Goal: Task Accomplishment & Management: Manage account settings

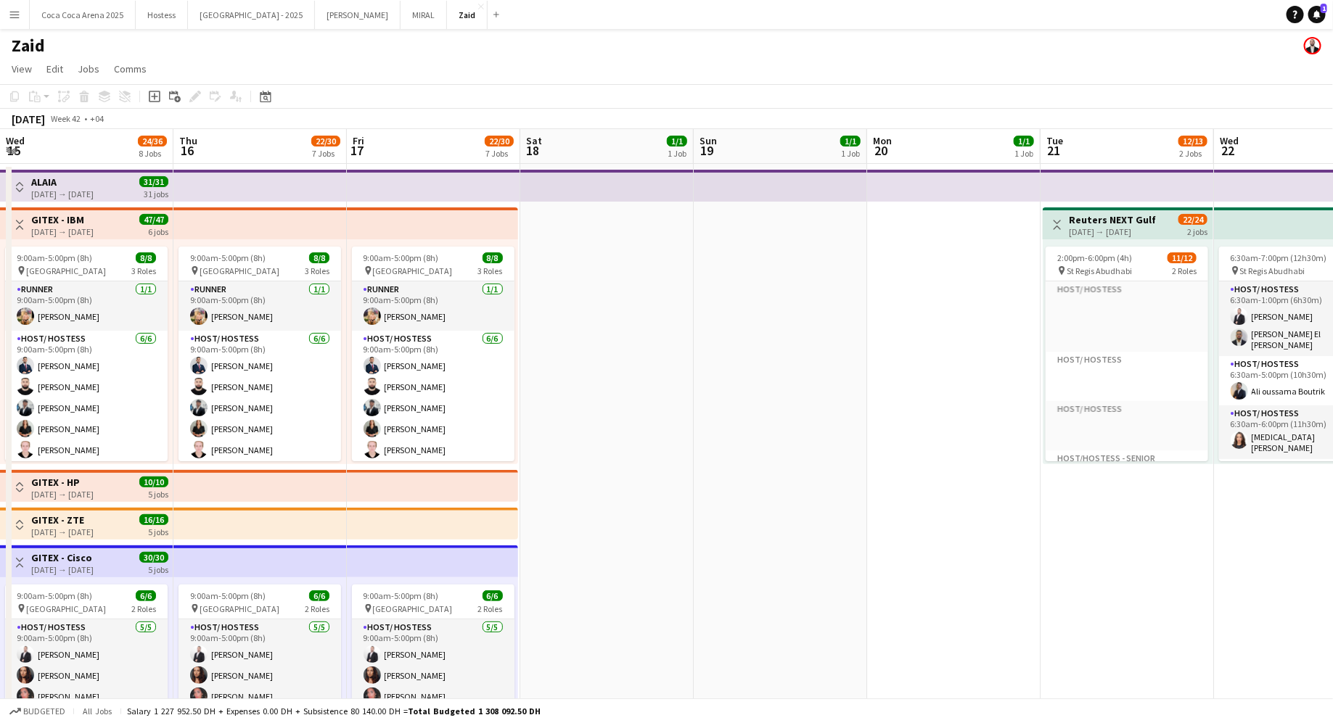
scroll to position [481, 0]
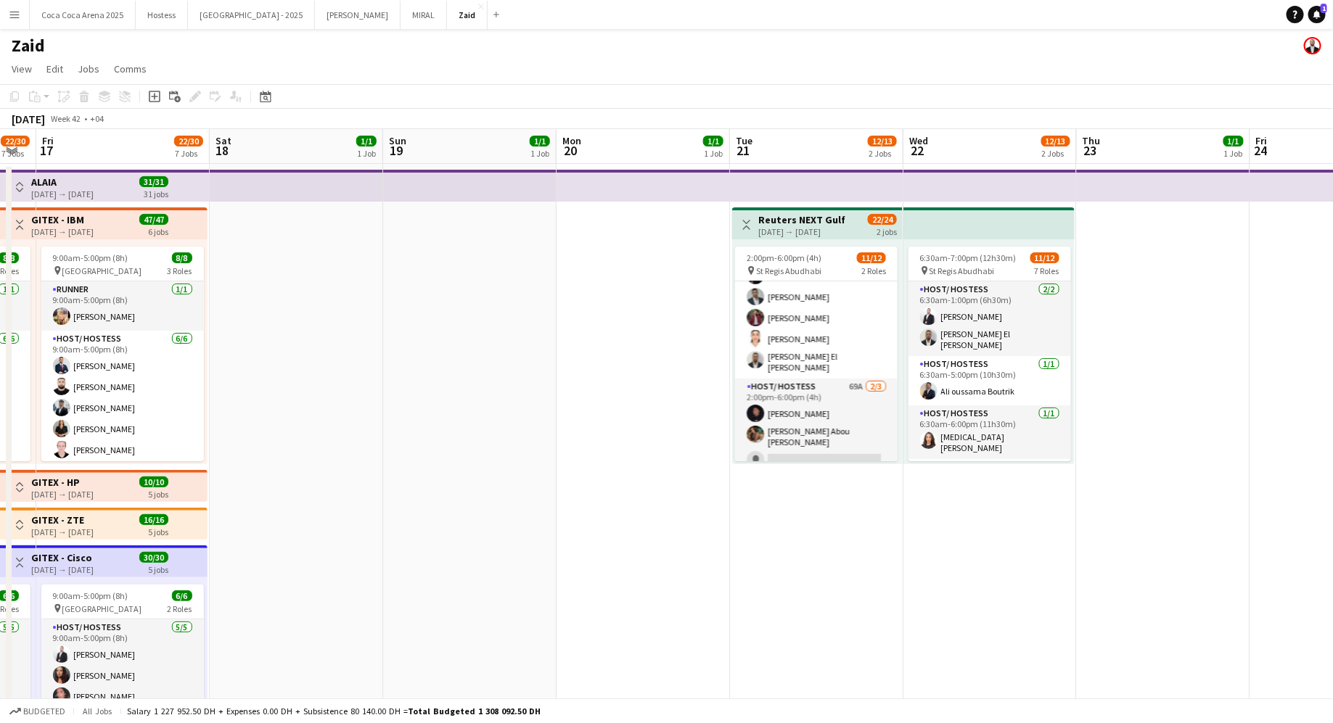
click at [24, 12] on button "Menu" at bounding box center [14, 14] width 29 height 29
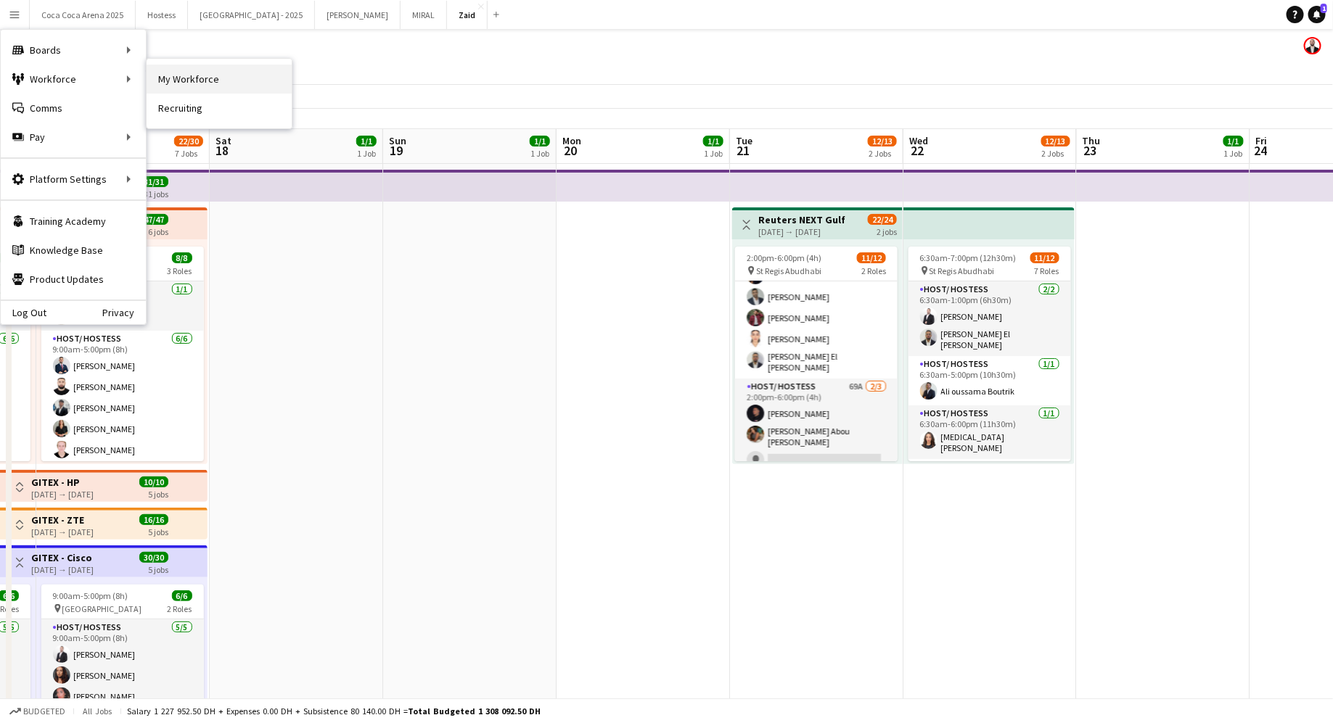
click at [168, 67] on link "My Workforce" at bounding box center [219, 79] width 145 height 29
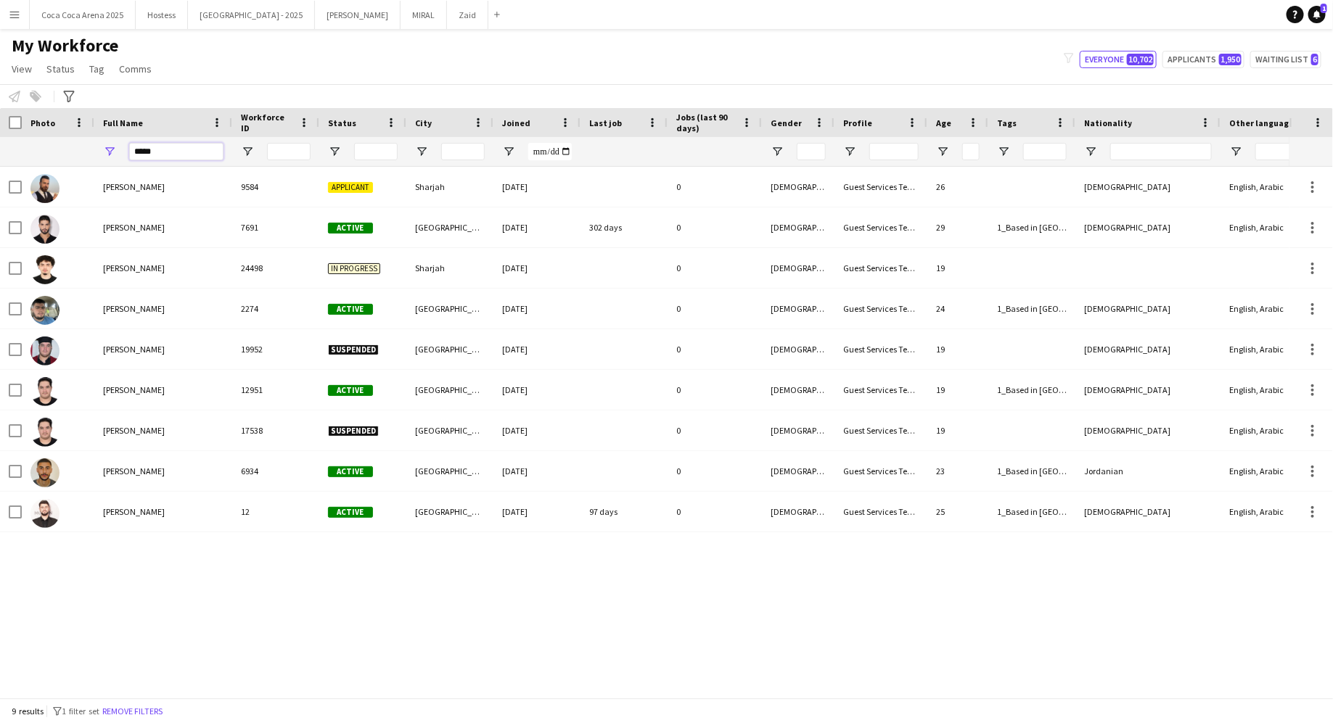
click at [173, 151] on input "*****" at bounding box center [176, 151] width 94 height 17
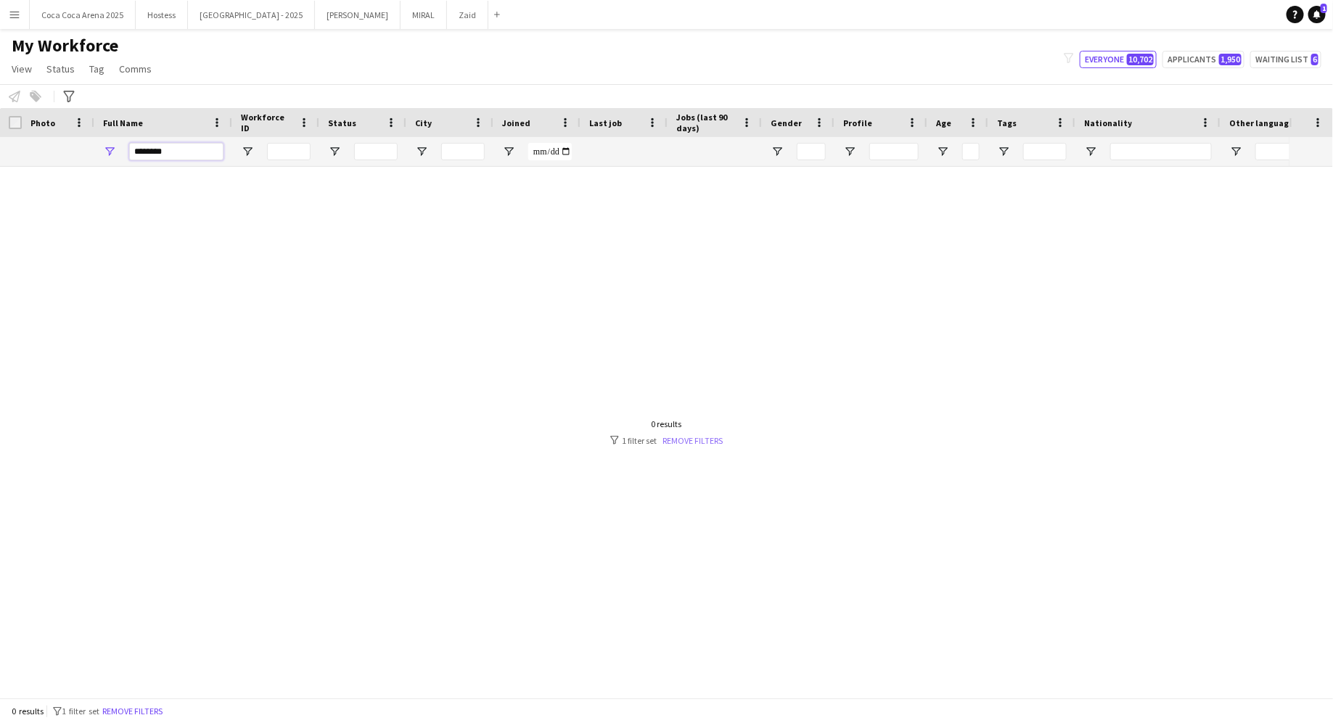
type input "********"
click at [688, 438] on link "Remove filters" at bounding box center [692, 440] width 60 height 11
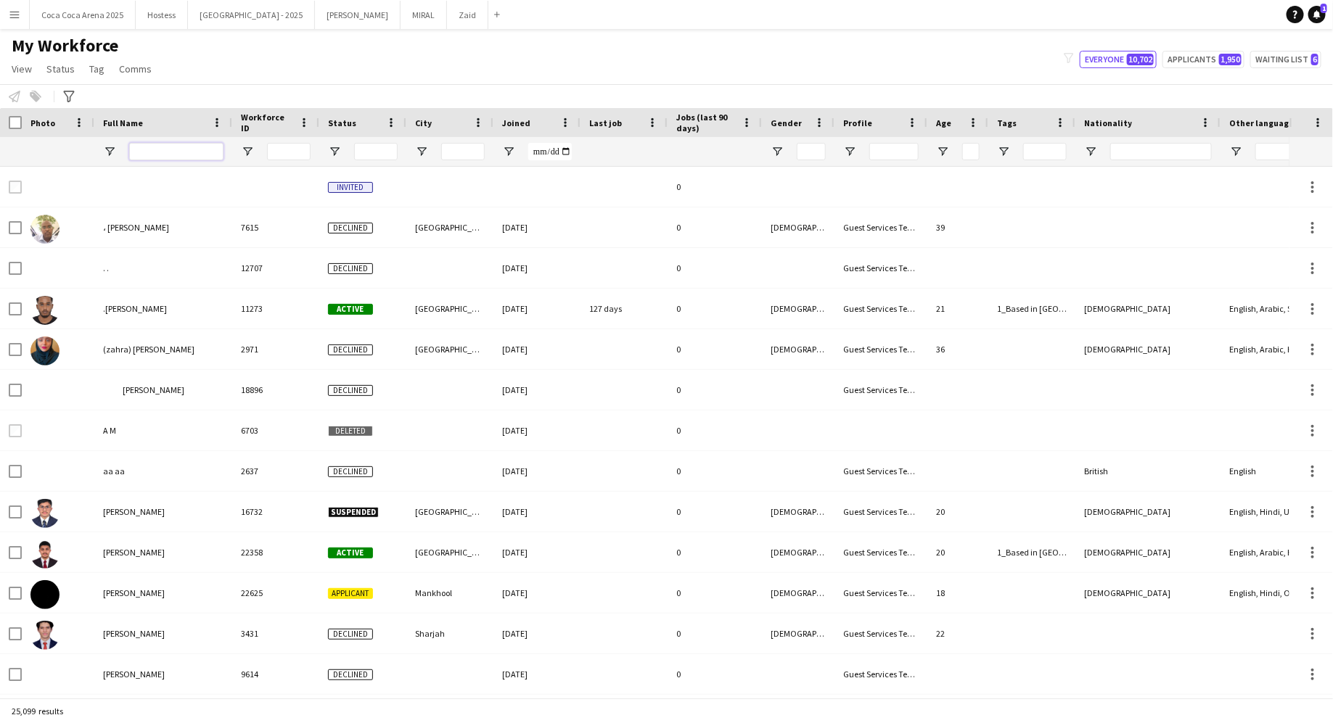
click at [152, 152] on input "Full Name Filter Input" at bounding box center [176, 151] width 94 height 17
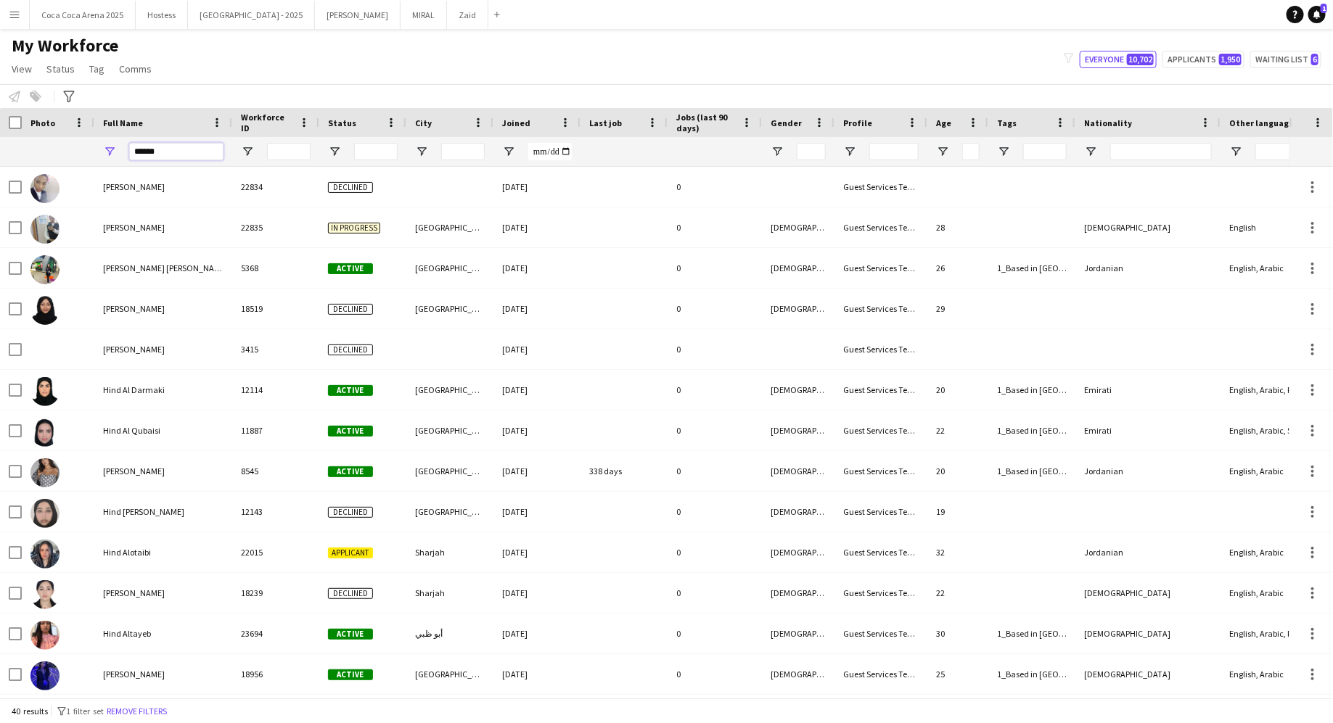
type input "*******"
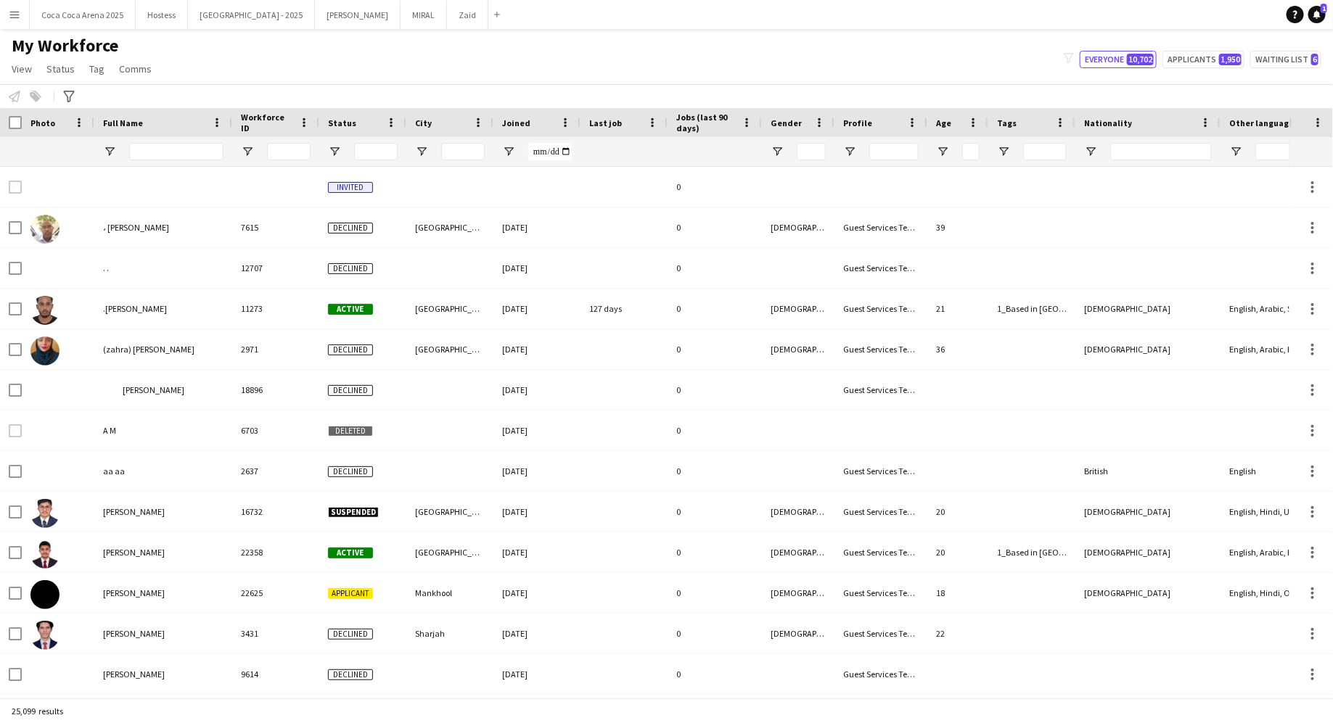
click at [57, 99] on div "Notify workforce Add to tag Select at least one crew to tag him or her. Advance…" at bounding box center [666, 96] width 1333 height 24
click at [66, 95] on icon "Advanced filters" at bounding box center [69, 97] width 12 height 12
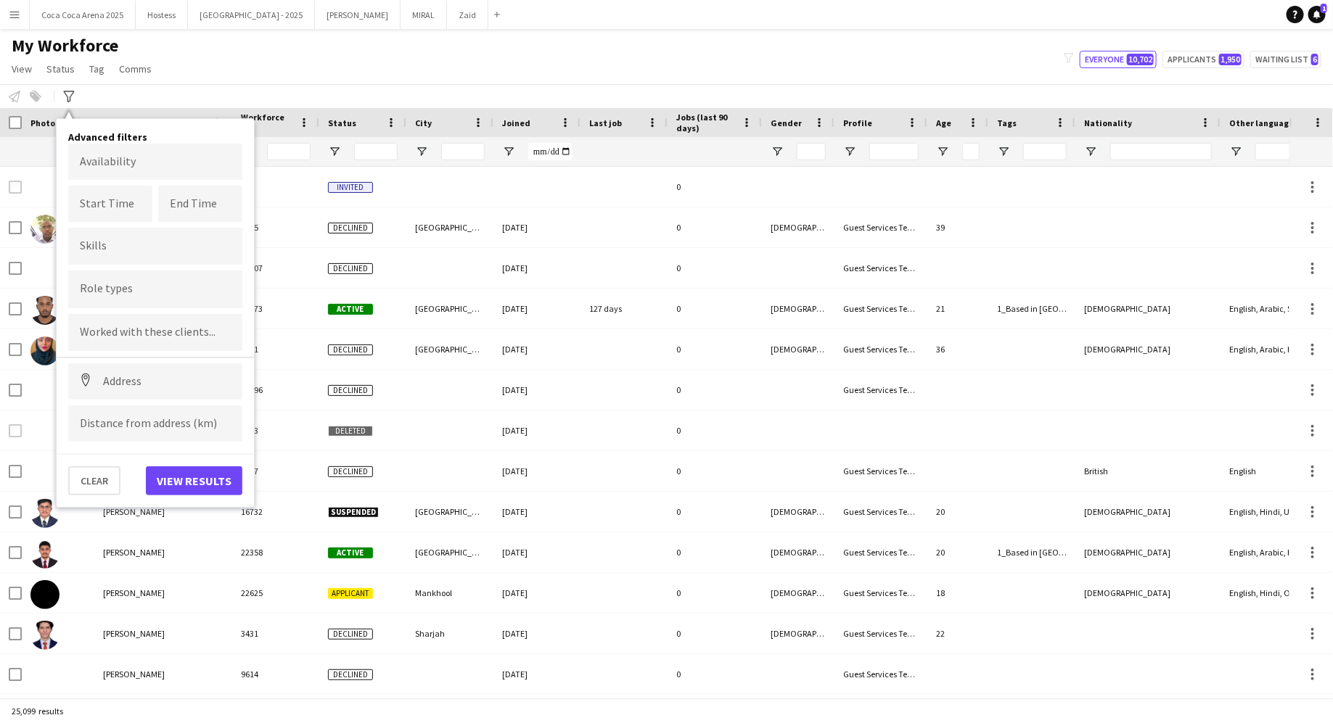
click at [136, 289] on input "Type to search role types..." at bounding box center [155, 289] width 151 height 13
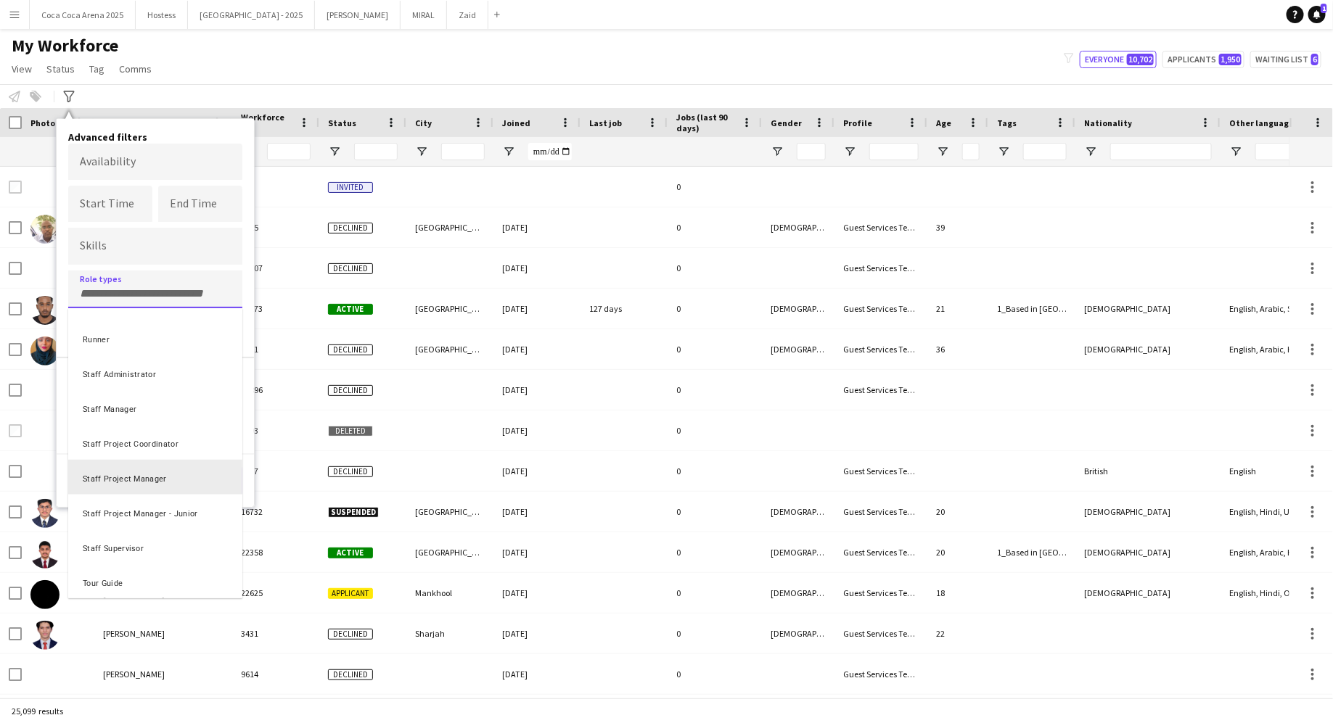
scroll to position [485, 0]
click at [170, 434] on div "Staff Project Coordinator" at bounding box center [155, 437] width 174 height 35
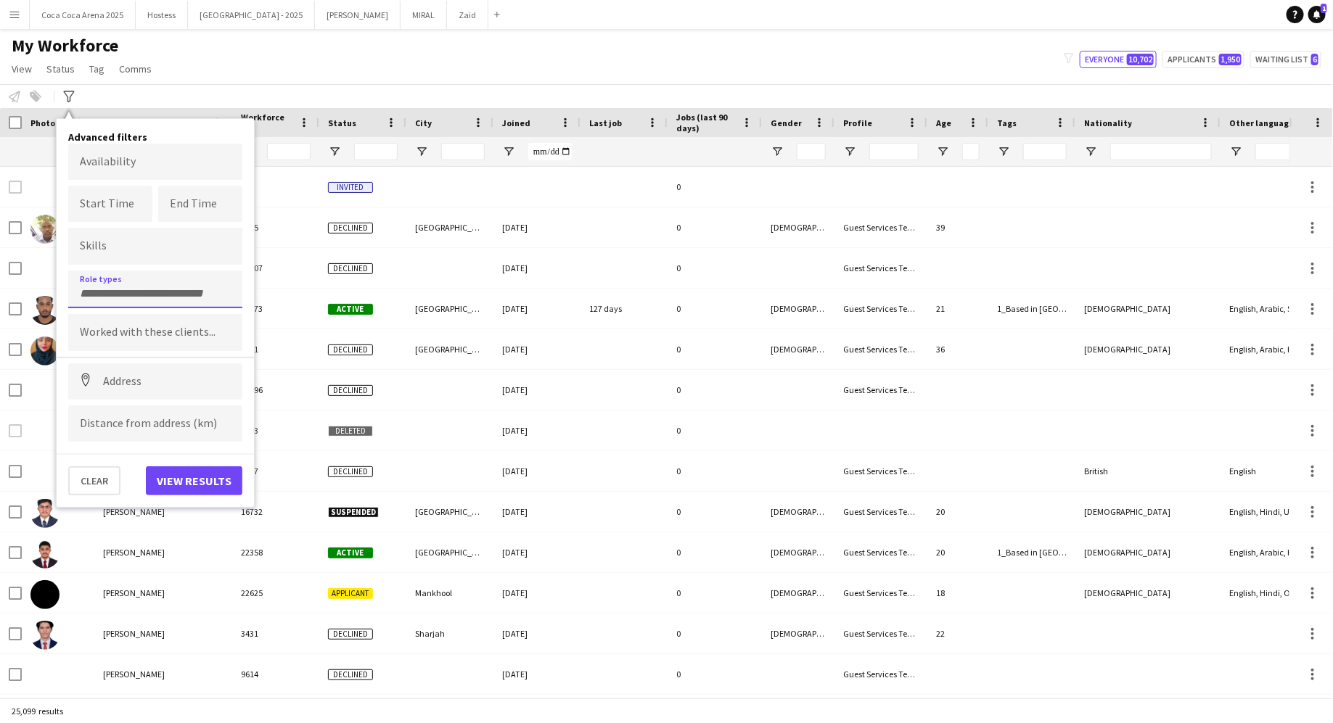
scroll to position [0, 0]
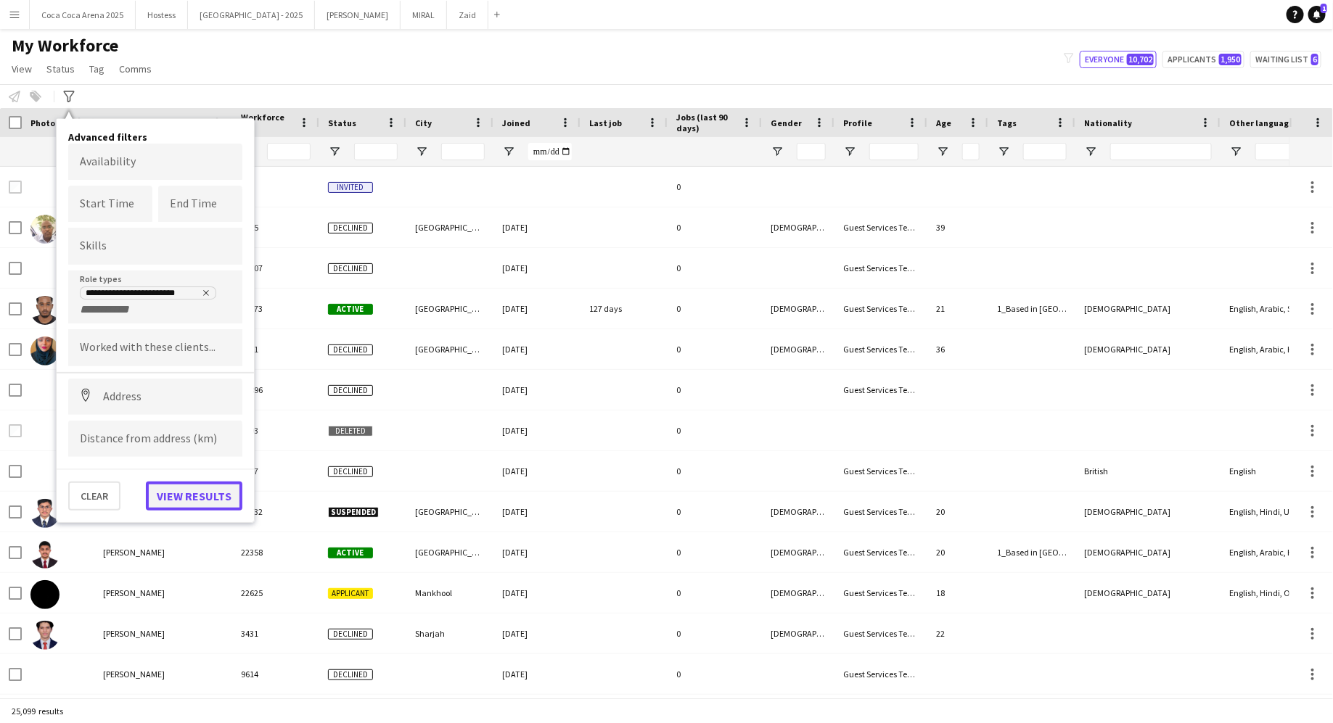
click at [207, 495] on button "View results" at bounding box center [194, 496] width 96 height 29
type input "**********"
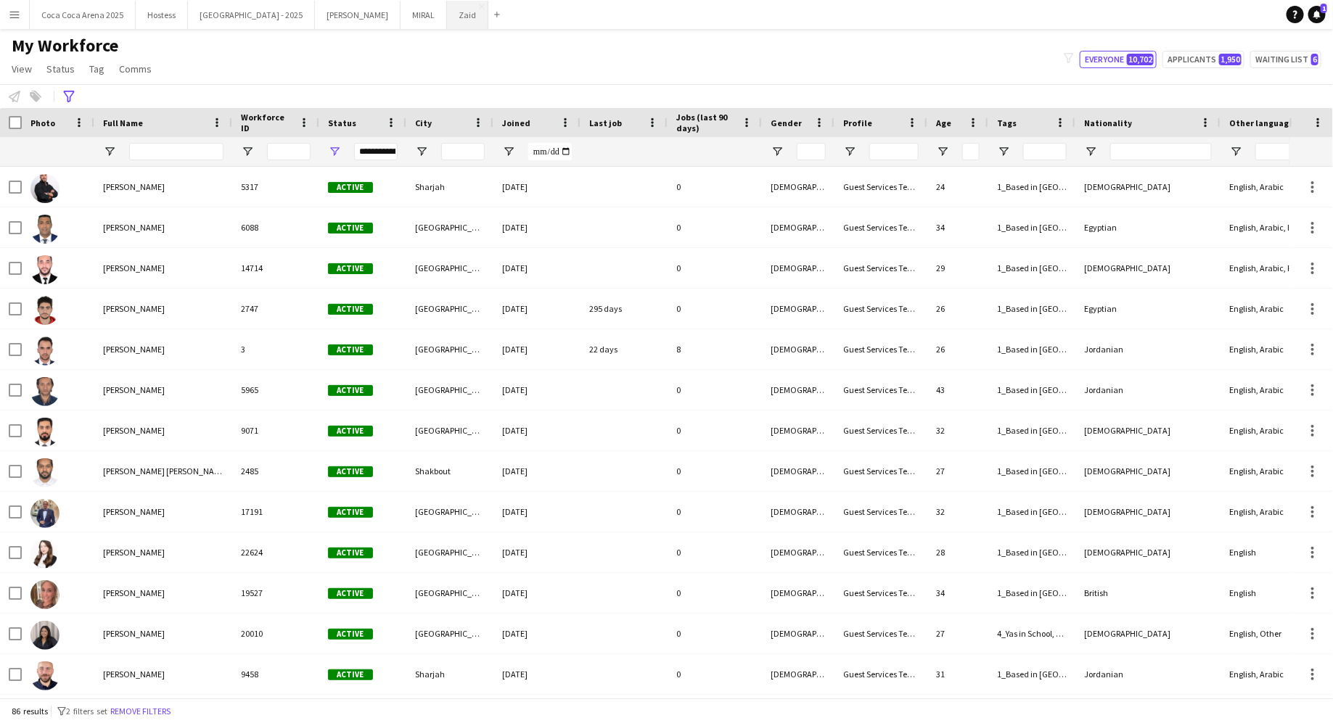
click at [447, 22] on button "Zaid Close" at bounding box center [467, 15] width 41 height 28
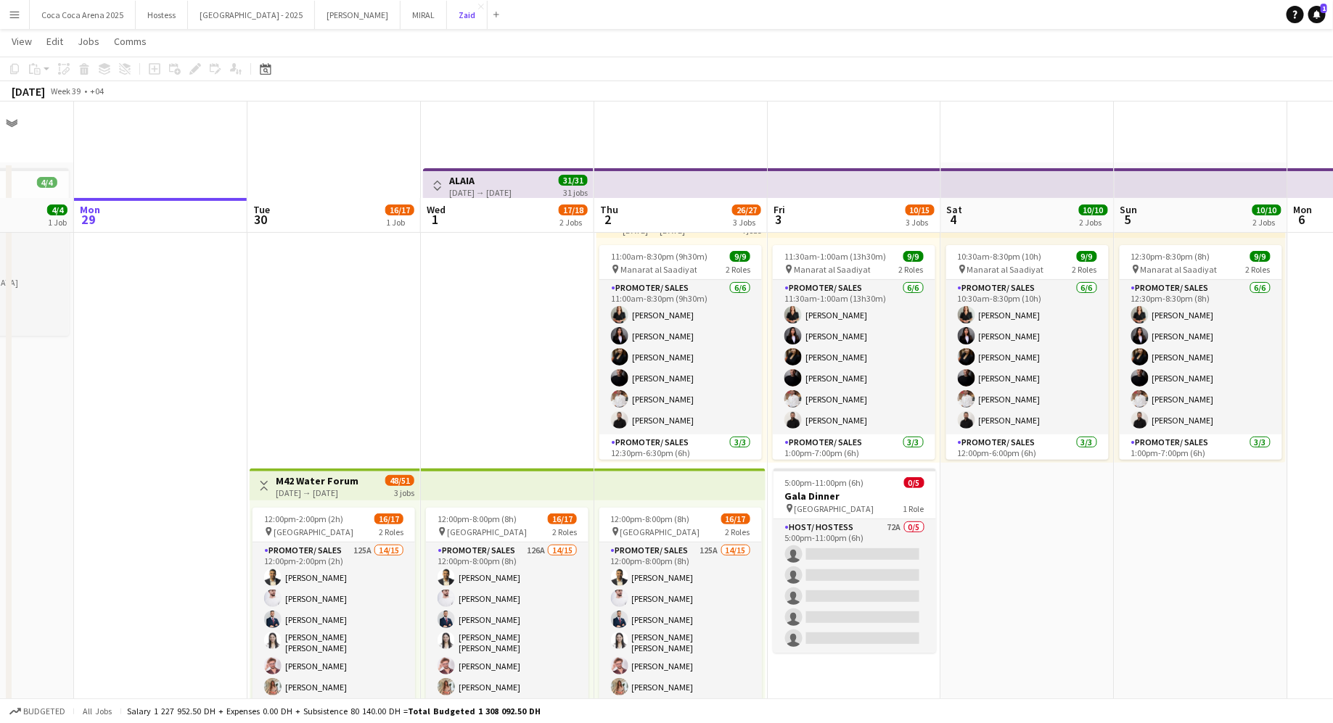
scroll to position [99, 0]
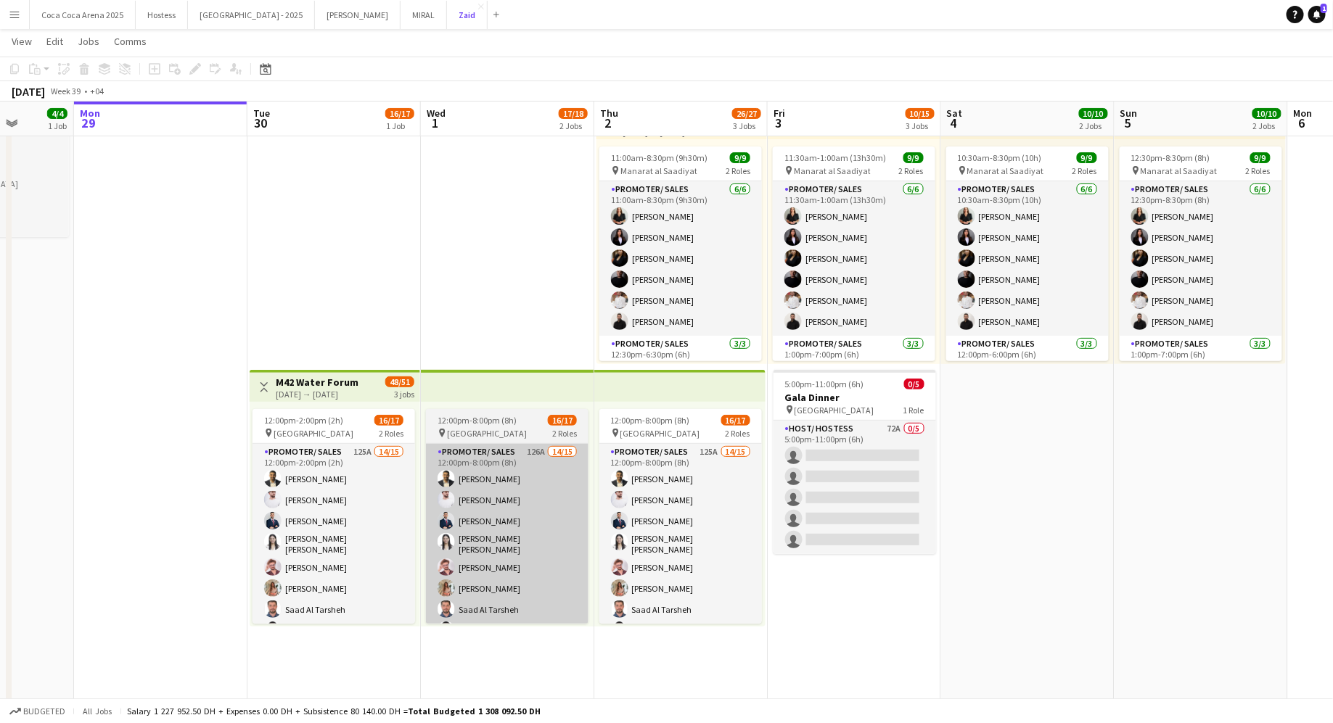
click at [447, 1] on button "Zaid Close" at bounding box center [467, 15] width 41 height 28
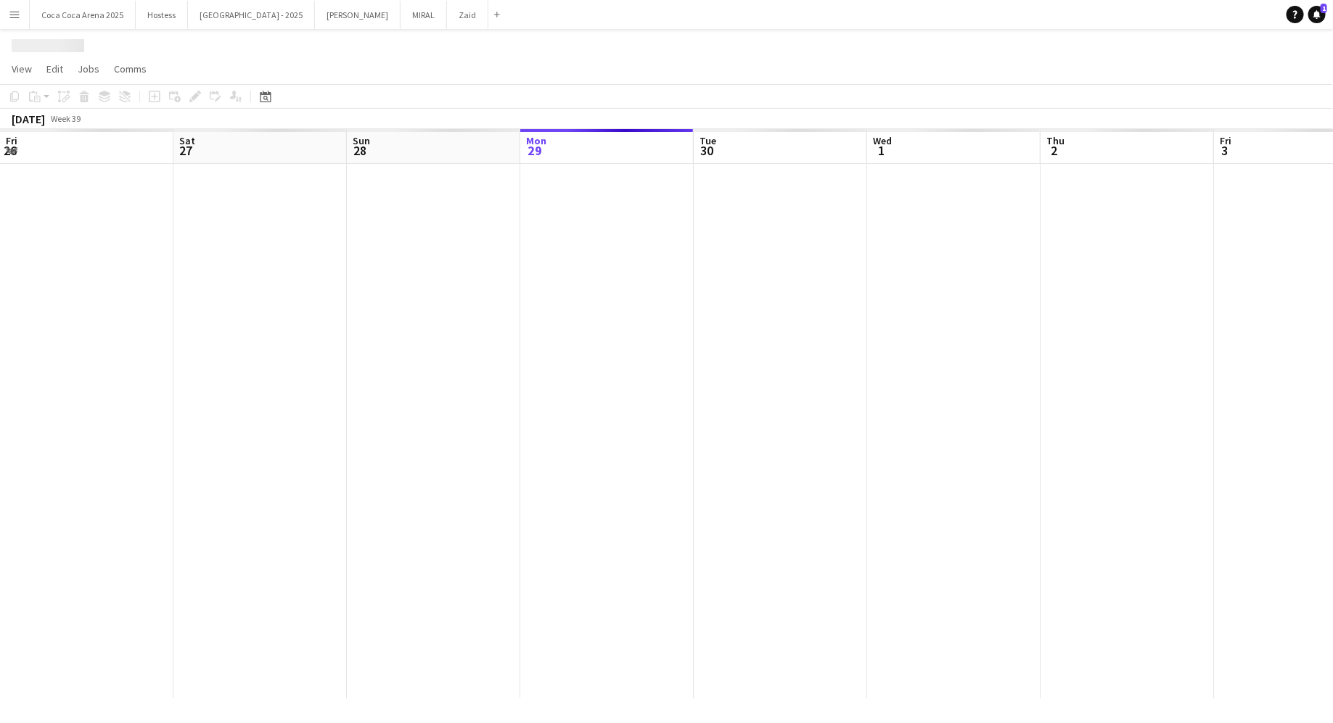
scroll to position [0, 0]
click at [522, 496] on div at bounding box center [1127, 431] width 2254 height 535
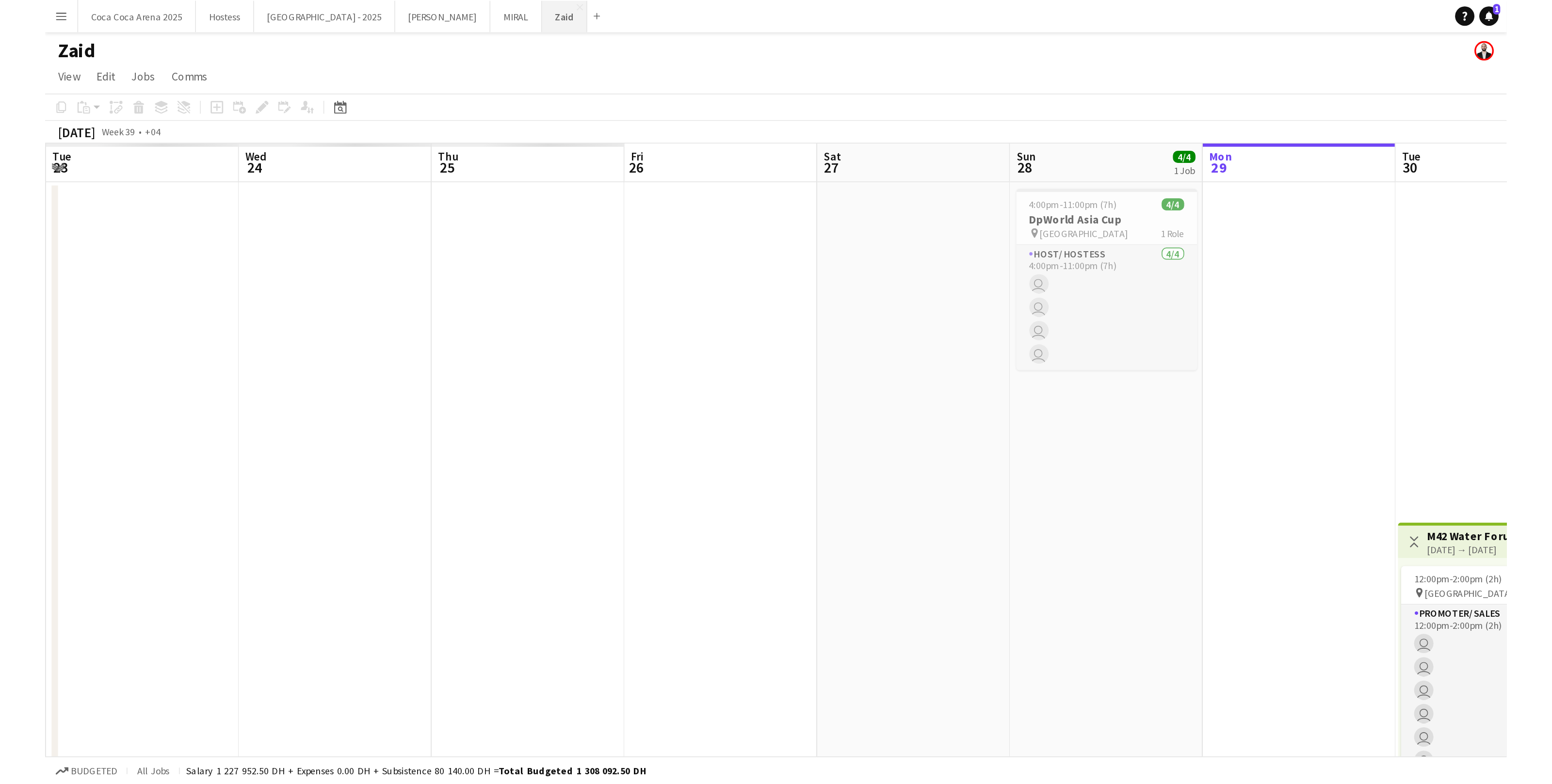
scroll to position [0, 231]
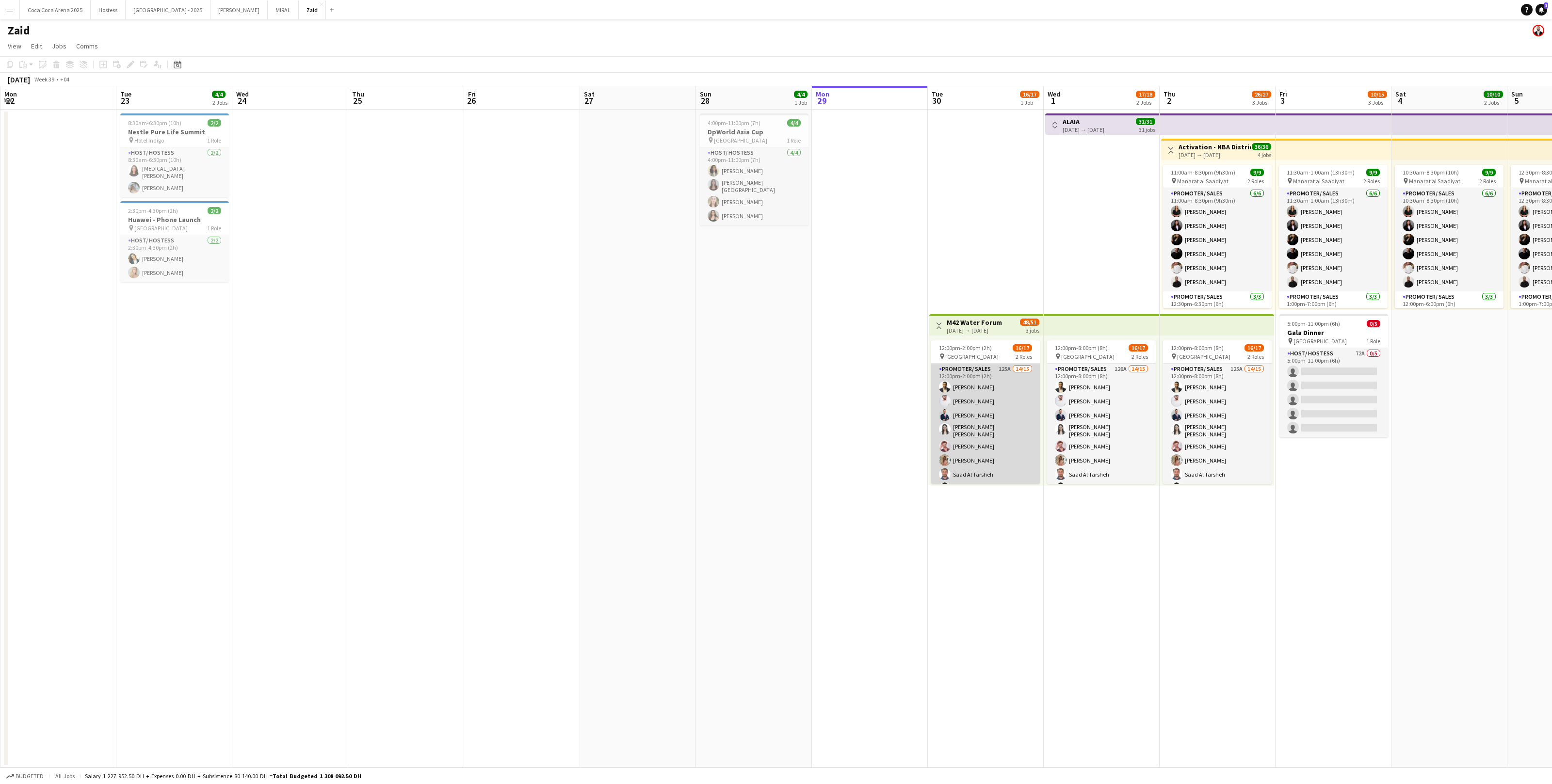
click at [891, 409] on app-card-role "Promoter/ Sales 125A 14/15 12:00pm-2:00pm (2h) Abdullah Aburjeilah [PERSON_NAME…" at bounding box center [986, 481] width 108 height 236
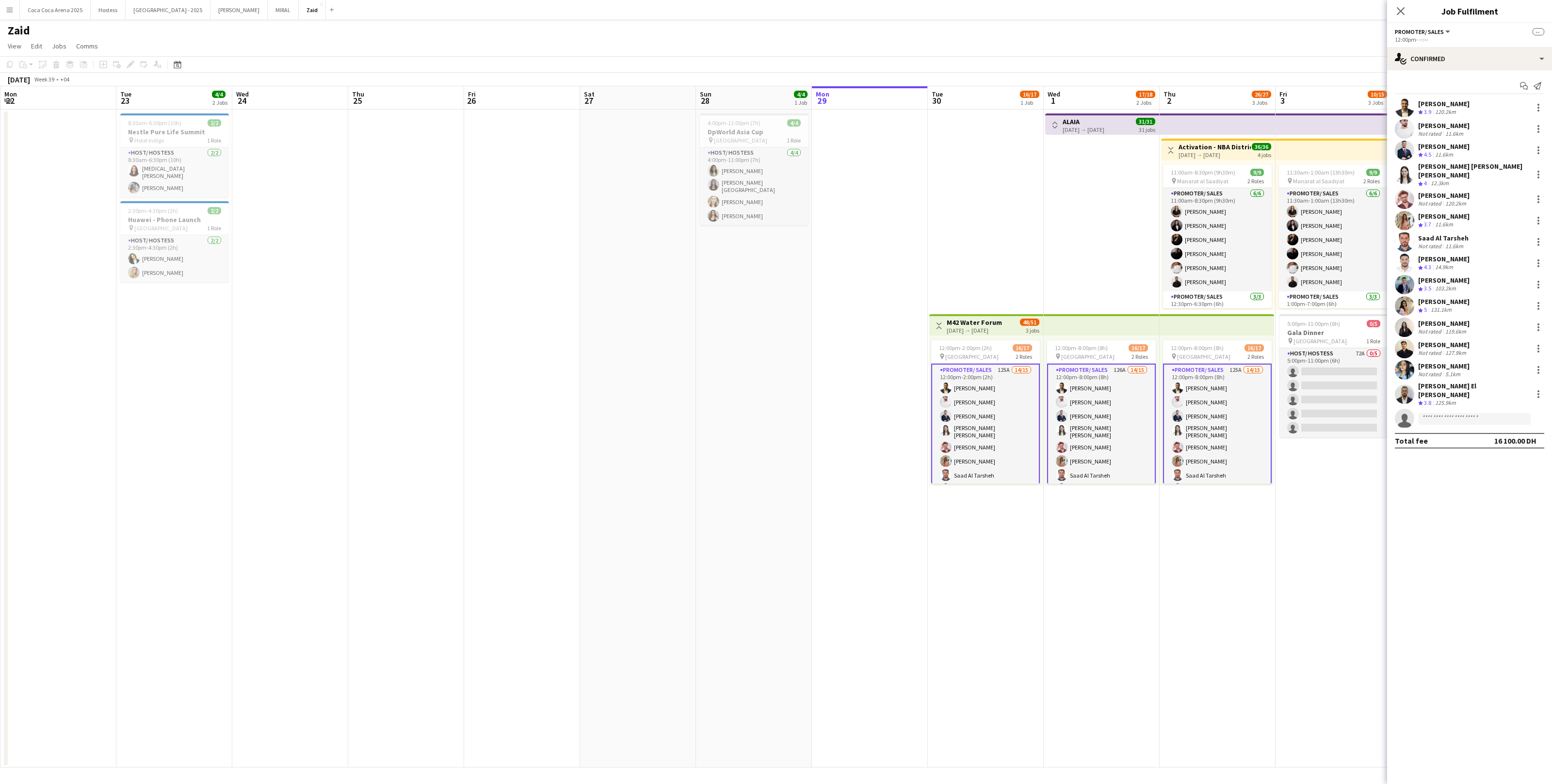
click at [891, 440] on div "12:00pm-8:00pm (8h) 16/17 pin Erth Hotel Abudhabi 2 Roles Promoter/ Sales 125A …" at bounding box center [1216, 410] width 114 height 150
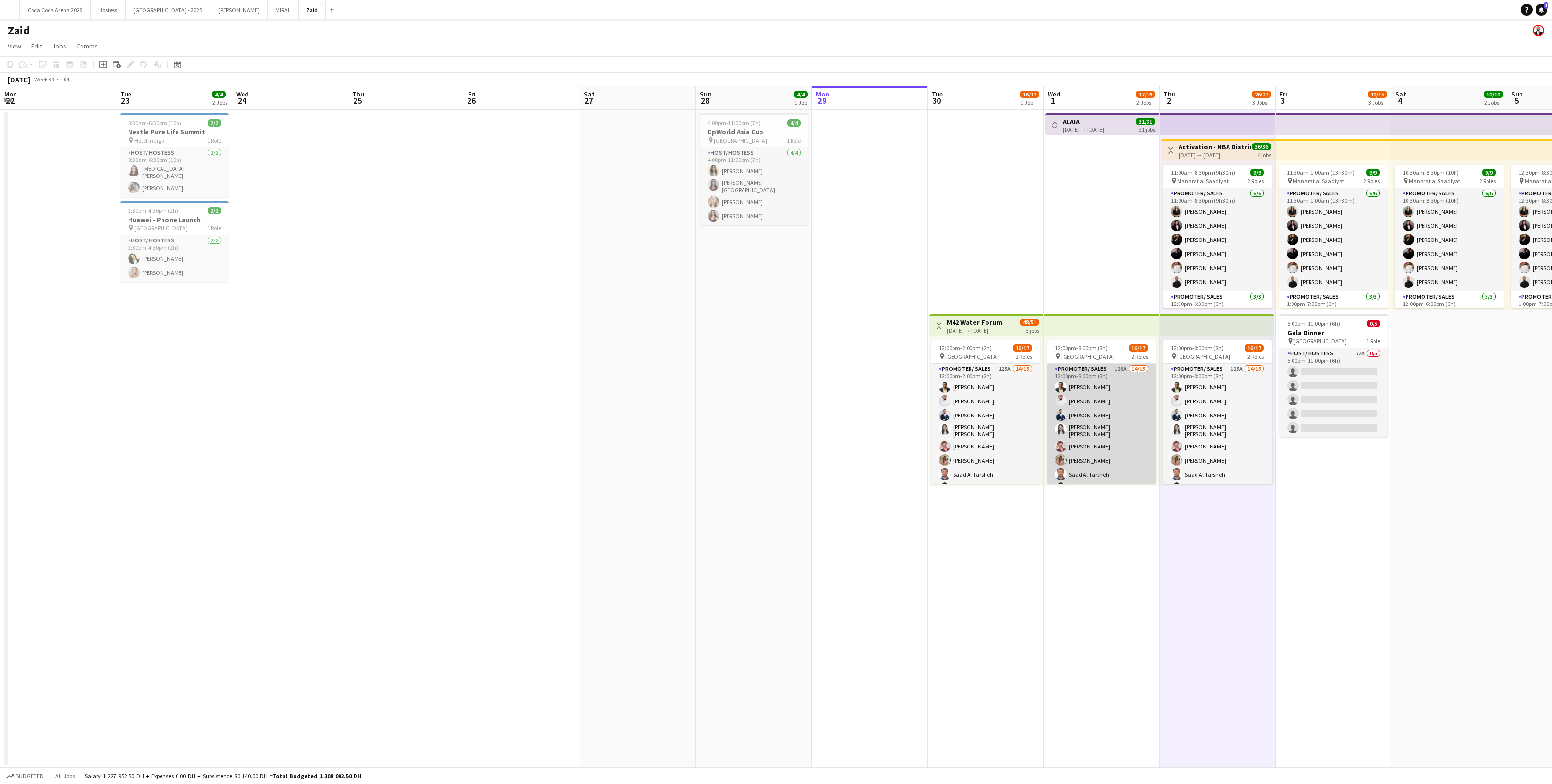
click at [891, 441] on app-user-avatar at bounding box center [1061, 446] width 11 height 11
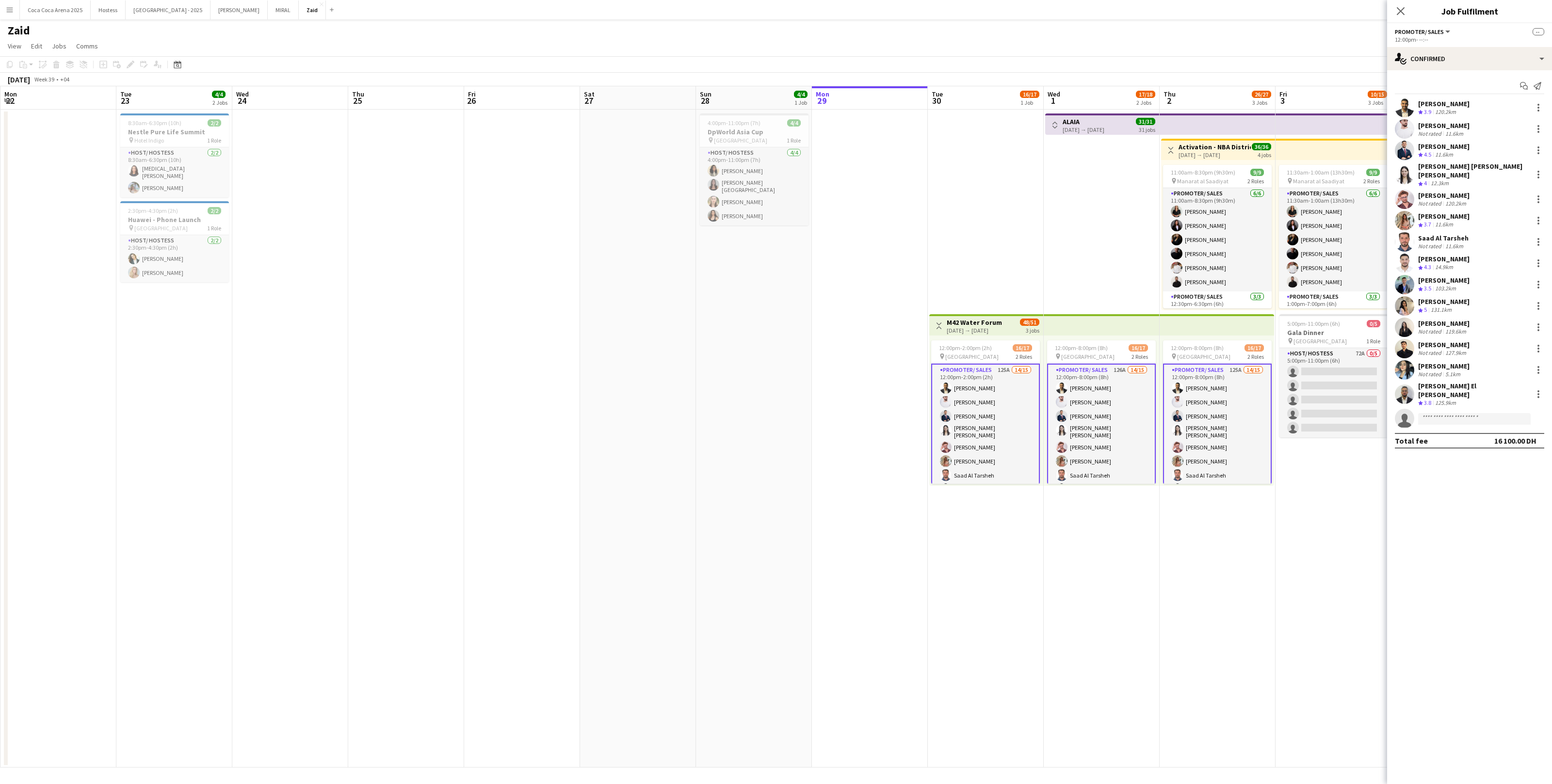
click at [891, 432] on app-card-role "Promoter/ Sales 125A 14/15 12:00pm-2:00pm (2h) Abdullah Aburjeilah [PERSON_NAME…" at bounding box center [986, 482] width 108 height 237
click at [891, 373] on div "[PERSON_NAME] Not rated 5.1km" at bounding box center [1470, 370] width 165 height 19
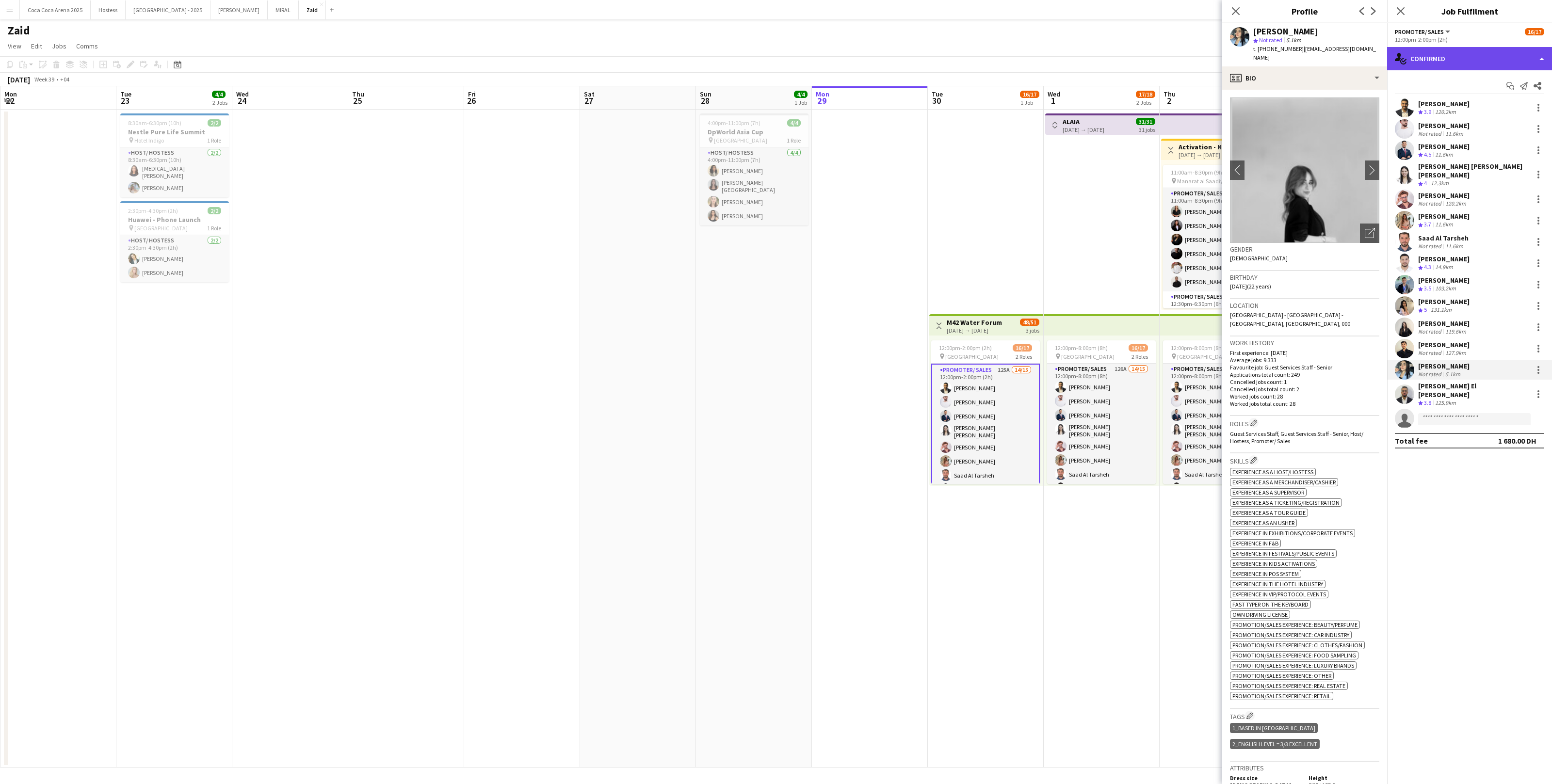
click at [891, 47] on div "single-neutral-actions-check-2 Confirmed" at bounding box center [1470, 58] width 165 height 23
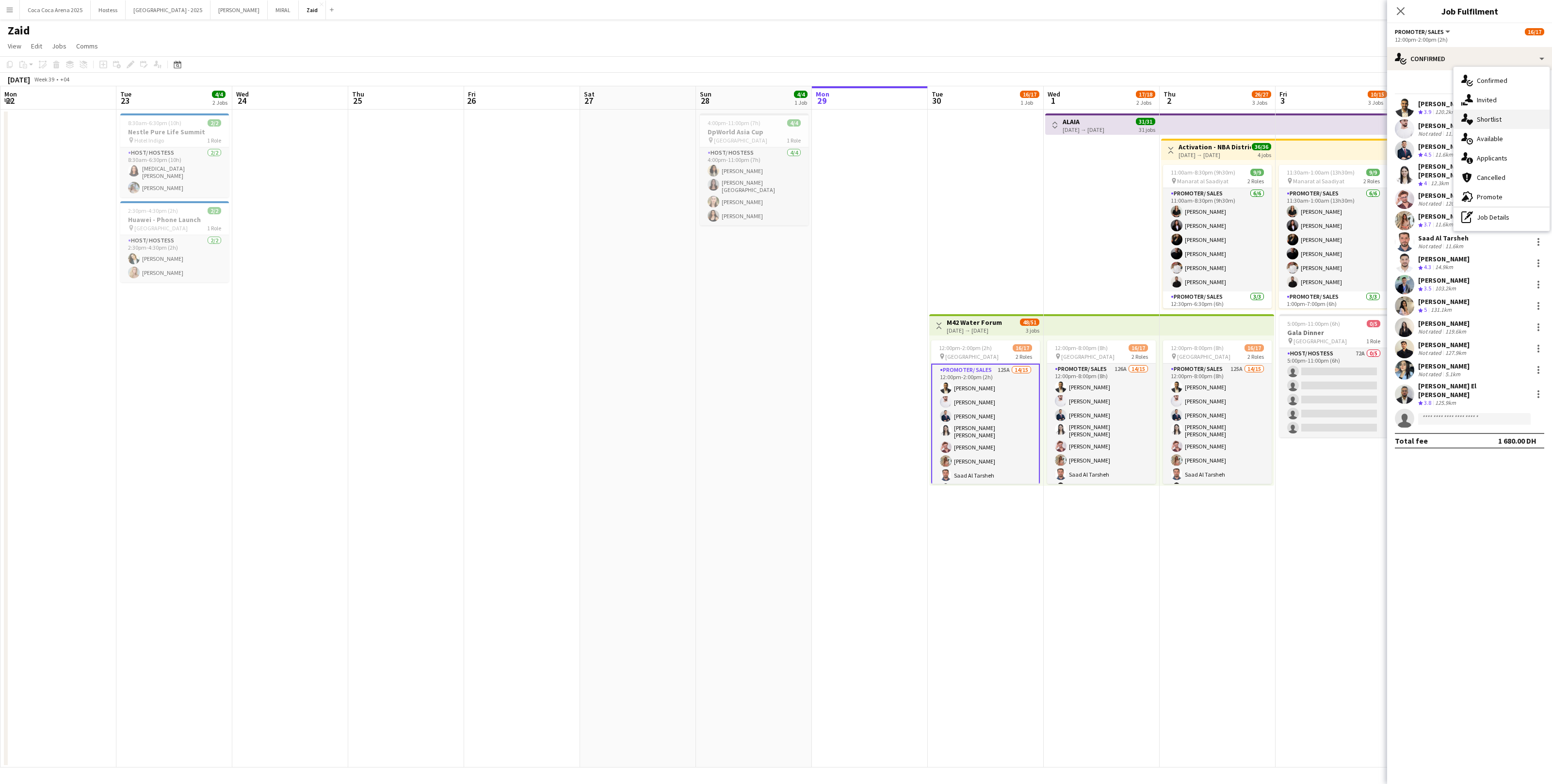
click at [891, 124] on div "single-neutral-actions-heart Shortlist" at bounding box center [1502, 119] width 96 height 19
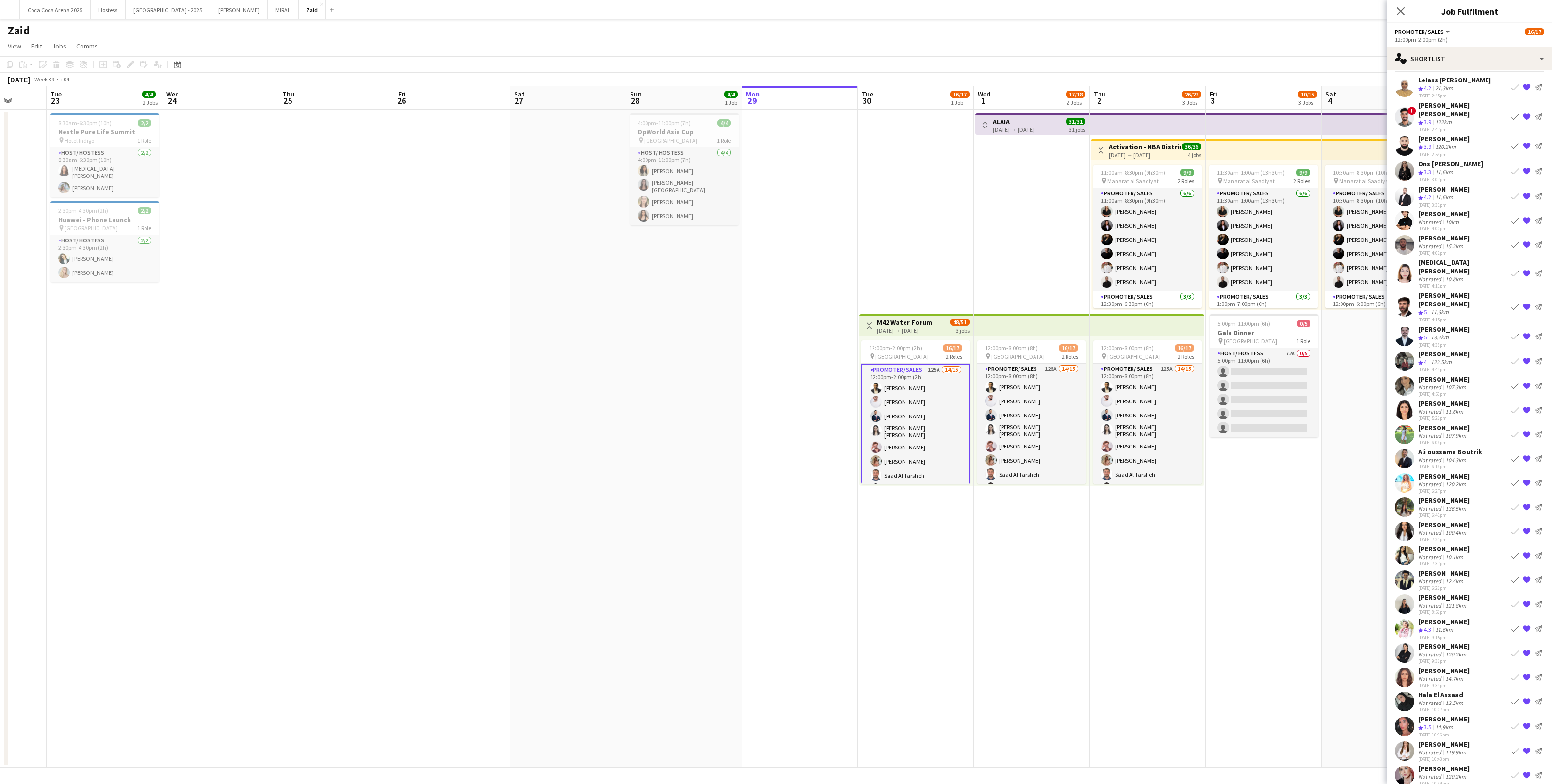
scroll to position [0, 0]
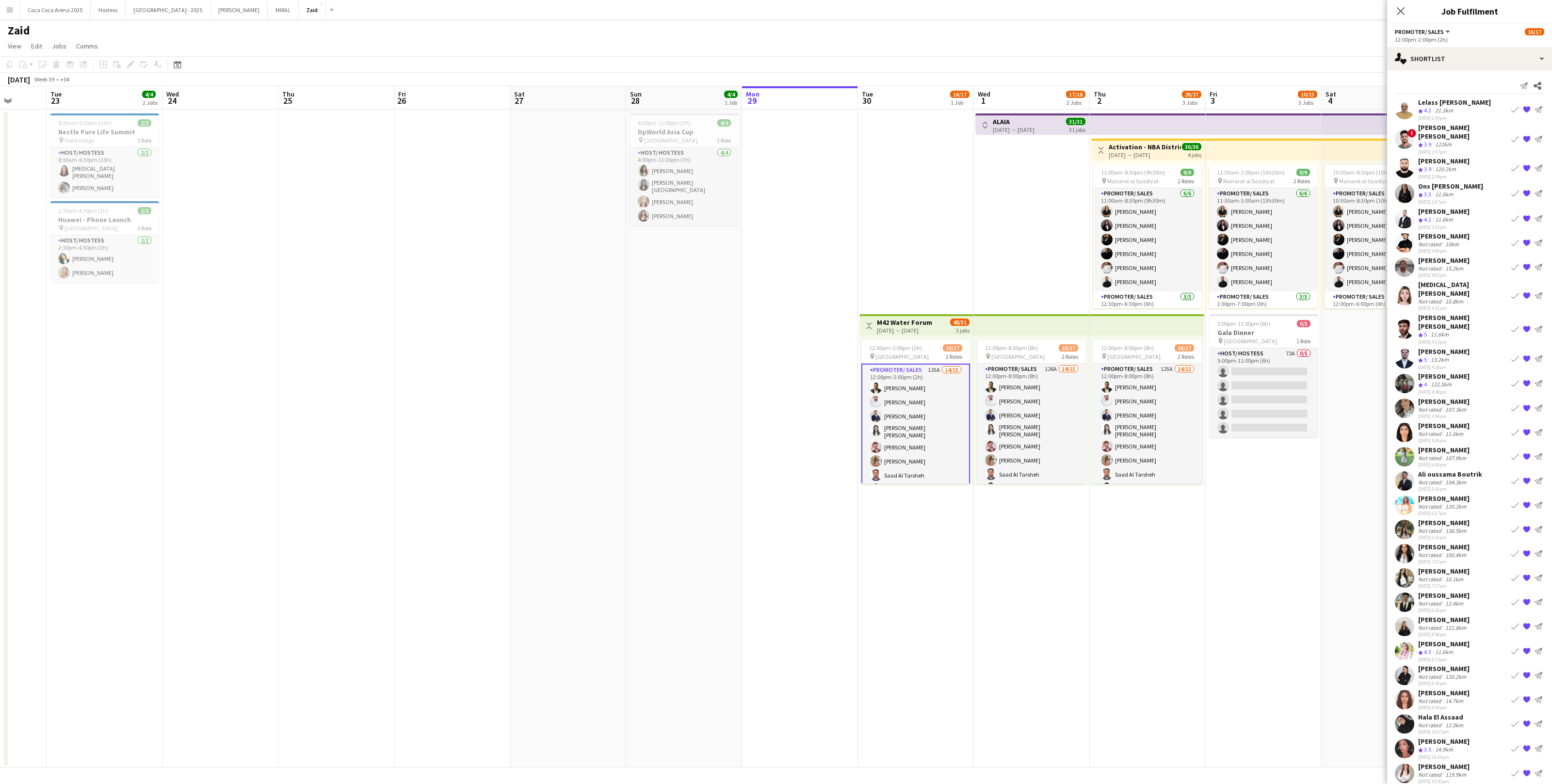
click at [891, 483] on div "Not rated" at bounding box center [1431, 725] width 25 height 7
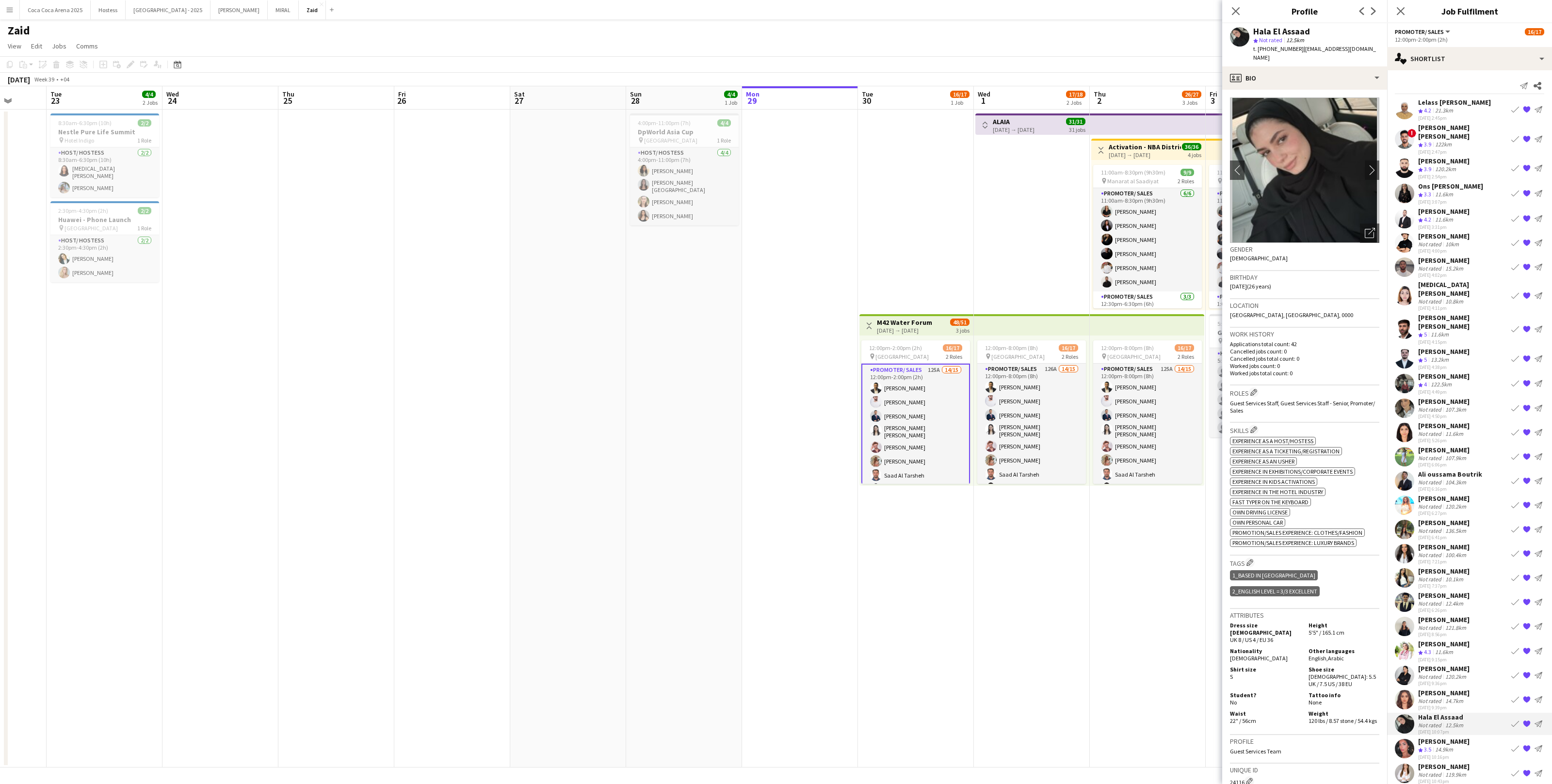
click at [891, 483] on div "Crew rating 3.5 14.9km" at bounding box center [1444, 750] width 51 height 8
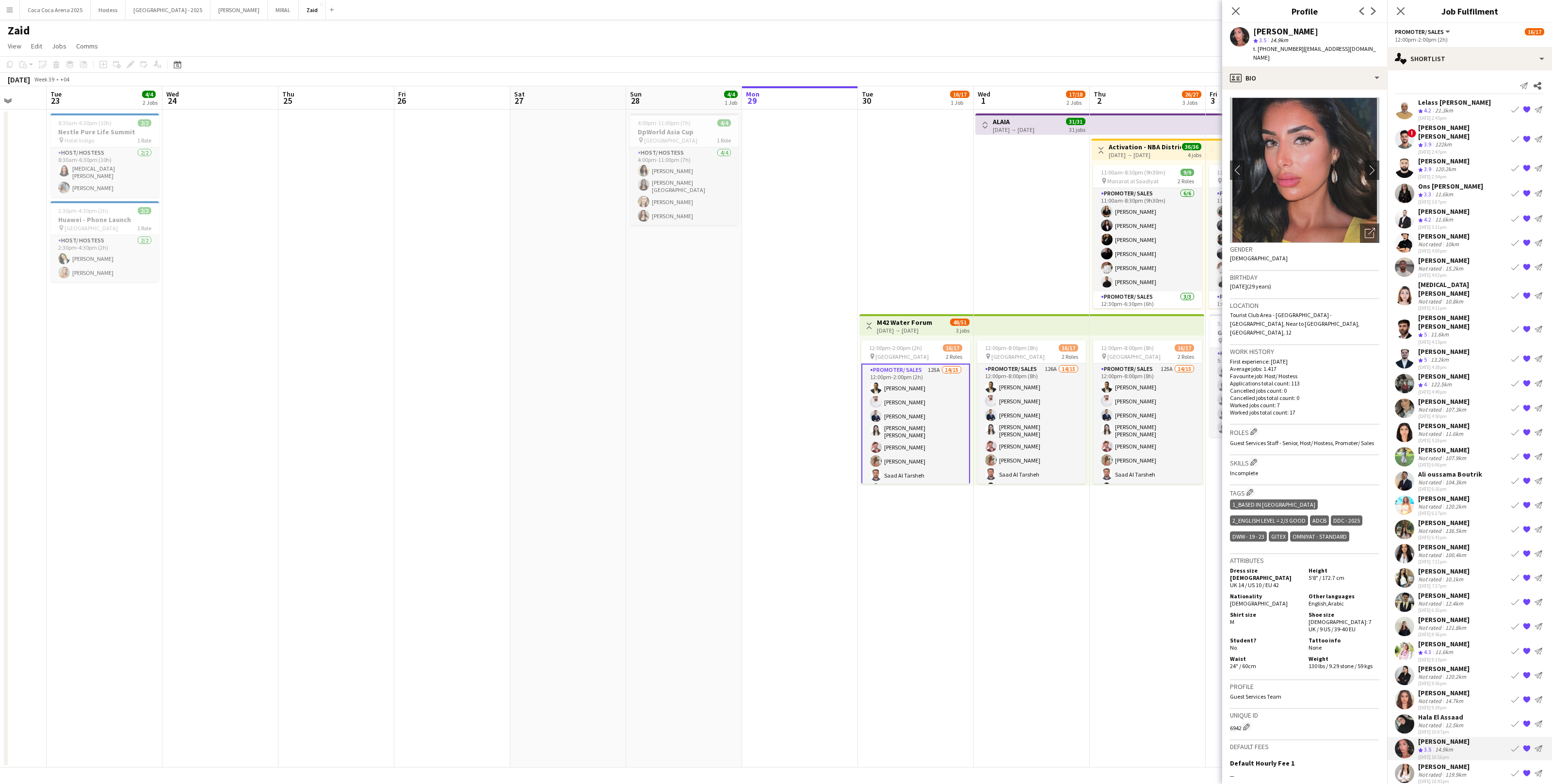
click at [891, 483] on app-date-cell "Toggle View Activation - NBA District [DATE] → [DATE] 36/36 4 jobs 11:00am-8:30…" at bounding box center [1147, 438] width 116 height 658
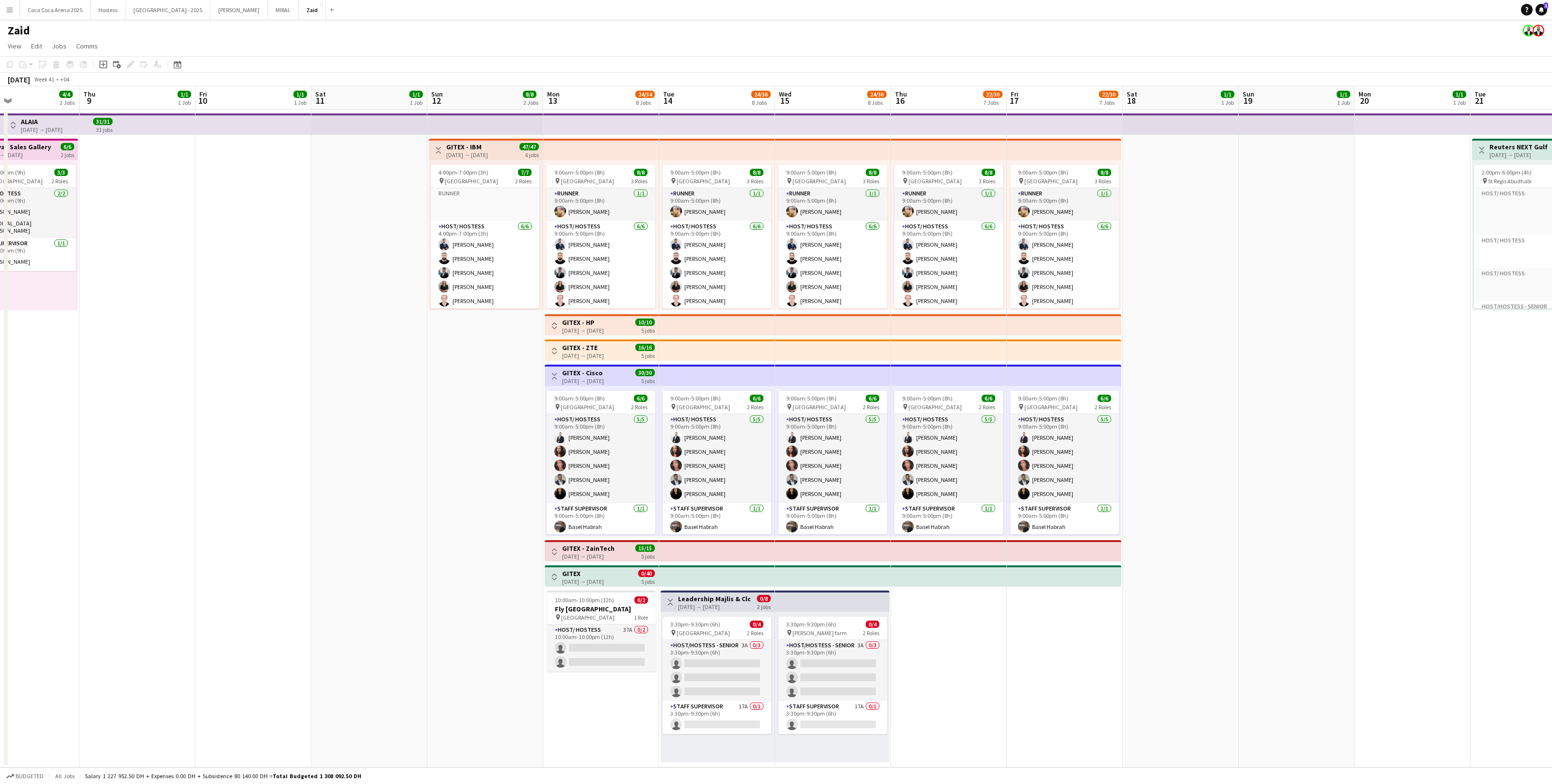
scroll to position [0, 269]
click at [891, 483] on app-card-role "Host/ Hostess [DATE] 9:00am-5:00pm (8h) [PERSON_NAME] [PERSON_NAME] Gvardiian […" at bounding box center [1064, 456] width 108 height 89
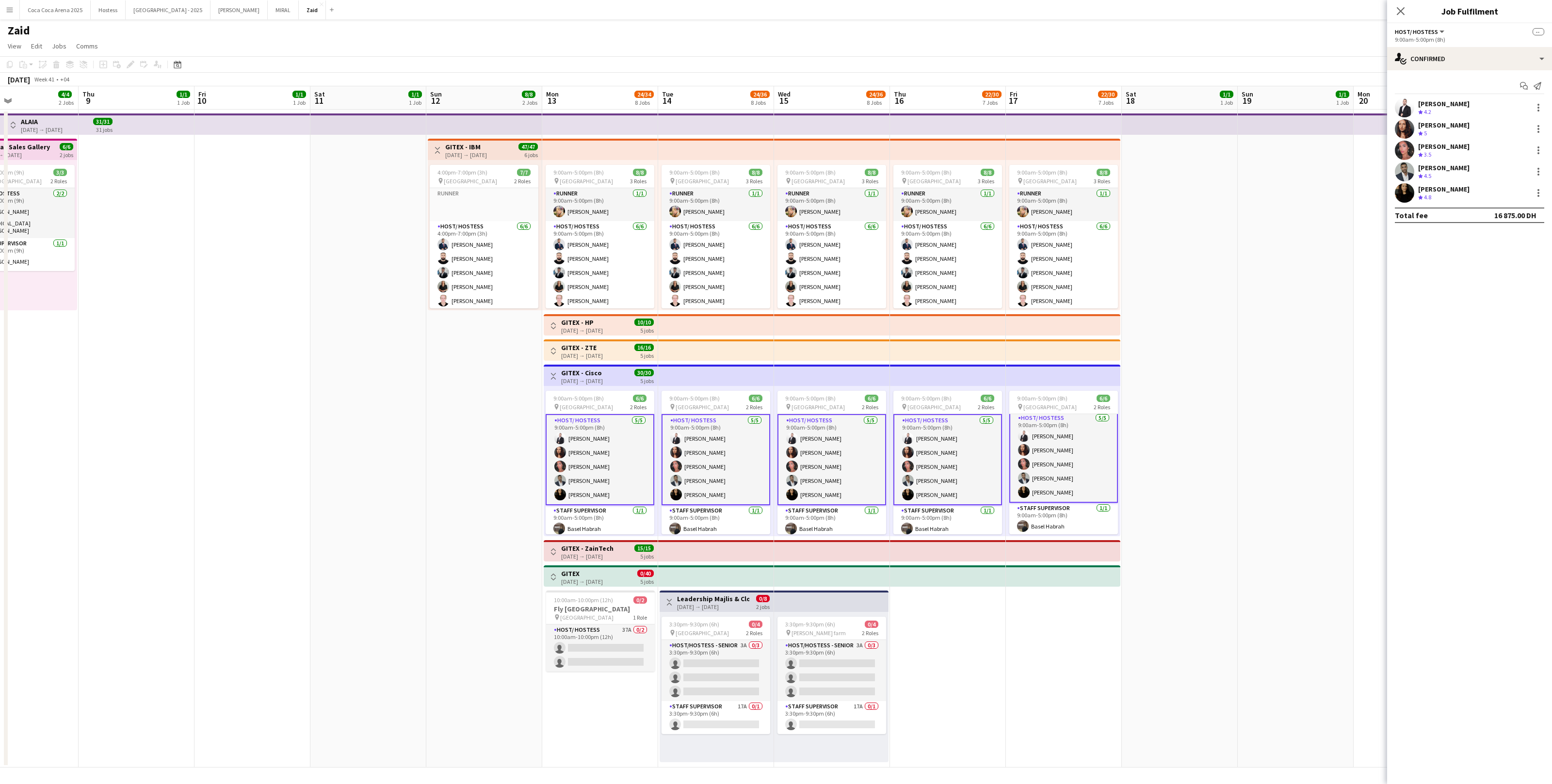
scroll to position [3, 0]
click at [891, 483] on app-card-role "Staff Supervisor [DATE] 9:00am-5:00pm (8h) Basel Habrah" at bounding box center [1064, 519] width 108 height 33
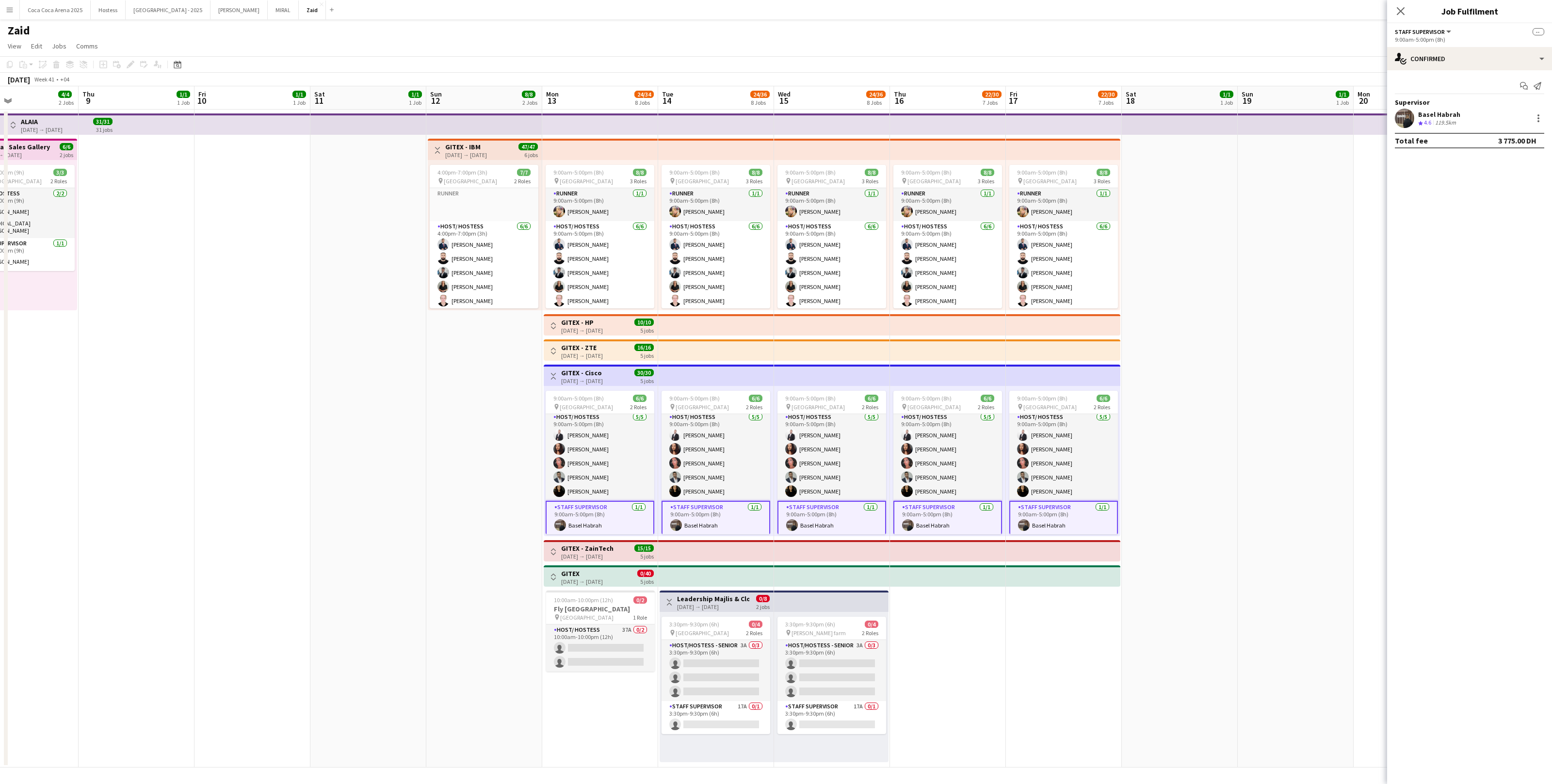
click at [891, 483] on app-date-cell at bounding box center [1180, 438] width 116 height 658
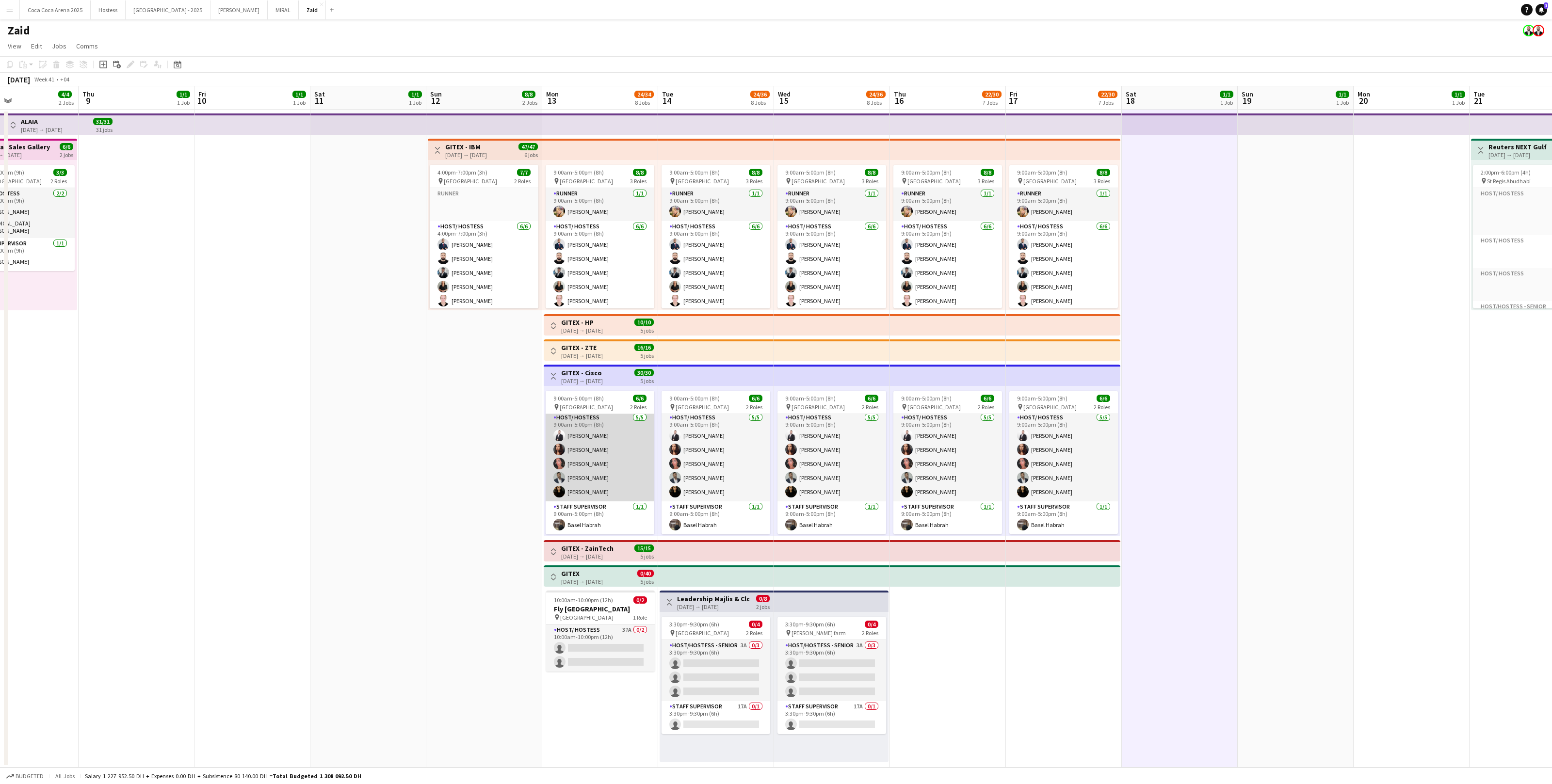
click at [594, 442] on app-card-role "Host/ Hostess [DATE] 9:00am-5:00pm (8h) [PERSON_NAME] [PERSON_NAME] Gvardiian […" at bounding box center [600, 456] width 108 height 89
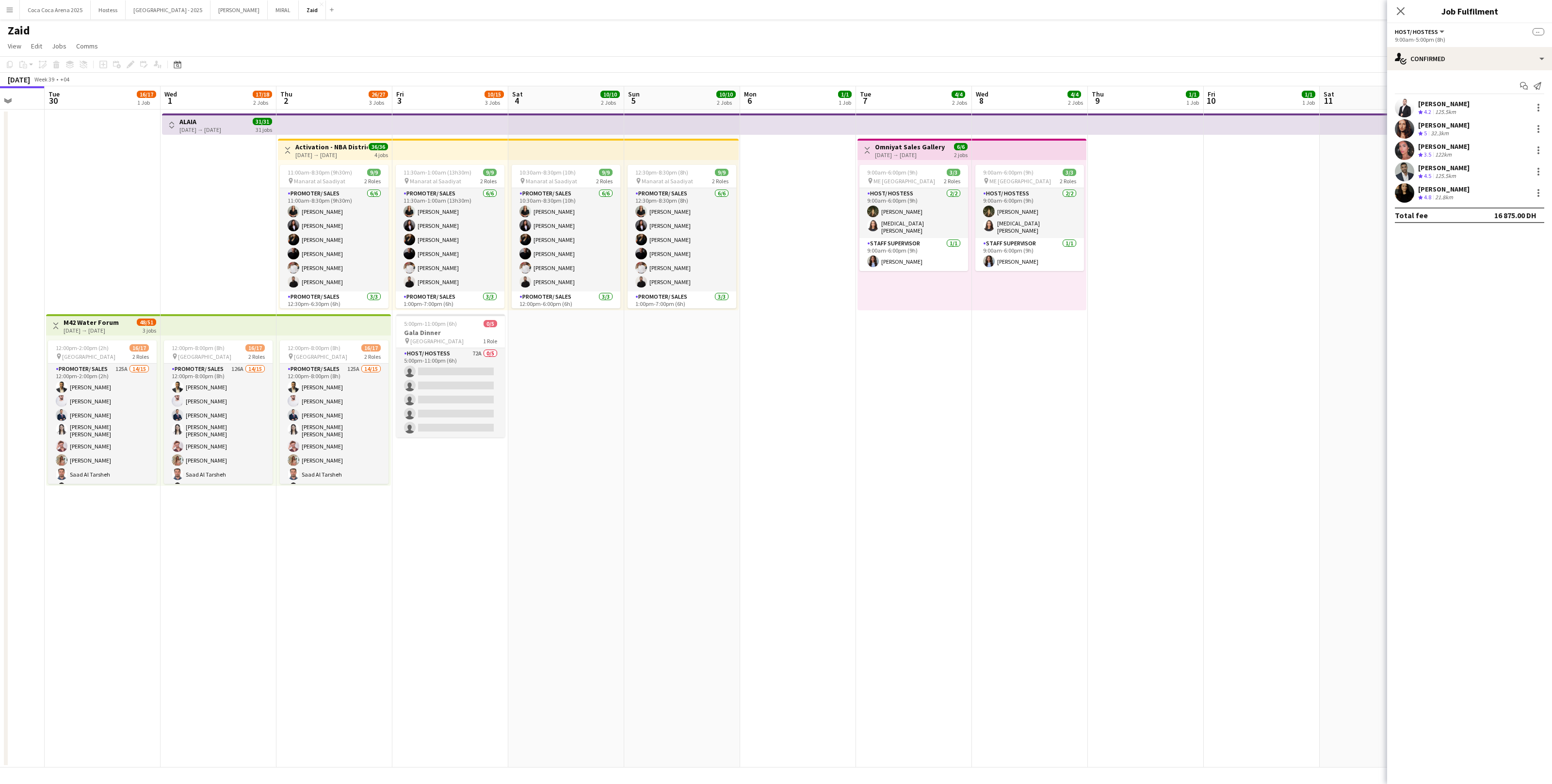
scroll to position [0, 228]
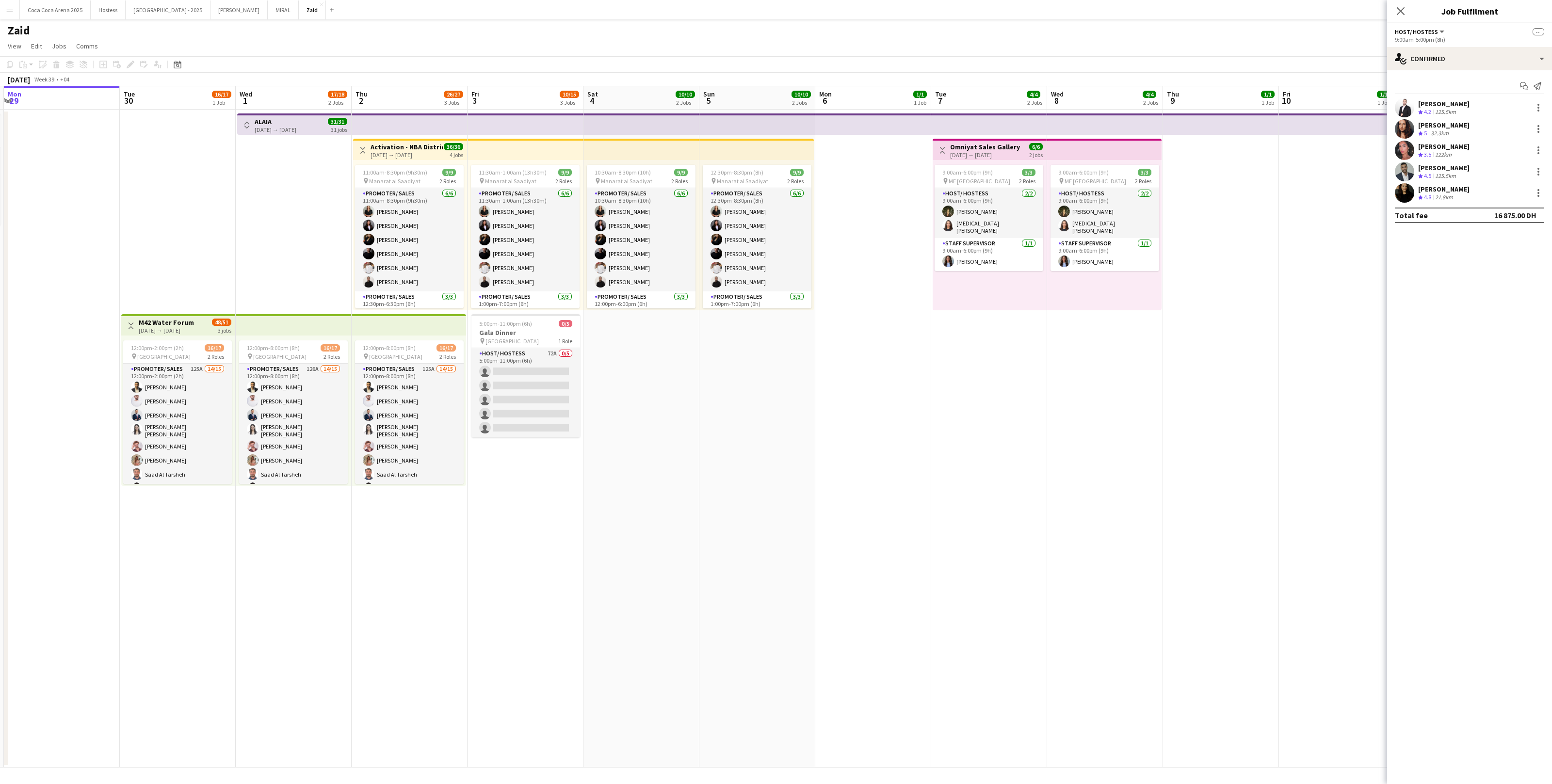
click at [427, 152] on div "[DATE] → [DATE]" at bounding box center [407, 154] width 72 height 7
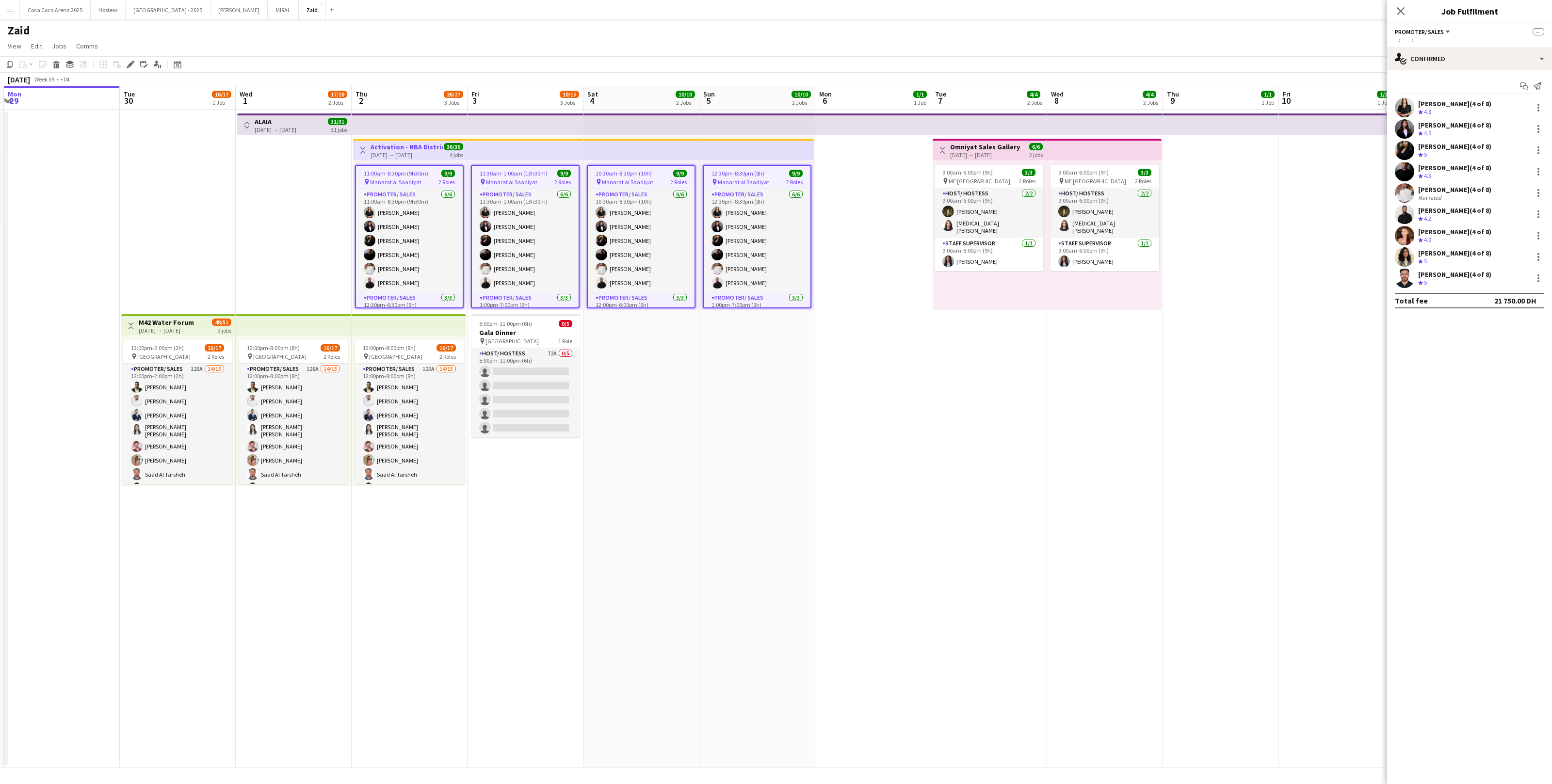
scroll to position [3, 0]
click at [556, 363] on app-card-role "Host/ Hostess 72A 0/5 5:00pm-11:00pm (6h) single-neutral-actions single-neutral…" at bounding box center [526, 392] width 108 height 89
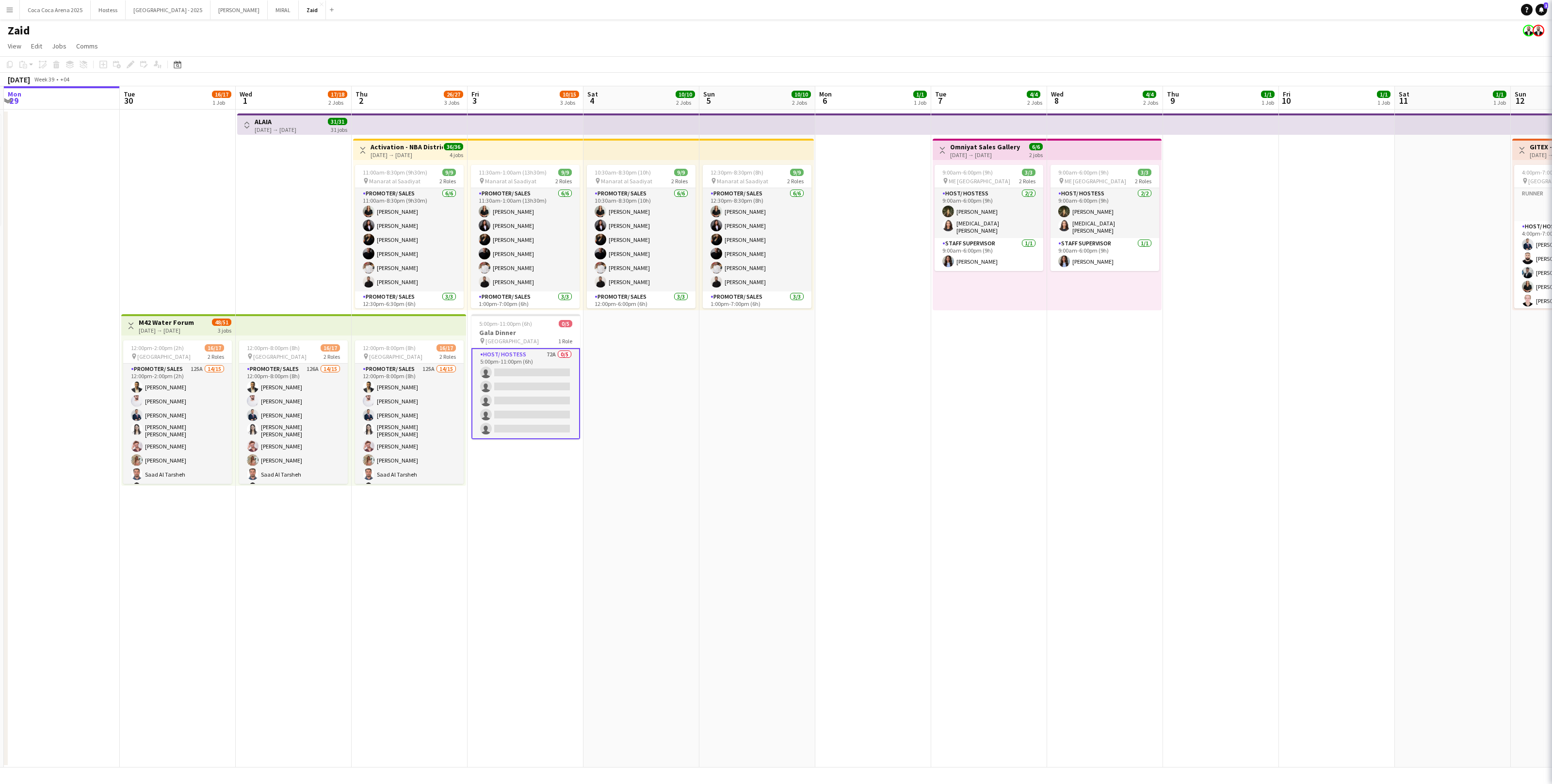
click at [672, 371] on app-date-cell "10:30am-8:30pm (10h) 9/9 pin Manarat al Saadiyat 2 Roles Promoter/ Sales [DATE]…" at bounding box center [641, 438] width 116 height 658
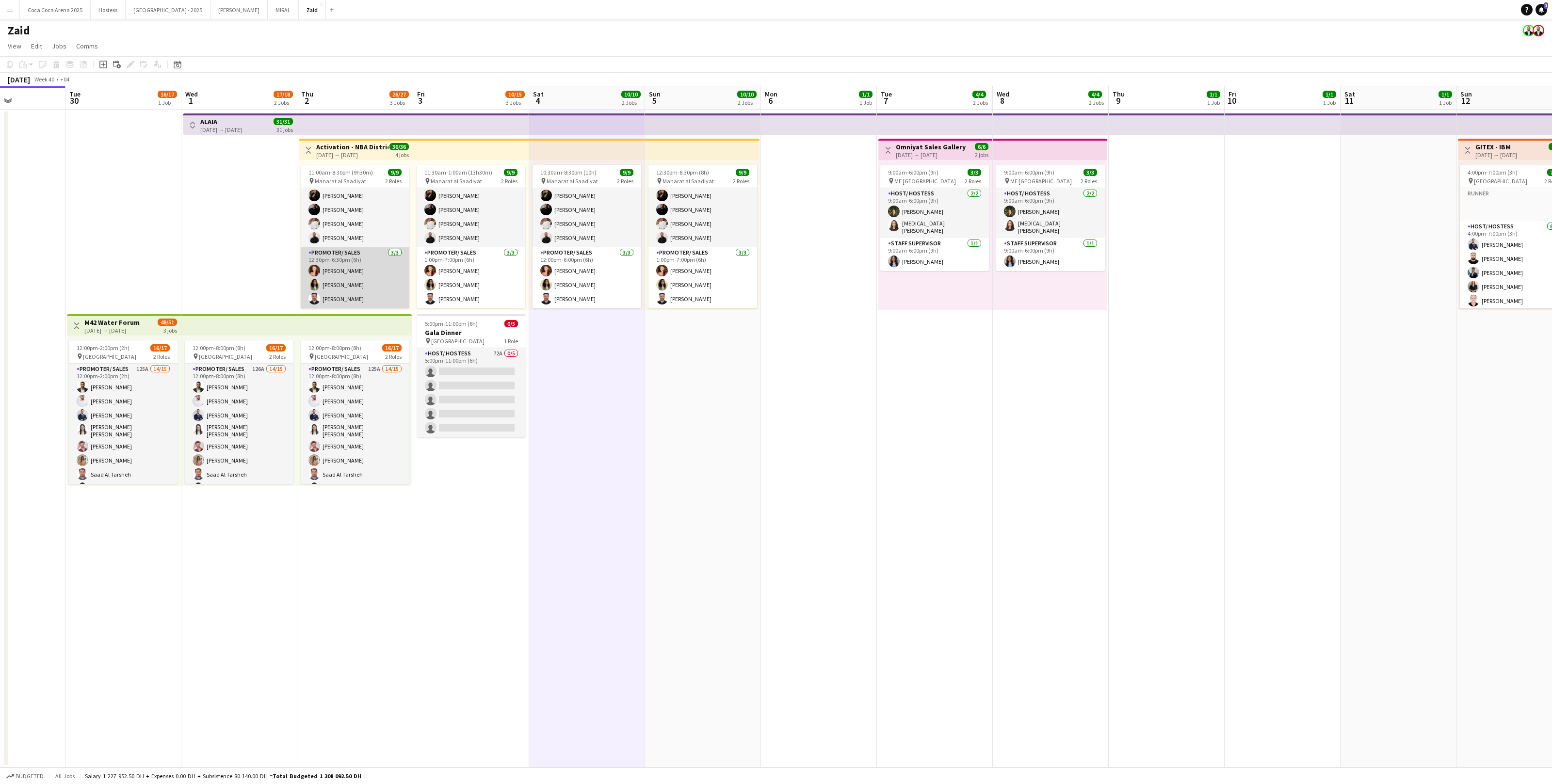
scroll to position [0, 0]
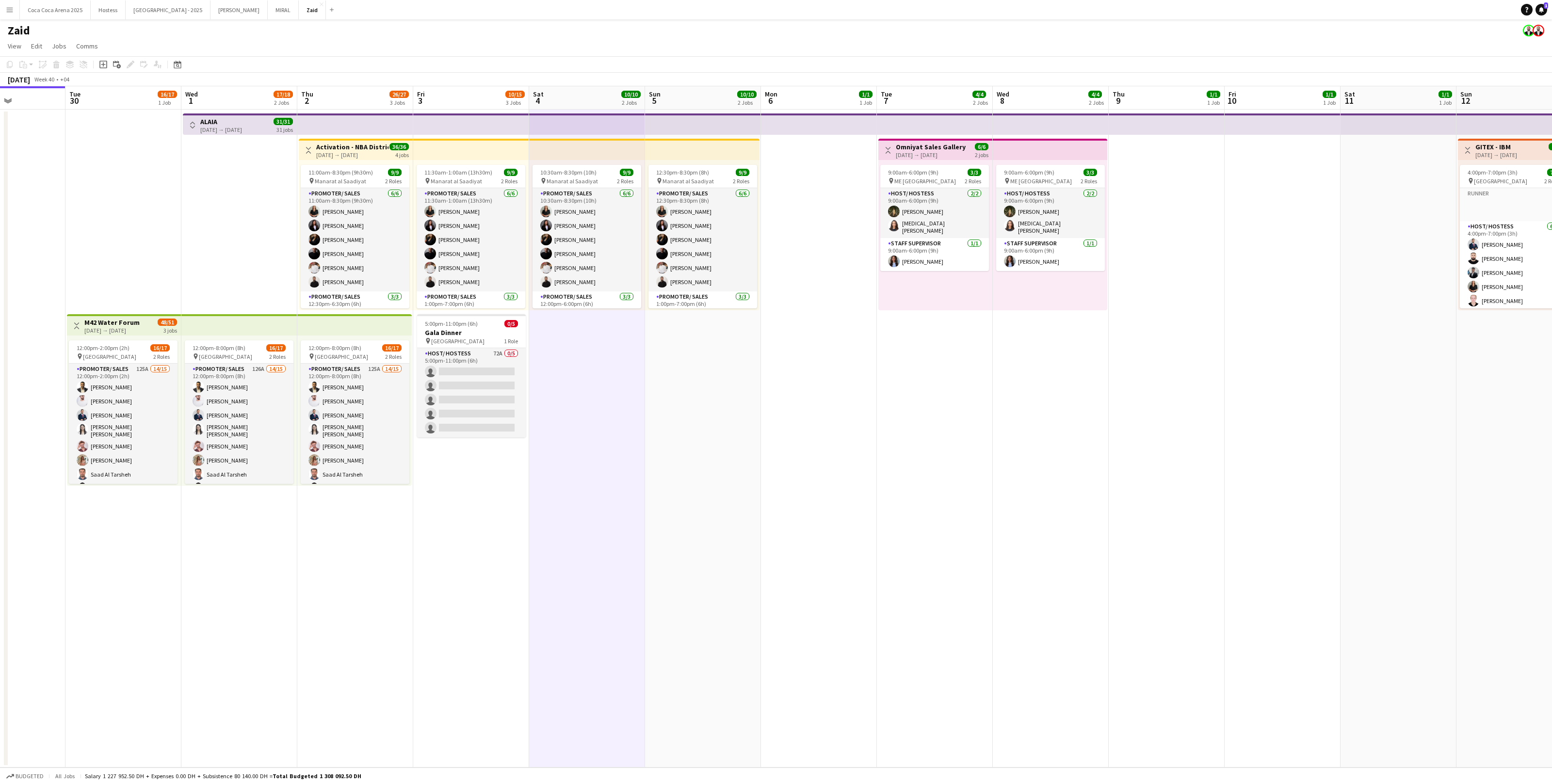
click at [193, 119] on button "Toggle View" at bounding box center [192, 124] width 11 height 11
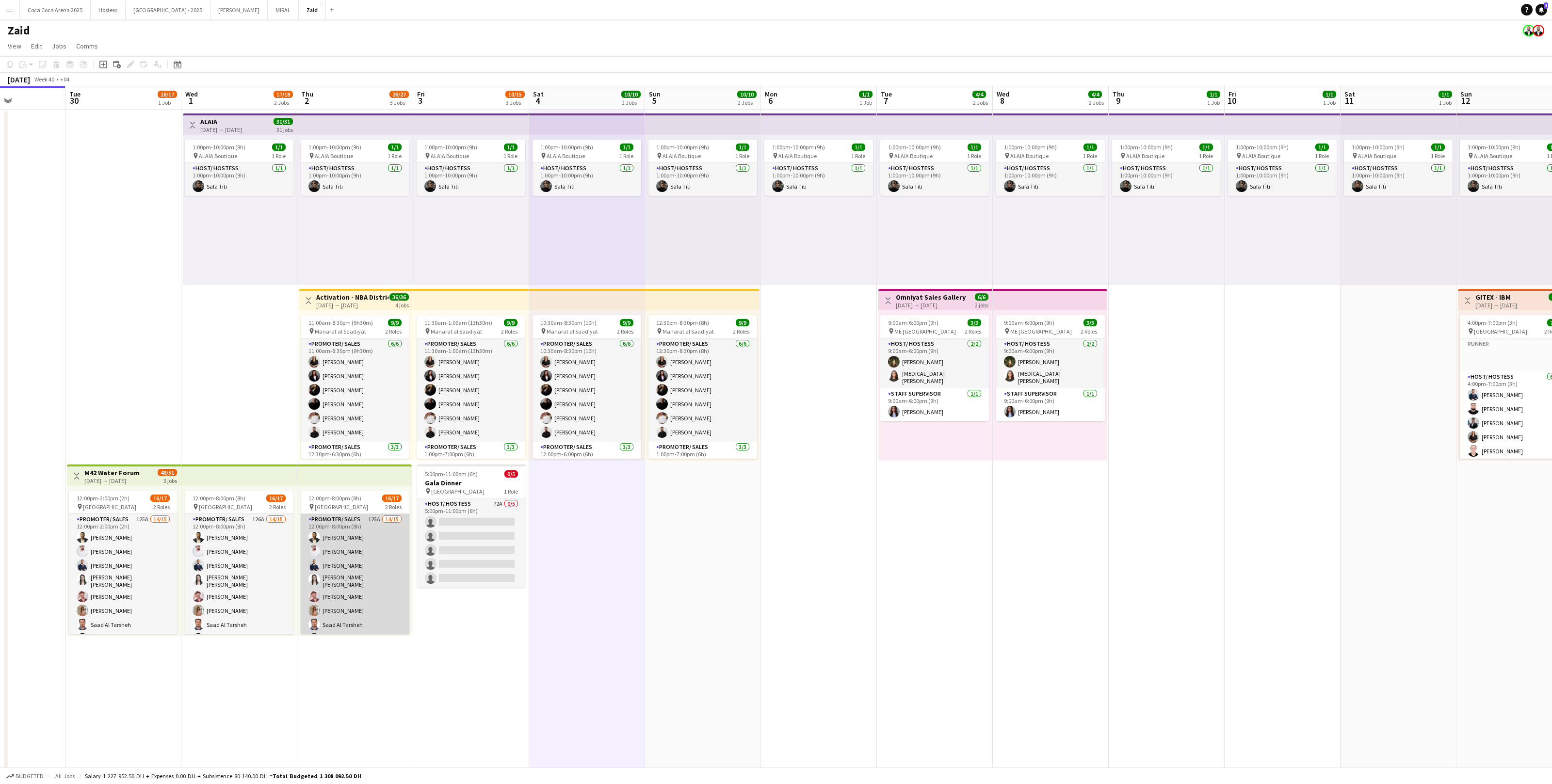
click at [379, 483] on app-card-role "Promoter/ Sales 125A 14/15 12:00pm-8:00pm (8h) Abdullah Aburjeilah [PERSON_NAME…" at bounding box center [355, 632] width 108 height 236
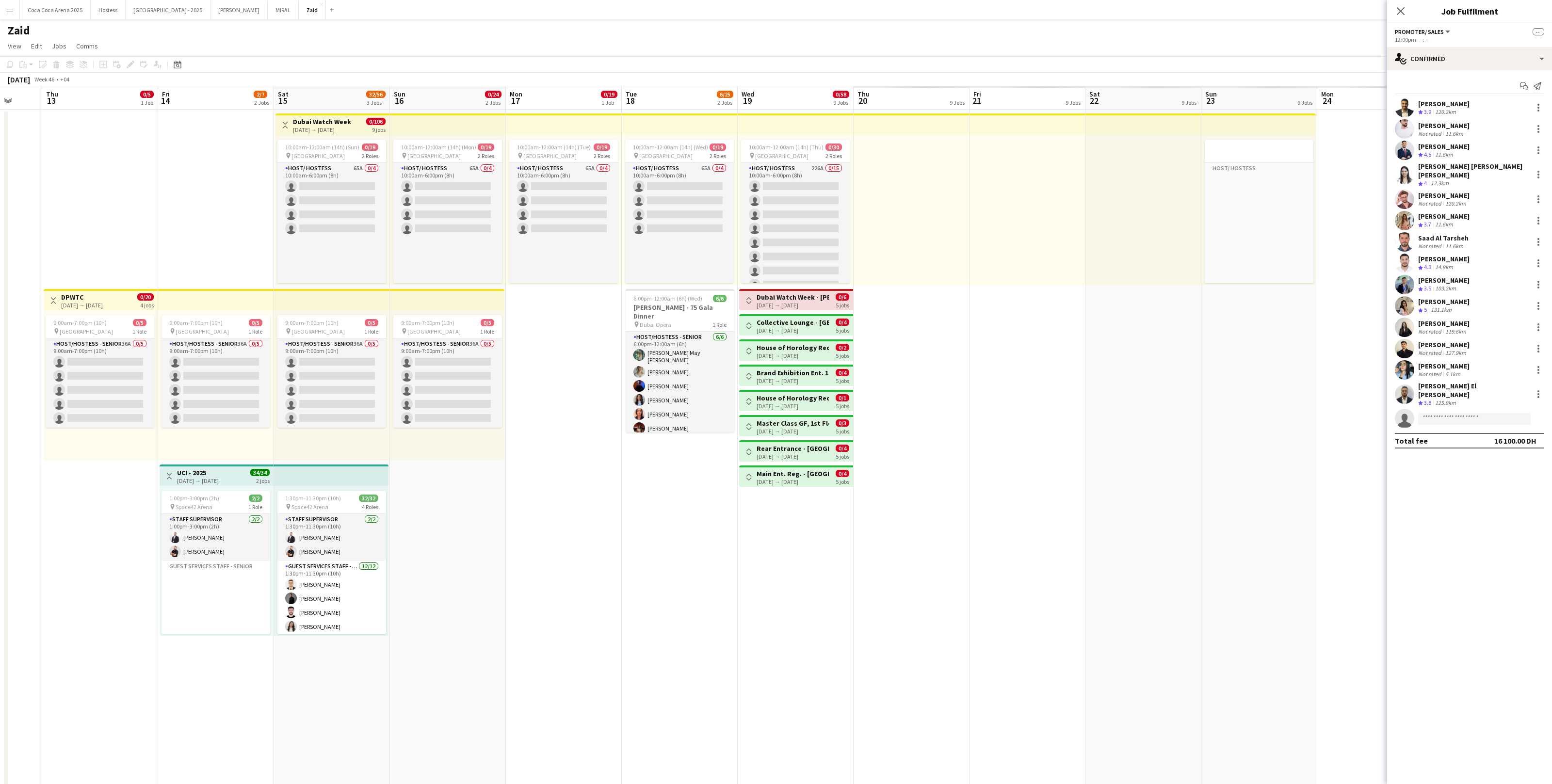
scroll to position [0, 234]
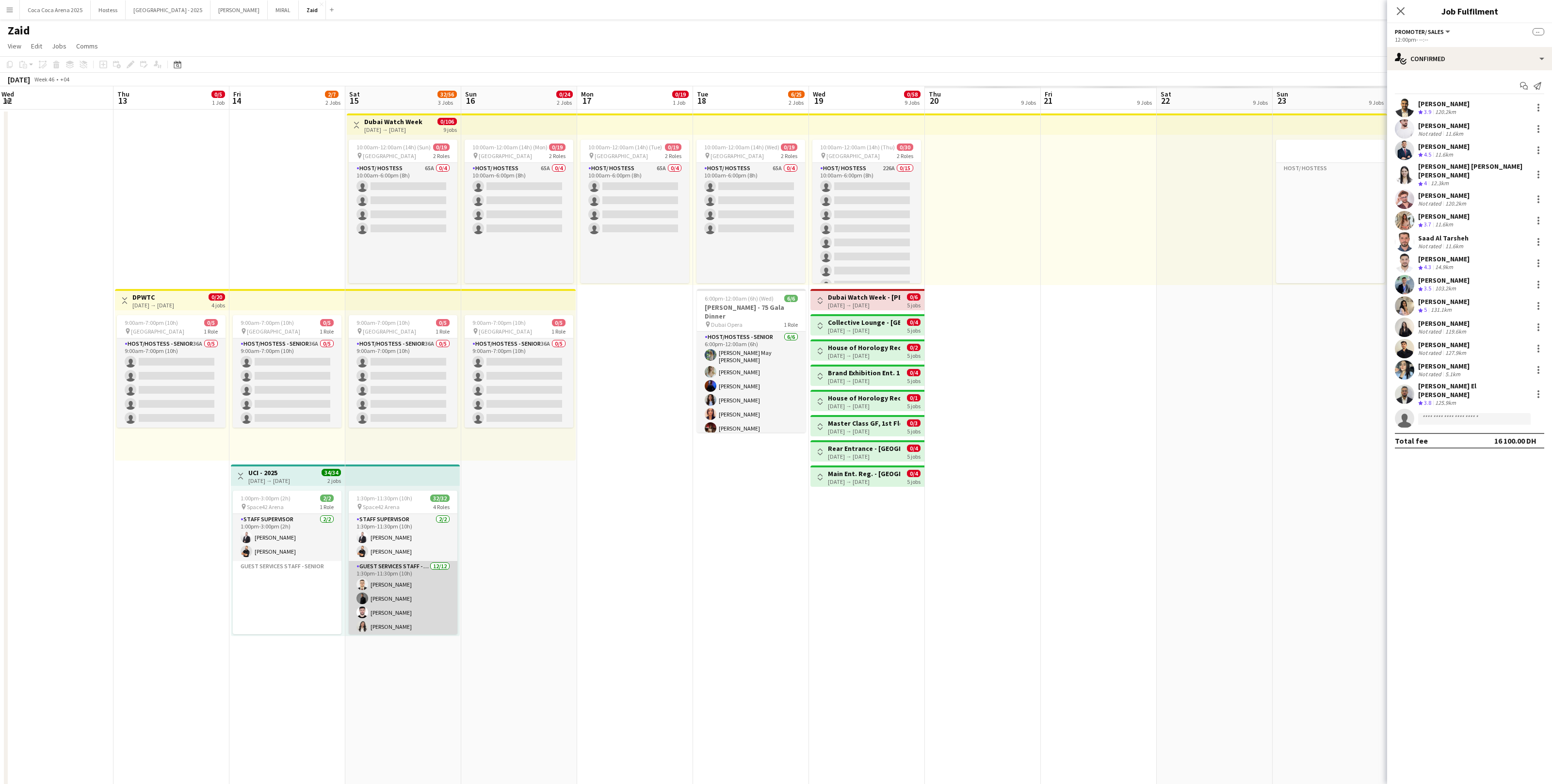
click at [437, 483] on app-card-role "Guest Services Staff - Senior [DATE] 1:30pm-11:30pm (10h) [PERSON_NAME] [PERSON…" at bounding box center [403, 654] width 108 height 188
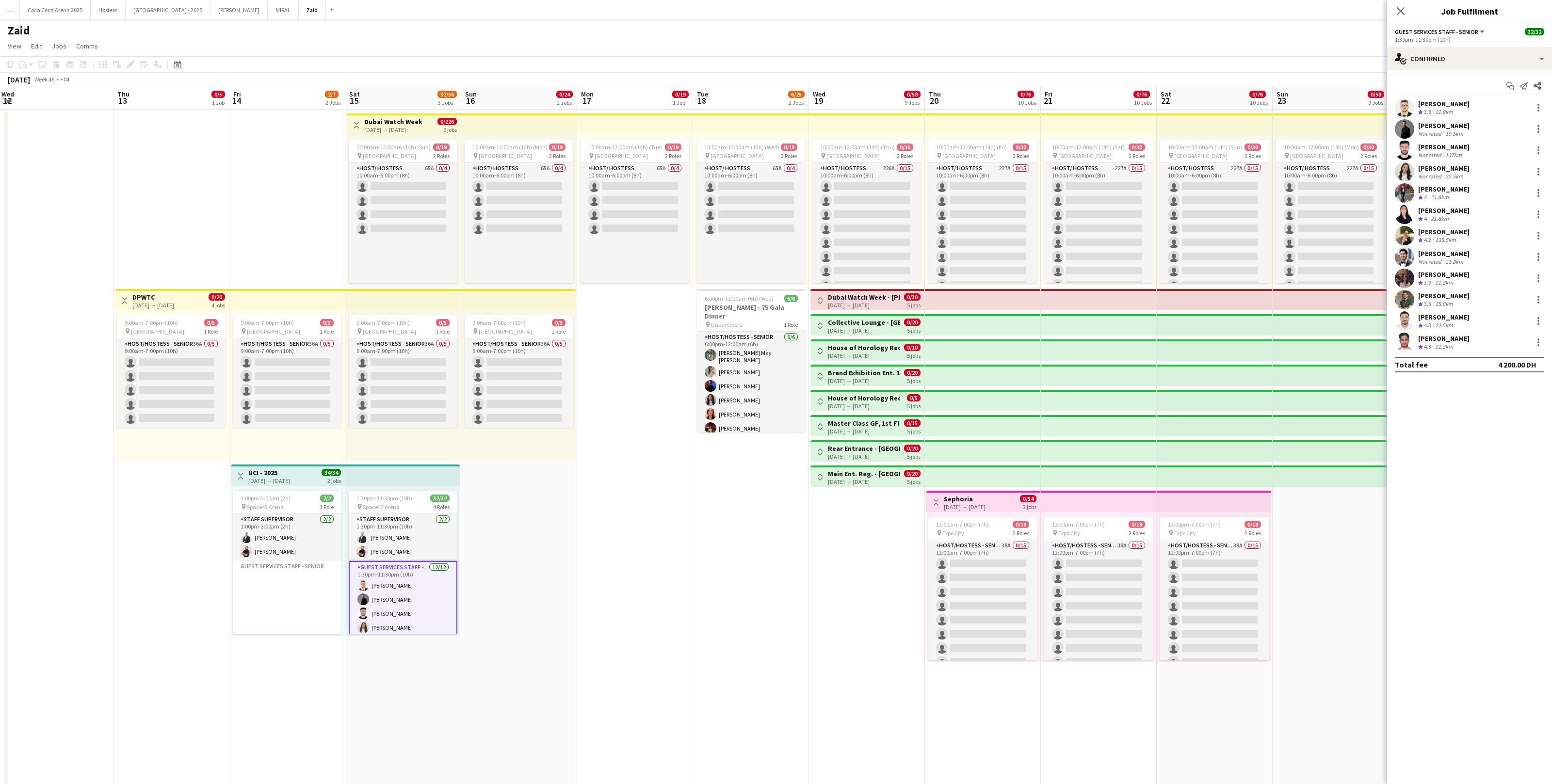
click at [719, 444] on app-date-cell "10:00am-12:00am (14h) (Wed) 0/19 pin [GEOGRAPHIC_DATA] 2 Roles Host/ Hostess 65…" at bounding box center [751, 513] width 116 height 807
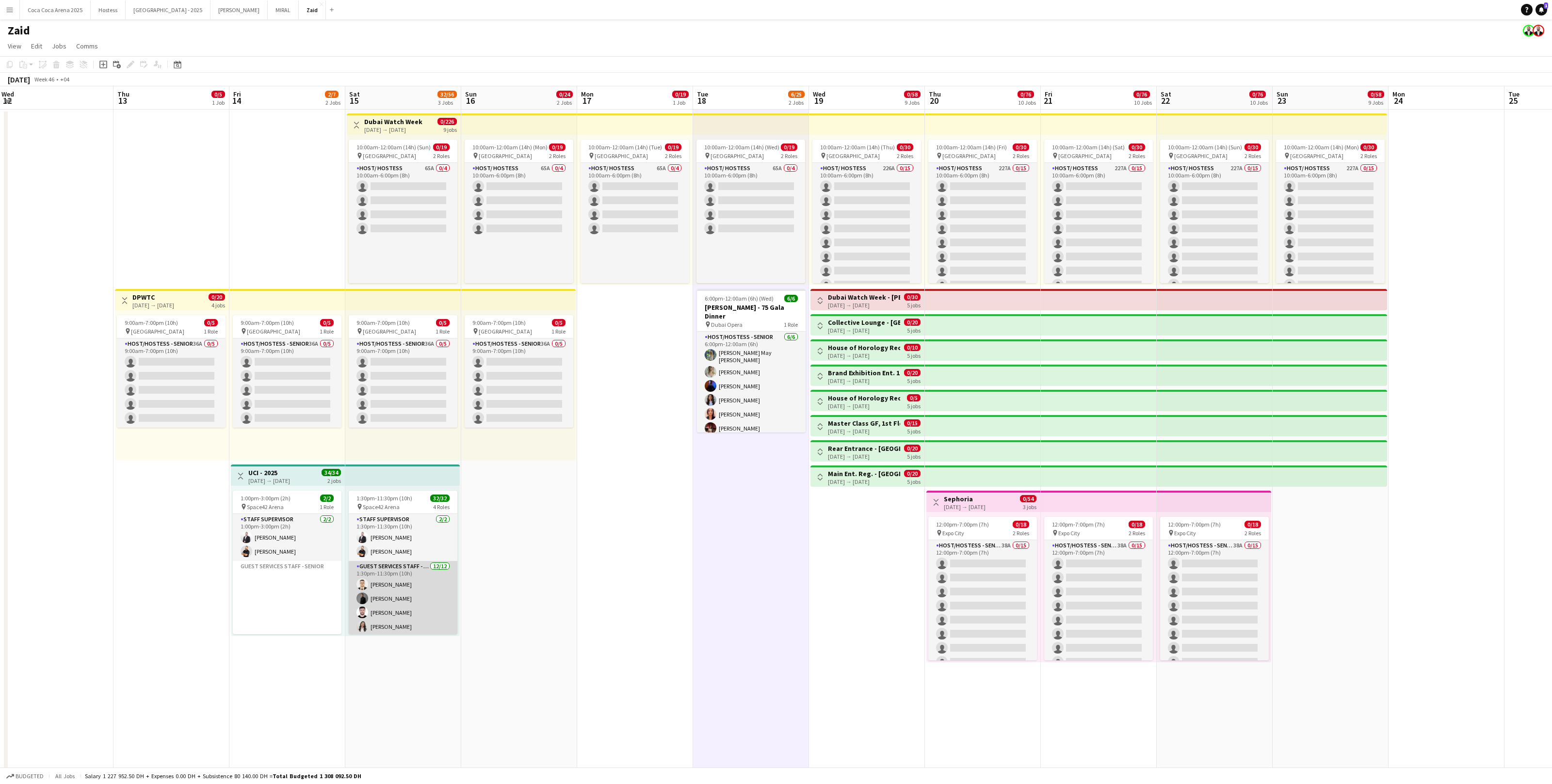
click at [430, 483] on app-card-role "Guest Services Staff - Senior [DATE] 1:30pm-11:30pm (10h) [PERSON_NAME] [PERSON…" at bounding box center [403, 654] width 108 height 188
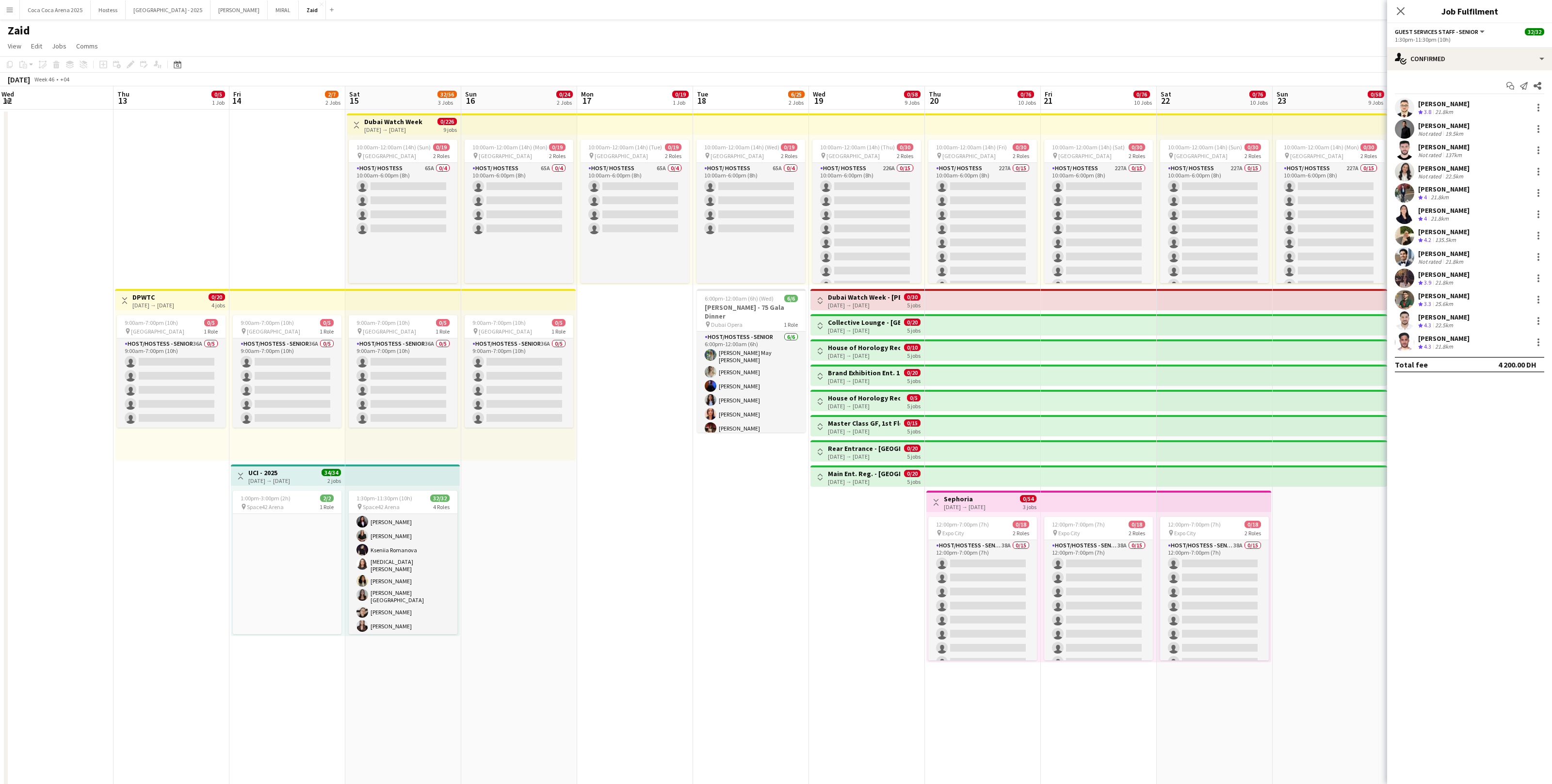
scroll to position [336, 0]
click at [430, 483] on app-card-role "Host/ Hostess 15/15 1:30pm-11:30pm (10h) [PERSON_NAME] [PERSON_NAME] Abdulkader…" at bounding box center [403, 533] width 108 height 239
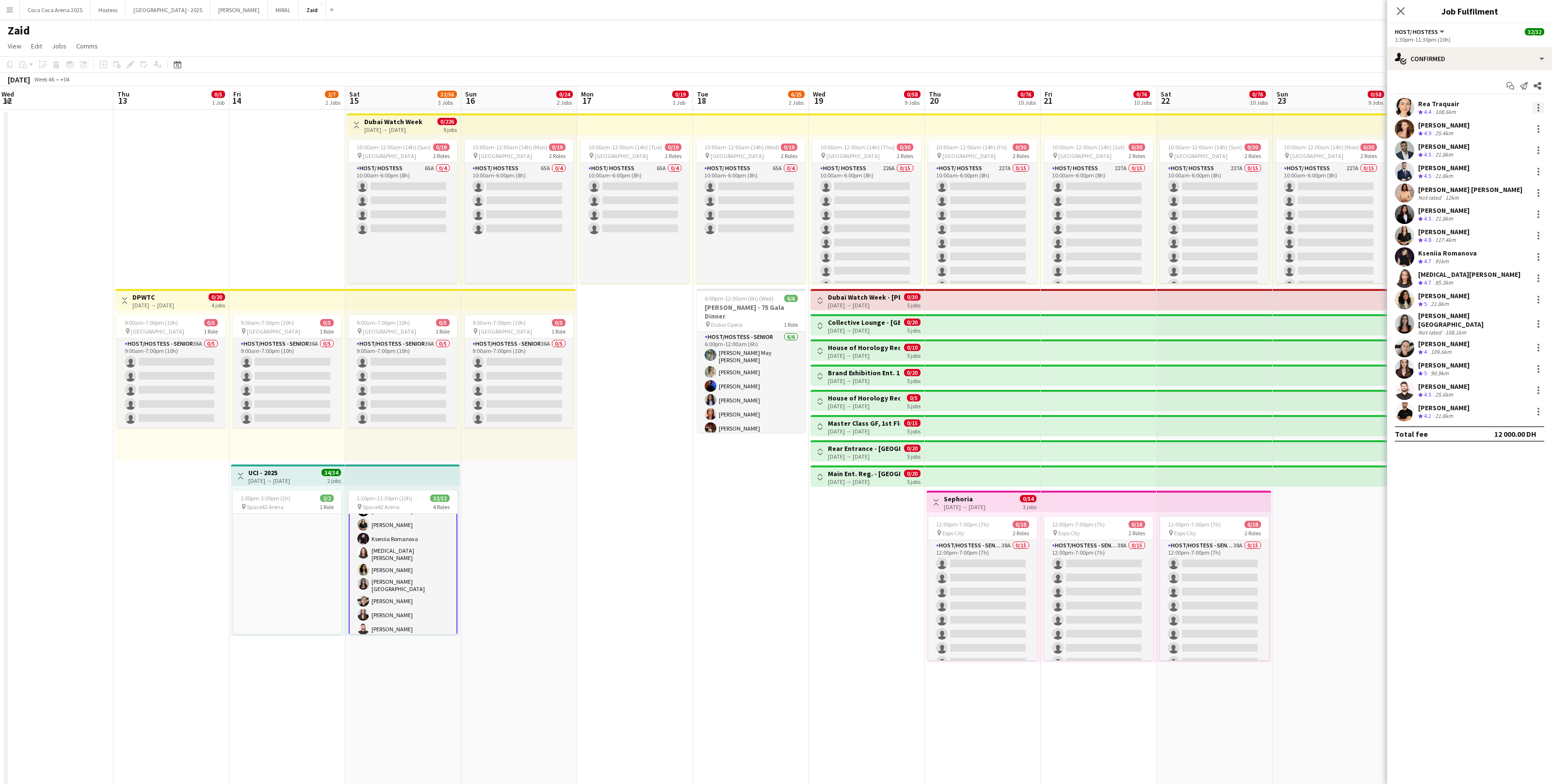
click at [891, 108] on div at bounding box center [1538, 107] width 11 height 11
click at [891, 192] on span "Remove" at bounding box center [1507, 195] width 60 height 9
click at [703, 483] on app-date-cell "10:00am-12:00am (14h) (Wed) 0/19 pin [GEOGRAPHIC_DATA] 2 Roles Host/ Hostess 65…" at bounding box center [751, 513] width 116 height 807
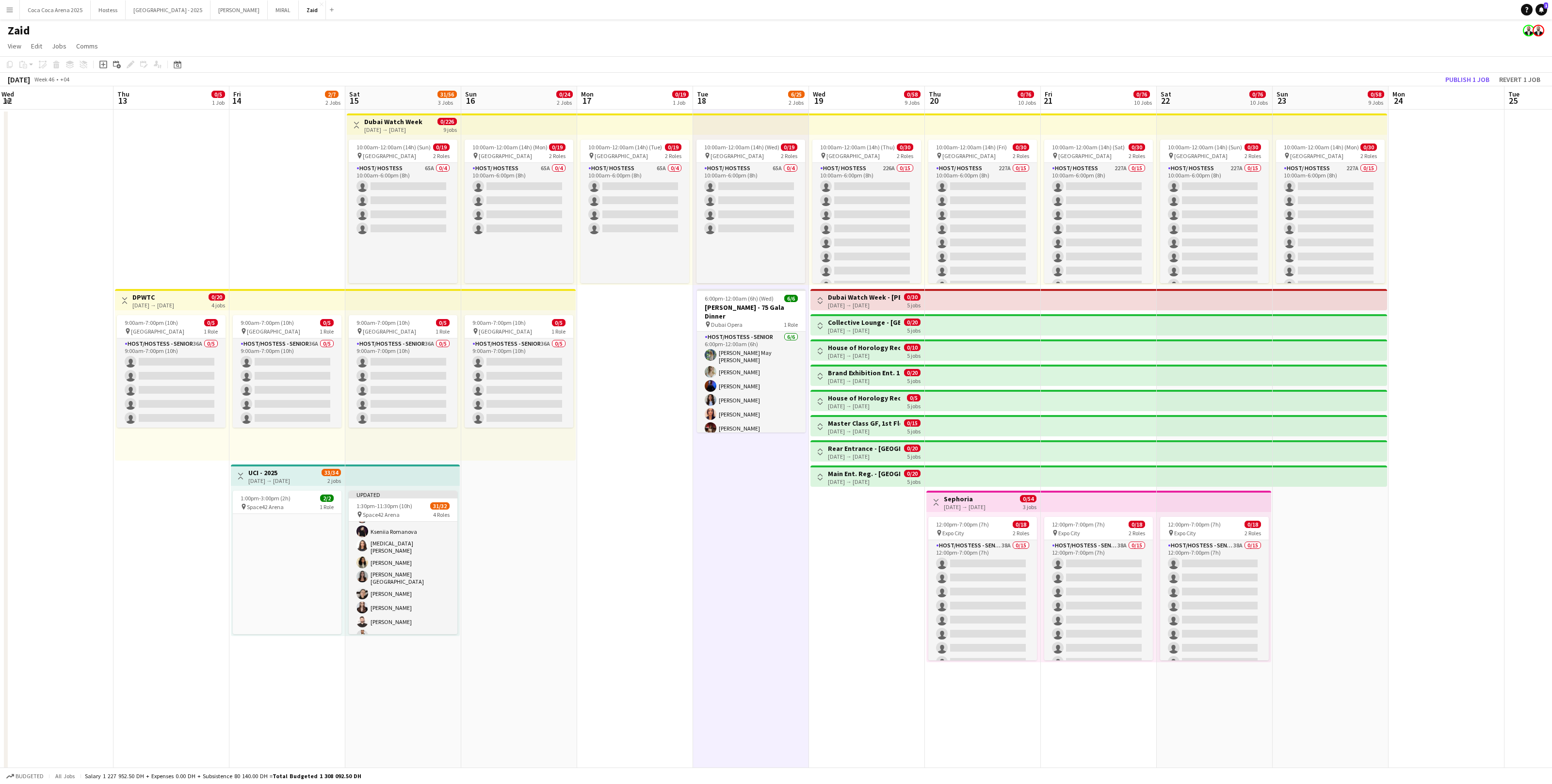
scroll to position [335, 0]
click at [437, 483] on span "31/32" at bounding box center [439, 506] width 19 height 7
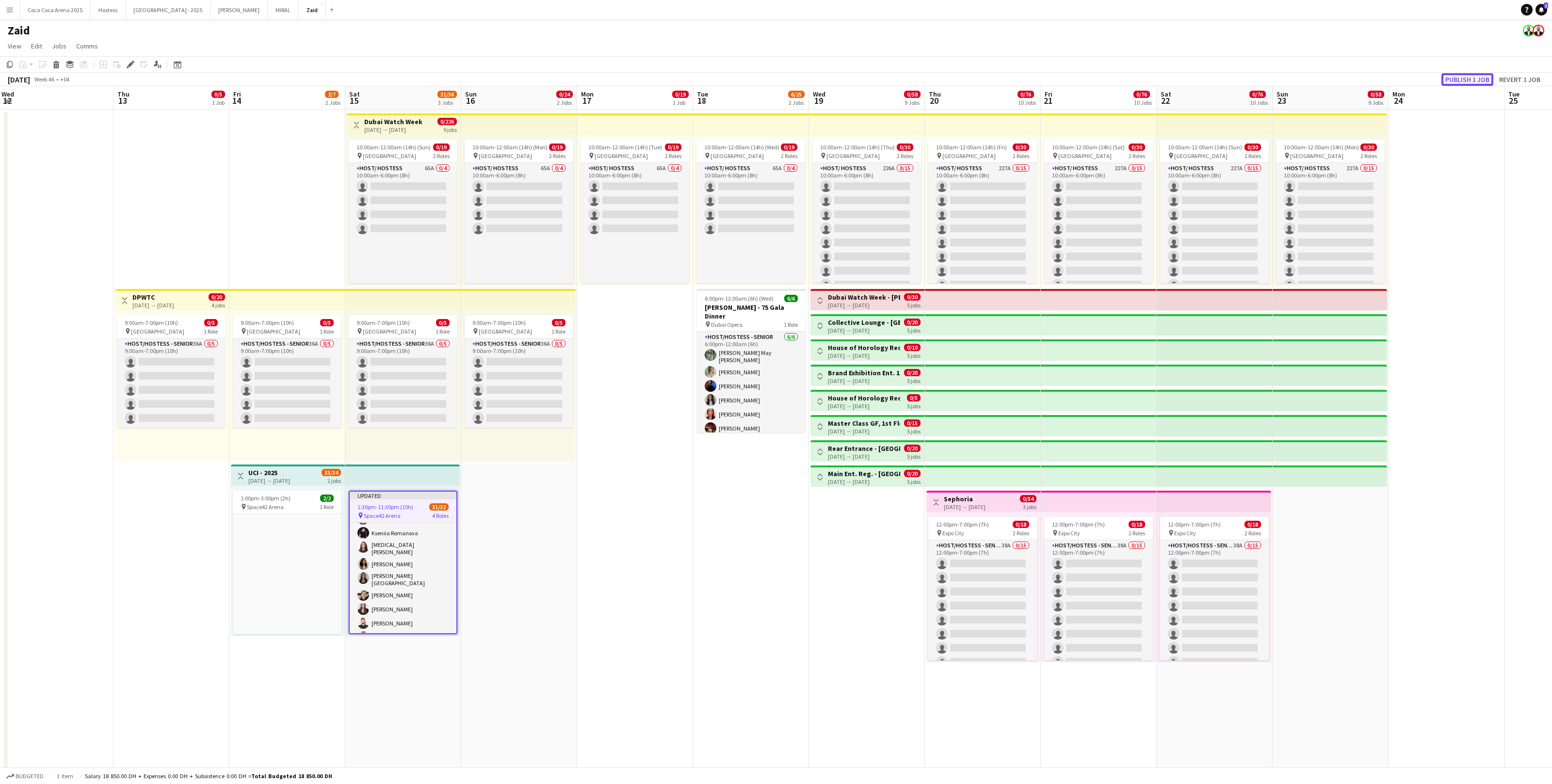
click at [891, 84] on button "Publish 1 job" at bounding box center [1468, 80] width 52 height 13
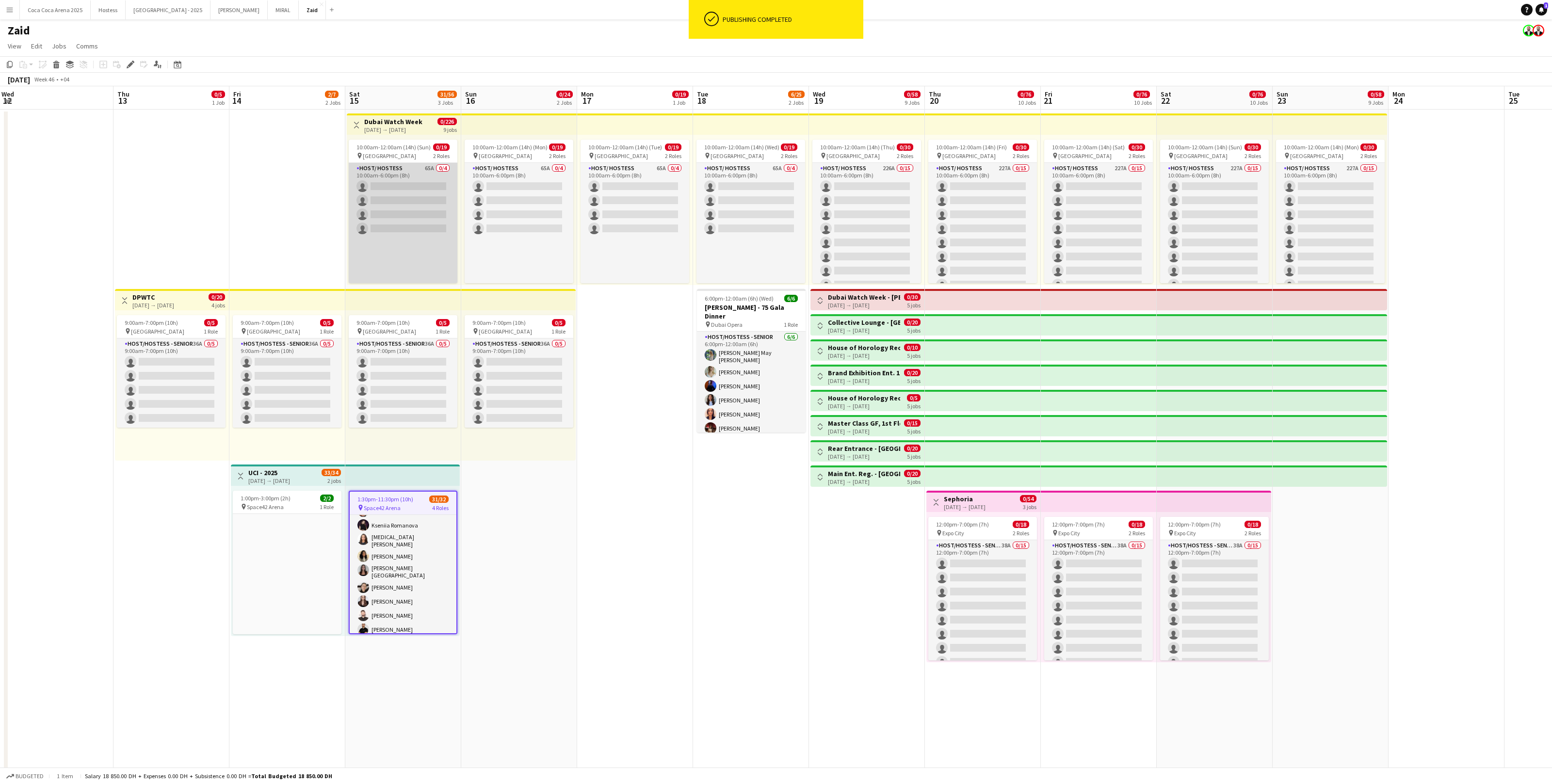
click at [405, 180] on app-card-role "Host/ Hostess 65A 0/4 10:00am-6:00pm (8h) single-neutral-actions single-neutral…" at bounding box center [403, 278] width 108 height 230
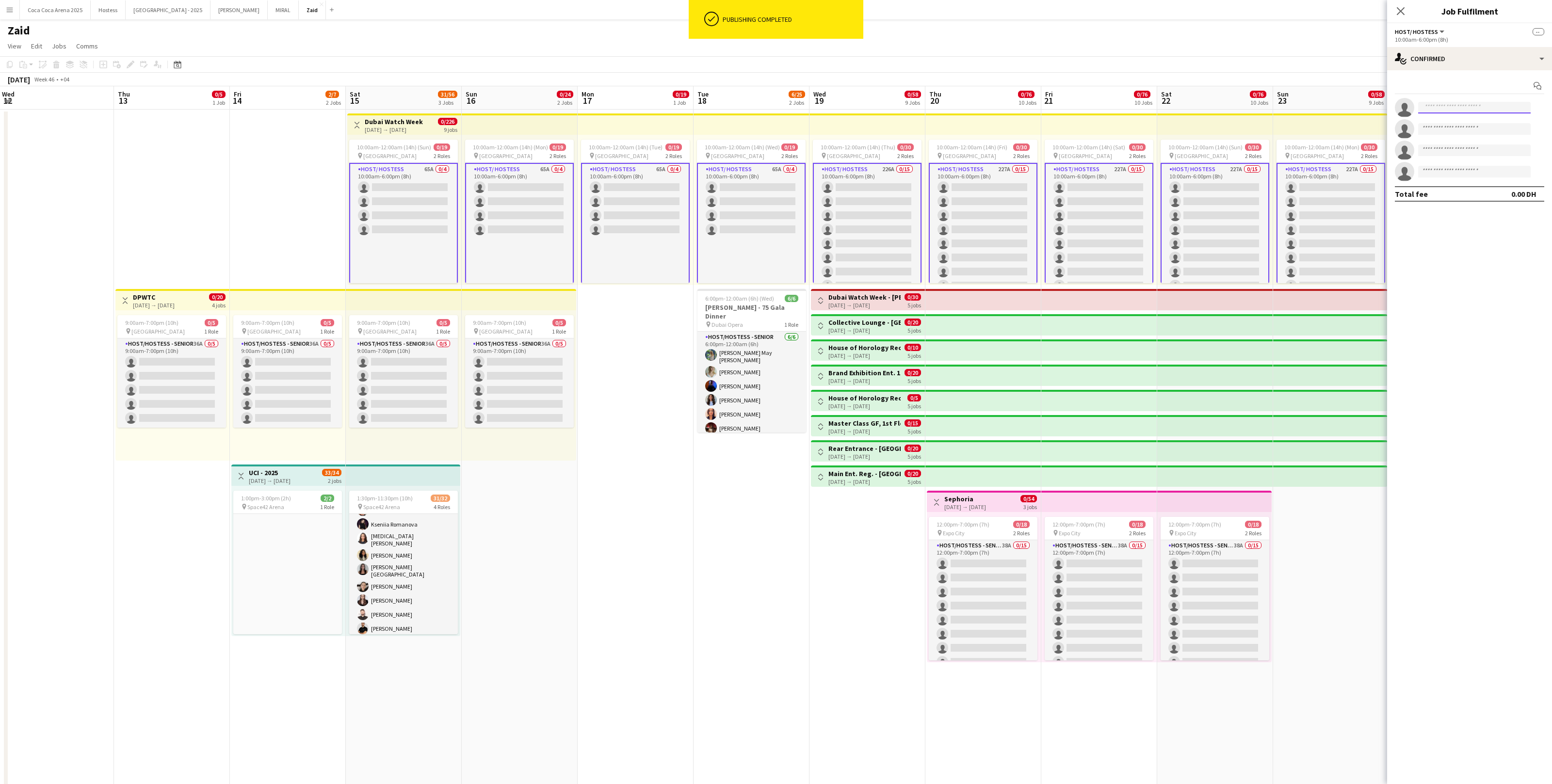
click at [891, 107] on input at bounding box center [1474, 107] width 112 height 11
type input "********"
click at [891, 128] on span "[EMAIL_ADDRESS][DOMAIN_NAME]" at bounding box center [1474, 130] width 97 height 8
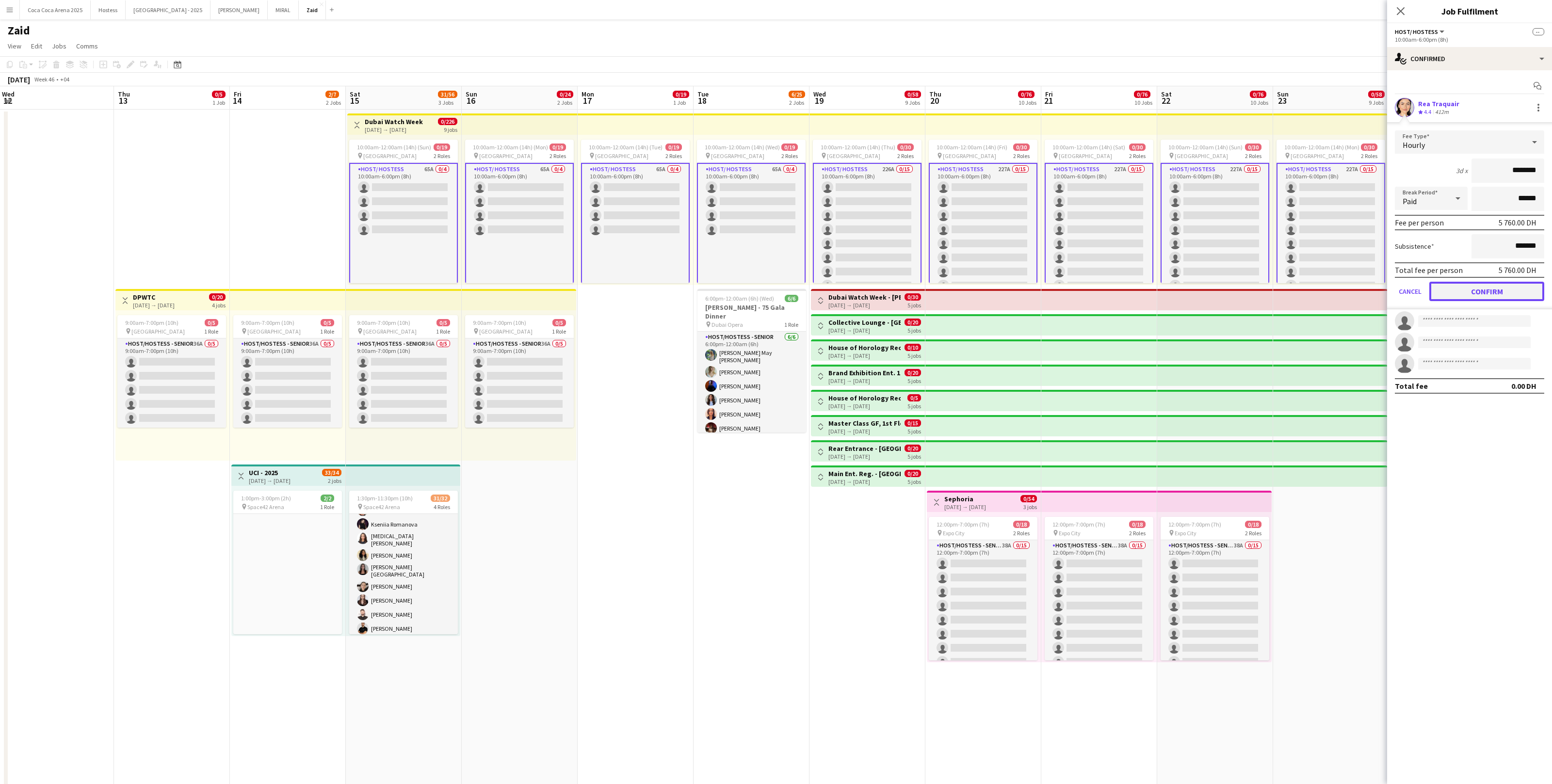
click at [891, 285] on button "Confirm" at bounding box center [1487, 291] width 115 height 19
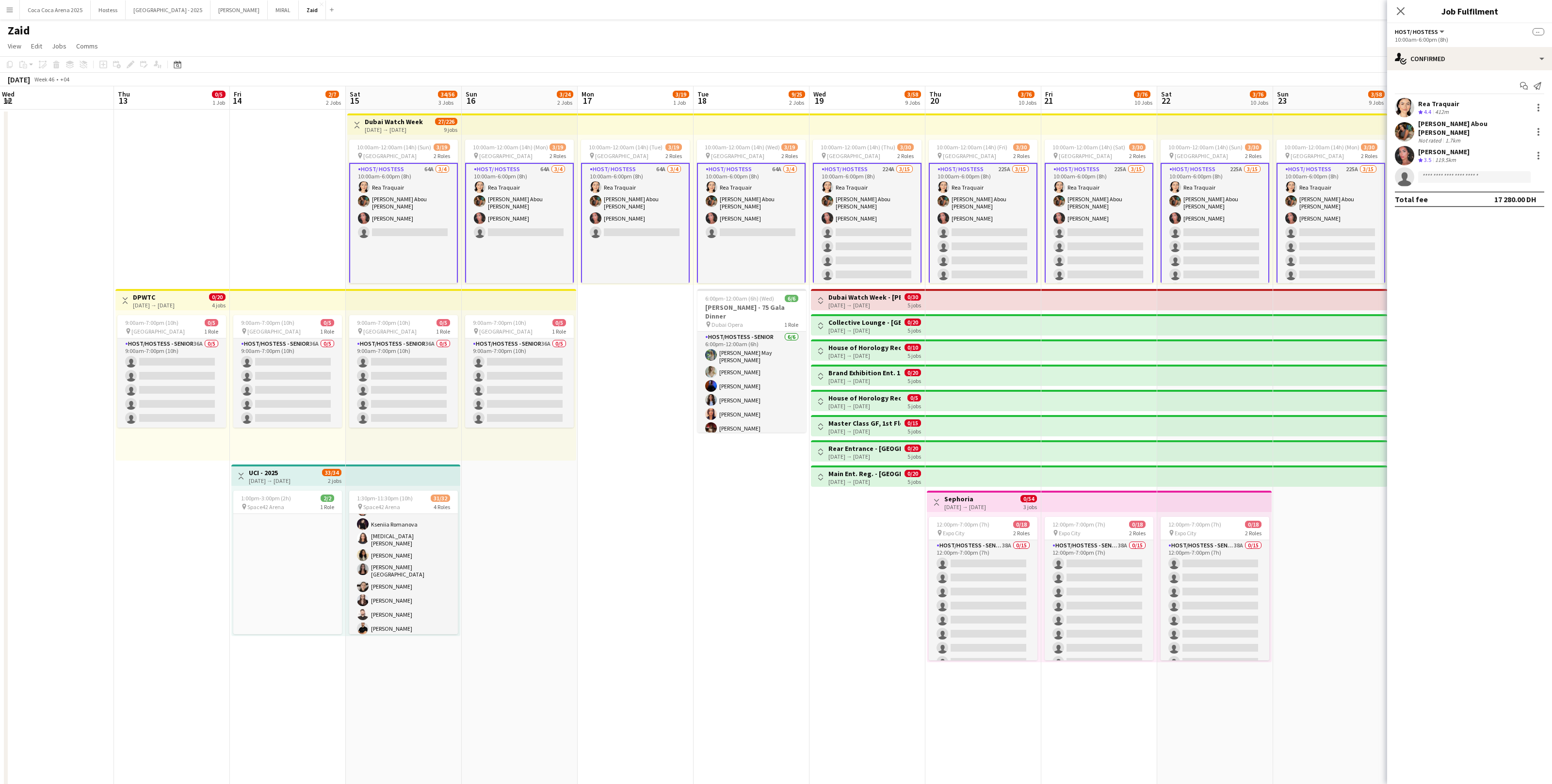
click at [667, 349] on app-date-cell "10:00am-12:00am (14h) (Tue) 3/19 pin Dubai Mall 2 Roles Host/ Hostess 64A [DATE…" at bounding box center [635, 513] width 116 height 807
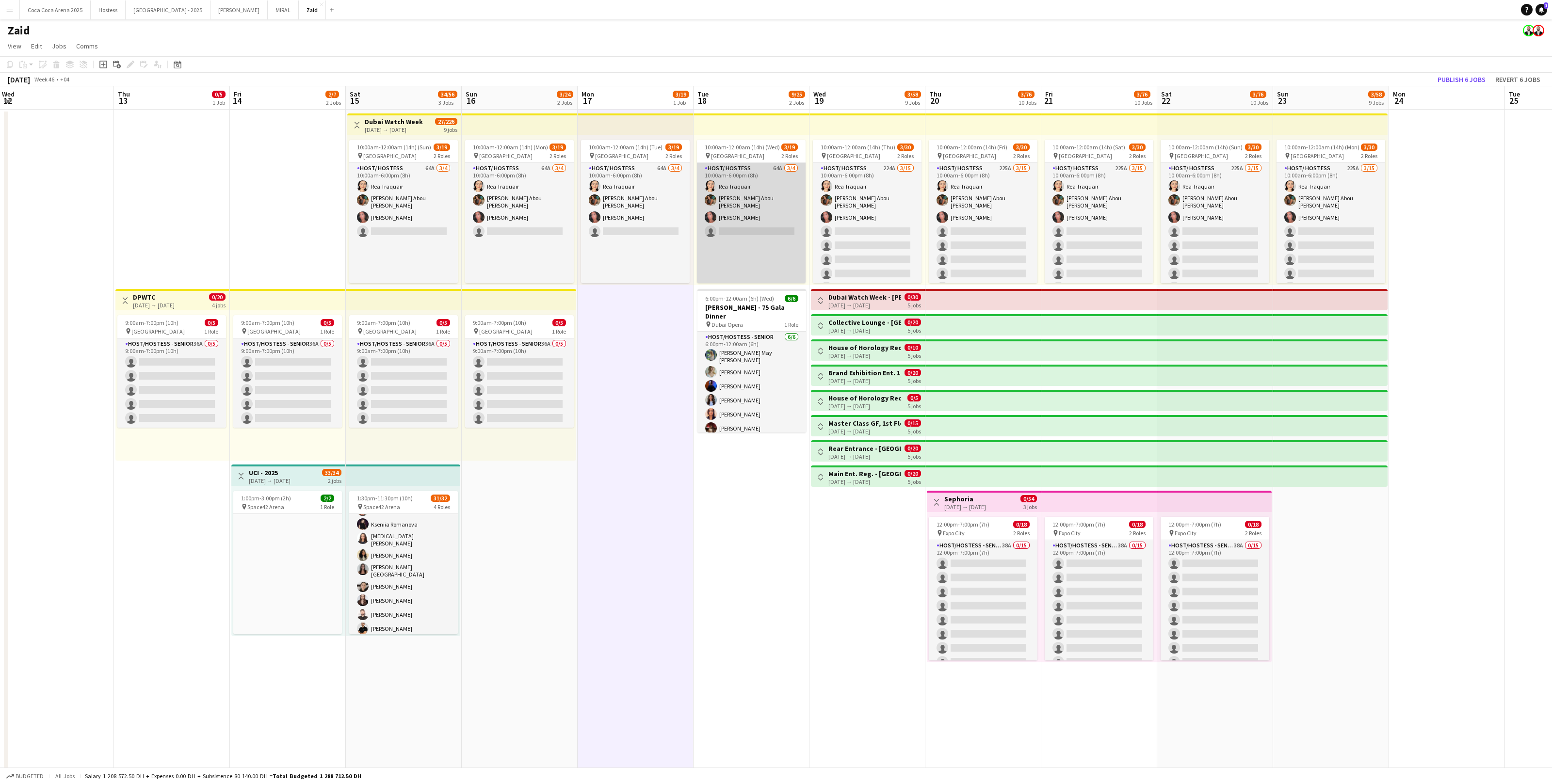
click at [779, 202] on app-card-role "Host/ Hostess 64A [DATE] 10:00am-6:00pm (8h) [PERSON_NAME] [PERSON_NAME] [PERSO…" at bounding box center [751, 278] width 108 height 230
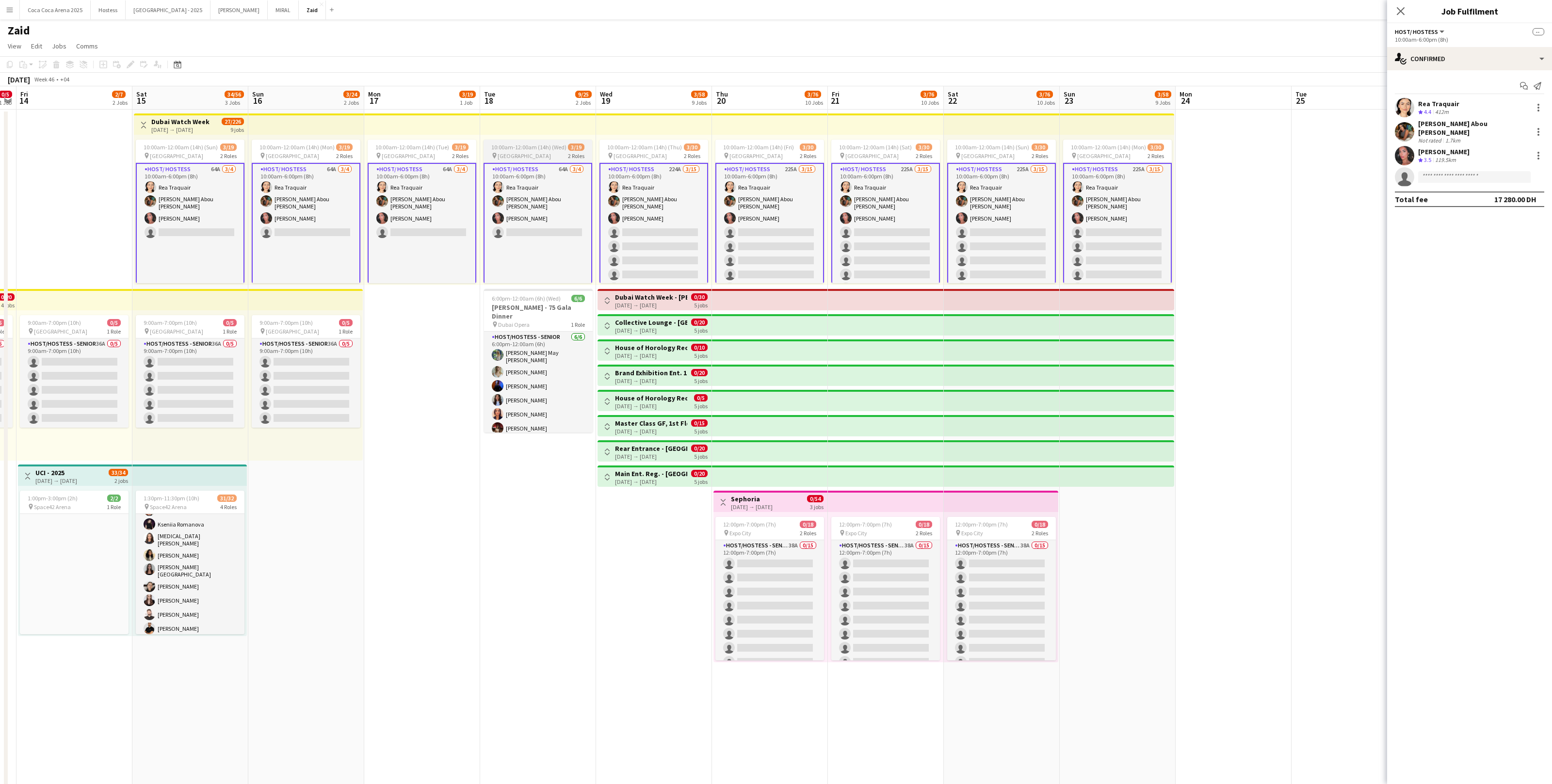
scroll to position [0, 454]
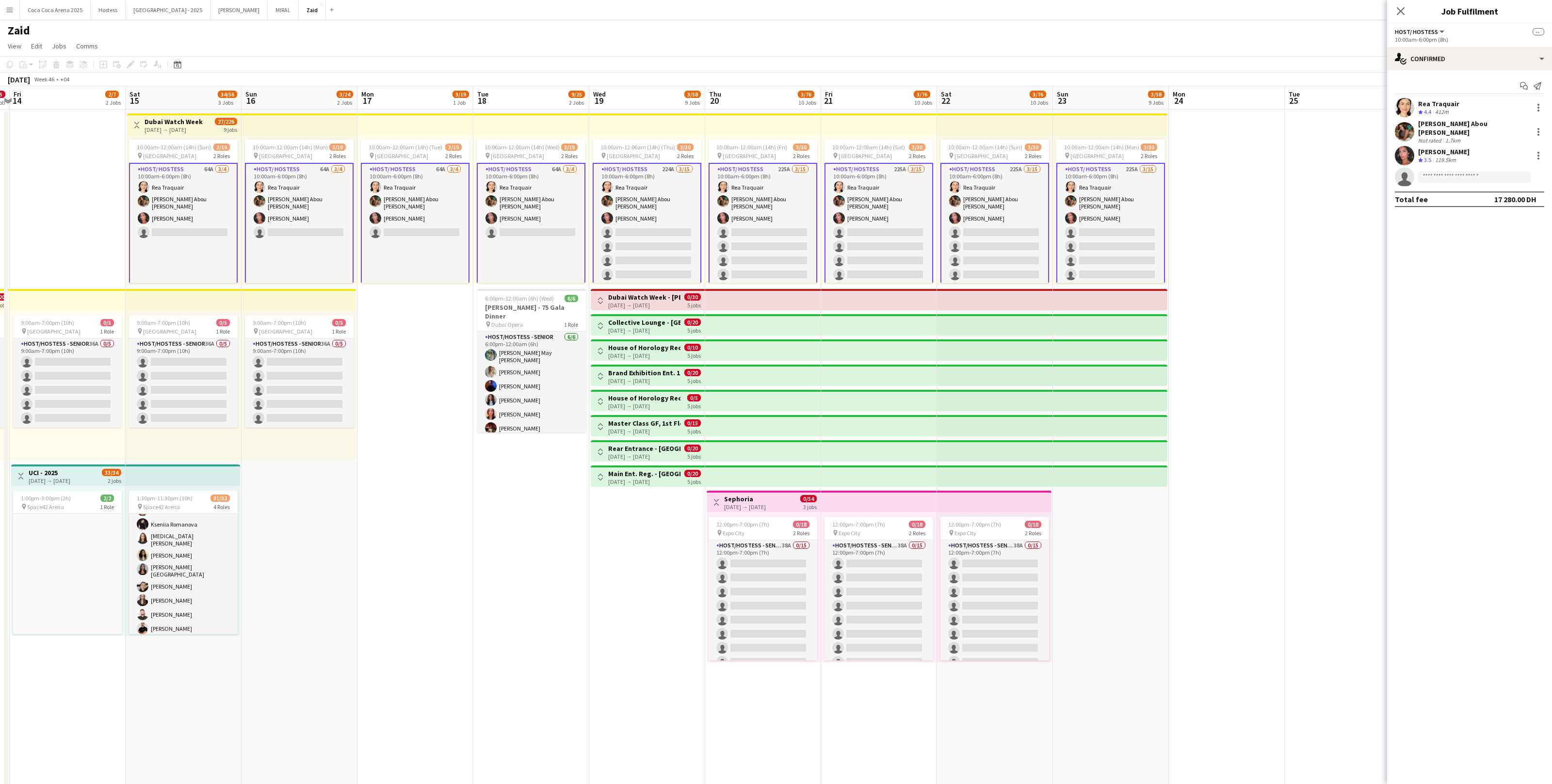
click at [891, 194] on app-card-role "Host/ Hostess 225A [DATE] 10:00am-6:00pm (8h) [PERSON_NAME] [PERSON_NAME] Abou …" at bounding box center [1111, 280] width 108 height 235
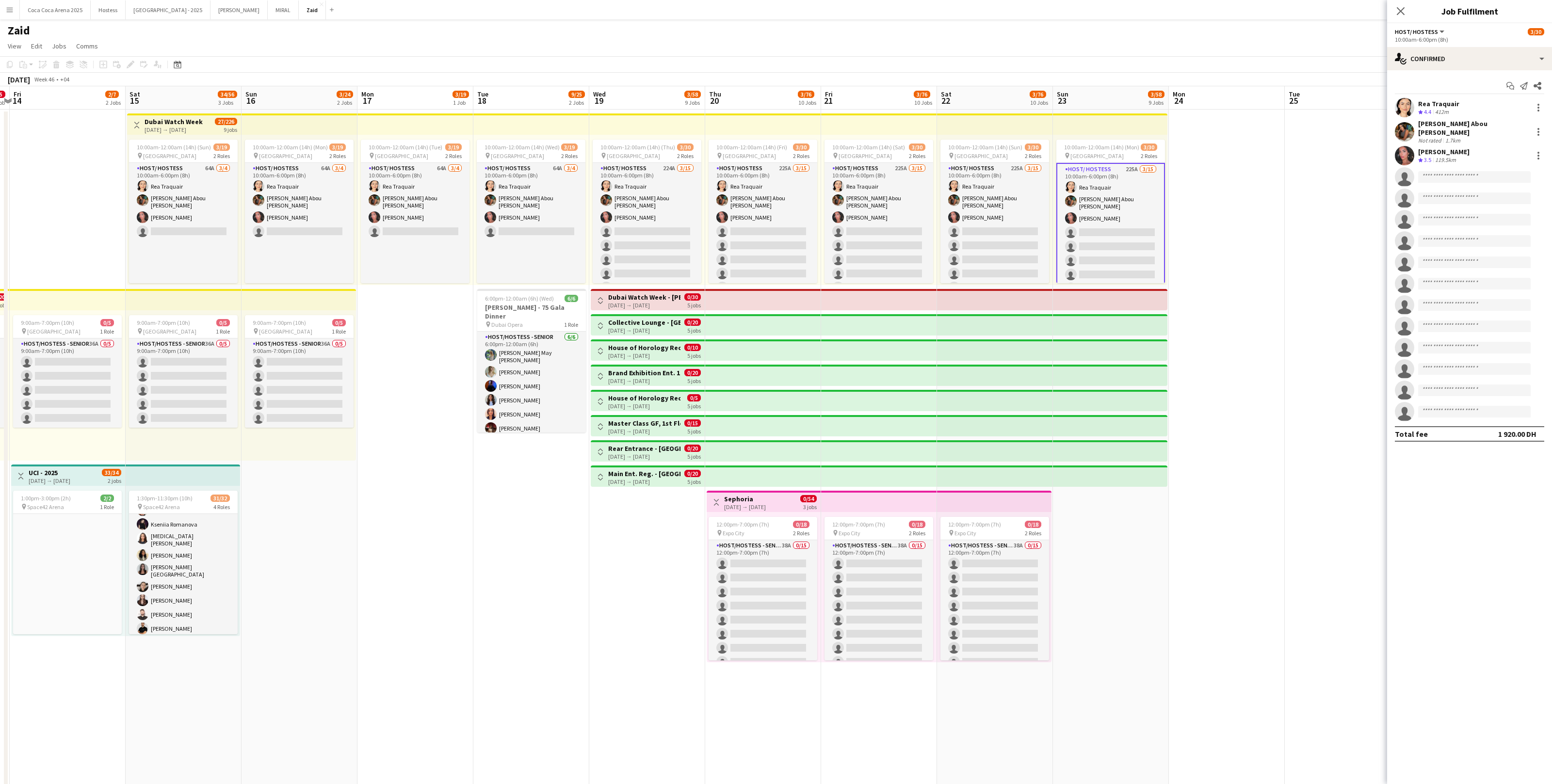
click at [891, 277] on app-date-cell at bounding box center [1226, 513] width 116 height 807
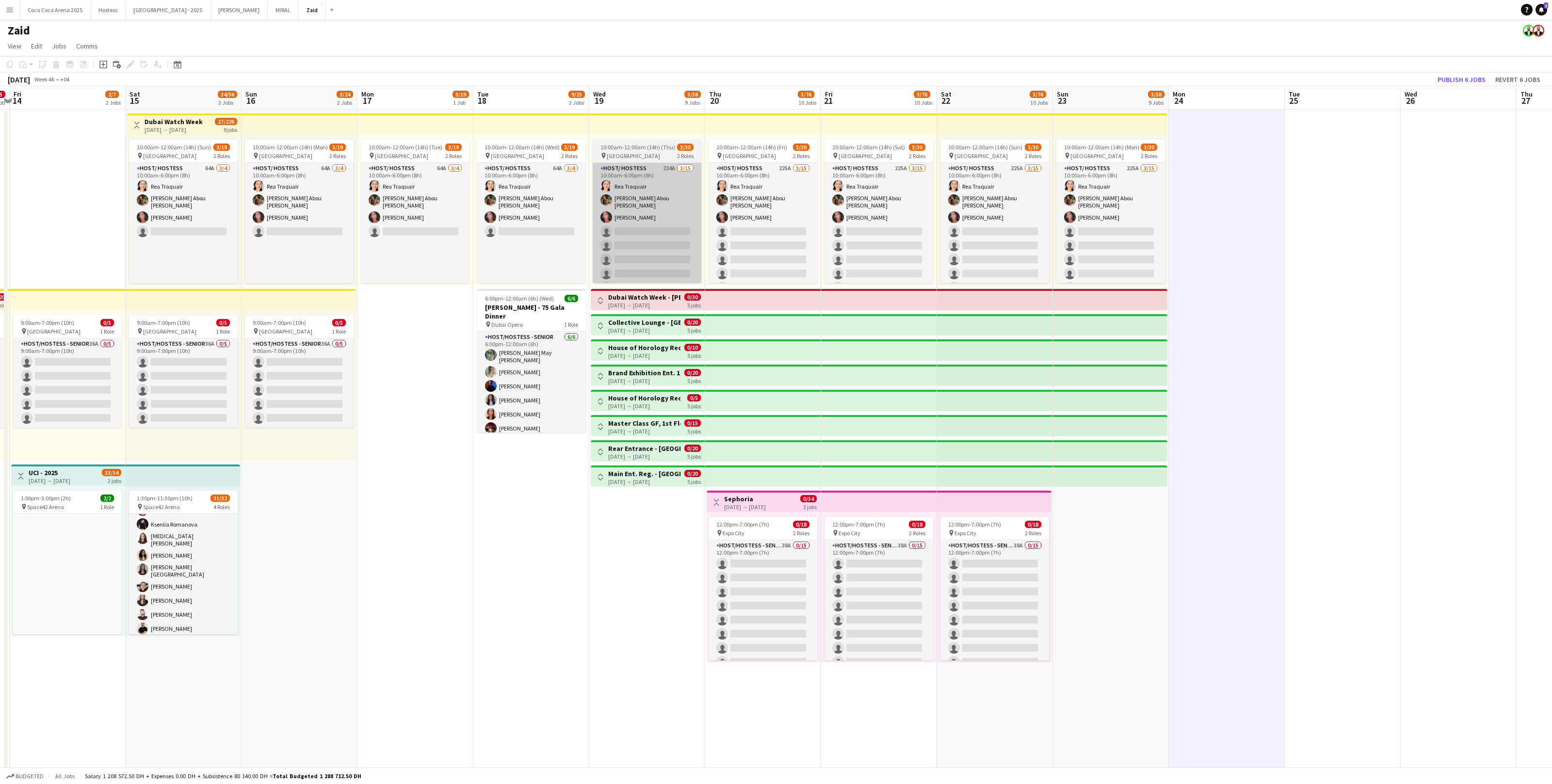
click at [681, 211] on app-card-role "Host/ Hostess 224A [DATE] 10:00am-6:00pm (8h) [PERSON_NAME] [PERSON_NAME] Abou …" at bounding box center [647, 279] width 108 height 233
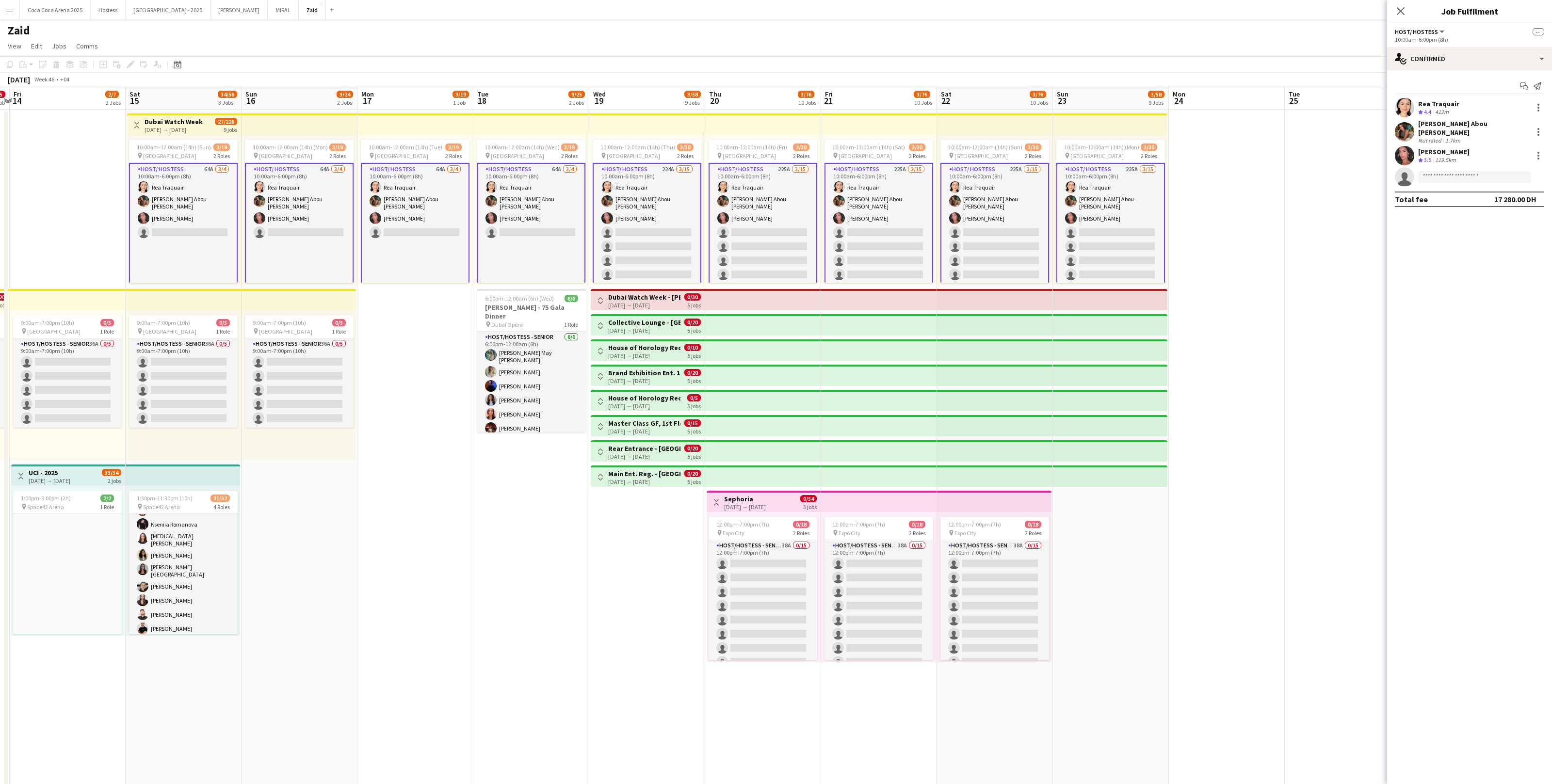
click at [759, 275] on app-card-role "Host/ Hostess 225A [DATE] 10:00am-6:00pm (8h) [PERSON_NAME] [PERSON_NAME] Abou …" at bounding box center [763, 280] width 108 height 235
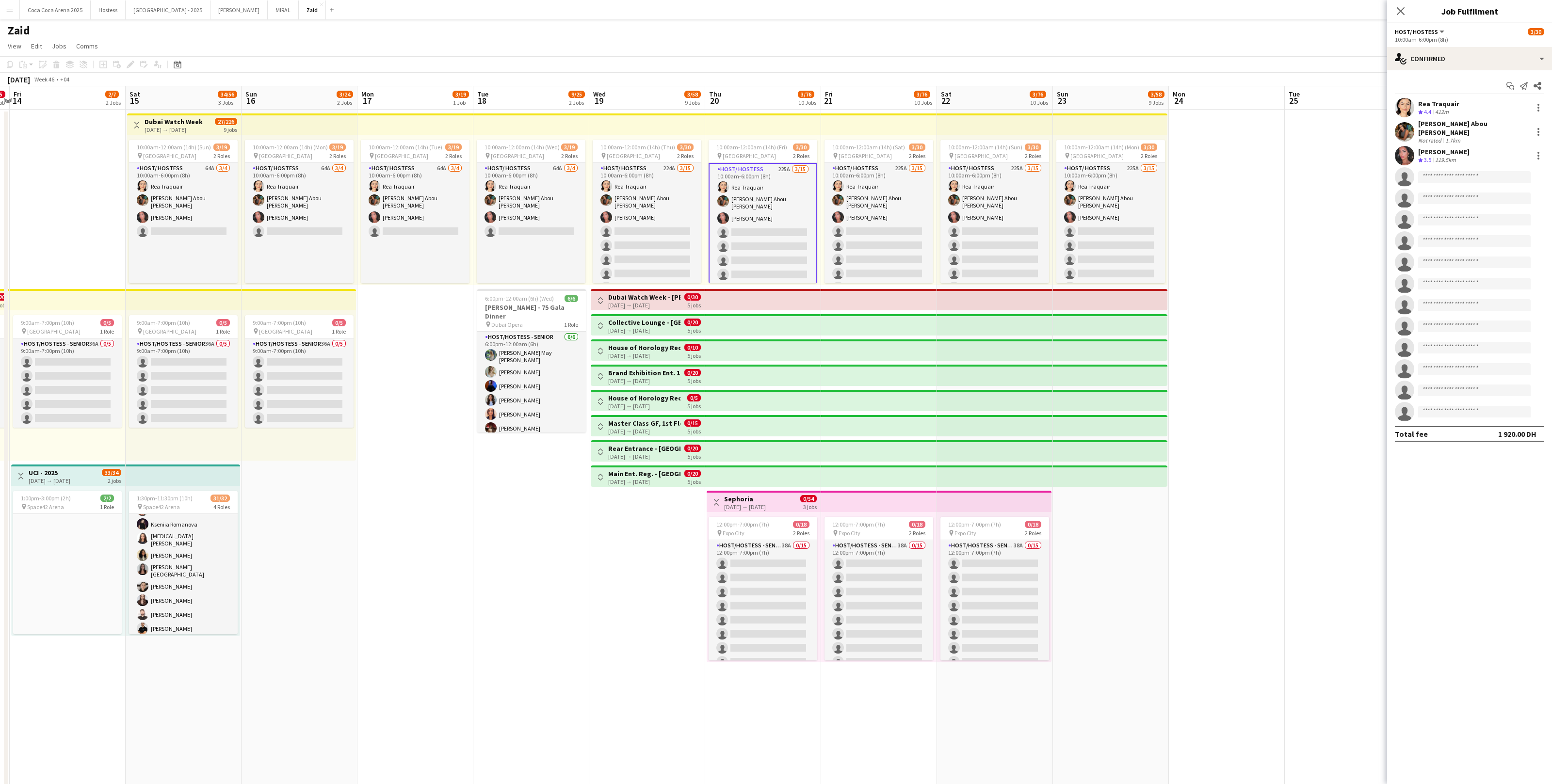
click at [594, 296] on button "Toggle View" at bounding box center [600, 300] width 11 height 11
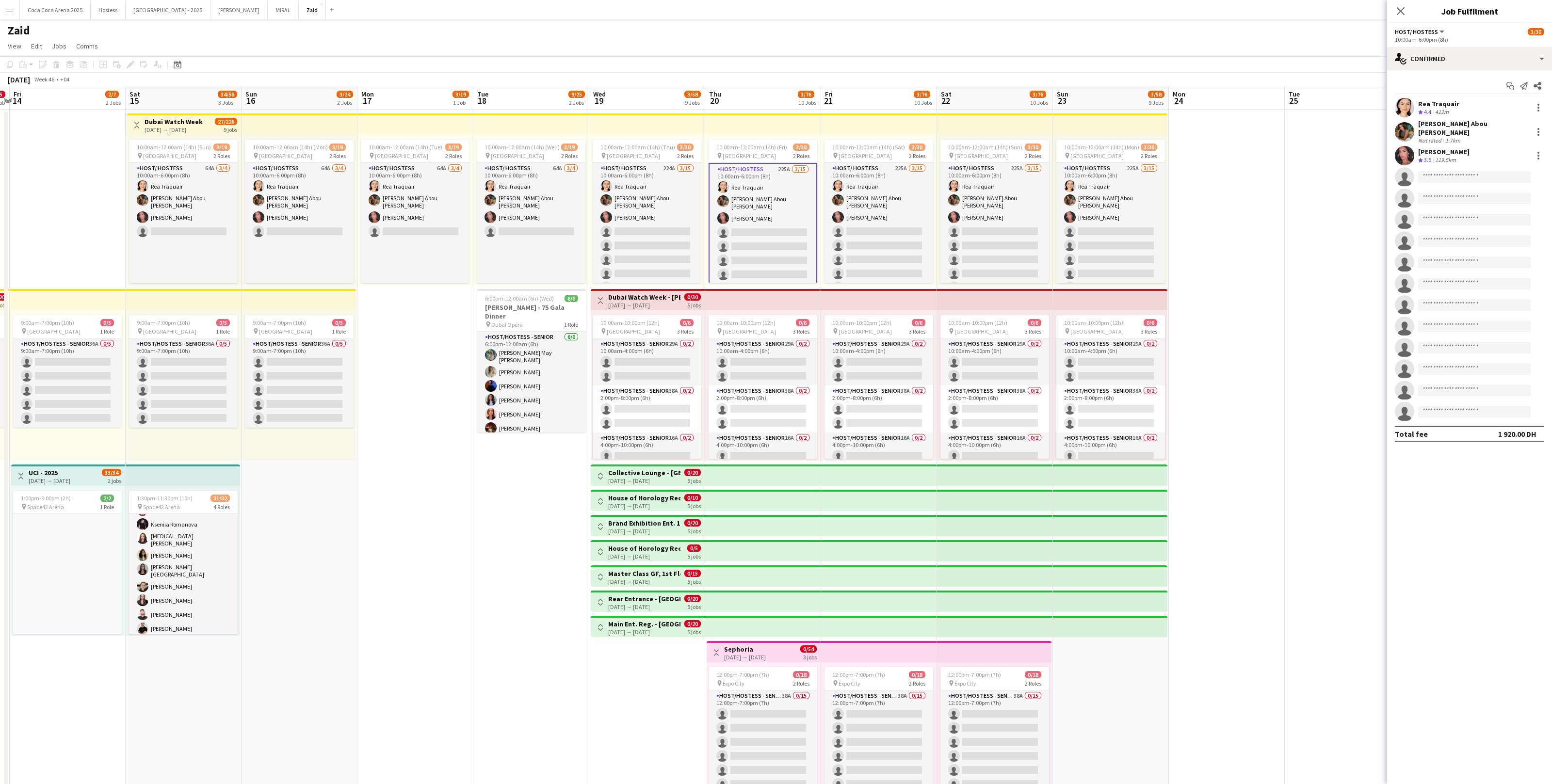
click at [600, 298] on app-icon "Toggle View" at bounding box center [600, 301] width 7 height 7
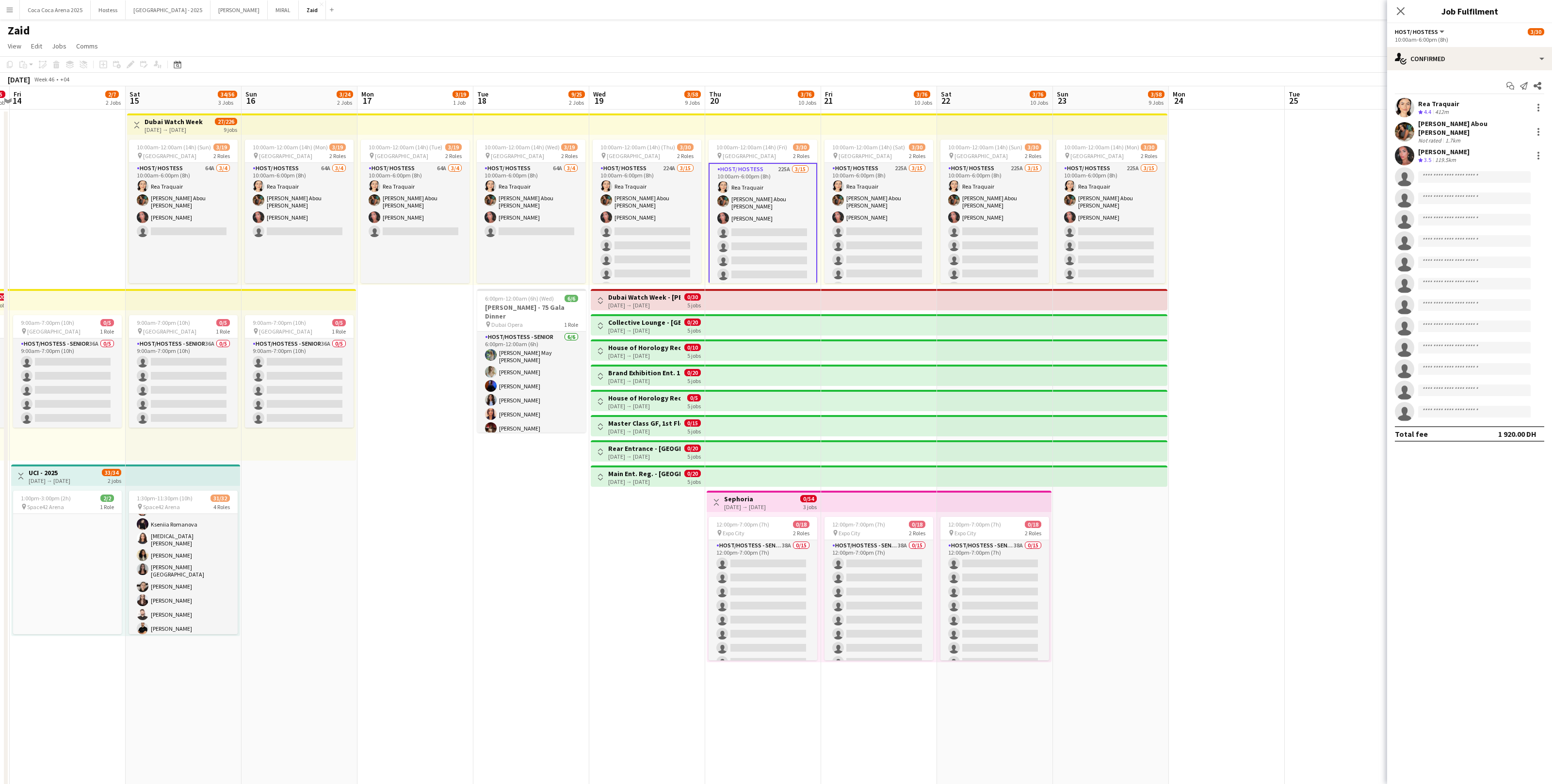
click at [604, 327] on button "Toggle View" at bounding box center [600, 325] width 11 height 11
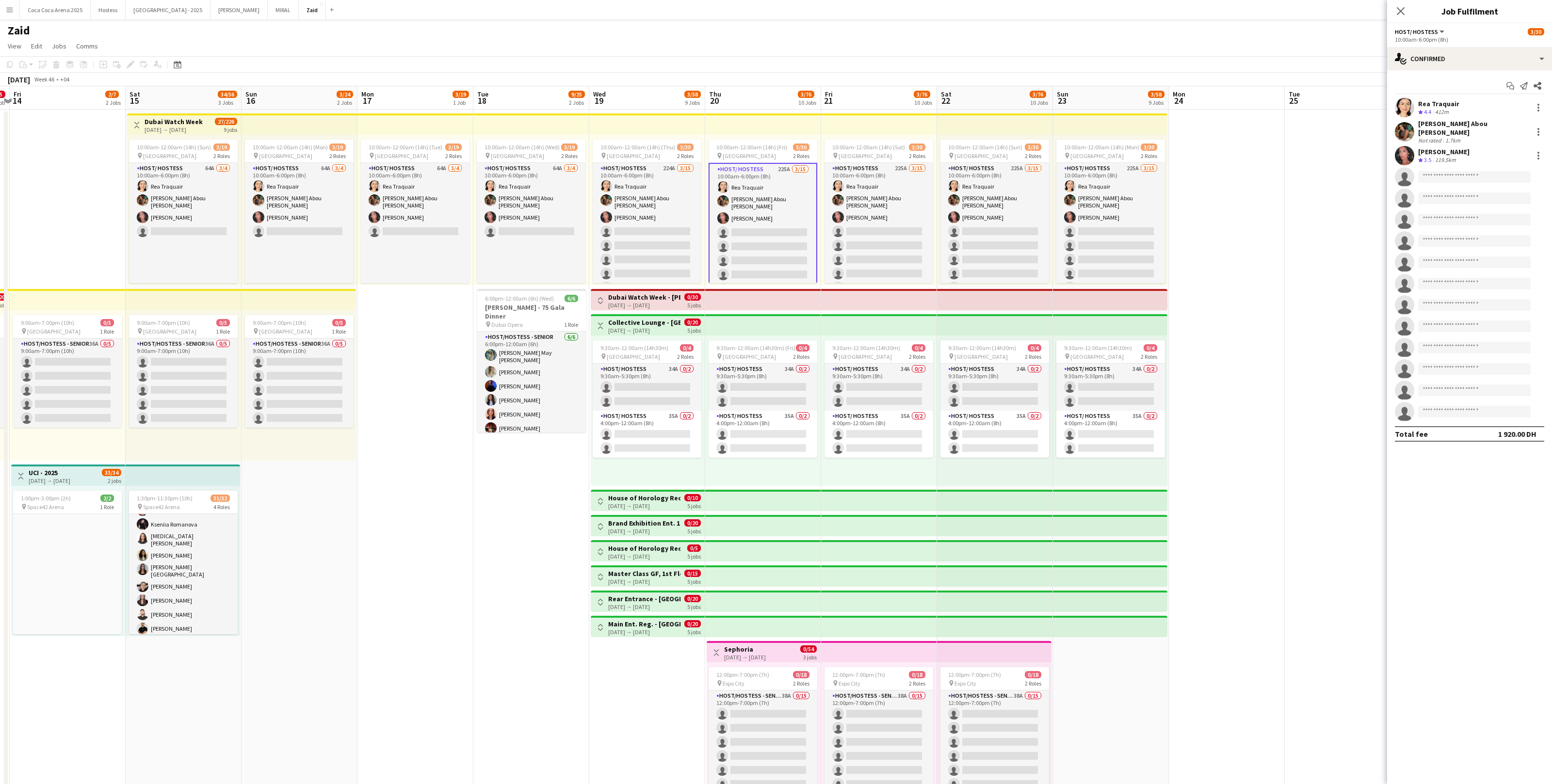
click at [604, 327] on button "Toggle View" at bounding box center [600, 325] width 11 height 11
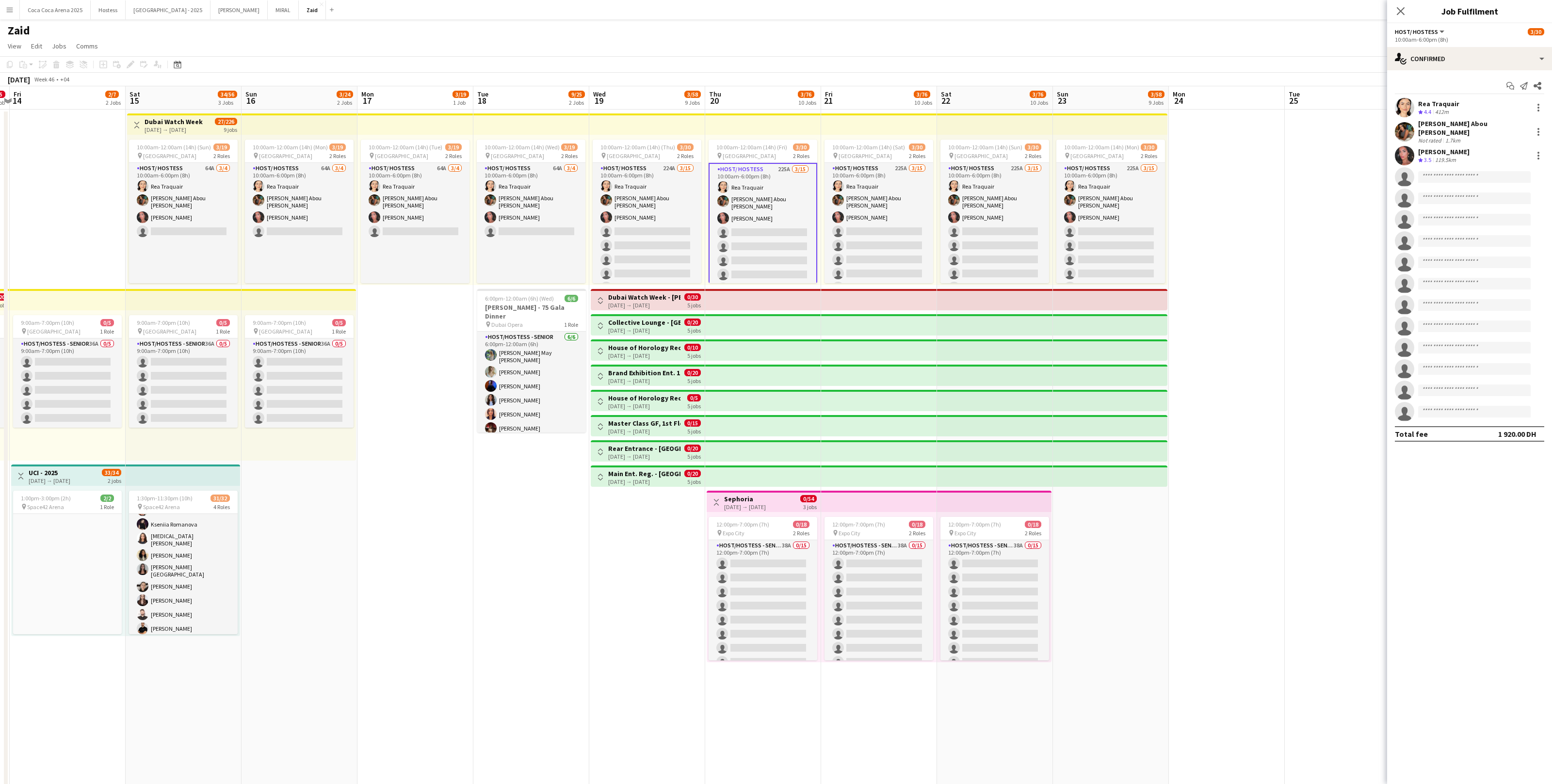
click at [602, 297] on app-icon "Toggle View" at bounding box center [600, 301] width 7 height 7
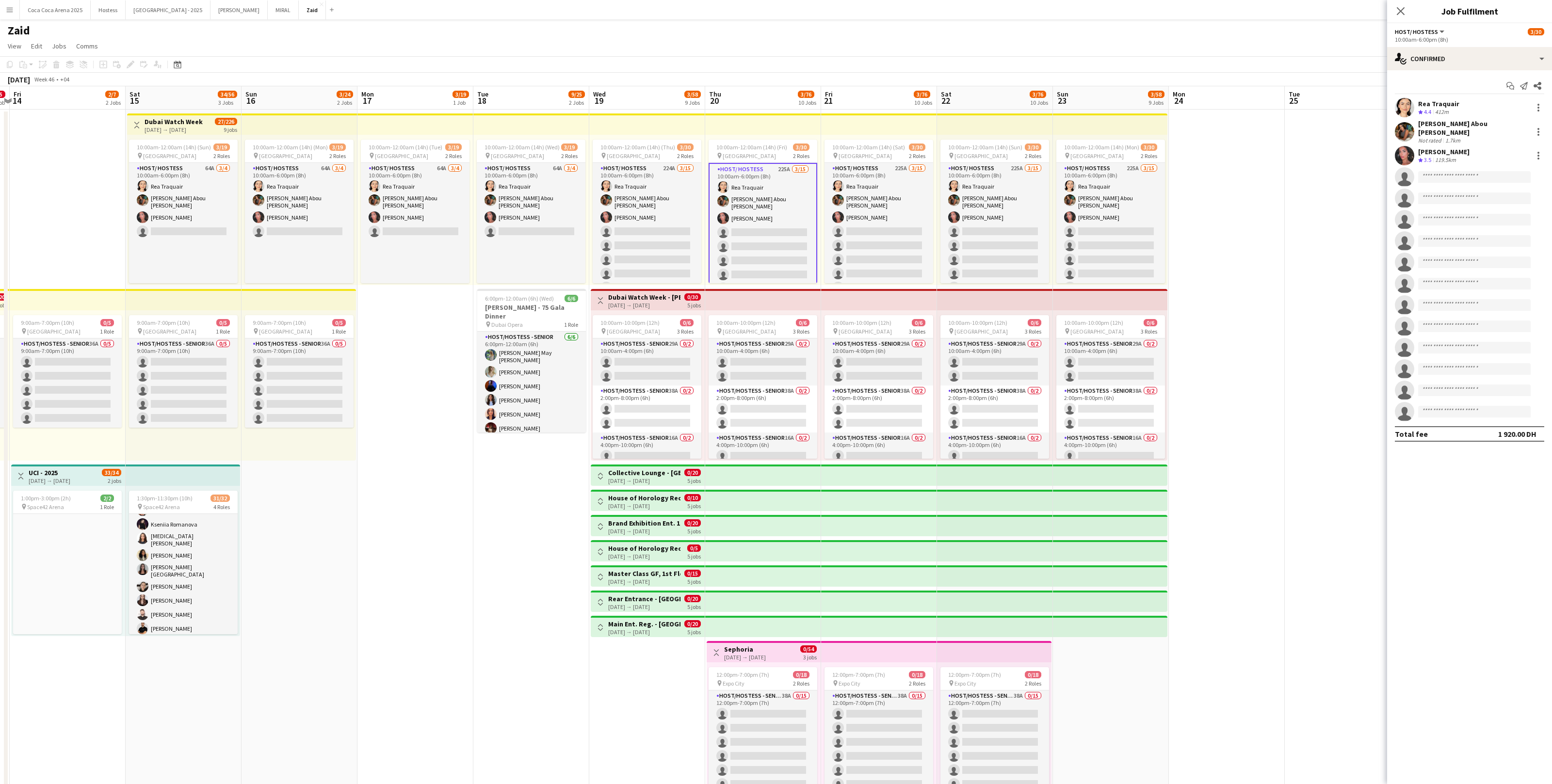
click at [602, 297] on app-icon "Toggle View" at bounding box center [600, 301] width 7 height 7
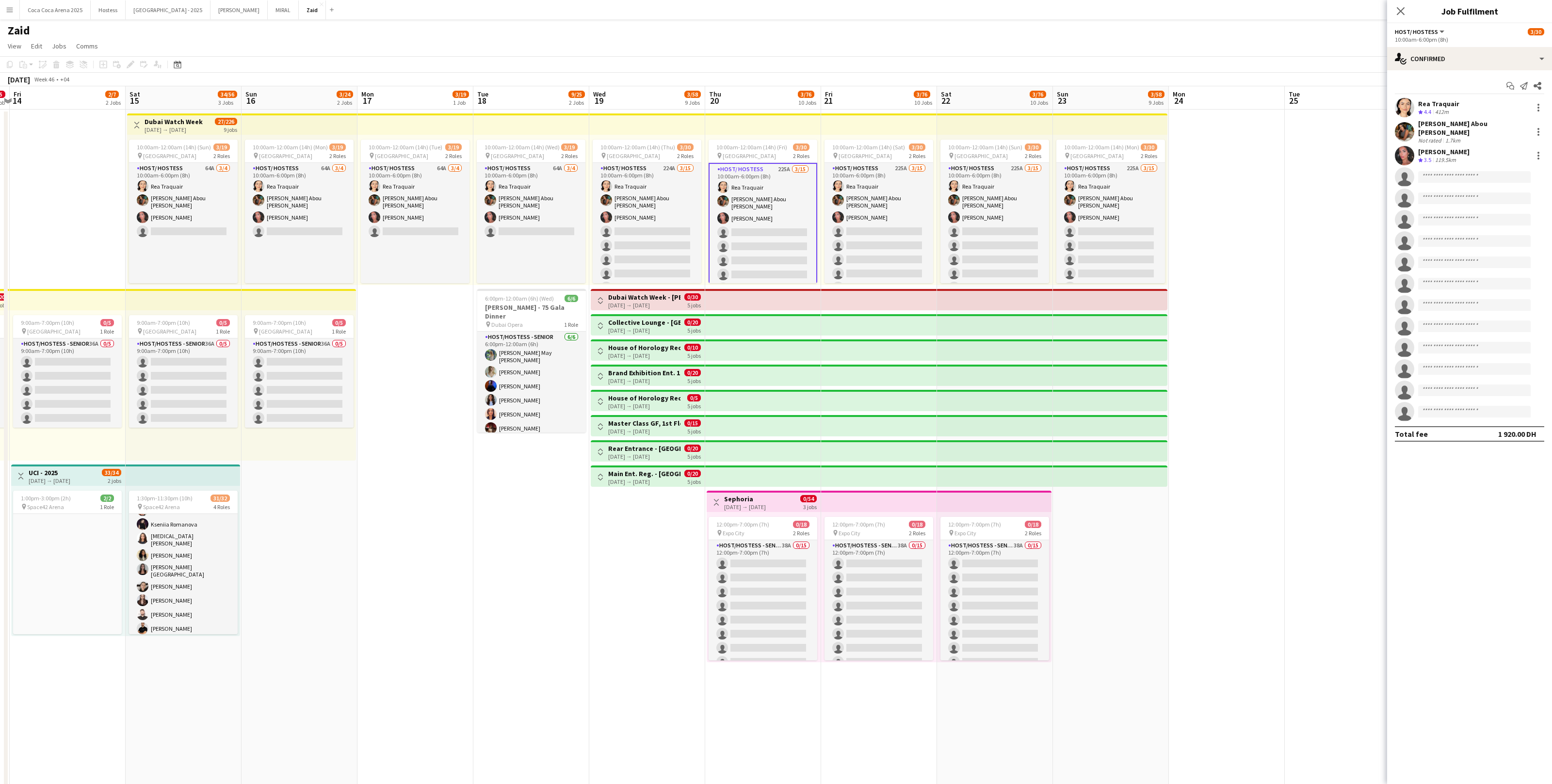
click at [593, 330] on app-top-bar "Toggle View Collective Lounge - [GEOGRAPHIC_DATA] Watch Week [DATE] → [DATE] 0/…" at bounding box center [648, 325] width 114 height 21
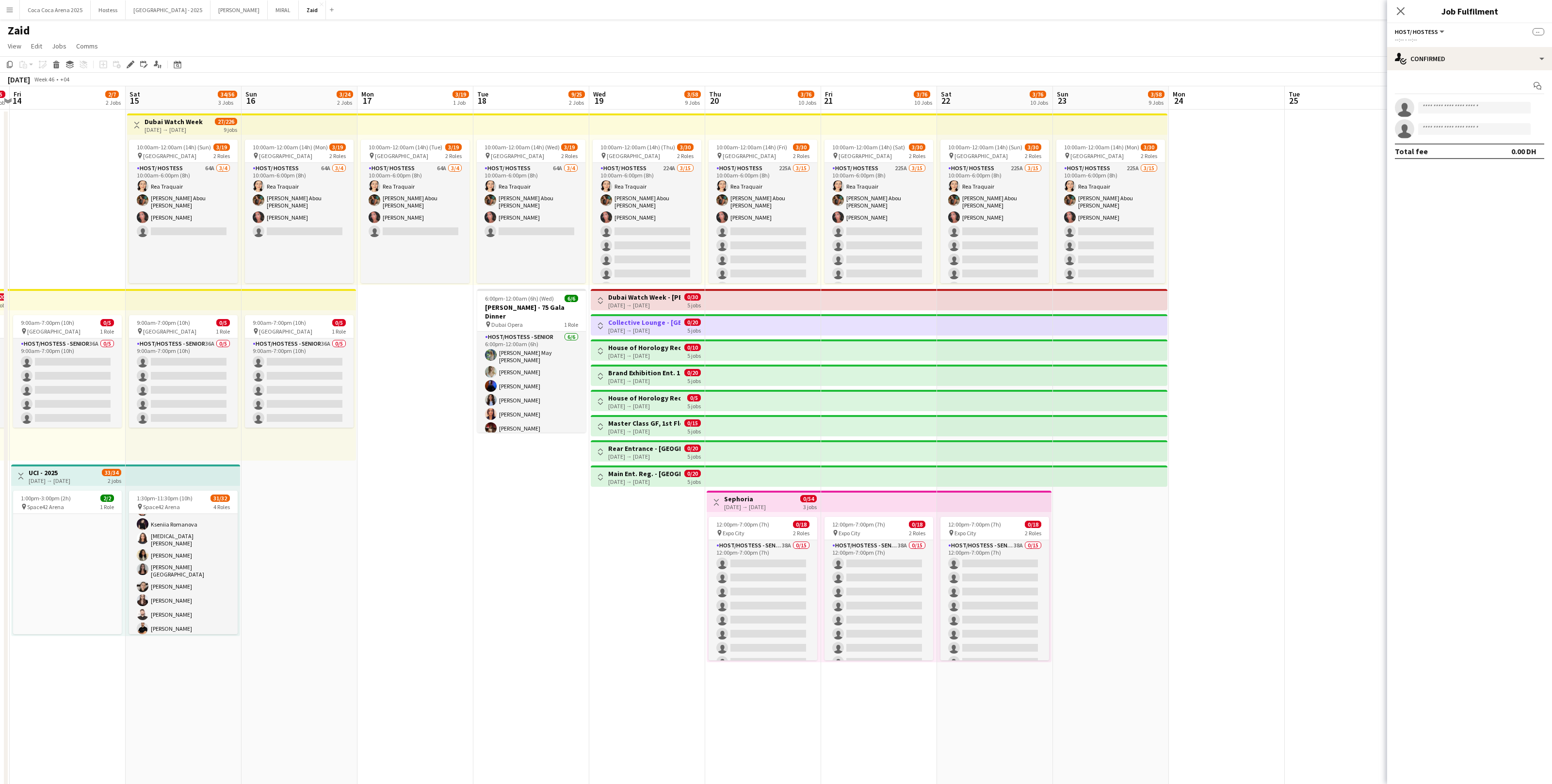
click at [600, 325] on app-icon "Toggle View" at bounding box center [600, 325] width 7 height 7
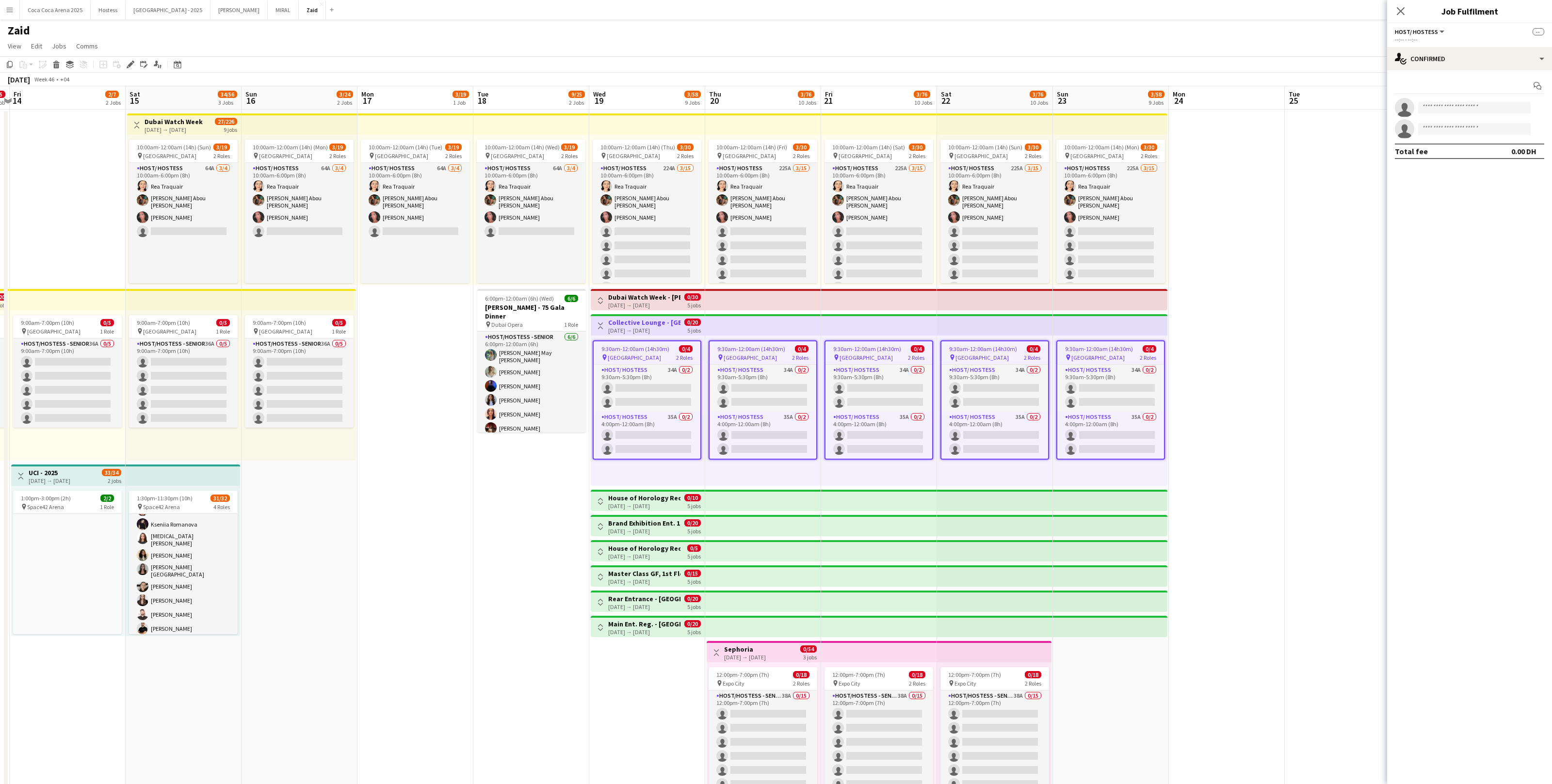
click at [600, 325] on app-icon "Toggle View" at bounding box center [600, 325] width 7 height 7
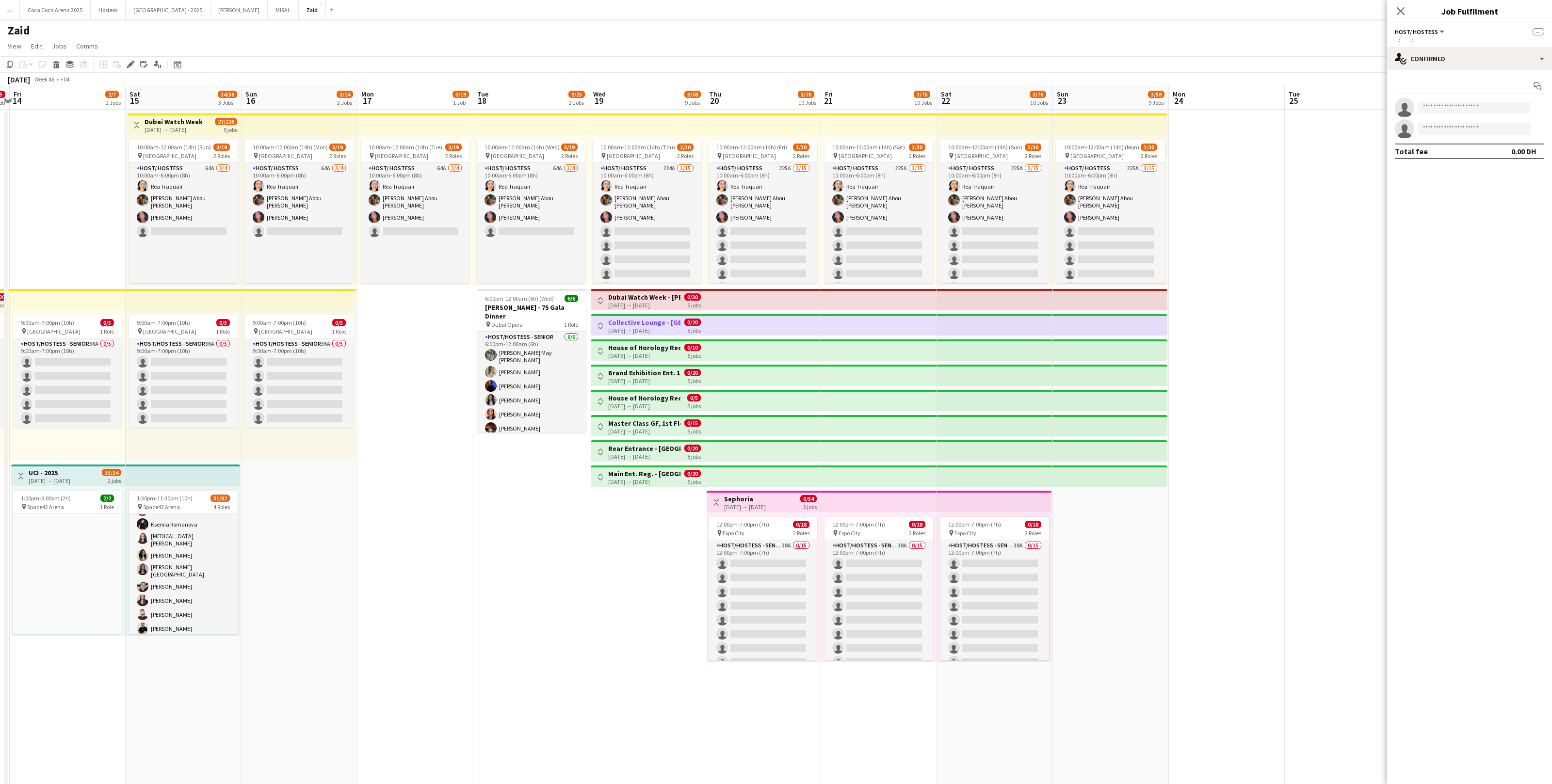
click at [597, 350] on app-icon "Toggle View" at bounding box center [600, 351] width 7 height 7
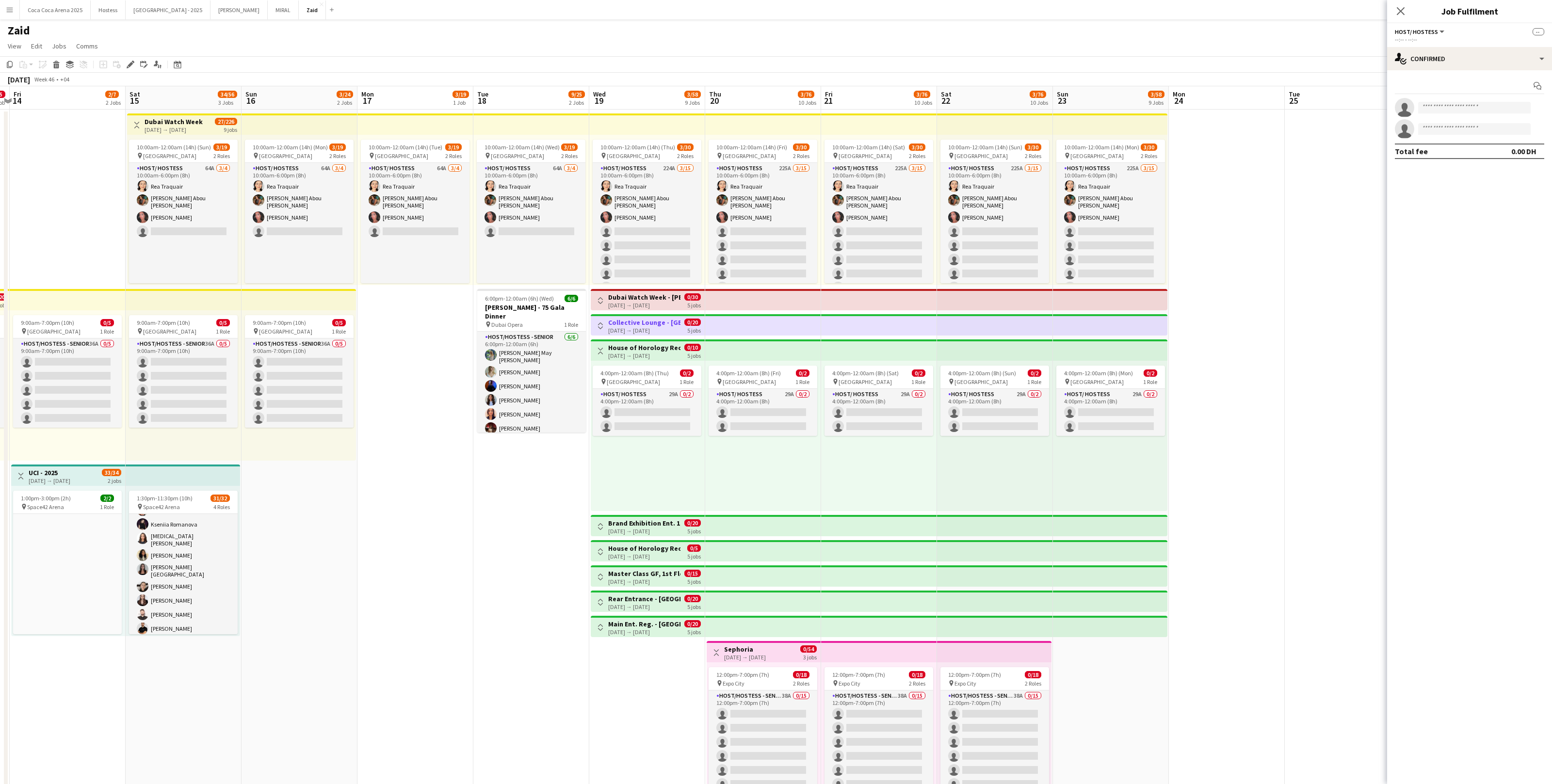
click at [602, 352] on app-icon "Toggle View" at bounding box center [600, 351] width 7 height 7
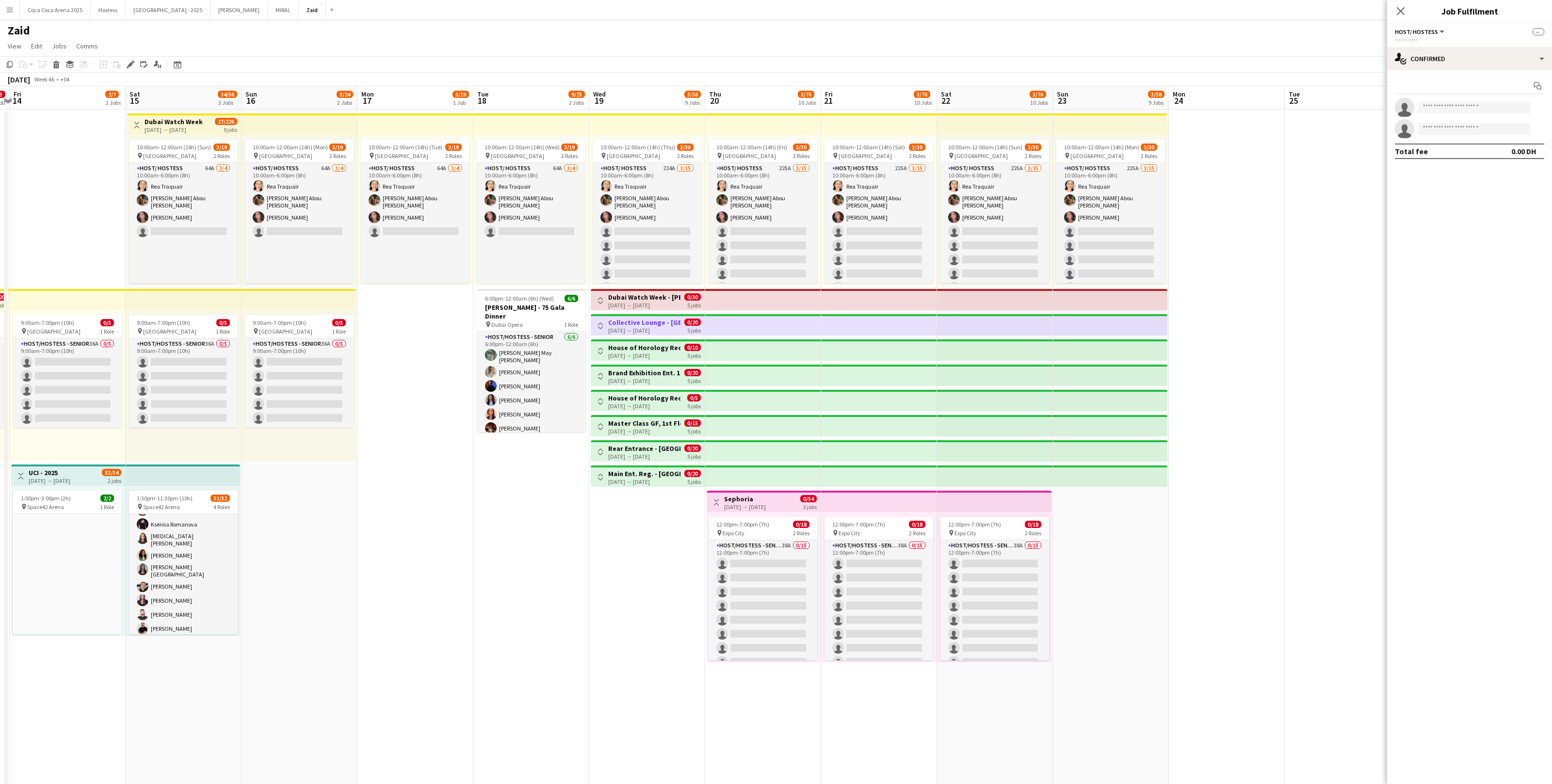
click at [603, 371] on button "Toggle View" at bounding box center [600, 376] width 11 height 11
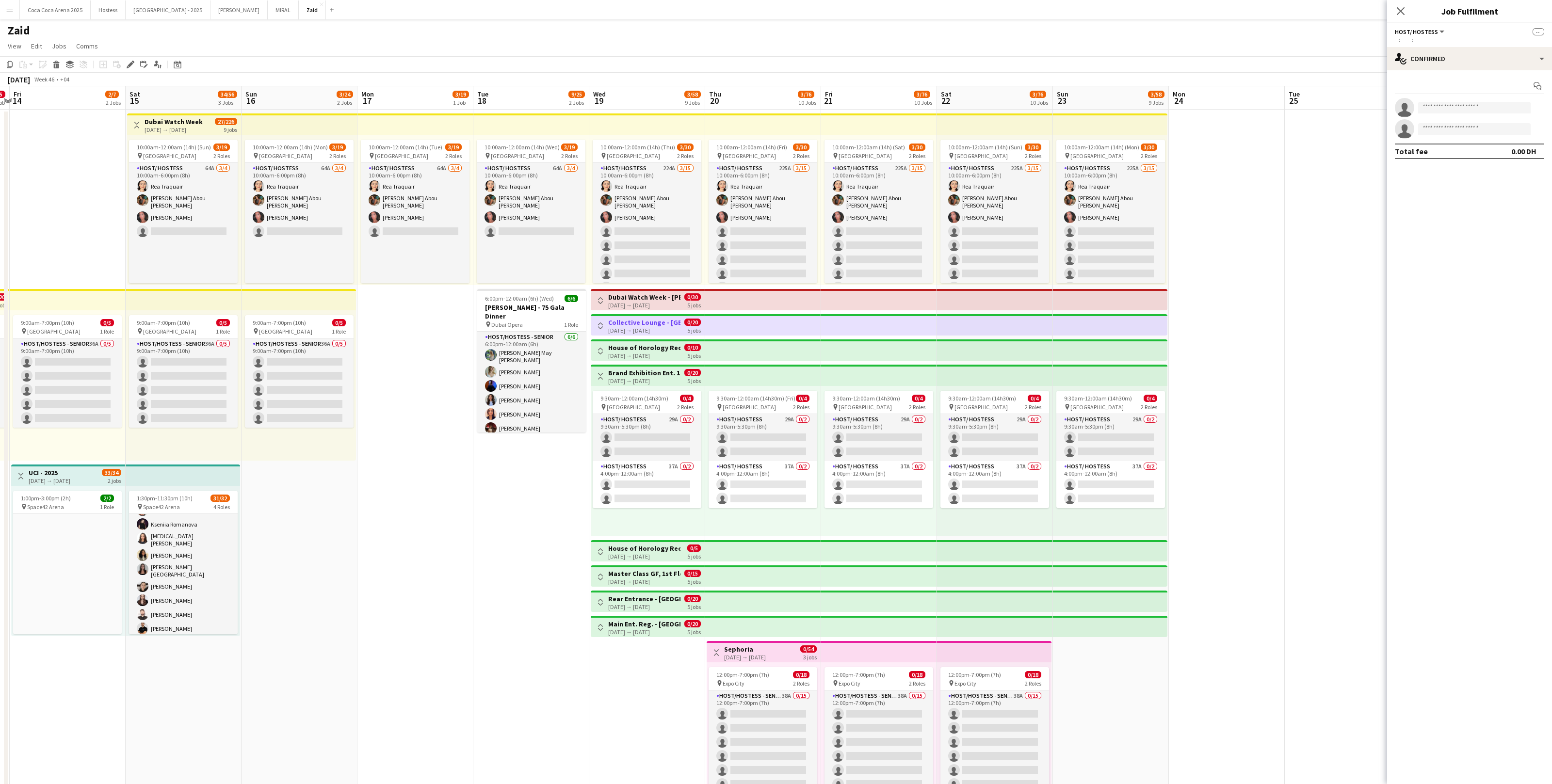
click at [603, 371] on button "Toggle View" at bounding box center [600, 376] width 11 height 11
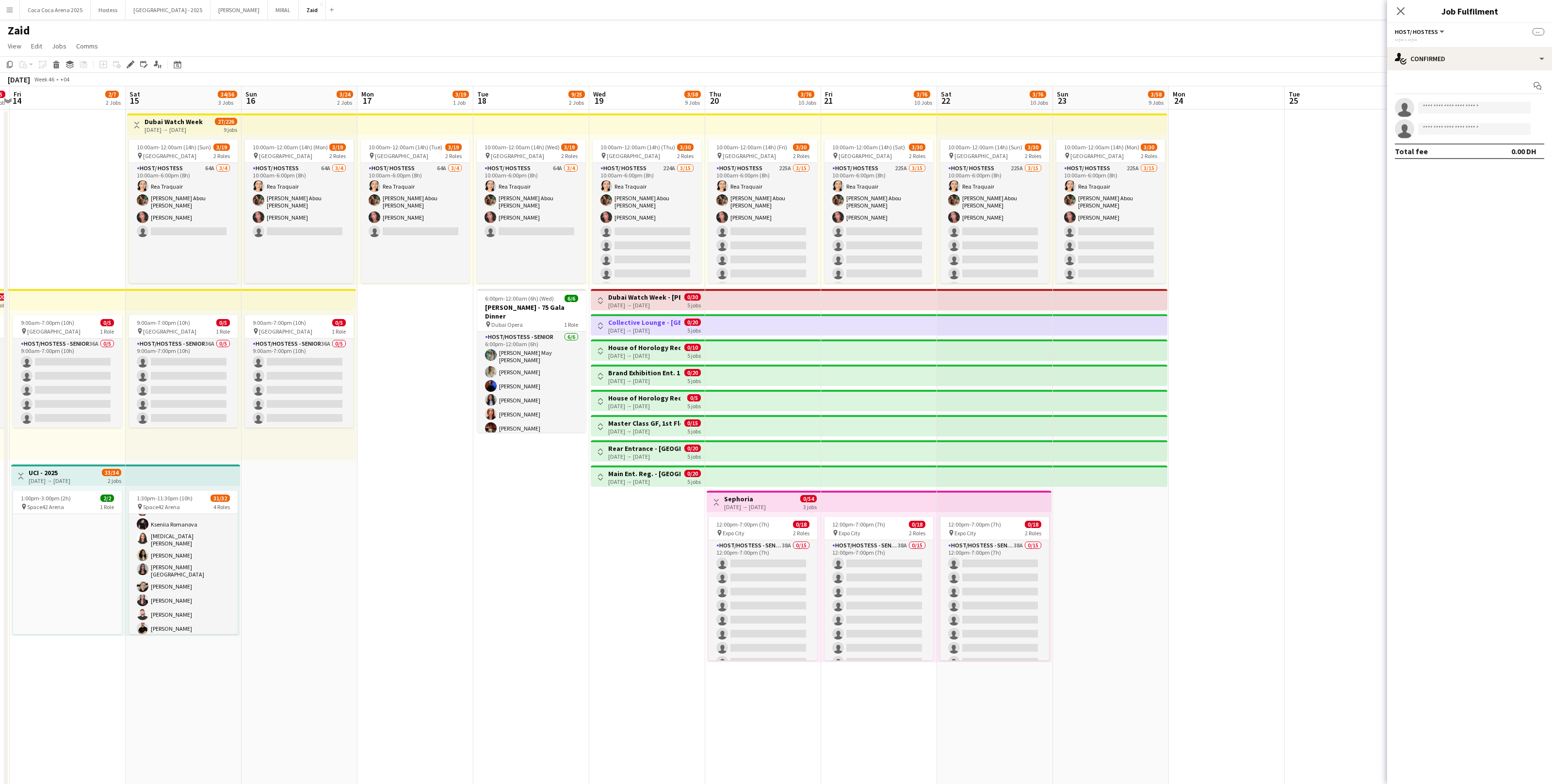
click at [603, 371] on button "Toggle View" at bounding box center [600, 376] width 11 height 11
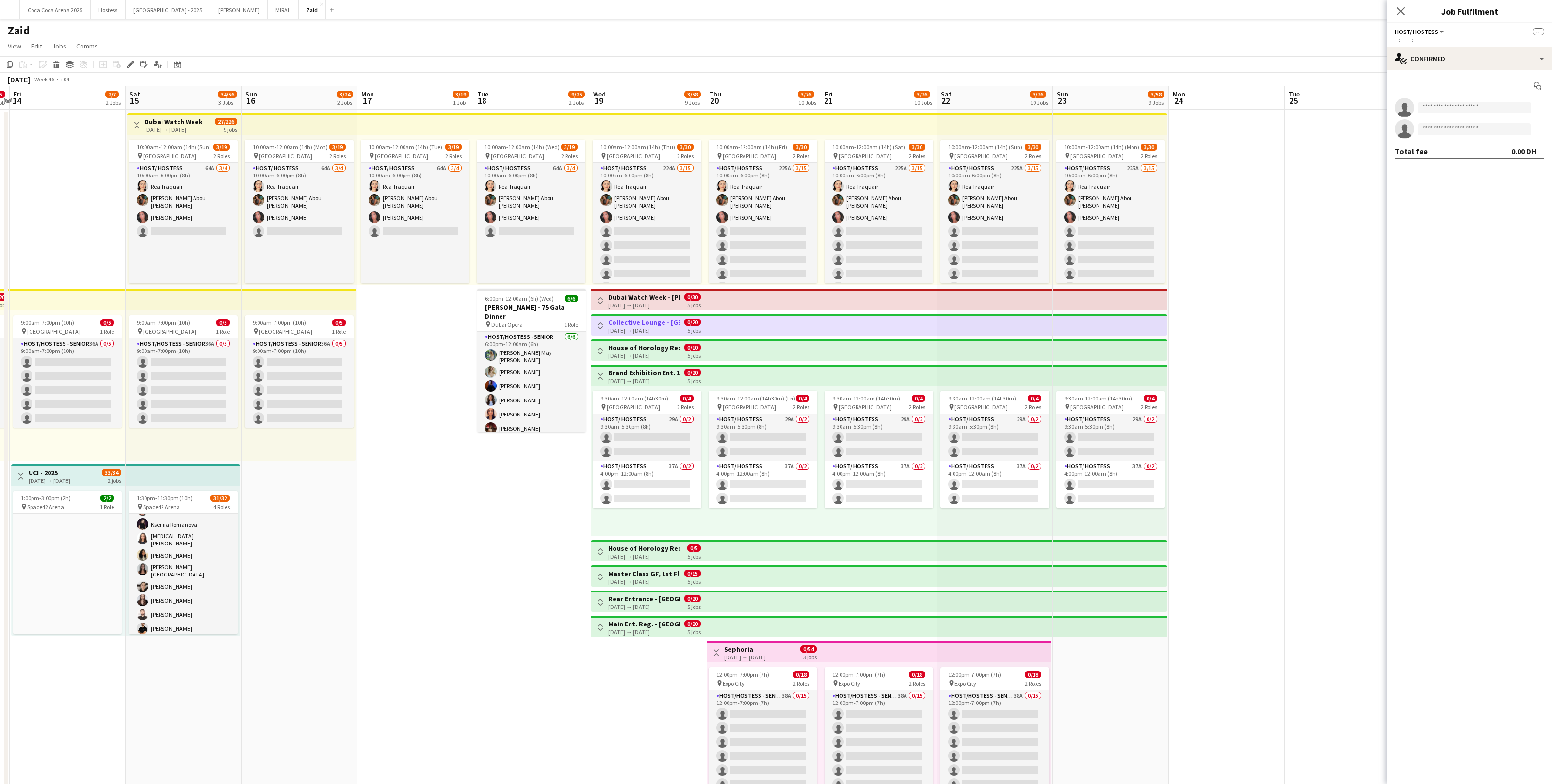
click at [603, 371] on button "Toggle View" at bounding box center [600, 376] width 11 height 11
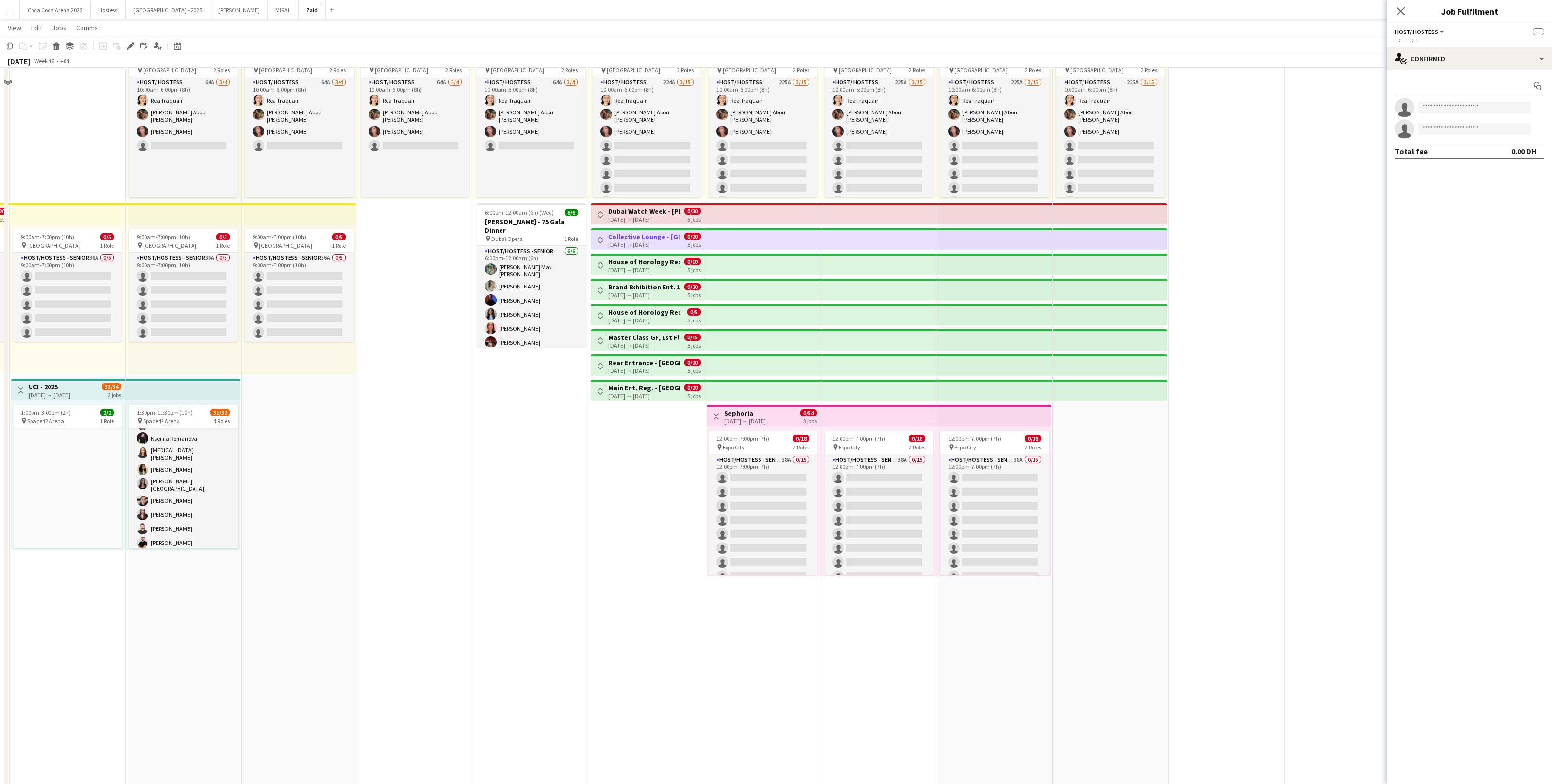
scroll to position [93, 0]
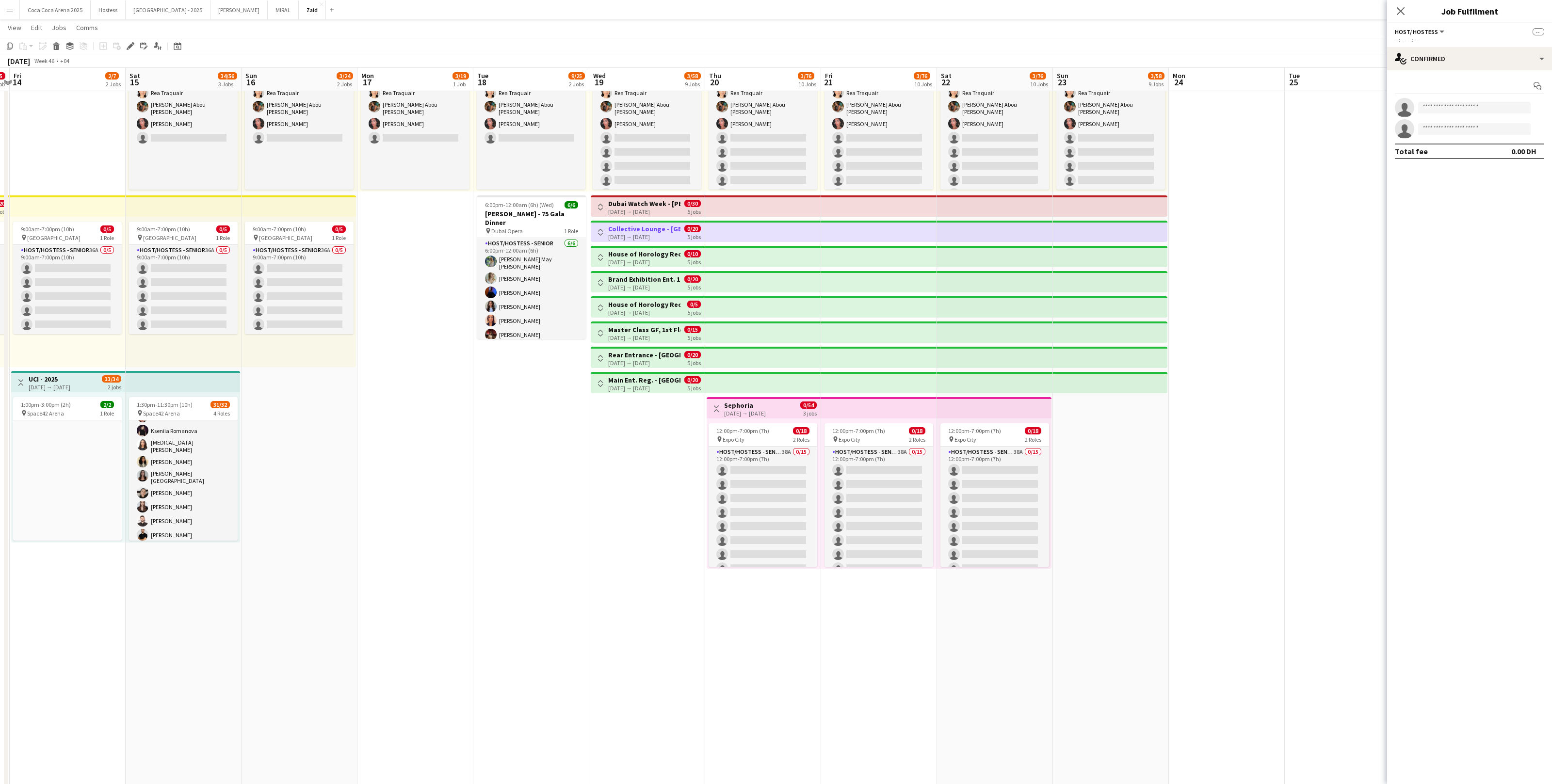
click at [719, 410] on button "Toggle View" at bounding box center [716, 408] width 11 height 11
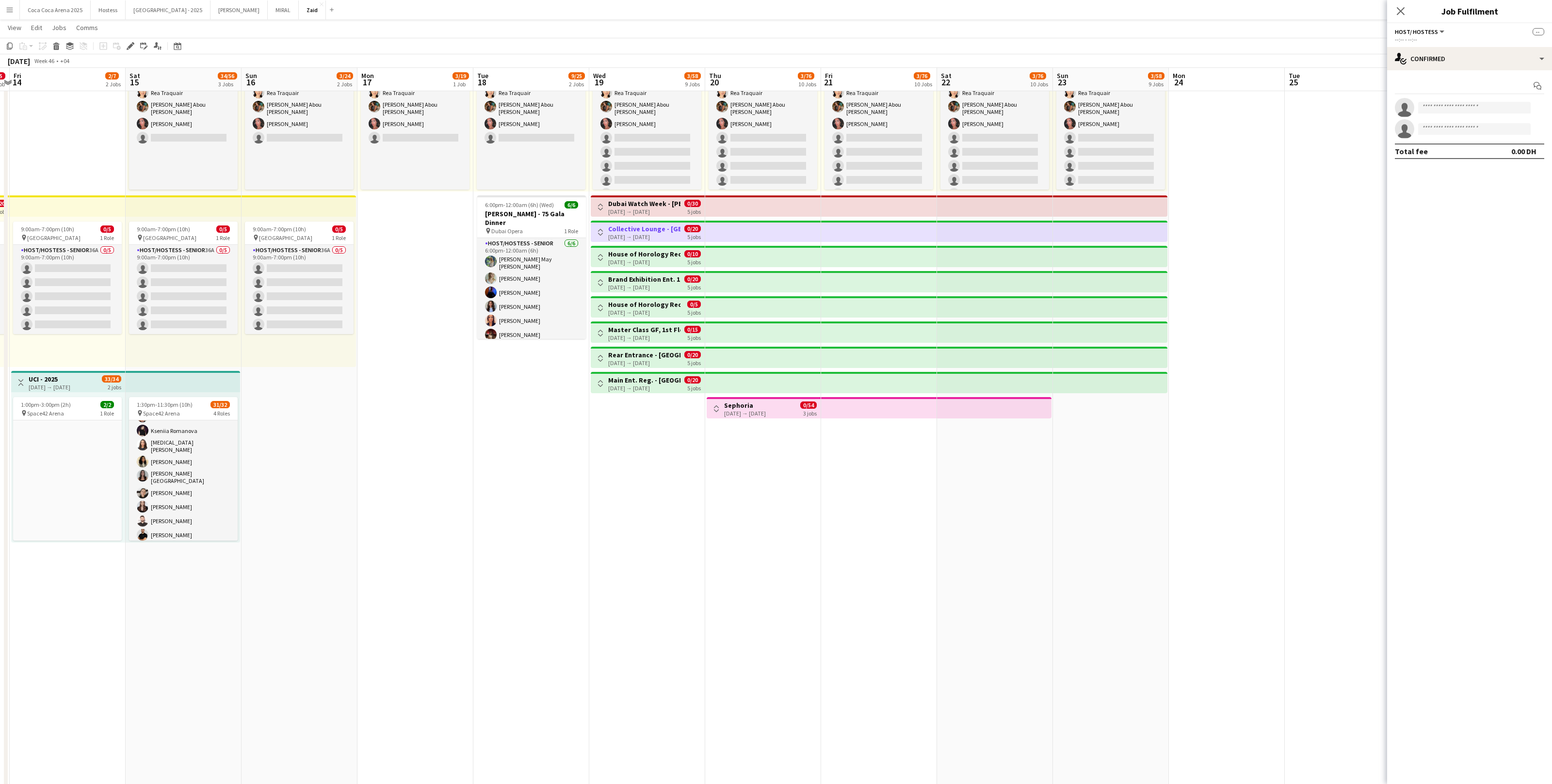
click at [719, 410] on button "Toggle View" at bounding box center [716, 408] width 11 height 11
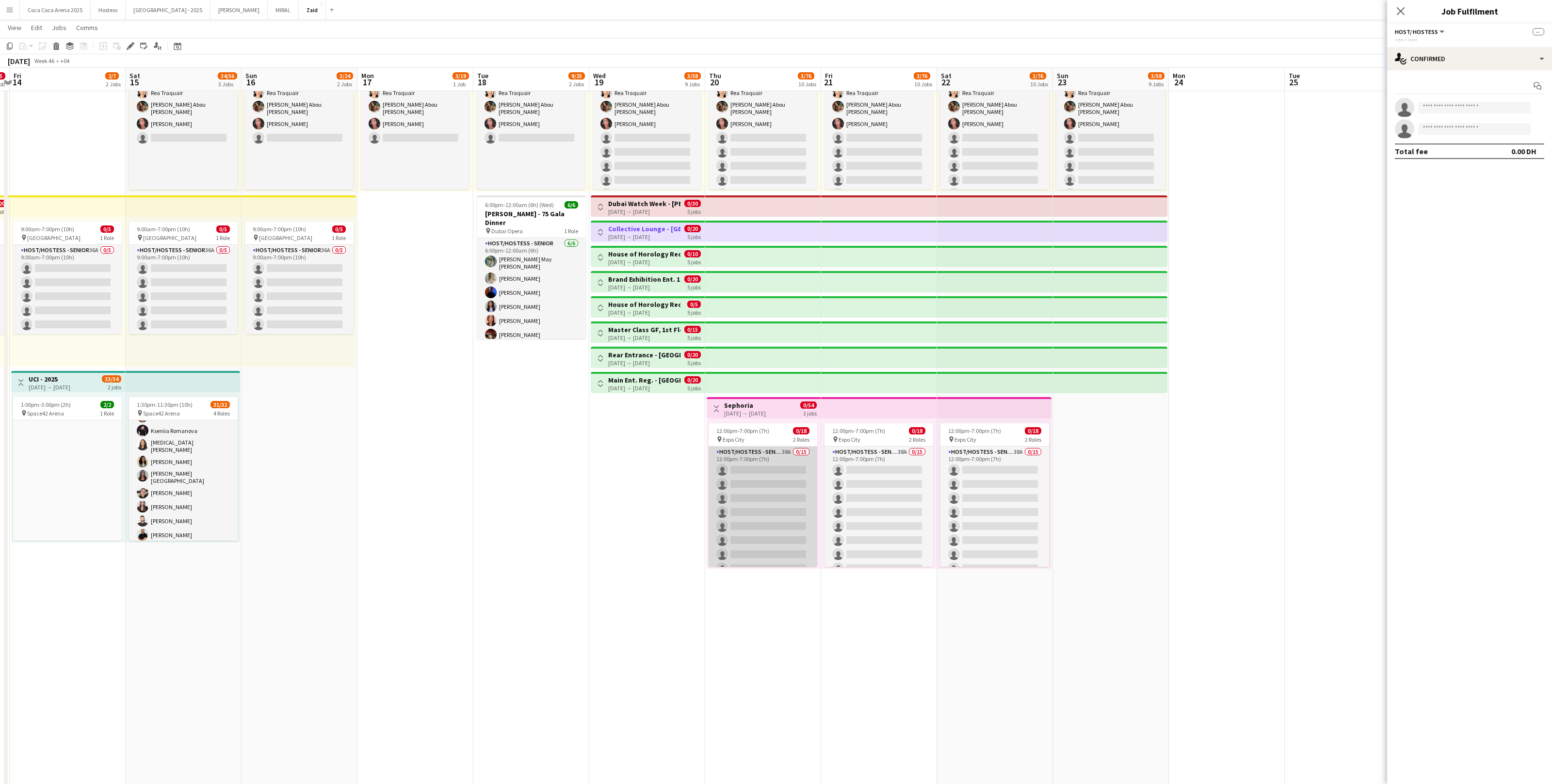
click at [768, 482] on app-card-role "Host/Hostess - Senior 38A 0/15 12:00pm-7:00pm (7h) single-neutral-actions singl…" at bounding box center [763, 561] width 108 height 230
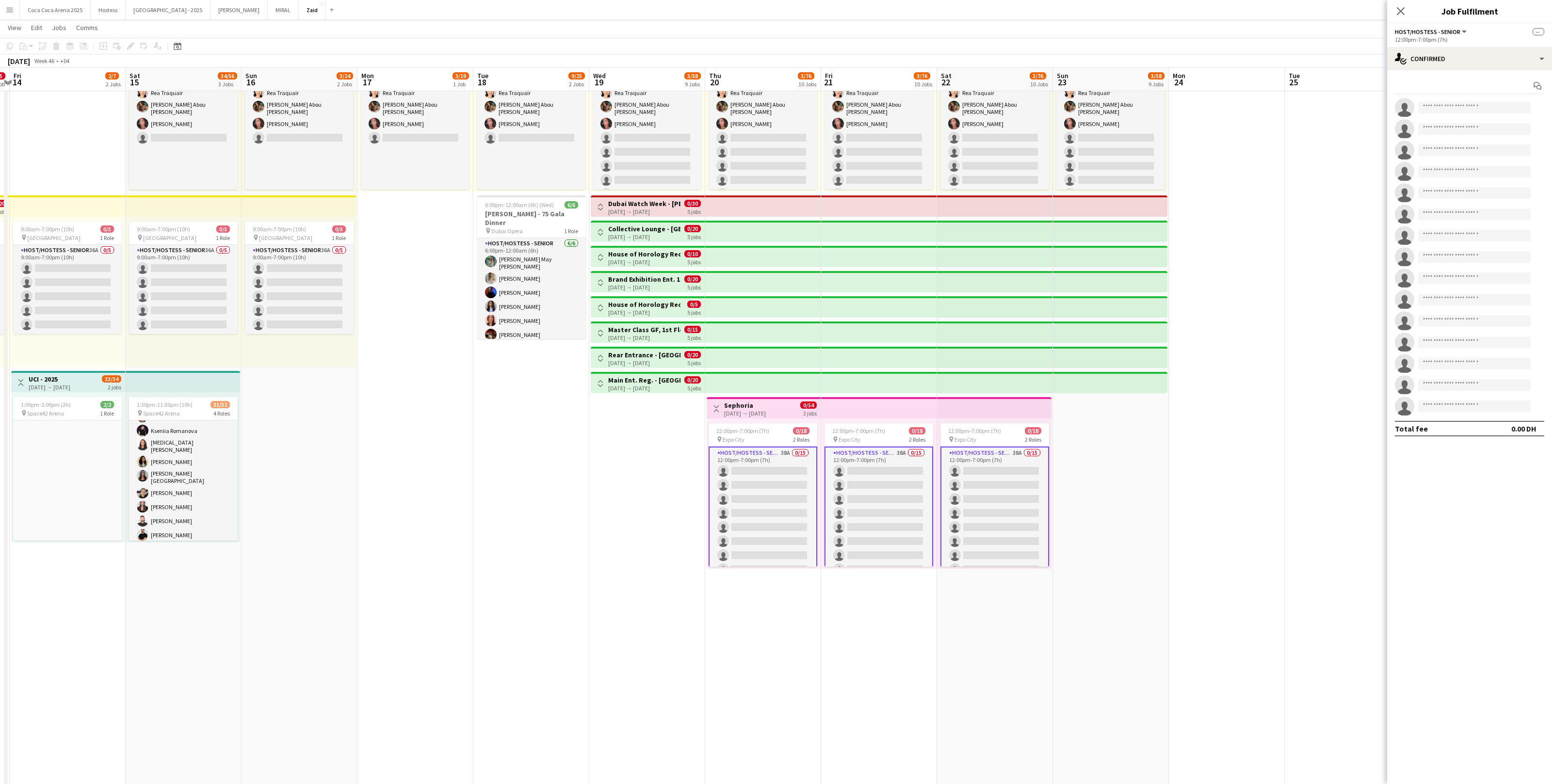
click at [738, 370] on app-date-cell "10:00am-12:00am (14h) (Fri) 3/30 pin Dubai Mall 2 Roles Host/ Hostess 225A [DAT…" at bounding box center [763, 419] width 116 height 807
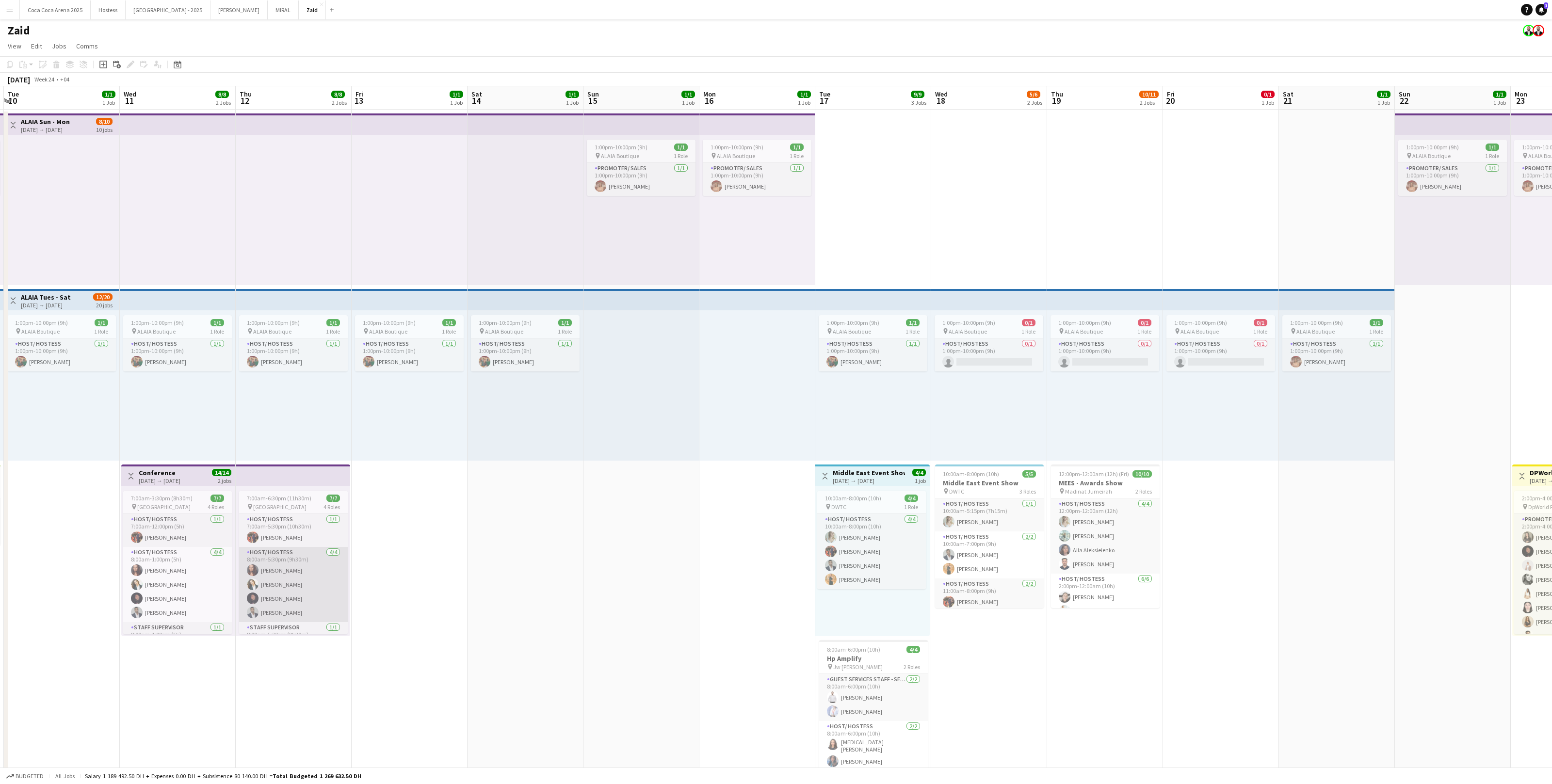
scroll to position [54, 0]
click at [187, 483] on app-card-role "Staff Supervisor [DATE] 8:00am-1:00pm (5h) [PERSON_NAME]" at bounding box center [177, 584] width 108 height 33
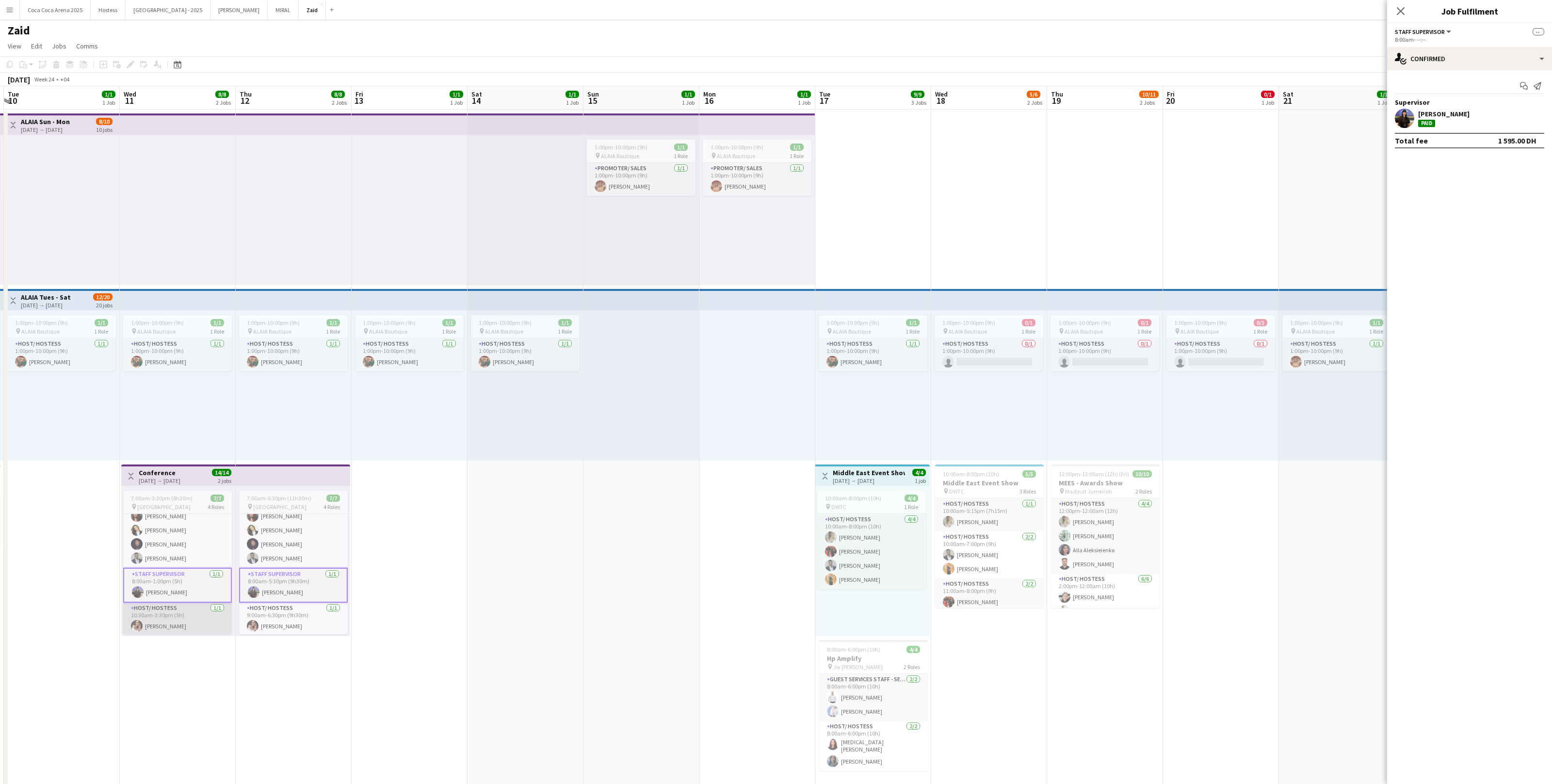
click at [208, 483] on app-card-role "Host/ Hostess [DATE] 10:30am-3:30pm (5h) [PERSON_NAME]" at bounding box center [177, 619] width 108 height 33
click at [447, 292] on app-top-bar at bounding box center [409, 299] width 116 height 21
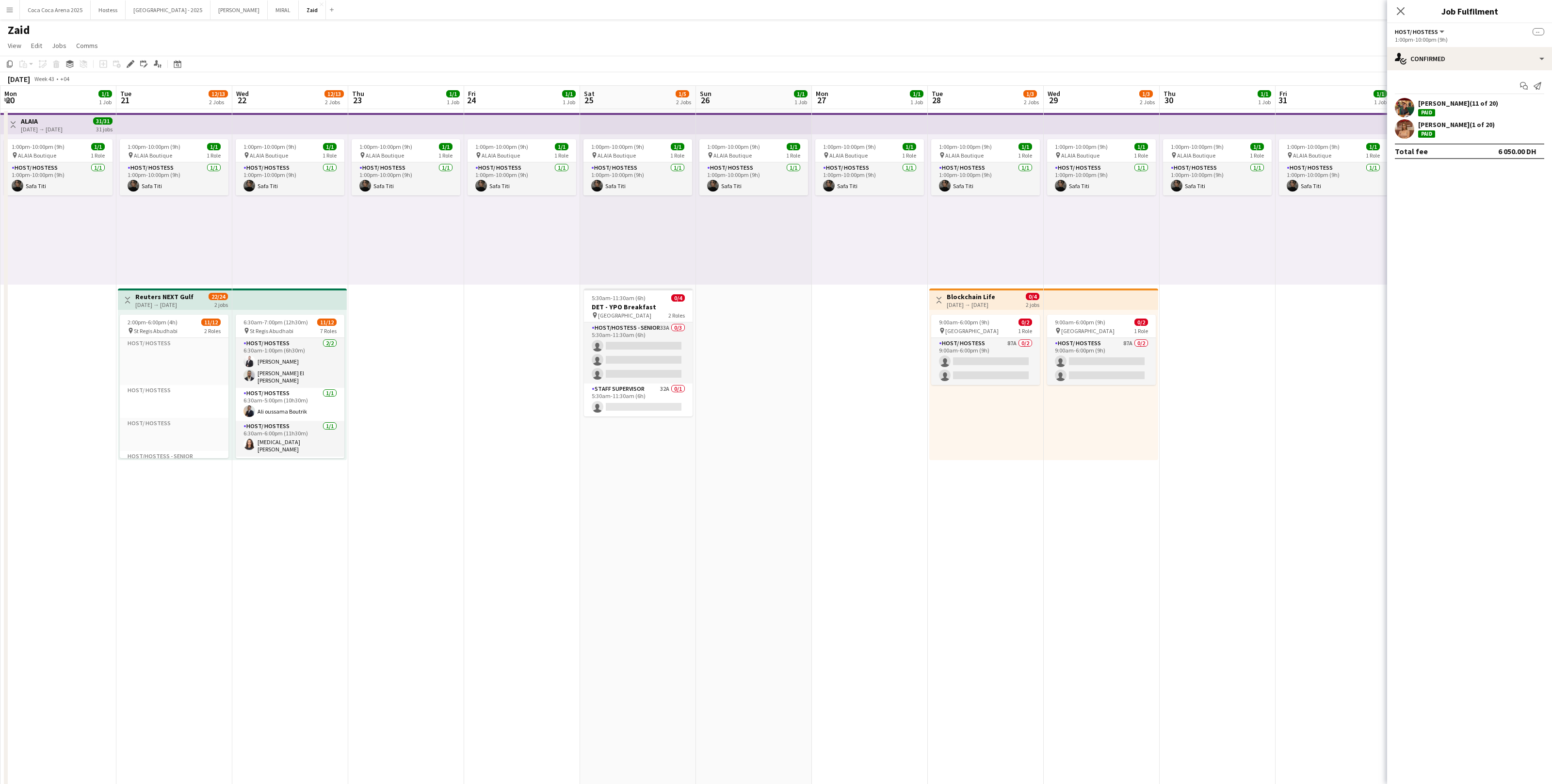
scroll to position [0, 250]
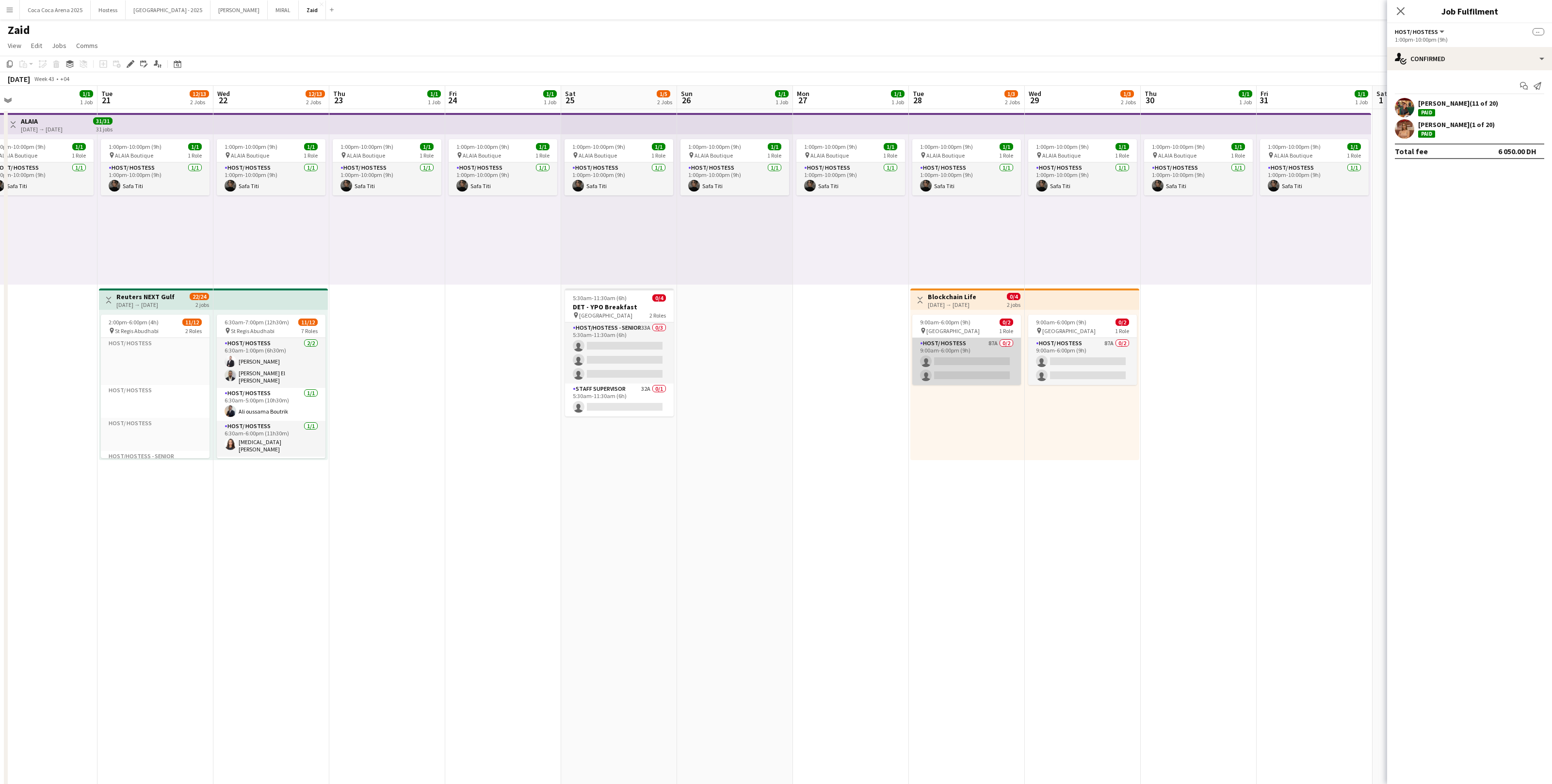
click at [891, 348] on app-card-role "Host/ Hostess 87A 0/2 9:00am-6:00pm (9h) single-neutral-actions single-neutral-…" at bounding box center [967, 362] width 108 height 47
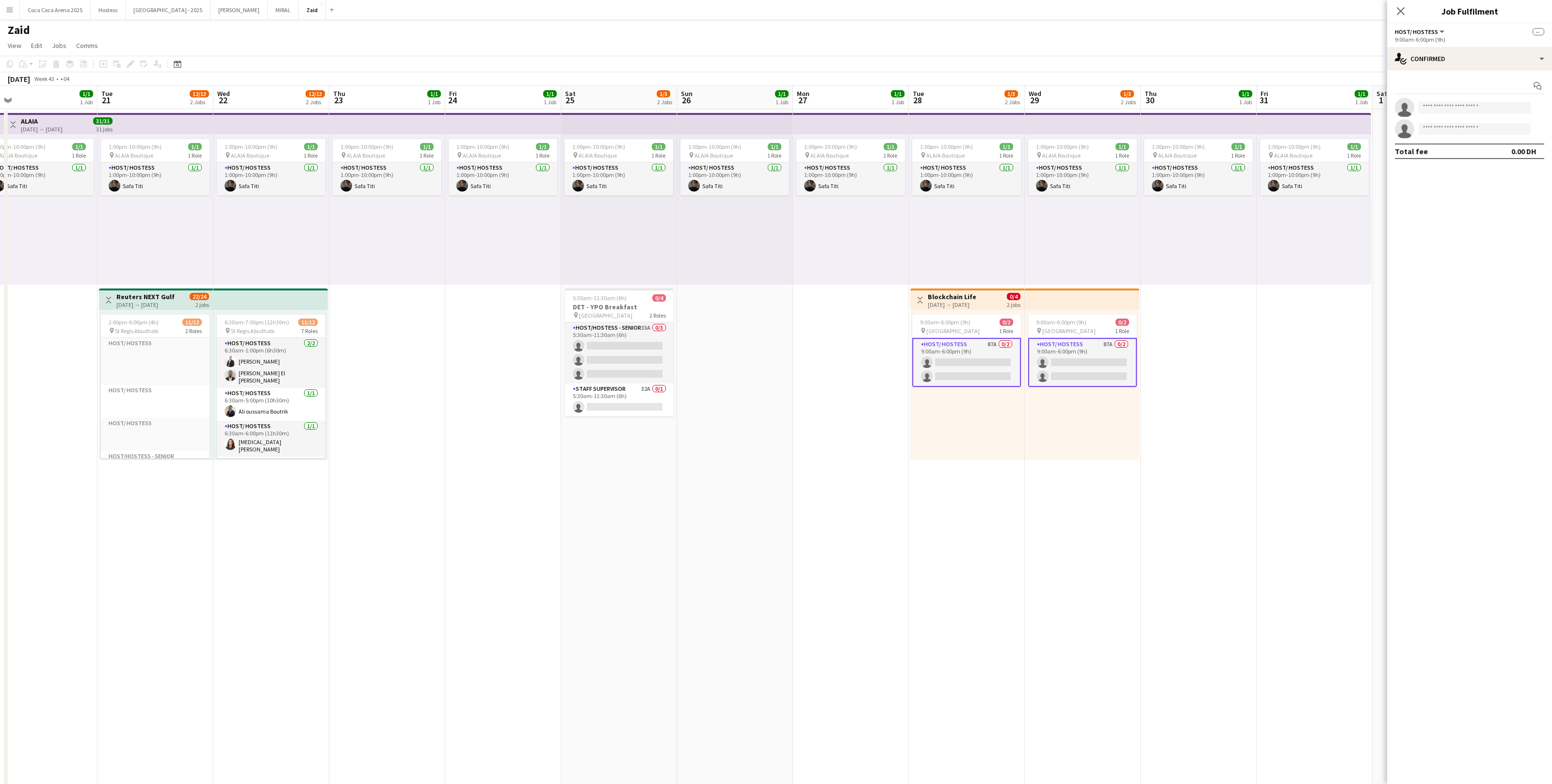
click at [891, 72] on div "Start chat single-neutral-actions single-neutral-actions Total fee 0.00 DH" at bounding box center [1470, 118] width 165 height 96
click at [891, 64] on div "single-neutral-actions-check-2 Confirmed" at bounding box center [1470, 58] width 165 height 23
click at [891, 151] on div "single-neutral-actions-information Applicants" at bounding box center [1502, 158] width 96 height 19
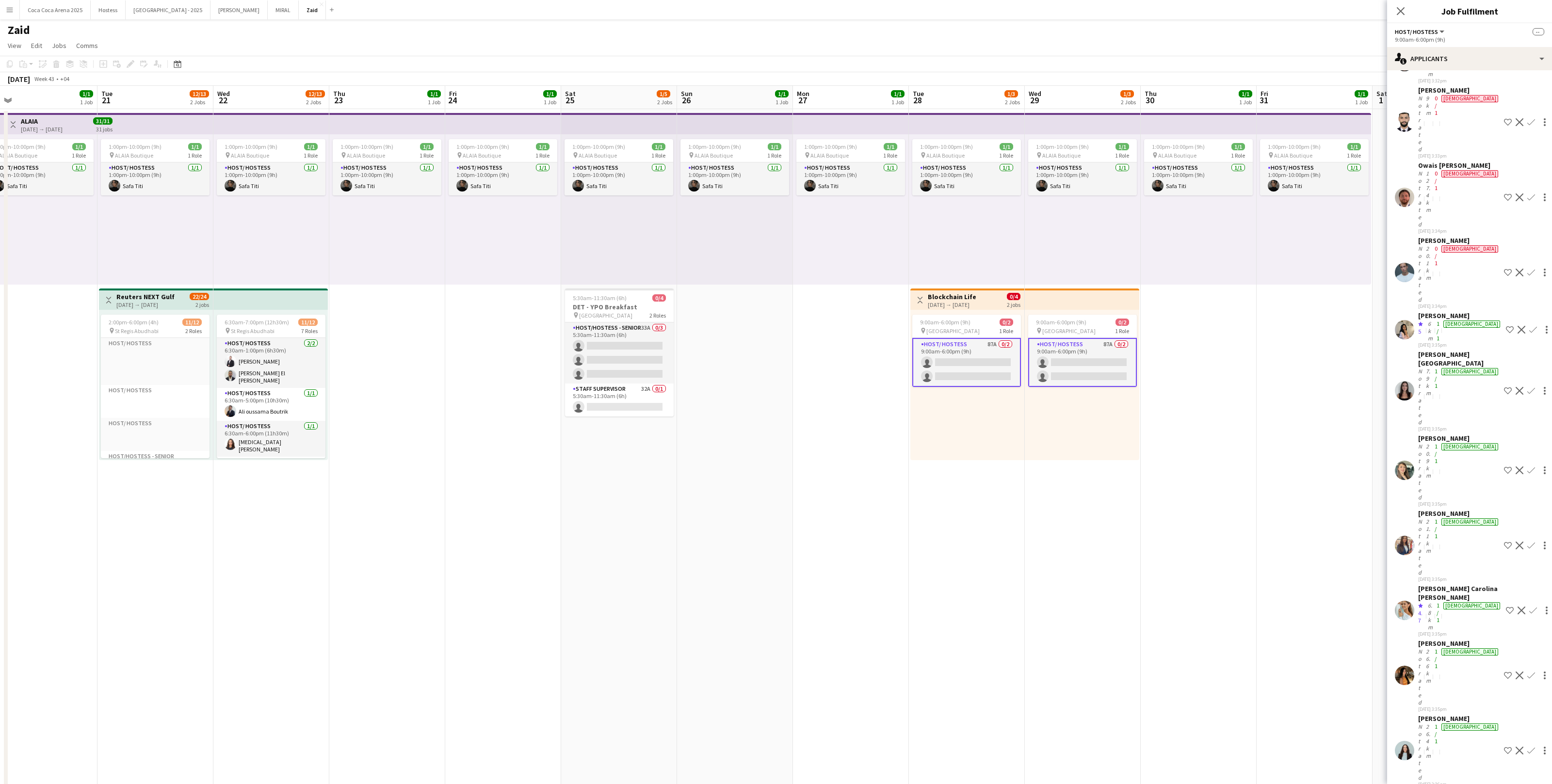
scroll to position [805, 0]
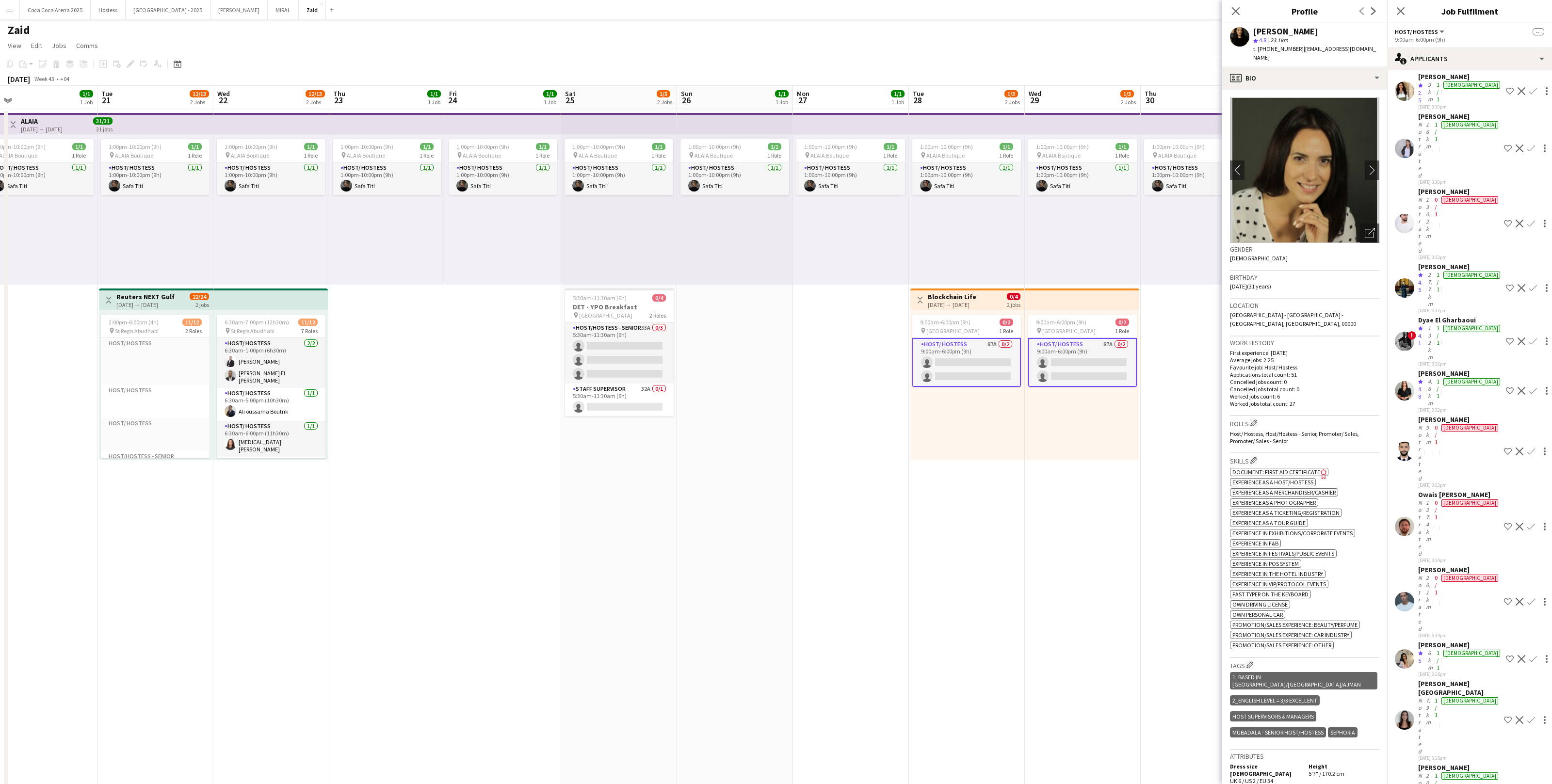
scroll to position [476, 0]
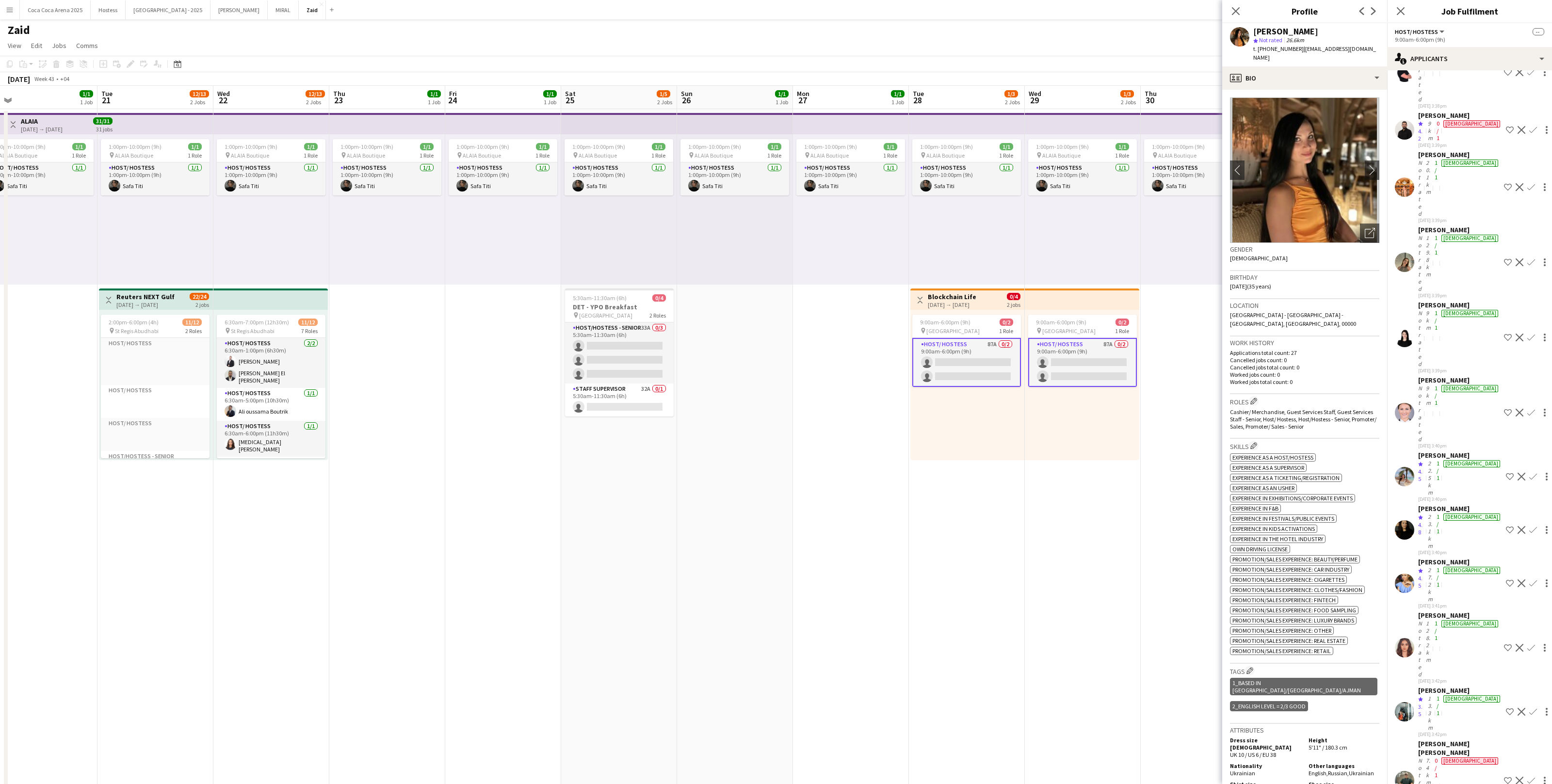
scroll to position [1852, 0]
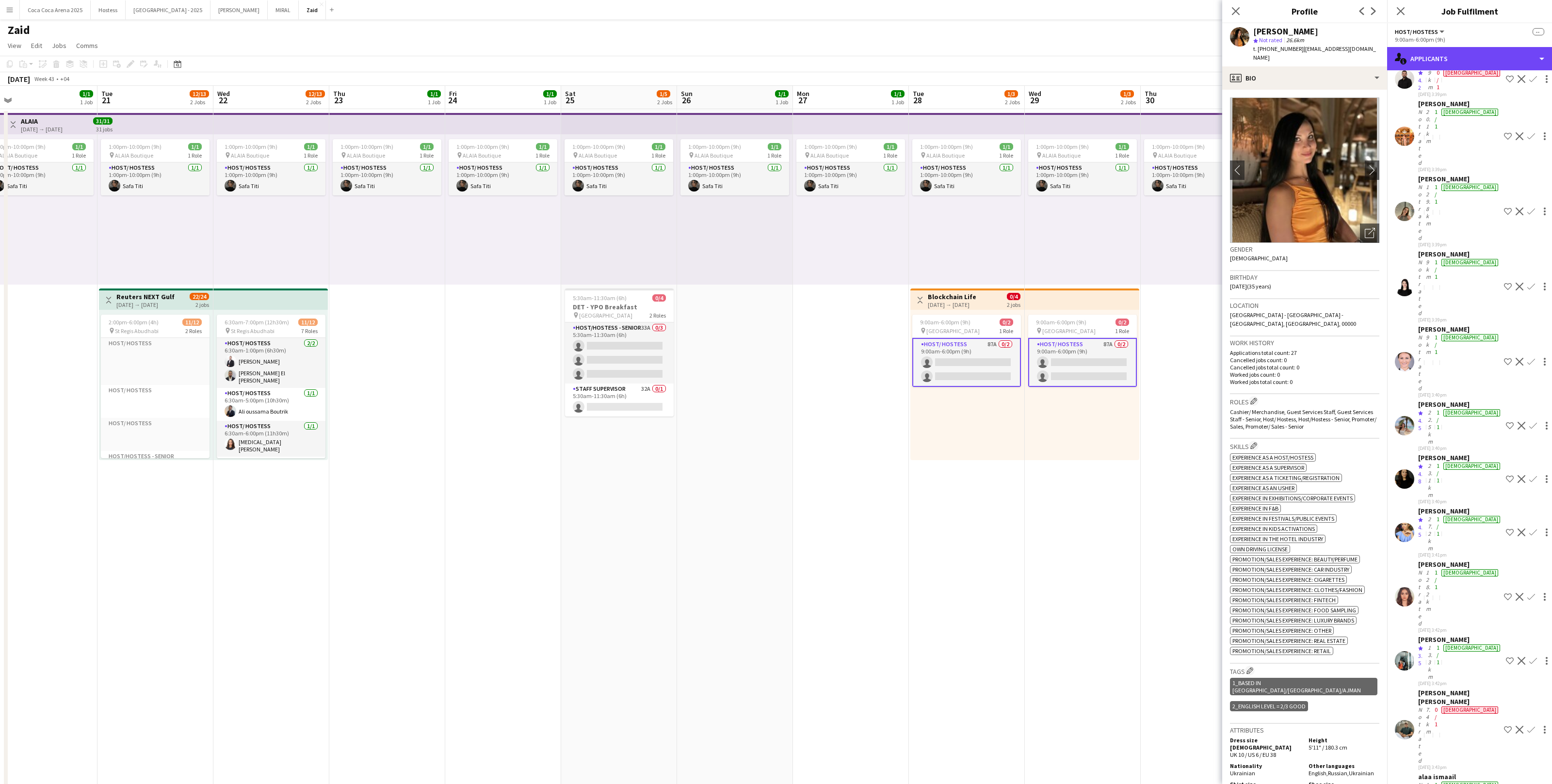
click at [891, 52] on div "single-neutral-actions-information Applicants" at bounding box center [1470, 58] width 165 height 23
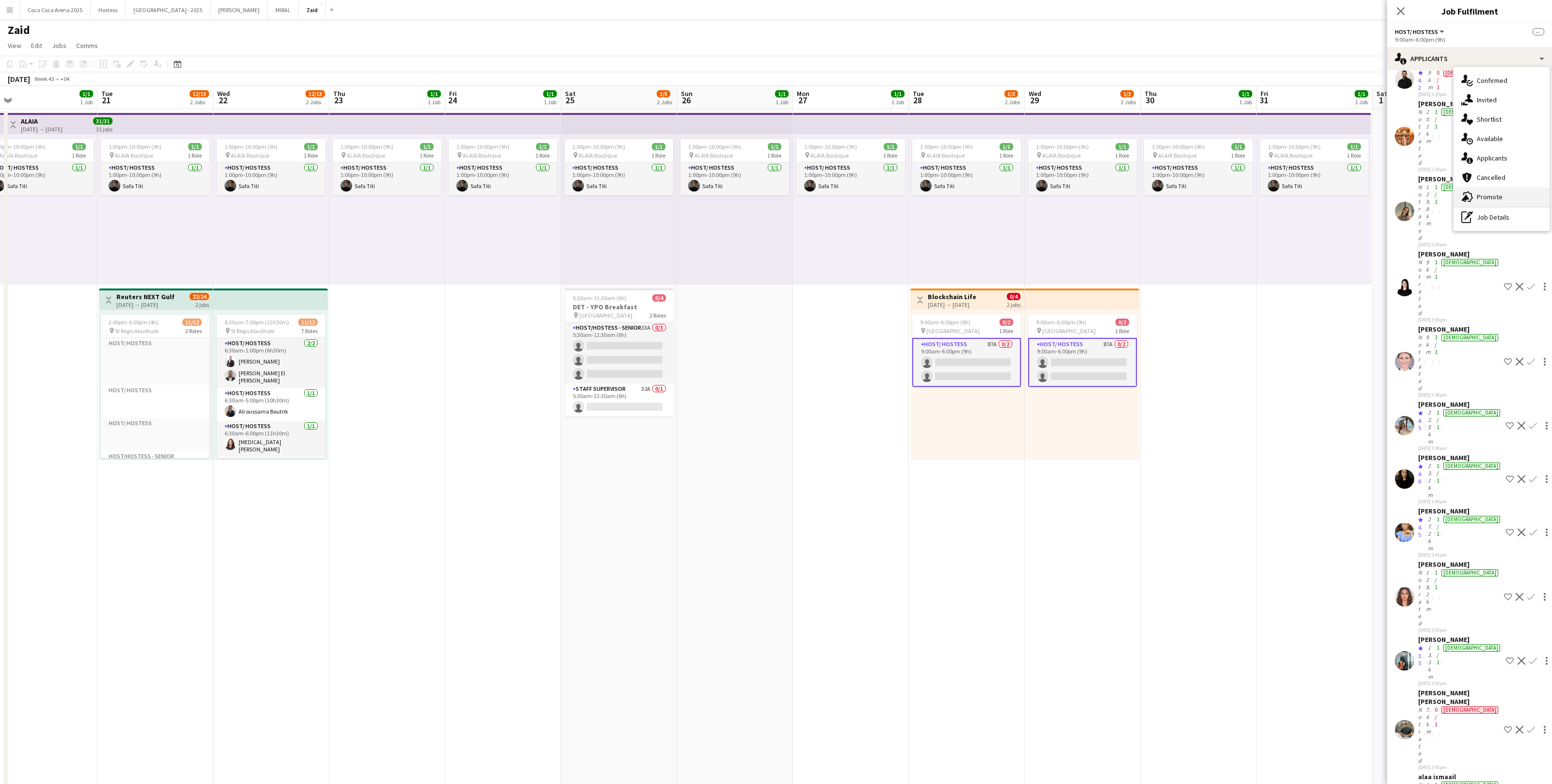
click at [891, 197] on span "Promote" at bounding box center [1490, 197] width 25 height 9
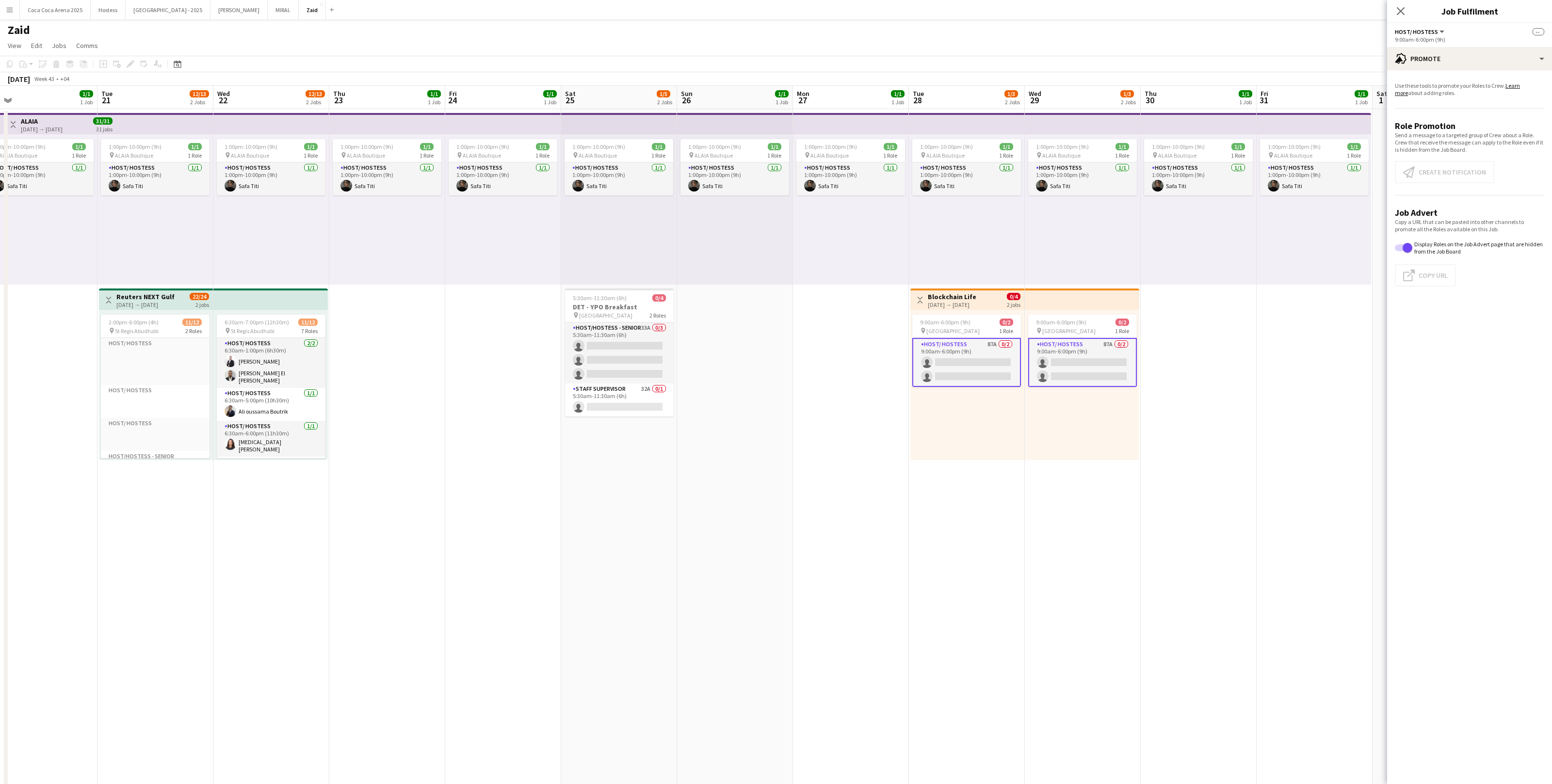
click at [891, 378] on app-card-role "Host/ Hostess 87A 0/2 9:00am-6:00pm (9h) single-neutral-actions single-neutral-…" at bounding box center [967, 362] width 108 height 49
click at [891, 274] on button "Click to copy URL Copy Url" at bounding box center [1425, 275] width 61 height 22
click at [891, 164] on button "Create notification Create notification" at bounding box center [1444, 172] width 100 height 22
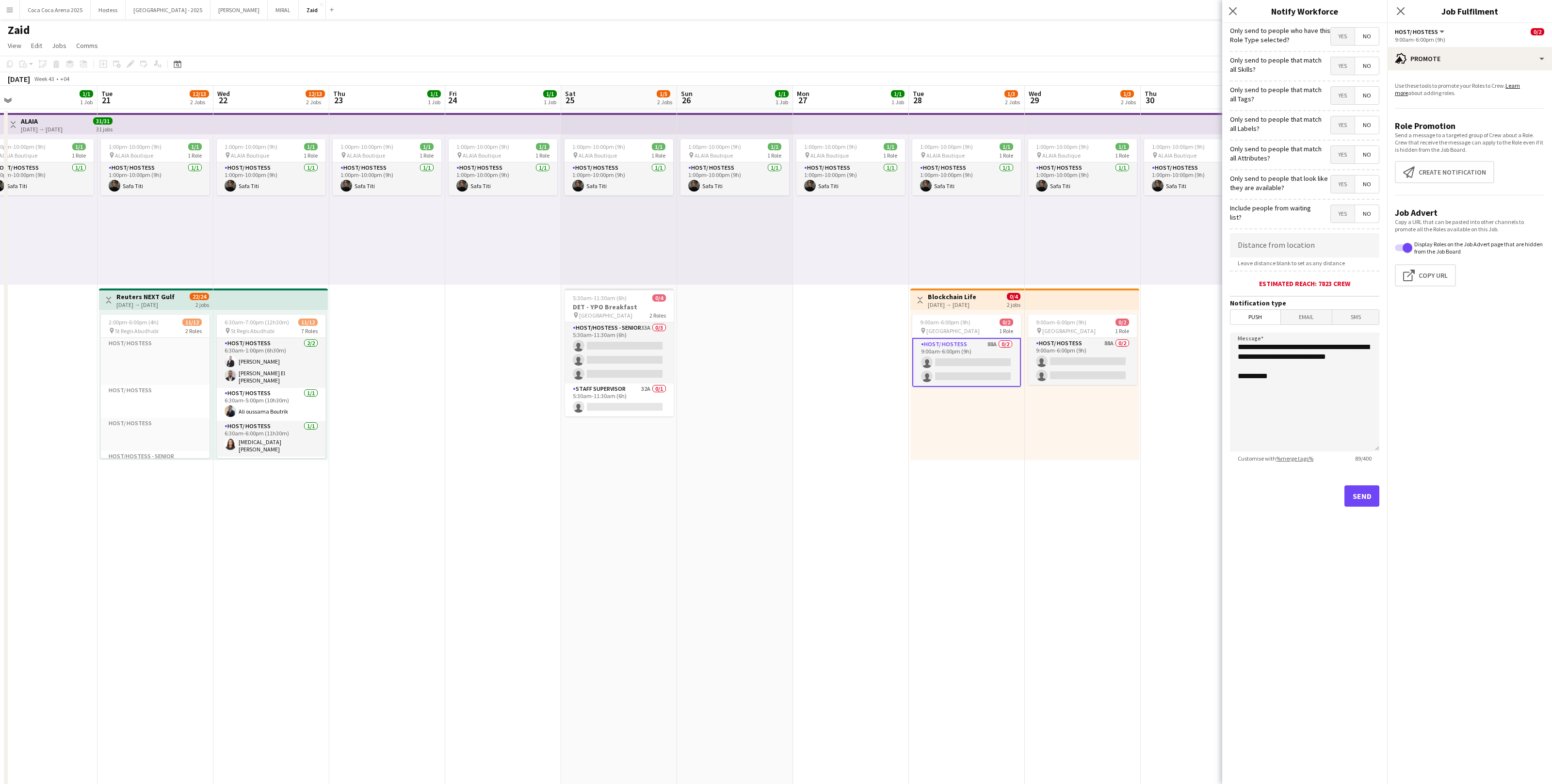
click at [891, 189] on span "Yes" at bounding box center [1343, 184] width 24 height 17
click at [891, 155] on span "Yes" at bounding box center [1343, 154] width 24 height 17
click at [891, 116] on span "Yes" at bounding box center [1343, 125] width 24 height 17
click at [891, 96] on span "Yes" at bounding box center [1343, 96] width 24 height 17
click at [891, 58] on span "Yes" at bounding box center [1343, 66] width 24 height 17
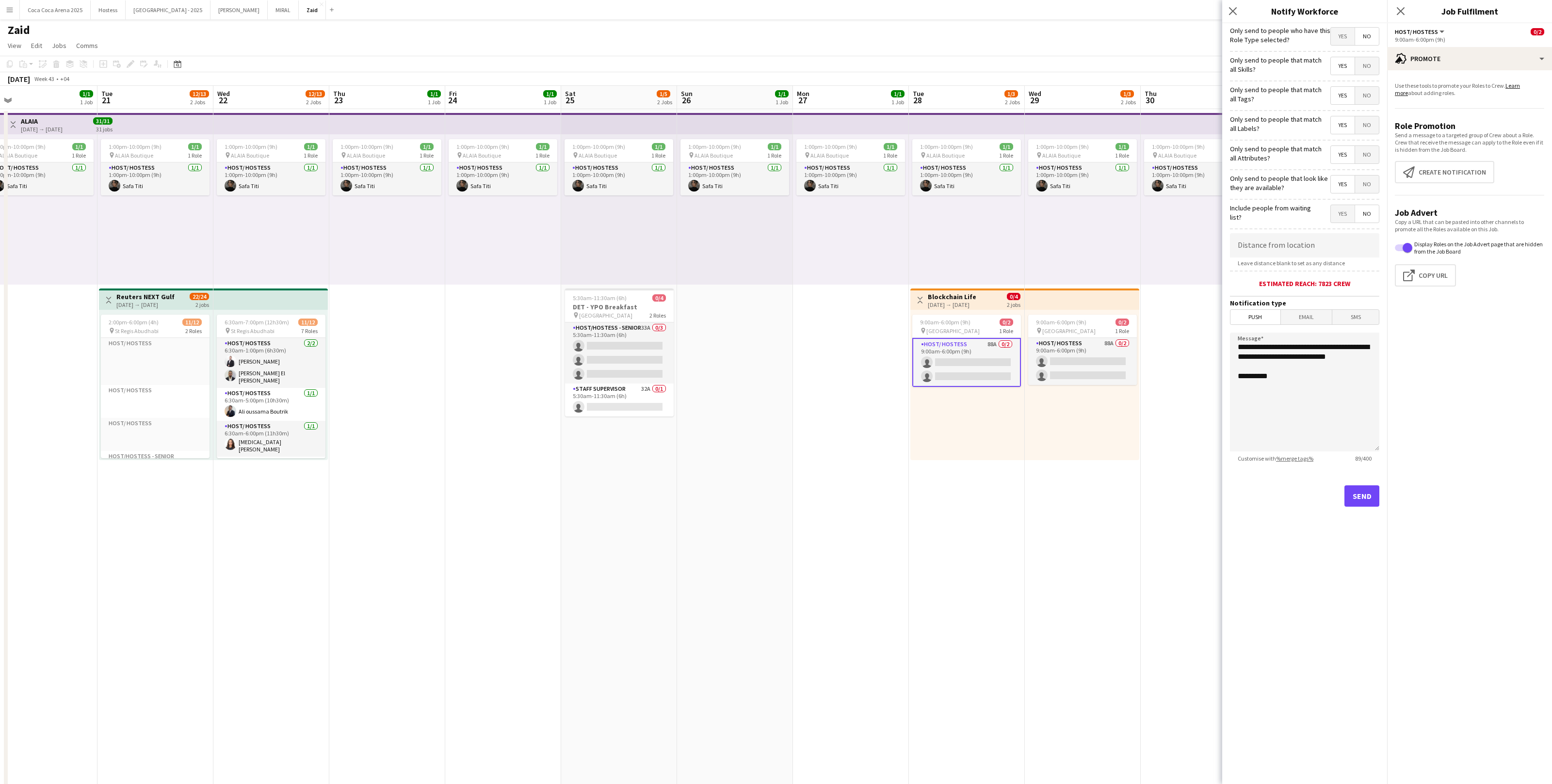
click at [891, 38] on span "Yes" at bounding box center [1343, 36] width 24 height 17
click at [891, 483] on button "Send" at bounding box center [1362, 496] width 35 height 21
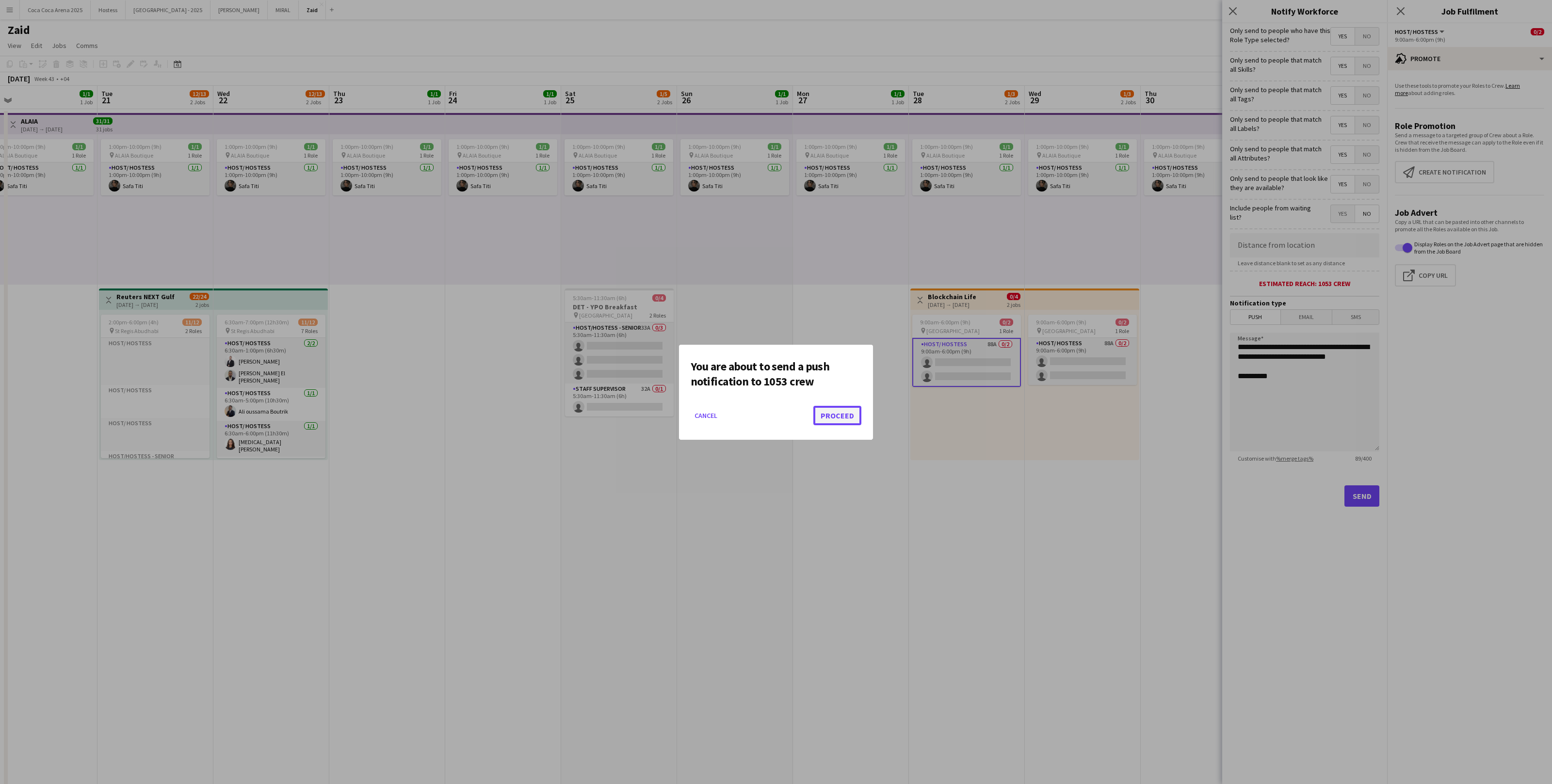
click at [856, 424] on button "Proceed" at bounding box center [838, 415] width 48 height 19
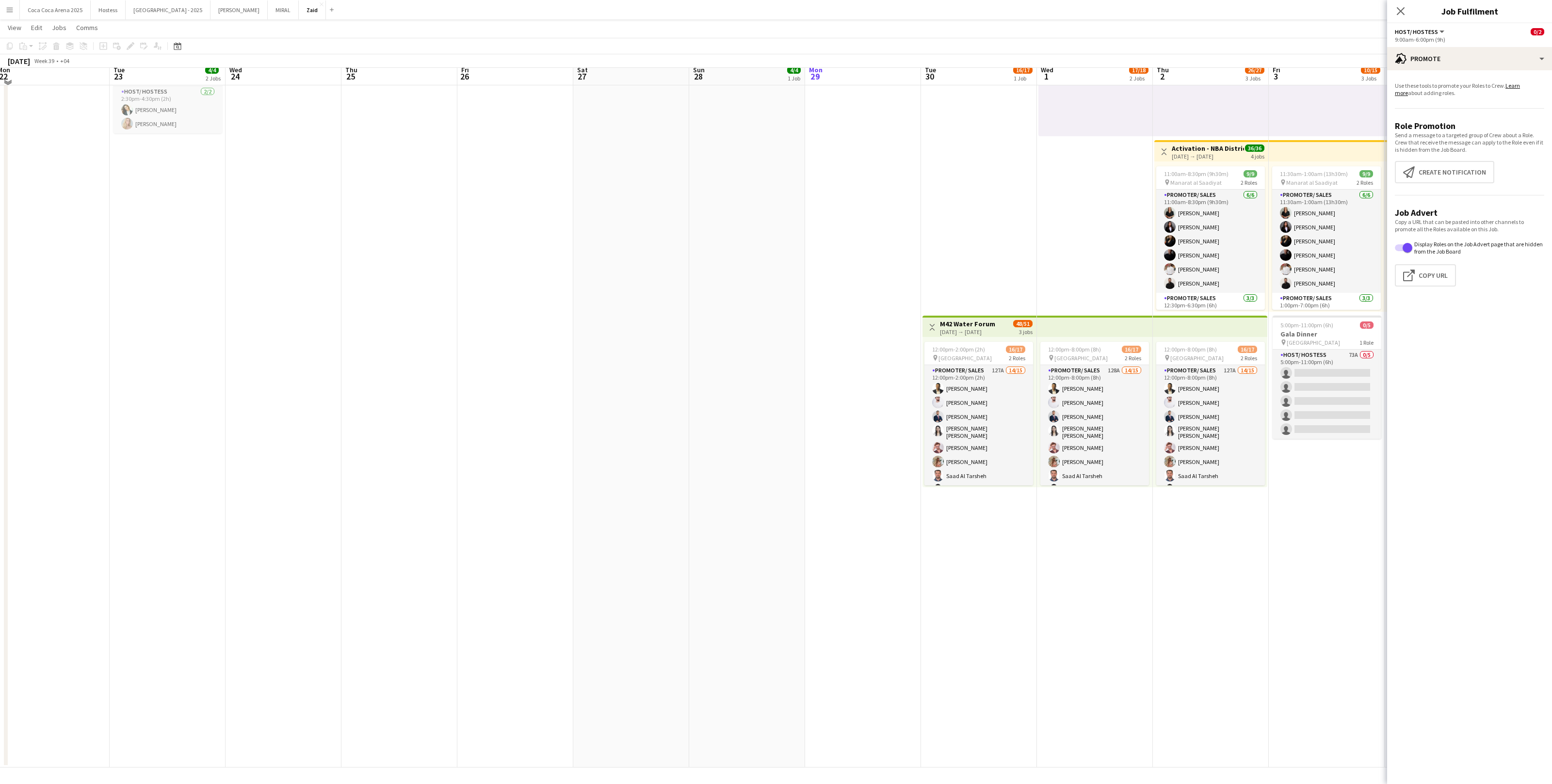
scroll to position [132, 0]
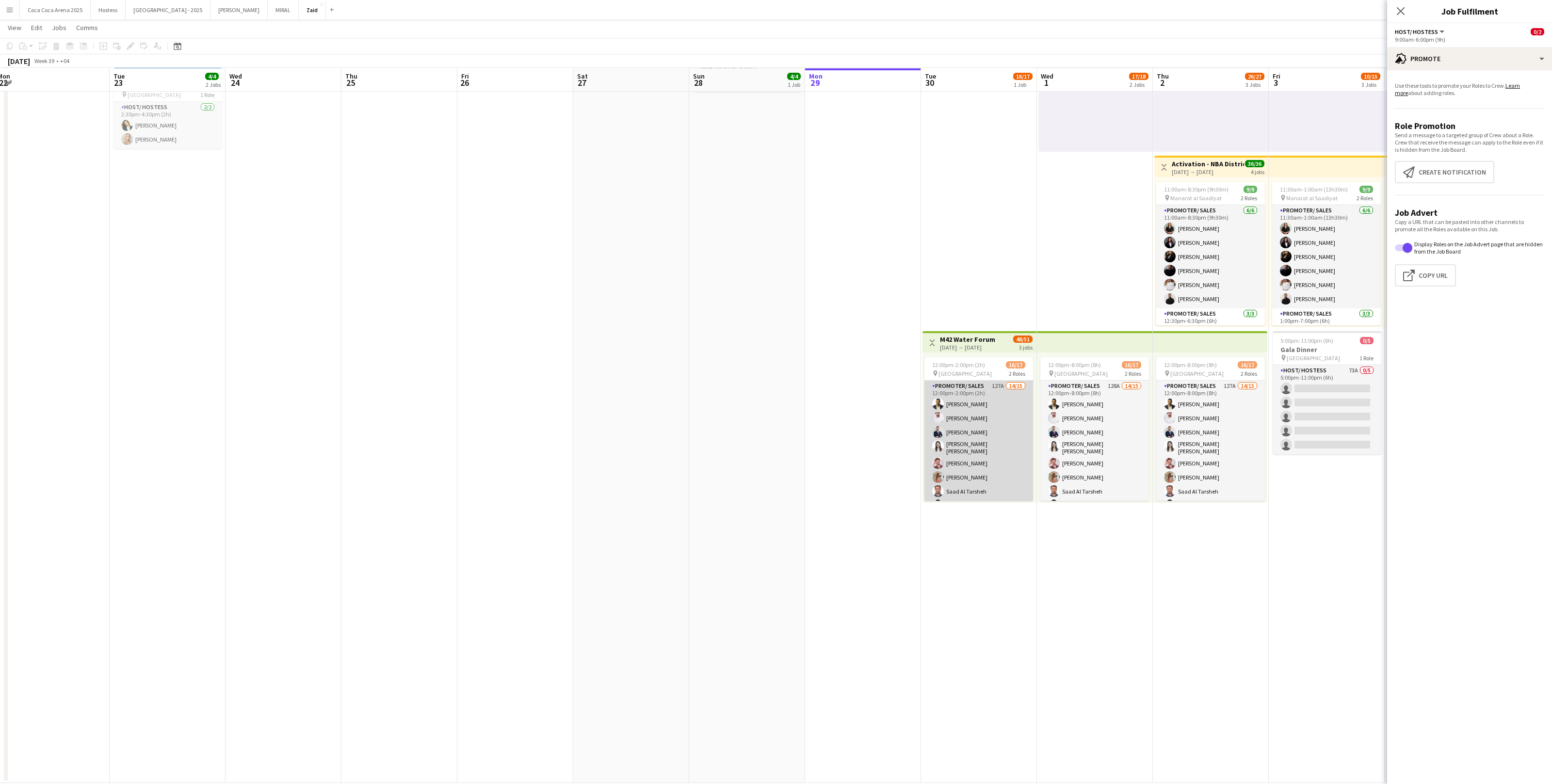
click at [891, 477] on app-card-role "Promoter/ Sales 127A 14/15 12:00pm-2:00pm (2h) Abdullah Aburjeilah [PERSON_NAME…" at bounding box center [979, 498] width 108 height 236
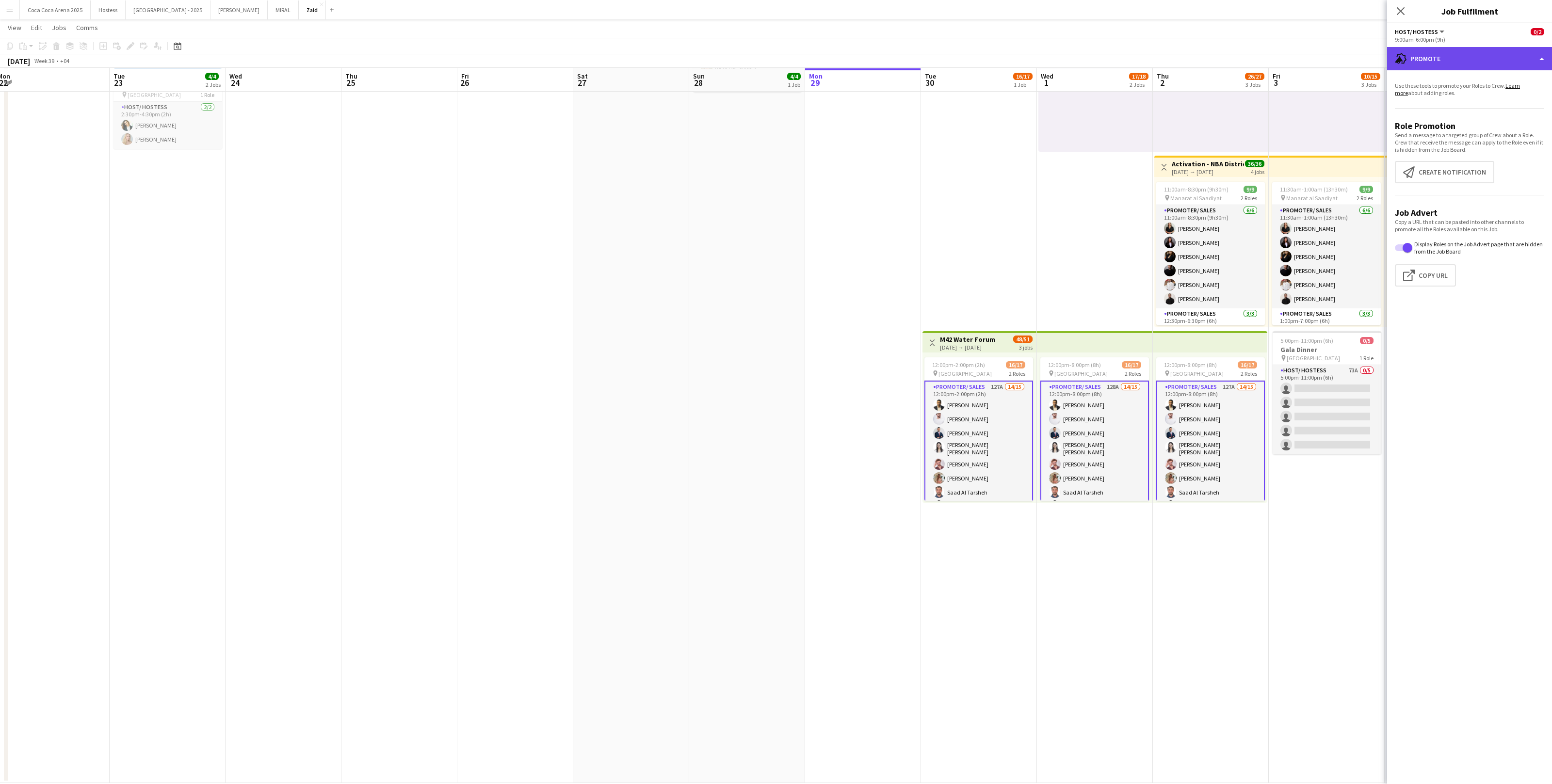
click at [891, 68] on div "advertising-megaphone Promote" at bounding box center [1470, 58] width 165 height 23
click at [891, 119] on div "single-neutral-actions-heart Shortlist" at bounding box center [1502, 119] width 96 height 19
click at [891, 54] on div "single-neutral-actions-heart Shortlist" at bounding box center [1470, 58] width 165 height 23
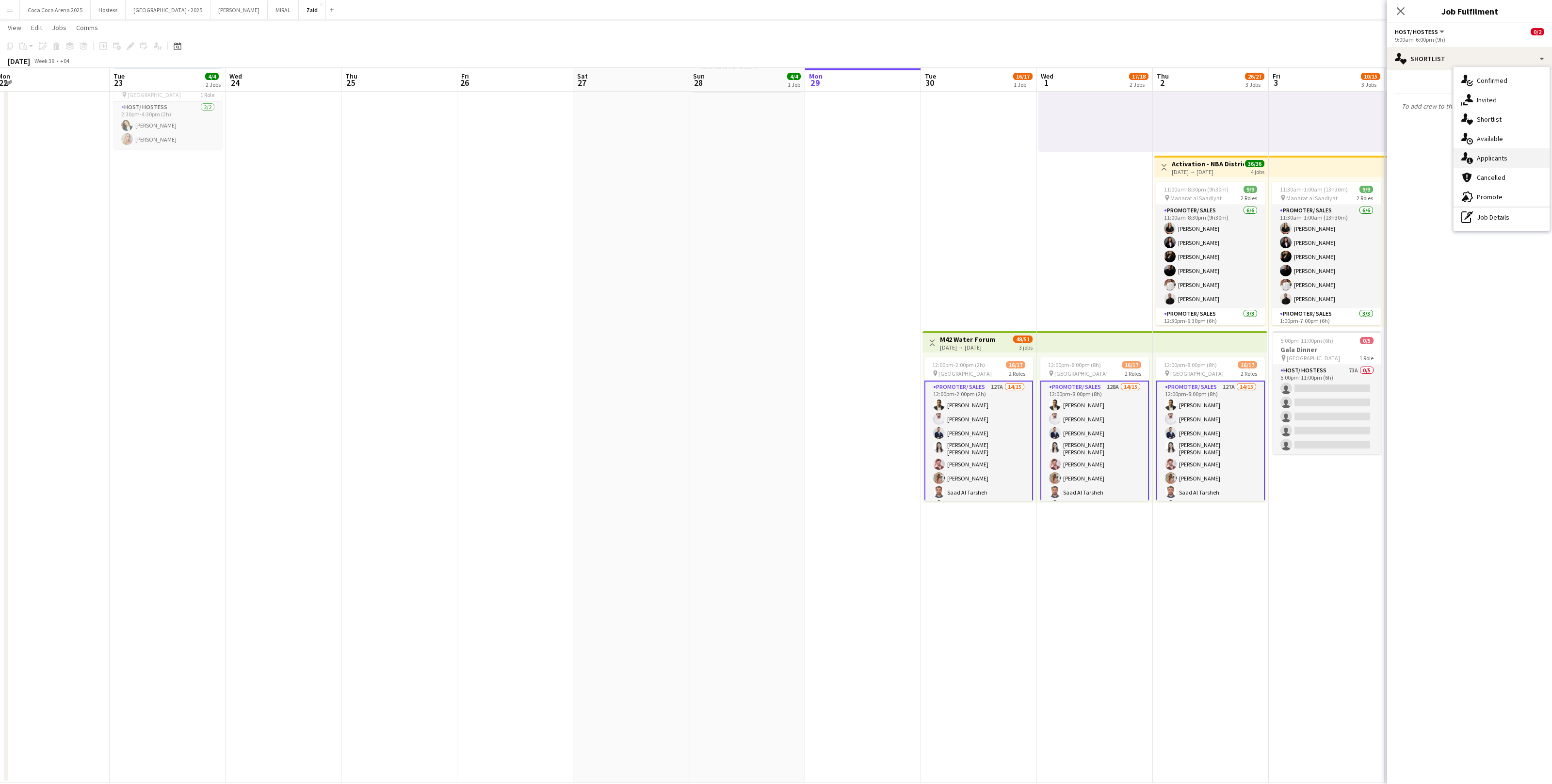
click at [891, 162] on div "single-neutral-actions-information Applicants" at bounding box center [1502, 158] width 96 height 19
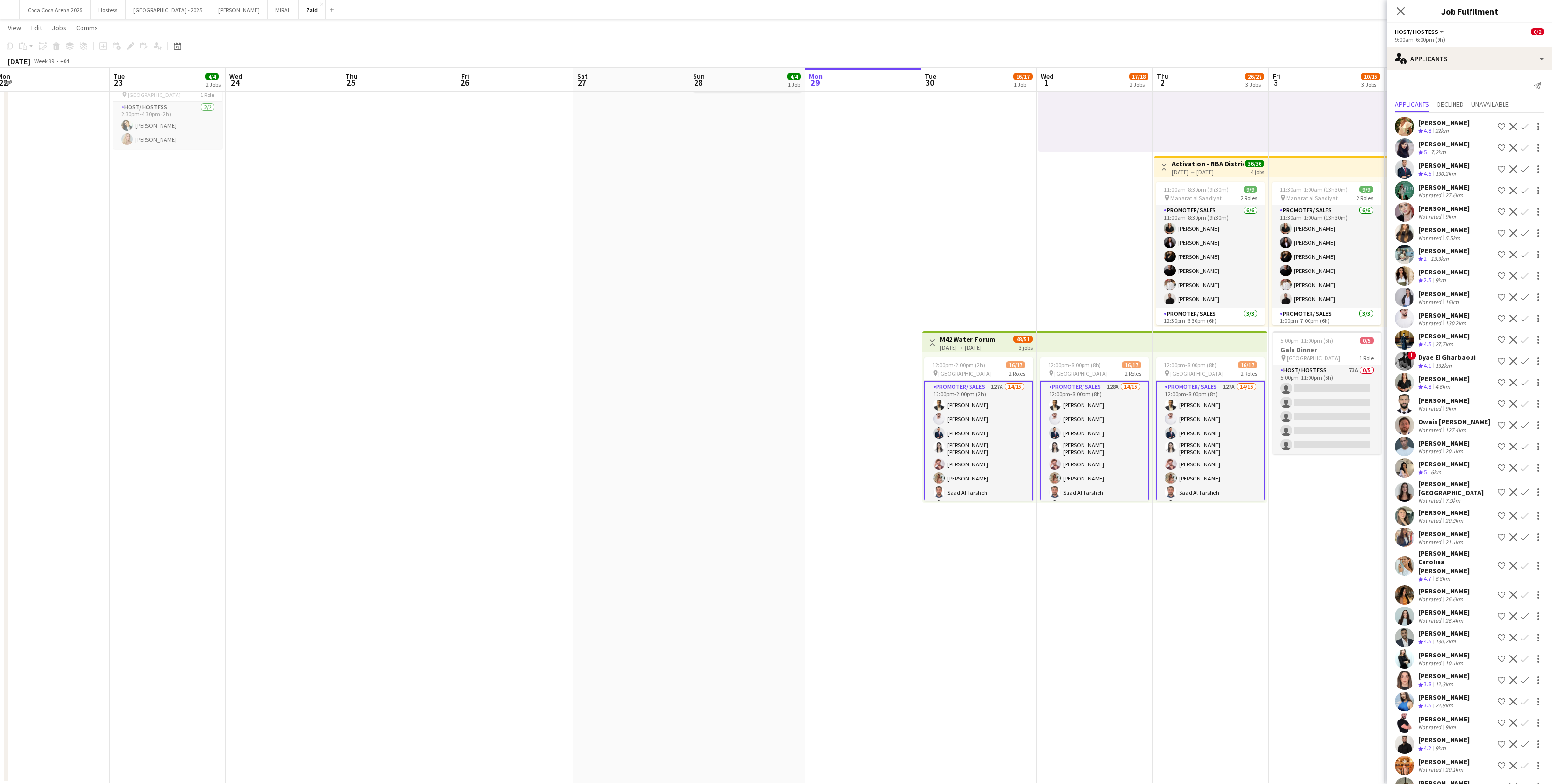
scroll to position [1319, 0]
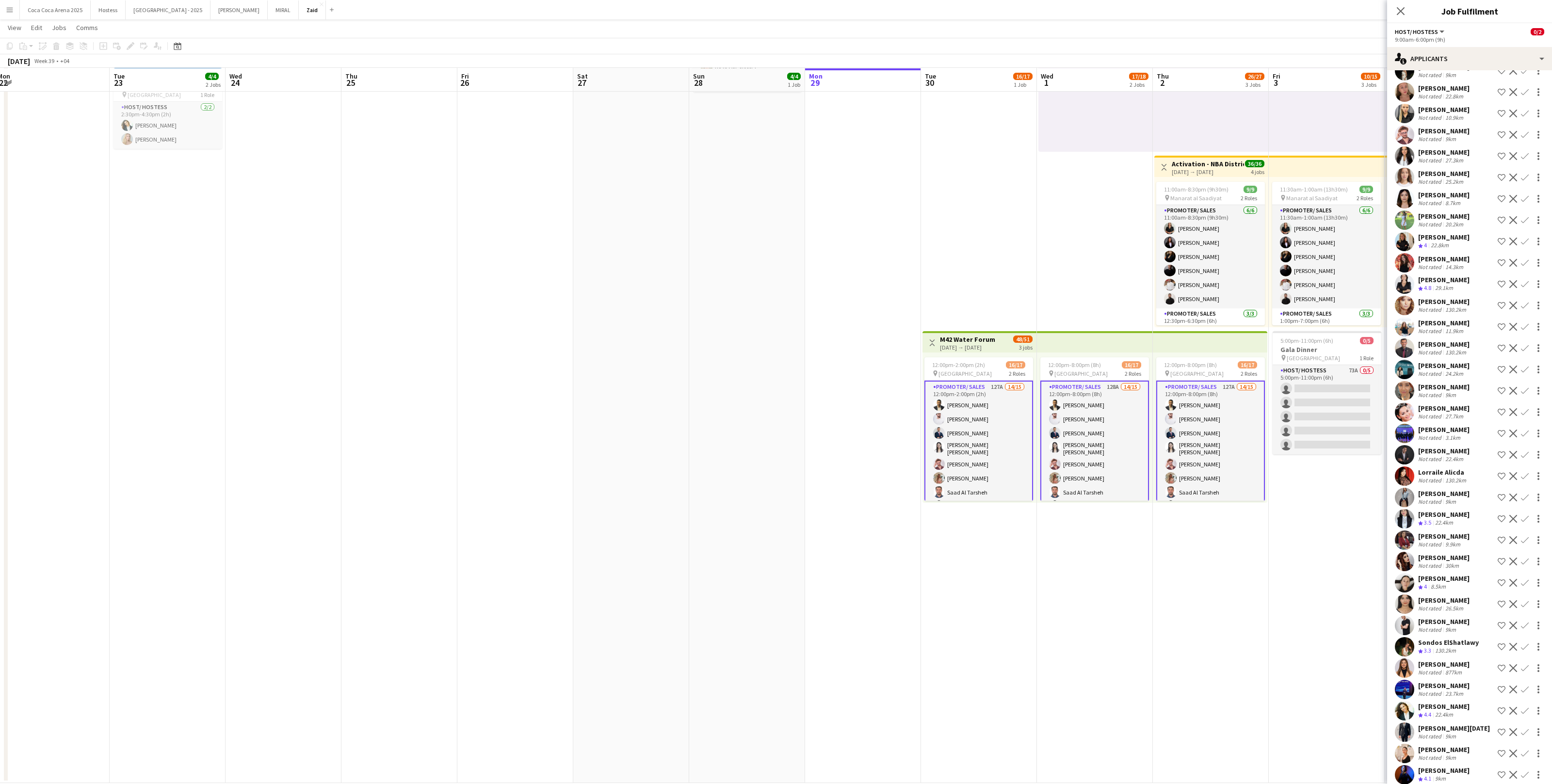
click at [891, 483] on div "[PERSON_NAME]" at bounding box center [1444, 706] width 51 height 9
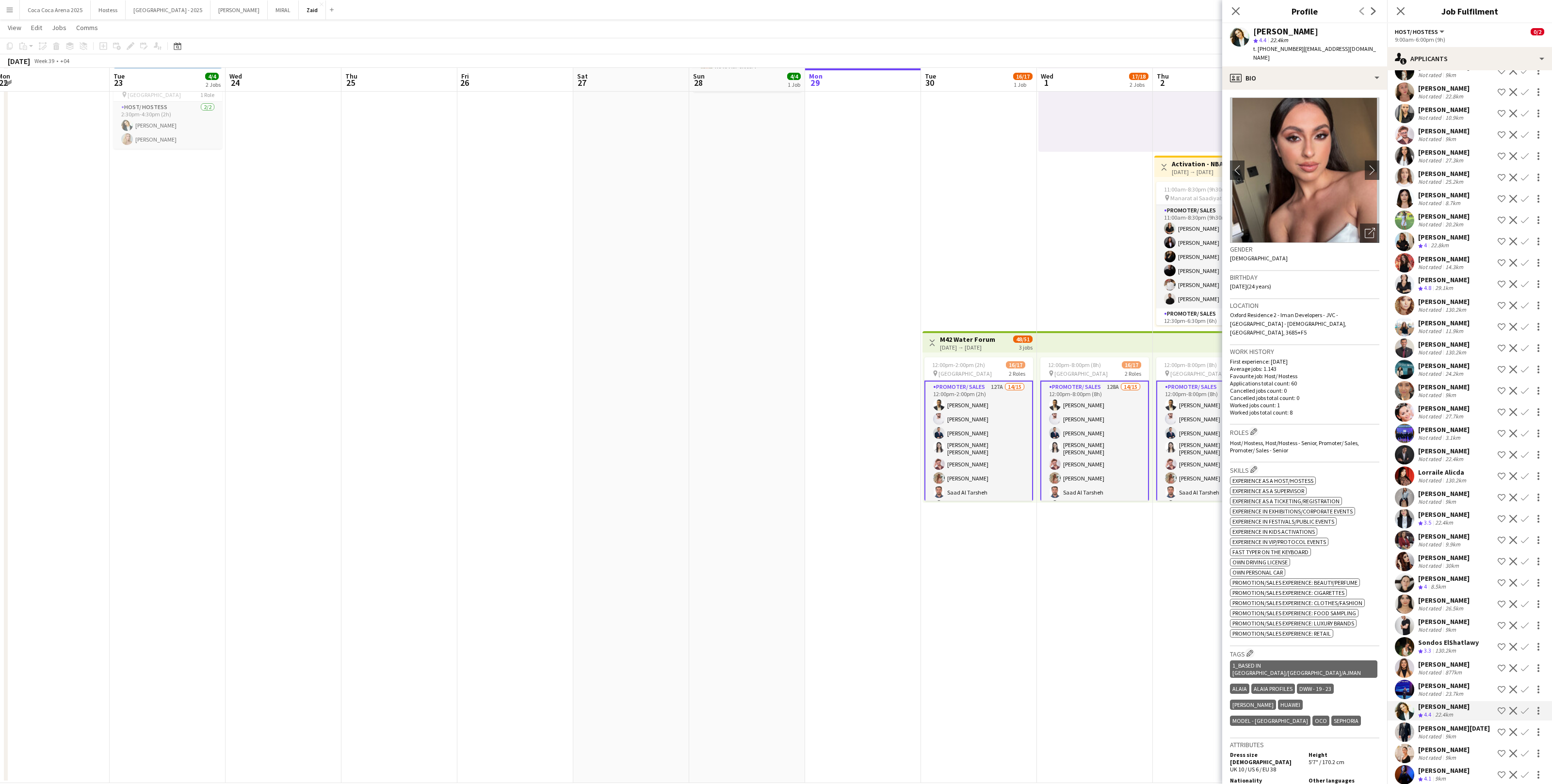
click at [891, 483] on div "9km" at bounding box center [1441, 779] width 15 height 8
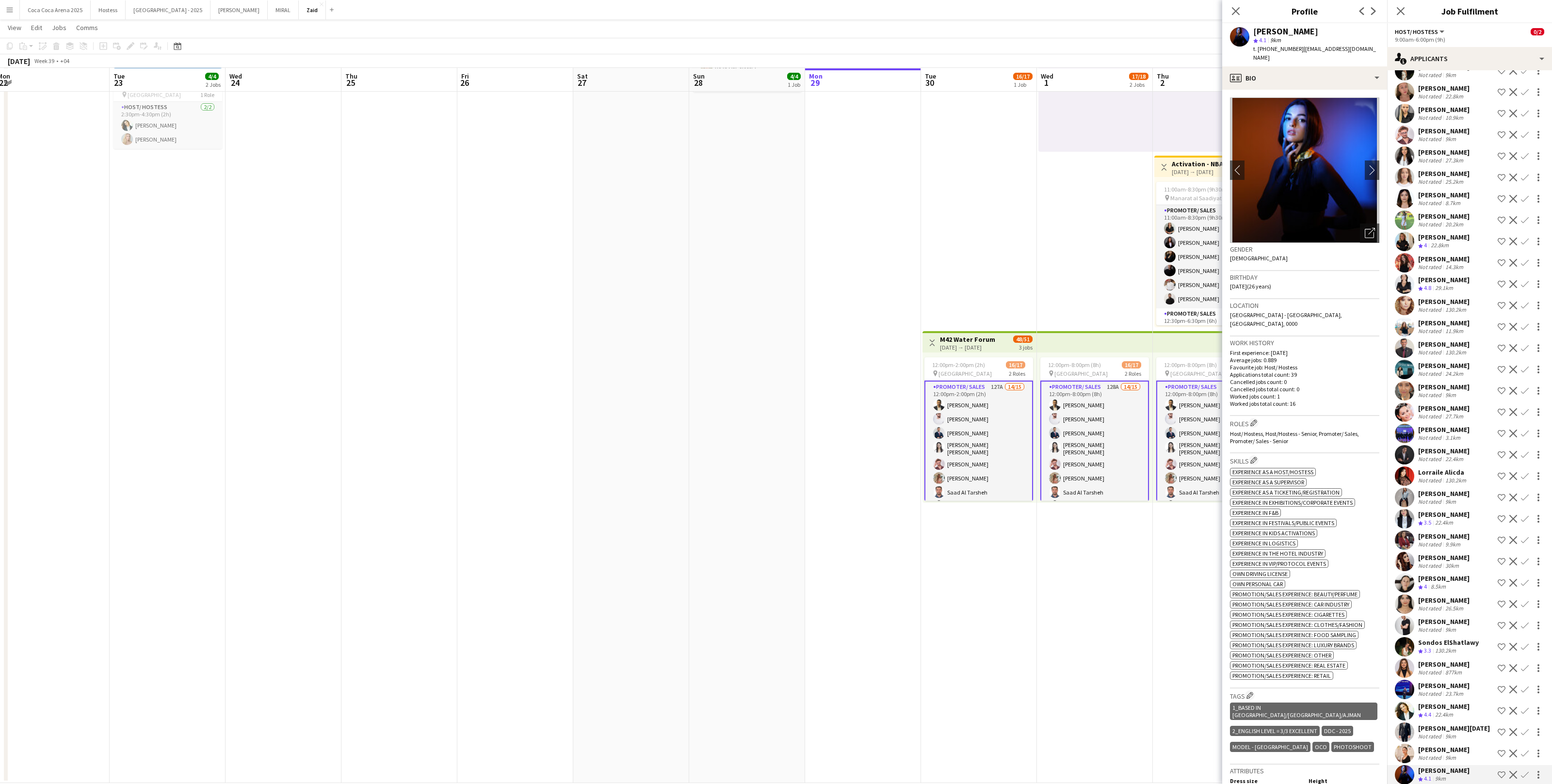
scroll to position [1317, 0]
click at [891, 483] on div "Sondos ElShatlawy" at bounding box center [1448, 644] width 61 height 9
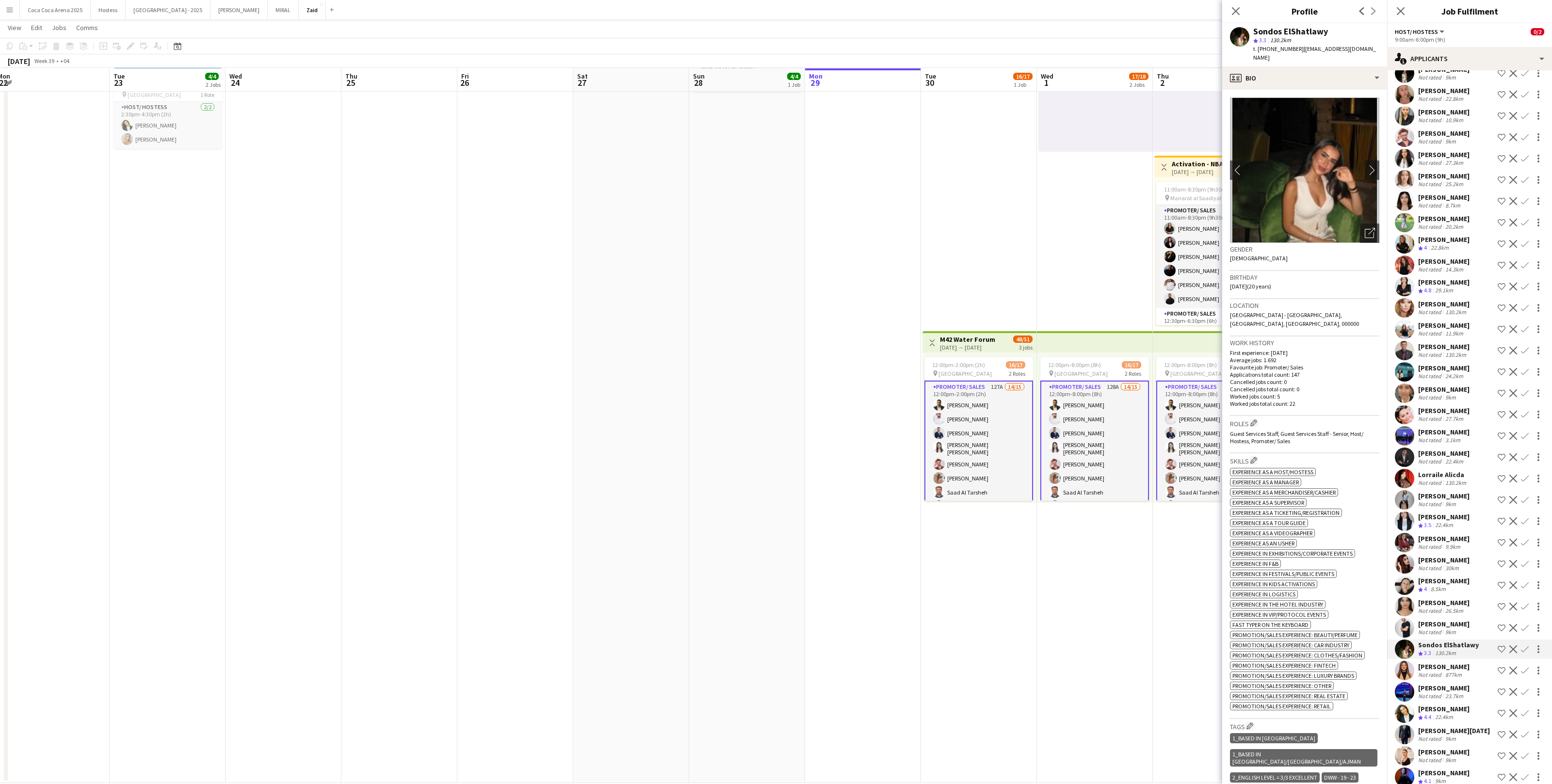
click at [891, 483] on app-icon "Shortlist crew" at bounding box center [1502, 650] width 8 height 8
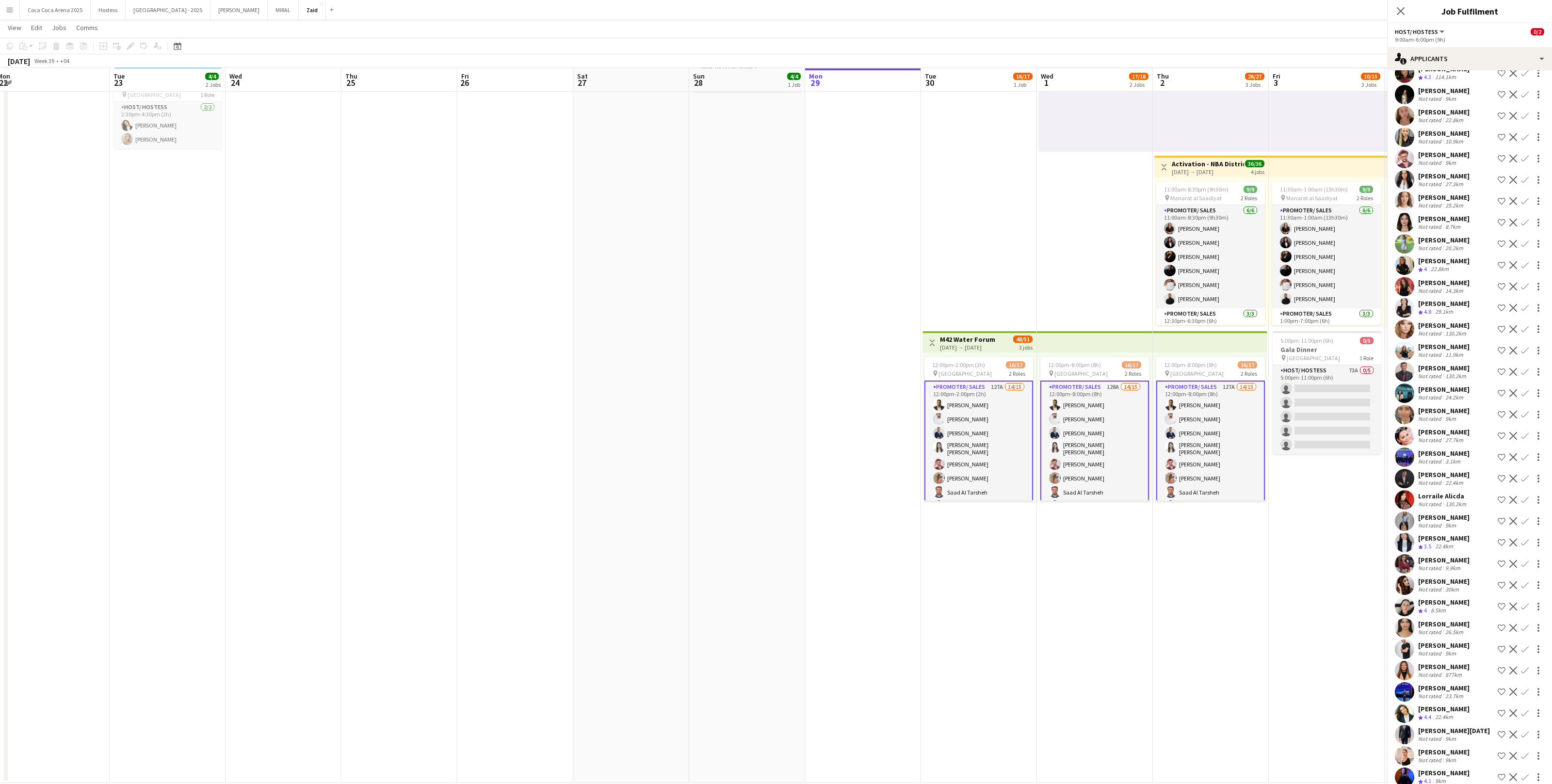
scroll to position [1319, 0]
click at [891, 483] on div "[PERSON_NAME]" at bounding box center [1444, 706] width 51 height 9
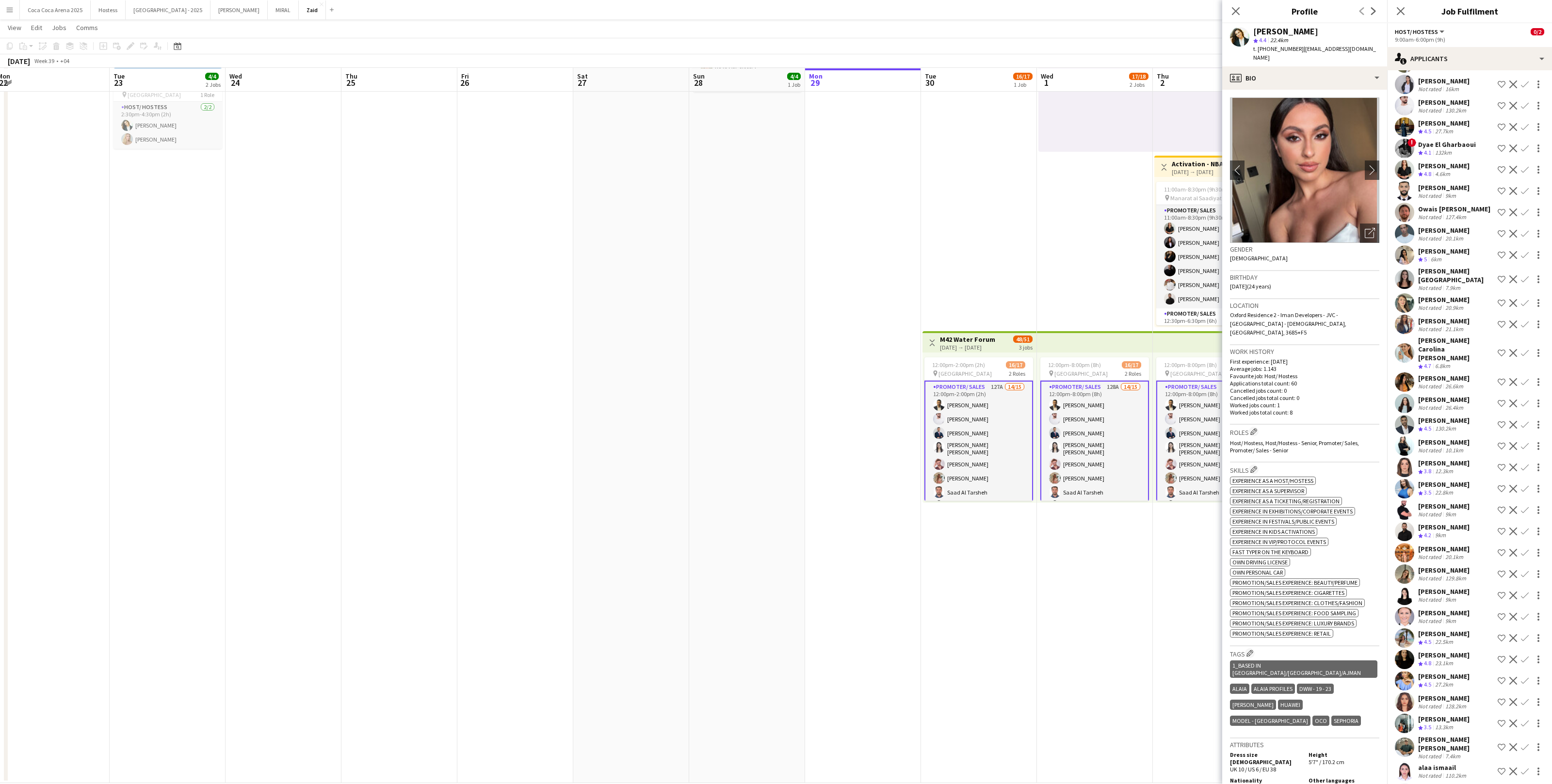
scroll to position [0, 0]
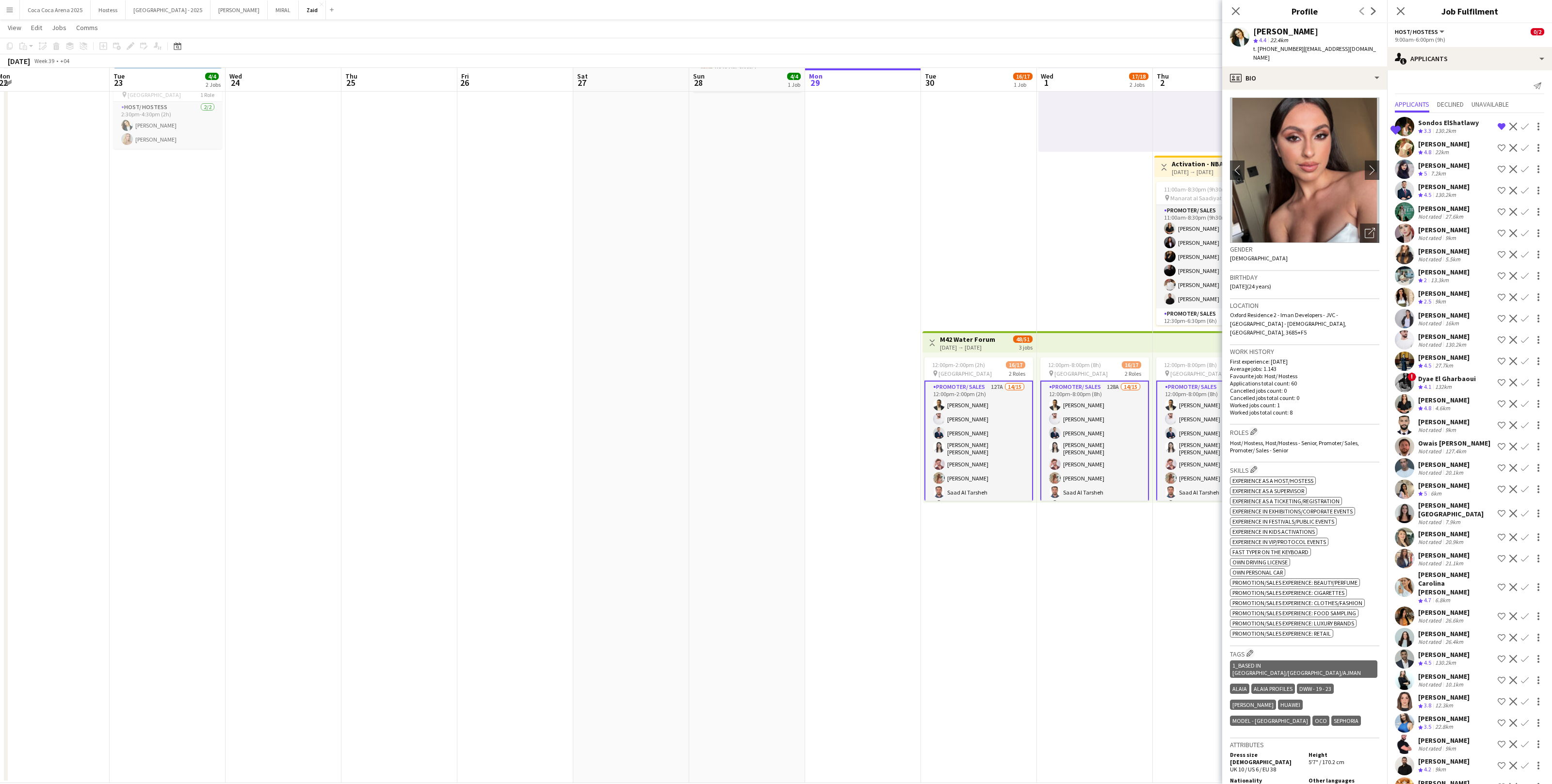
click at [891, 160] on div "[PERSON_NAME] Crew rating 5 7.2km Shortlist crew Decline Confirm" at bounding box center [1470, 169] width 165 height 19
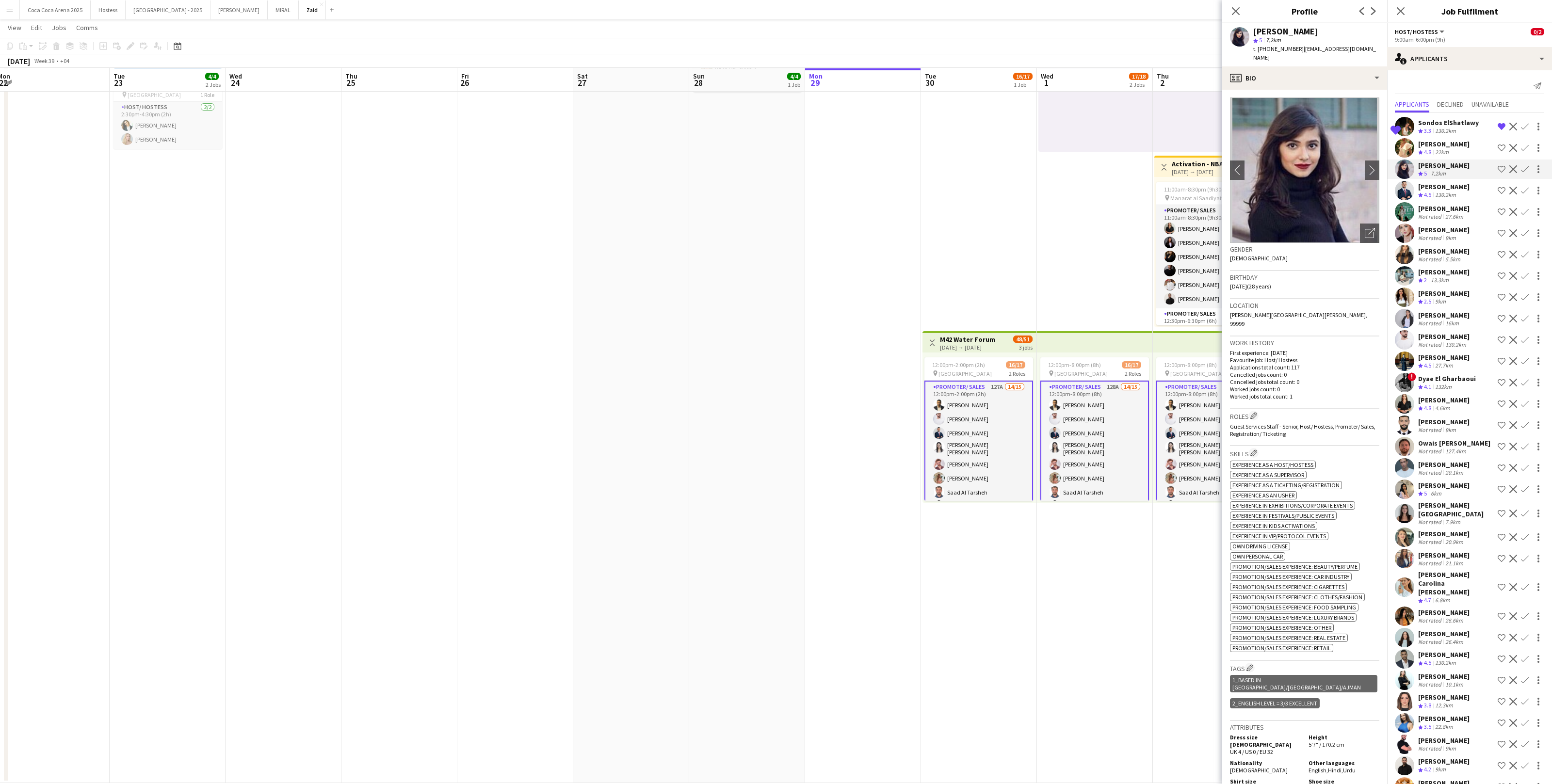
click at [891, 186] on div "[PERSON_NAME]" at bounding box center [1444, 186] width 51 height 9
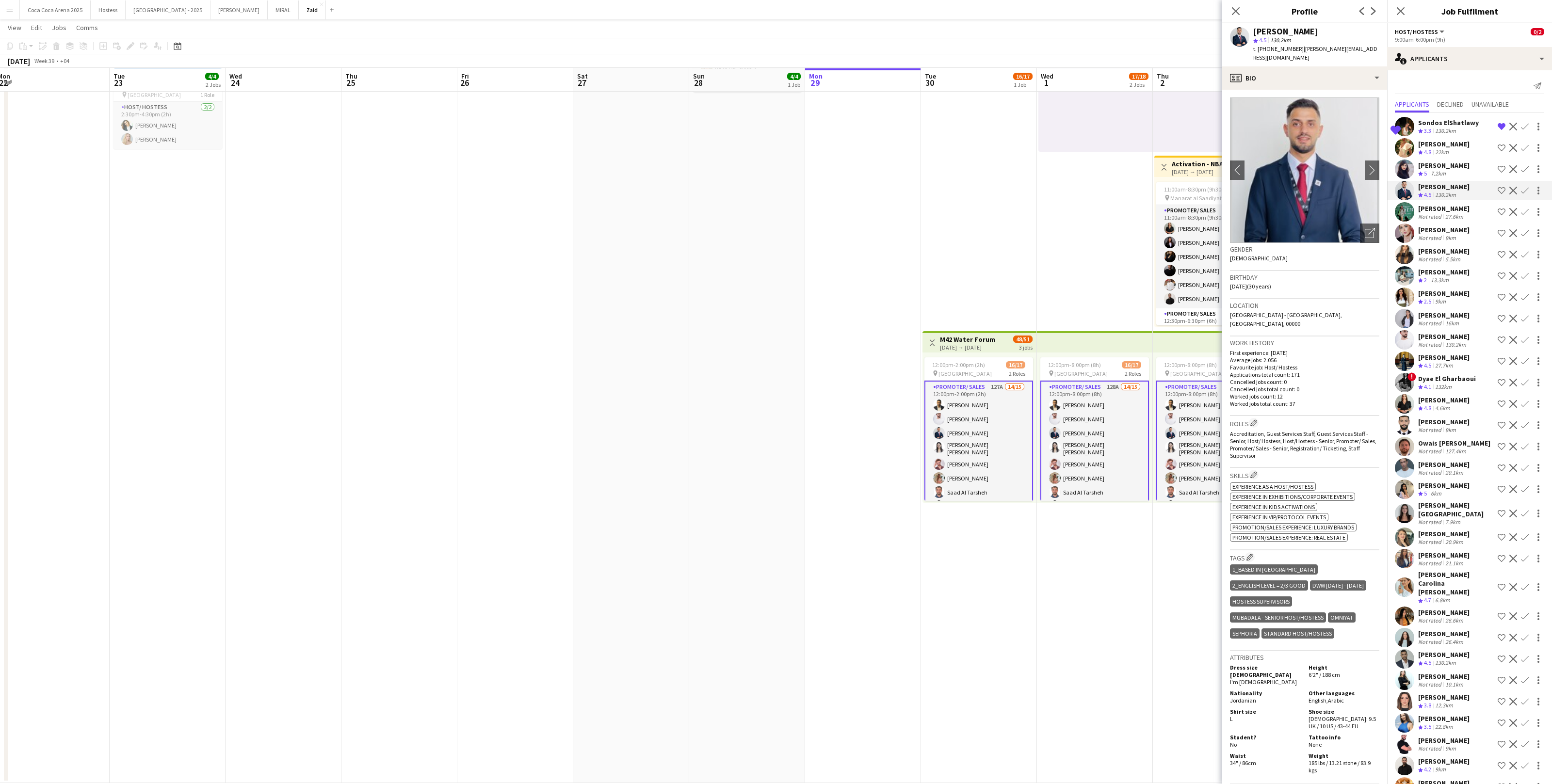
click at [891, 216] on div "27.6km" at bounding box center [1454, 216] width 22 height 7
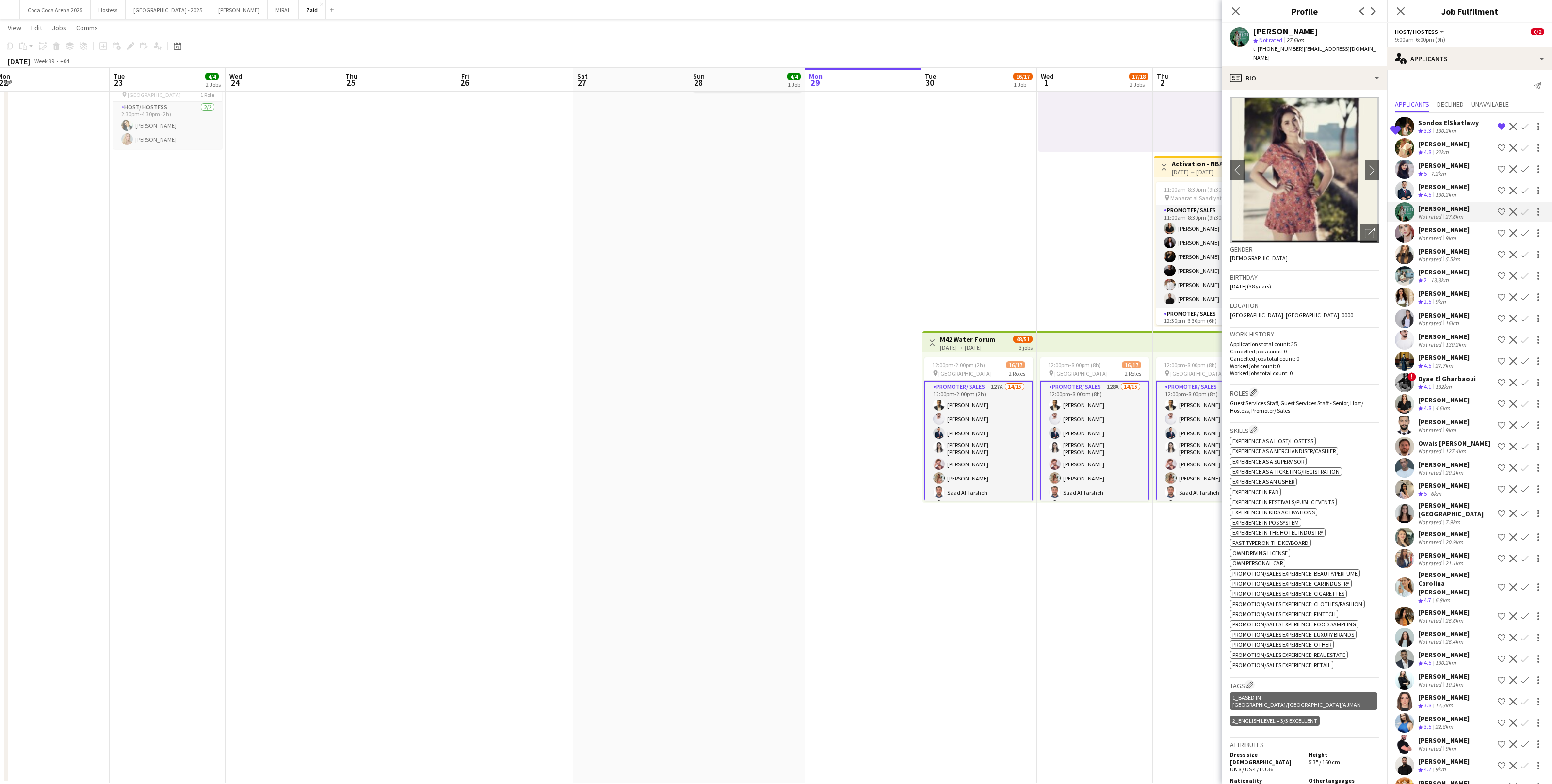
click at [891, 195] on div "130.2km" at bounding box center [1446, 195] width 25 height 8
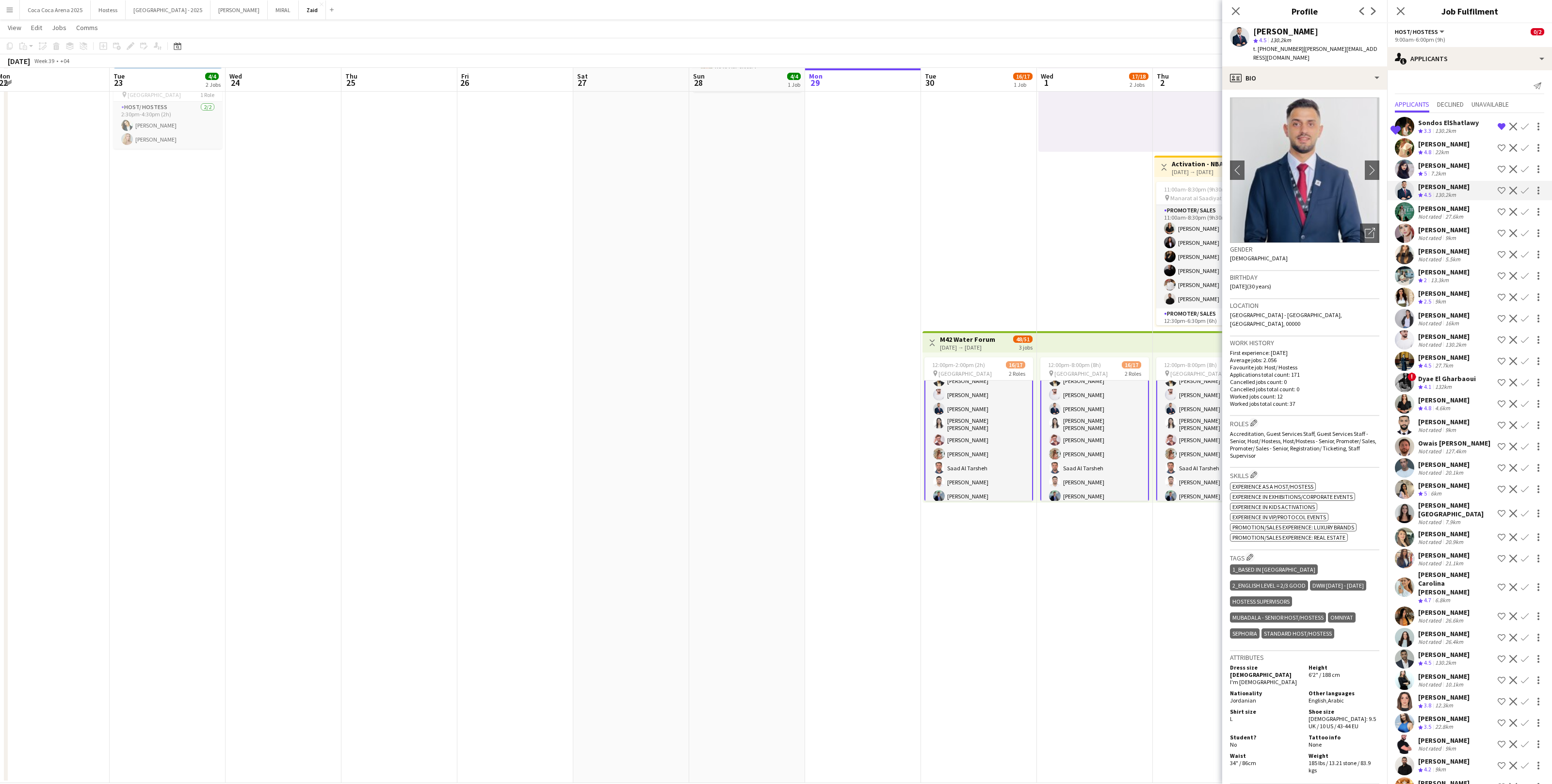
scroll to position [23, 0]
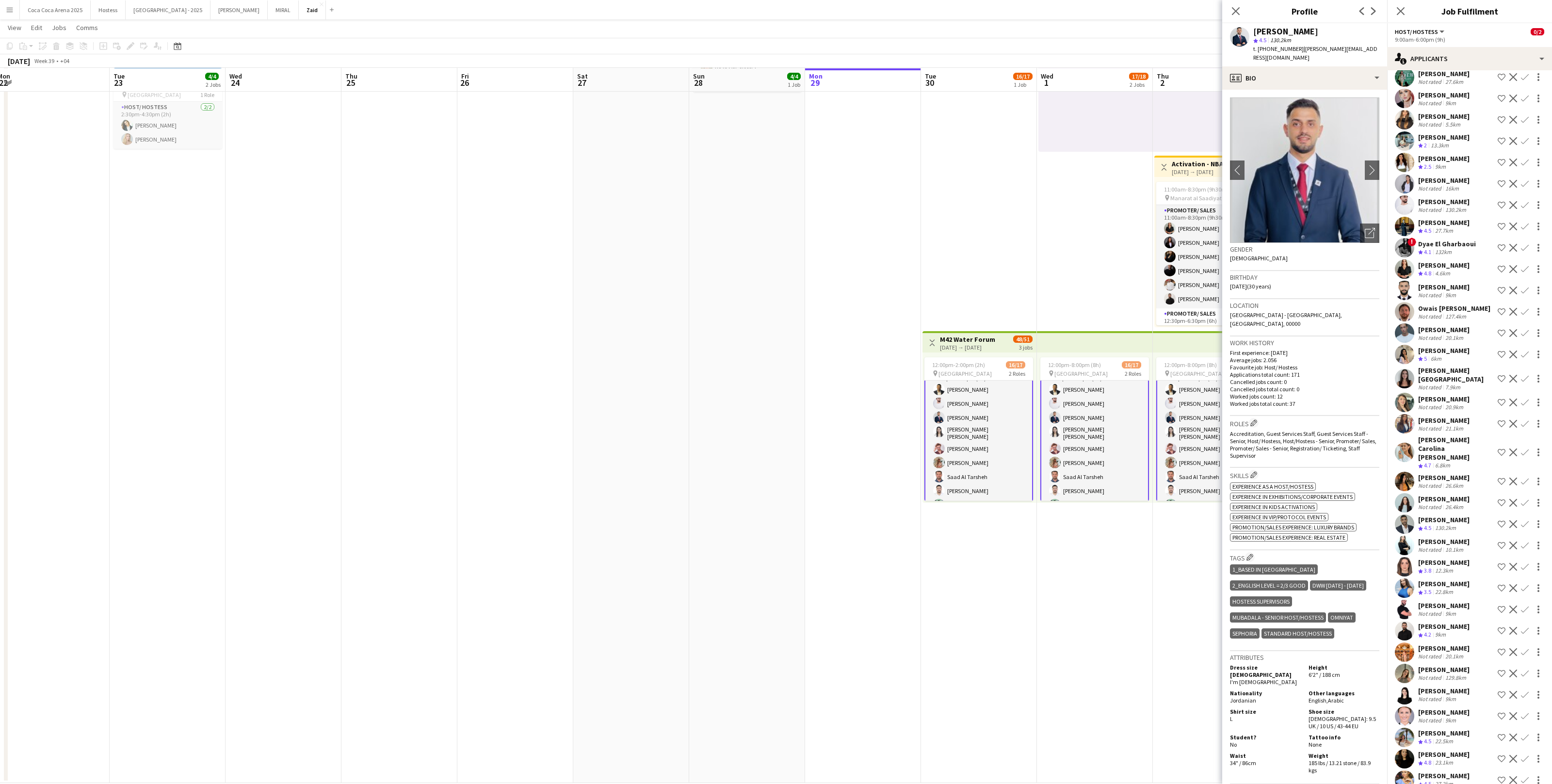
click at [891, 483] on app-icon "Shortlist crew" at bounding box center [1502, 524] width 8 height 8
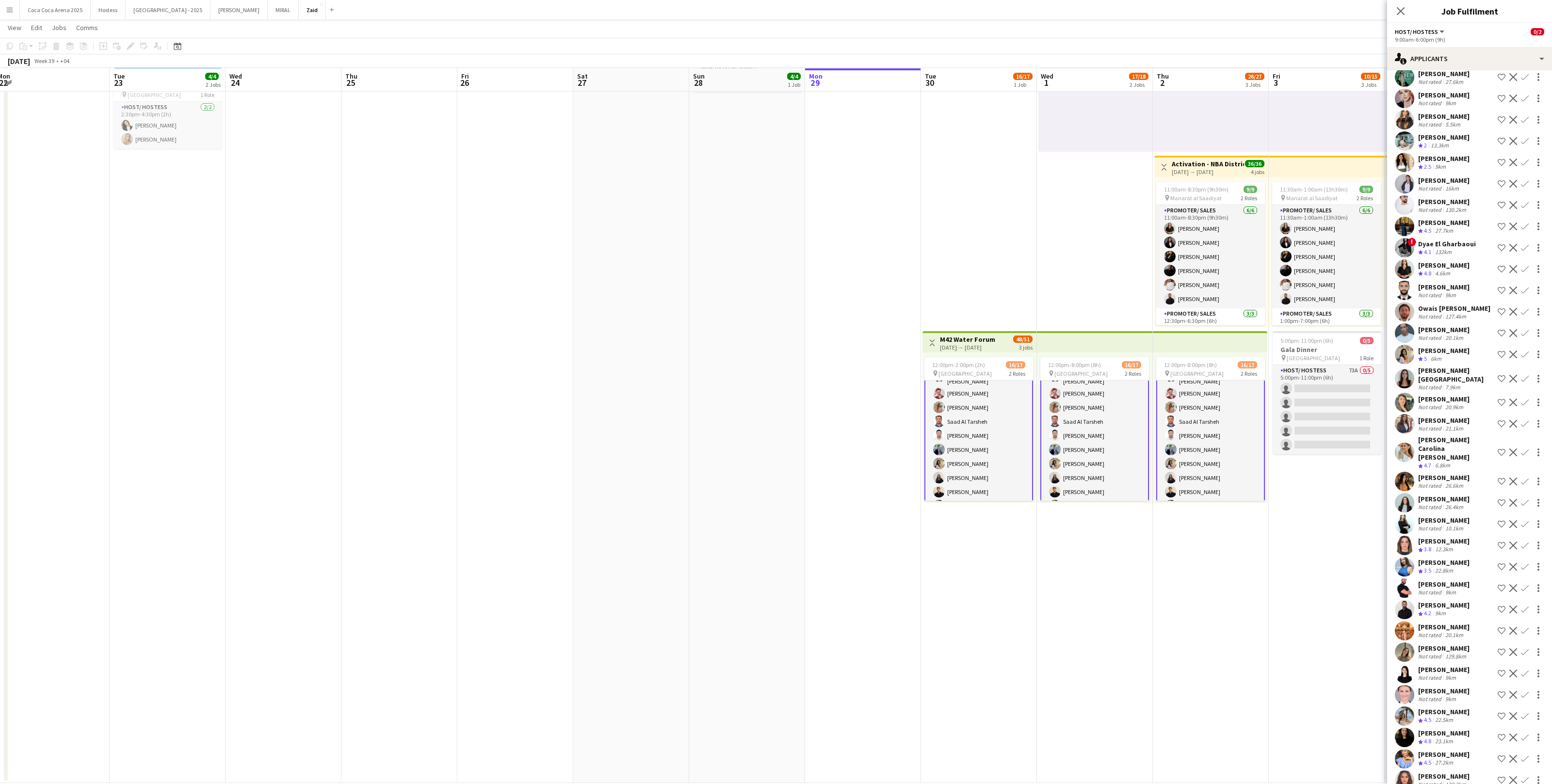
scroll to position [102, 0]
click at [891, 483] on div "9km" at bounding box center [1451, 592] width 15 height 7
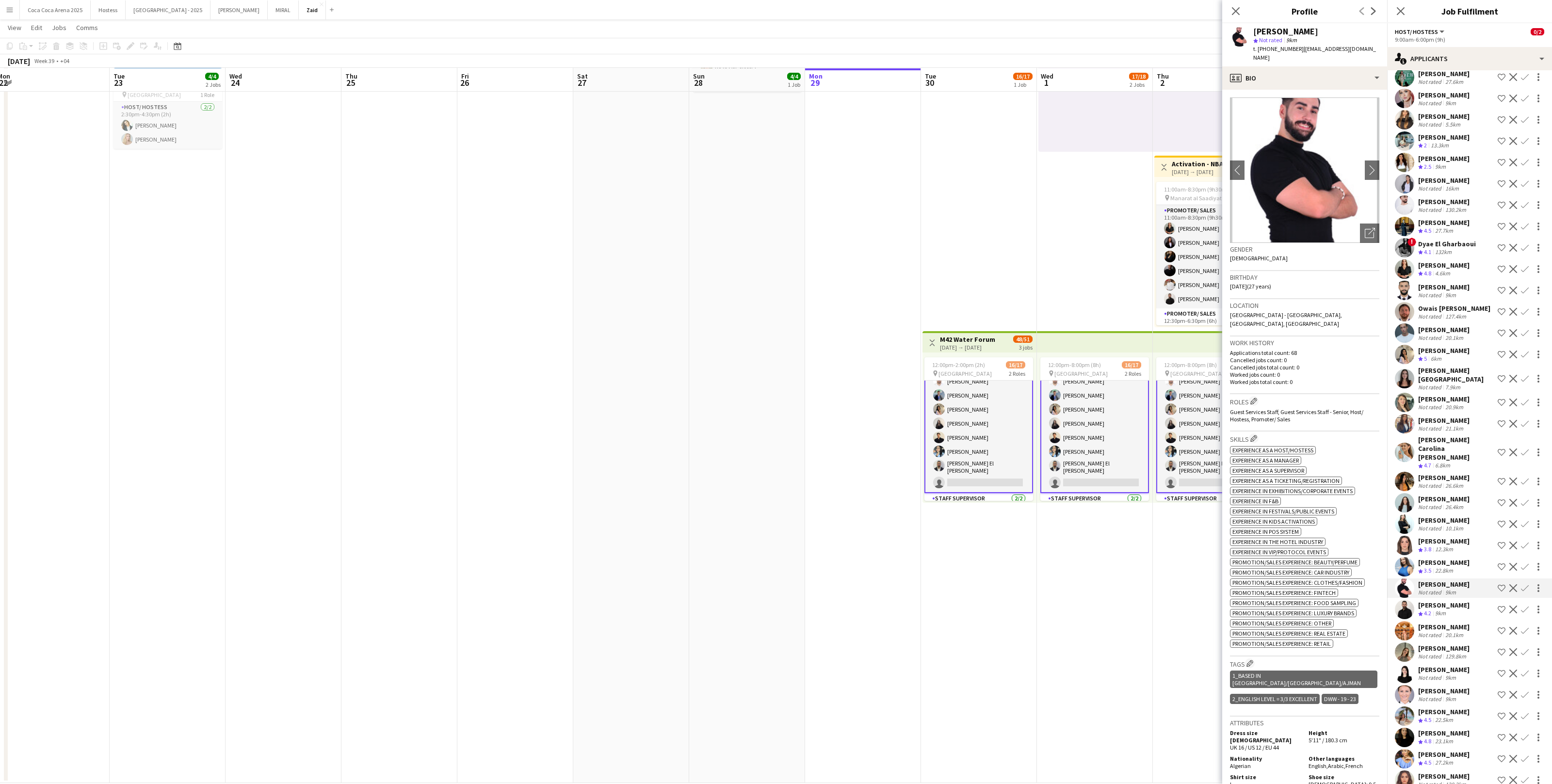
click at [891, 483] on div "22.8km" at bounding box center [1444, 571] width 22 height 8
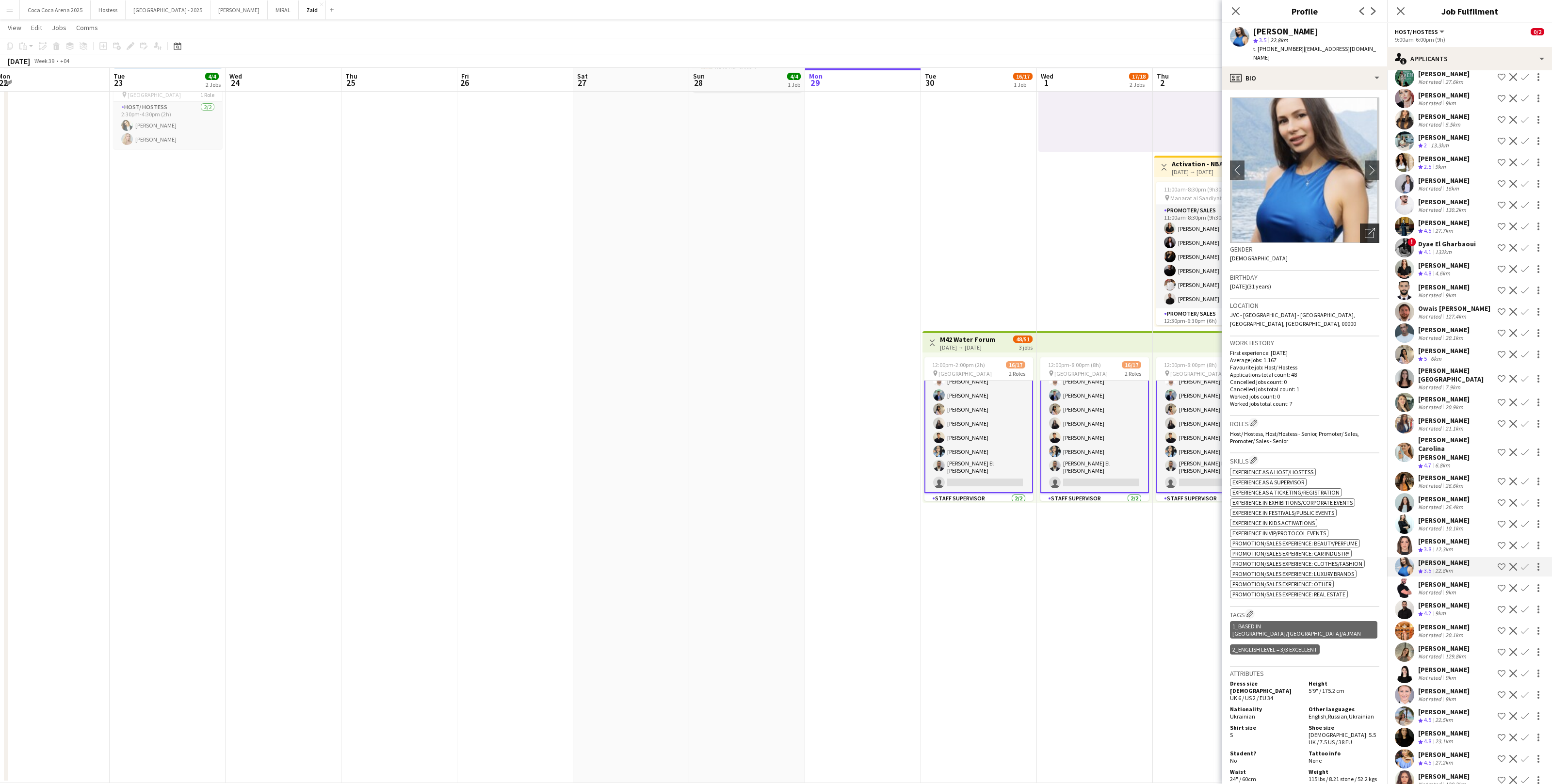
click at [891, 228] on icon "Open photos pop-in" at bounding box center [1369, 233] width 10 height 10
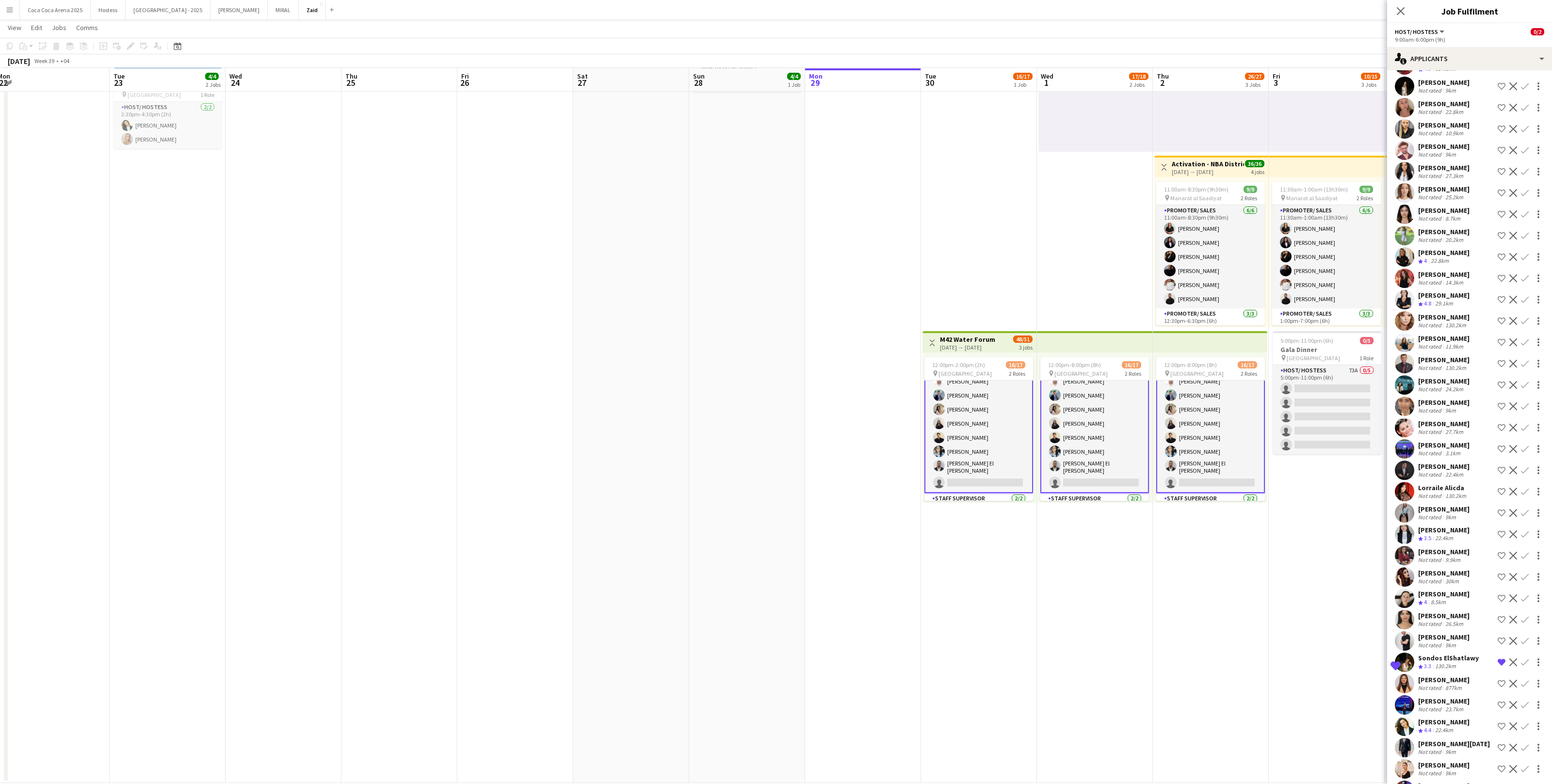
click at [891, 483] on div "[PERSON_NAME]" at bounding box center [1444, 616] width 51 height 9
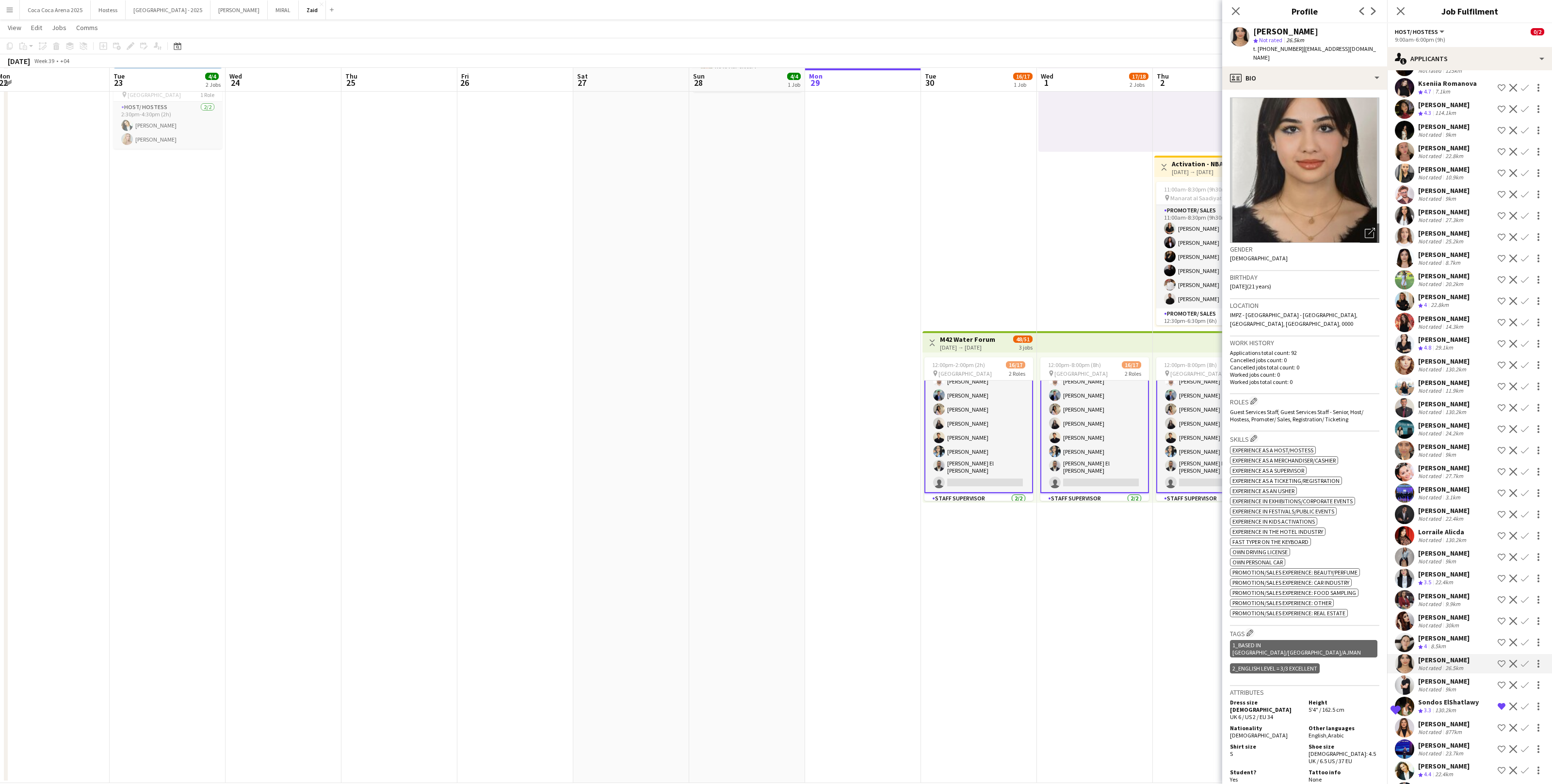
click at [891, 483] on div "22.4km" at bounding box center [1444, 582] width 22 height 8
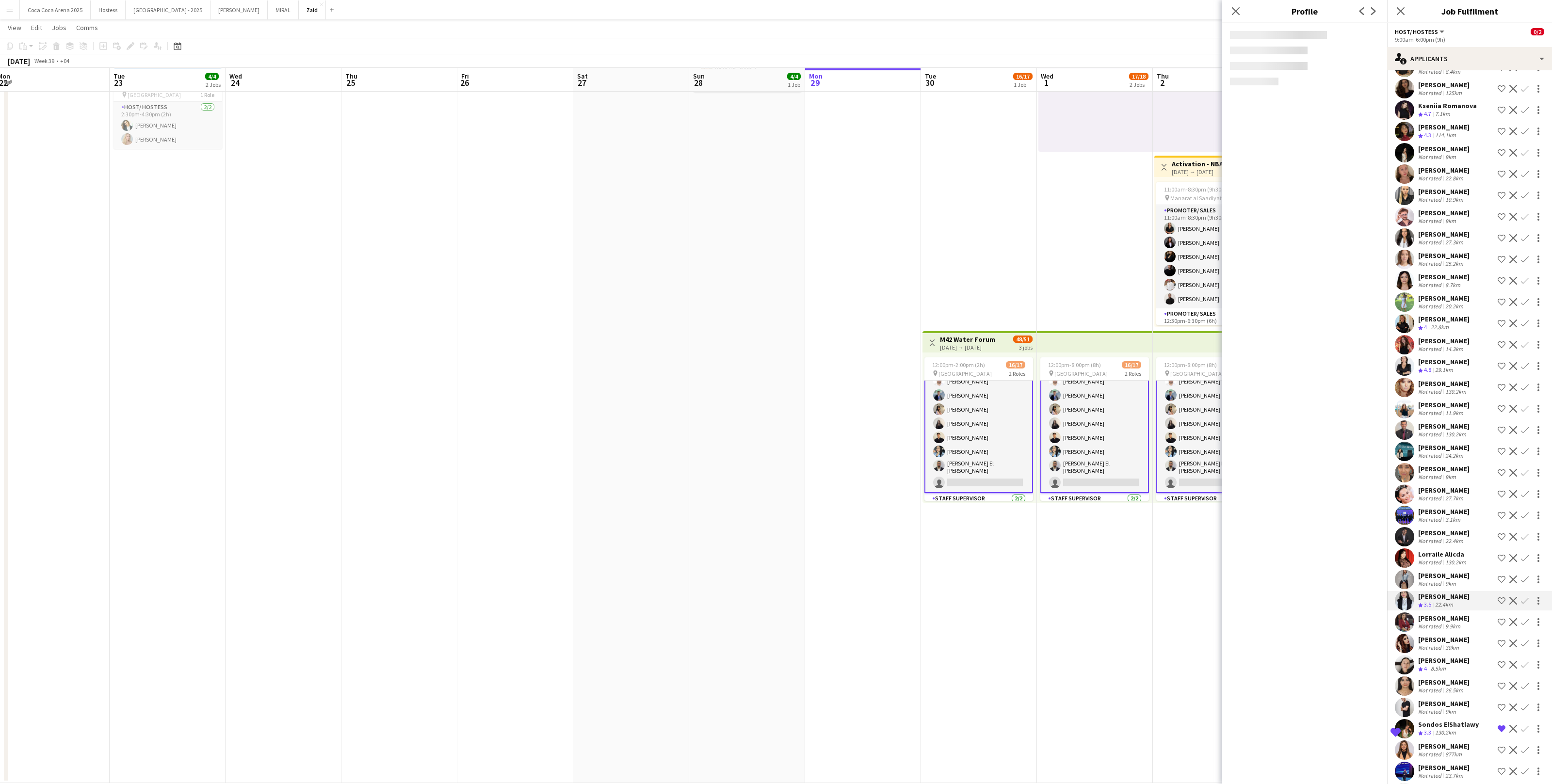
click at [891, 483] on div "9km" at bounding box center [1451, 583] width 15 height 7
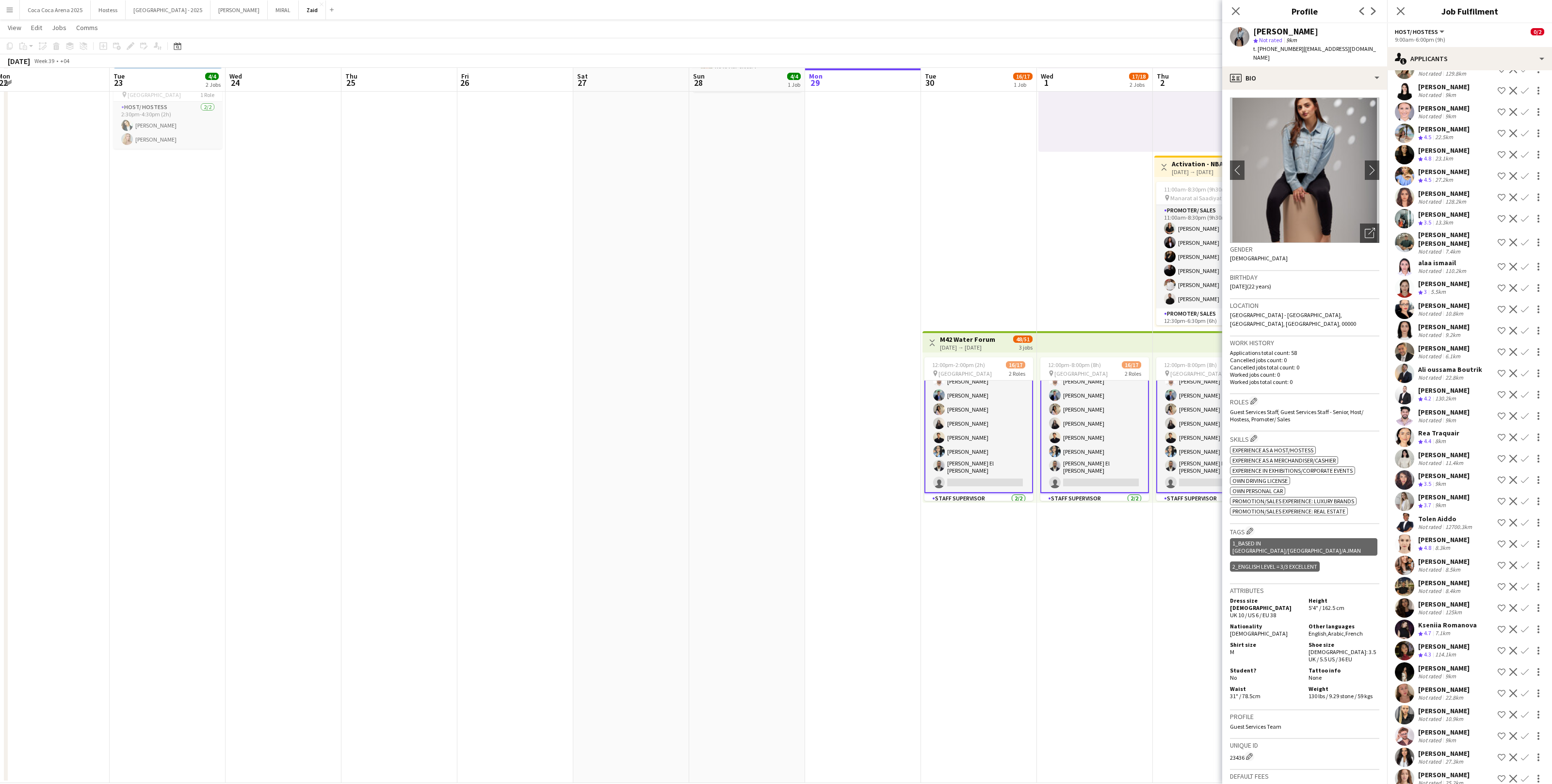
click at [891, 483] on app-date-cell "Toggle View ALAIA [DATE] → [DATE] 31/31 31 jobs 1:00pm-10:00pm (9h) 1/1 pin ALA…" at bounding box center [1095, 379] width 116 height 807
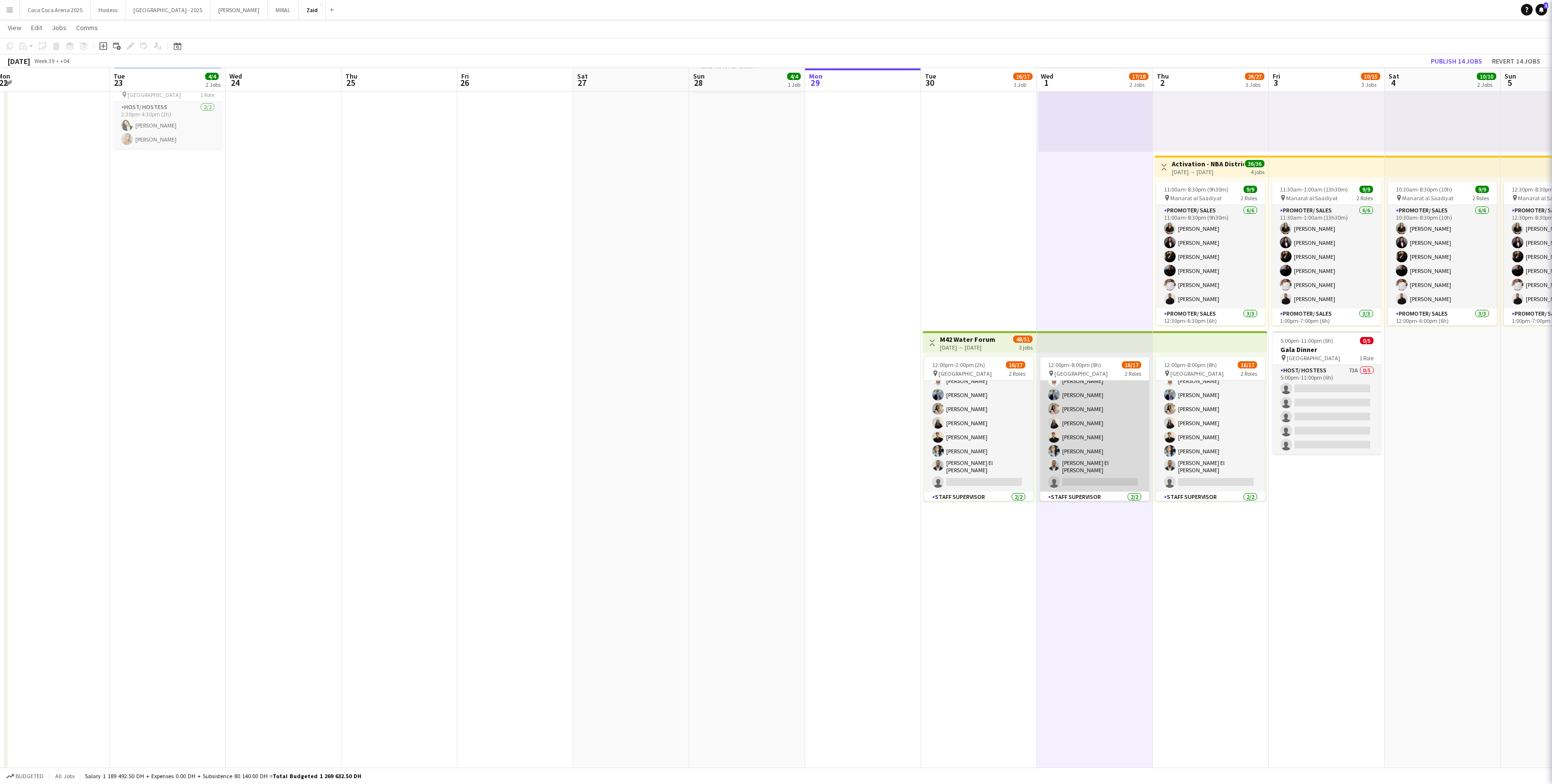
click at [891, 459] on app-card-role "Promoter/ Sales 128A 14/15 12:00pm-8:00pm (8h) Abdullah Aburjeilah [PERSON_NAME…" at bounding box center [1095, 374] width 108 height 236
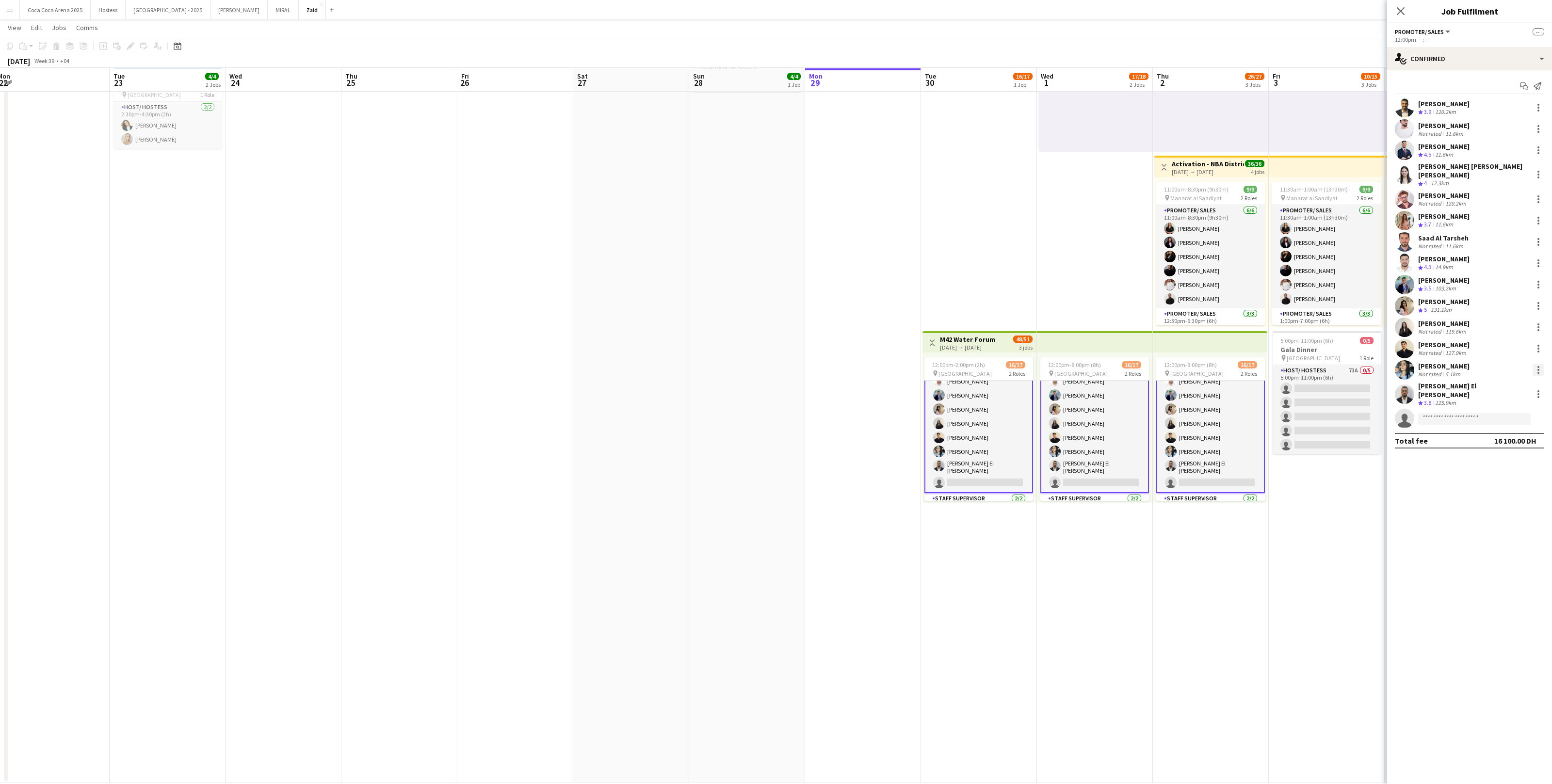
click at [891, 364] on div at bounding box center [1538, 370] width 11 height 11
click at [891, 458] on button "Remove" at bounding box center [1507, 451] width 76 height 23
click at [891, 483] on app-date-cell "1:00pm-10:00pm (9h) 1/1 pin ALAIA Boutique 1 Role Host/ Hostess [DATE] 1:00pm-1…" at bounding box center [1210, 379] width 116 height 807
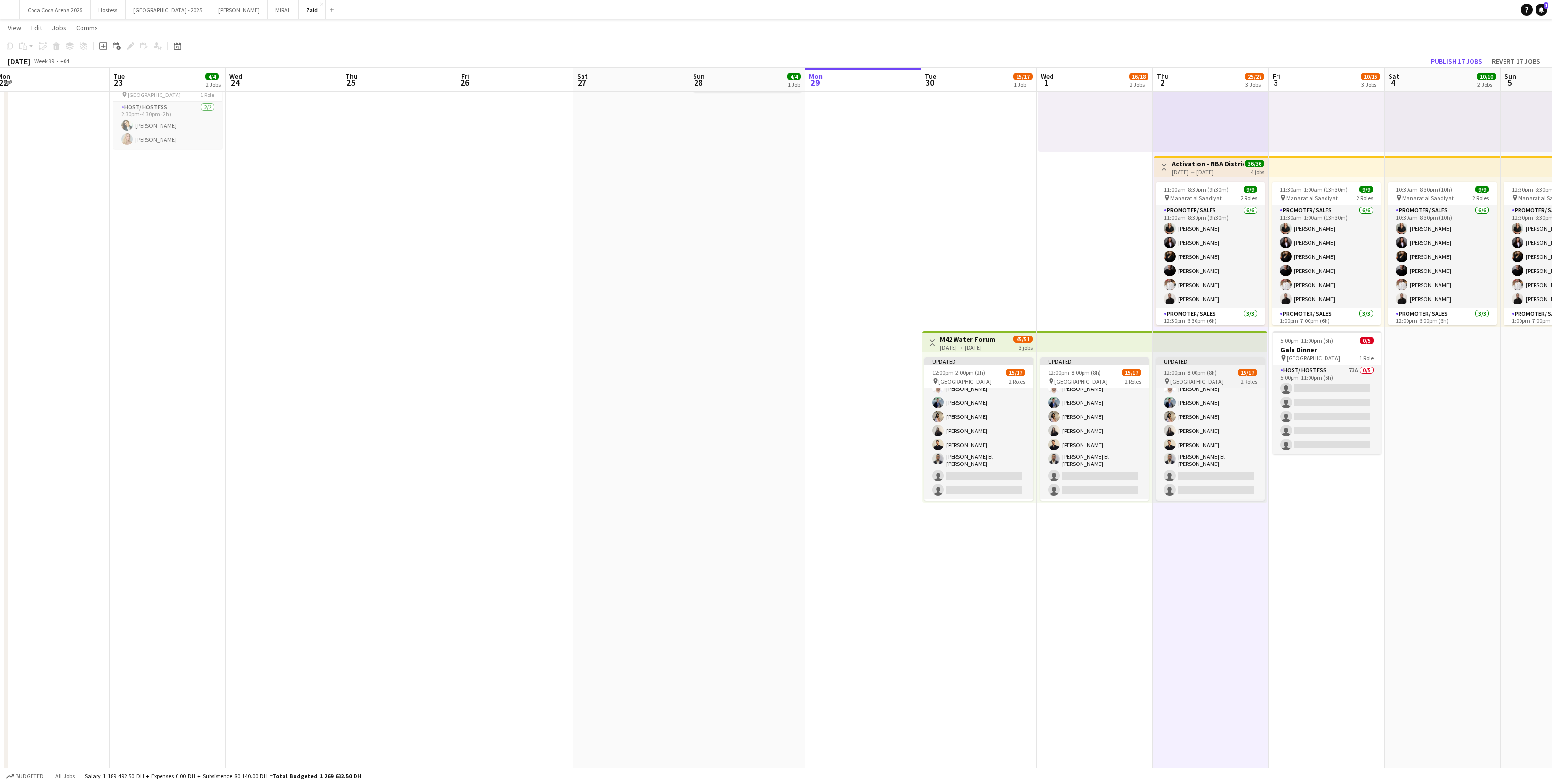
click at [891, 369] on div "12:00pm-8:00pm (8h) 15/17" at bounding box center [1210, 372] width 108 height 7
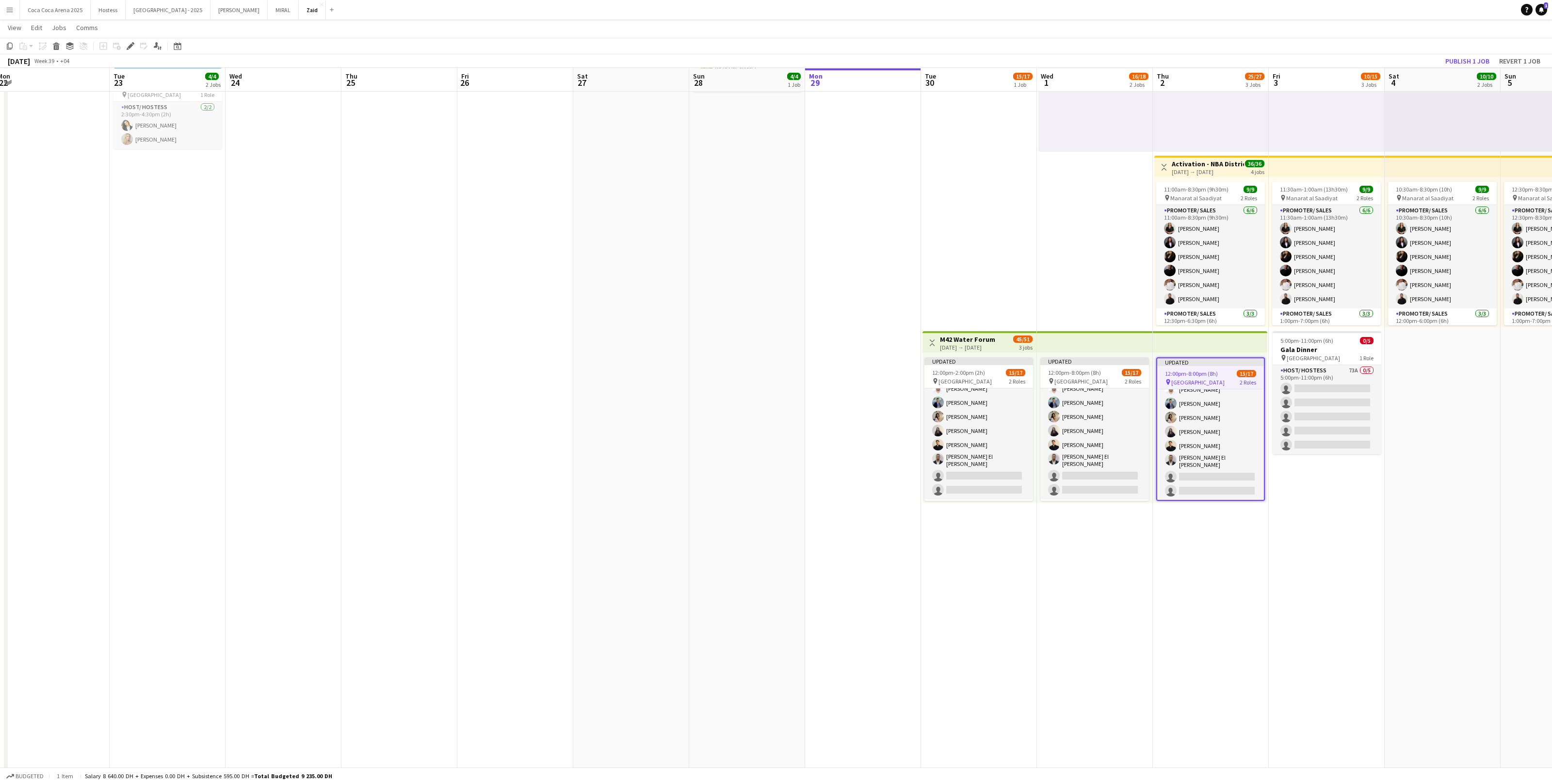
click at [891, 336] on app-top-bar at bounding box center [1210, 342] width 114 height 21
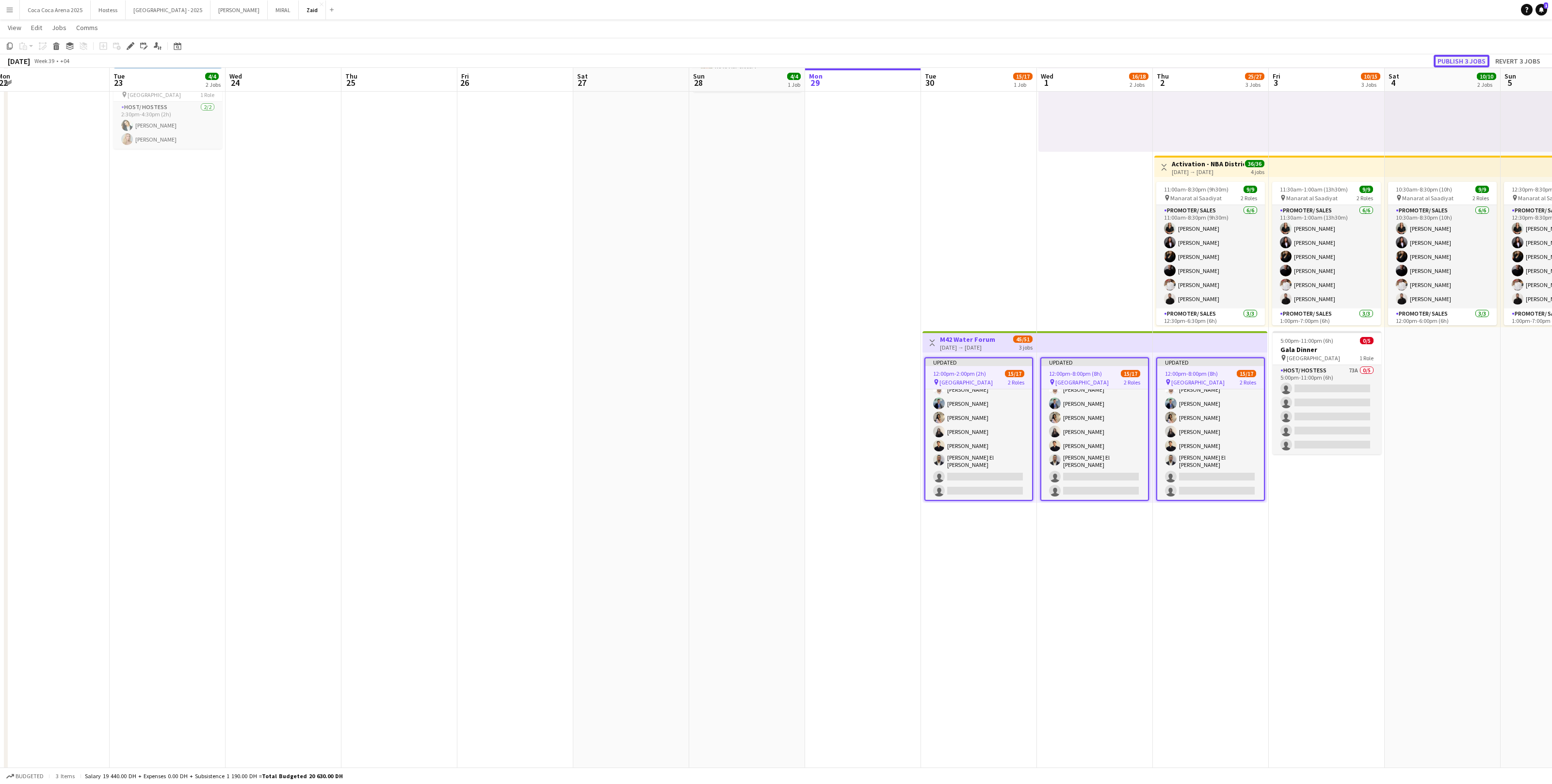
click at [891, 62] on button "Publish 3 jobs" at bounding box center [1461, 61] width 56 height 13
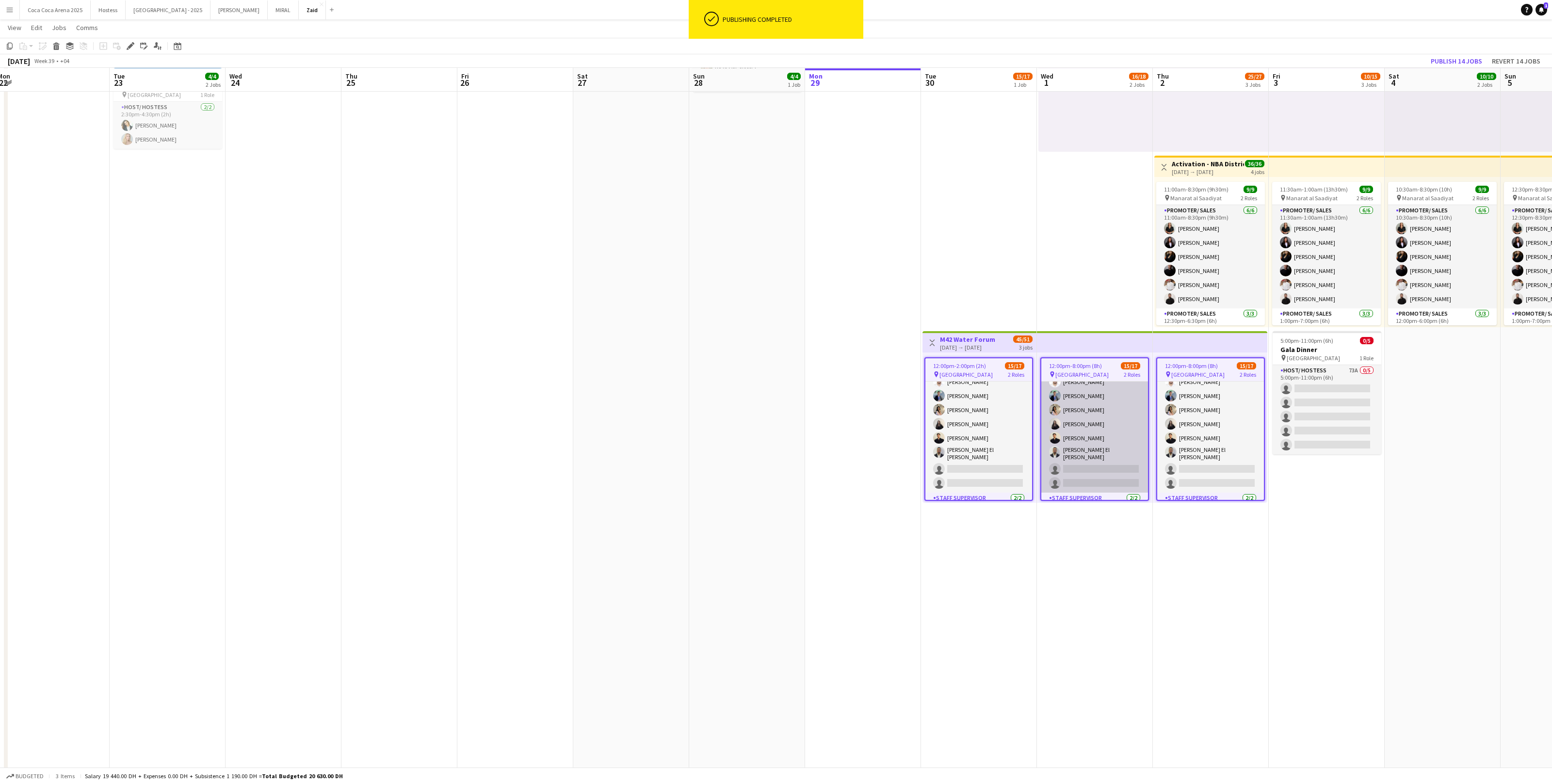
click at [891, 449] on app-card-role "Promoter/ Sales 128A 13/15 12:00pm-8:00pm (8h) Abdullah Aburjeilah [PERSON_NAME…" at bounding box center [1095, 374] width 107 height 236
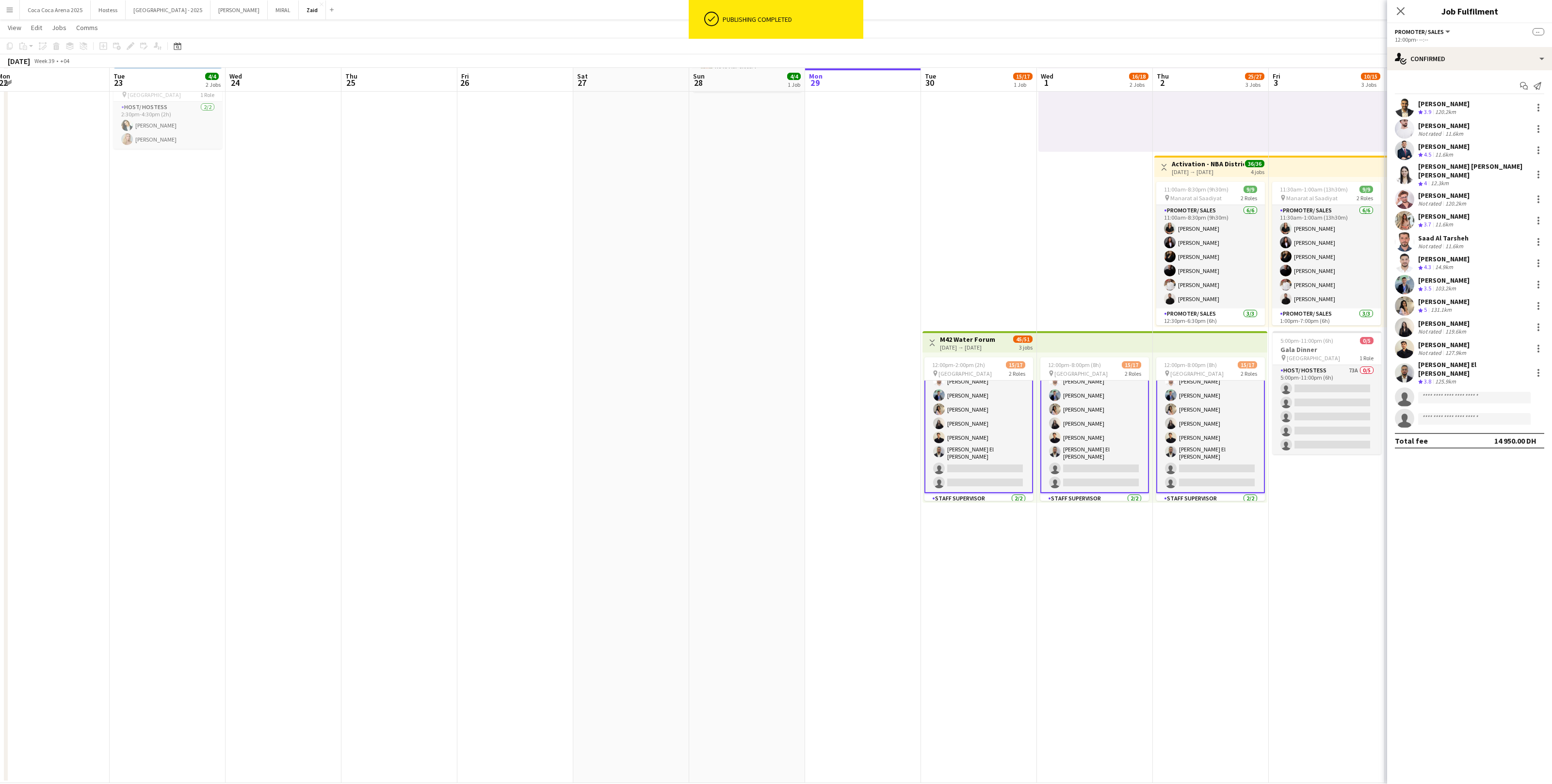
click at [891, 440] on app-card-role "Promoter/ Sales 127A 13/15 12:00pm-2:00pm (2h) Abdullah Aburjeilah [PERSON_NAME…" at bounding box center [979, 374] width 108 height 237
click at [891, 61] on div "single-neutral-actions-check-2 Confirmed" at bounding box center [1470, 58] width 165 height 23
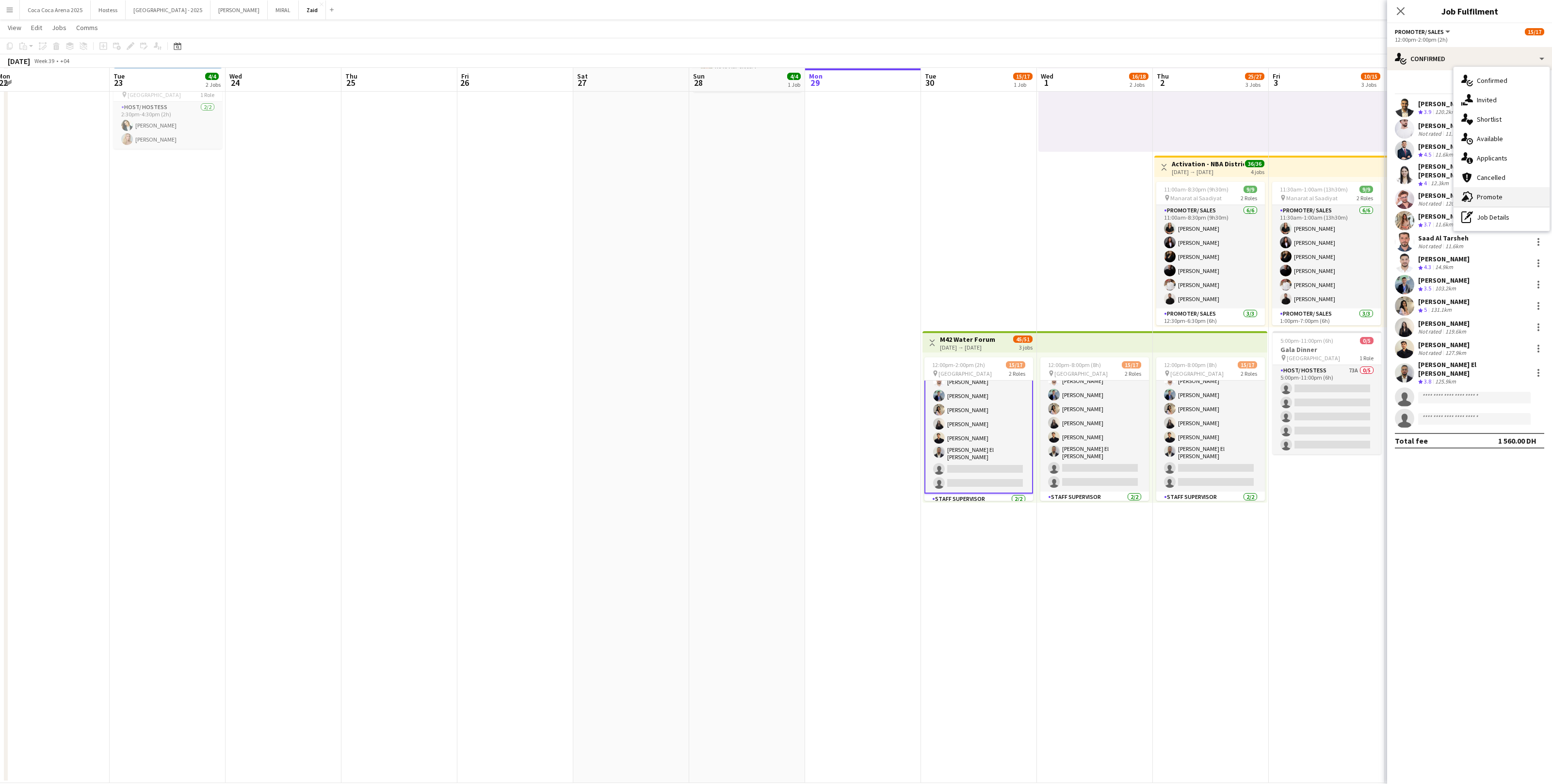
click at [891, 190] on div "advertising-megaphone Promote" at bounding box center [1502, 197] width 96 height 19
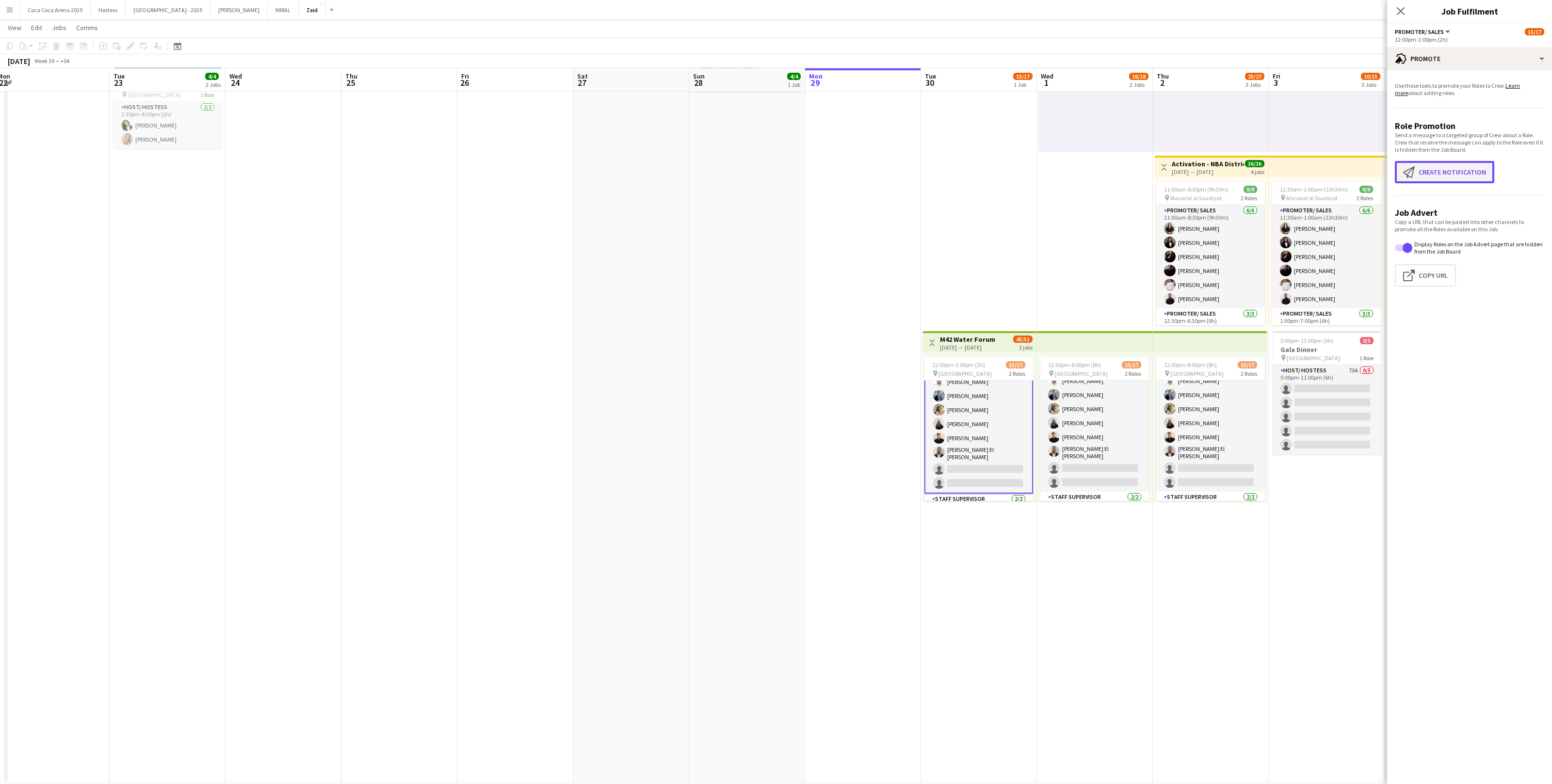
click at [891, 174] on button "Create notification Create notification" at bounding box center [1444, 172] width 100 height 22
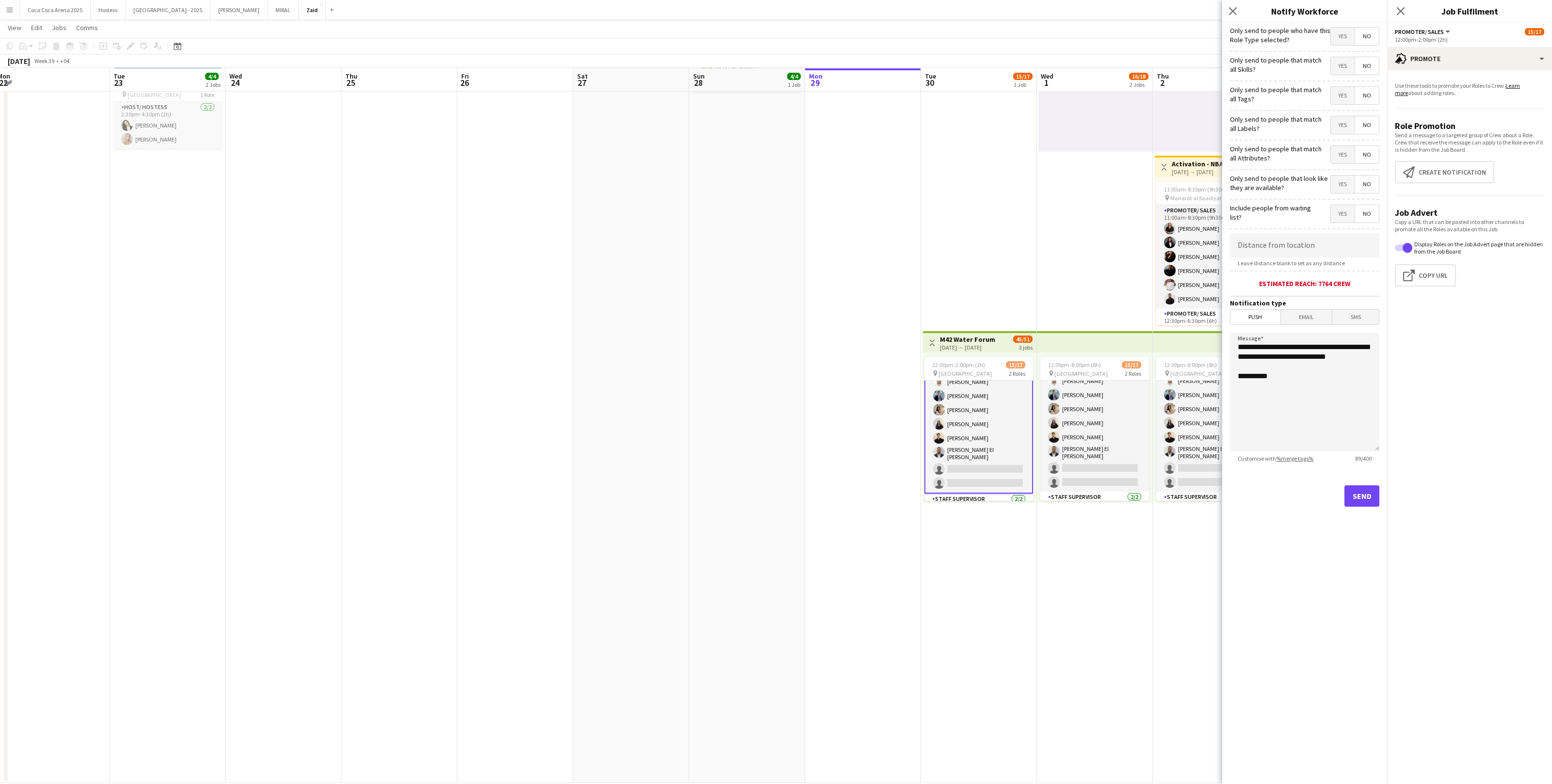
click at [891, 184] on span "Yes" at bounding box center [1343, 184] width 24 height 17
click at [891, 144] on div "Only send to people that match all Attributes? Yes No" at bounding box center [1305, 154] width 149 height 24
click at [891, 151] on span "Yes" at bounding box center [1343, 154] width 24 height 17
click at [891, 132] on span "Yes" at bounding box center [1343, 125] width 24 height 17
click at [891, 90] on span "Yes" at bounding box center [1343, 96] width 24 height 17
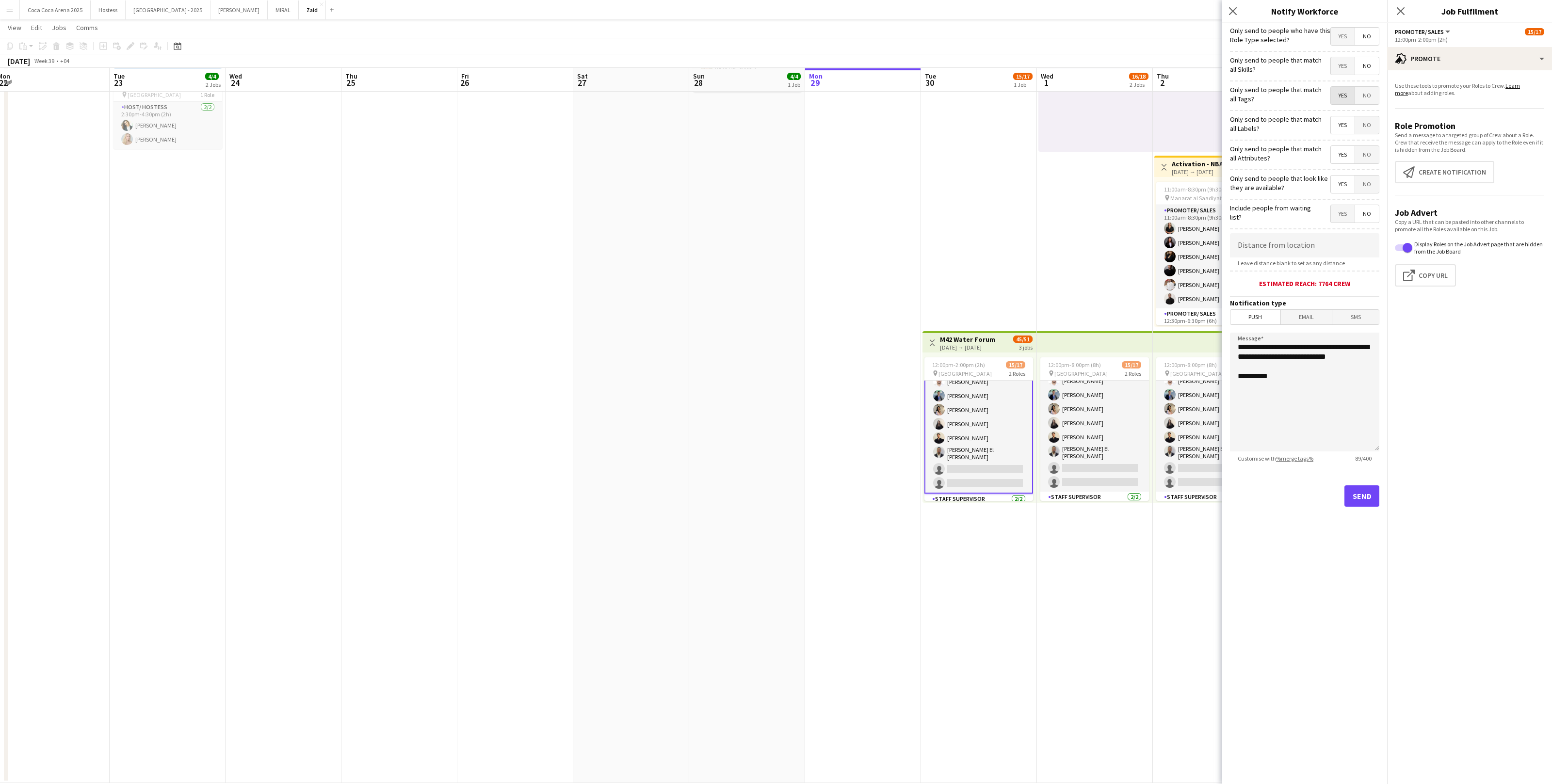
click at [891, 63] on span "Yes" at bounding box center [1343, 66] width 24 height 17
click at [891, 37] on span "Yes" at bounding box center [1343, 36] width 24 height 17
click at [891, 483] on button "Send" at bounding box center [1362, 496] width 35 height 21
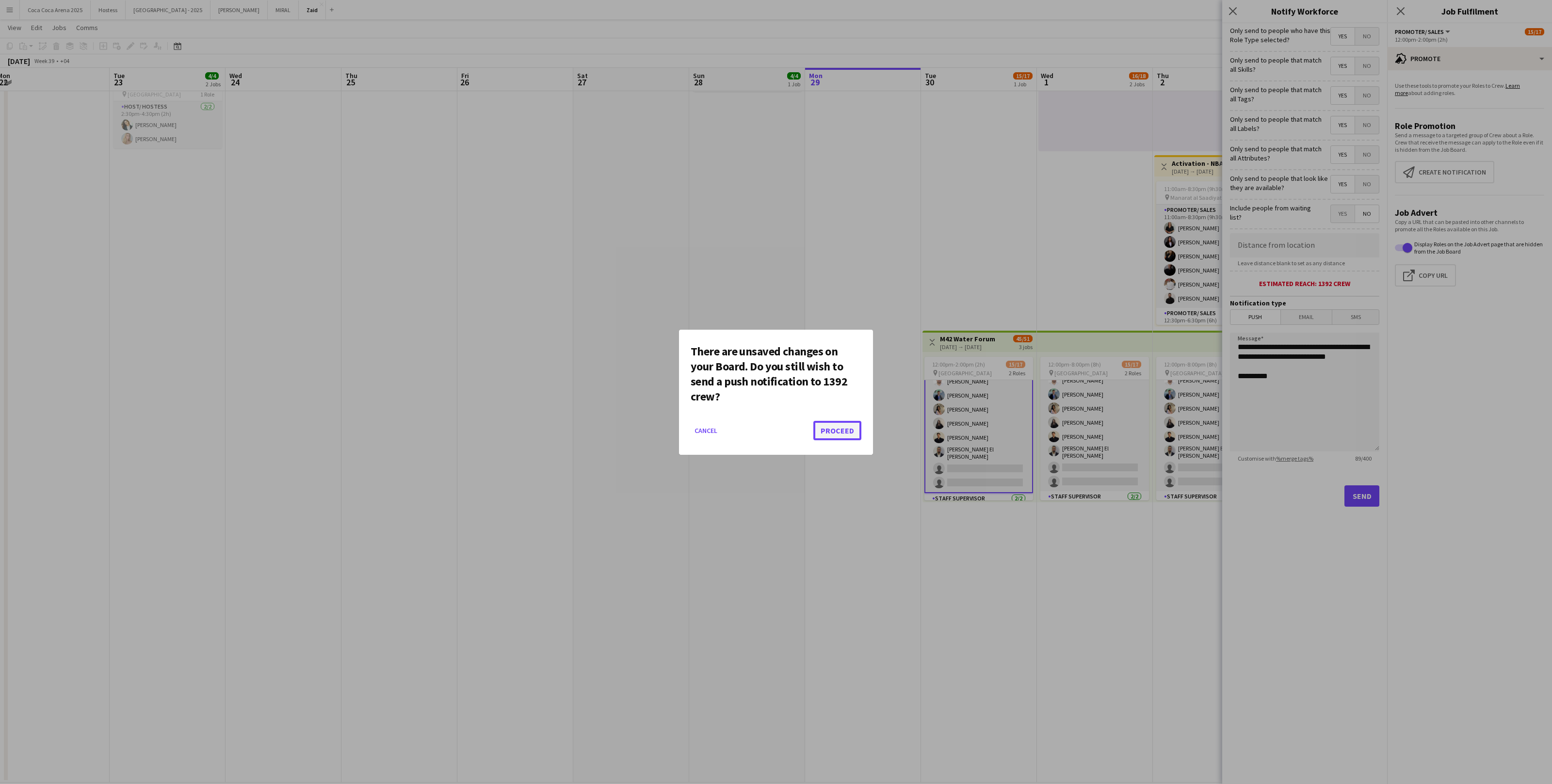
click at [830, 435] on button "Proceed" at bounding box center [838, 430] width 48 height 19
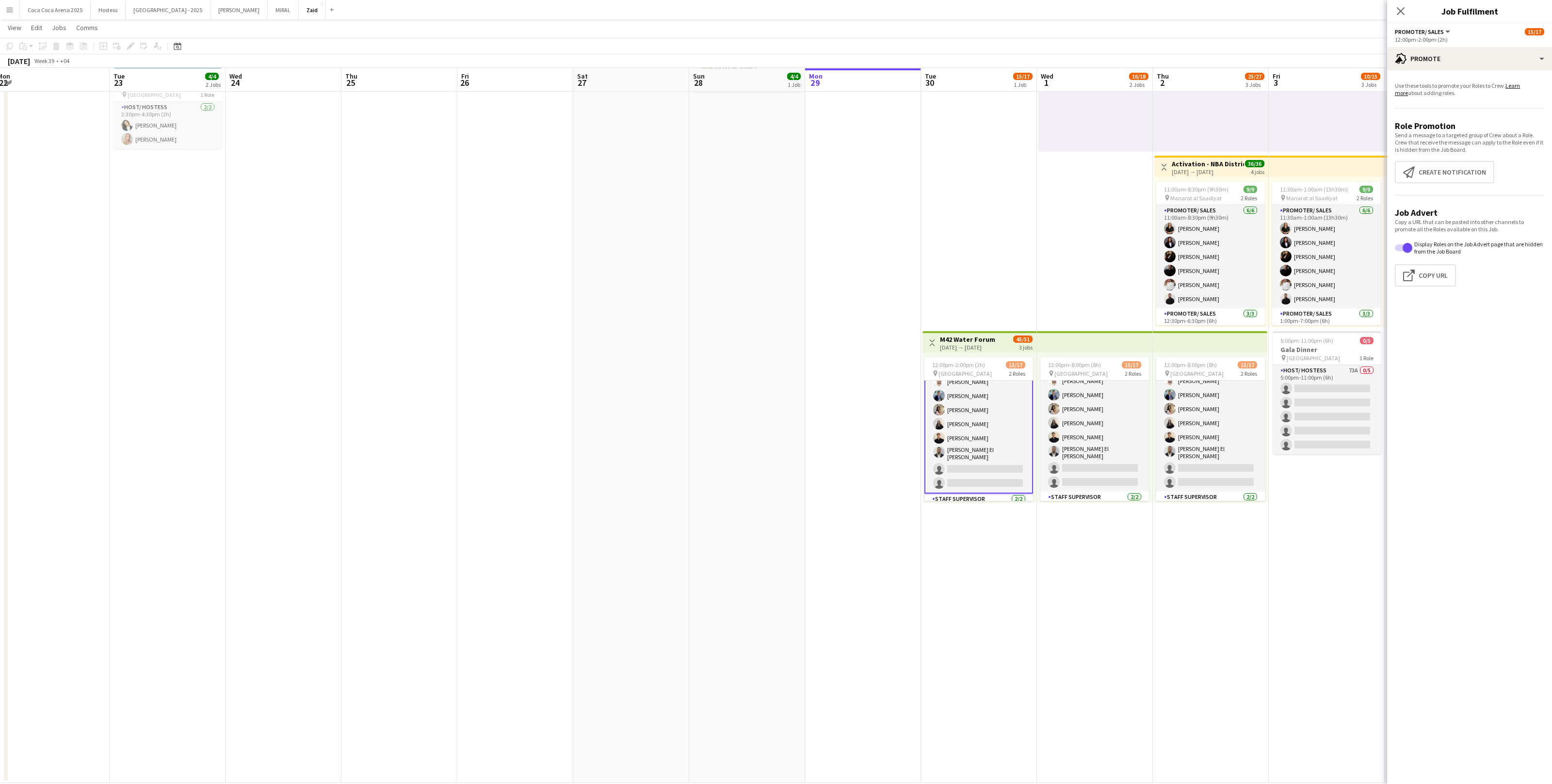
click at [891, 452] on app-card-role "Promoter/ Sales 127A 13/15 12:00pm-2:00pm (2h) Abdullah Aburjeilah [PERSON_NAME…" at bounding box center [979, 374] width 108 height 237
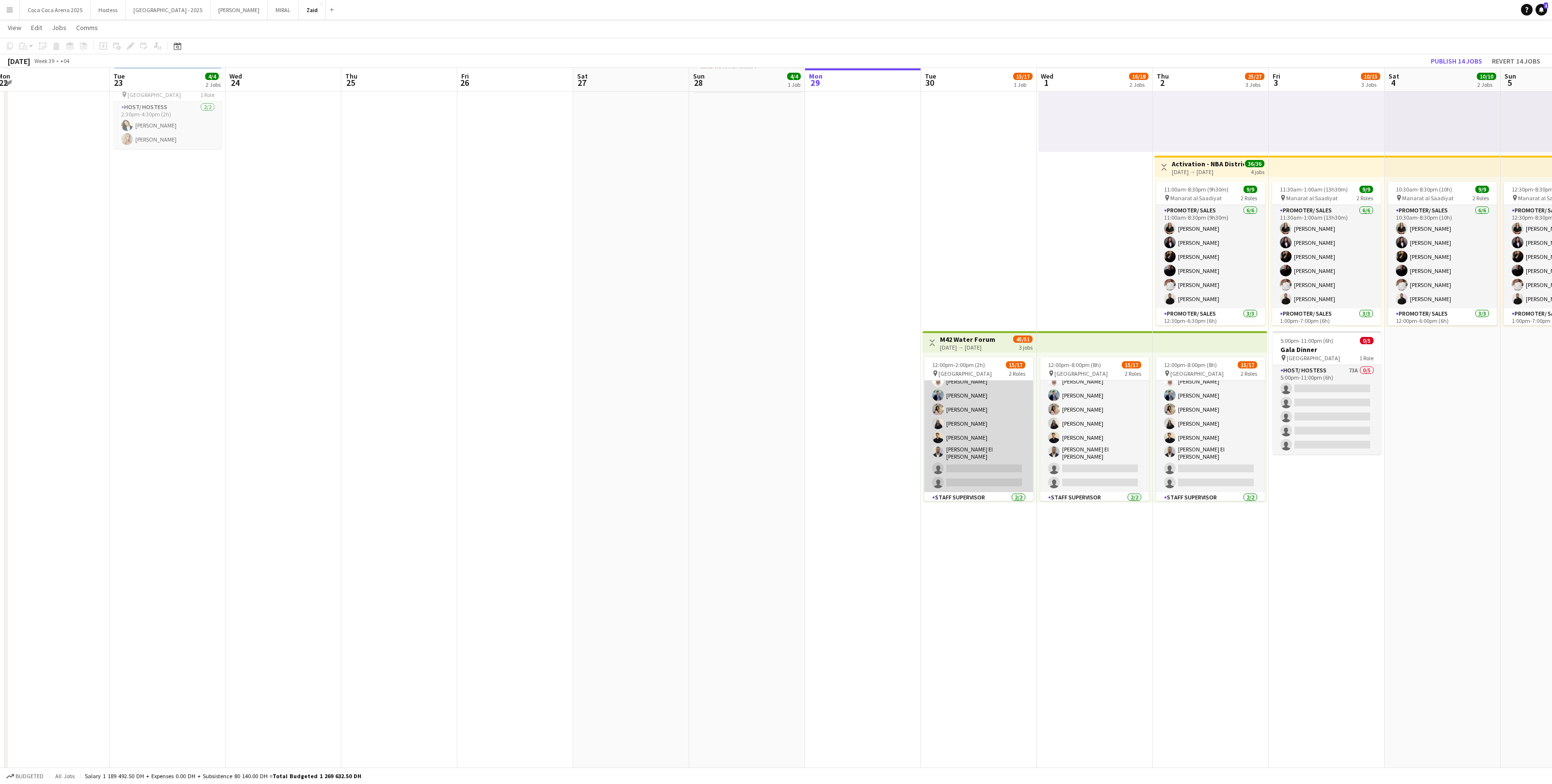
click at [891, 444] on app-card-role "Promoter/ Sales 127A 13/15 12:00pm-2:00pm (2h) Abdullah Aburjeilah [PERSON_NAME…" at bounding box center [979, 374] width 108 height 236
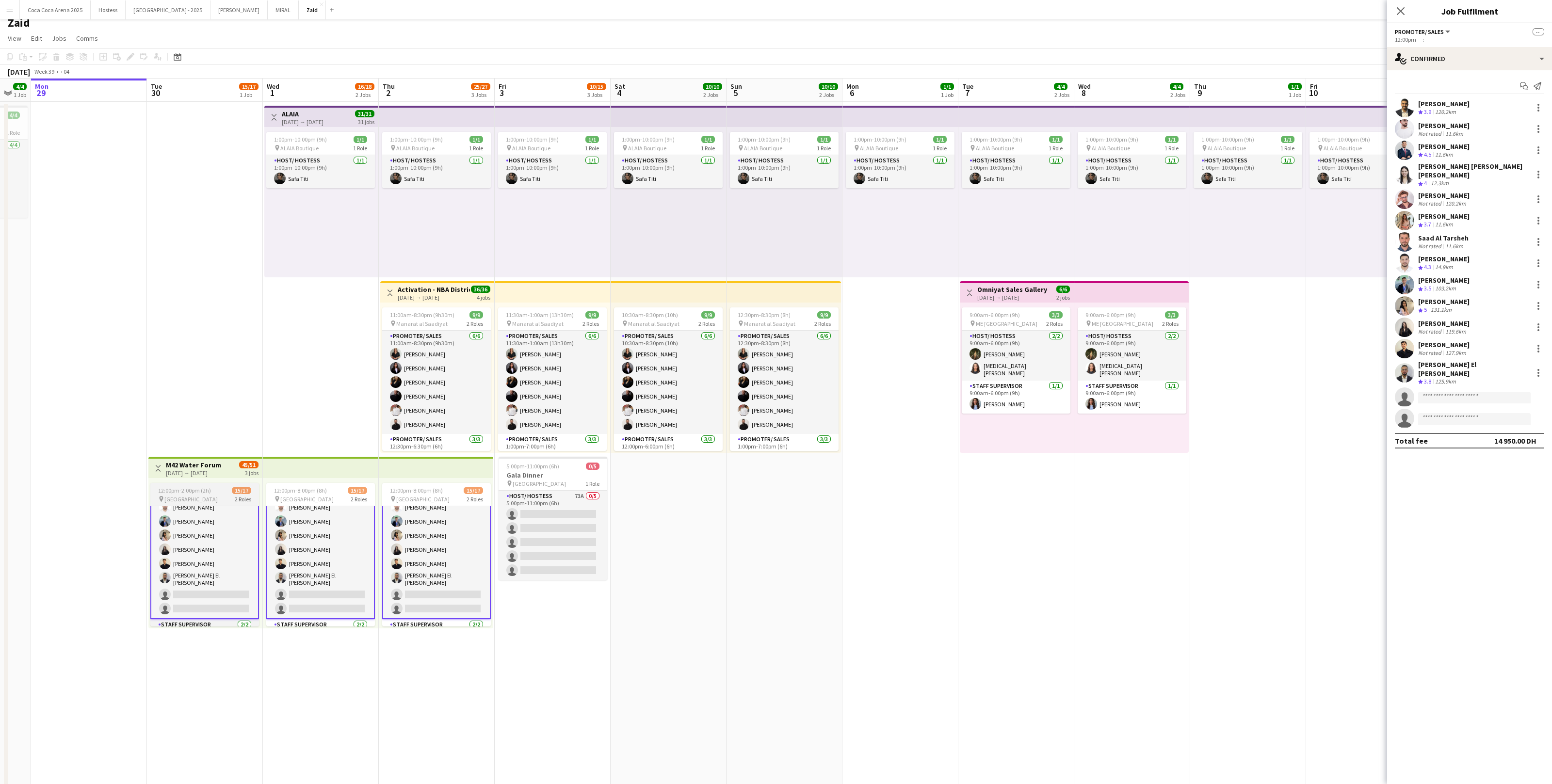
scroll to position [0, 0]
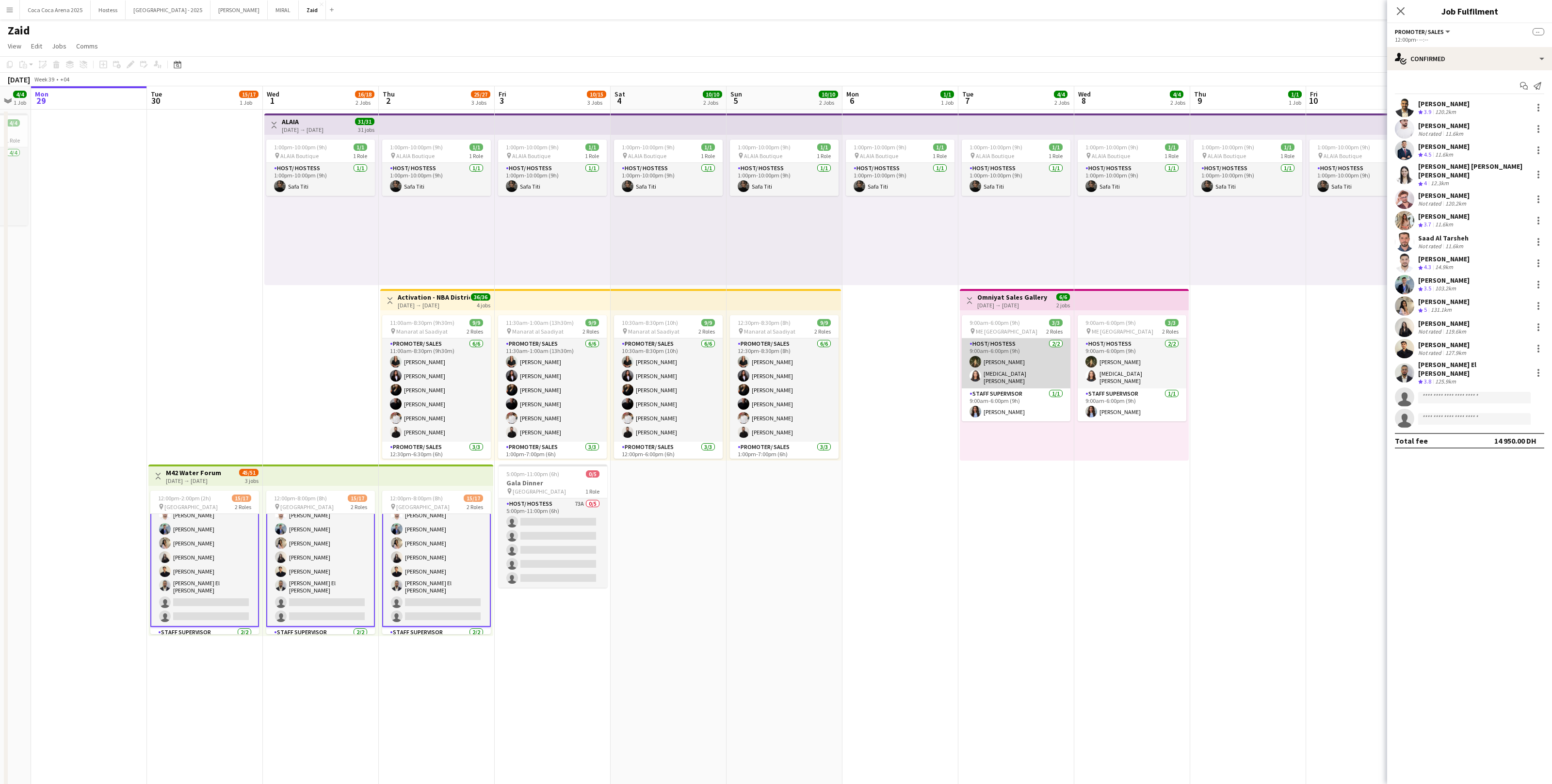
click at [891, 382] on app-card-role "Host/ Hostess [DATE] 9:00am-6:00pm (9h) [PERSON_NAME] [MEDICAL_DATA][PERSON_NAM…" at bounding box center [1016, 363] width 108 height 50
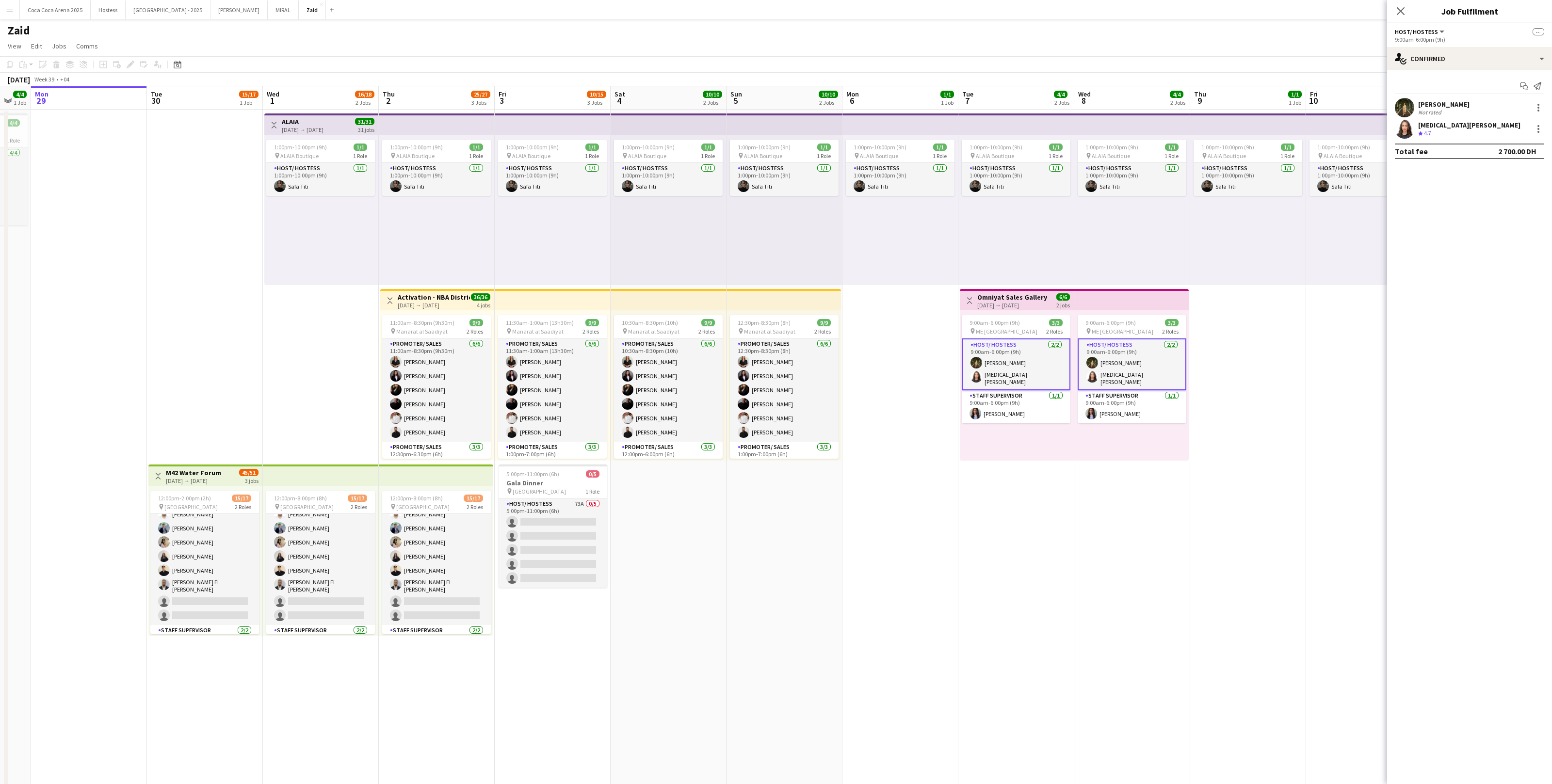
scroll to position [124, 0]
click at [891, 395] on app-card-role "Staff Supervisor [DATE] 9:00am-6:00pm (9h) [PERSON_NAME]" at bounding box center [1132, 406] width 108 height 33
click at [891, 406] on app-card-role "Staff Supervisor [DATE] 9:00am-6:00pm (9h) [PERSON_NAME]" at bounding box center [1016, 406] width 108 height 35
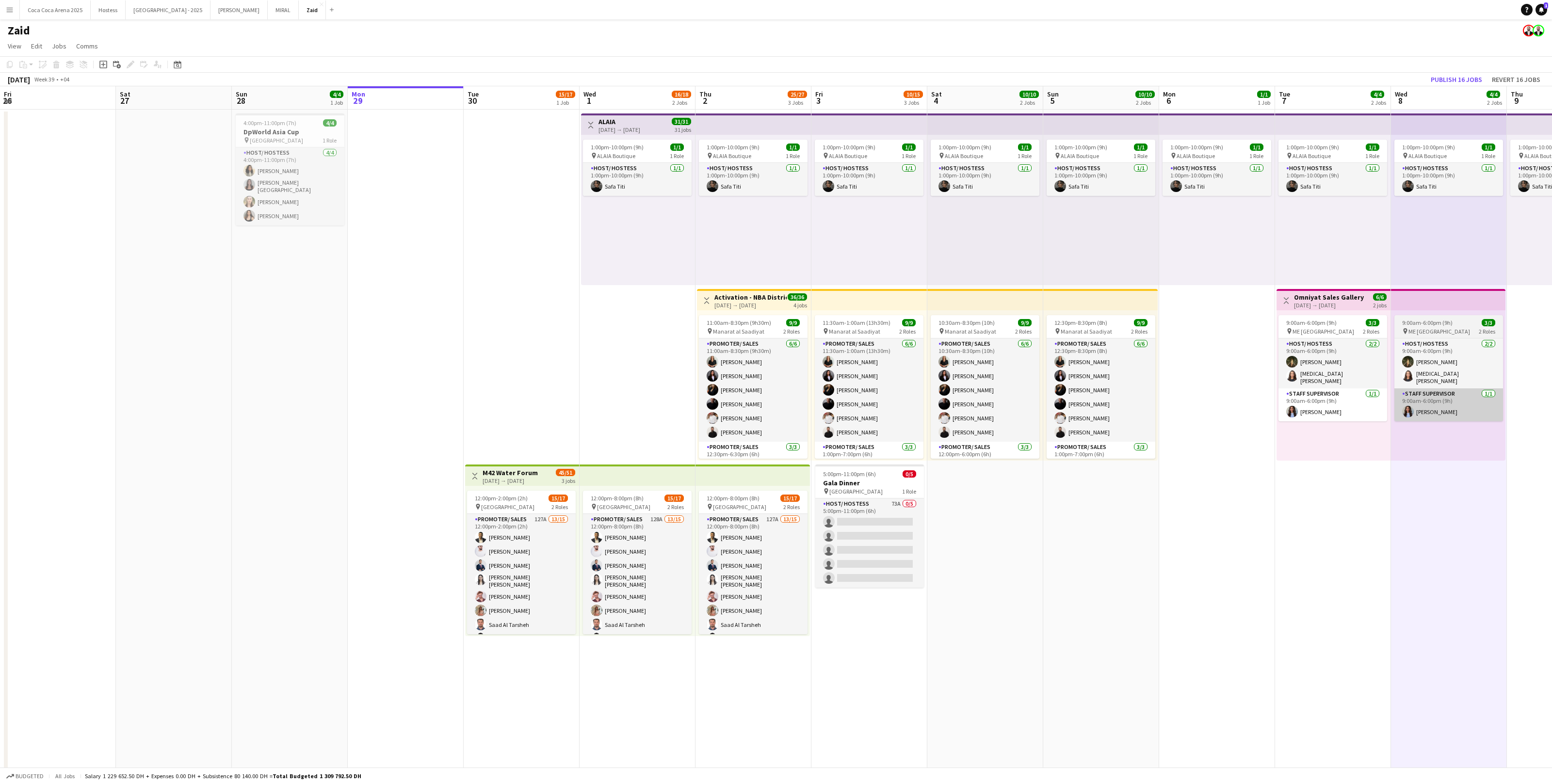
scroll to position [49, 0]
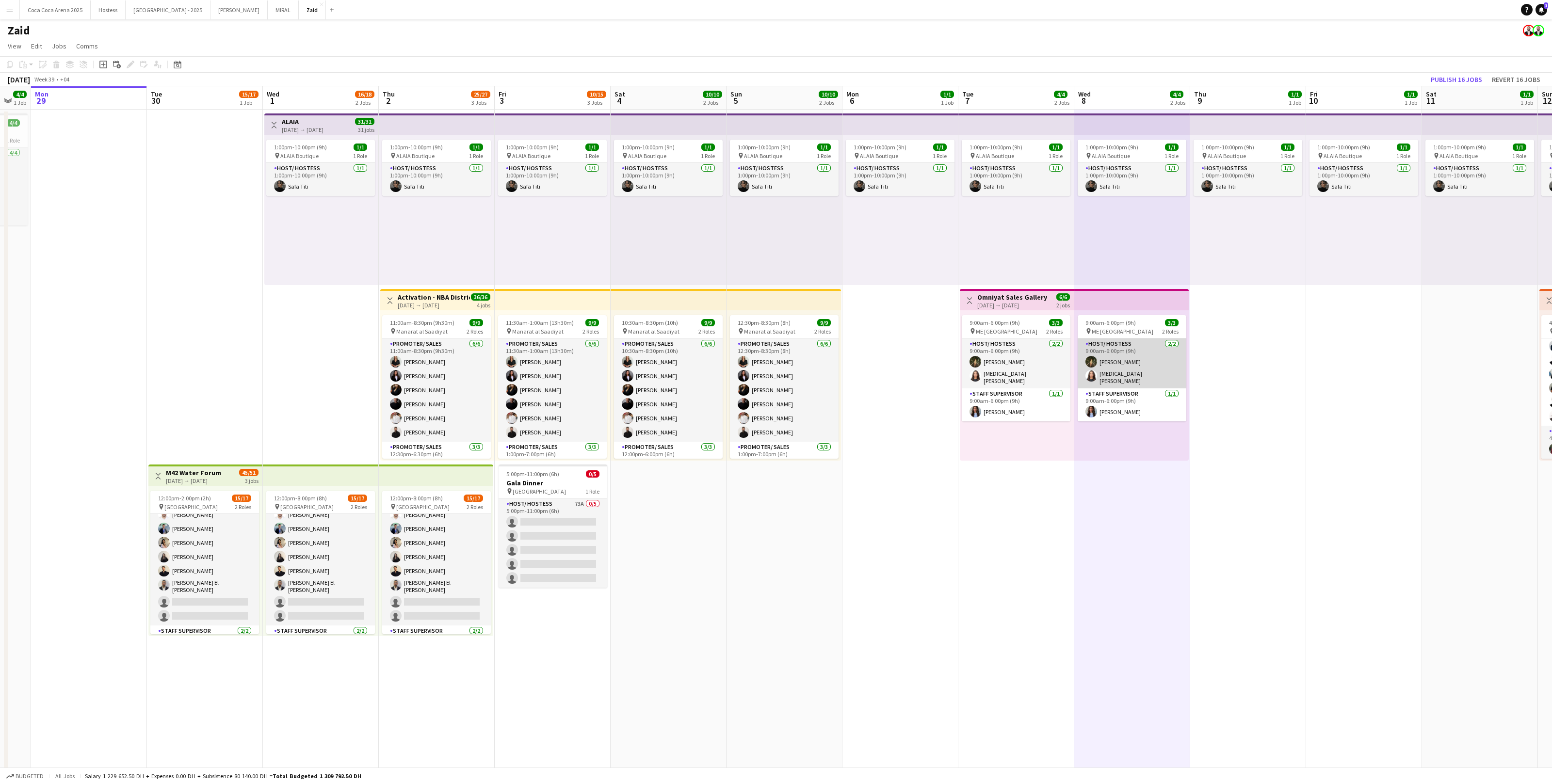
click at [1089, 362] on app-user-avatar at bounding box center [1091, 361] width 11 height 11
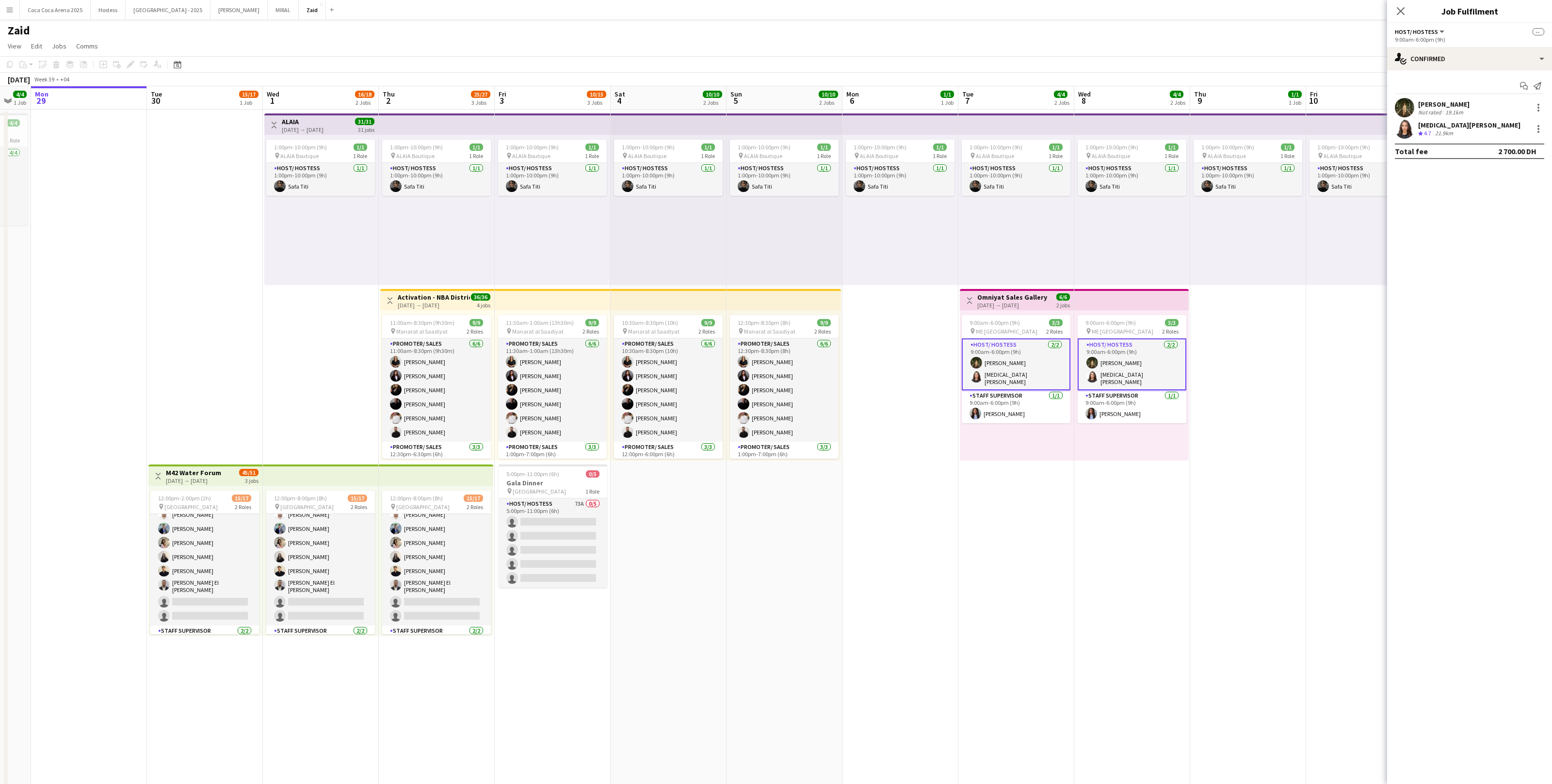
click at [1140, 473] on app-date-cell "1:00pm-10:00pm (9h) 1/1 pin ALAIA Boutique 1 Role Host/ Hostess 1/1 1:00pm-10:0…" at bounding box center [1132, 513] width 116 height 807
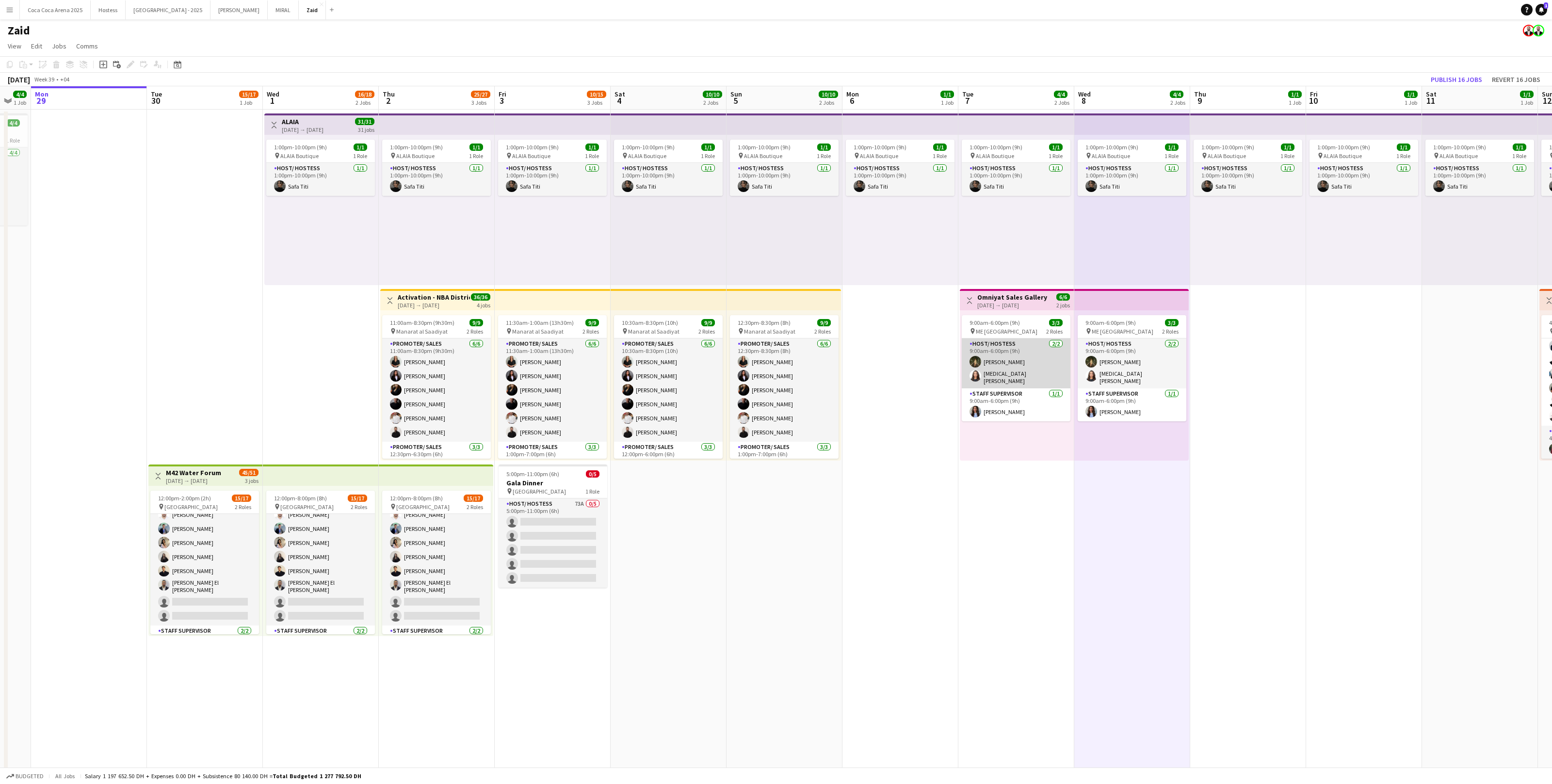
click at [985, 374] on app-card-role "Host/ Hostess [DATE] 9:00am-6:00pm (9h) [PERSON_NAME] [MEDICAL_DATA][PERSON_NAM…" at bounding box center [1016, 363] width 108 height 50
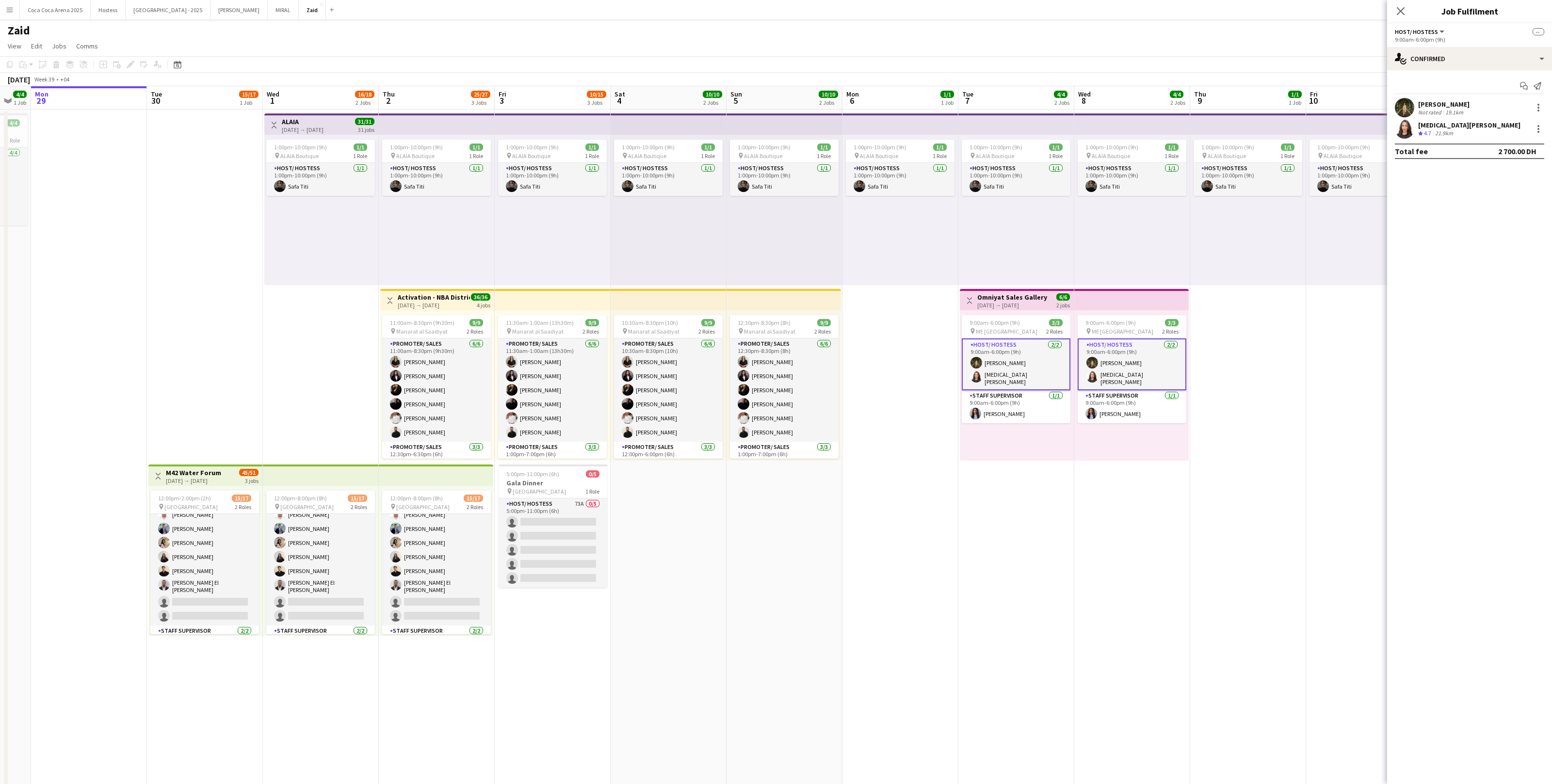
click at [1004, 301] on div "[DATE] → [DATE]" at bounding box center [1012, 305] width 70 height 7
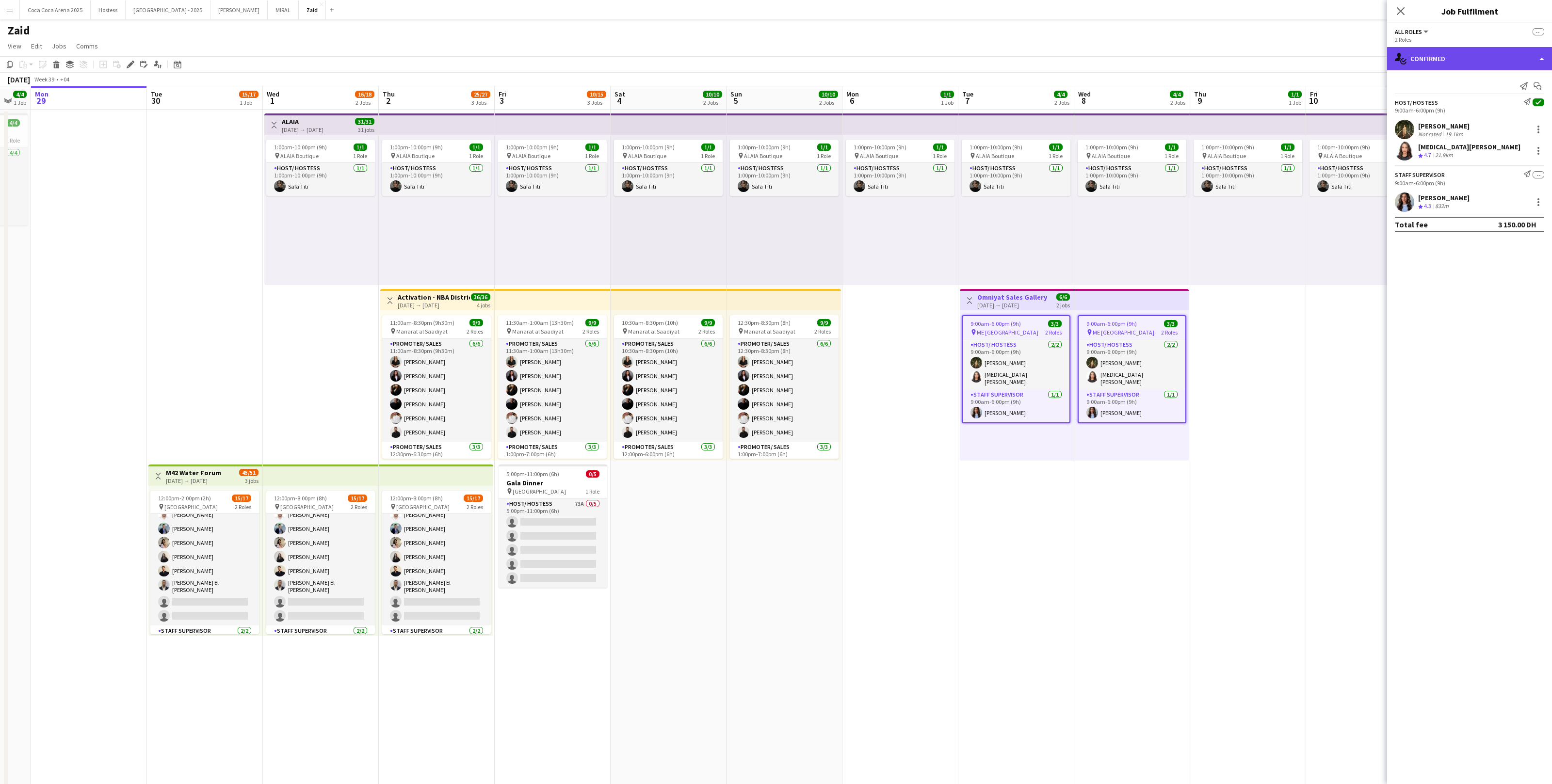
click at [1484, 59] on div "single-neutral-actions-check-2 Confirmed" at bounding box center [1470, 58] width 165 height 23
click at [1497, 107] on div "pen-write Job Details" at bounding box center [1502, 100] width 96 height 19
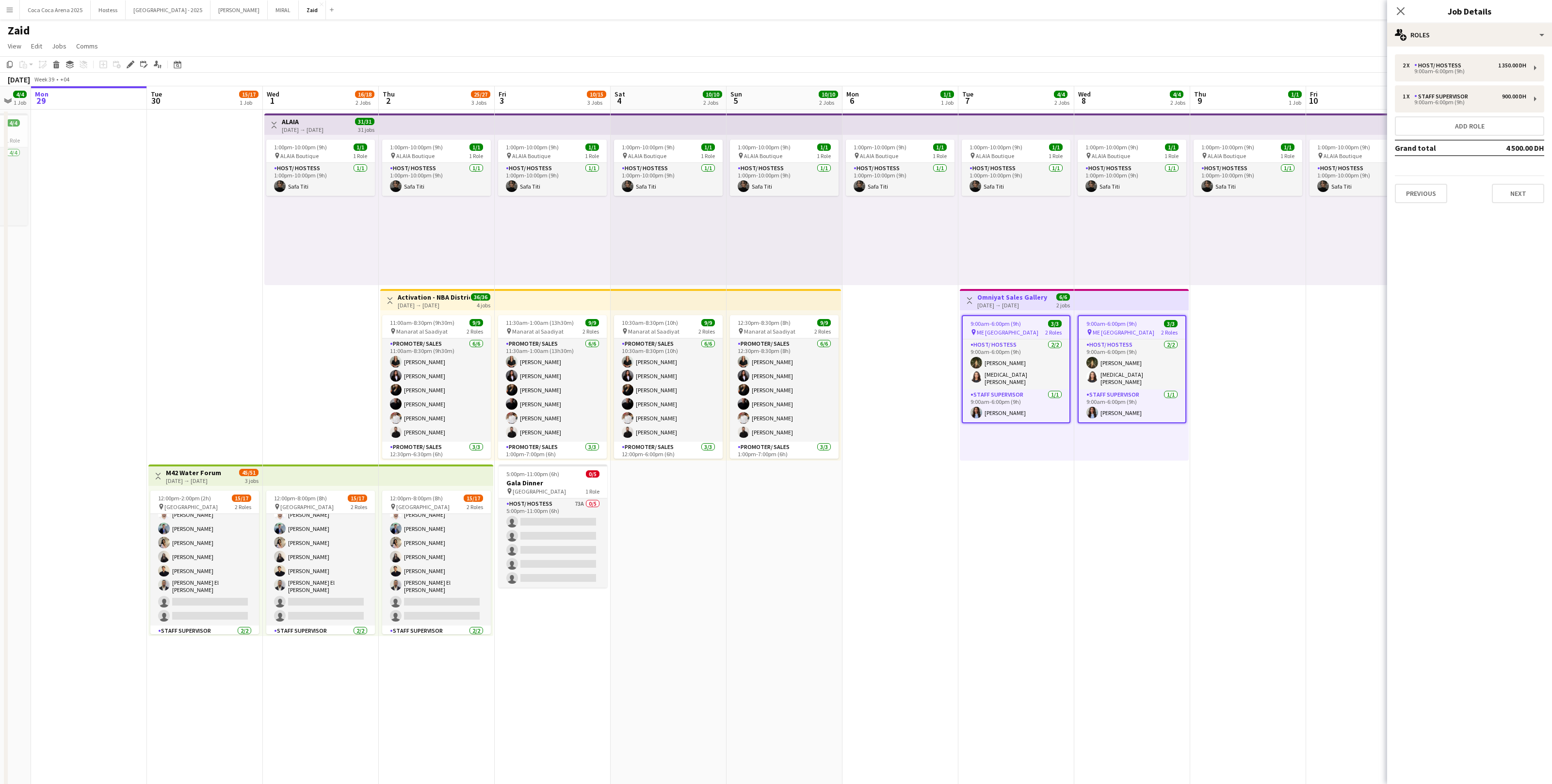
click at [1513, 209] on div "2 x Host/ Hostess 1 350.00 DH 9:00am-6:00pm (9h) 1 x Staff Supervisor 900.00 DH…" at bounding box center [1470, 129] width 165 height 164
click at [1517, 192] on button "Next" at bounding box center [1518, 193] width 52 height 19
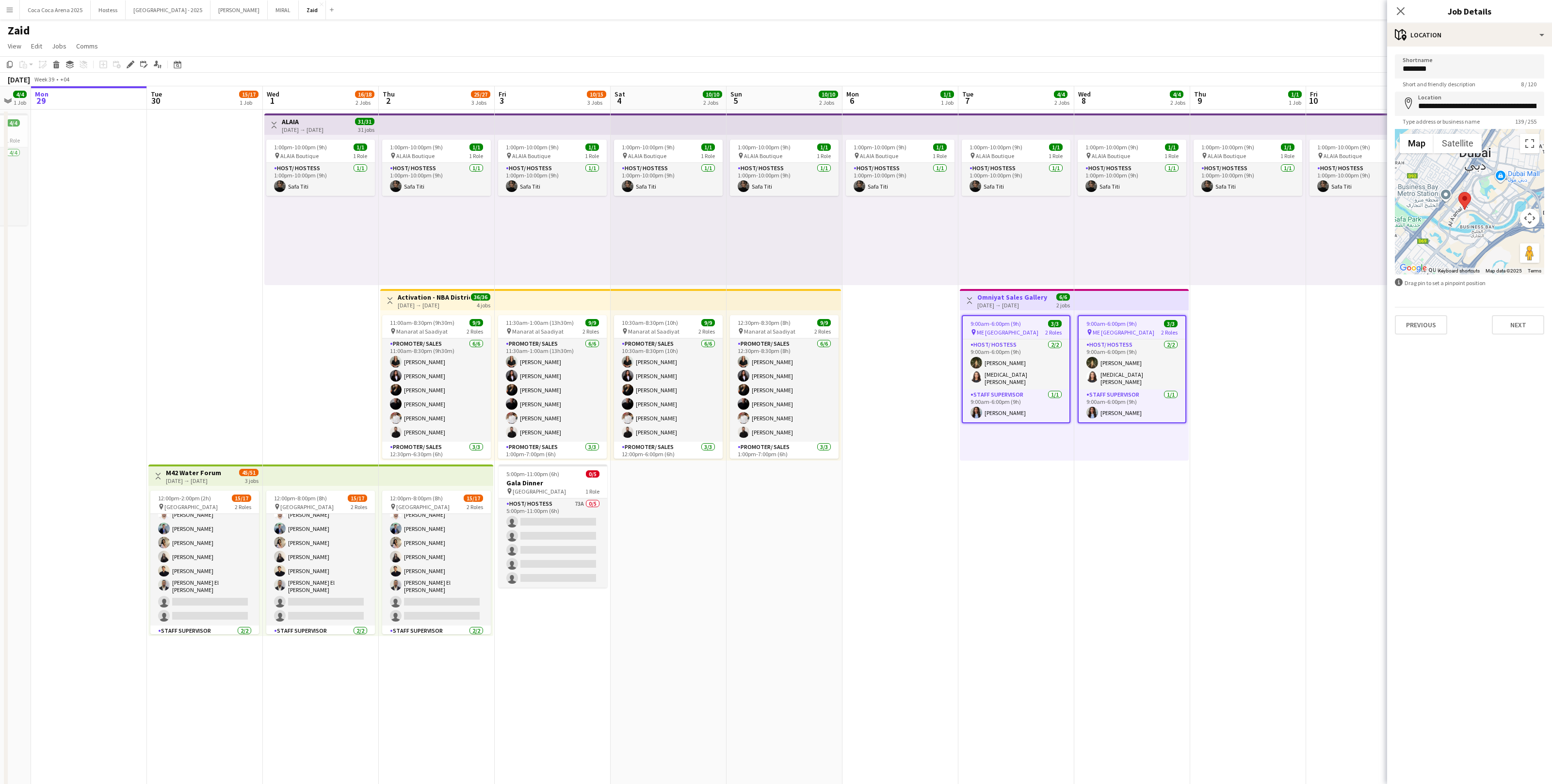
click at [1228, 378] on app-date-cell "1:00pm-10:00pm (9h) 1/1 pin ALAIA Boutique 1 Role Host/ Hostess 1/1 1:00pm-10:0…" at bounding box center [1248, 513] width 116 height 807
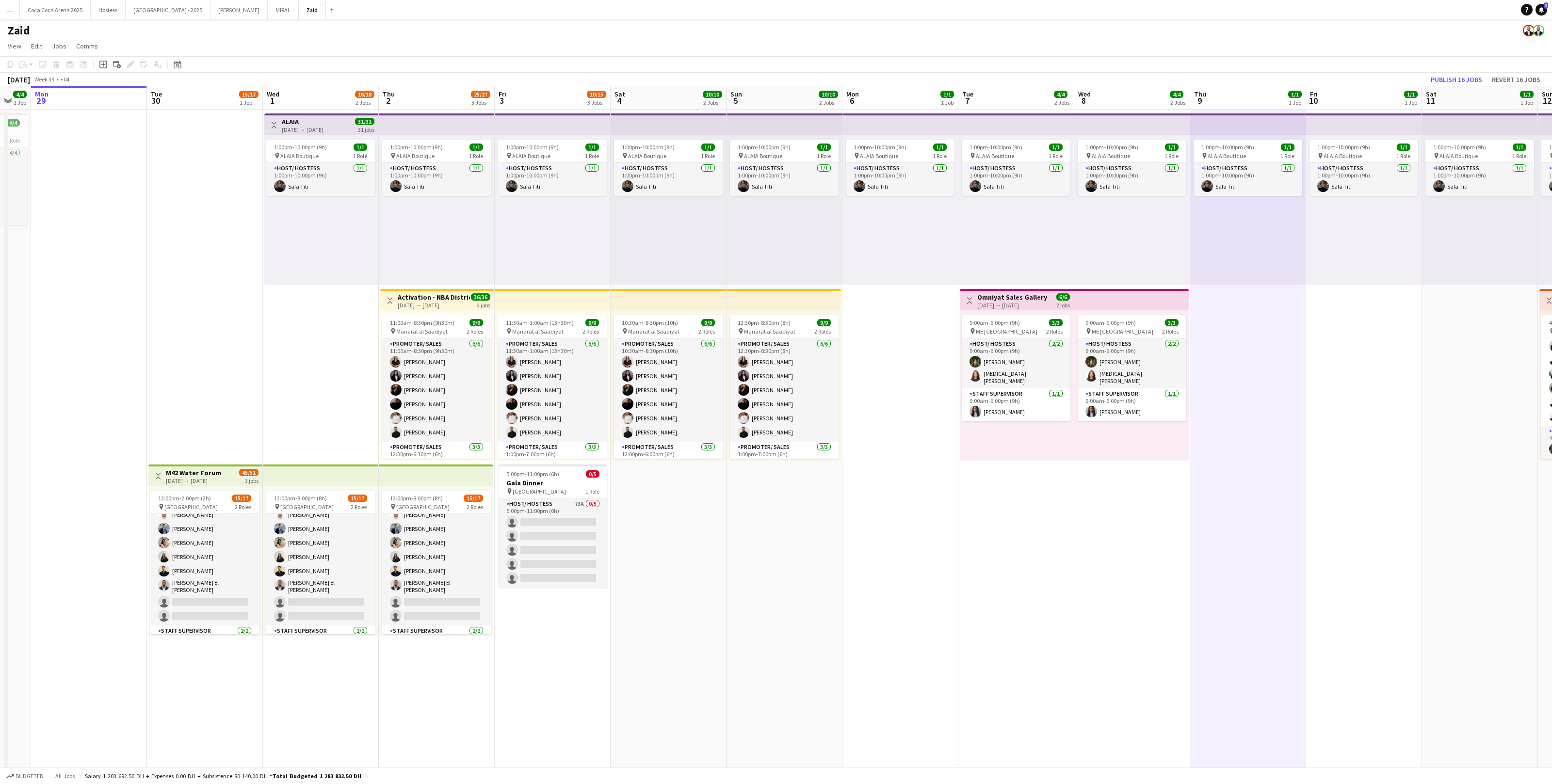
click at [12, 10] on app-icon "Menu" at bounding box center [10, 10] width 8 height 8
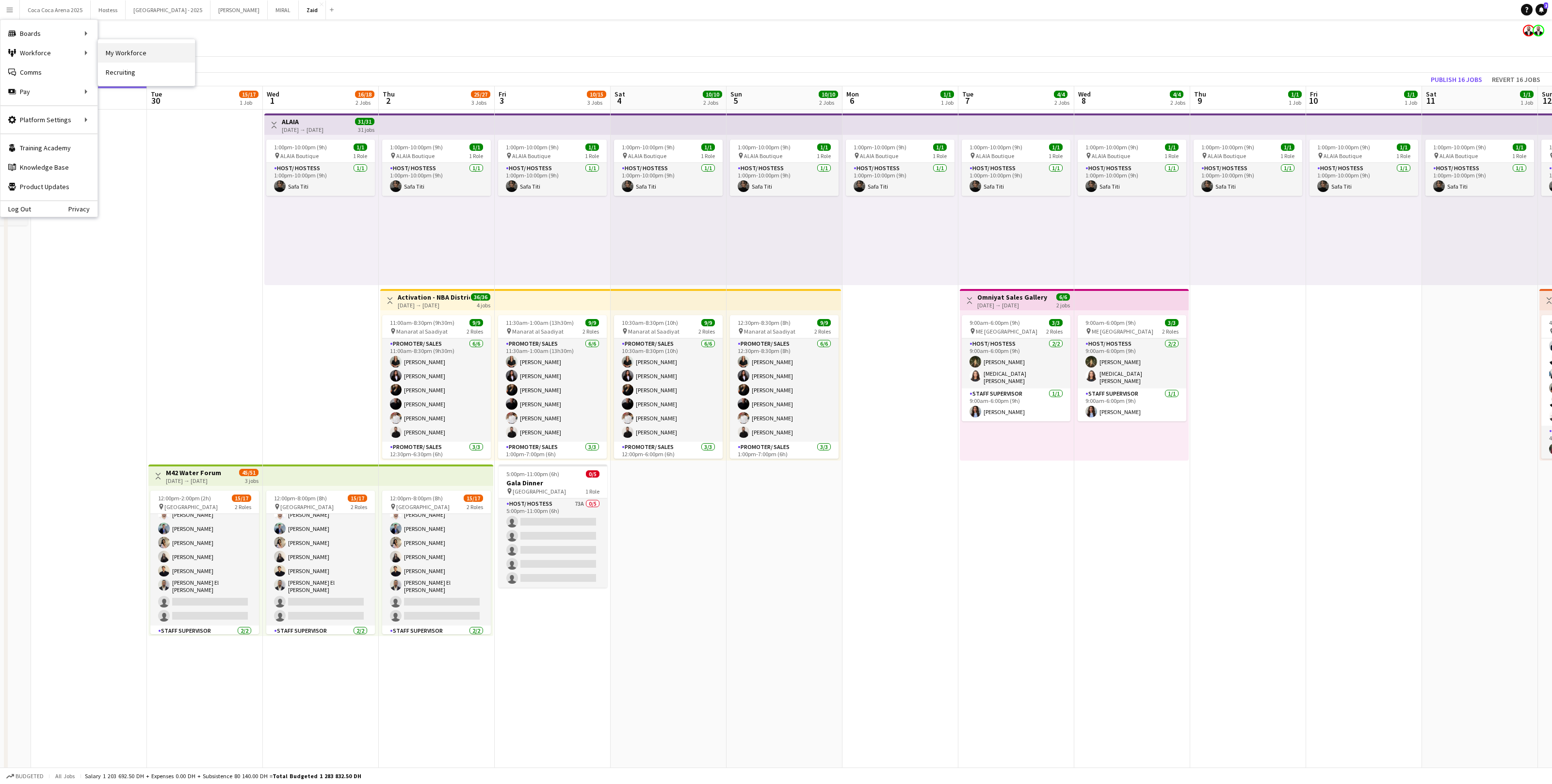
click at [124, 53] on link "My Workforce" at bounding box center [146, 53] width 97 height 19
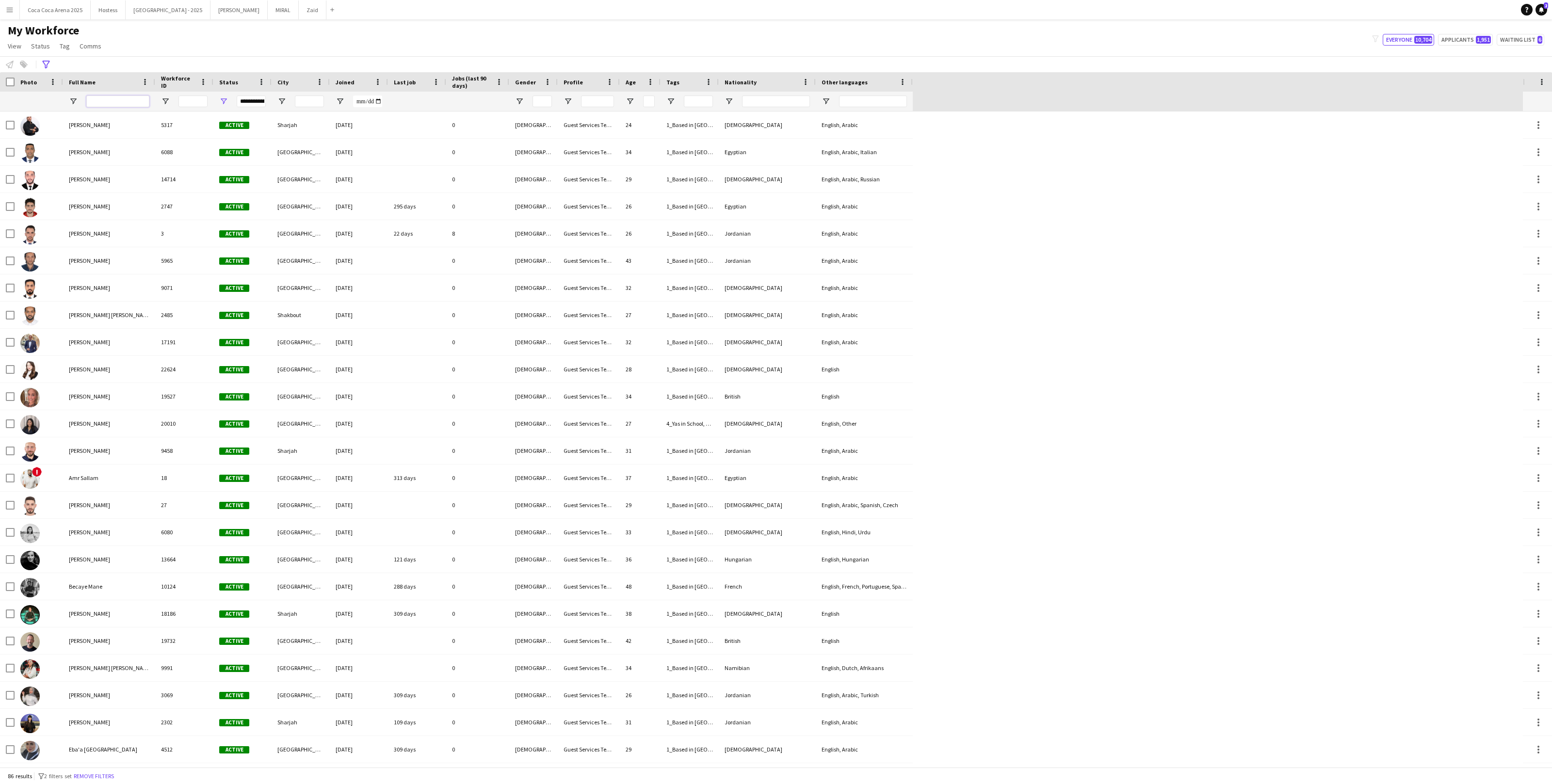
click at [125, 98] on input "Full Name Filter Input" at bounding box center [118, 101] width 63 height 11
click at [98, 777] on button "Remove filters" at bounding box center [94, 776] width 44 height 11
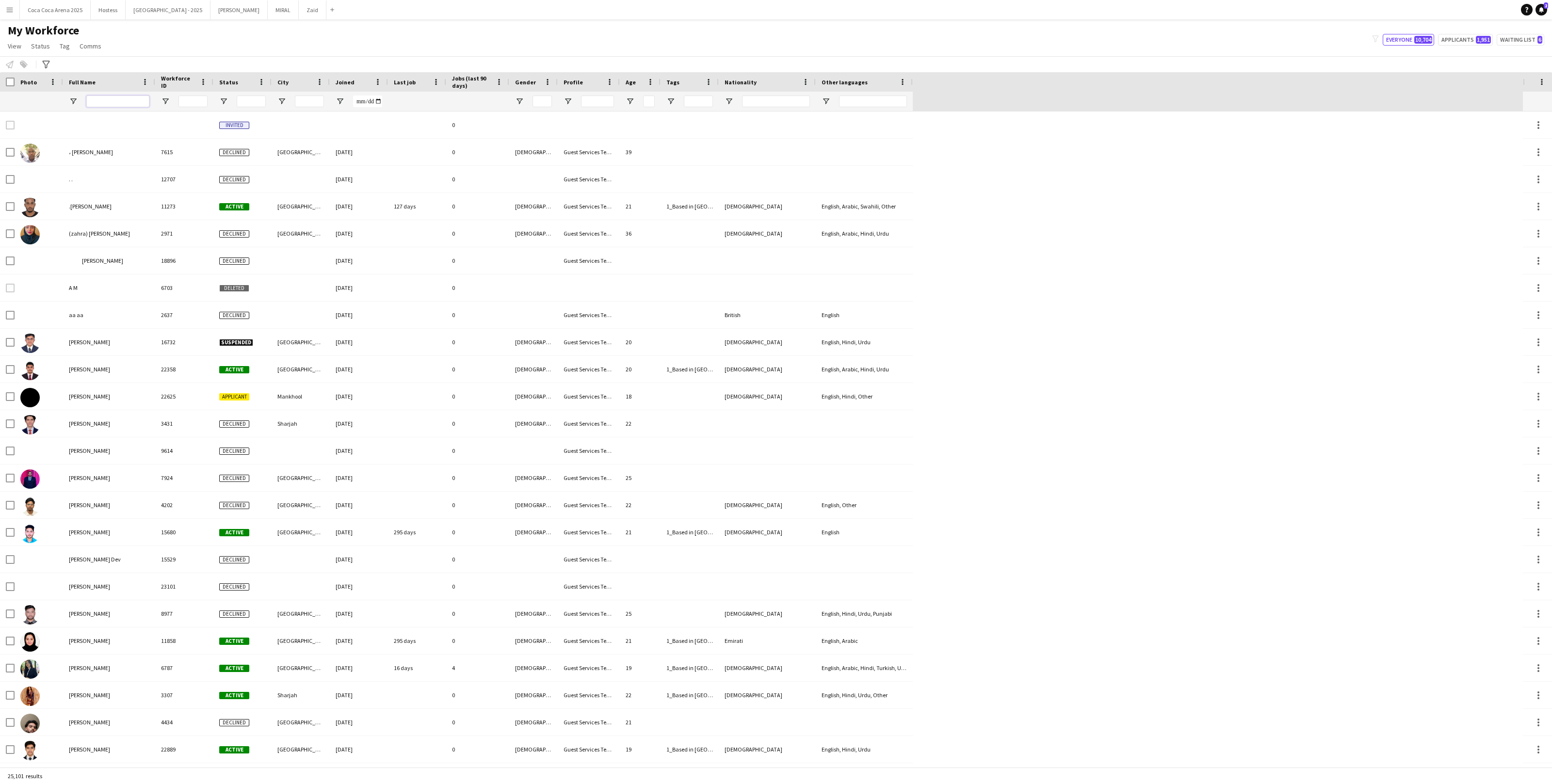
click at [121, 99] on input "Full Name Filter Input" at bounding box center [118, 101] width 63 height 11
type input "*******"
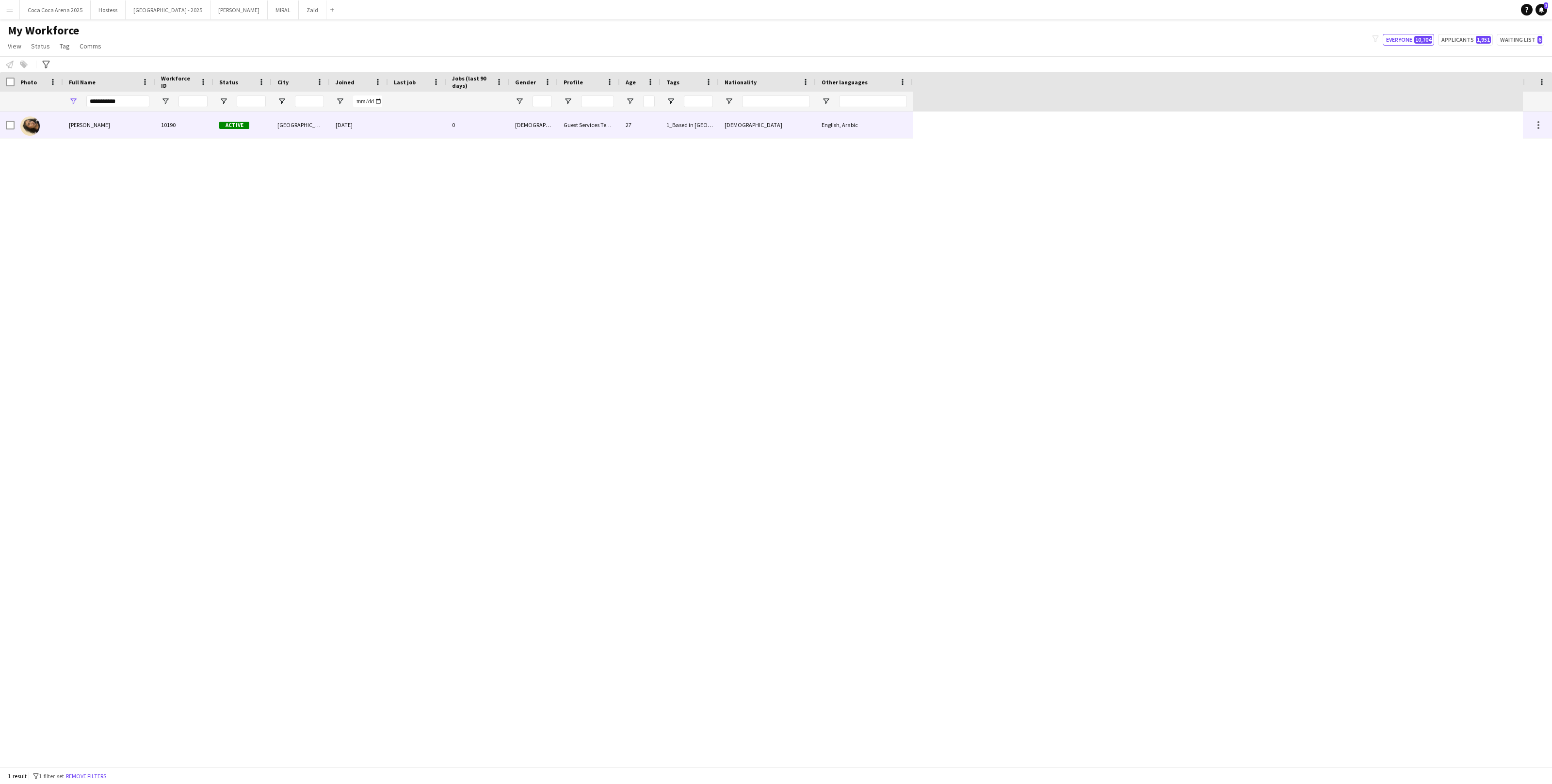
click at [119, 124] on div "Maram Ahmed" at bounding box center [109, 125] width 92 height 27
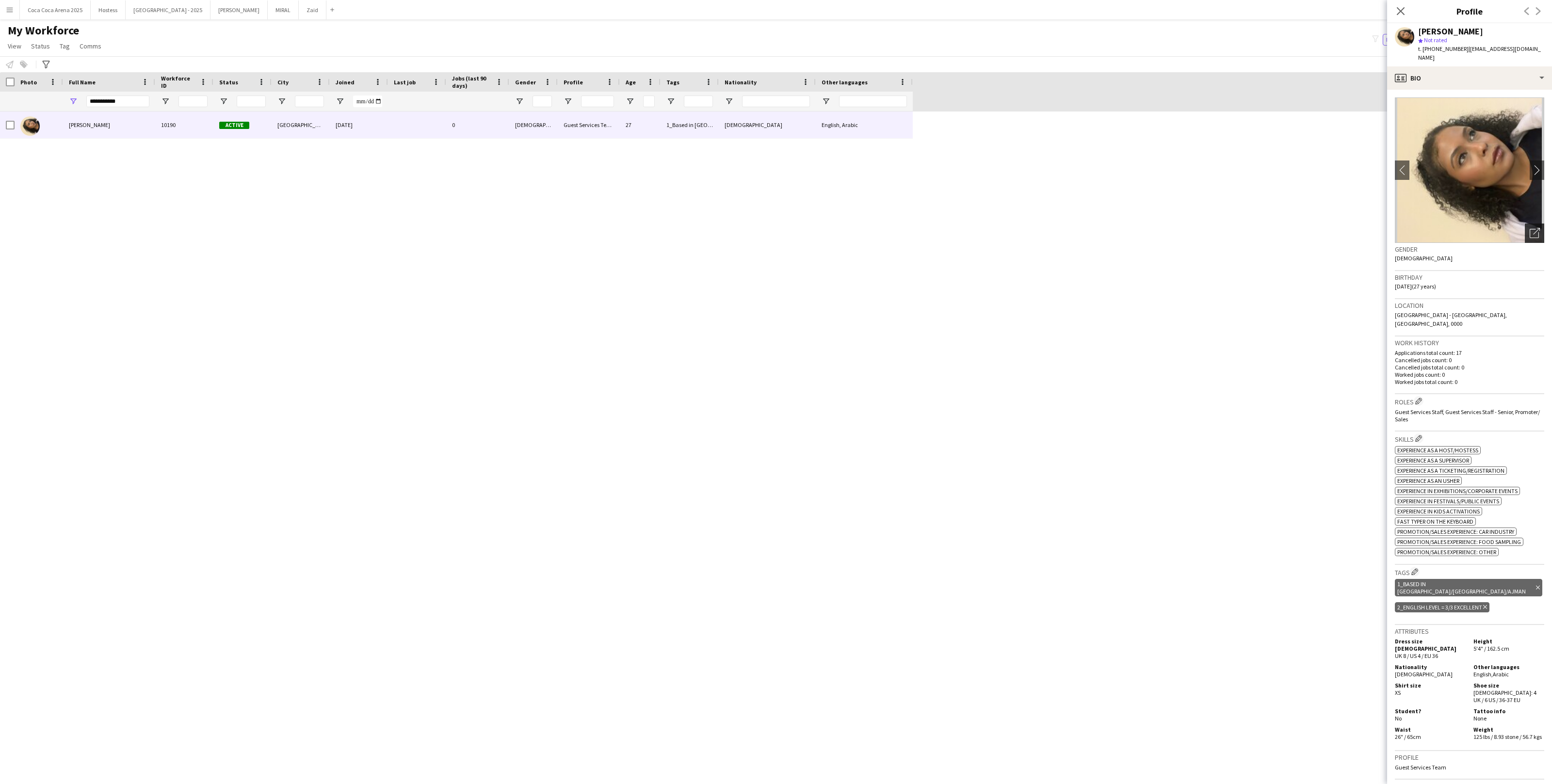
click at [1533, 223] on div "Open photos pop-in" at bounding box center [1535, 233] width 19 height 19
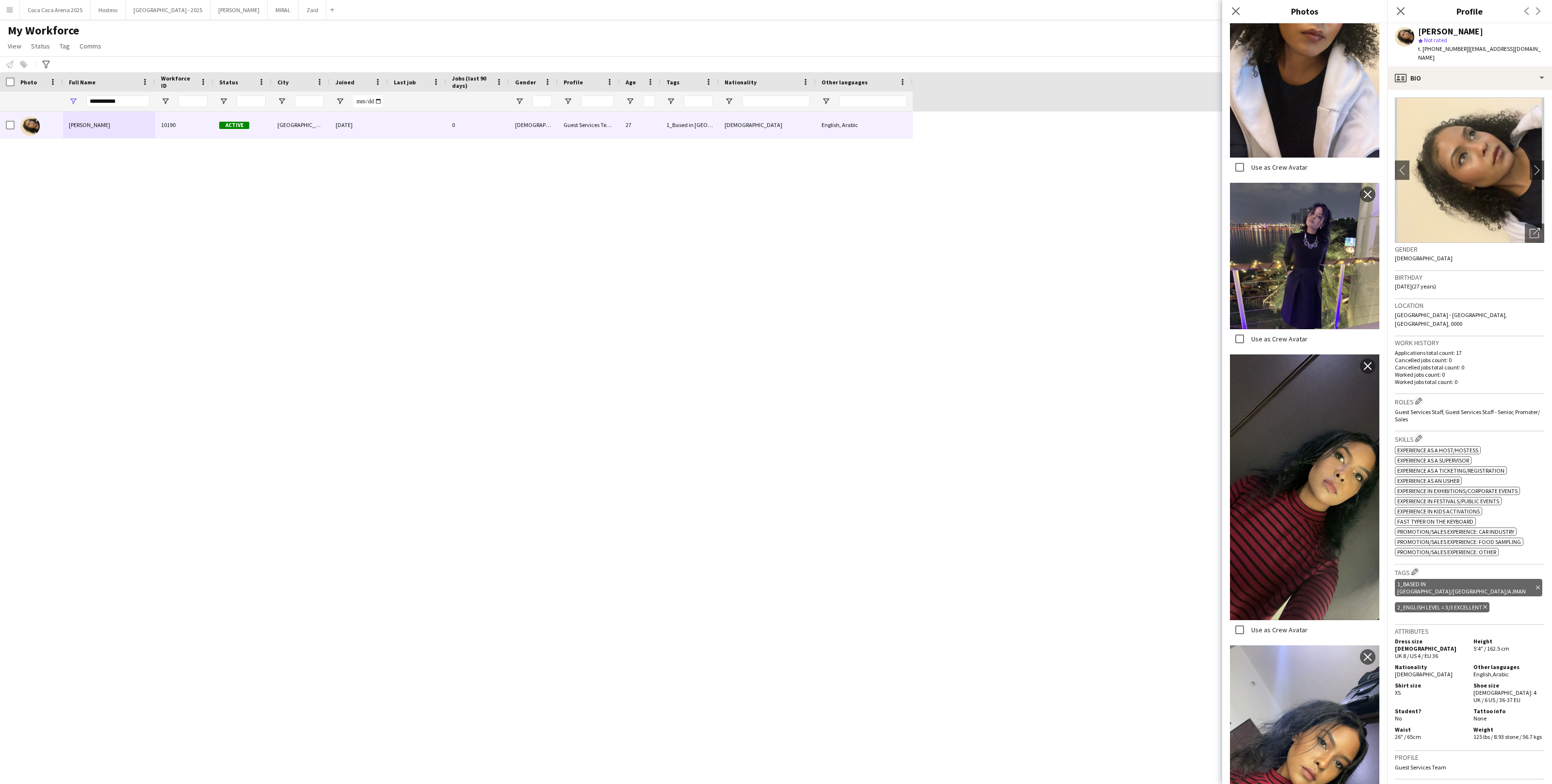
scroll to position [488, 0]
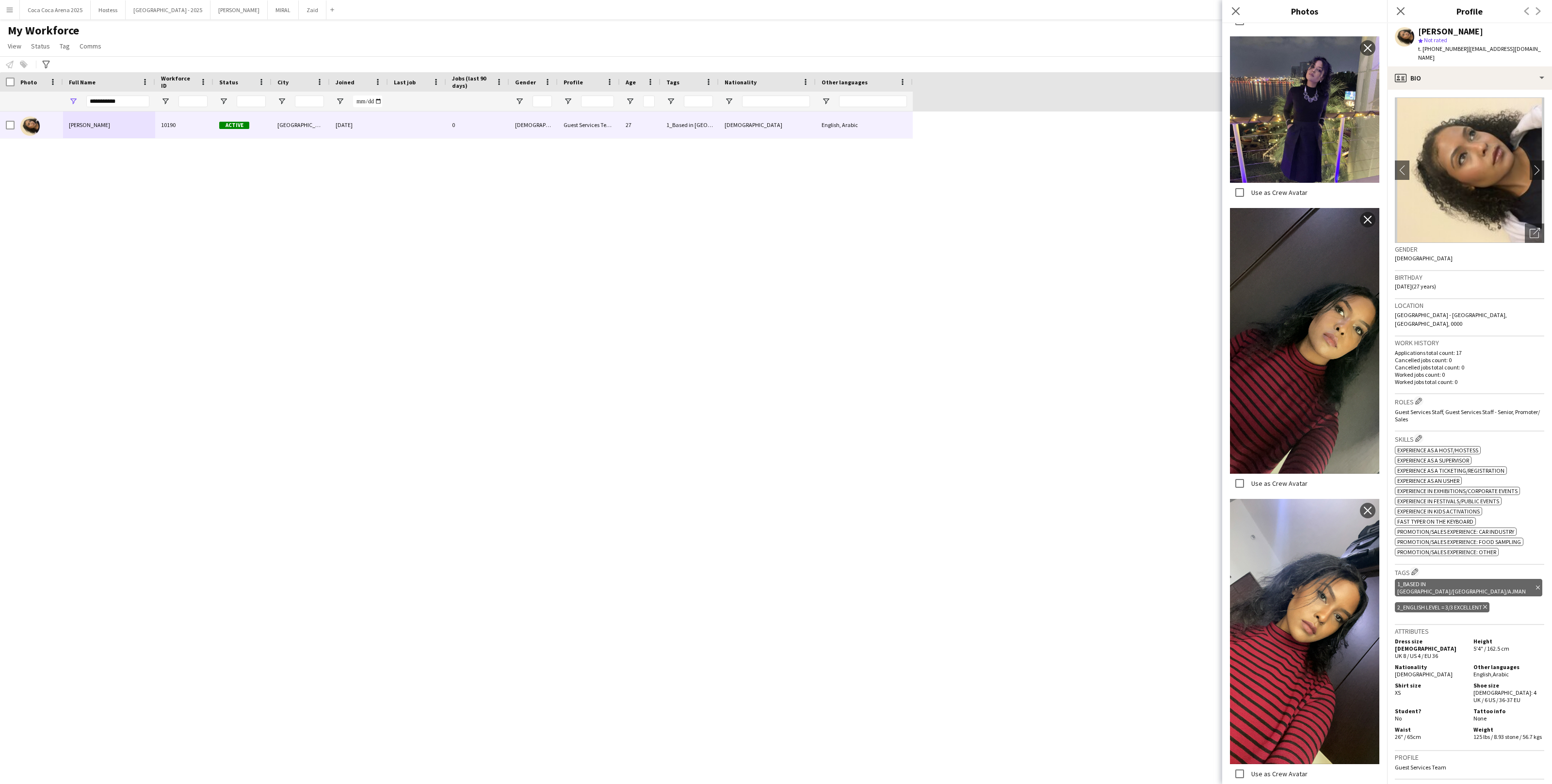
click at [1111, 405] on div "Maram Ahmed 10190 Active Dubai 27-07-2024 0 Female Guest Services Team 27 1_Bas…" at bounding box center [762, 439] width 1523 height 656
click at [107, 104] on input "**********" at bounding box center [118, 101] width 63 height 11
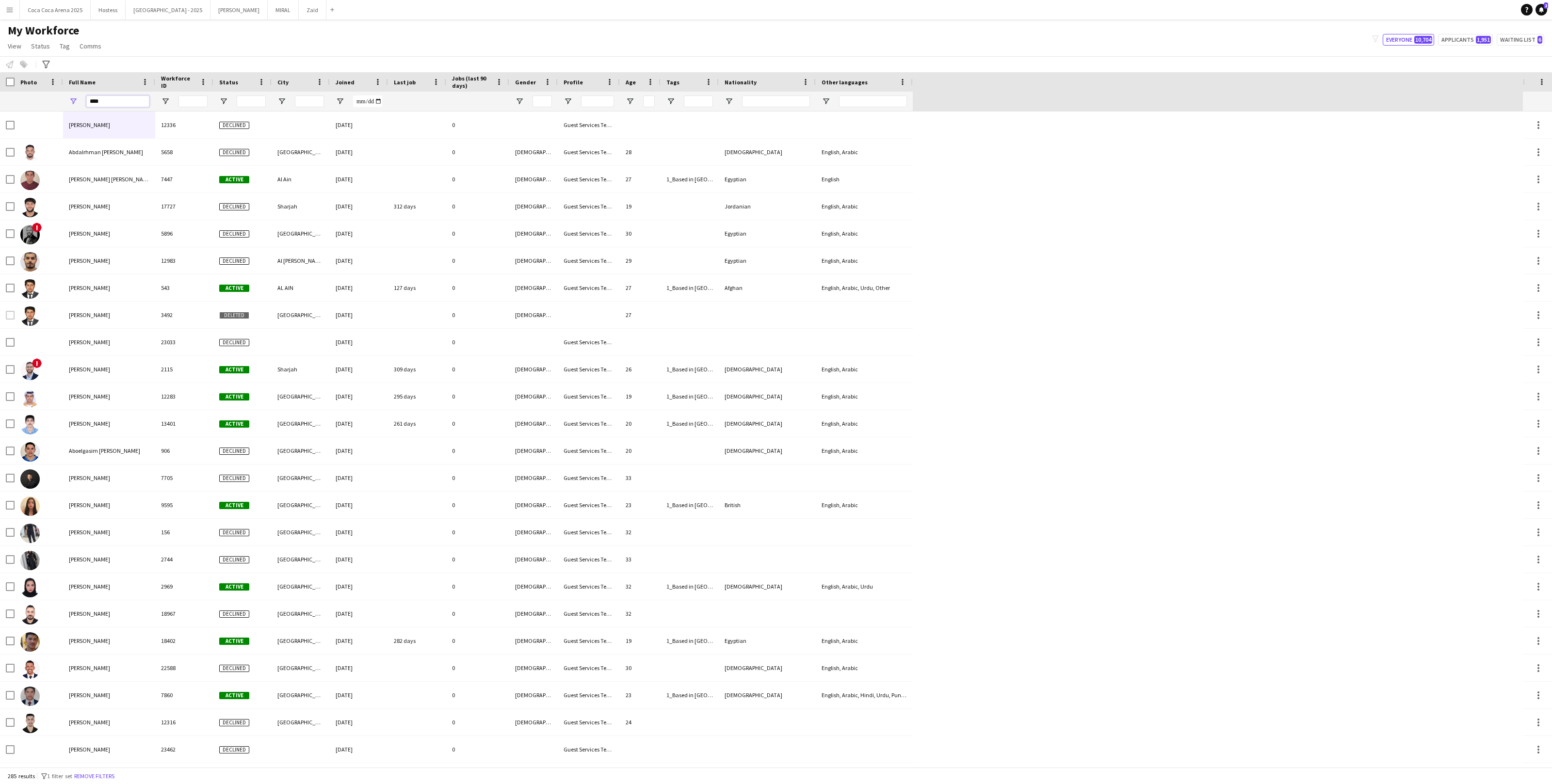
type input "****"
click at [229, 101] on div at bounding box center [242, 101] width 58 height 19
click at [222, 101] on span "Open Filter Menu" at bounding box center [223, 101] width 9 height 9
click at [255, 161] on div "(Select All)" at bounding box center [273, 160] width 77 height 7
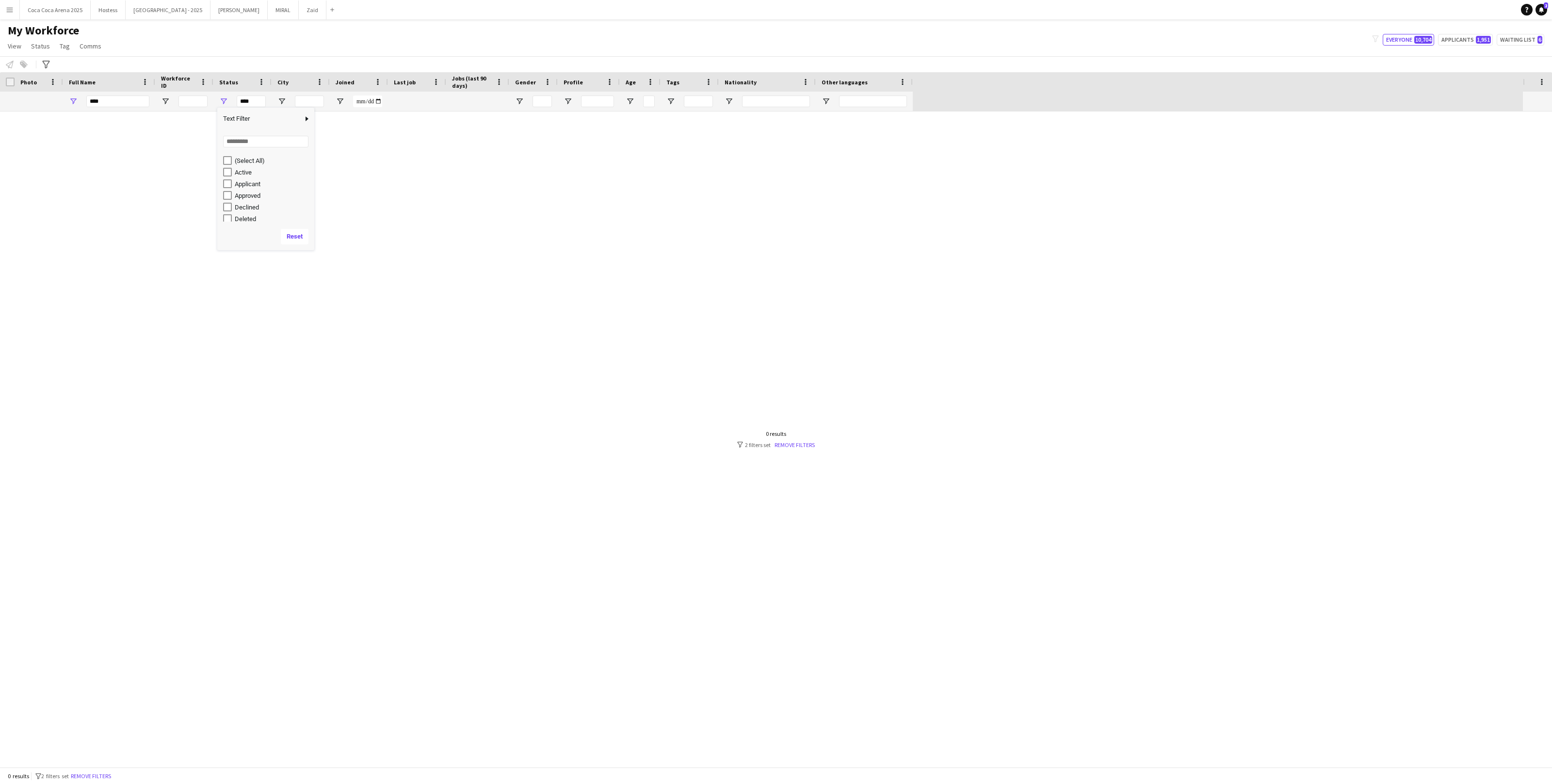
click at [248, 164] on div "(Select All)" at bounding box center [269, 160] width 91 height 11
click at [247, 168] on div "Active" at bounding box center [273, 172] width 77 height 7
type input "**********"
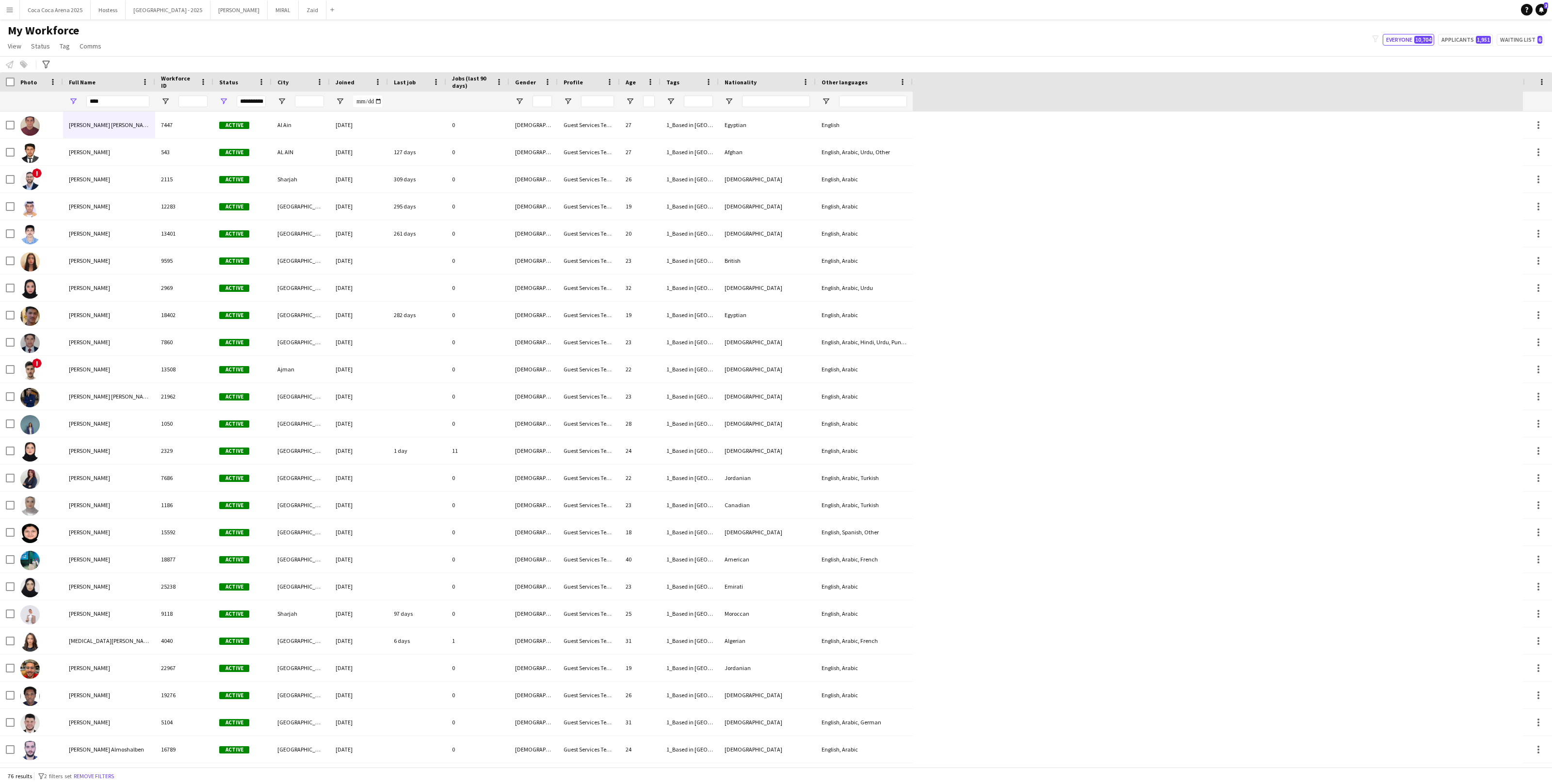
click at [289, 40] on div "My Workforce View Views Default view New view Update view Delete view Edit name…" at bounding box center [776, 39] width 1552 height 33
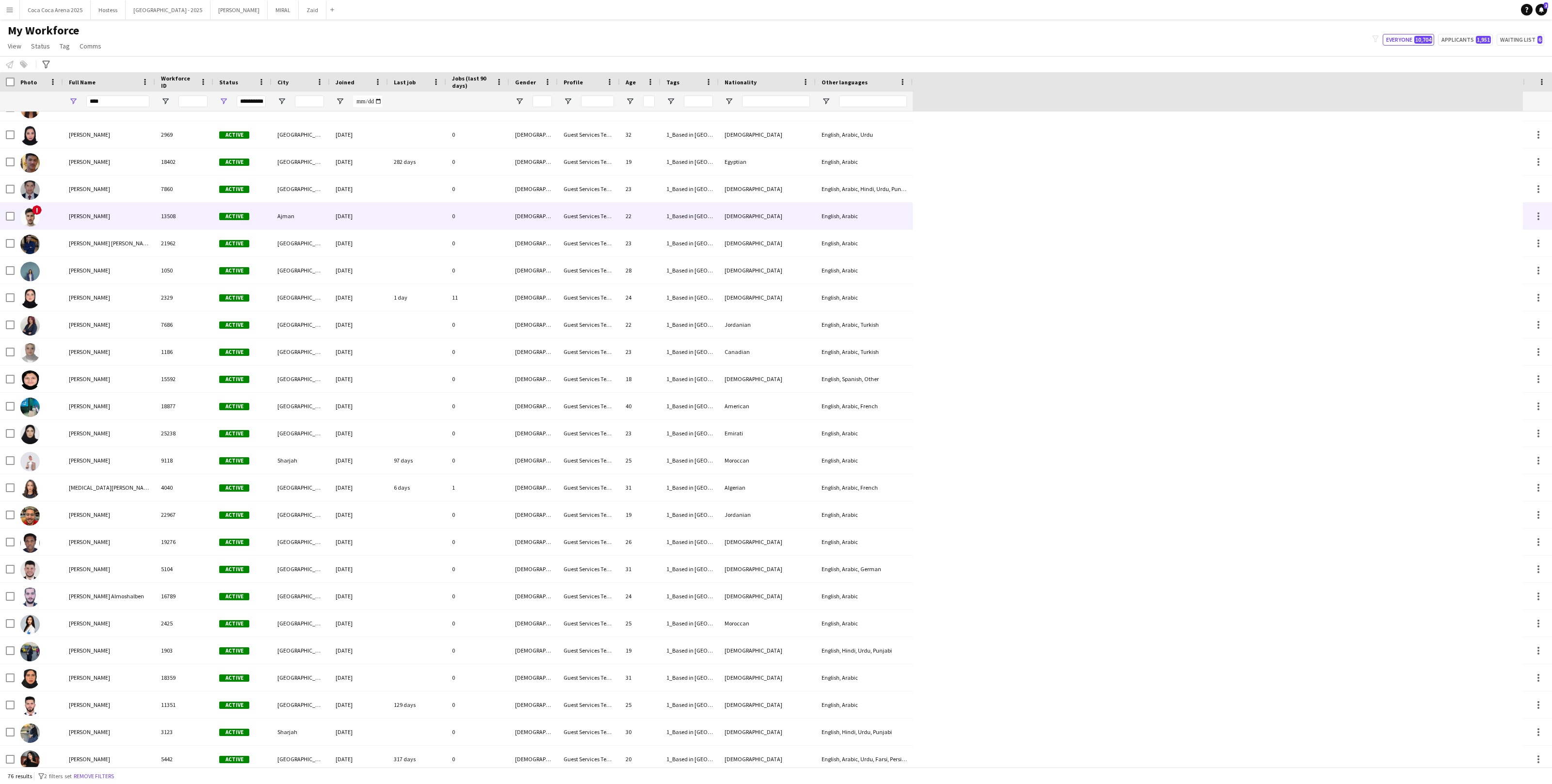
scroll to position [159, 0]
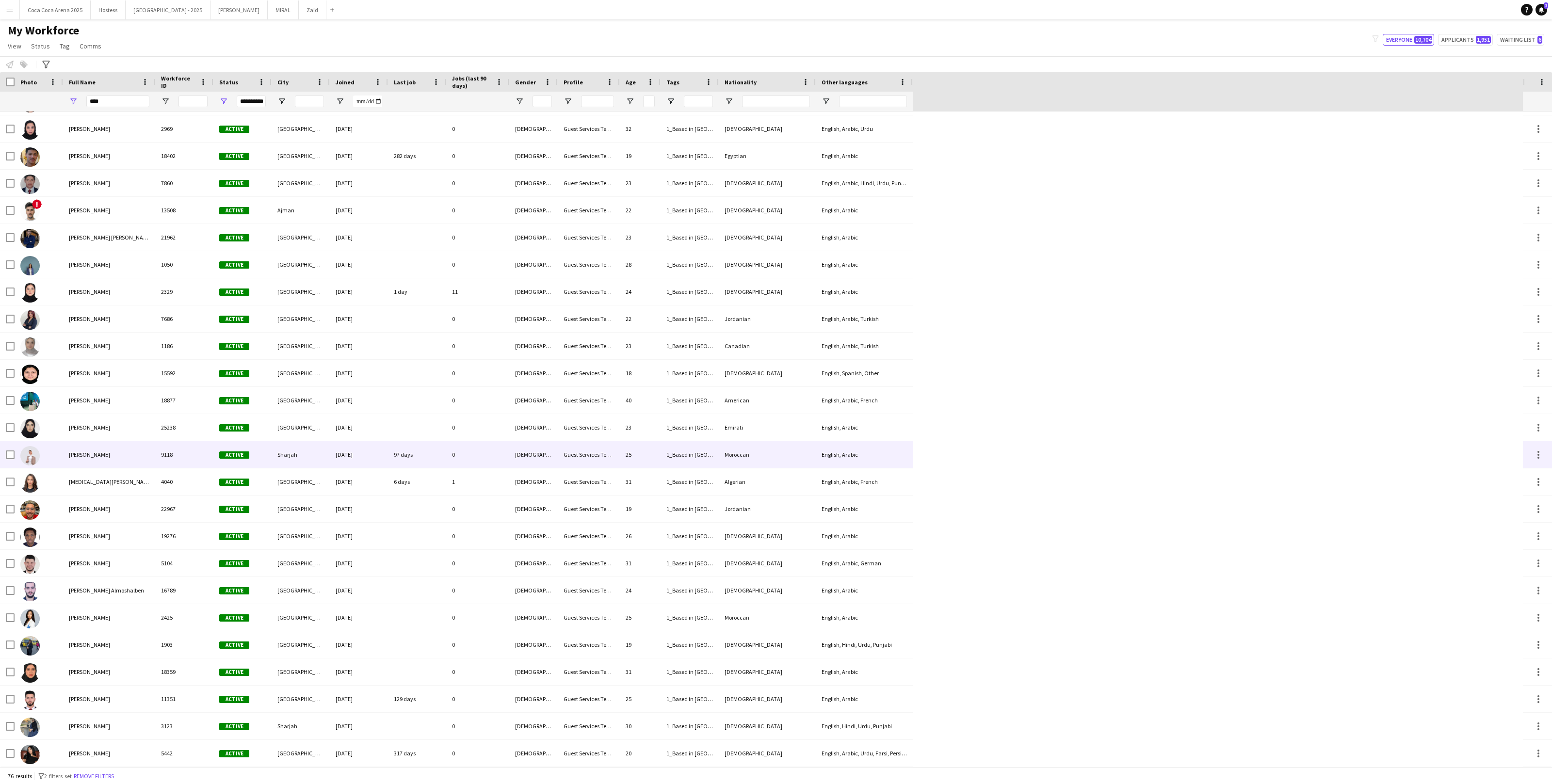
click at [155, 450] on div "9118" at bounding box center [184, 454] width 58 height 27
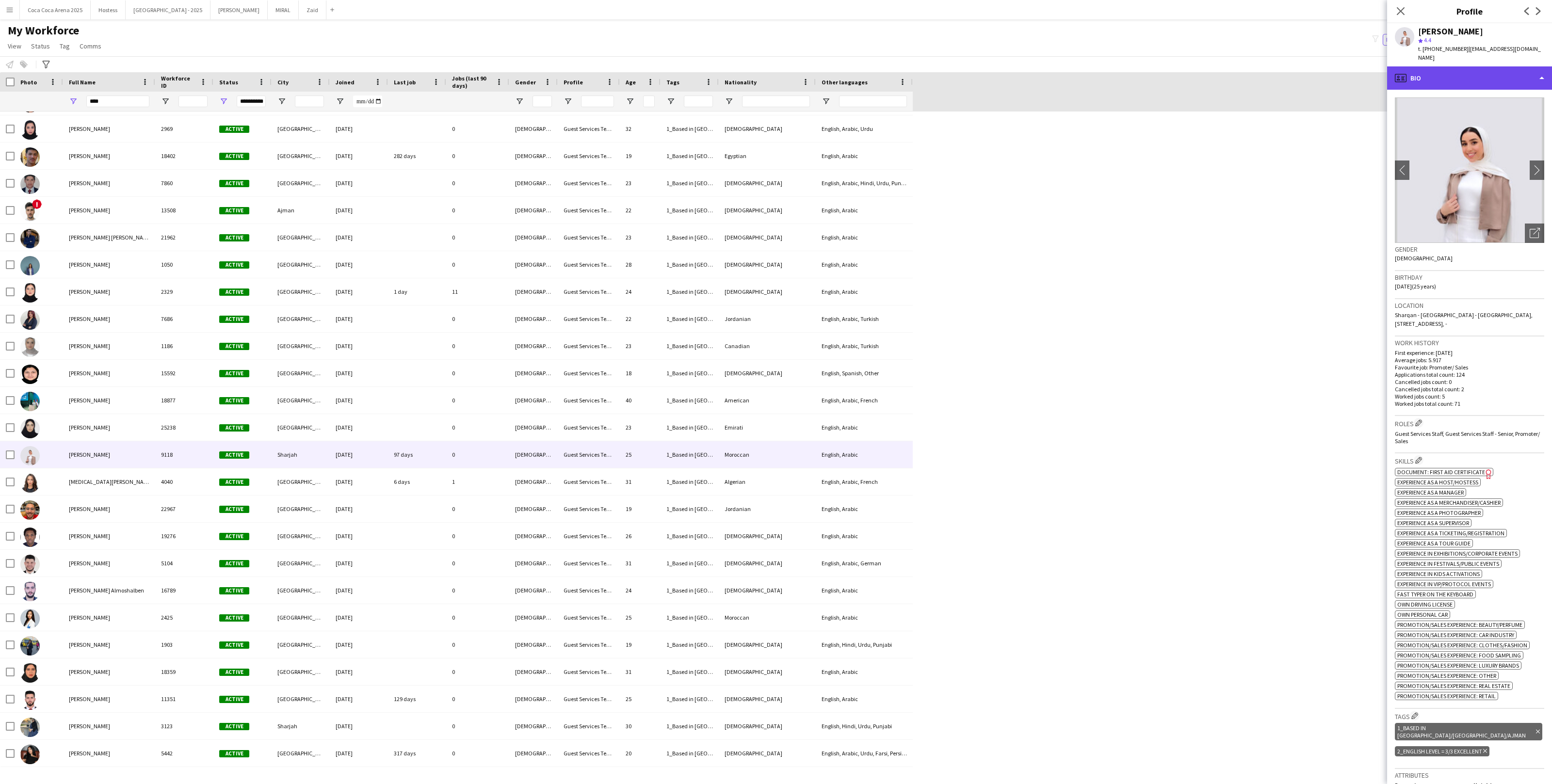
click at [1505, 67] on div "profile Bio" at bounding box center [1470, 78] width 165 height 23
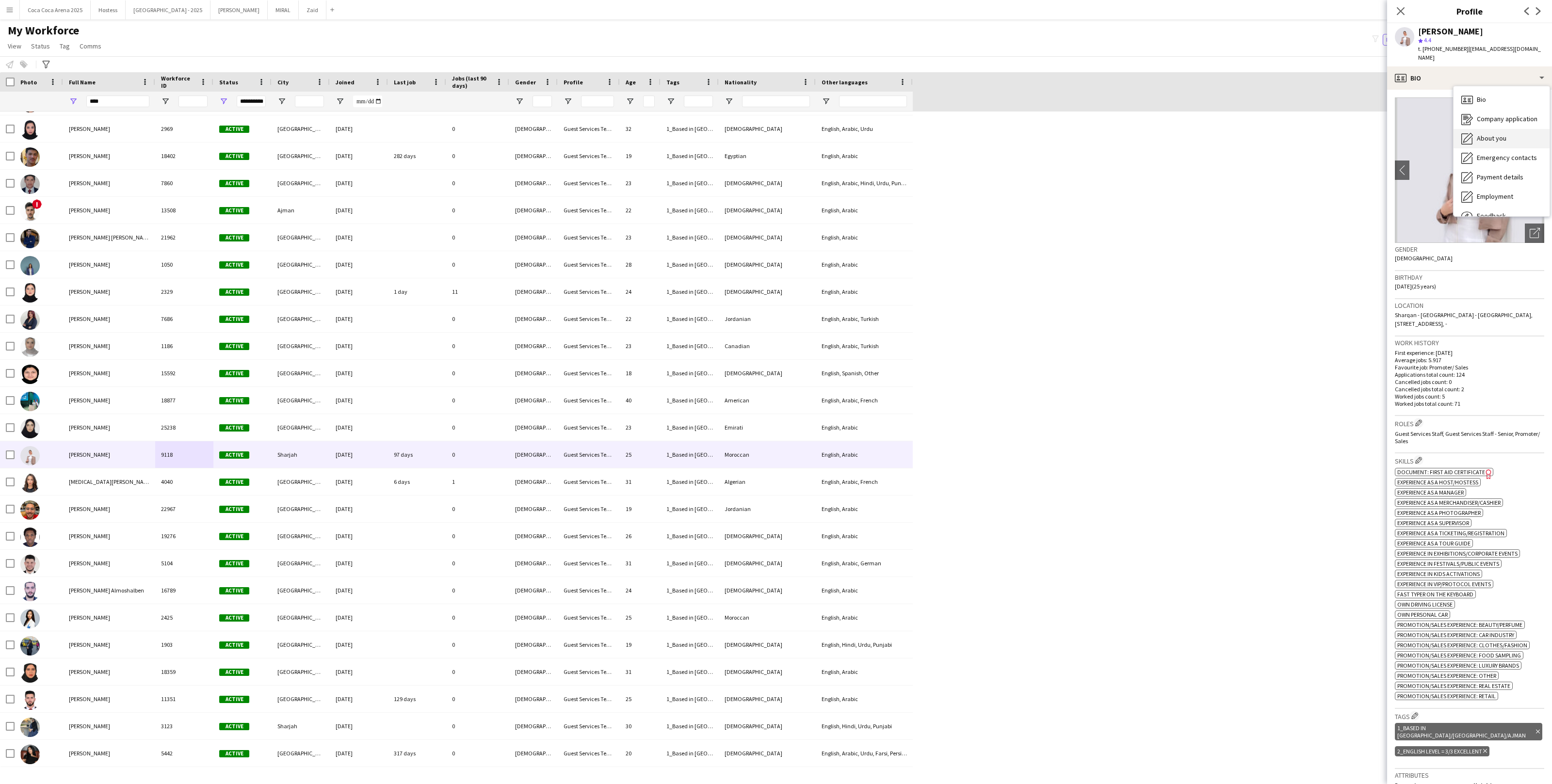
click at [1503, 134] on span "About you" at bounding box center [1492, 138] width 29 height 9
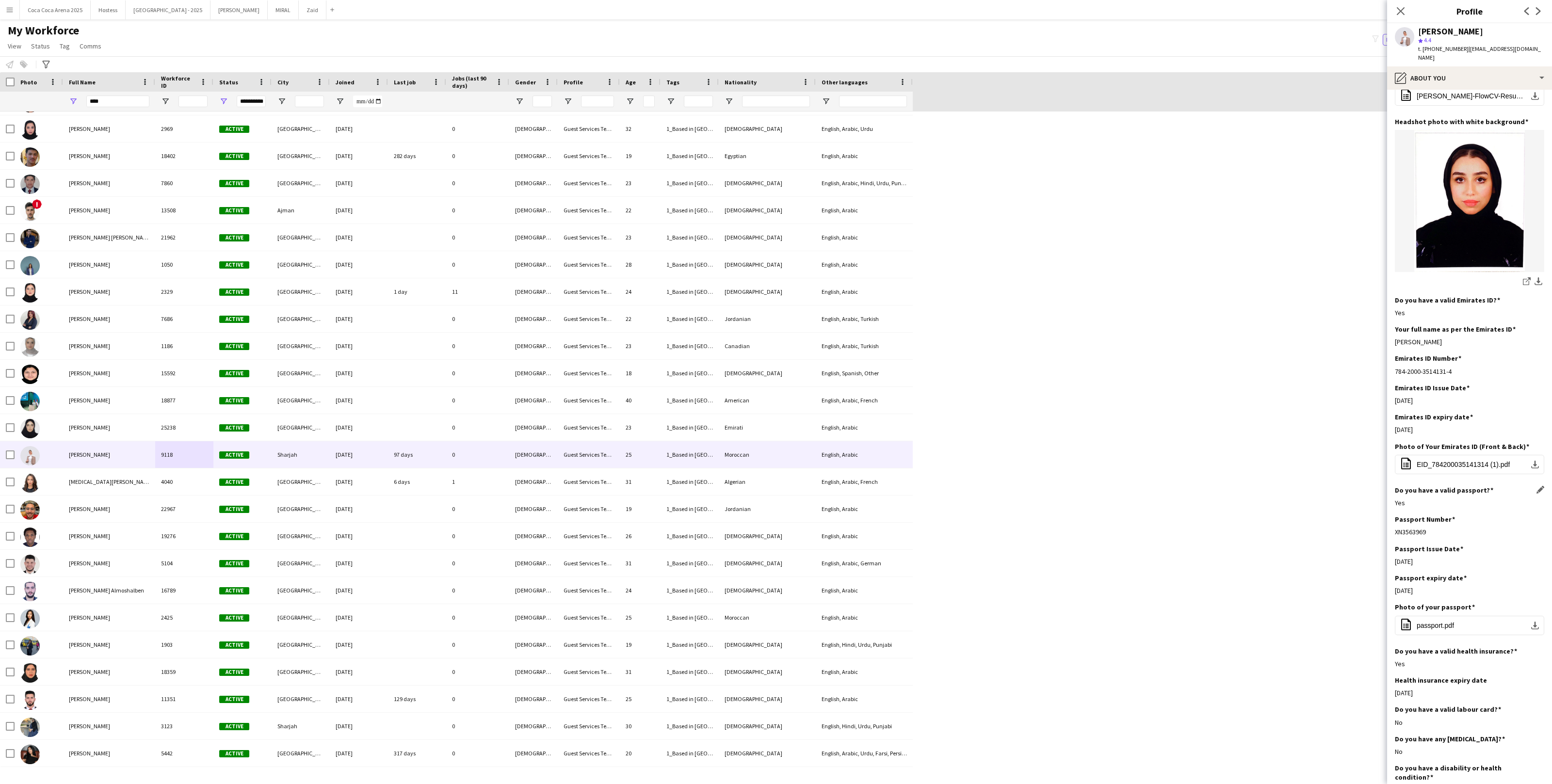
scroll to position [138, 0]
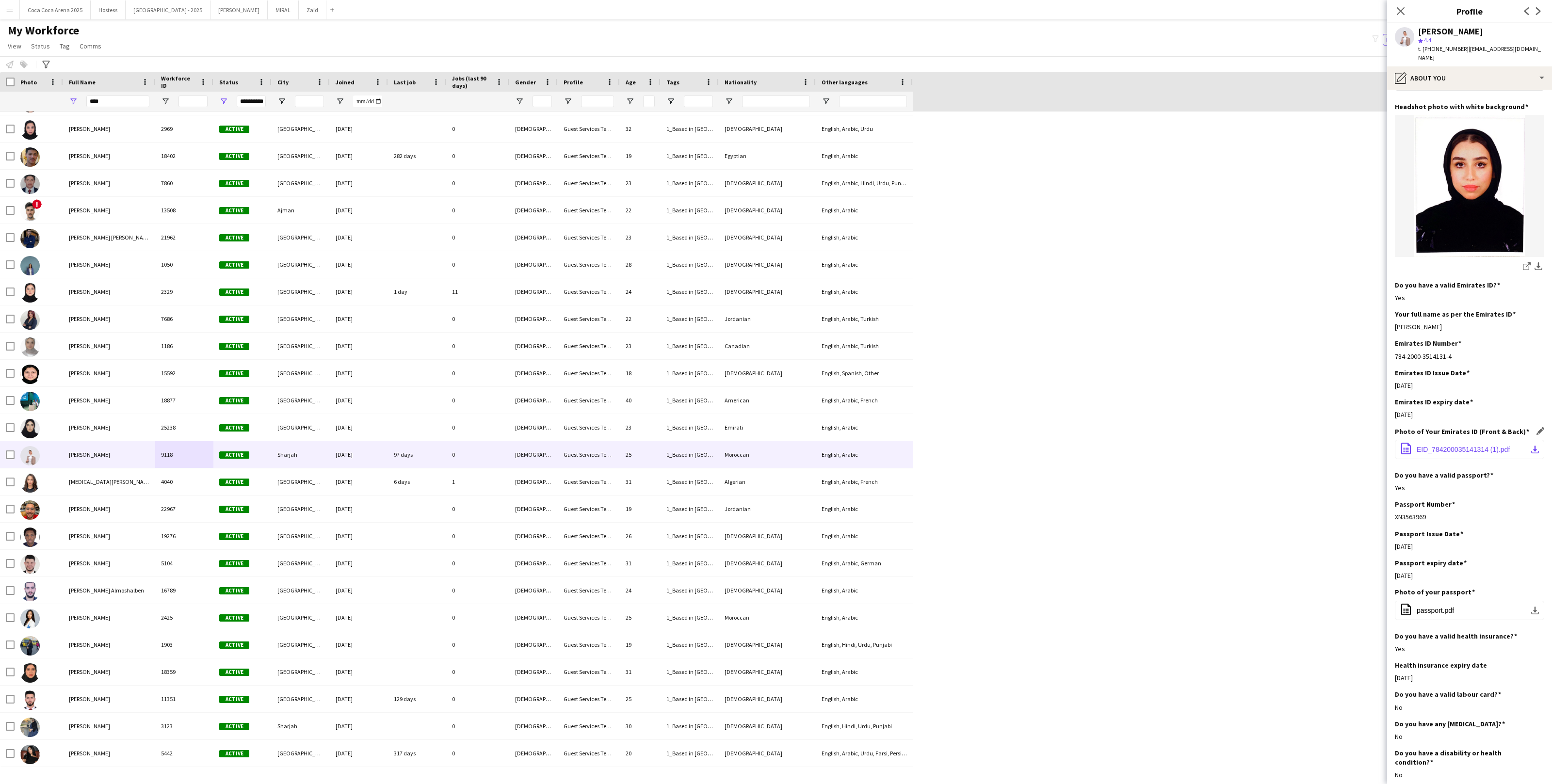
click at [1475, 440] on button "office-file-sheet EID_784200035141314 (1).pdf download-bottom" at bounding box center [1469, 449] width 149 height 19
click at [1462, 446] on span "EID_784200035141314 (1).pdf" at bounding box center [1463, 450] width 93 height 8
click at [1462, 601] on button "office-file-sheet passport.pdf download-bottom" at bounding box center [1469, 610] width 149 height 19
click at [299, 8] on button "Zaid Close" at bounding box center [312, 10] width 27 height 19
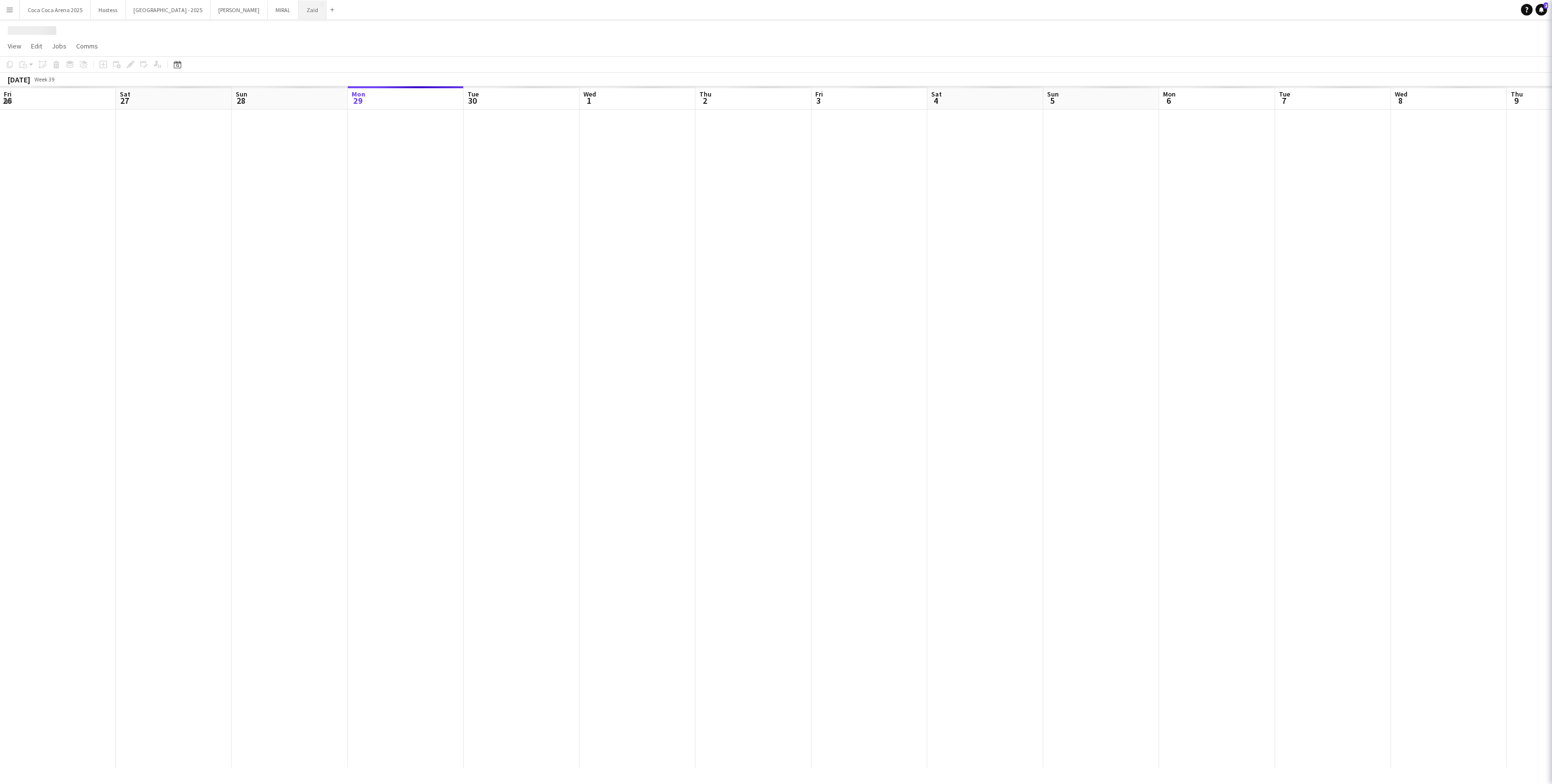
scroll to position [0, 231]
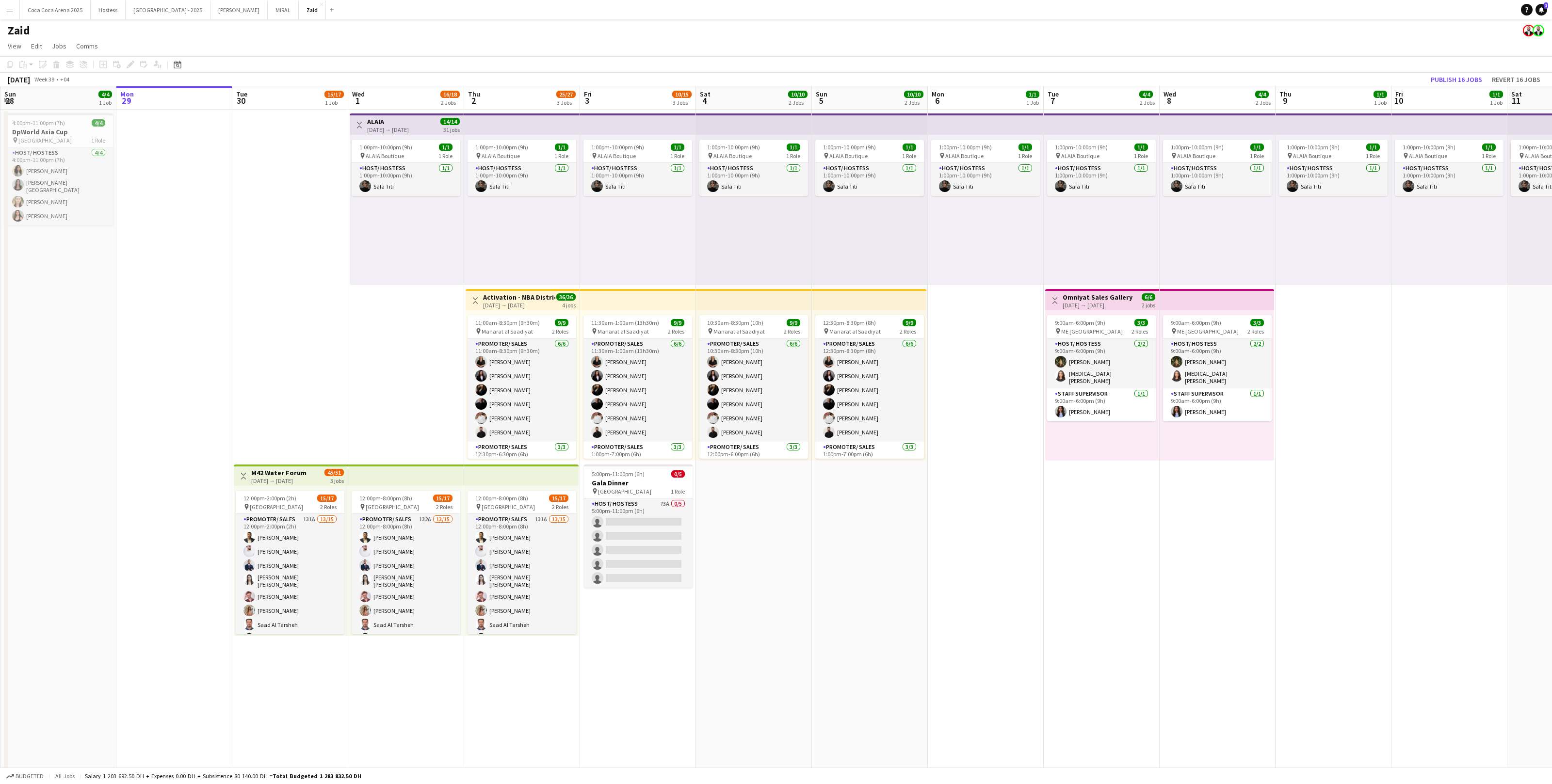
click at [658, 541] on app-card-role "Host/ Hostess 73A 0/5 5:00pm-11:00pm (6h) single-neutral-actions single-neutral…" at bounding box center [638, 543] width 108 height 89
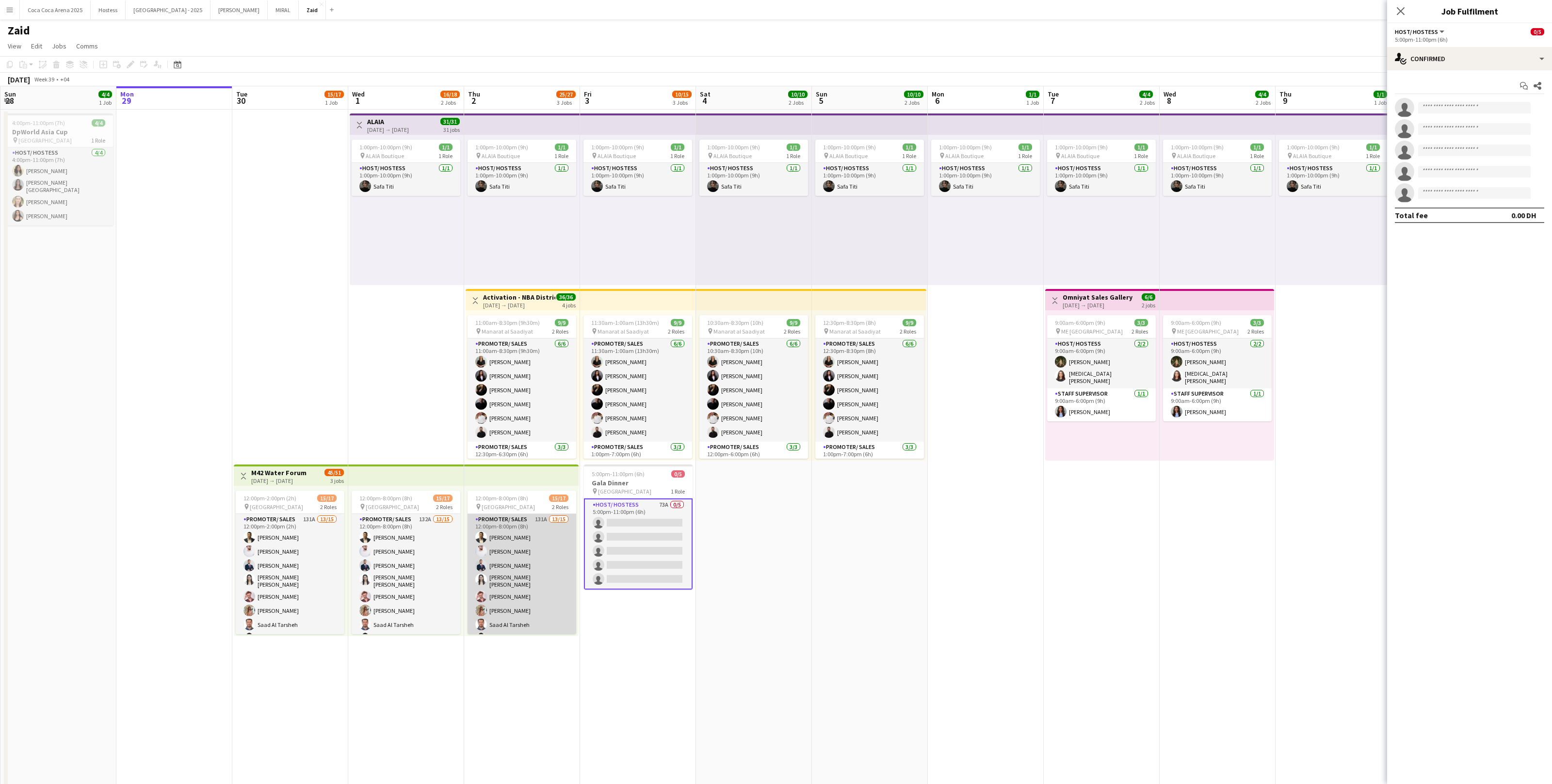
click at [534, 558] on app-card-role "Promoter/ Sales 131A 13/15 12:00pm-8:00pm (8h) Abdullah Aburjeilah Daniel Rashe…" at bounding box center [522, 632] width 108 height 236
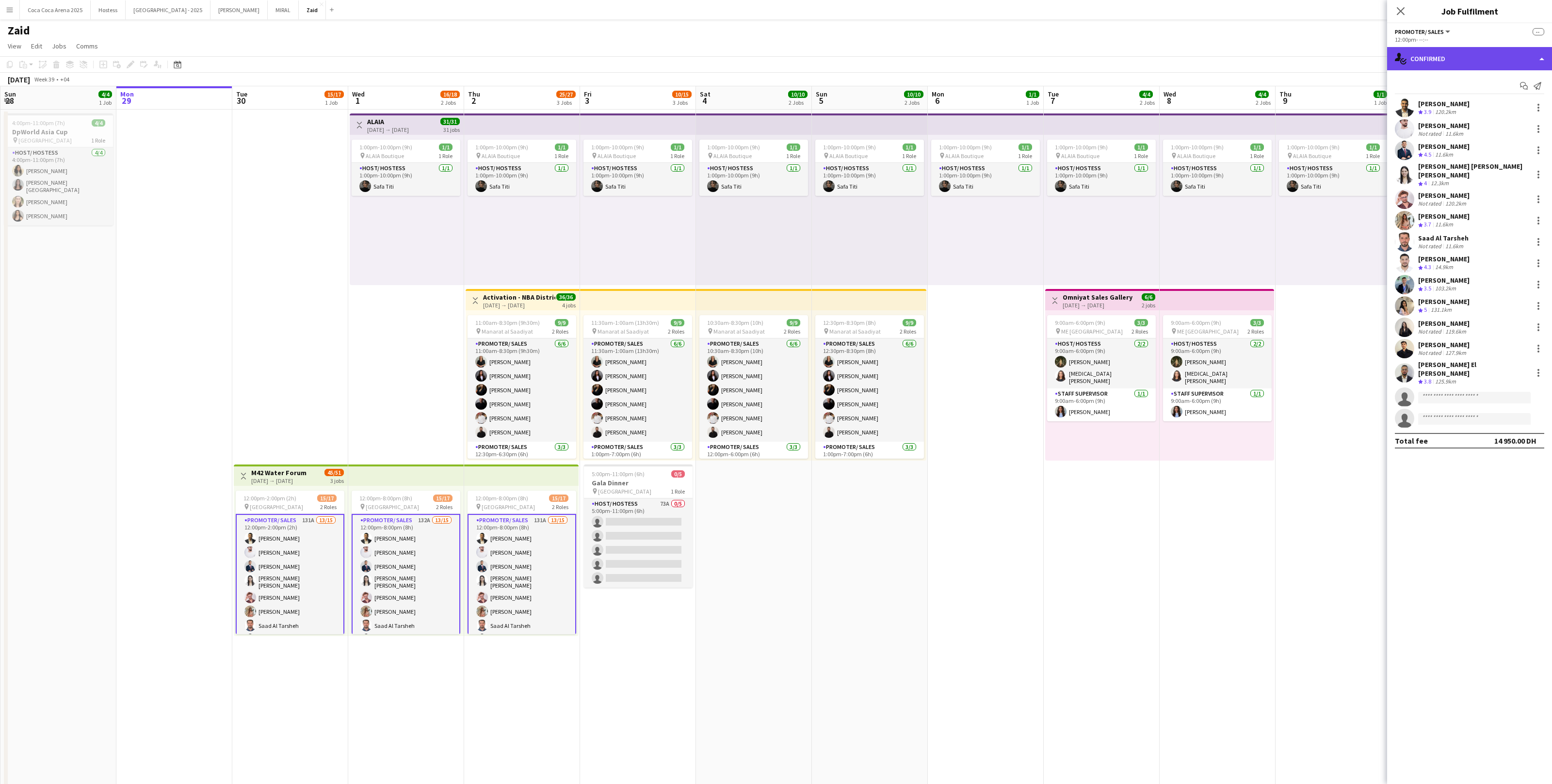
click at [1492, 65] on div "single-neutral-actions-check-2 Confirmed" at bounding box center [1470, 58] width 165 height 23
click at [1513, 124] on div "single-neutral-actions-heart Shortlist" at bounding box center [1502, 119] width 96 height 19
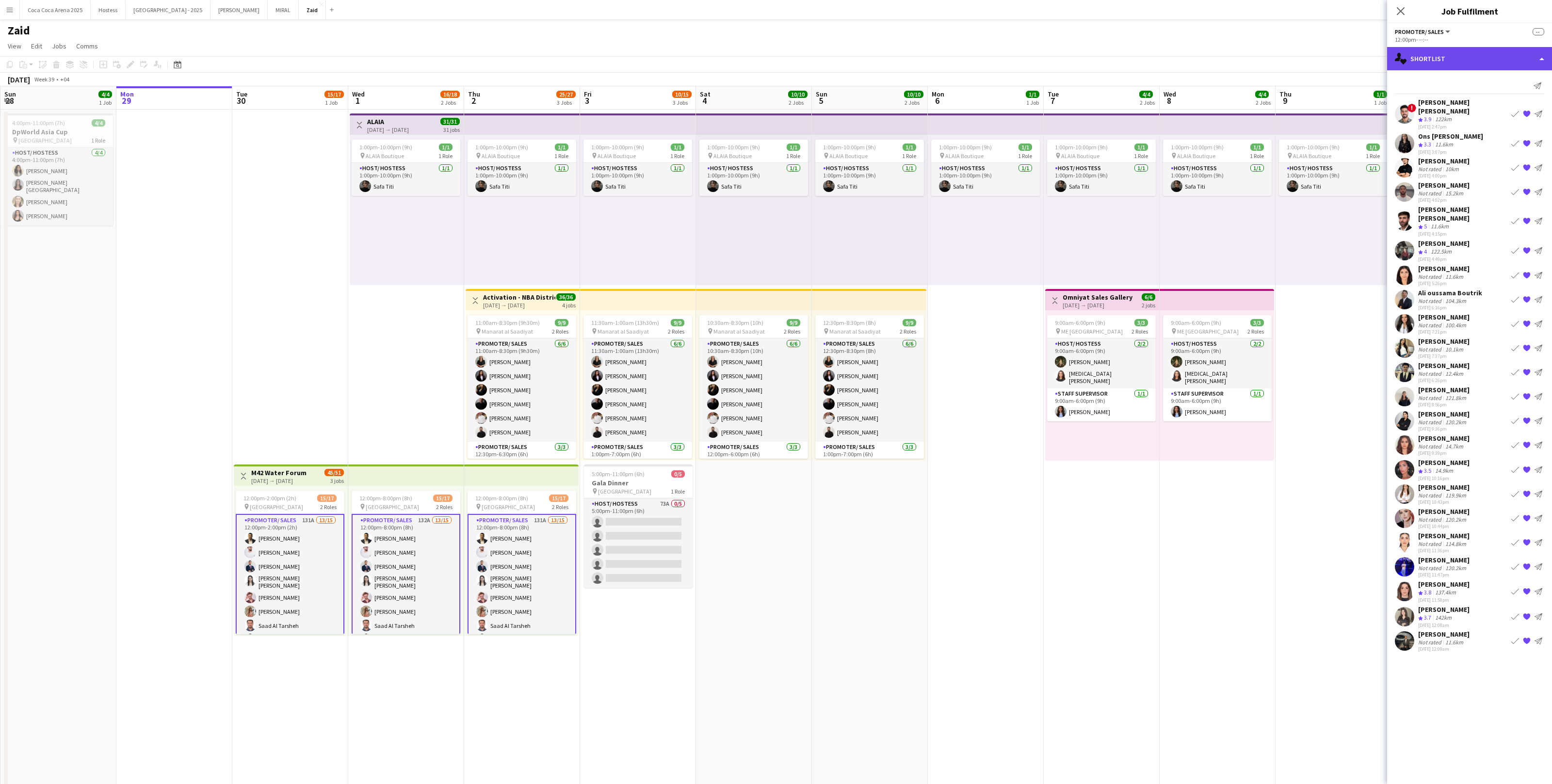
click at [1452, 51] on div "single-neutral-actions-heart Shortlist" at bounding box center [1470, 58] width 165 height 23
click at [1510, 156] on div "single-neutral-actions-information Applicants" at bounding box center [1502, 158] width 96 height 19
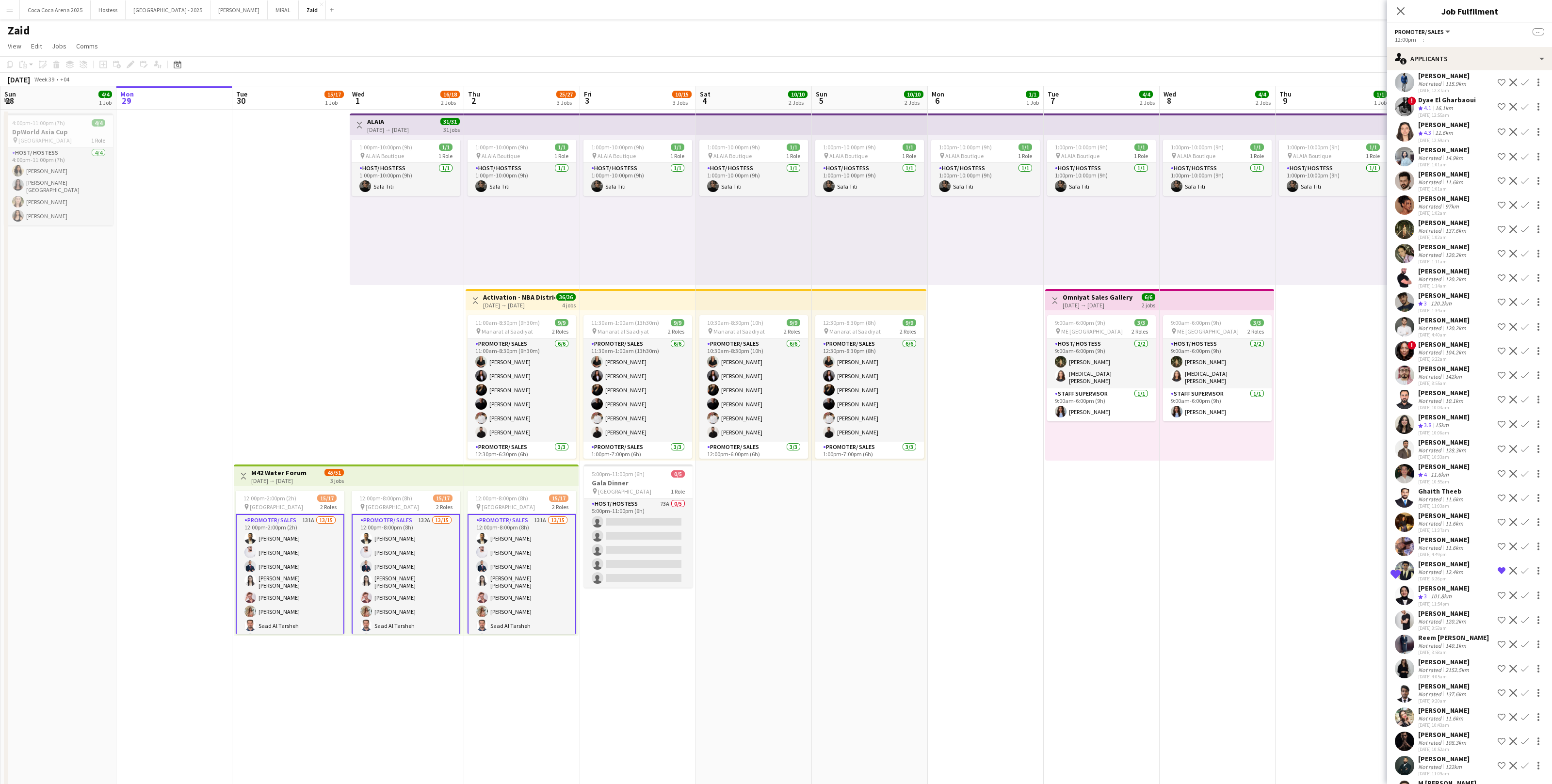
scroll to position [2354, 0]
click at [1454, 594] on div "101.8km" at bounding box center [1441, 598] width 25 height 8
click at [1450, 536] on div "Sunayana Singh" at bounding box center [1444, 540] width 51 height 9
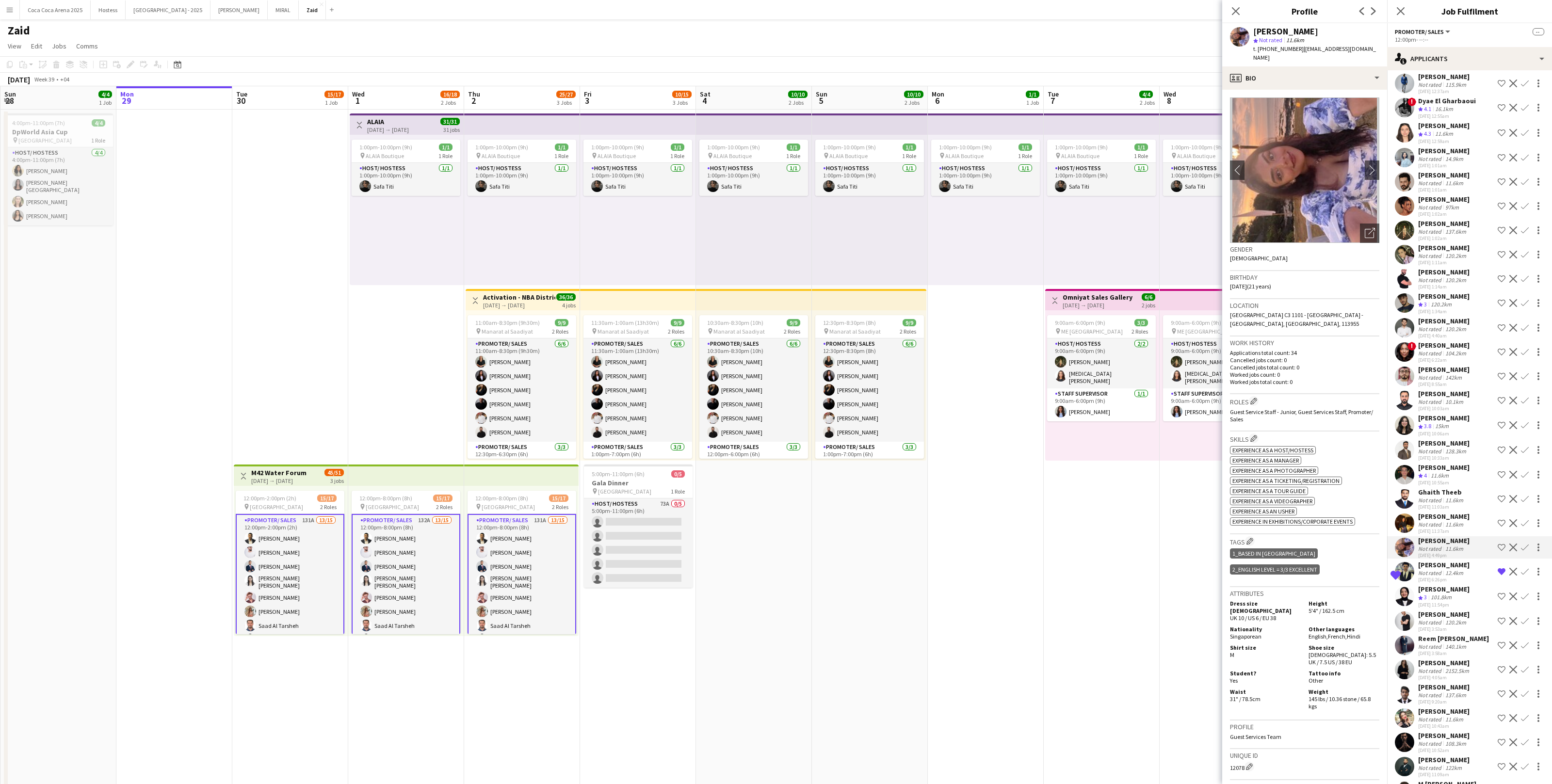
click at [1439, 504] on div "24-09-2025 11:03am" at bounding box center [1442, 507] width 47 height 6
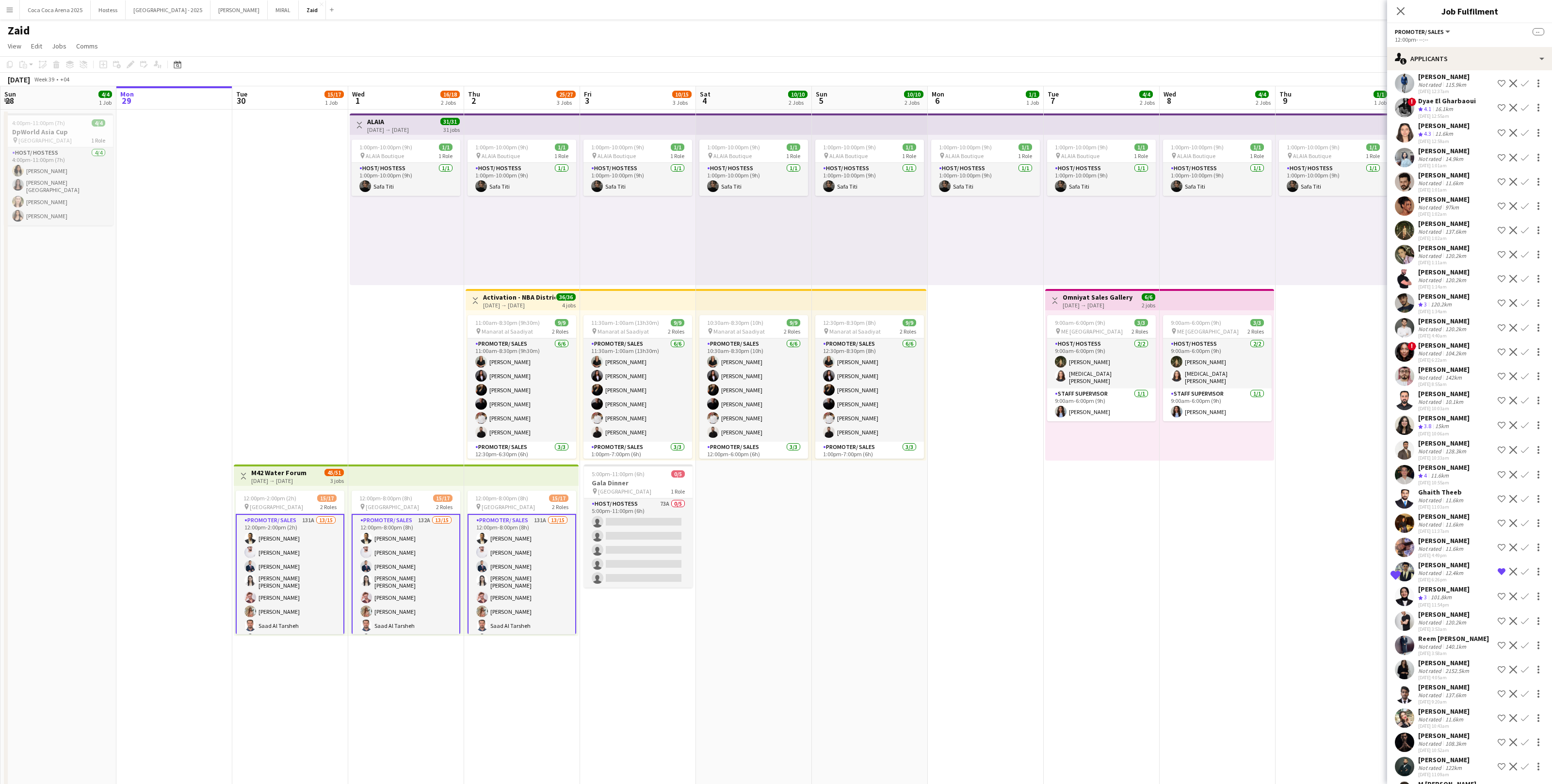
click at [1425, 479] on div "24-09-2025 10:55am" at bounding box center [1444, 482] width 51 height 6
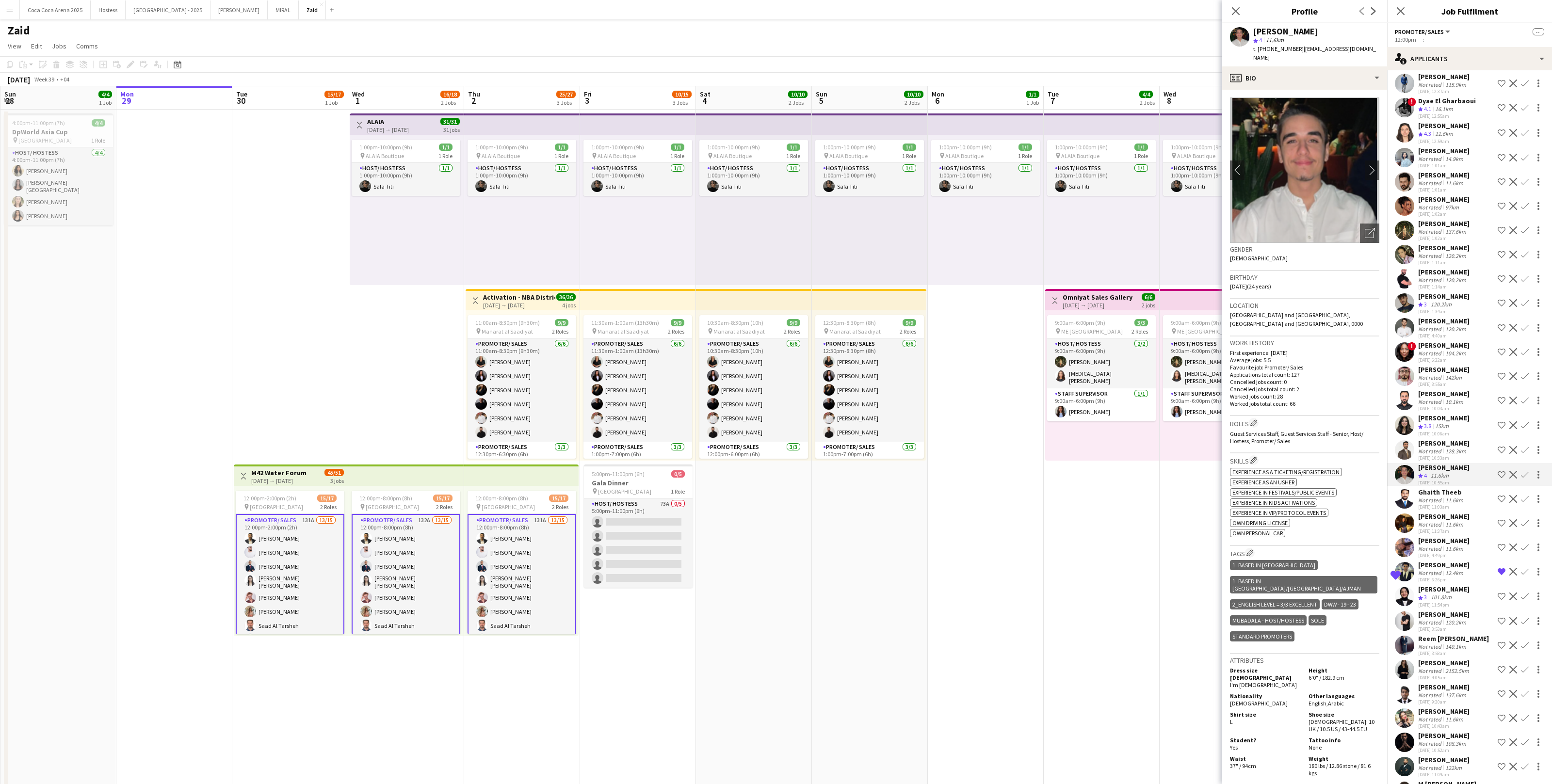
click at [1502, 471] on app-icon "Shortlist crew" at bounding box center [1502, 475] width 8 height 8
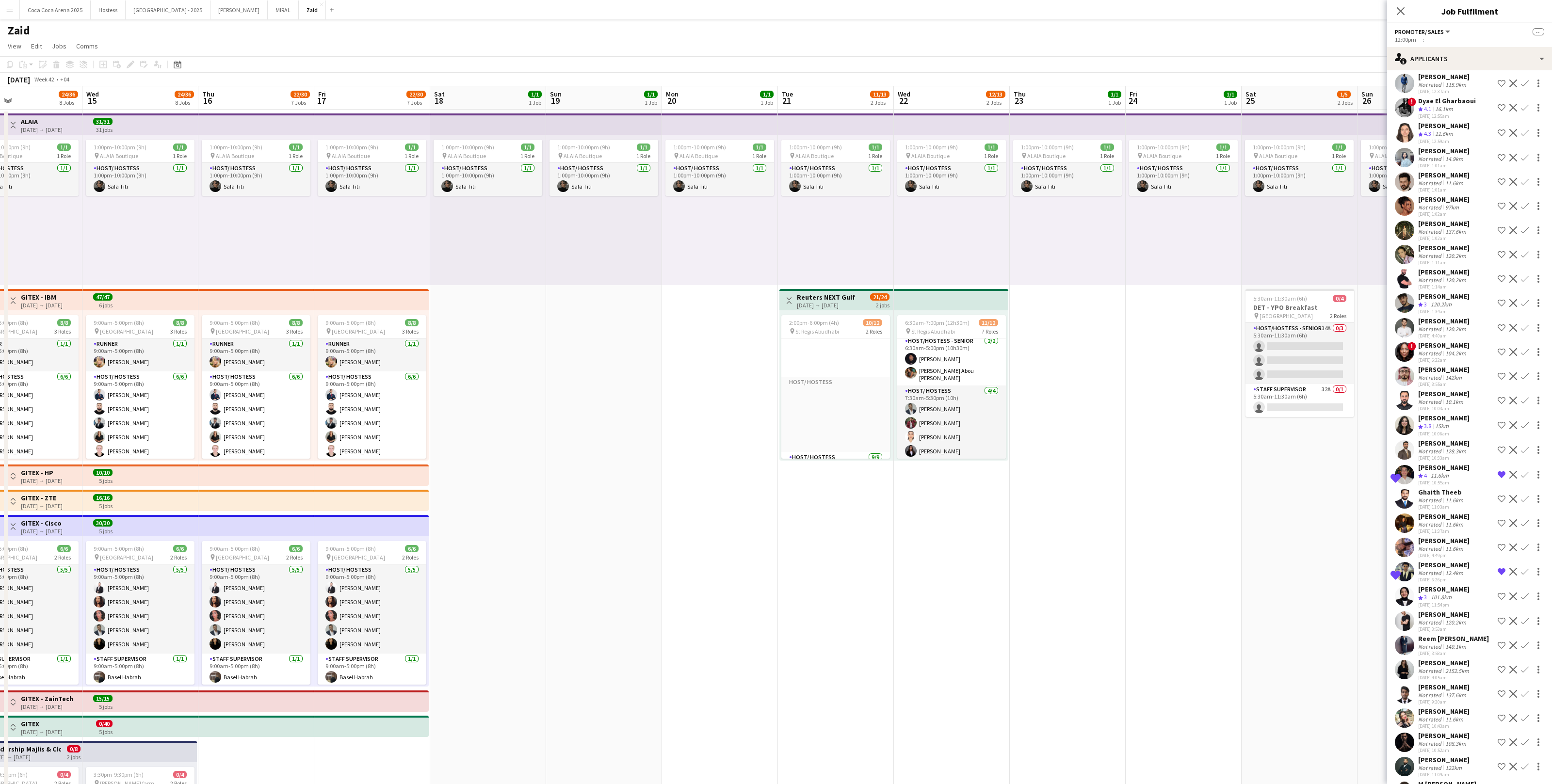
scroll to position [321, 0]
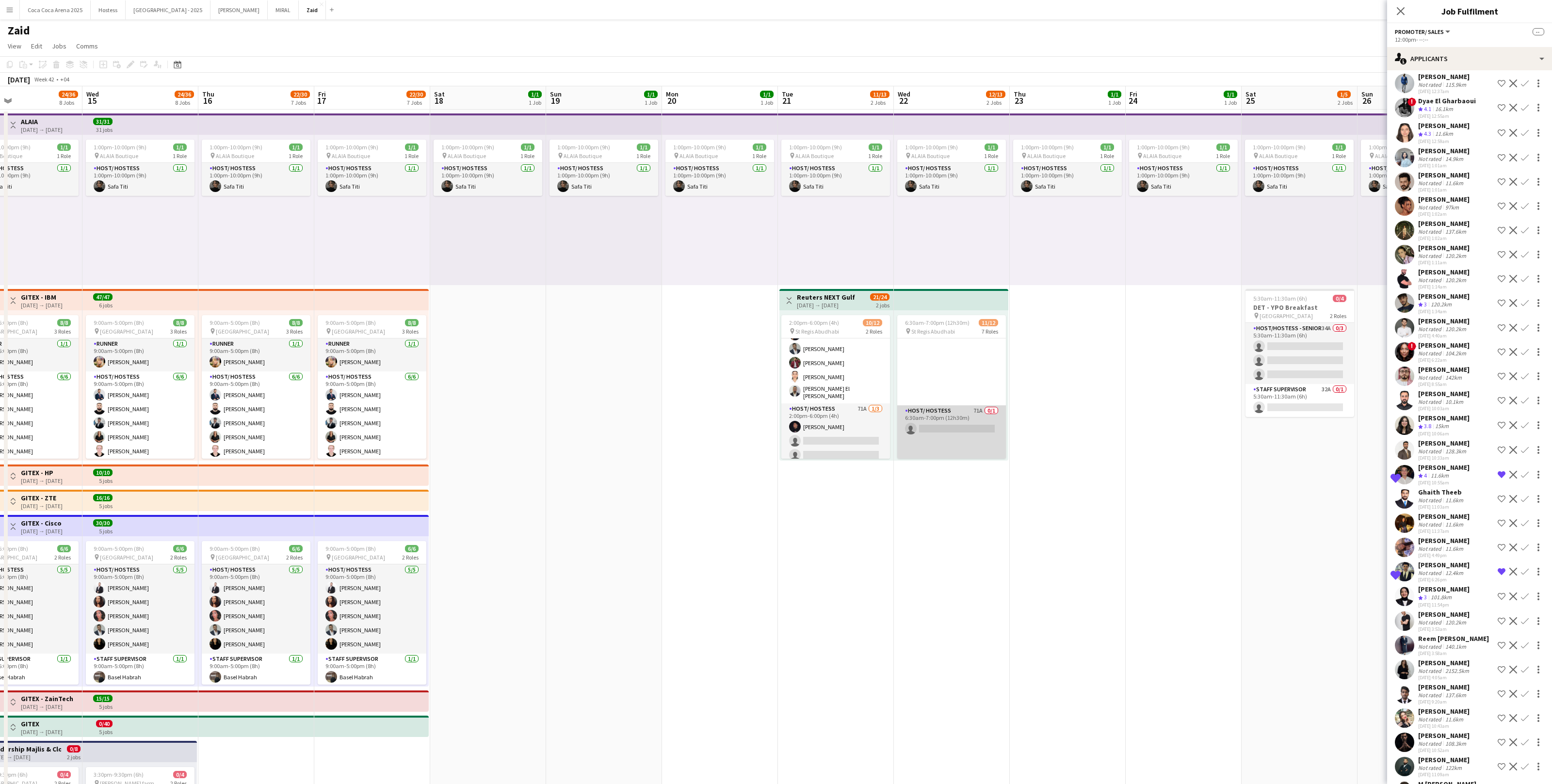
click at [960, 418] on app-card-role "Host/ Hostess 71A 0/1 6:30am-7:00pm (12h30m) single-neutral-actions" at bounding box center [952, 435] width 108 height 61
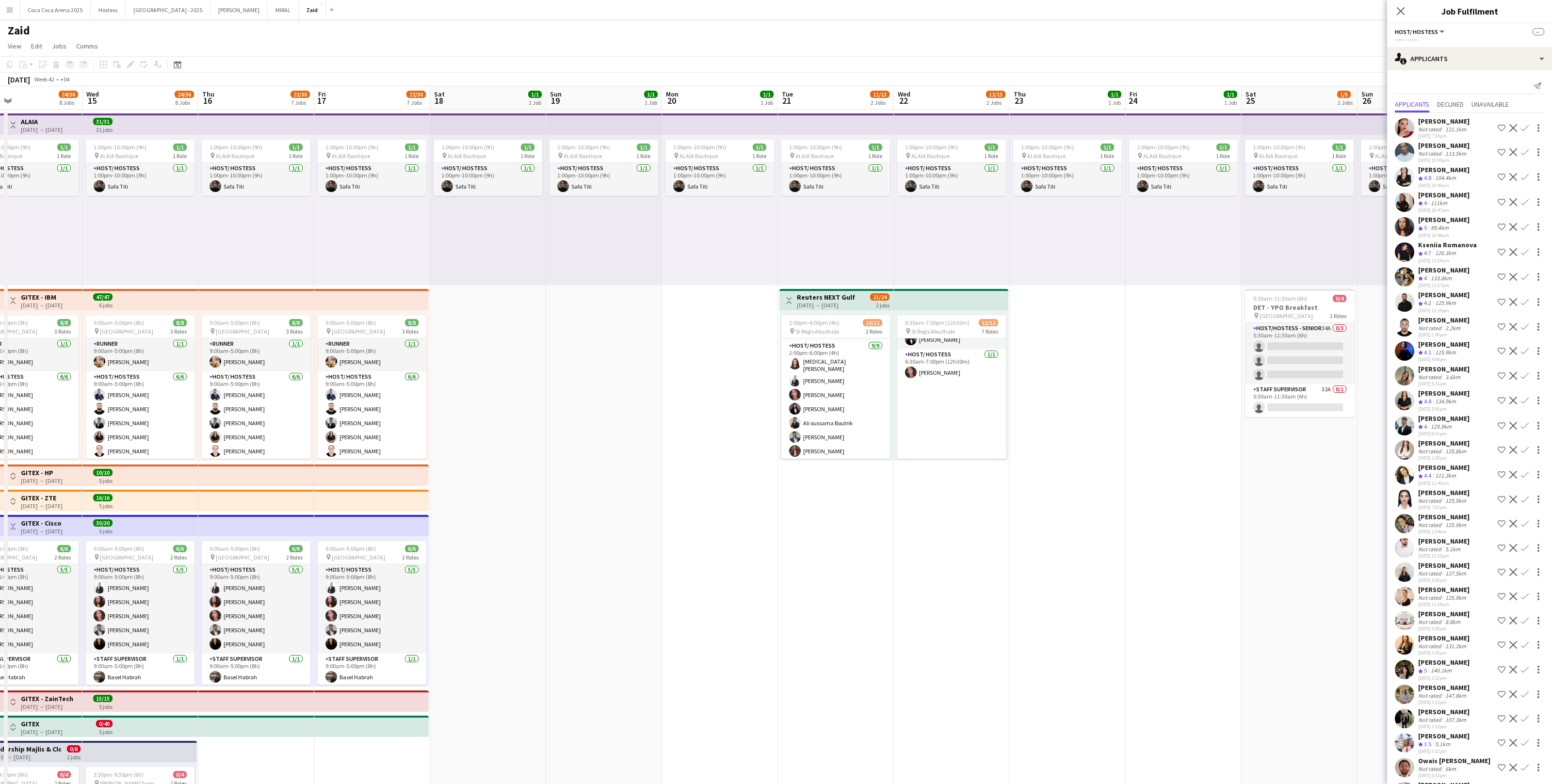
scroll to position [0, 0]
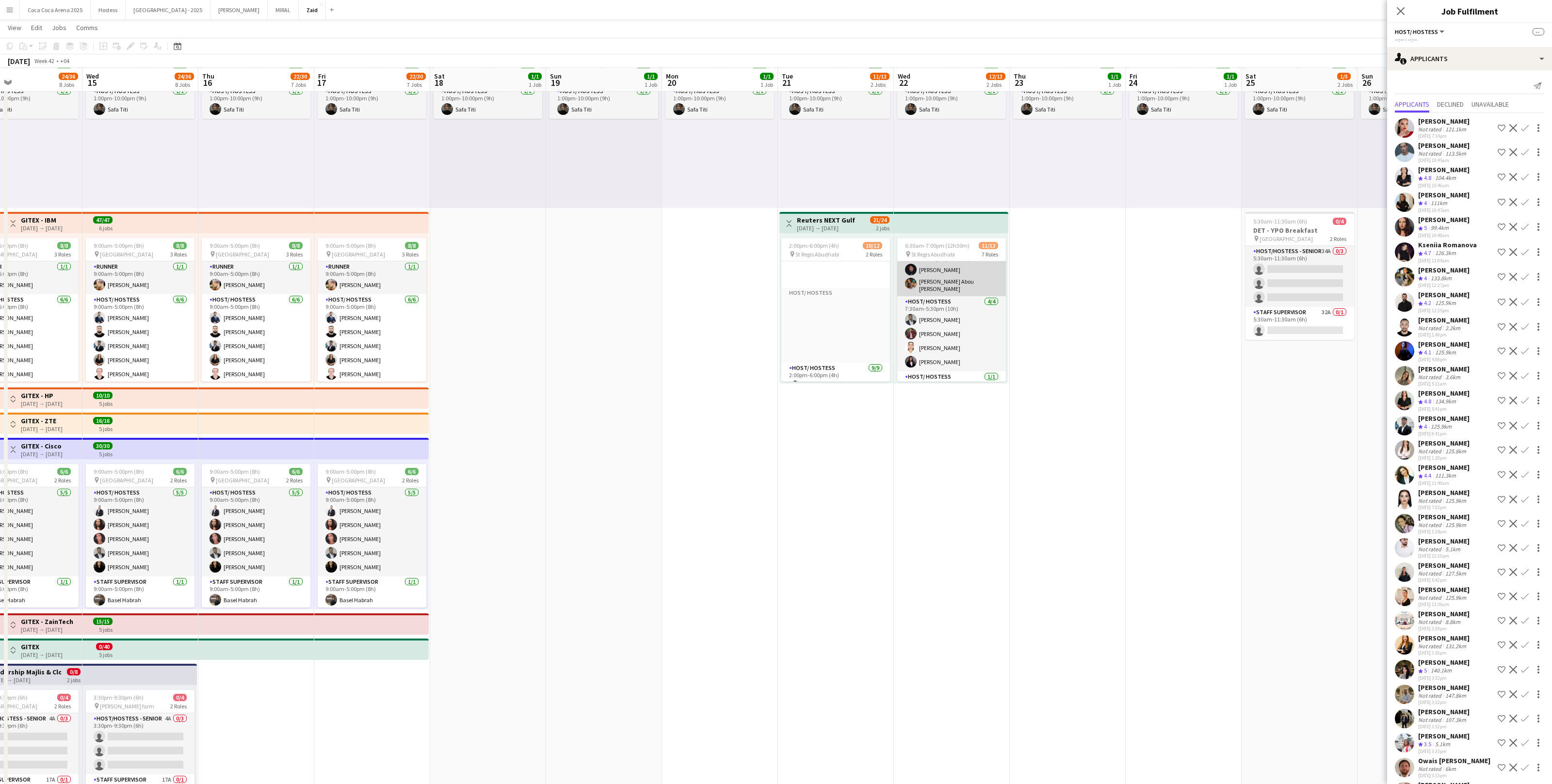
click at [944, 286] on app-card-role "Host/Hostess - Senior 2/2 6:30am-5:00pm (10h30m) Abdullah Hachem Angela Abou ka…" at bounding box center [952, 271] width 108 height 50
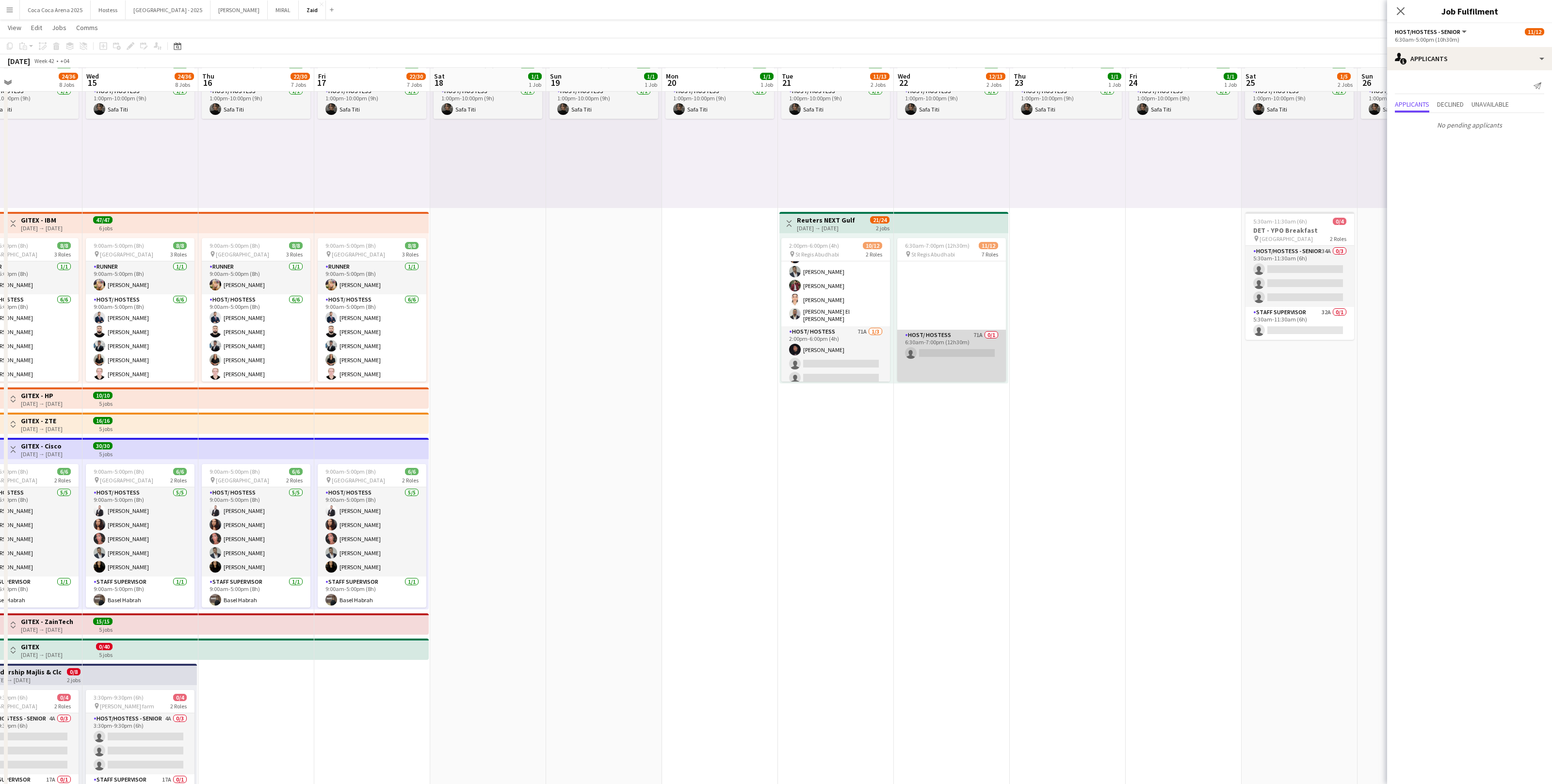
click at [972, 354] on app-card-role "Host/ Hostess 71A 0/1 6:30am-7:00pm (12h30m) single-neutral-actions" at bounding box center [952, 360] width 108 height 61
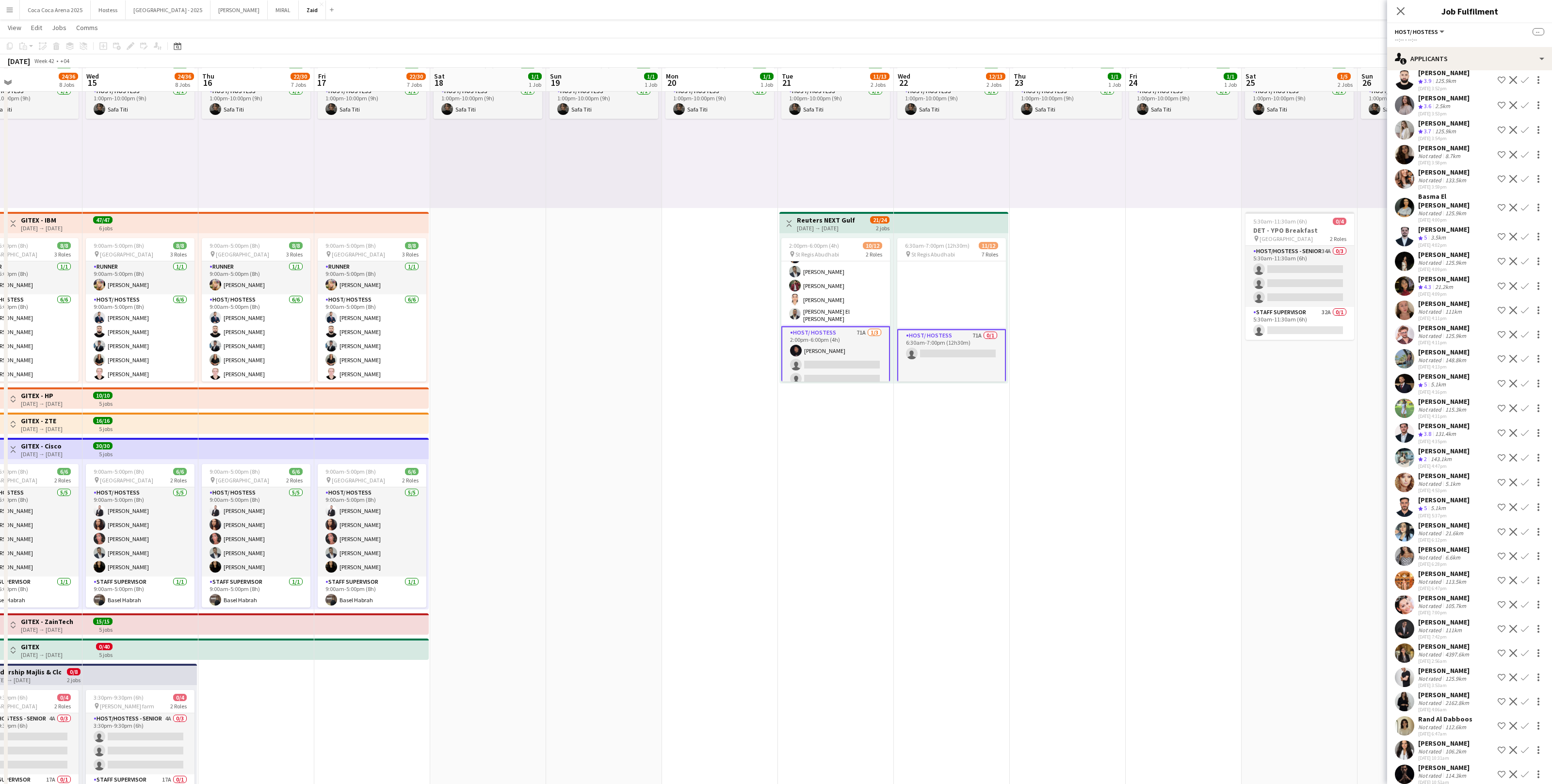
click at [1501, 722] on app-icon "Shortlist crew" at bounding box center [1502, 726] width 8 height 8
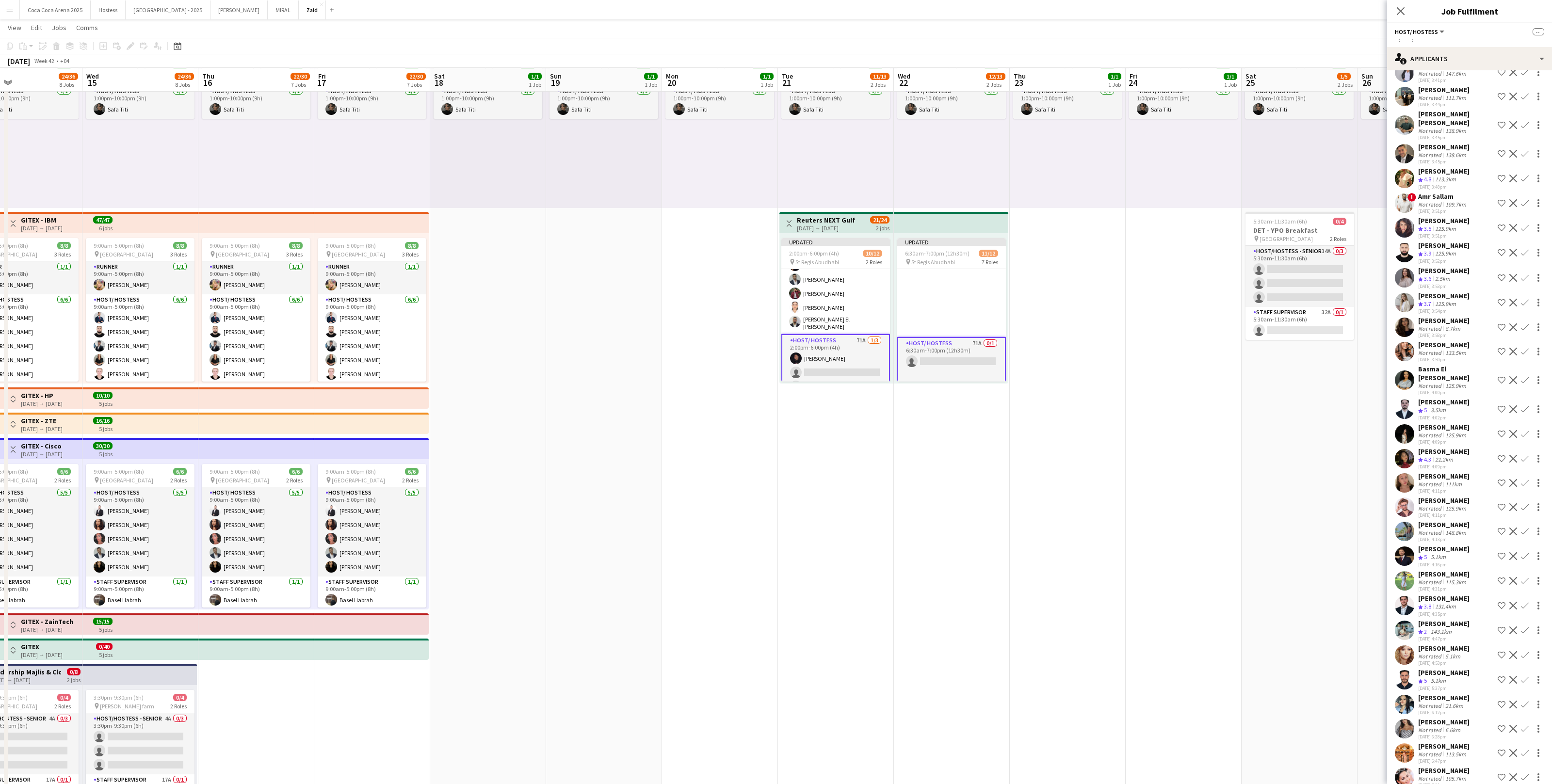
click at [1461, 429] on div "Narmin Hajiyeva Not rated 121.1km 28-08-2025 7:34pm Shortlist crew Decline Conf…" at bounding box center [1470, 103] width 165 height 1713
click at [1461, 447] on div "Rana Zafar Crew rating 4.3 21.2km 28-09-2025 4:09pm Shortlist crew Decline Conf…" at bounding box center [1470, 459] width 165 height 23
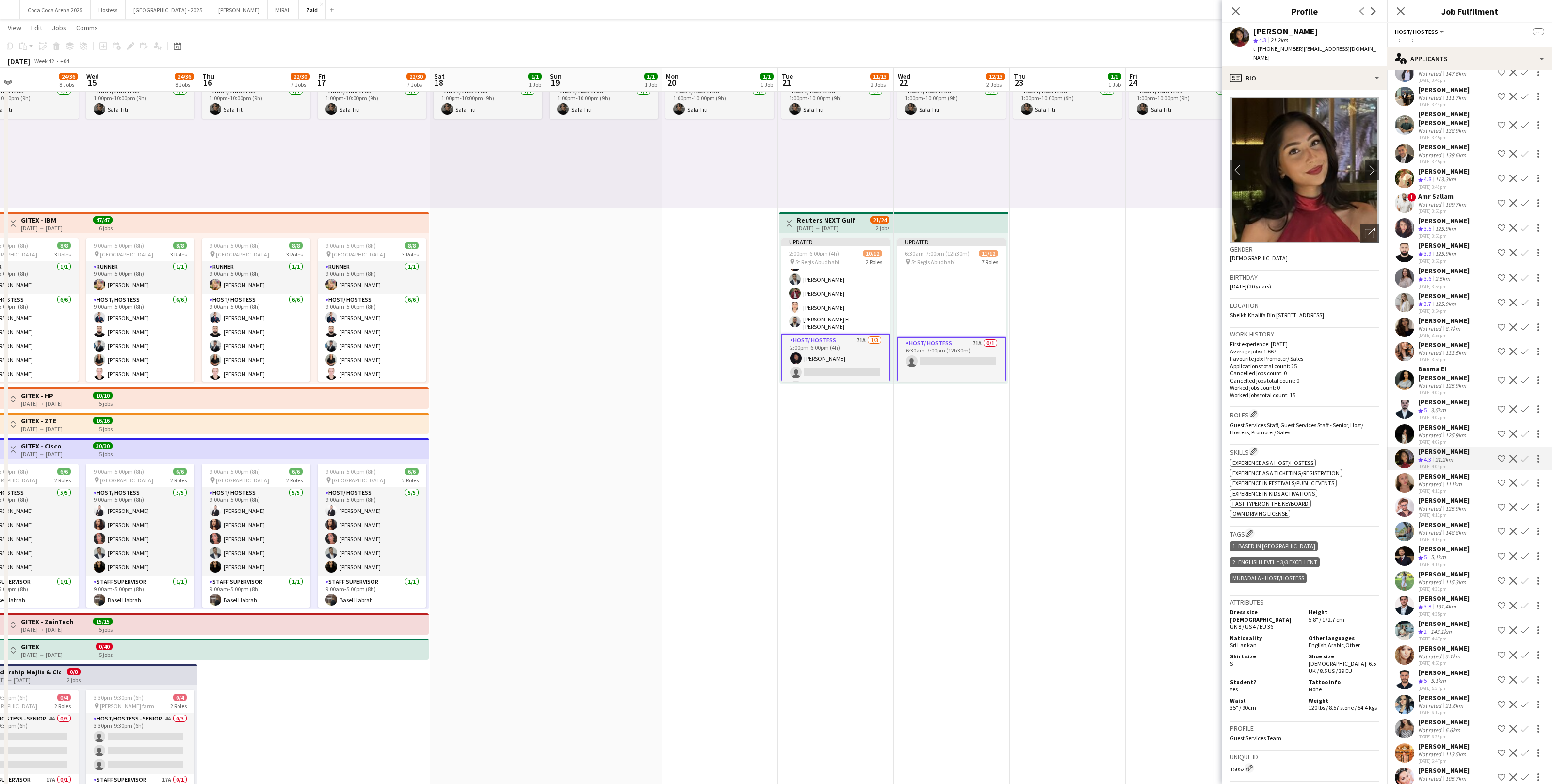
drag, startPoint x: 1499, startPoint y: 442, endPoint x: 1466, endPoint y: 407, distance: 48.1
click at [1499, 454] on app-icon "Shortlist crew" at bounding box center [1502, 459] width 8 height 8
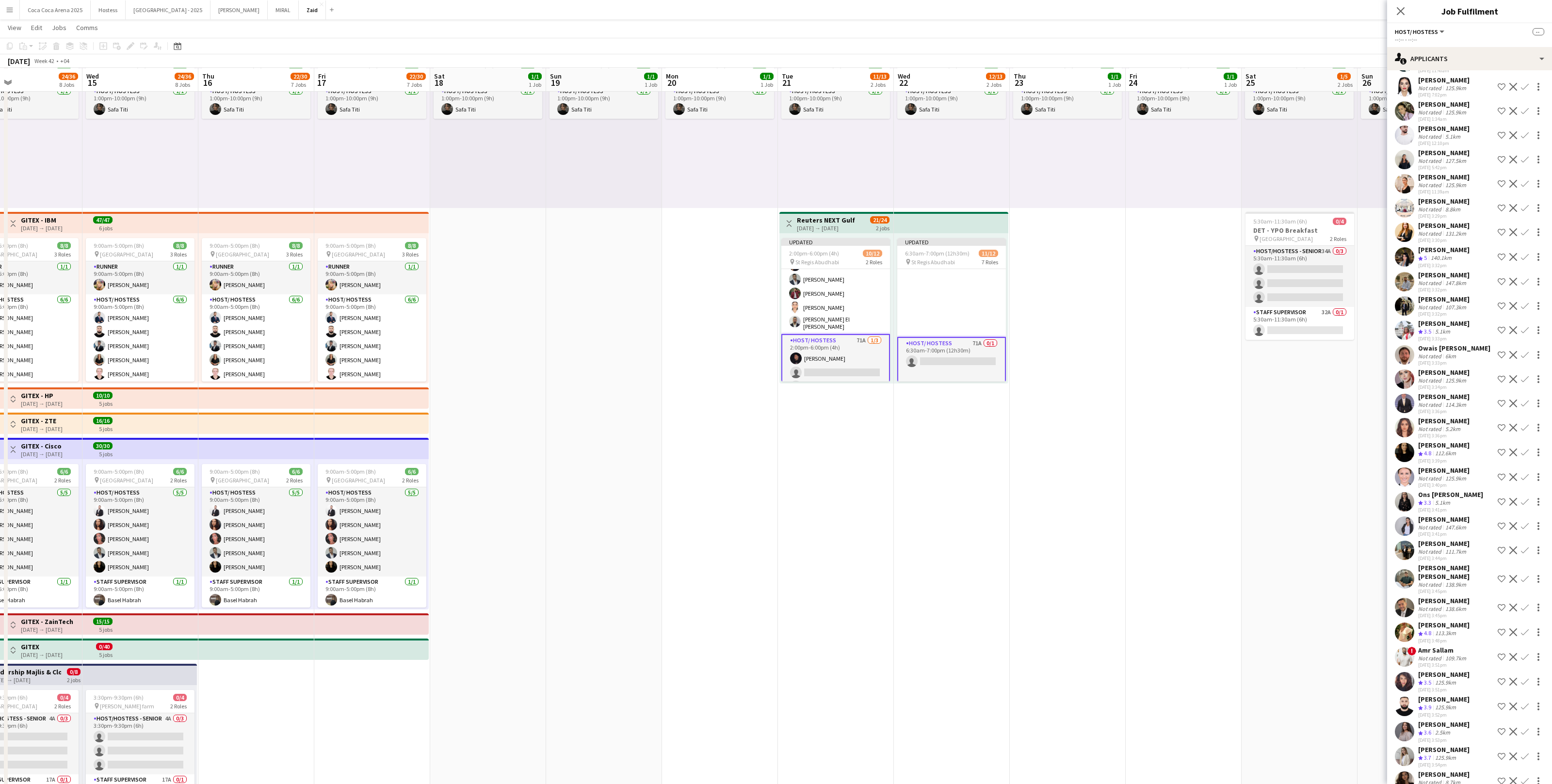
click at [1501, 253] on app-icon "Shortlist crew" at bounding box center [1502, 257] width 8 height 8
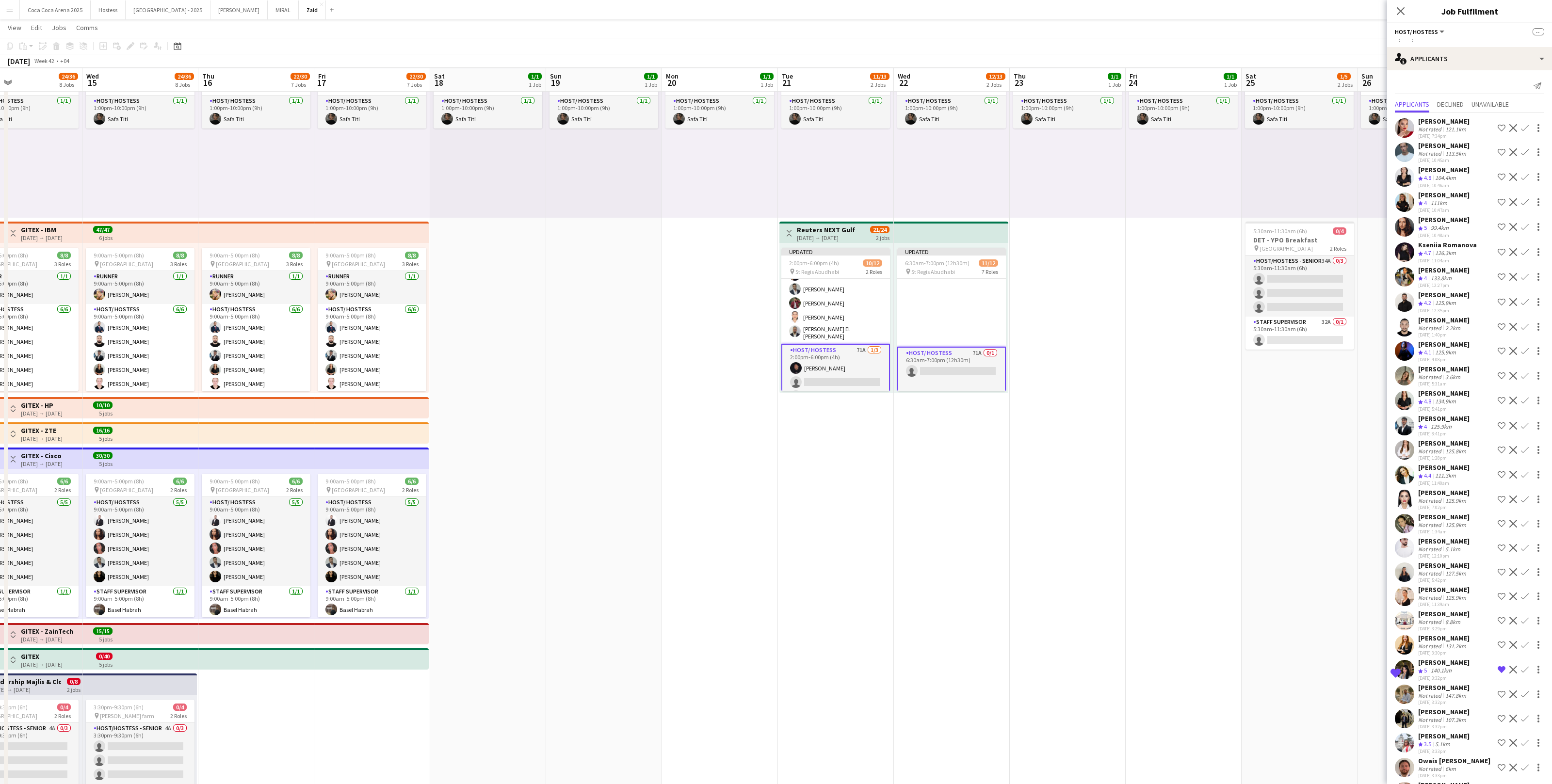
click at [1450, 352] on div "125.9km" at bounding box center [1446, 353] width 25 height 8
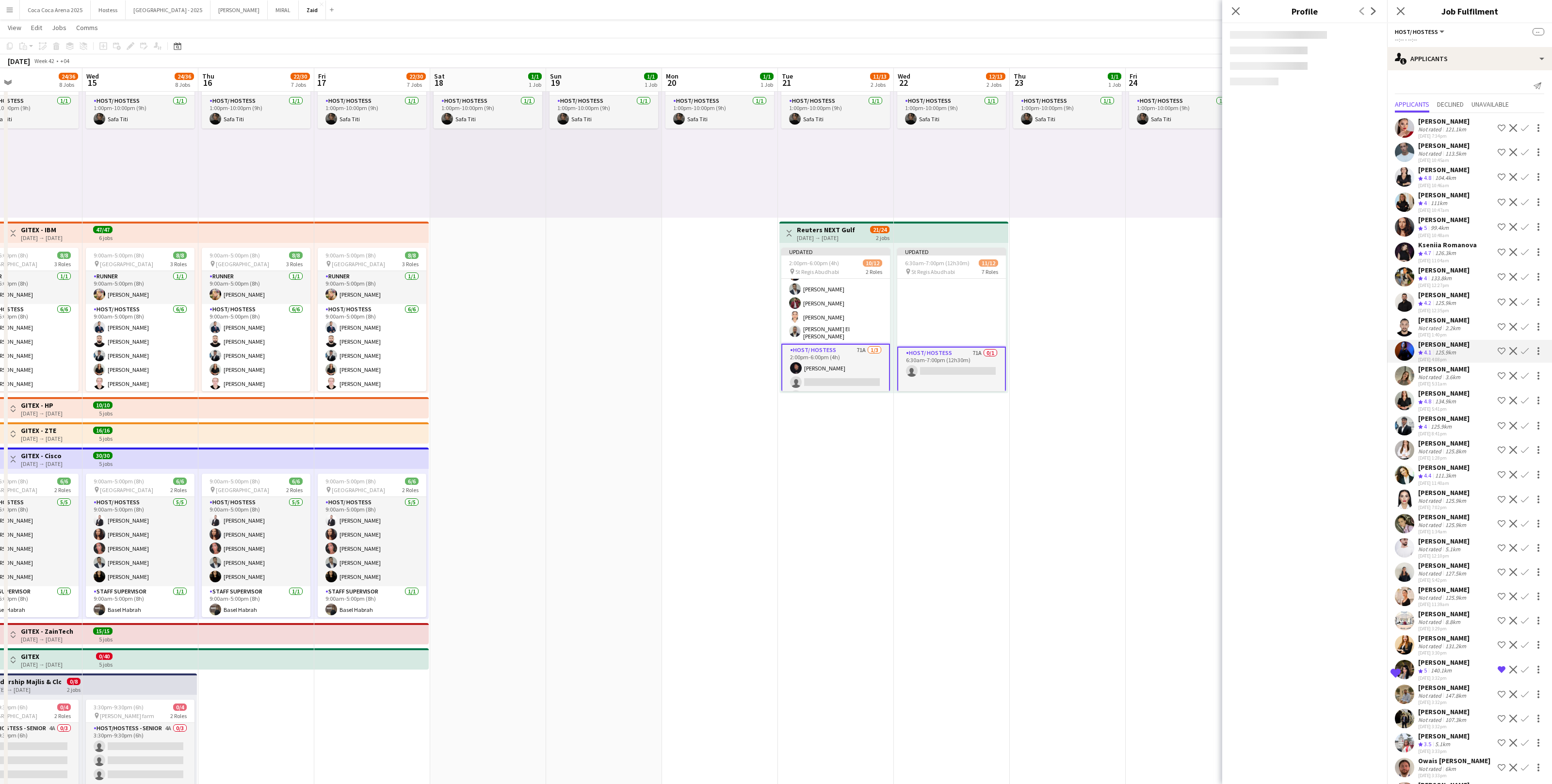
click at [1446, 303] on div "125.9km" at bounding box center [1446, 303] width 25 height 8
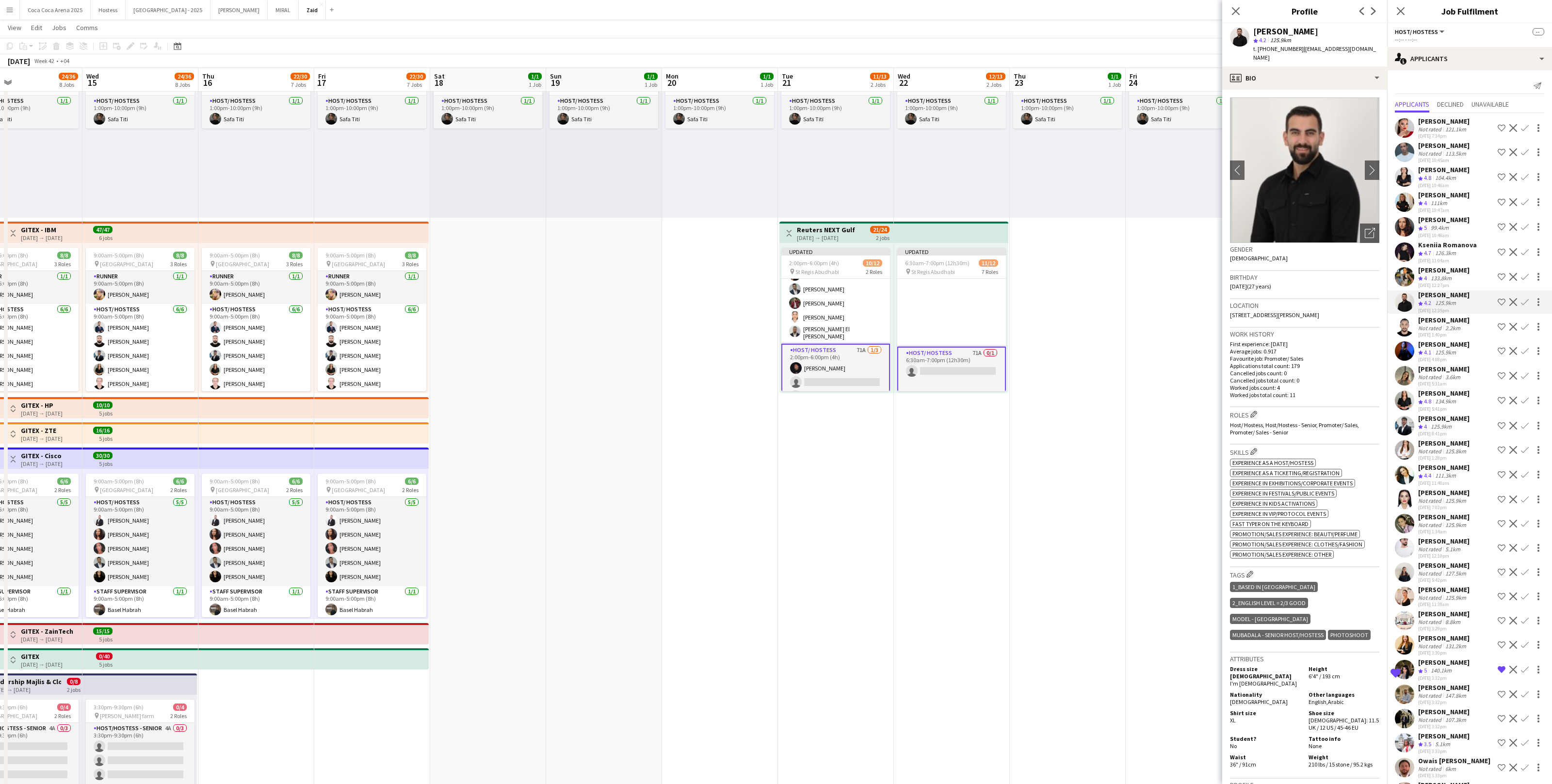
click at [1460, 267] on div "Neda Ashoobi Crew rating 4 133.8km 29-08-2025 12:27pm Shortlist crew Decline Co…" at bounding box center [1470, 277] width 165 height 23
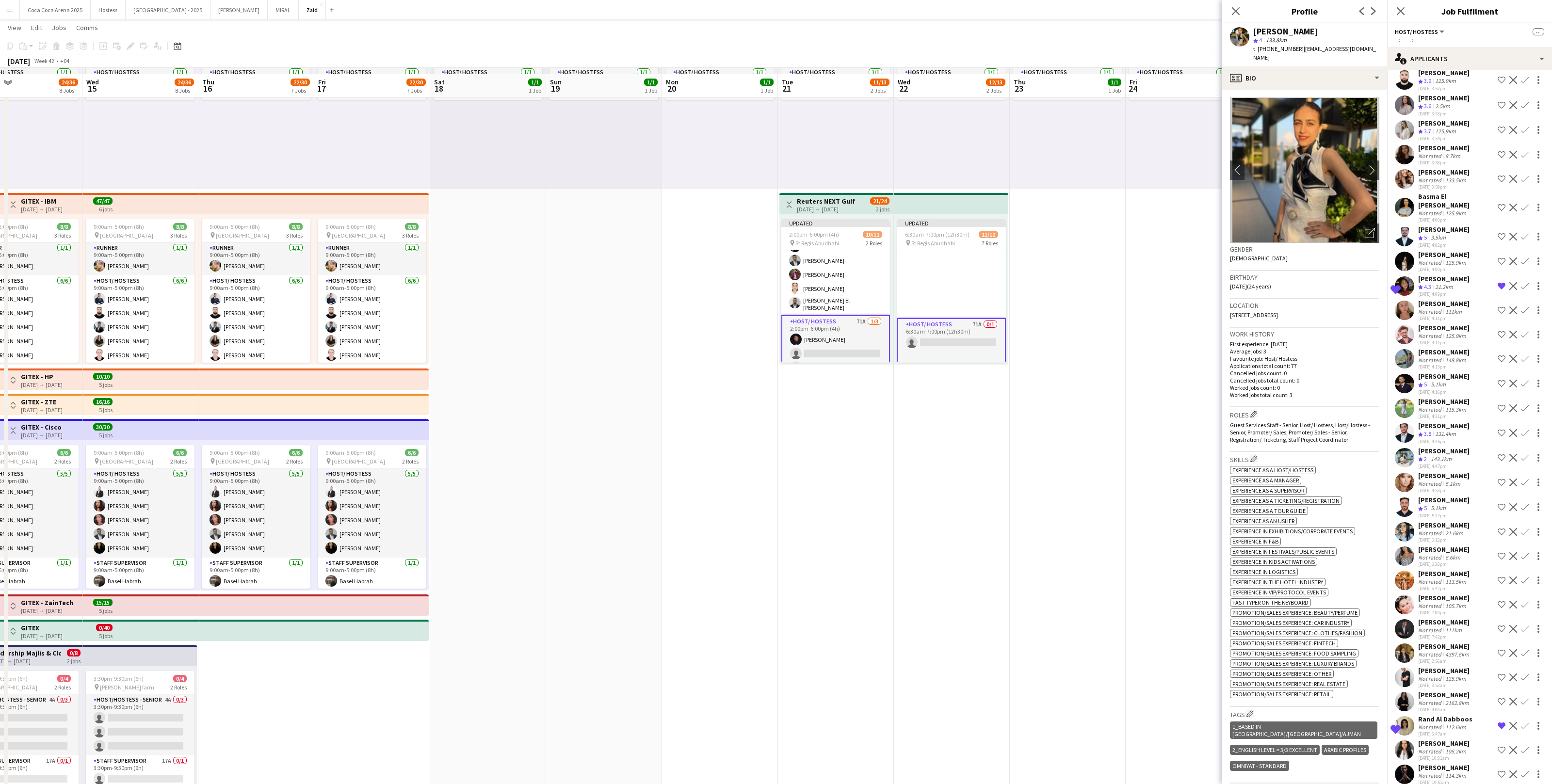
scroll to position [112, 0]
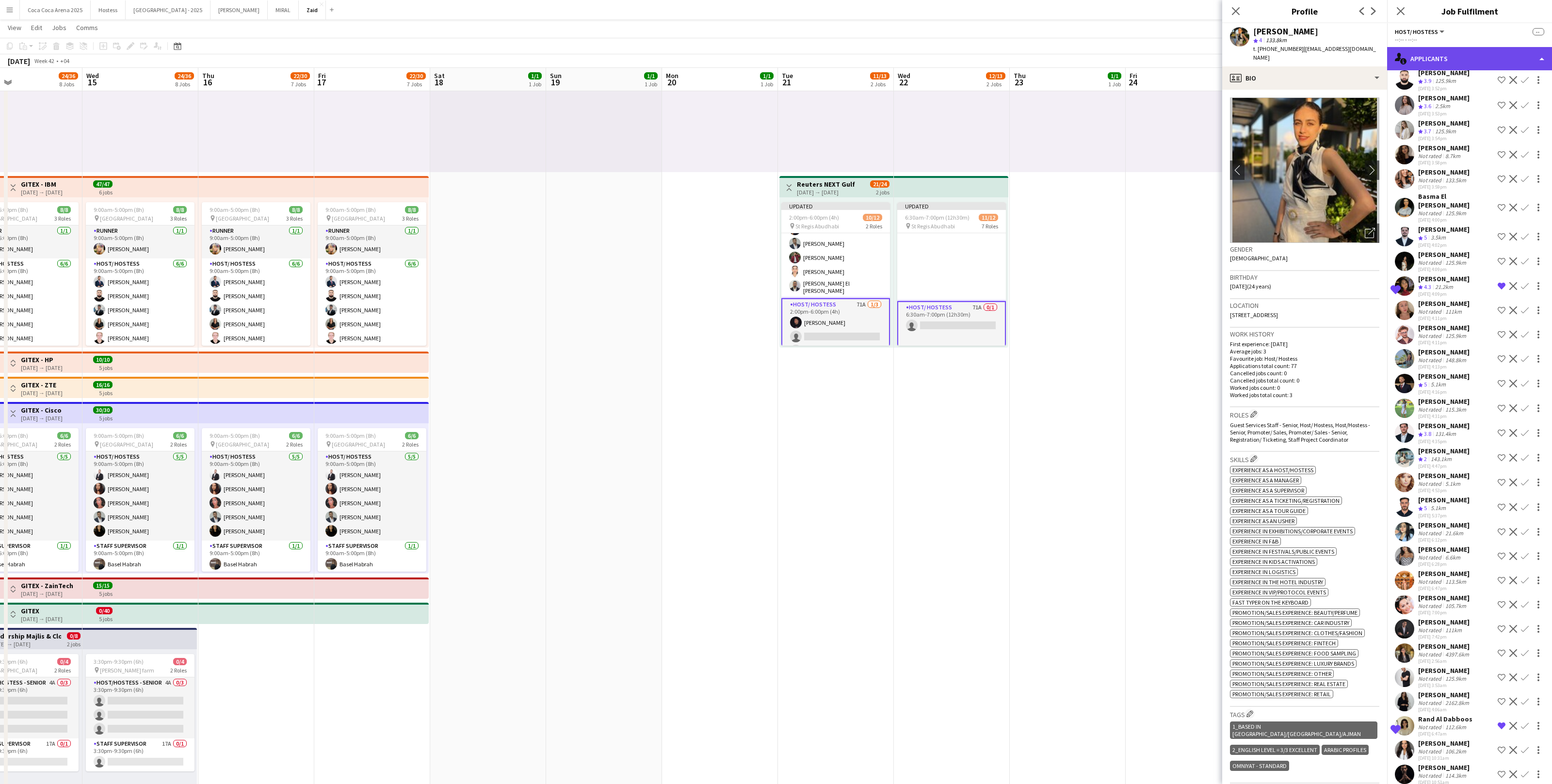
click at [1480, 55] on div "single-neutral-actions-information Applicants" at bounding box center [1470, 58] width 165 height 23
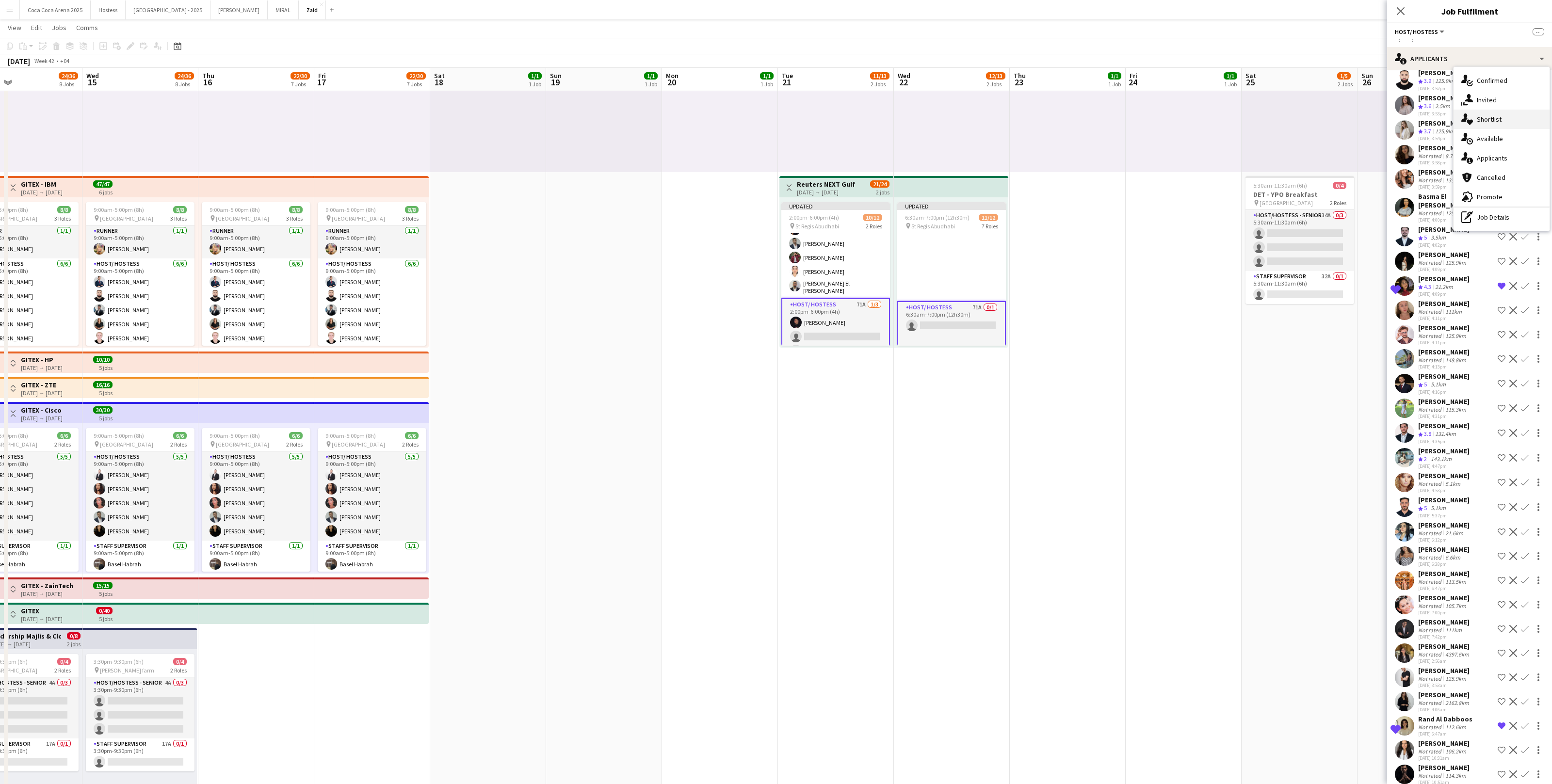
click at [1511, 118] on div "single-neutral-actions-heart Shortlist" at bounding box center [1502, 119] width 96 height 19
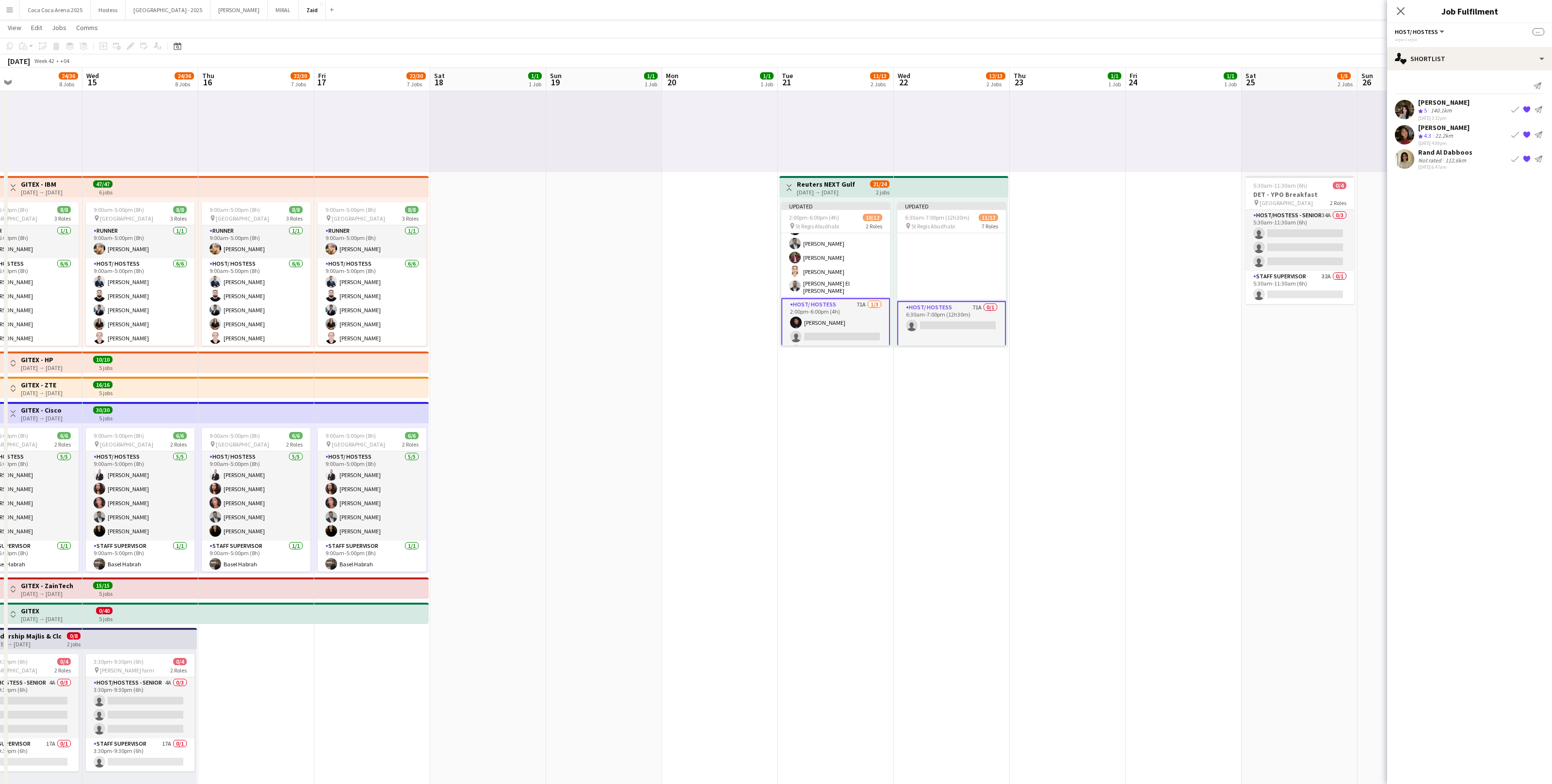
click at [1198, 350] on app-date-cell "1:00pm-10:00pm (9h) 1/1 pin ALAIA Boutique 1 Role Host/ Hostess 1/1 1:00pm-10:0…" at bounding box center [1184, 400] width 116 height 807
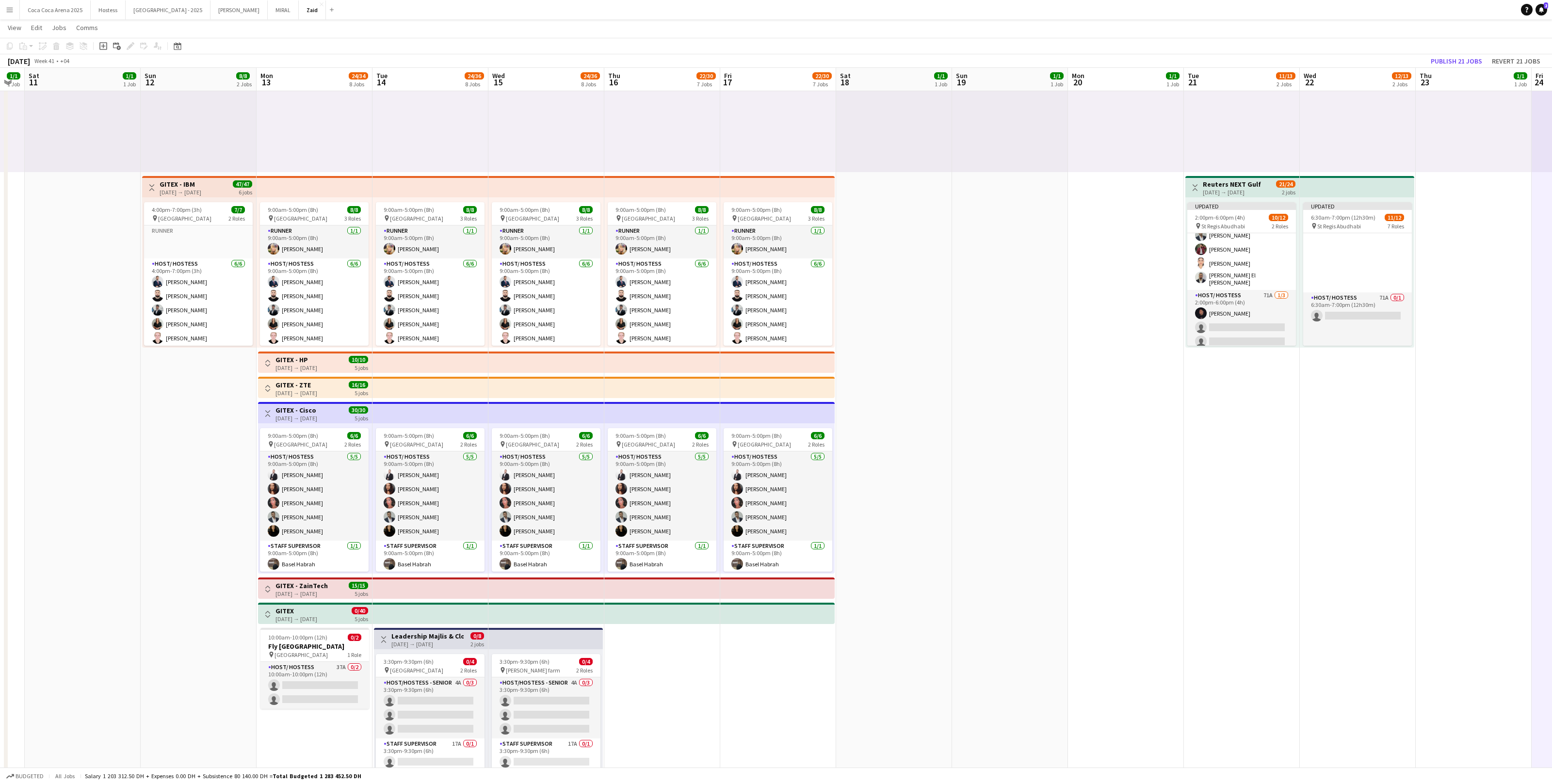
scroll to position [3, 0]
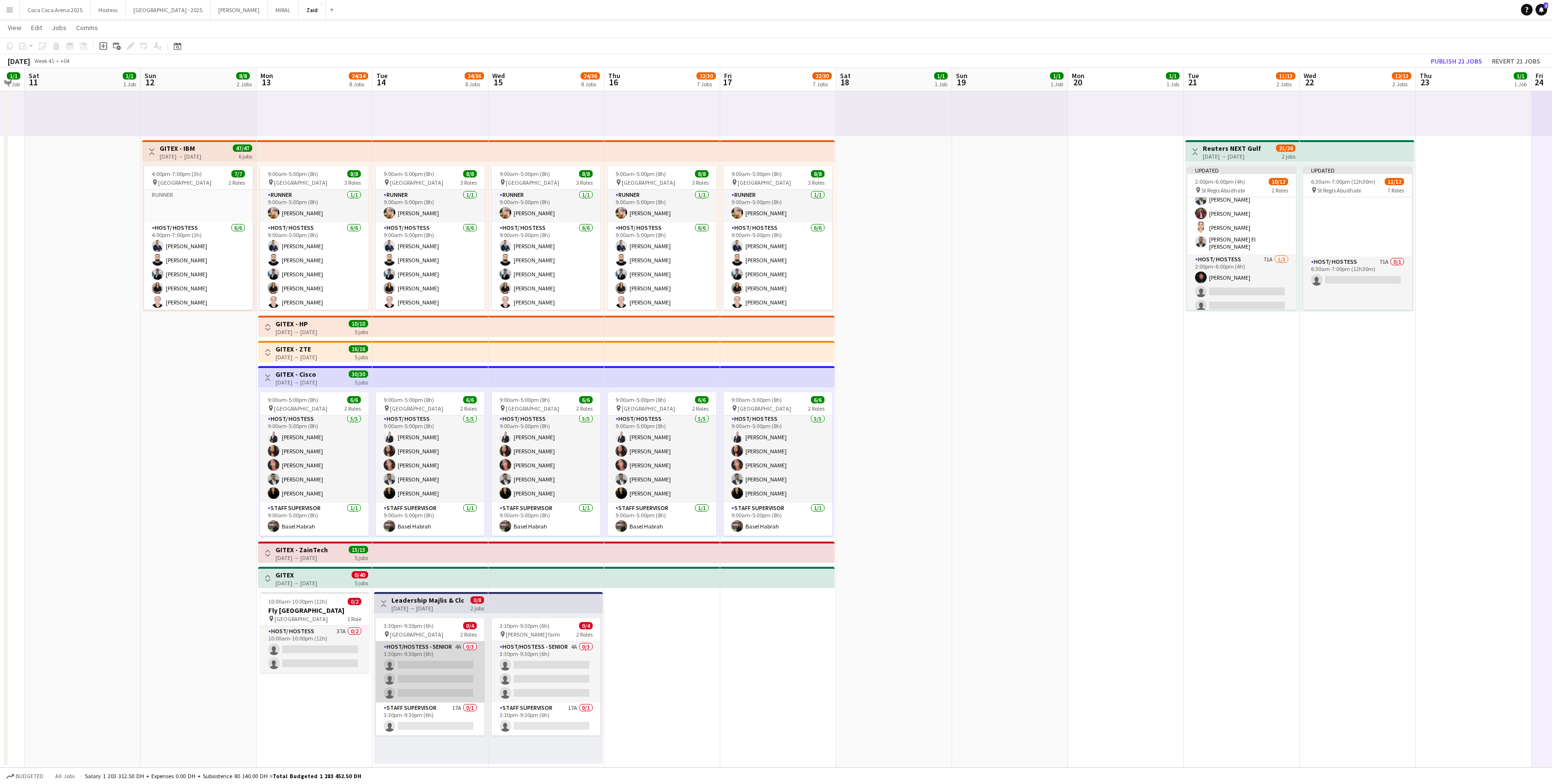
click at [442, 675] on app-card-role "Host/Hostess - Senior 4A 0/3 3:30pm-9:30pm (6h) single-neutral-actions single-n…" at bounding box center [430, 672] width 108 height 61
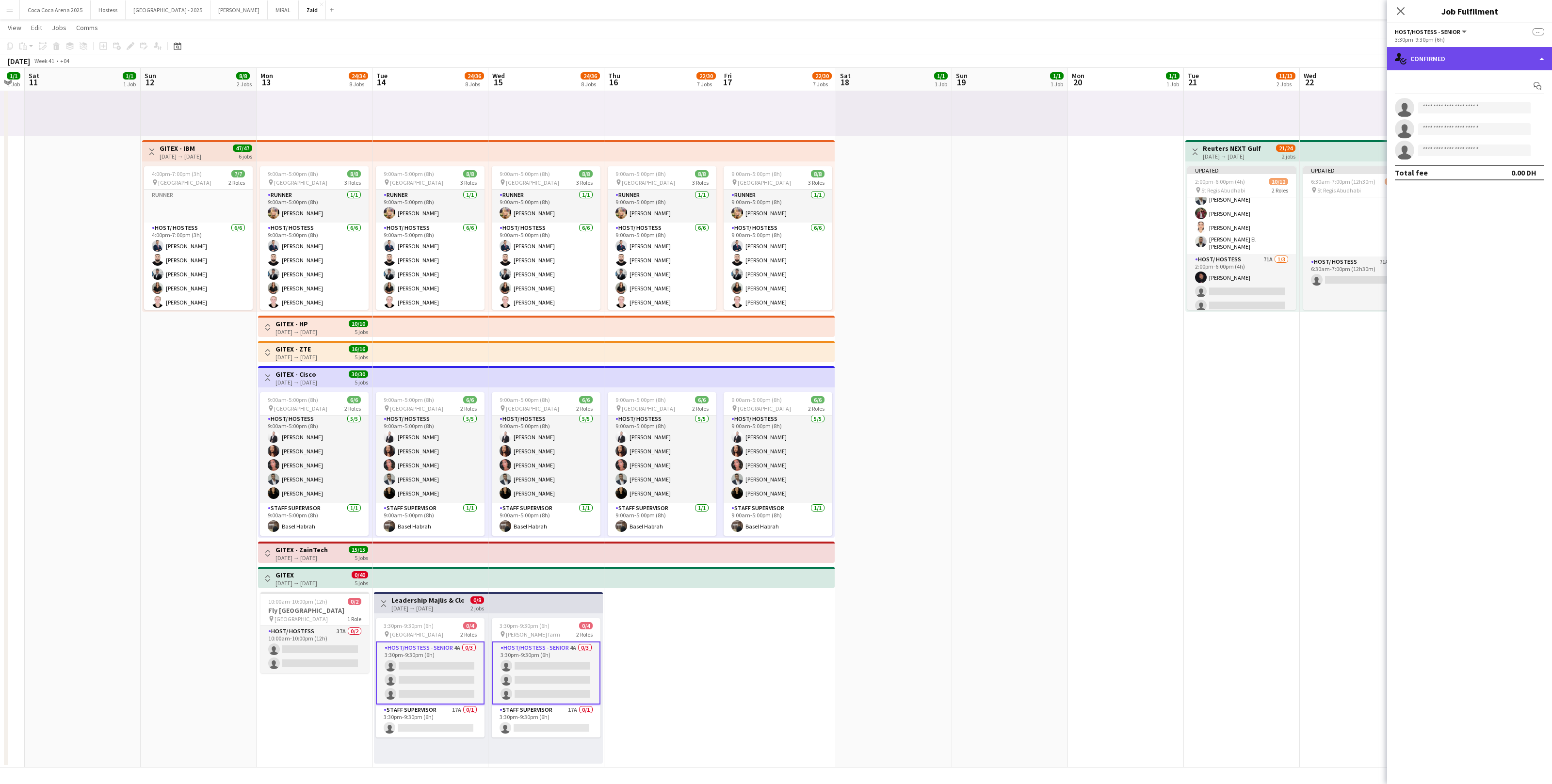
click at [1422, 68] on div "single-neutral-actions-check-2 Confirmed" at bounding box center [1470, 58] width 165 height 23
click at [1511, 156] on div "single-neutral-actions-information Applicants" at bounding box center [1502, 158] width 96 height 19
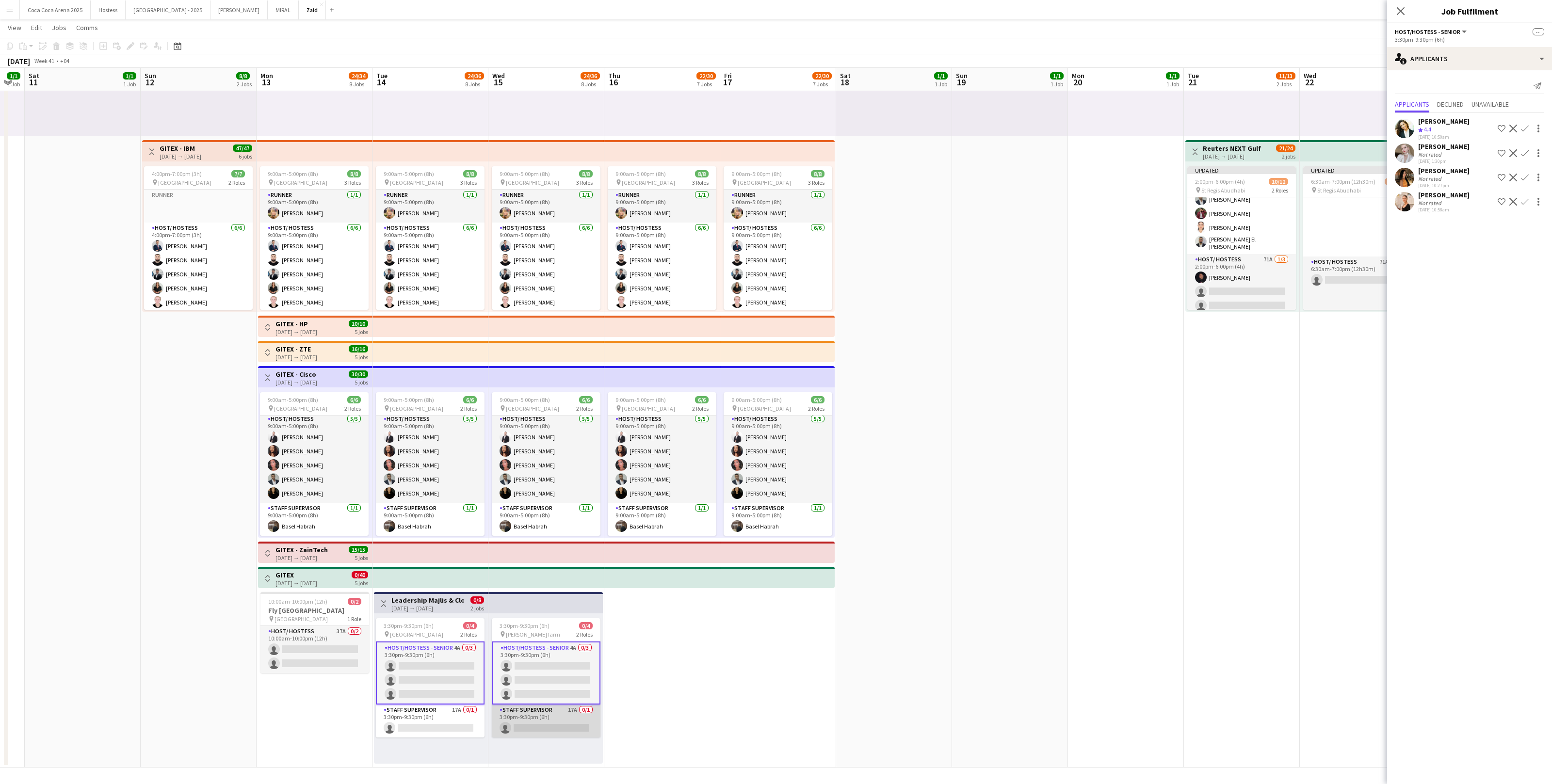
click at [564, 706] on app-card-role "Staff Supervisor 17A 0/1 3:30pm-9:30pm (6h) single-neutral-actions" at bounding box center [546, 721] width 108 height 33
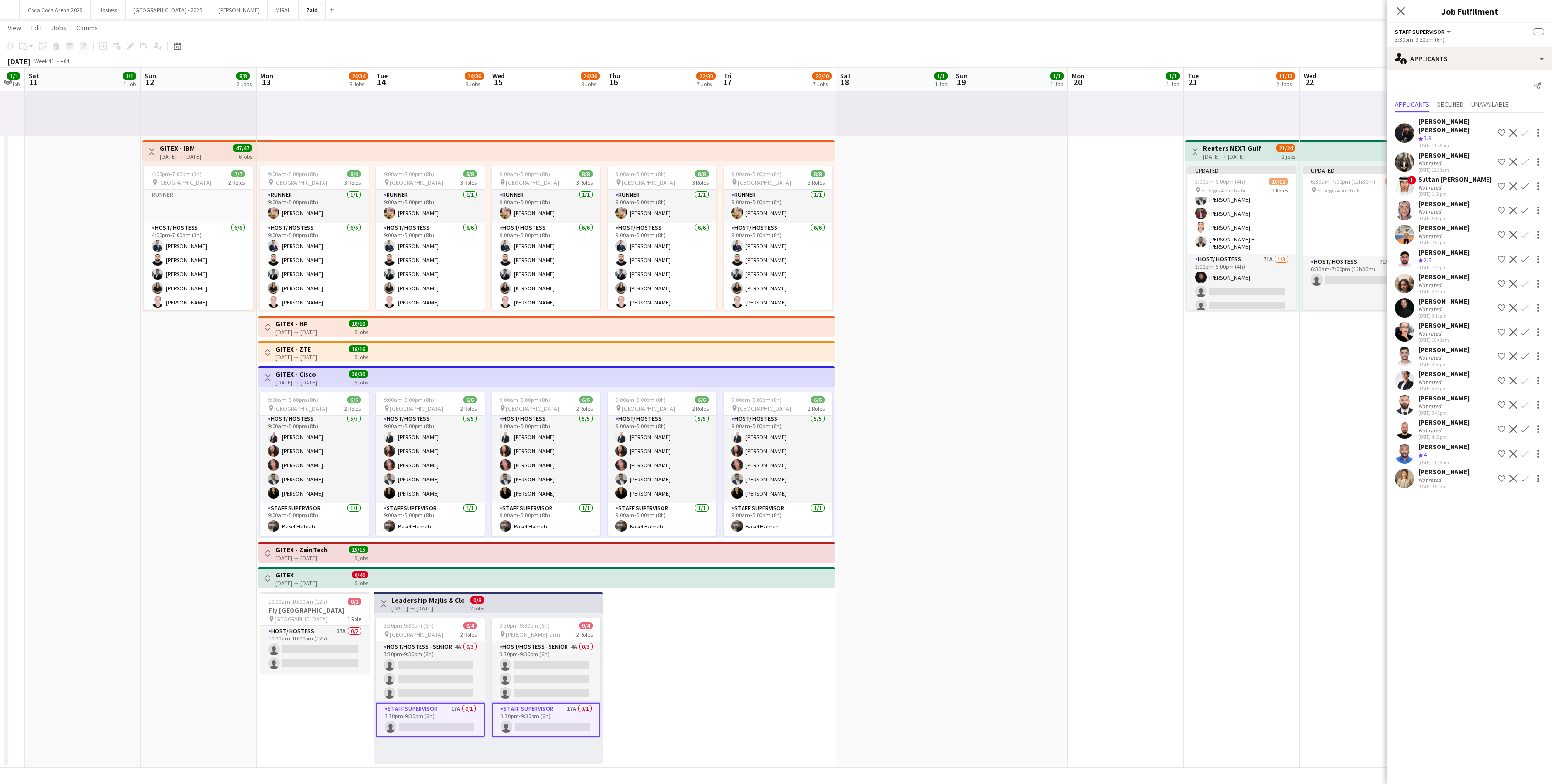
click at [1462, 442] on div "Osman El Mubarak" at bounding box center [1444, 446] width 51 height 9
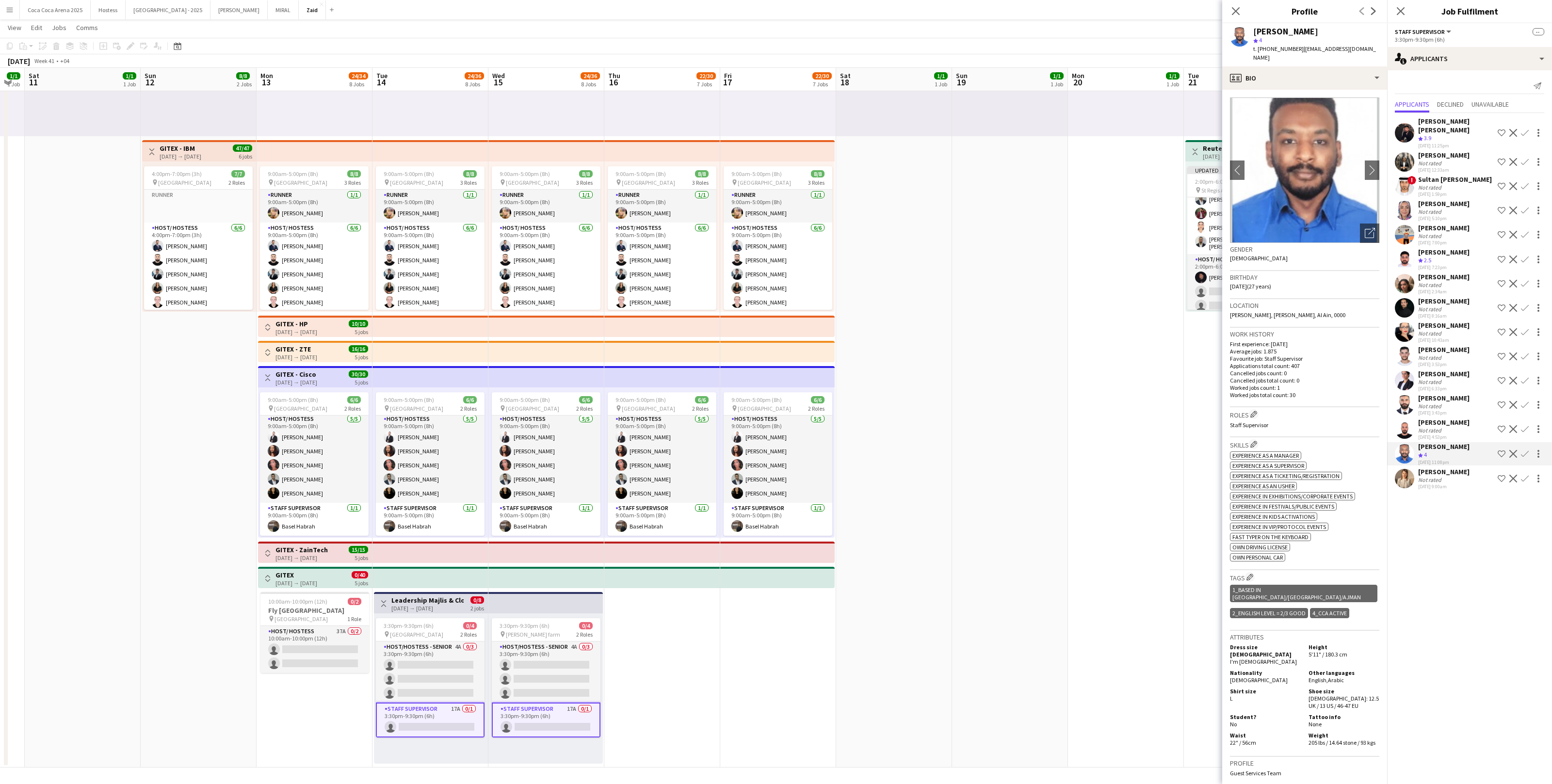
click at [1458, 321] on div "[PERSON_NAME]" at bounding box center [1444, 325] width 51 height 9
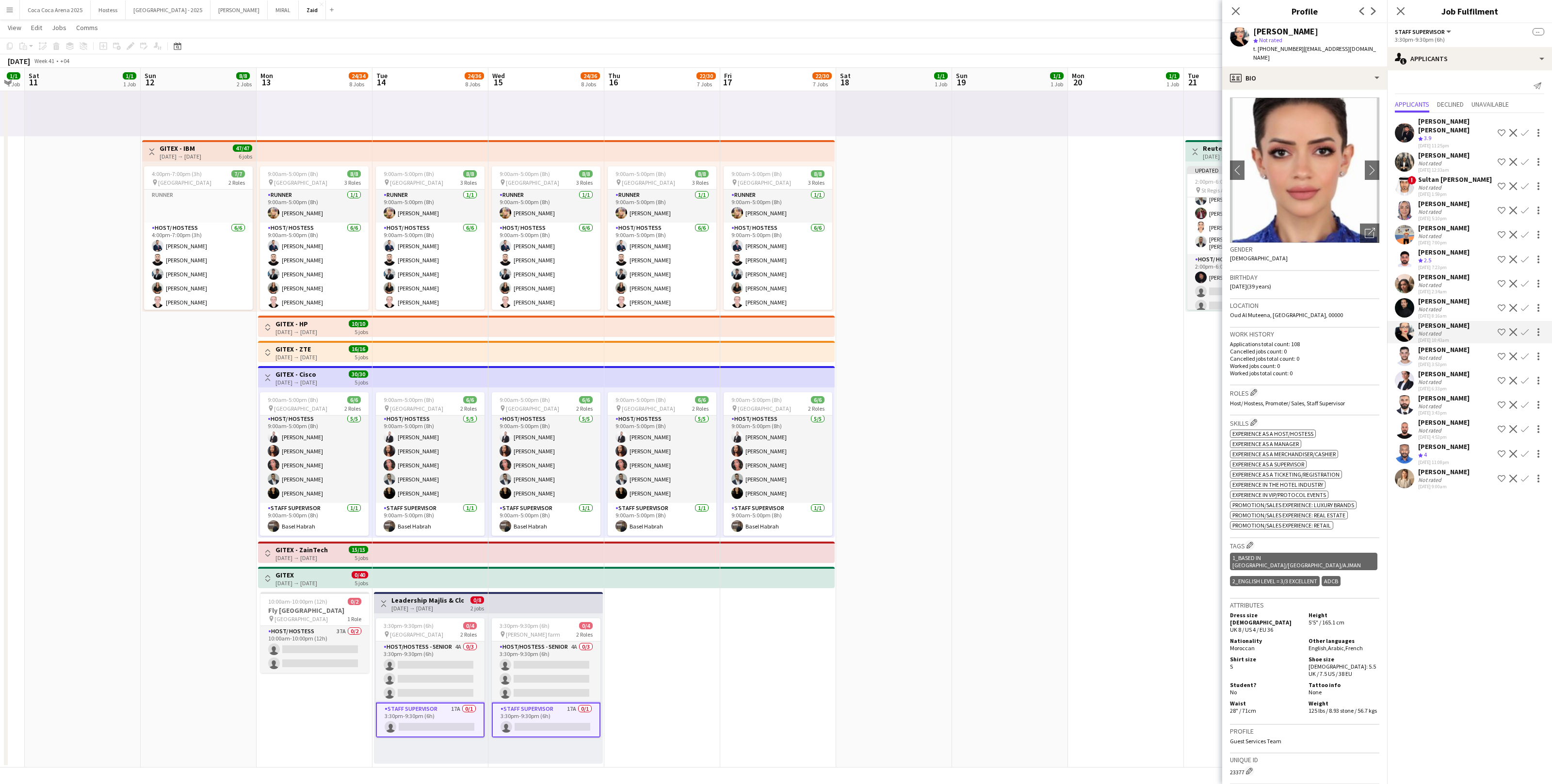
click at [1456, 345] on div "Khaled Waleed" at bounding box center [1444, 349] width 51 height 9
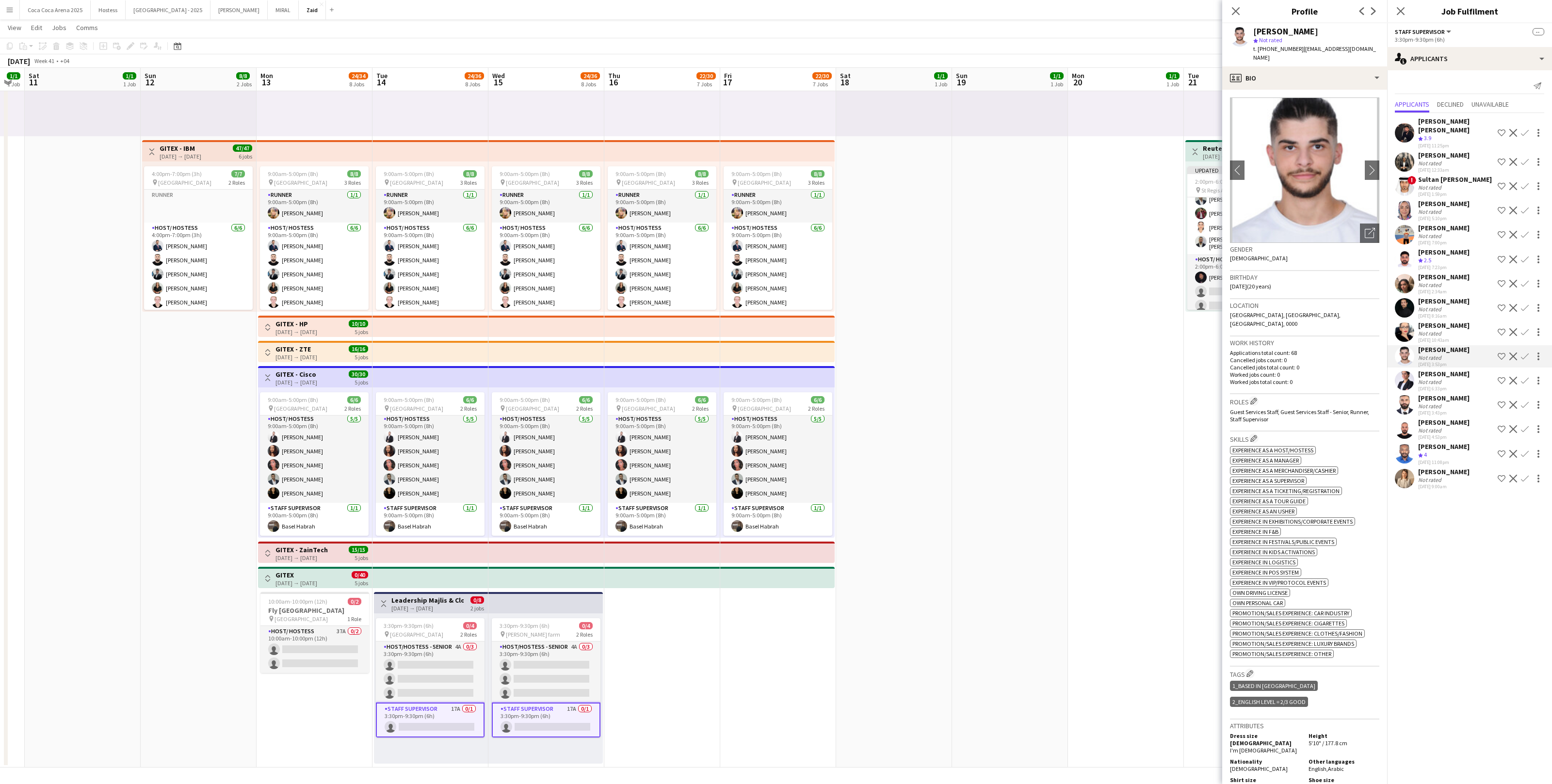
click at [1450, 370] on div "Pegah Safdari" at bounding box center [1444, 374] width 51 height 9
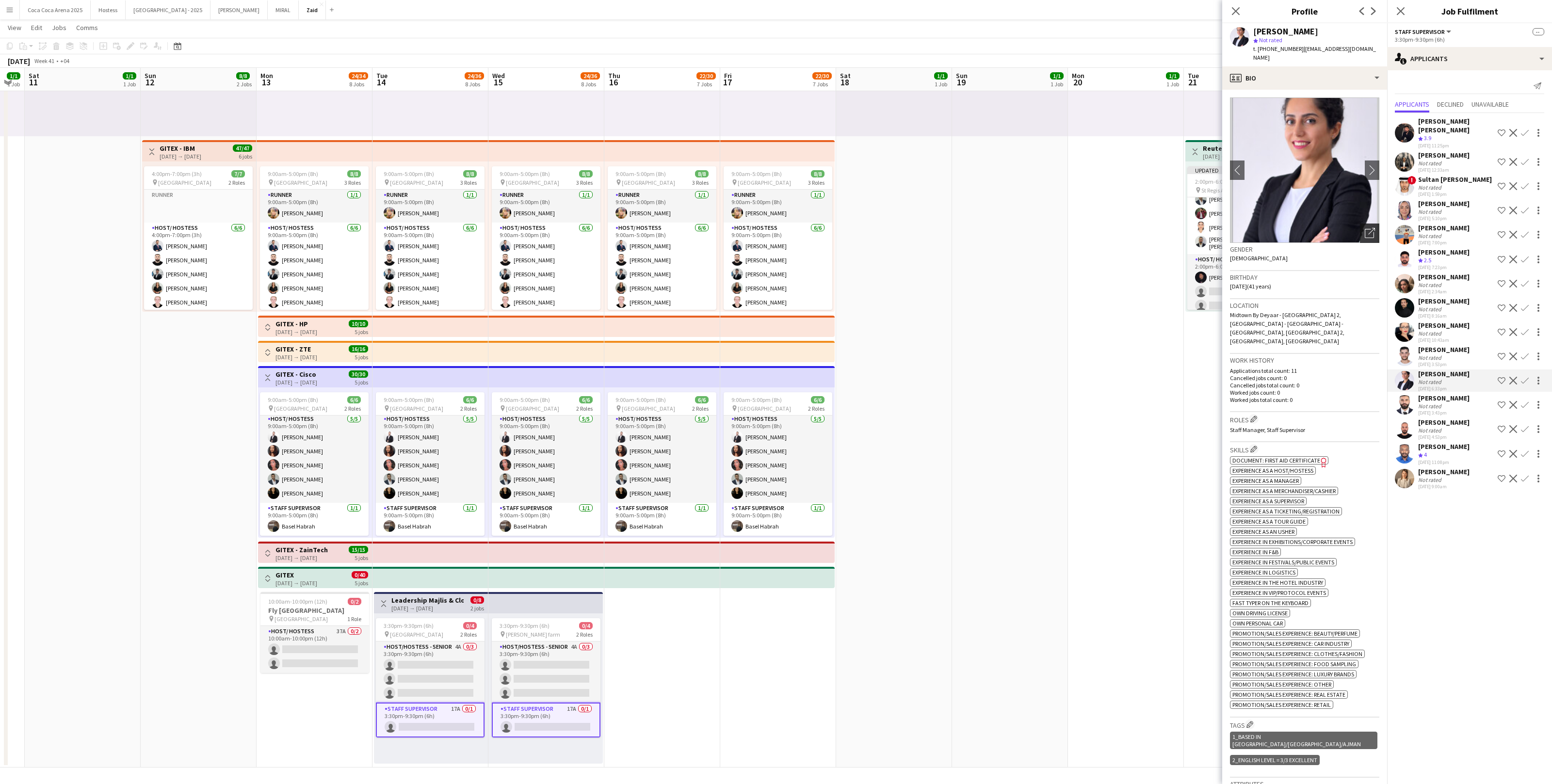
click at [1365, 228] on icon "Open photos pop-in" at bounding box center [1369, 233] width 10 height 10
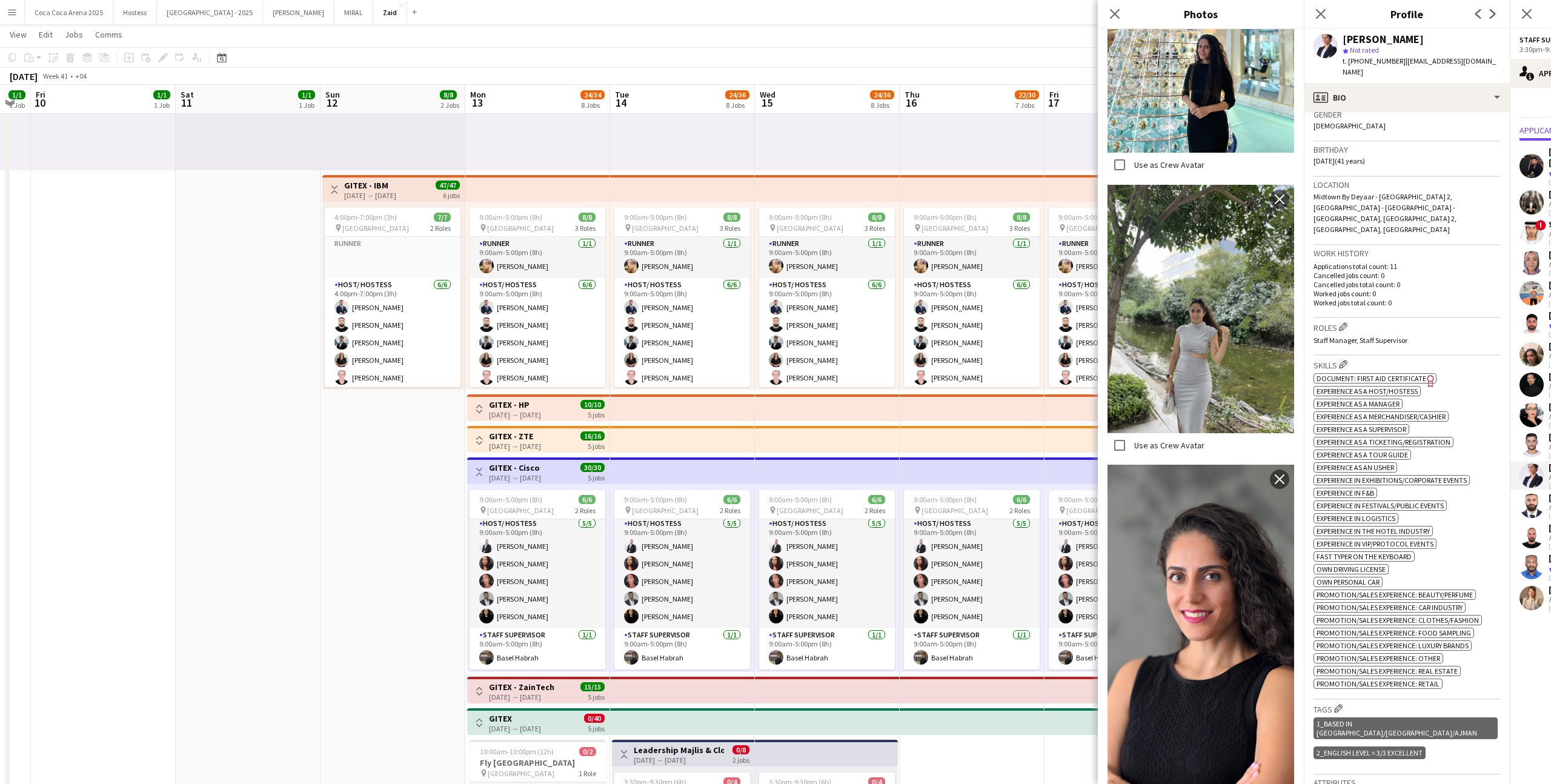
scroll to position [1024, 0]
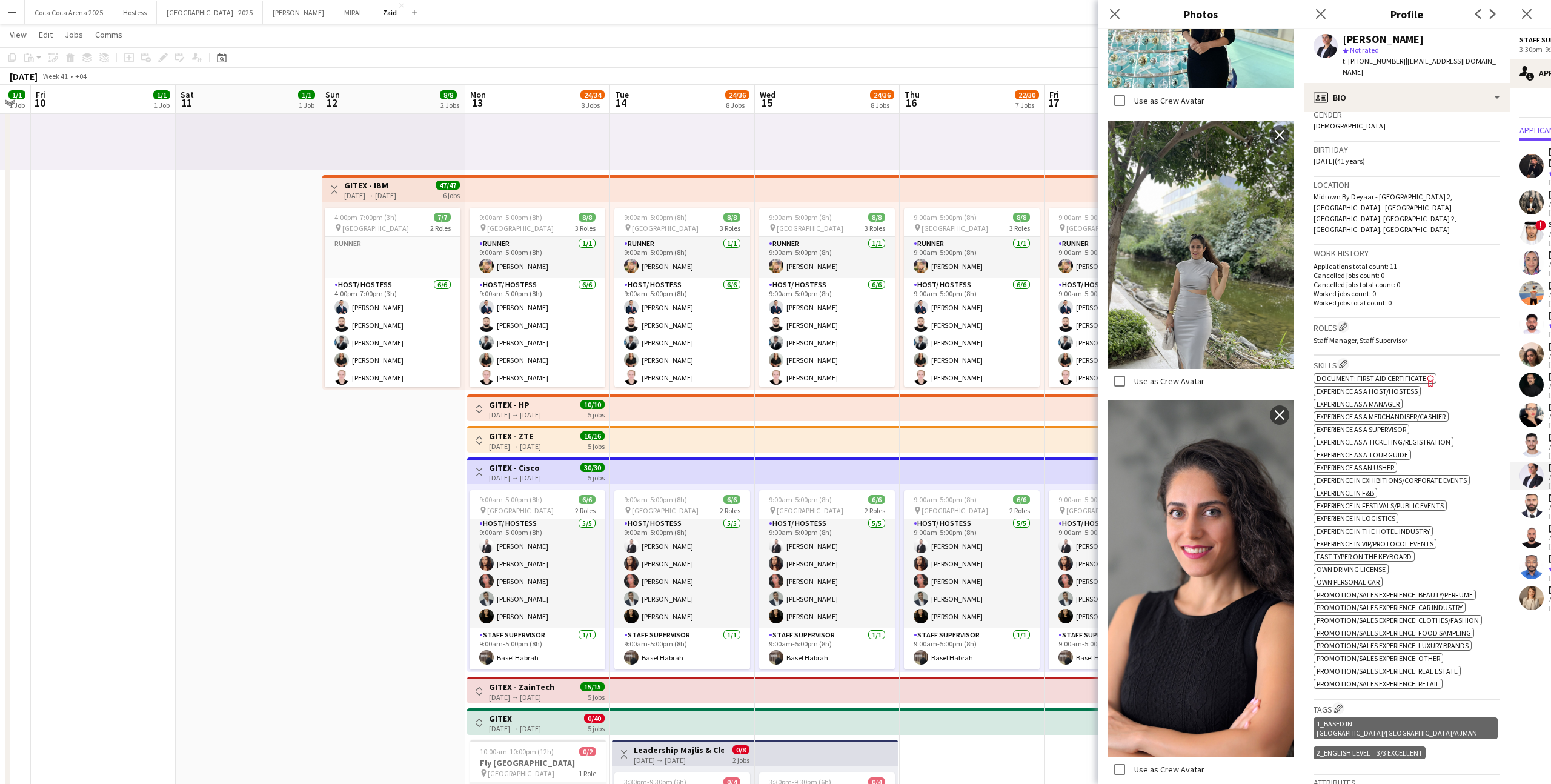
click at [1466, 499] on div "ok-circled2 background Layer 1 cross-circle-red background Layer 1 Document: Fi…" at bounding box center [1407, 529] width 186 height 318
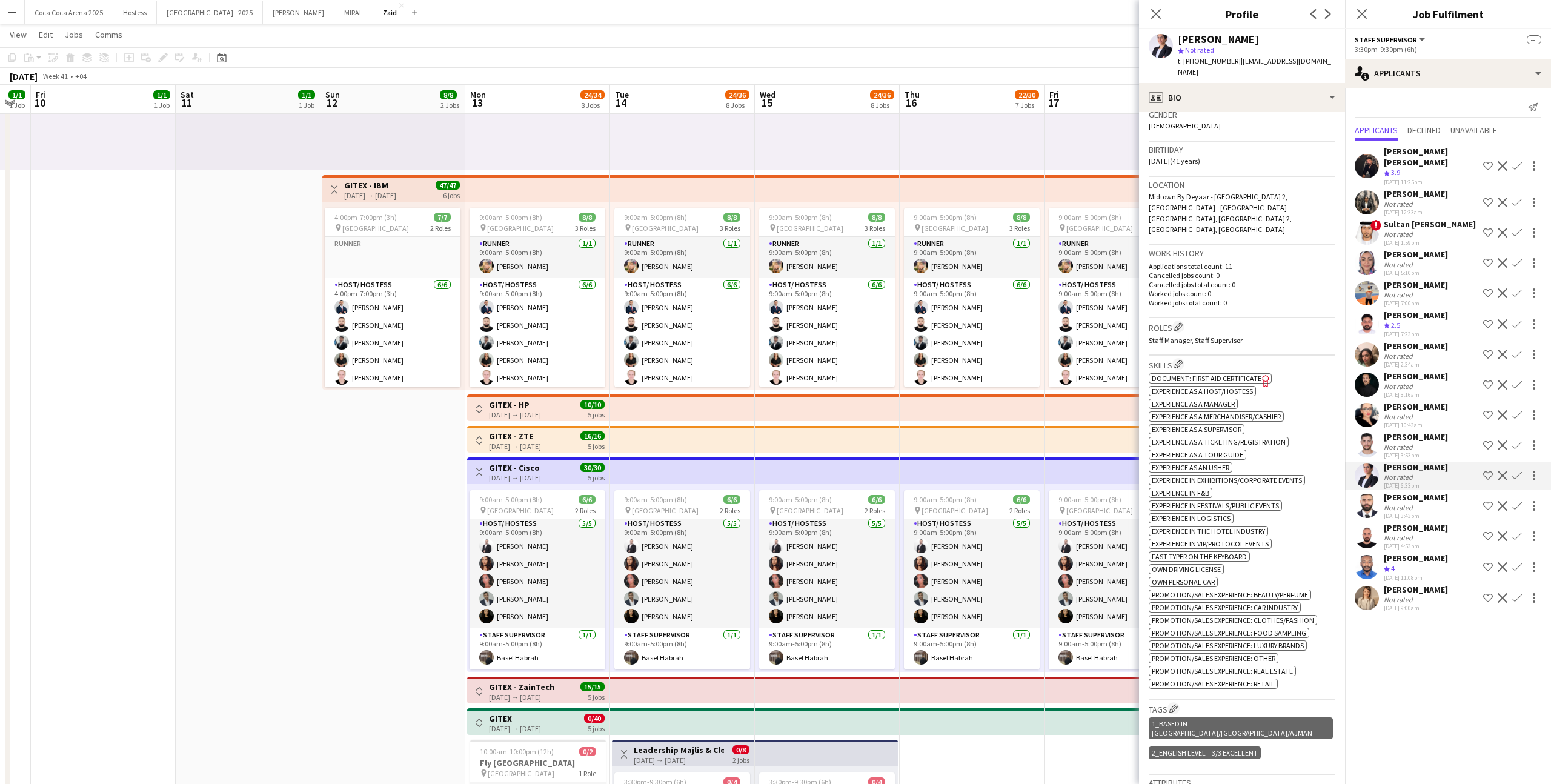
click at [986, 769] on app-date-cell "1:00pm-10:00pm (9h) 1/1 pin ALAIA Boutique 1 Role Host/ Hostess 1/1 1:00pm-10:0…" at bounding box center [971, 454] width 144 height 1008
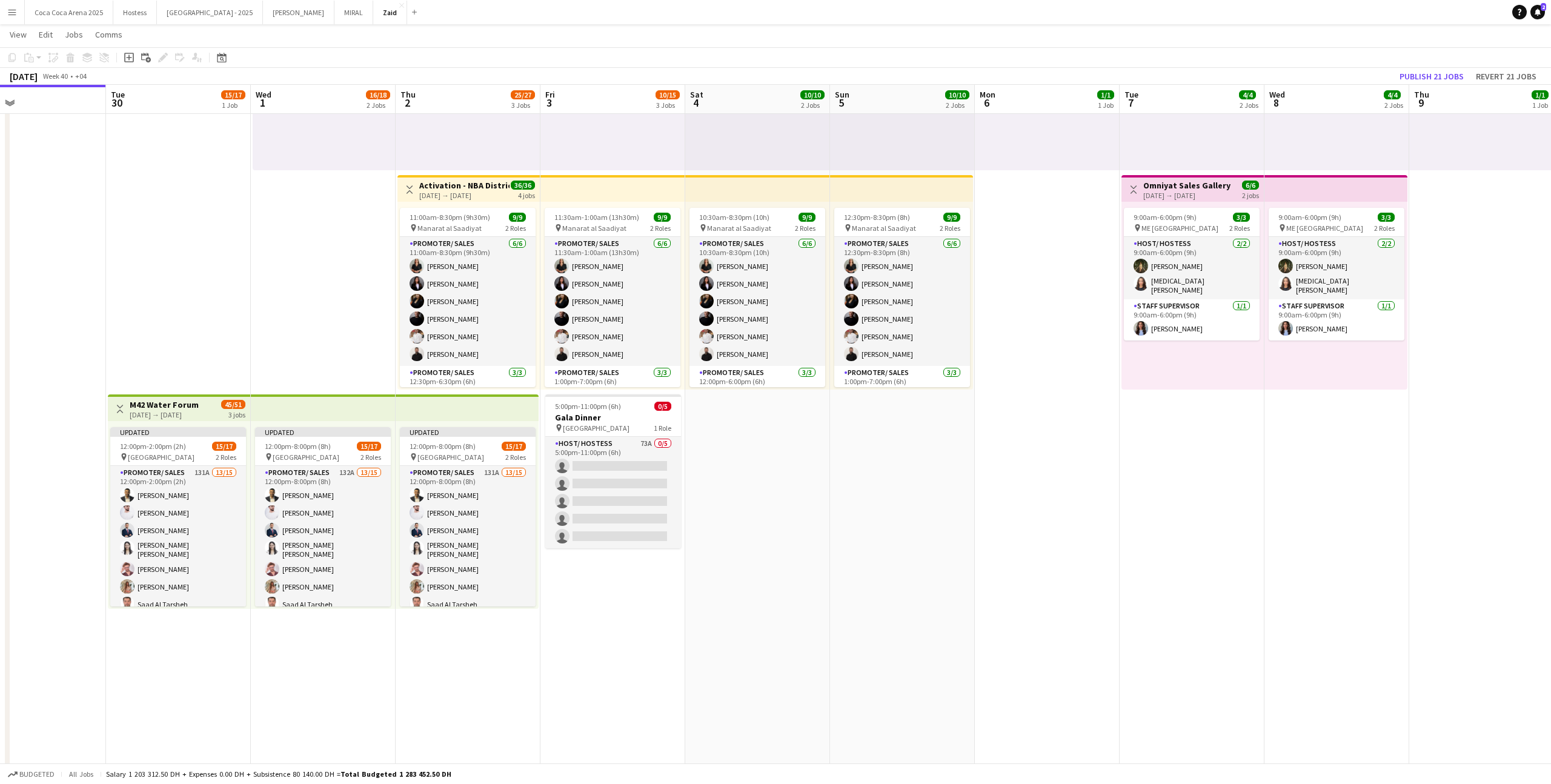
scroll to position [0, 288]
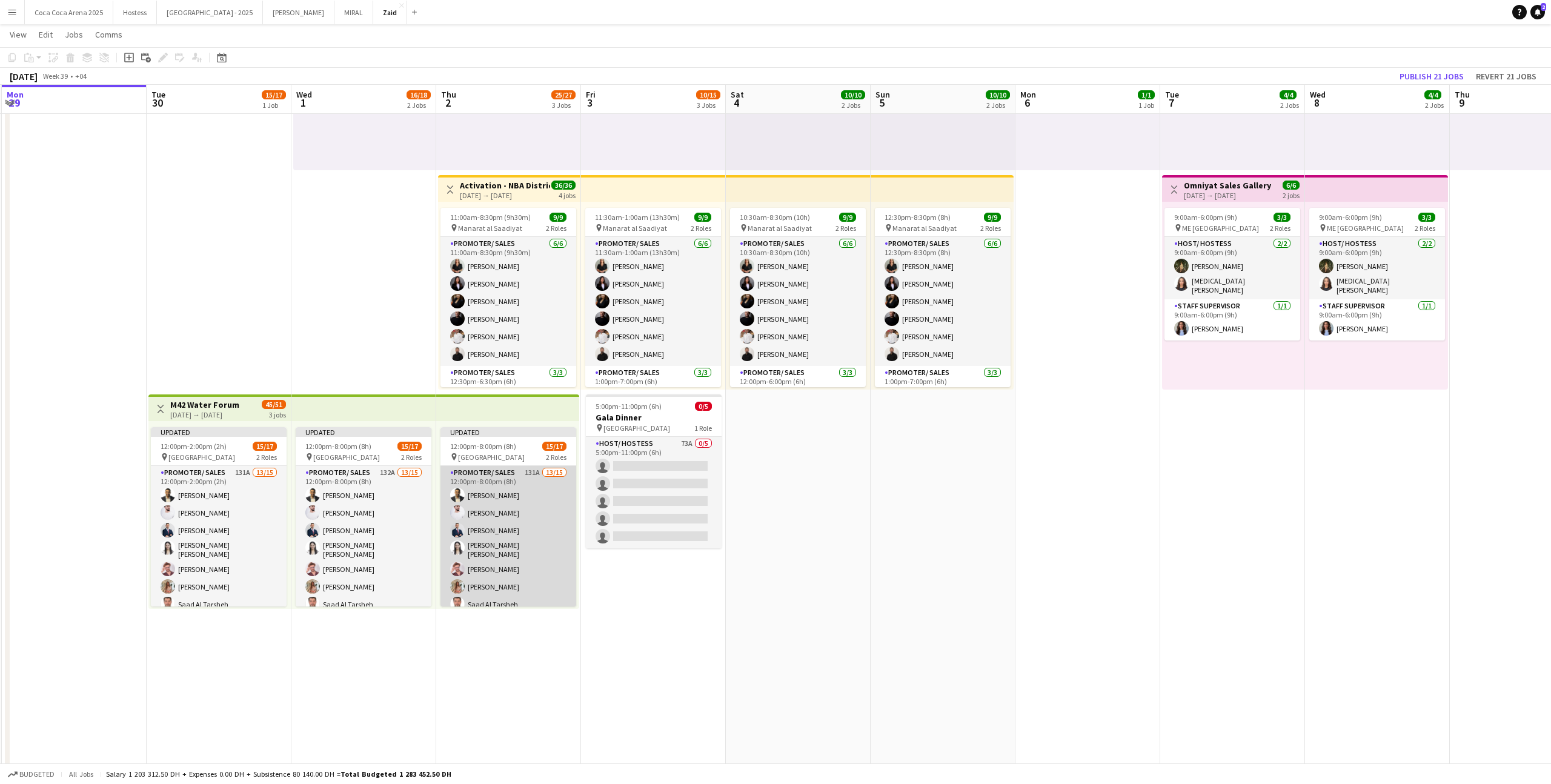
click at [550, 534] on app-card-role "Promoter/ Sales 131A 13/15 12:00pm-8:00pm (8h) Abdullah Aburjeilah Daniel Rashe…" at bounding box center [508, 613] width 135 height 295
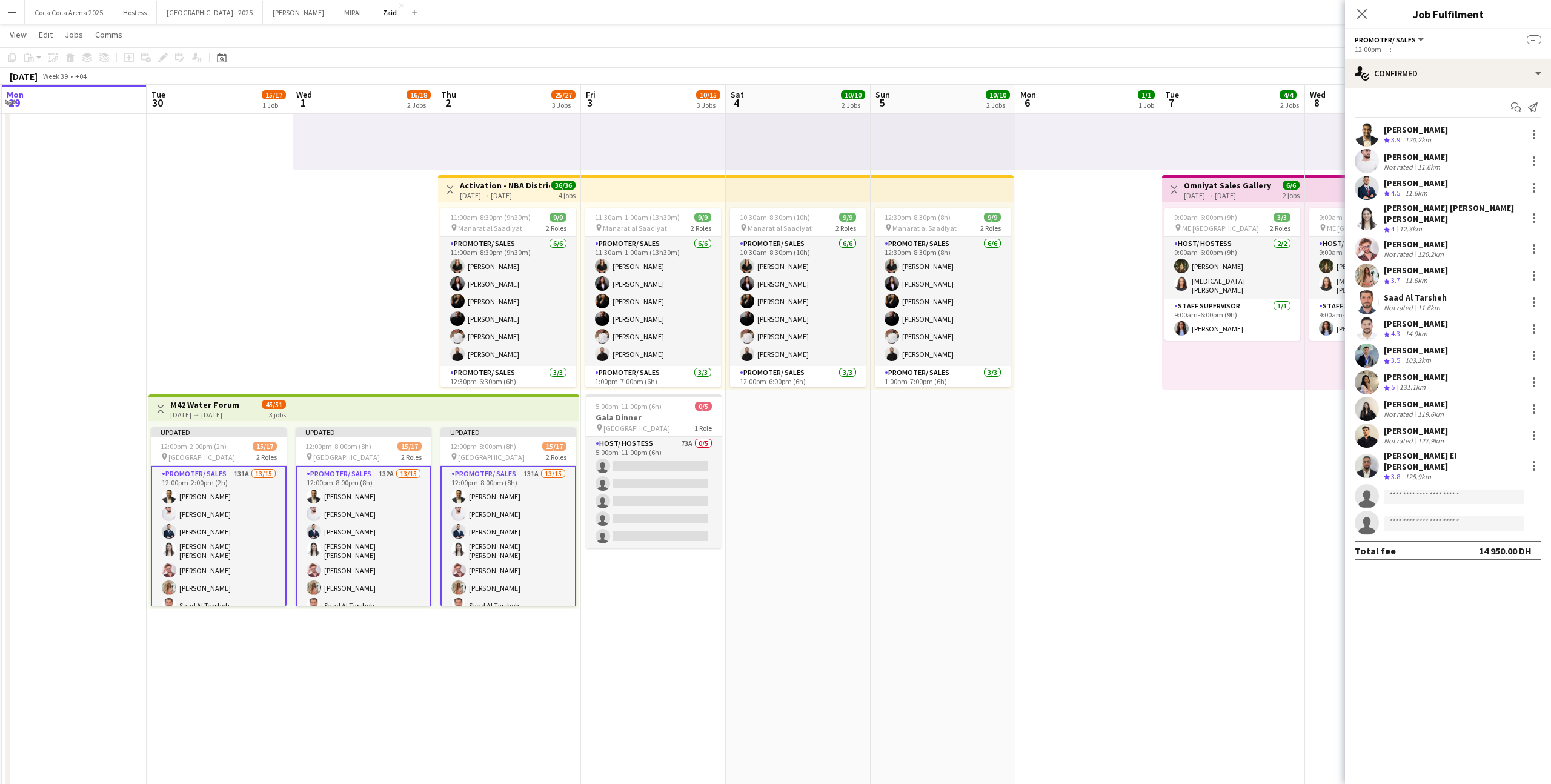
click at [1513, 48] on div "12:00pm- --:--" at bounding box center [1447, 49] width 186 height 9
click at [1513, 58] on app-options-switcher "Promoter/ Sales All roles Promoter/ Sales -- 12:00pm- --:--" at bounding box center [1447, 44] width 206 height 30
click at [1509, 68] on div "single-neutral-actions-check-2 Confirmed" at bounding box center [1447, 73] width 206 height 29
click at [1517, 151] on div "single-neutral-actions-heart Shortlist" at bounding box center [1488, 149] width 120 height 24
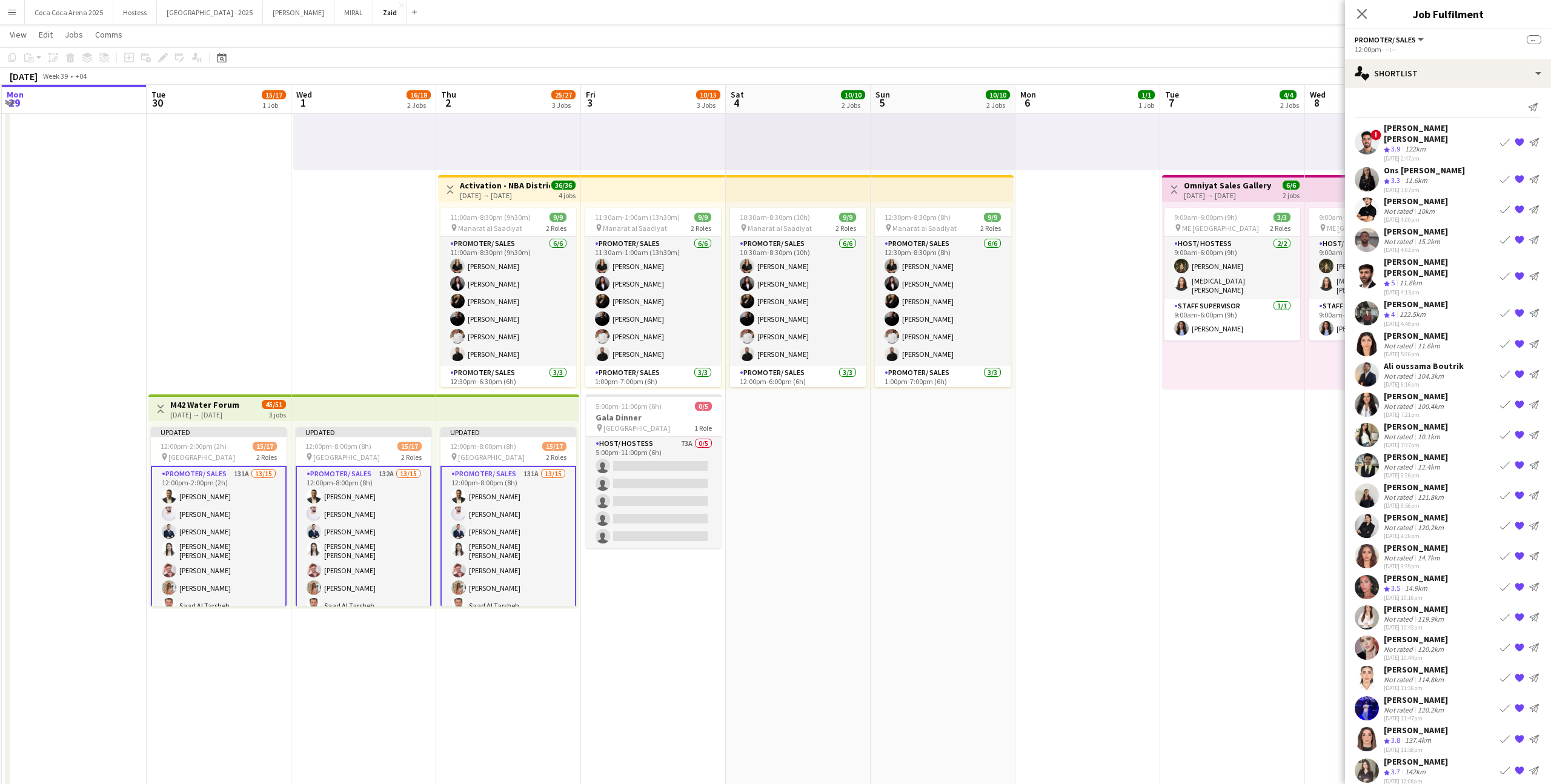
click at [1518, 138] on app-icon "{{ spriteTitle }}" at bounding box center [1520, 143] width 10 height 10
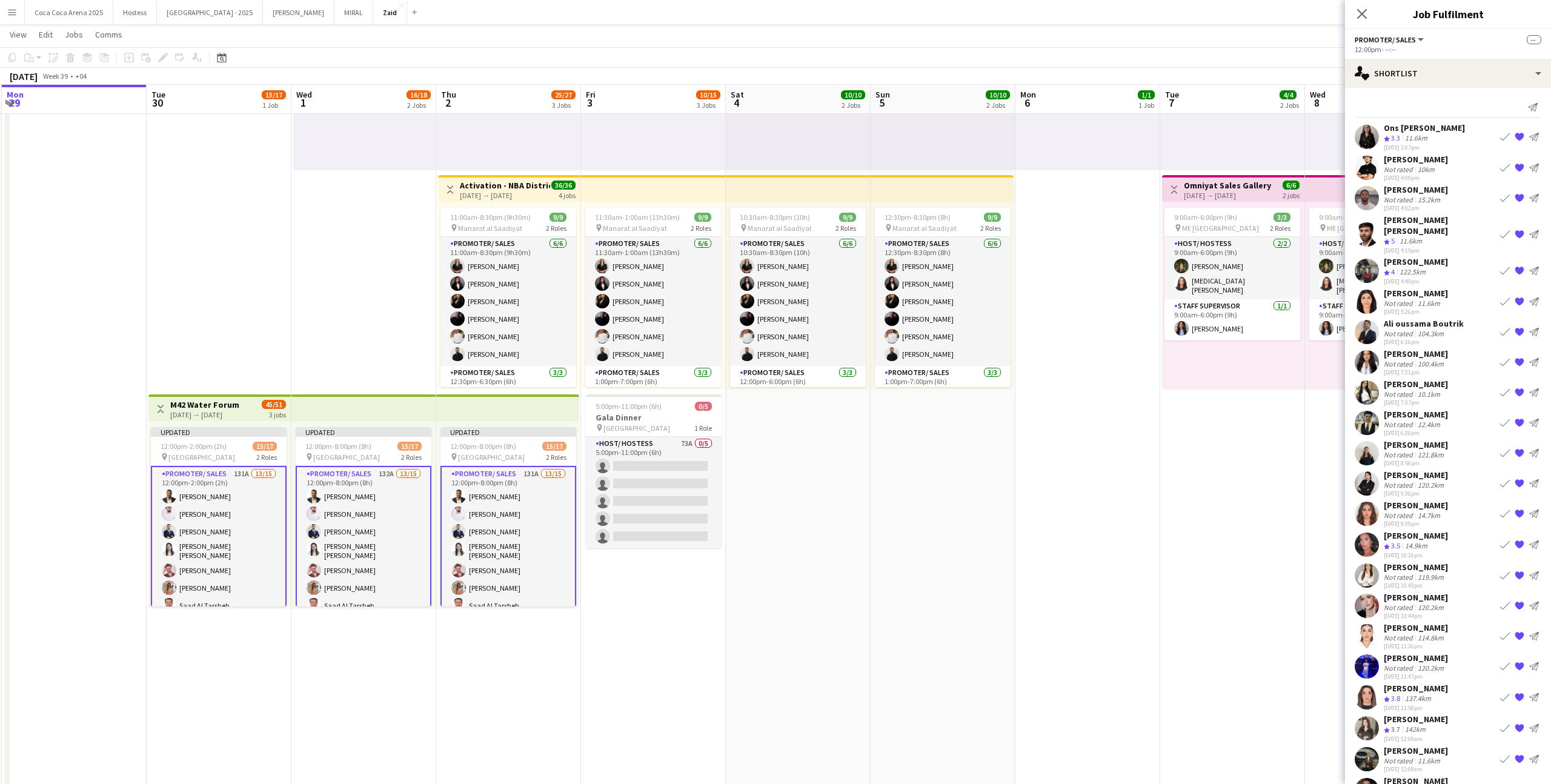
click at [1518, 138] on app-icon "{{ spriteTitle }}" at bounding box center [1520, 137] width 10 height 10
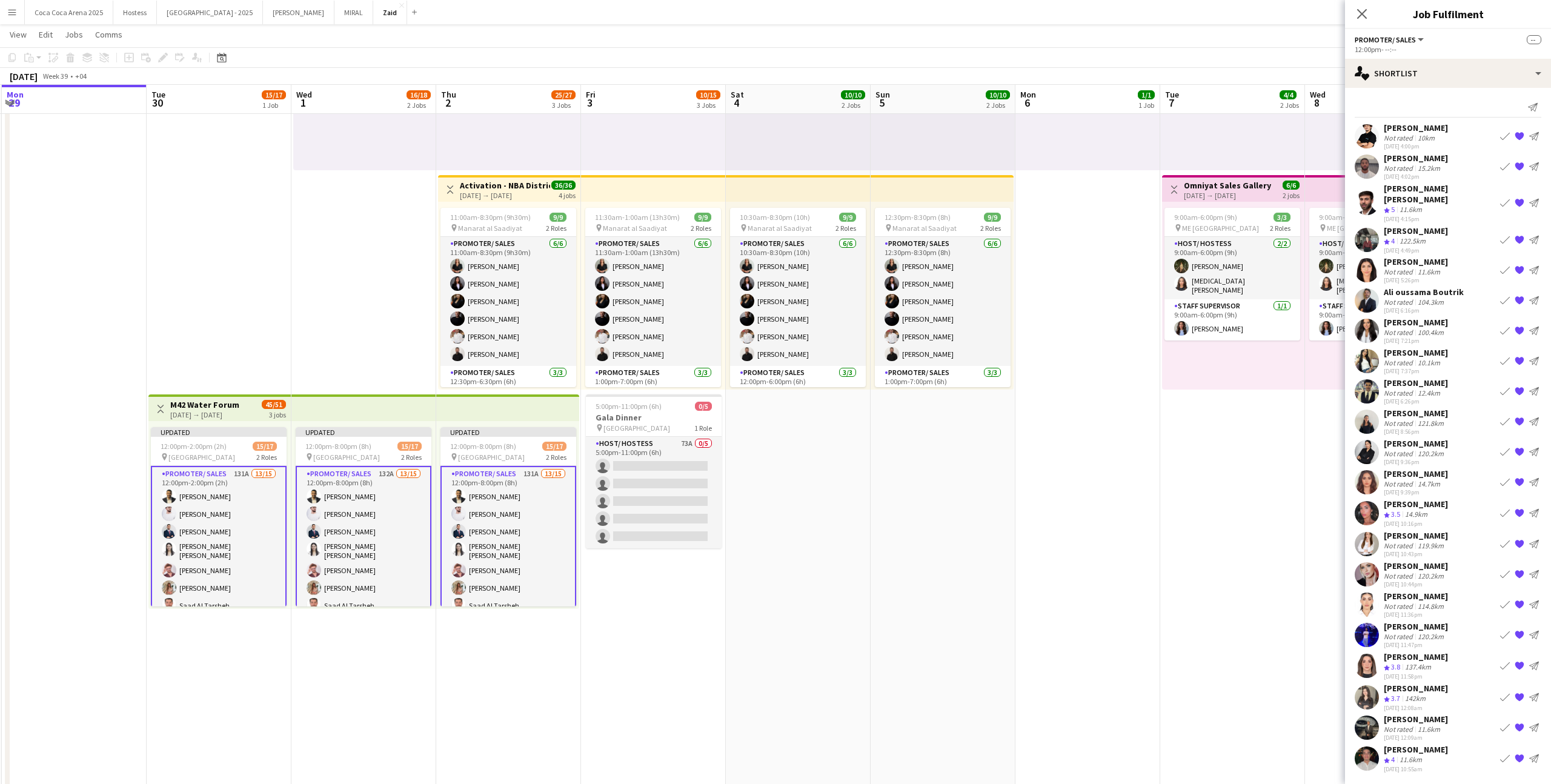
click at [1518, 138] on app-icon "{{ spriteTitle }}" at bounding box center [1520, 136] width 10 height 10
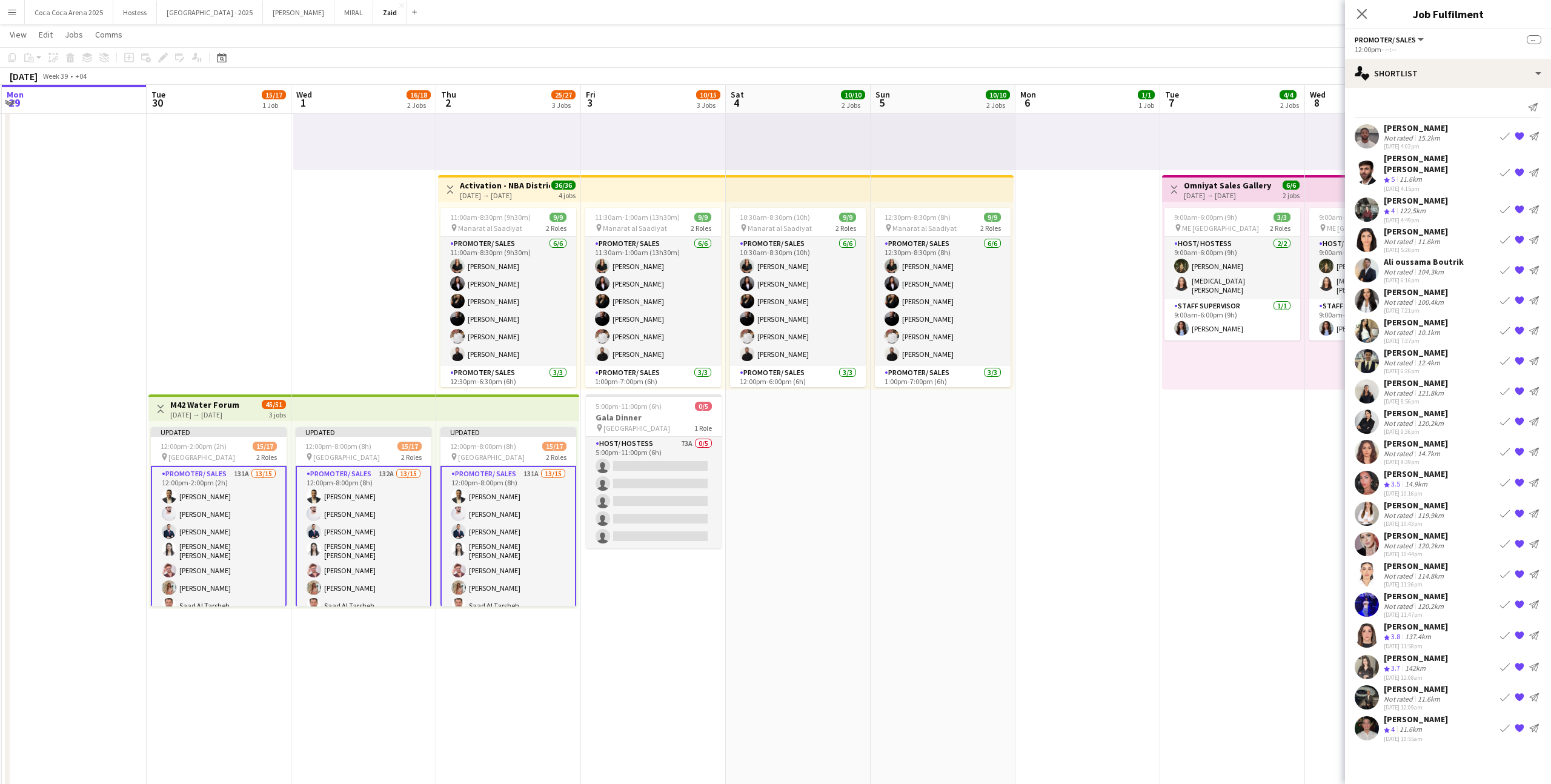
click at [1462, 139] on div "Mateo Narbona Not rated 15.2km 23-09-2025 4:02pm Book crew {{ spriteTitle }} Se…" at bounding box center [1447, 136] width 206 height 28
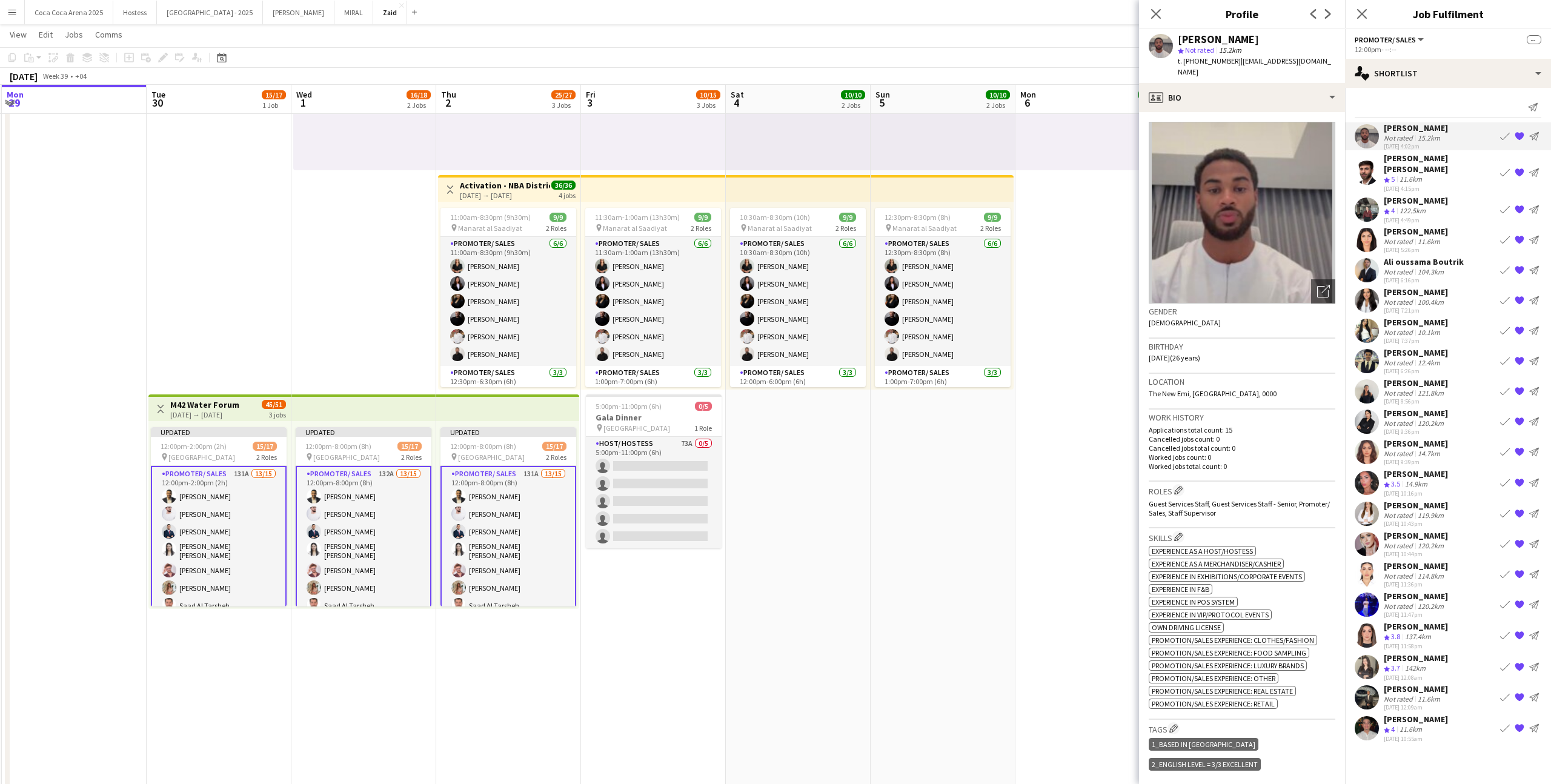
click at [1515, 138] on app-icon "{{ spriteTitle }}" at bounding box center [1520, 136] width 10 height 10
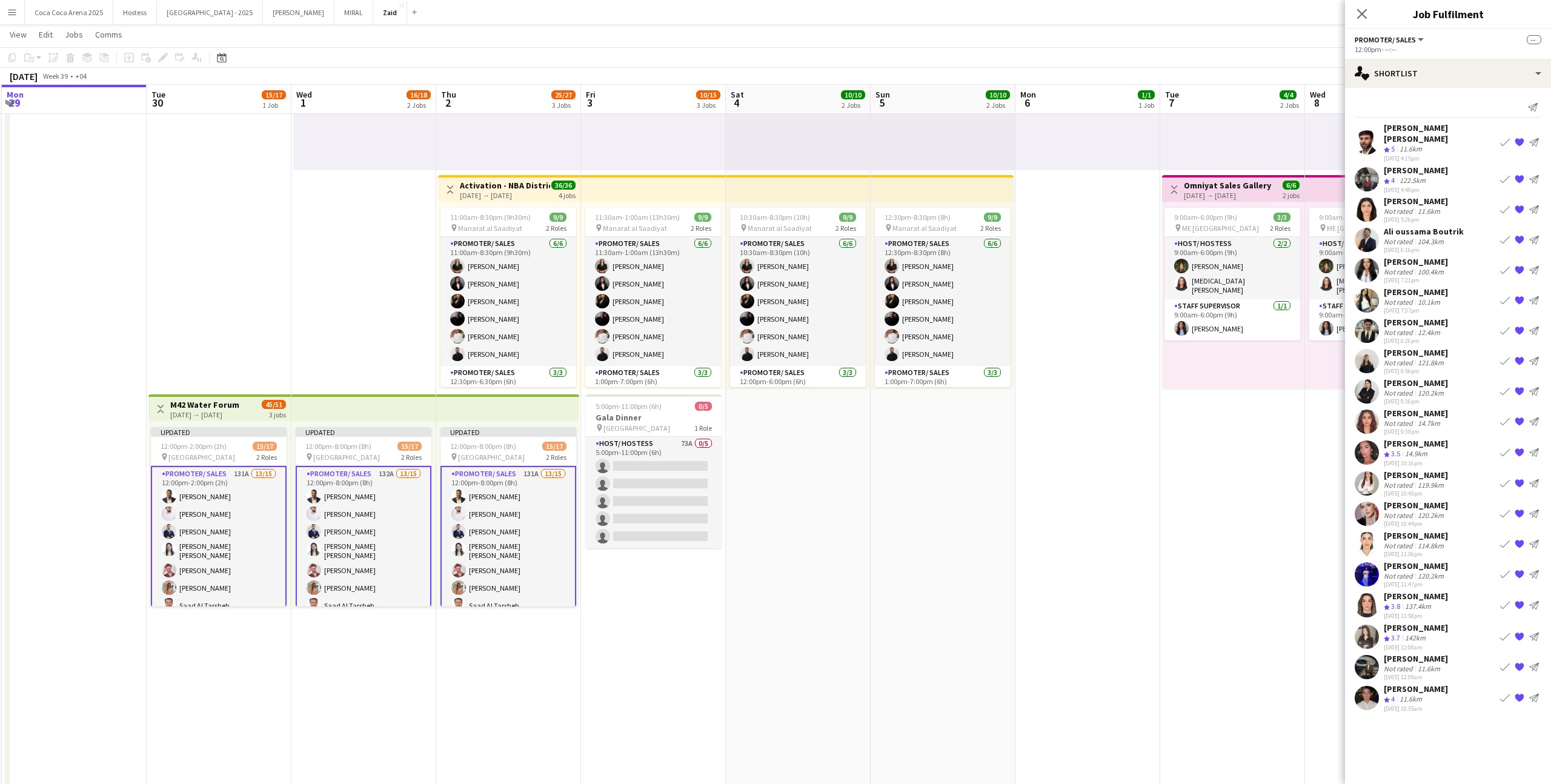
click at [1523, 235] on app-icon "{{ spriteTitle }}" at bounding box center [1520, 240] width 10 height 10
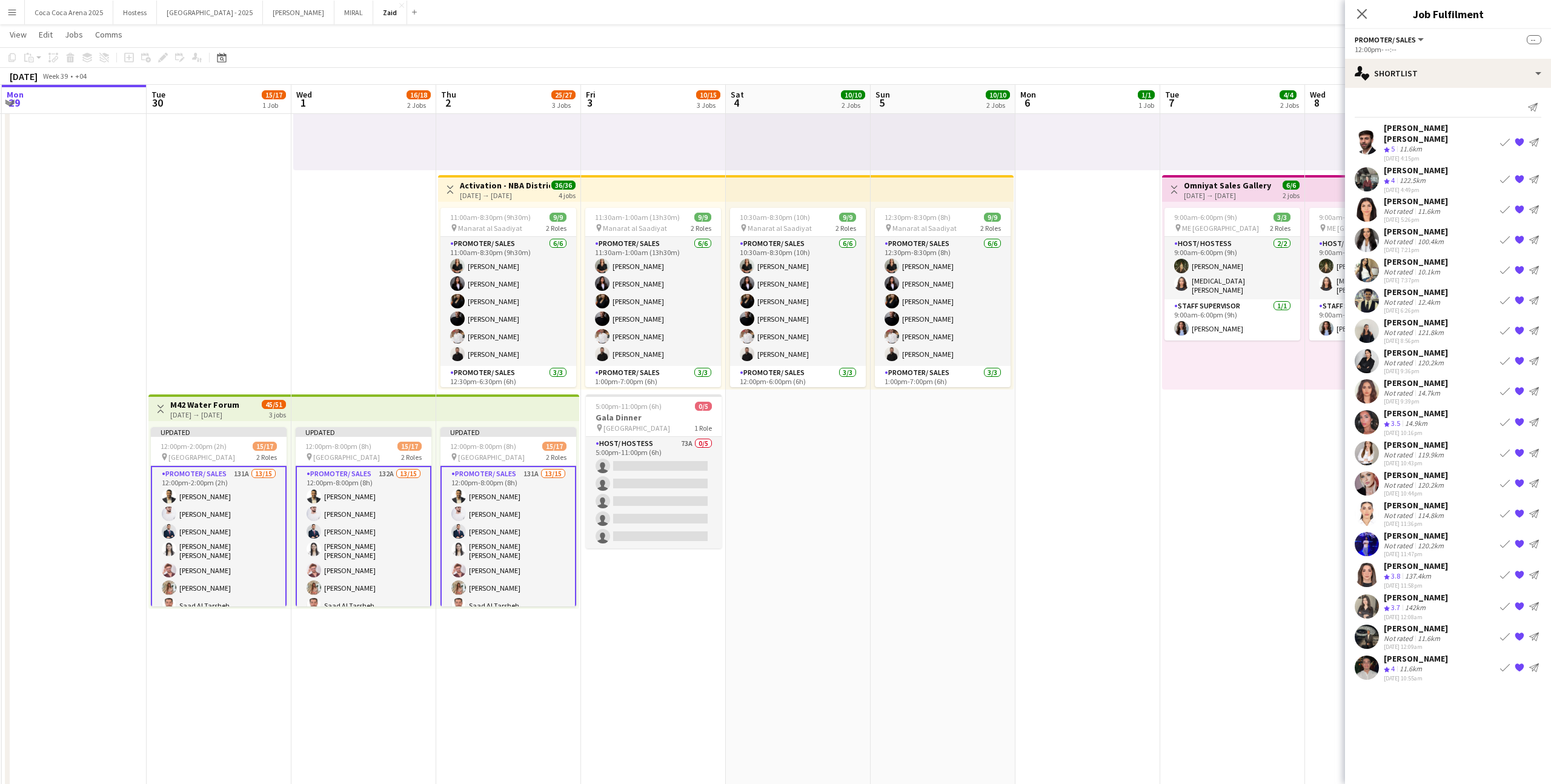
click at [1519, 205] on button "{{ spriteTitle }}" at bounding box center [1519, 209] width 14 height 14
click at [1522, 140] on app-icon "{{ spriteTitle }}" at bounding box center [1520, 143] width 10 height 10
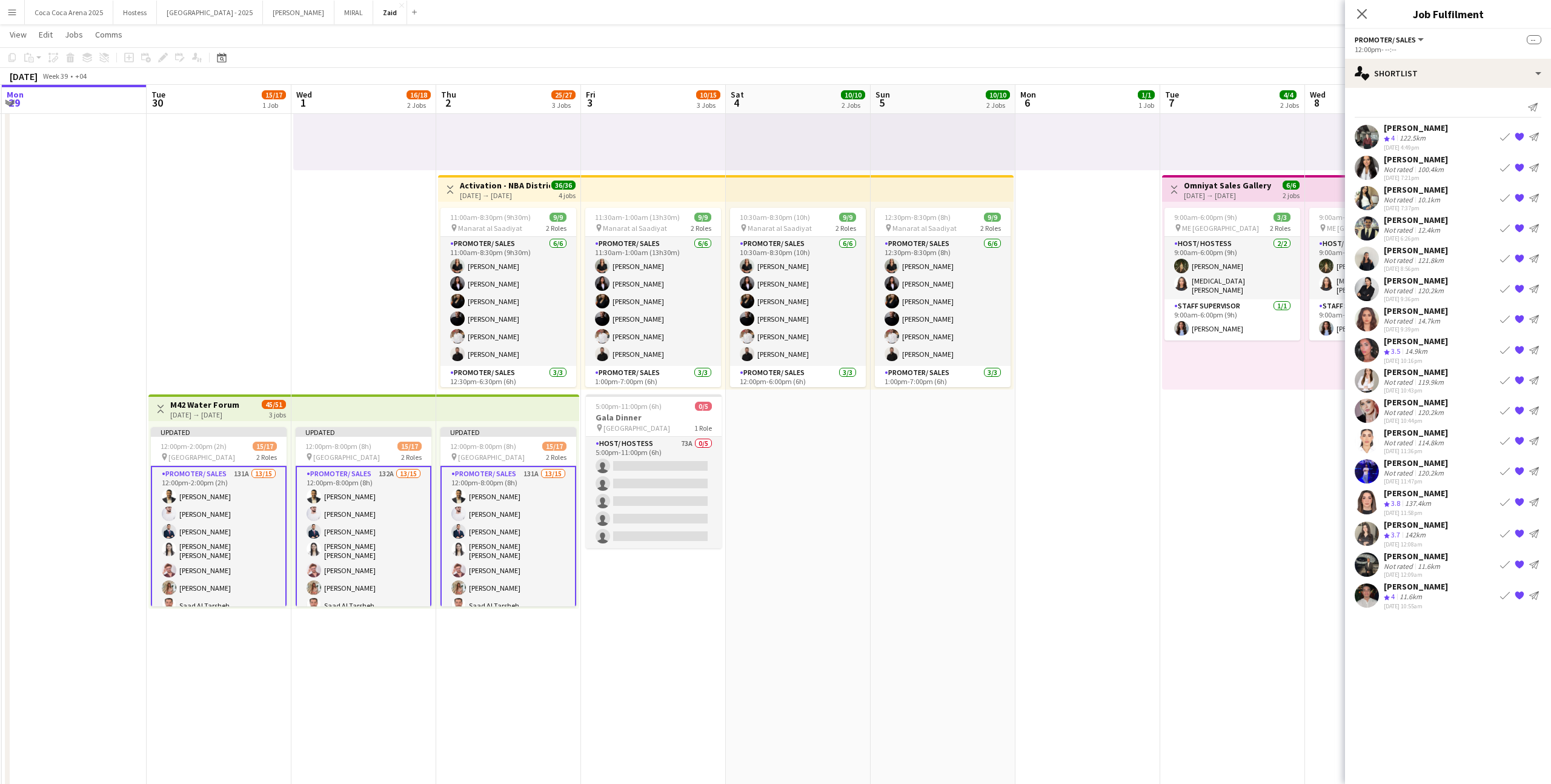
click at [1523, 169] on app-icon "{{ spriteTitle }}" at bounding box center [1520, 168] width 10 height 10
click at [1458, 168] on div "Yuela Bucoy Not rated 10.1km 23-09-2025 7:37pm Book crew {{ spriteTitle }} Send…" at bounding box center [1447, 167] width 206 height 28
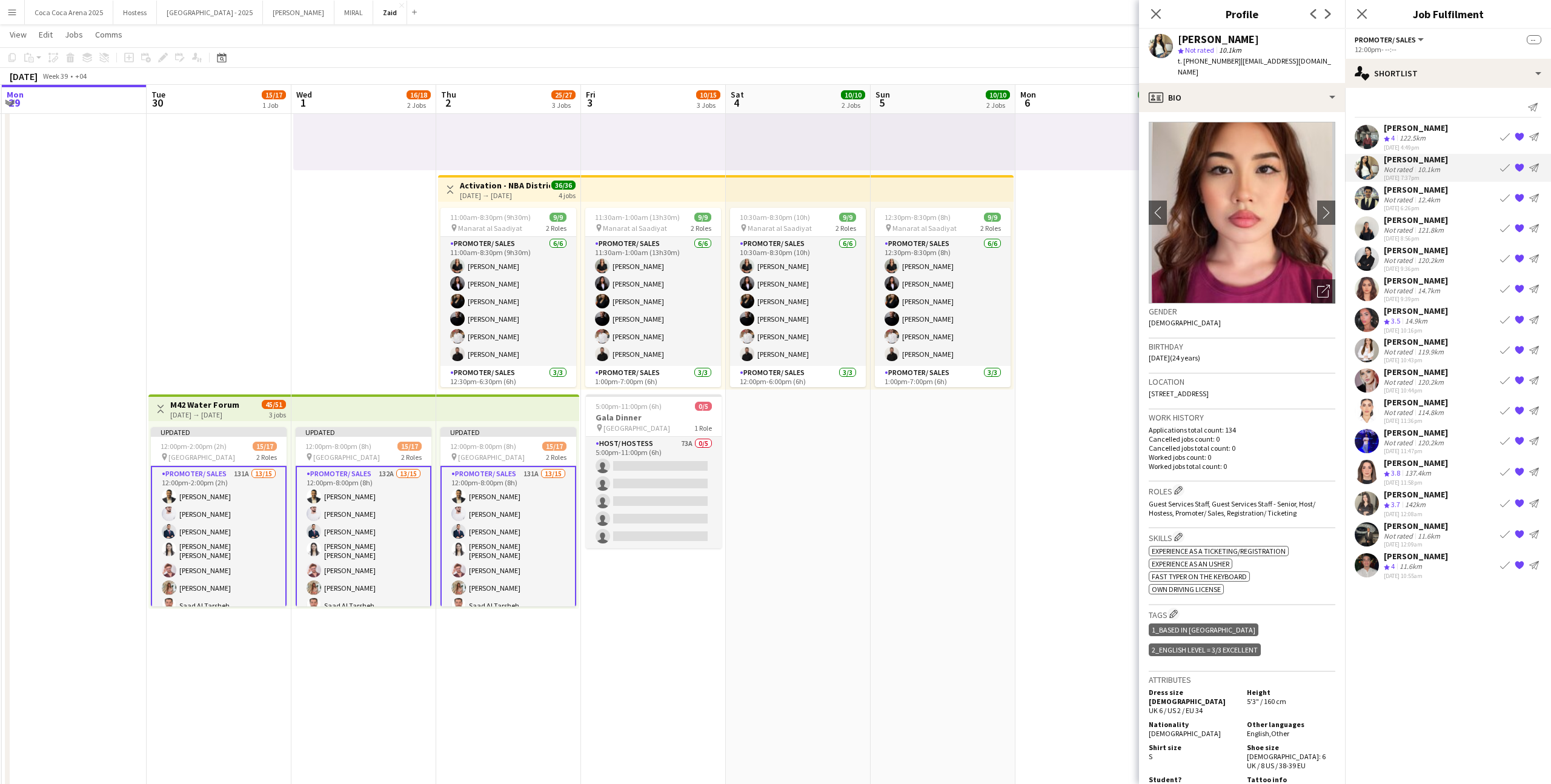
click at [1517, 170] on app-icon "{{ spriteTitle }}" at bounding box center [1520, 168] width 10 height 10
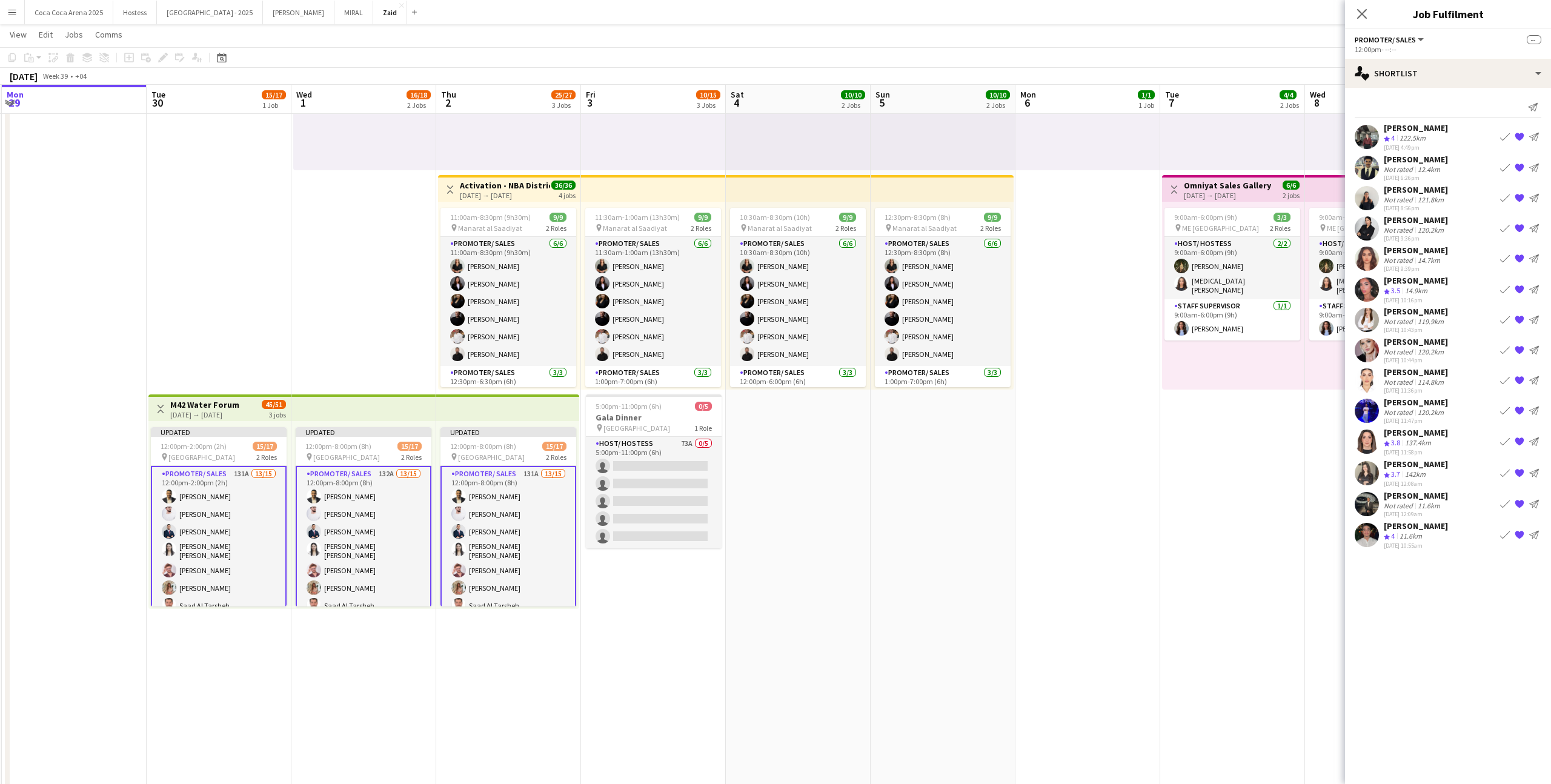
click at [1517, 504] on app-icon "{{ spriteTitle }}" at bounding box center [1520, 503] width 10 height 10
click at [1475, 64] on div "single-neutral-actions-heart Shortlist" at bounding box center [1447, 73] width 206 height 29
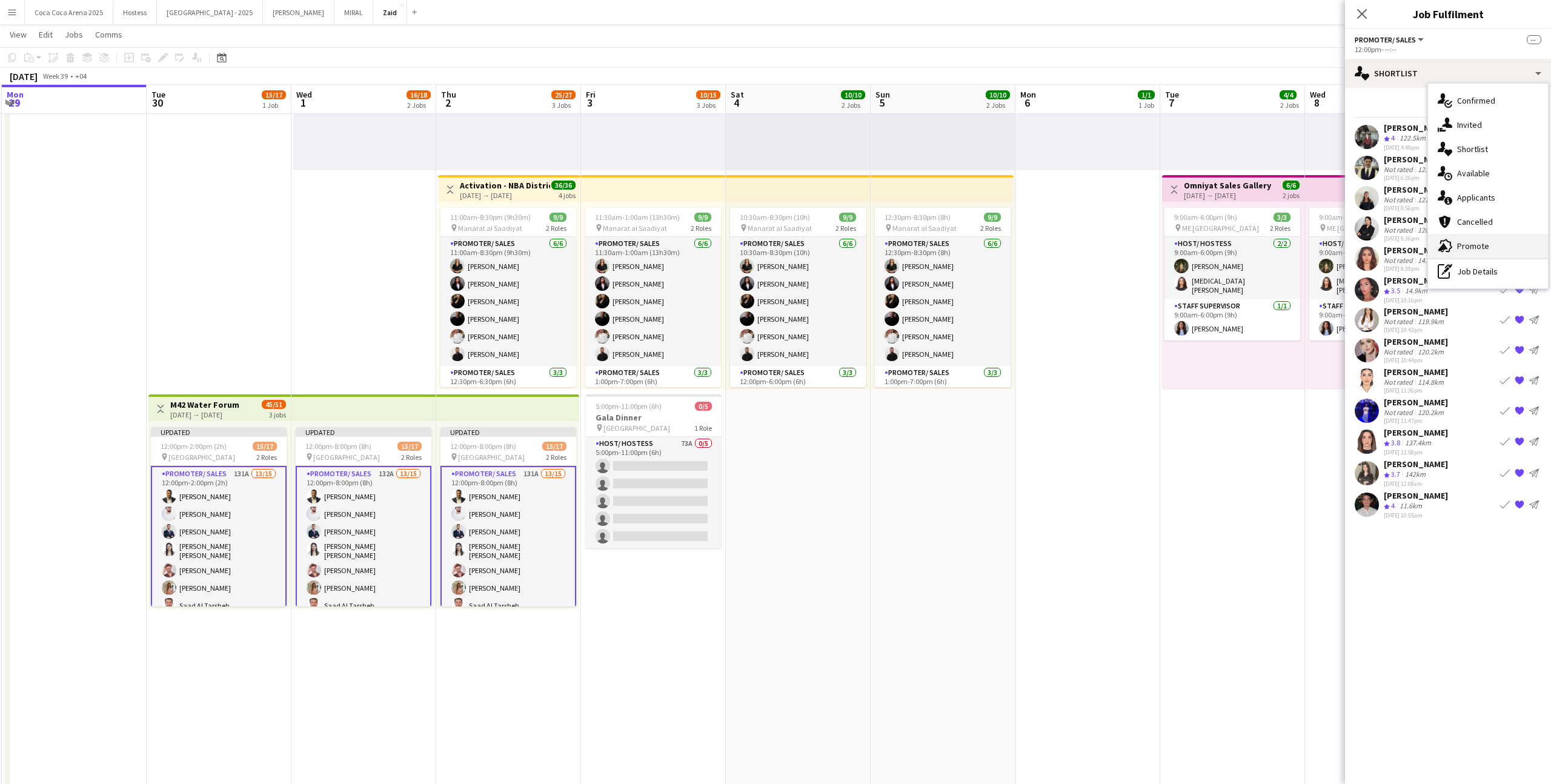
click at [1491, 244] on div "advertising-megaphone Promote" at bounding box center [1488, 245] width 120 height 24
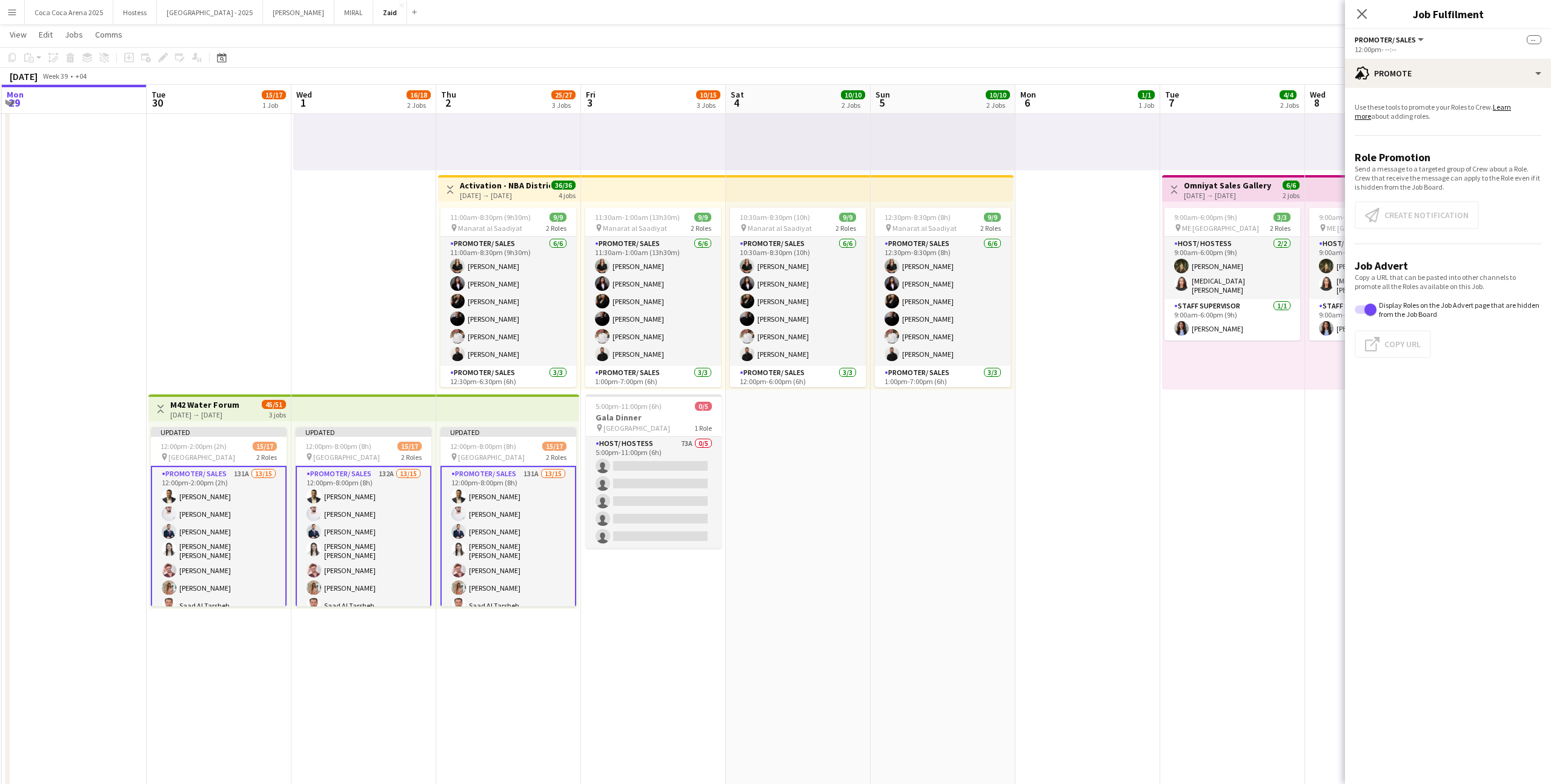
click at [210, 539] on app-card-role "Promoter/ Sales 131A 13/15 12:00pm-2:00pm (2h) Abdullah Aburjeilah Daniel Rashe…" at bounding box center [219, 614] width 135 height 296
click at [1407, 339] on button "Click to copy URL Copy Url" at bounding box center [1392, 343] width 76 height 28
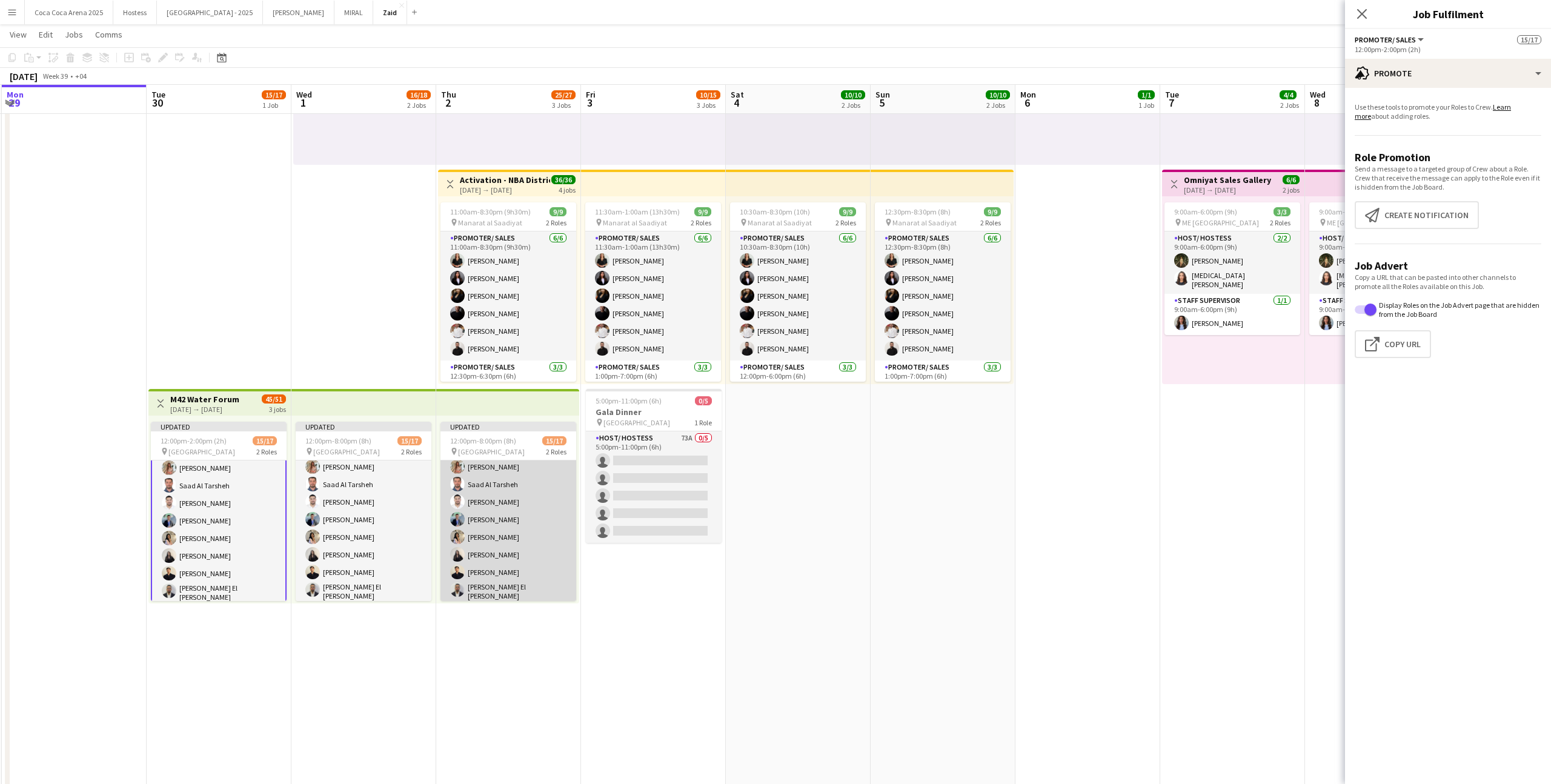
scroll to position [142, 0]
click at [537, 563] on app-card-role "Promoter/ Sales 132A 13/15 12:00pm-8:00pm (8h) Abdullah Aburjeilah Daniel Rashe…" at bounding box center [508, 461] width 135 height 295
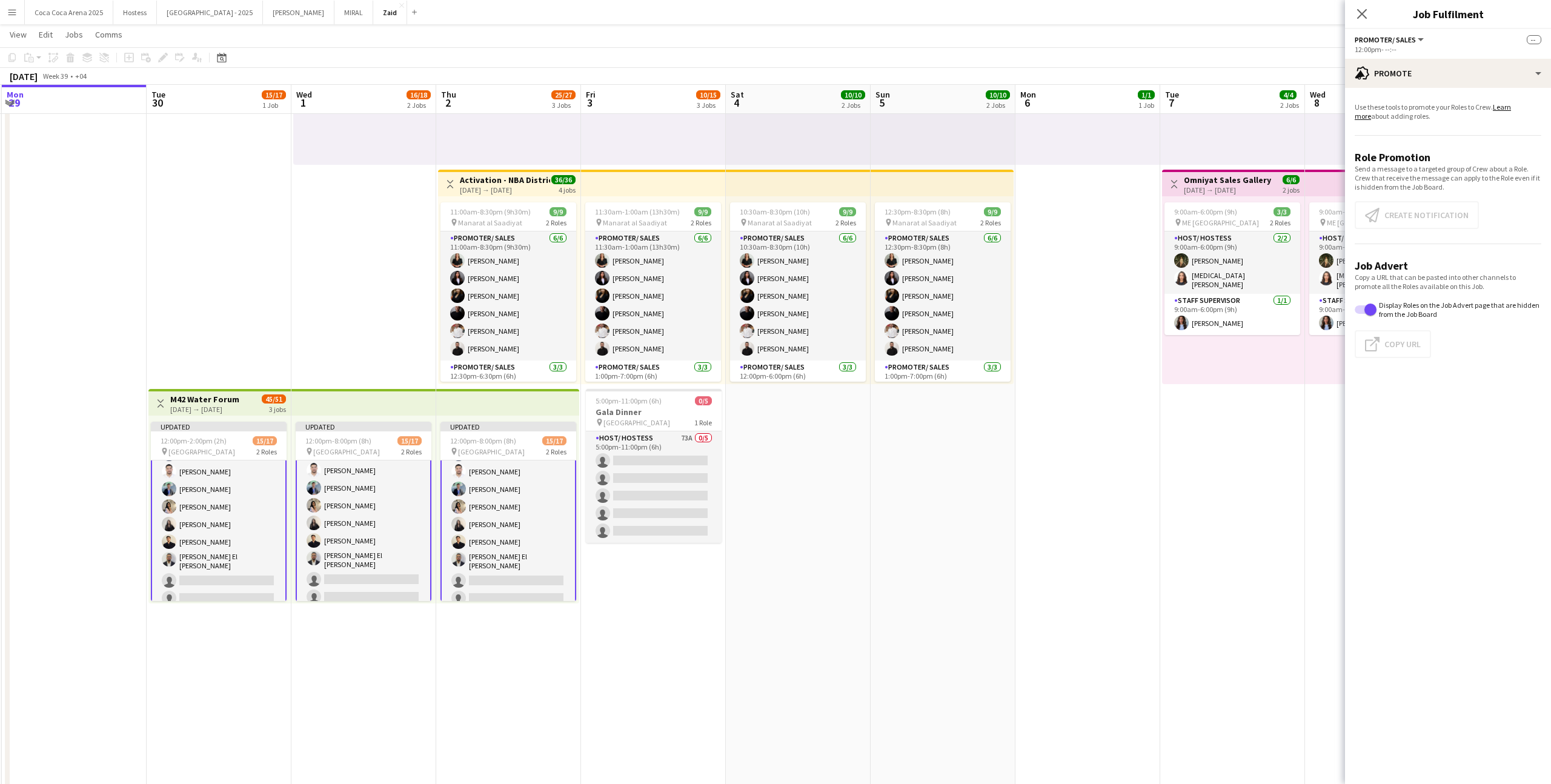
scroll to position [147, 0]
click at [1448, 74] on div "advertising-megaphone Promote" at bounding box center [1447, 73] width 206 height 29
click at [1484, 155] on div "single-neutral-actions-heart Shortlist" at bounding box center [1488, 149] width 120 height 24
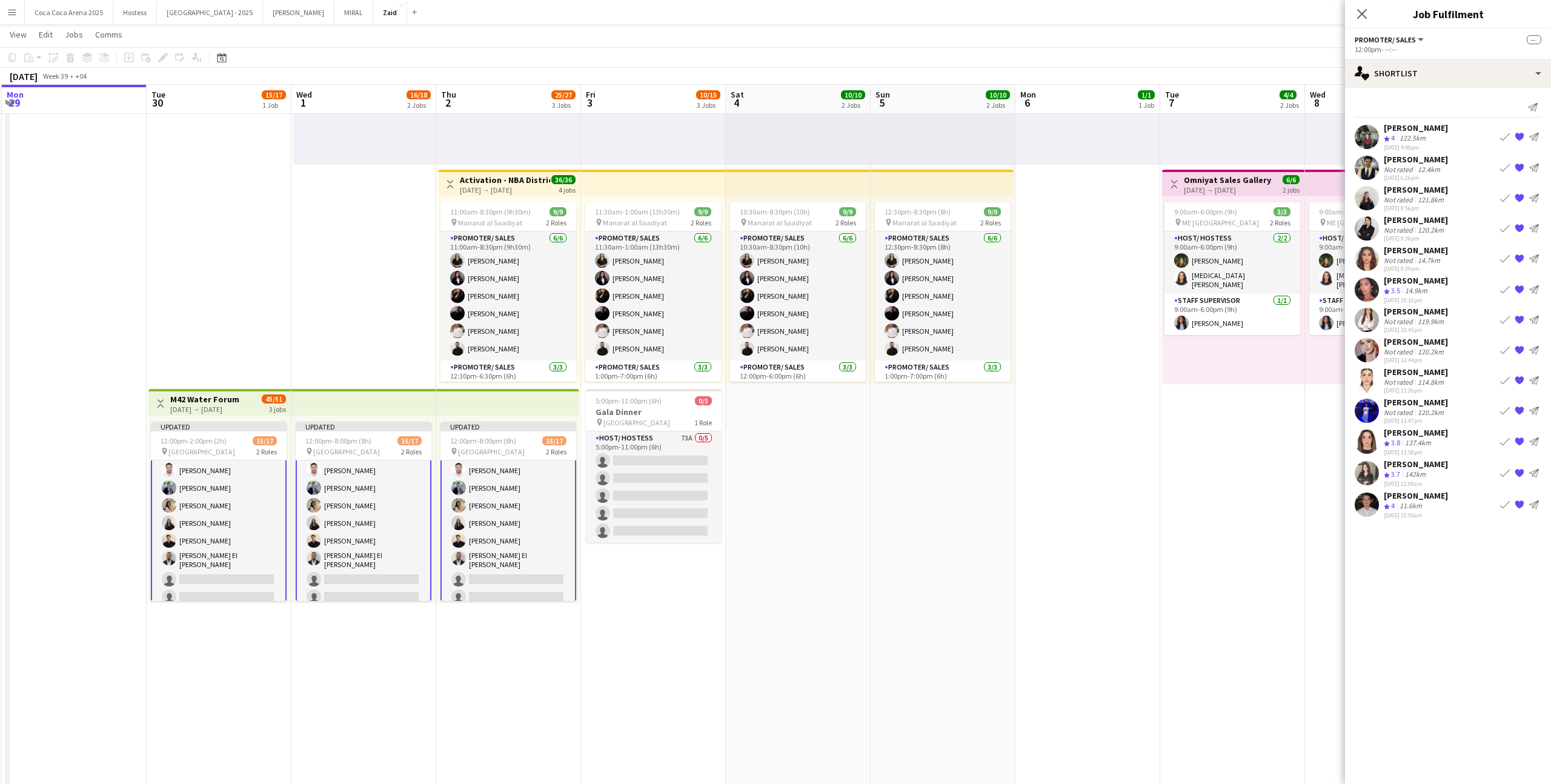
click at [1519, 477] on app-icon "{{ spriteTitle }}" at bounding box center [1520, 473] width 10 height 10
click at [1520, 443] on app-icon "{{ spriteTitle }}" at bounding box center [1520, 442] width 10 height 10
click at [1523, 405] on button "{{ spriteTitle }}" at bounding box center [1519, 410] width 14 height 14
click at [1520, 355] on button "{{ spriteTitle }}" at bounding box center [1519, 350] width 14 height 14
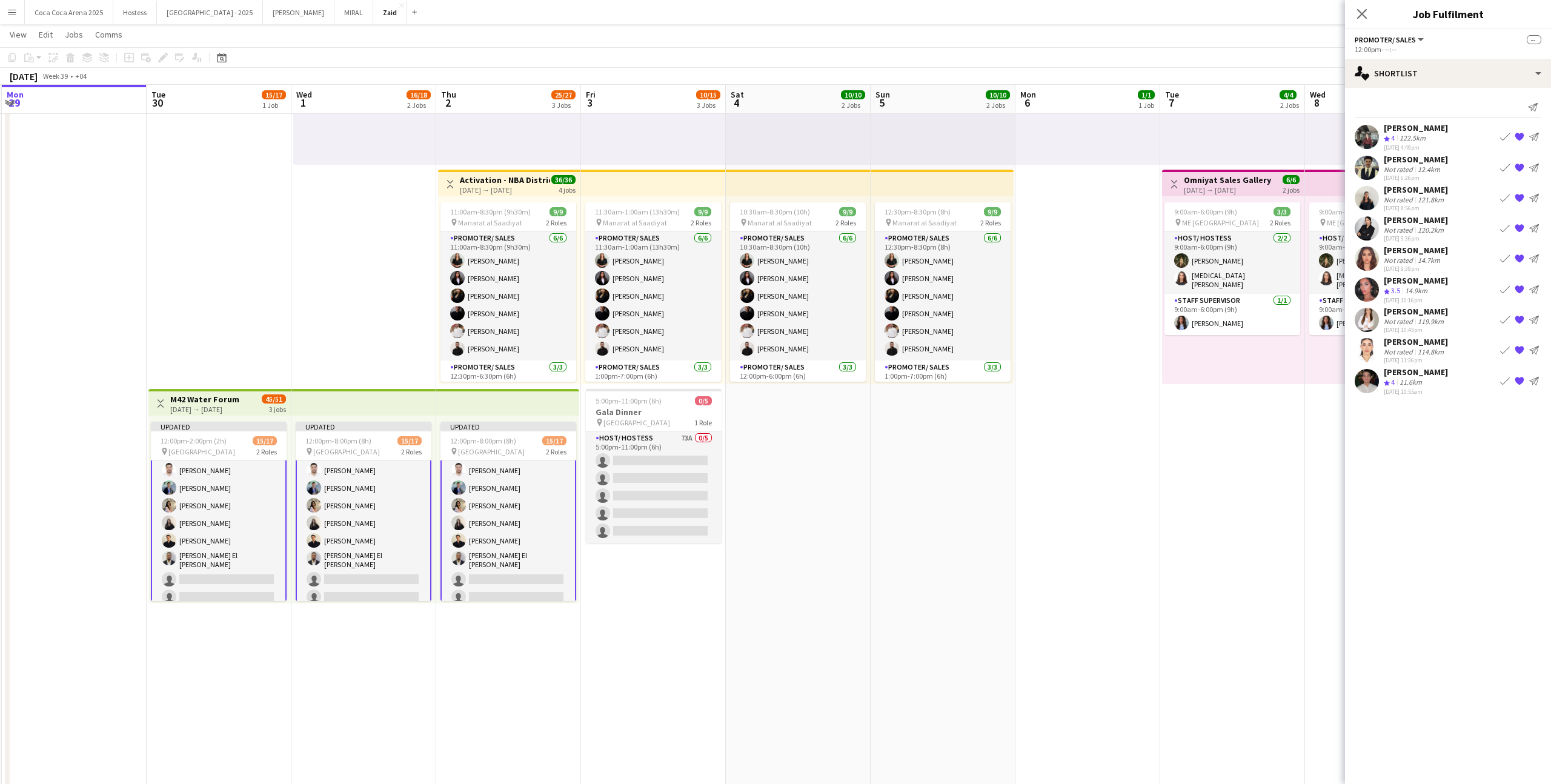
click at [1520, 325] on button "{{ spriteTitle }}" at bounding box center [1519, 319] width 14 height 14
click at [1457, 263] on div "Shatha Taha Not rated 14.7km 23-09-2025 9:39pm Book crew {{ spriteTitle }} Send…" at bounding box center [1447, 258] width 206 height 28
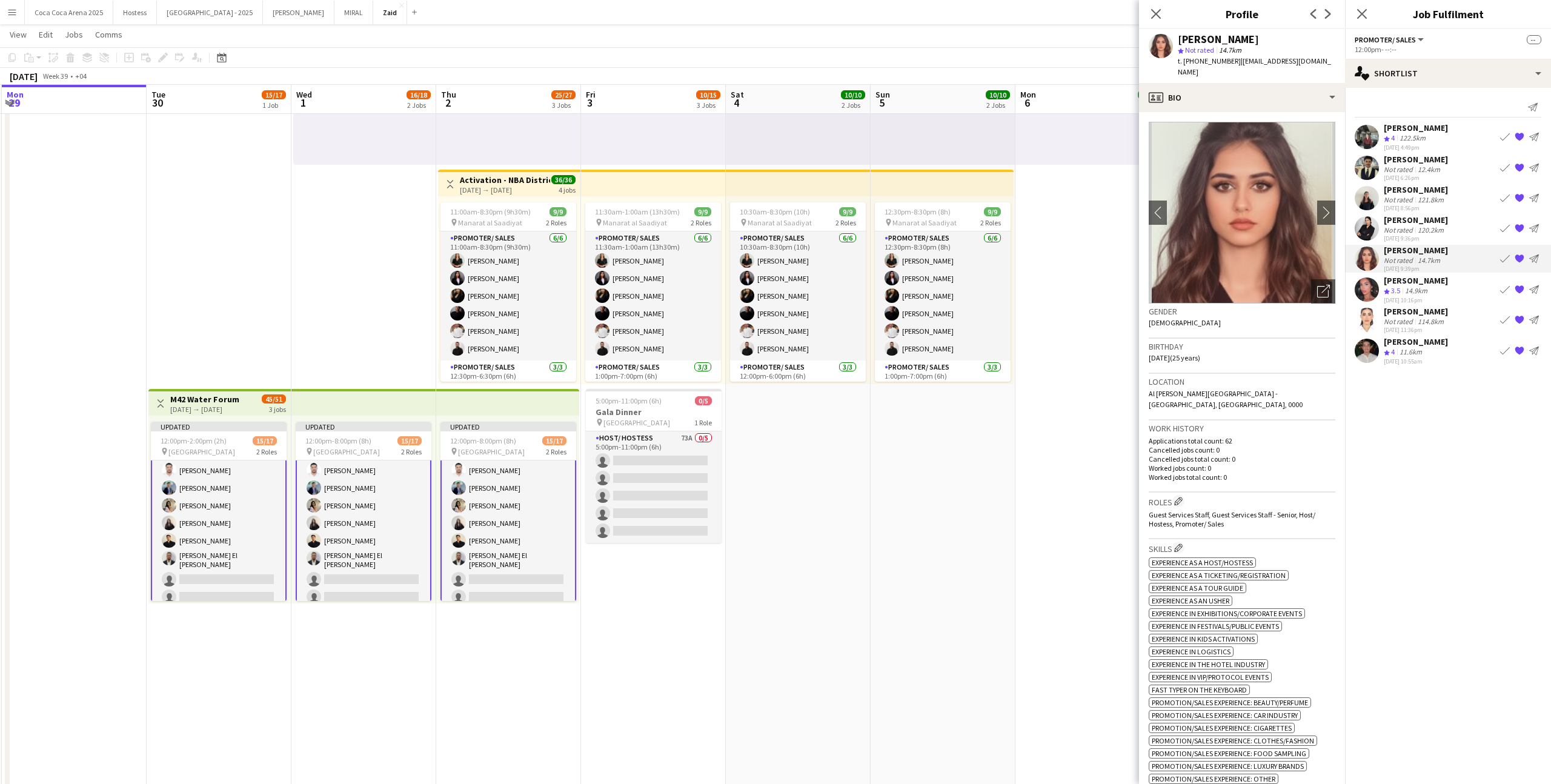
click at [1522, 259] on app-icon "{{ spriteTitle }}" at bounding box center [1520, 259] width 10 height 10
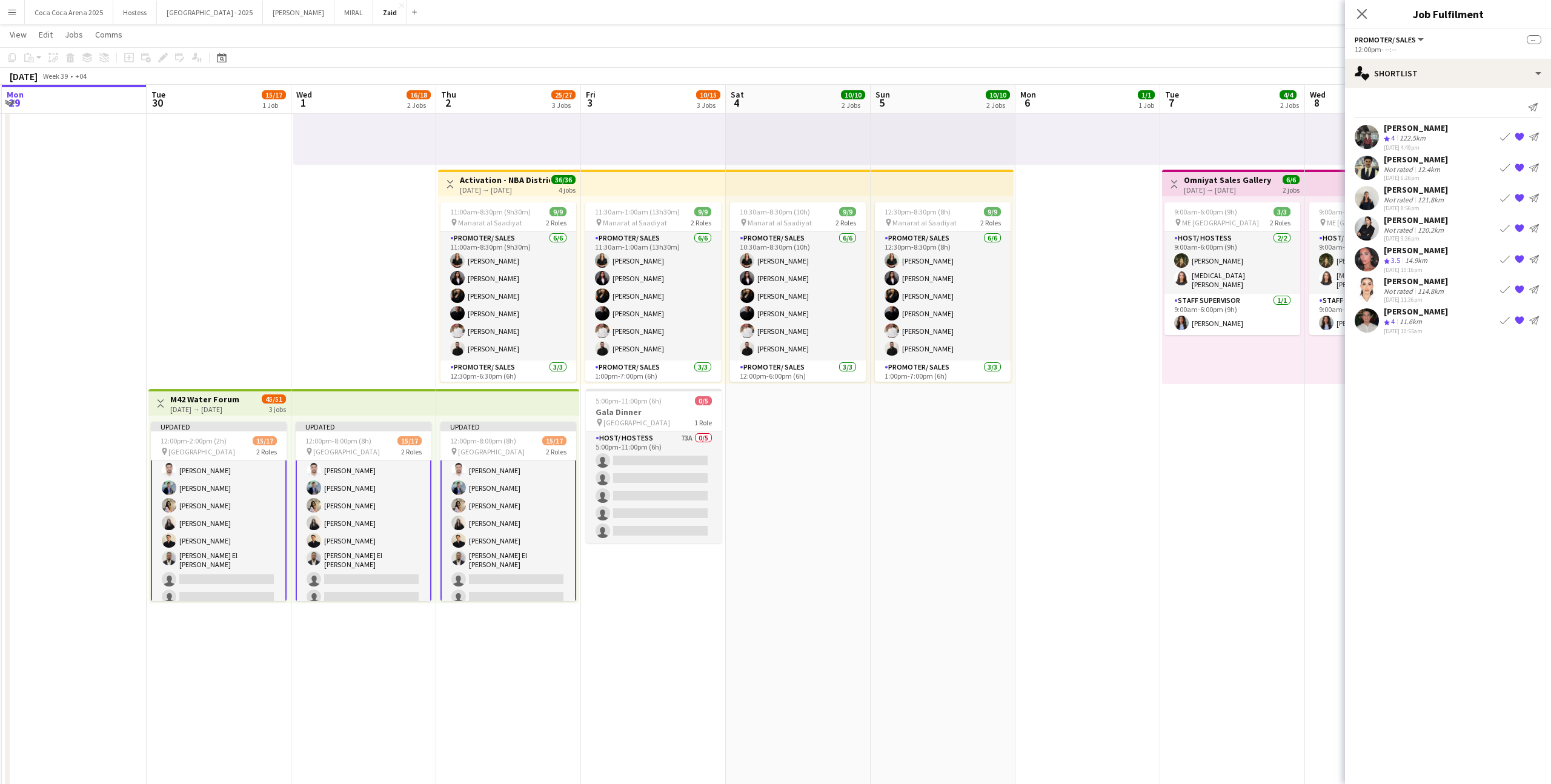
click at [1521, 233] on button "{{ spriteTitle }}" at bounding box center [1519, 228] width 14 height 14
click at [1468, 188] on div "Giuliana De Nicola Not rated 121.8km 23-09-2025 8:56pm Book crew {{ spriteTitle…" at bounding box center [1447, 198] width 206 height 28
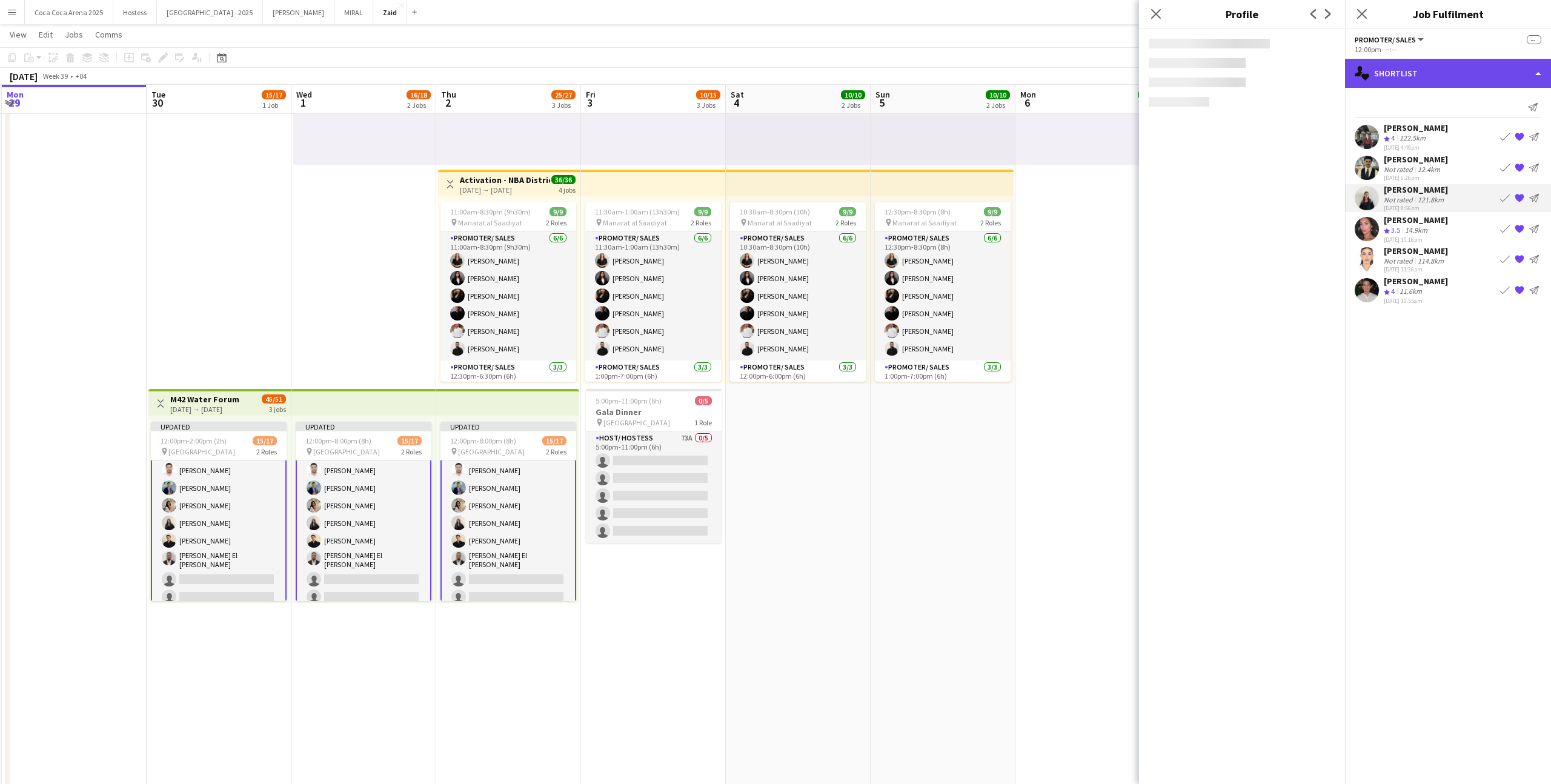
click at [1454, 78] on div "single-neutral-actions-heart Shortlist" at bounding box center [1447, 73] width 206 height 29
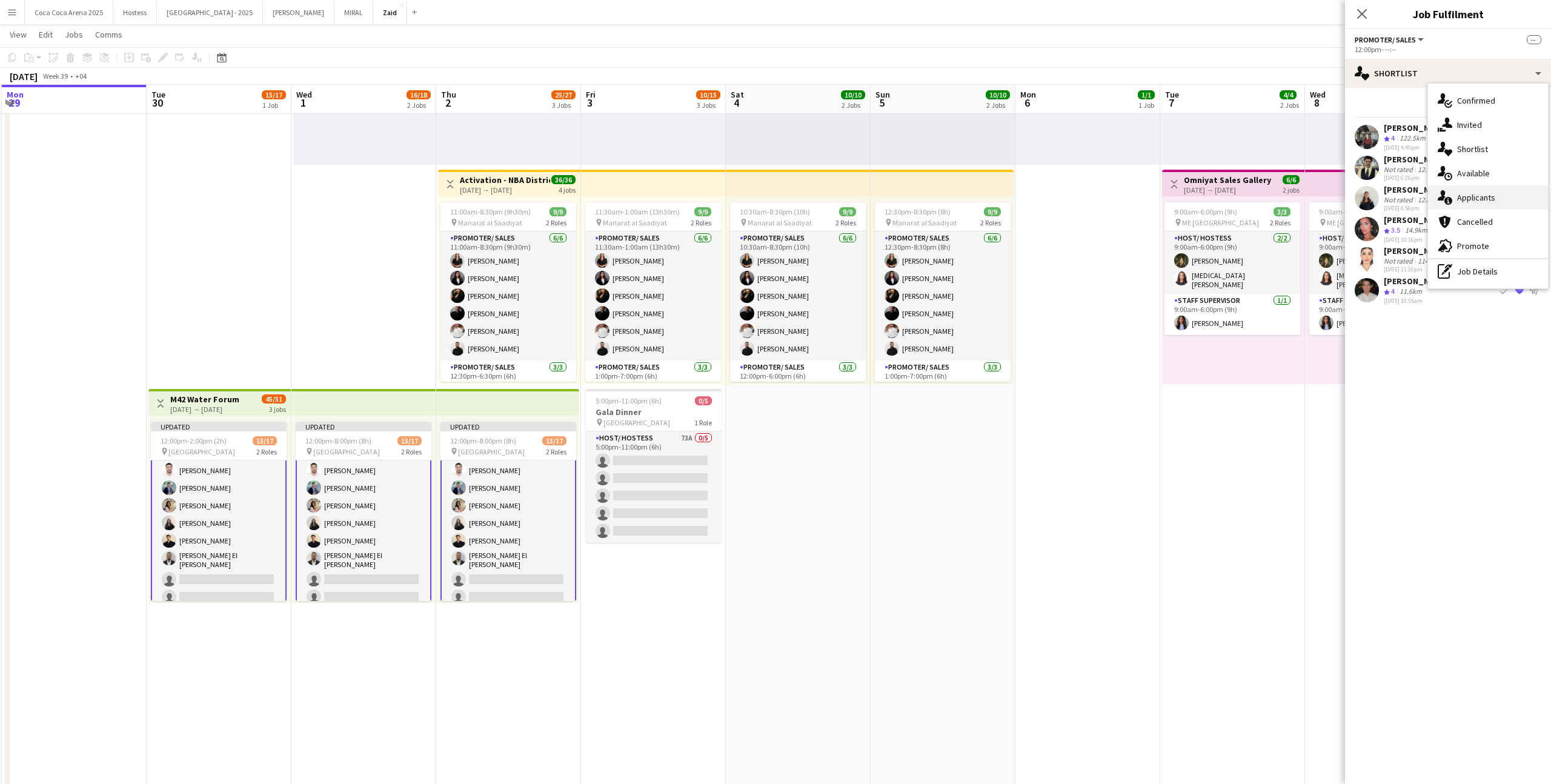
click at [1517, 195] on div "single-neutral-actions-information Applicants" at bounding box center [1488, 197] width 120 height 24
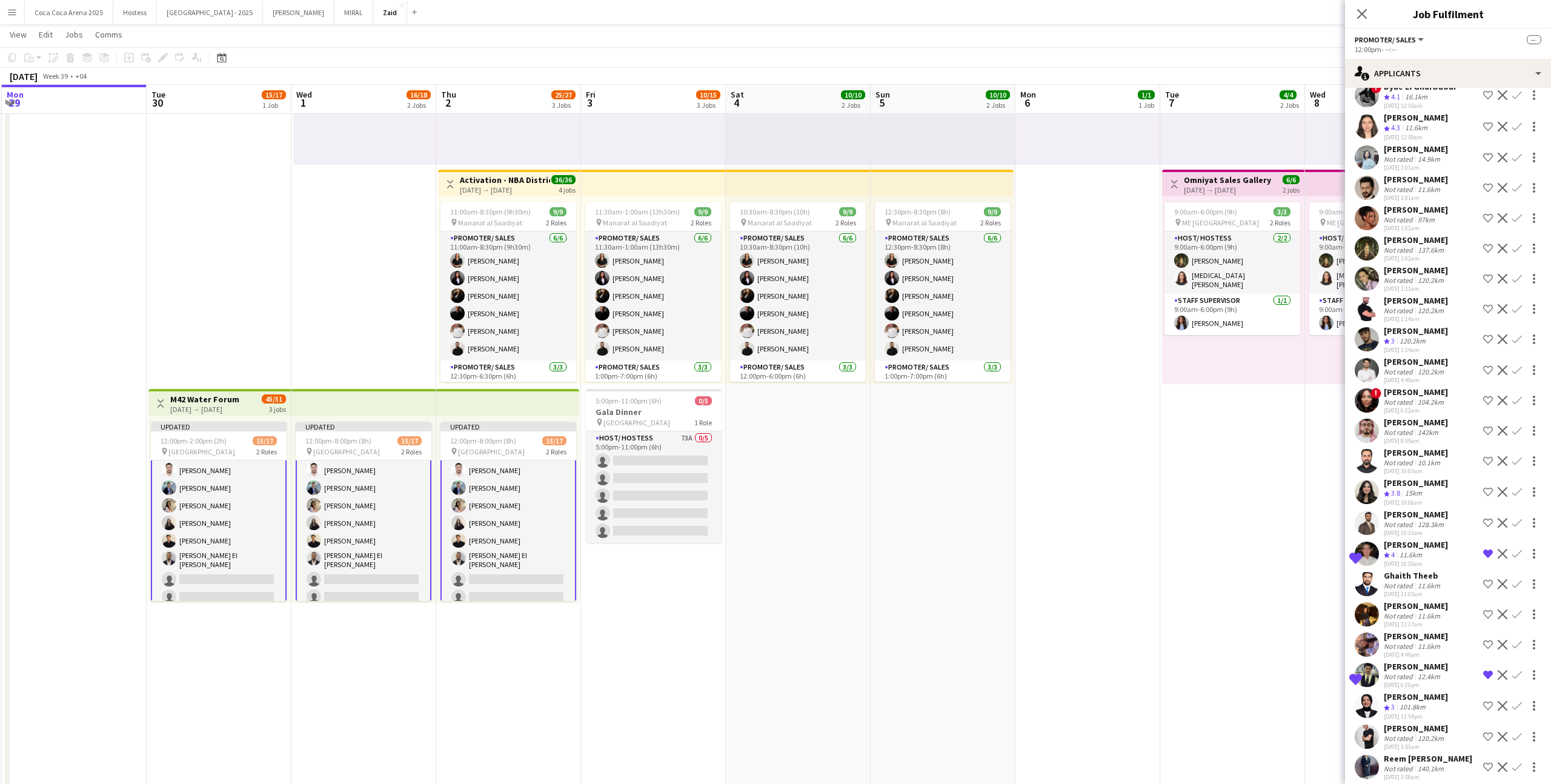
scroll to position [3250, 0]
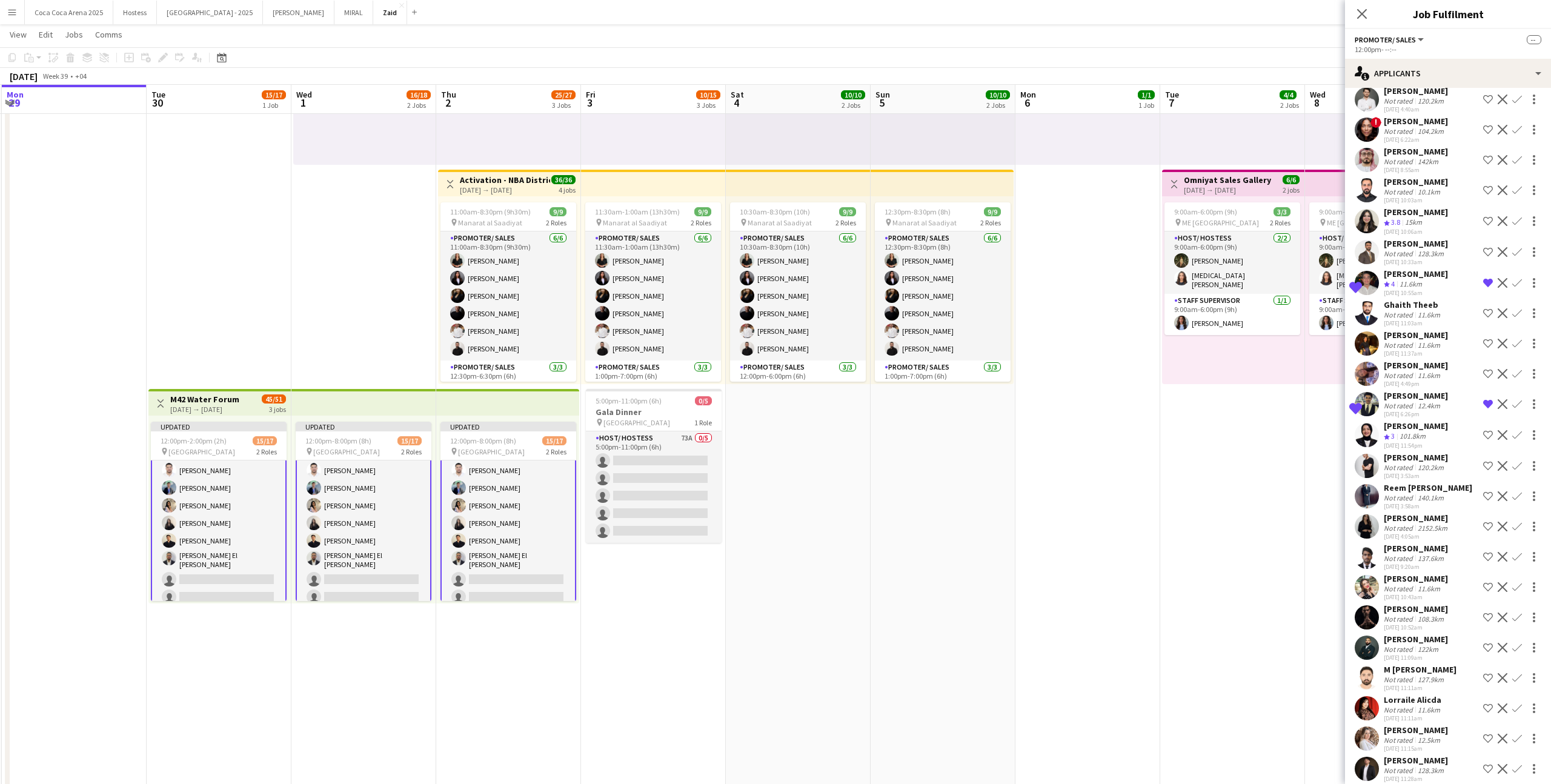
click at [1486, 764] on app-icon "Shortlist crew" at bounding box center [1488, 769] width 10 height 10
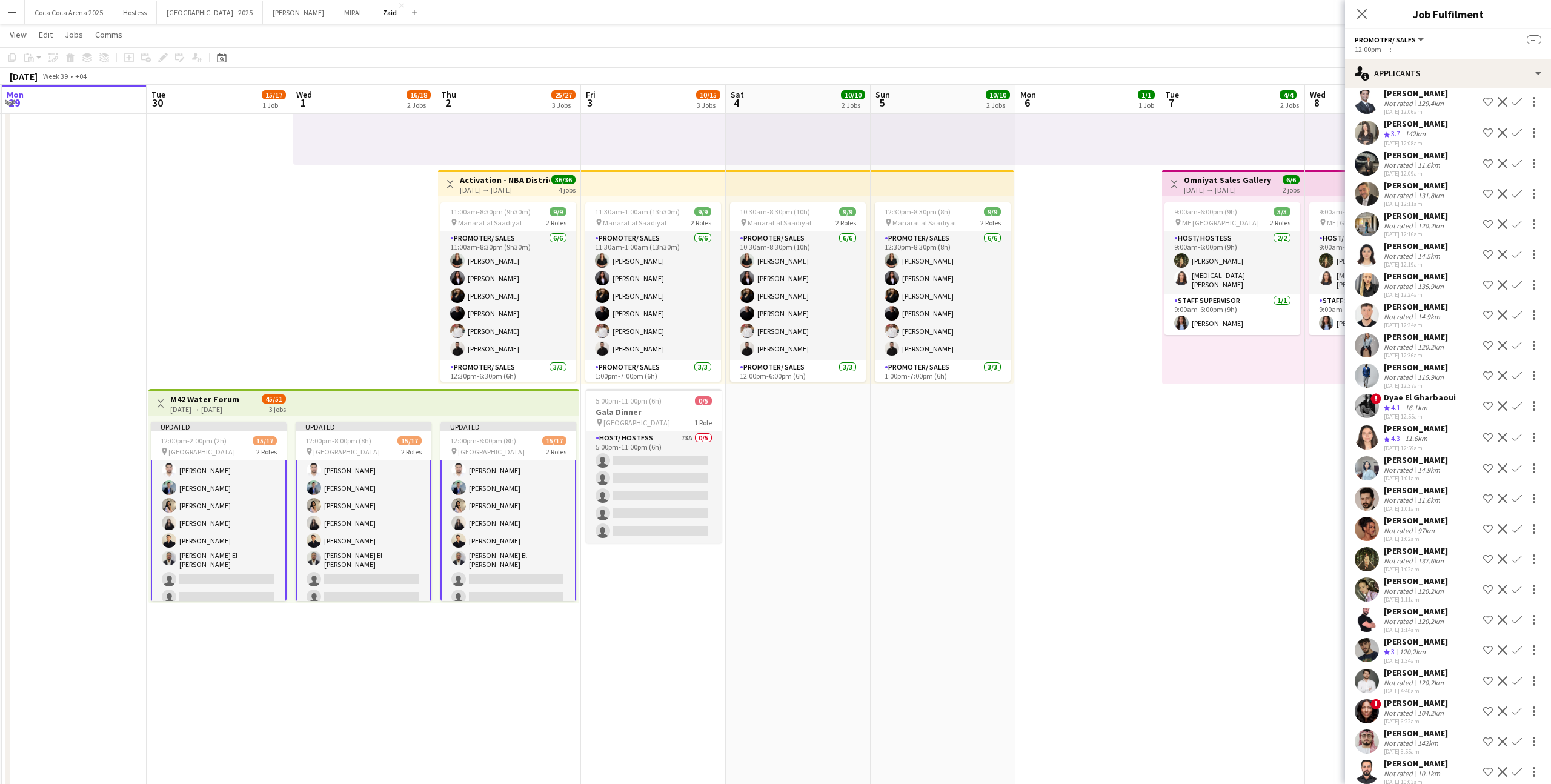
scroll to position [2657, 0]
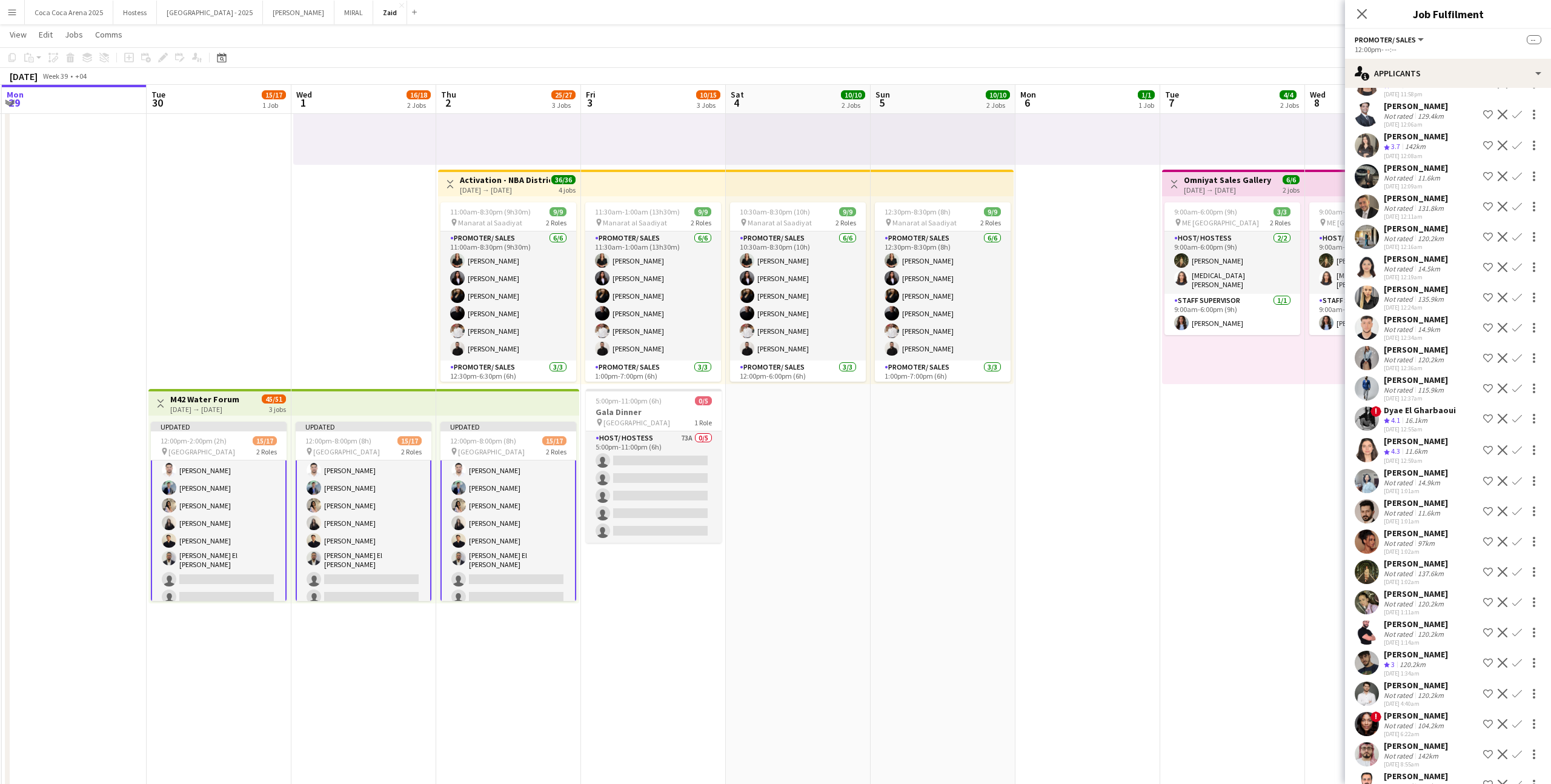
click at [1425, 569] on div "137.6km" at bounding box center [1431, 573] width 31 height 9
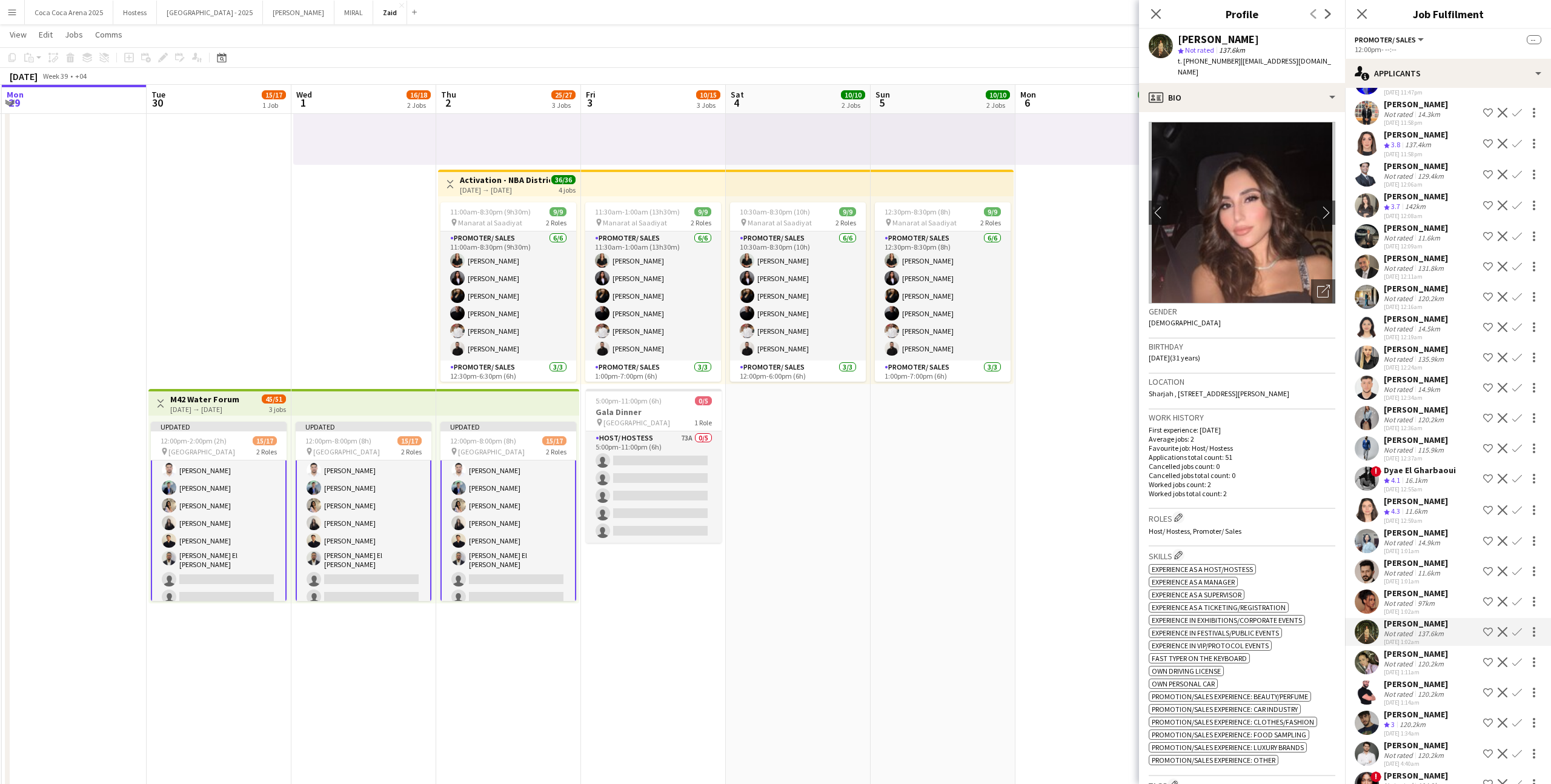
scroll to position [2564, 0]
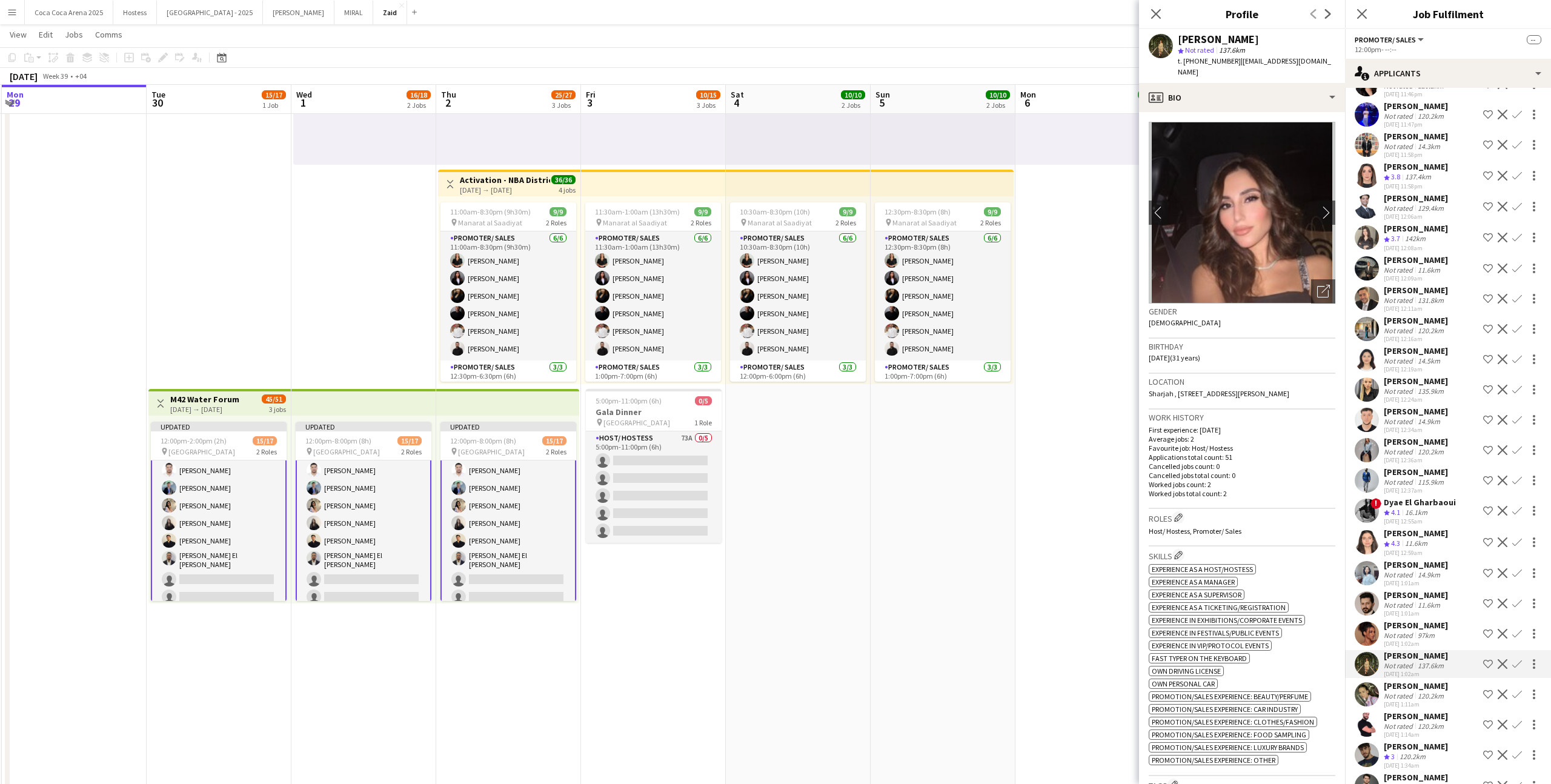
click at [1435, 497] on div "Dyae El Gharbaoui" at bounding box center [1420, 502] width 72 height 11
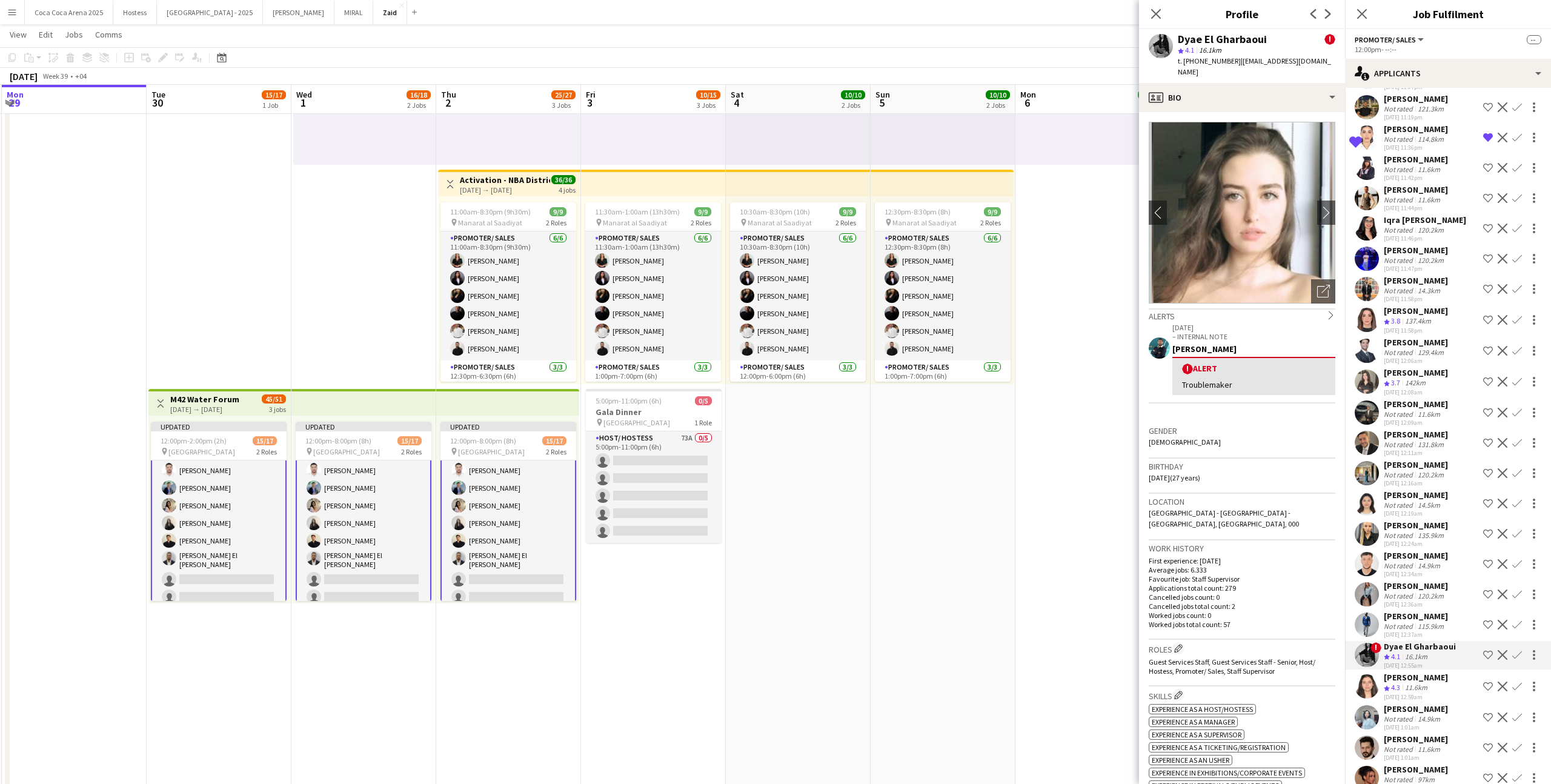
click at [1435, 500] on div "14.5km" at bounding box center [1429, 504] width 28 height 9
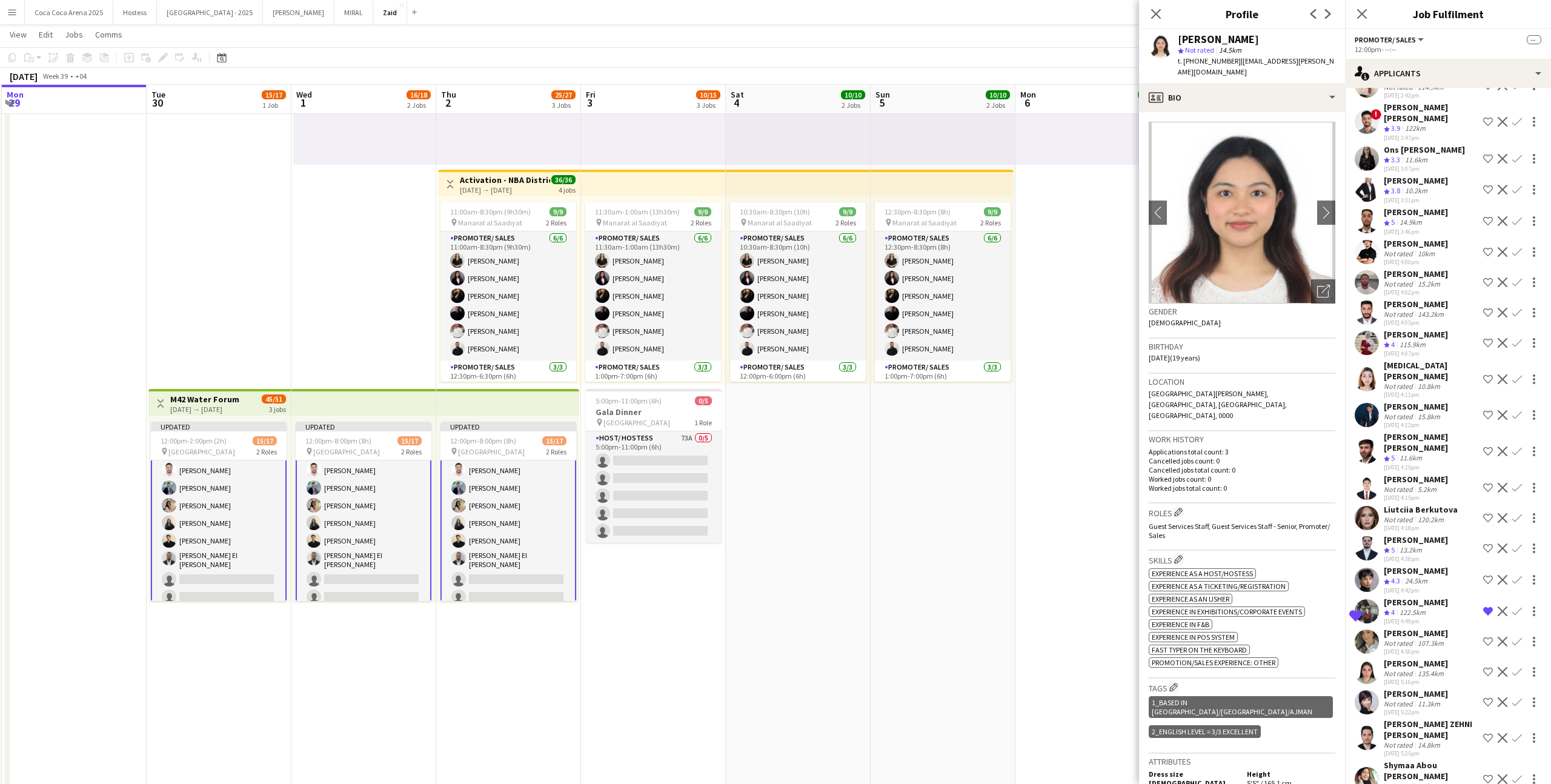
scroll to position [0, 0]
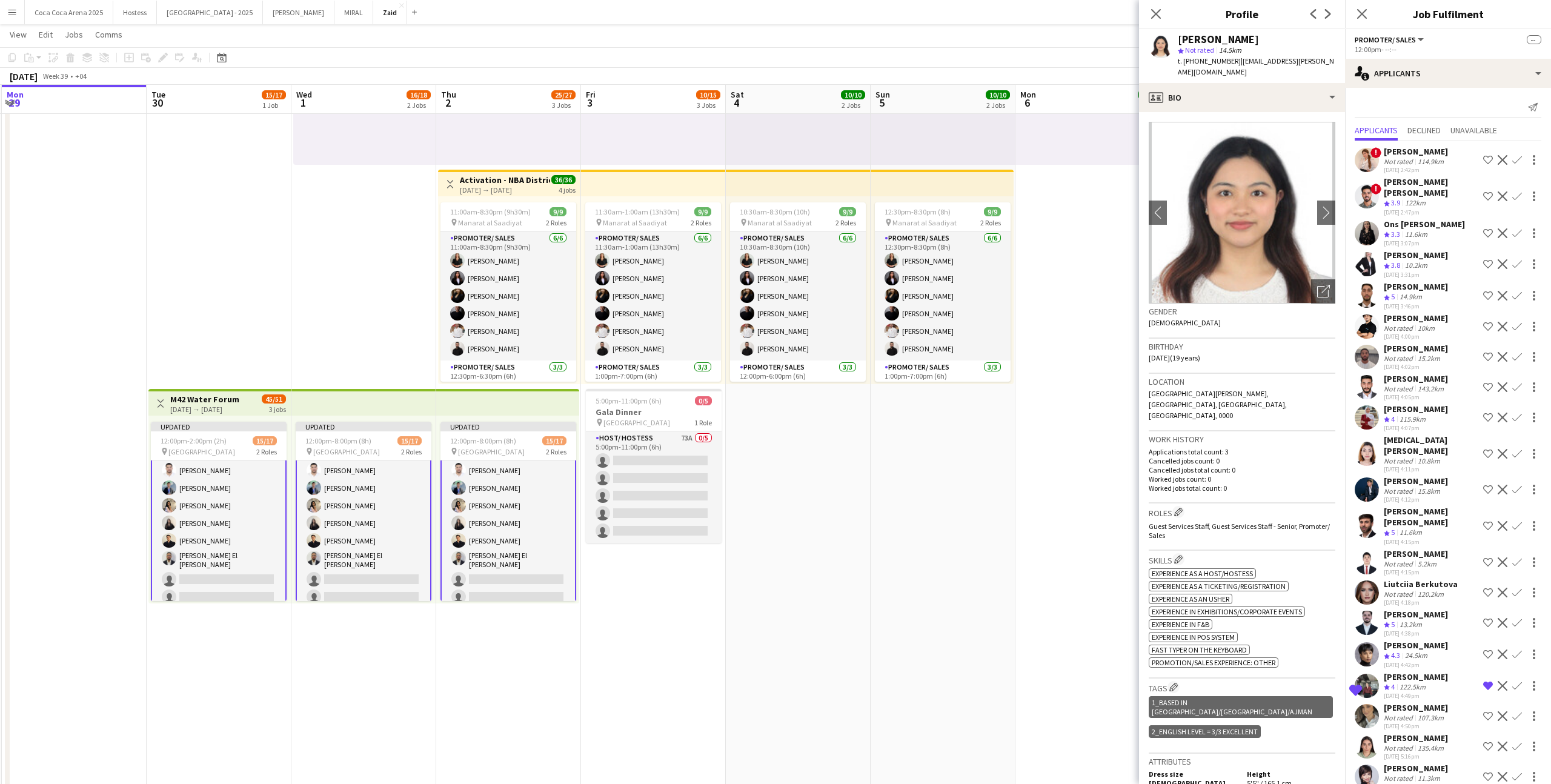
click at [1420, 185] on div "[PERSON_NAME] [PERSON_NAME]" at bounding box center [1431, 187] width 94 height 22
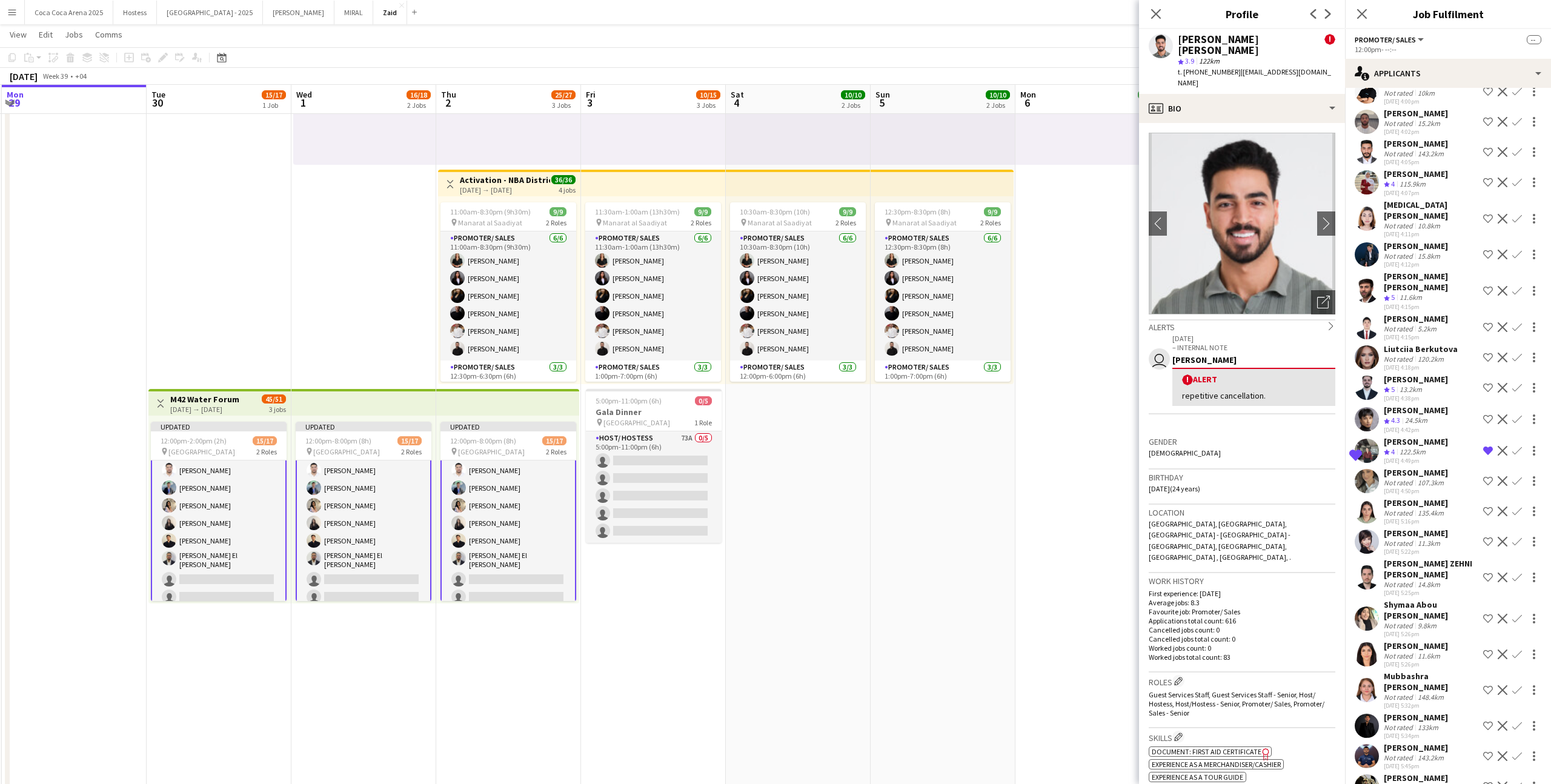
click at [1435, 621] on div "9.8km" at bounding box center [1427, 625] width 23 height 9
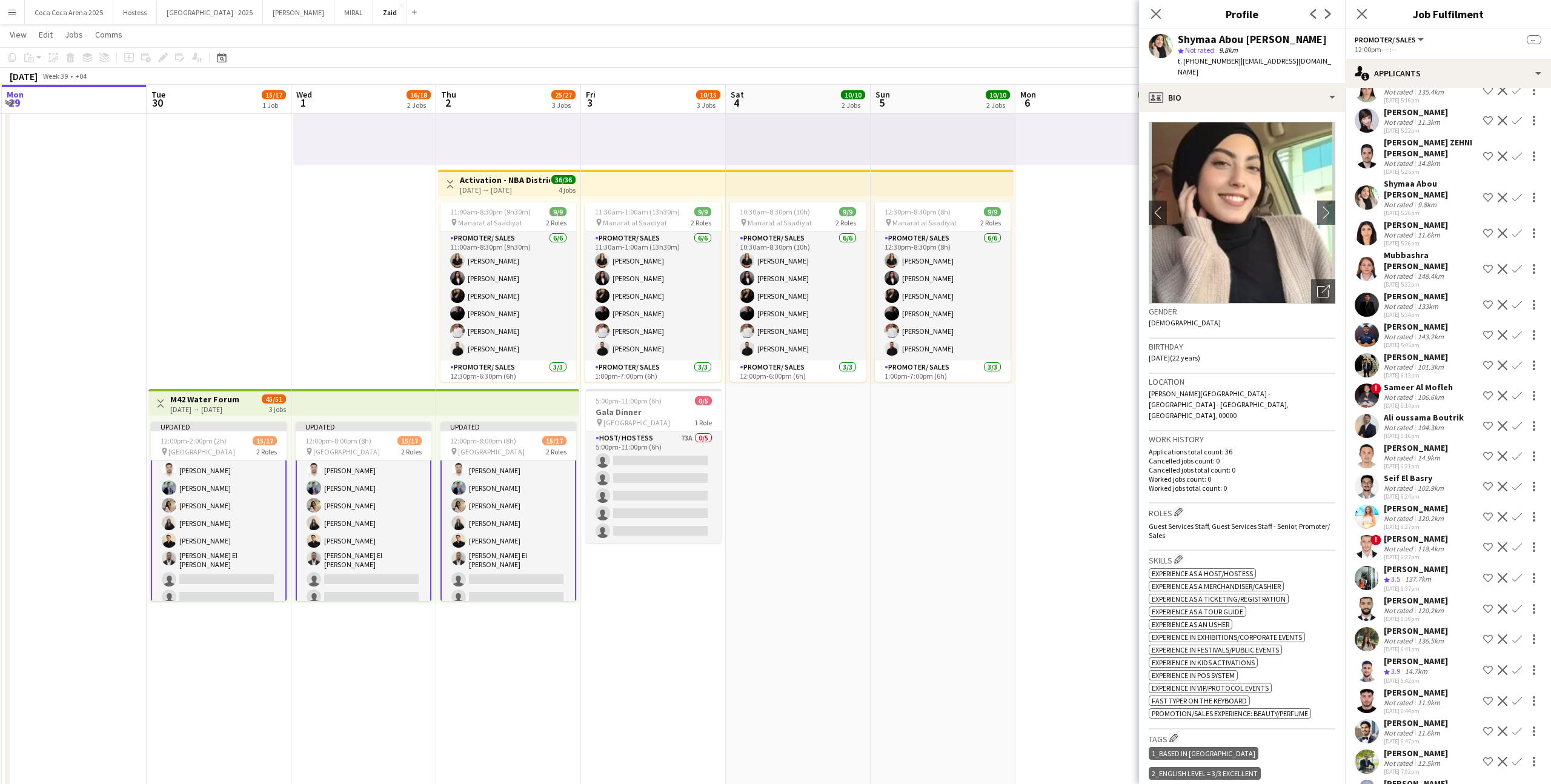
scroll to position [652, 0]
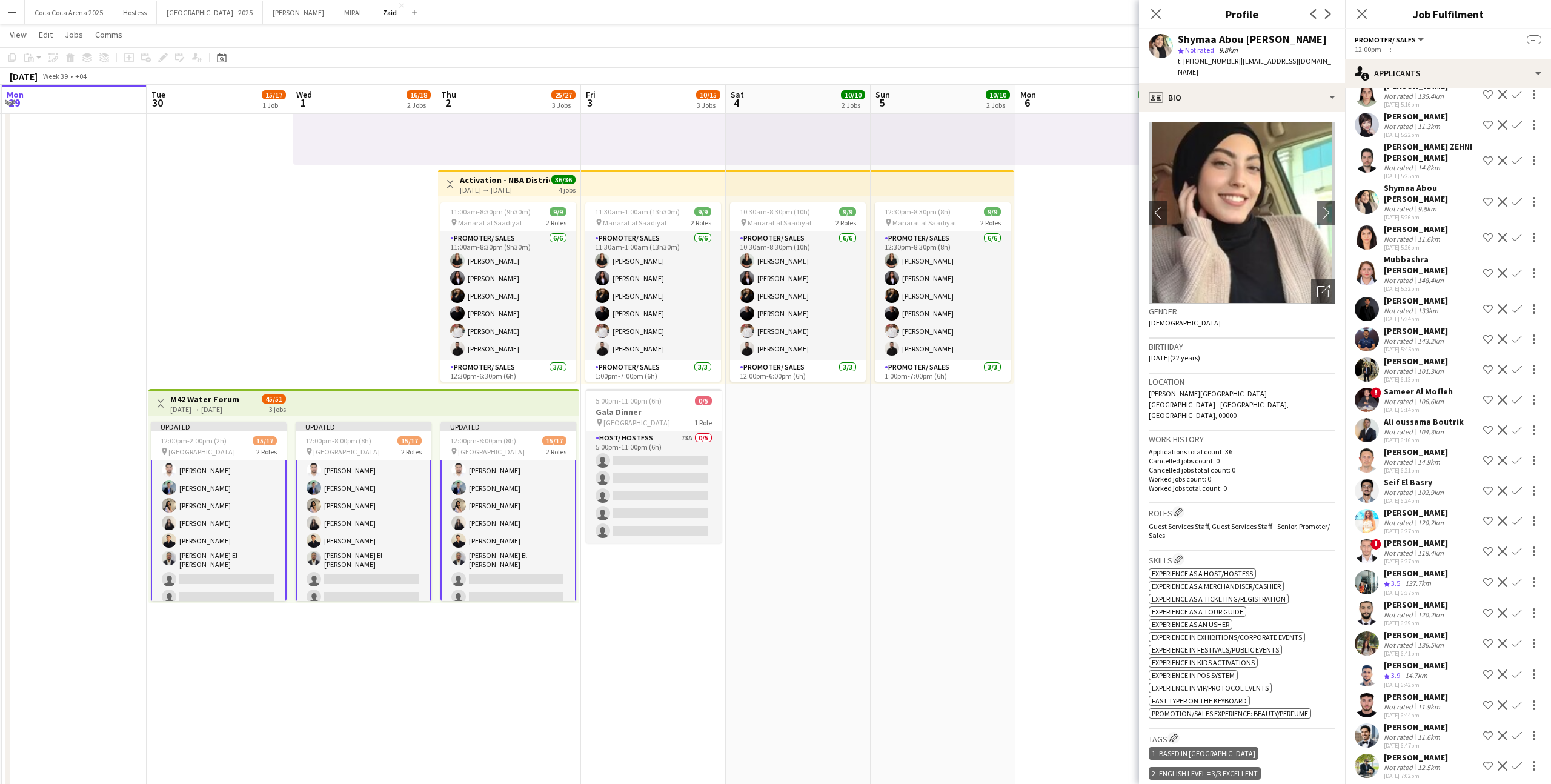
click at [1430, 640] on div "136.5km" at bounding box center [1431, 645] width 31 height 9
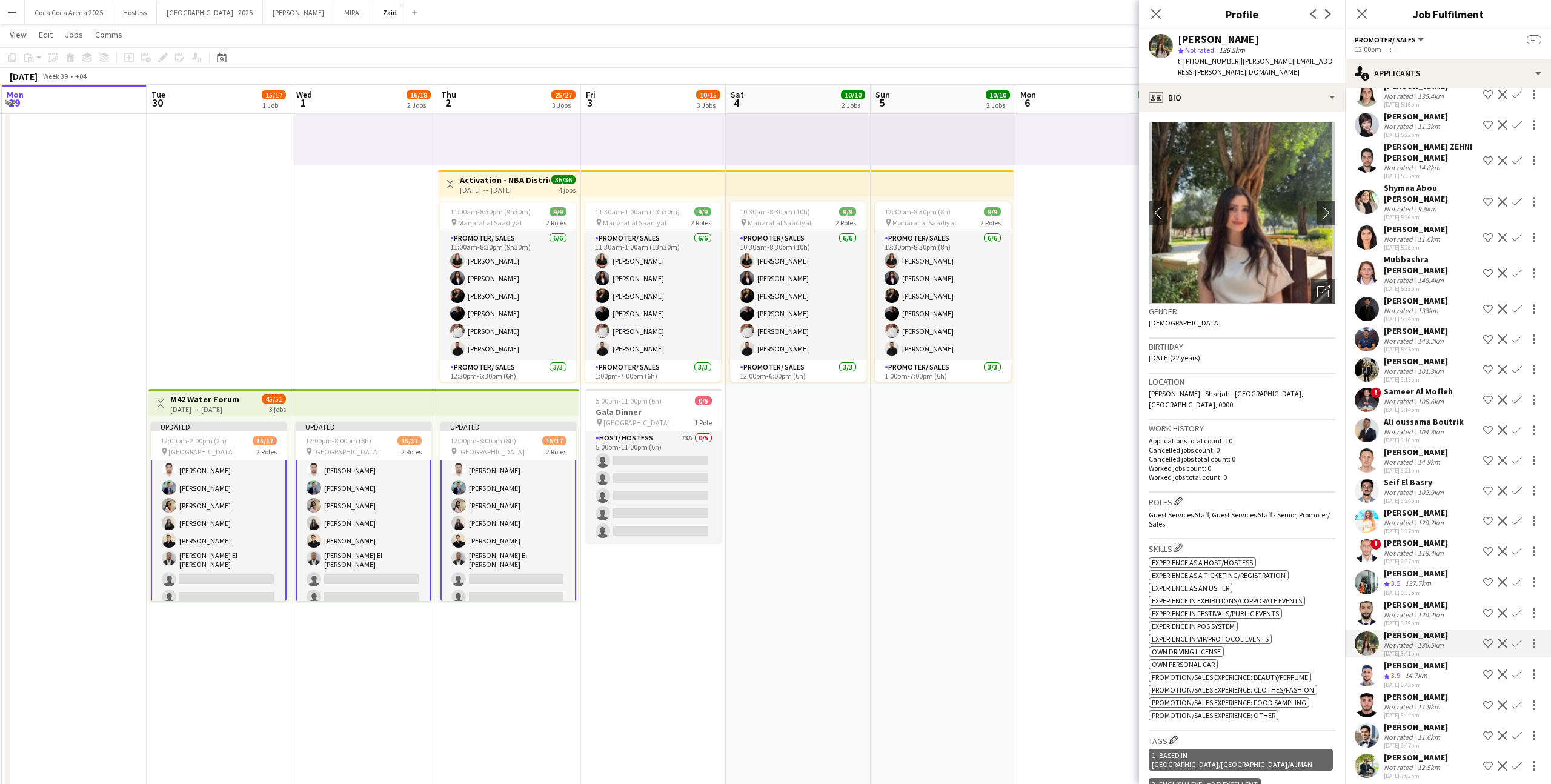
click at [1430, 660] on div "Omar Sulaiman" at bounding box center [1416, 665] width 64 height 11
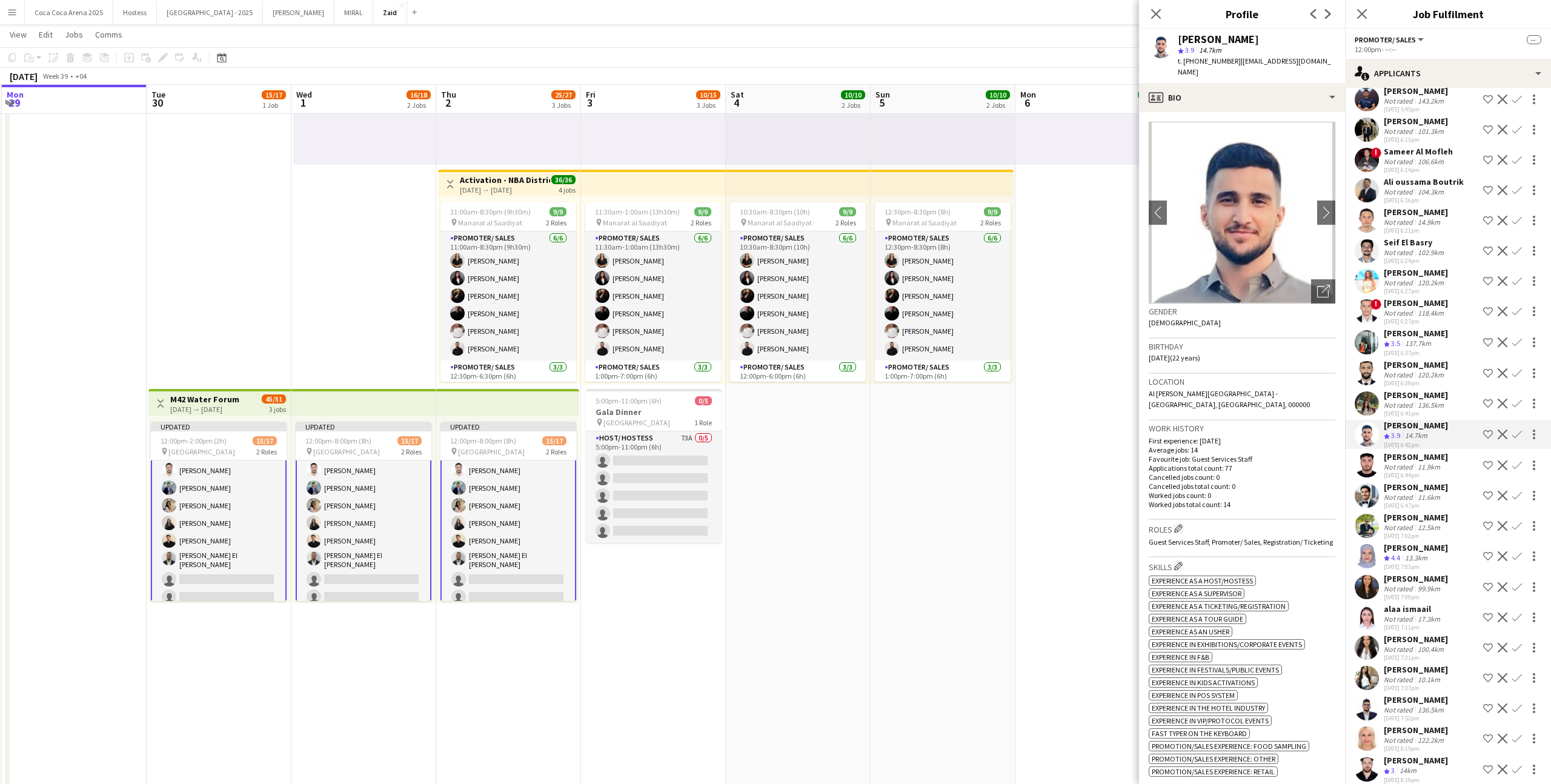
scroll to position [893, 0]
click at [1437, 632] on div "[PERSON_NAME]" at bounding box center [1416, 637] width 64 height 11
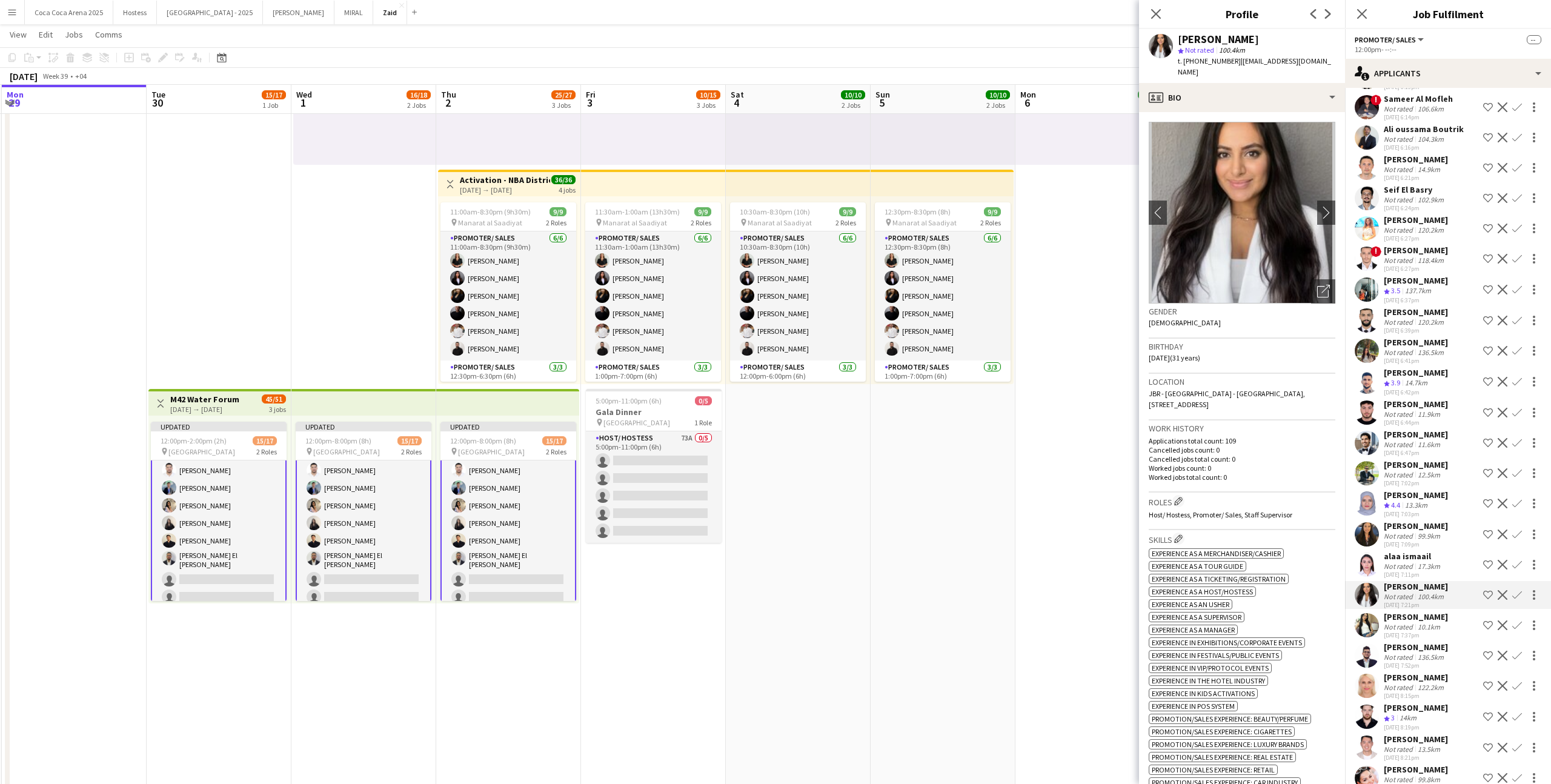
click at [1437, 622] on div "10.1km" at bounding box center [1429, 626] width 28 height 9
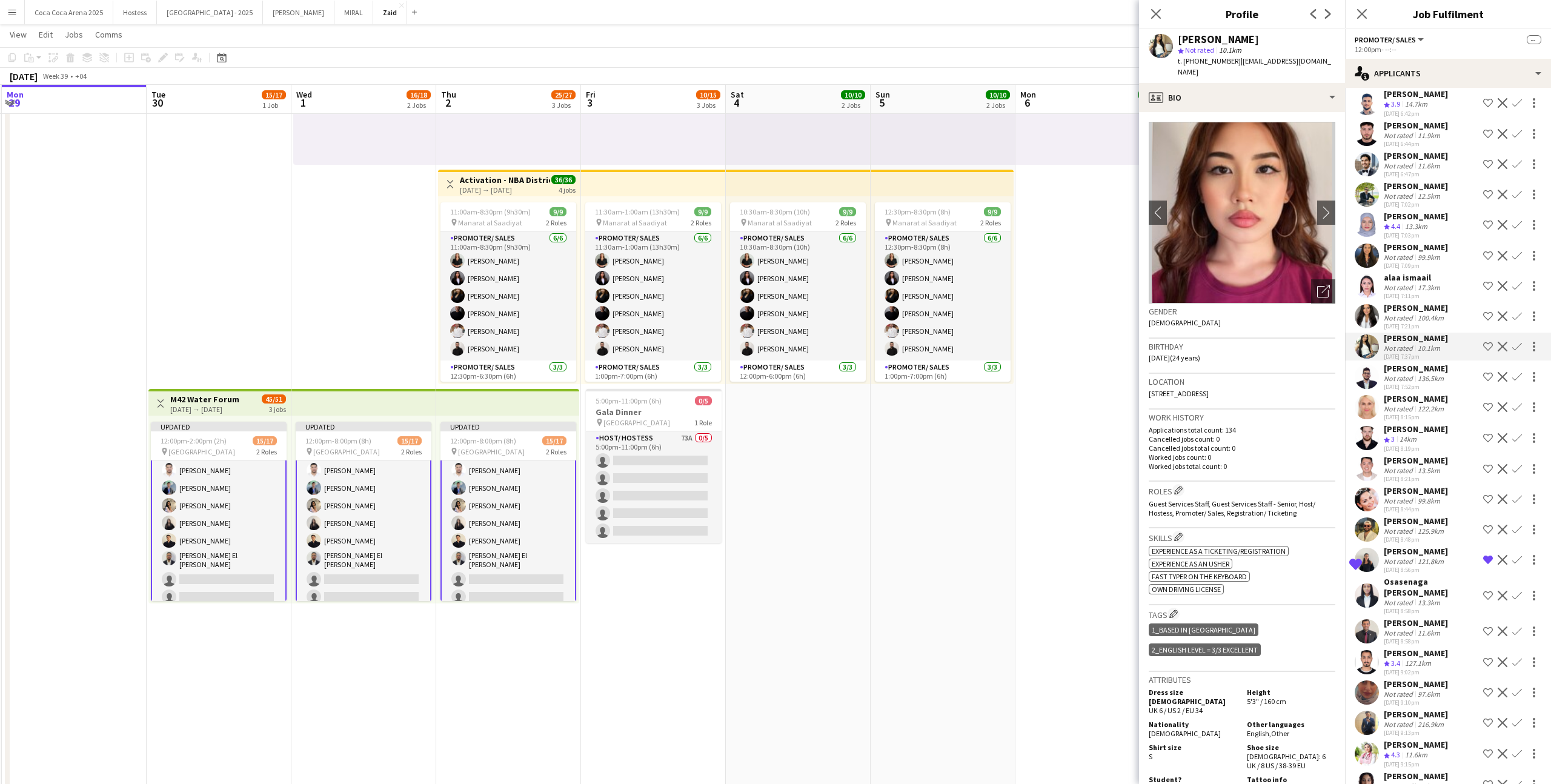
scroll to position [1232, 0]
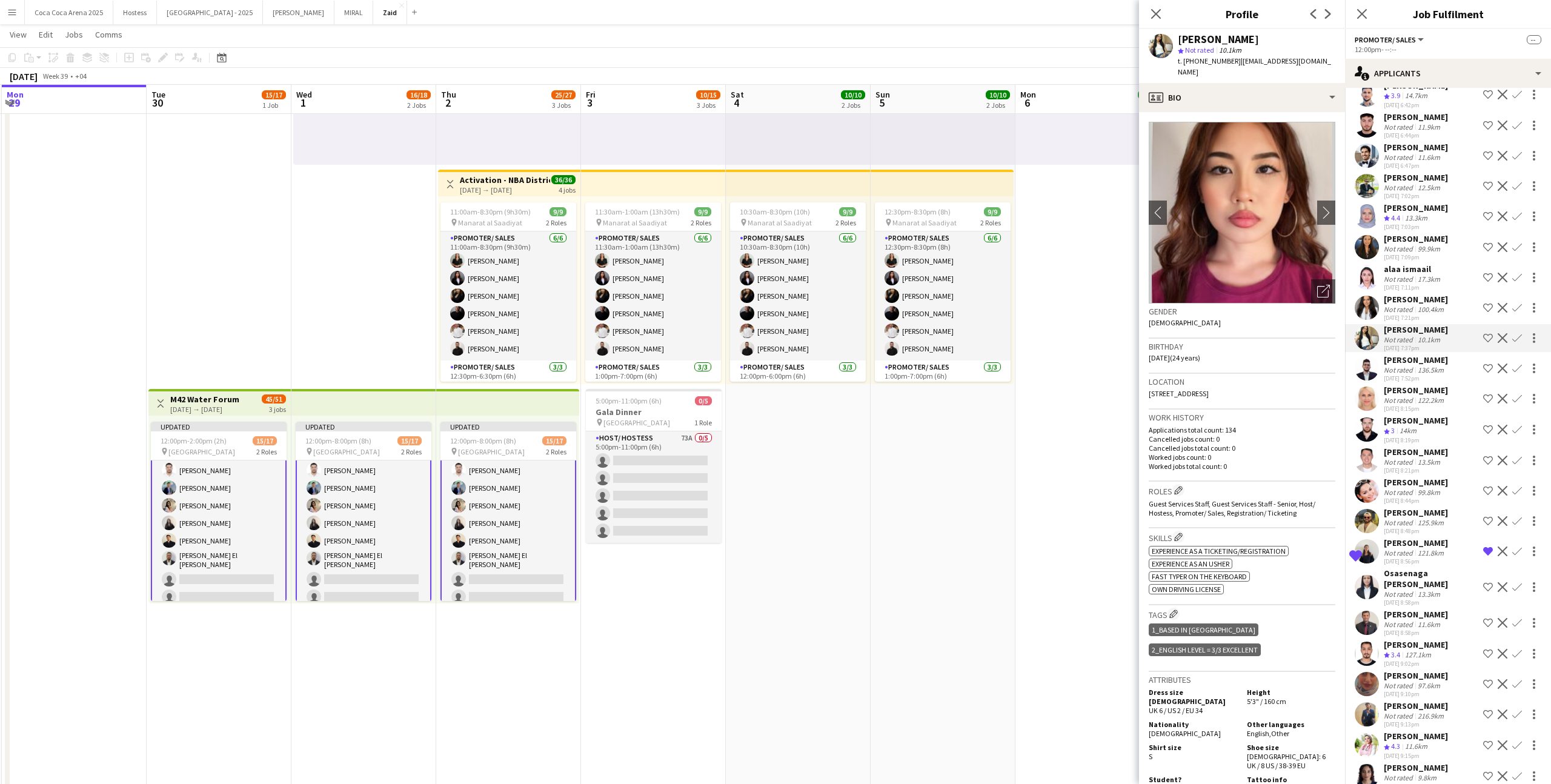
click at [1434, 568] on div "Osasenaga tovis Oronsaye" at bounding box center [1431, 579] width 94 height 22
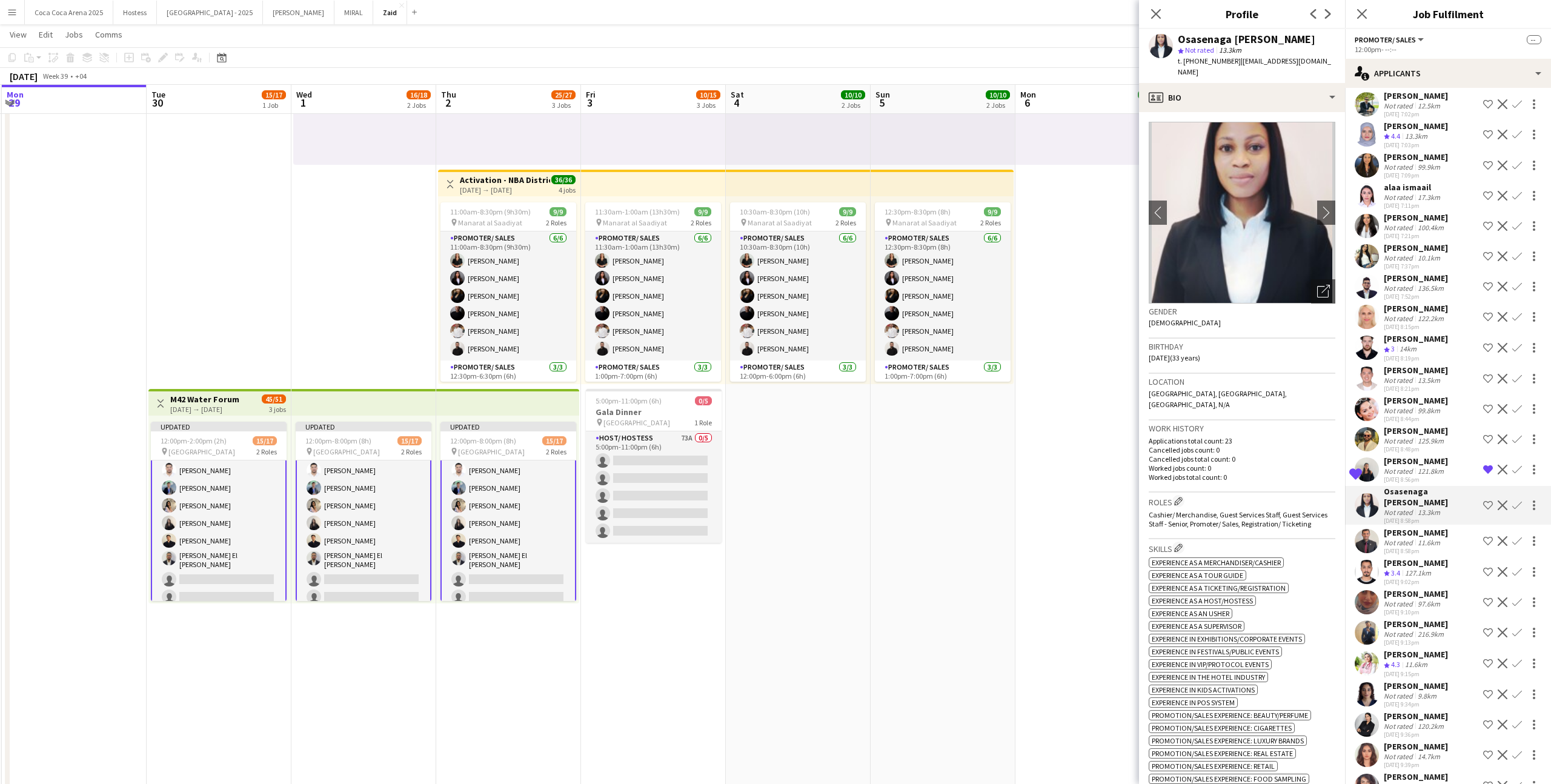
scroll to position [1332, 0]
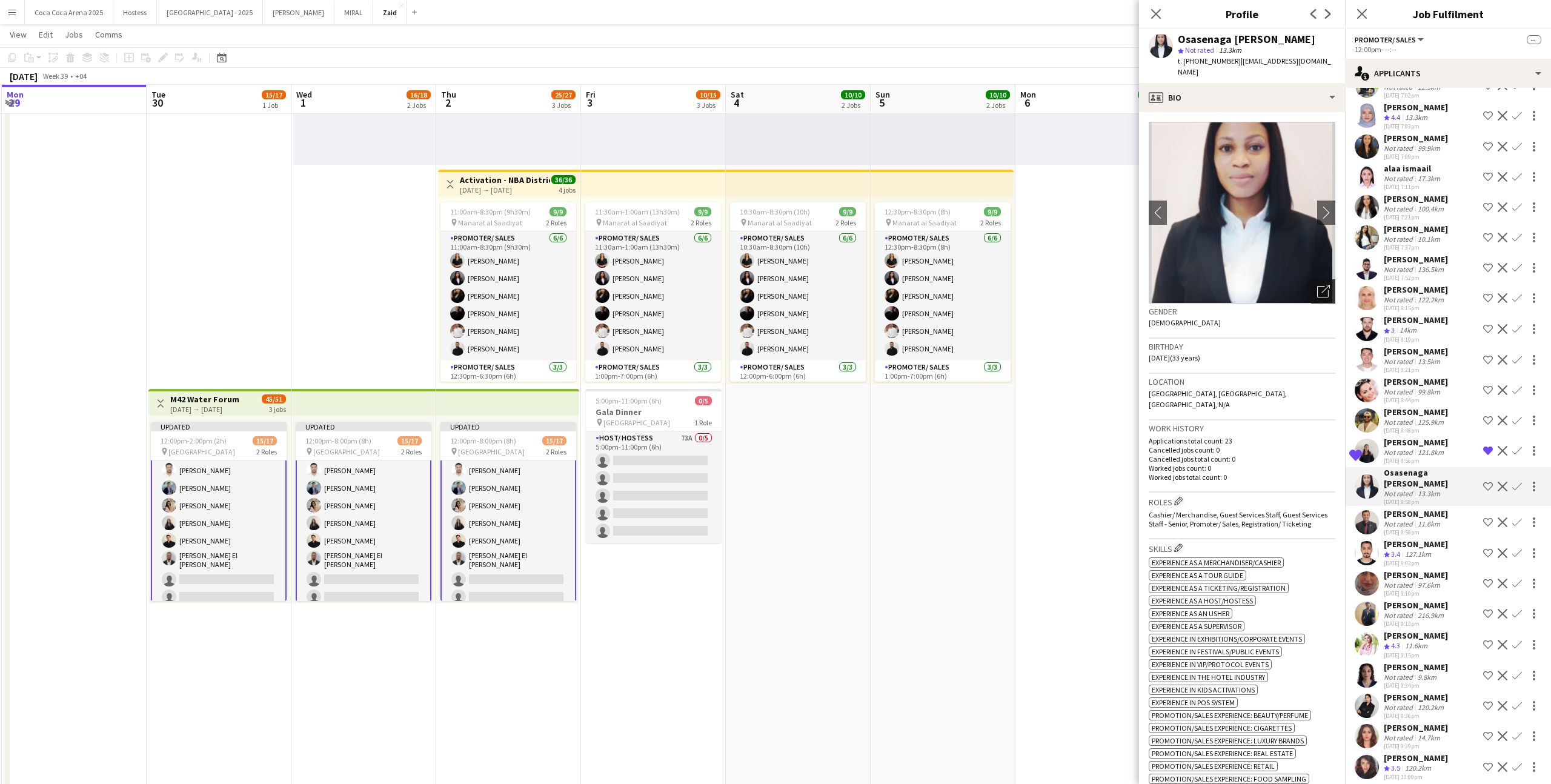
click at [1328, 285] on icon at bounding box center [1325, 289] width 8 height 8
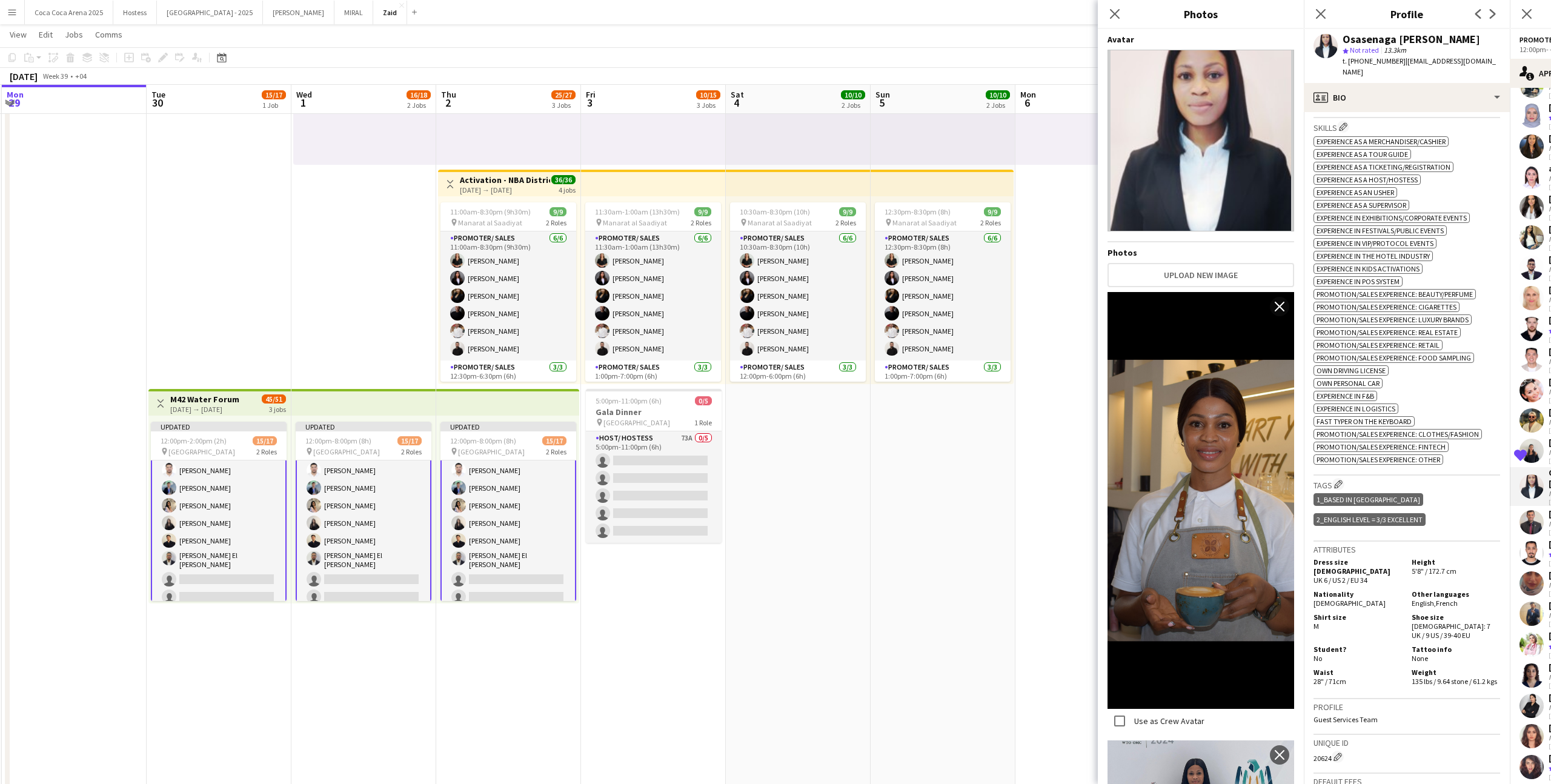
scroll to position [417, 0]
click at [1464, 517] on div "Tags Edit crew company tags 1_Based in Abu Dhabi 2_English Level = 3/3 Excellent" at bounding box center [1407, 513] width 186 height 66
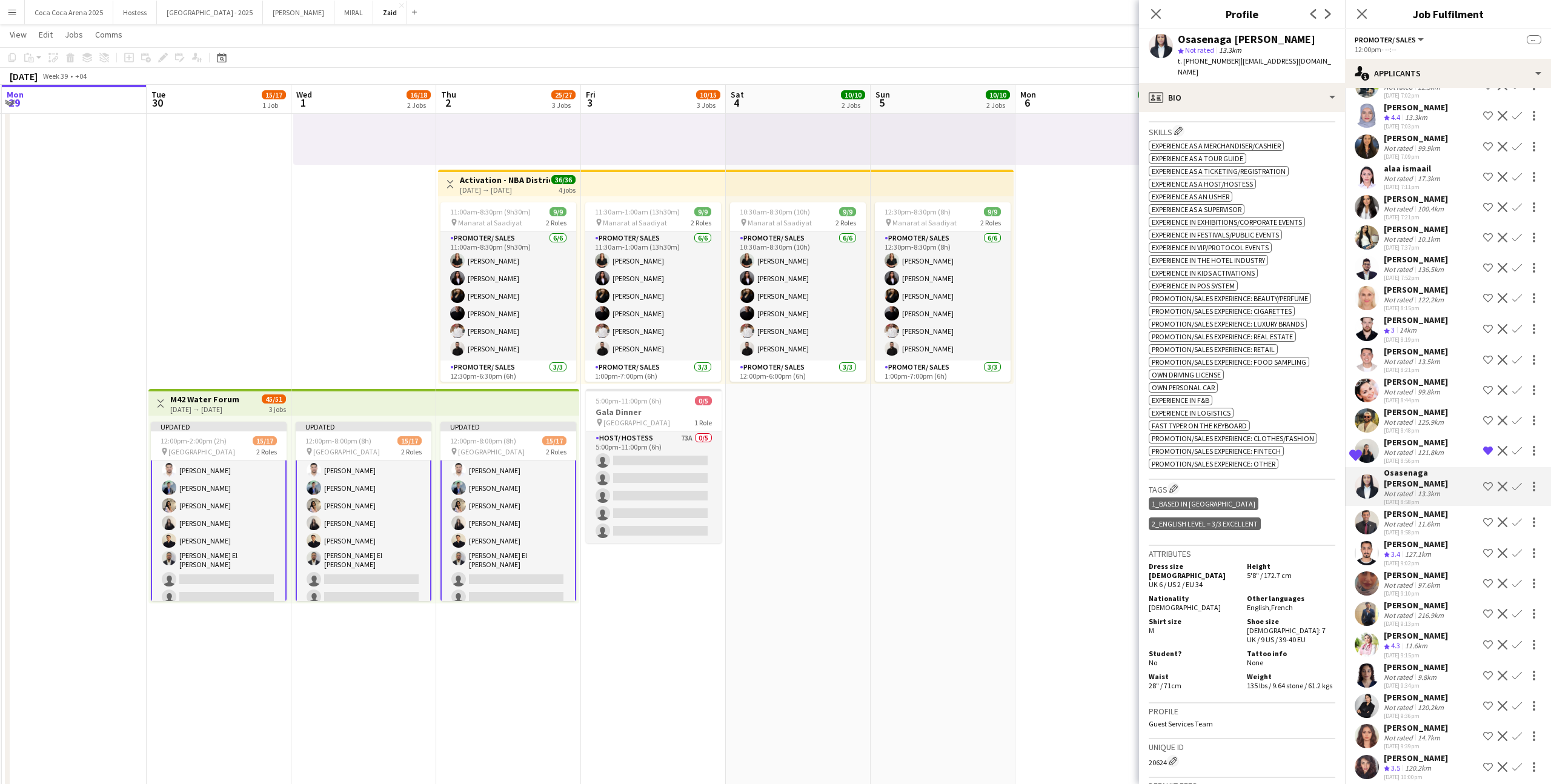
scroll to position [1367, 0]
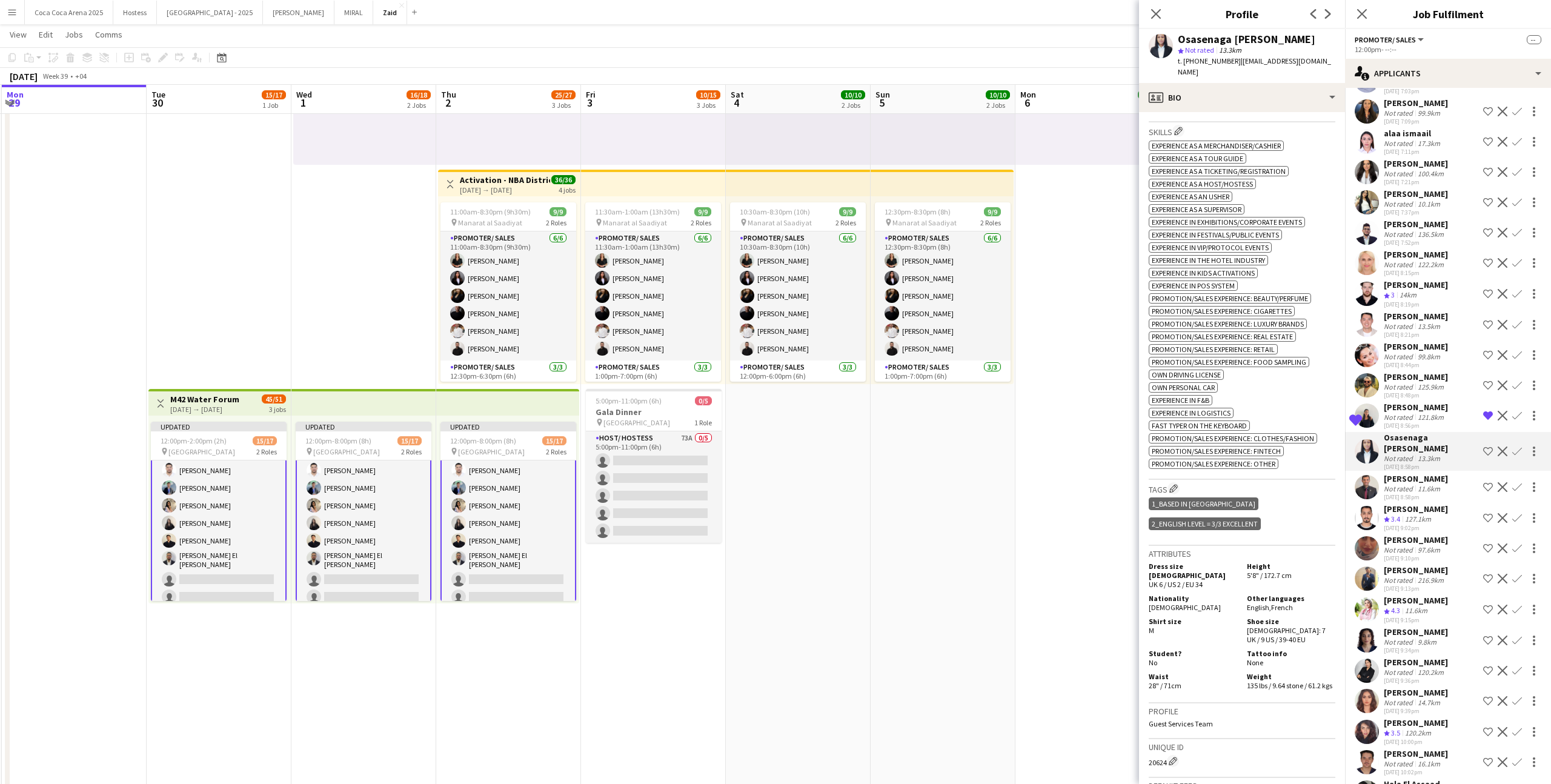
click at [1428, 534] on div "Bisan Gouda" at bounding box center [1416, 539] width 64 height 11
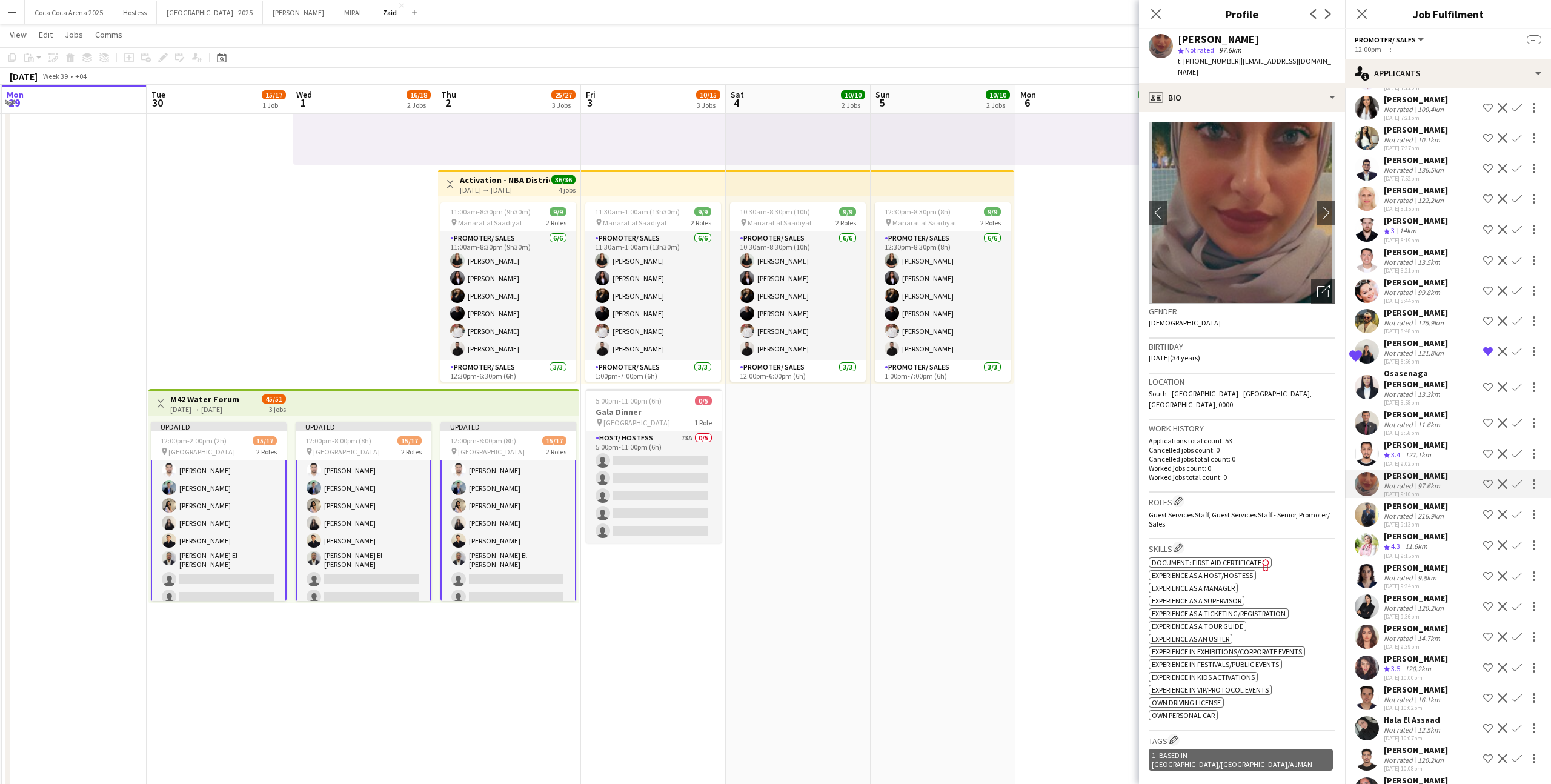
scroll to position [1432, 0]
click at [1433, 549] on div "! Mahta Yousefi Not rated 114.9km 23-09-2025 2:42pm Shortlist crew Decline Conf…" at bounding box center [1447, 656] width 206 height 3894
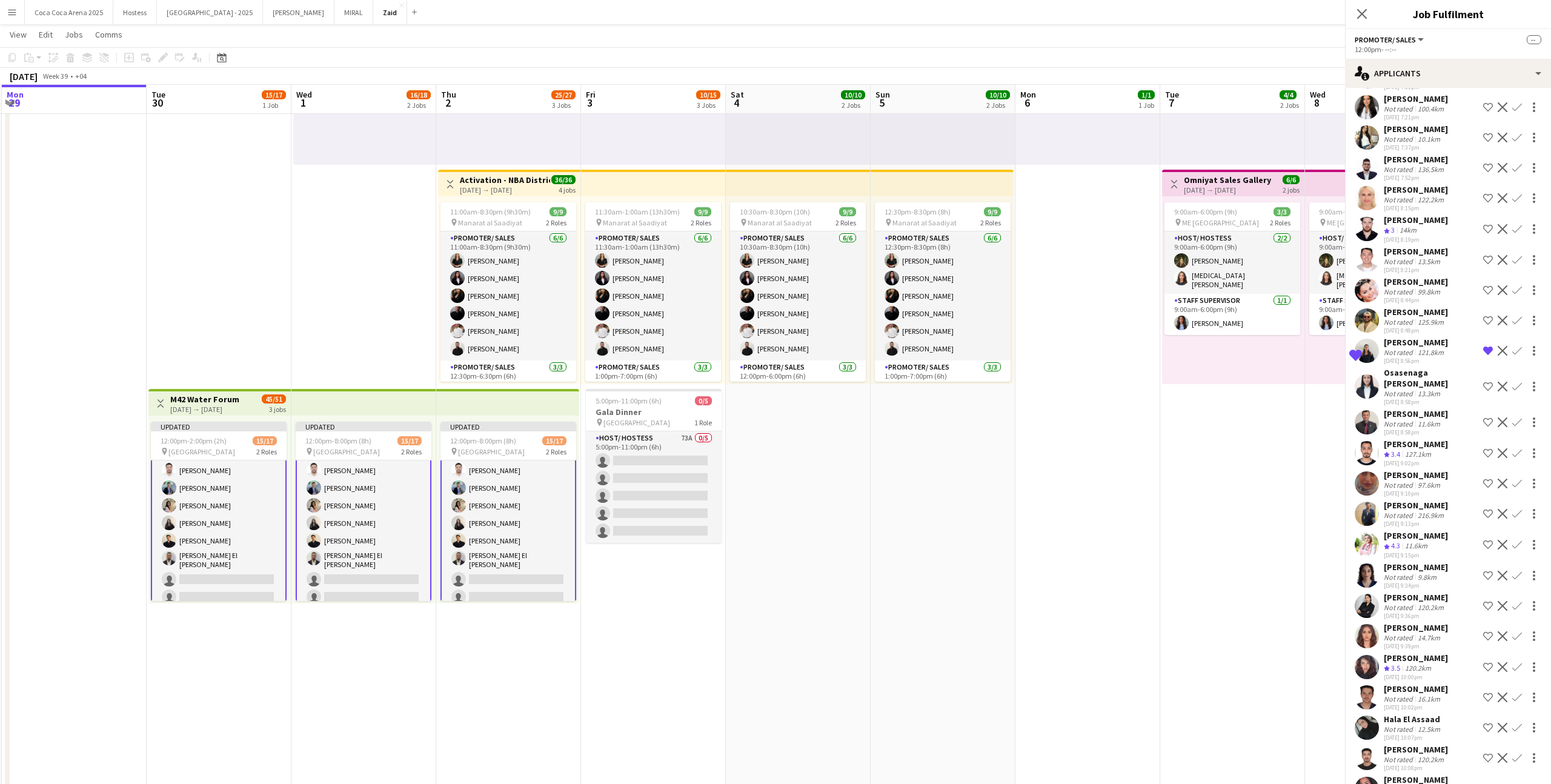
click at [1433, 561] on div "Sara Ashour" at bounding box center [1416, 566] width 64 height 11
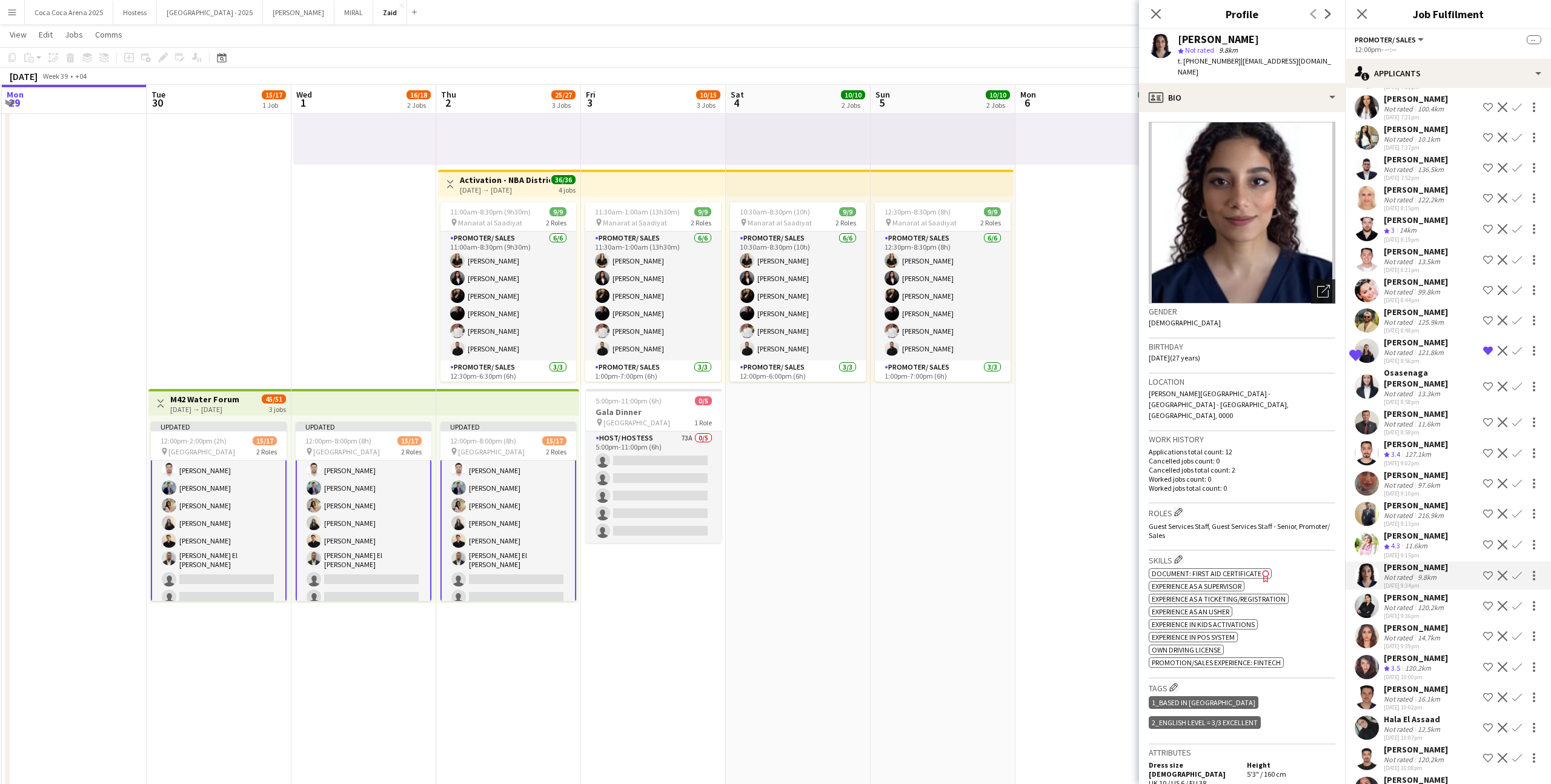
click at [1333, 279] on div "Open photos pop-in" at bounding box center [1323, 291] width 24 height 24
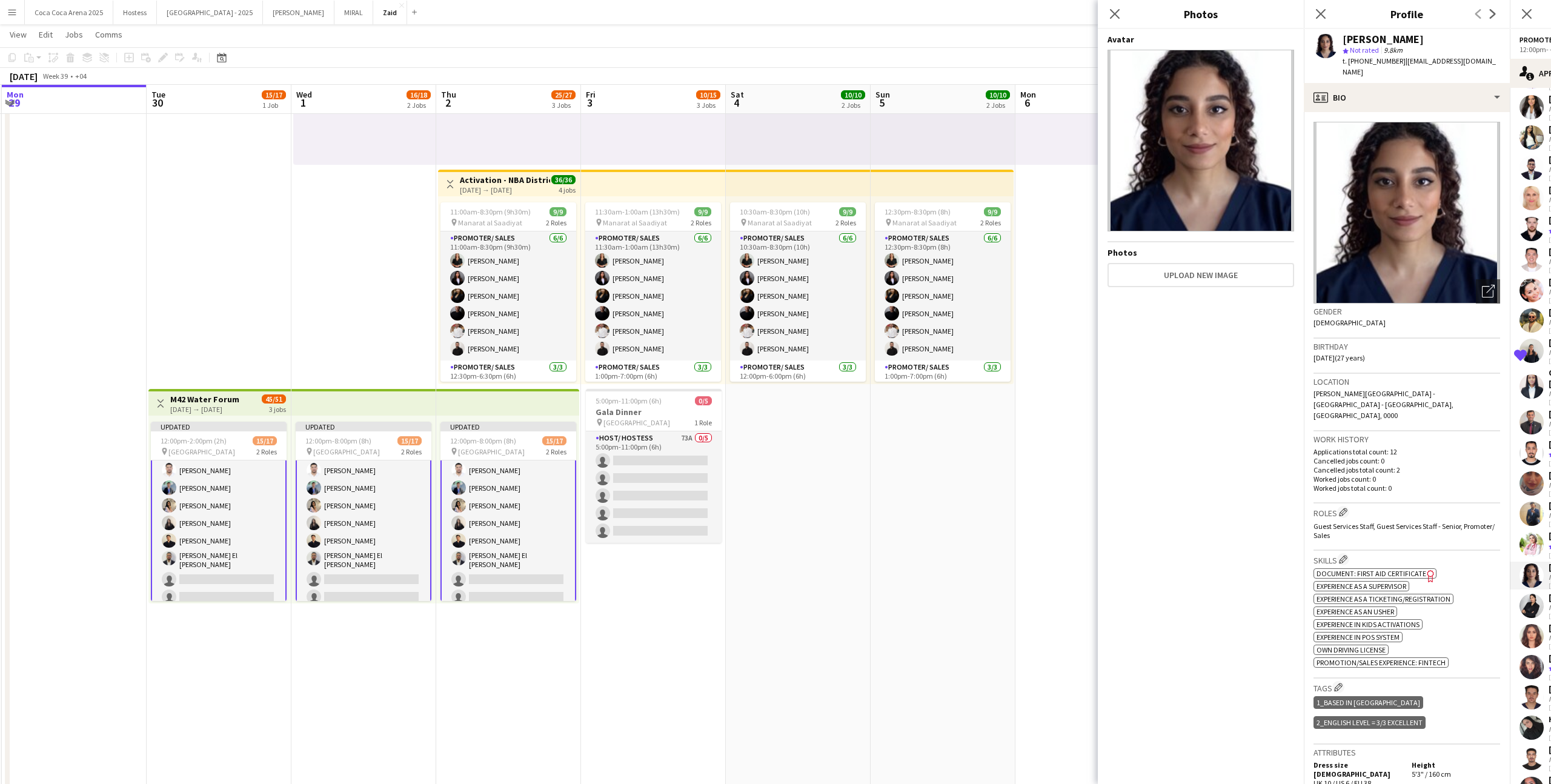
click at [1384, 389] on span "Mohamed Bin Zayed City - Abu Dhabi - United Arab Emirates, Abu Dhabi, 0000" at bounding box center [1384, 404] width 140 height 31
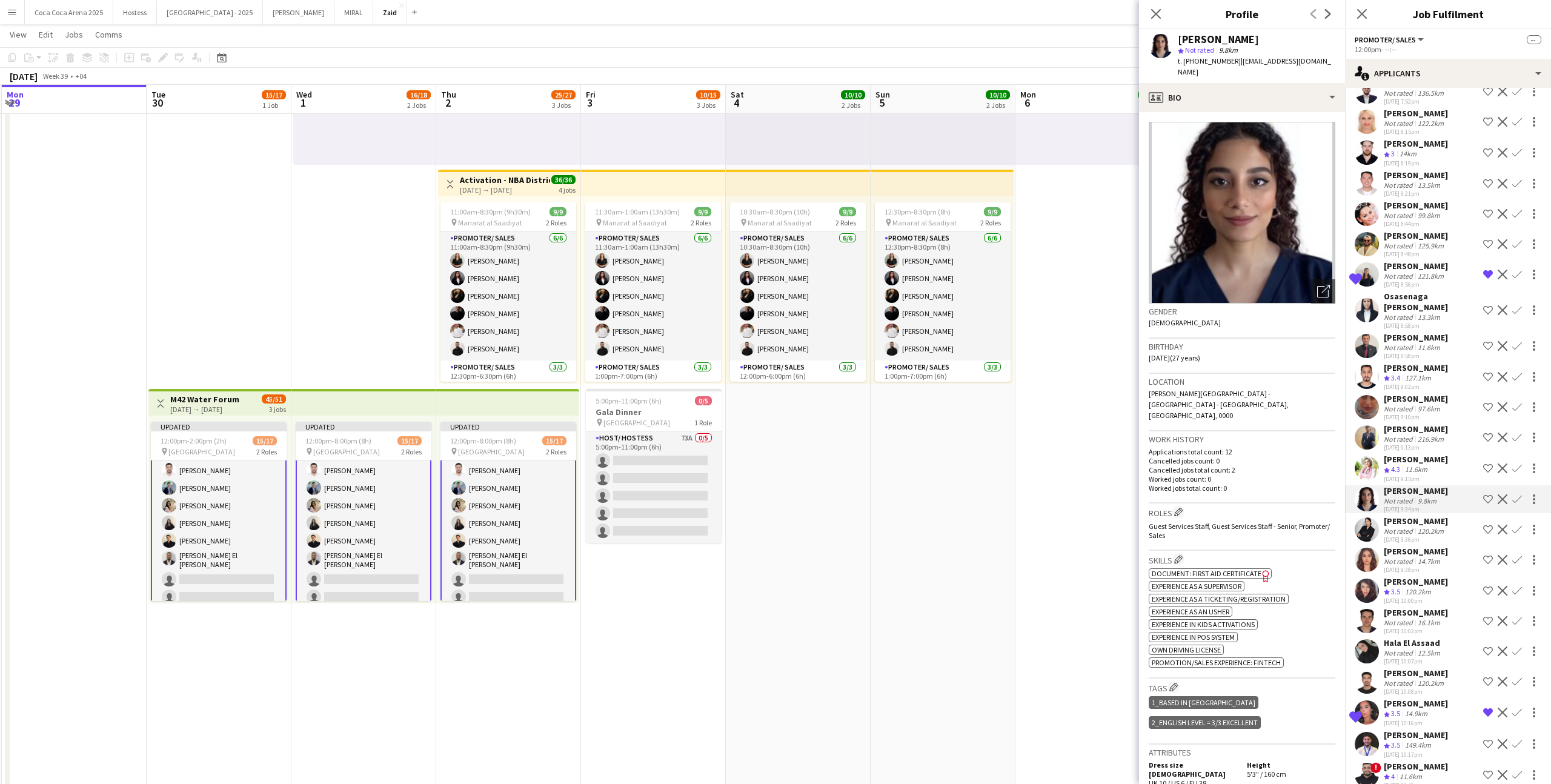
scroll to position [1547, 0]
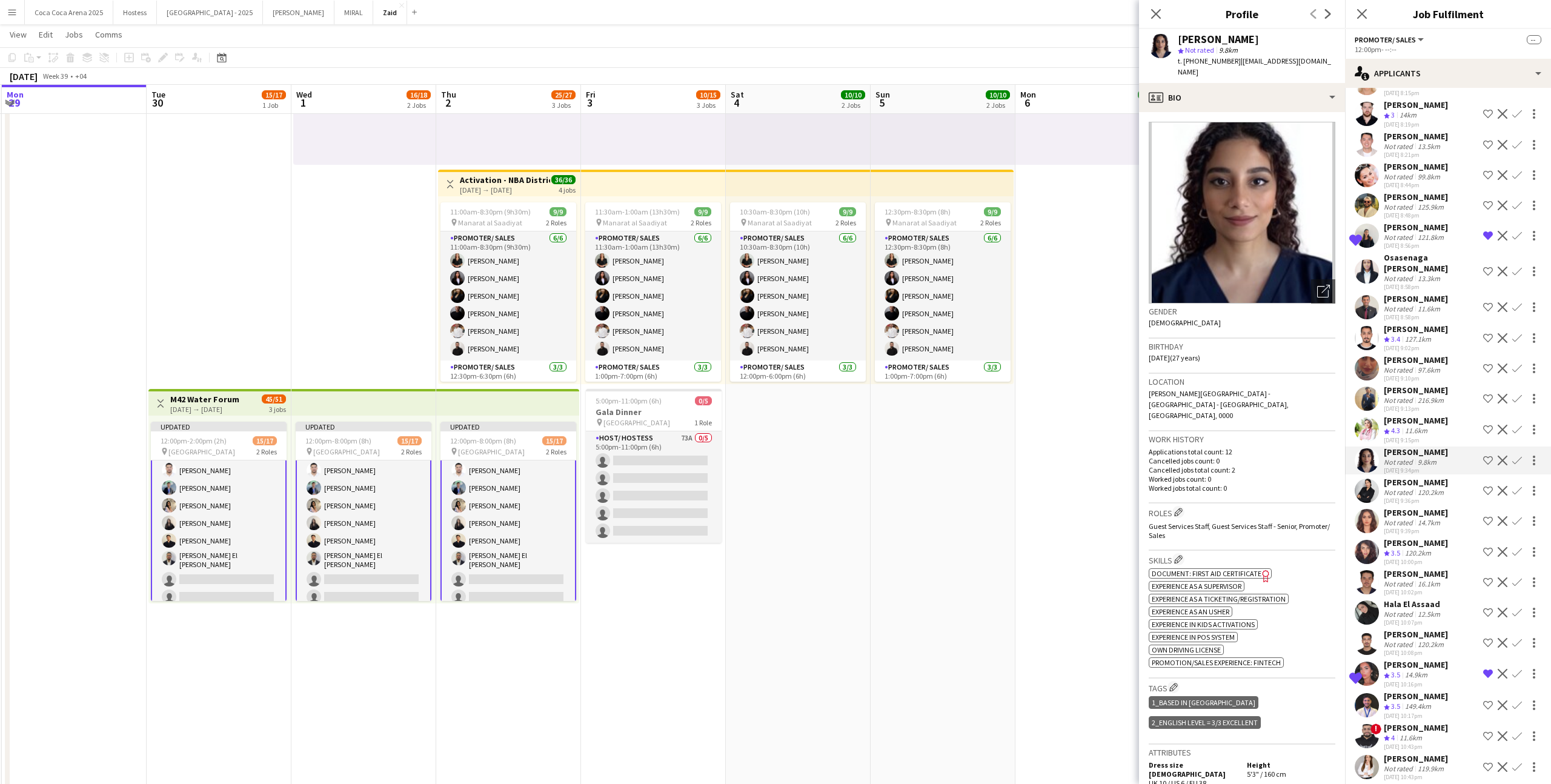
click at [1412, 579] on div "Not rated" at bounding box center [1400, 584] width 32 height 9
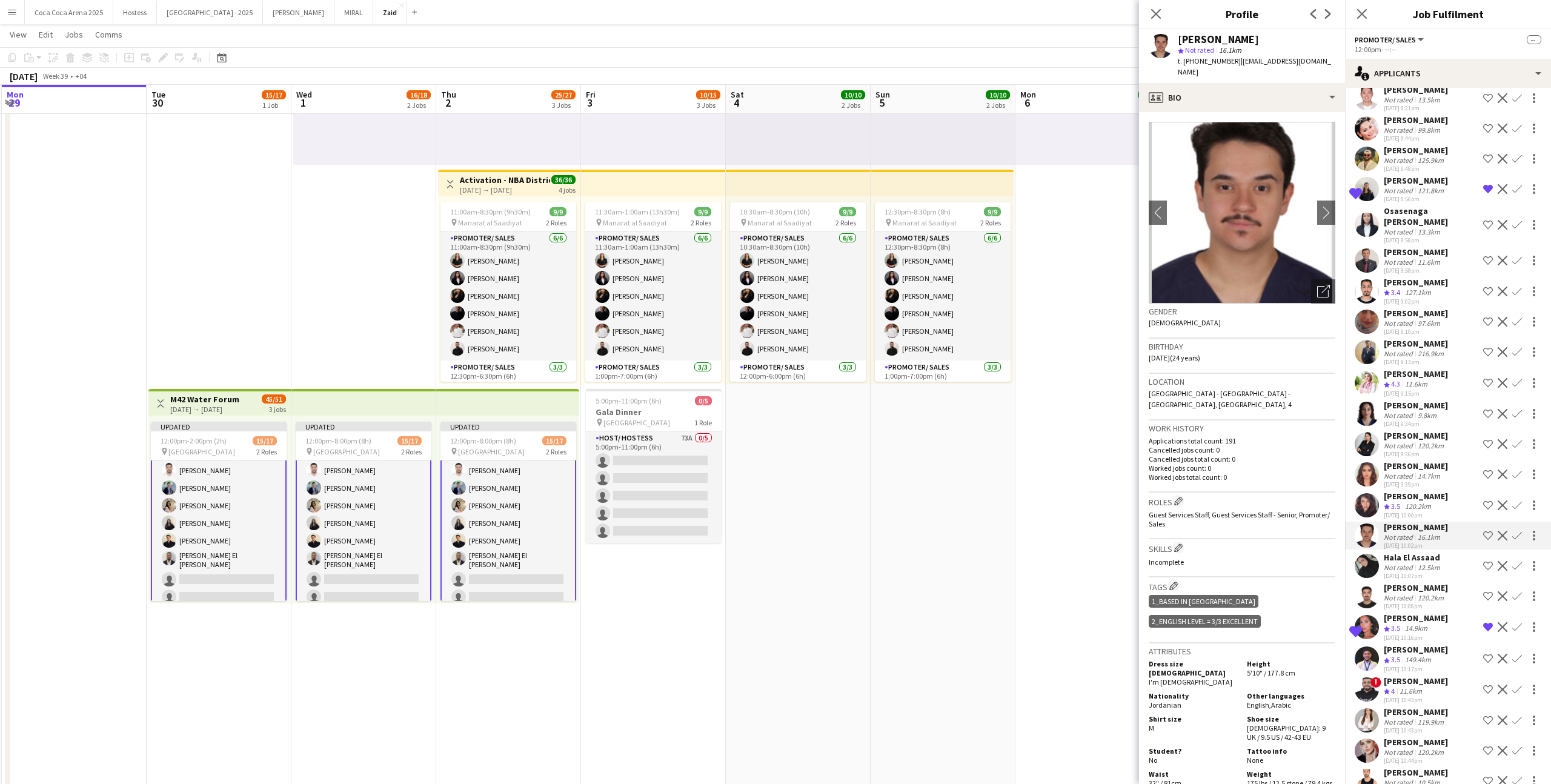
scroll to position [1596, 0]
click at [1412, 579] on div "Mhd Omar Karout" at bounding box center [1416, 584] width 64 height 11
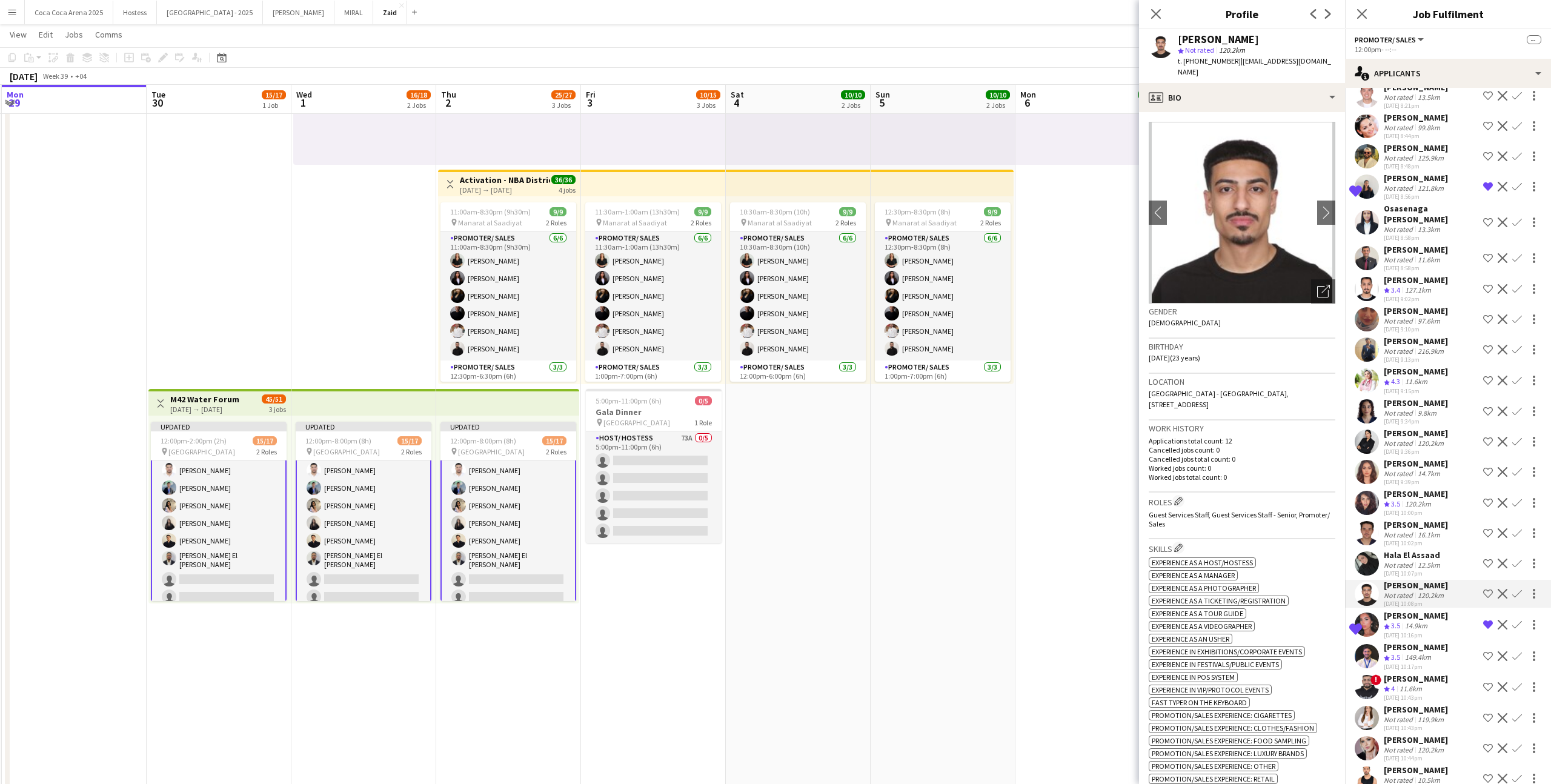
click at [1425, 609] on div "[PERSON_NAME]" at bounding box center [1416, 615] width 64 height 11
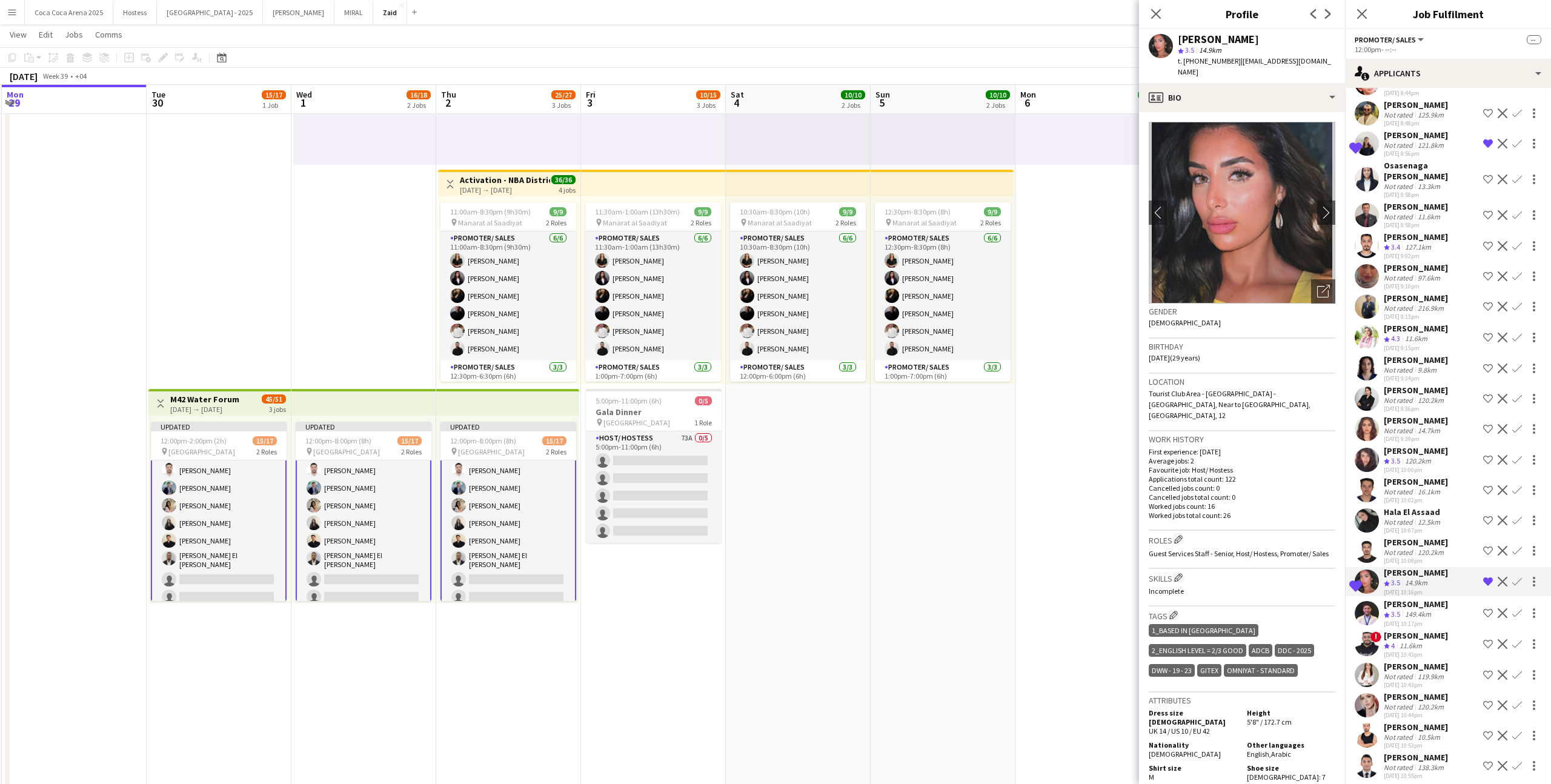
scroll to position [1638, 0]
click at [1423, 609] on div "149.4km" at bounding box center [1417, 615] width 31 height 10
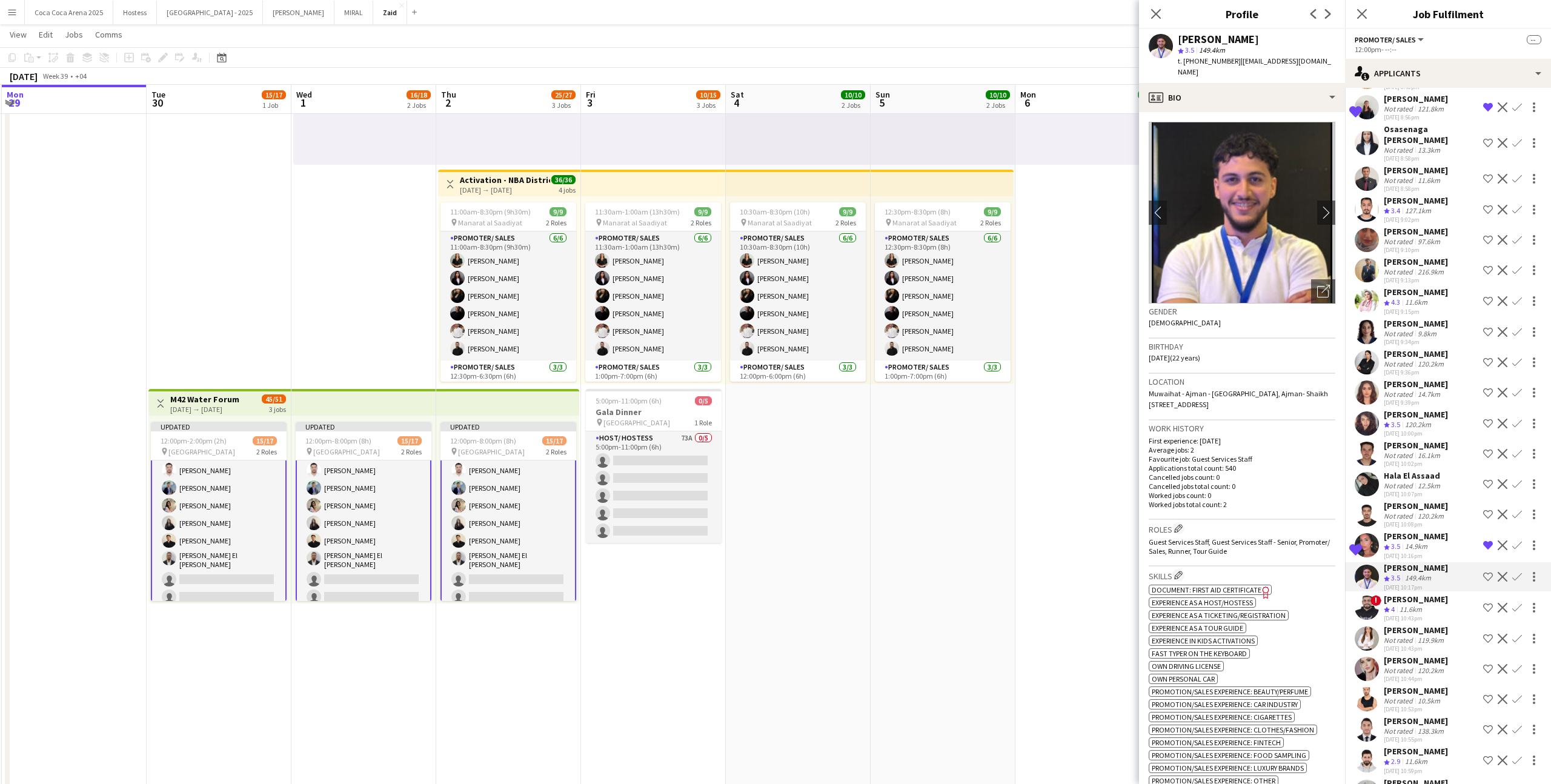
click at [1423, 604] on div "11.6km" at bounding box center [1411, 609] width 28 height 10
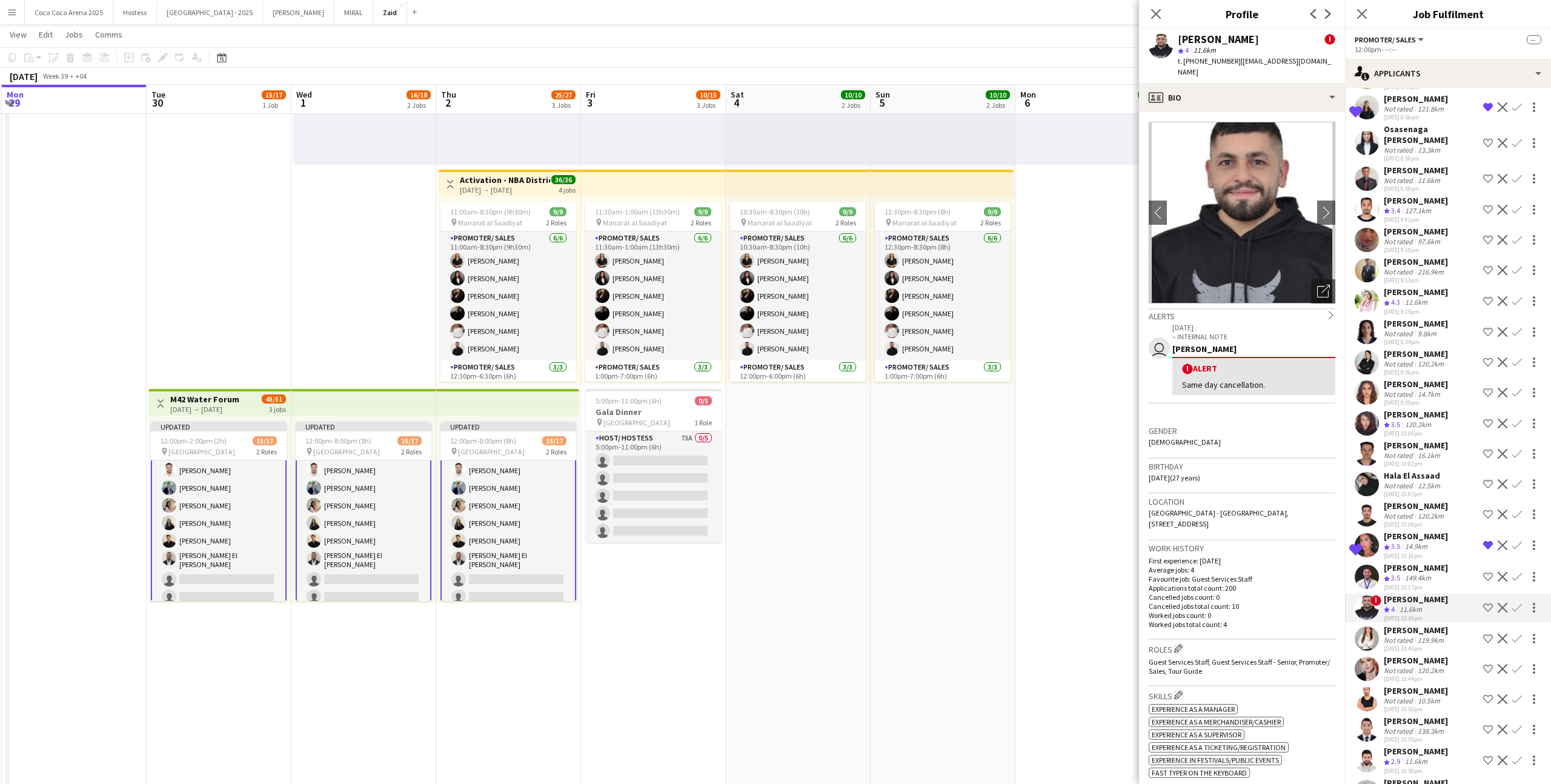
scroll to position [1705, 0]
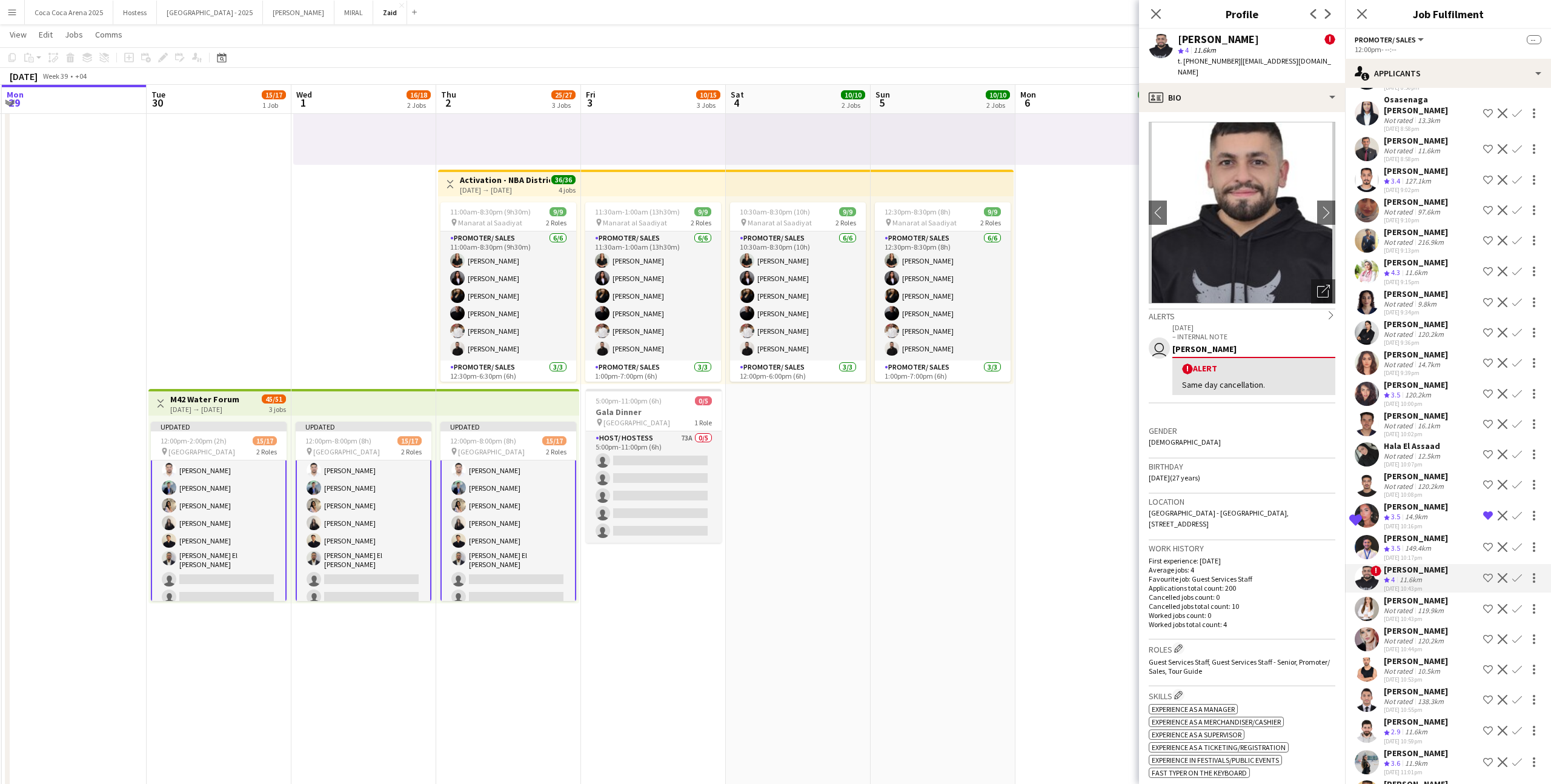
click at [1423, 605] on div "119.9km" at bounding box center [1431, 609] width 31 height 9
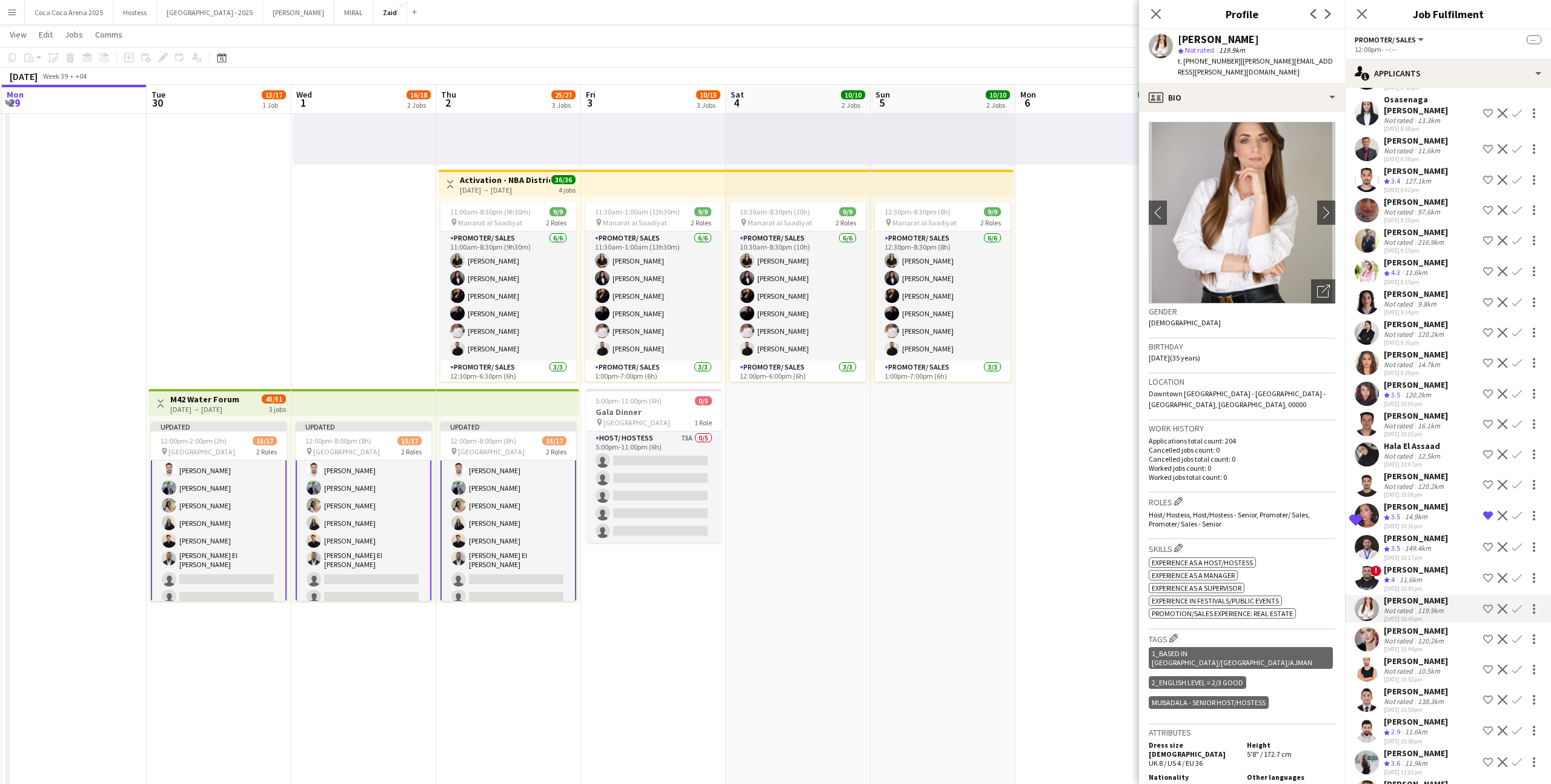
scroll to position [1732, 0]
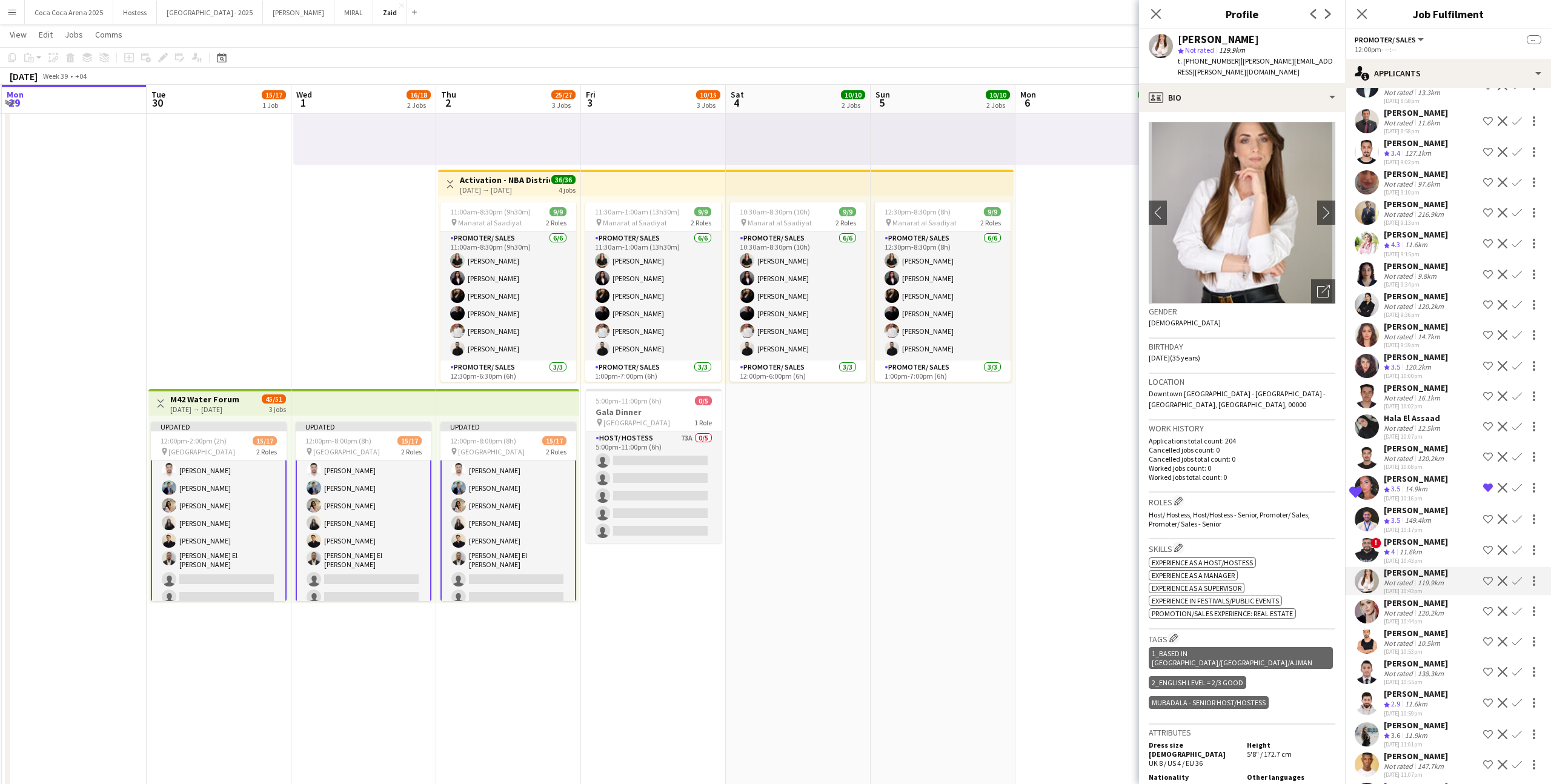
click at [1453, 606] on div "Katia Marshal Not rated 120.2km 23-09-2025 10:44pm Shortlist crew Decline Confi…" at bounding box center [1447, 610] width 206 height 28
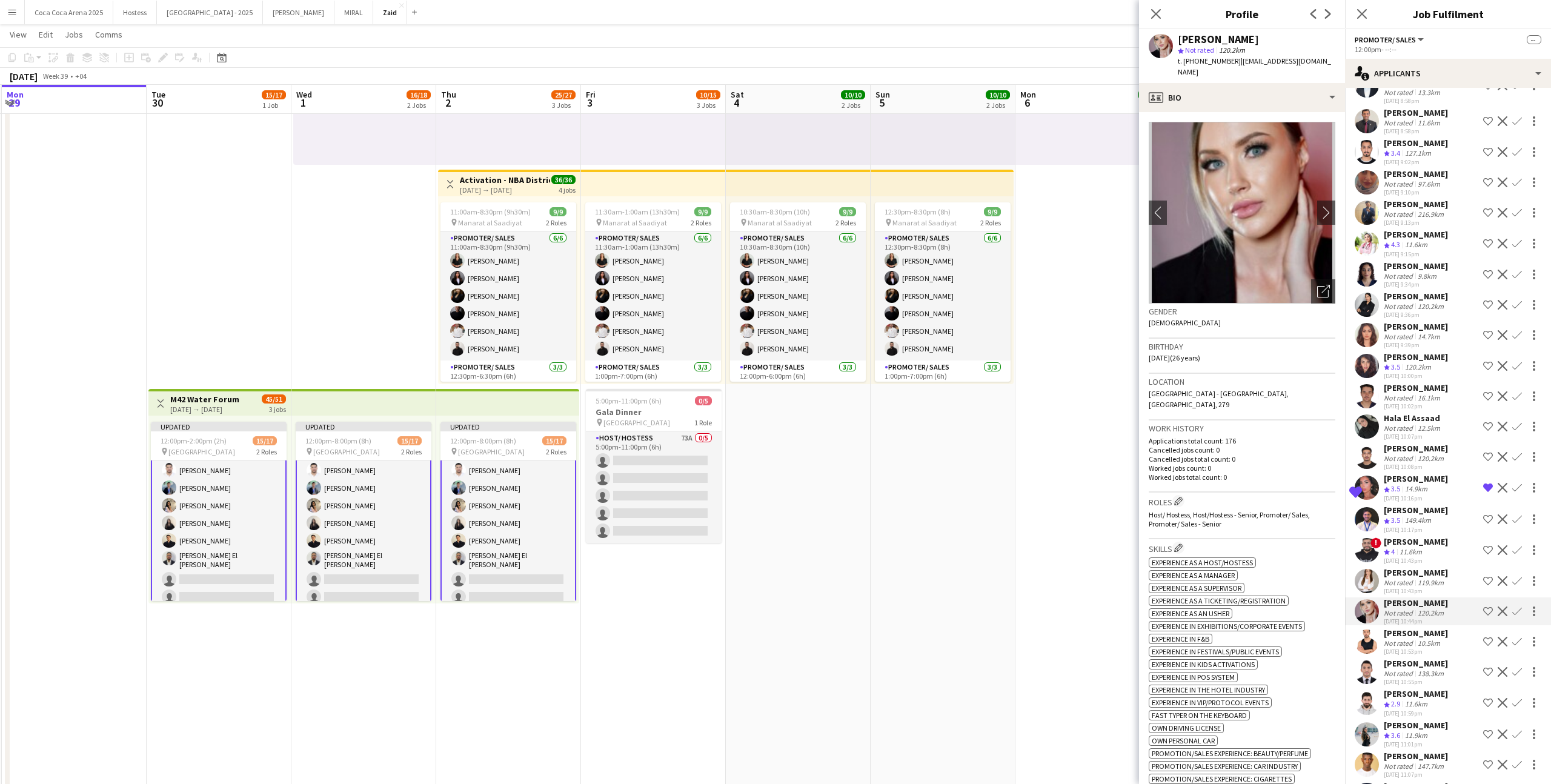
scroll to position [1768, 0]
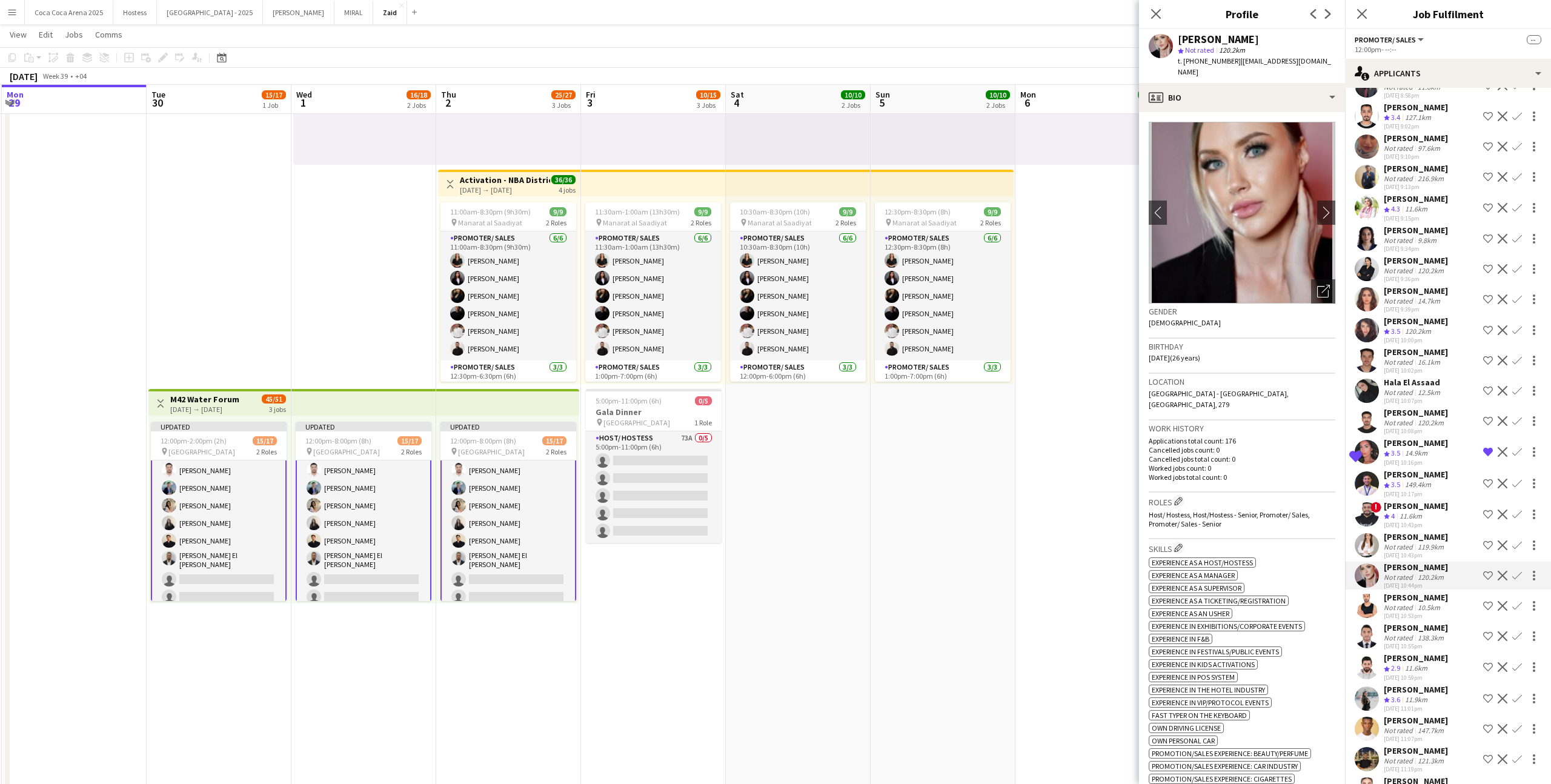
click at [1453, 606] on div "Mustafa Kamal Not rated 10.5km 23-09-2025 10:53pm Shortlist crew Decline Confirm" at bounding box center [1447, 605] width 206 height 28
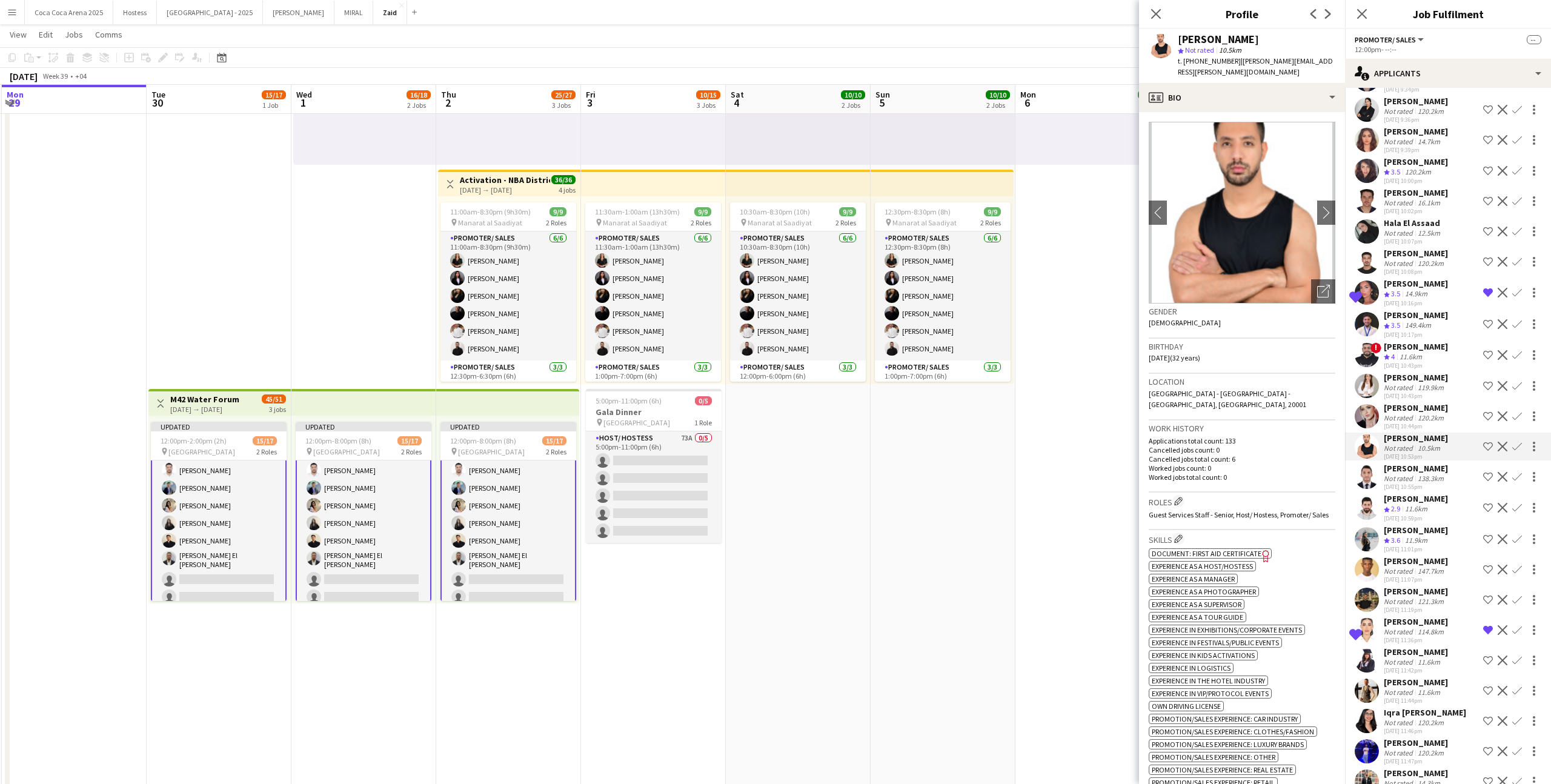
scroll to position [1931, 0]
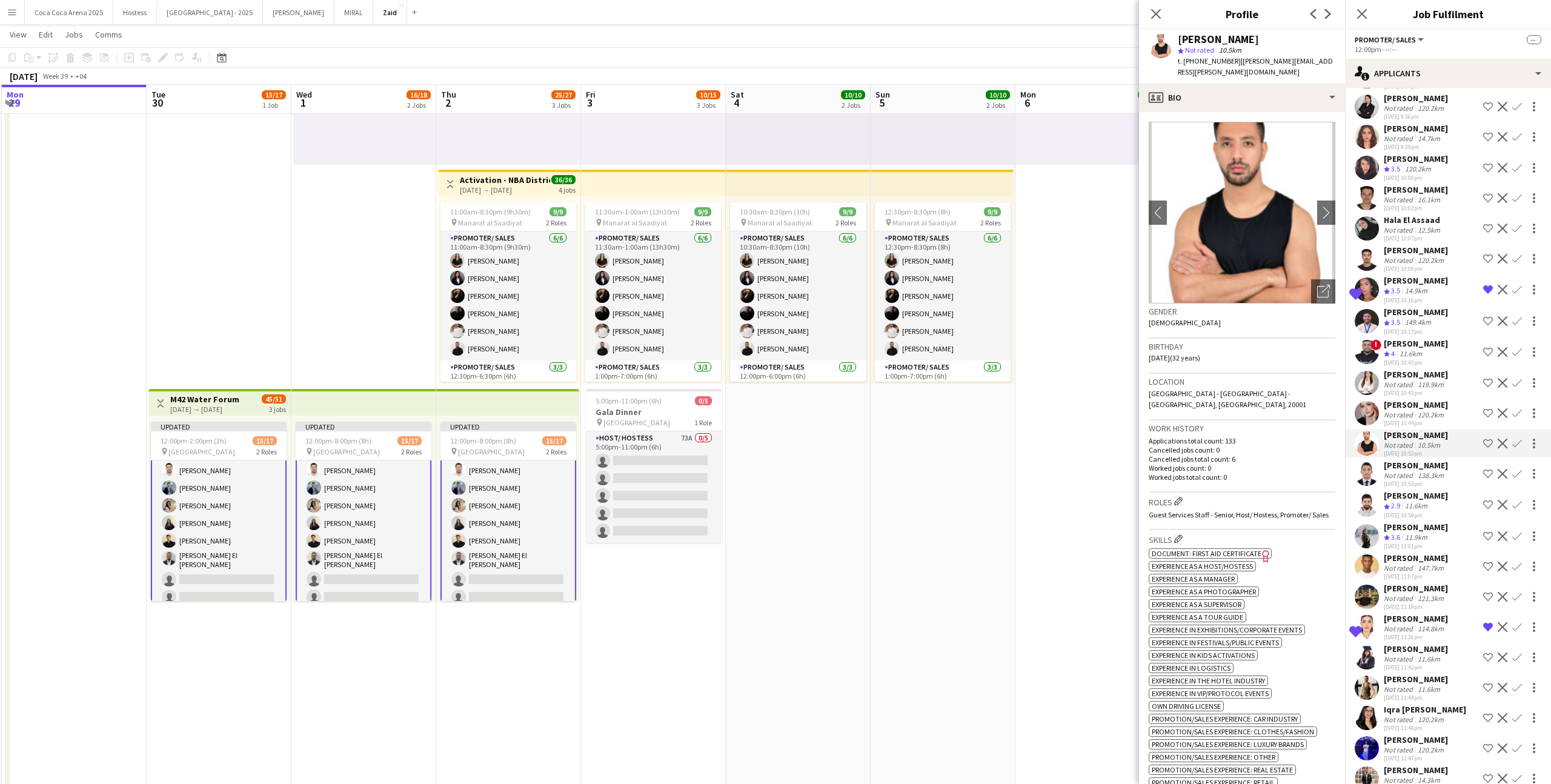
click at [1432, 661] on div "! Mahta Yousefi Not rated 114.9km 23-09-2025 2:42pm Shortlist crew Decline Conf…" at bounding box center [1447, 157] width 206 height 3894
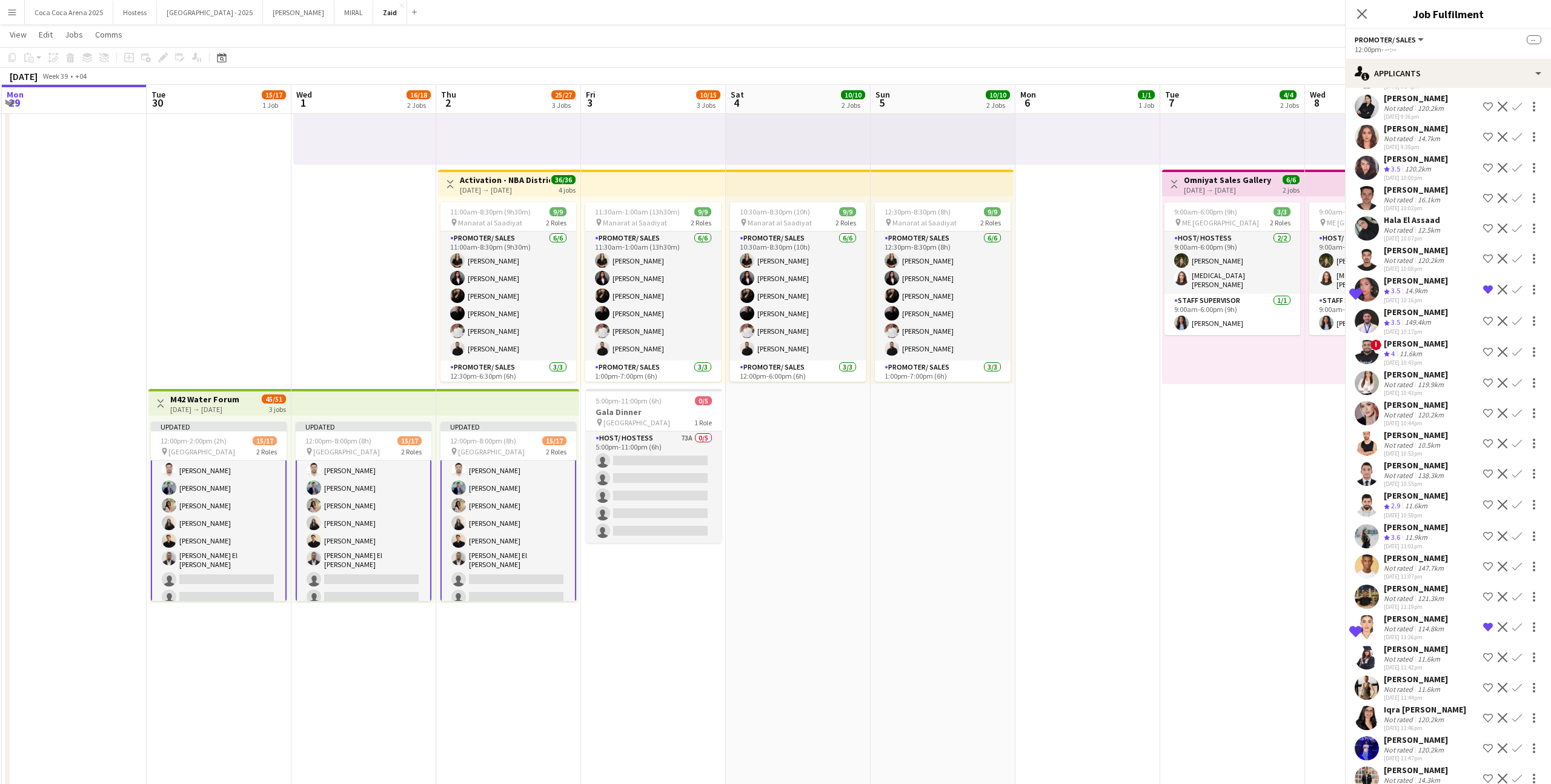
click at [1430, 674] on div "Anas Alchanawani" at bounding box center [1416, 679] width 64 height 11
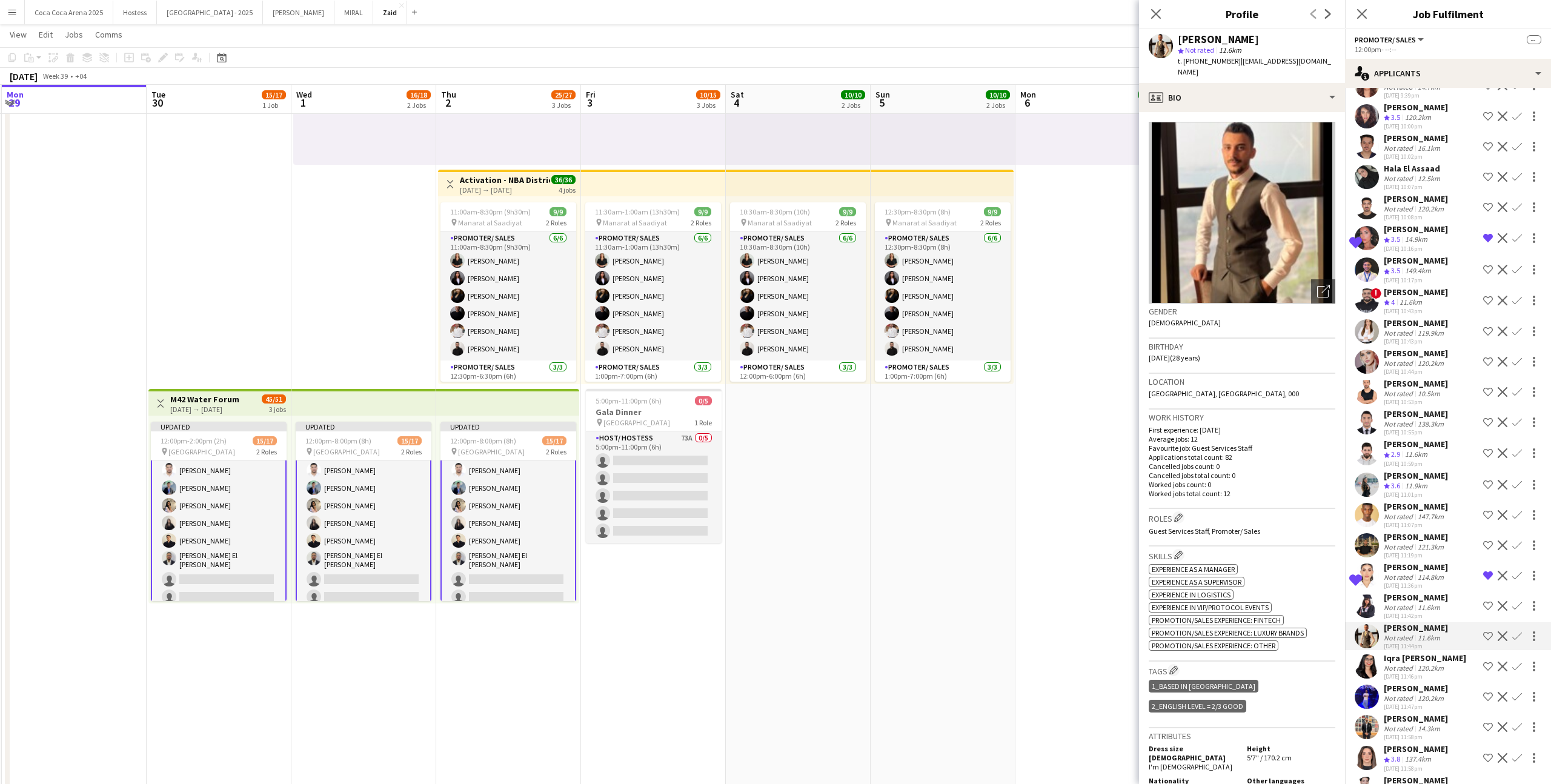
click at [1423, 652] on div "Iqra Siddique" at bounding box center [1425, 657] width 83 height 11
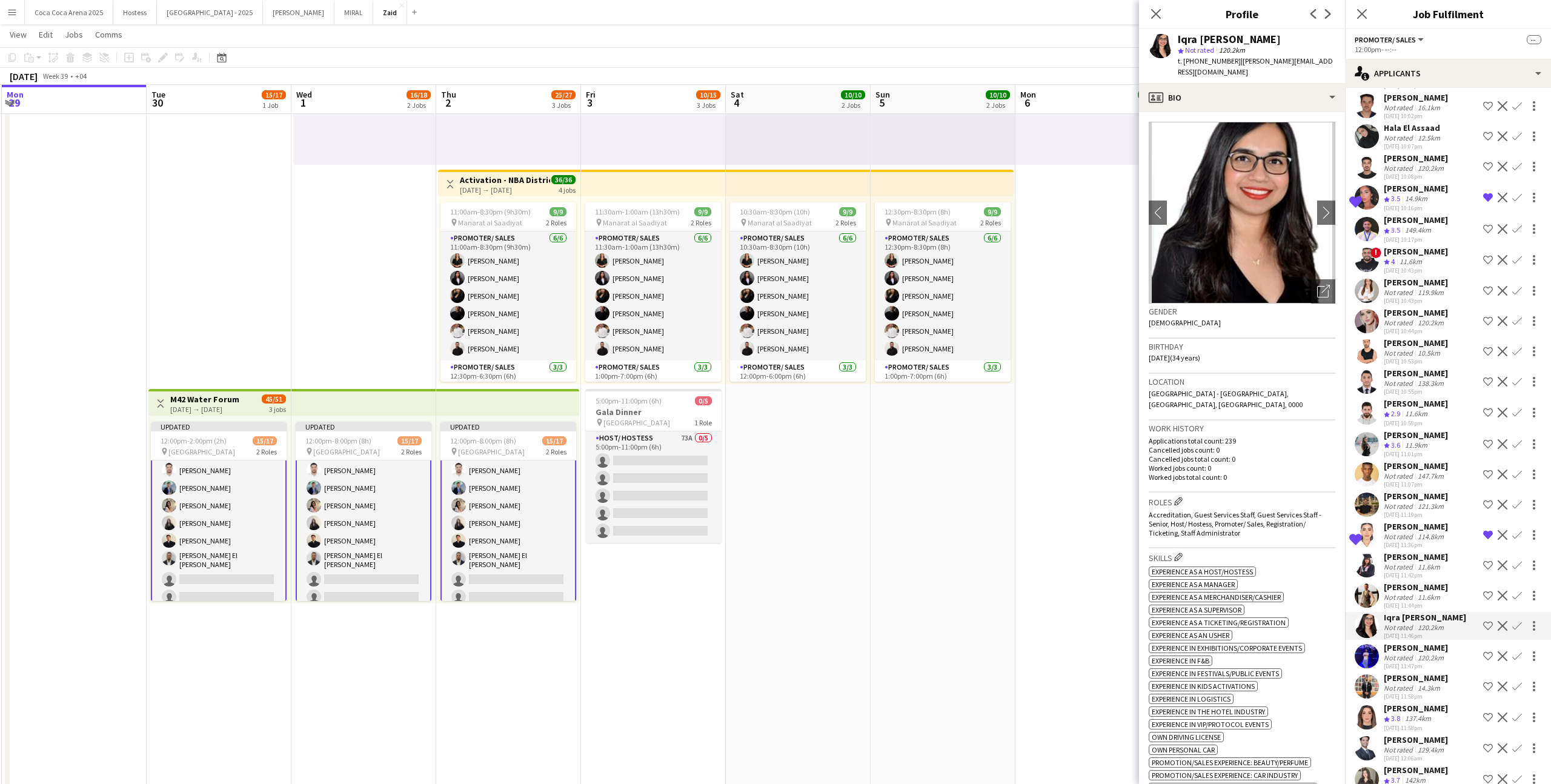
click at [1423, 662] on div "[DATE] 11:47pm" at bounding box center [1416, 665] width 64 height 8
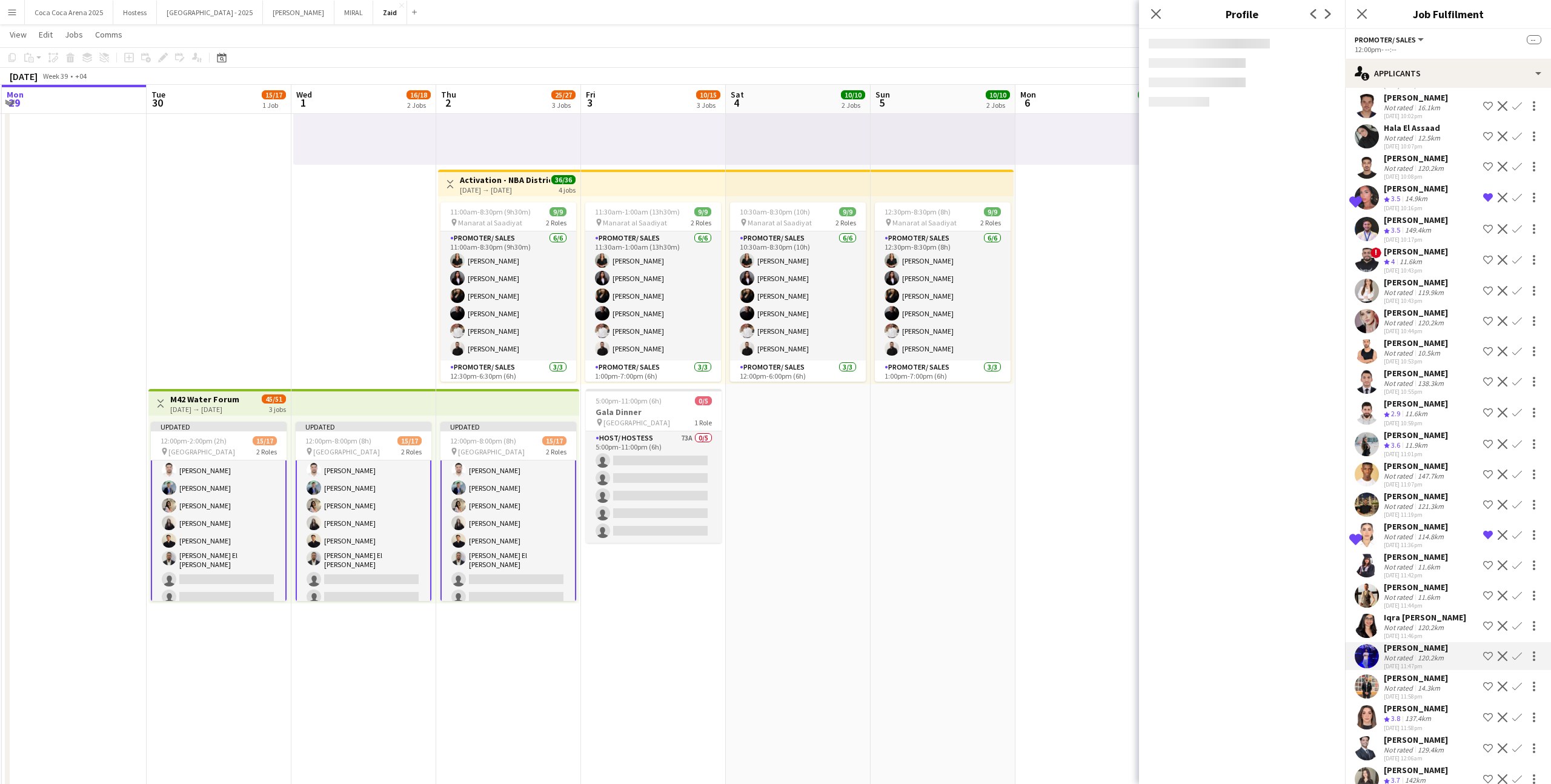
scroll to position [2052, 0]
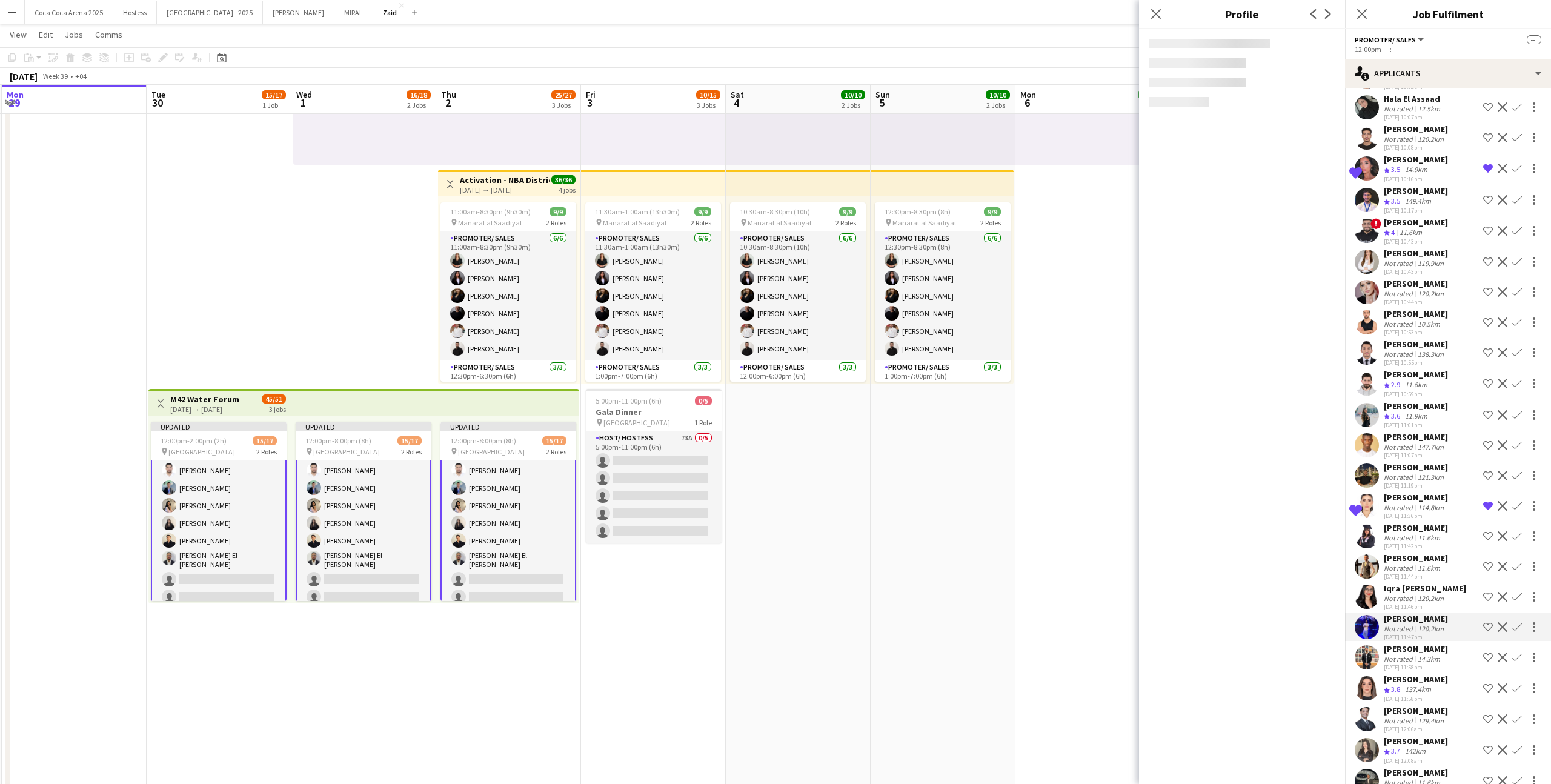
click at [1423, 654] on div "14.3km" at bounding box center [1429, 658] width 28 height 9
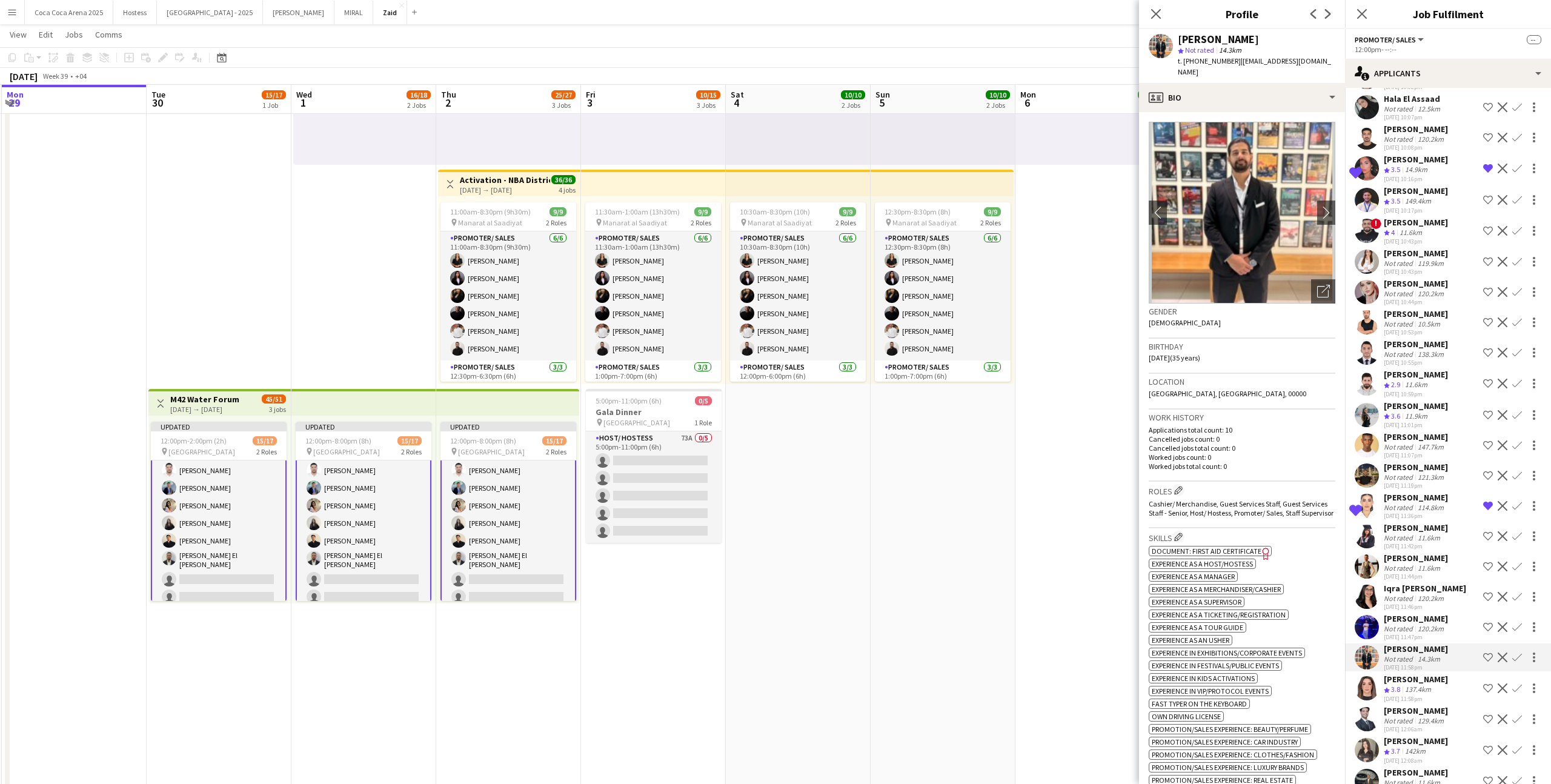
click at [1430, 674] on div "[PERSON_NAME]" at bounding box center [1416, 679] width 64 height 11
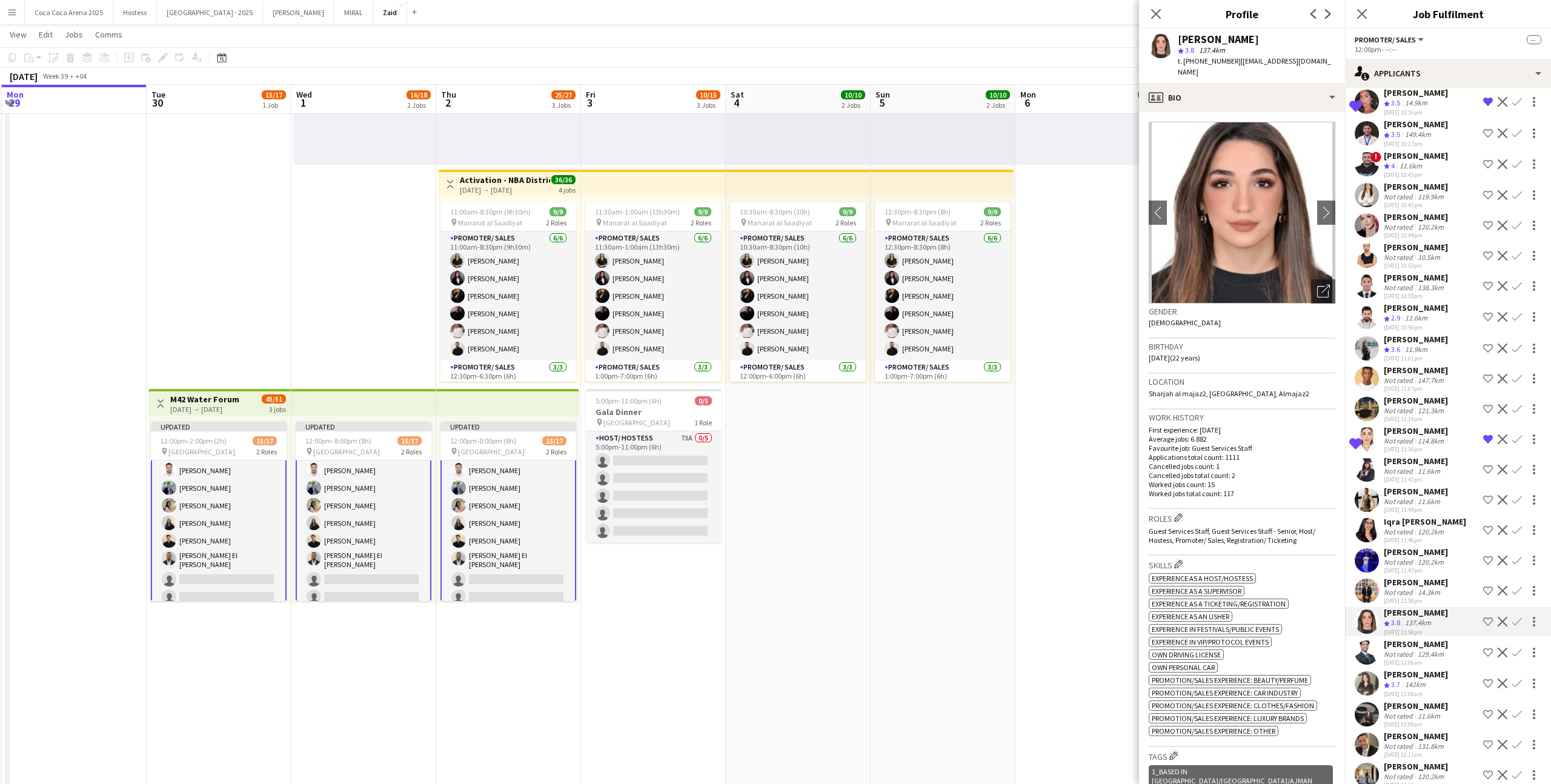
click at [1430, 669] on div "[PERSON_NAME]" at bounding box center [1416, 674] width 64 height 11
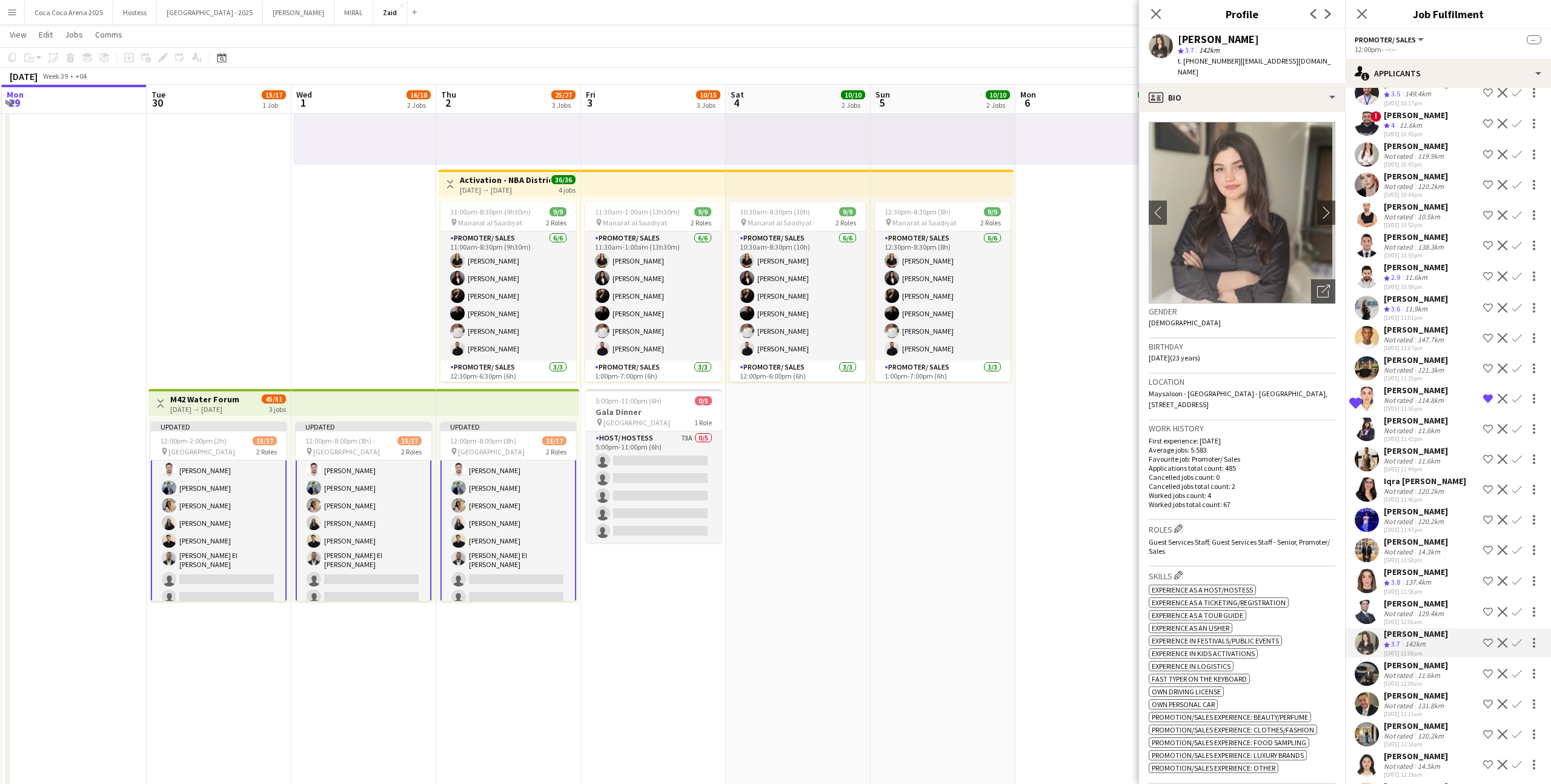
scroll to position [2162, 0]
click at [1430, 676] on div "[DATE] 12:09am" at bounding box center [1416, 680] width 64 height 8
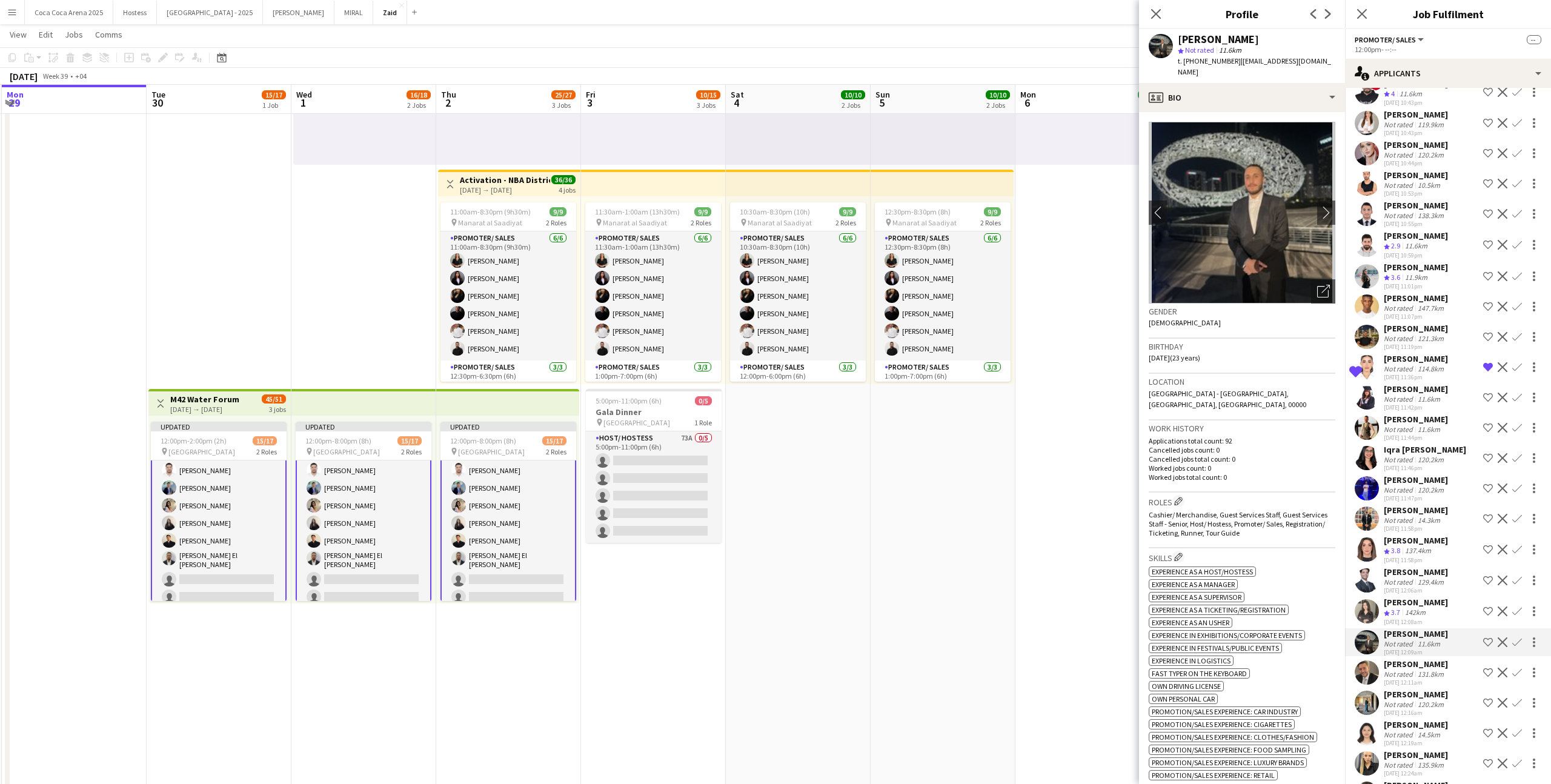
click at [1429, 670] on div "131.8km" at bounding box center [1431, 674] width 31 height 9
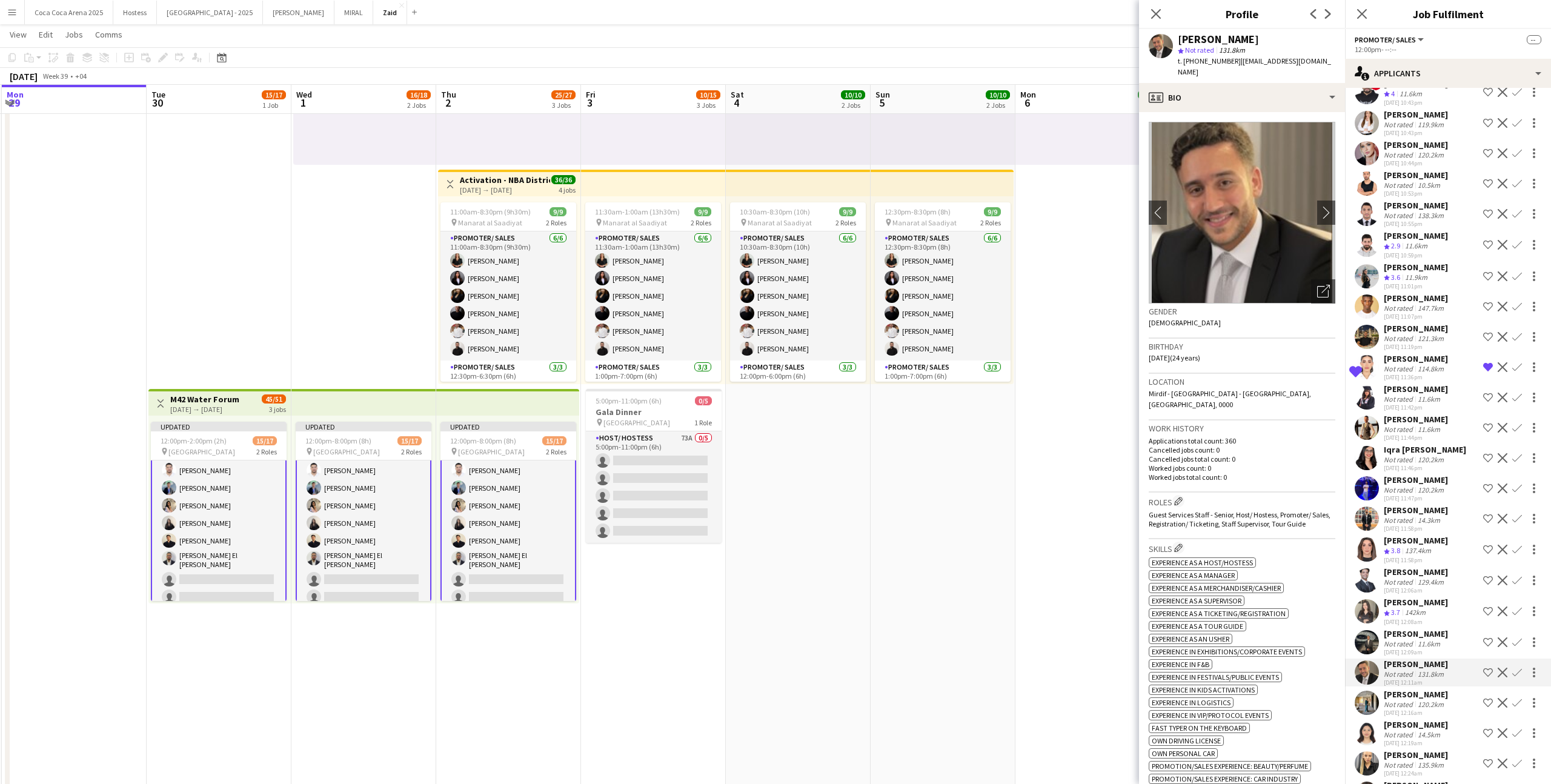
scroll to position [2212, 0]
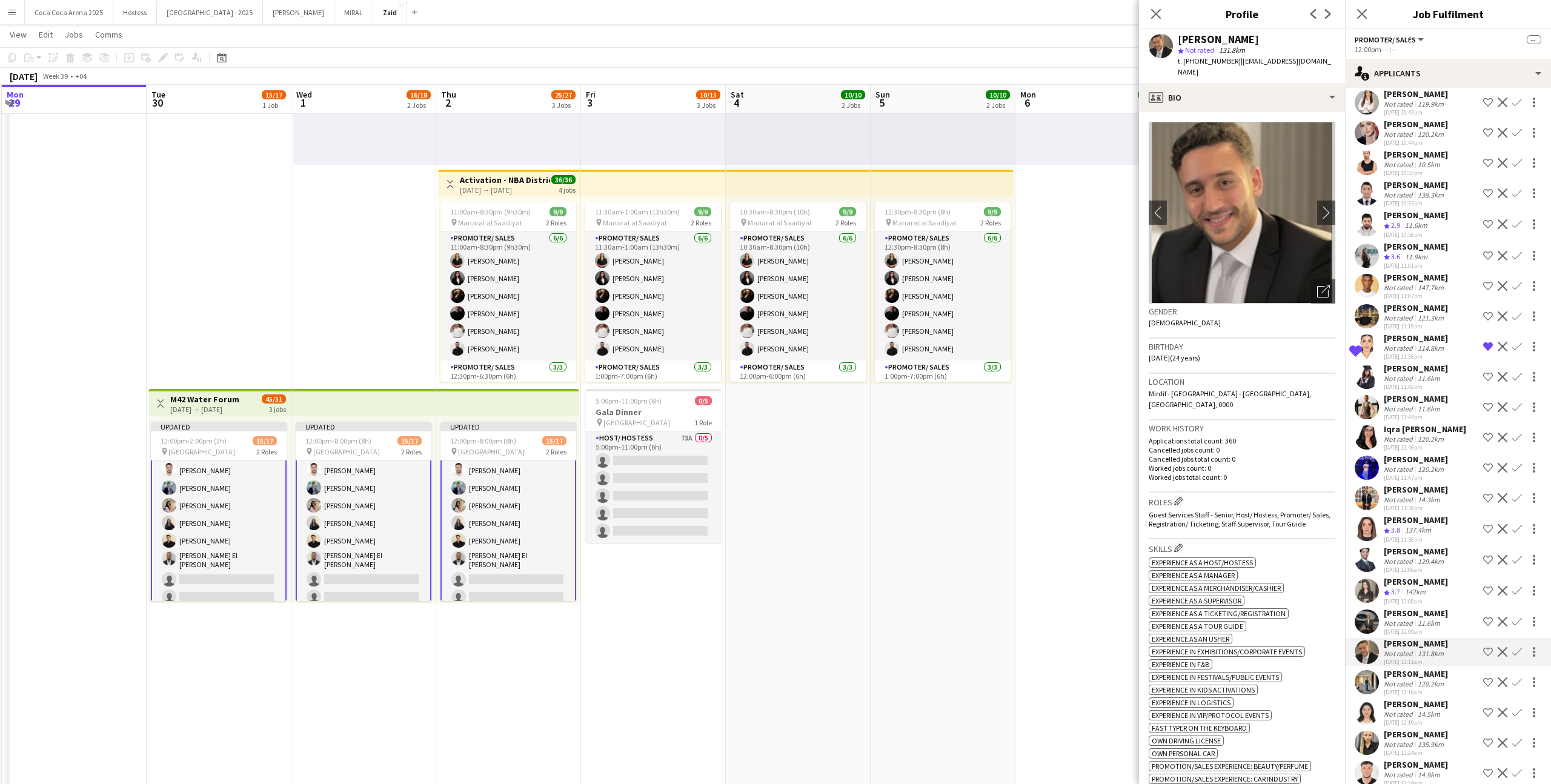
click at [1429, 668] on div "[PERSON_NAME]" at bounding box center [1416, 673] width 64 height 11
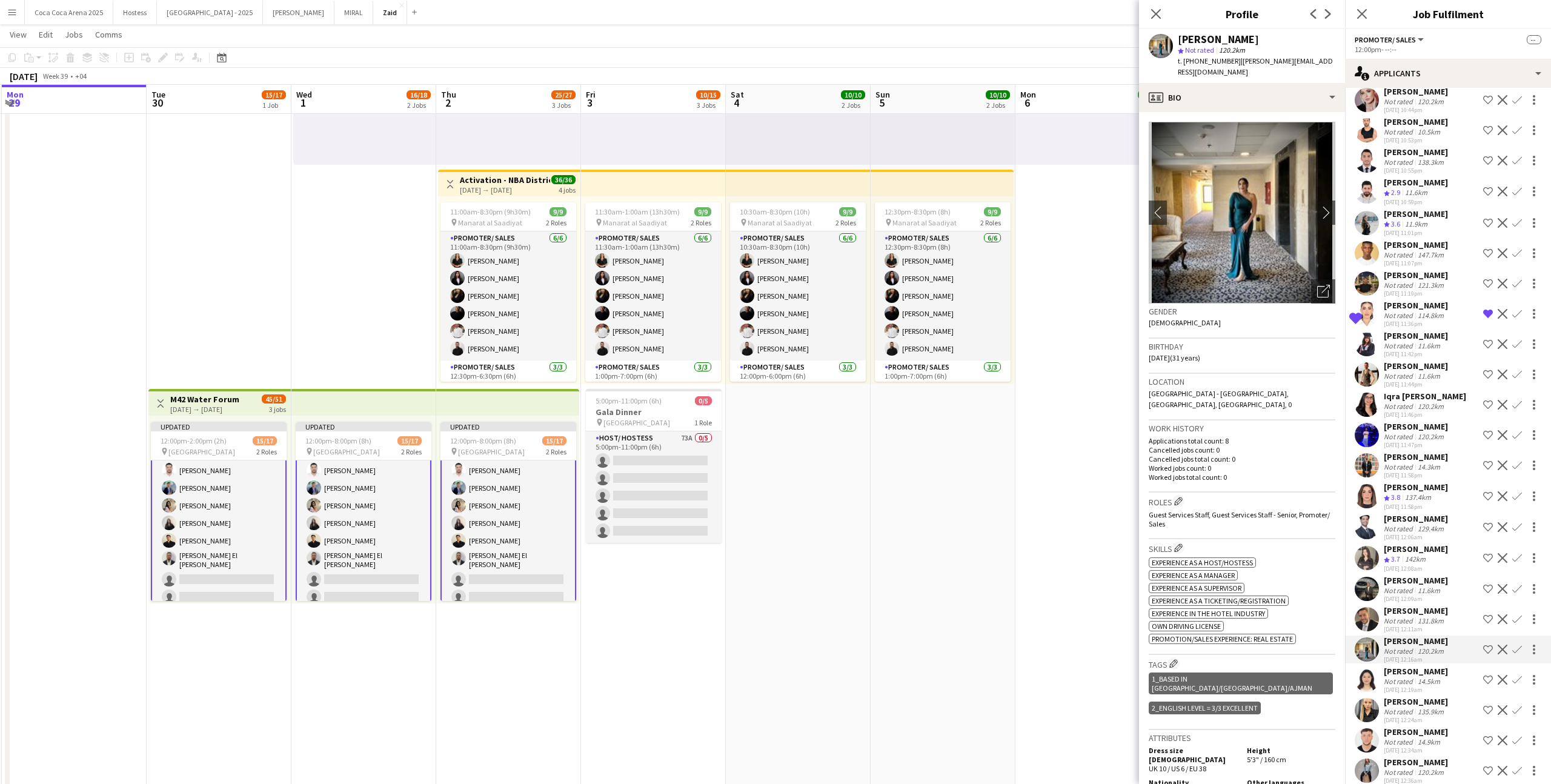
scroll to position [2245, 0]
click at [1429, 675] on div "14.5km" at bounding box center [1429, 680] width 28 height 9
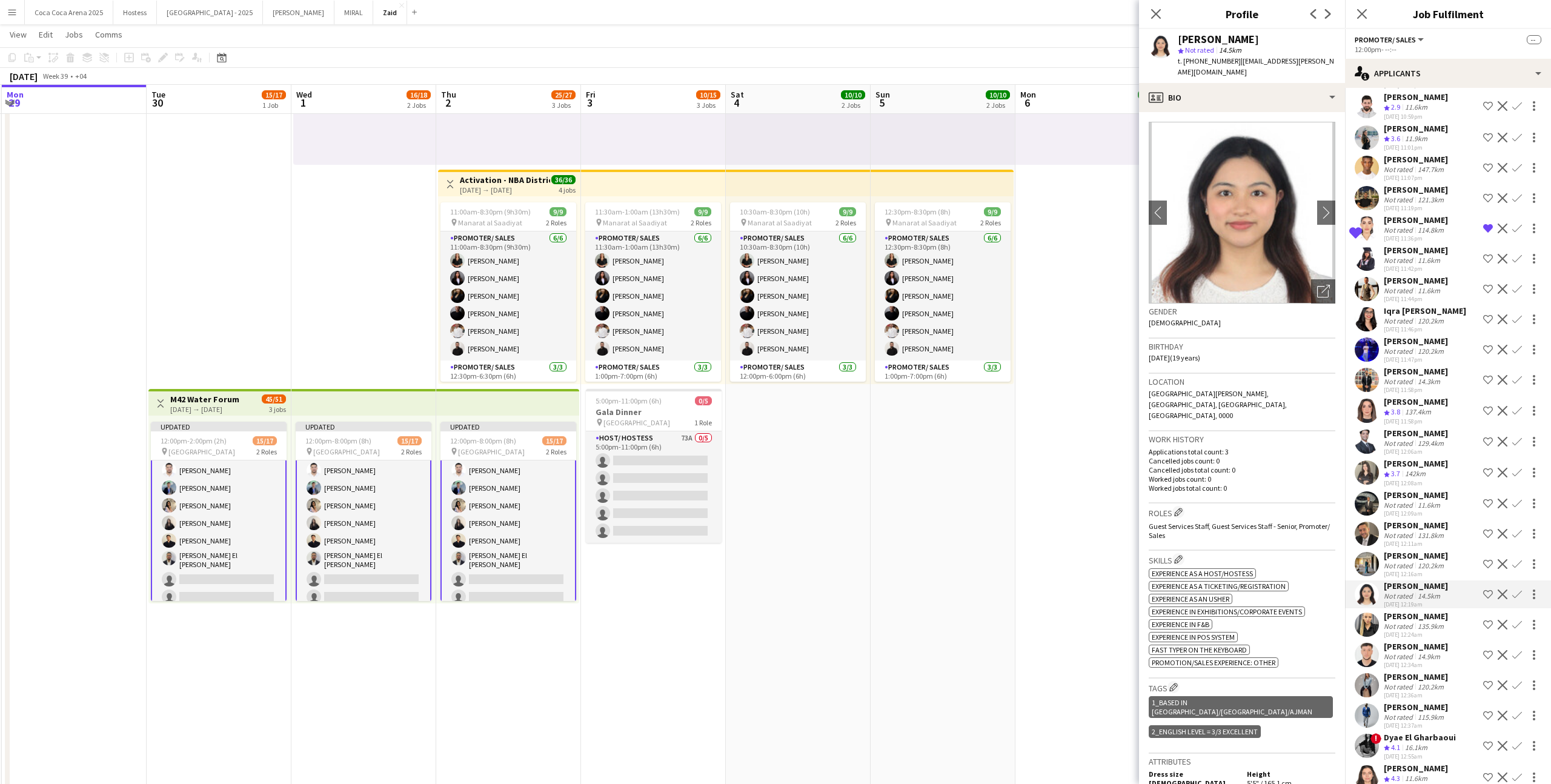
scroll to position [2334, 0]
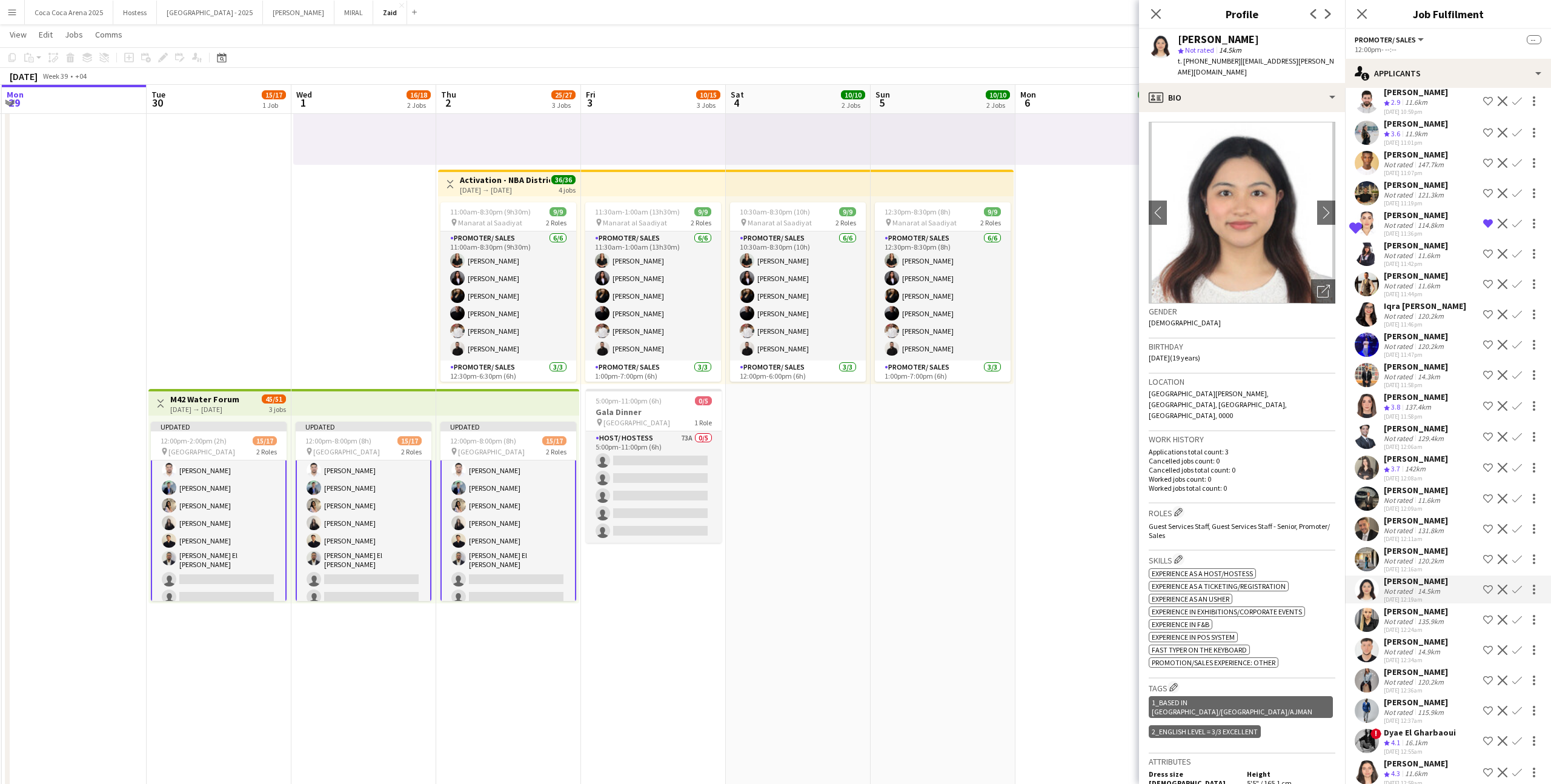
click at [1432, 625] on div "24-09-2025 12:24am" at bounding box center [1416, 629] width 64 height 8
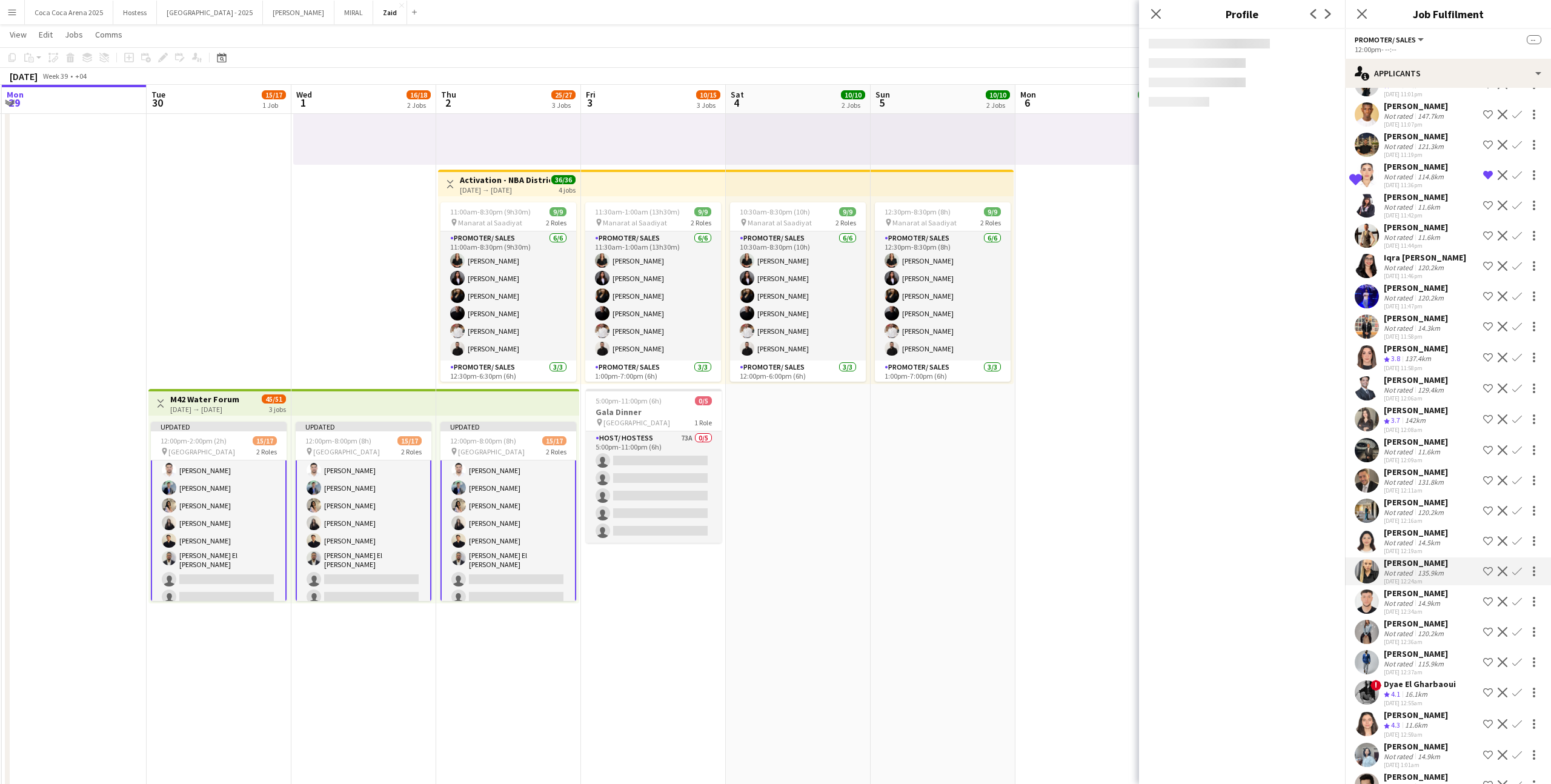
click at [1432, 629] on div "120.2km" at bounding box center [1431, 633] width 31 height 9
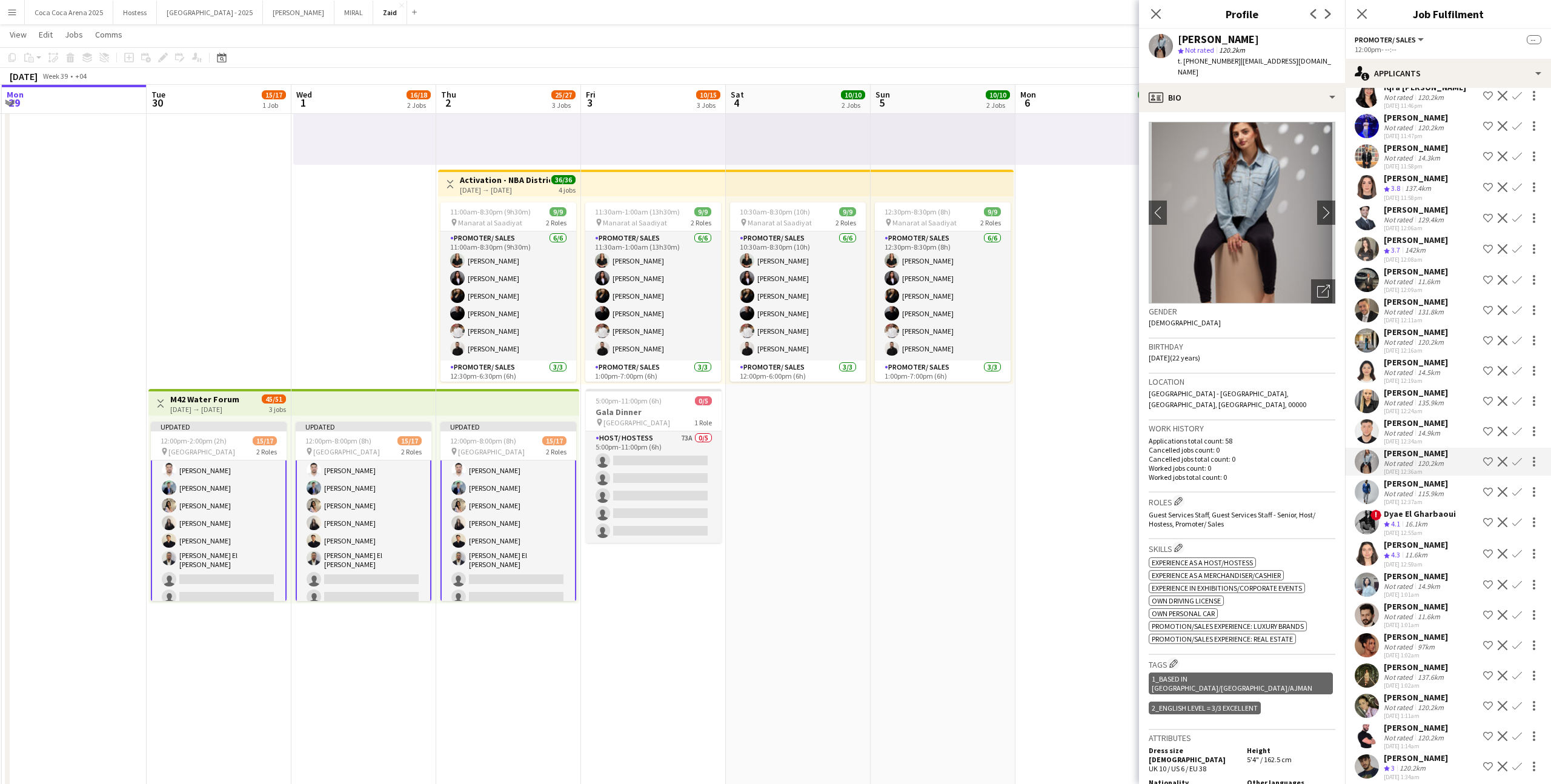
scroll to position [2600, 0]
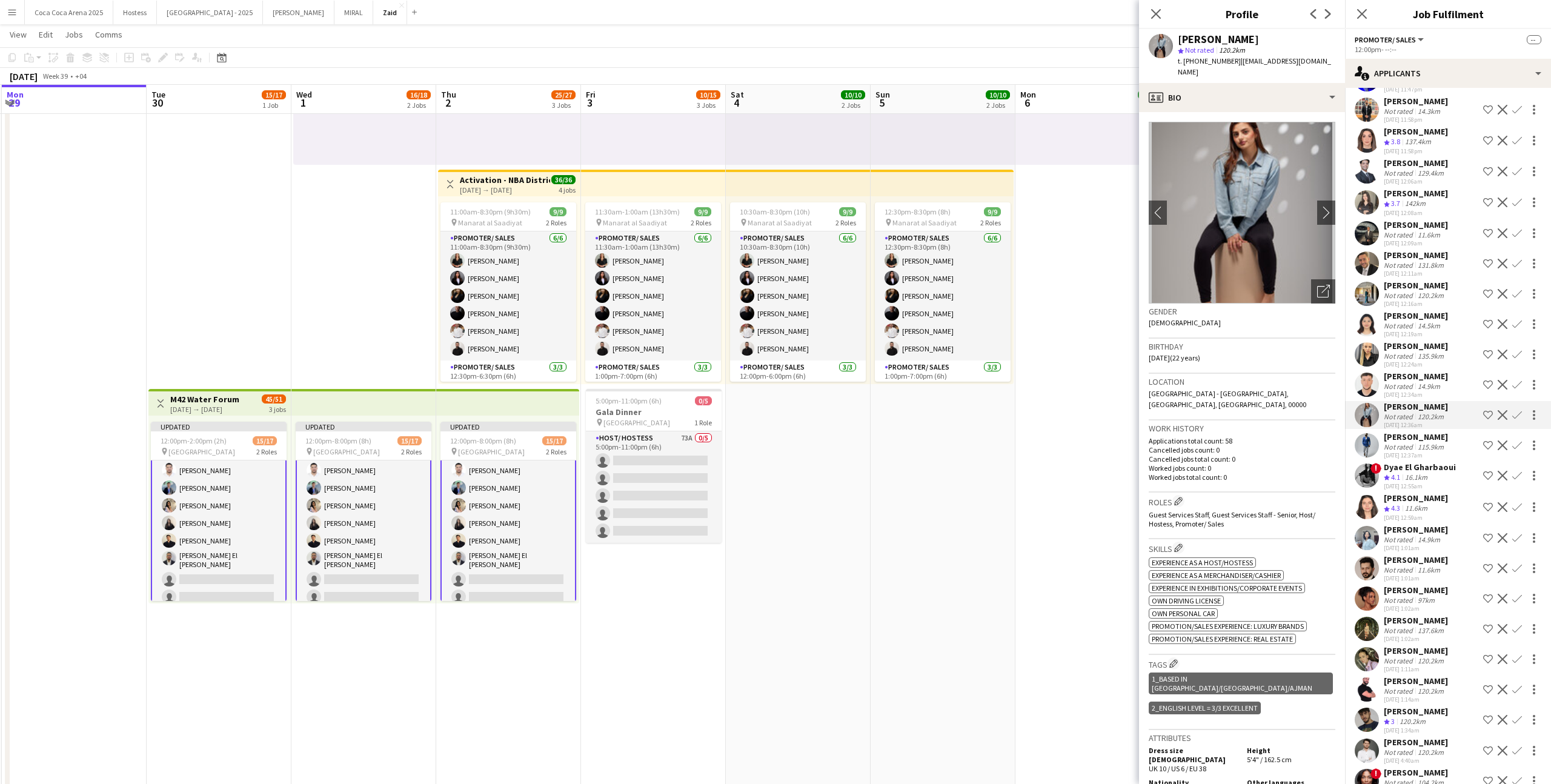
click at [1432, 625] on div "137.6km" at bounding box center [1431, 630] width 31 height 9
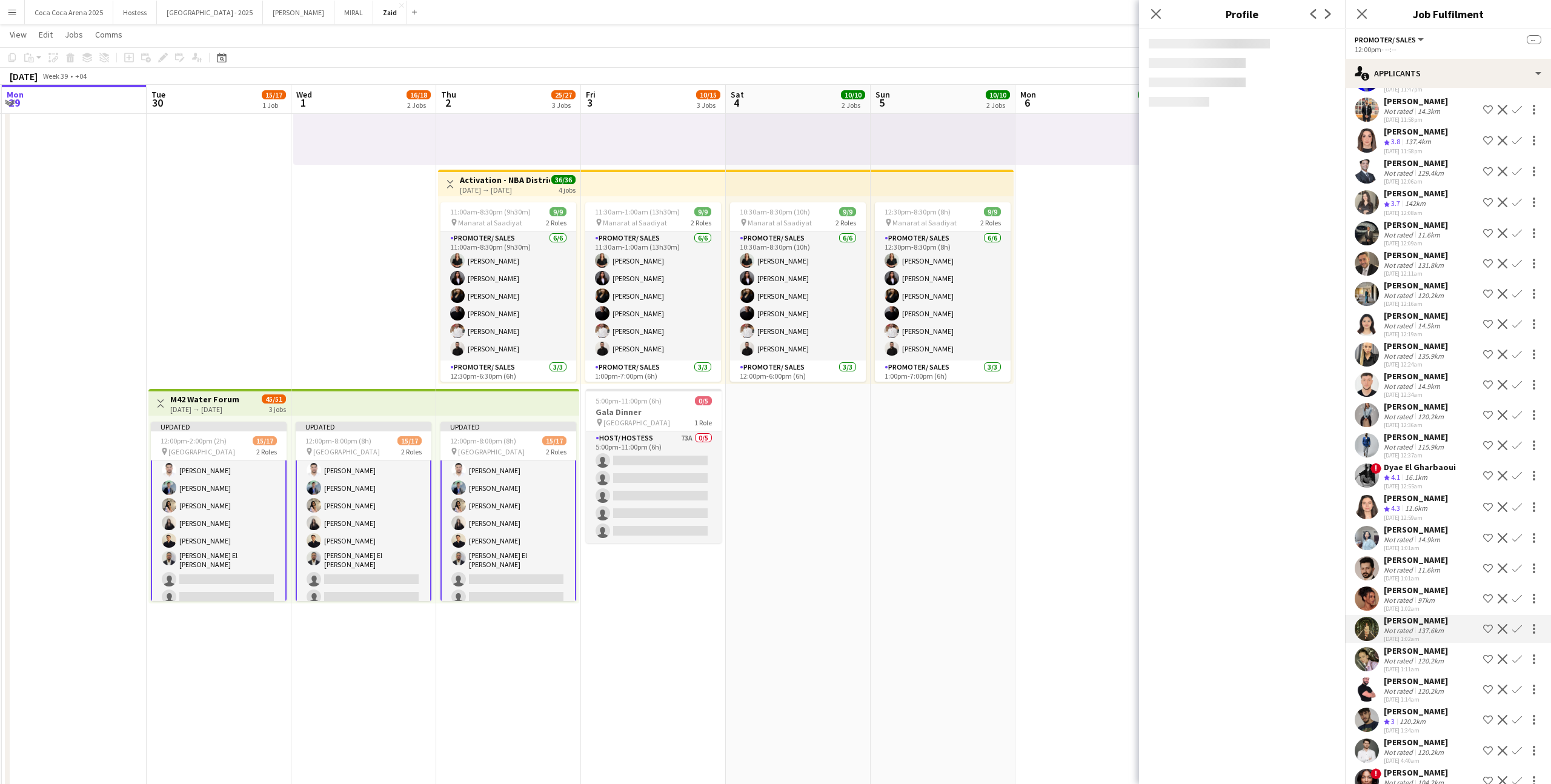
scroll to position [2628, 0]
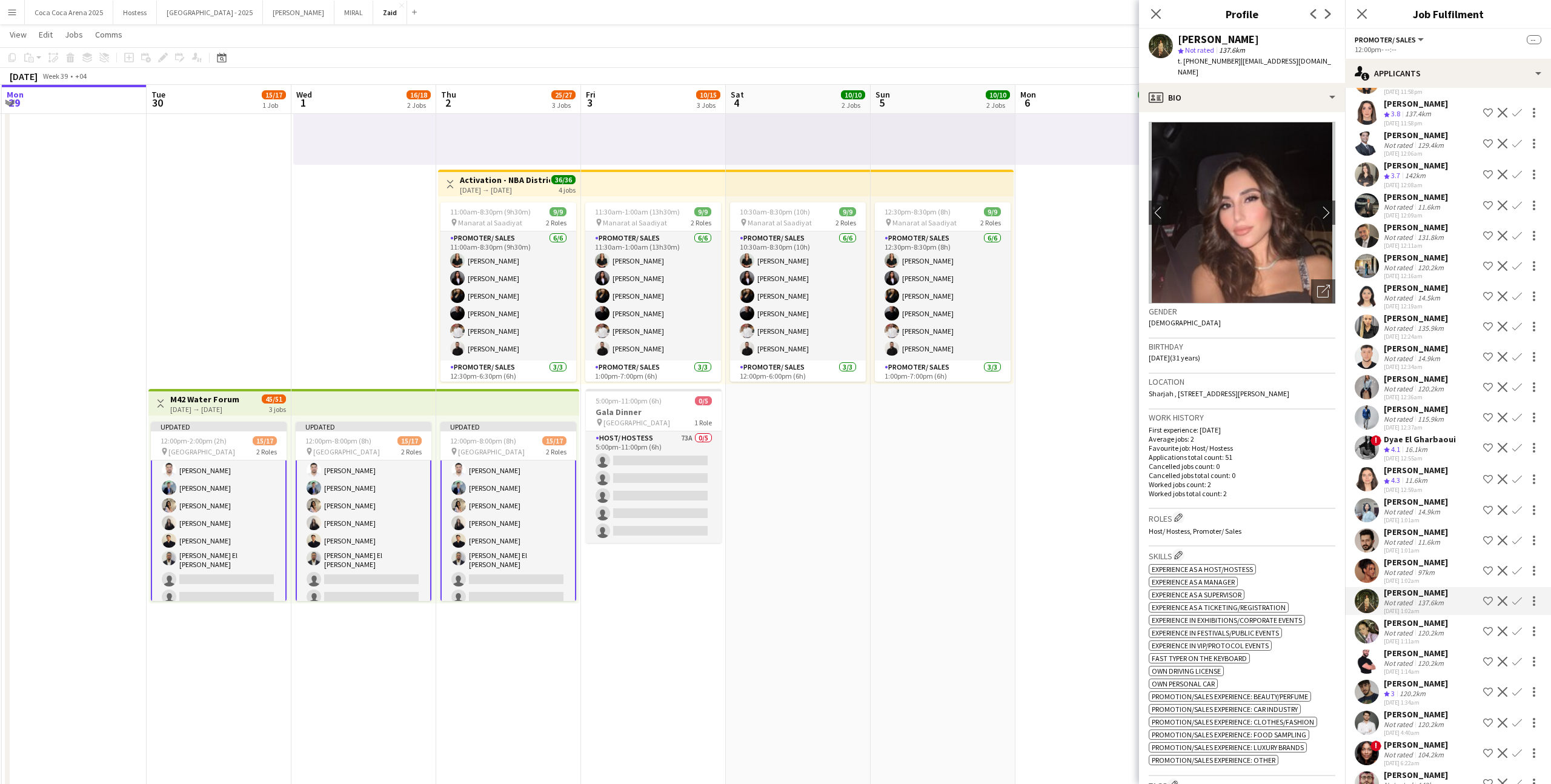
click at [1485, 596] on app-icon "Shortlist crew" at bounding box center [1488, 601] width 10 height 10
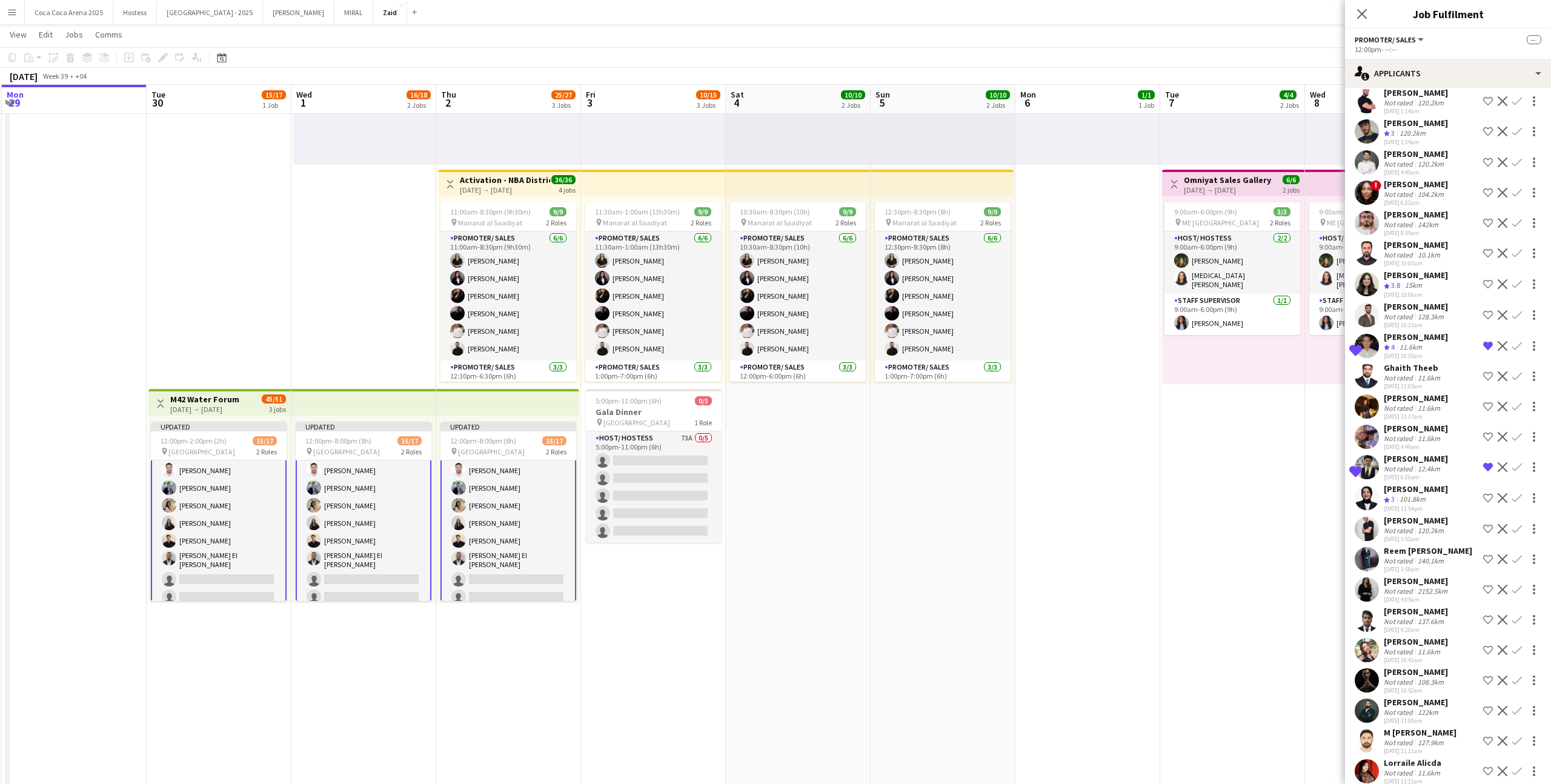
scroll to position [3281, 0]
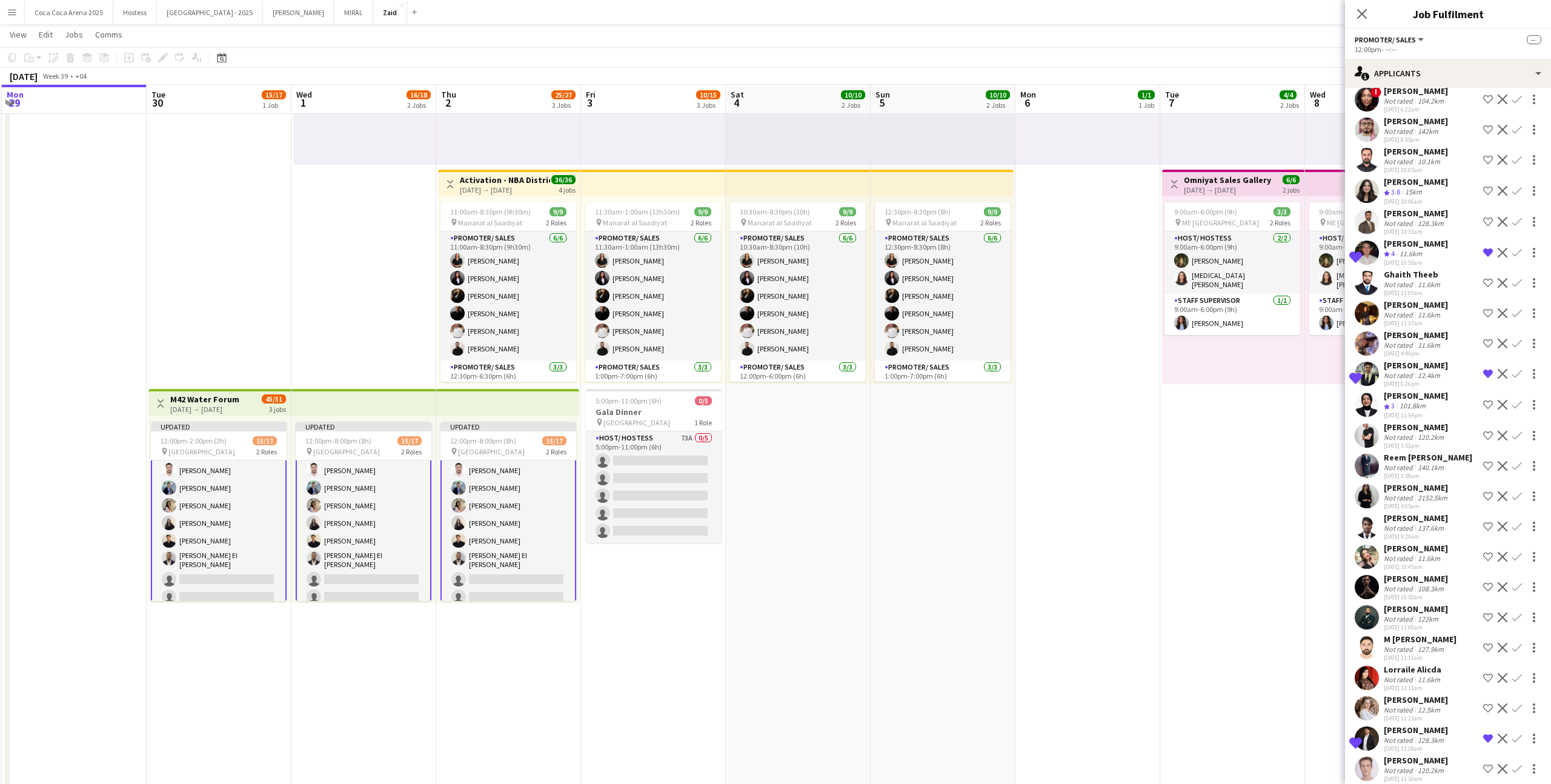
click at [1415, 694] on div "[PERSON_NAME]" at bounding box center [1416, 699] width 64 height 11
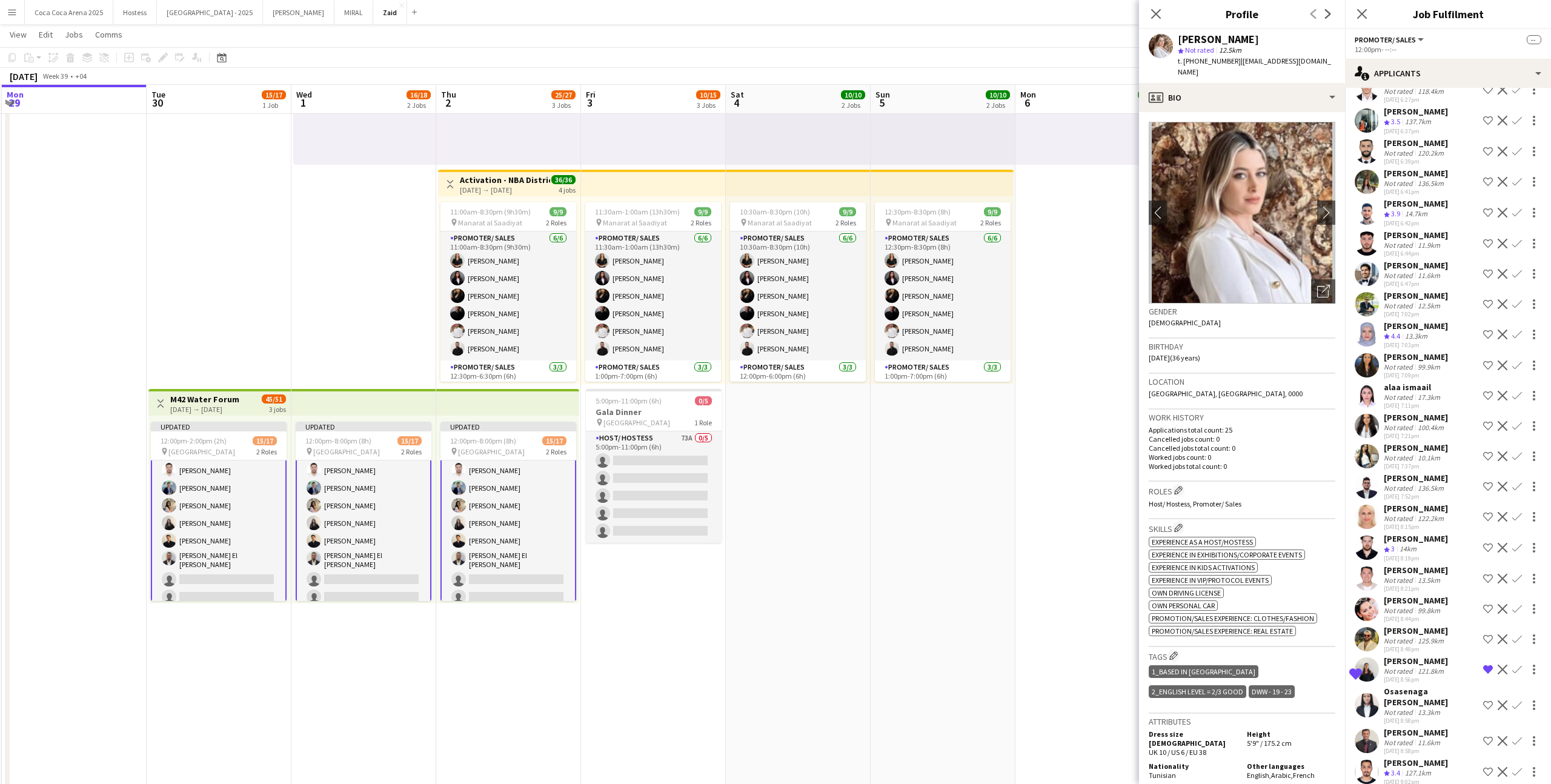
scroll to position [1086, 0]
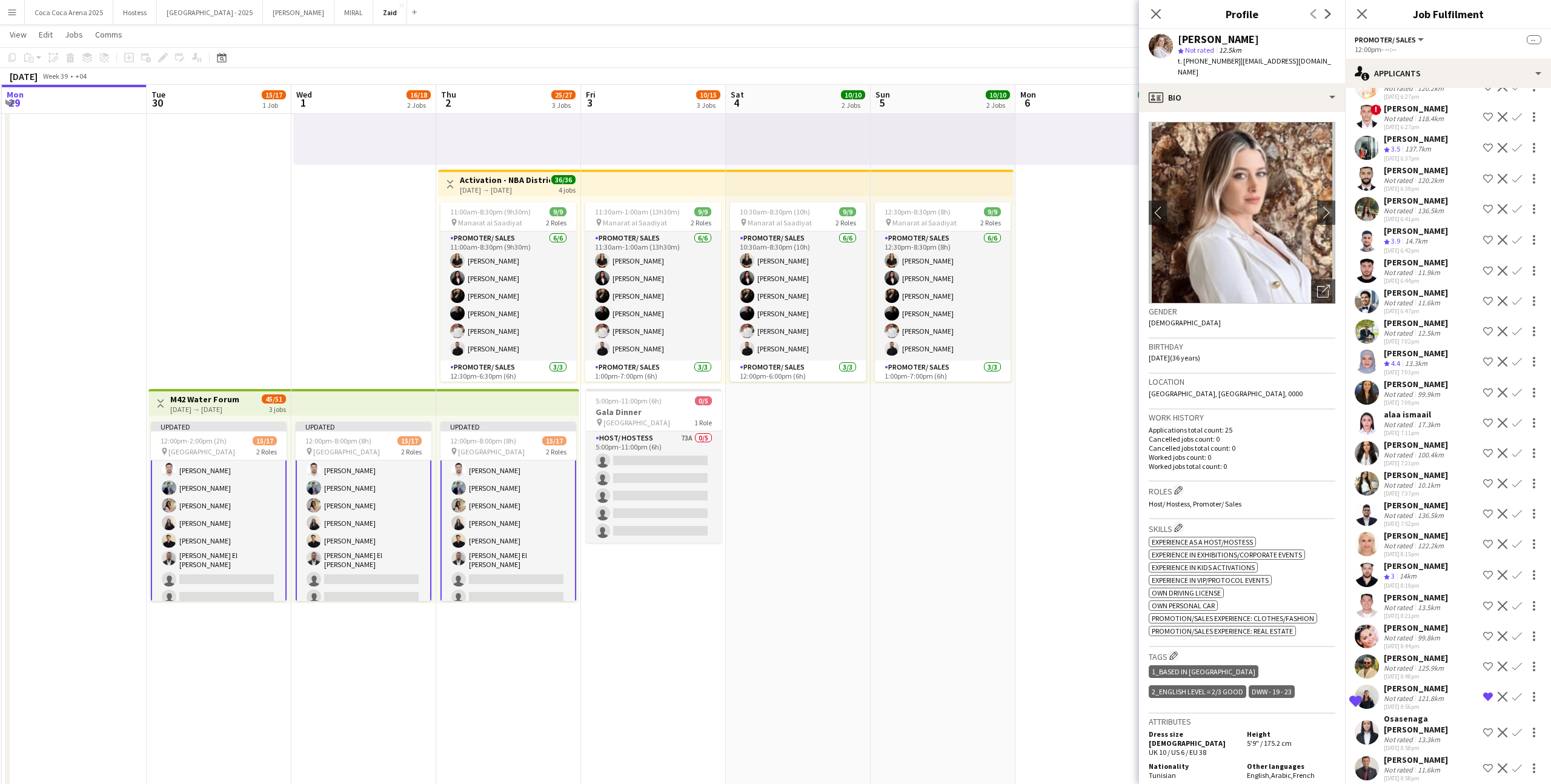
click at [1448, 439] on div "[PERSON_NAME]" at bounding box center [1416, 444] width 64 height 11
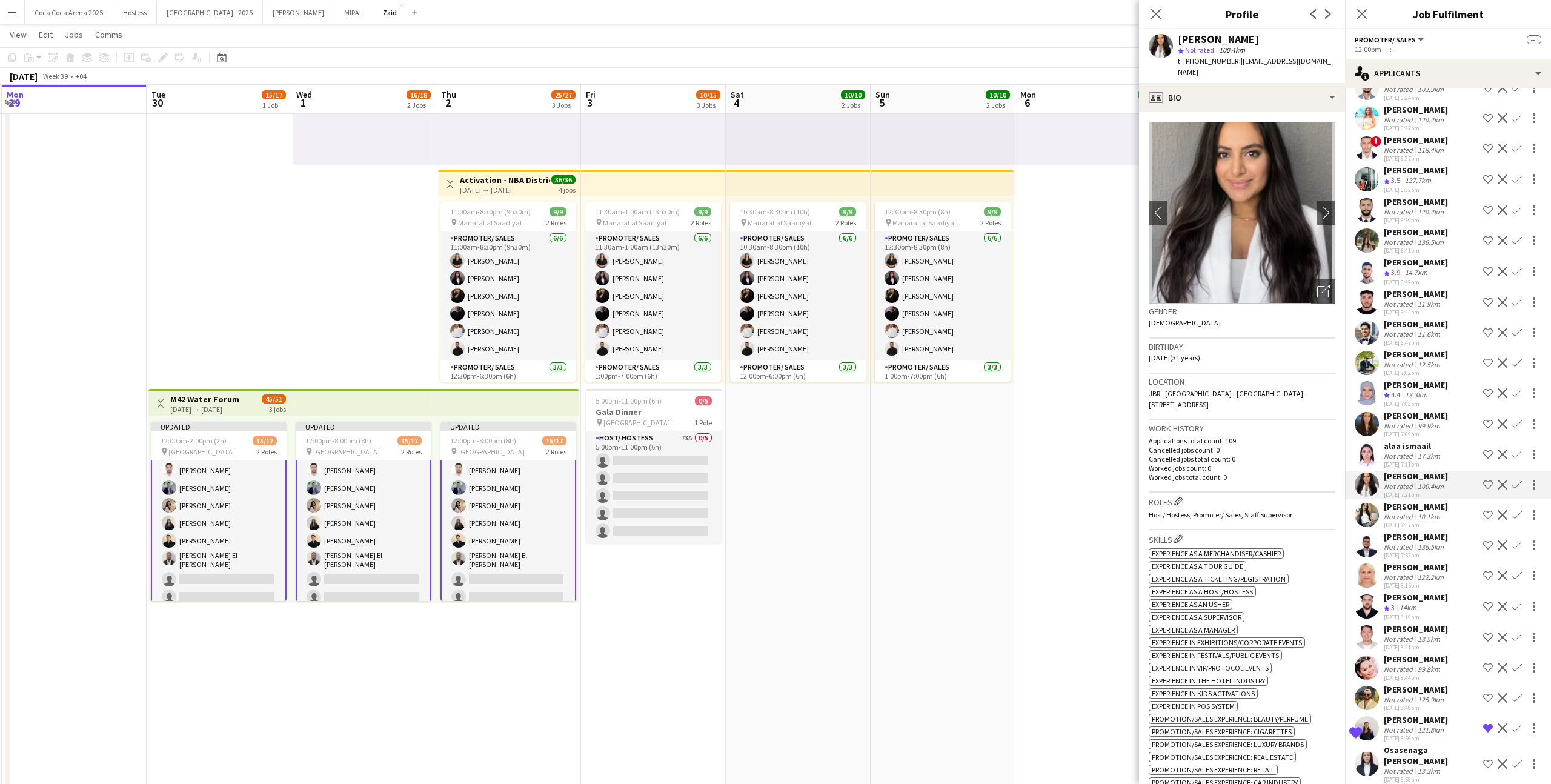
scroll to position [1049, 0]
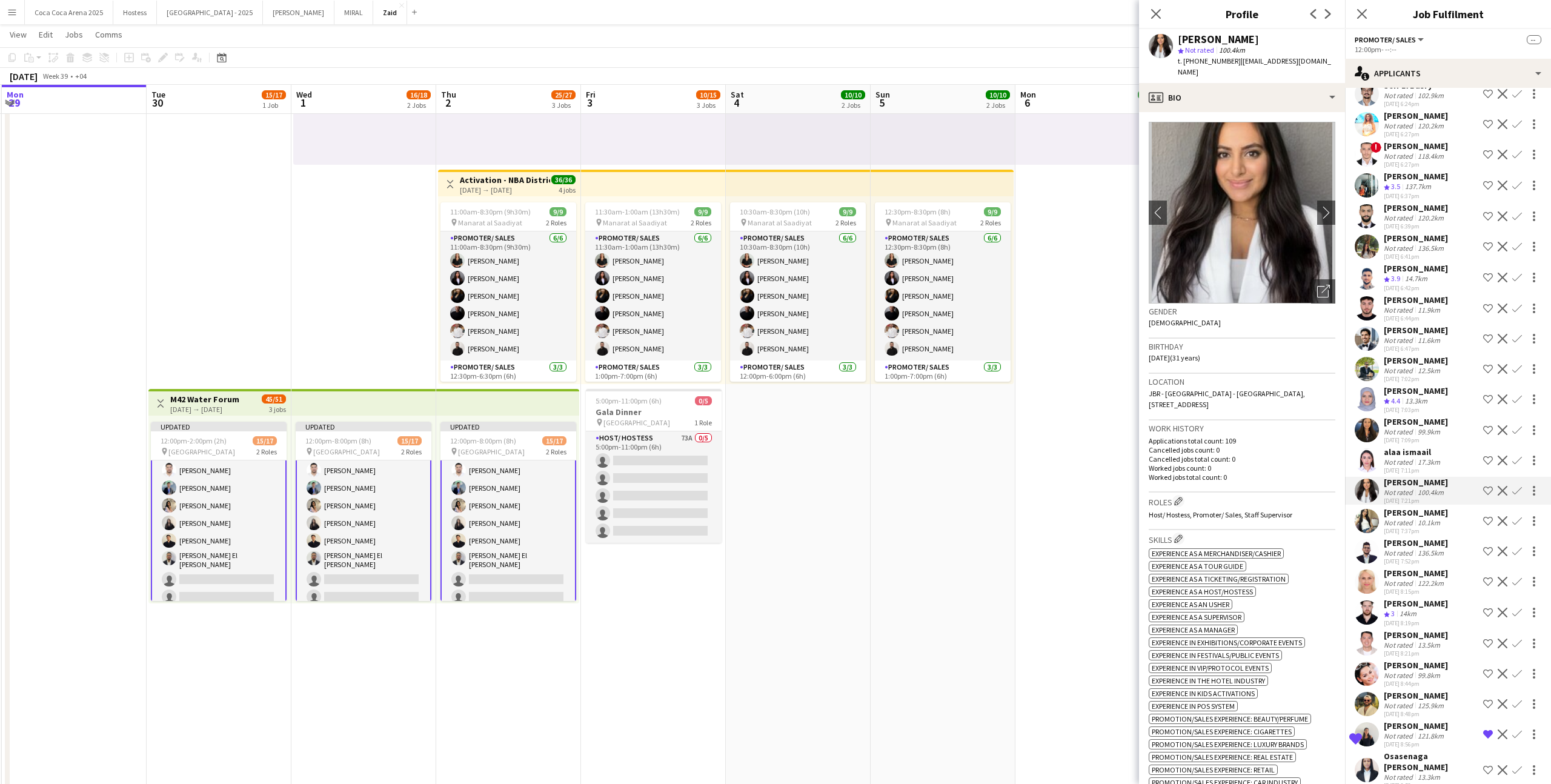
click at [1454, 447] on div "alaa ismaail Not rated 17.3km 23-09-2025 7:11pm Shortlist crew Decline Confirm" at bounding box center [1447, 460] width 206 height 28
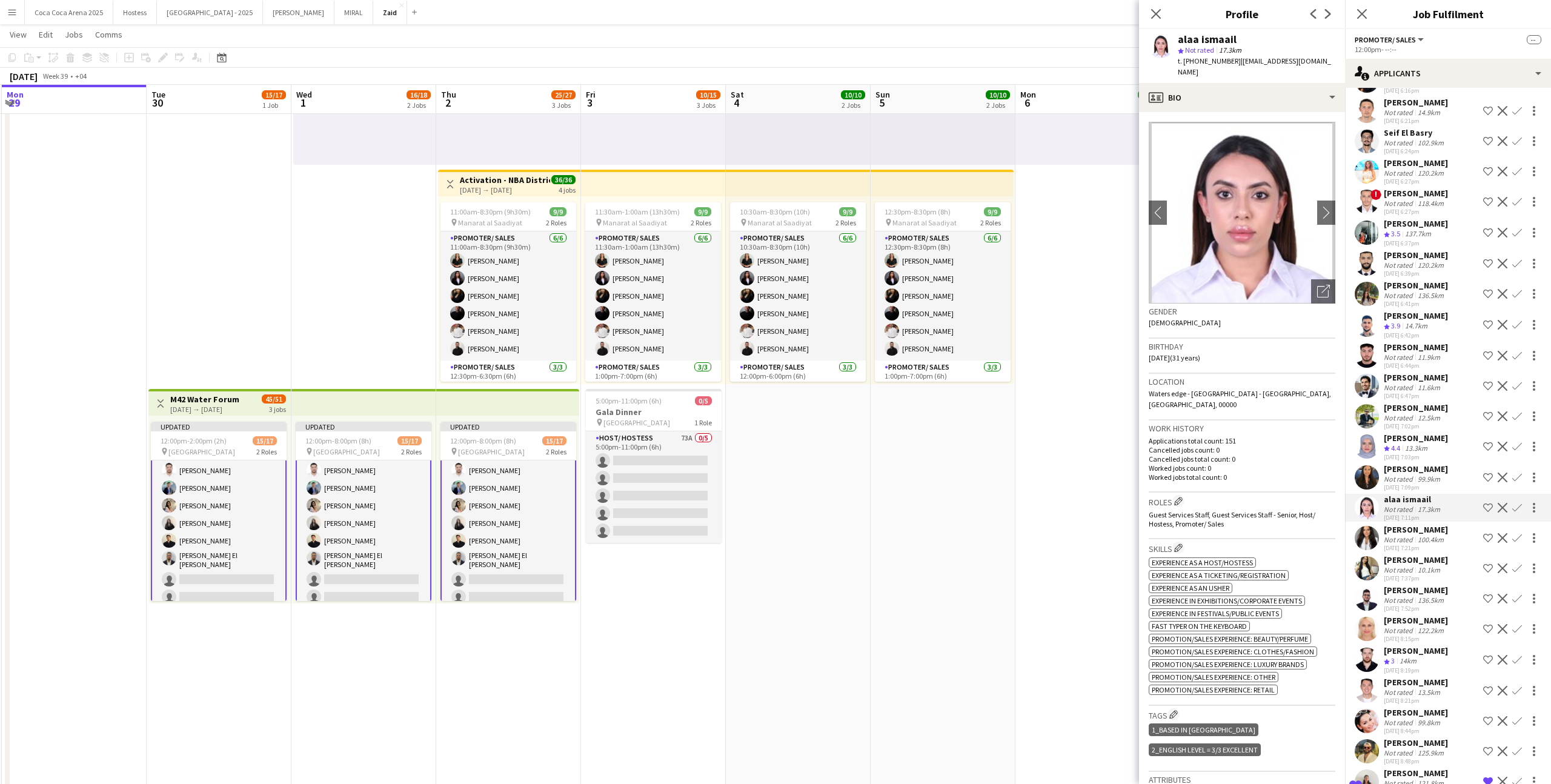
scroll to position [999, 0]
click at [1427, 576] on div "[DATE] 7:37pm" at bounding box center [1416, 579] width 64 height 8
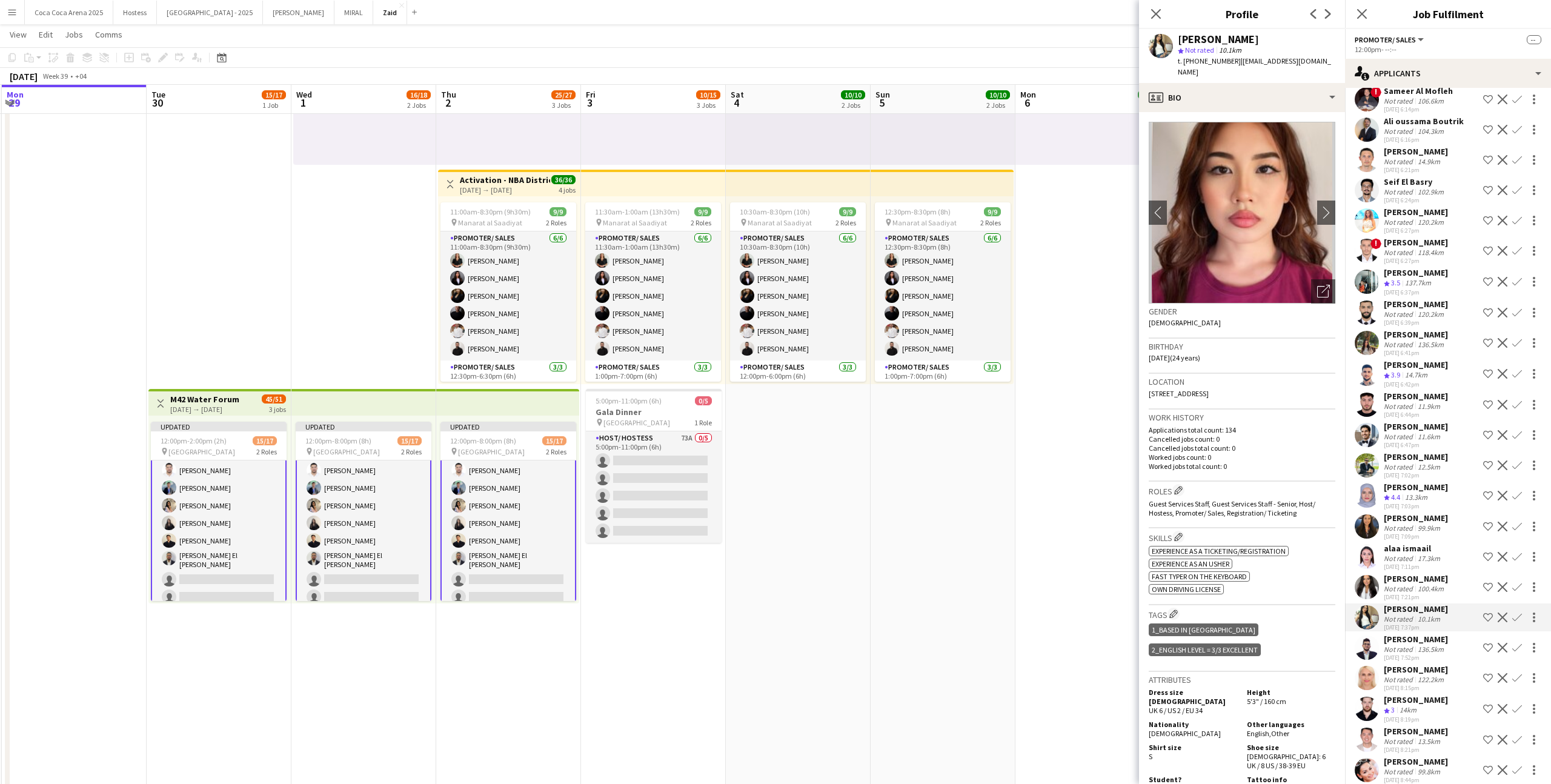
scroll to position [952, 0]
click at [1456, 330] on div "Dalal Abdallah Not rated 136.5km 23-09-2025 6:41pm Shortlist crew Decline Confi…" at bounding box center [1447, 343] width 206 height 28
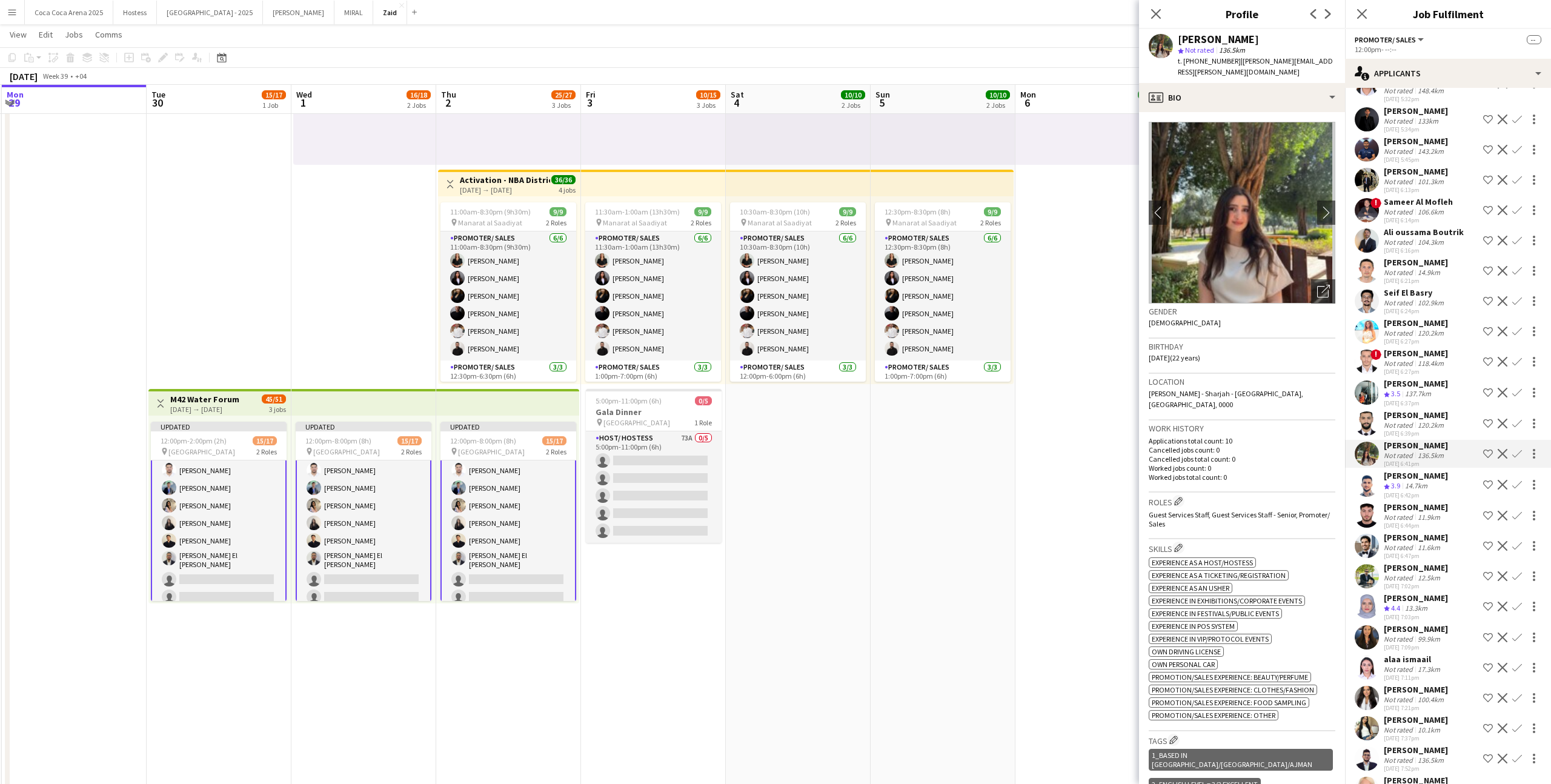
click at [1440, 317] on div "[PERSON_NAME]" at bounding box center [1416, 322] width 64 height 11
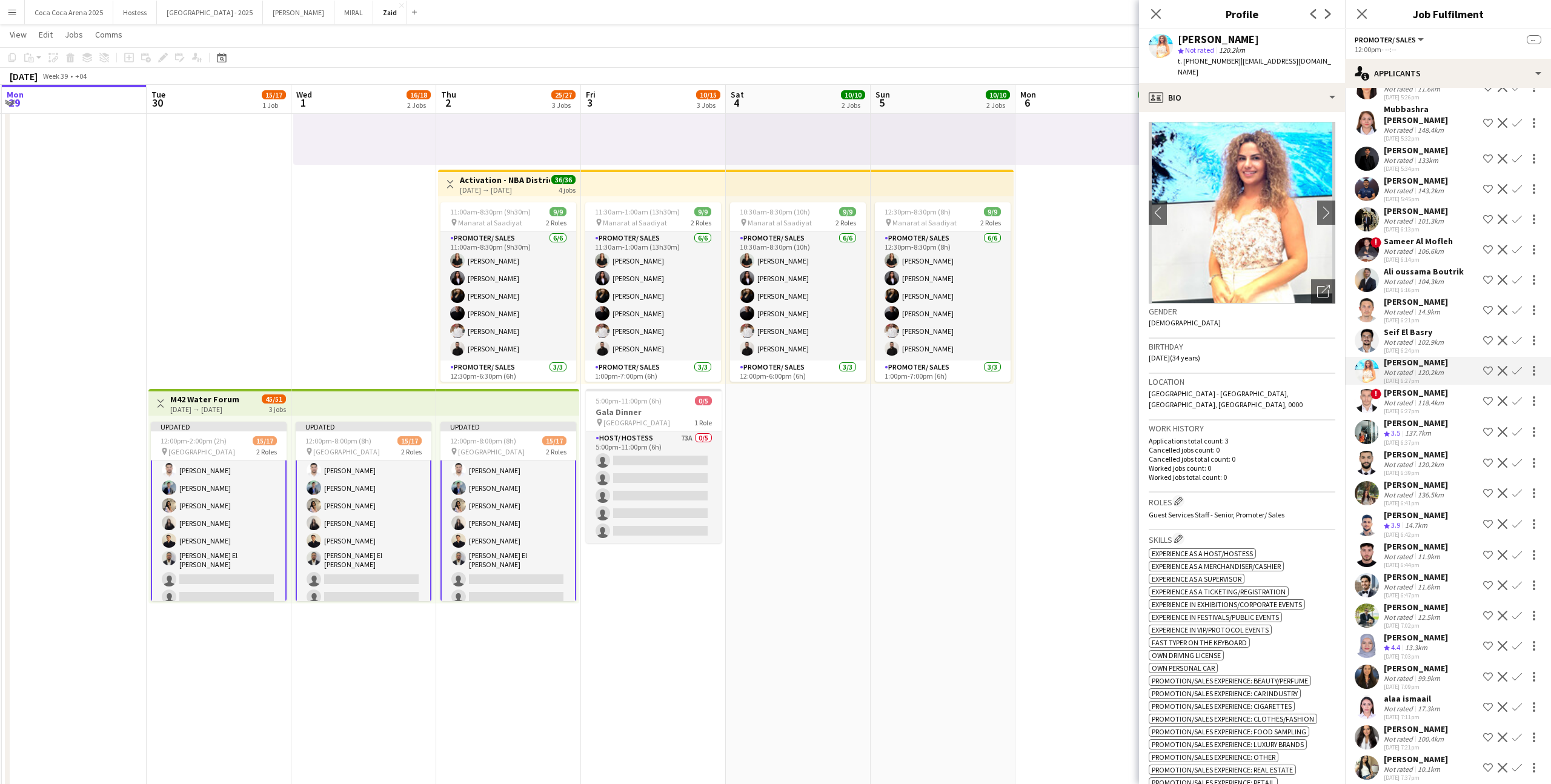
scroll to position [801, 0]
click at [1437, 248] on div "106.6km" at bounding box center [1431, 252] width 31 height 9
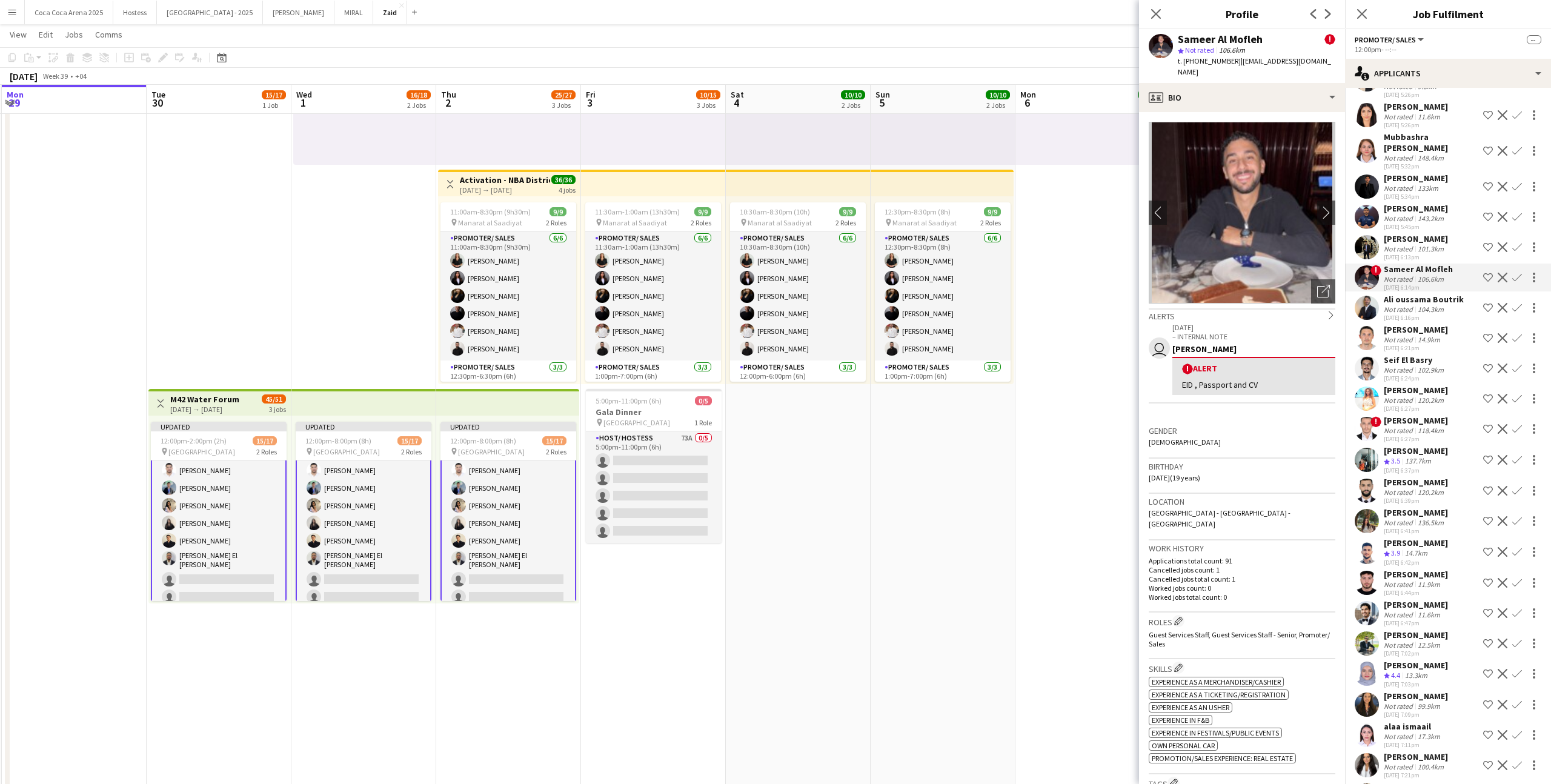
click at [1437, 244] on div "101.3km" at bounding box center [1431, 248] width 31 height 9
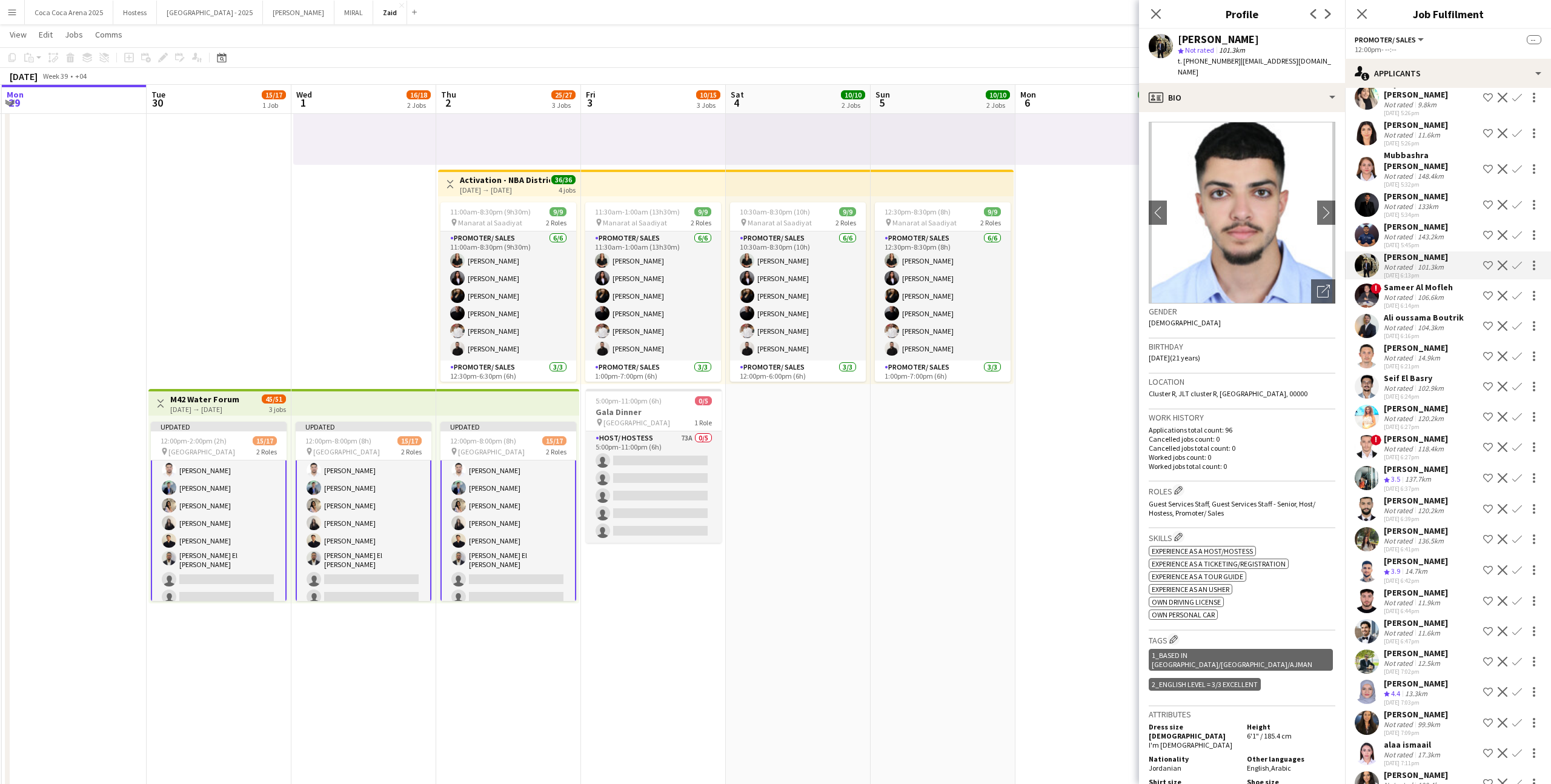
click at [1435, 232] on div "143.2km" at bounding box center [1431, 236] width 31 height 9
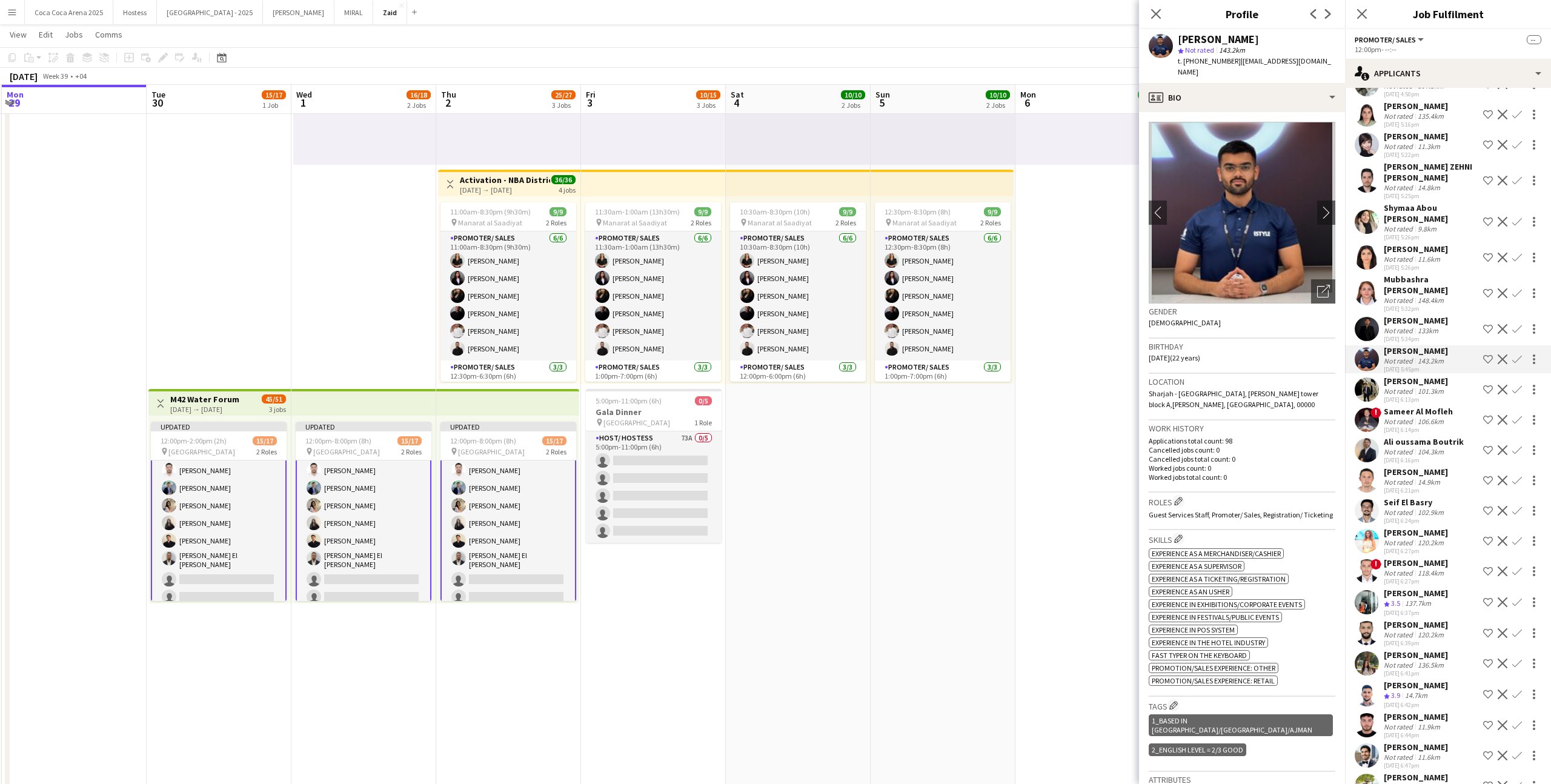
scroll to position [630, 0]
click at [1435, 235] on div "[DATE] 5:26pm" at bounding box center [1431, 238] width 94 height 8
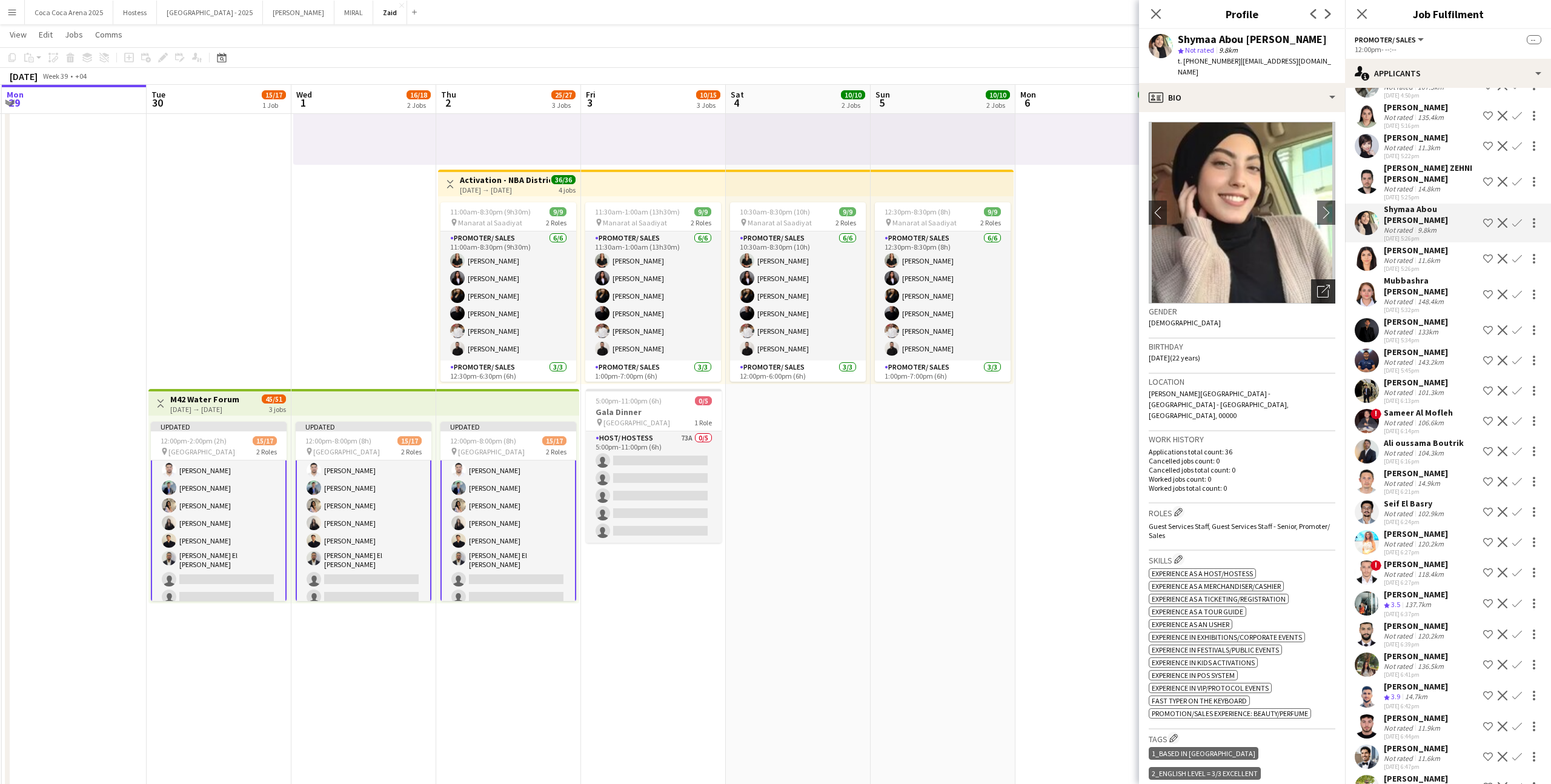
click at [1333, 286] on div "Open photos pop-in" at bounding box center [1323, 291] width 24 height 24
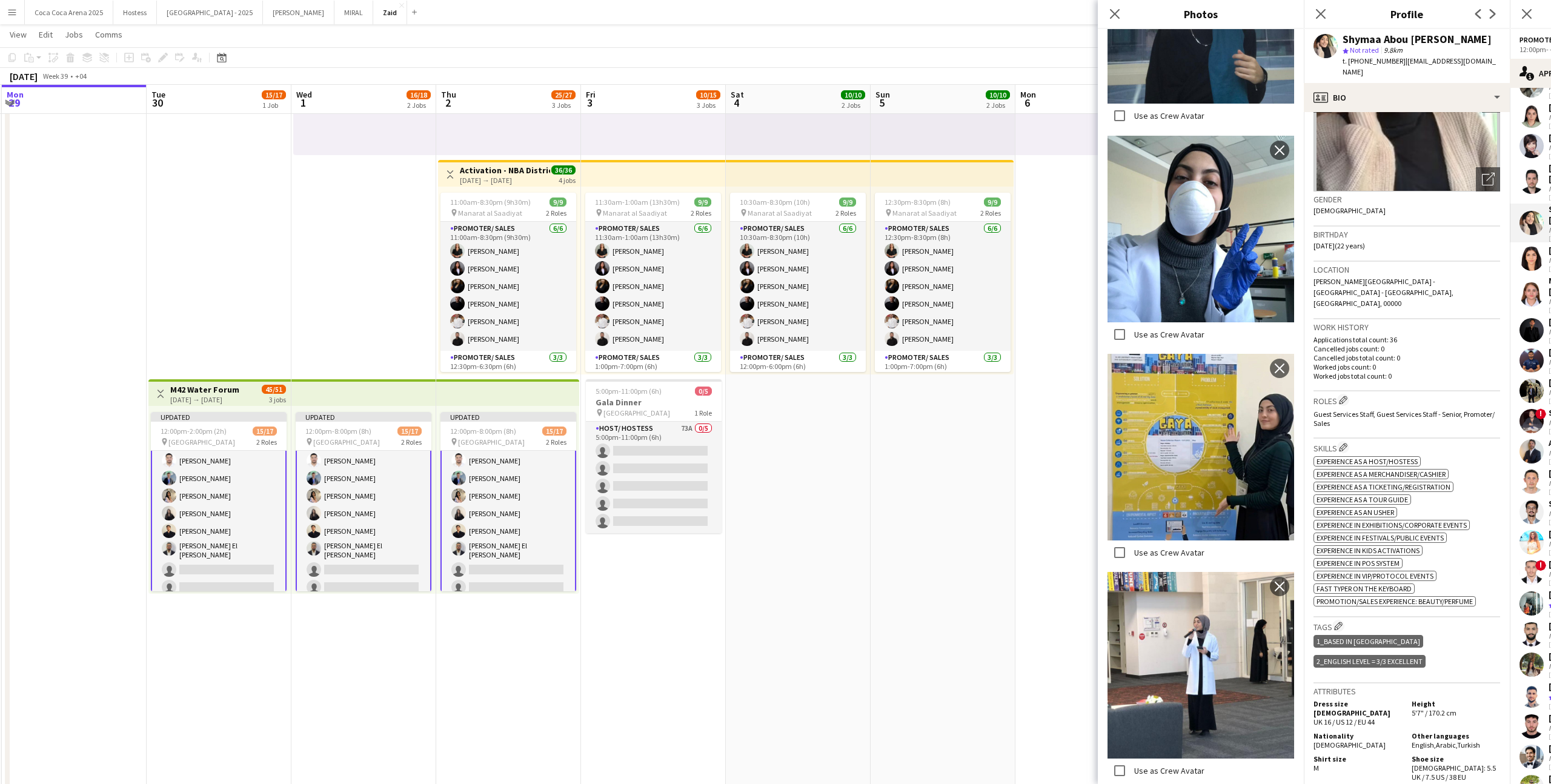
scroll to position [112, 0]
click at [1467, 632] on div "1_Based in Abu Dhabi 2_English Level = 3/3 Excellent" at bounding box center [1407, 652] width 186 height 40
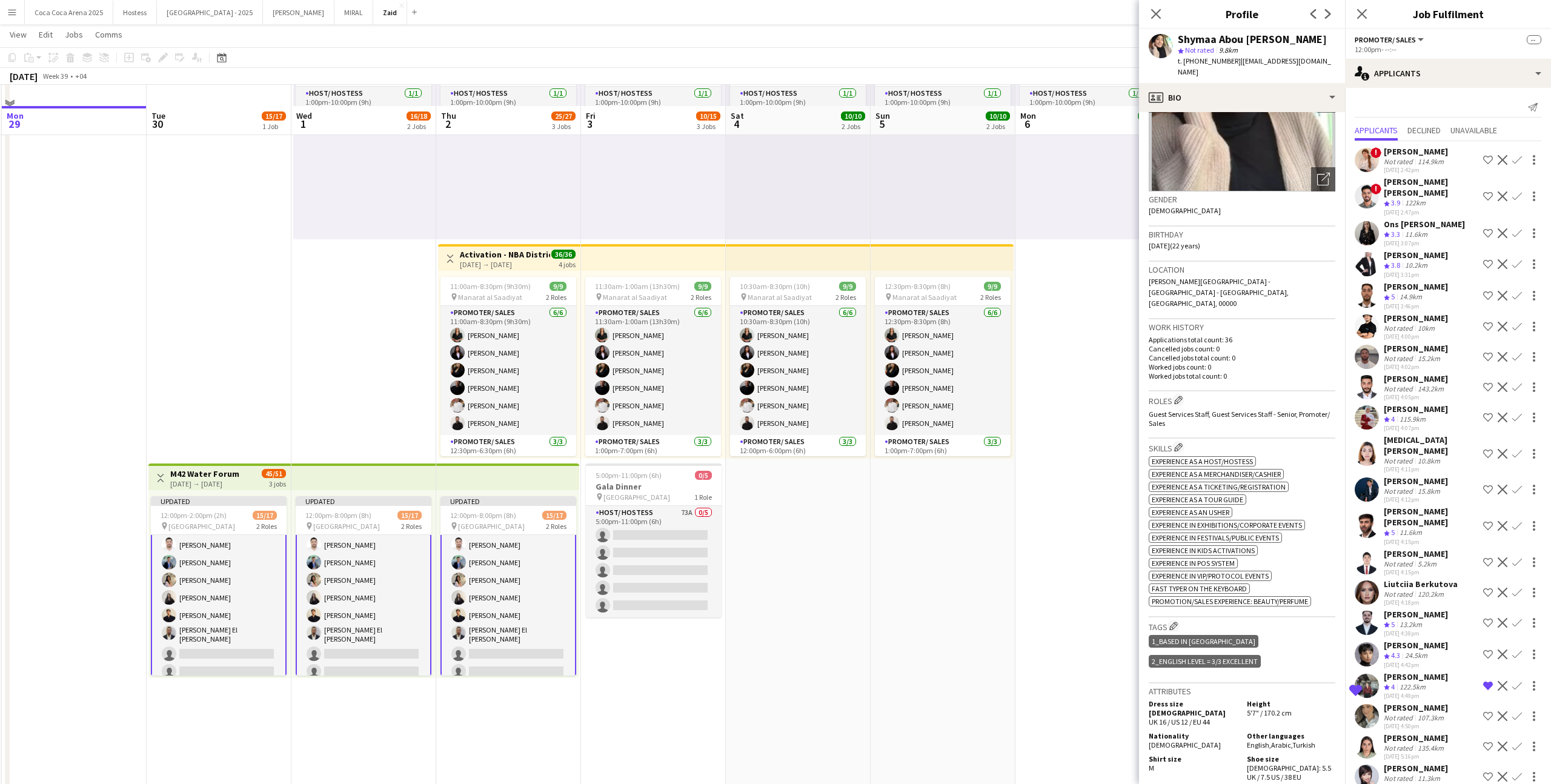
scroll to position [96, 0]
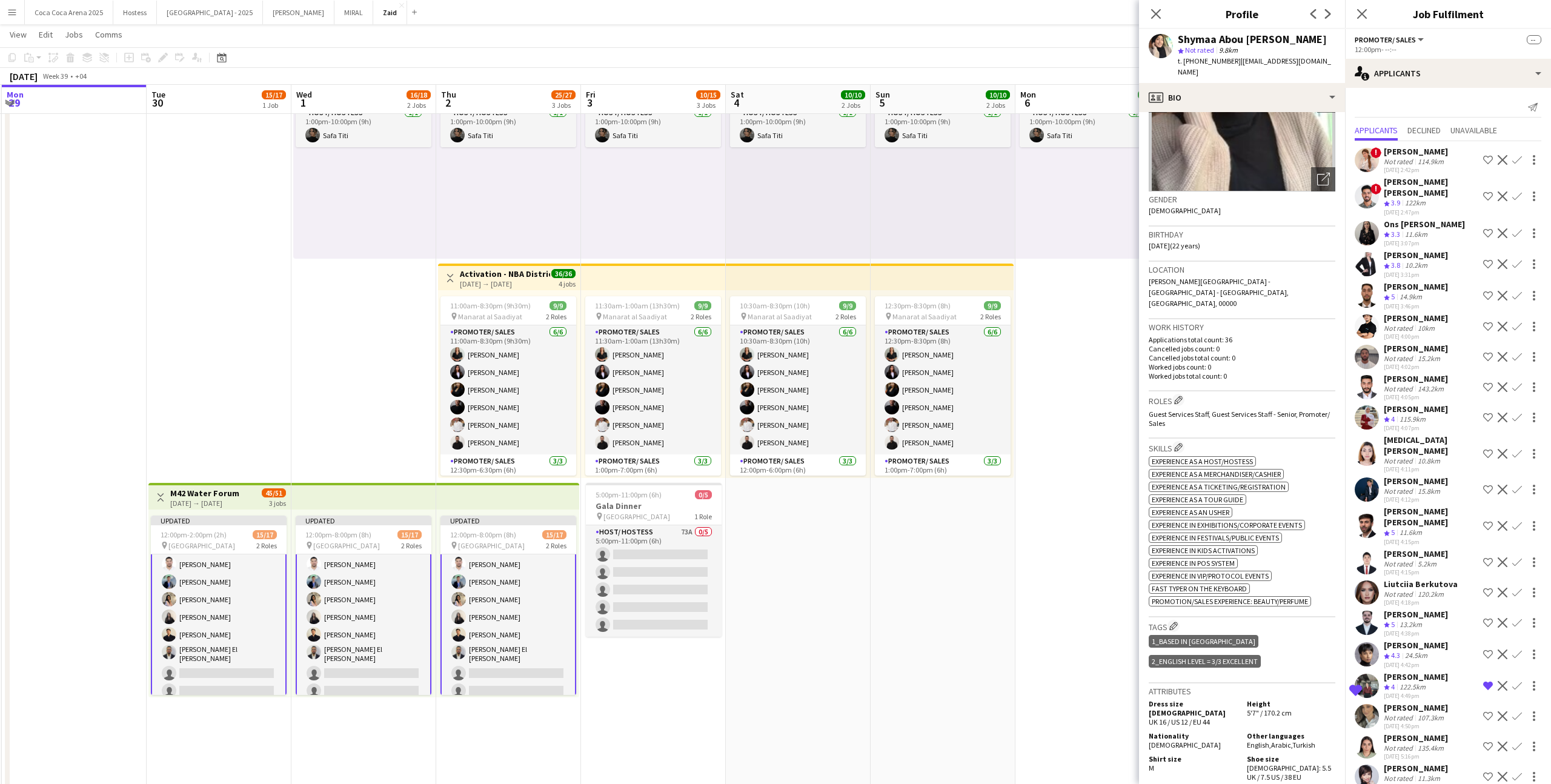
click at [1018, 524] on app-date-cell "1:00pm-10:00pm (9h) 1/1 pin ALAIA Boutique 1 Role Host/ Hostess 1/1 1:00pm-10:0…" at bounding box center [1087, 543] width 144 height 1008
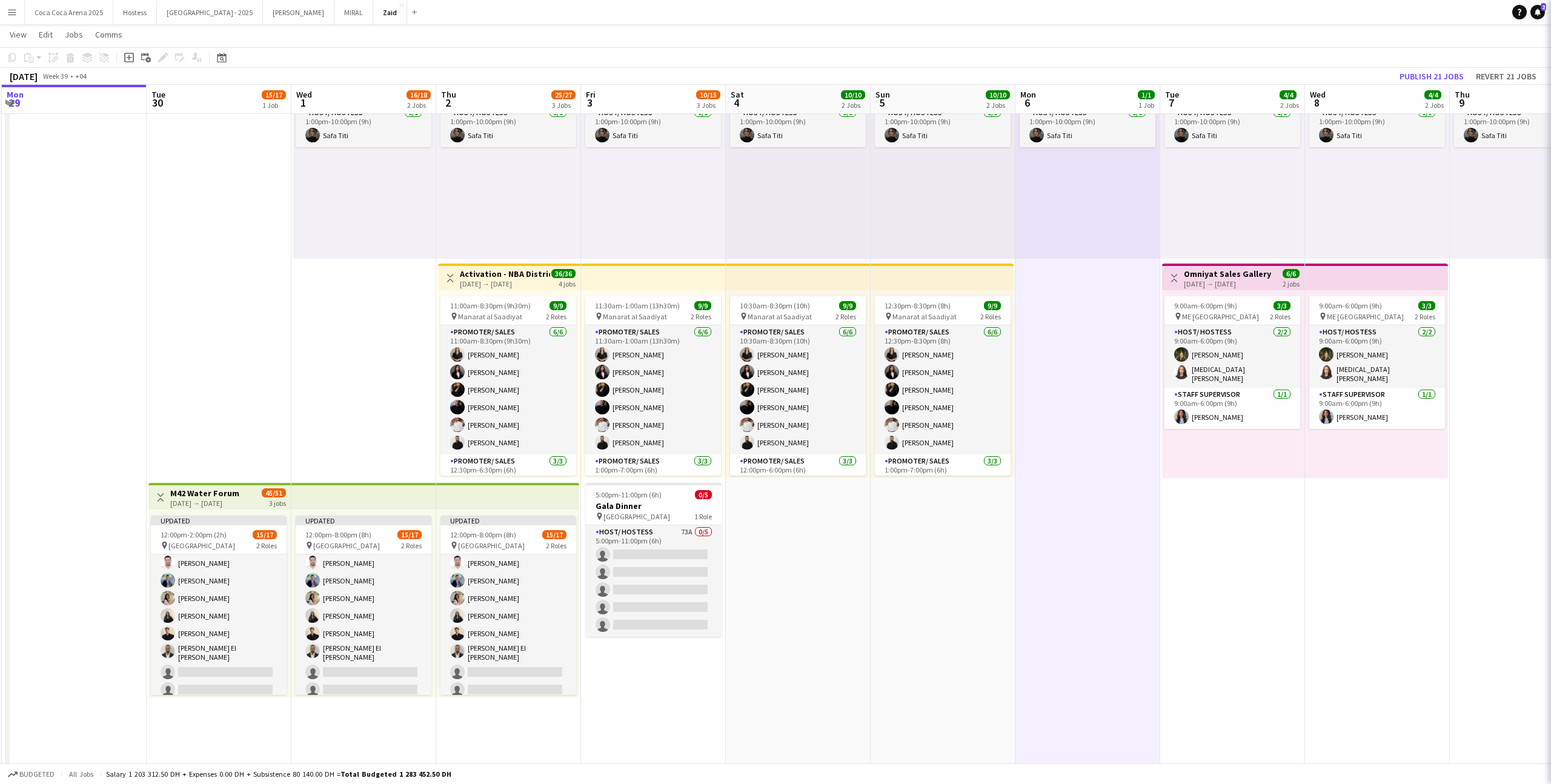
scroll to position [146, 0]
click at [515, 520] on div "Updated" at bounding box center [508, 520] width 135 height 10
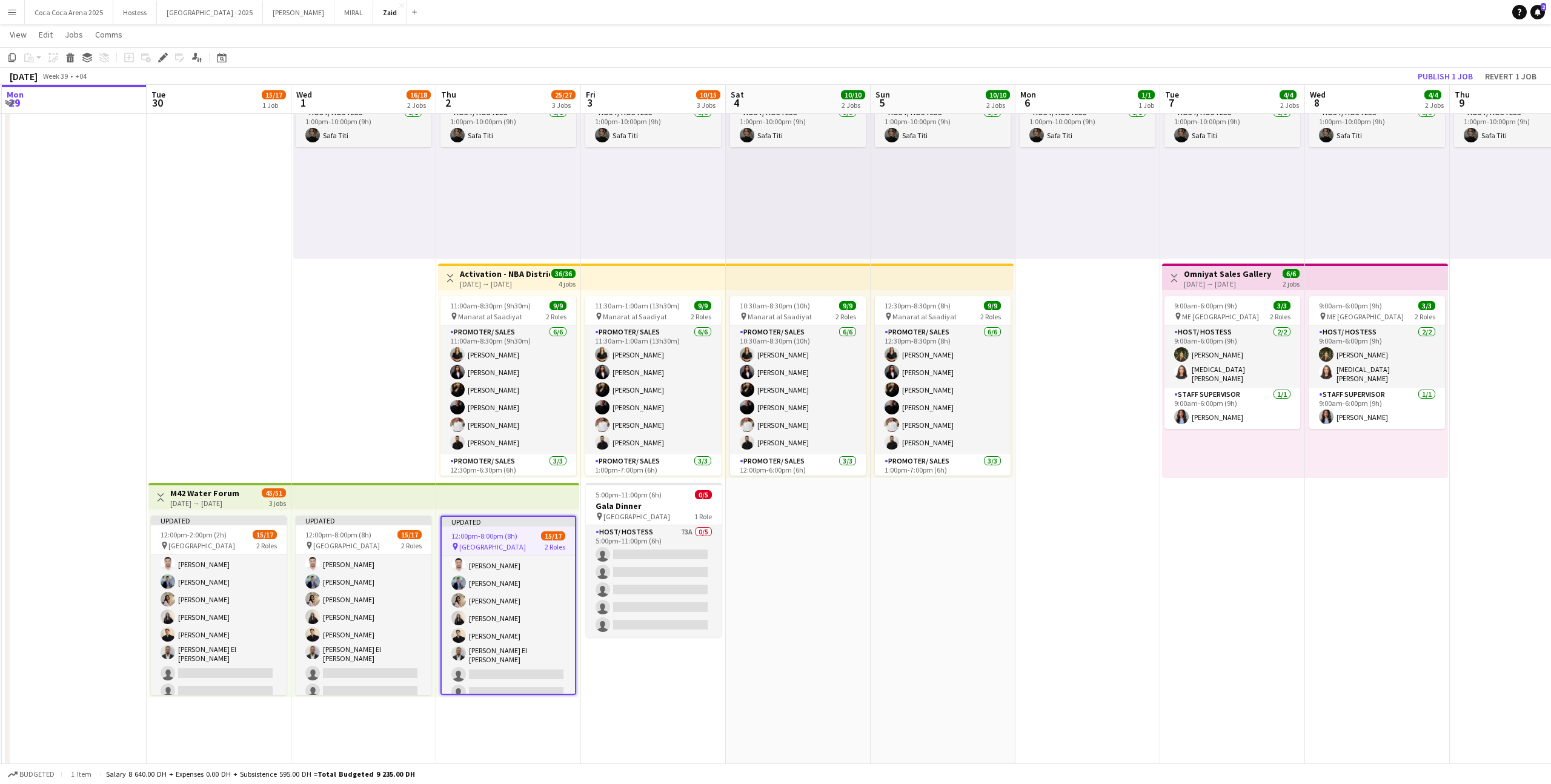
click at [556, 478] on app-date-cell "1:00pm-10:00pm (9h) 1/1 pin ALAIA Boutique 1 Role Host/ Hostess 1/1 1:00pm-10:0…" at bounding box center [508, 543] width 144 height 1008
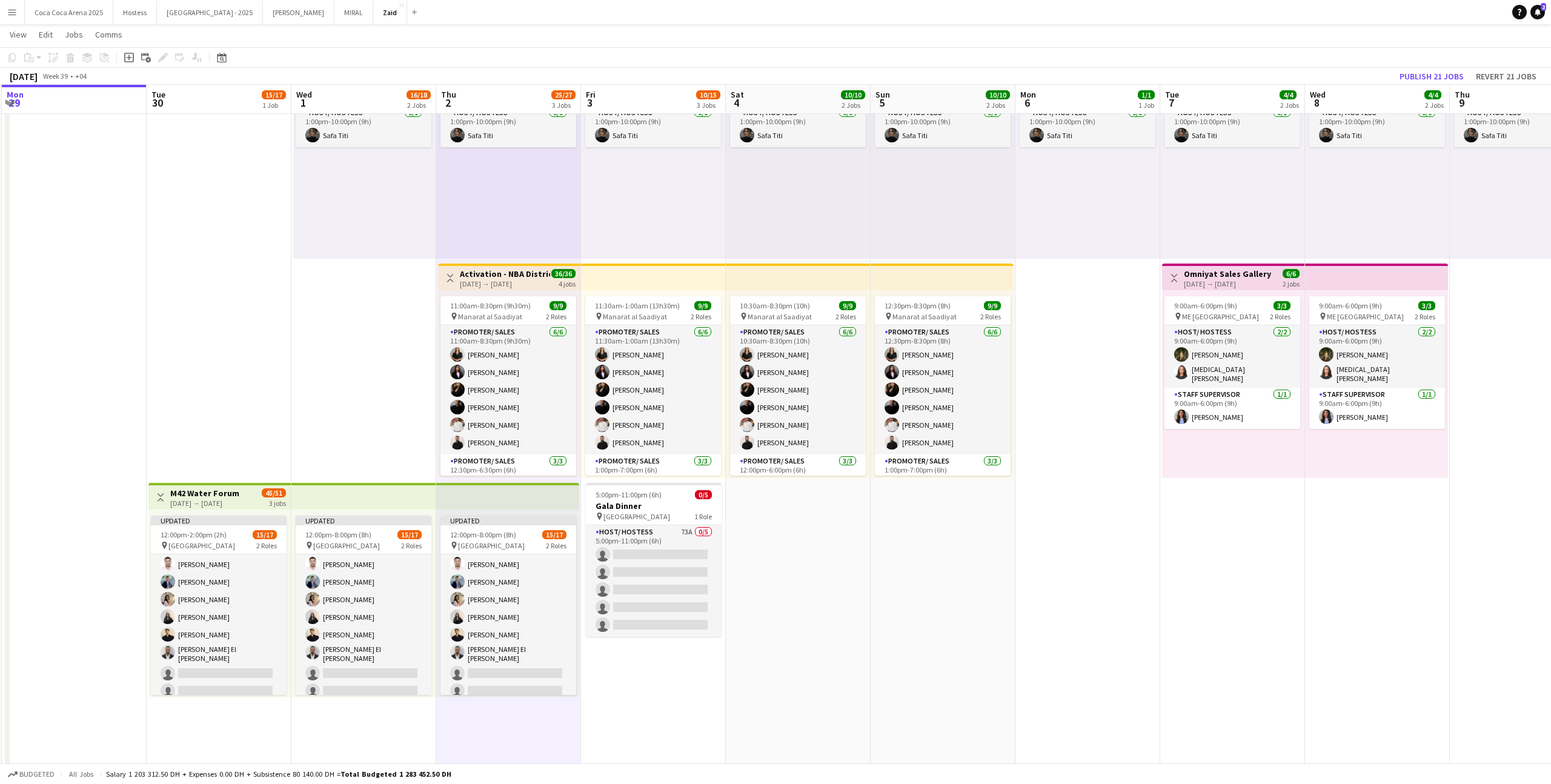
click at [555, 499] on app-top-bar at bounding box center [507, 496] width 143 height 27
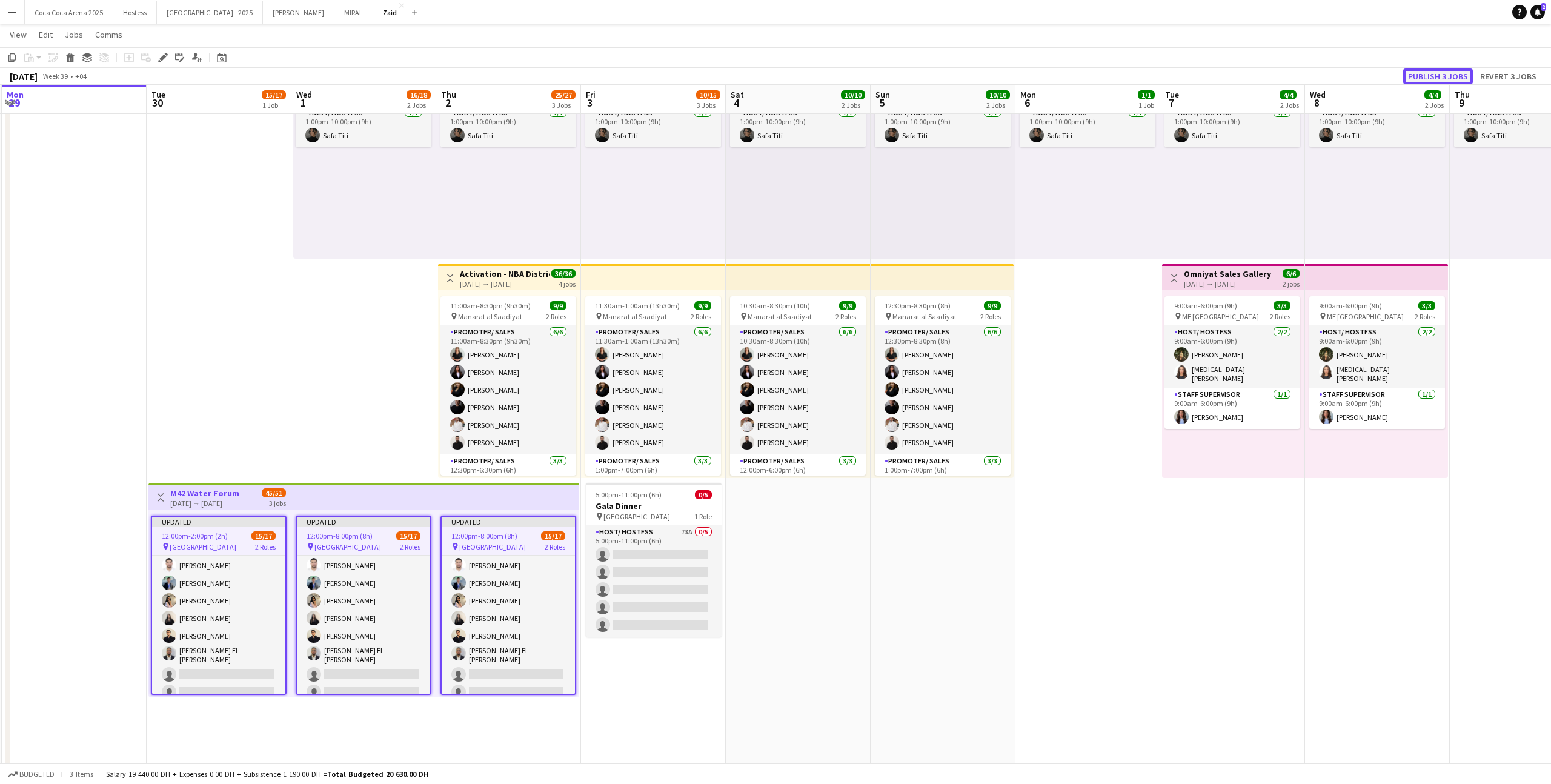
click at [1418, 78] on button "Publish 3 jobs" at bounding box center [1437, 76] width 69 height 16
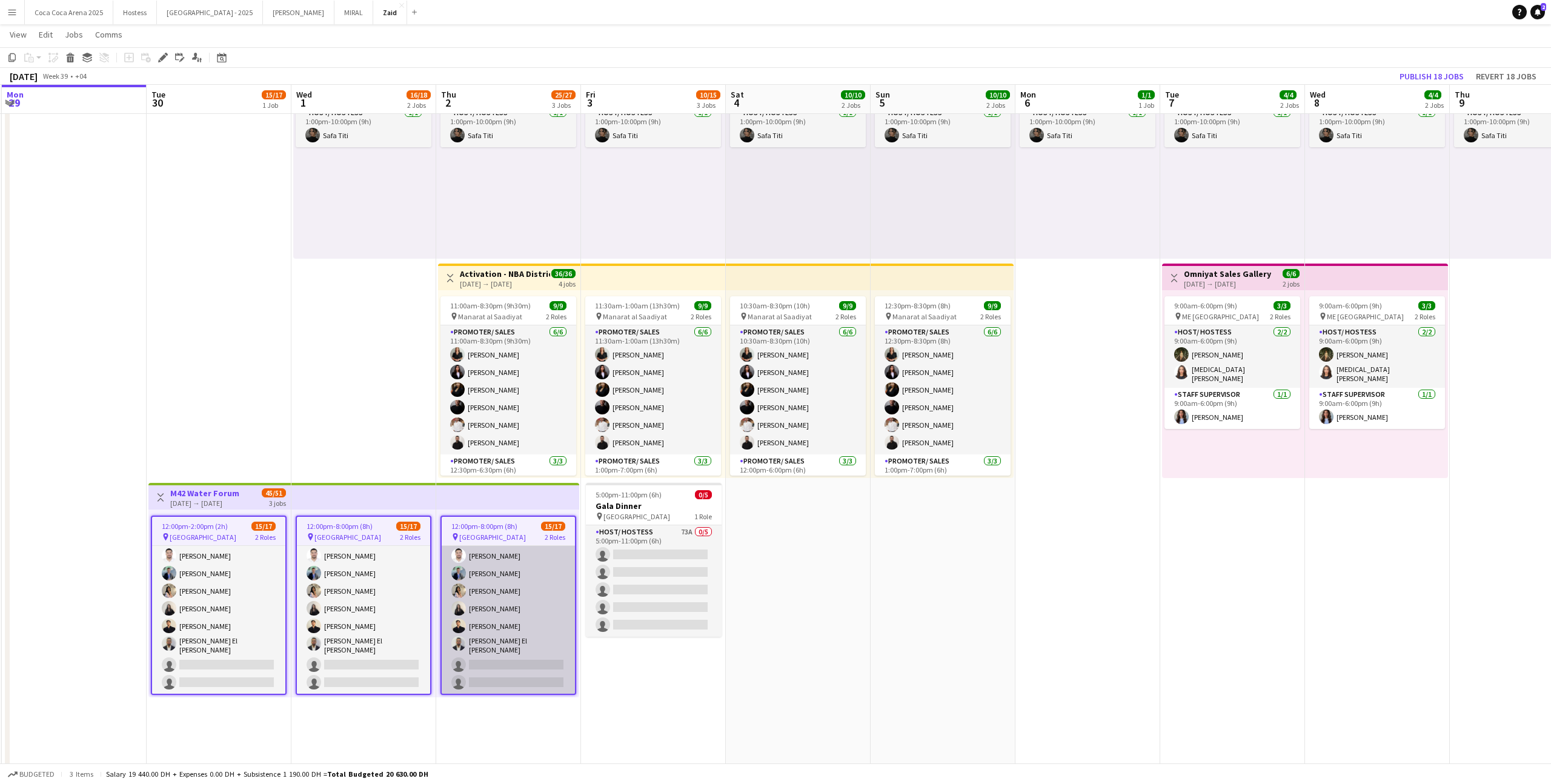
click at [554, 600] on app-card-role "Promoter/ Sales 133A 13/15 12:00pm-8:00pm (8h) Abdullah Aburjeilah Daniel Rashe…" at bounding box center [509, 547] width 134 height 295
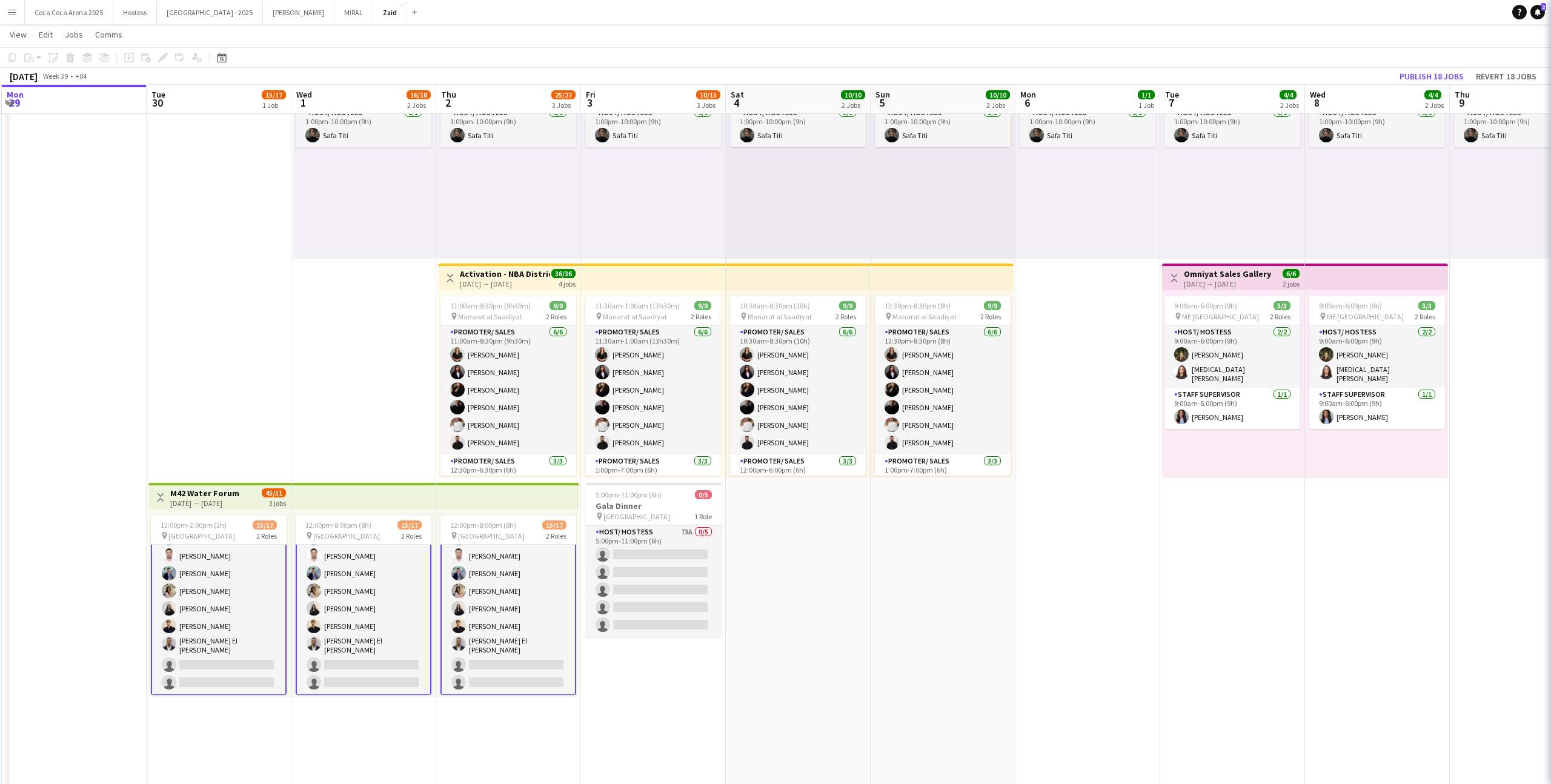
scroll to position [147, 0]
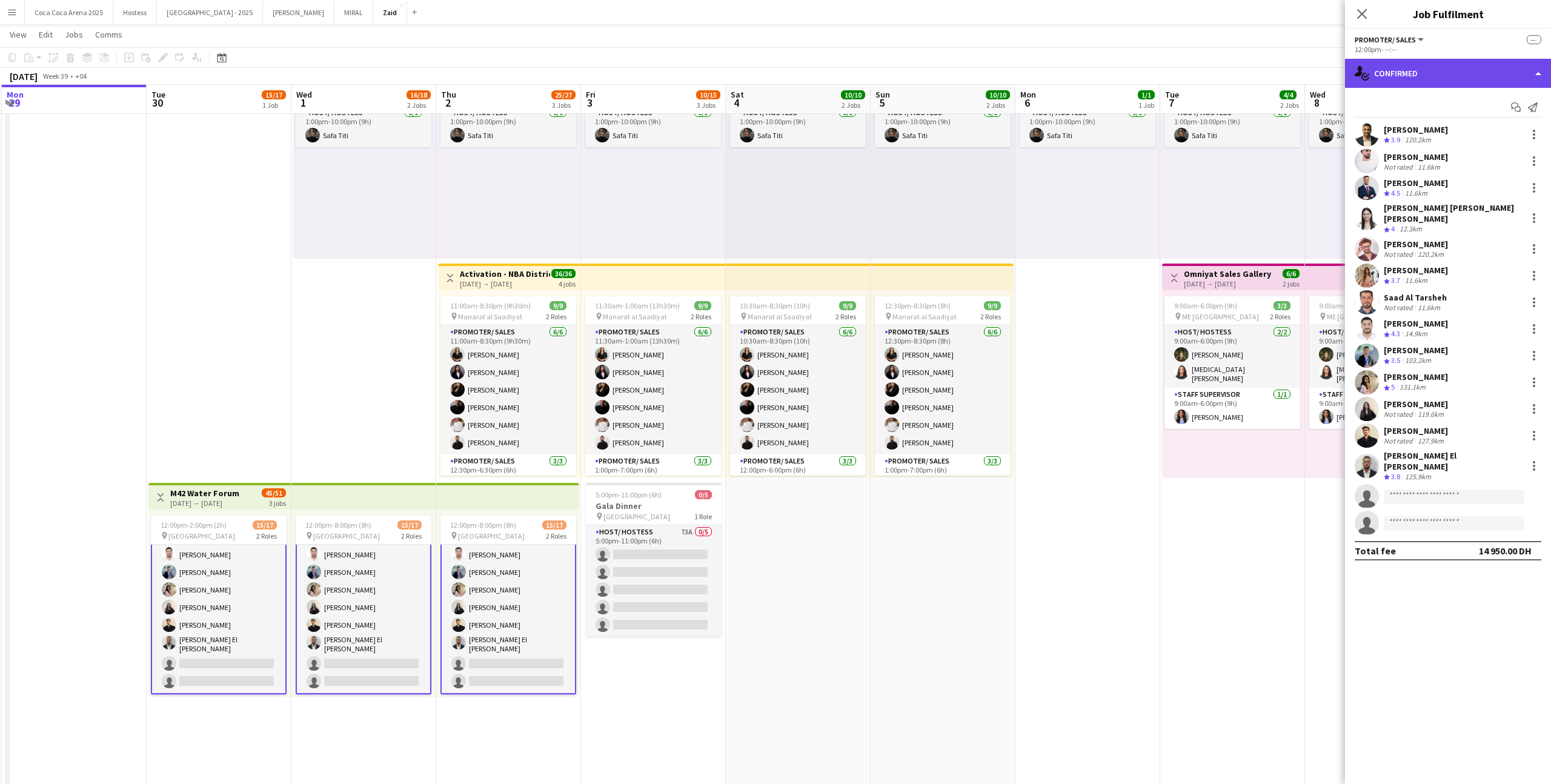
click at [1452, 84] on div "single-neutral-actions-check-2 Confirmed" at bounding box center [1447, 73] width 206 height 29
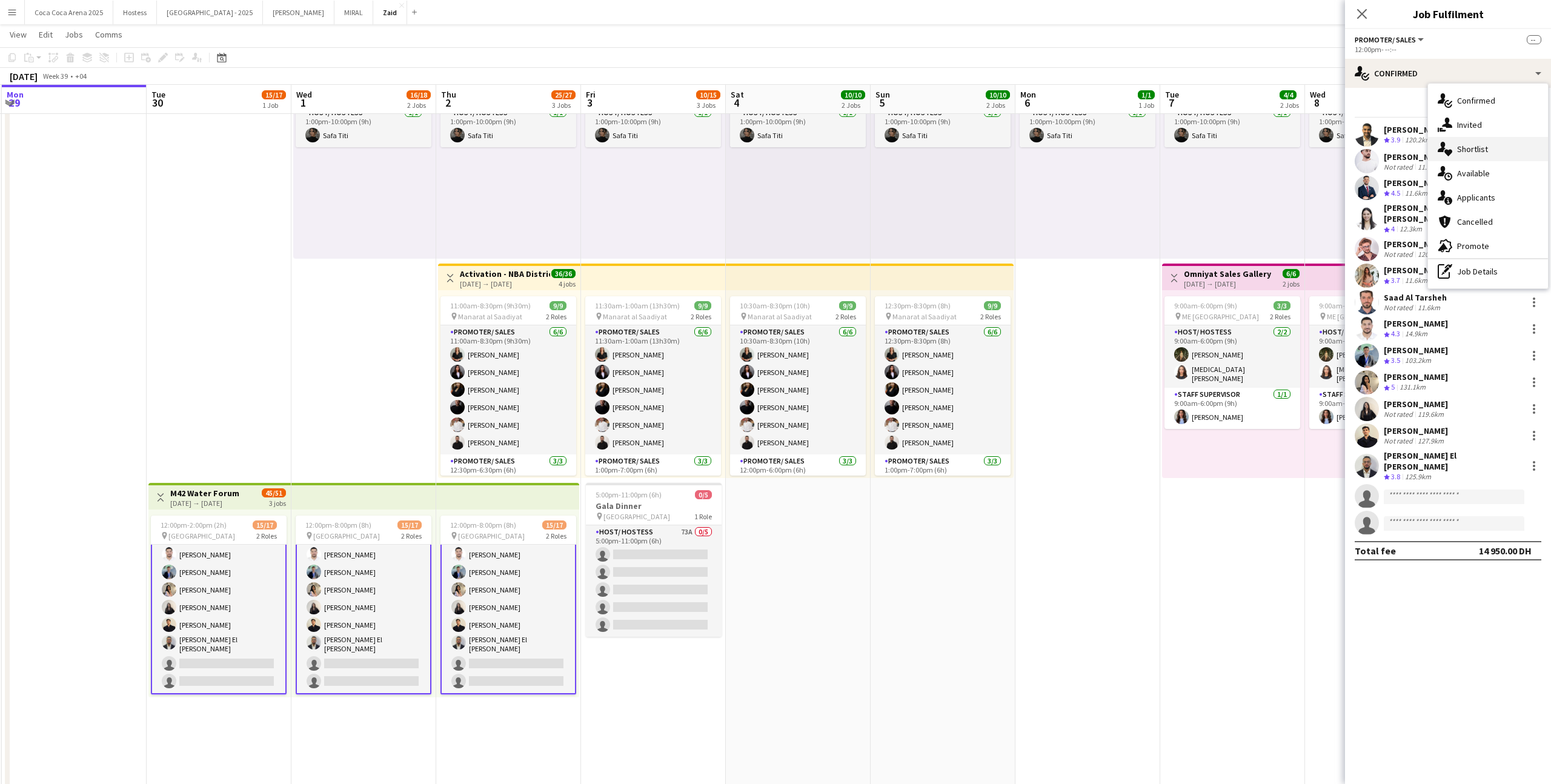
click at [1498, 142] on div "single-neutral-actions-heart Shortlist" at bounding box center [1488, 149] width 120 height 24
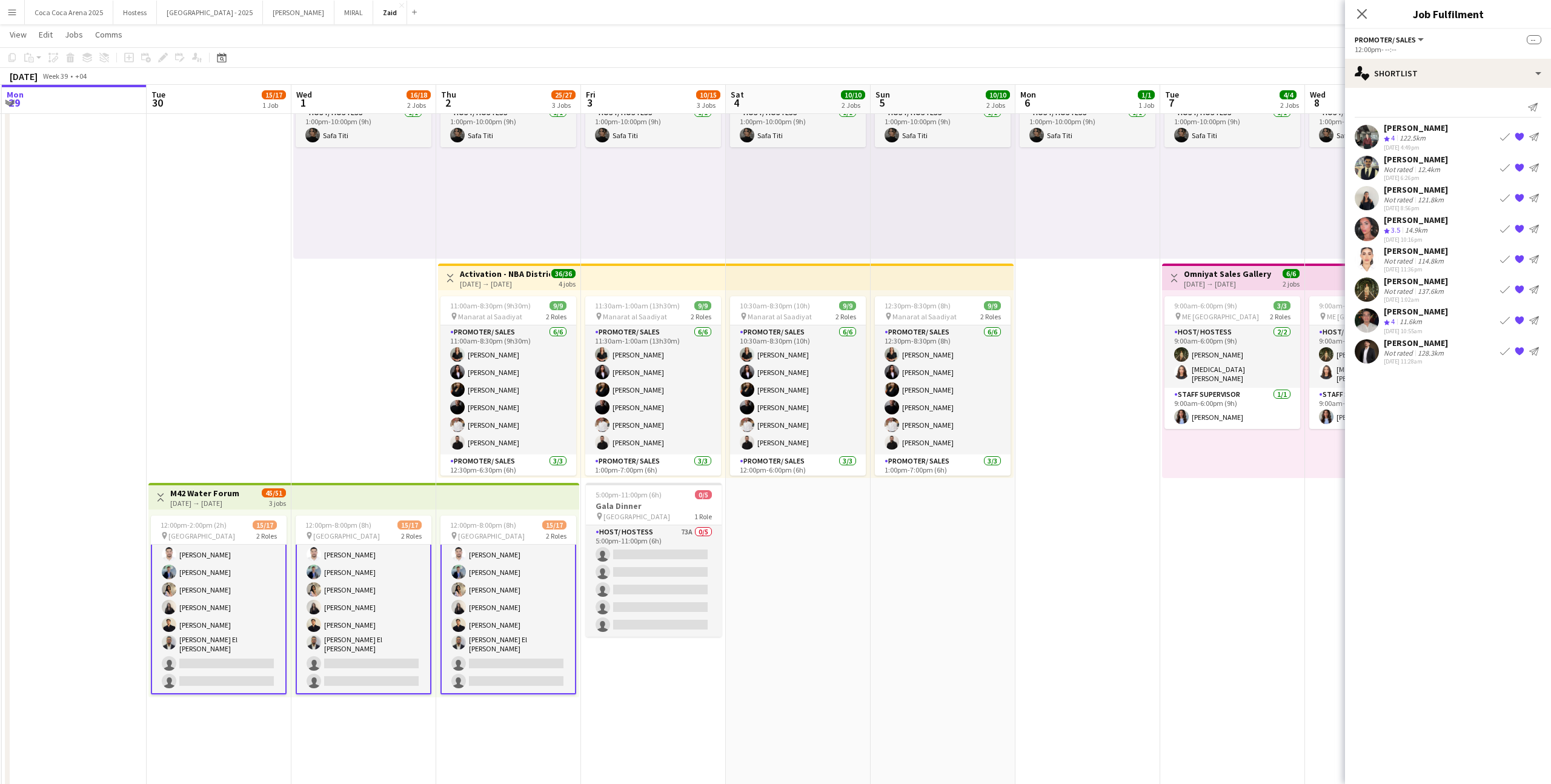
click at [1450, 145] on div "Nadia Hatim Crew rating 4 122.5km 23-09-2025 4:49pm Book crew {{ spriteTitle }}…" at bounding box center [1447, 137] width 206 height 29
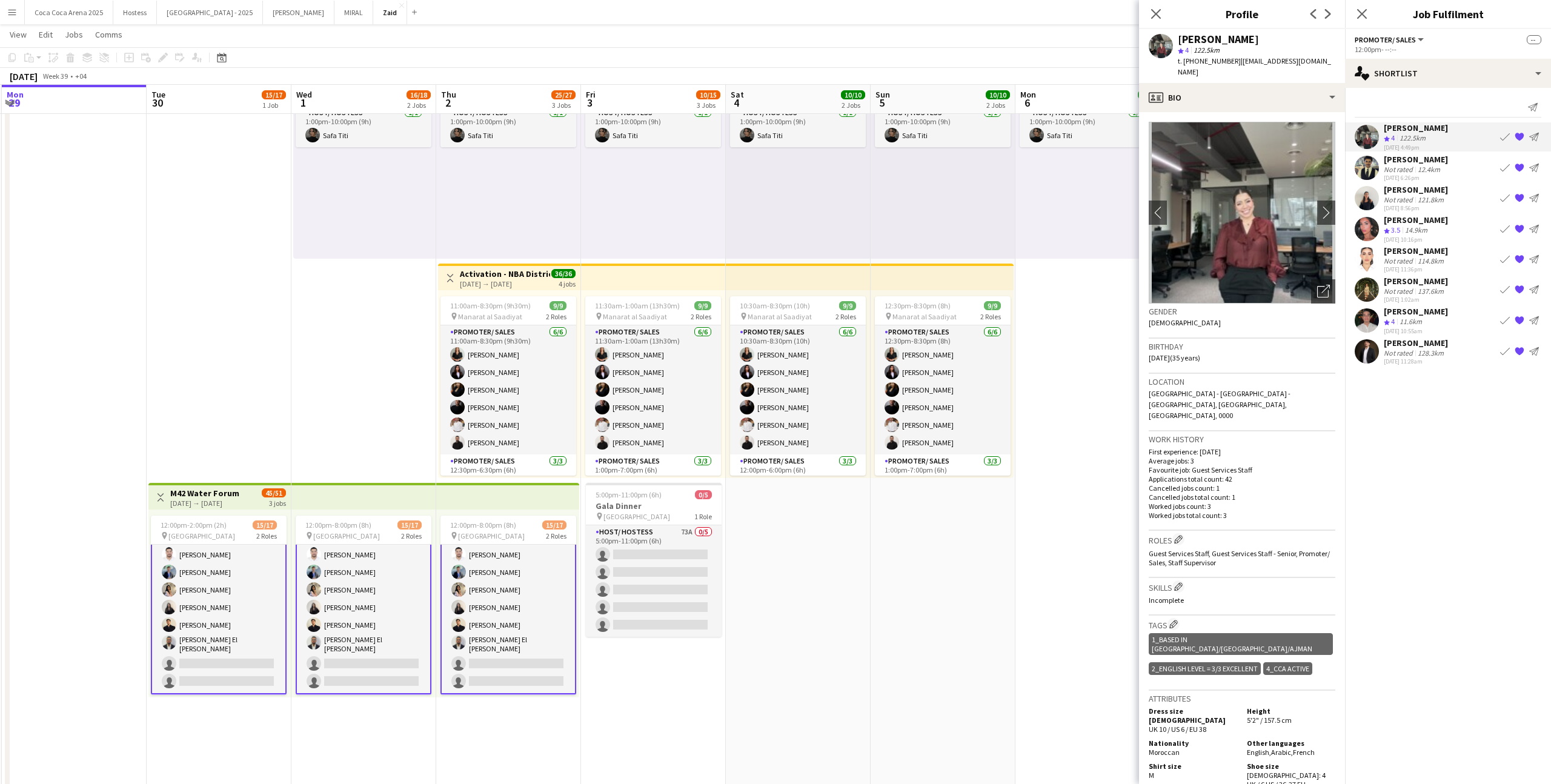
click at [1445, 164] on div "sultan rami Not rated 12.4km 28-09-2025 6:26pm Book crew {{ spriteTitle }} Send…" at bounding box center [1447, 167] width 206 height 28
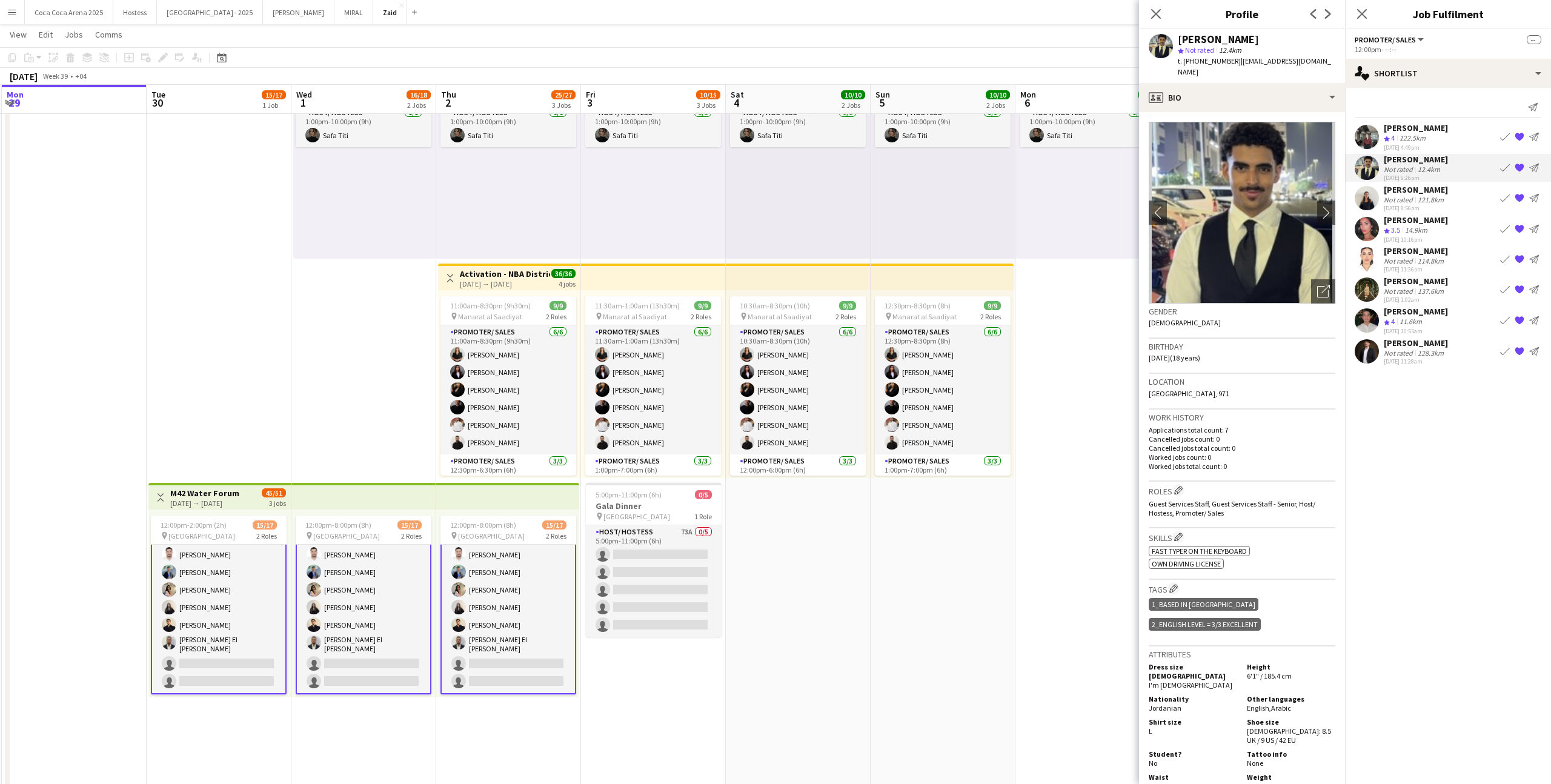
click at [1475, 198] on div "Giuliana De Nicola Not rated 121.8km 23-09-2025 8:56pm Book crew {{ spriteTitle…" at bounding box center [1447, 198] width 206 height 28
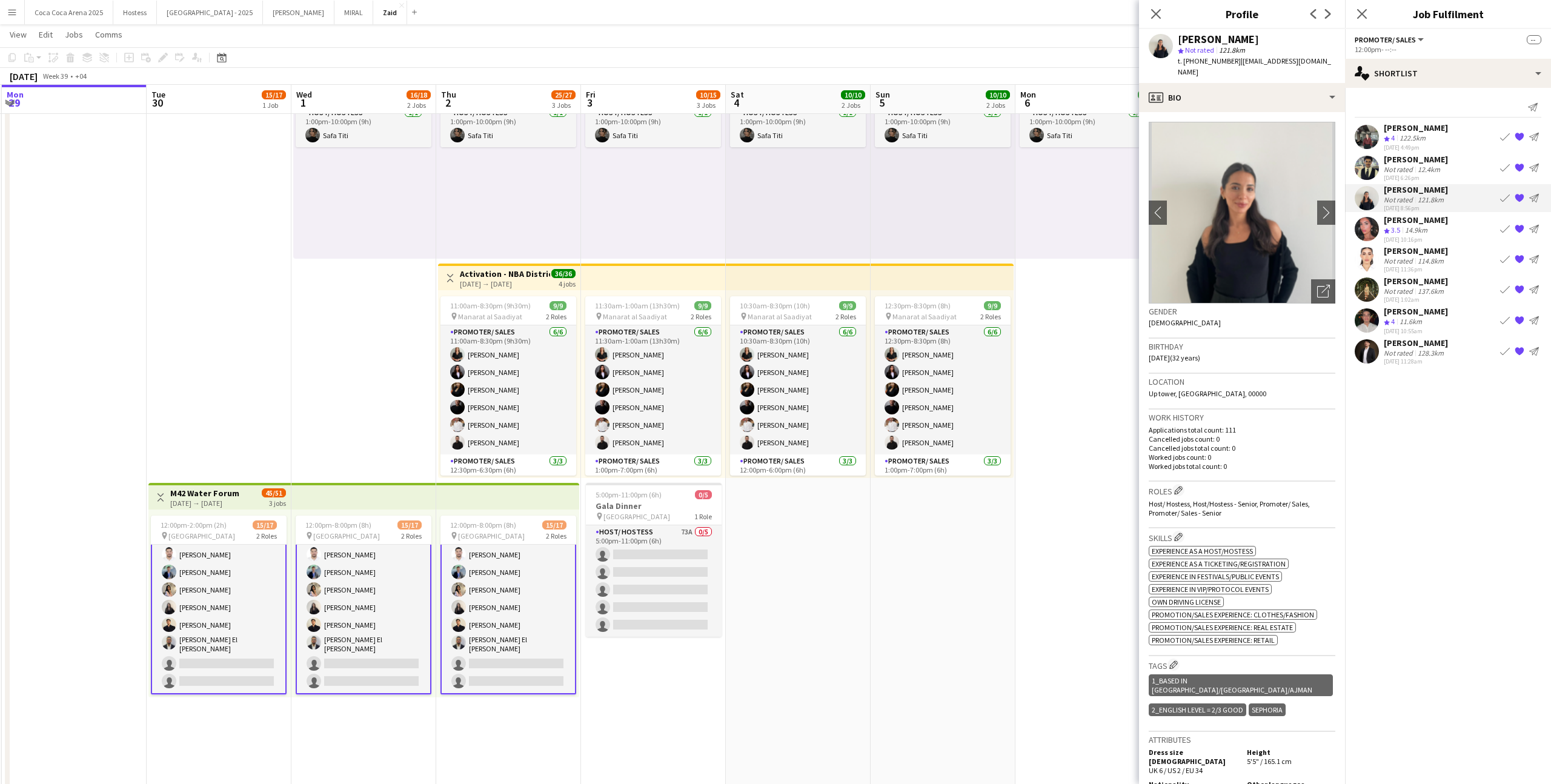
click at [1456, 226] on div "Noura Yassen Crew rating 3.5 14.9km 23-09-2025 10:16pm Book crew {{ spriteTitle…" at bounding box center [1447, 229] width 206 height 29
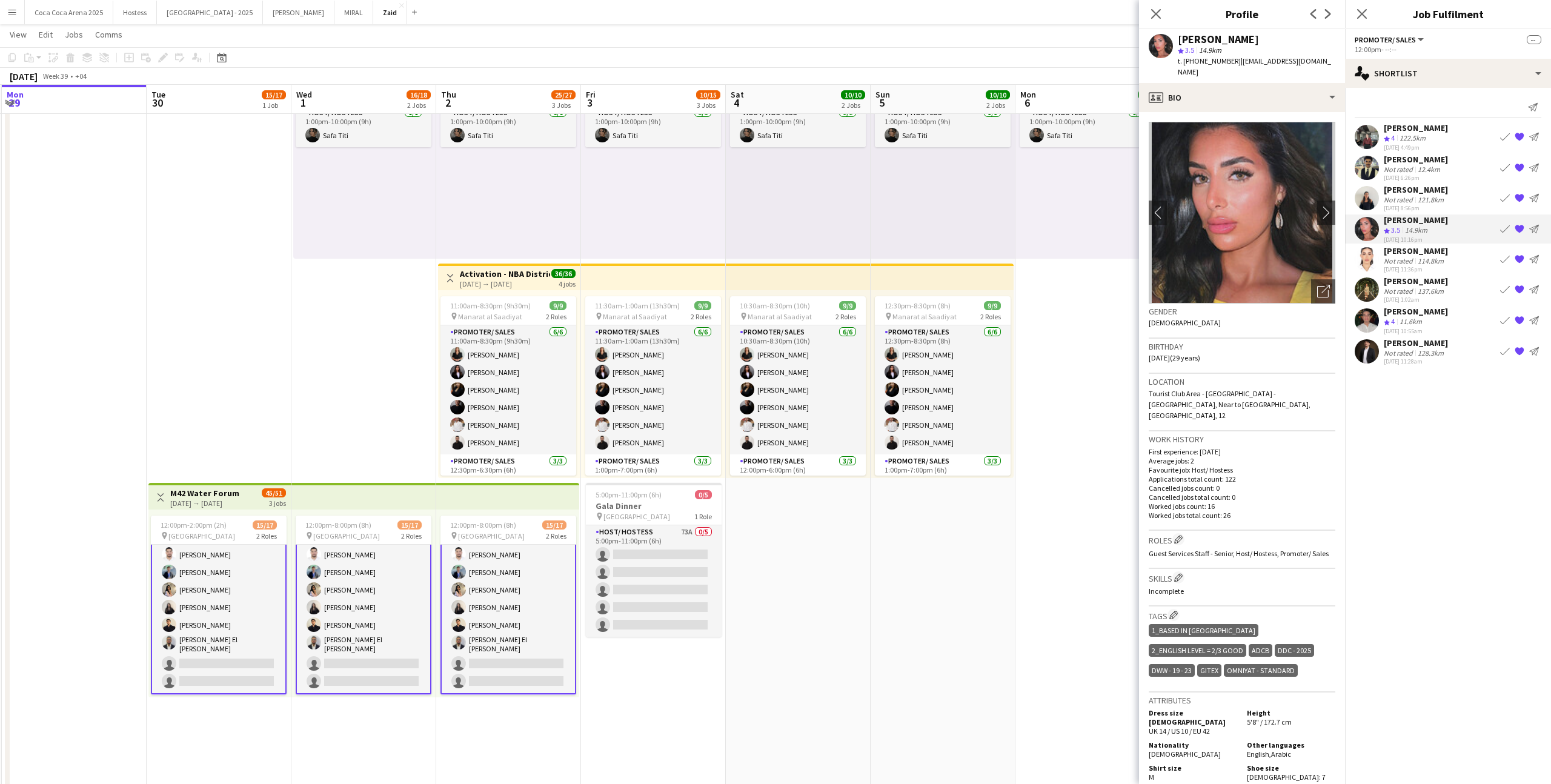
click at [1465, 204] on div "Giuliana De Nicola Not rated 121.8km 23-09-2025 8:56pm Book crew {{ spriteTitle…" at bounding box center [1447, 198] width 206 height 28
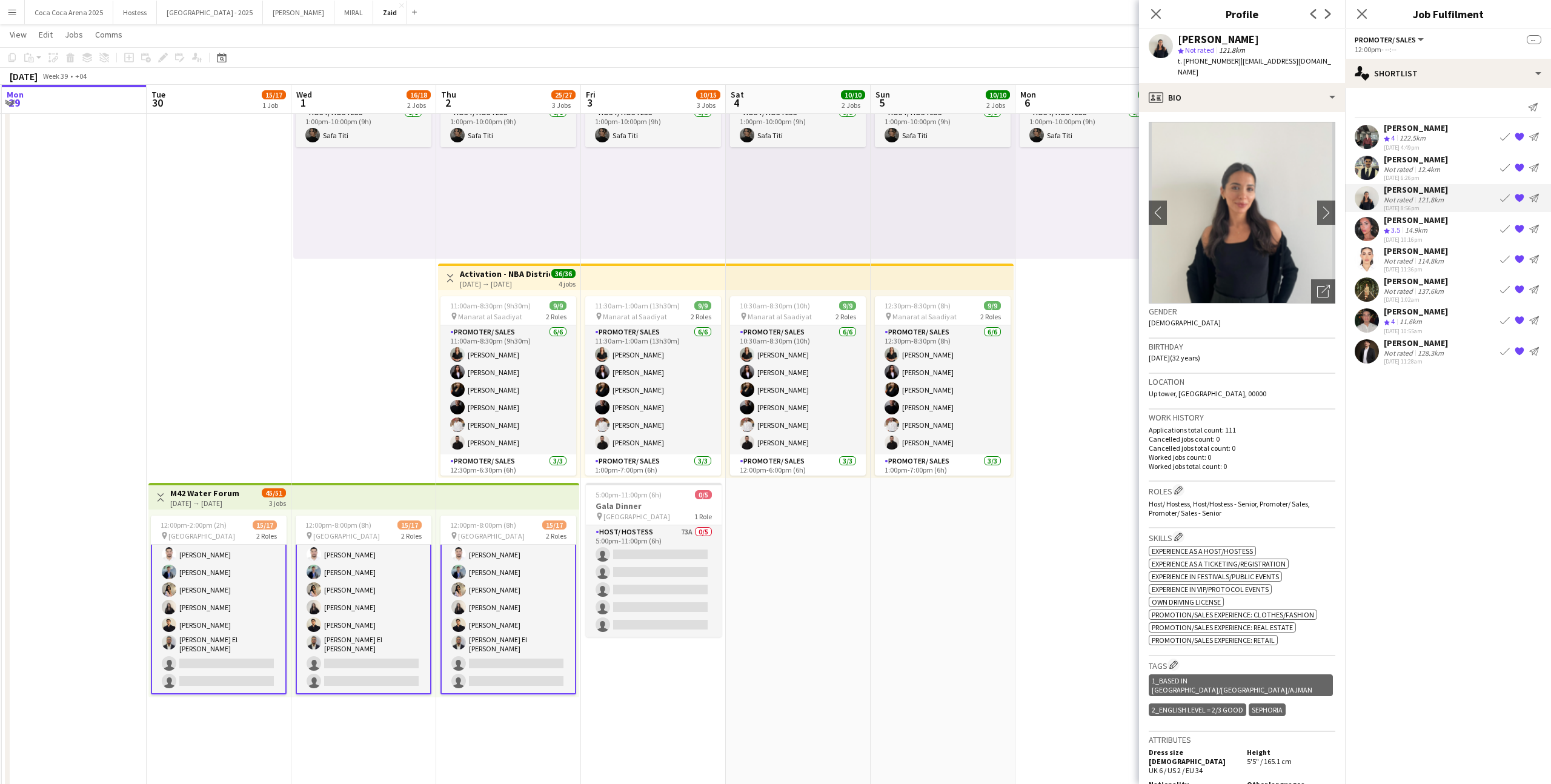
click at [1435, 327] on div "24-09-2025 10:55am" at bounding box center [1416, 331] width 64 height 8
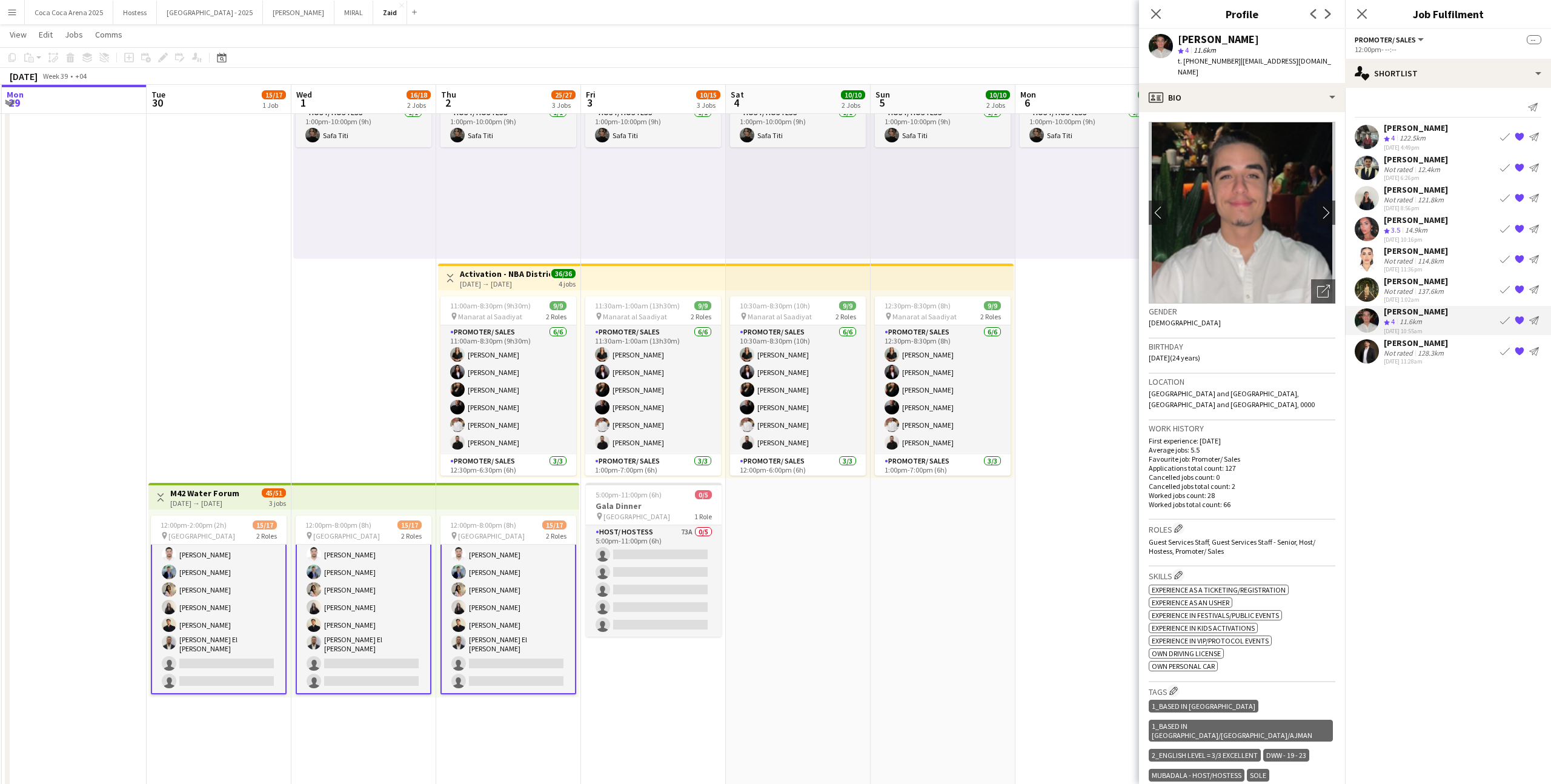
click at [1417, 281] on div "[PERSON_NAME]" at bounding box center [1416, 281] width 64 height 11
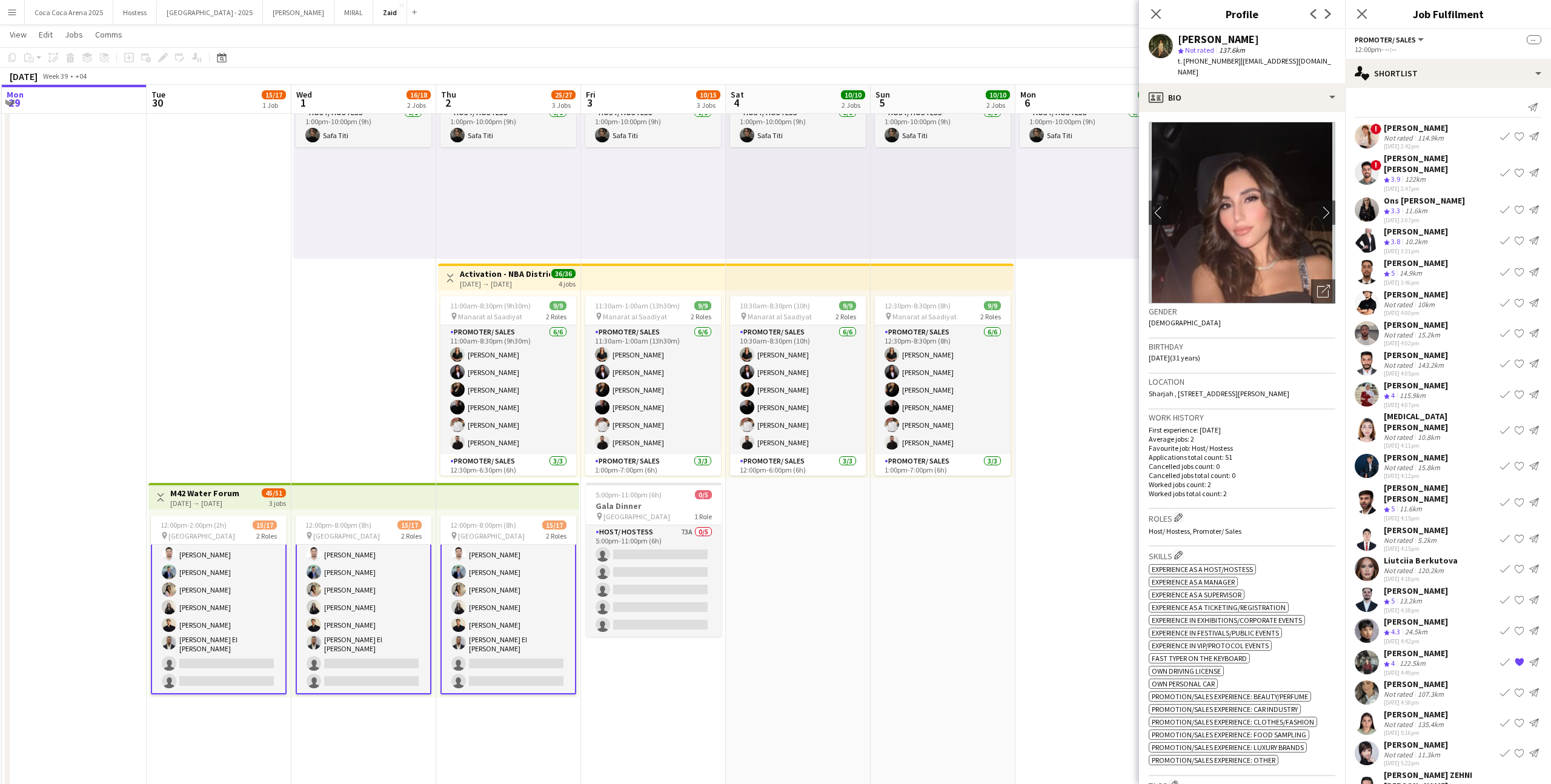
click at [903, 566] on app-date-cell "1:00pm-10:00pm (9h) 1/1 pin ALAIA Boutique 1 Role Host/ Hostess 1/1 1:00pm-10:0…" at bounding box center [942, 543] width 144 height 1008
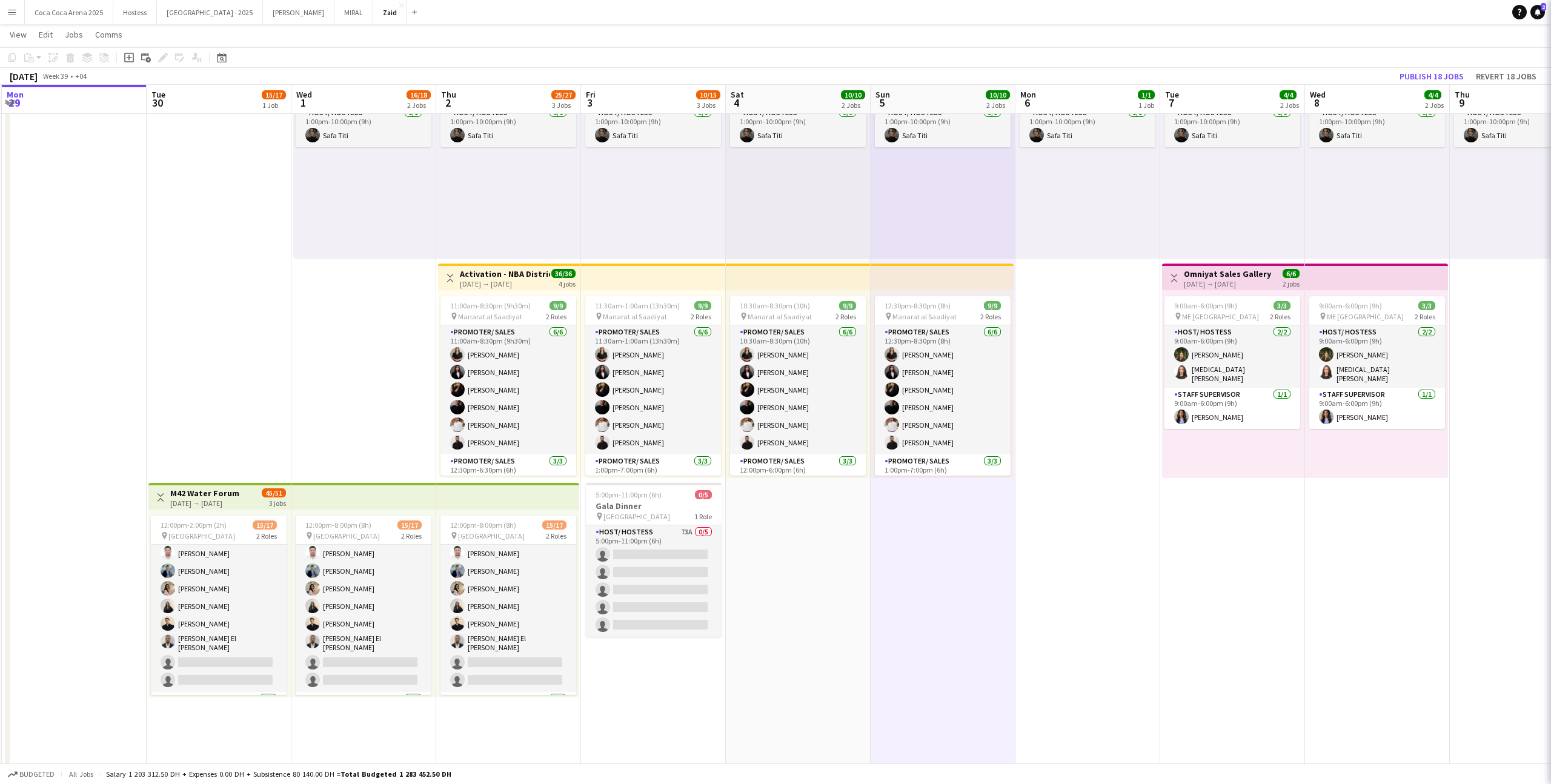
scroll to position [146, 0]
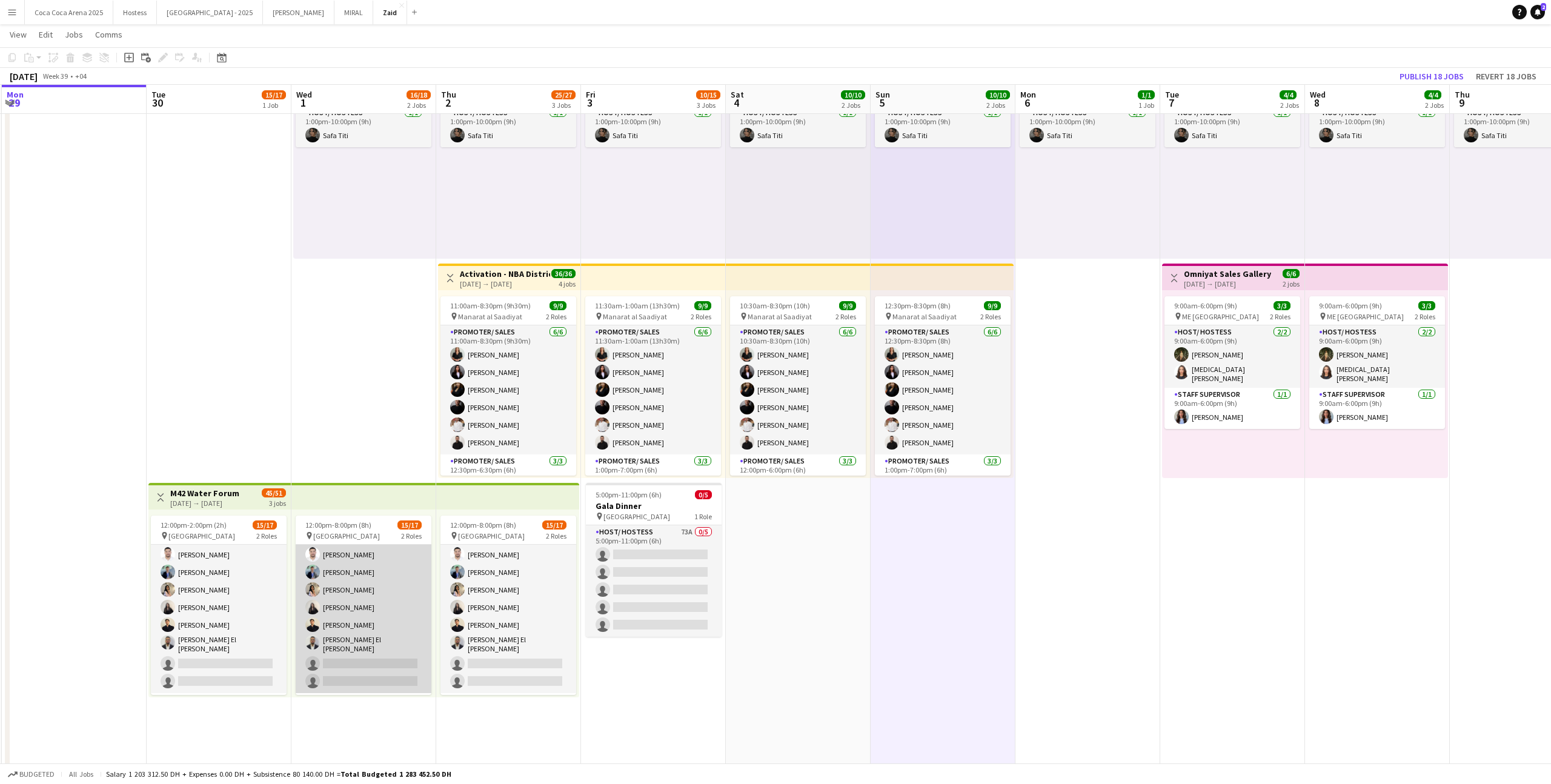
click at [296, 615] on app-card-role "Promoter/ Sales 134A 13/15 12:00pm-8:00pm (8h) Abdullah Aburjeilah Daniel Rashe…" at bounding box center [363, 545] width 135 height 295
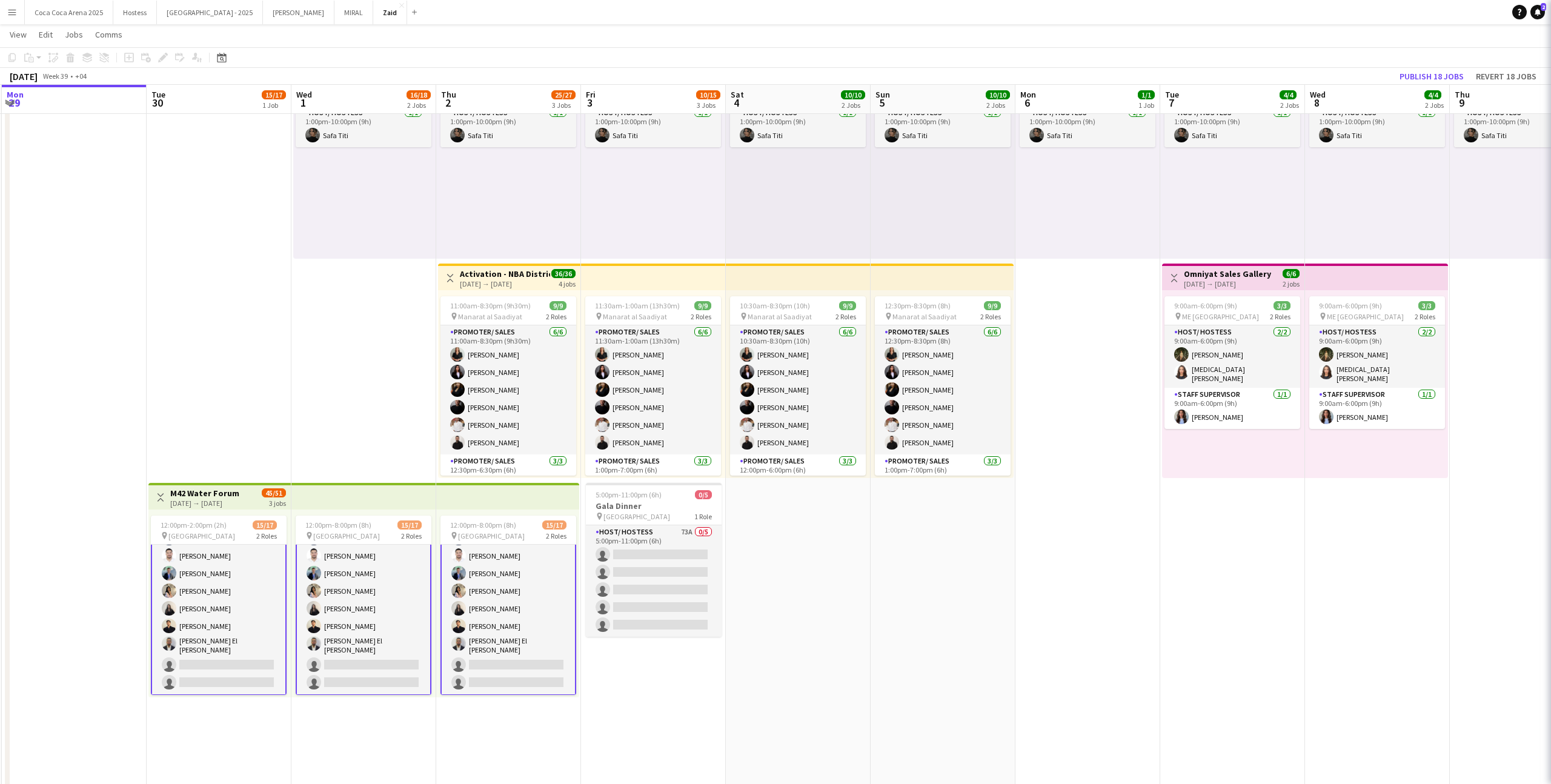
scroll to position [147, 0]
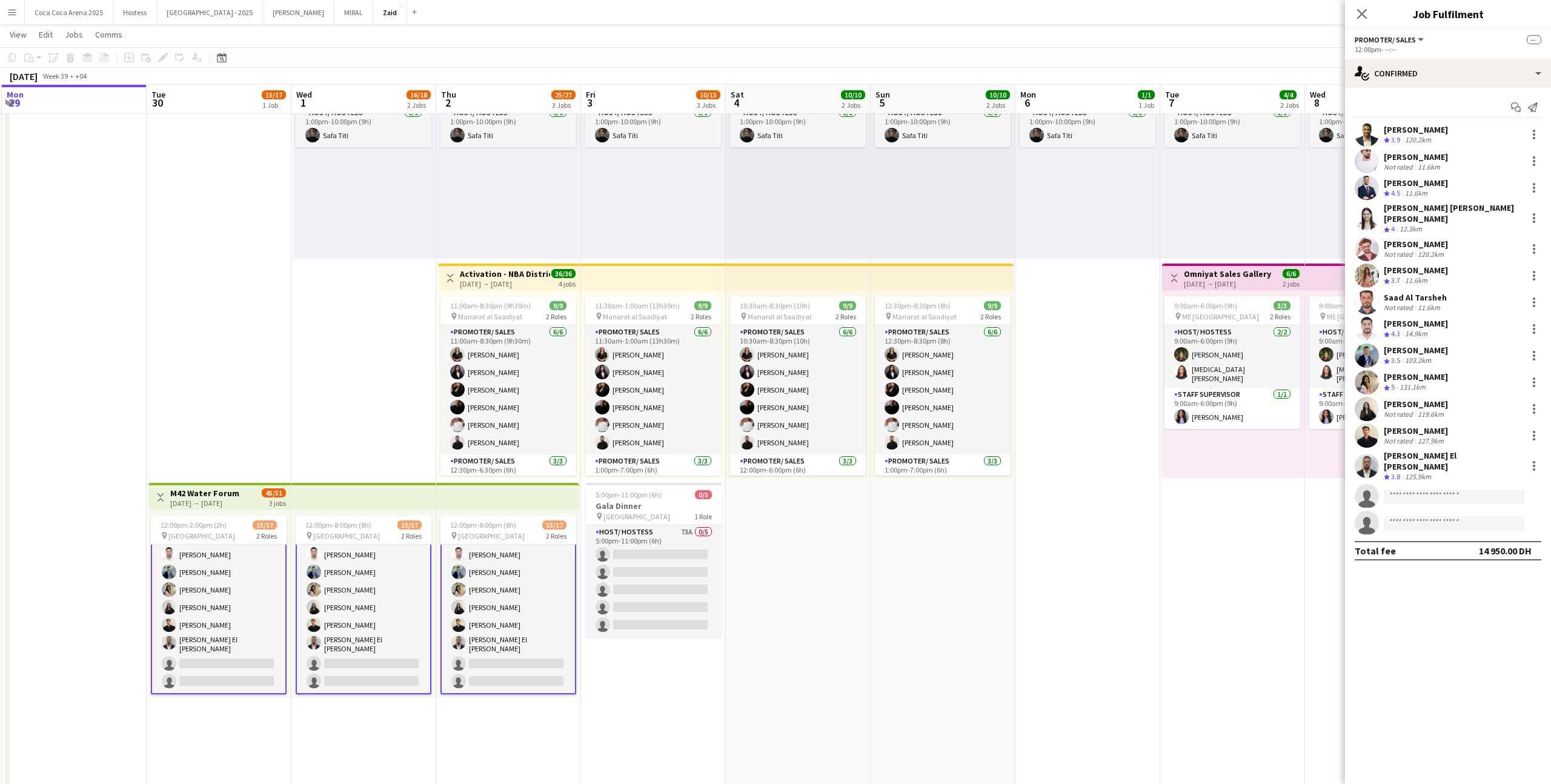
click at [276, 616] on app-card-role "Promoter/ Sales 133A 13/15 12:00pm-2:00pm (2h) Abdullah Aburjeilah Daniel Rashe…" at bounding box center [219, 545] width 135 height 296
click at [1417, 56] on app-options-switcher "Promoter/ Sales All roles Promoter/ Sales 15/17 12:00pm-2:00pm (2h)" at bounding box center [1447, 44] width 206 height 30
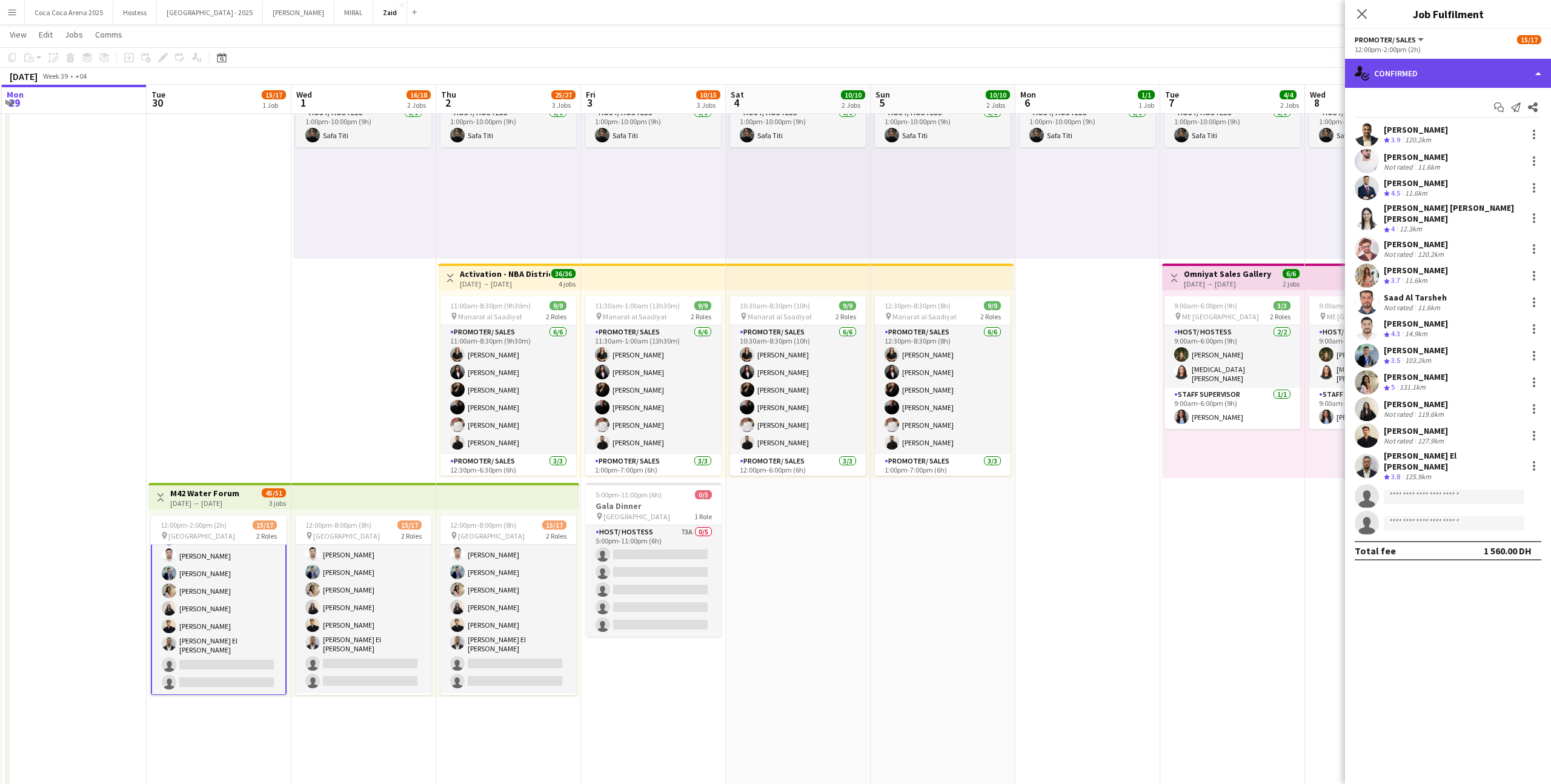
click at [1422, 73] on div "single-neutral-actions-check-2 Confirmed" at bounding box center [1447, 73] width 206 height 29
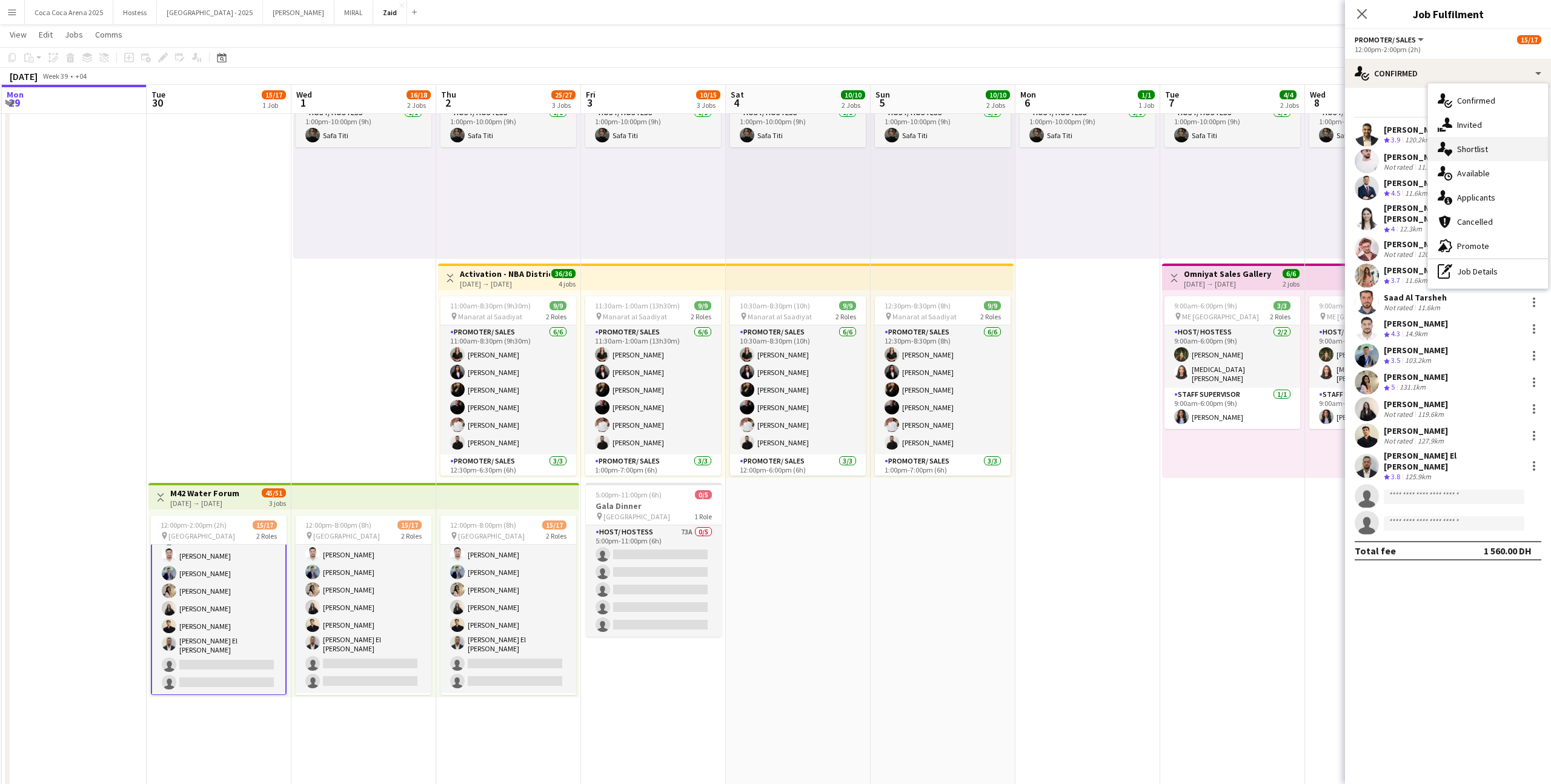
click at [1495, 145] on div "single-neutral-actions-heart Shortlist" at bounding box center [1488, 149] width 120 height 24
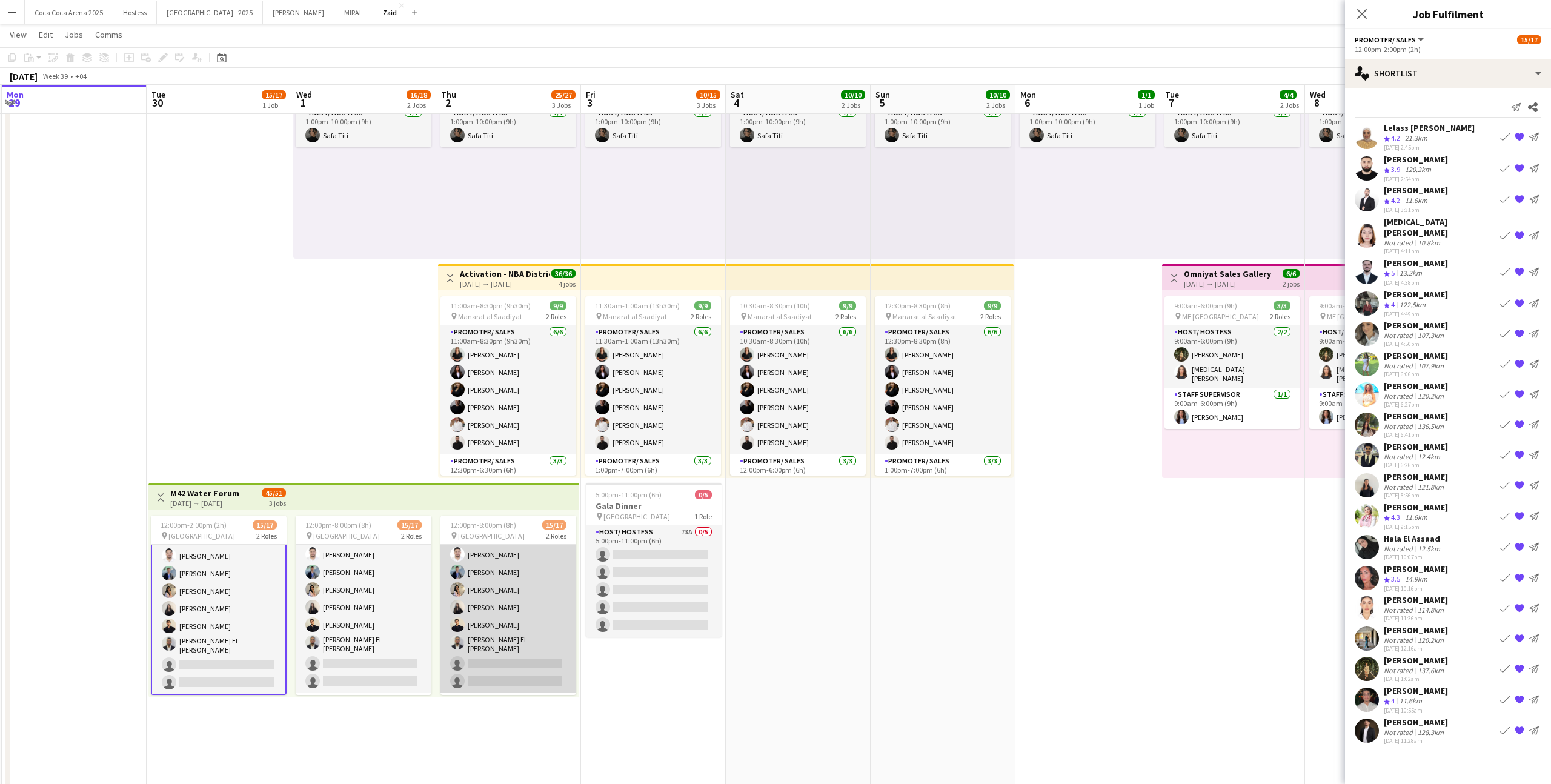
click at [442, 579] on app-card-role "Promoter/ Sales 133A 13/15 12:00pm-8:00pm (8h) Abdullah Aburjeilah Daniel Rashe…" at bounding box center [508, 545] width 135 height 295
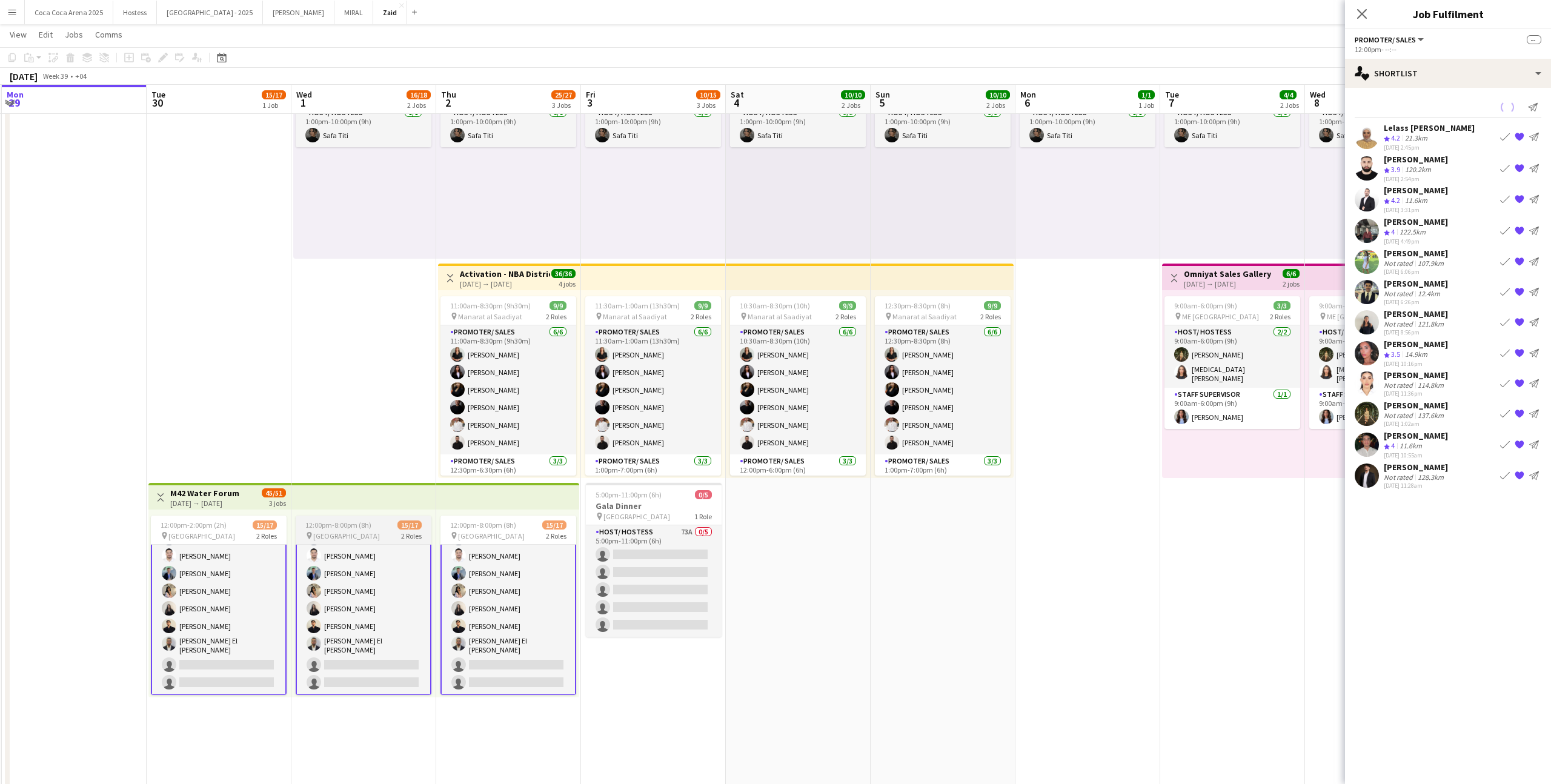
scroll to position [147, 0]
click at [415, 586] on app-card-role "Promoter/ Sales 134A 13/15 12:00pm-8:00pm (8h) Abdullah Aburjeilah Daniel Rashe…" at bounding box center [363, 545] width 135 height 296
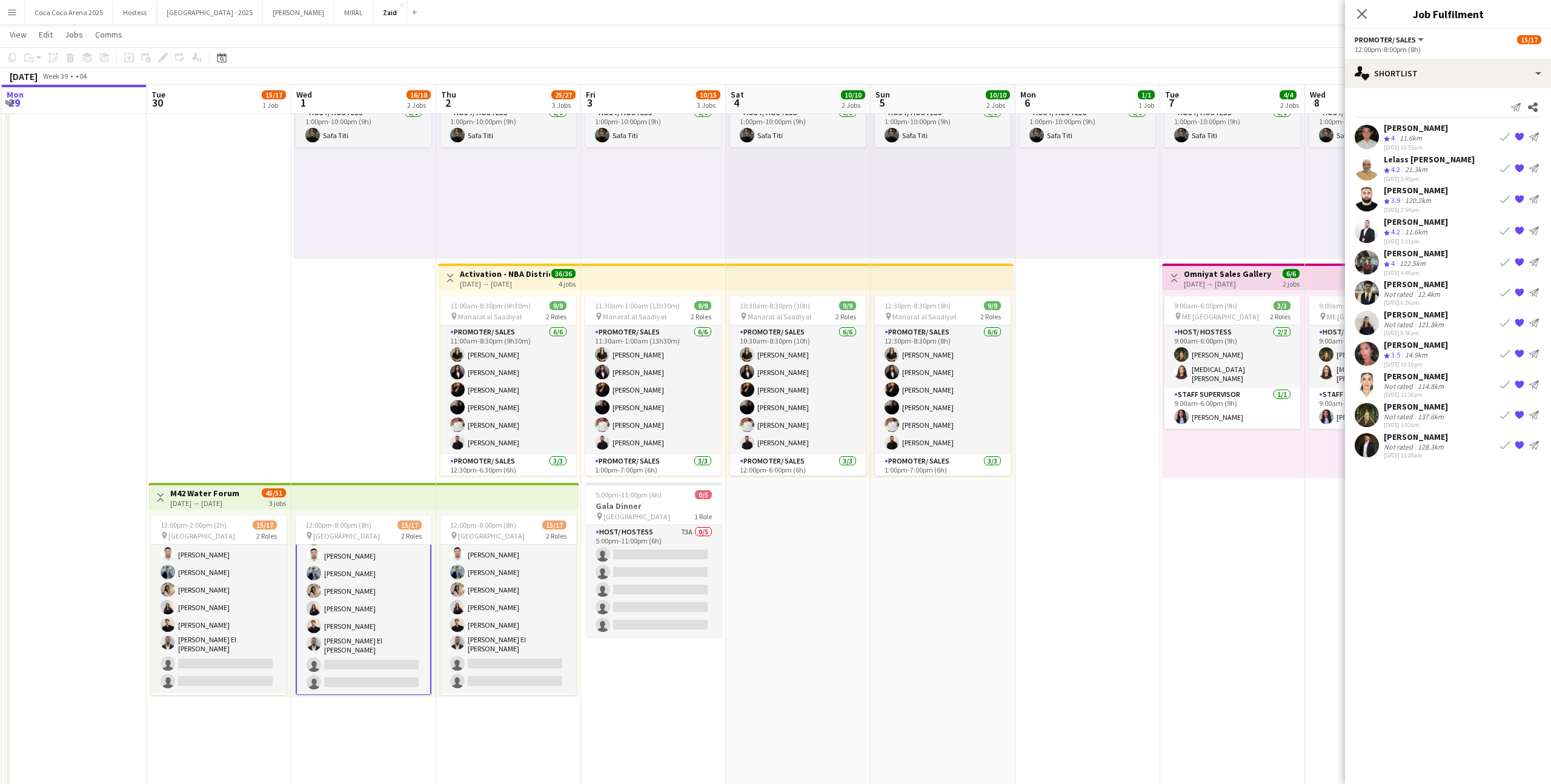
click at [413, 587] on app-card-role "Promoter/ Sales 134A 13/15 12:00pm-8:00pm (8h) Abdullah Aburjeilah Daniel Rashe…" at bounding box center [363, 546] width 135 height 296
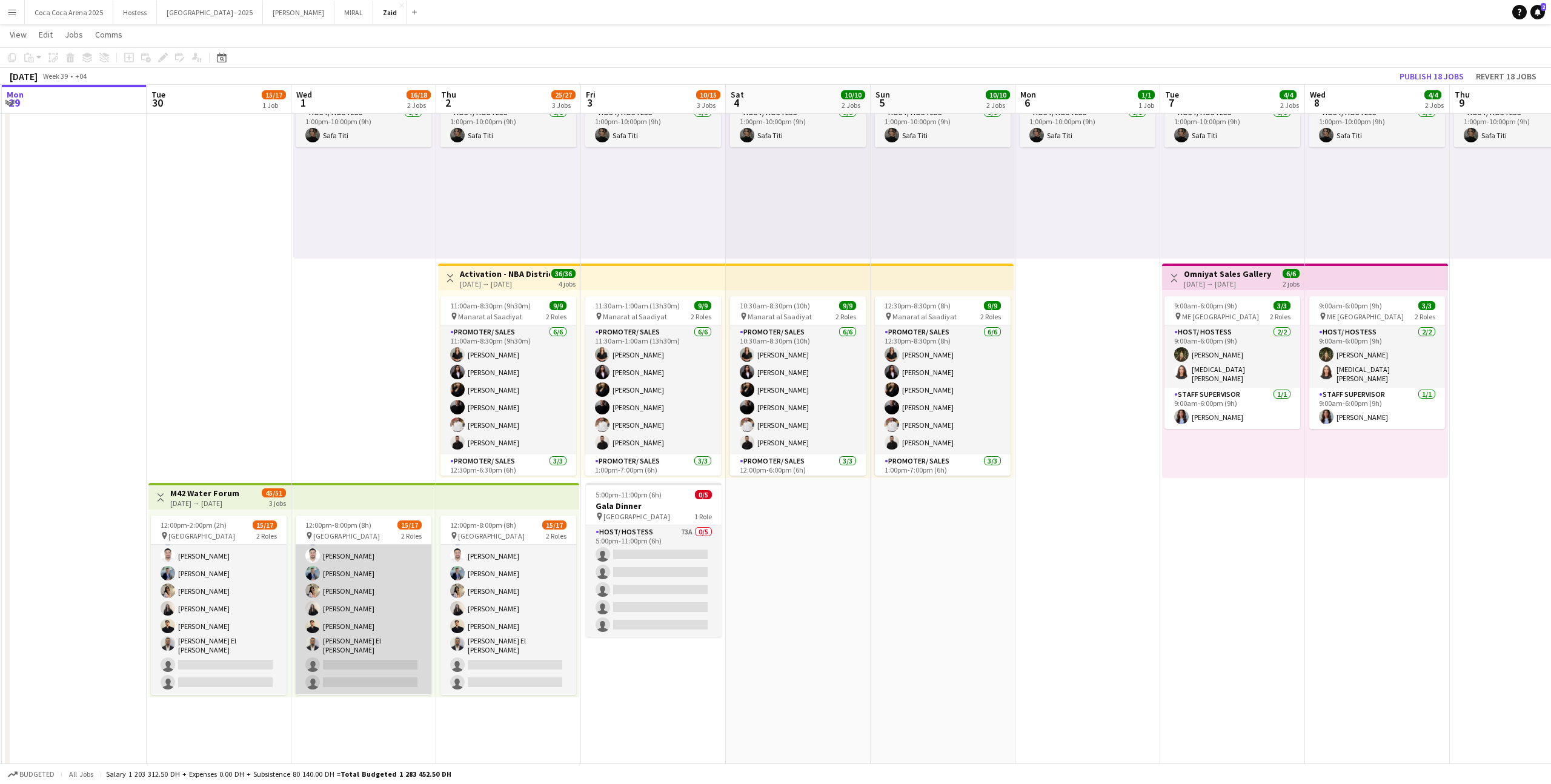
click at [413, 587] on app-card-role "Promoter/ Sales 134A 13/15 12:00pm-8:00pm (8h) Abdullah Aburjeilah Daniel Rashe…" at bounding box center [363, 547] width 135 height 295
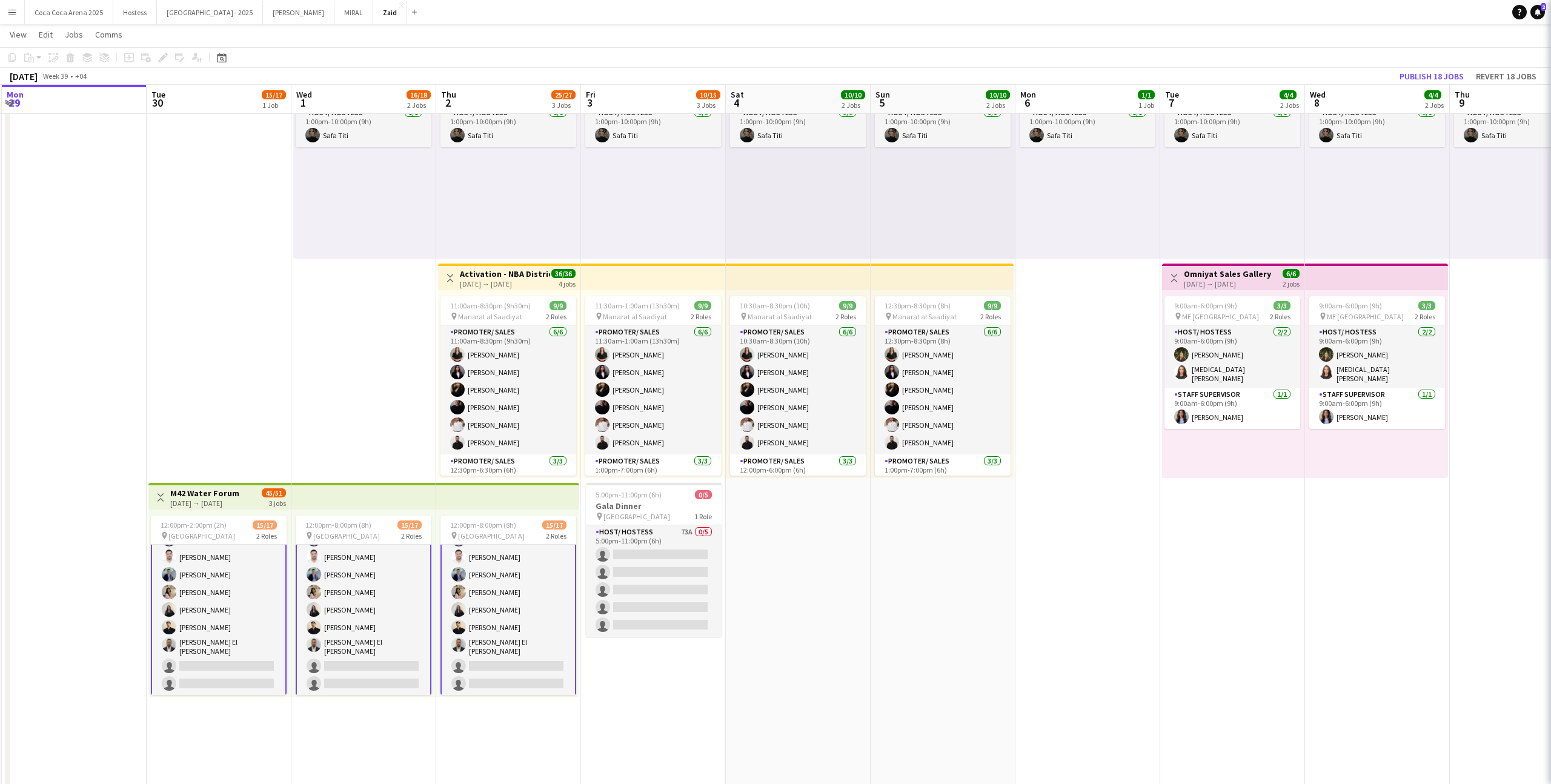
scroll to position [146, 0]
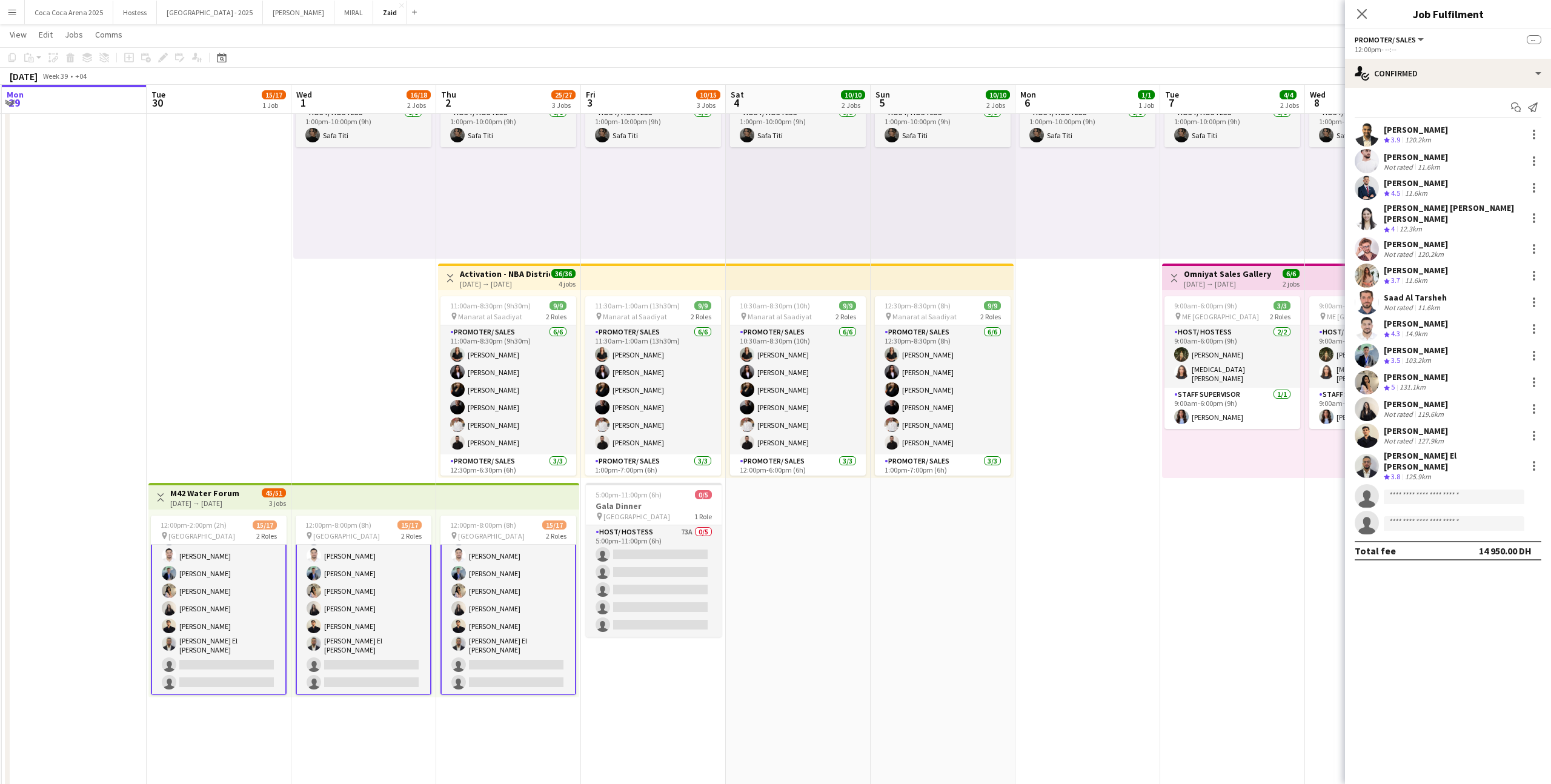
click at [413, 587] on app-card-role "Promoter/ Sales 134A 13/15 12:00pm-8:00pm (8h) Abdullah Aburjeilah Daniel Rashe…" at bounding box center [363, 546] width 135 height 296
click at [1533, 107] on icon "Share" at bounding box center [1533, 108] width 10 height 10
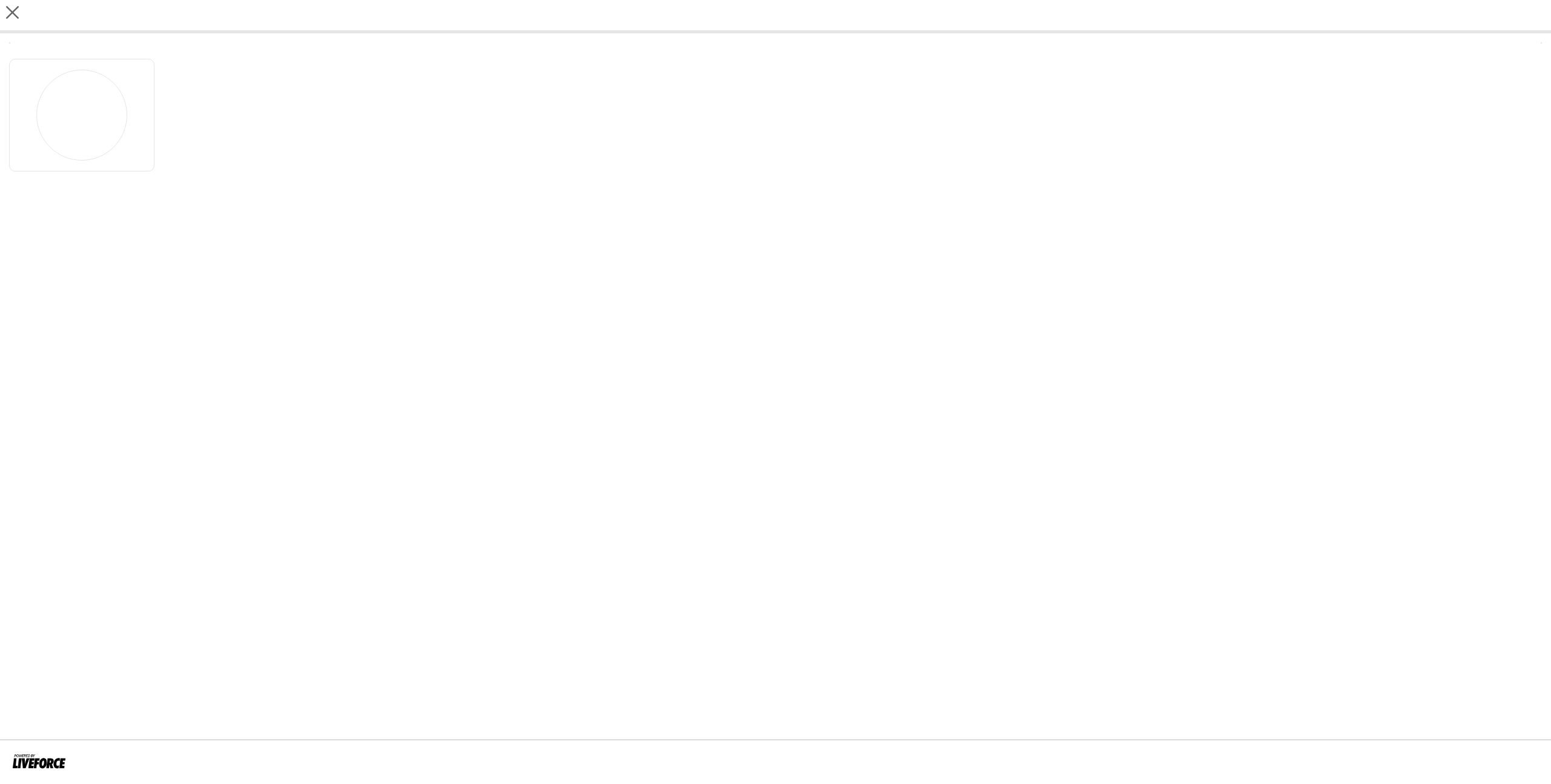
click at [1530, 104] on div at bounding box center [775, 112] width 1533 height 119
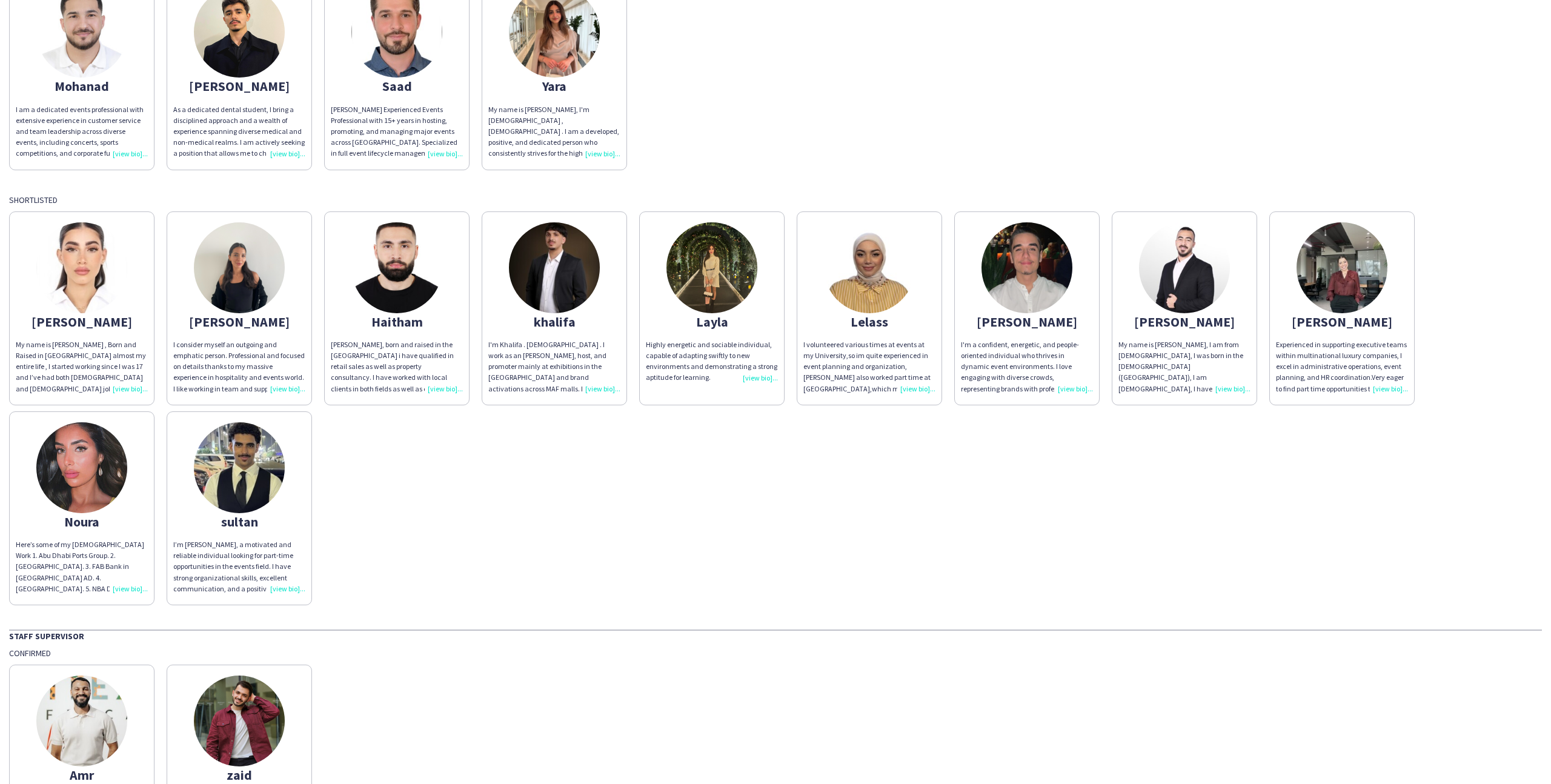
scroll to position [407, 0]
click at [673, 286] on app-share-pages-crew-card "Layla Highly energetic and sociable individual, capable of adapting swiftly to …" at bounding box center [712, 307] width 145 height 194
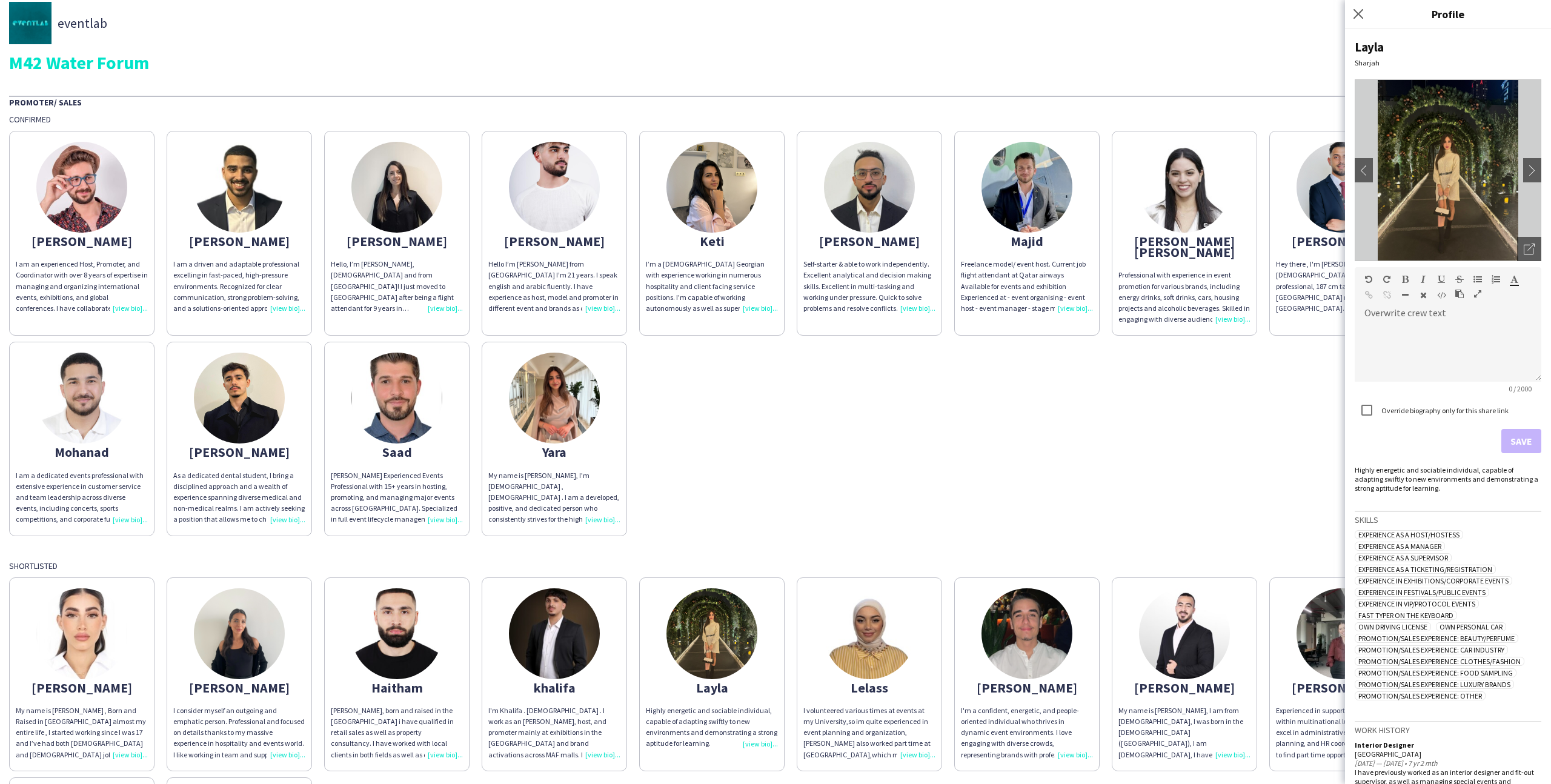
scroll to position [0, 0]
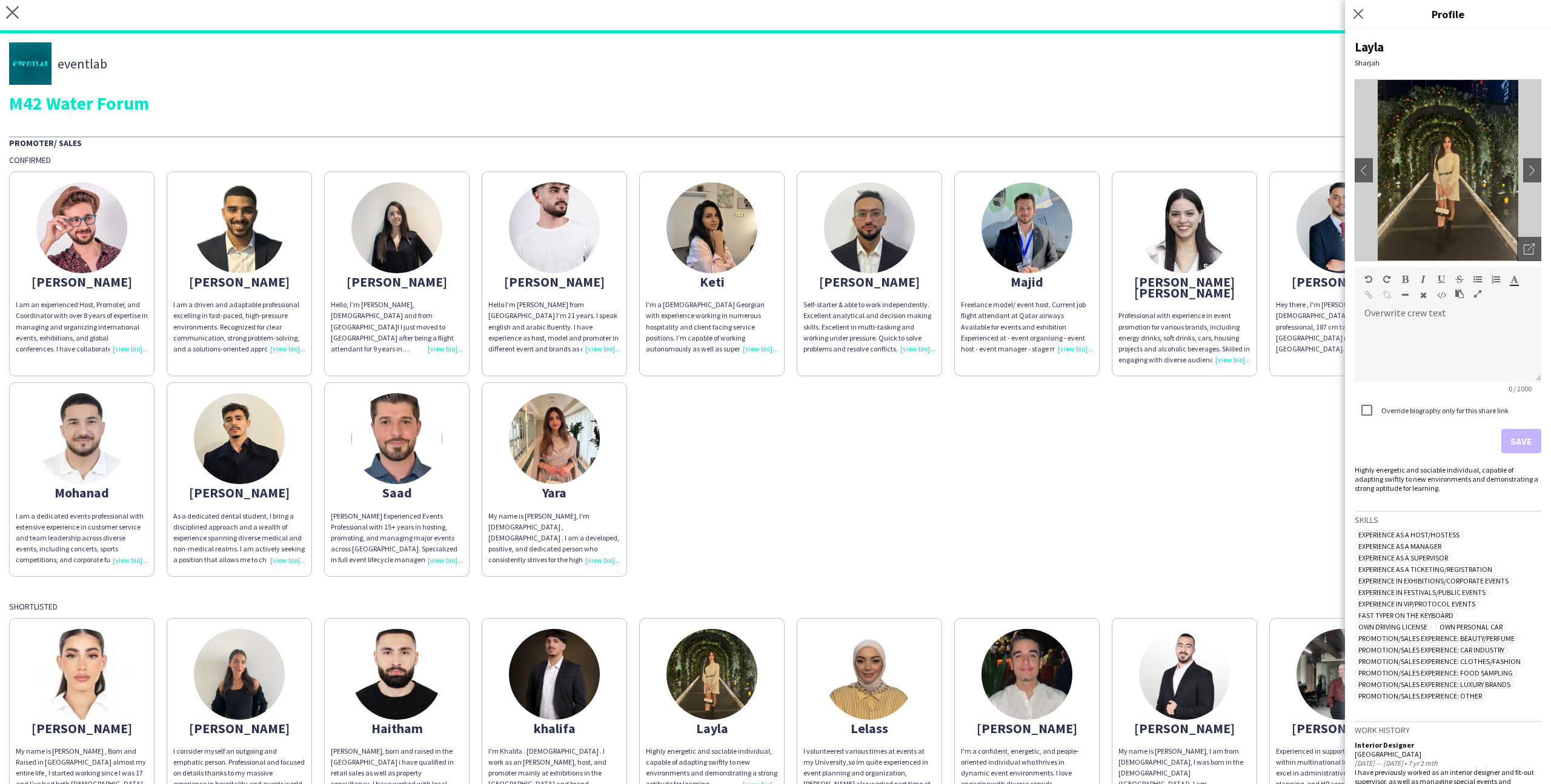
click at [815, 374] on div "Abdelrahman I am an experienced Host, Promoter, and Coordinator with over 8 yea…" at bounding box center [775, 371] width 1533 height 412
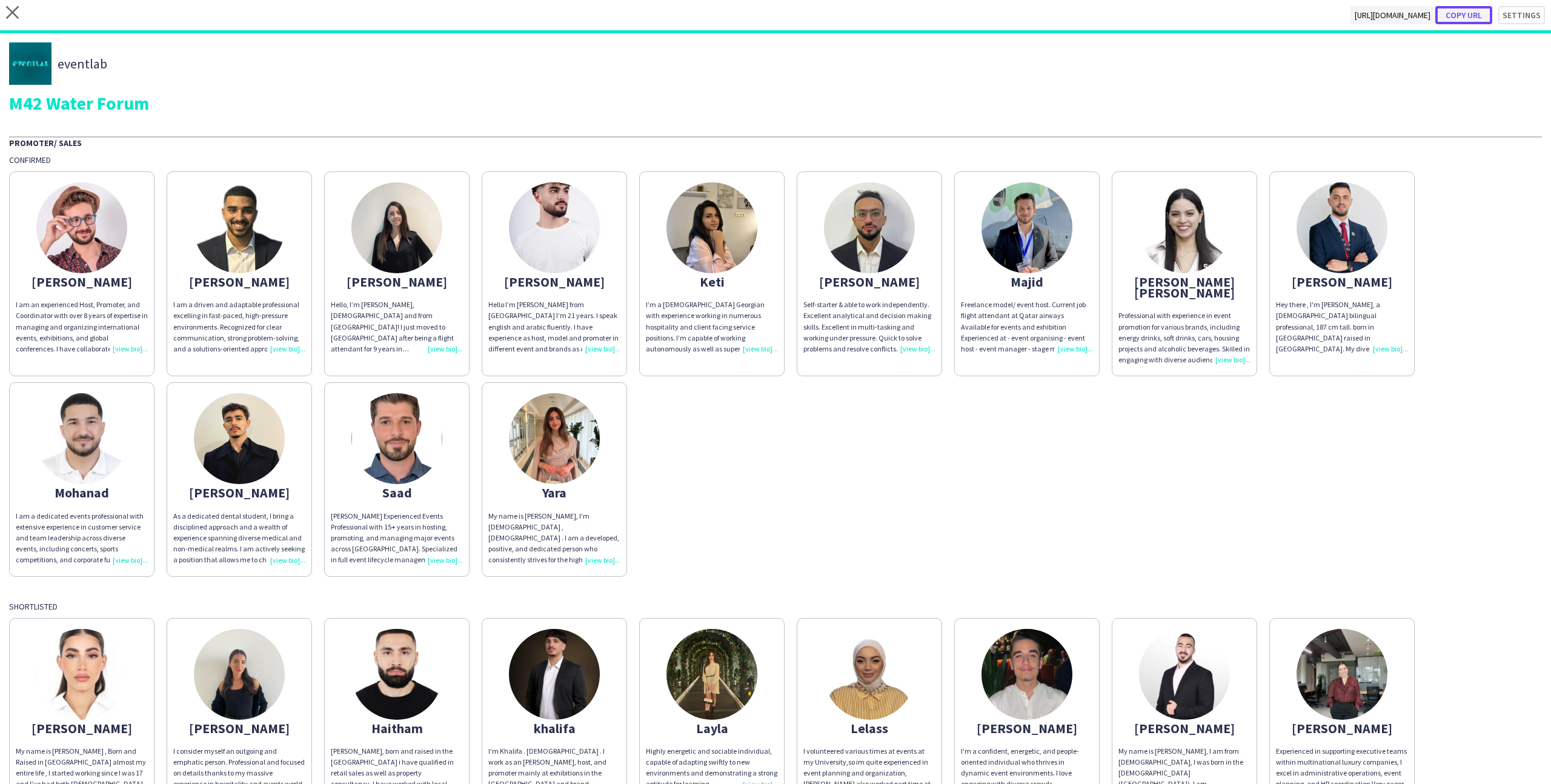
click at [1464, 7] on button "Copy url" at bounding box center [1464, 15] width 57 height 18
type textarea "**********"
click at [6, 12] on icon "close" at bounding box center [12, 12] width 13 height 13
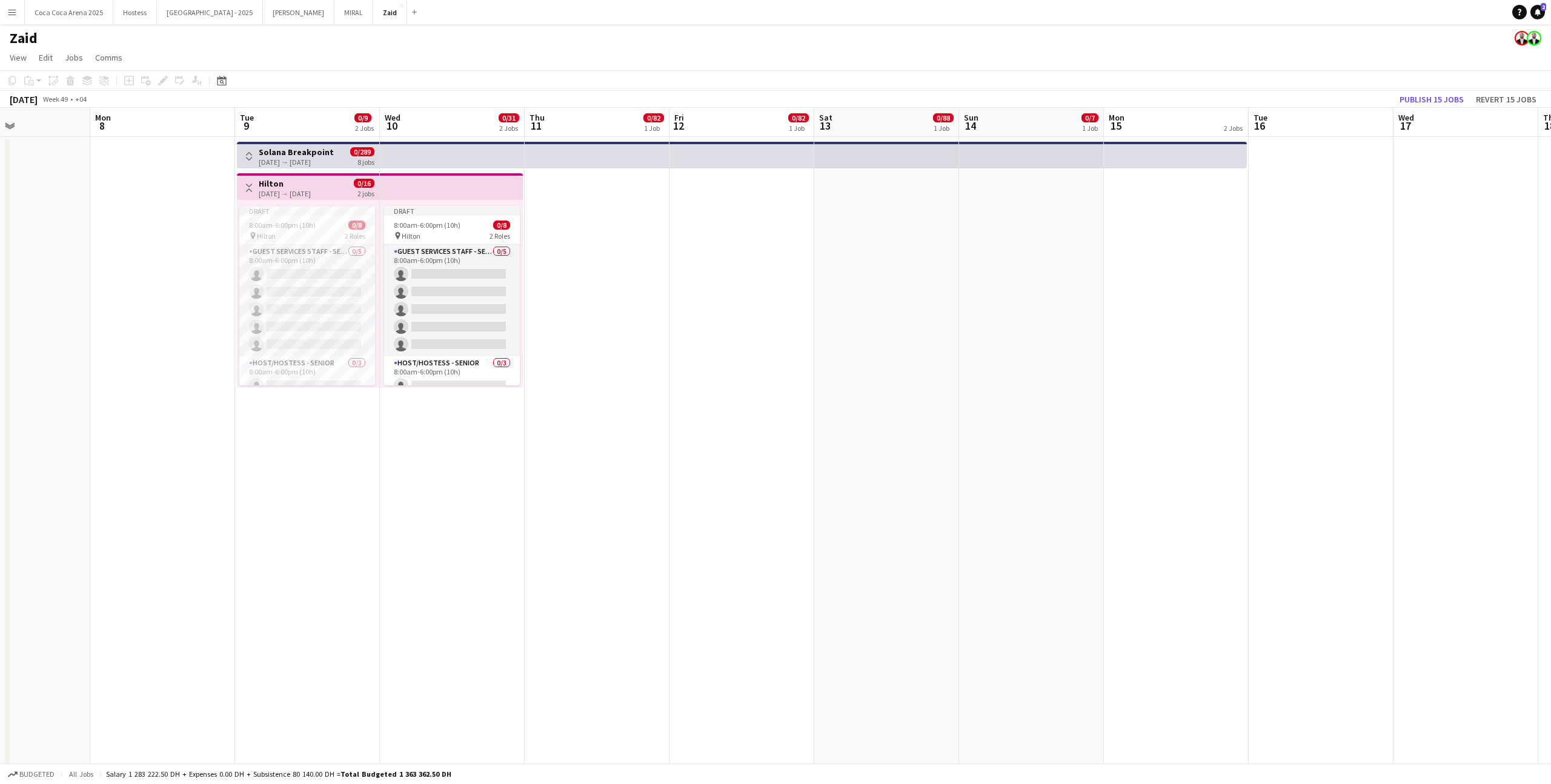
scroll to position [0, 487]
click at [245, 186] on button "Toggle View" at bounding box center [251, 187] width 14 height 14
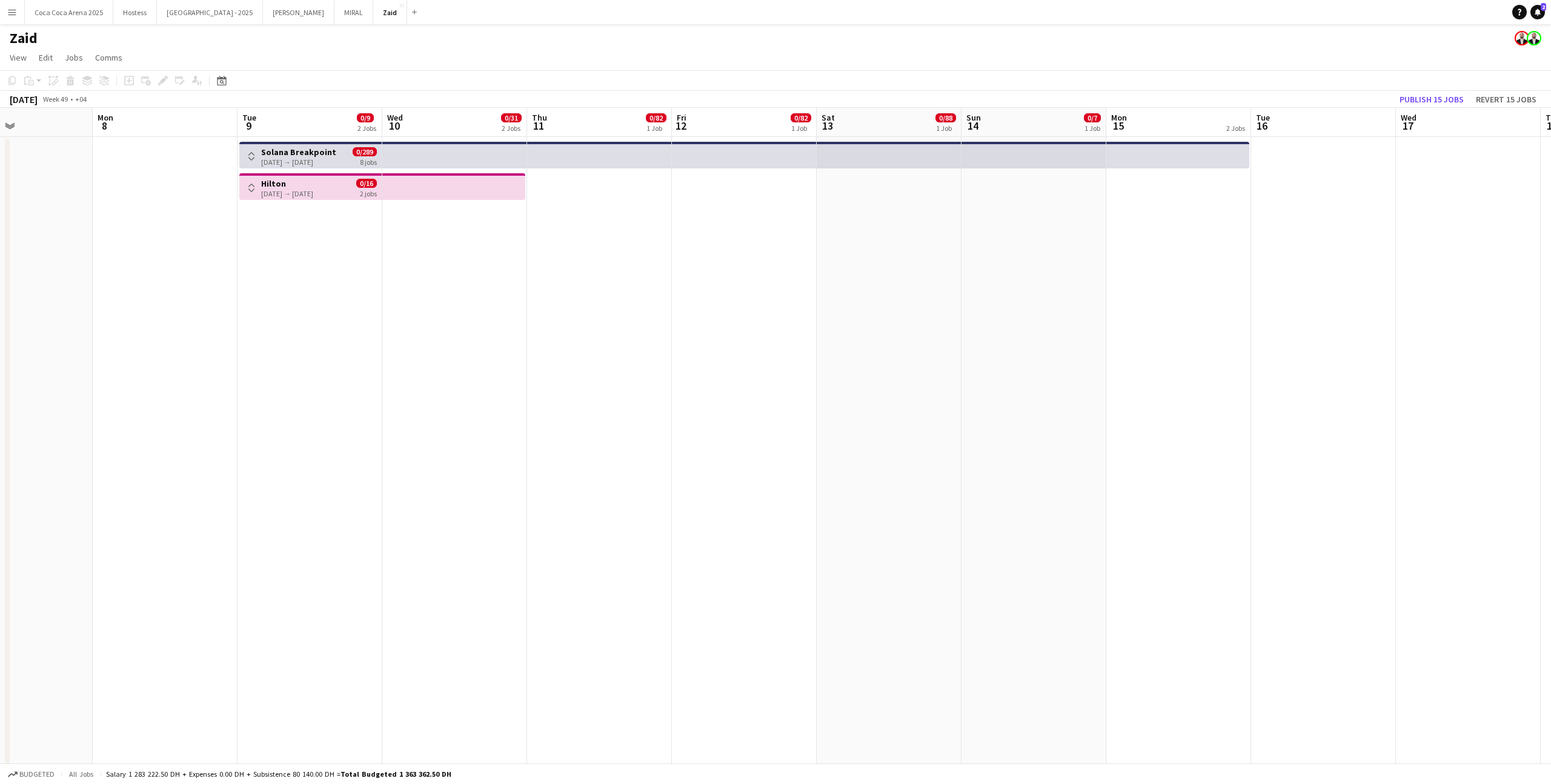
click at [261, 184] on h3 "Hilton" at bounding box center [287, 183] width 52 height 11
click at [244, 159] on button "Toggle View" at bounding box center [251, 155] width 14 height 14
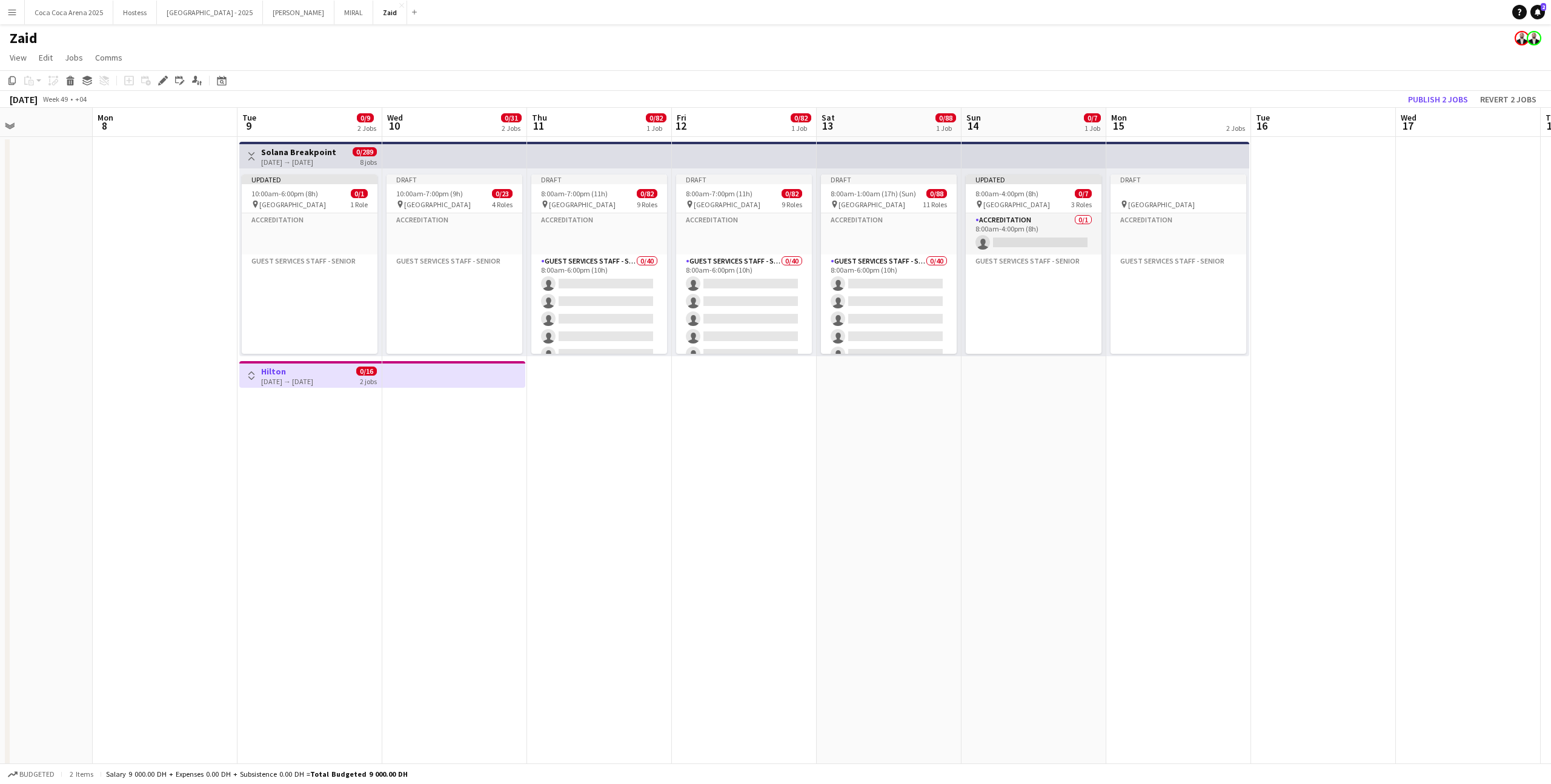
click at [253, 372] on app-icon "Toggle View" at bounding box center [251, 376] width 8 height 8
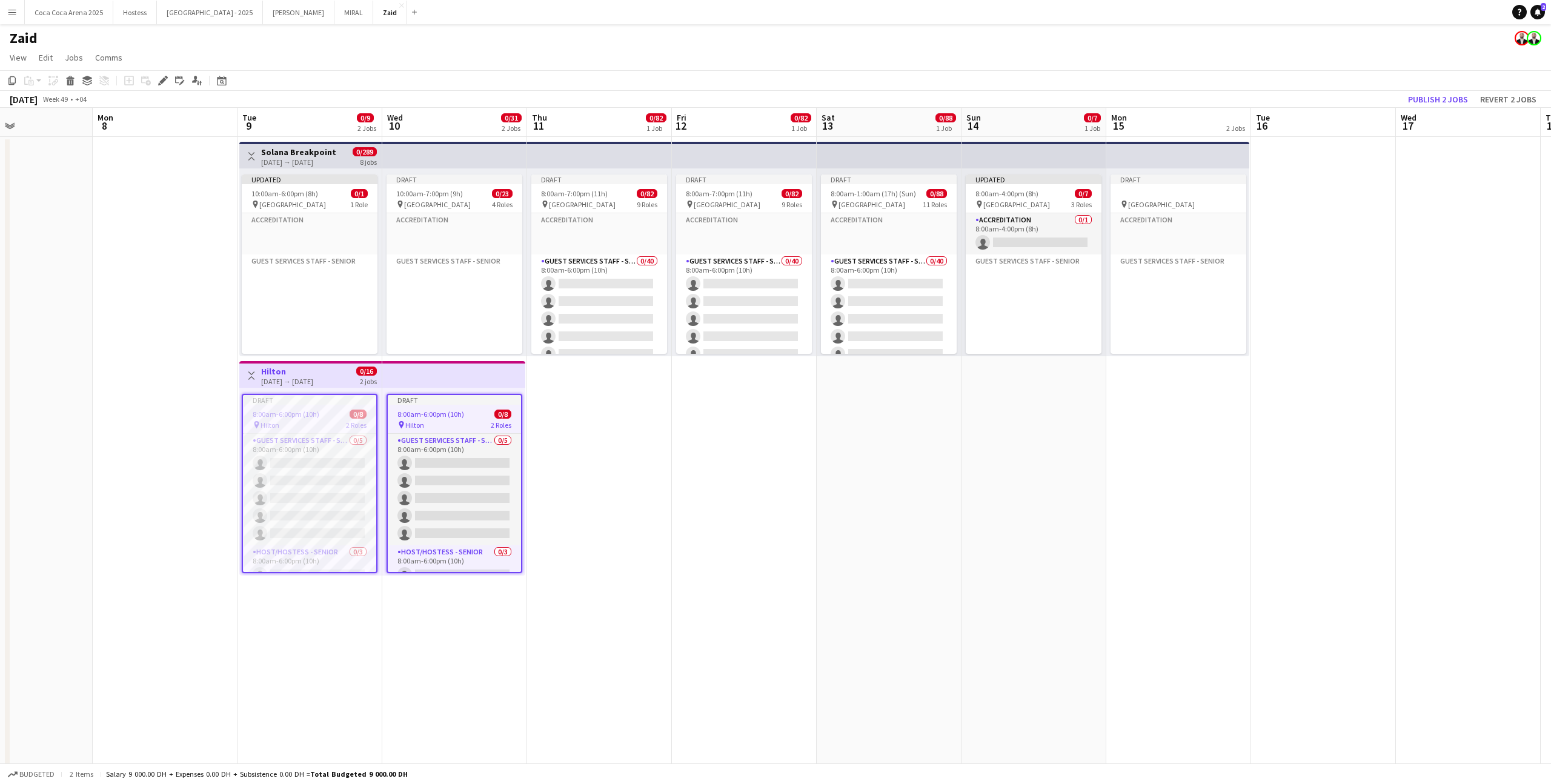
click at [460, 413] on span "8:00am-6:00pm (10h)" at bounding box center [431, 413] width 67 height 9
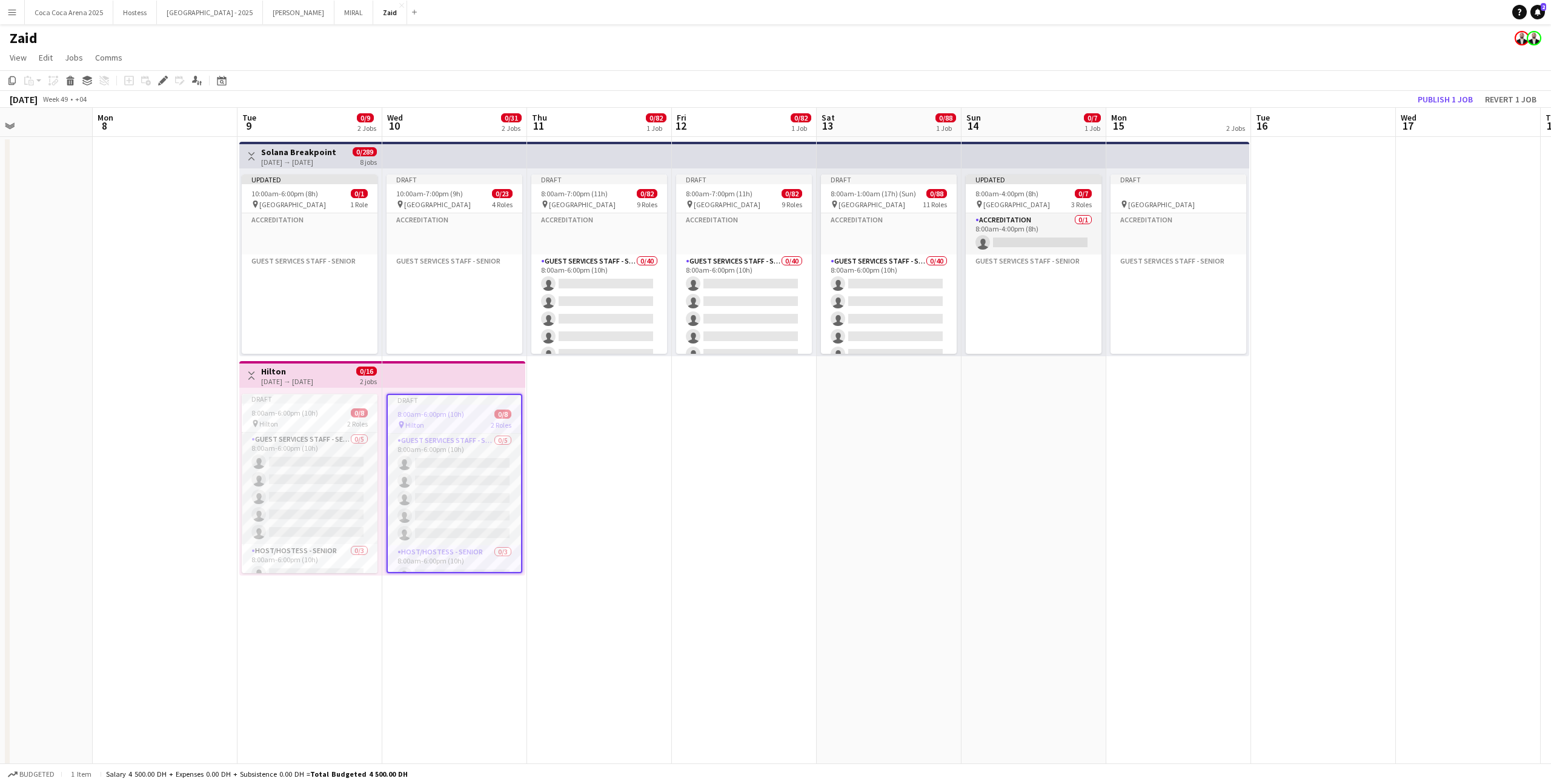
click at [595, 421] on app-date-cell "Draft 8:00am-7:00pm (11h) 0/82 pin Etihad Arena 9 Roles Accreditation Click to …" at bounding box center [599, 640] width 144 height 1008
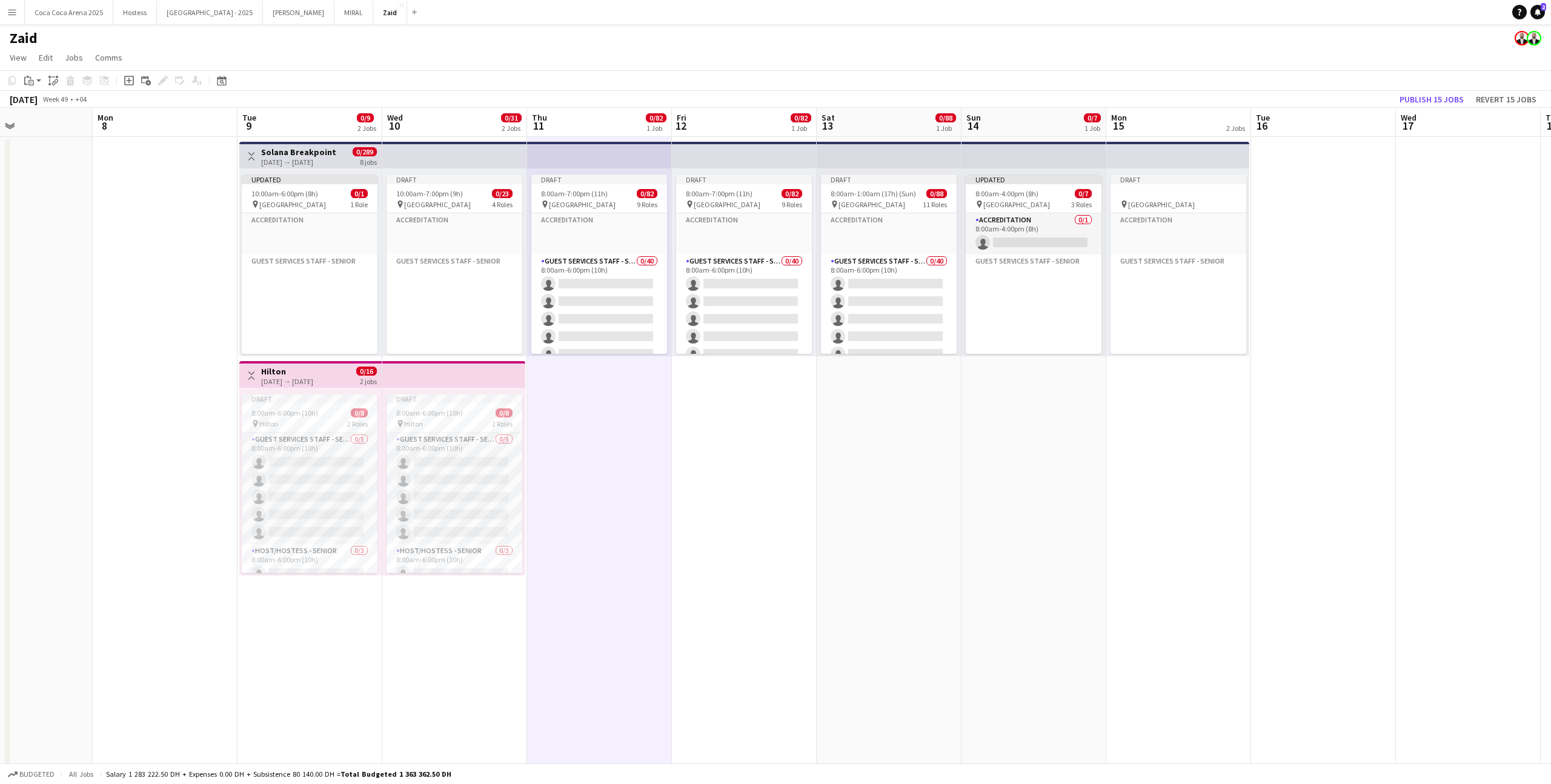
click at [778, 402] on app-date-cell "Draft 8:00am-7:00pm (11h) 0/82 pin Etihad Arena 9 Roles Accreditation Click to …" at bounding box center [743, 640] width 144 height 1008
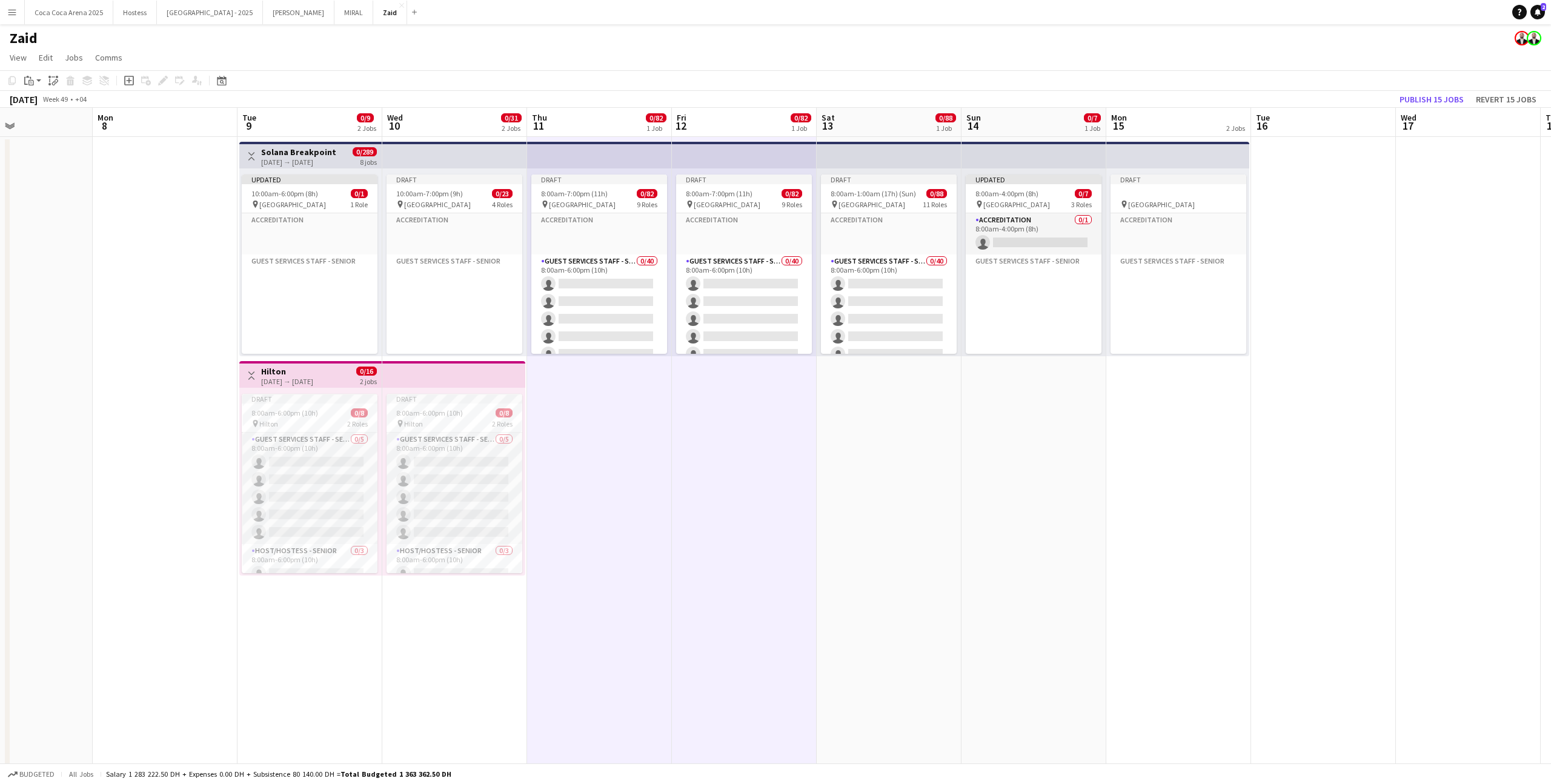
click at [855, 402] on app-date-cell "Draft 8:00am-1:00am (17h) (Sun) 0/88 pin Etihad Arena 11 Roles Accreditation Cl…" at bounding box center [889, 640] width 144 height 1008
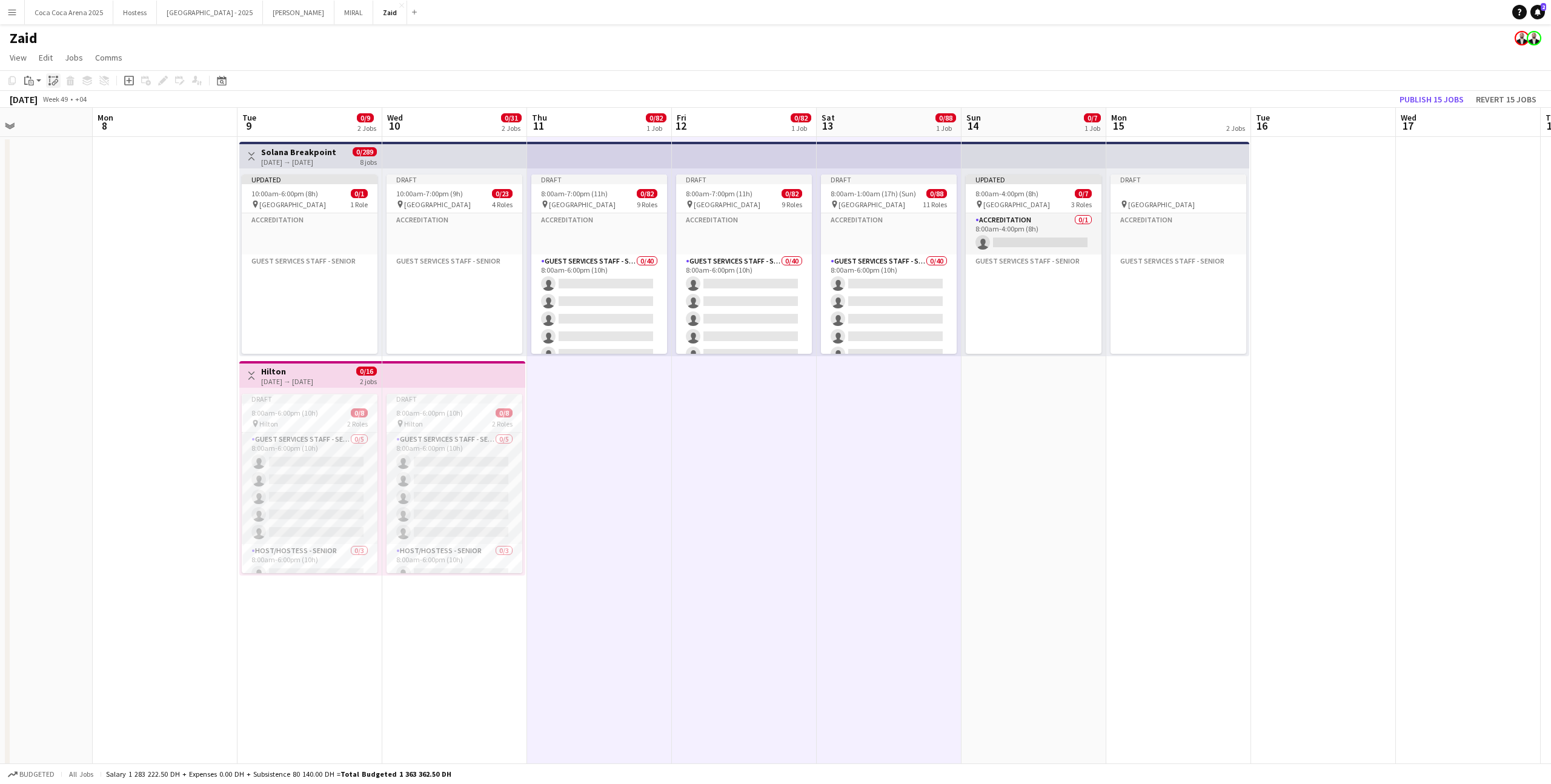
click at [54, 79] on icon "Paste linked Job" at bounding box center [53, 81] width 10 height 10
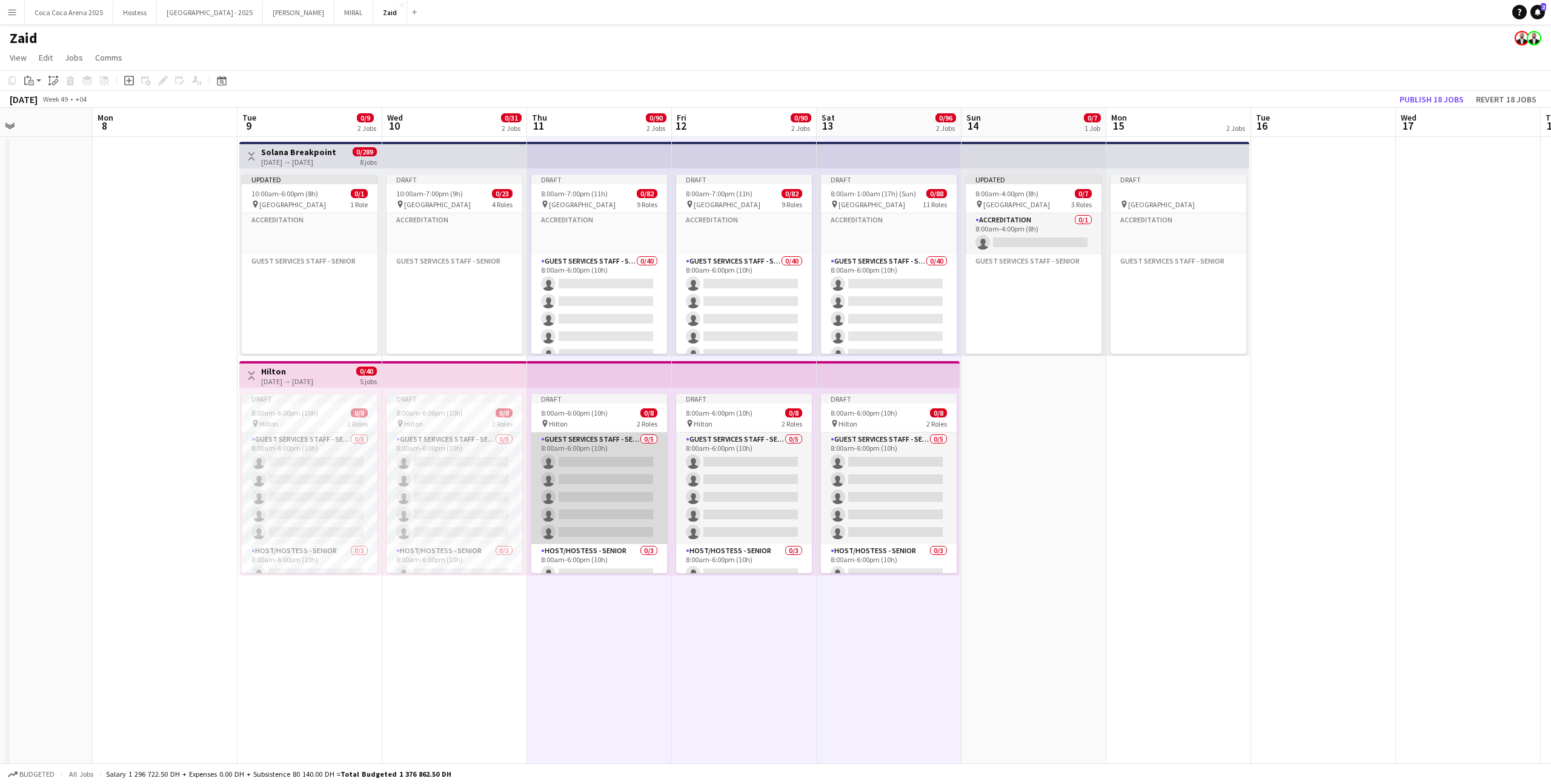
click at [628, 440] on app-card-role "Guest Services Staff - Senior 0/5 8:00am-6:00pm (10h) single-neutral-actions si…" at bounding box center [599, 488] width 135 height 111
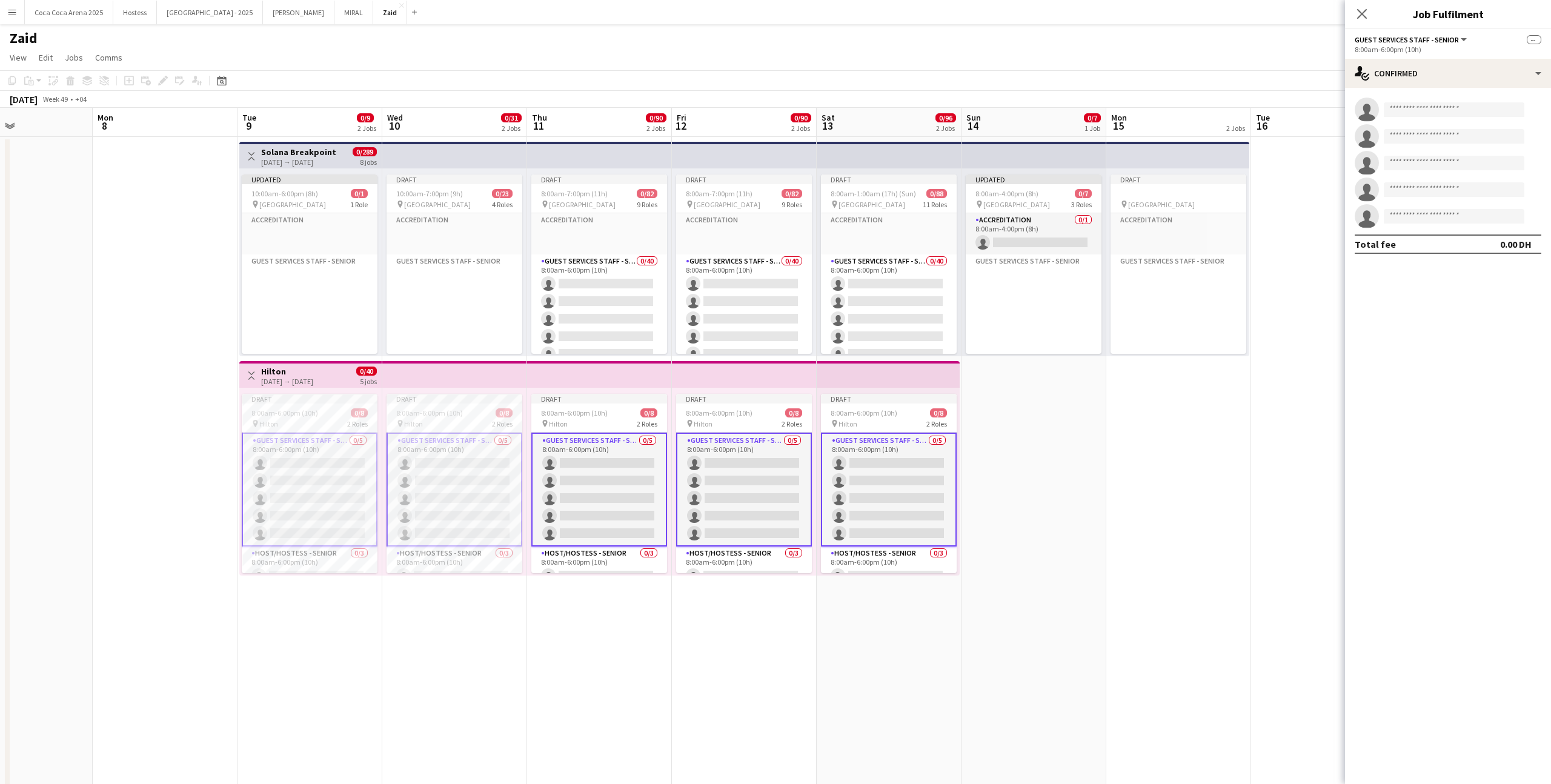
click at [634, 379] on app-top-bar at bounding box center [599, 374] width 144 height 27
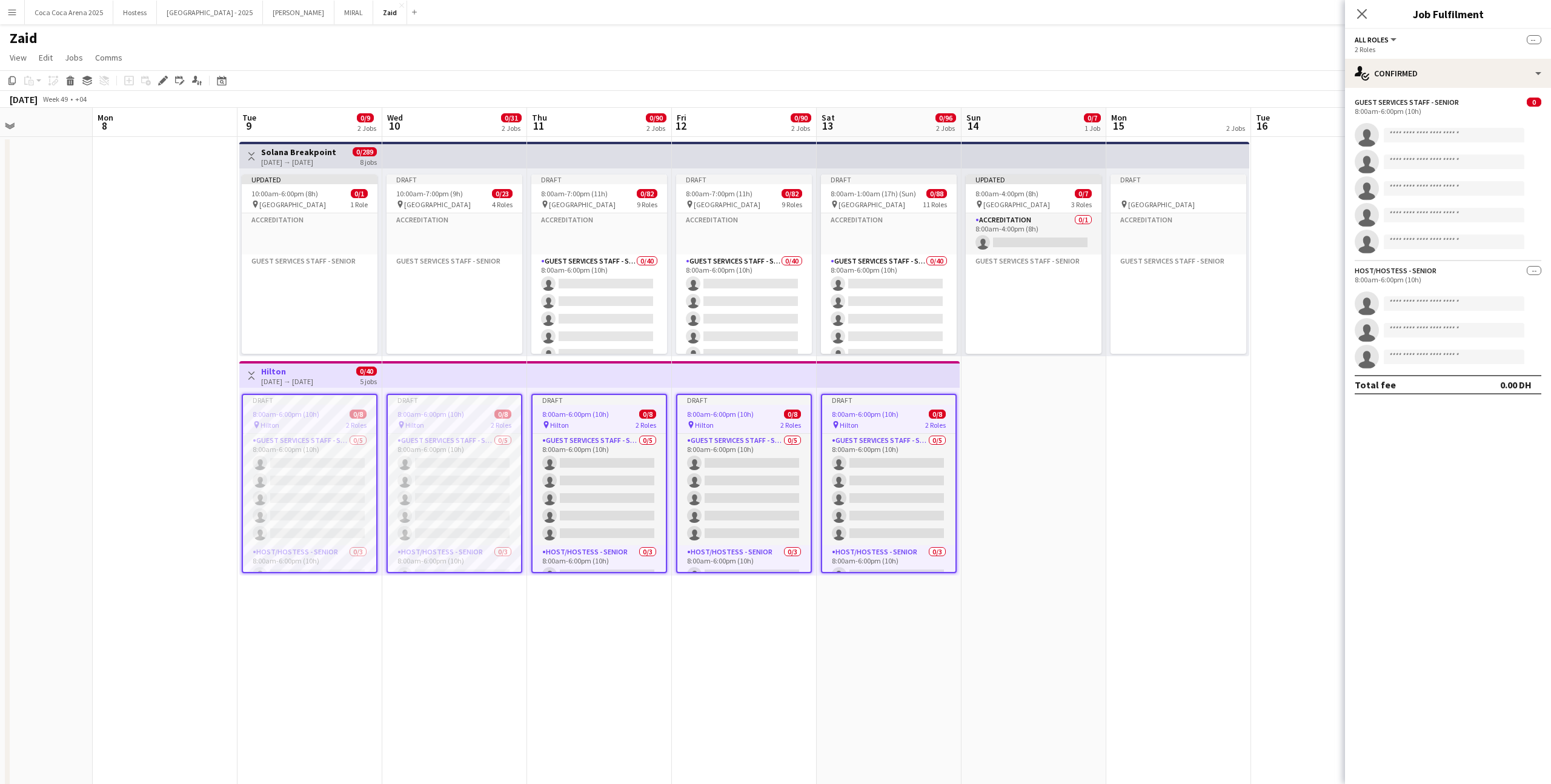
click at [1043, 433] on app-date-cell "Updated 8:00am-4:00pm (8h) 0/7 pin Etihad Arena 3 Roles Accreditation 0/1 8:00a…" at bounding box center [1033, 640] width 144 height 1008
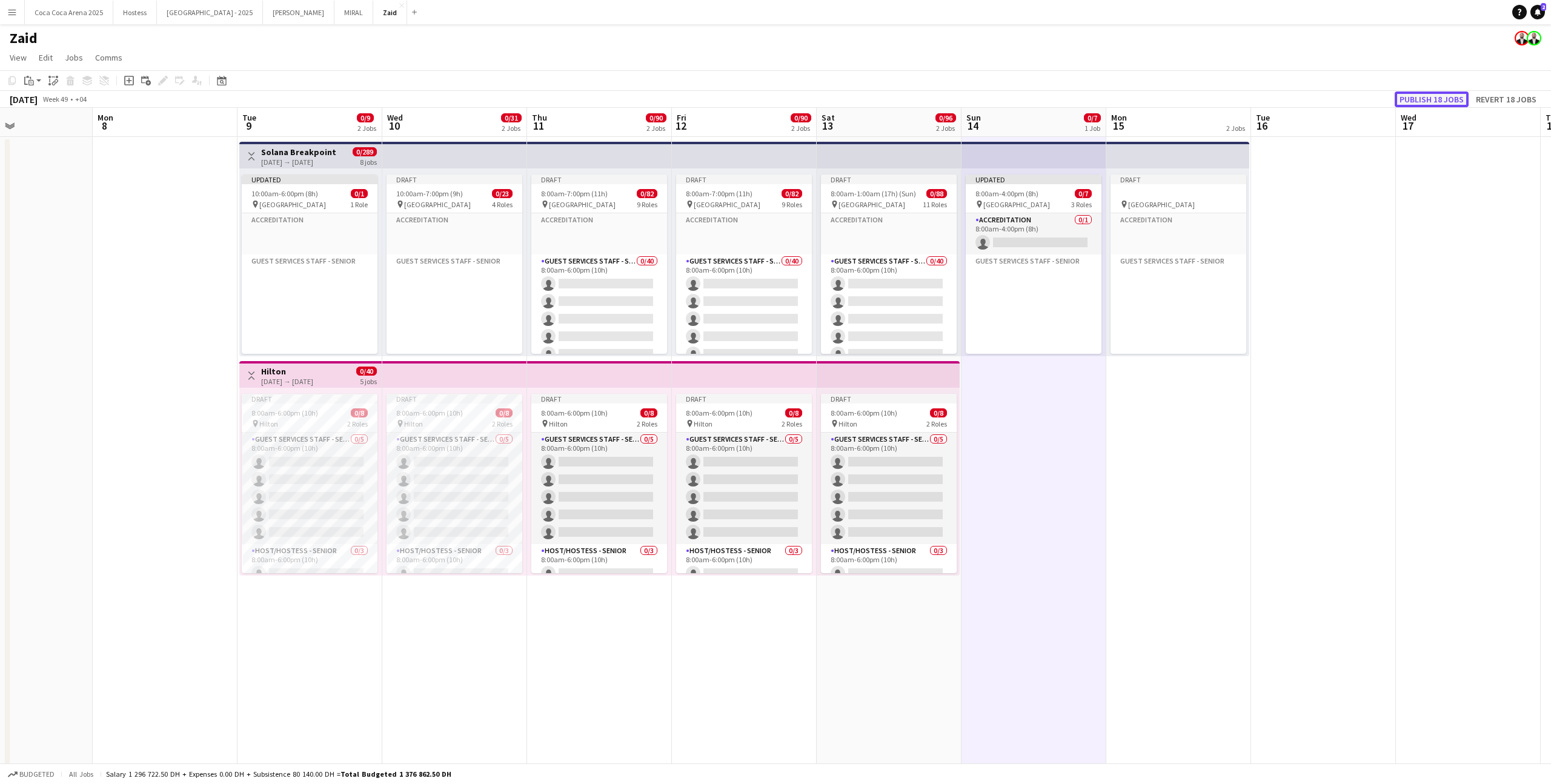
click at [1441, 101] on button "Publish 18 jobs" at bounding box center [1432, 99] width 74 height 16
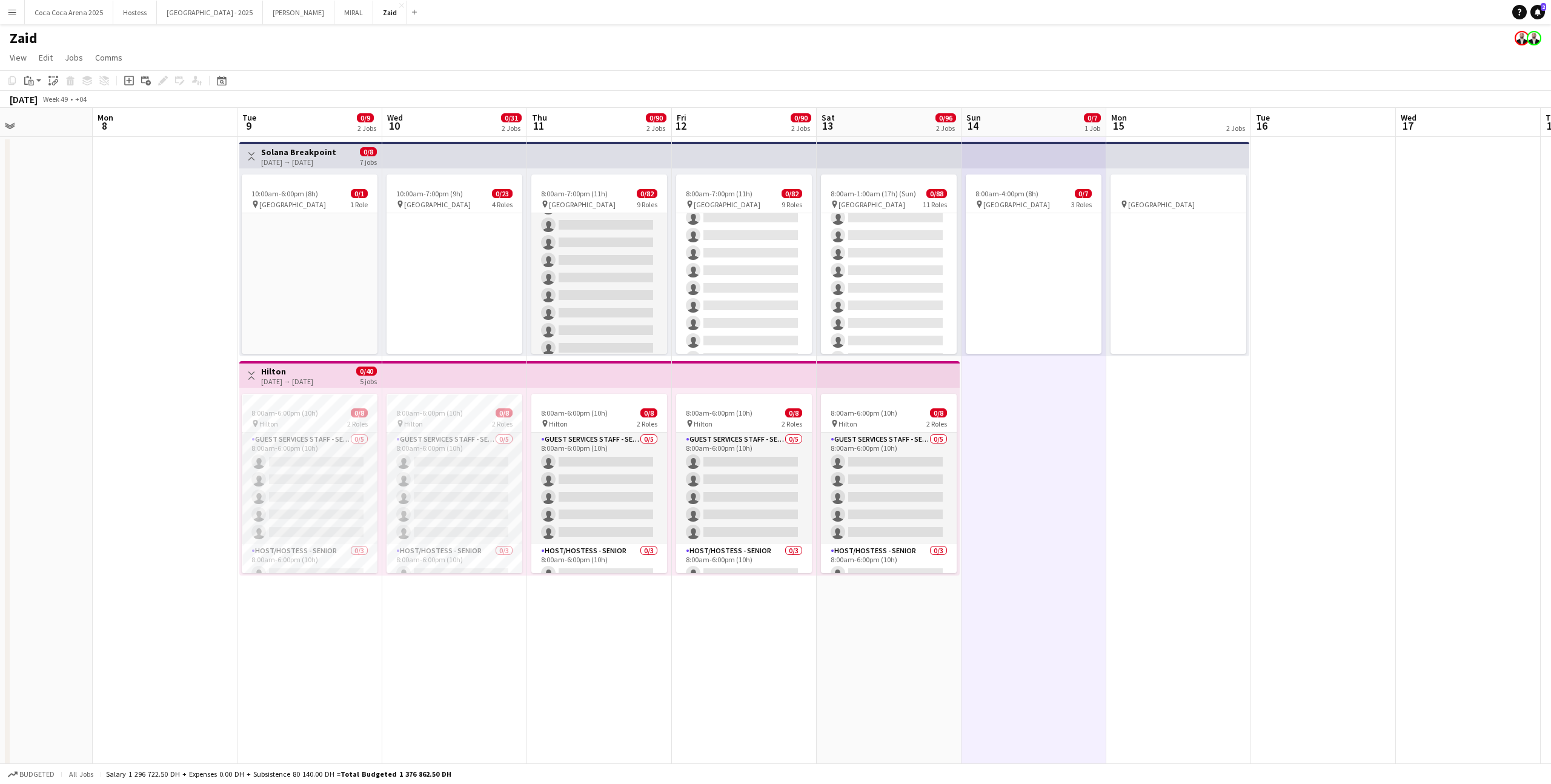
scroll to position [1501, 0]
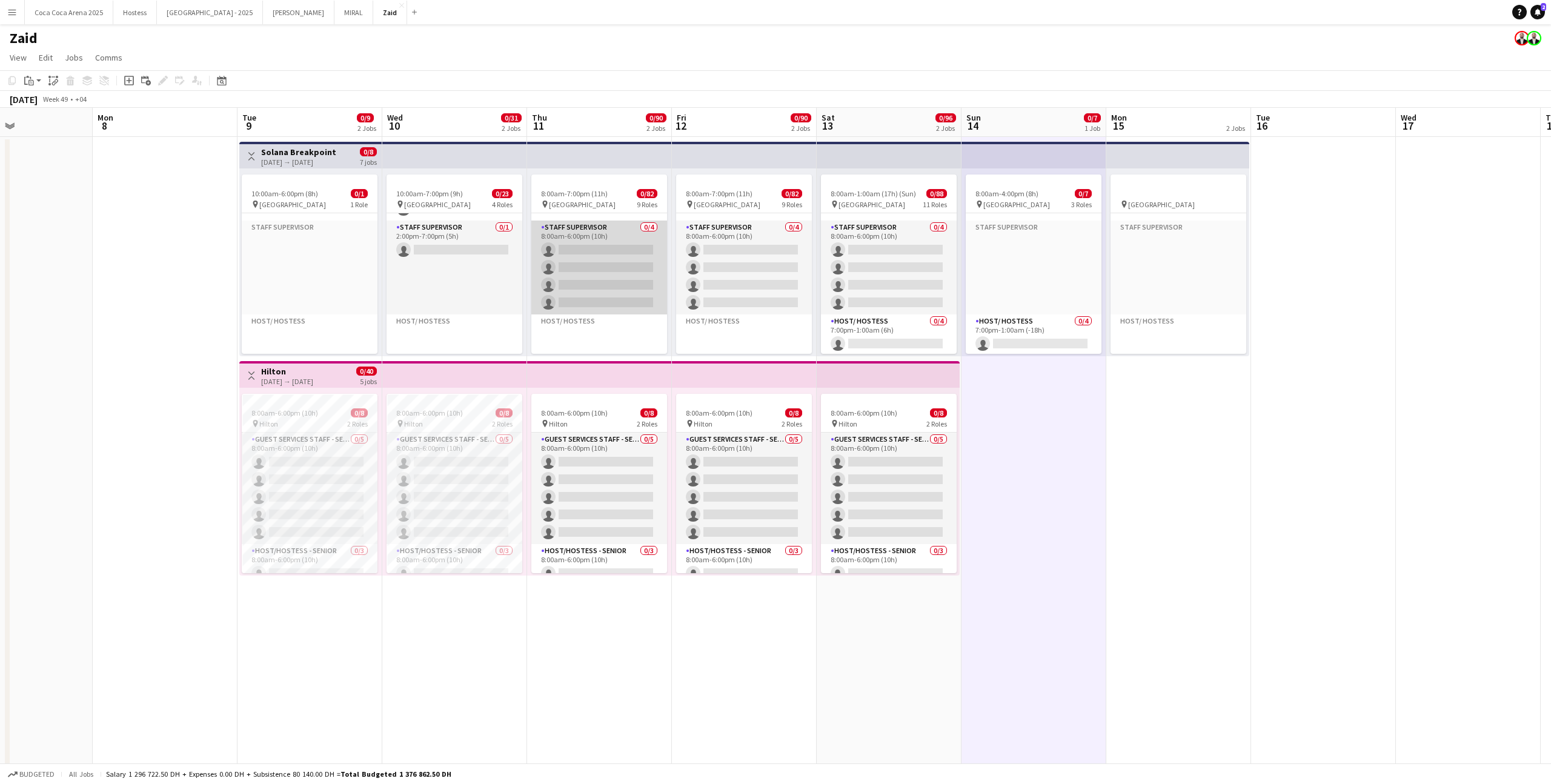
click at [643, 264] on app-card-role "Staff Supervisor 0/4 8:00am-6:00pm (10h) single-neutral-actions single-neutral-…" at bounding box center [599, 267] width 135 height 94
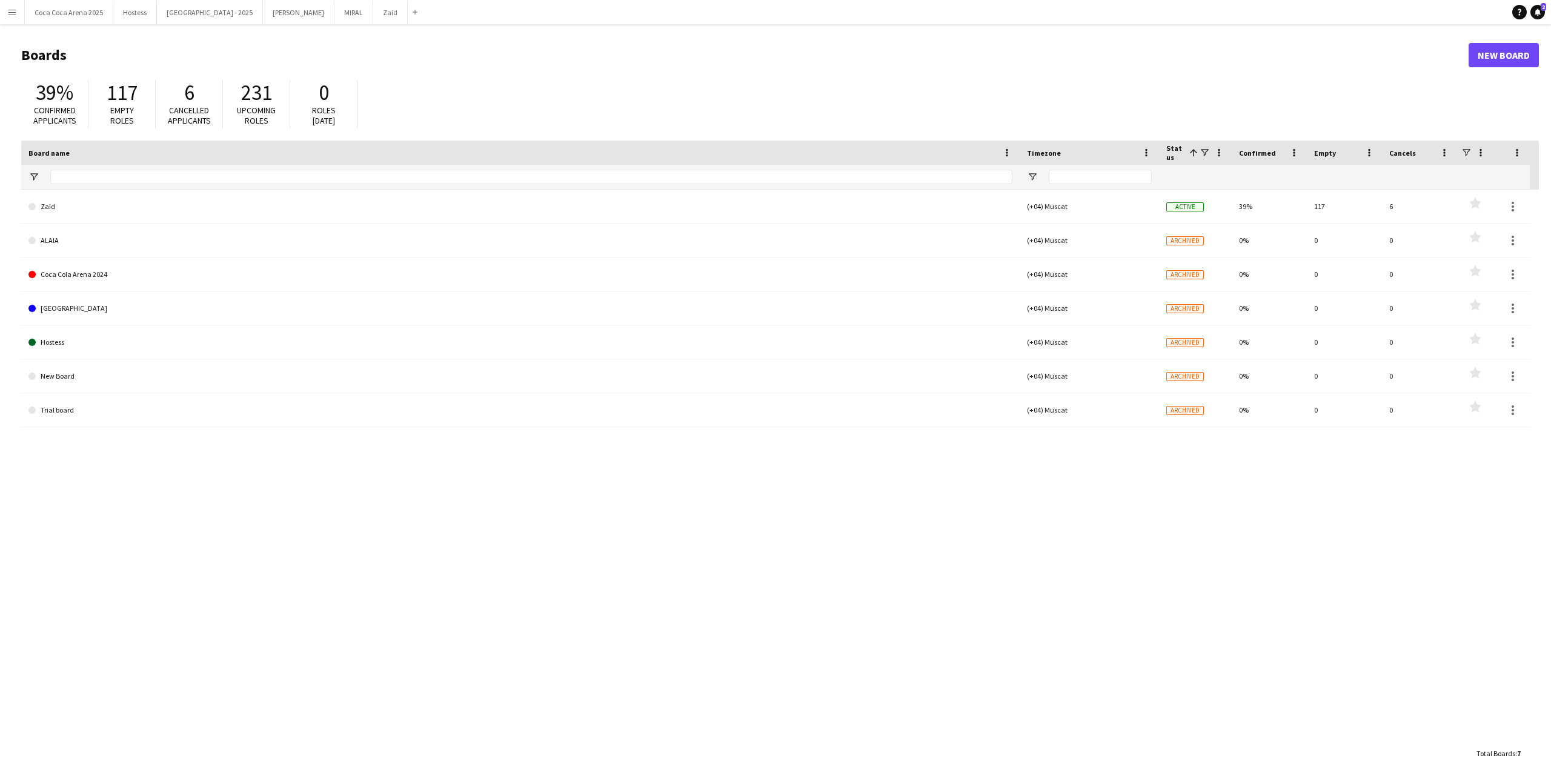
click at [4, 8] on button "Menu" at bounding box center [12, 12] width 24 height 24
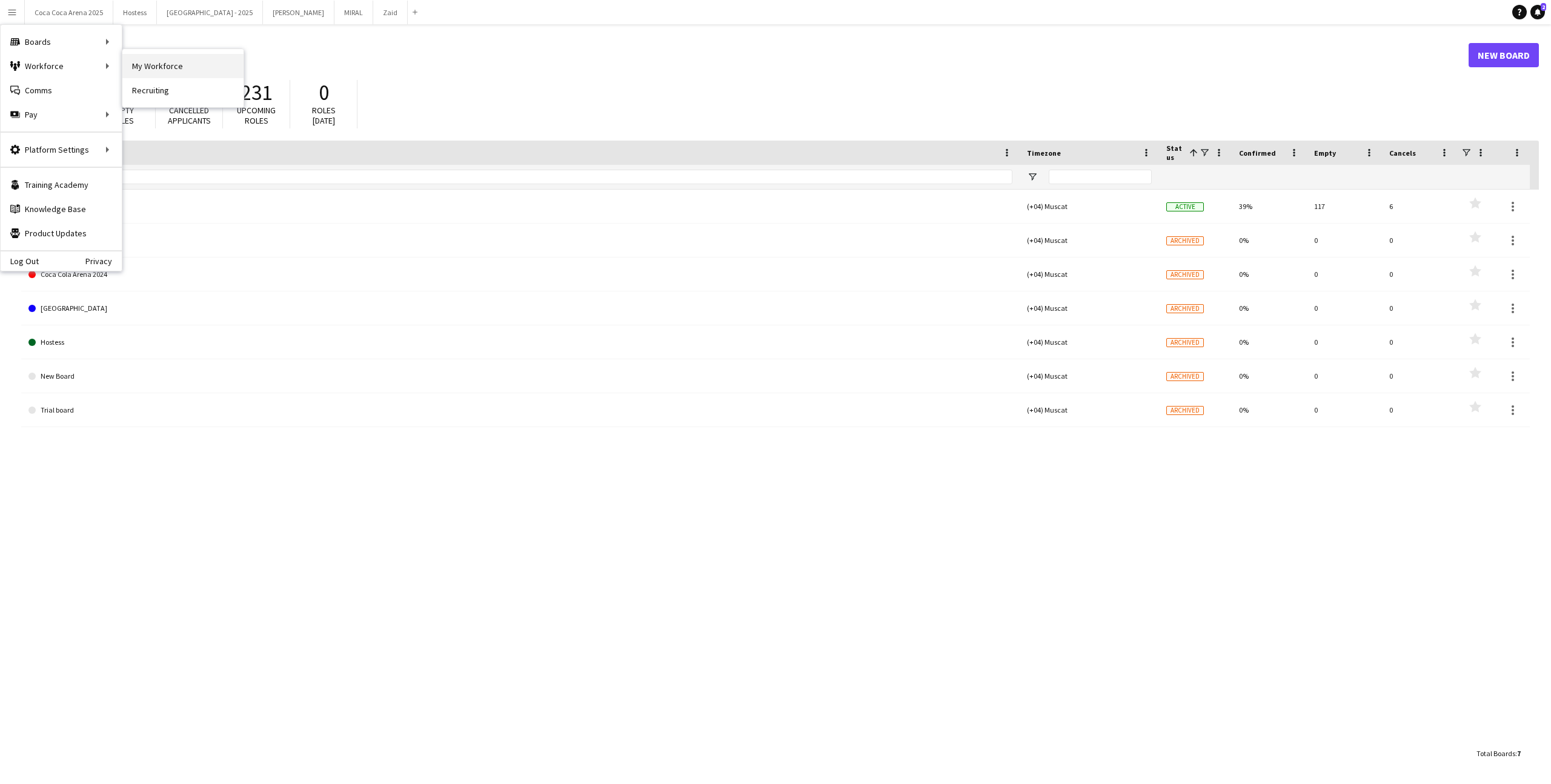
click at [155, 71] on link "My Workforce" at bounding box center [183, 66] width 121 height 24
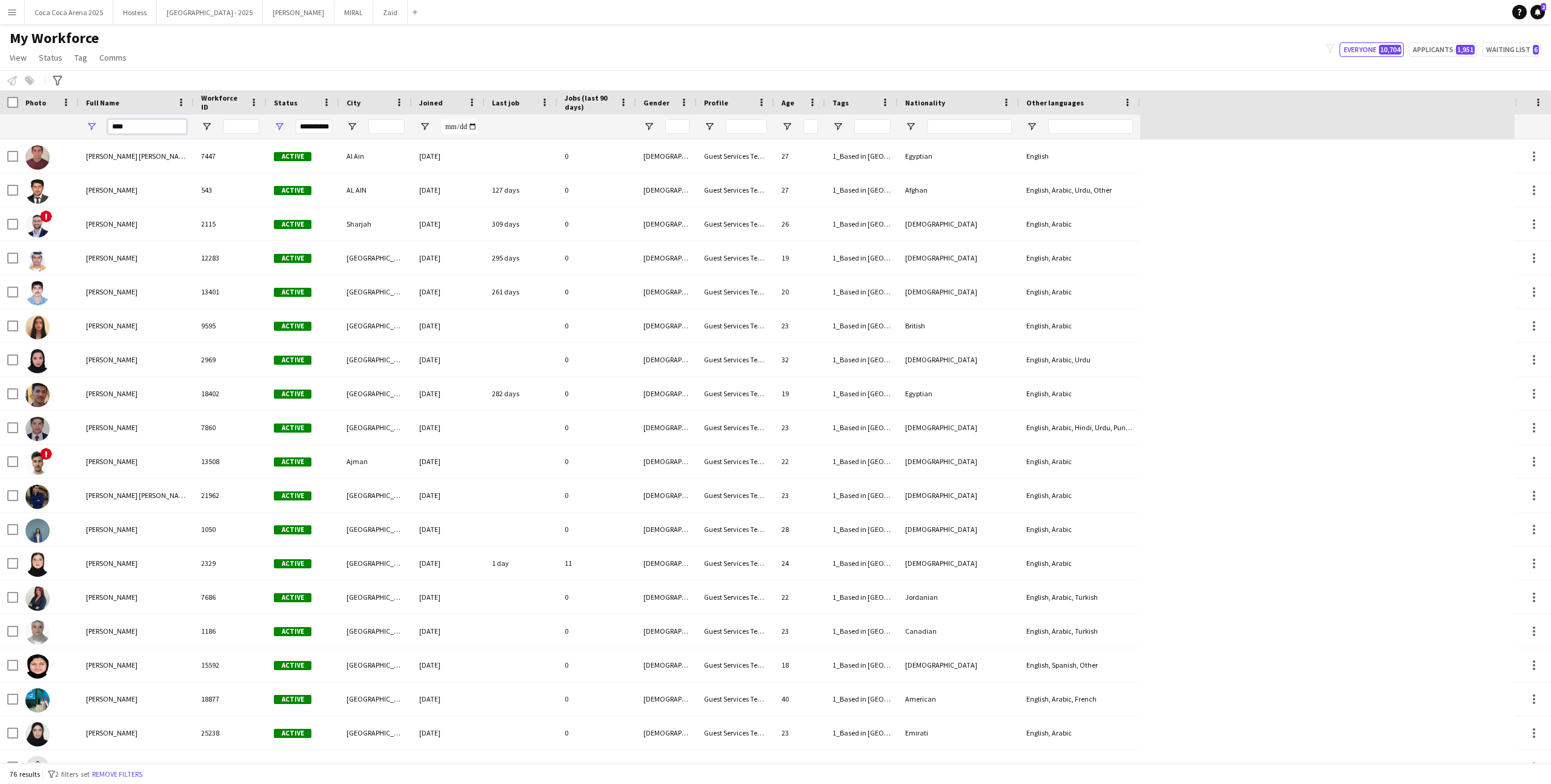
click at [129, 131] on input "****" at bounding box center [147, 126] width 79 height 14
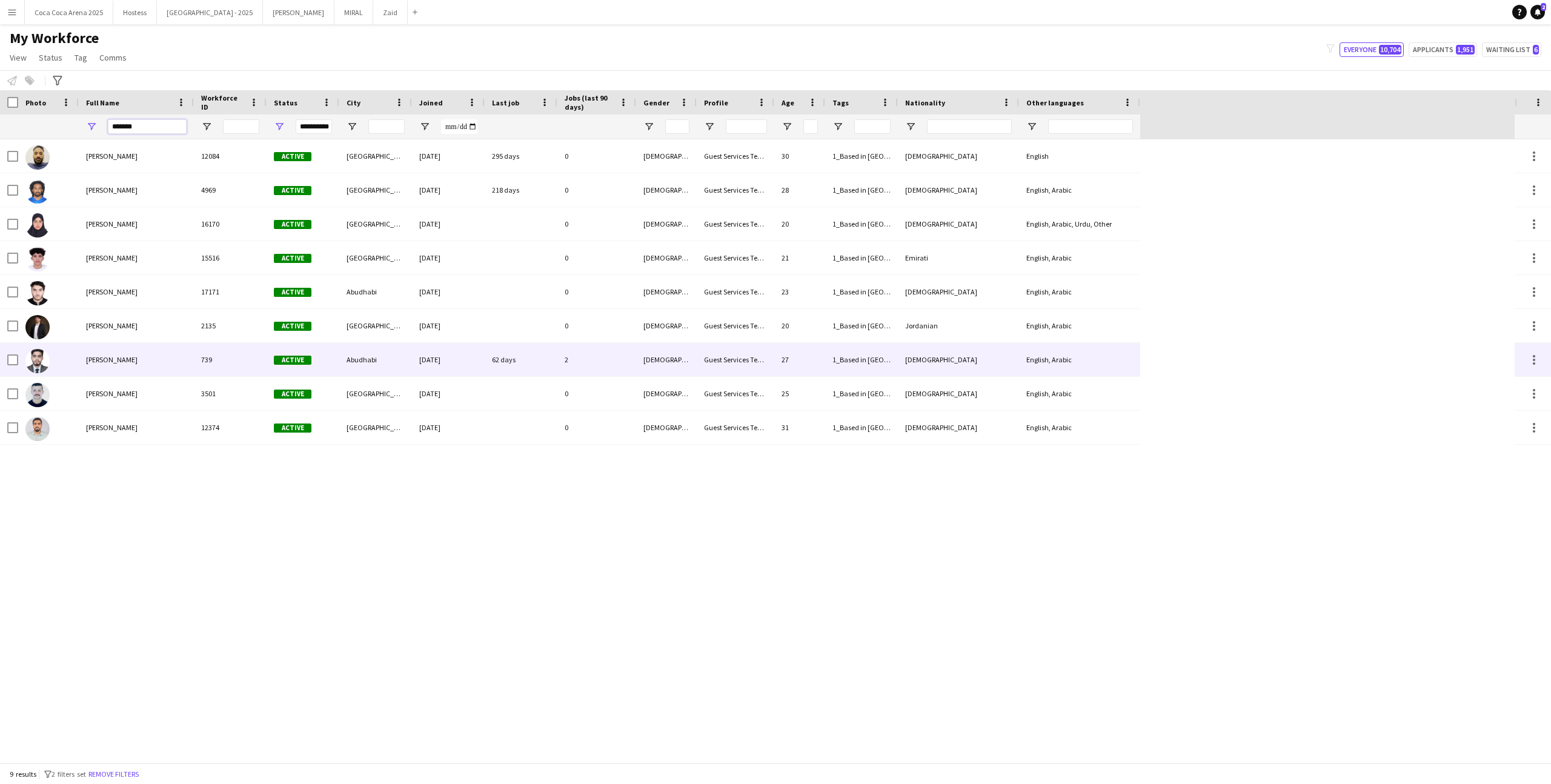
type input "*******"
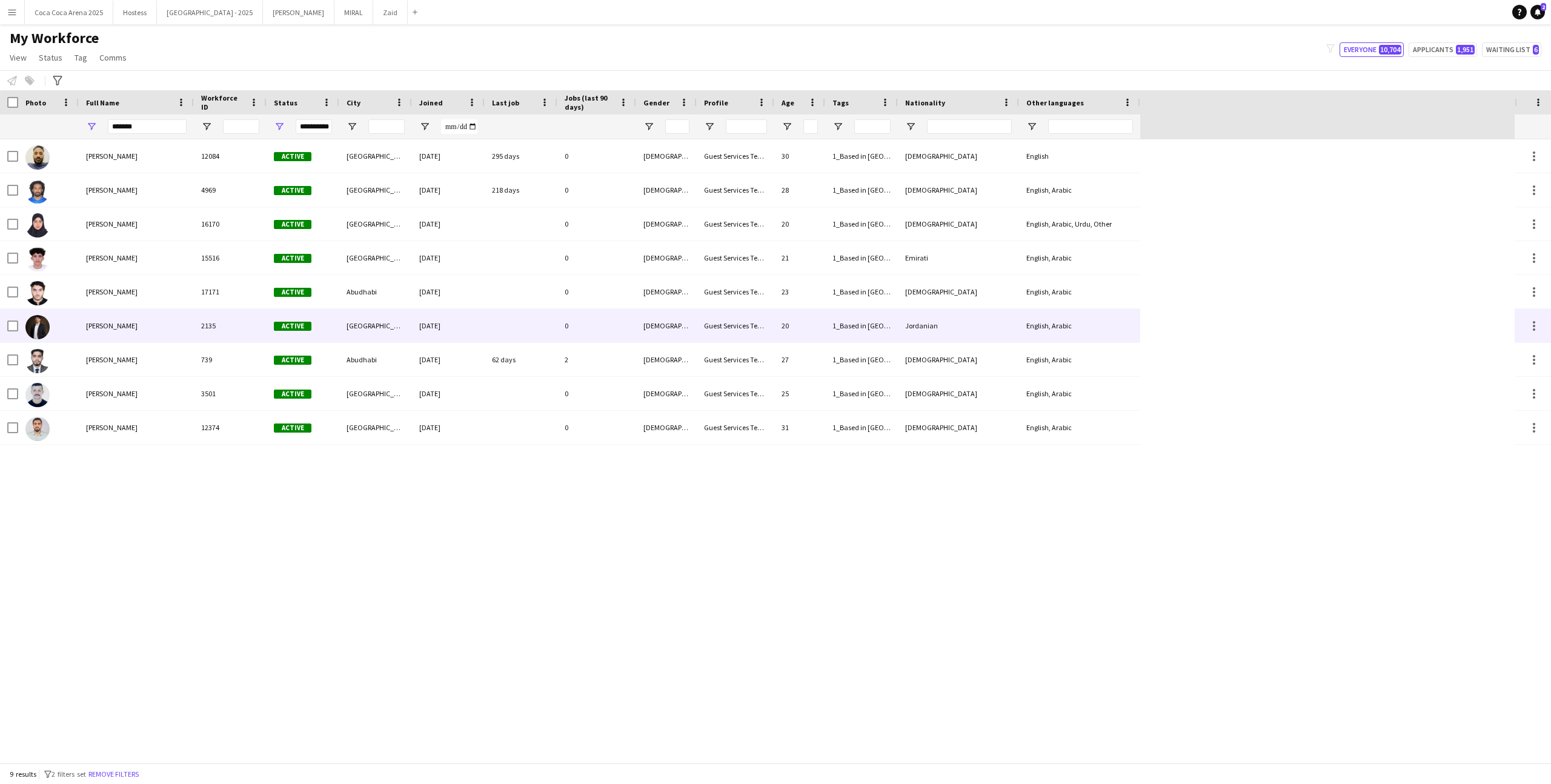
click at [192, 332] on div "[PERSON_NAME]" at bounding box center [136, 326] width 115 height 33
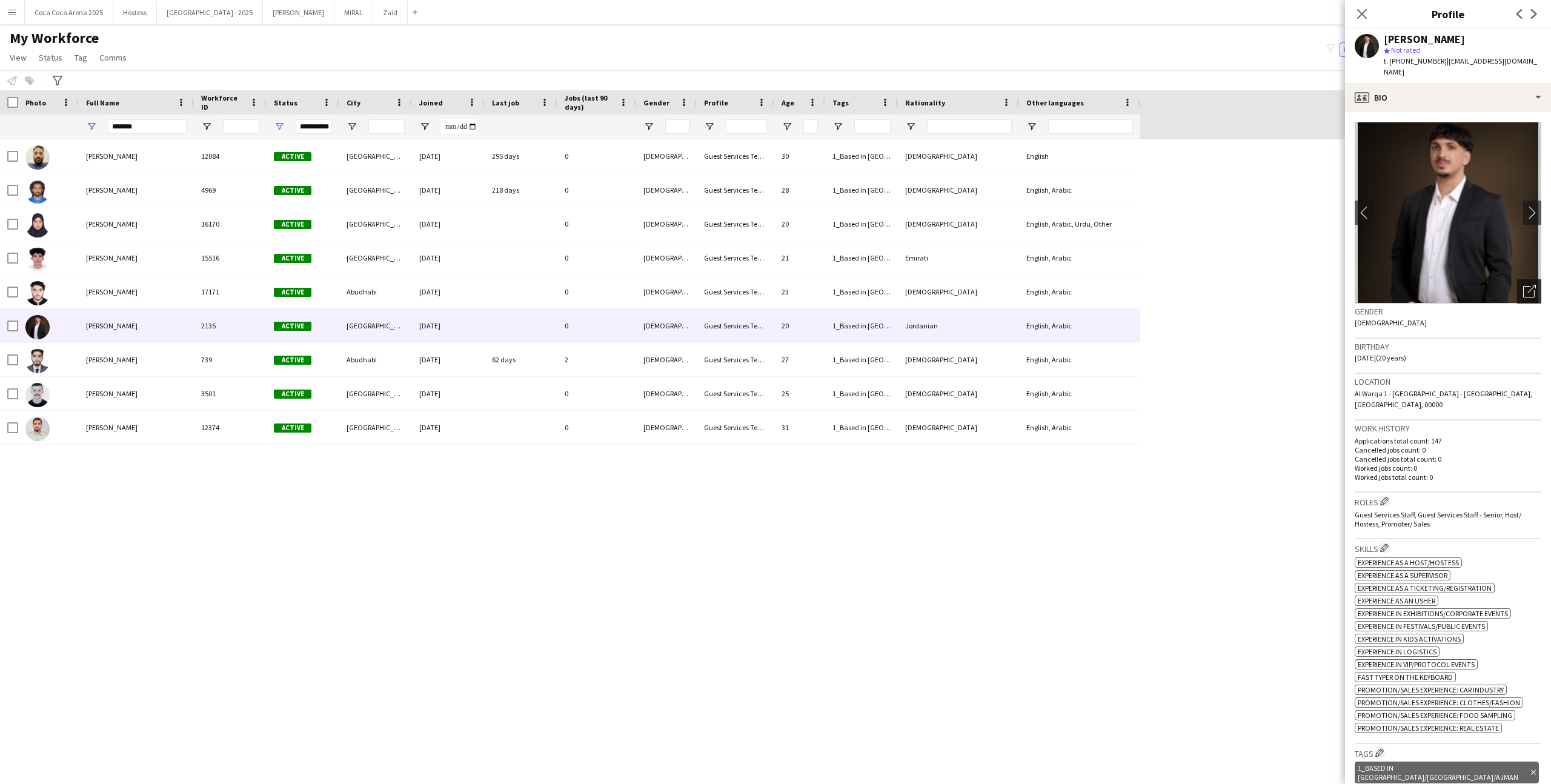
click at [1523, 285] on icon "Open photos pop-in" at bounding box center [1529, 291] width 13 height 13
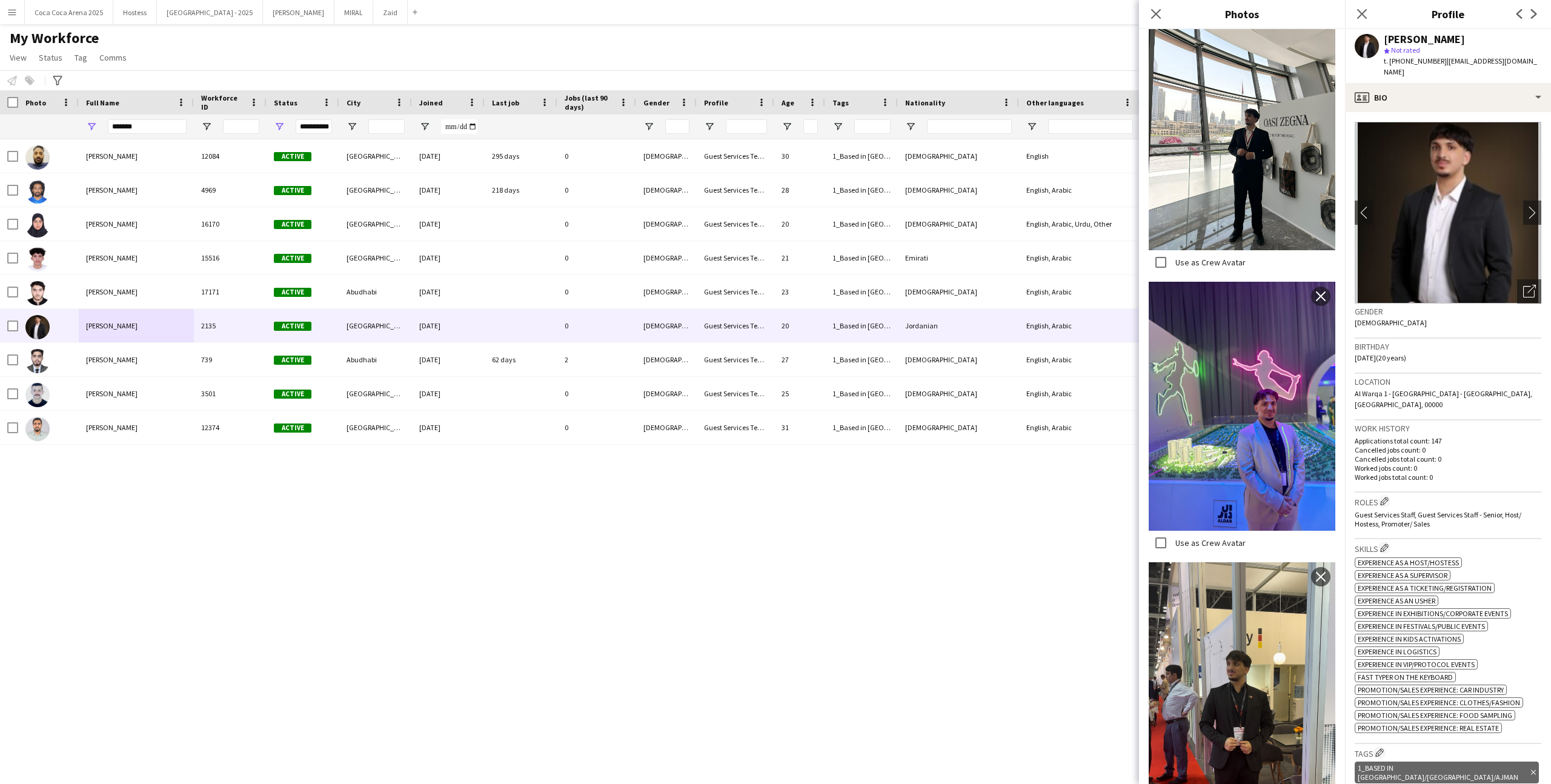
scroll to position [288, 0]
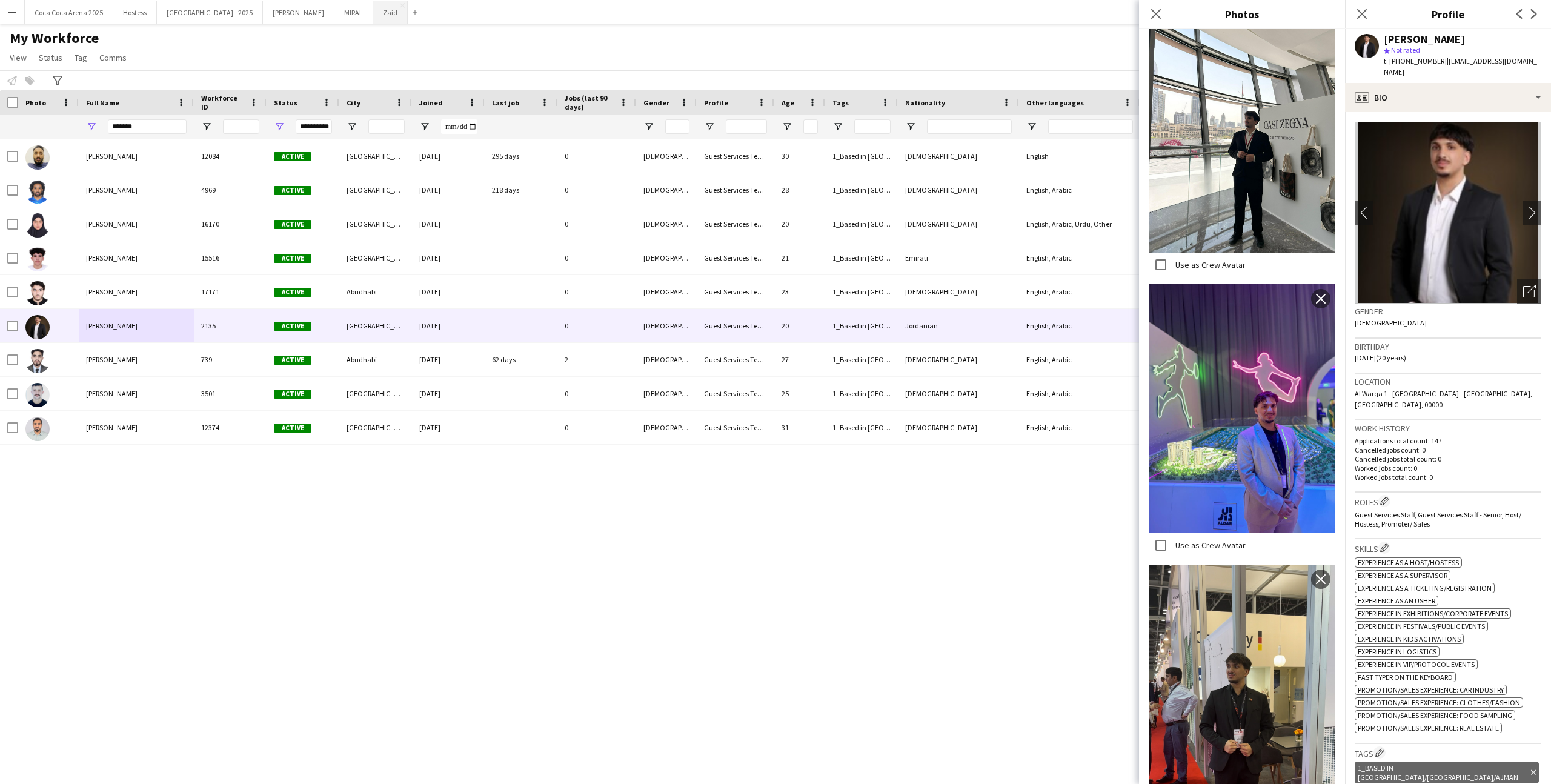
click at [373, 16] on button "Zaid Close" at bounding box center [390, 13] width 34 height 23
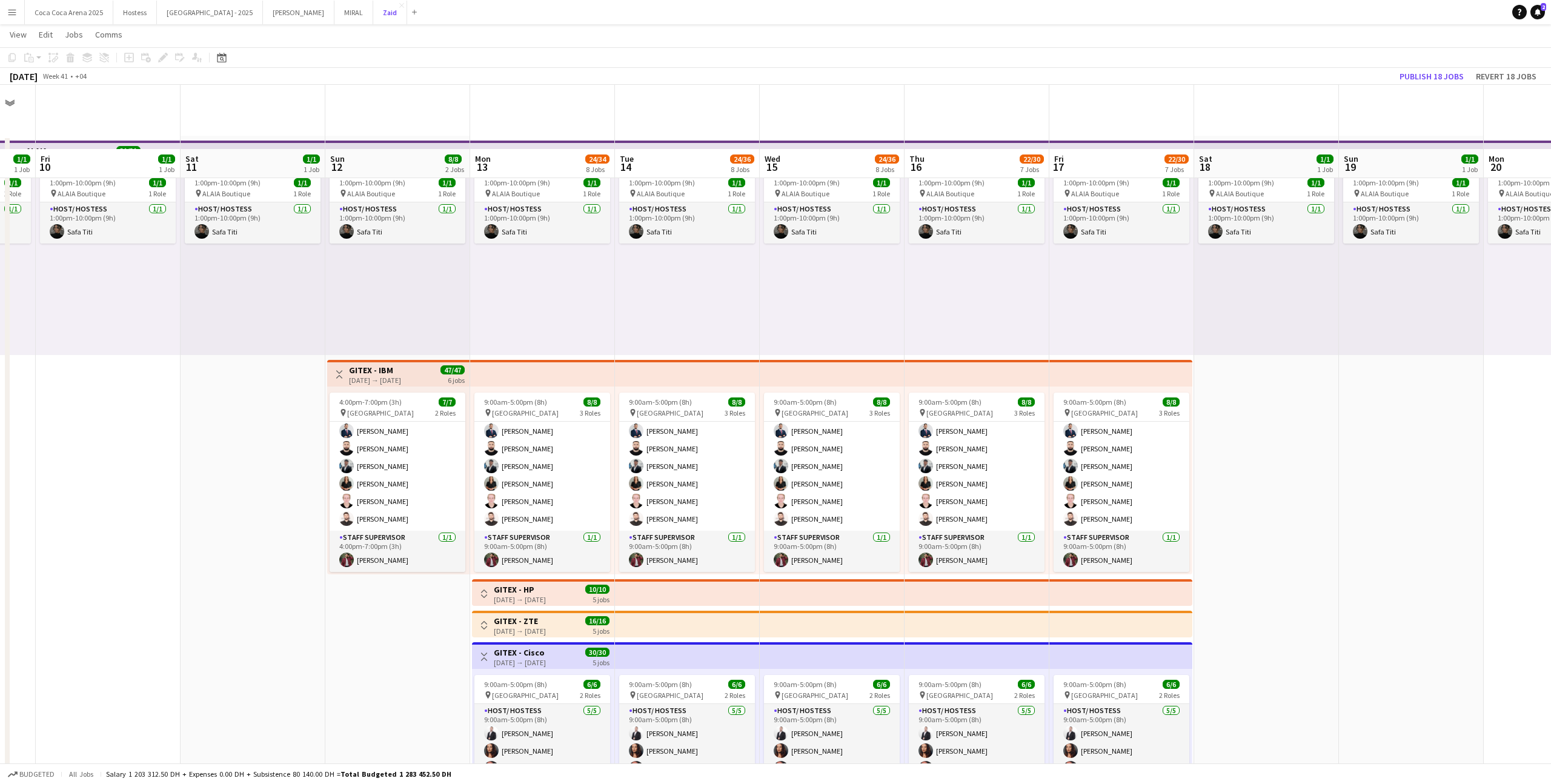
scroll to position [381, 0]
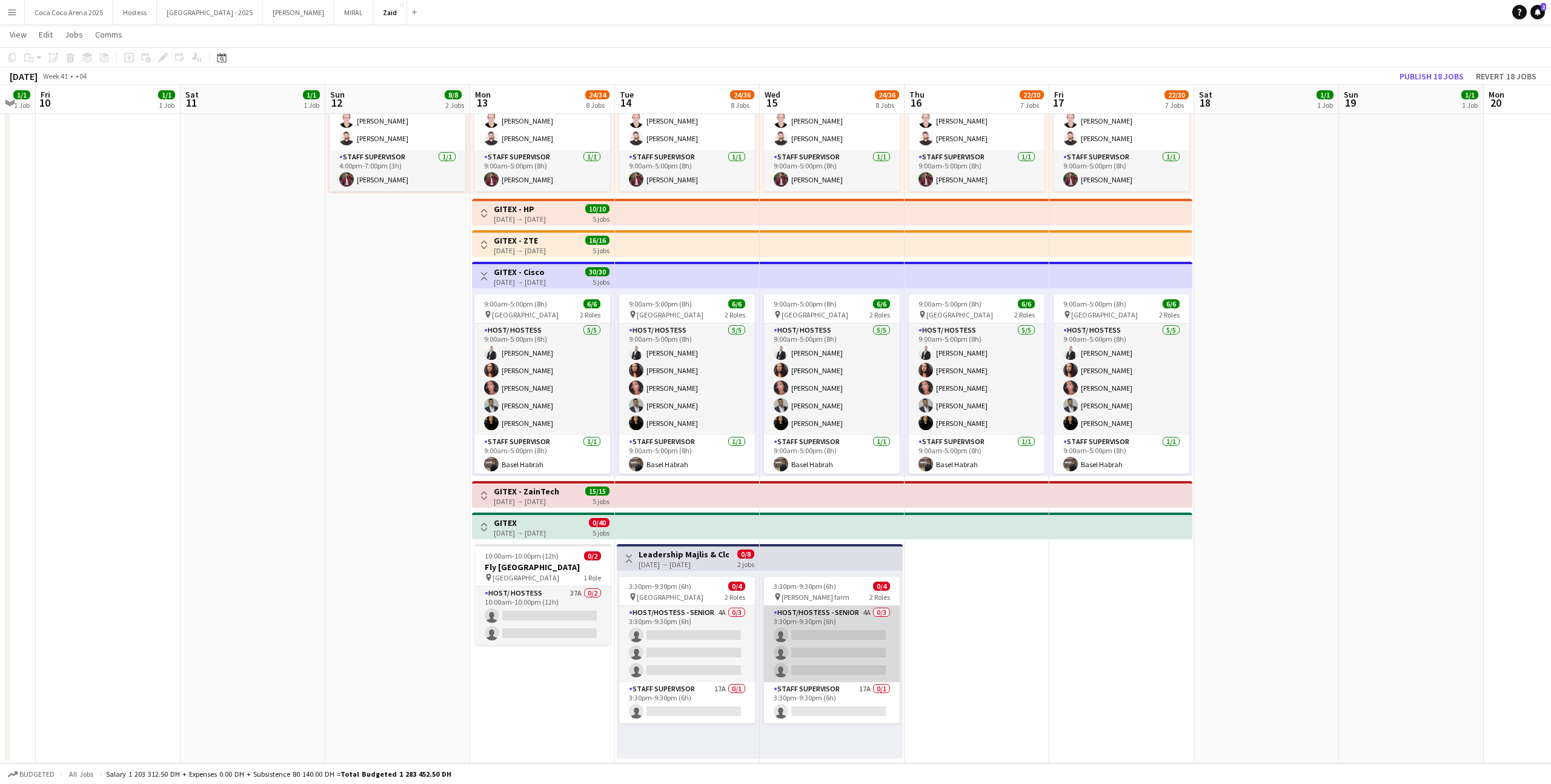
click at [783, 645] on app-card-role "Host/Hostess - Senior 4A 0/3 3:30pm-9:30pm (6h) single-neutral-actions single-n…" at bounding box center [832, 643] width 135 height 76
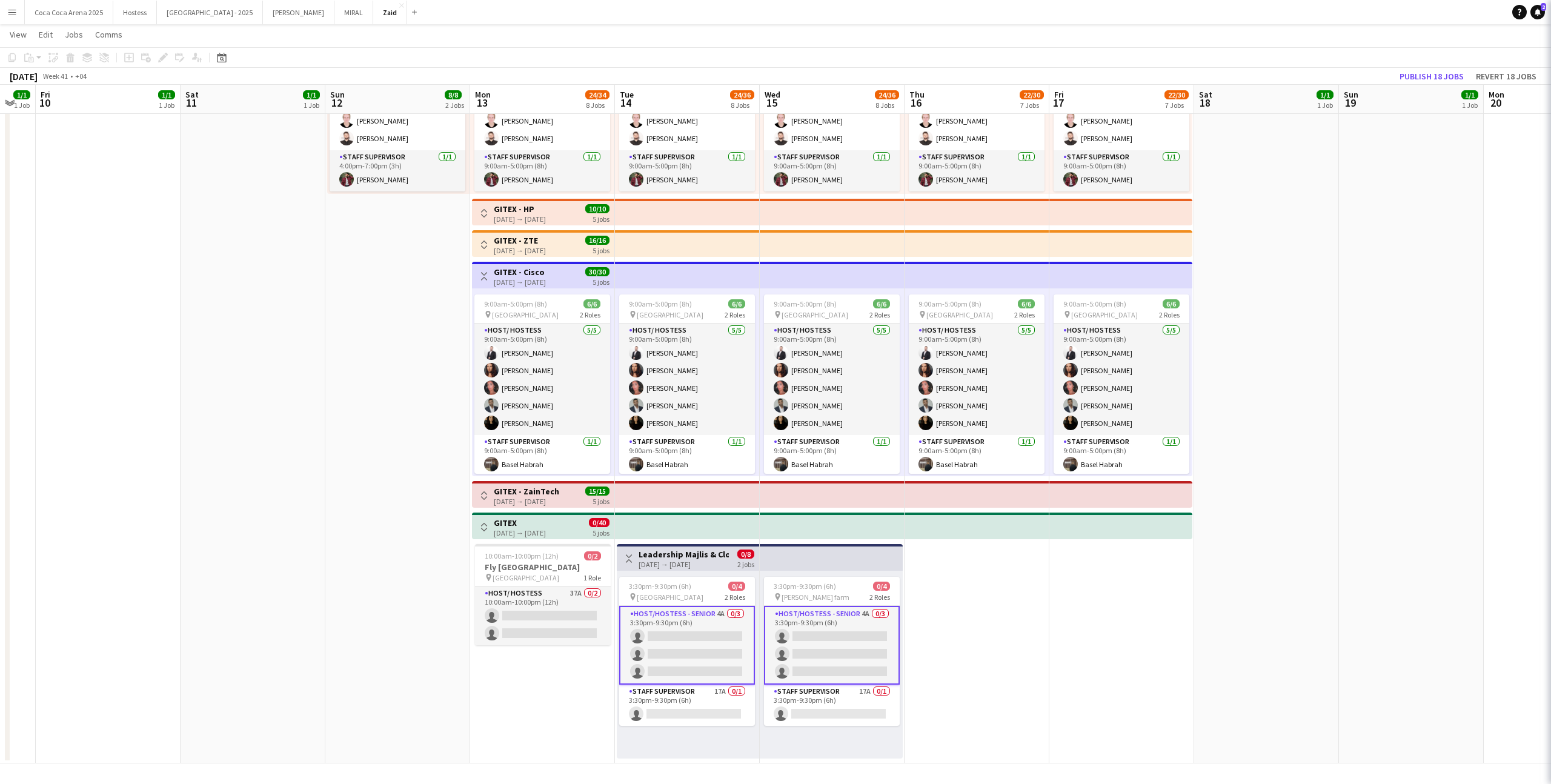
click at [729, 643] on app-card-role "Host/Hostess - Senior 4A 0/3 3:30pm-9:30pm (6h) single-neutral-actions single-n…" at bounding box center [687, 645] width 135 height 78
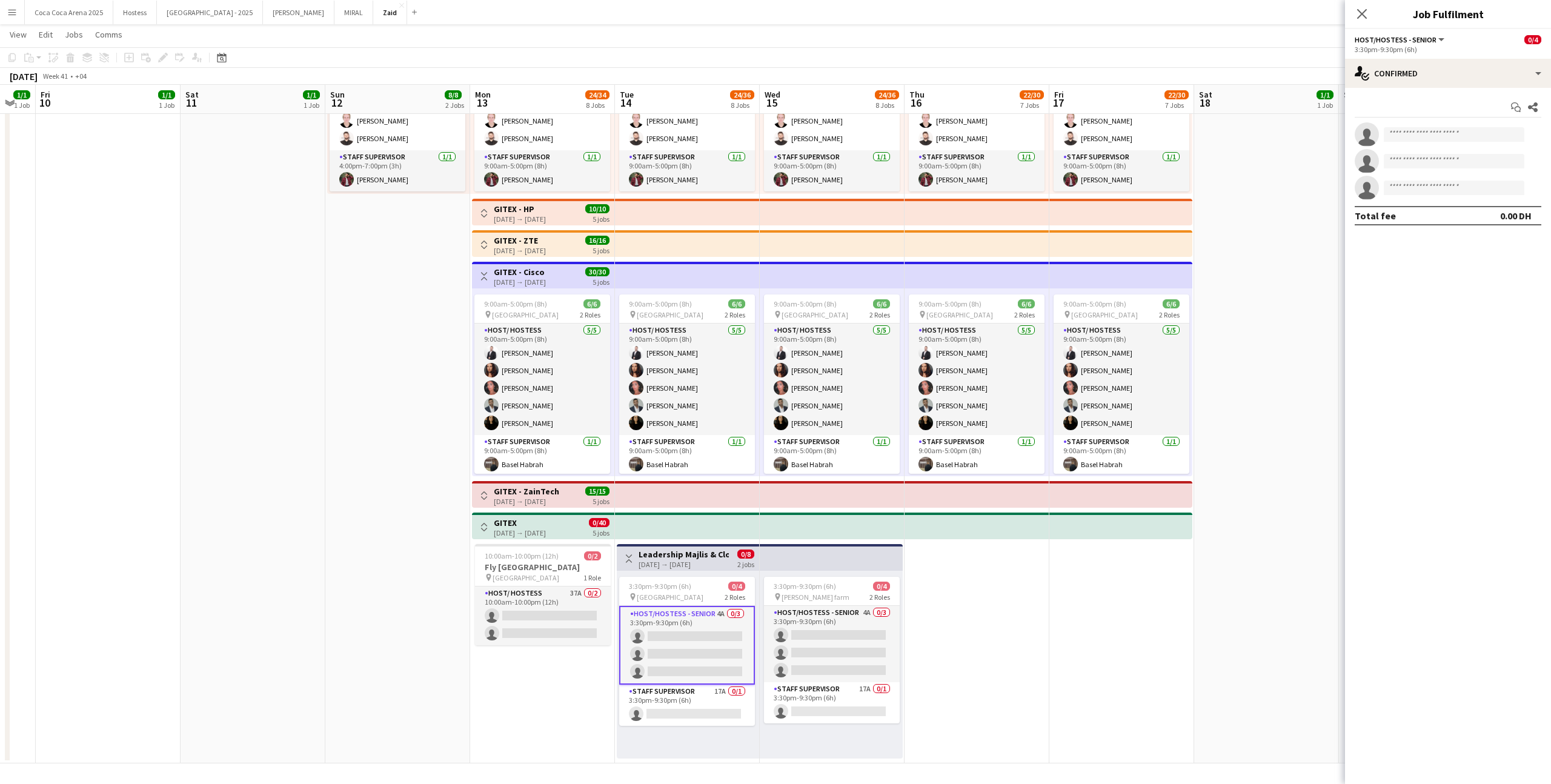
click at [930, 641] on app-date-cell "1:00pm-10:00pm (9h) 1/1 pin ALAIA Boutique 1 Role Host/ Hostess 1/1 1:00pm-10:0…" at bounding box center [976, 259] width 144 height 1008
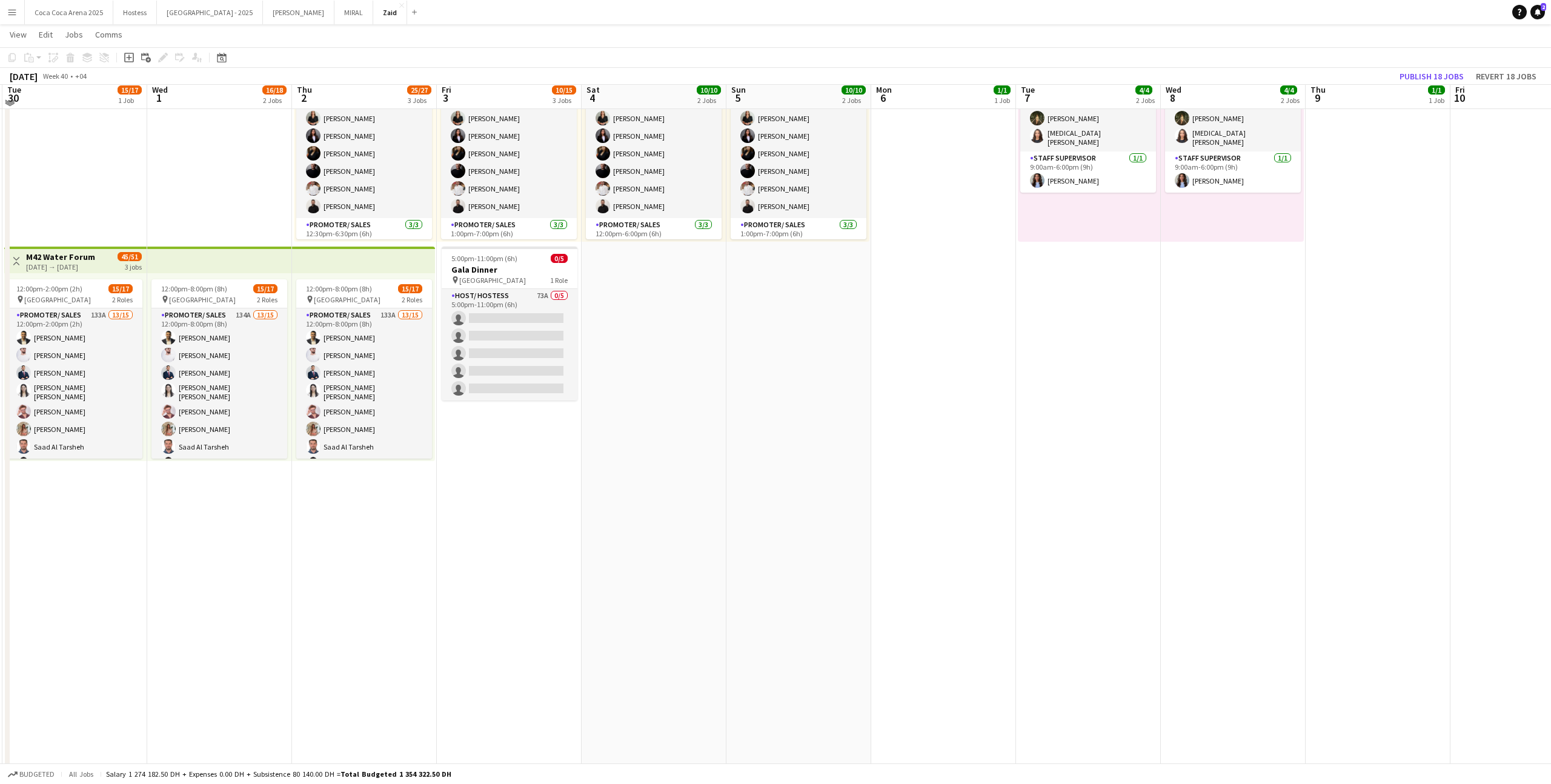
scroll to position [327, 0]
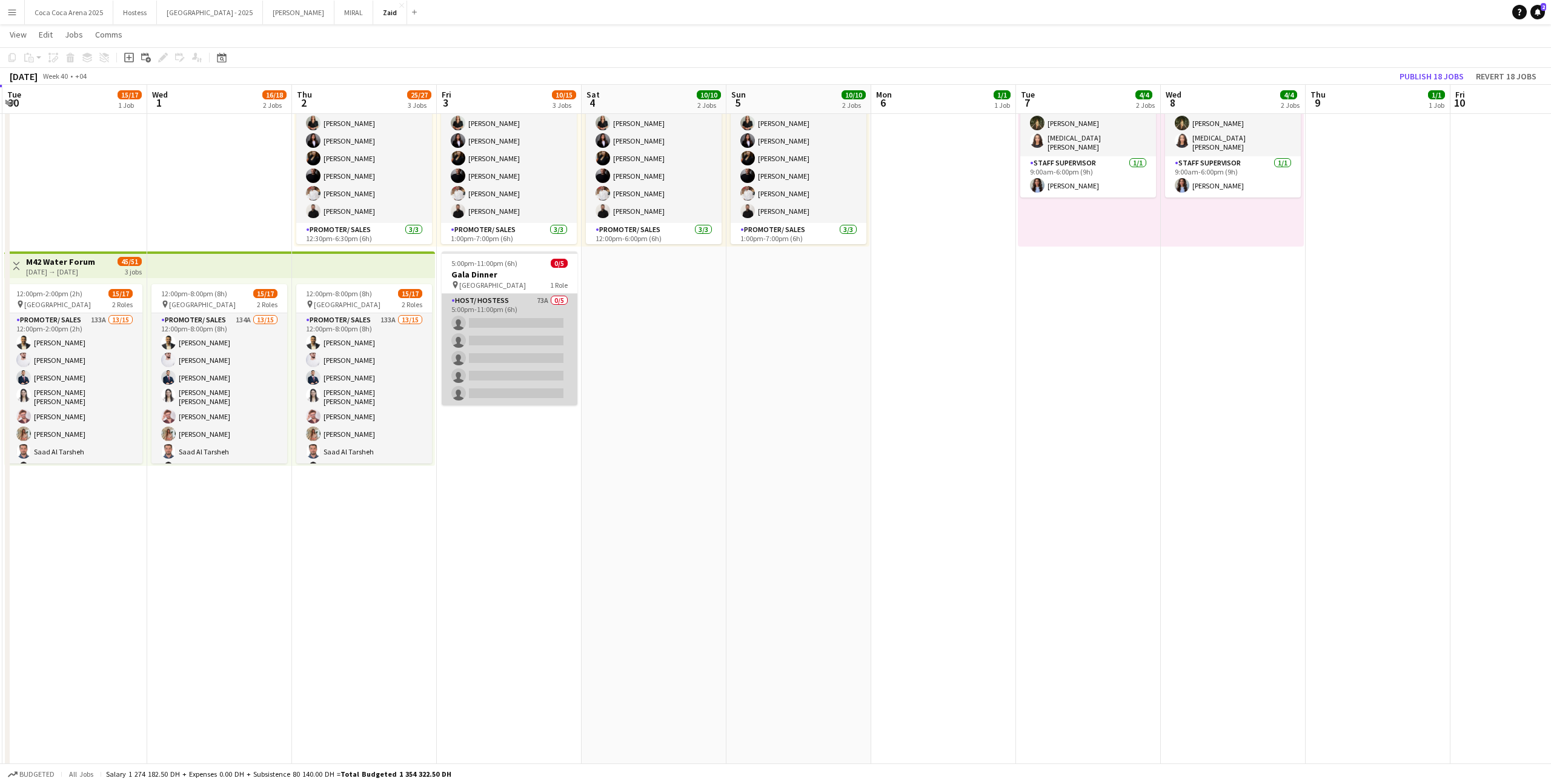
click at [498, 341] on app-card-role "Host/ Hostess 73A 0/5 5:00pm-11:00pm (6h) single-neutral-actions single-neutral…" at bounding box center [509, 349] width 135 height 111
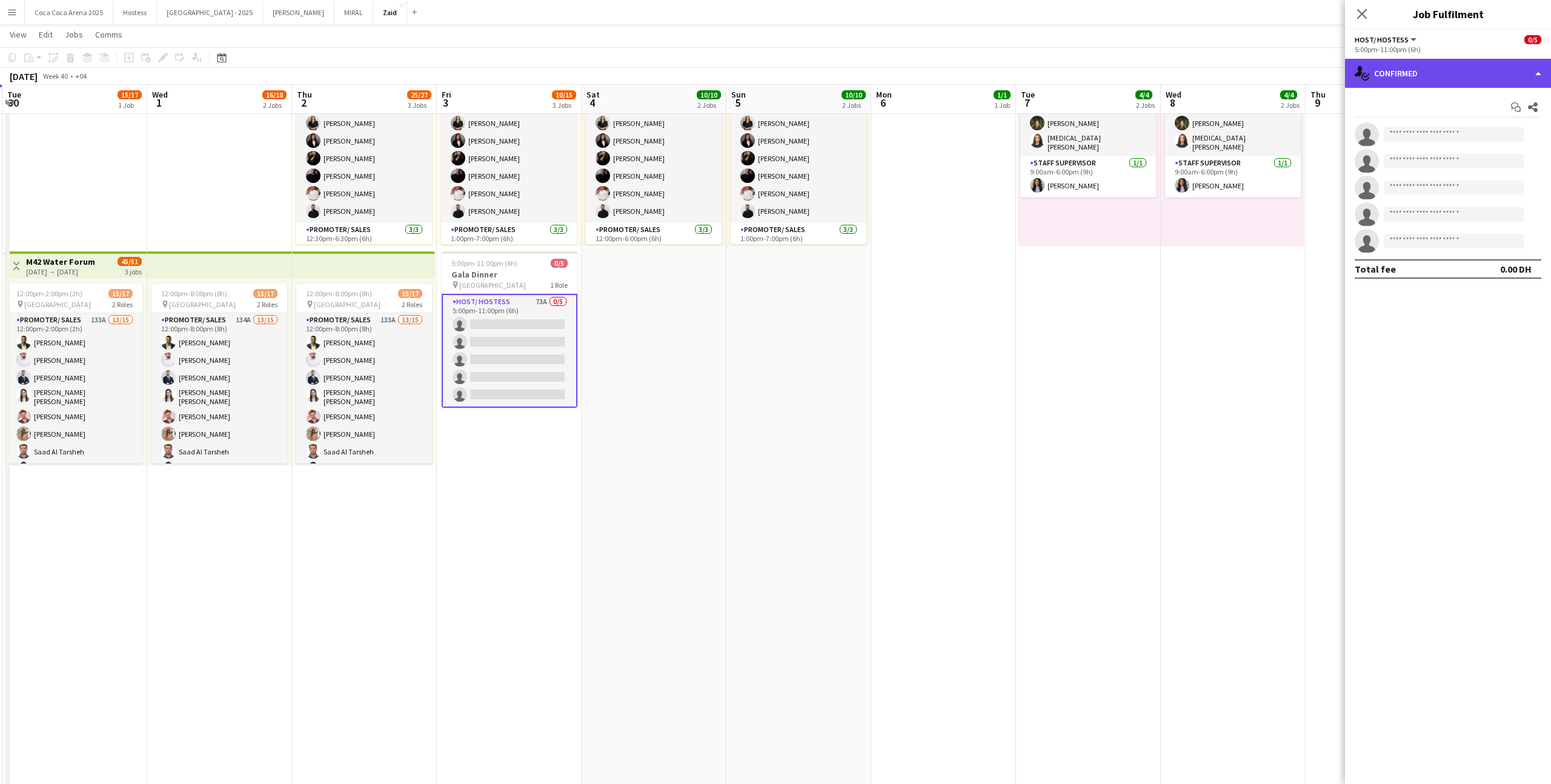
click at [1523, 73] on div "single-neutral-actions-check-2 Confirmed" at bounding box center [1447, 73] width 206 height 29
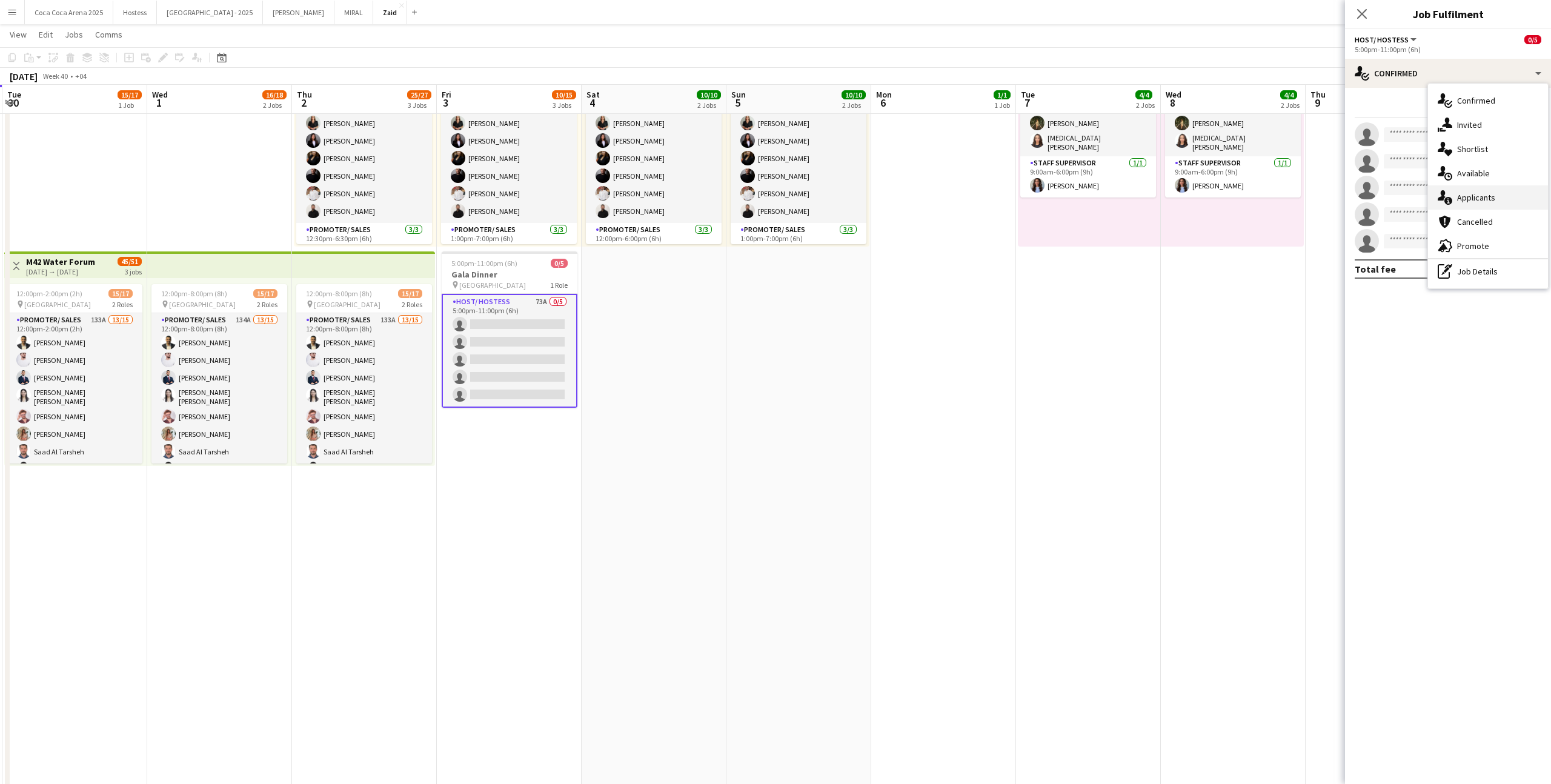
click at [1503, 187] on div "single-neutral-actions-information Applicants" at bounding box center [1488, 197] width 120 height 24
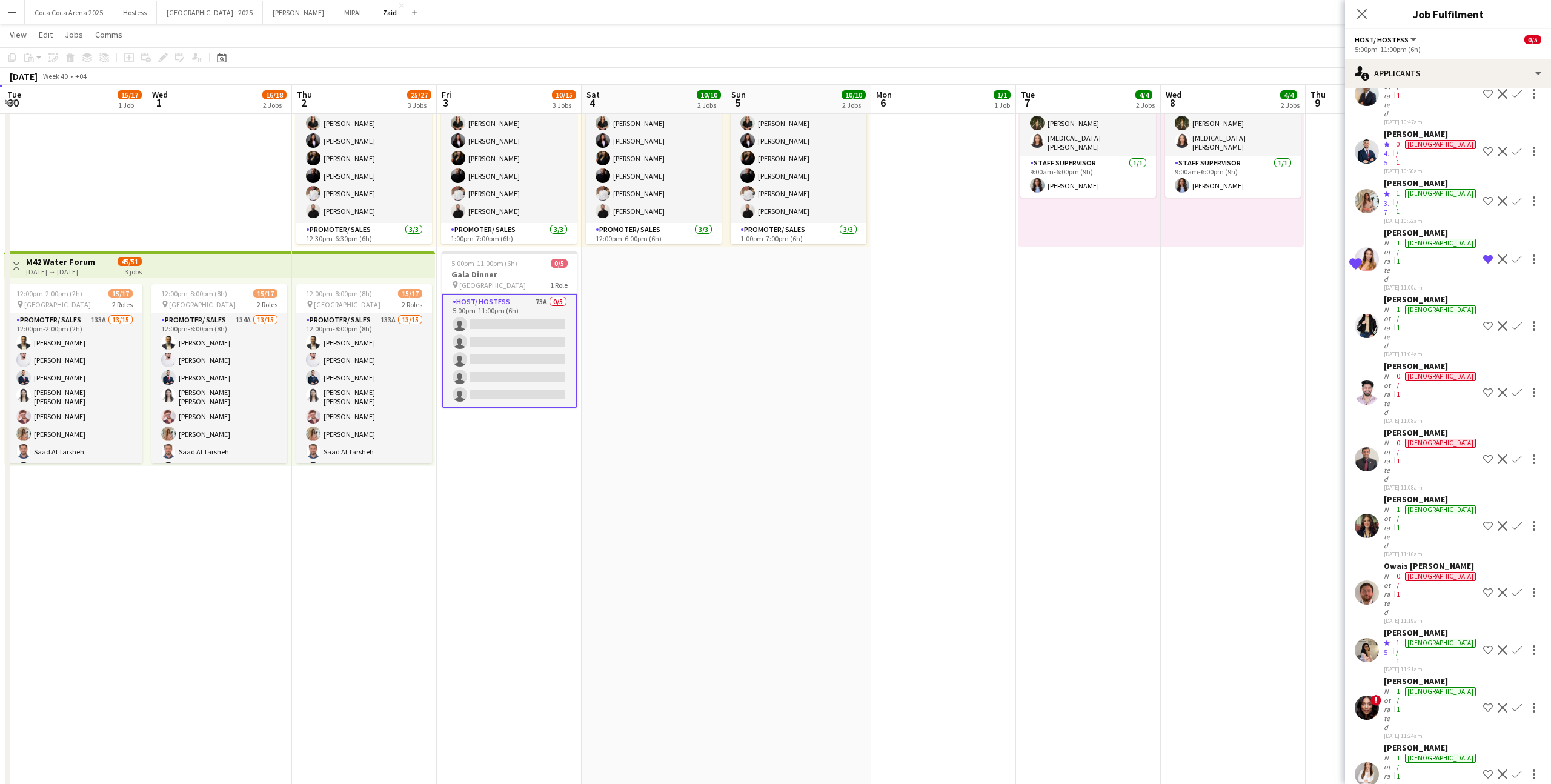
scroll to position [381, 0]
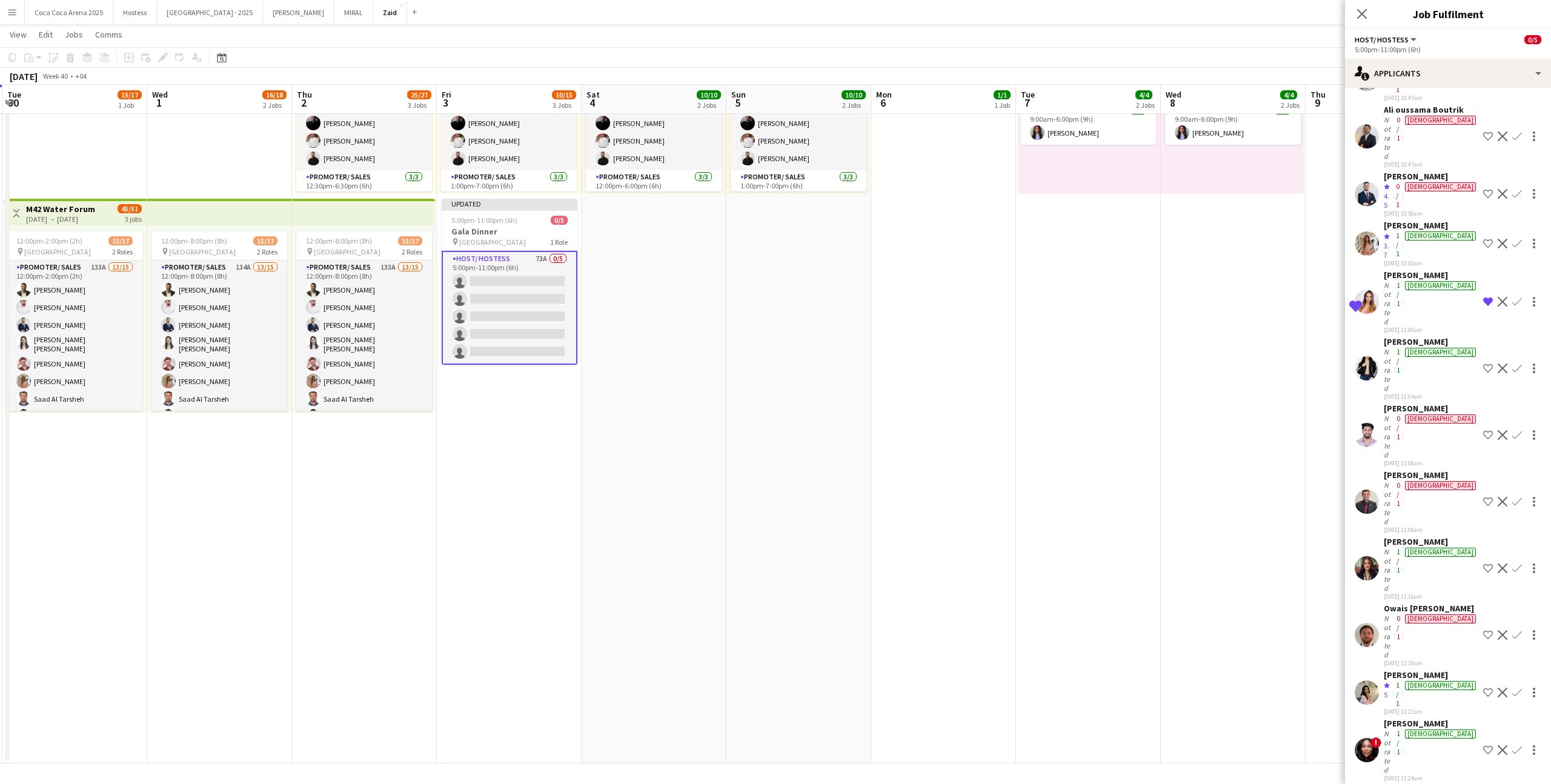
scroll to position [1611, 0]
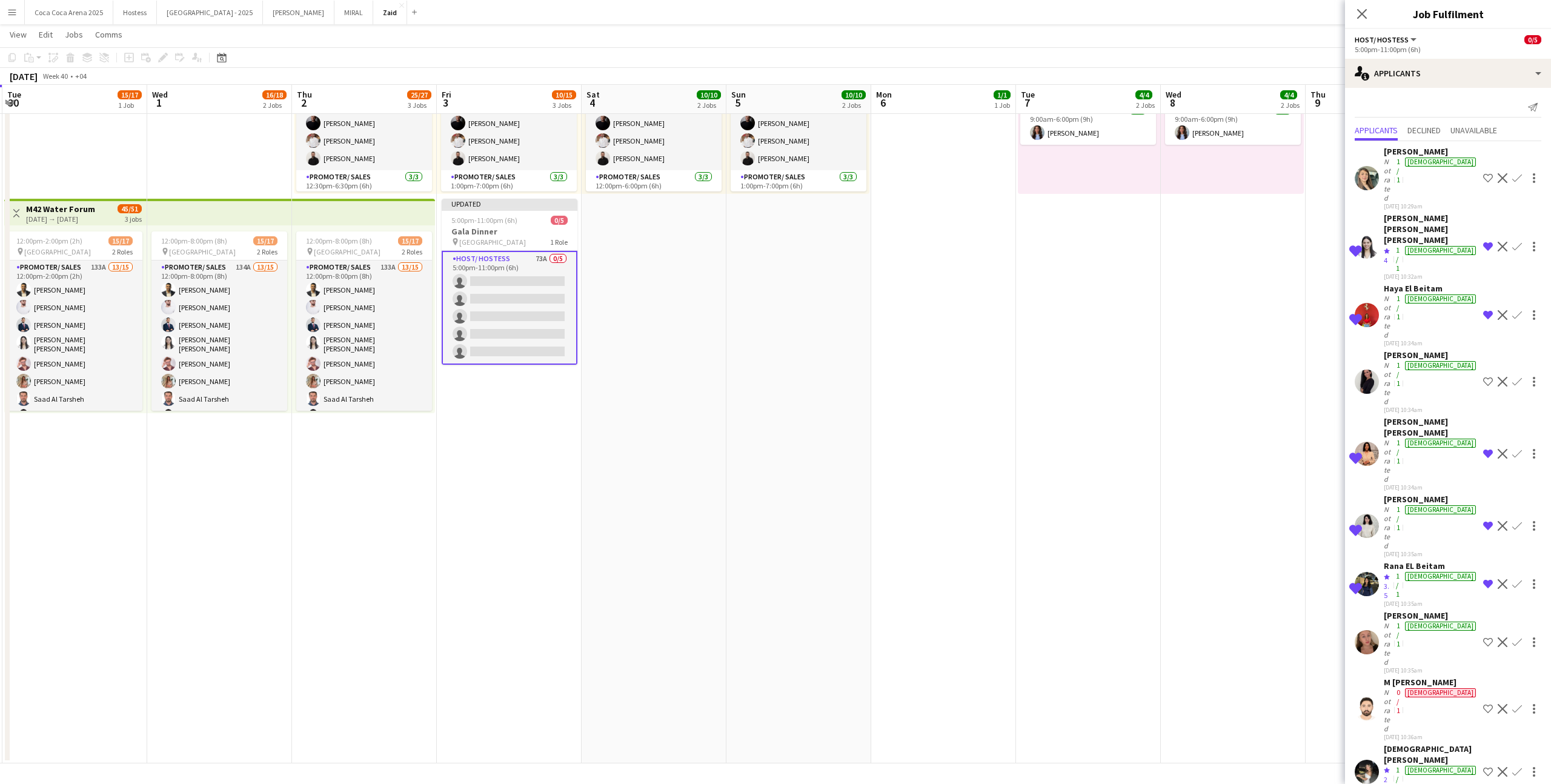
scroll to position [1, 0]
click at [1457, 78] on div "single-neutral-actions-information Applicants" at bounding box center [1447, 73] width 206 height 29
click at [1473, 149] on span "Shortlist" at bounding box center [1472, 149] width 31 height 11
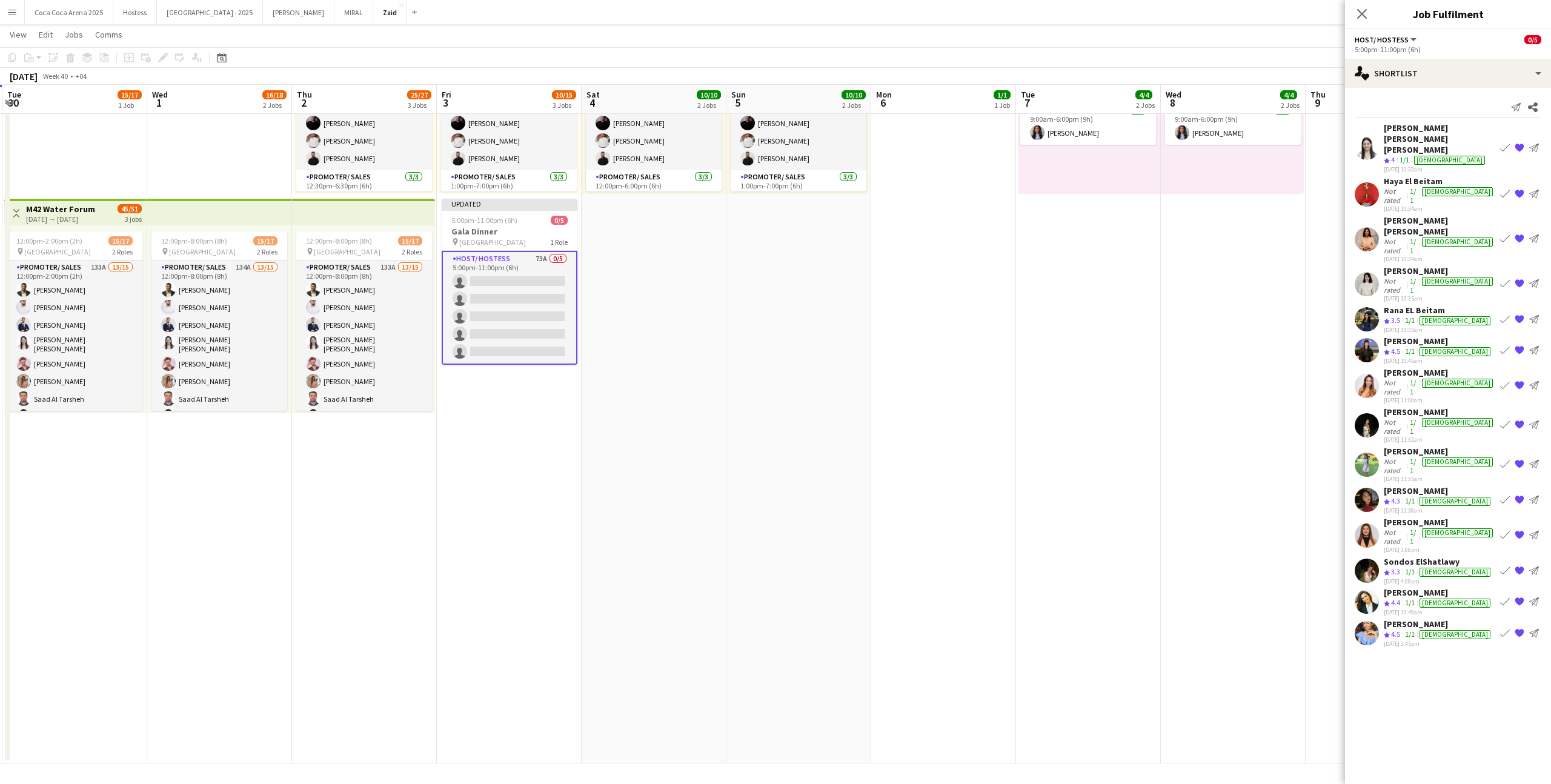
click at [1453, 205] on div "25-09-2025 10:34am" at bounding box center [1439, 208] width 111 height 8
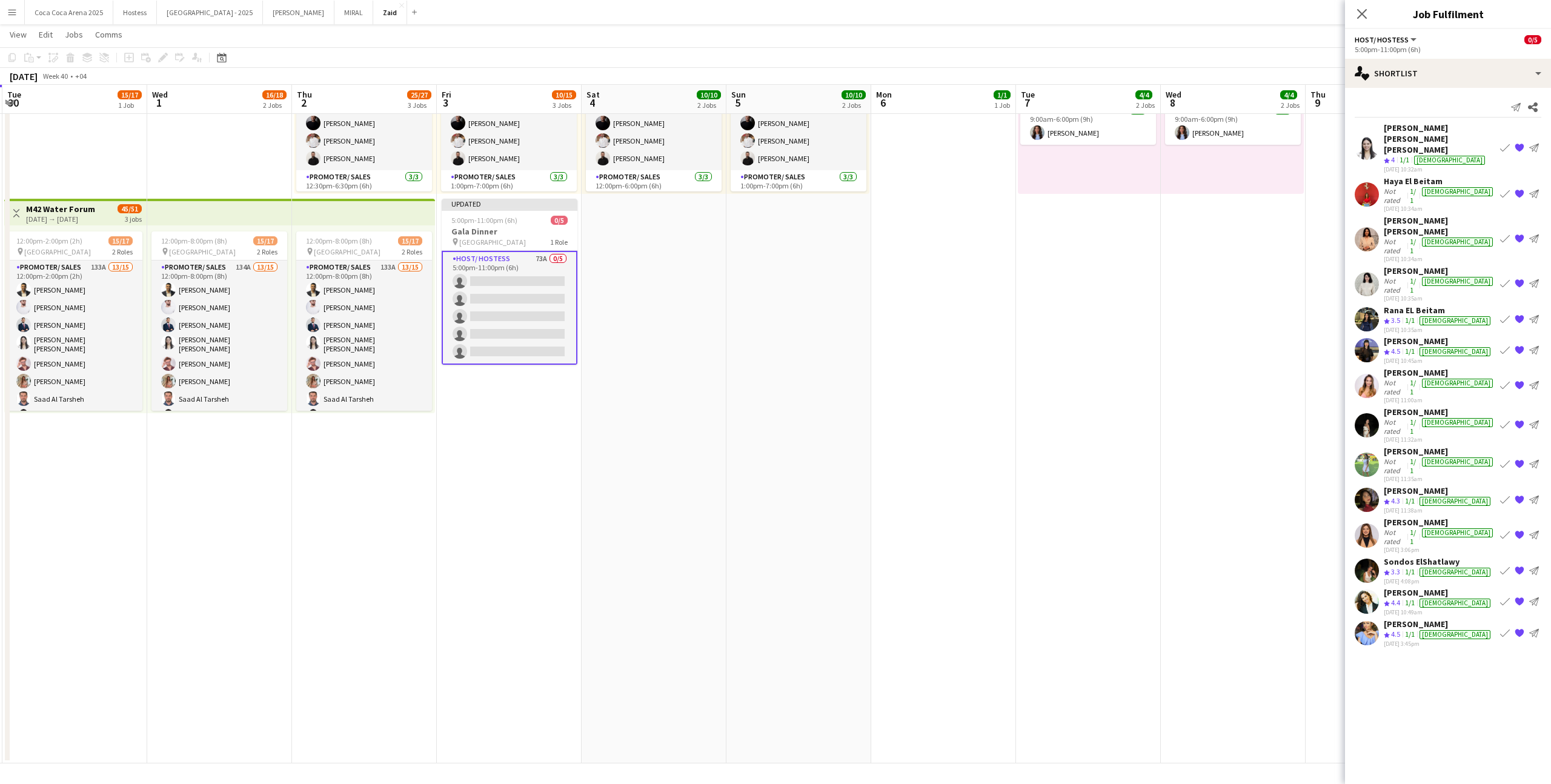
click at [1428, 619] on div "[PERSON_NAME]" at bounding box center [1438, 624] width 109 height 11
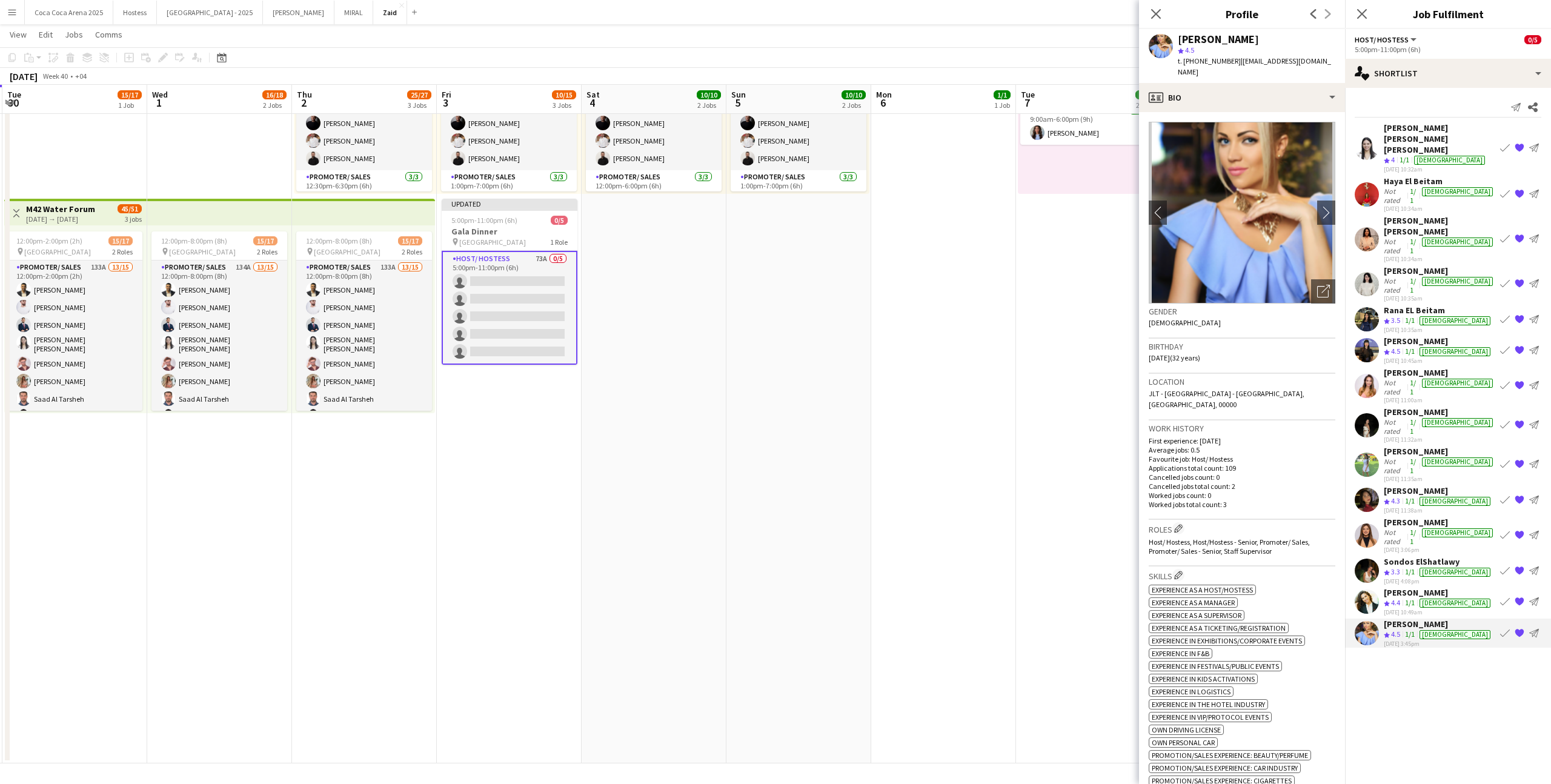
click at [1447, 568] on div "[DEMOGRAPHIC_DATA]" at bounding box center [1455, 572] width 71 height 9
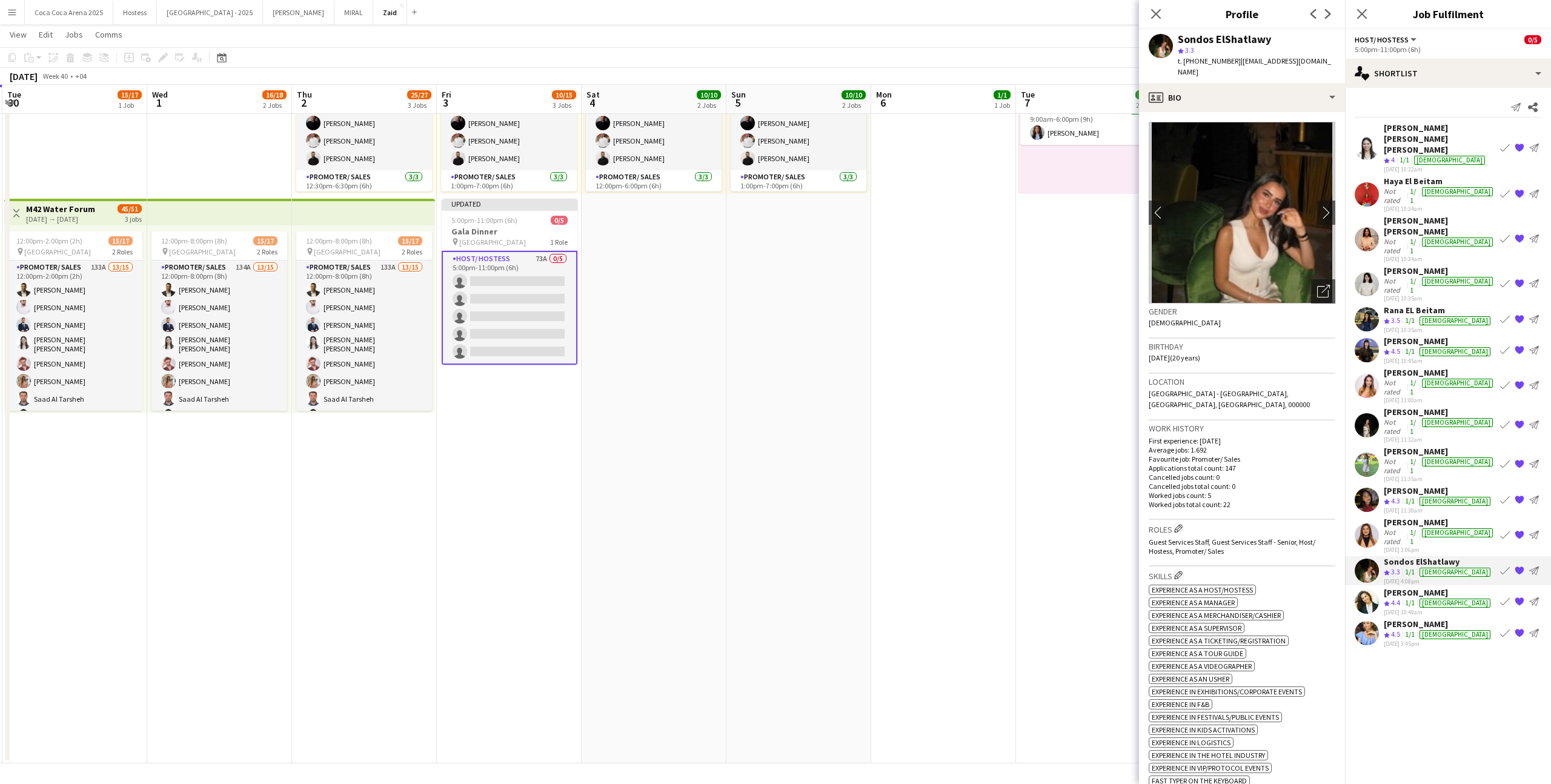
click at [1457, 587] on div "Andreea Verman Crew rating 4.4 1/1 female 26-09-2025 10:49am Book crew {{ sprit…" at bounding box center [1447, 601] width 206 height 29
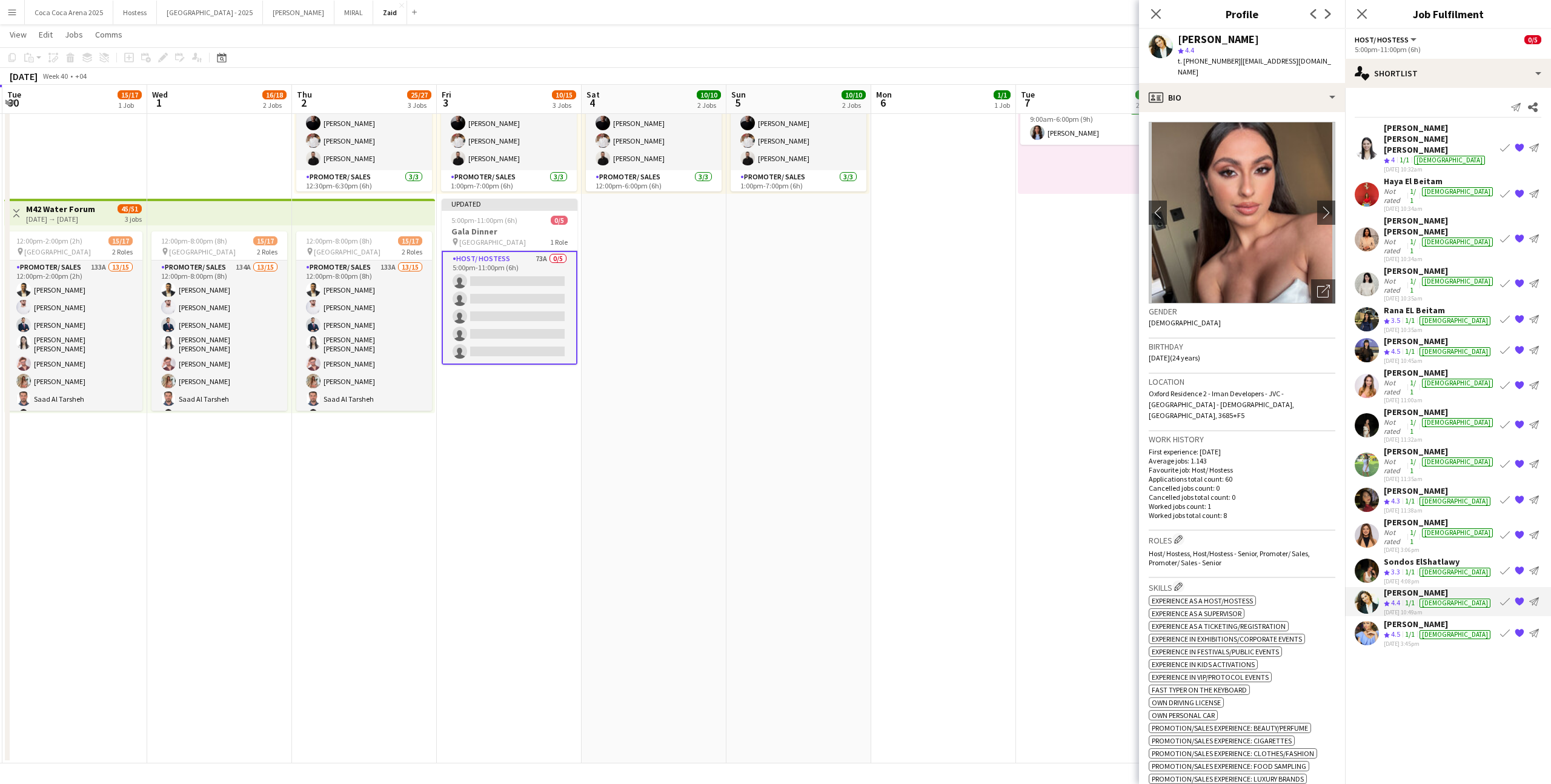
click at [1504, 144] on app-icon "Book crew" at bounding box center [1505, 148] width 10 height 10
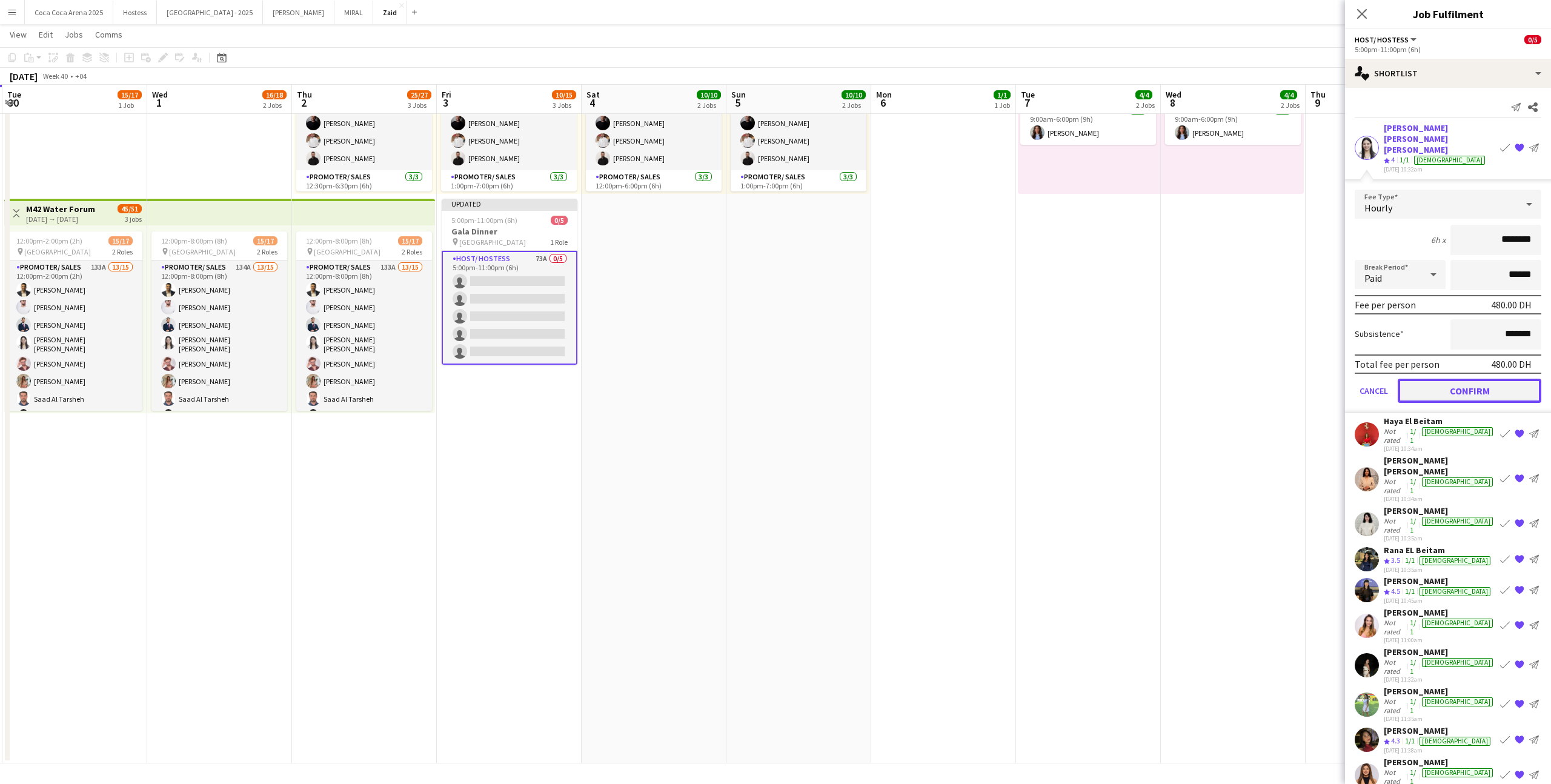
click at [1422, 378] on button "Confirm" at bounding box center [1470, 390] width 144 height 24
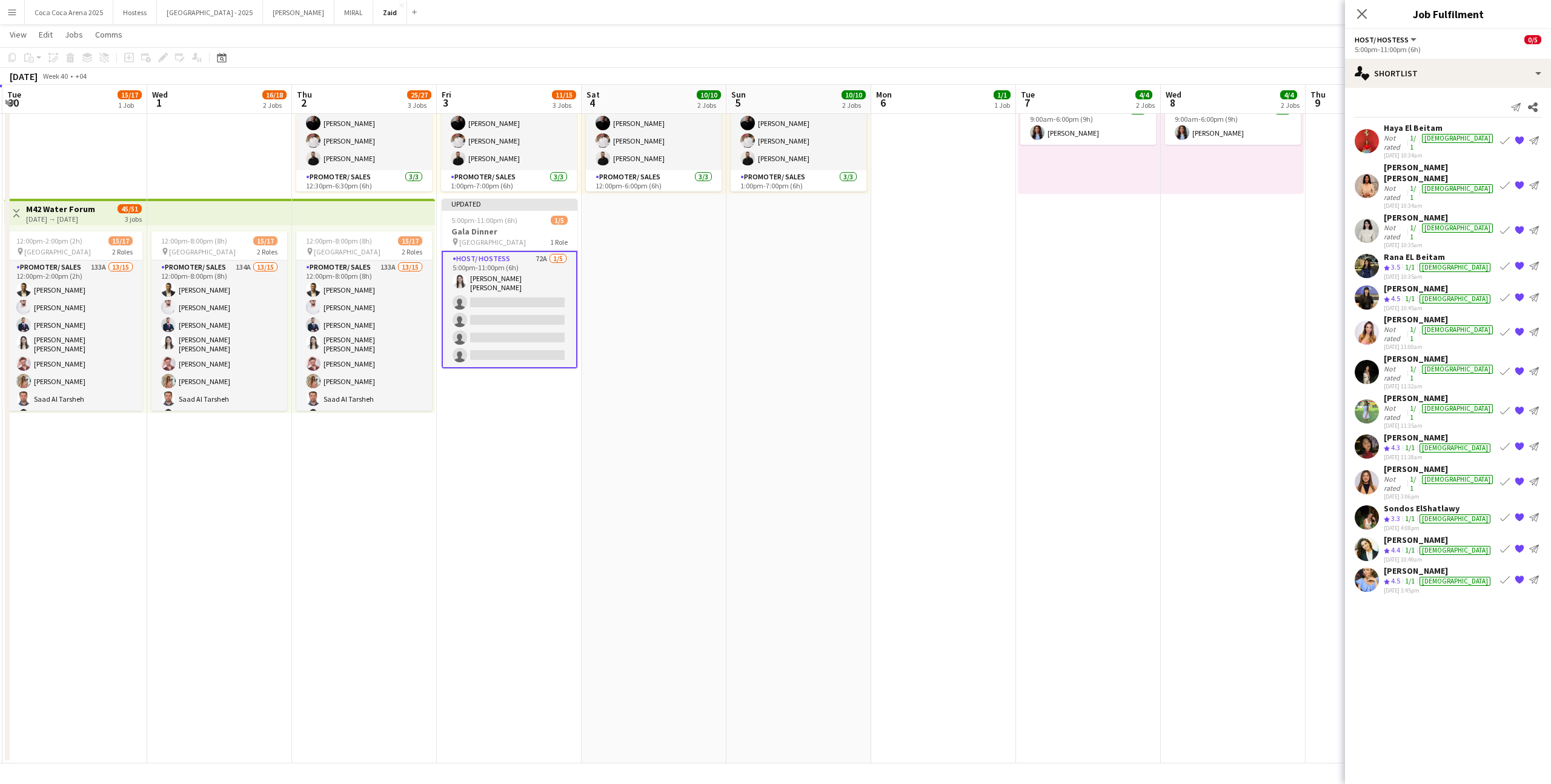
click at [1461, 136] on div "Haya El Beitam Not rated 1/1 female 25-09-2025 10:34am Book crew {{ spriteTitle…" at bounding box center [1447, 141] width 206 height 37
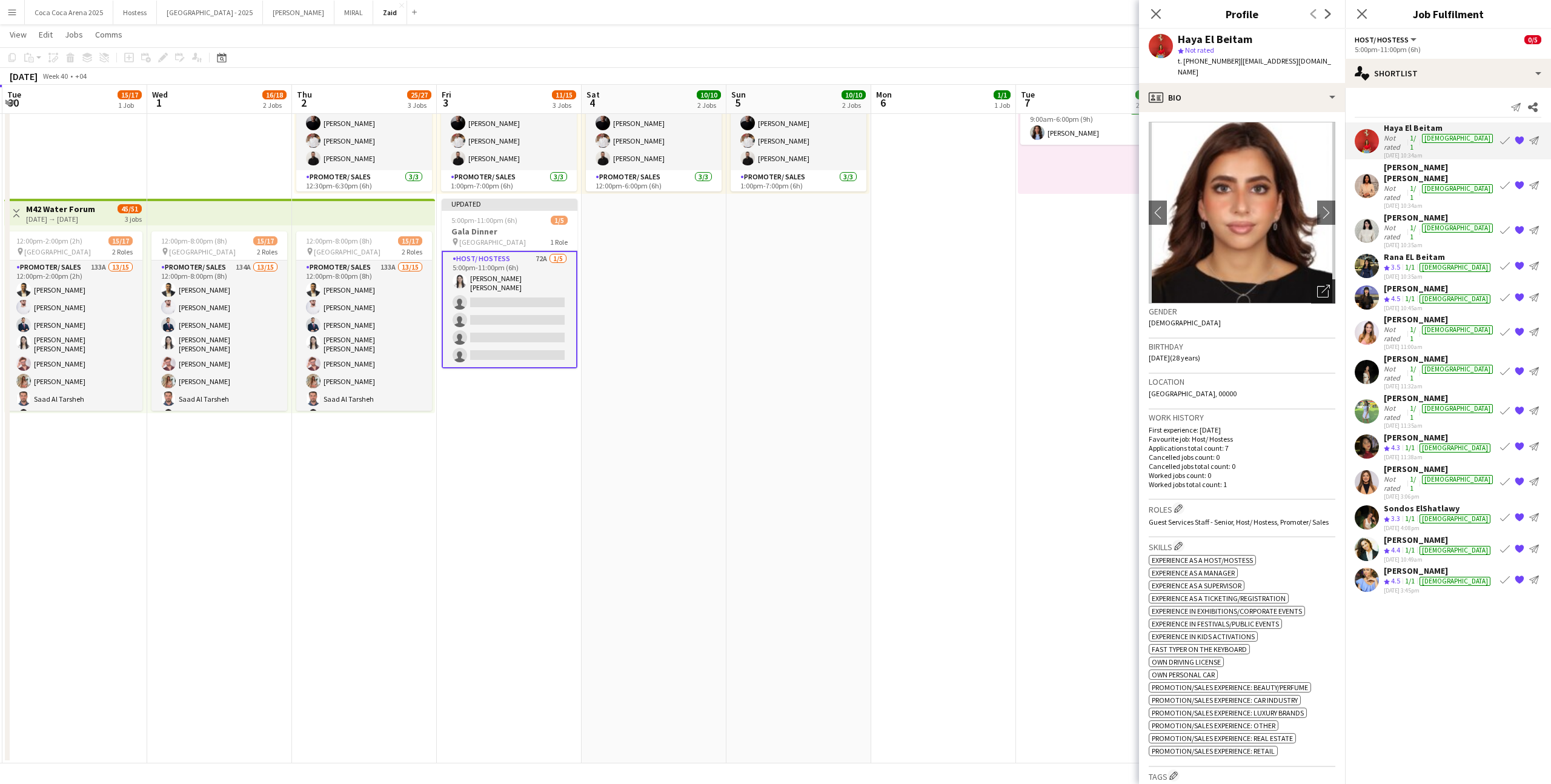
click at [1325, 291] on icon "Open photos pop-in" at bounding box center [1323, 291] width 13 height 13
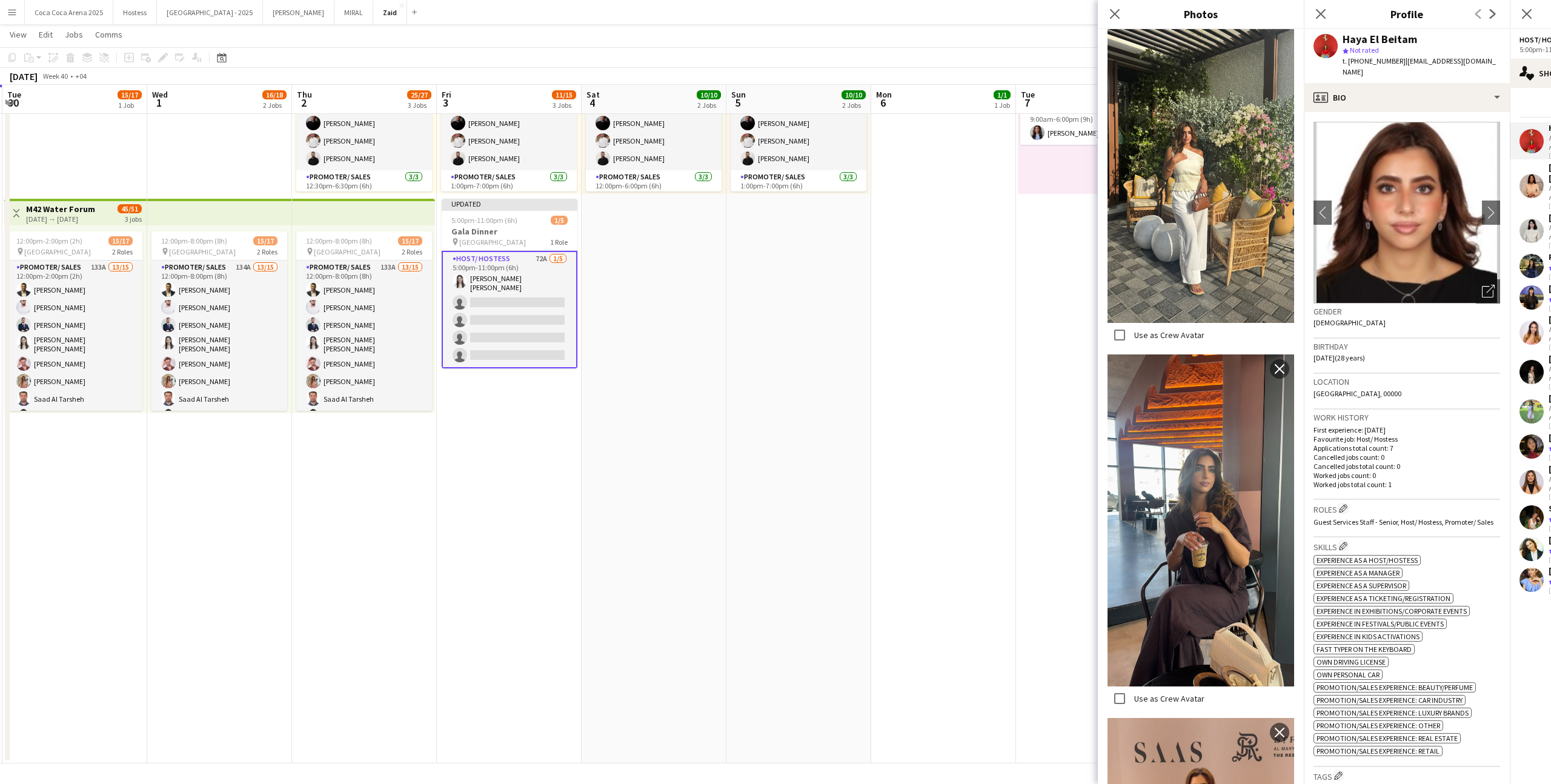
scroll to position [1029, 0]
click at [1341, 413] on h3 "Work history" at bounding box center [1407, 417] width 186 height 11
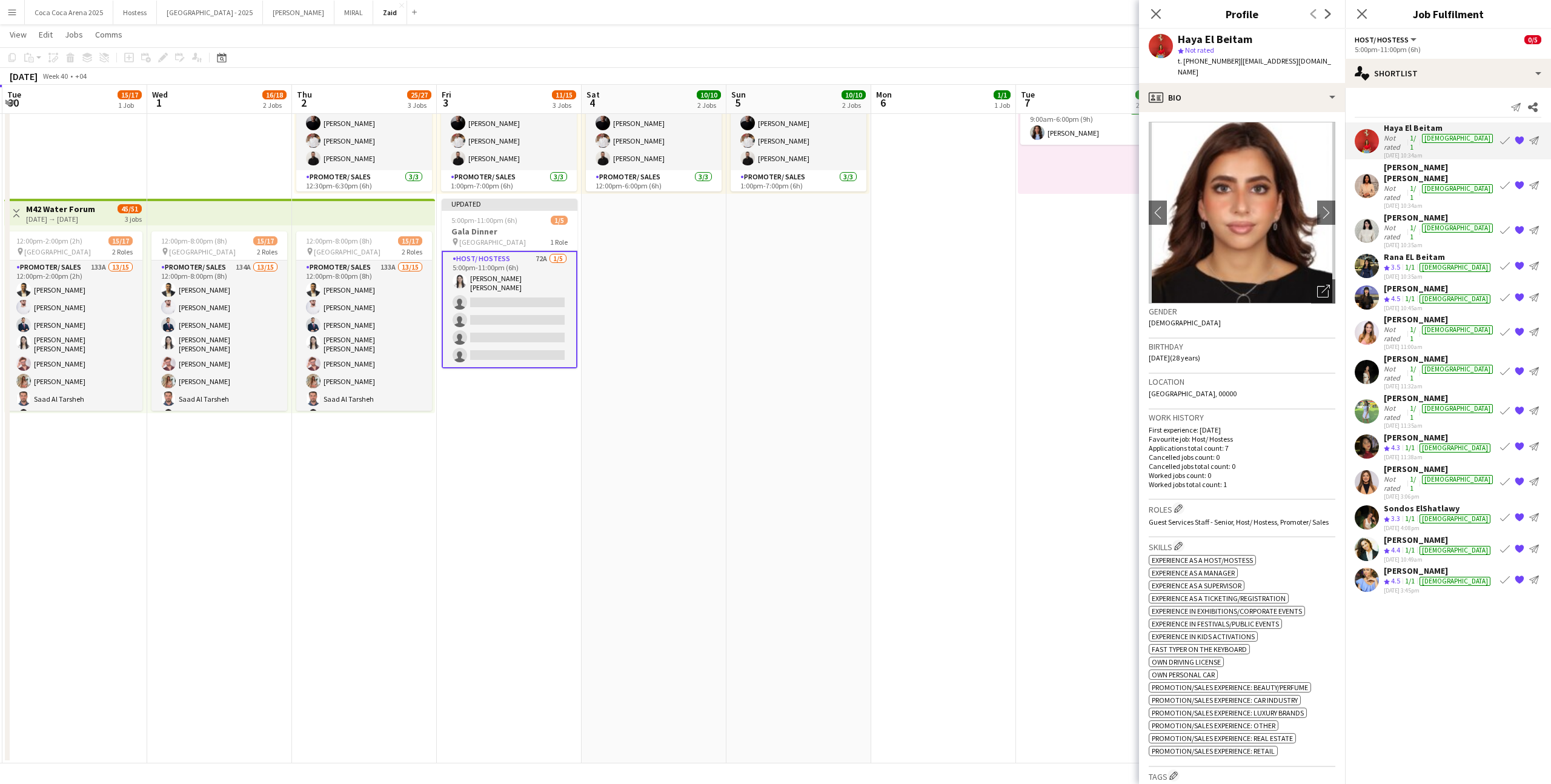
click at [1503, 136] on app-icon "Book crew" at bounding box center [1505, 141] width 10 height 10
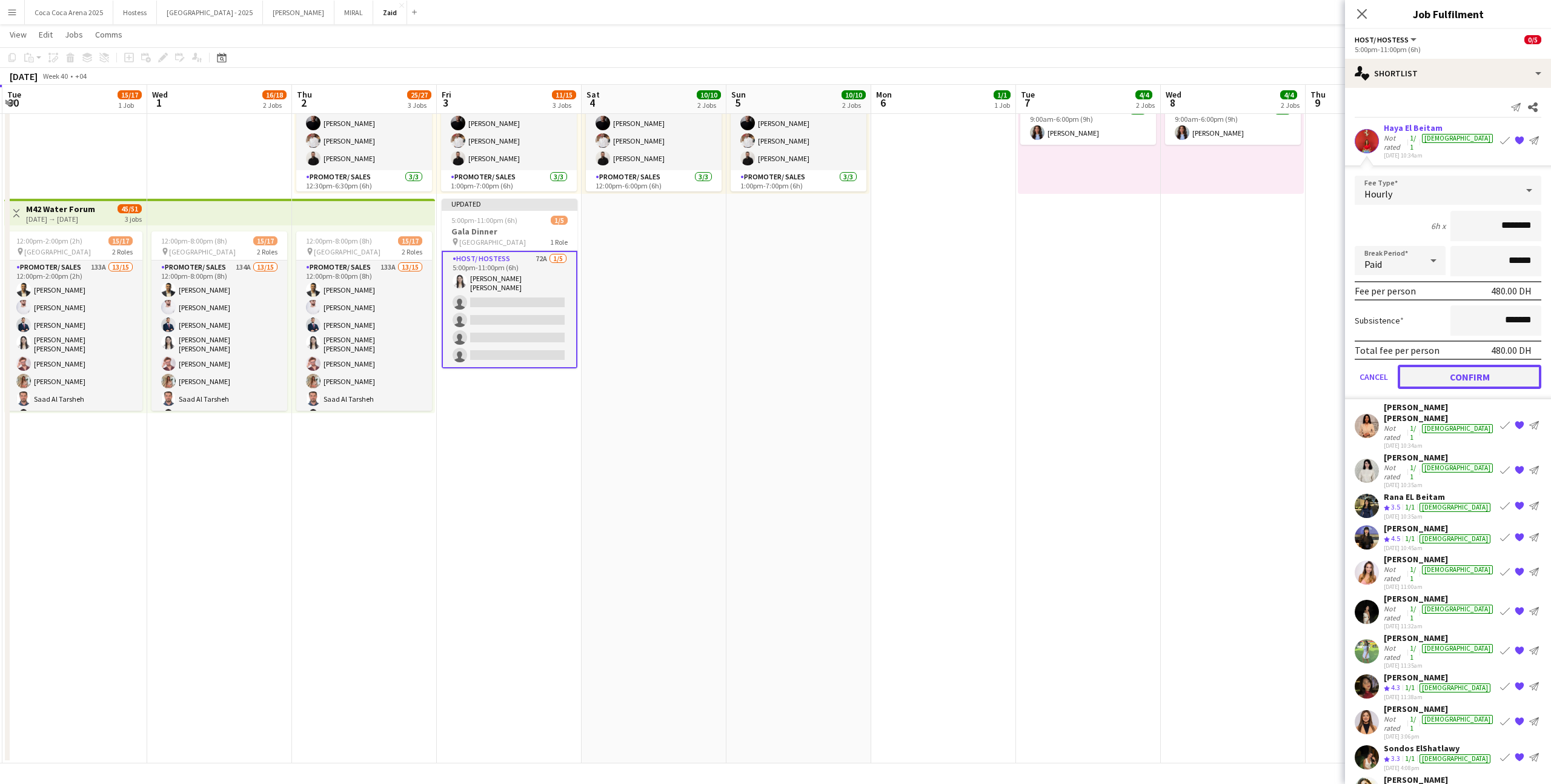
click at [1436, 365] on button "Confirm" at bounding box center [1470, 377] width 144 height 24
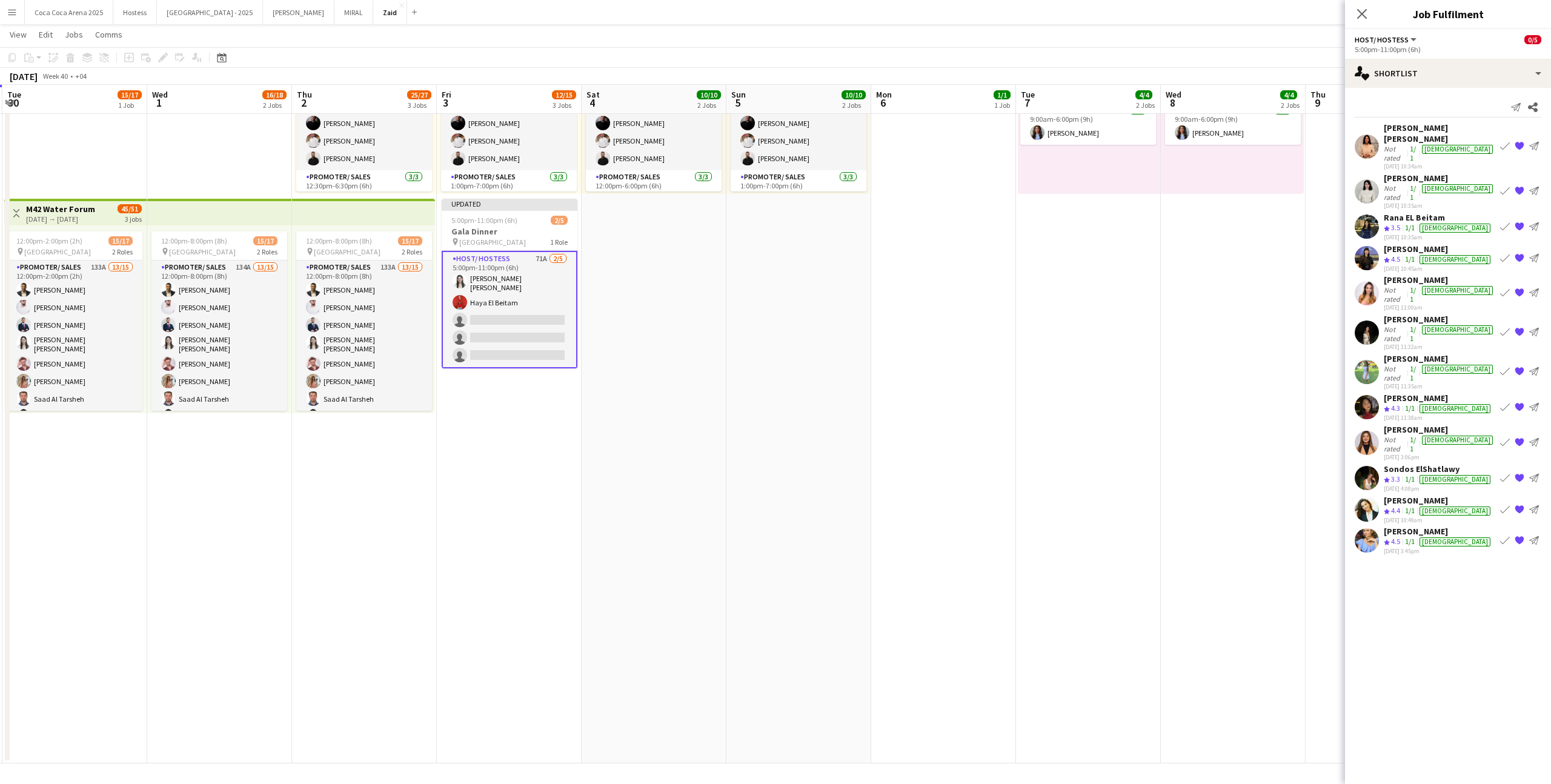
click at [1506, 222] on app-icon "Book crew" at bounding box center [1505, 227] width 10 height 10
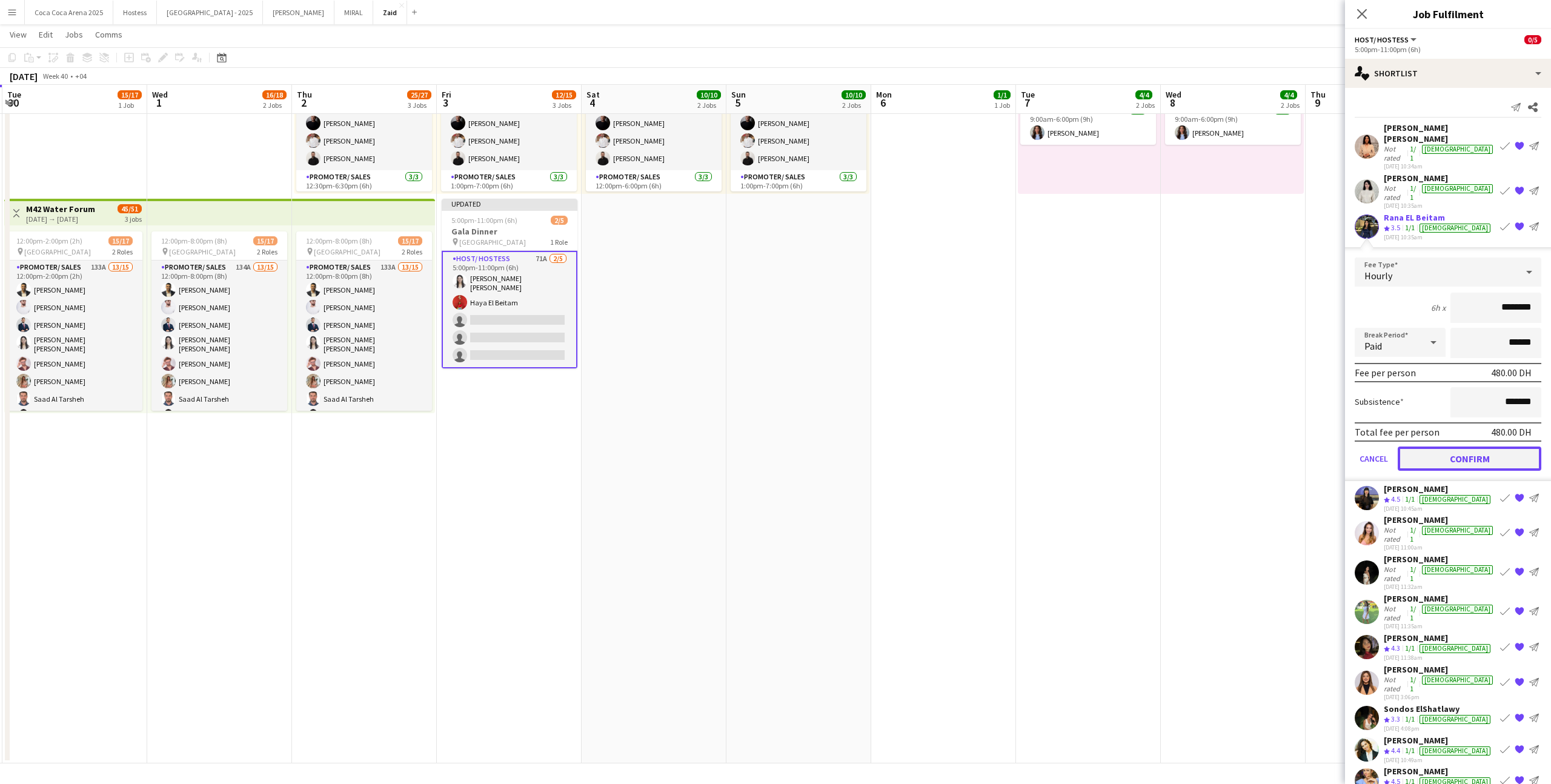
click at [1435, 447] on button "Confirm" at bounding box center [1470, 458] width 144 height 24
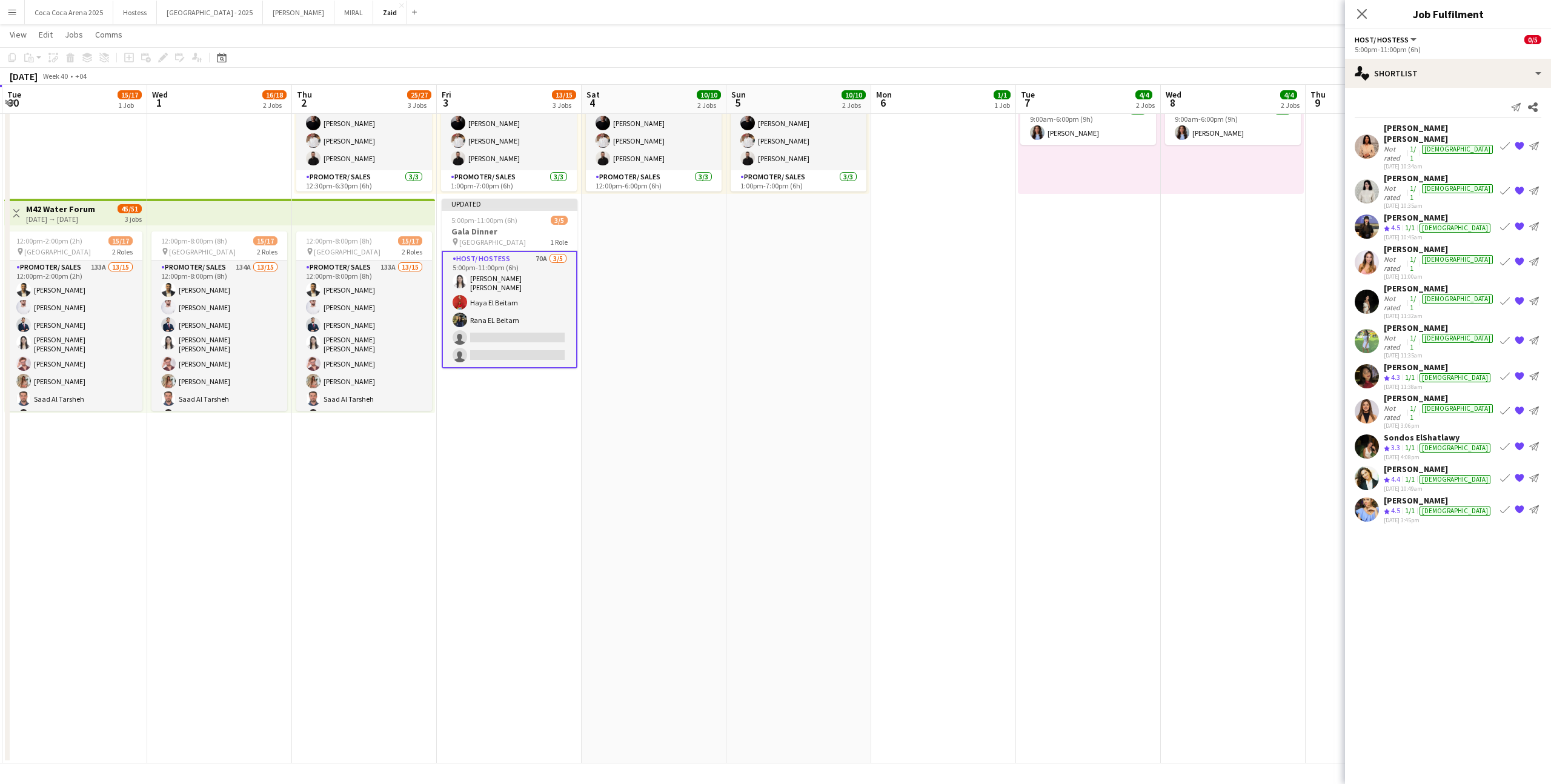
click at [1439, 475] on div "[DEMOGRAPHIC_DATA]" at bounding box center [1455, 479] width 71 height 9
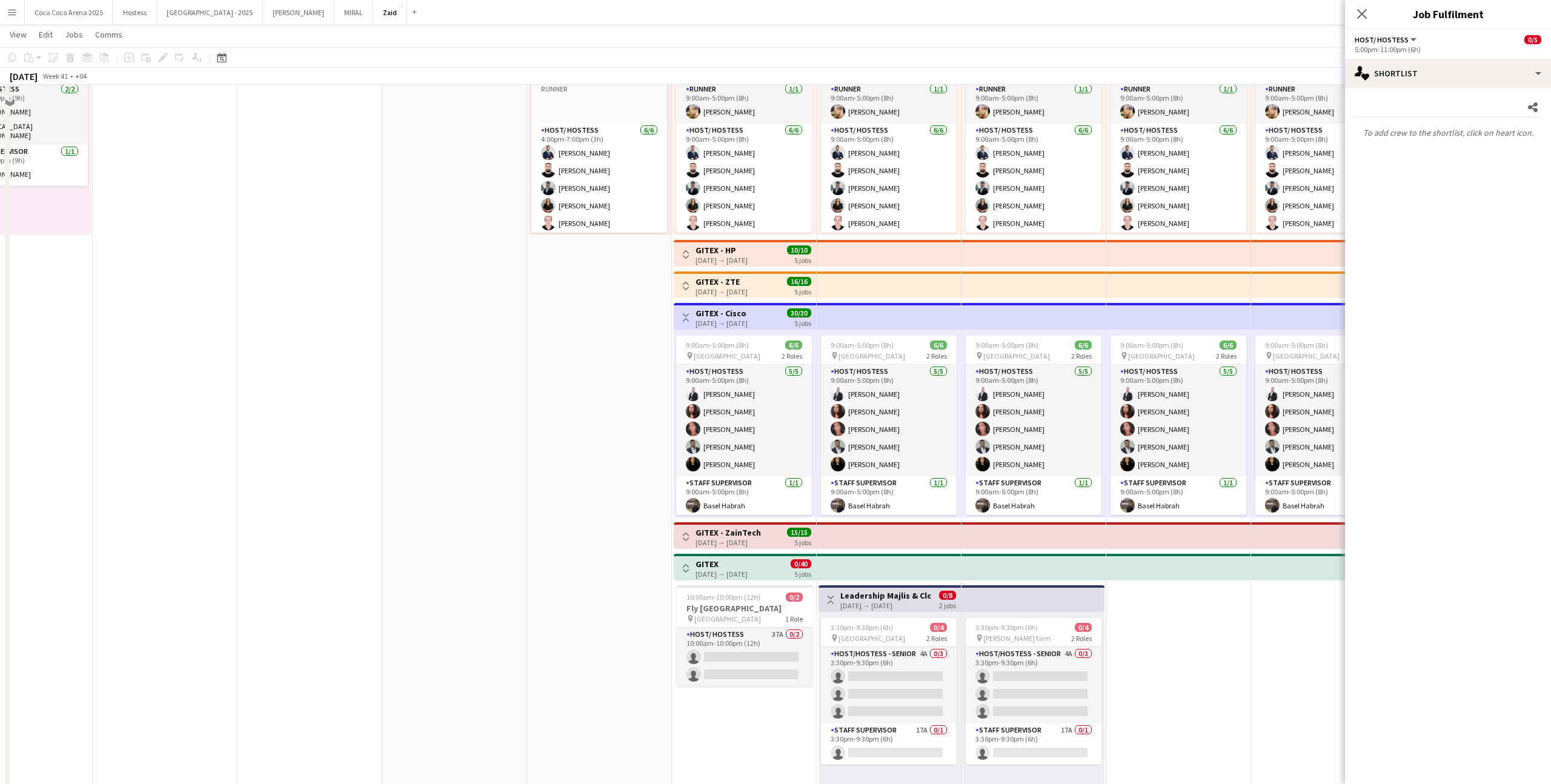
scroll to position [381, 0]
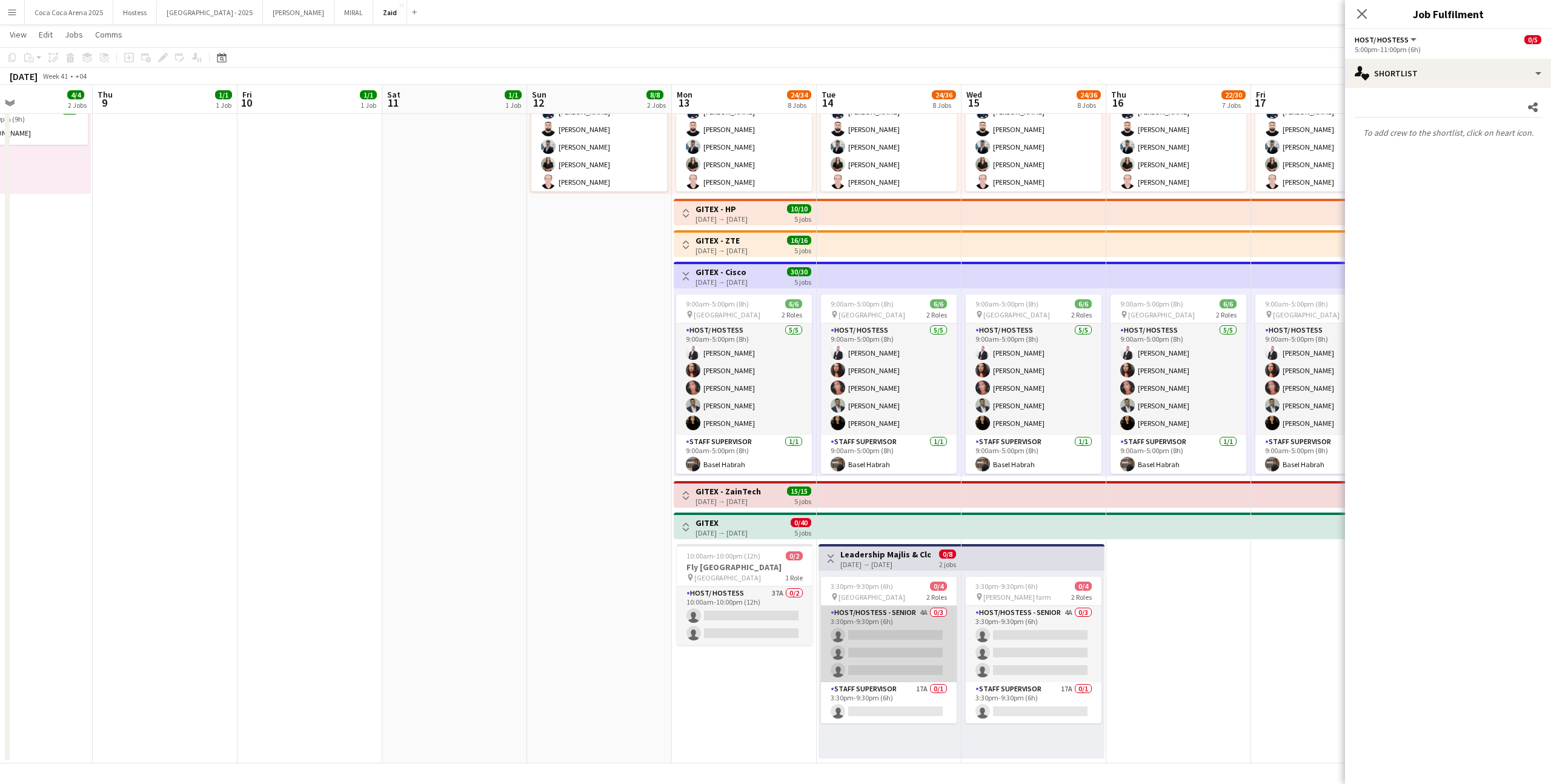
click at [879, 618] on app-card-role "Host/Hostess - Senior 4A 0/3 3:30pm-9:30pm (6h) single-neutral-actions single-n…" at bounding box center [889, 643] width 135 height 76
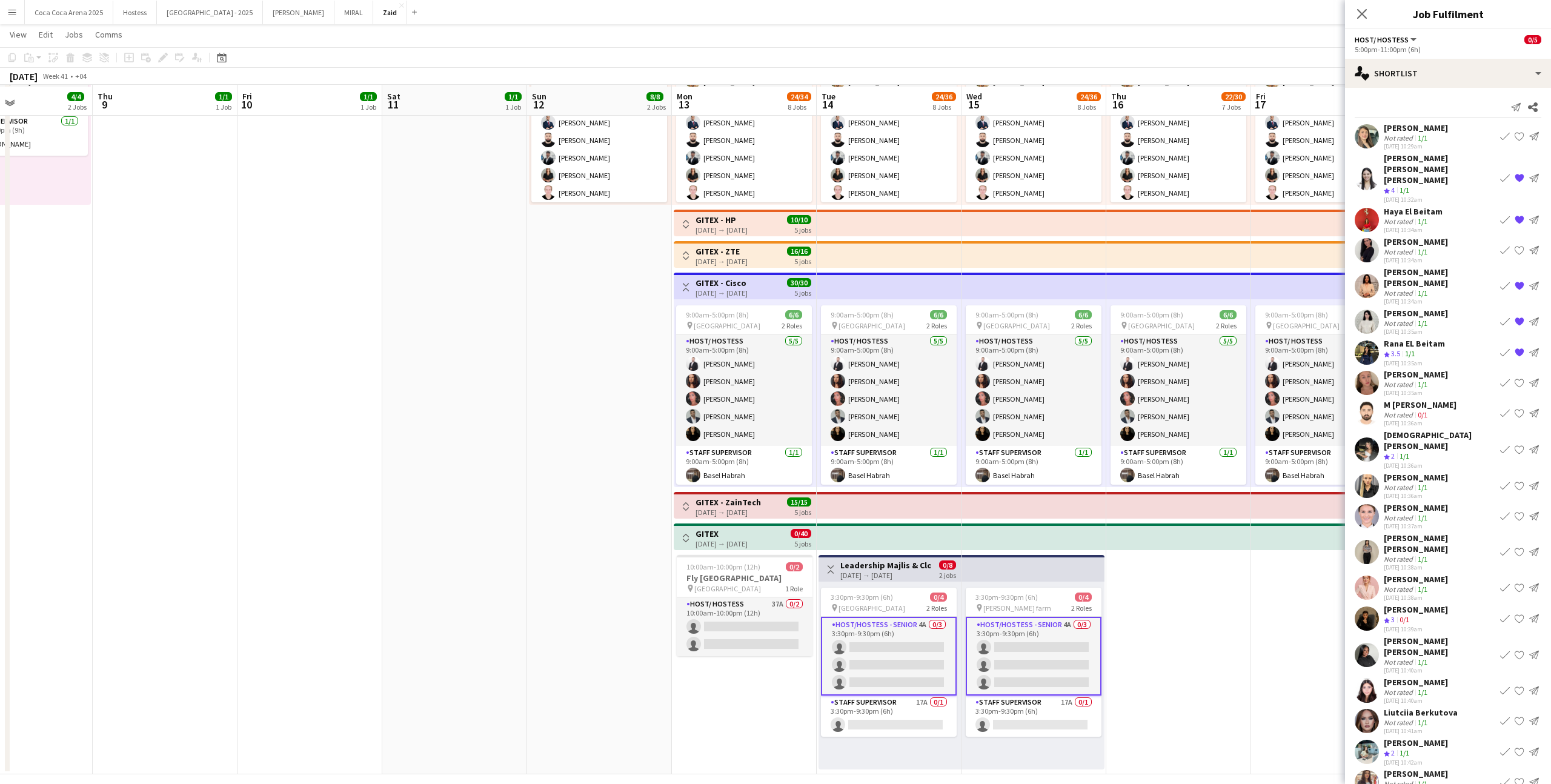
scroll to position [369, 0]
click at [939, 608] on span "2 Roles" at bounding box center [936, 608] width 21 height 9
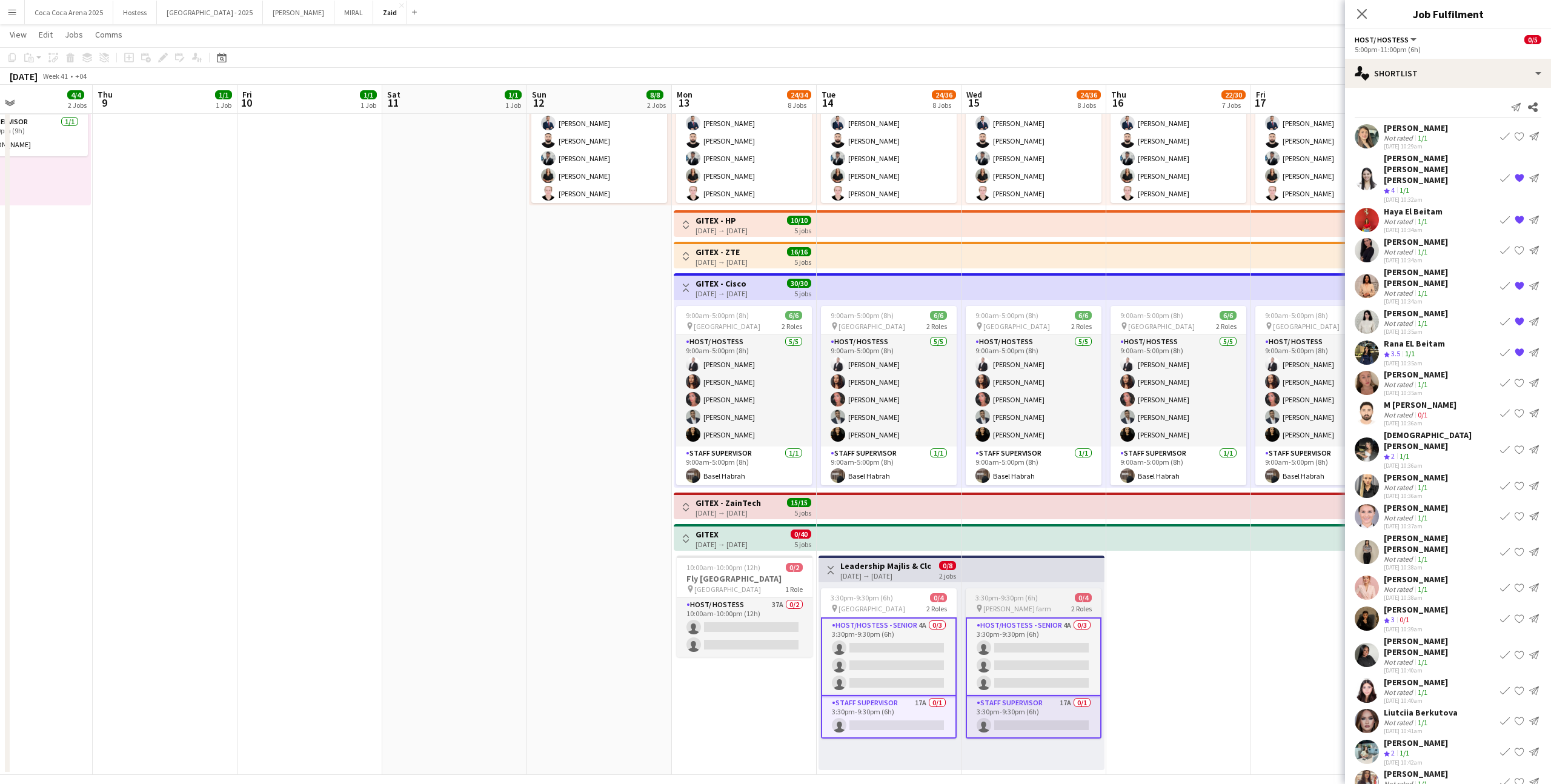
click at [1011, 606] on span "[PERSON_NAME] farm" at bounding box center [1016, 608] width 68 height 9
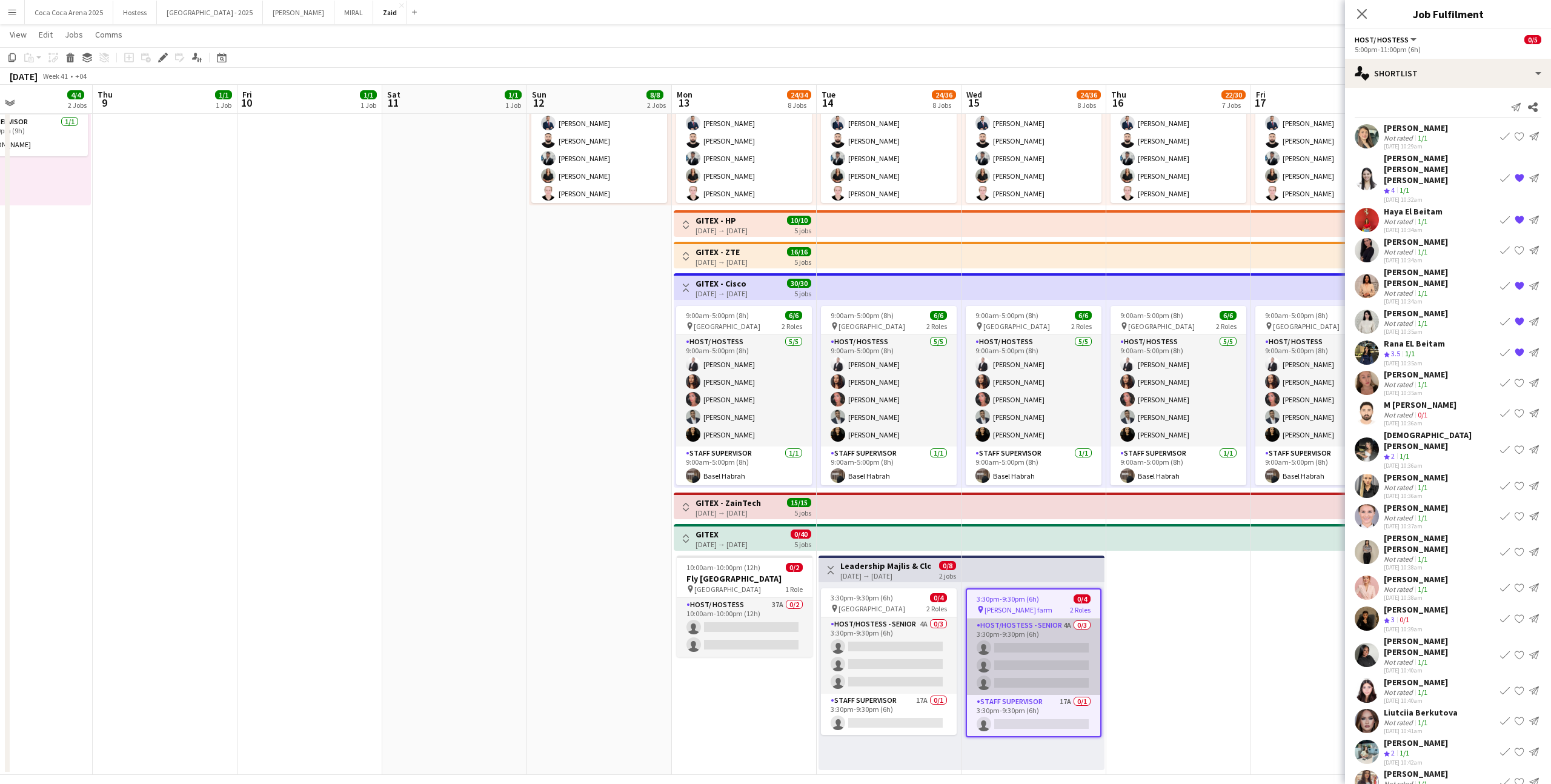
click at [1036, 650] on app-card-role "Host/Hostess - Senior 4A 0/3 3:30pm-9:30pm (6h) single-neutral-actions single-n…" at bounding box center [1034, 656] width 134 height 76
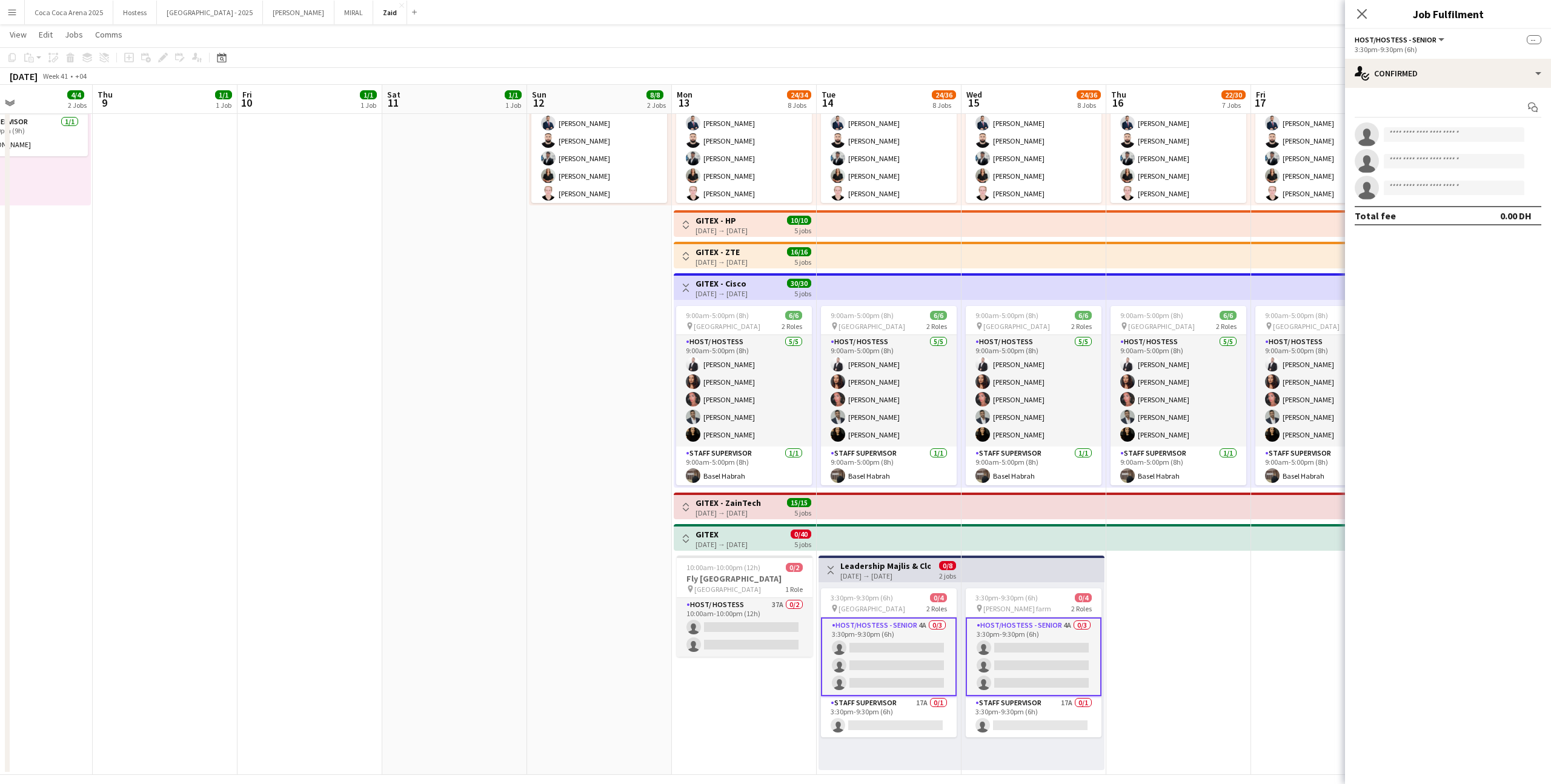
click at [1120, 651] on app-date-cell "1:00pm-10:00pm (9h) 1/1 pin ALAIA Boutique 1 Role Host/ Hostess 1/1 1:00pm-10:0…" at bounding box center [1178, 271] width 144 height 1008
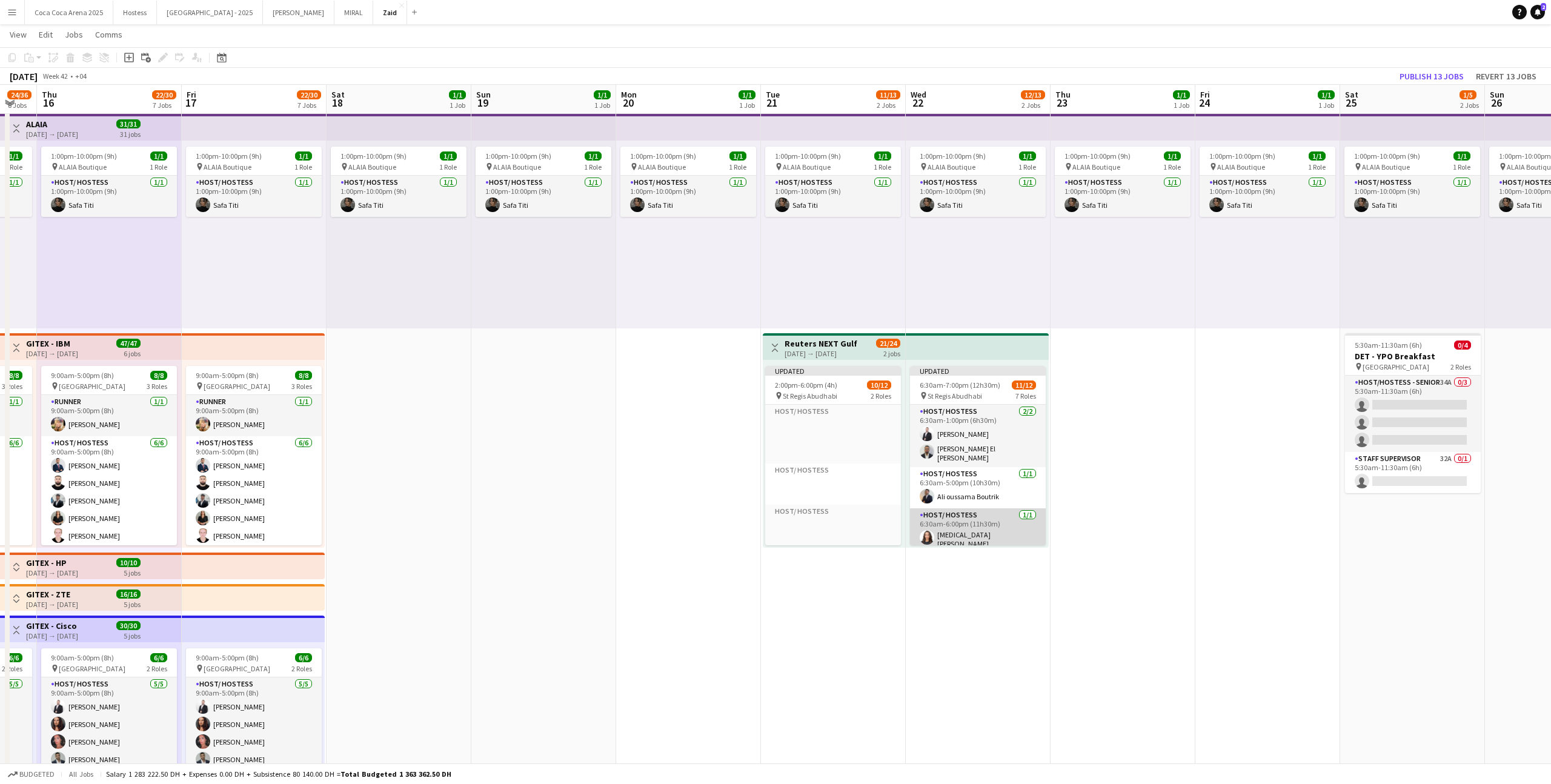
scroll to position [412, 0]
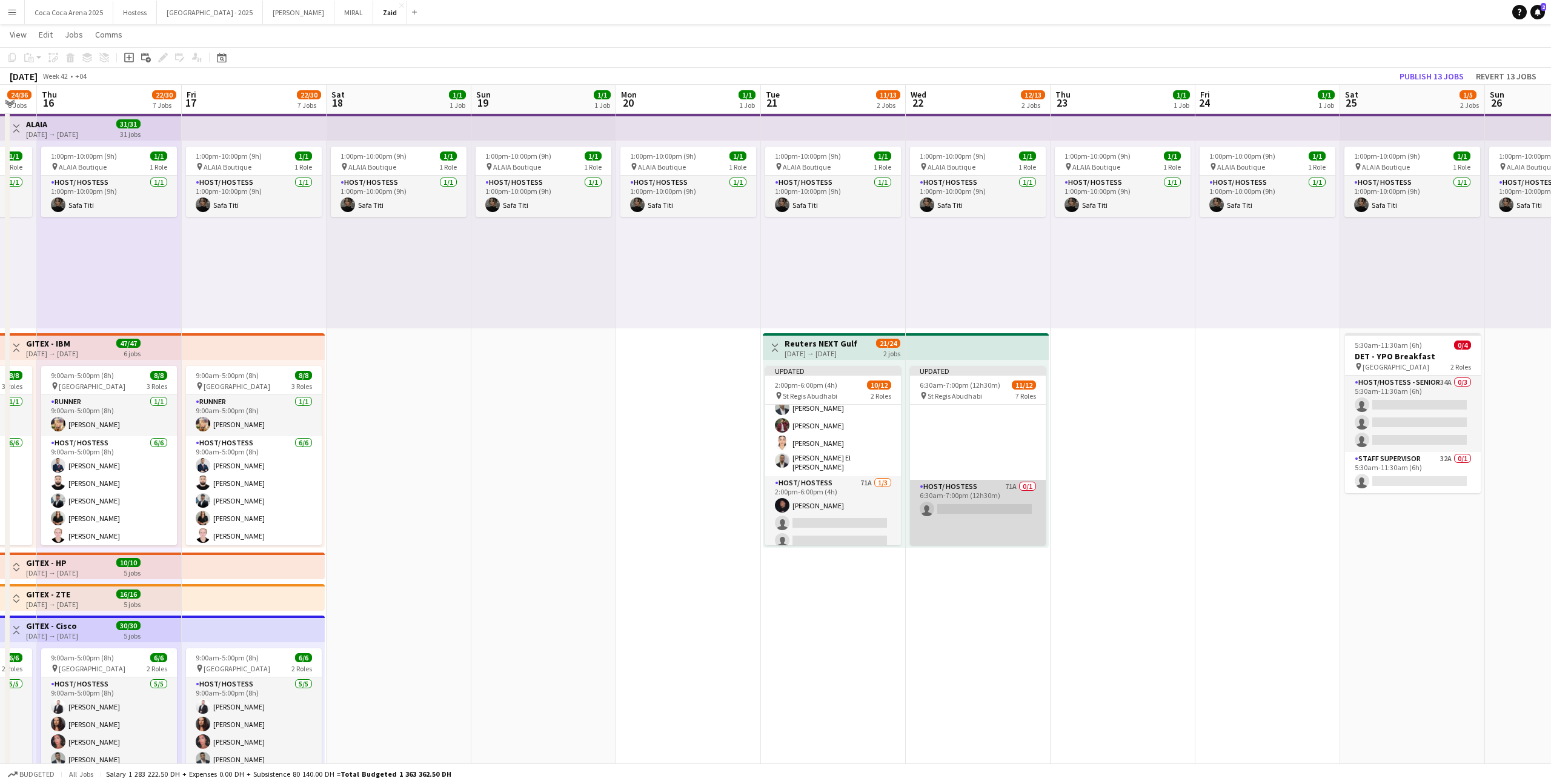
click at [996, 486] on app-card-role "Host/ Hostess 71A 0/1 6:30am-7:00pm (12h30m) single-neutral-actions" at bounding box center [978, 518] width 135 height 76
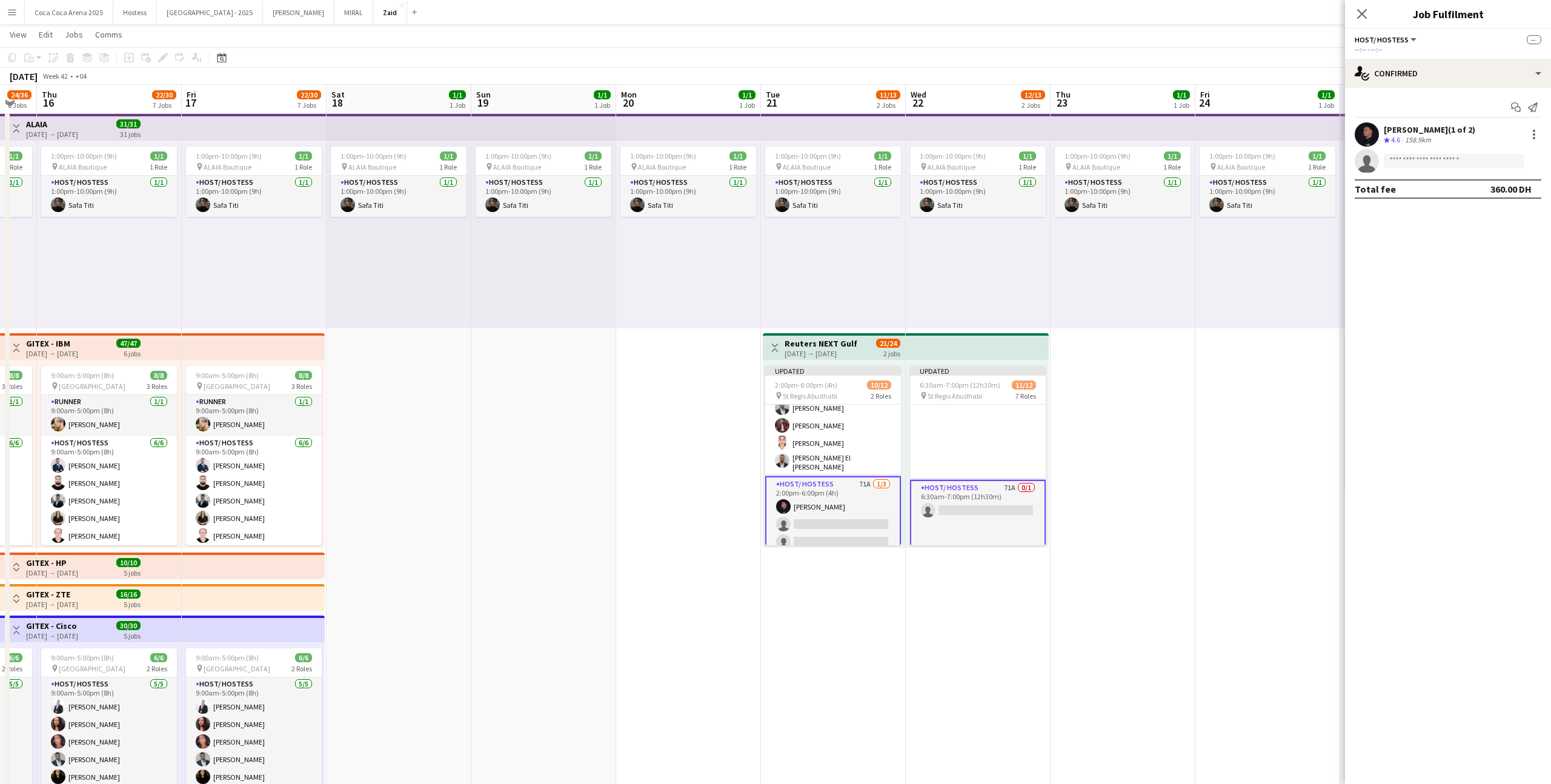
click at [1111, 499] on app-date-cell "1:00pm-10:00pm (9h) 1/1 pin ALAIA Boutique 1 Role Host/ Hostess 1/1 1:00pm-10:0…" at bounding box center [1123, 613] width 144 height 1008
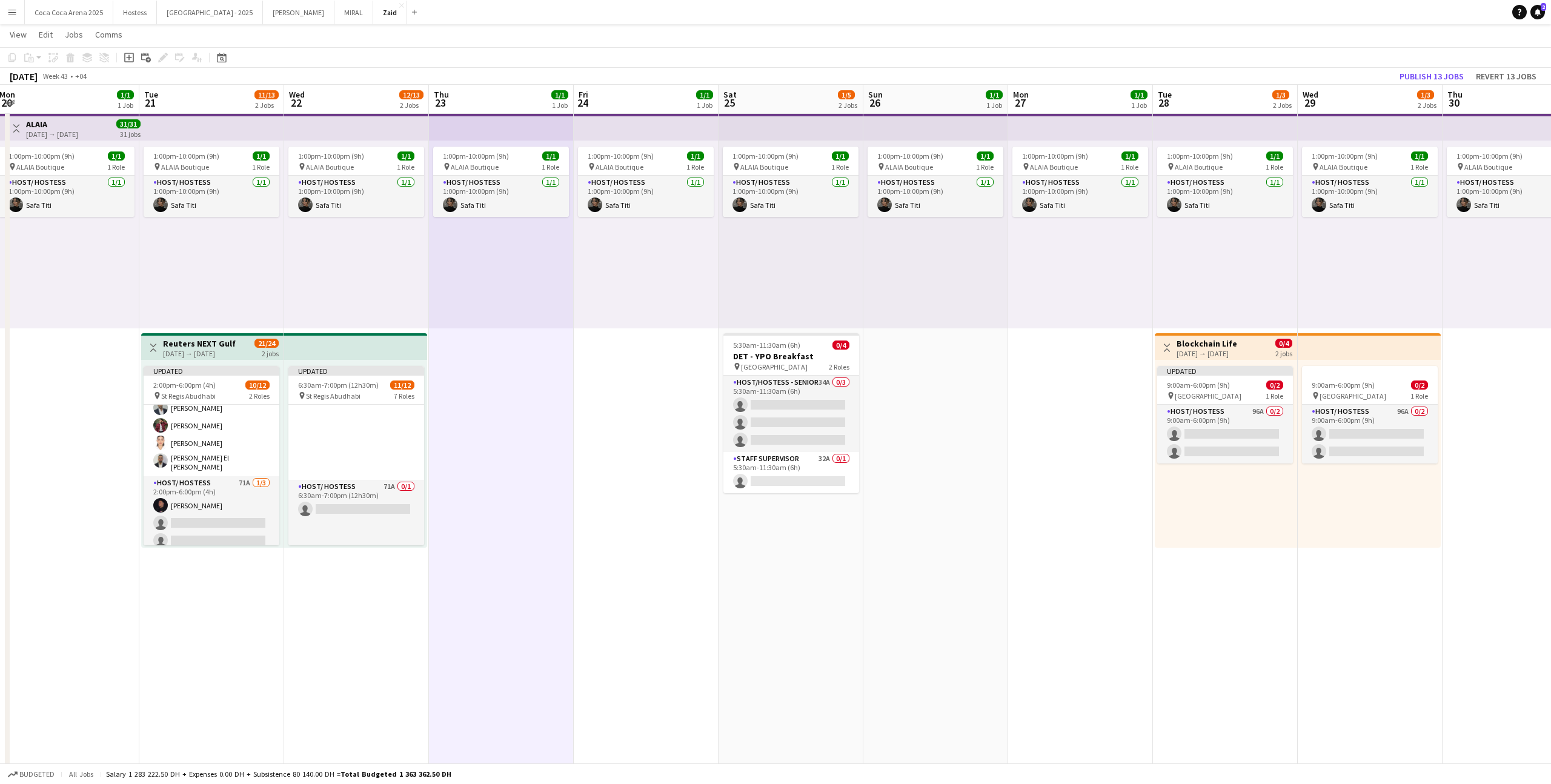
scroll to position [0, 444]
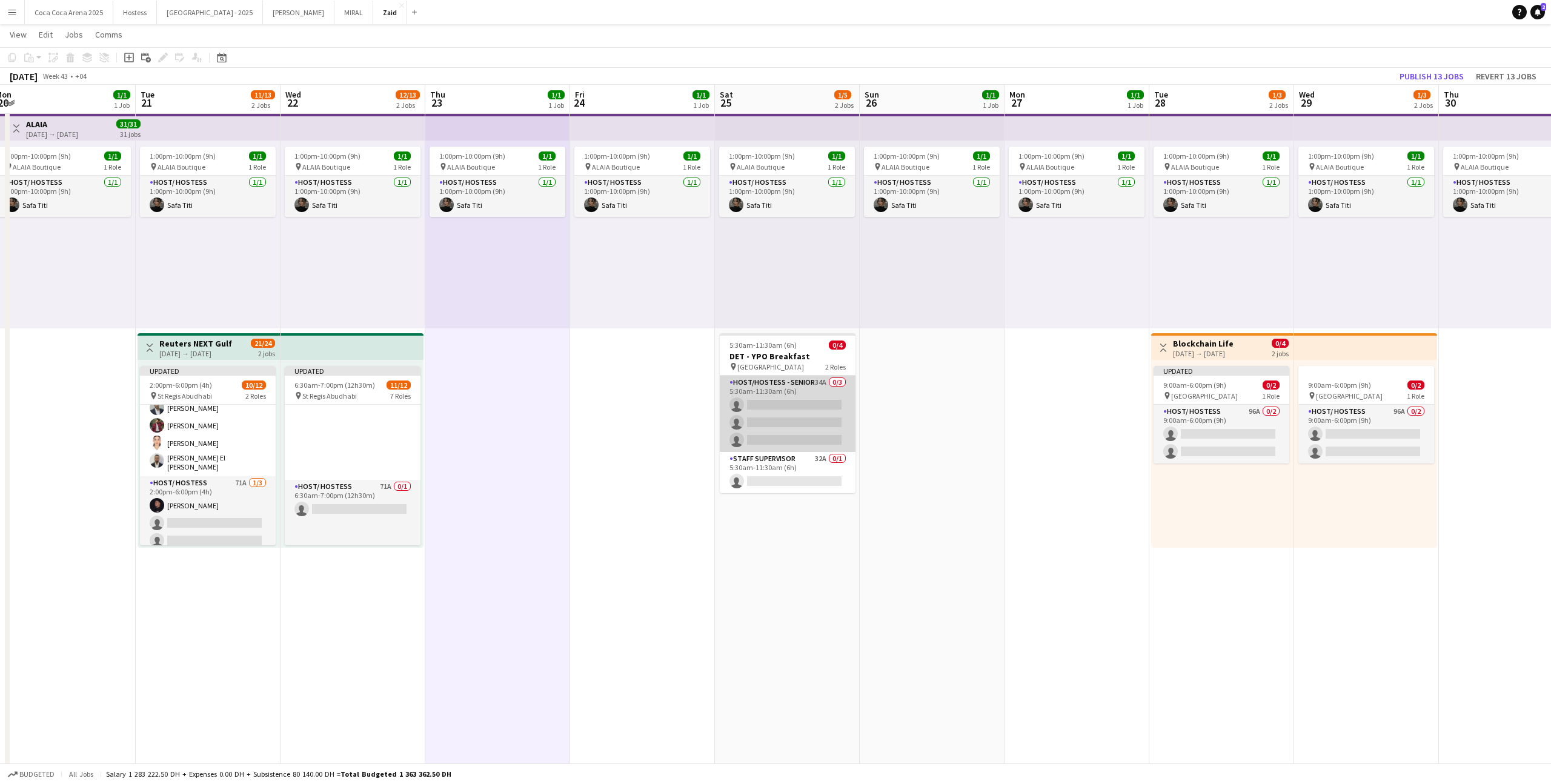
click at [831, 420] on app-card-role "Host/Hostess - Senior 34A 0/3 5:30am-11:30am (6h) single-neutral-actions single…" at bounding box center [788, 413] width 135 height 76
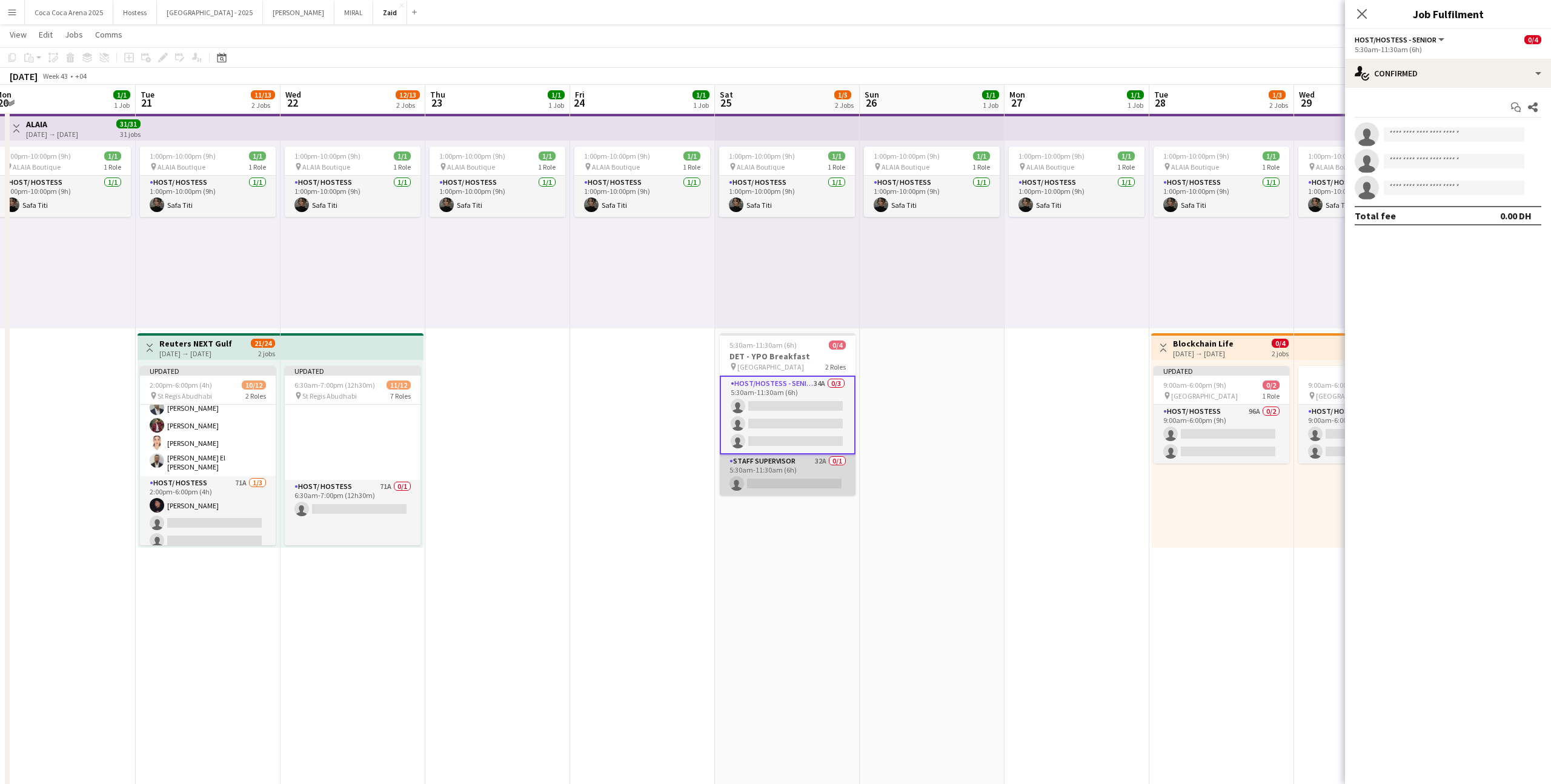
click at [850, 484] on app-card-role "Staff Supervisor 32A 0/1 5:30am-11:30am (6h) single-neutral-actions" at bounding box center [788, 474] width 135 height 41
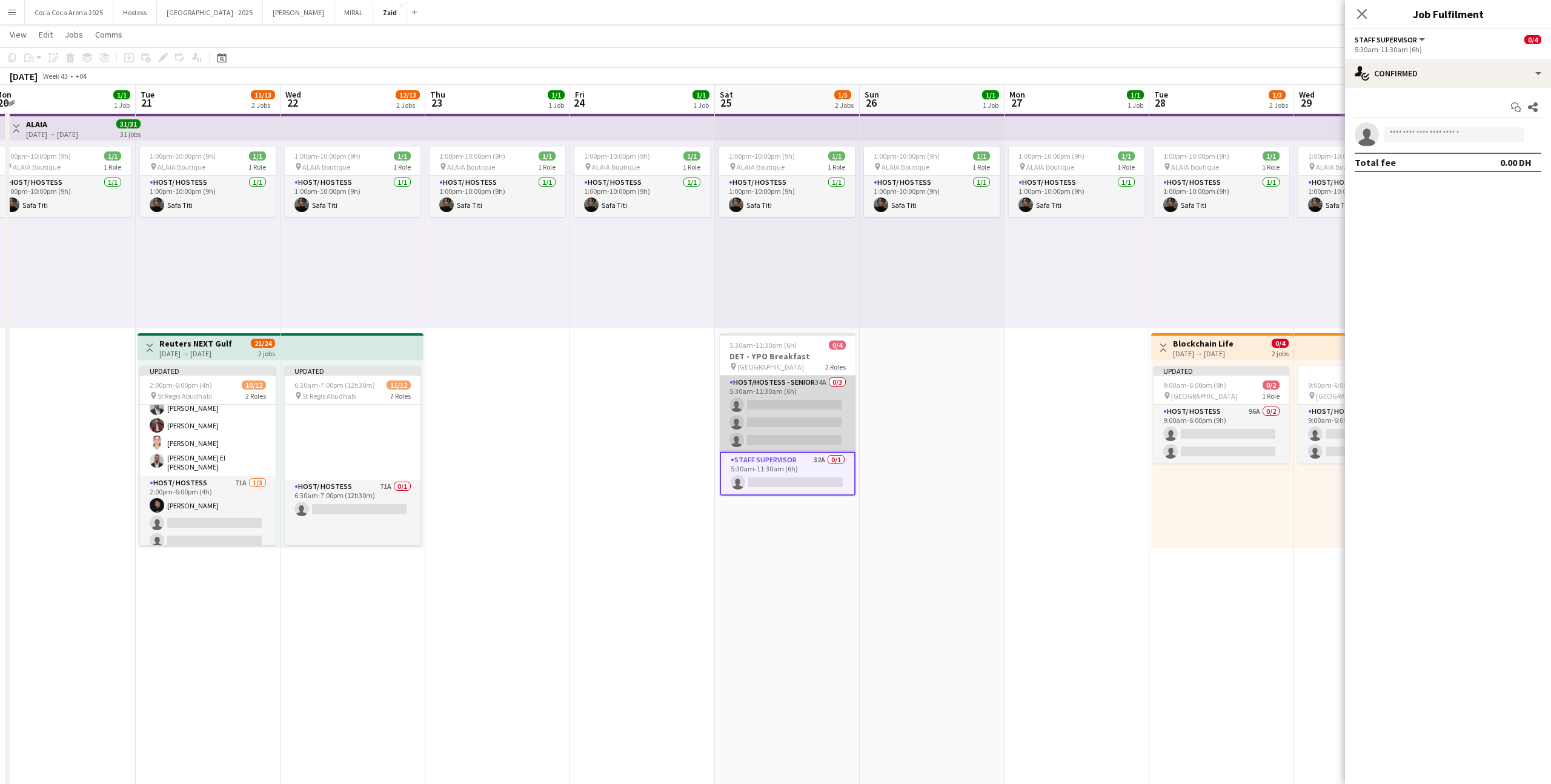
click at [834, 439] on app-card-role "Host/Hostess - Senior 34A 0/3 5:30am-11:30am (6h) single-neutral-actions single…" at bounding box center [788, 413] width 135 height 76
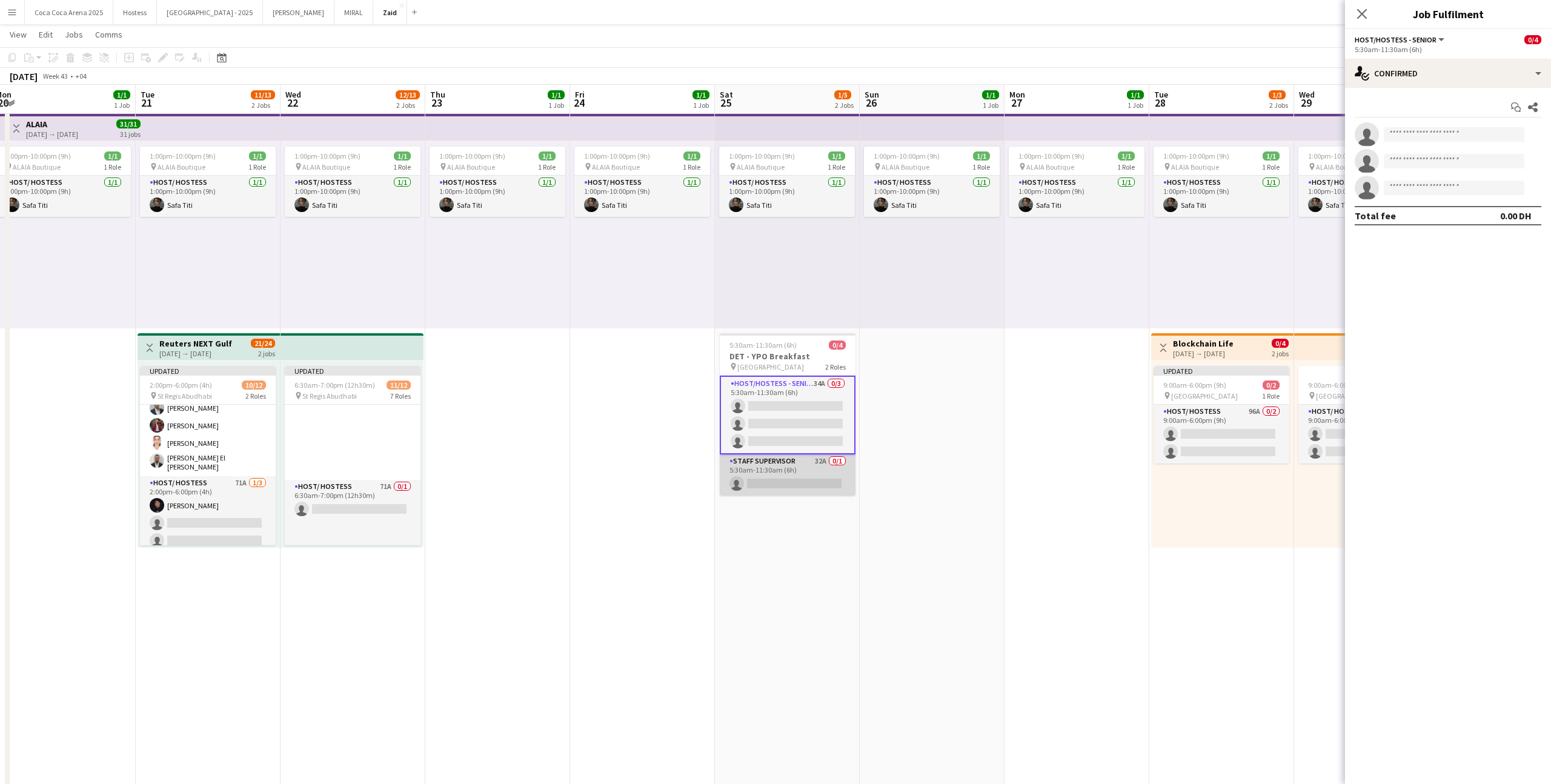
click at [854, 466] on app-card-role "Staff Supervisor 32A 0/1 5:30am-11:30am (6h) single-neutral-actions" at bounding box center [788, 474] width 135 height 41
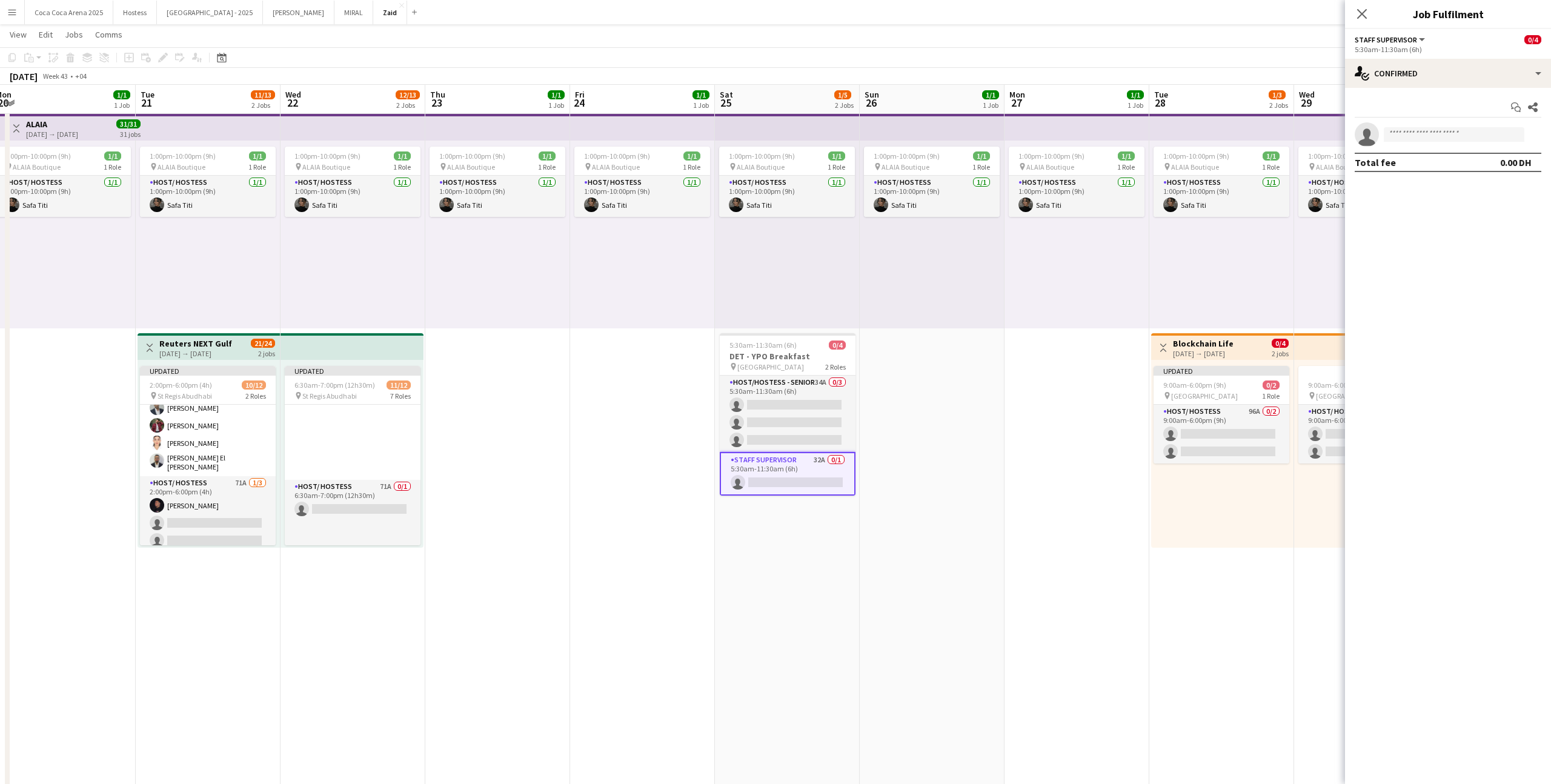
click at [879, 455] on app-date-cell "1:00pm-10:00pm (9h) 1/1 pin ALAIA Boutique 1 Role Host/ Hostess 1/1 1:00pm-10:0…" at bounding box center [931, 613] width 144 height 1008
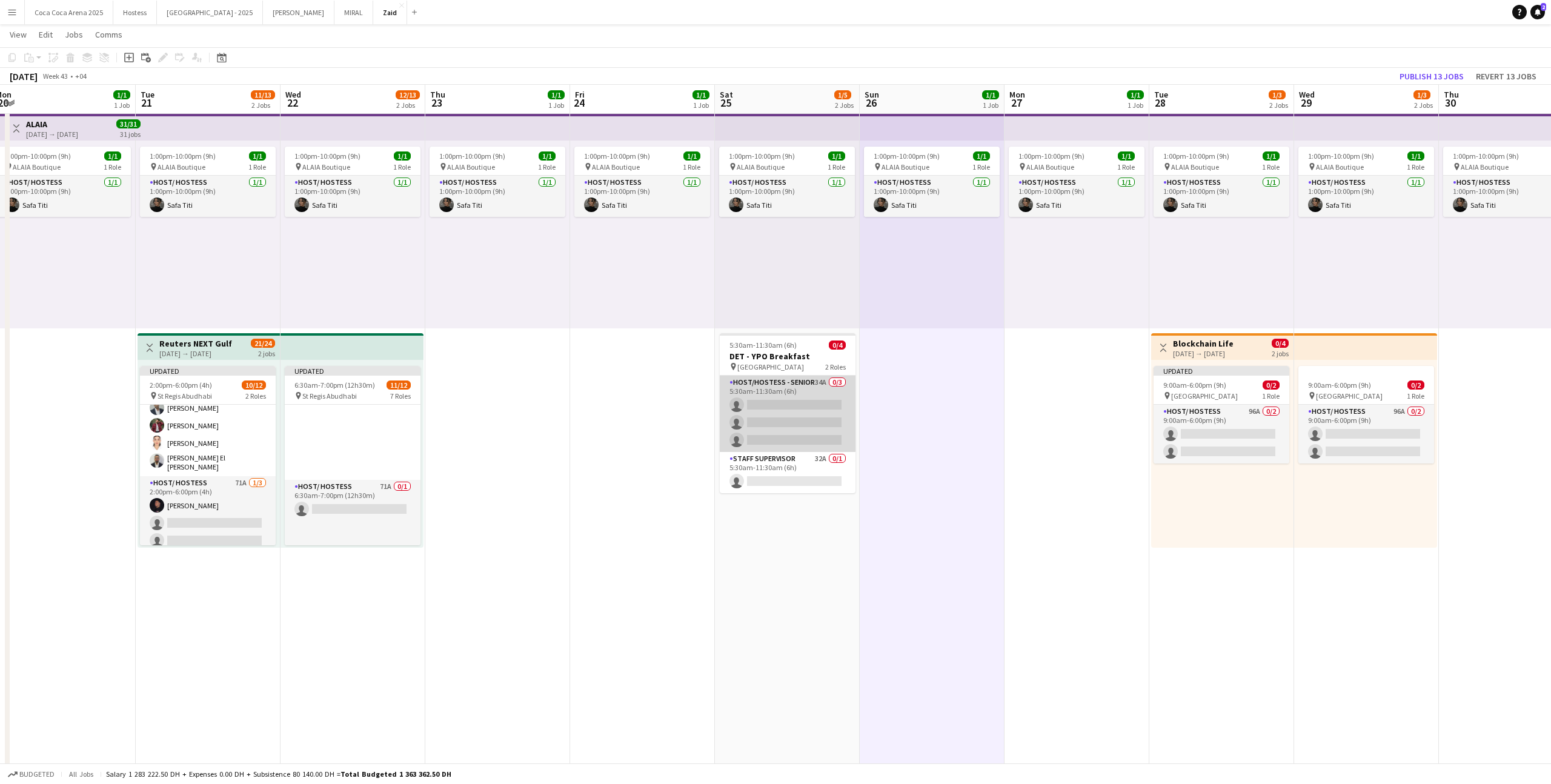
click at [833, 414] on app-card-role "Host/Hostess - Senior 34A 0/3 5:30am-11:30am (6h) single-neutral-actions single…" at bounding box center [788, 413] width 135 height 76
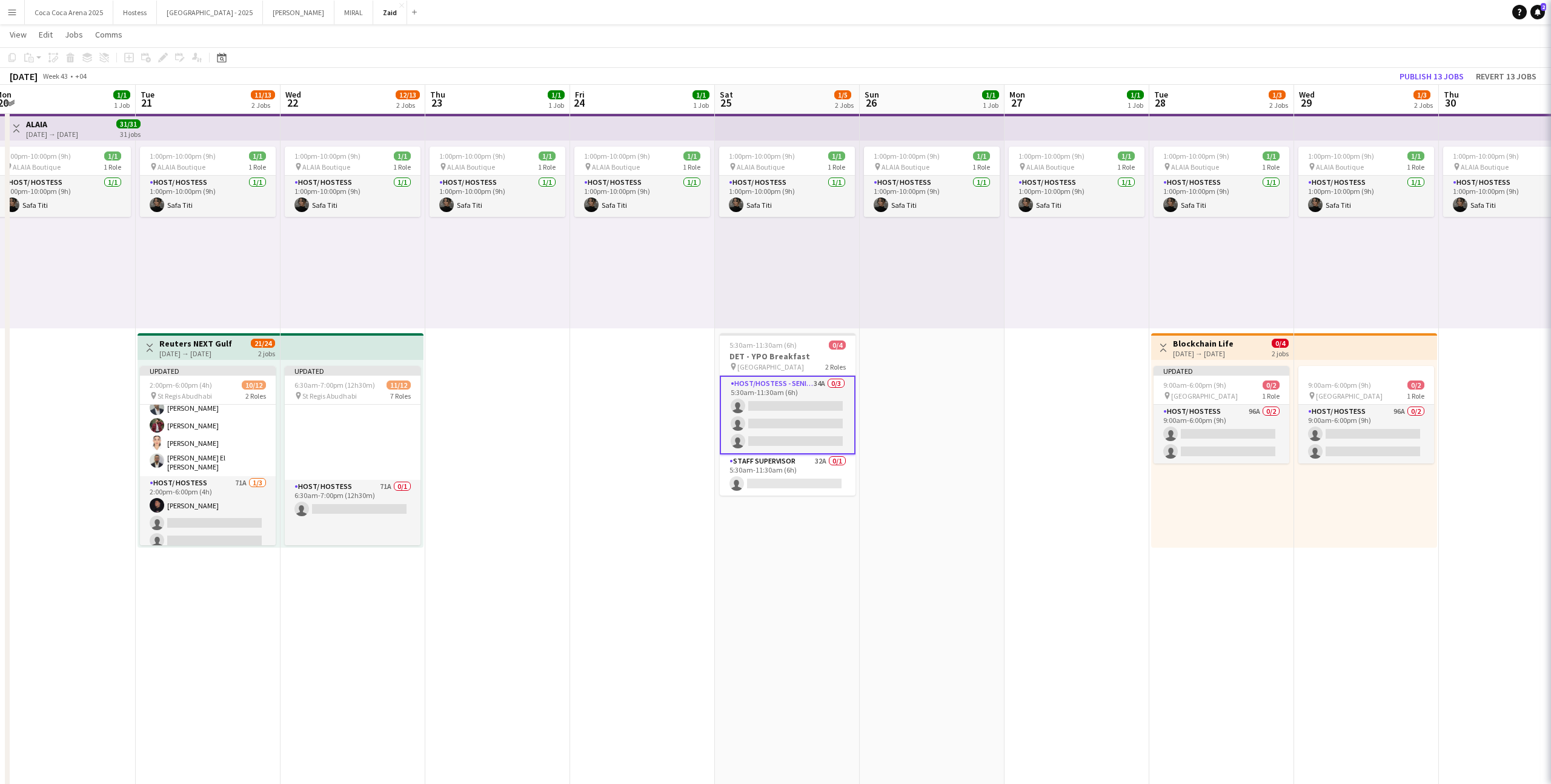
click at [908, 427] on app-date-cell "1:00pm-10:00pm (9h) 1/1 pin ALAIA Boutique 1 Role Host/ Hostess 1/1 1:00pm-10:0…" at bounding box center [931, 613] width 144 height 1008
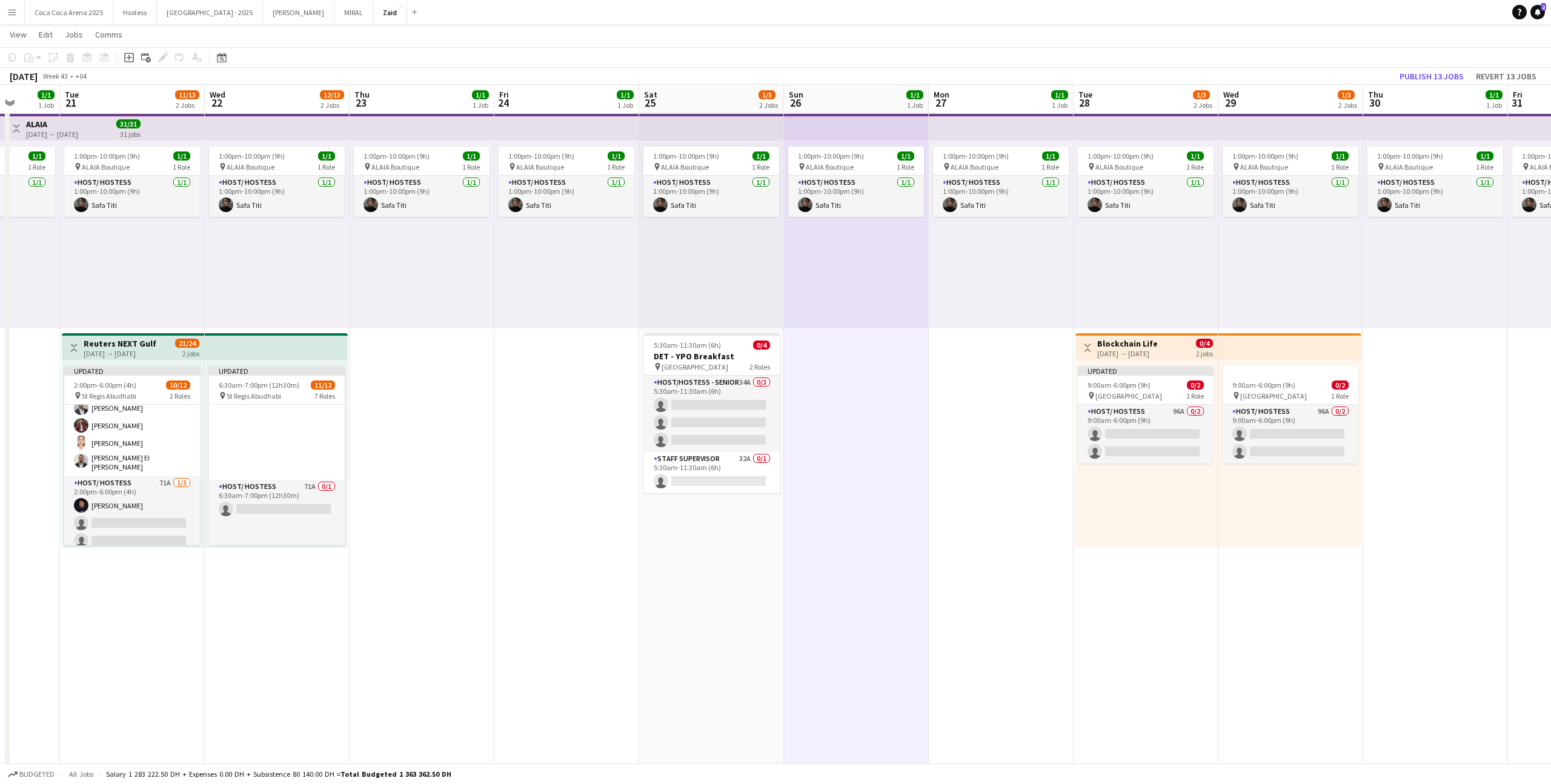
scroll to position [0, 396]
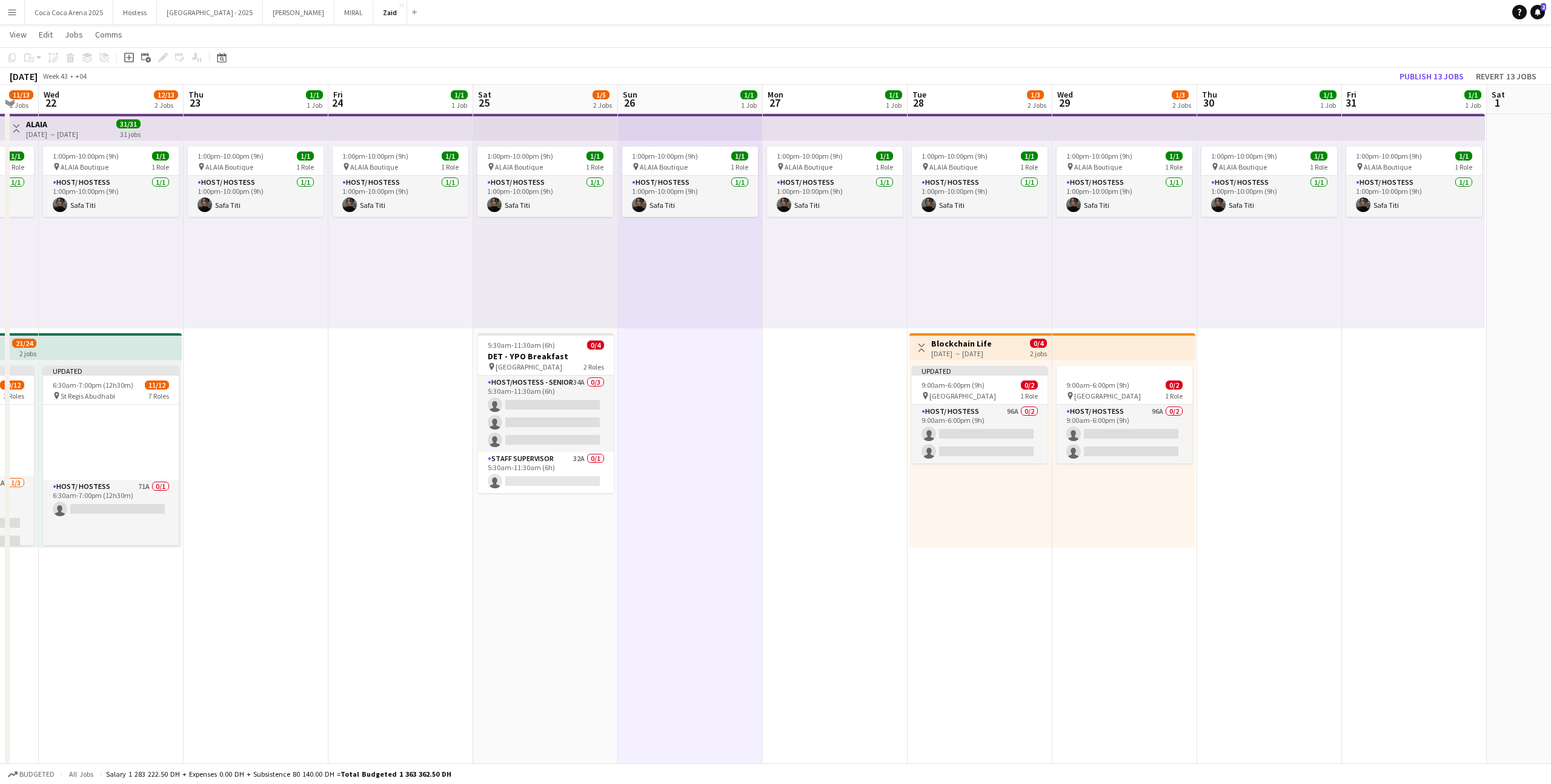
click at [980, 448] on app-card-role "Host/ Hostess 96A 0/2 9:00am-6:00pm (9h) single-neutral-actions single-neutral-…" at bounding box center [980, 434] width 135 height 58
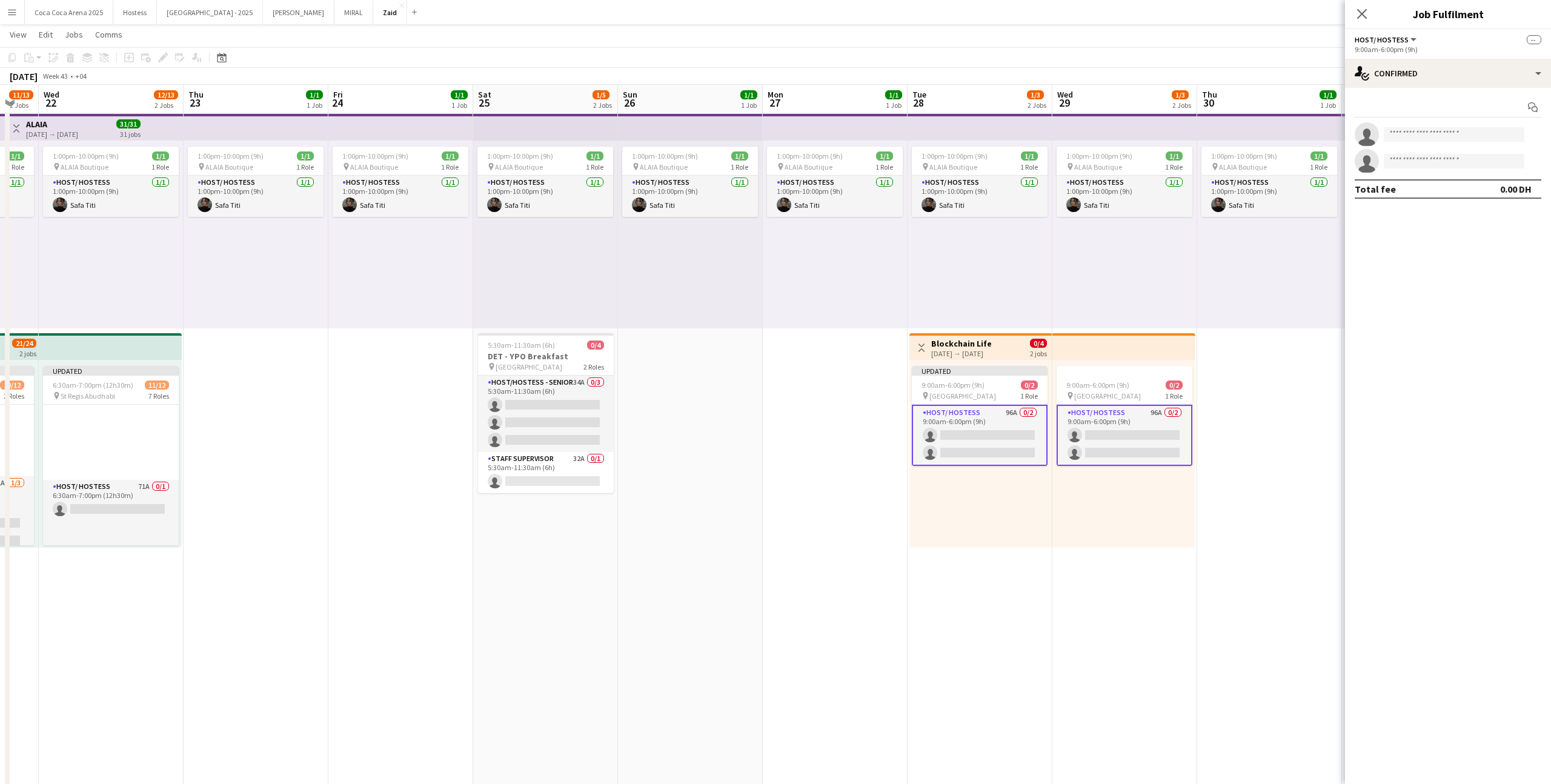
click at [1472, 89] on div "Start chat single-neutral-actions single-neutral-actions Total fee 0.00 DH" at bounding box center [1447, 148] width 206 height 120
click at [1471, 72] on div "single-neutral-actions-check-2 Confirmed" at bounding box center [1447, 73] width 206 height 29
click at [1493, 190] on div "single-neutral-actions-information Applicants" at bounding box center [1488, 197] width 120 height 24
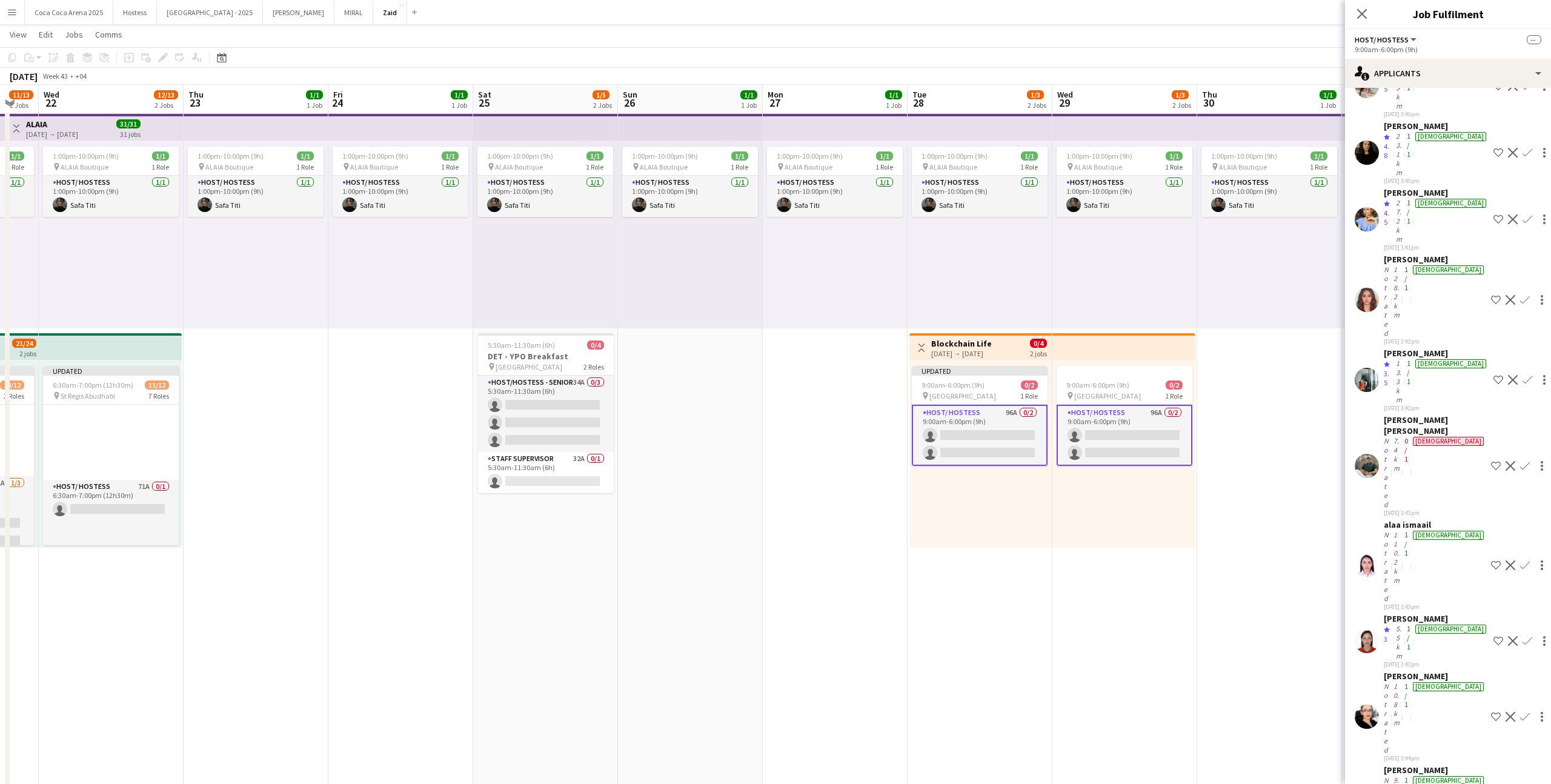
scroll to position [2825, 0]
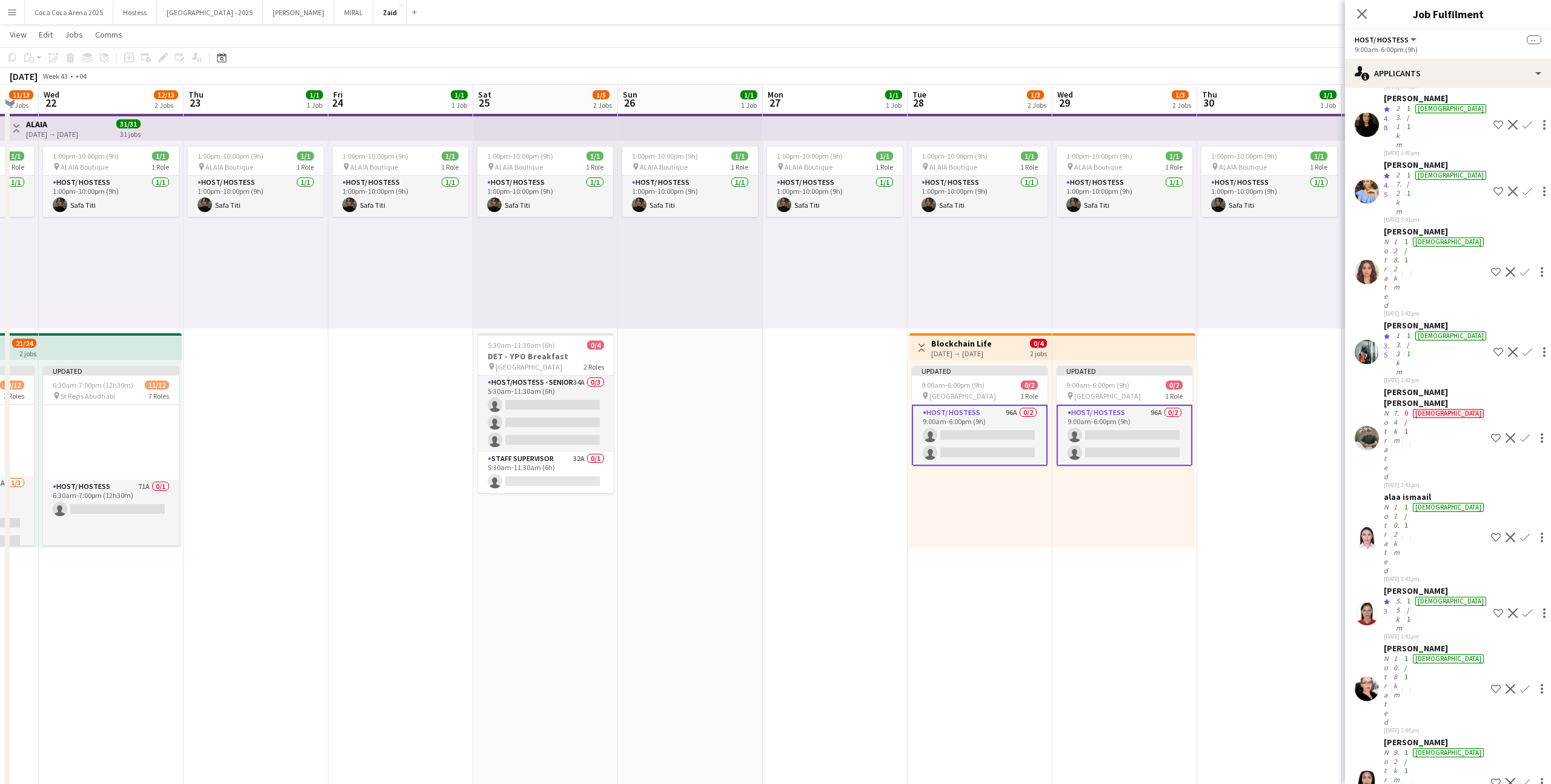
scroll to position [2784, 0]
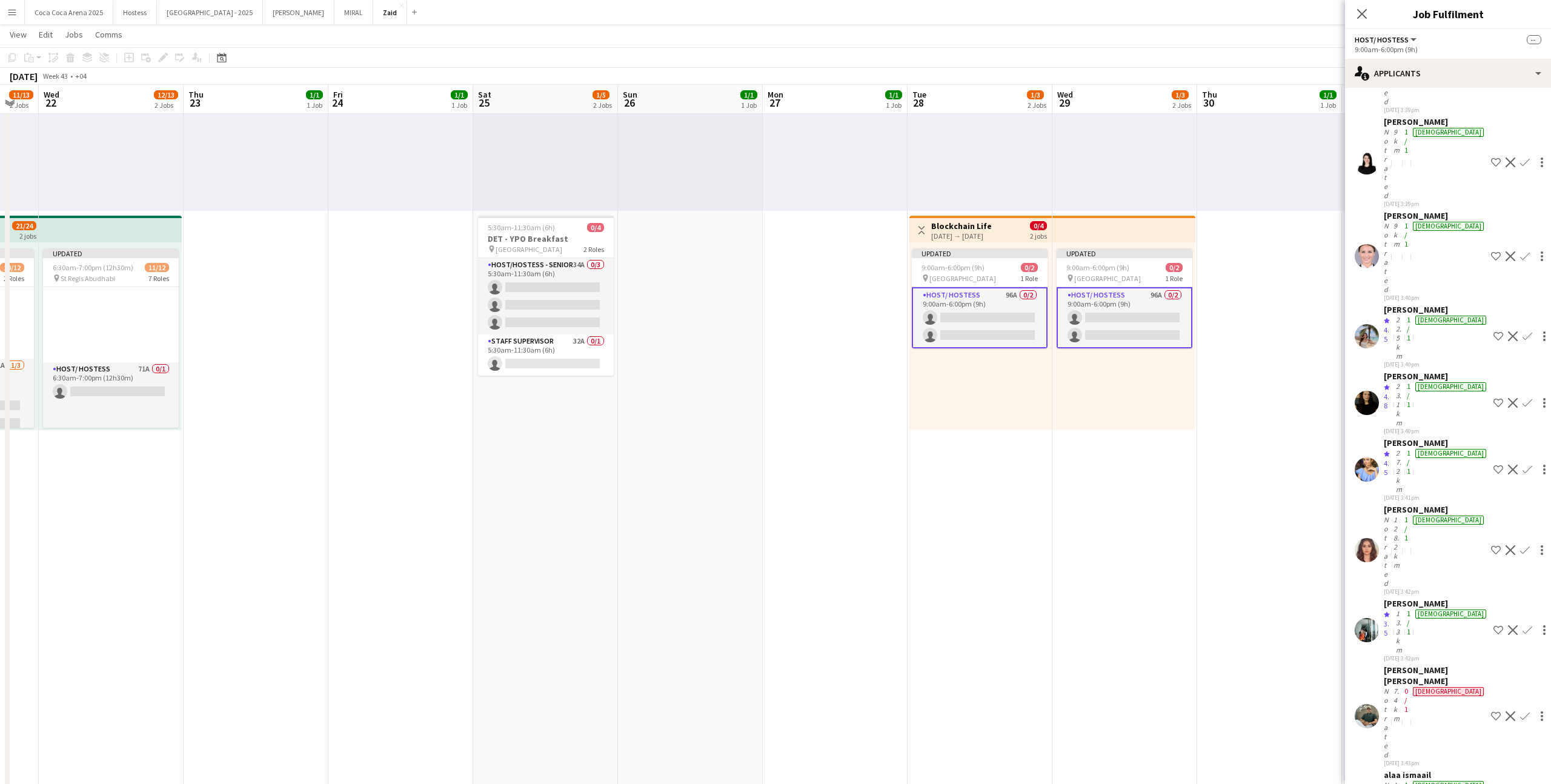
scroll to position [2509, 0]
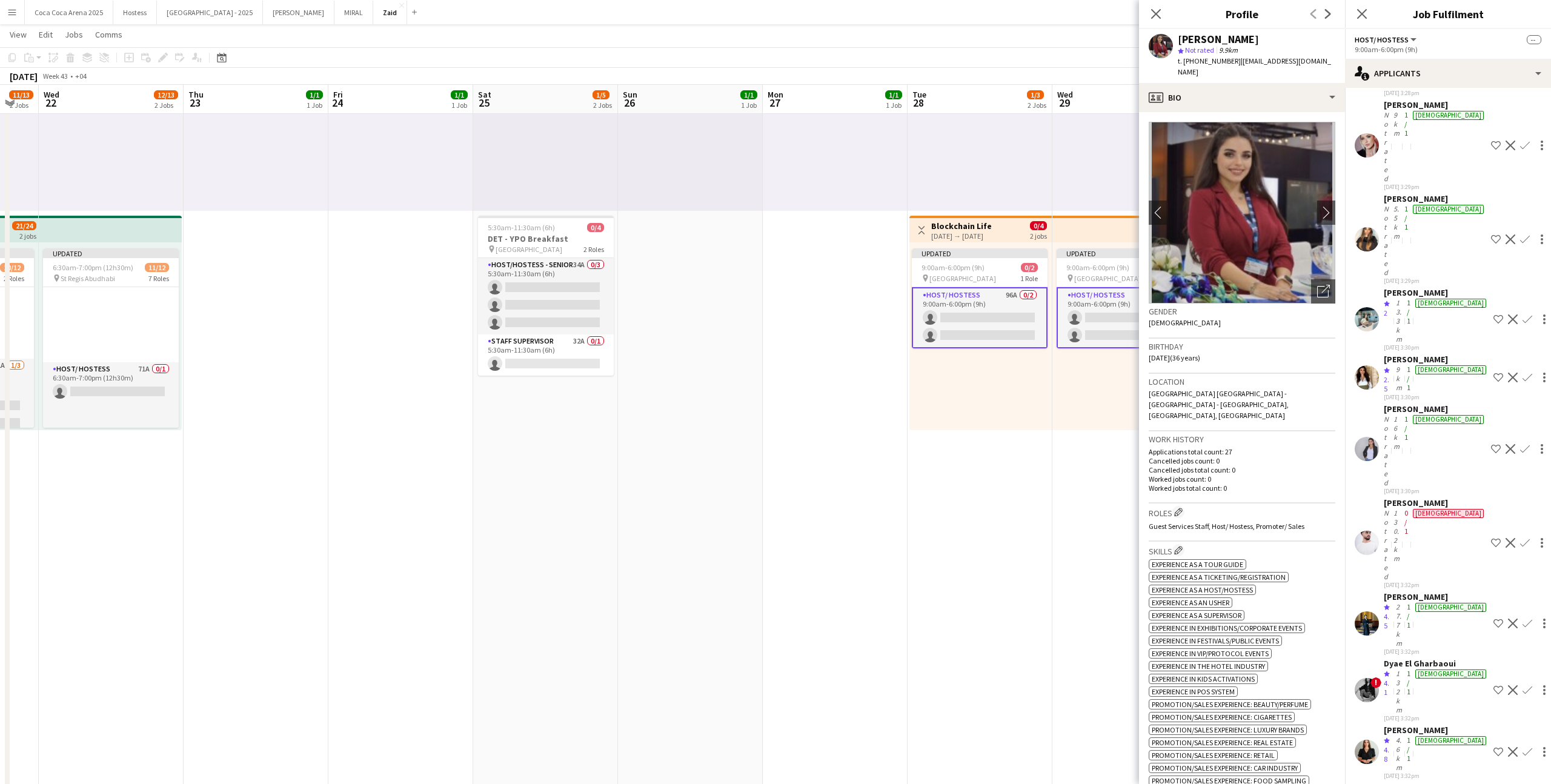
scroll to position [292, 0]
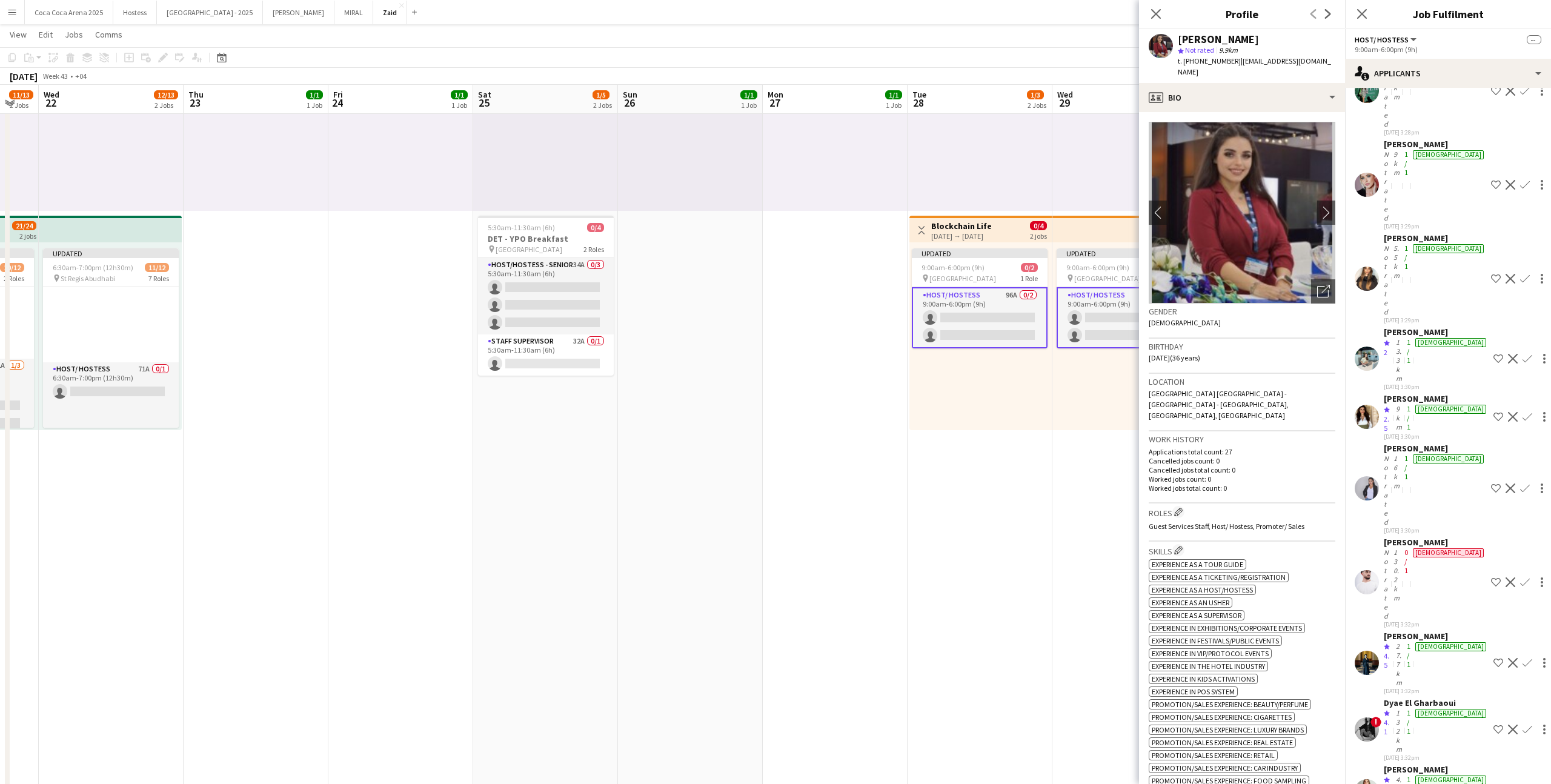
click at [969, 546] on app-date-cell "1:00pm-10:00pm (9h) 1/1 pin ALAIA Boutique 1 Role Host/ Hostess 1/1 1:00pm-10:0…" at bounding box center [980, 495] width 144 height 1008
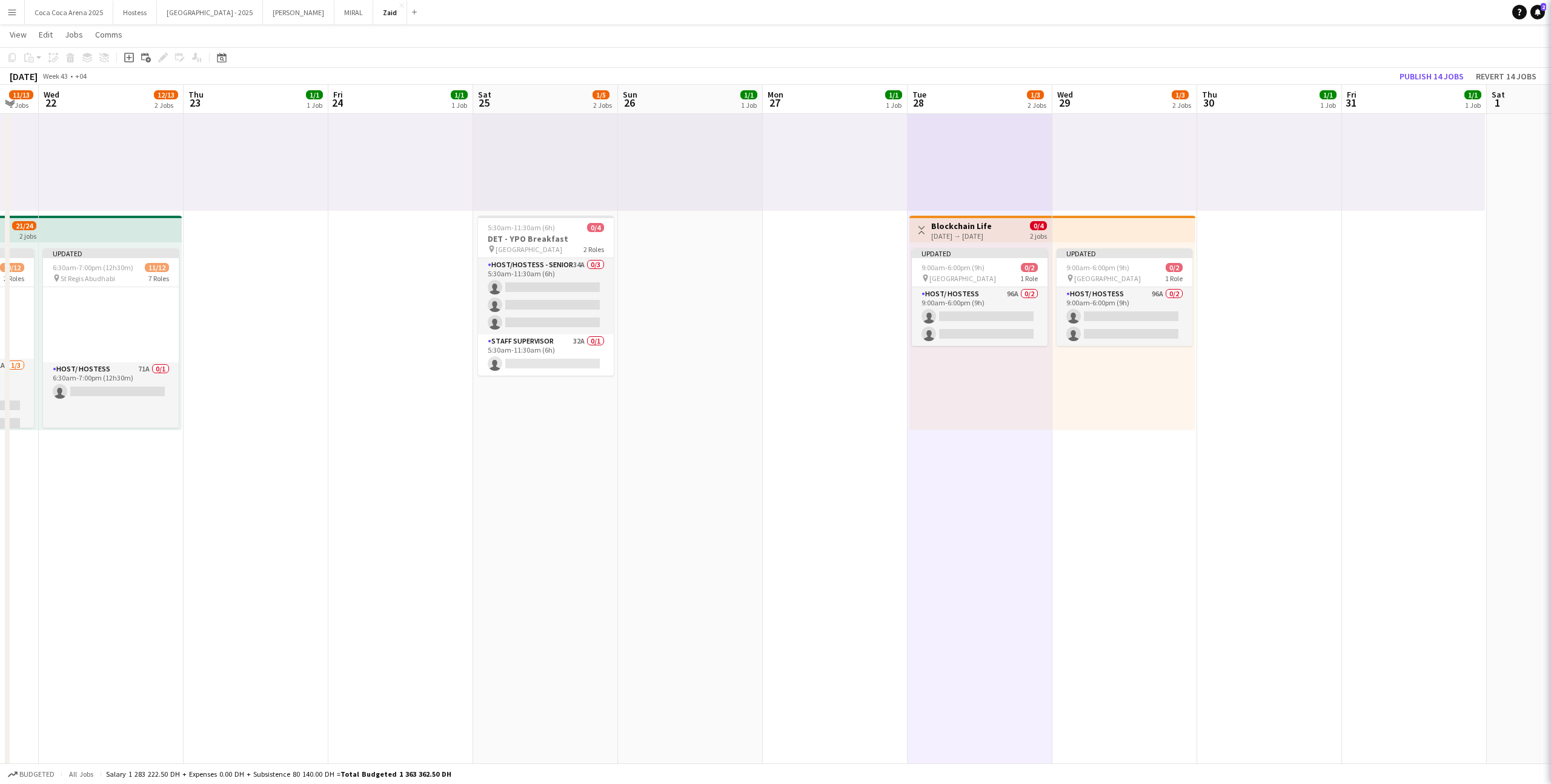
scroll to position [0, 0]
click at [757, 510] on app-date-cell "1:00pm-10:00pm (9h) 1/1 pin ALAIA Boutique 1 Role Host/ Hostess 1/1 1:00pm-10:0…" at bounding box center [690, 495] width 144 height 1008
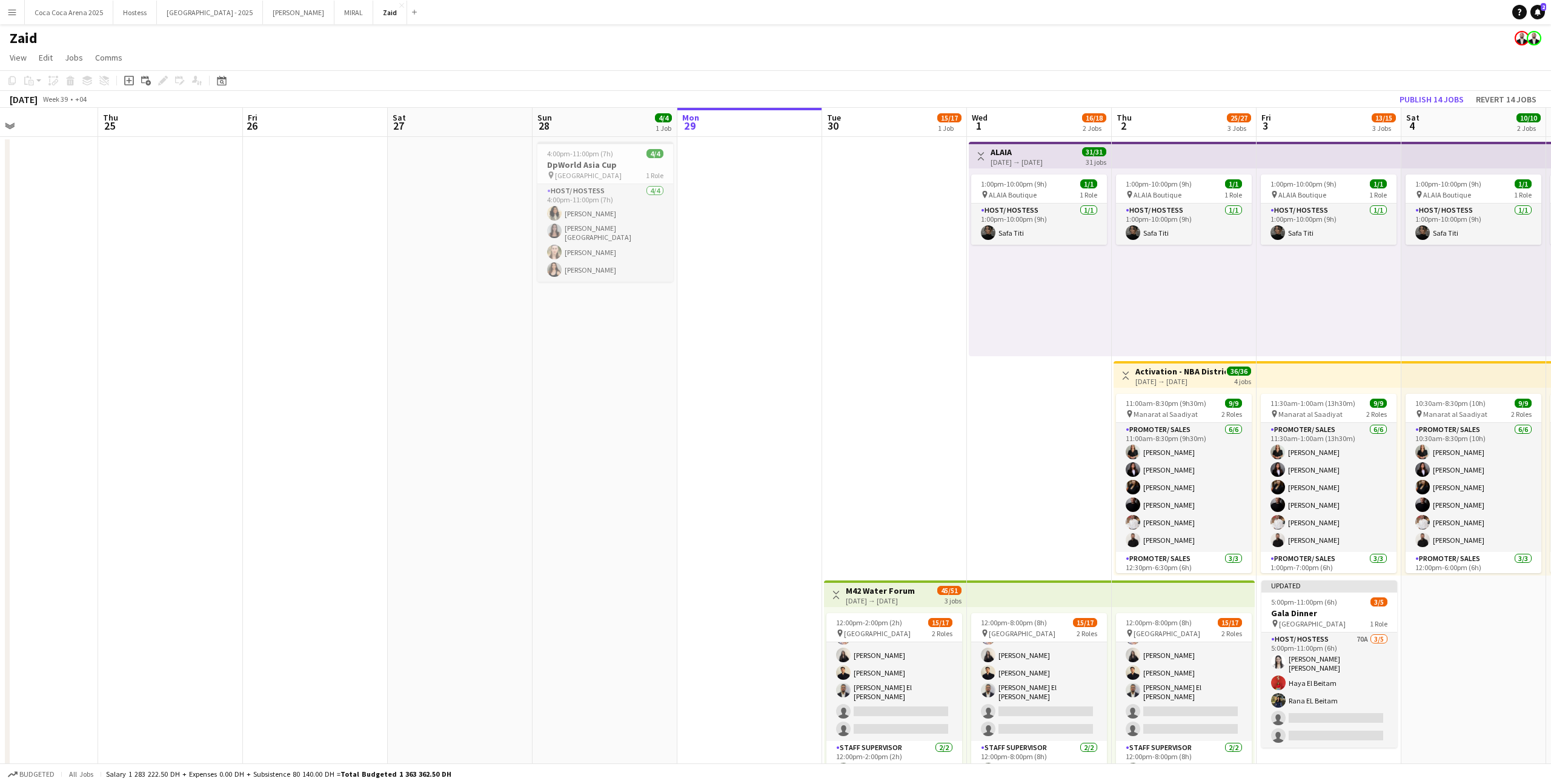
scroll to position [0, 323]
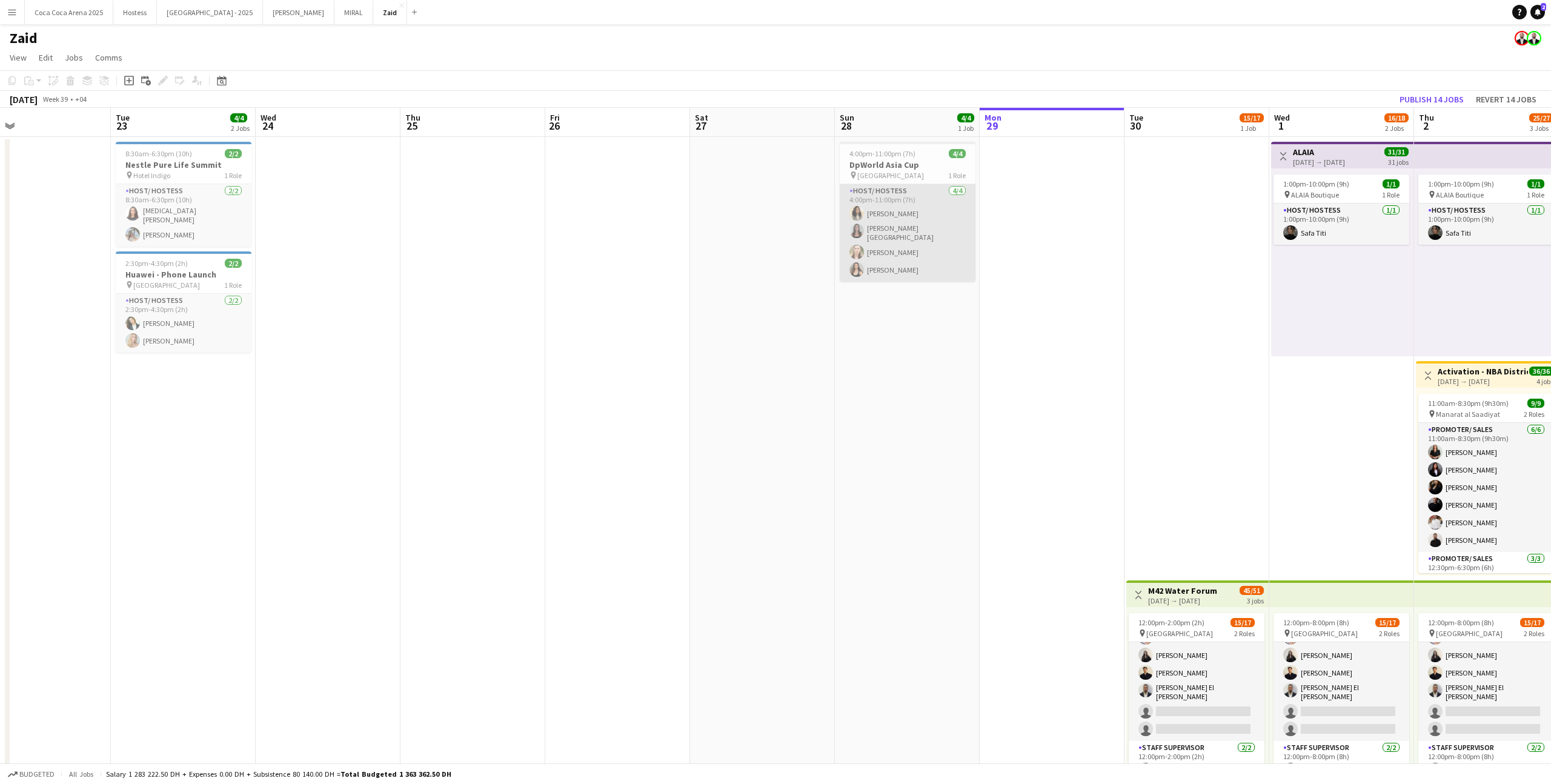
click at [879, 210] on app-card-role "Host/ Hostess 4/4 4:00pm-11:00pm (7h) Urooj Naseem Raffaela Palermo Amanda Neme…" at bounding box center [907, 233] width 135 height 98
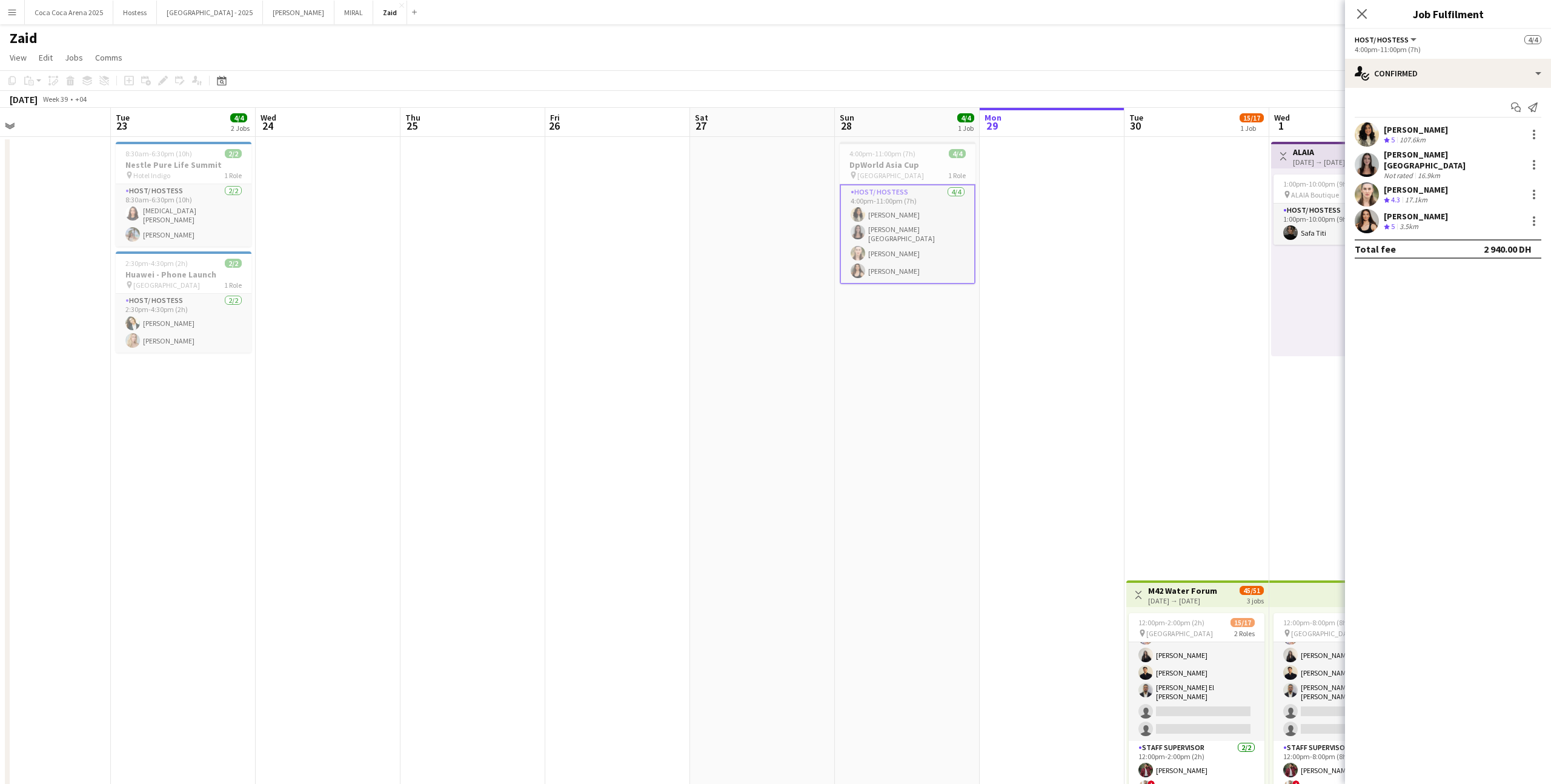
click at [1459, 209] on div "Olha Dudnik Crew rating 5 3.5km" at bounding box center [1447, 220] width 206 height 24
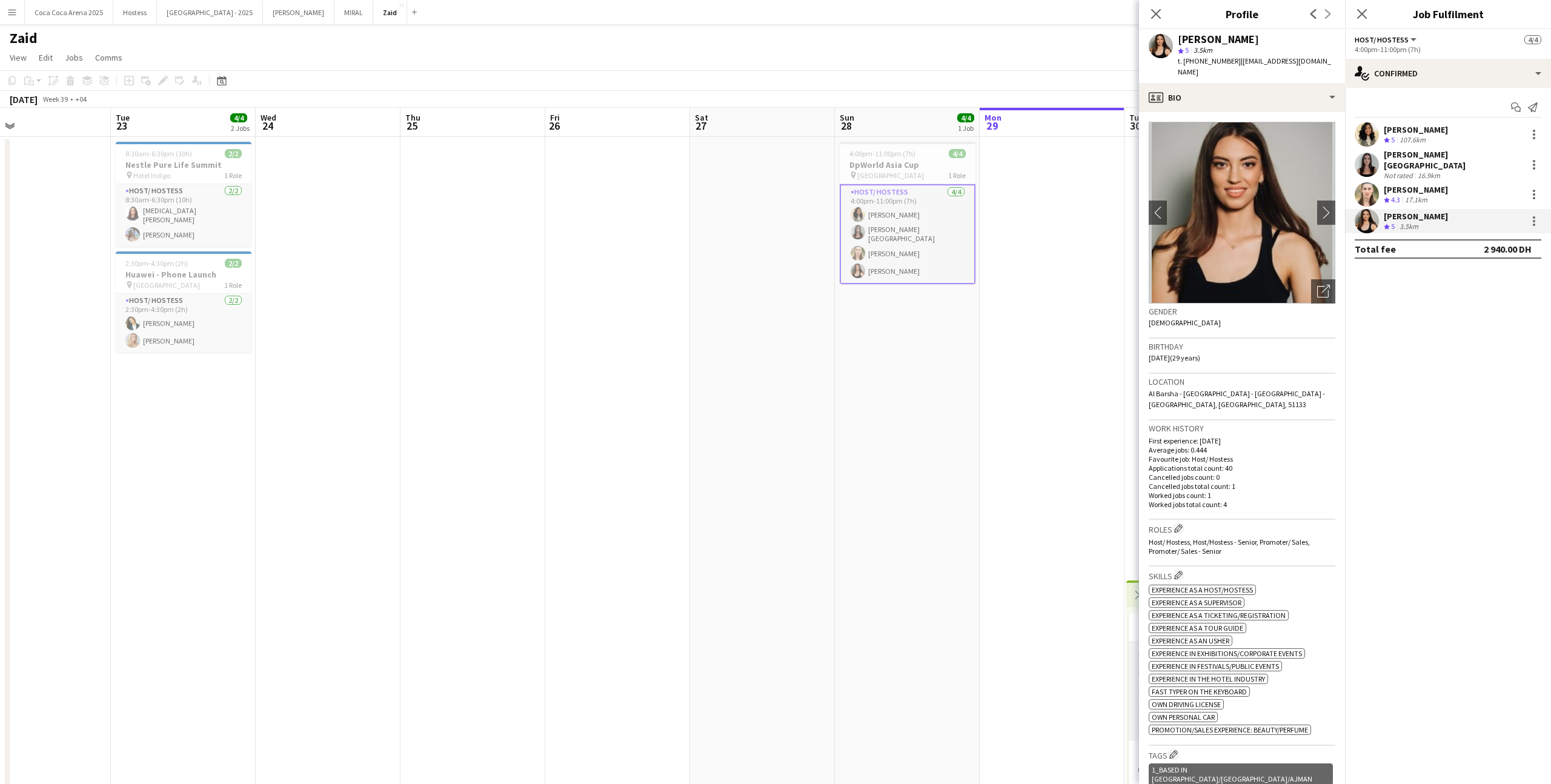
click at [1025, 338] on app-date-cell at bounding box center [1052, 640] width 144 height 1008
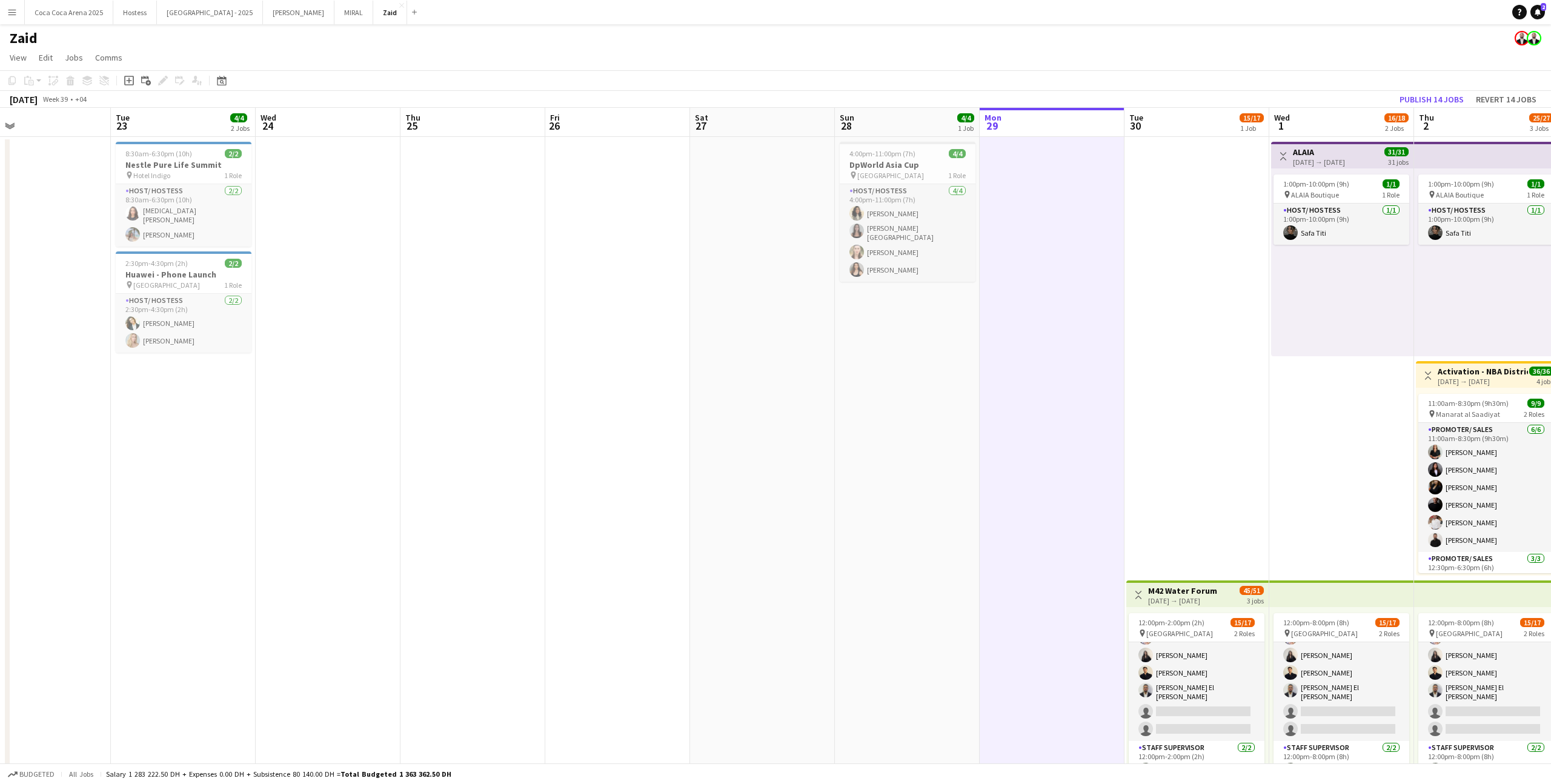
click at [12, 22] on button "Menu" at bounding box center [12, 12] width 24 height 24
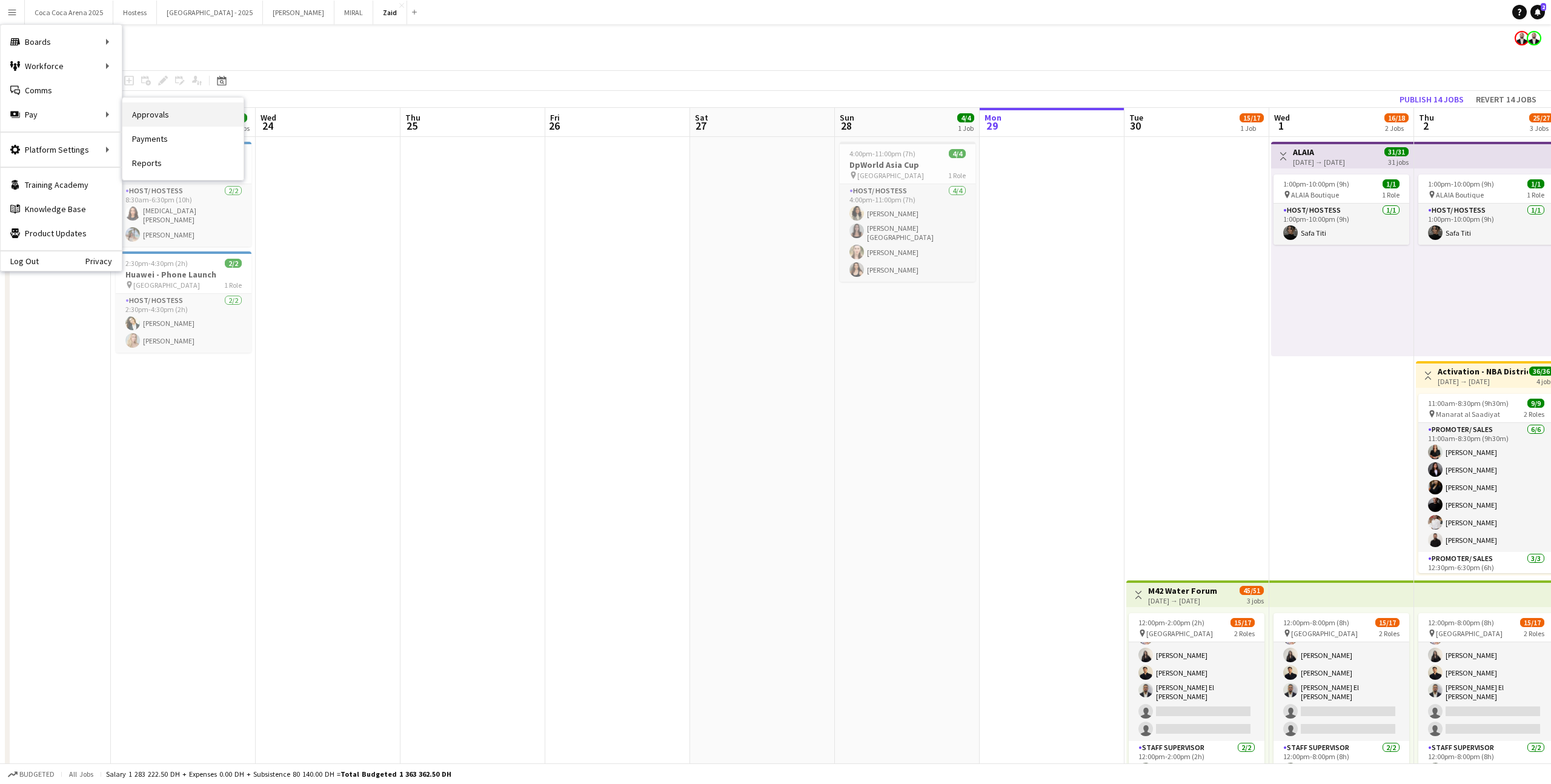
click at [154, 125] on link "Approvals" at bounding box center [183, 114] width 121 height 24
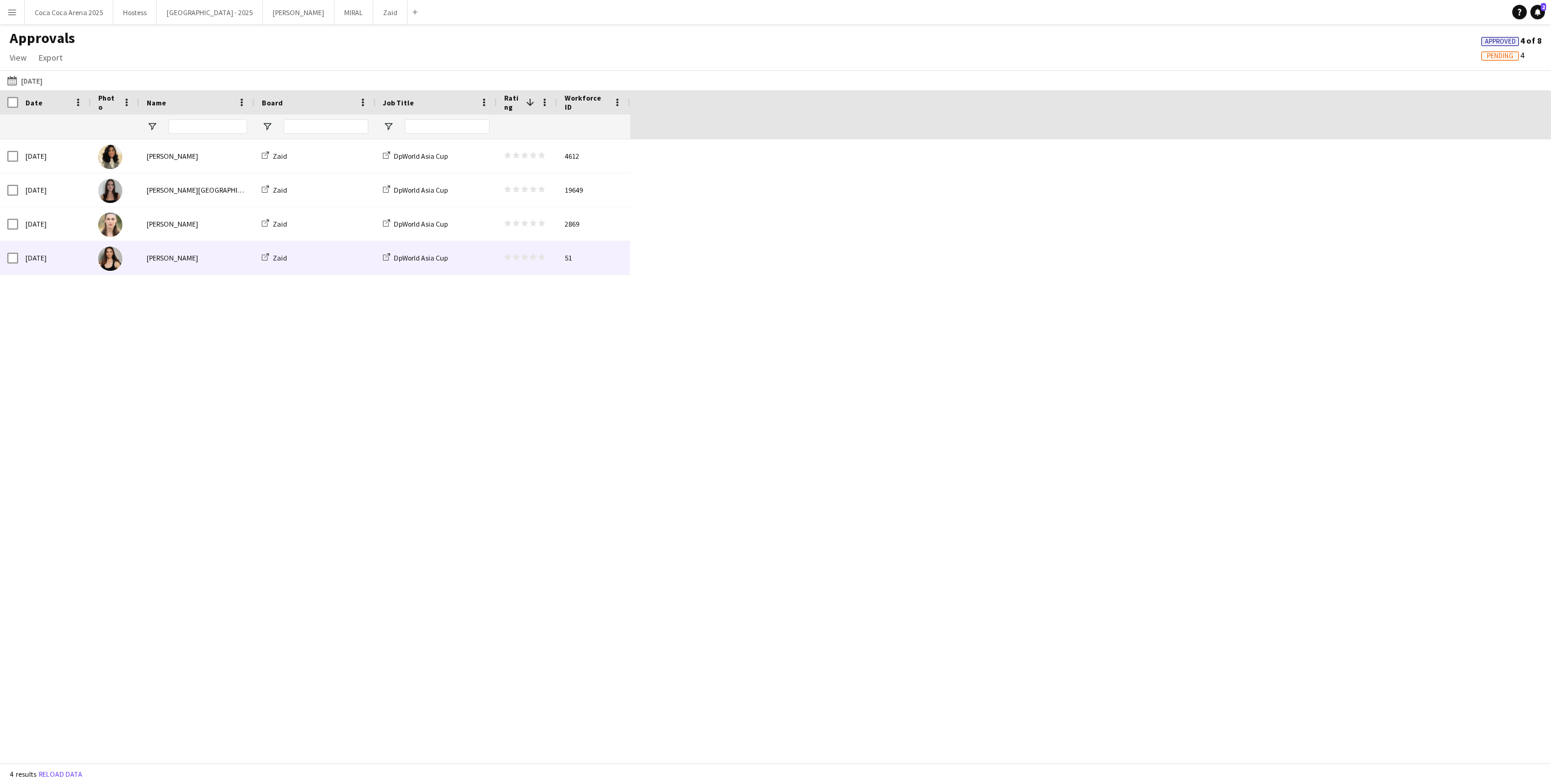
click at [570, 252] on div "51" at bounding box center [593, 258] width 73 height 33
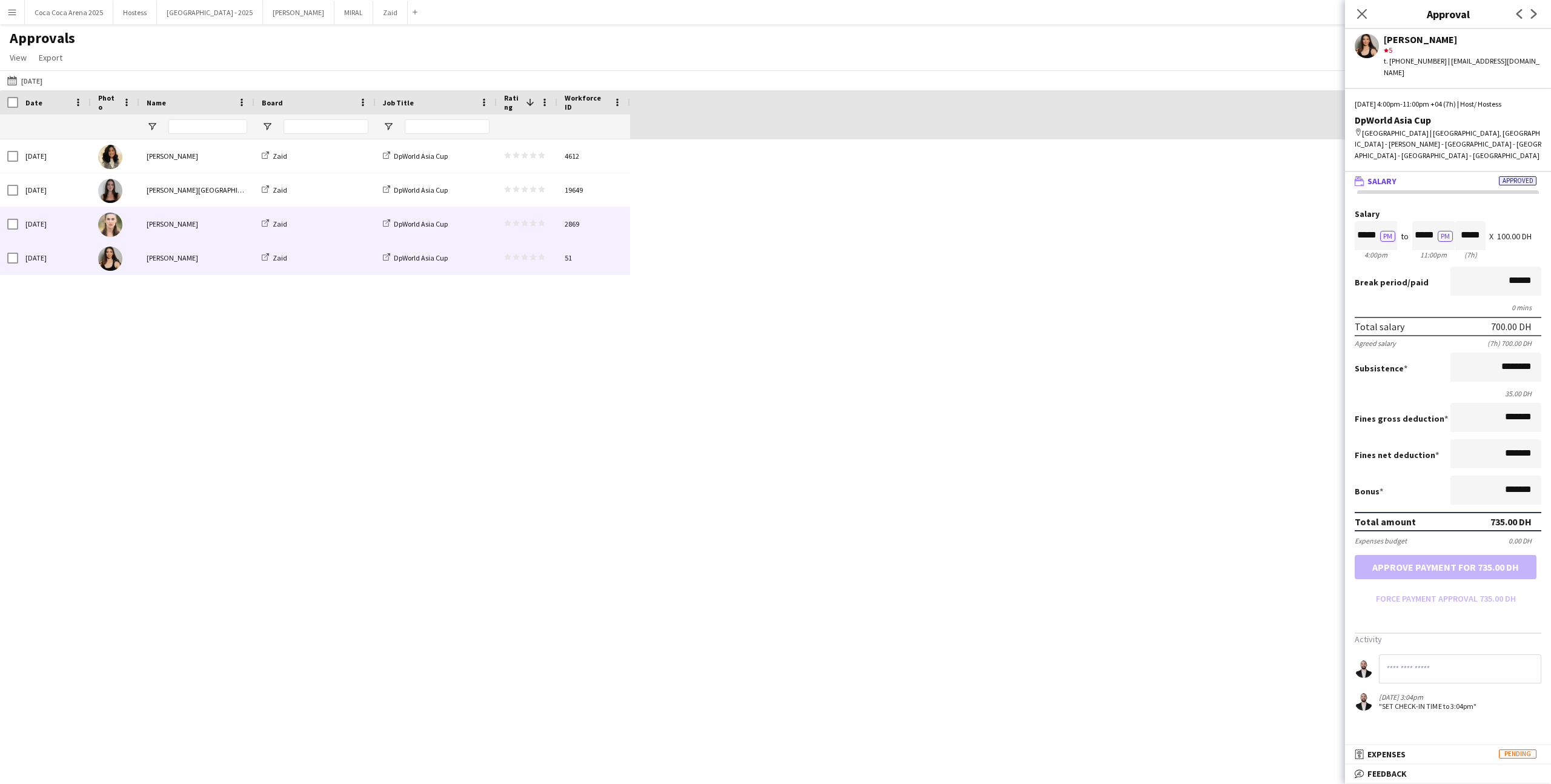
click at [530, 233] on div "star star star star star star star star star star" at bounding box center [527, 224] width 61 height 33
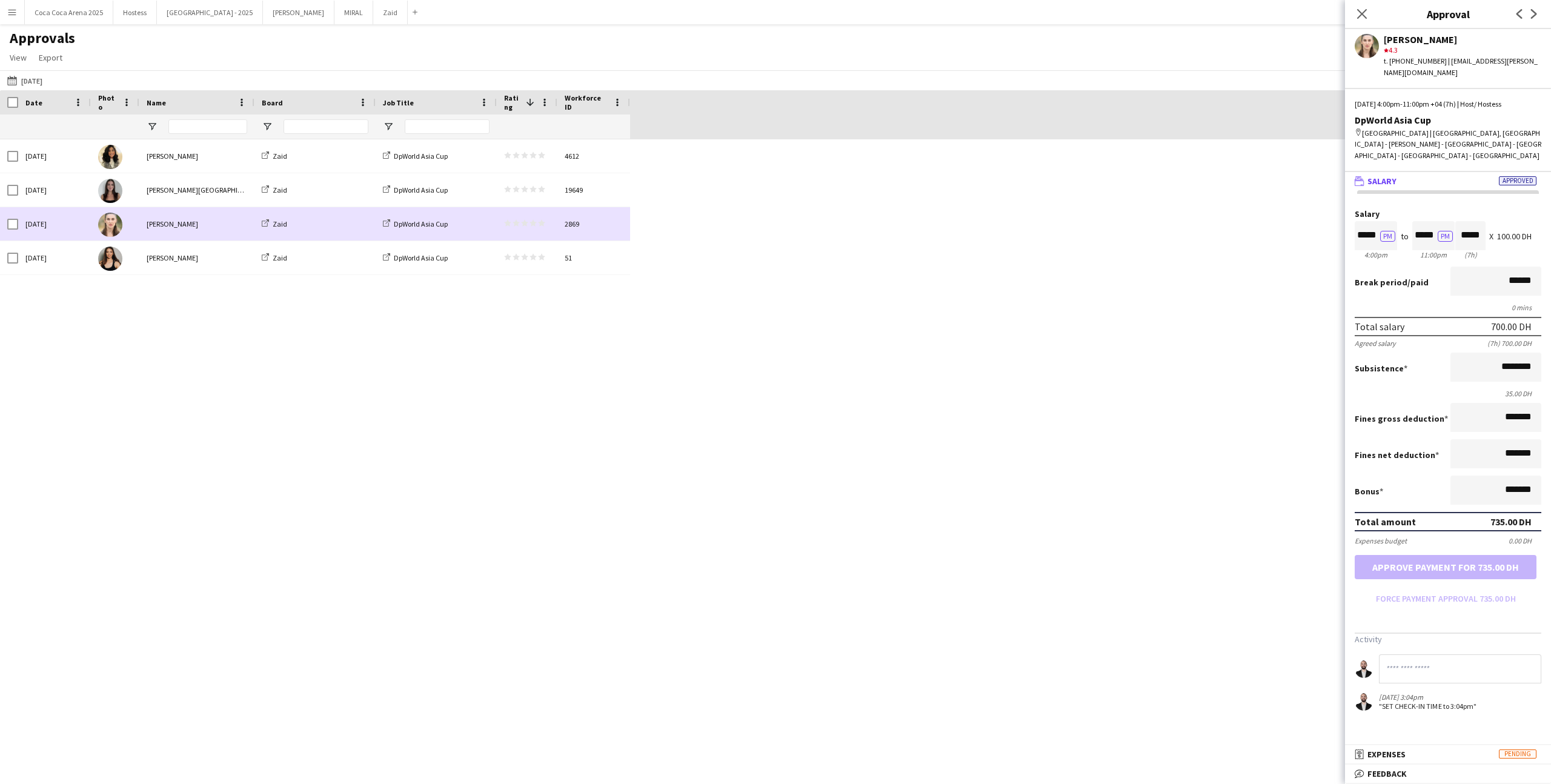
click at [535, 204] on div "star star star star star star star star star star" at bounding box center [527, 190] width 61 height 33
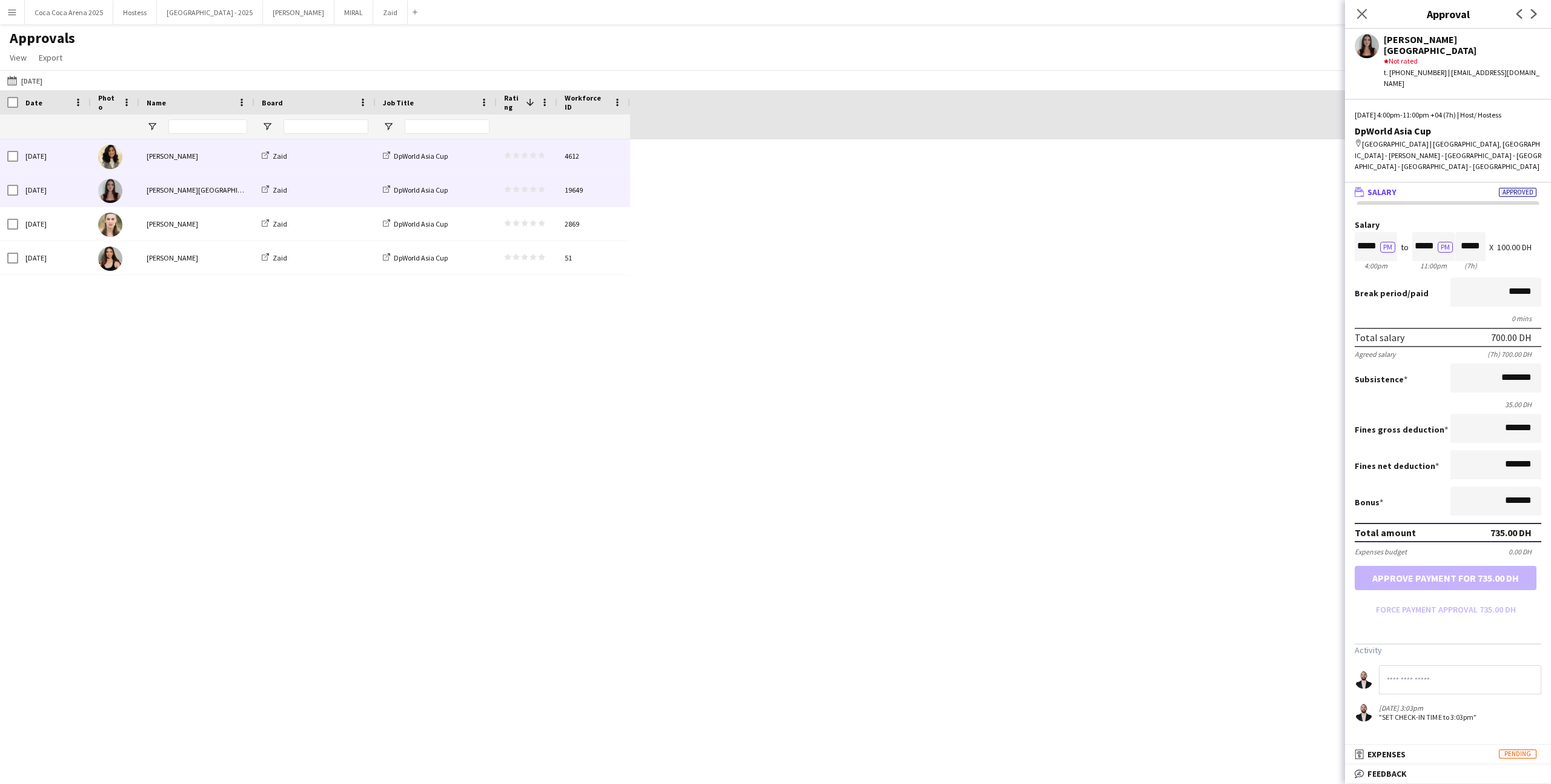
click at [529, 155] on span "star star star star star" at bounding box center [525, 154] width 41 height 8
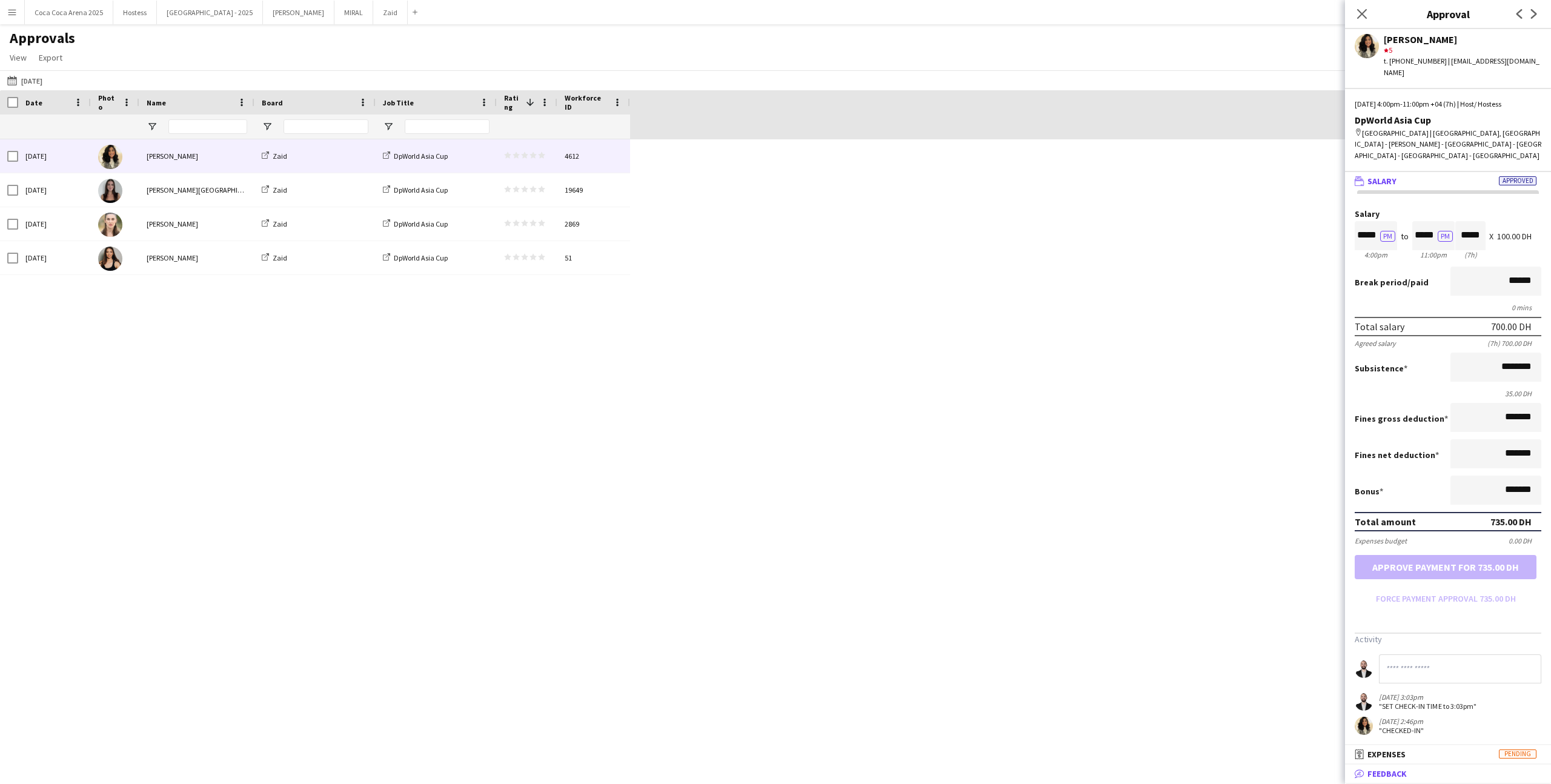
click at [1442, 765] on mat-expansion-panel-header "bubble-pencil Feedback" at bounding box center [1447, 773] width 206 height 18
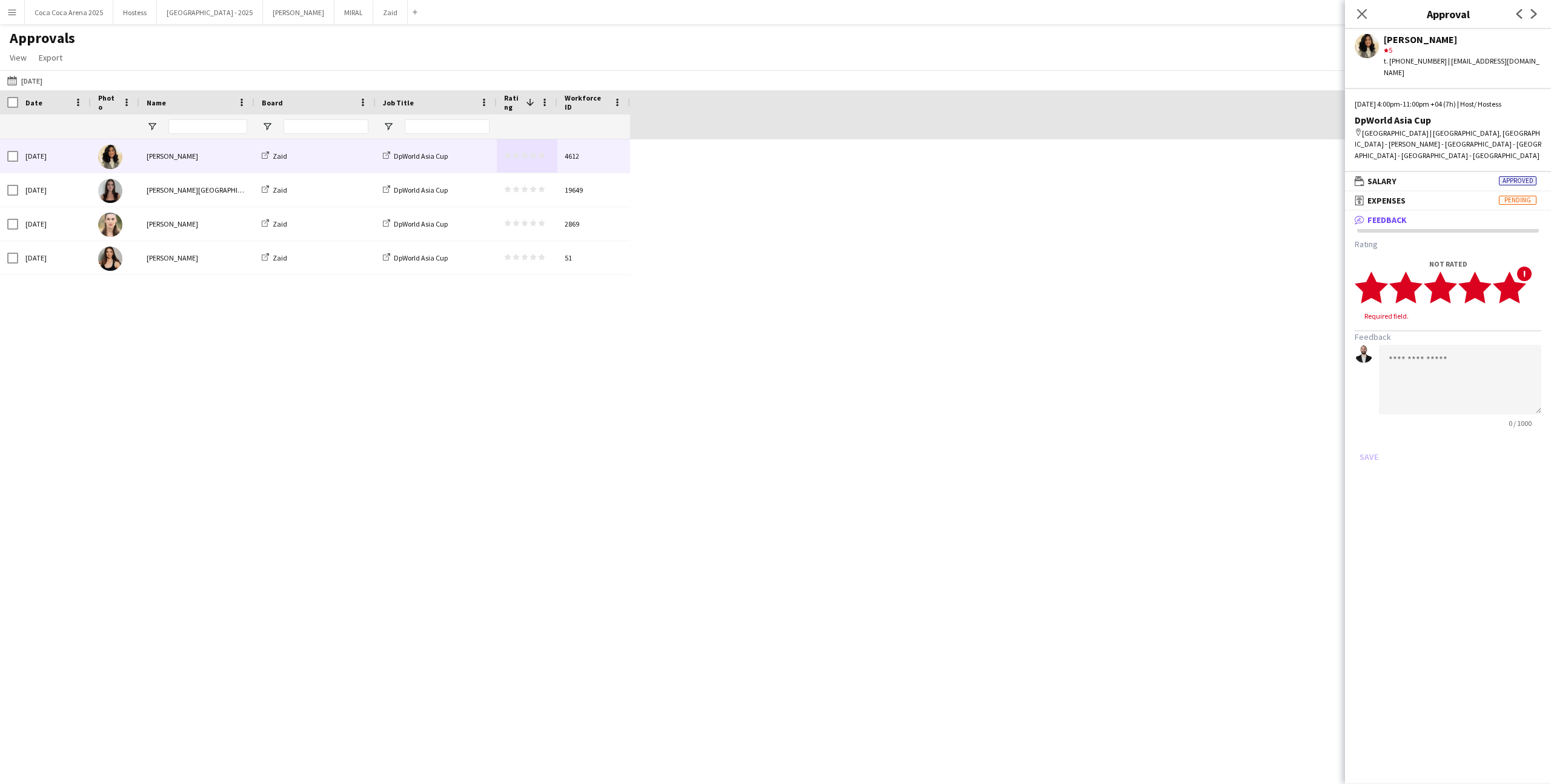
click at [1517, 290] on polygon at bounding box center [1509, 287] width 33 height 32
click at [1375, 445] on button "Save" at bounding box center [1369, 445] width 28 height 19
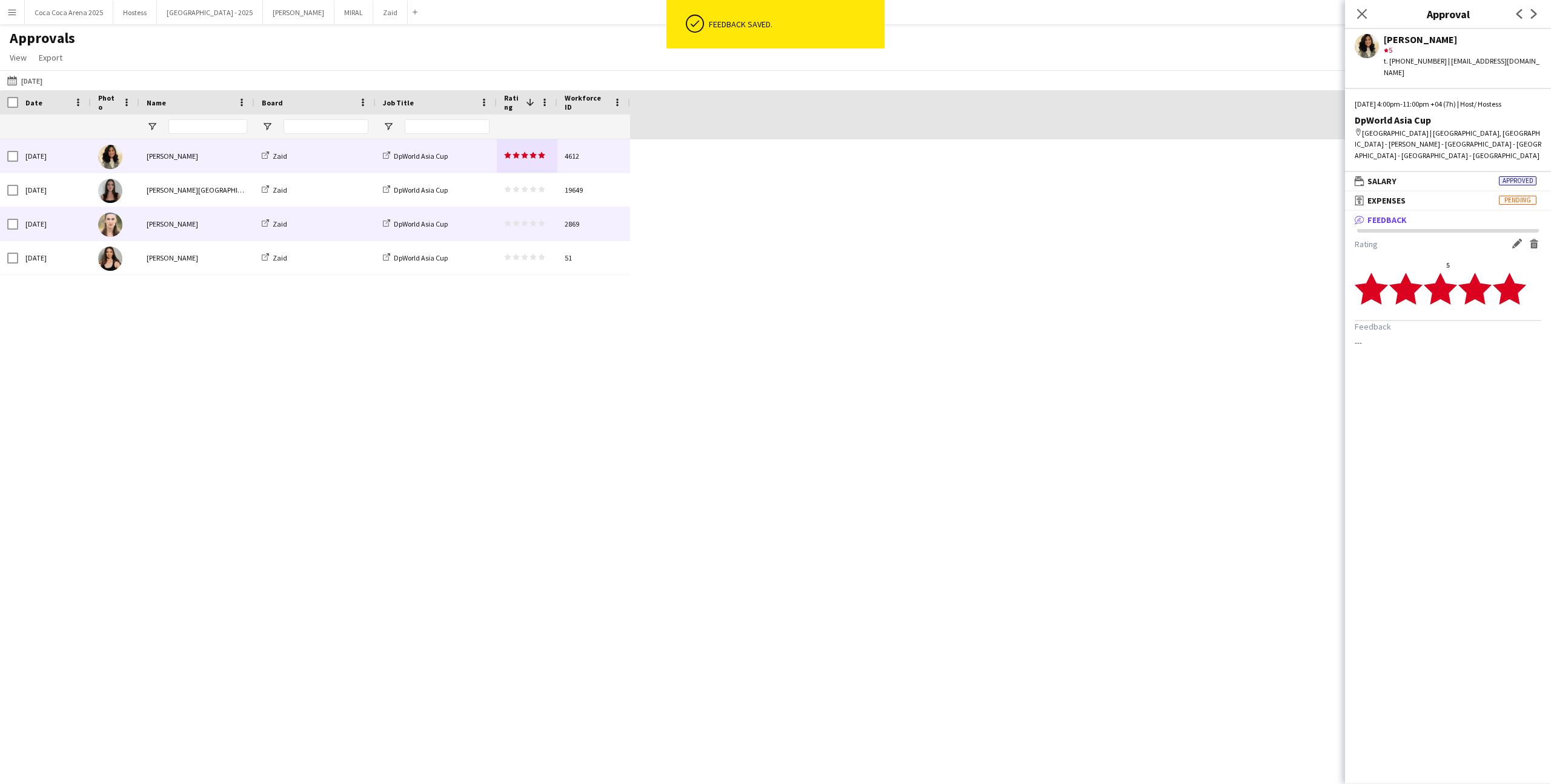
click at [528, 195] on div "star star star star star star star star star star" at bounding box center [527, 190] width 61 height 33
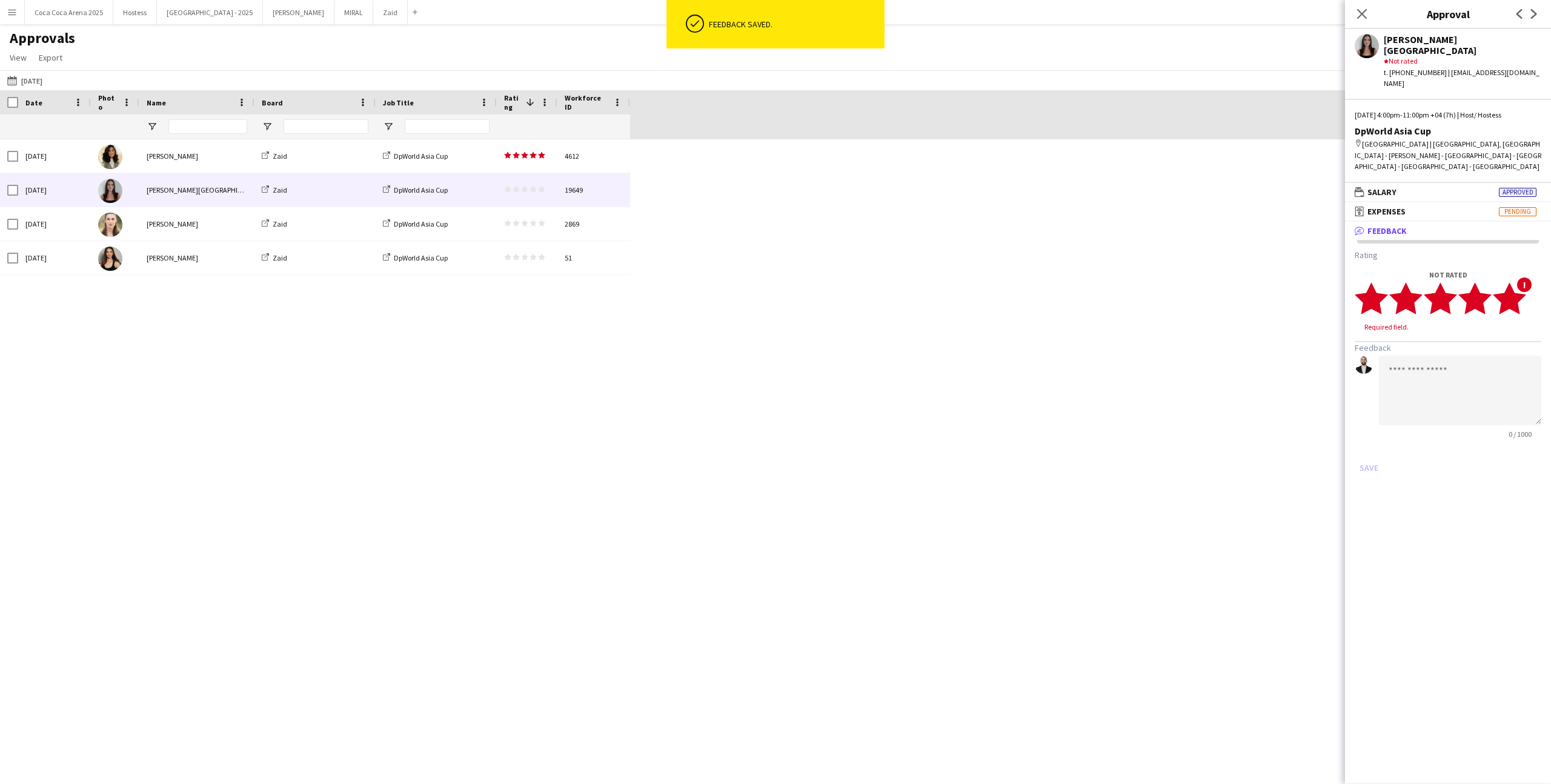
click at [1516, 286] on polygon at bounding box center [1509, 298] width 33 height 32
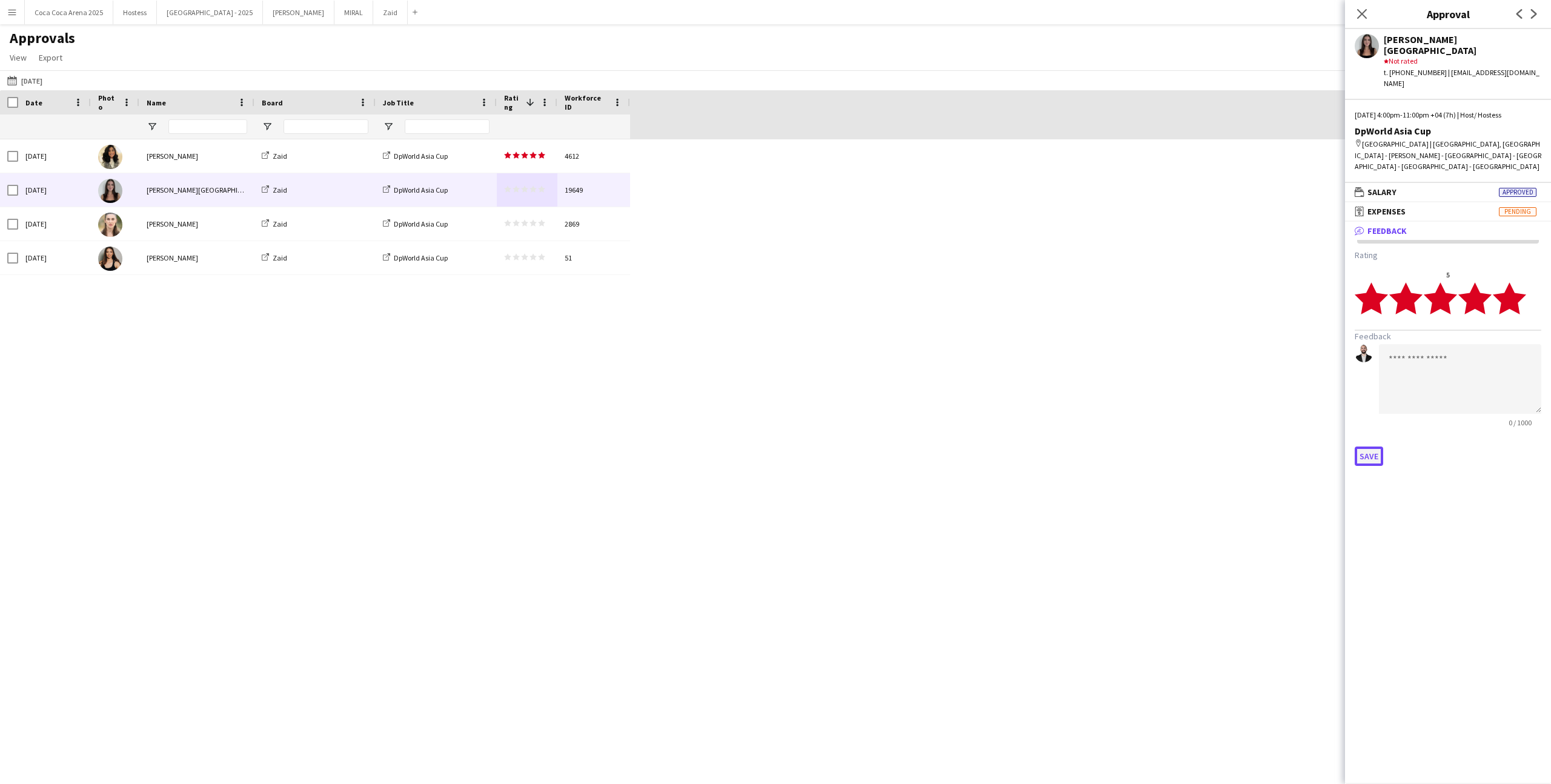
click at [1374, 447] on button "Save" at bounding box center [1369, 456] width 28 height 19
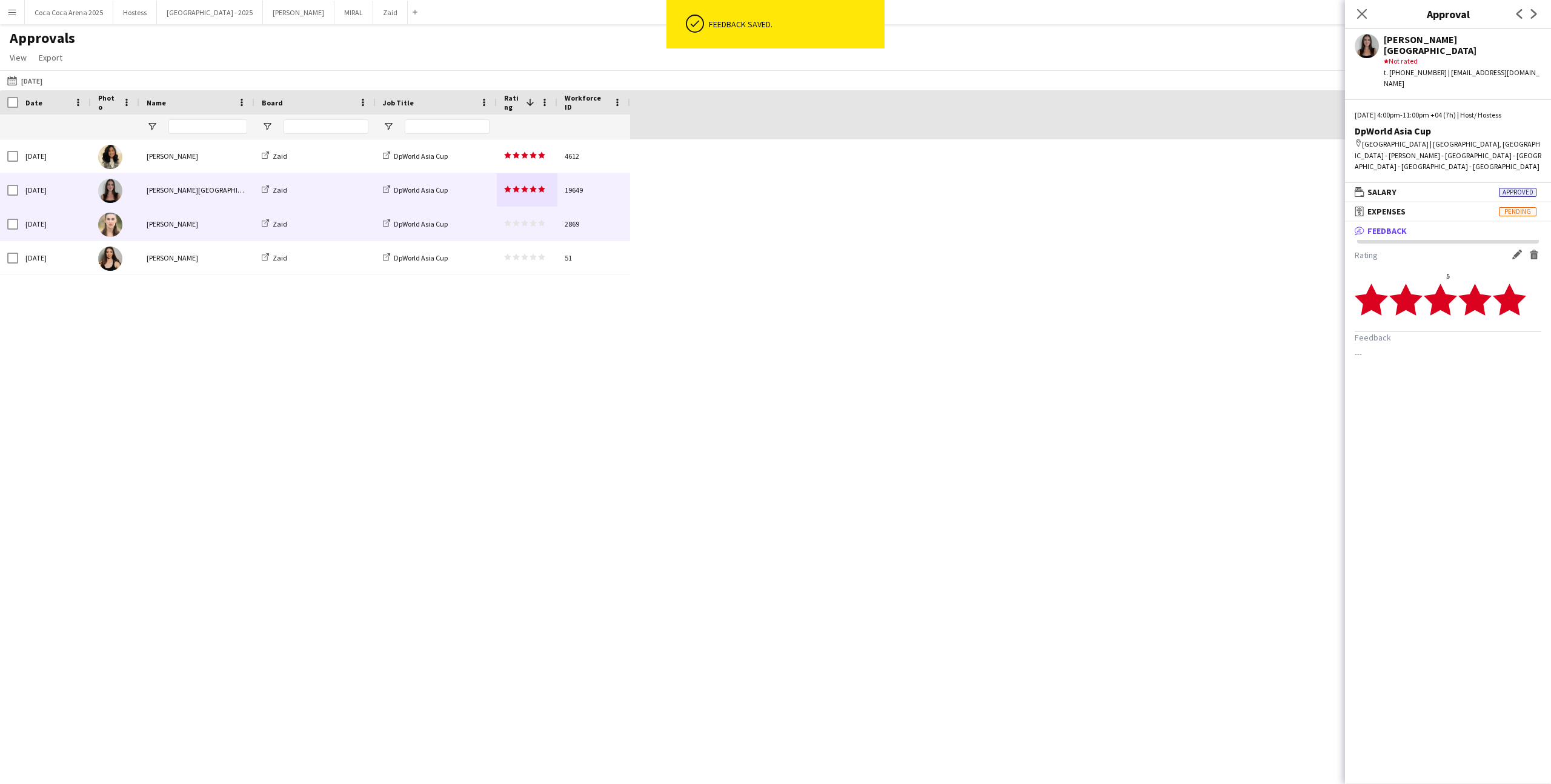
click at [603, 237] on div "2869" at bounding box center [593, 224] width 73 height 33
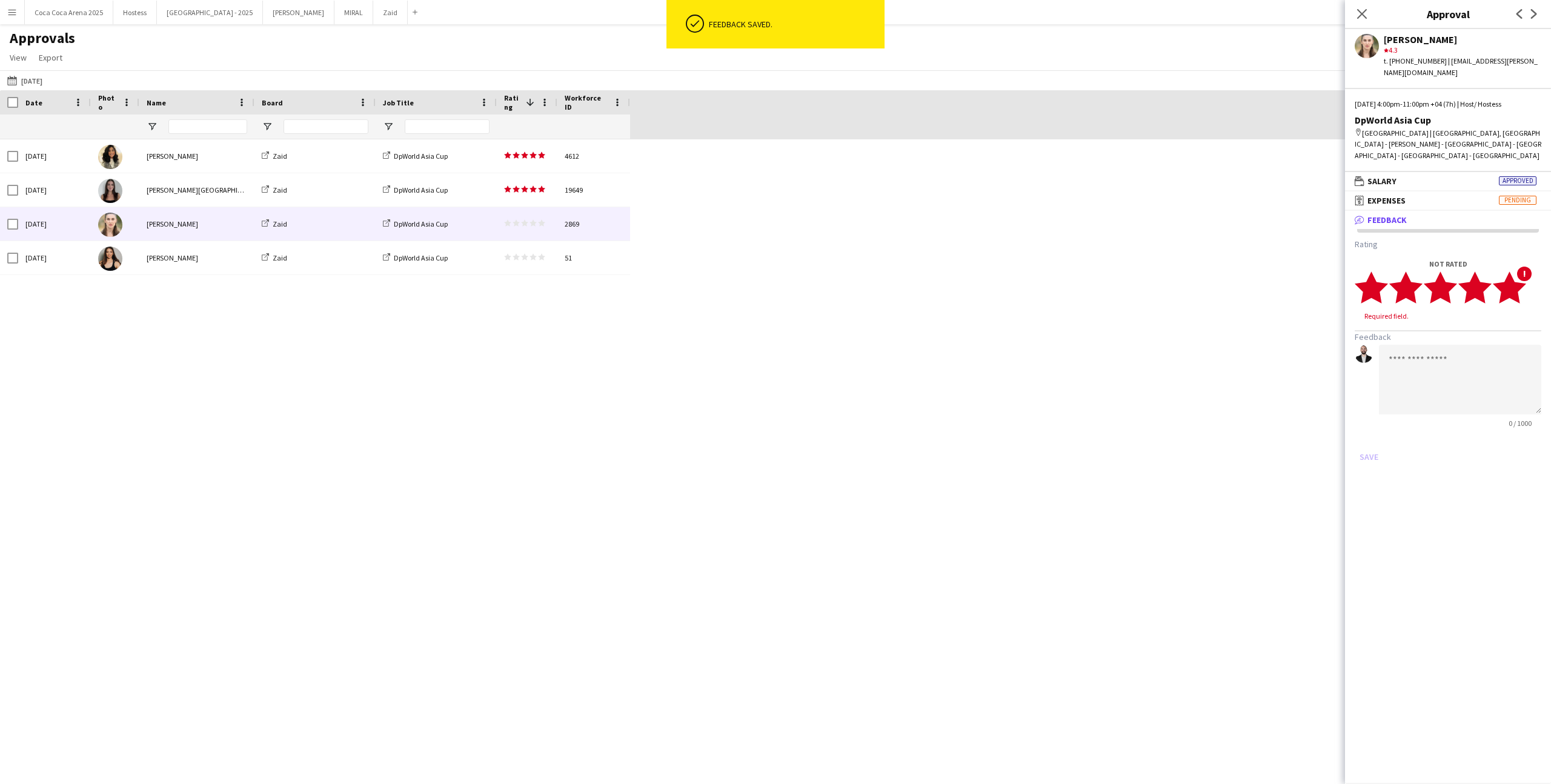
click at [1521, 295] on icon "star" at bounding box center [1509, 287] width 33 height 33
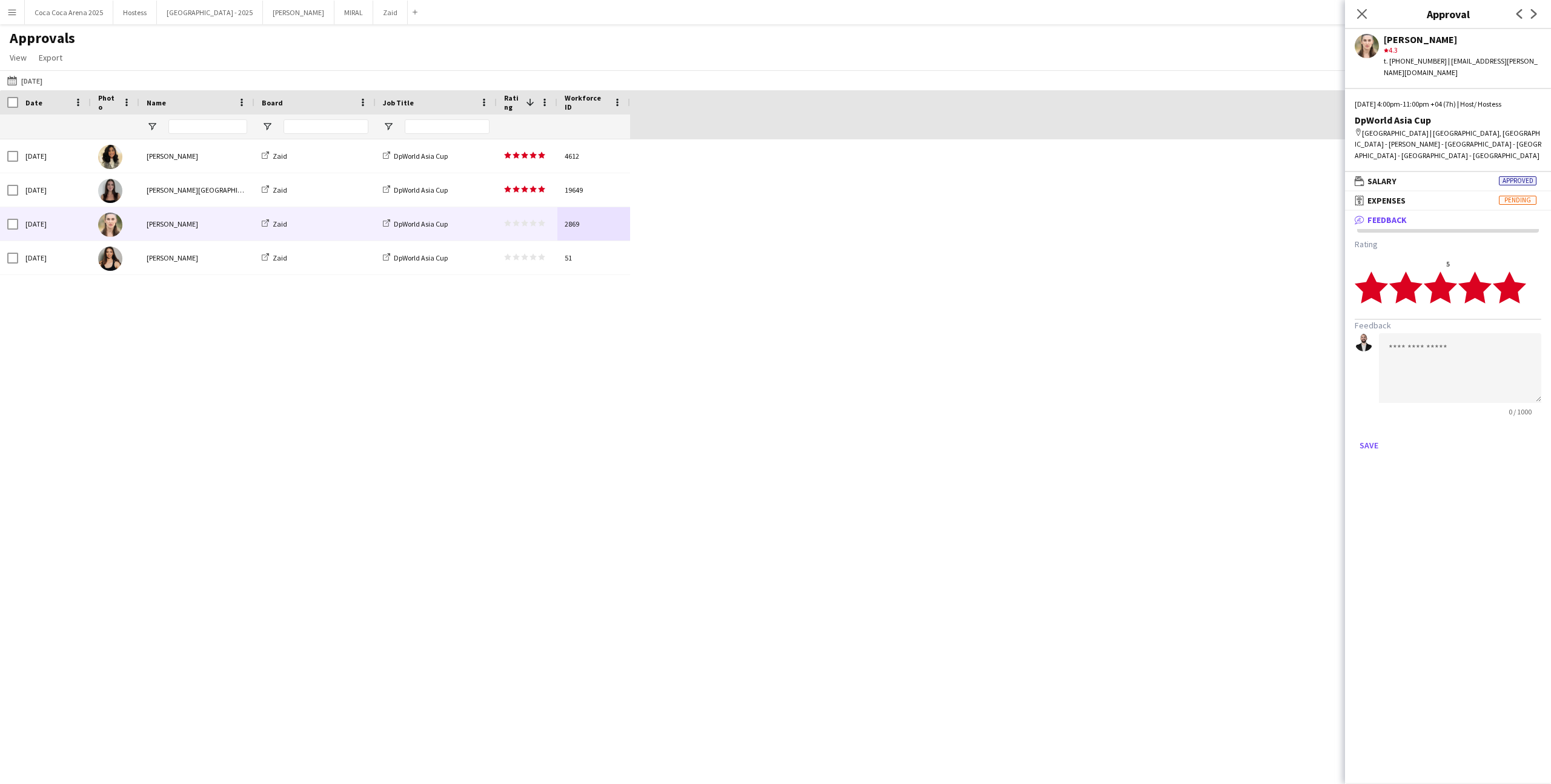
click at [1371, 432] on form "Rating 5 star star star star star star star star star star Feedback 0 / 1000 Sa…" at bounding box center [1447, 346] width 186 height 216
click at [1371, 449] on button "Save" at bounding box center [1369, 445] width 28 height 19
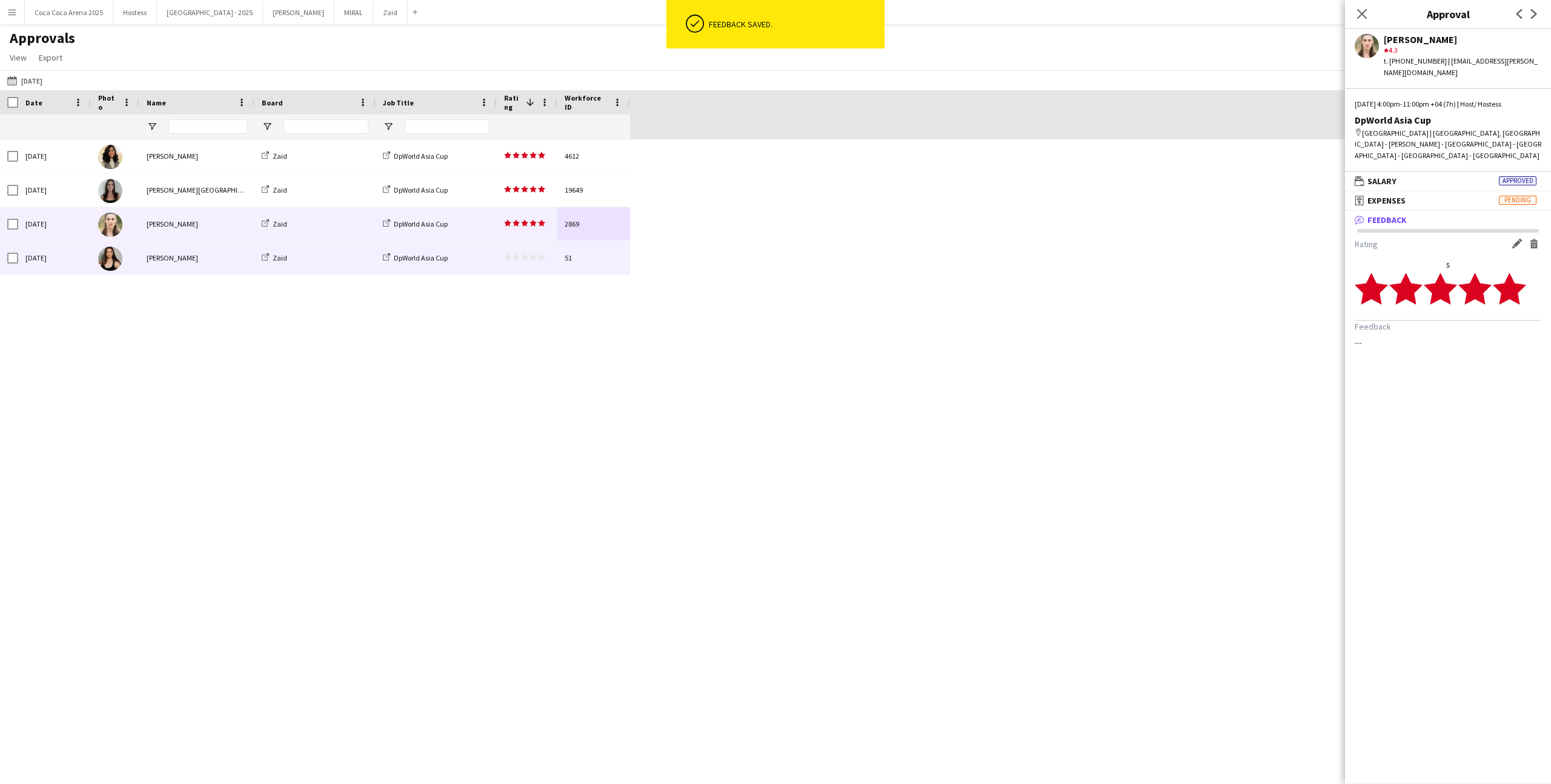
click at [536, 252] on div "star star star star star star star star star star" at bounding box center [527, 258] width 61 height 33
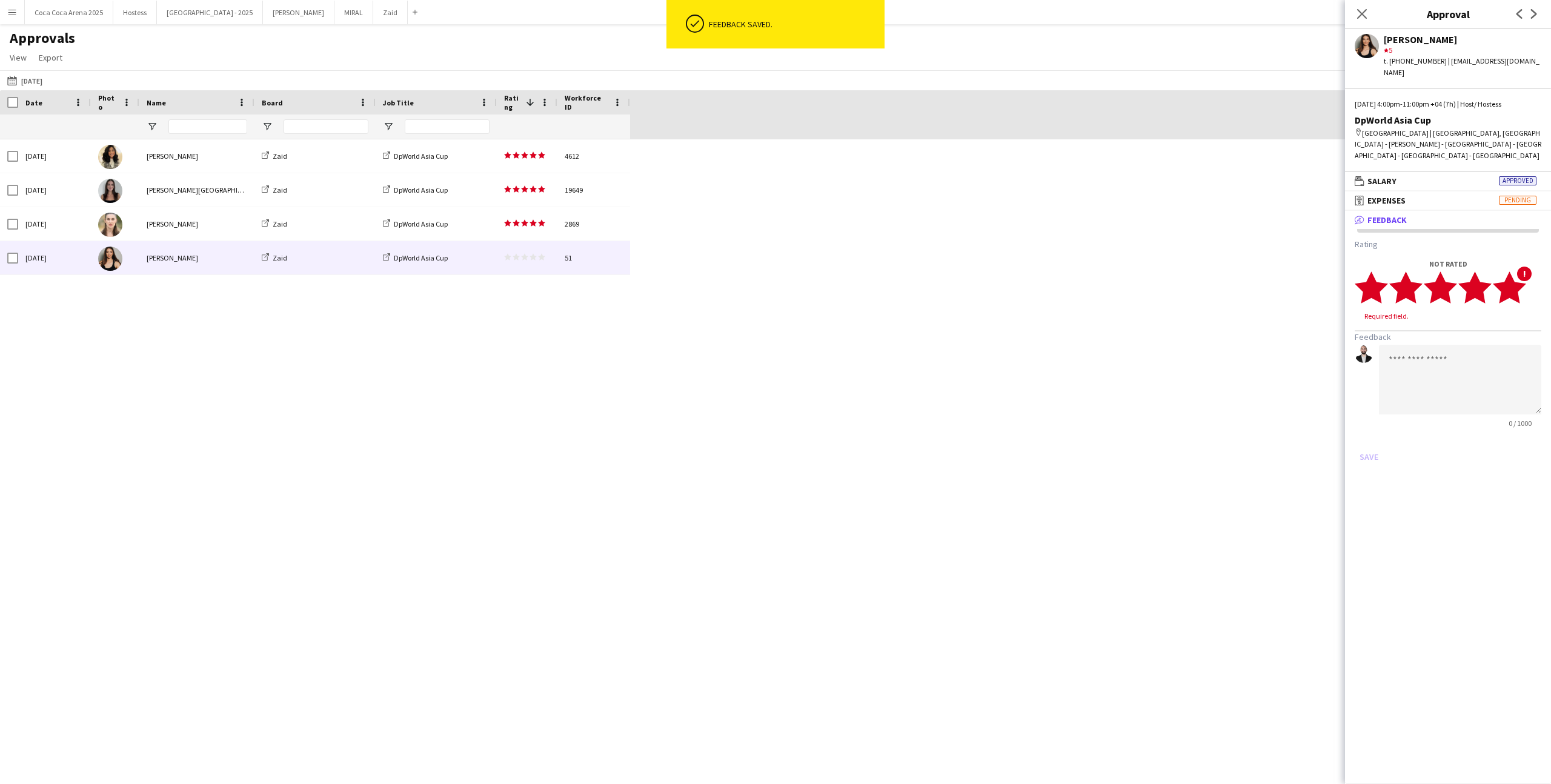
click at [1518, 290] on polygon at bounding box center [1509, 287] width 33 height 32
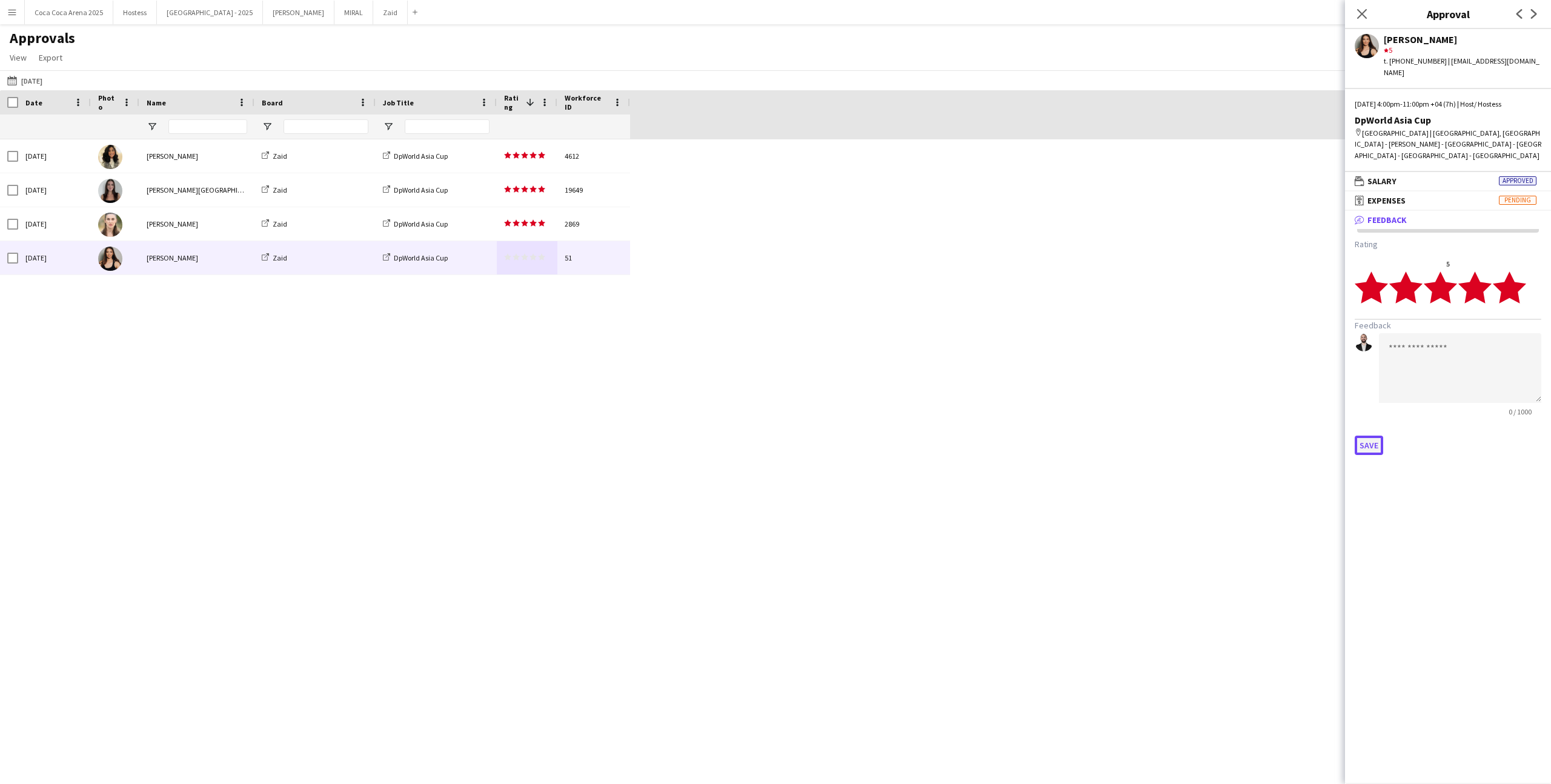
click at [1362, 436] on button "Save" at bounding box center [1369, 445] width 28 height 19
click at [1023, 369] on div "Workforce ID Date Photo 1" at bounding box center [775, 426] width 1551 height 672
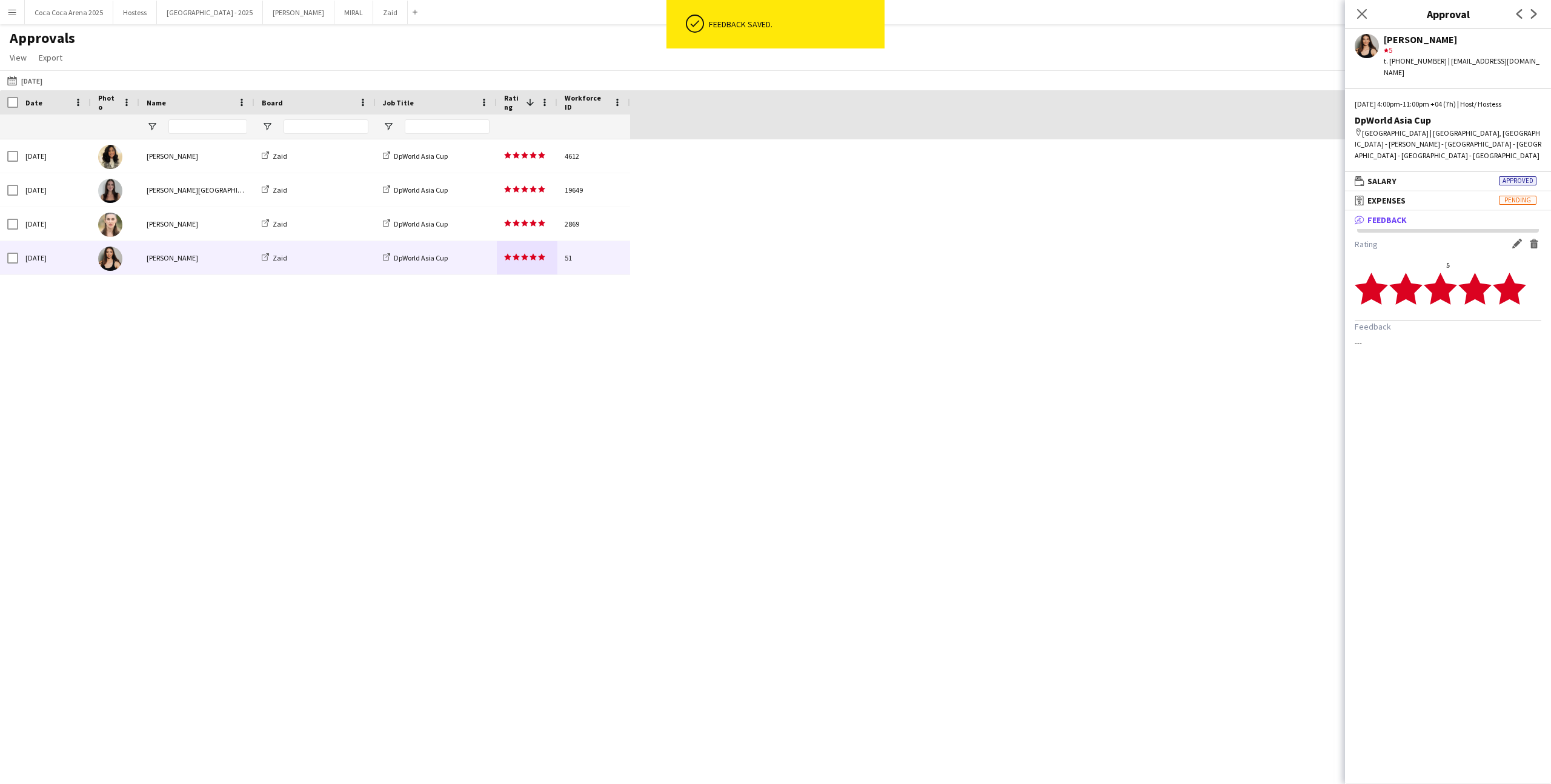
click at [693, 152] on div "Sun, 28 Sep 2025 Urooj Naseem Zaid DpWorld Asia Cup star star star star star st…" at bounding box center [775, 451] width 1551 height 623
click at [950, 322] on div "Sun, 28 Sep 2025 Urooj Naseem Zaid DpWorld Asia Cup star star star star star st…" at bounding box center [775, 451] width 1551 height 623
click at [833, 233] on div "Sun, 28 Sep 2025 Urooj Naseem Zaid DpWorld Asia Cup star star star star star st…" at bounding box center [775, 451] width 1551 height 623
click at [21, 6] on button "Menu" at bounding box center [12, 12] width 24 height 24
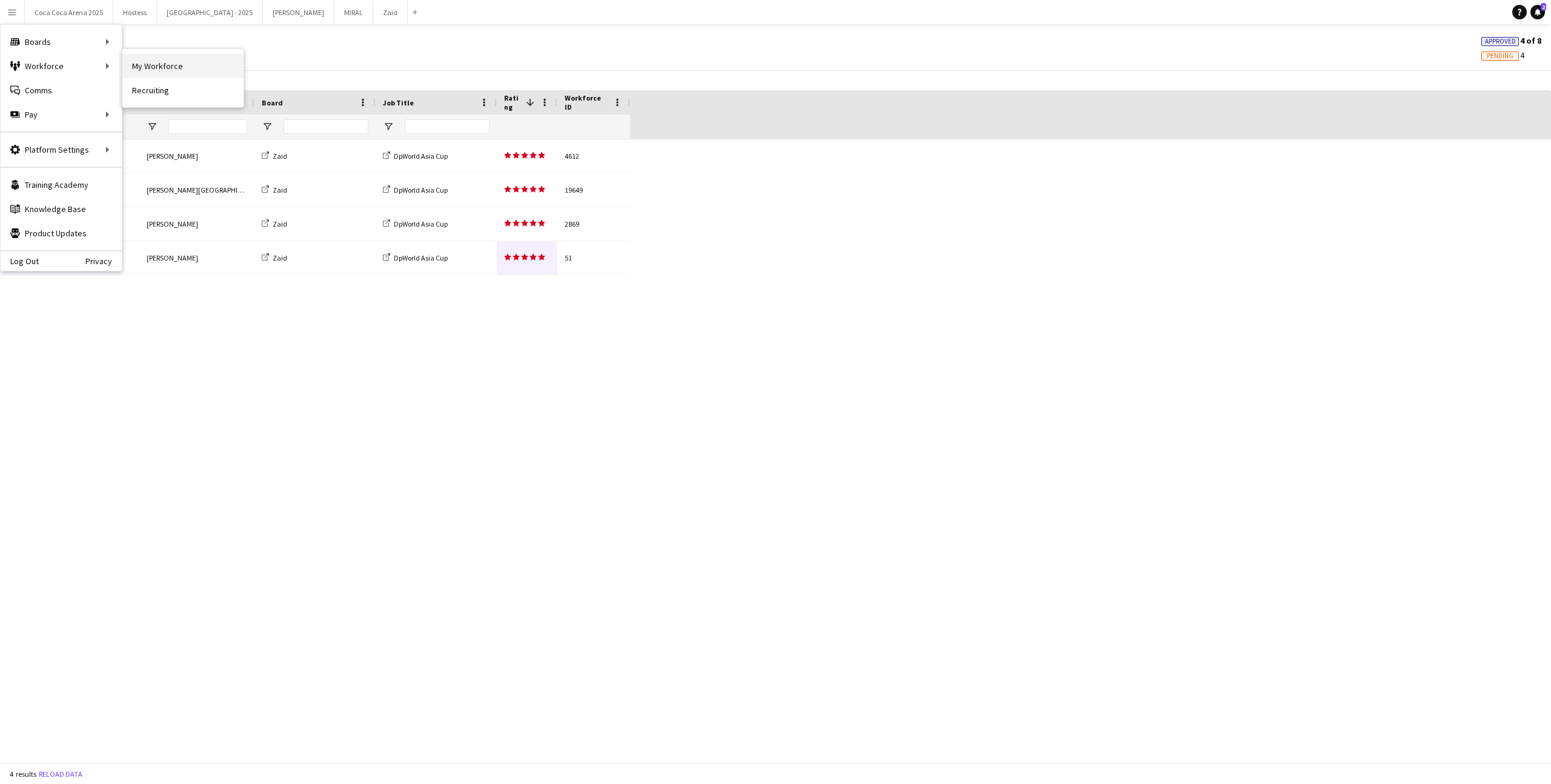
click at [138, 63] on link "My Workforce" at bounding box center [183, 66] width 121 height 24
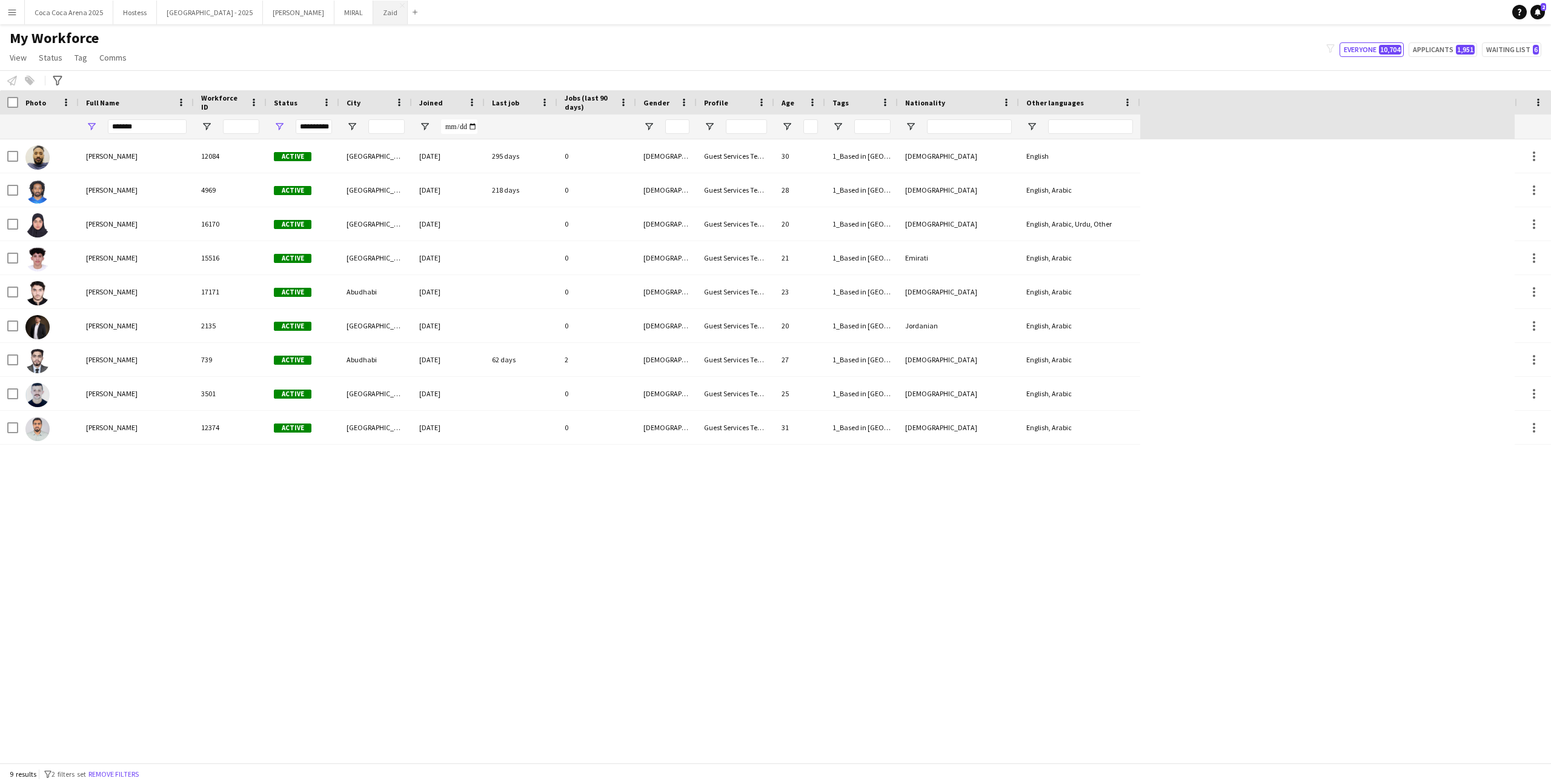
click at [373, 13] on button "Zaid Close" at bounding box center [390, 13] width 34 height 23
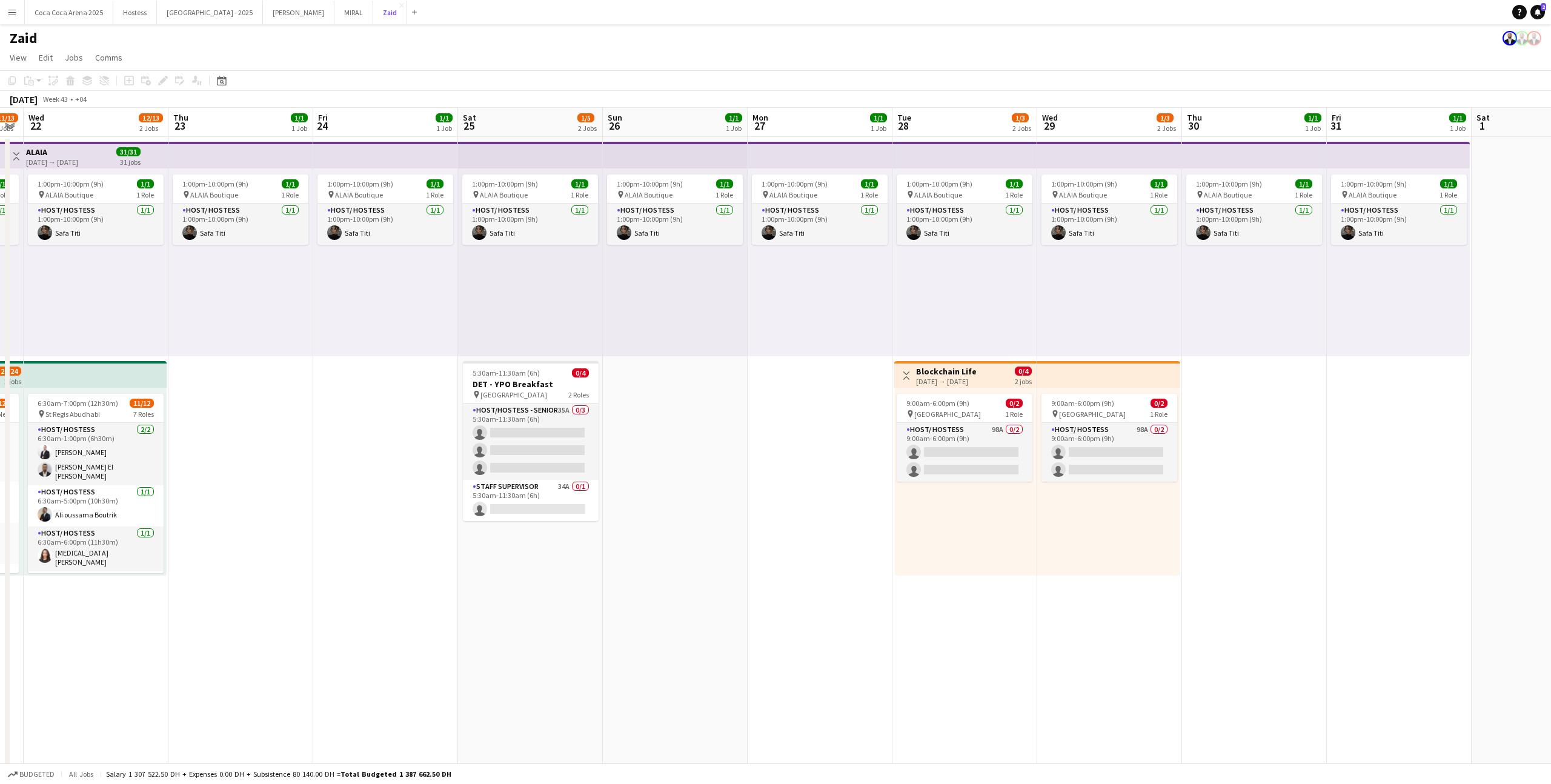
scroll to position [0, 444]
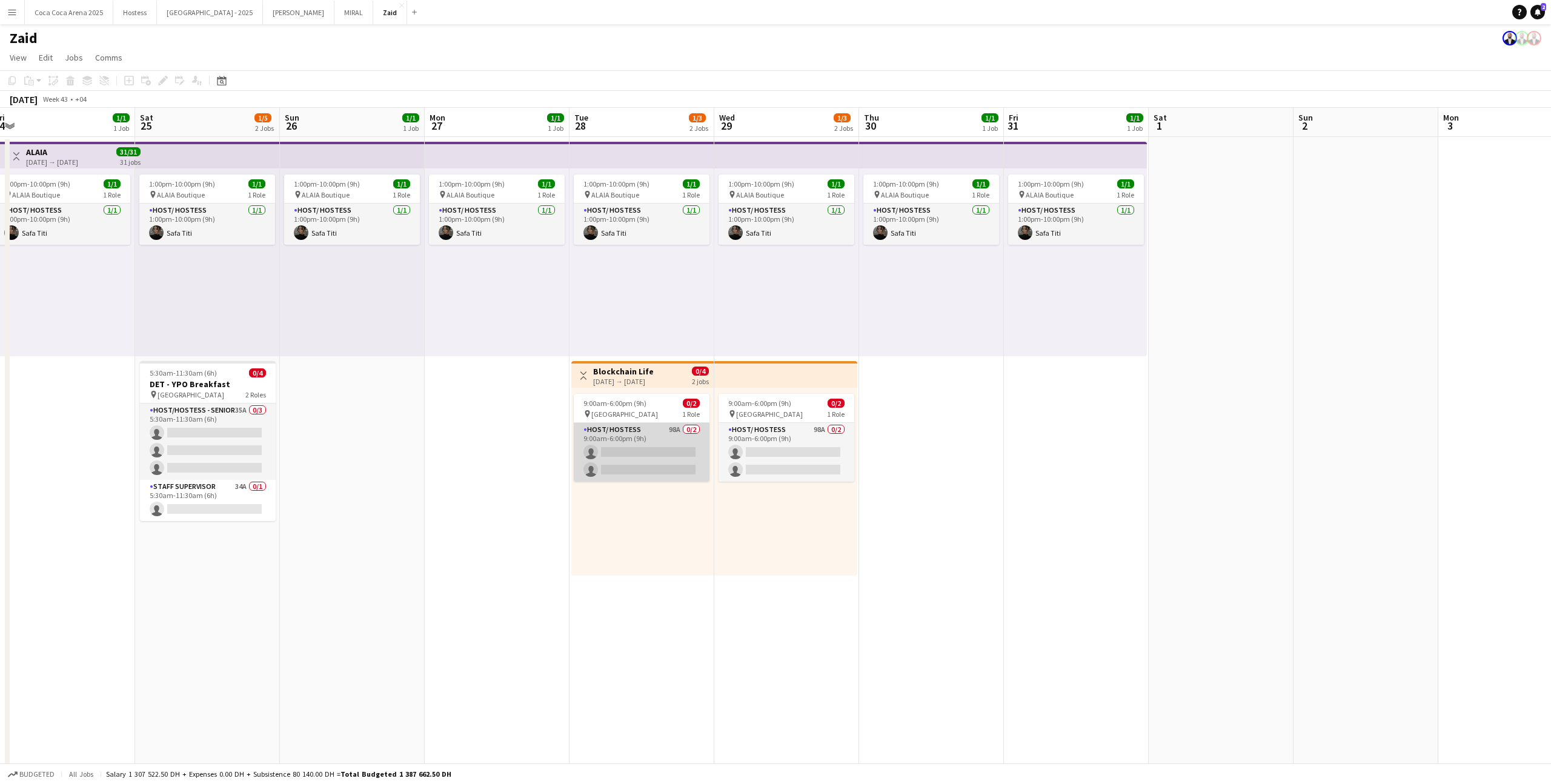
click at [685, 456] on app-card-role "Host/ Hostess 98A 0/2 9:00am-6:00pm (9h) single-neutral-actions single-neutral-…" at bounding box center [641, 452] width 135 height 58
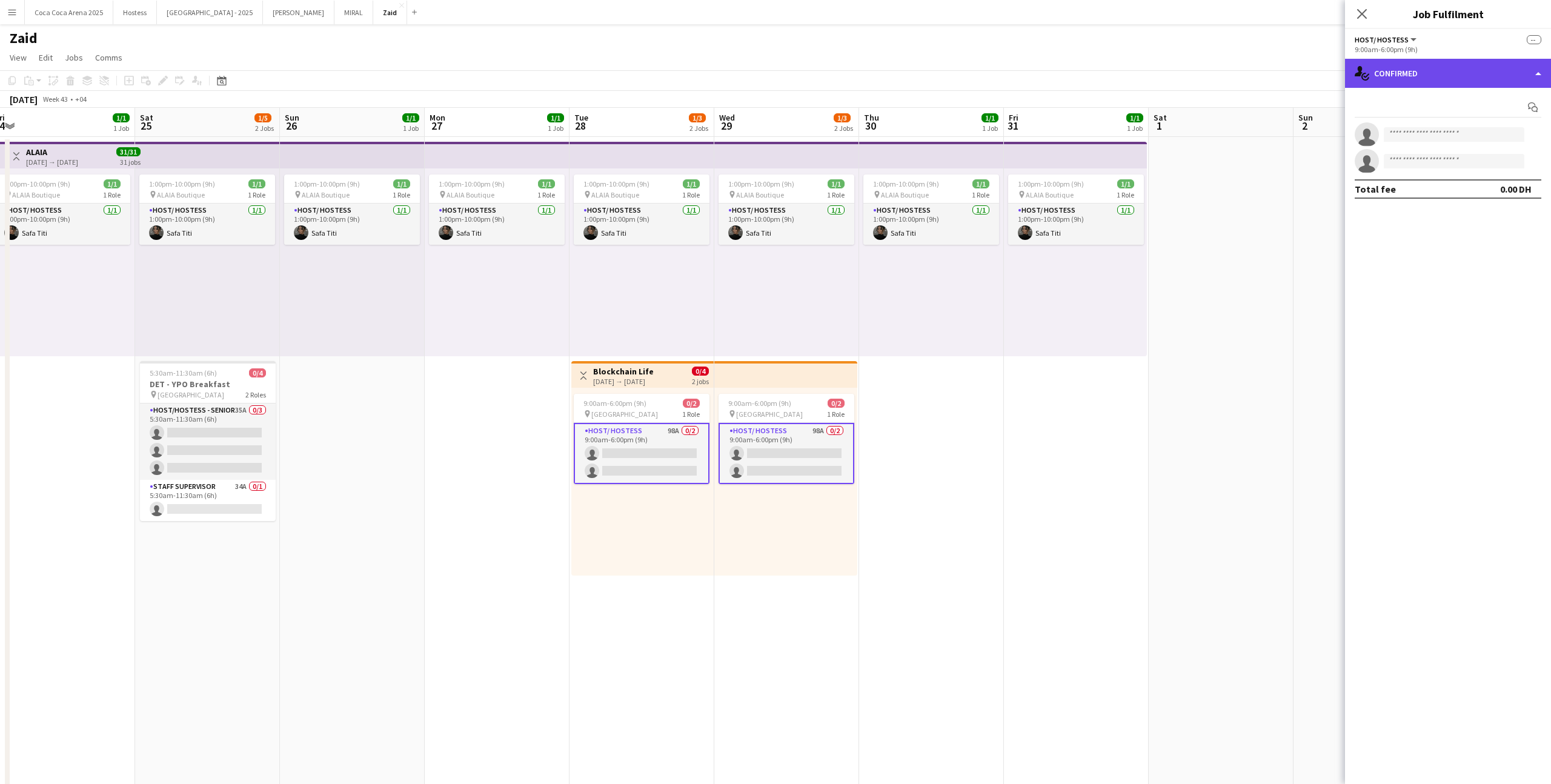
click at [1396, 78] on div "single-neutral-actions-check-2 Confirmed" at bounding box center [1447, 73] width 206 height 29
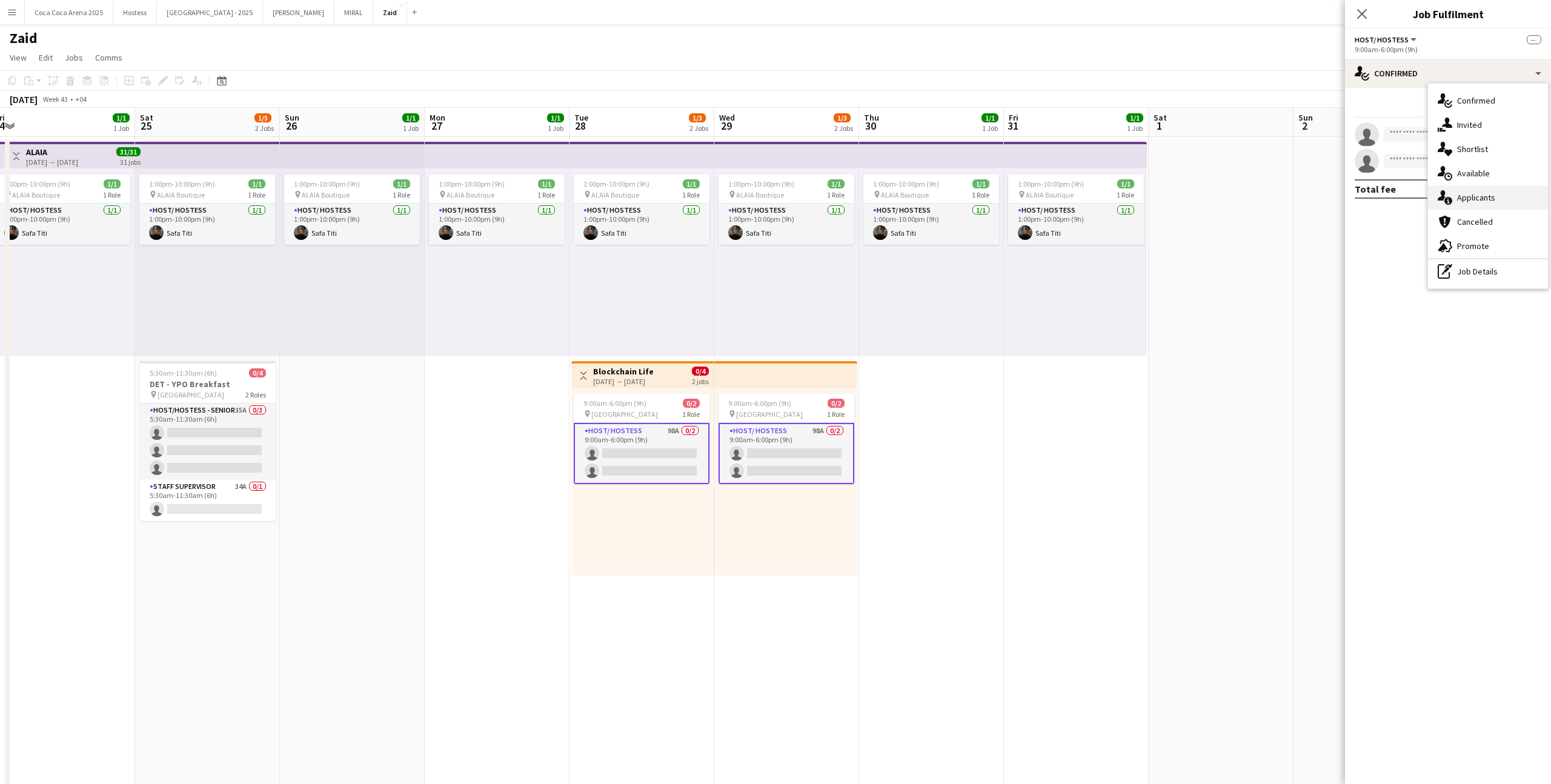
click at [1486, 204] on div "single-neutral-actions-information Applicants" at bounding box center [1488, 197] width 120 height 24
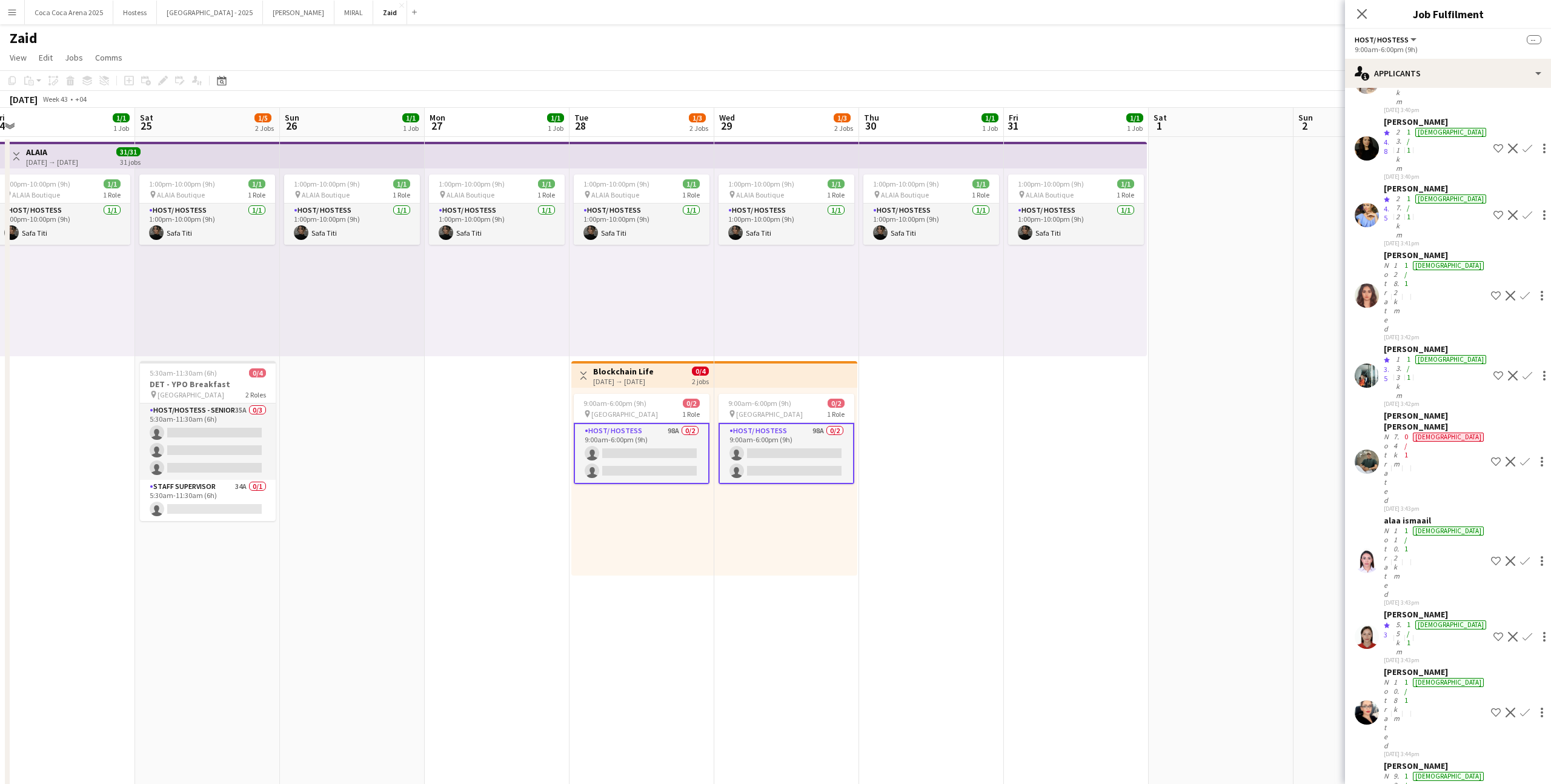
scroll to position [2887, 0]
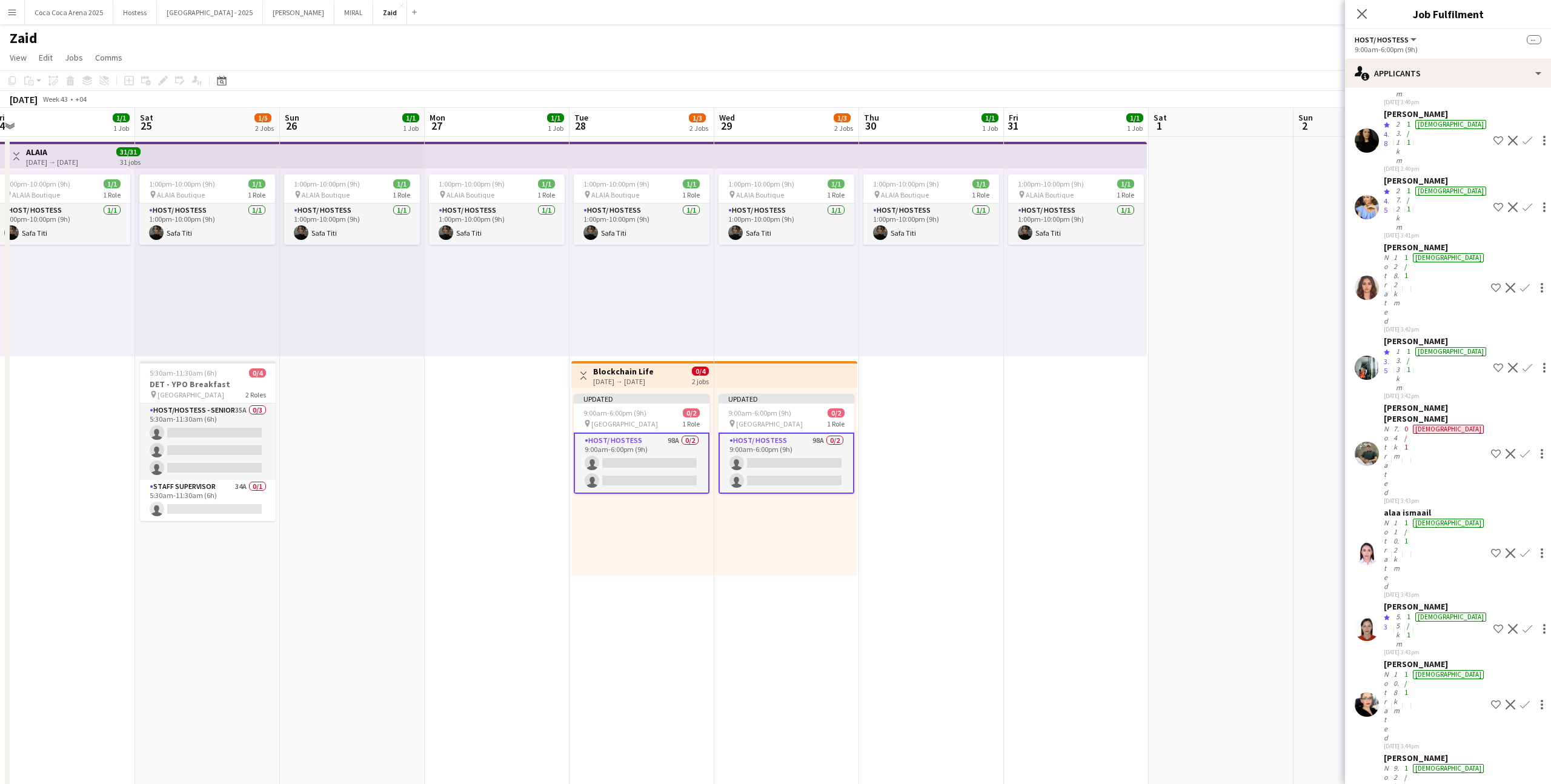
scroll to position [2721, 0]
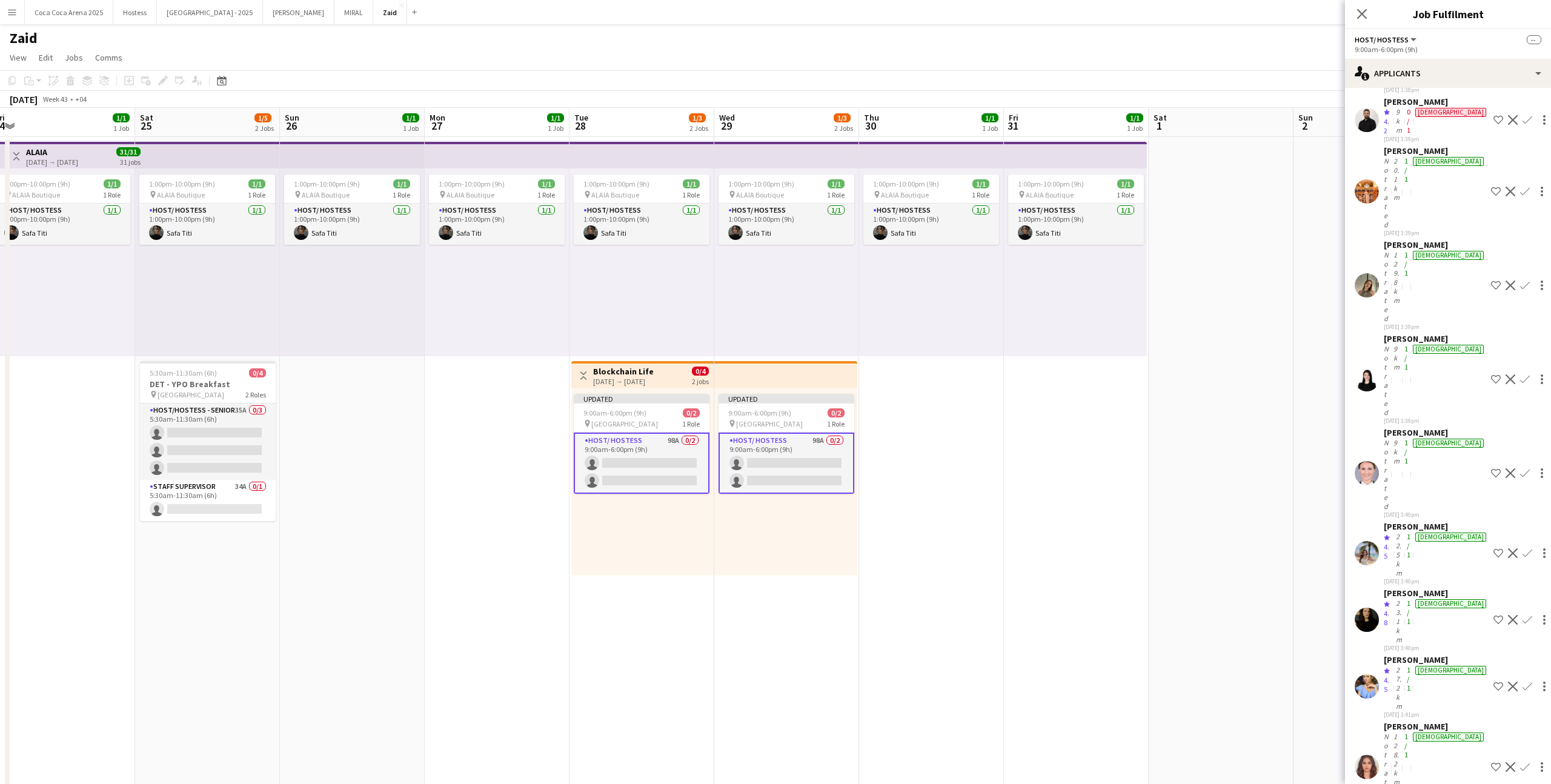
scroll to position [2255, 0]
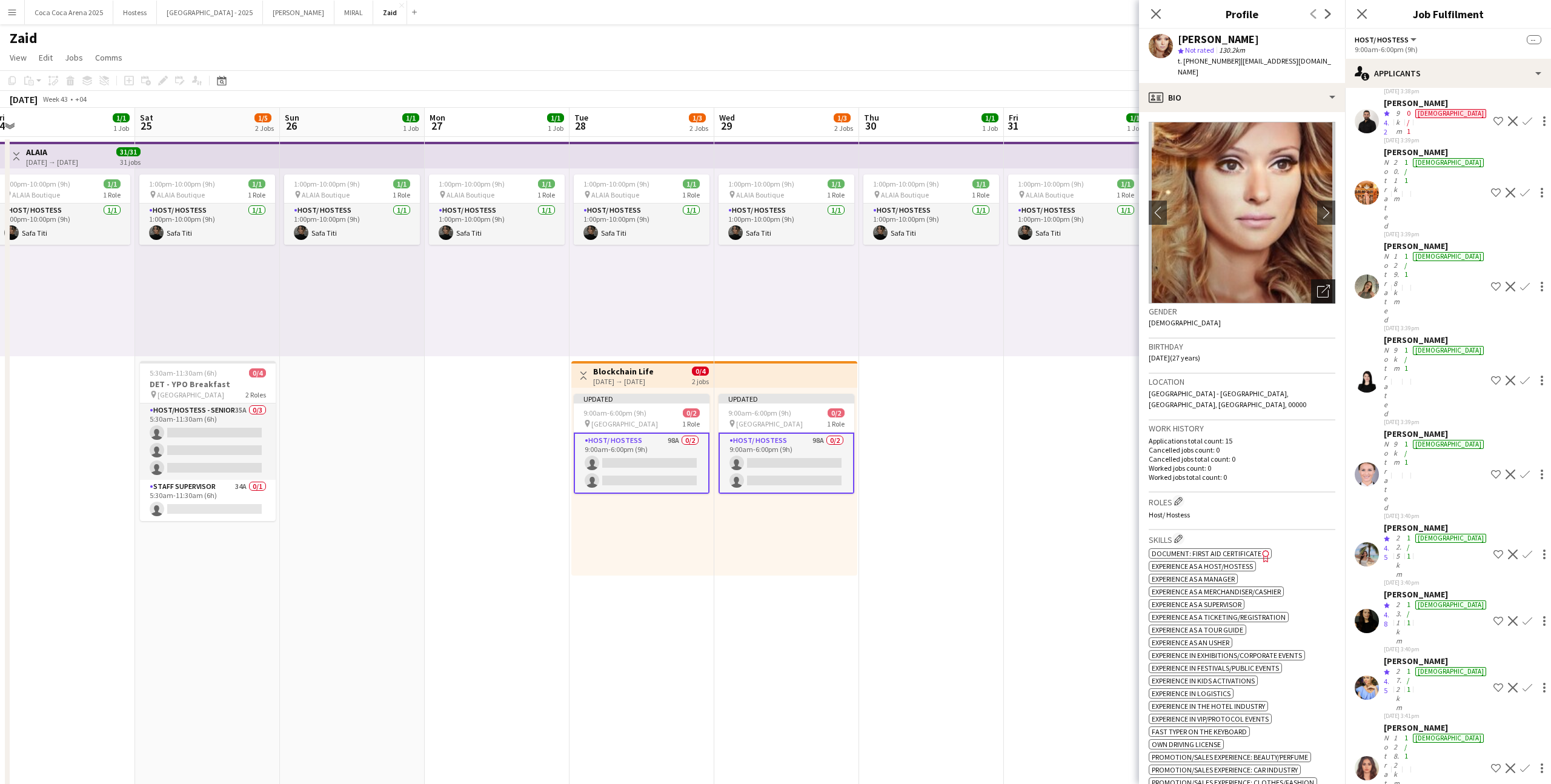
click at [1325, 285] on icon at bounding box center [1325, 289] width 8 height 8
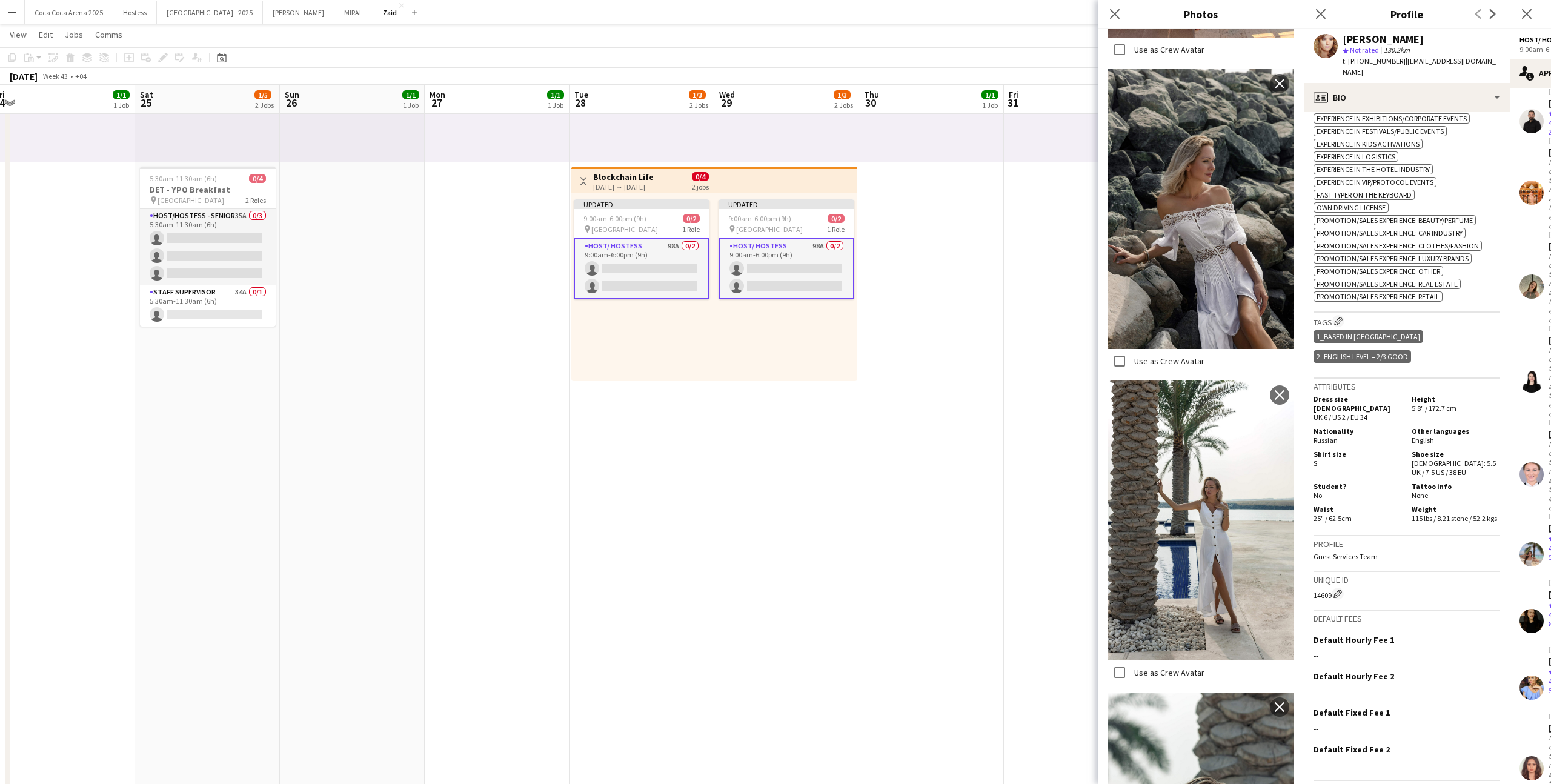
scroll to position [535, 0]
click at [1433, 635] on div "Default Hourly Fee 1 Edit this field" at bounding box center [1407, 640] width 186 height 11
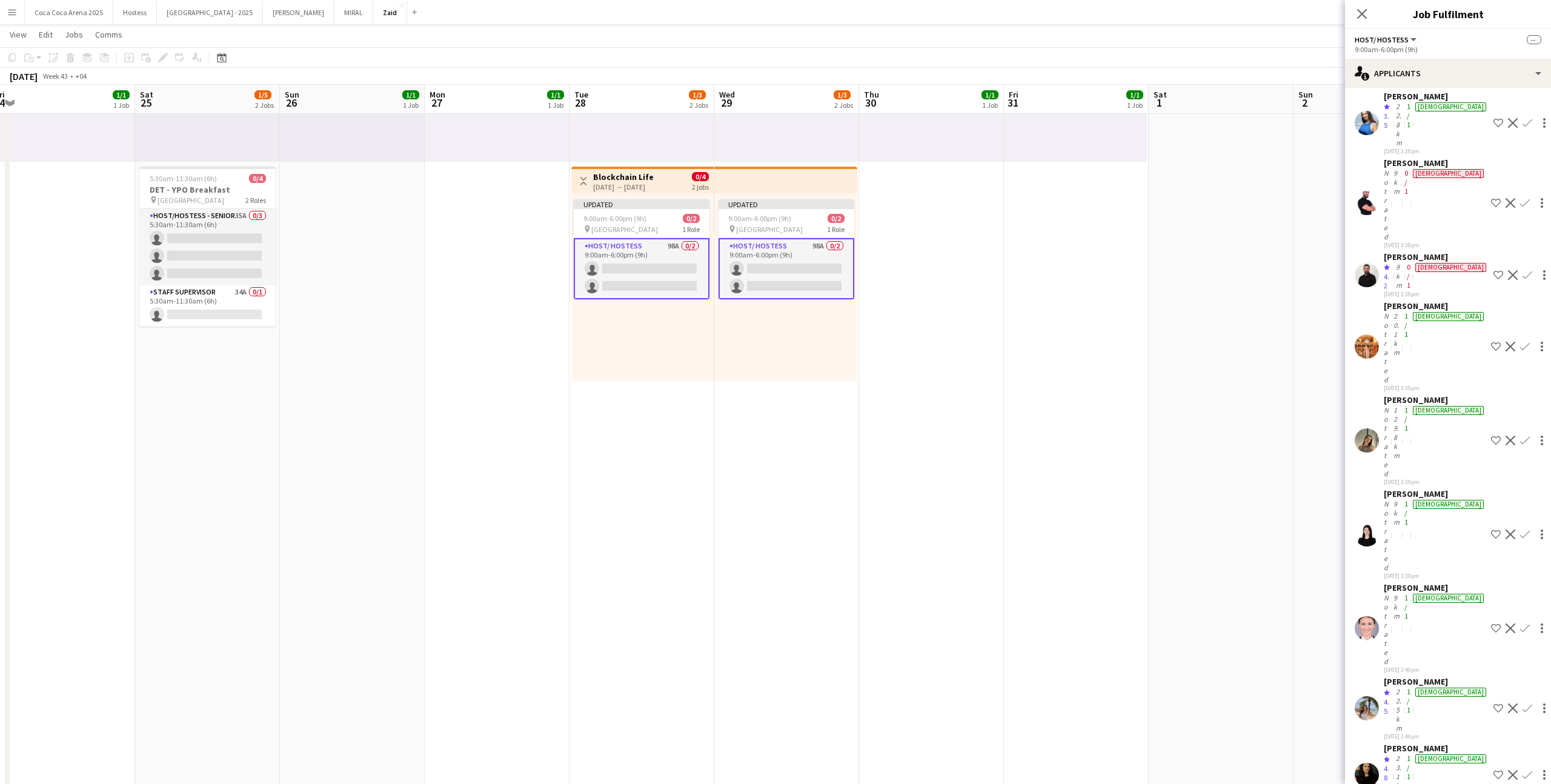
scroll to position [2099, 0]
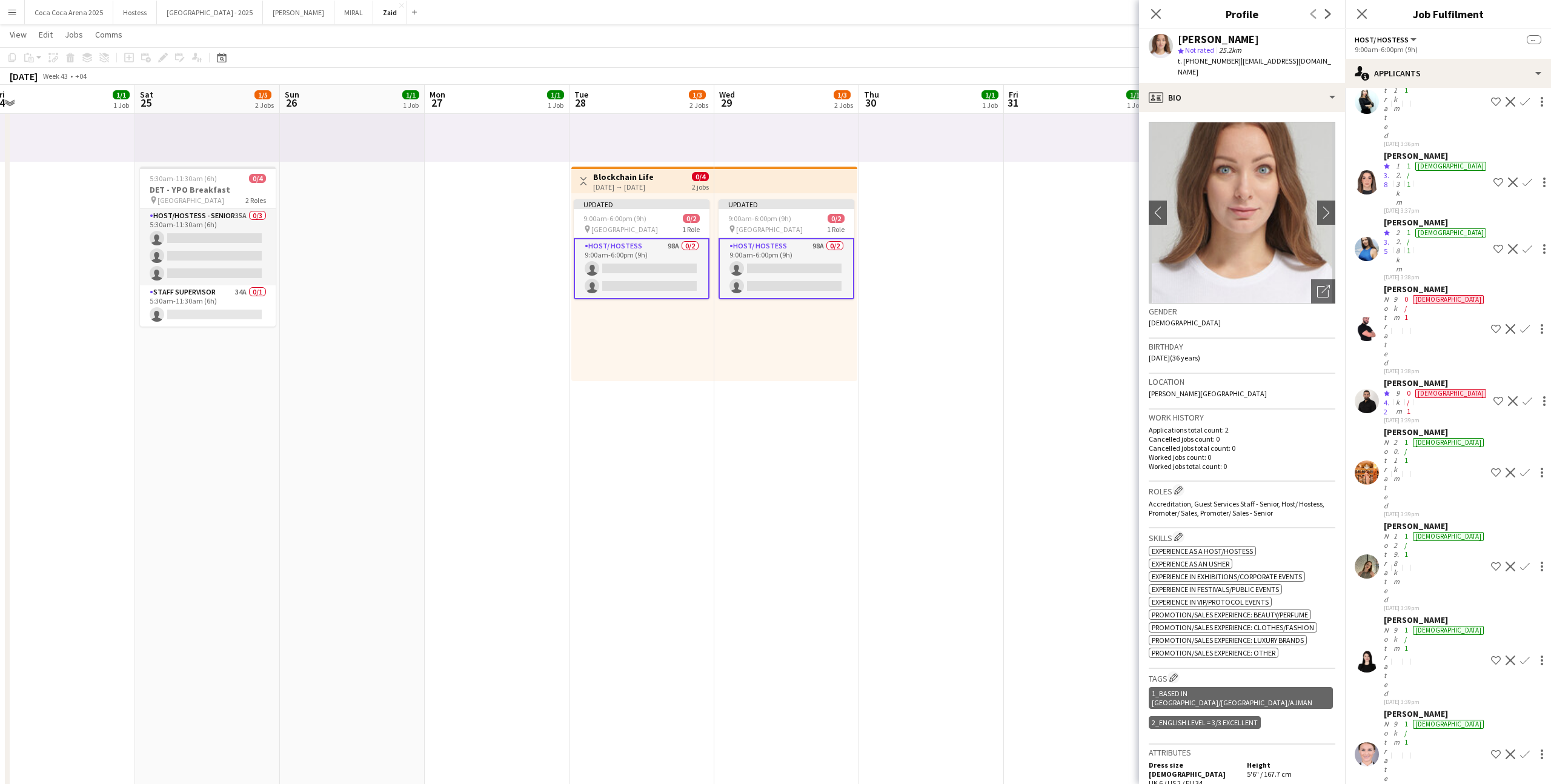
scroll to position [1974, 0]
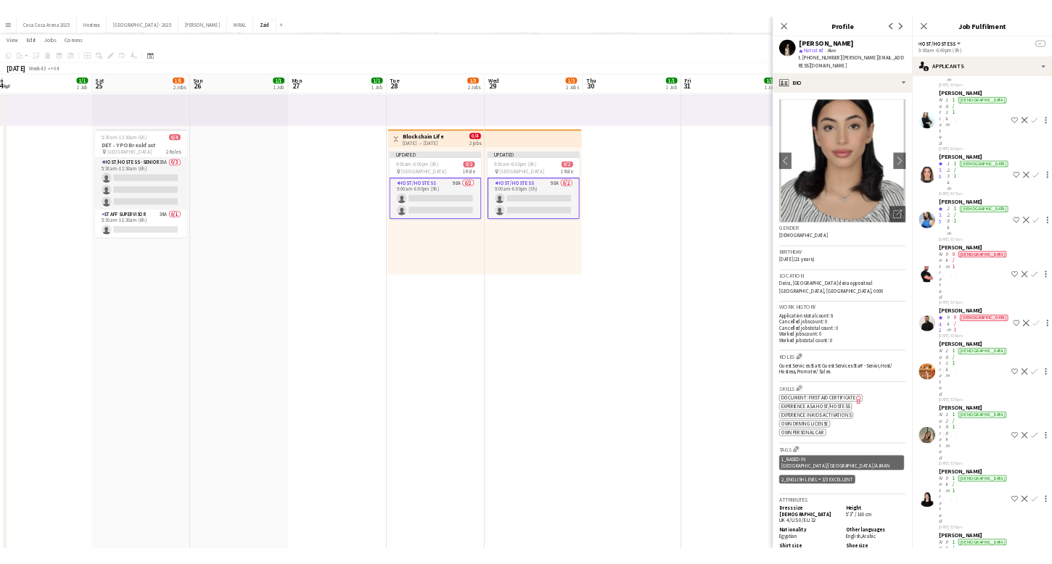
scroll to position [2298, 0]
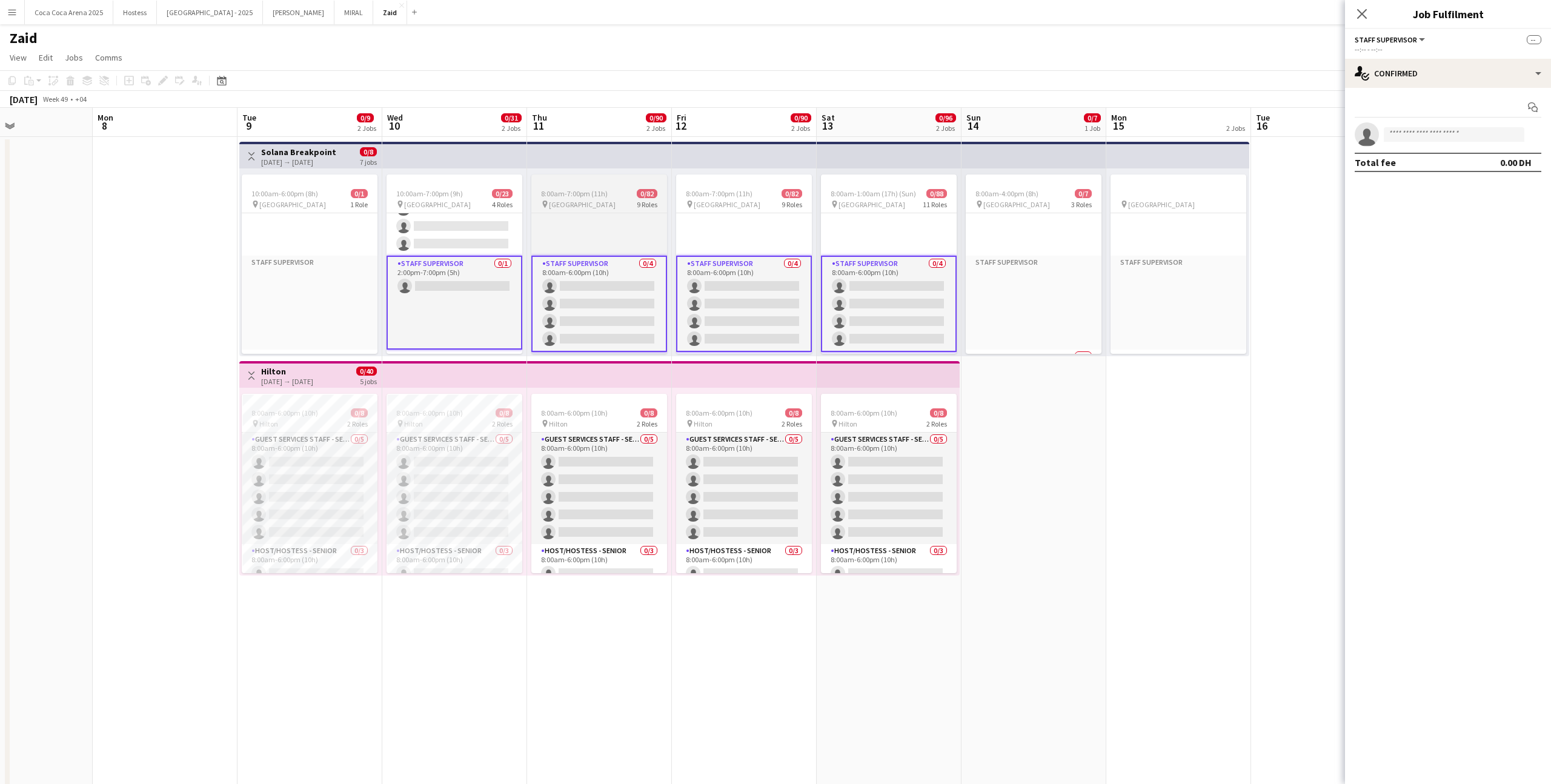
scroll to position [1622, 0]
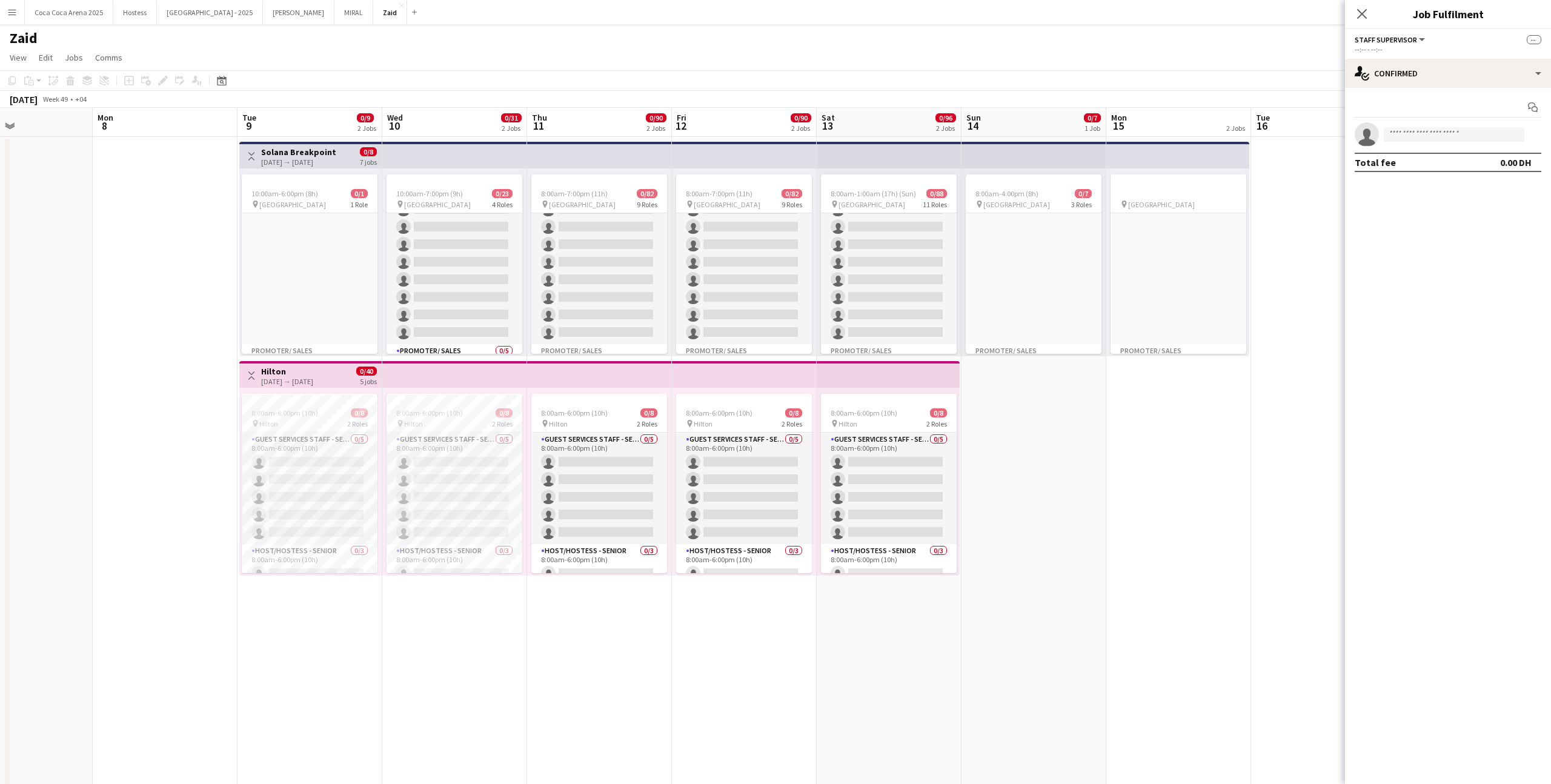
click at [309, 166] on div "09-12-2025 → 15-12-2025" at bounding box center [299, 162] width 75 height 9
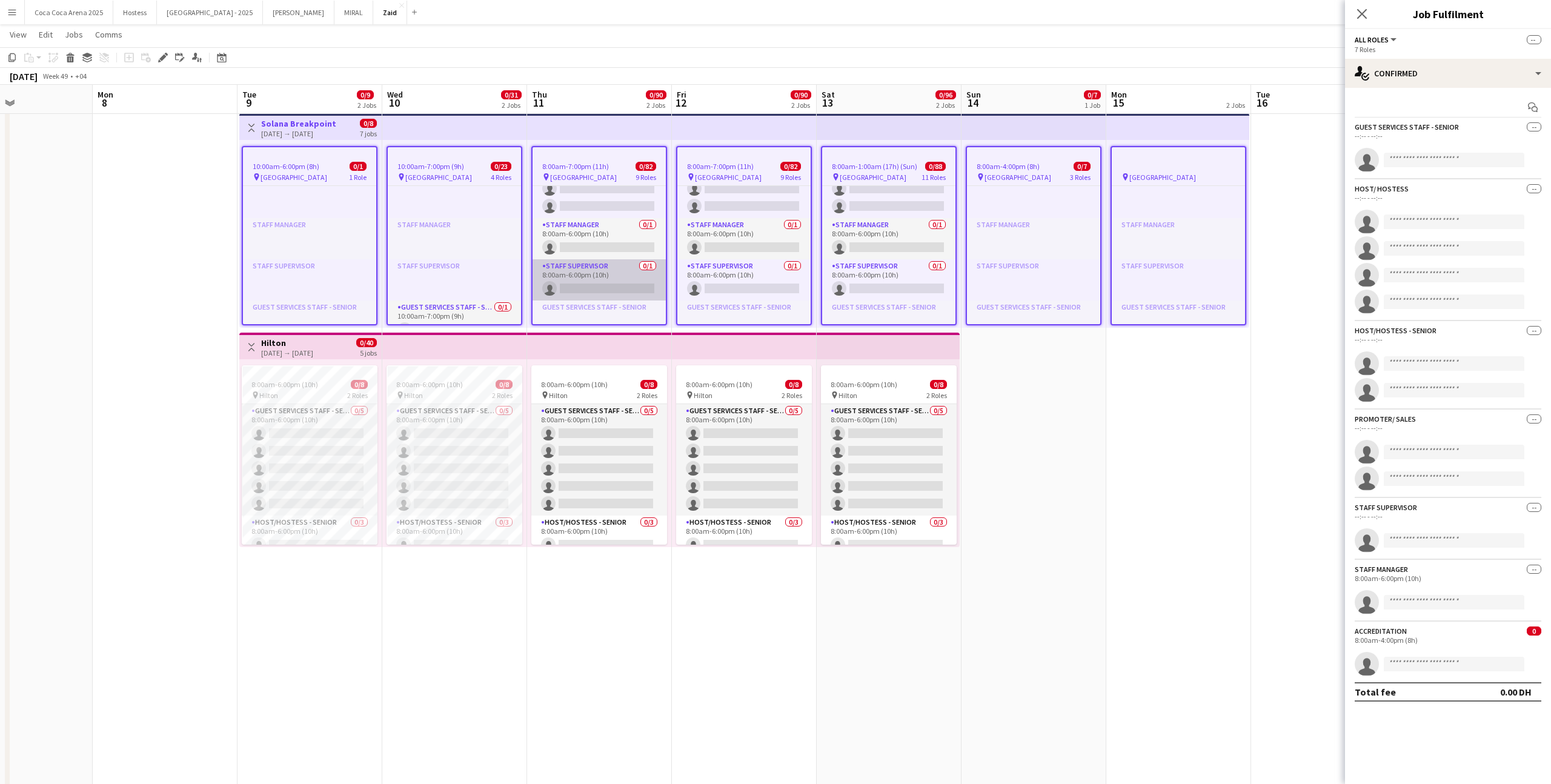
click at [617, 269] on app-card-role "Staff Supervisor 0/1 8:00am-6:00pm (10h) single-neutral-actions" at bounding box center [600, 279] width 134 height 41
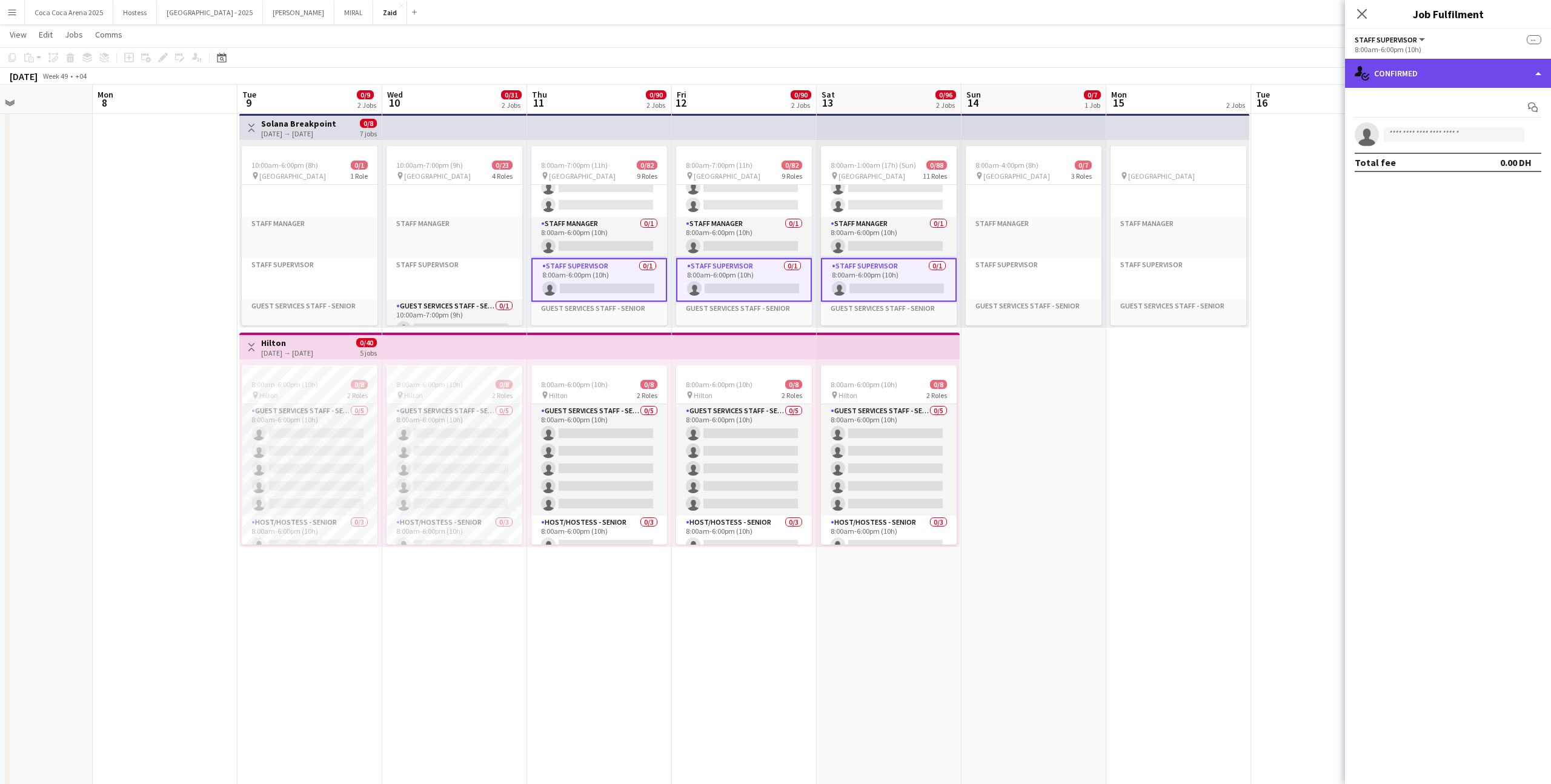
click at [1462, 74] on div "single-neutral-actions-check-2 Confirmed" at bounding box center [1447, 73] width 206 height 29
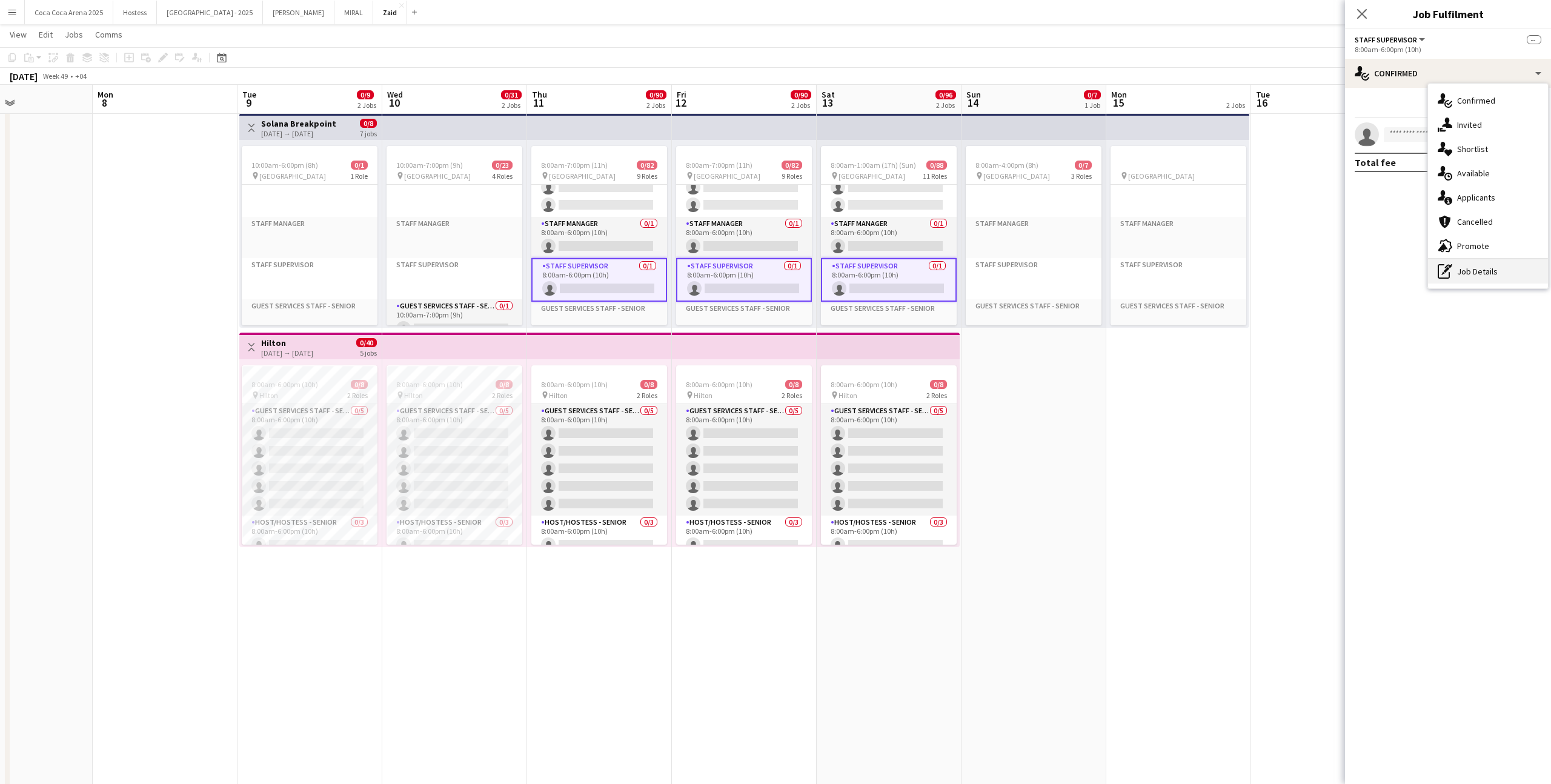
click at [1478, 268] on div "pen-write Job Details" at bounding box center [1488, 271] width 120 height 24
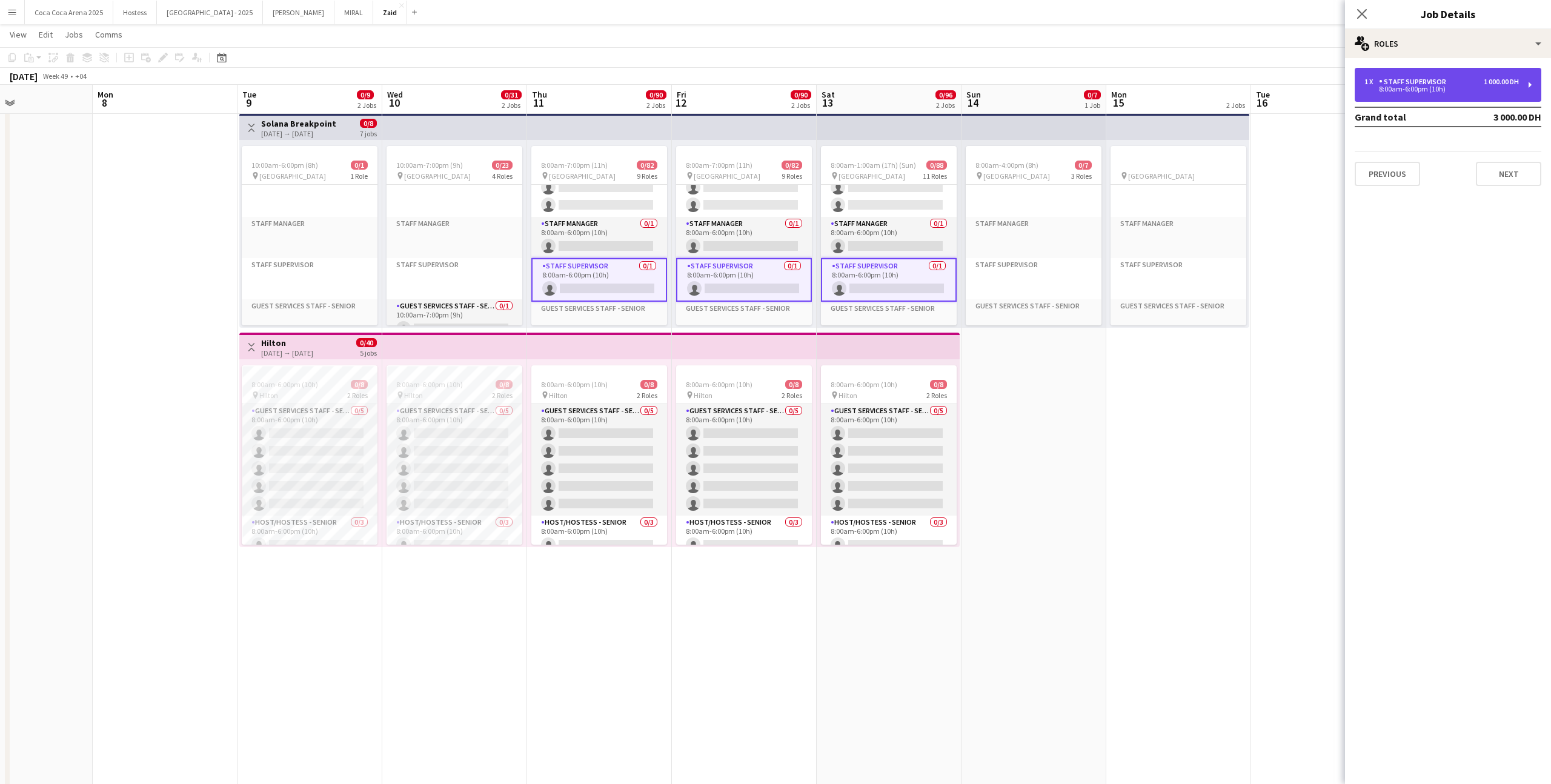
click at [1422, 91] on div "8:00am-6:00pm (10h)" at bounding box center [1442, 89] width 155 height 6
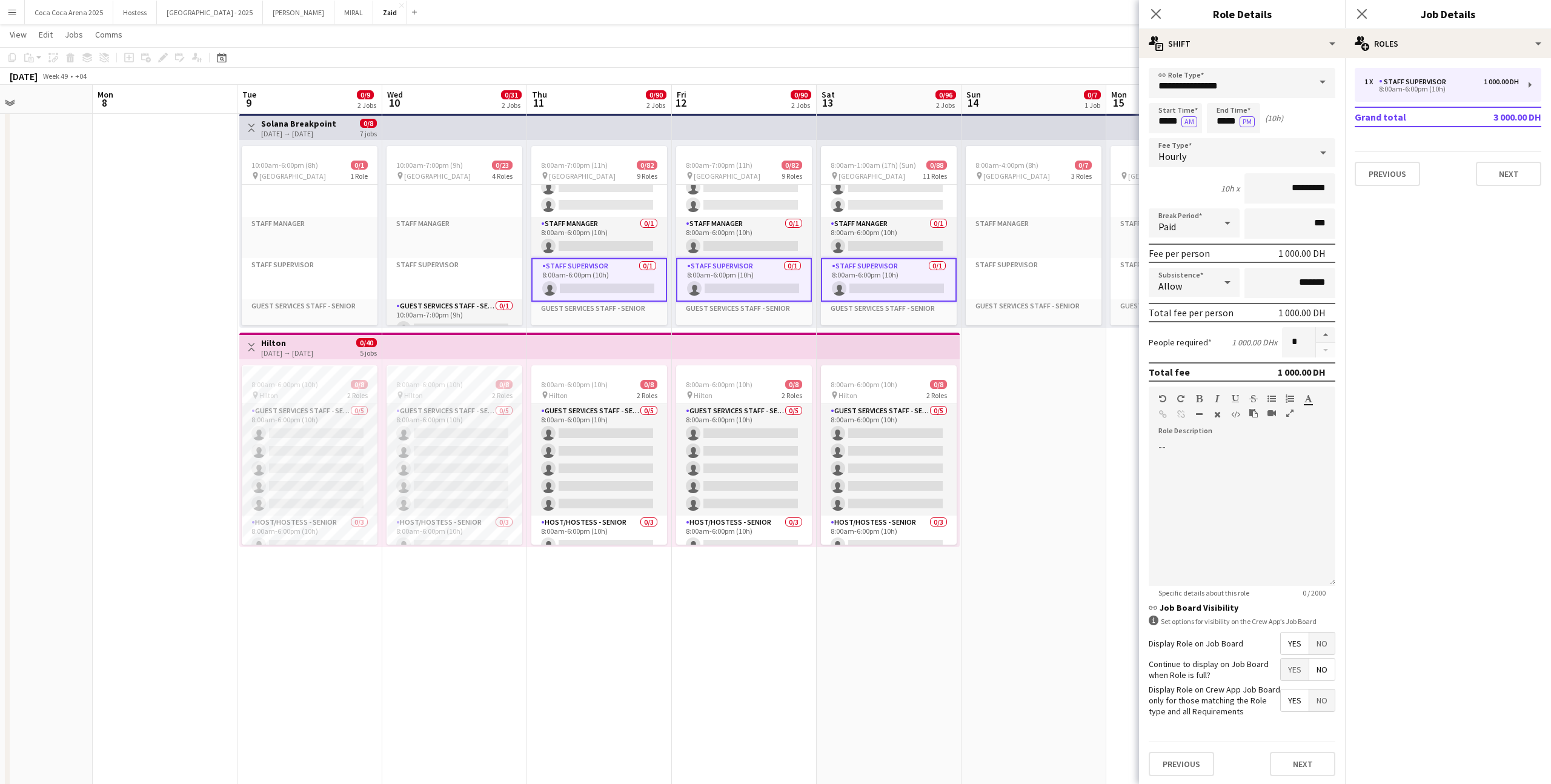
click at [1220, 59] on div "**********" at bounding box center [1242, 422] width 206 height 727
click at [1219, 49] on div "multiple-actions-text Shift" at bounding box center [1242, 43] width 206 height 29
click at [1272, 131] on hr at bounding box center [1282, 131] width 120 height 1
click at [1272, 131] on div "Start Time ***** AM End Time ***** PM (10h)" at bounding box center [1241, 118] width 186 height 30
click at [1268, 48] on div "multiple-actions-text Shift" at bounding box center [1242, 43] width 206 height 29
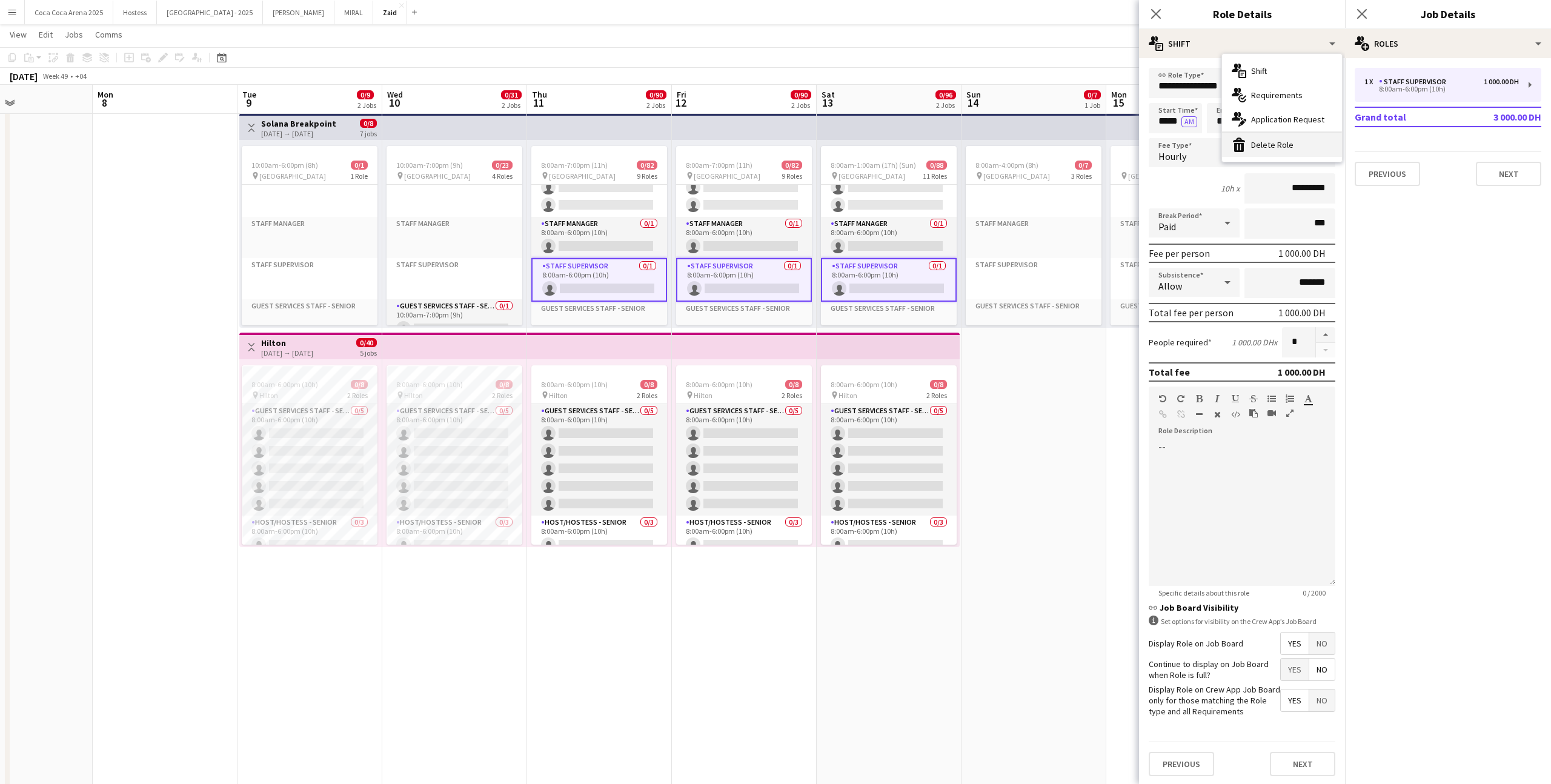
click at [1286, 146] on div "bin-2 Delete Role" at bounding box center [1282, 144] width 120 height 24
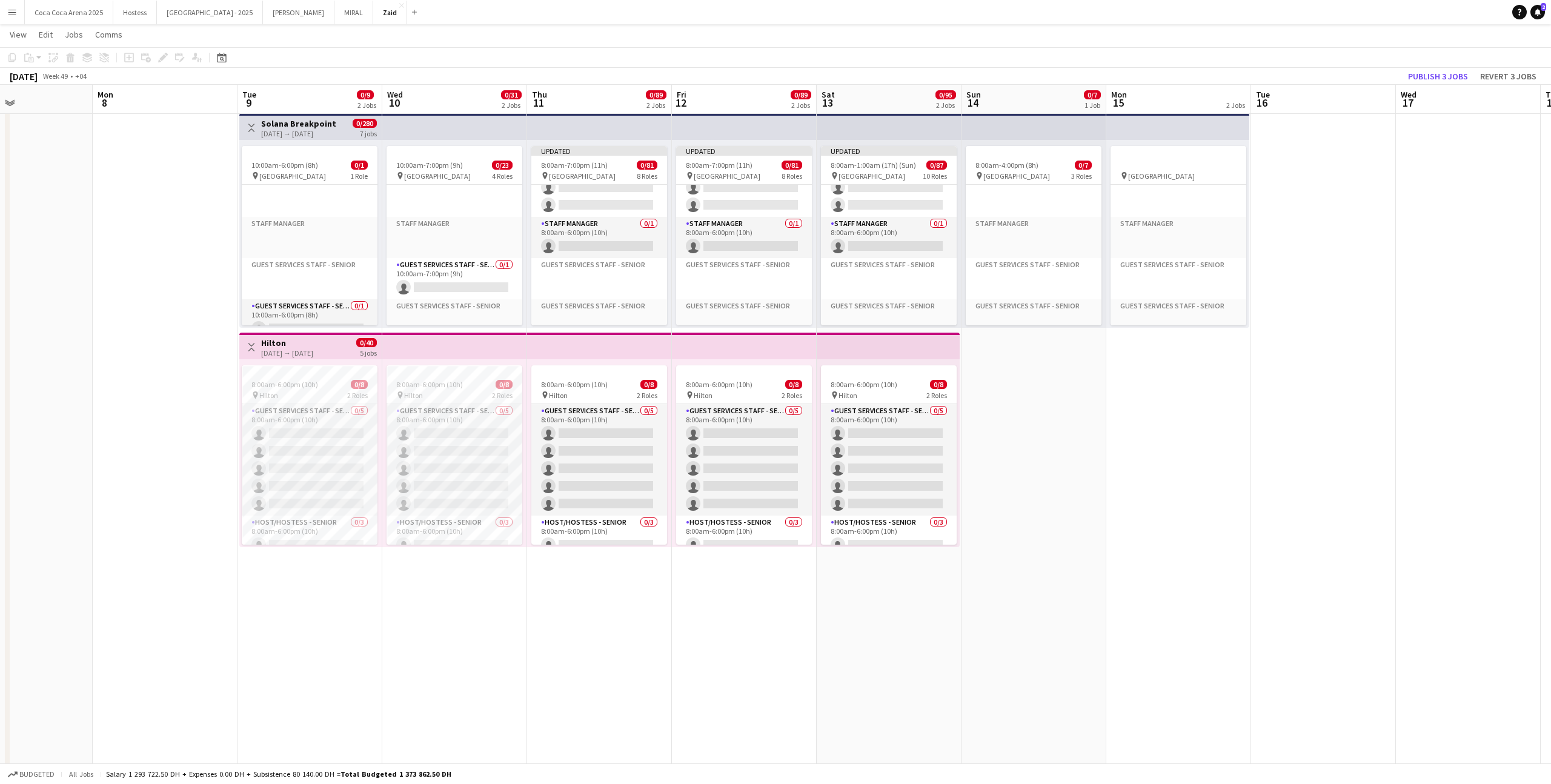
click at [902, 333] on app-top-bar at bounding box center [888, 346] width 143 height 27
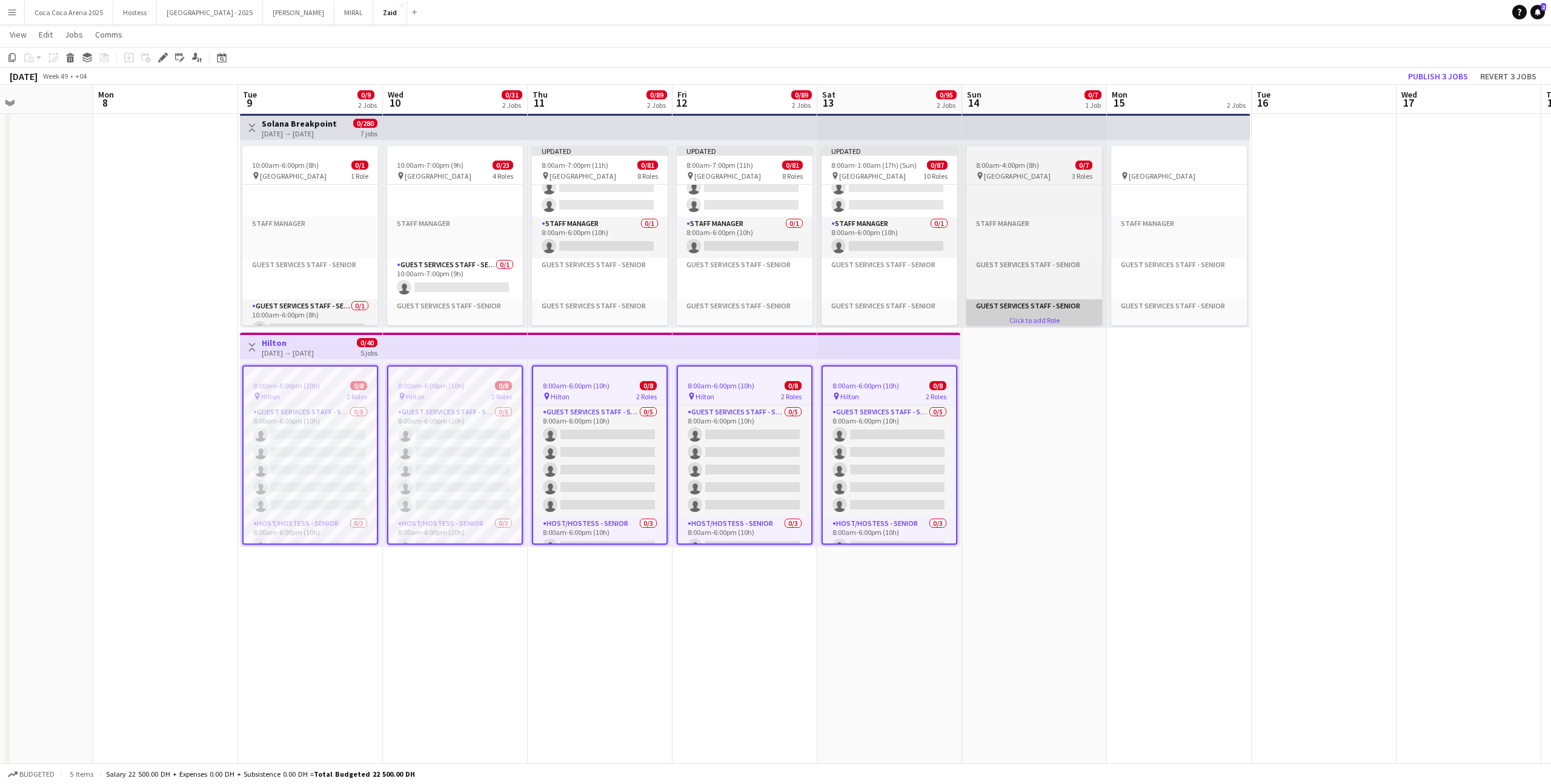
click at [990, 321] on app-card-role-placeholder "Guest Services Staff - Senior Click to add Role" at bounding box center [1034, 319] width 135 height 41
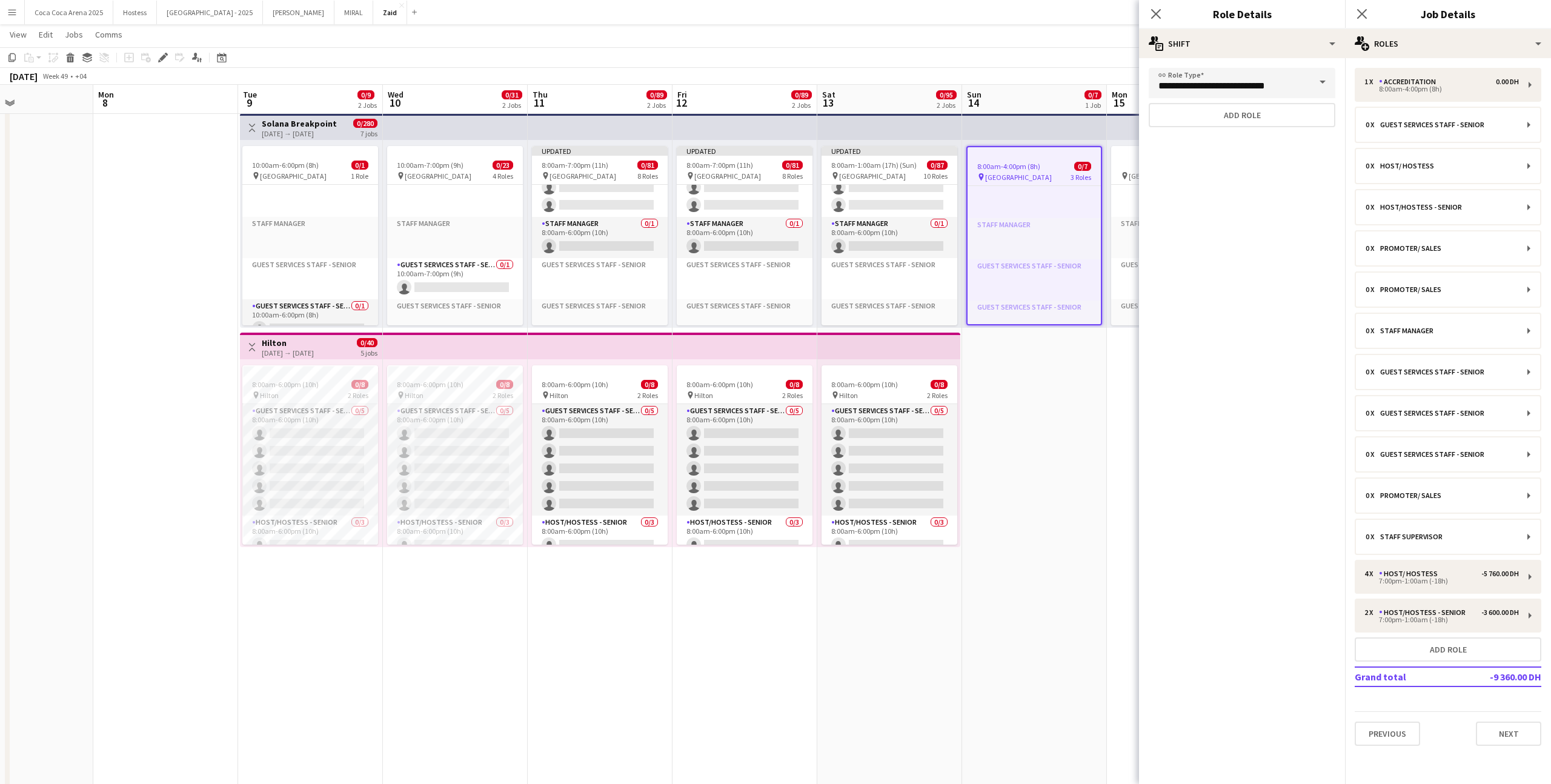
click at [914, 119] on app-top-bar at bounding box center [890, 127] width 144 height 27
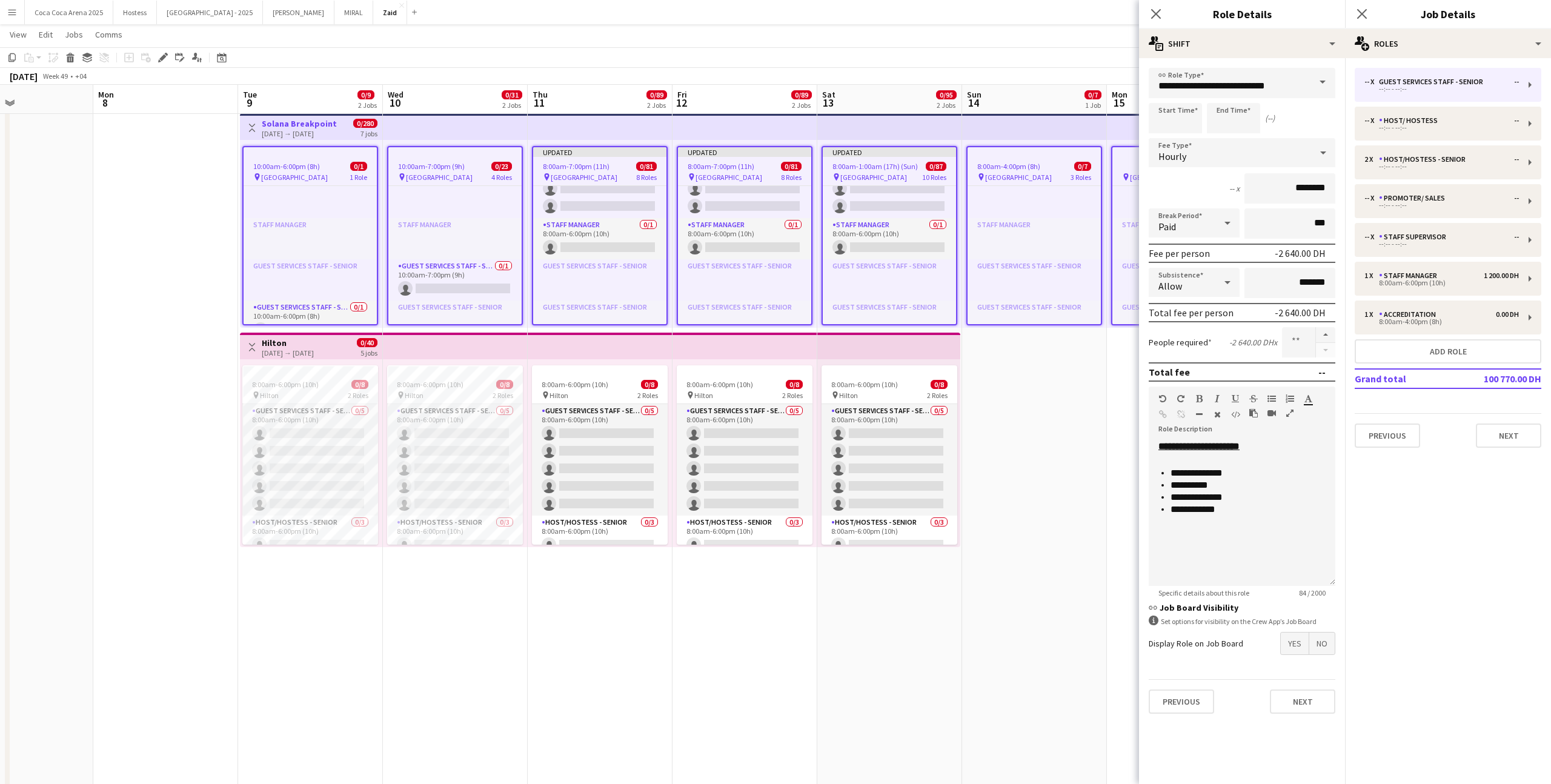
click at [1047, 375] on app-date-cell "8:00am-4:00pm (8h) 0/7 pin Etihad Arena 3 Roles Accreditation 0/1 8:00am-4:00pm…" at bounding box center [1034, 612] width 144 height 1008
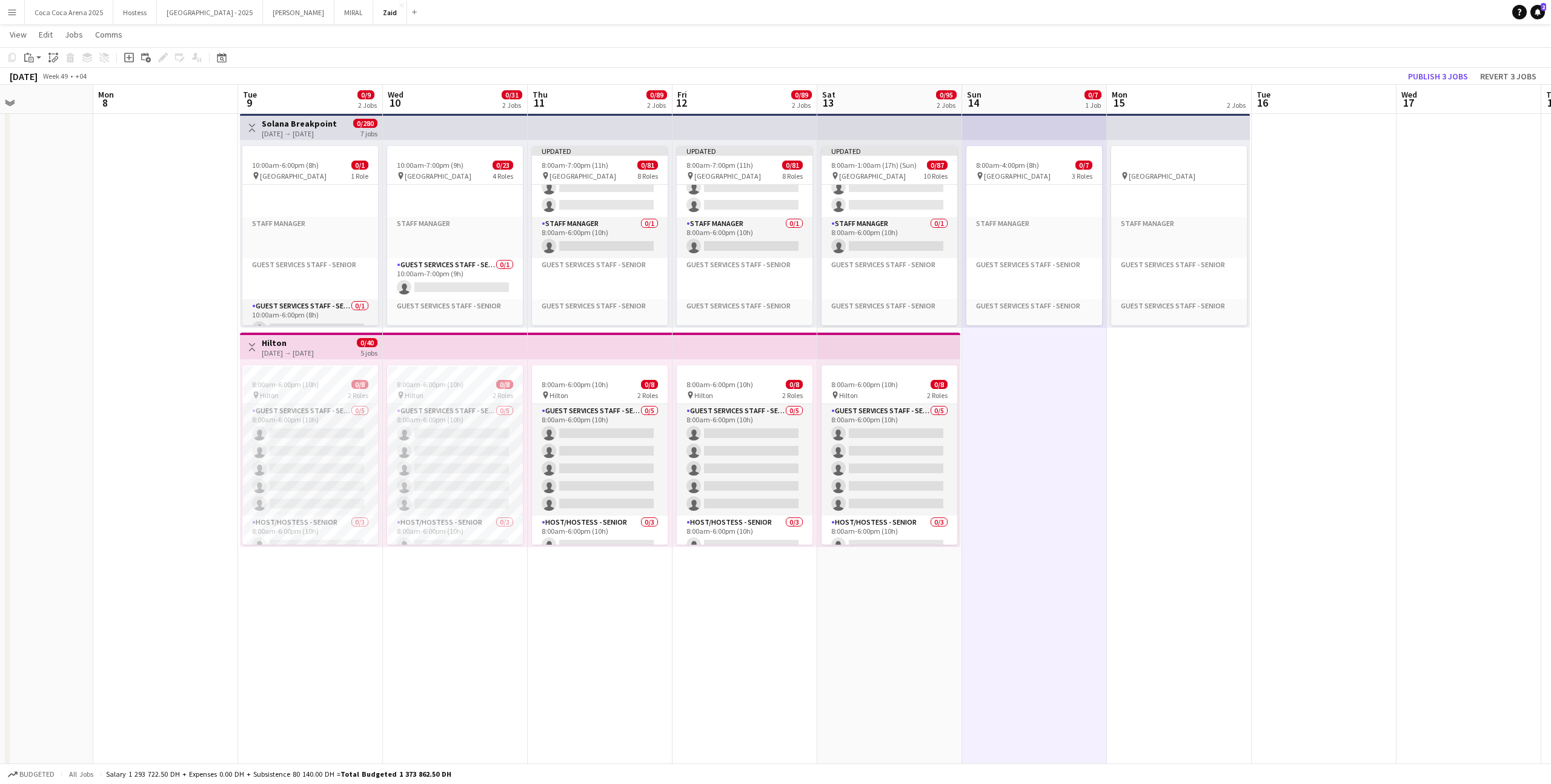
click at [1062, 127] on app-top-bar at bounding box center [1034, 127] width 144 height 27
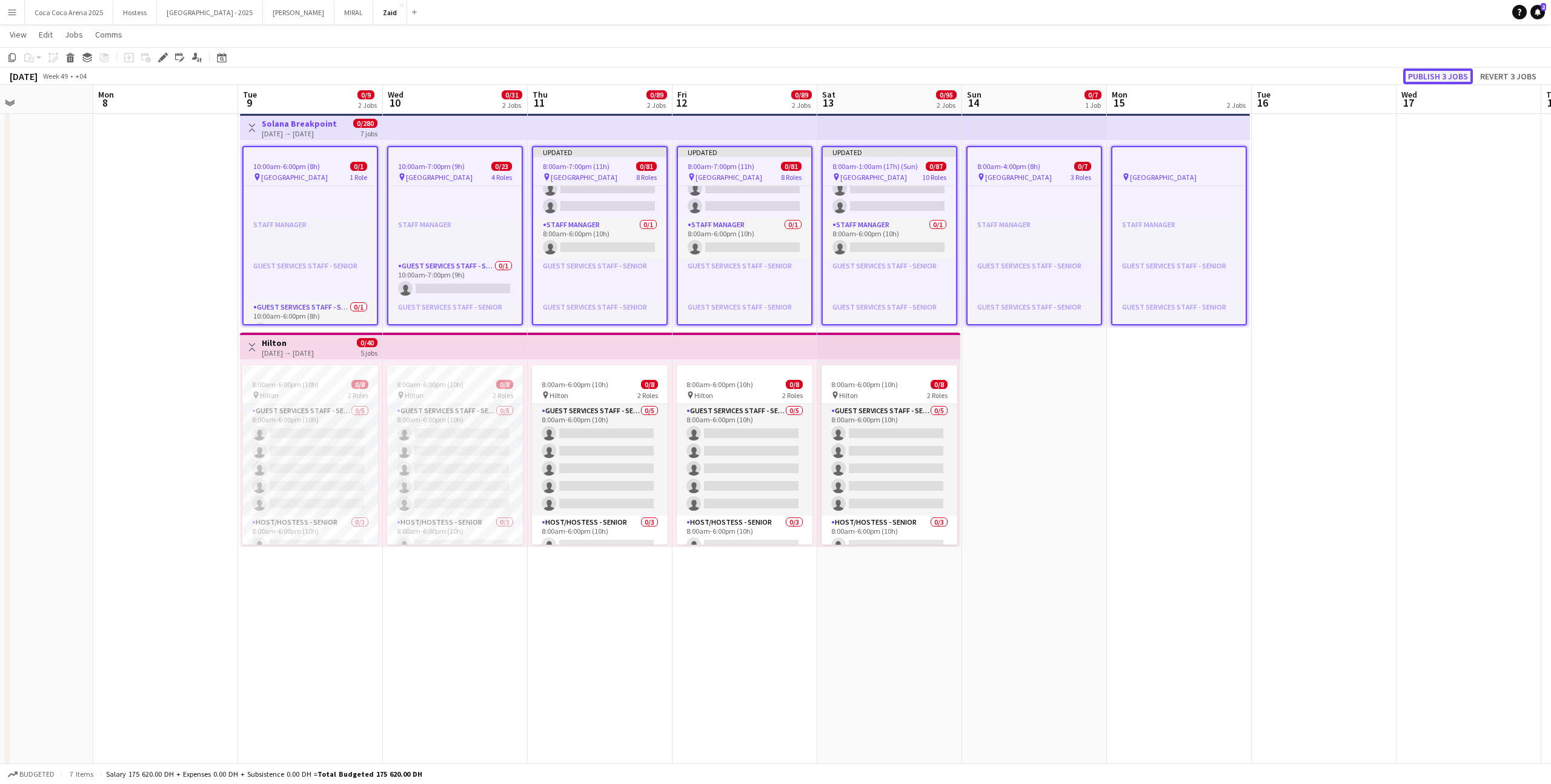
click at [1455, 69] on button "Publish 3 jobs" at bounding box center [1437, 76] width 69 height 16
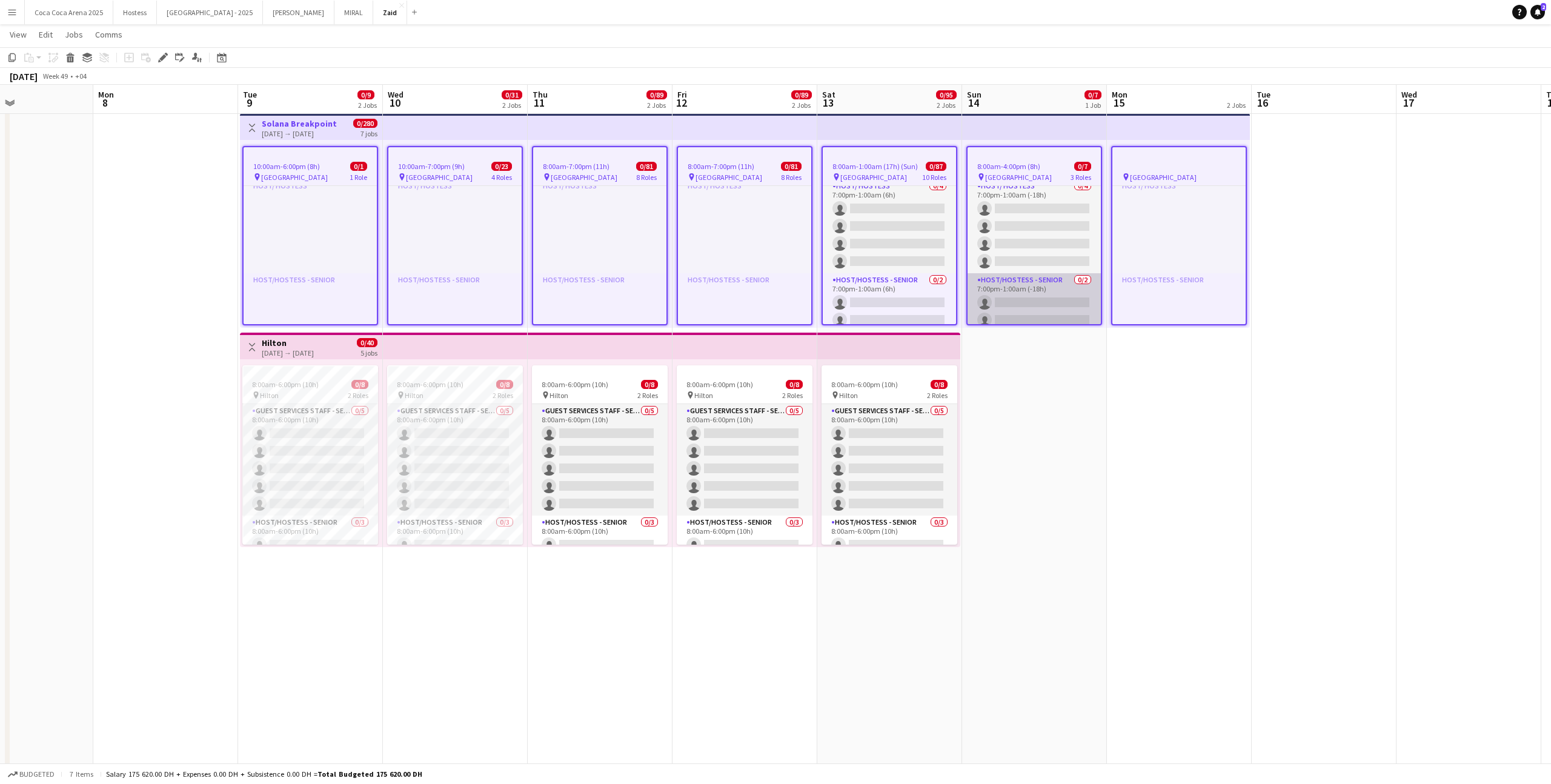
click at [1020, 301] on app-card-role "Host/Hostess - Senior 0/2 7:00pm-1:00am (-18h) single-neutral-actions single-ne…" at bounding box center [1034, 302] width 134 height 58
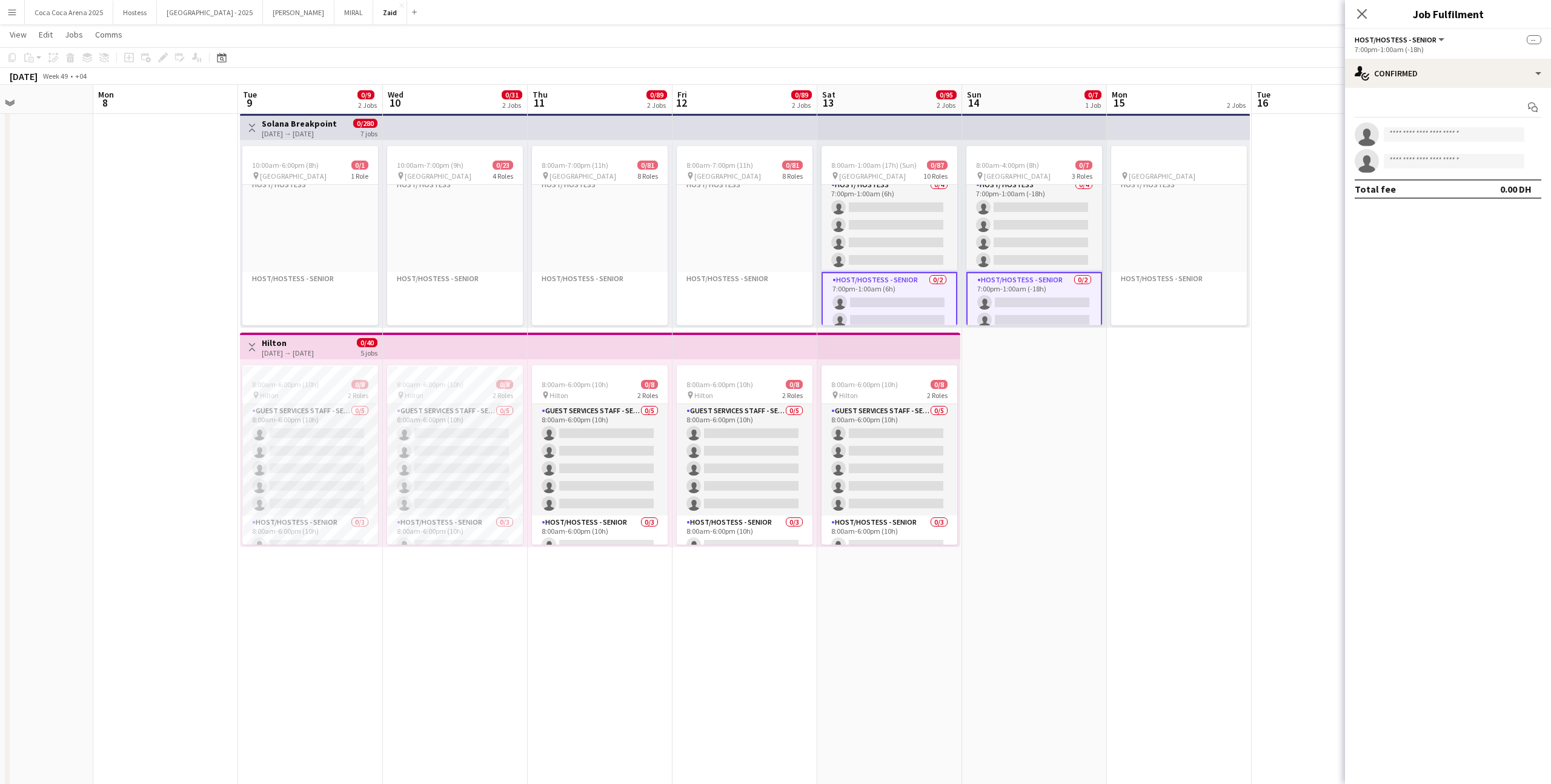
click at [1052, 279] on app-card-role "Host/Hostess - Senior 0/2 7:00pm-1:00am (-18h) single-neutral-actions single-ne…" at bounding box center [1034, 302] width 135 height 61
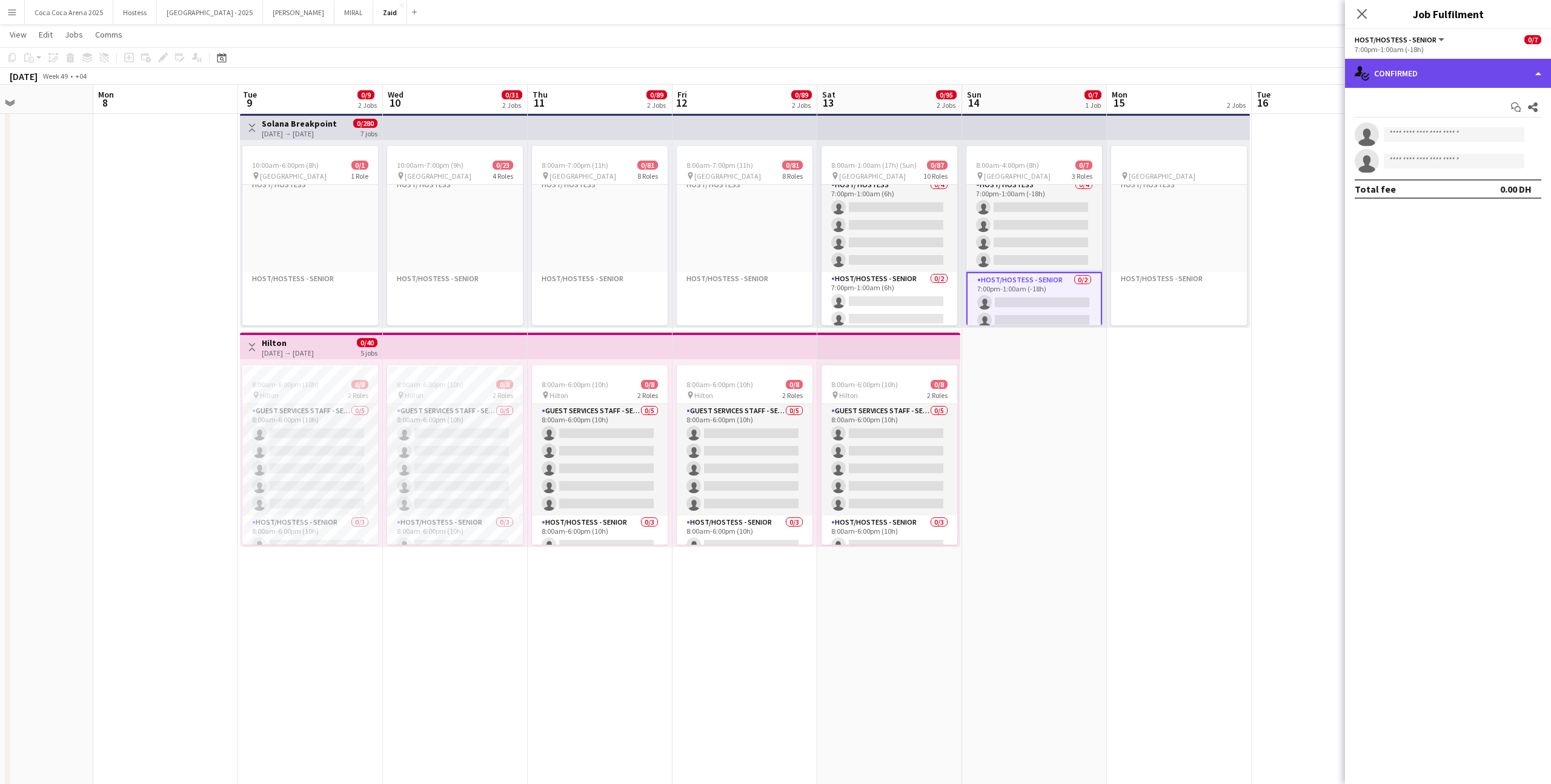
click at [1429, 70] on div "single-neutral-actions-check-2 Confirmed" at bounding box center [1447, 73] width 206 height 29
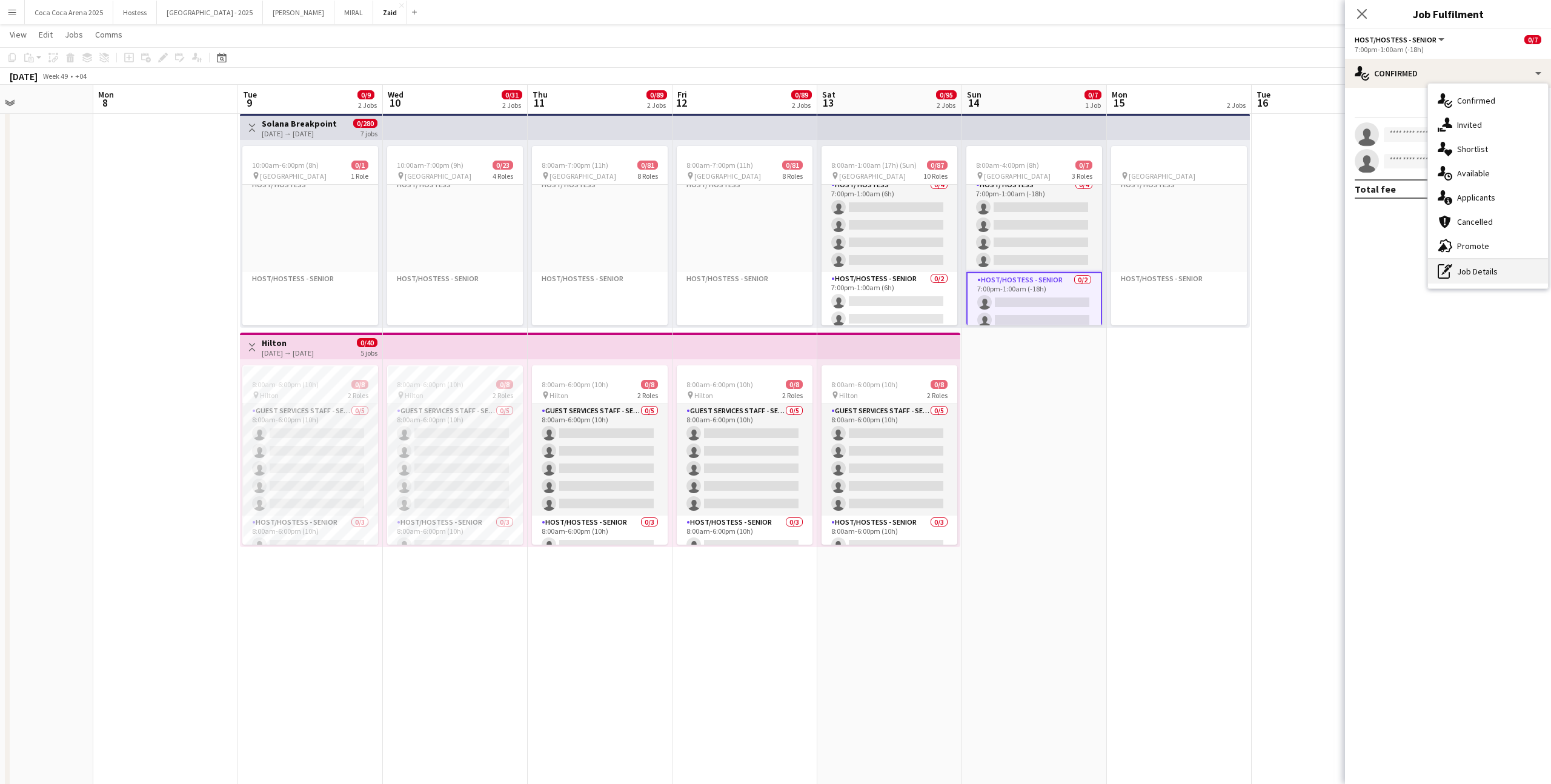
click at [1479, 271] on div "pen-write Job Details" at bounding box center [1488, 271] width 120 height 24
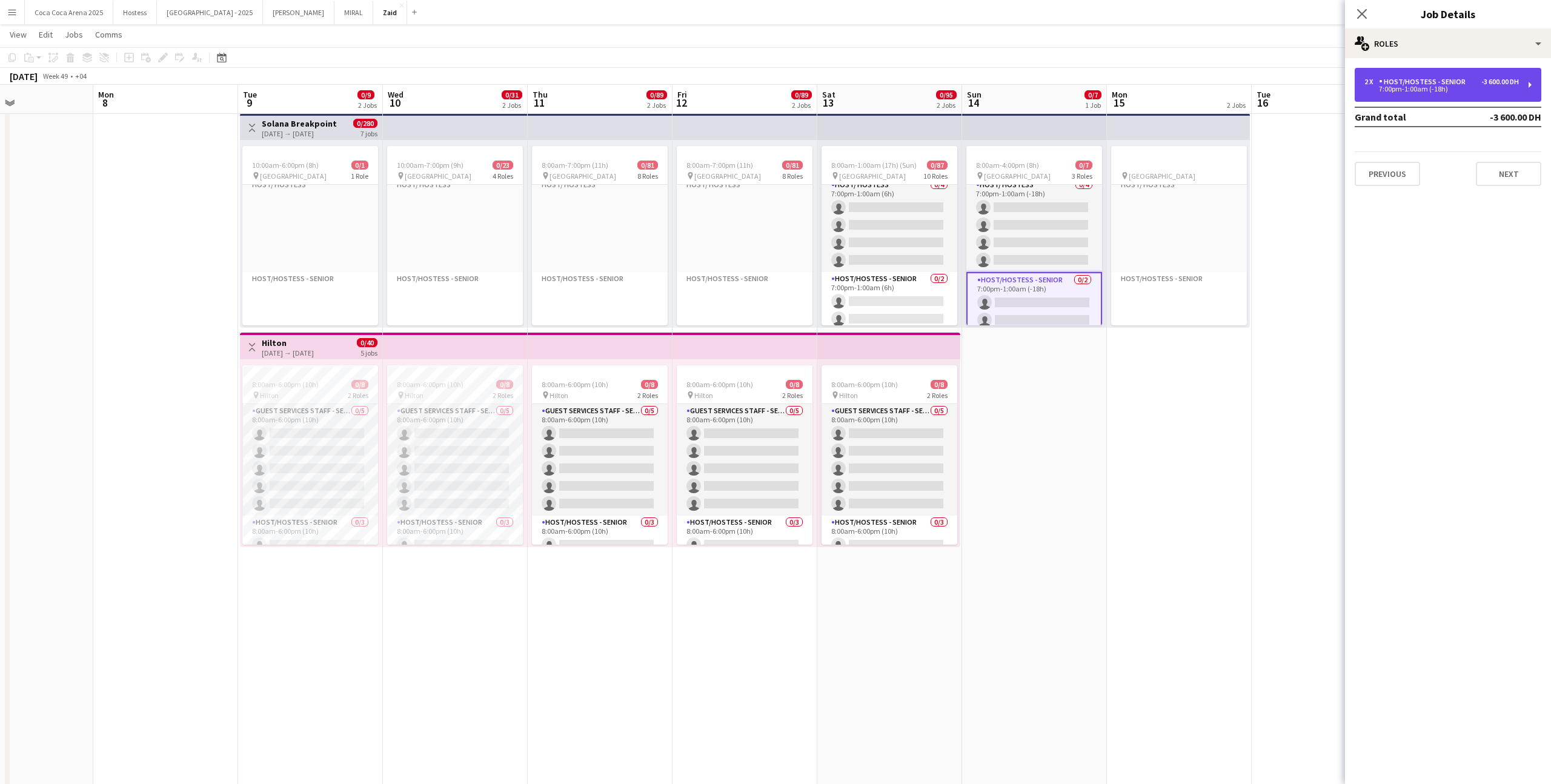
click at [1397, 90] on div "7:00pm-1:00am (-18h)" at bounding box center [1442, 89] width 155 height 6
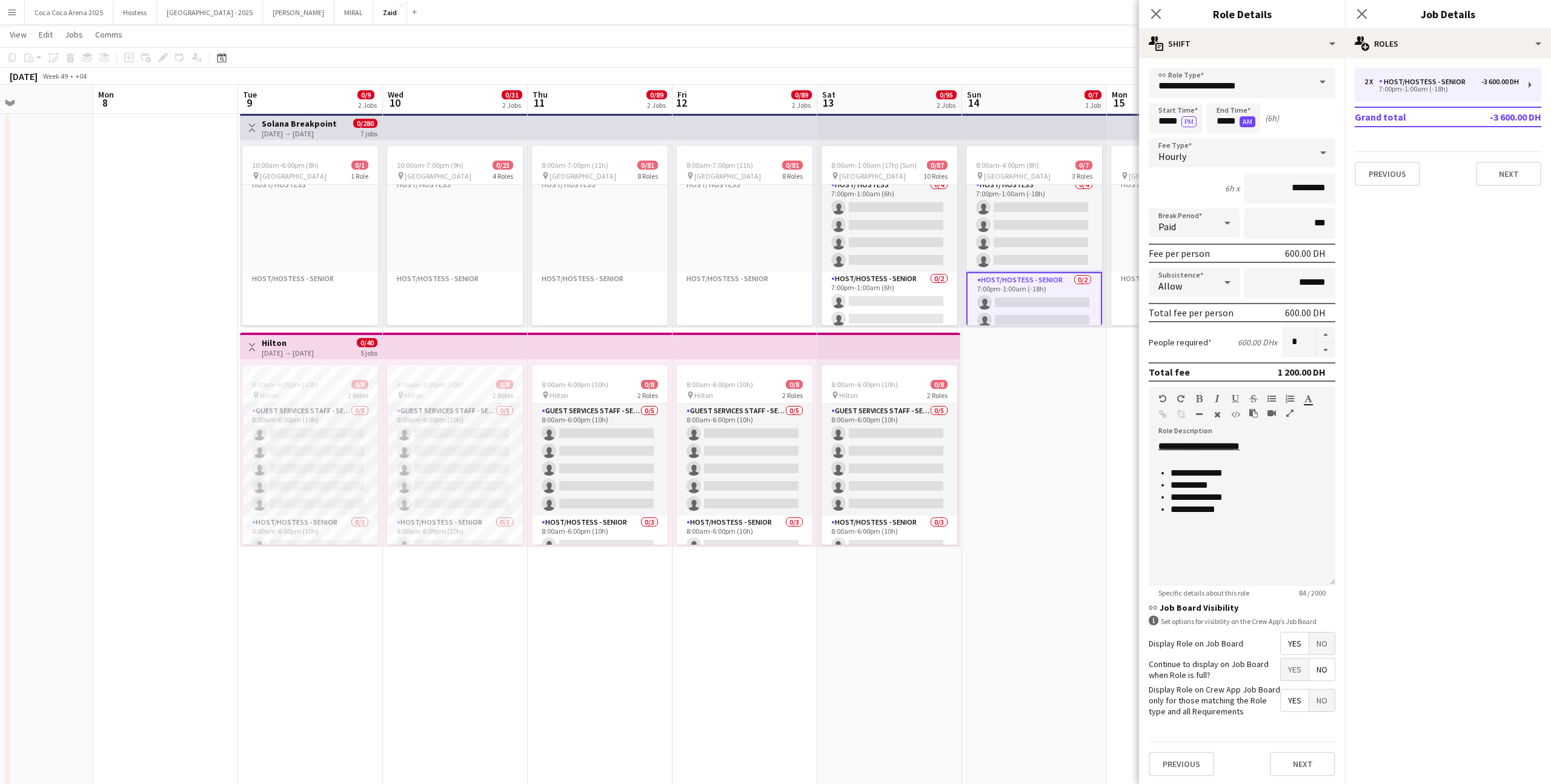
click at [1239, 124] on button "AM" at bounding box center [1247, 121] width 16 height 11
click at [1244, 121] on button "PM" at bounding box center [1247, 121] width 15 height 11
click at [1076, 410] on app-date-cell "8:00am-4:00pm (8h) 0/7 pin Etihad Arena 3 Roles Accreditation 0/1 8:00am-4:00pm…" at bounding box center [1034, 612] width 144 height 1008
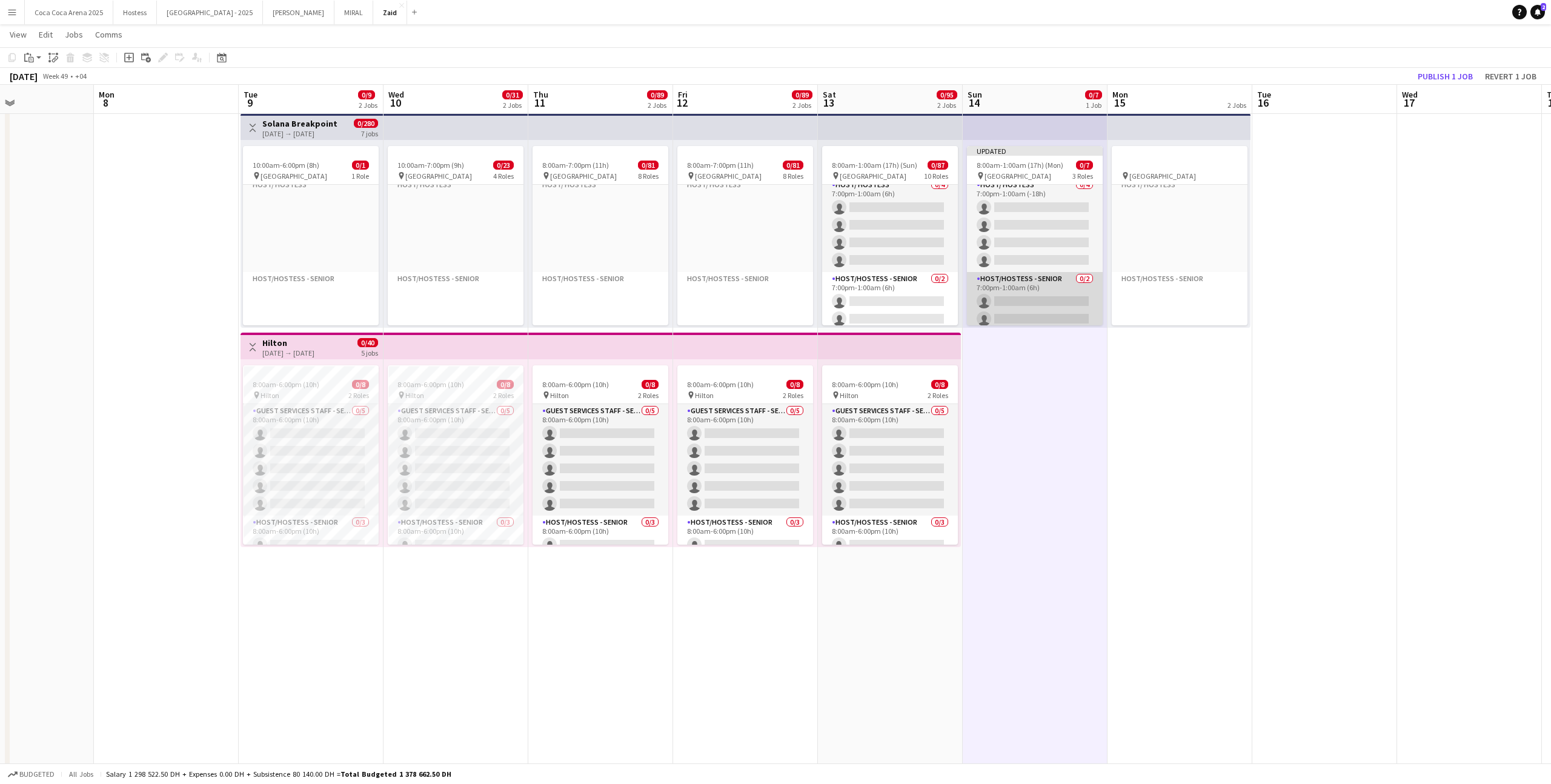
click at [1072, 302] on app-card-role "Host/Hostess - Senior 0/2 7:00pm-1:00am (6h) single-neutral-actions single-neut…" at bounding box center [1035, 301] width 135 height 58
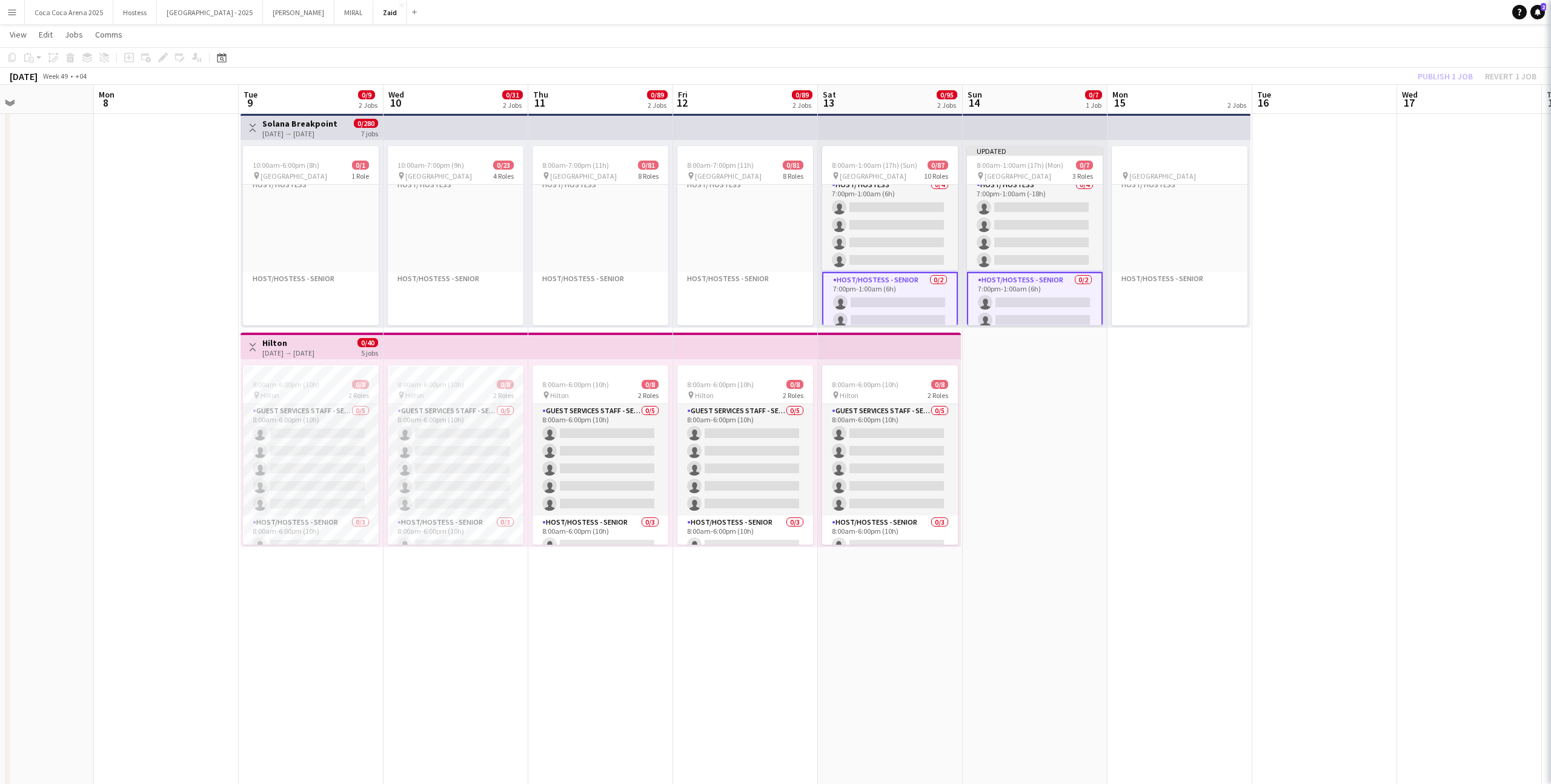
click at [1146, 357] on app-date-cell "pin Etihad Arena Accreditation Click to add Role Guest Services Staff - Senior …" at bounding box center [1179, 612] width 144 height 1008
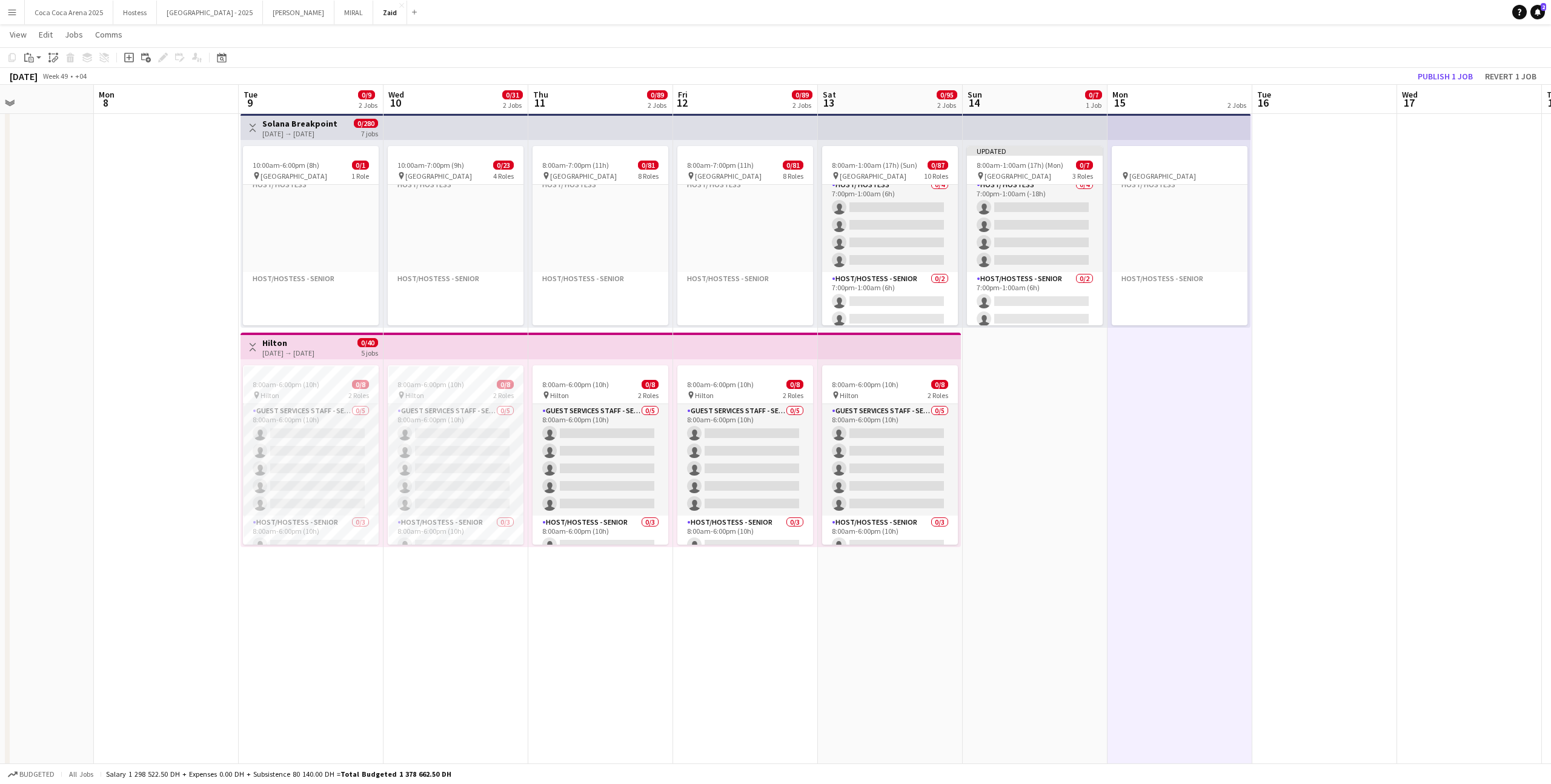
click at [1098, 119] on app-top-bar at bounding box center [1035, 127] width 144 height 27
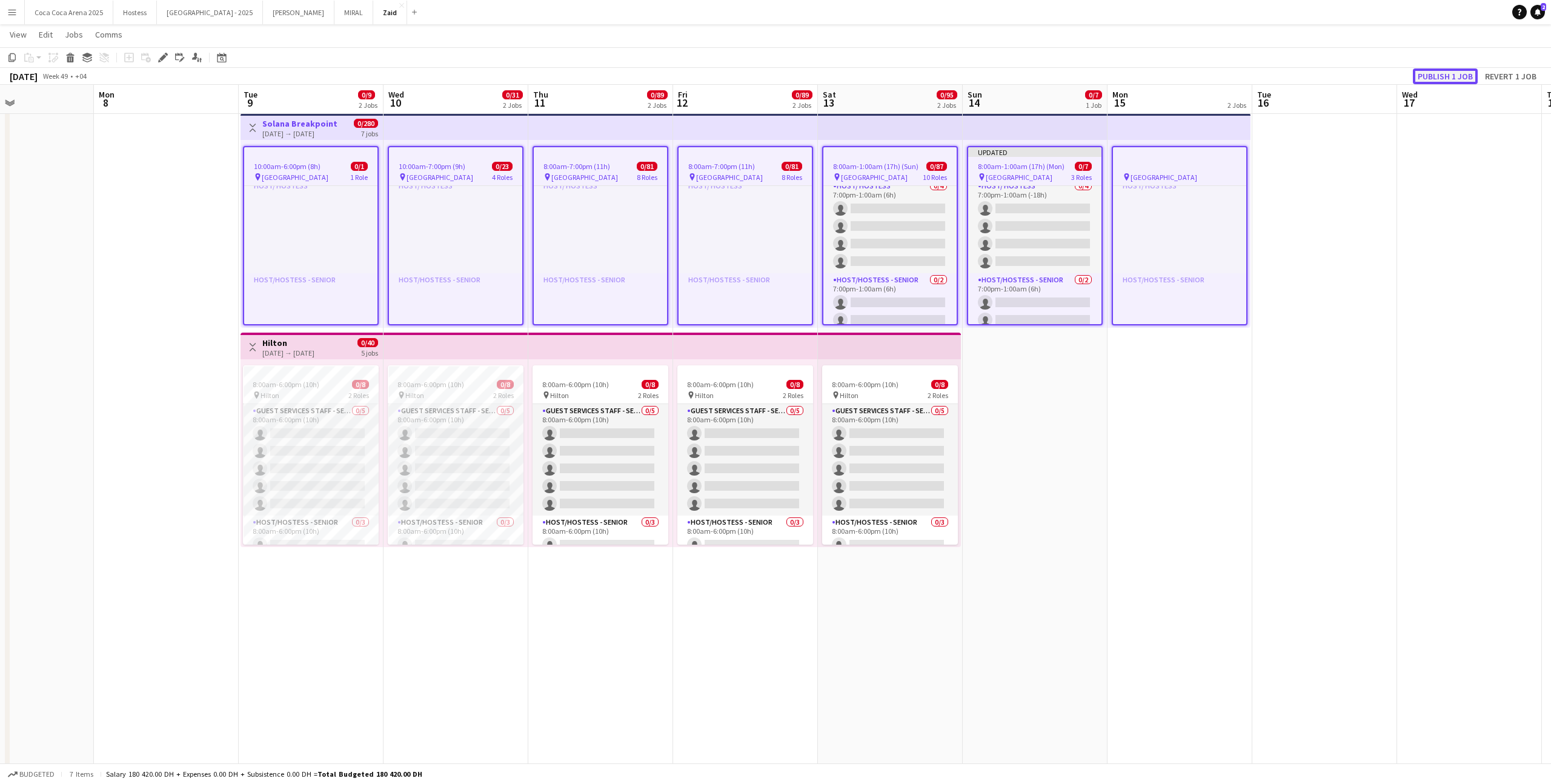
click at [1431, 74] on button "Publish 1 job" at bounding box center [1446, 76] width 65 height 16
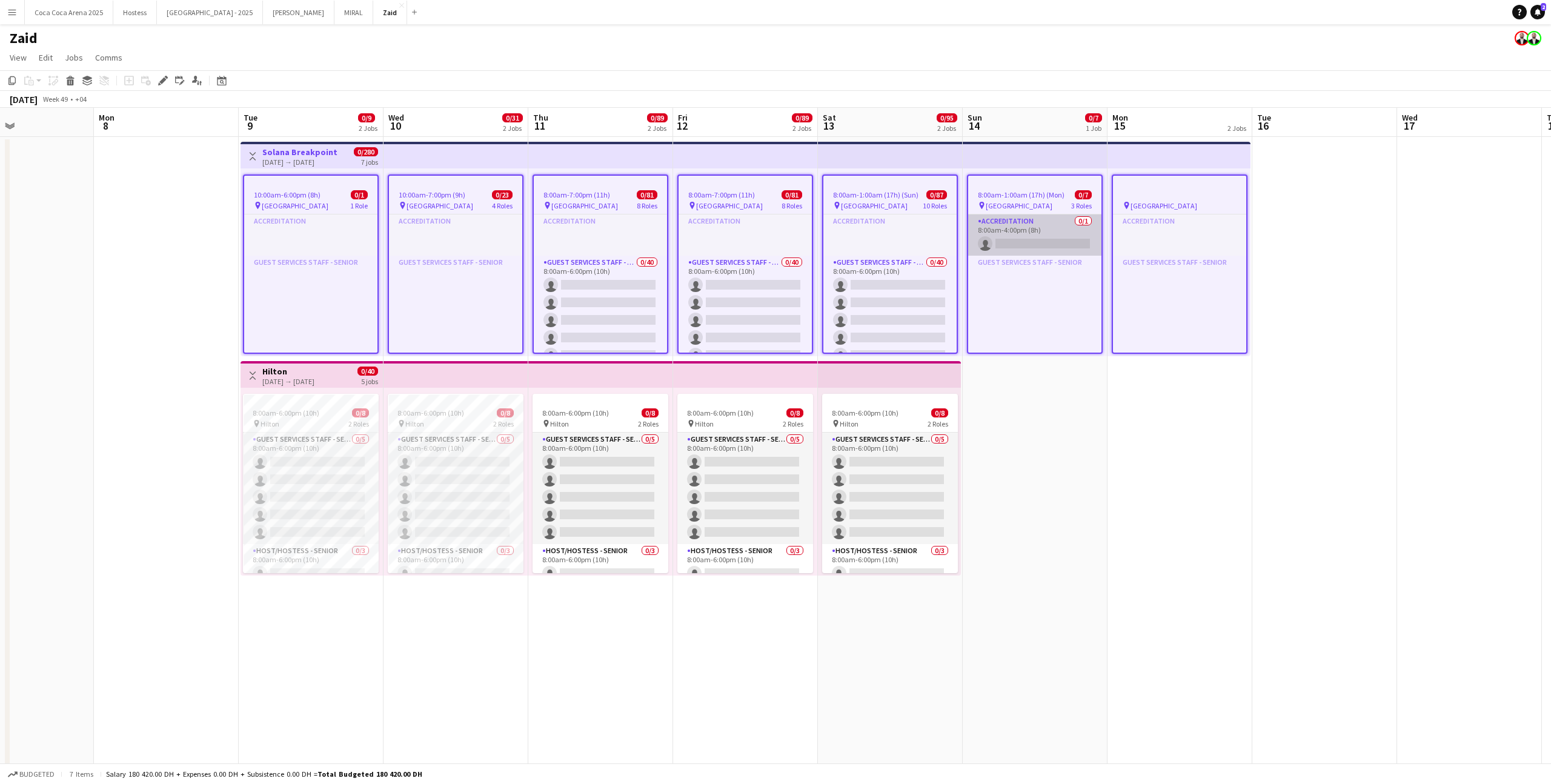
click at [1030, 217] on app-card-role "Accreditation 0/1 8:00am-4:00pm (8h) single-neutral-actions" at bounding box center [1035, 235] width 134 height 41
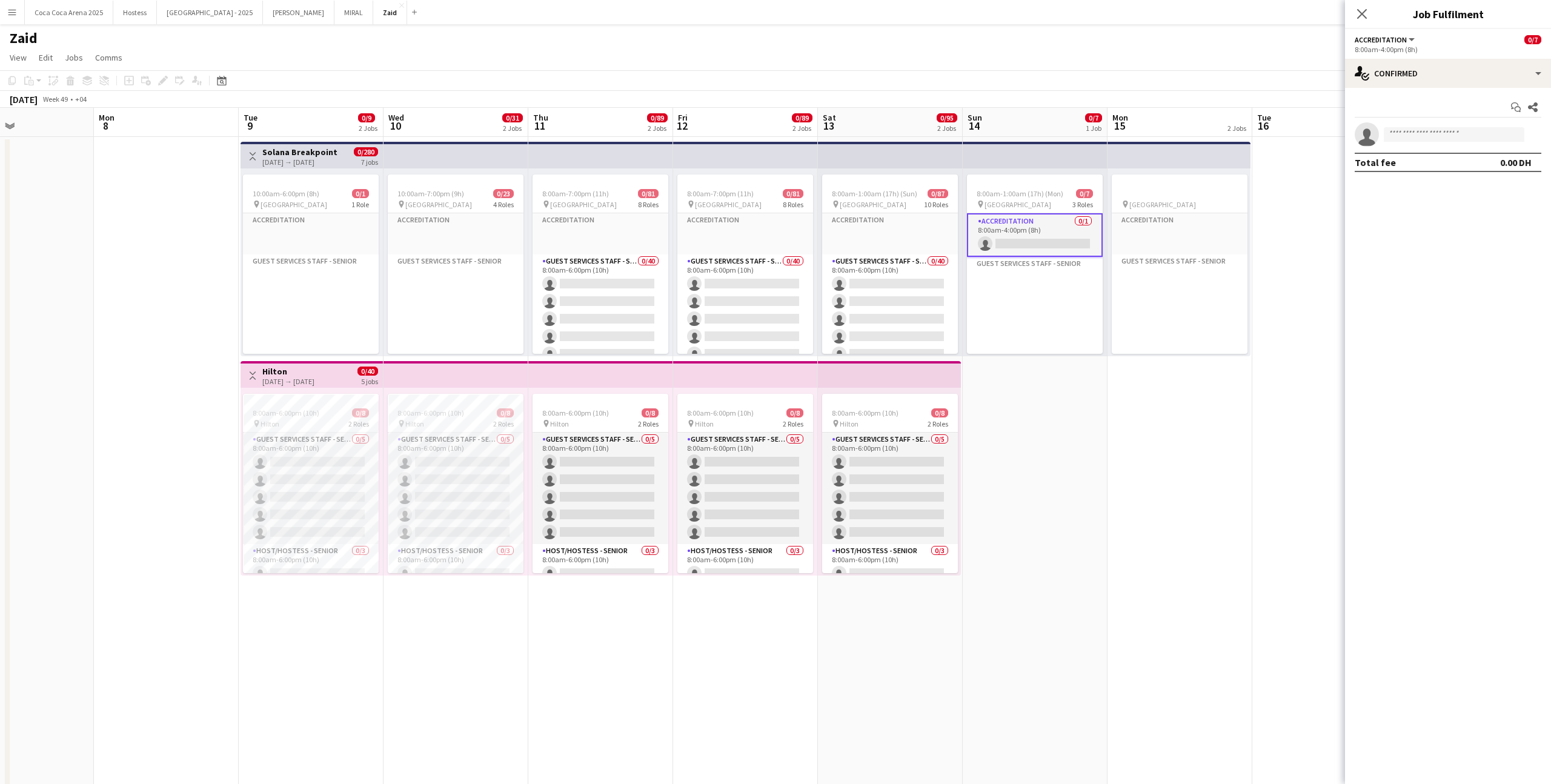
click at [1057, 171] on div "8:00am-1:00am (17h) (Mon) 0/7 pin Etihad Arena 3 Roles Accreditation 0/1 8:00am…" at bounding box center [1035, 262] width 144 height 188
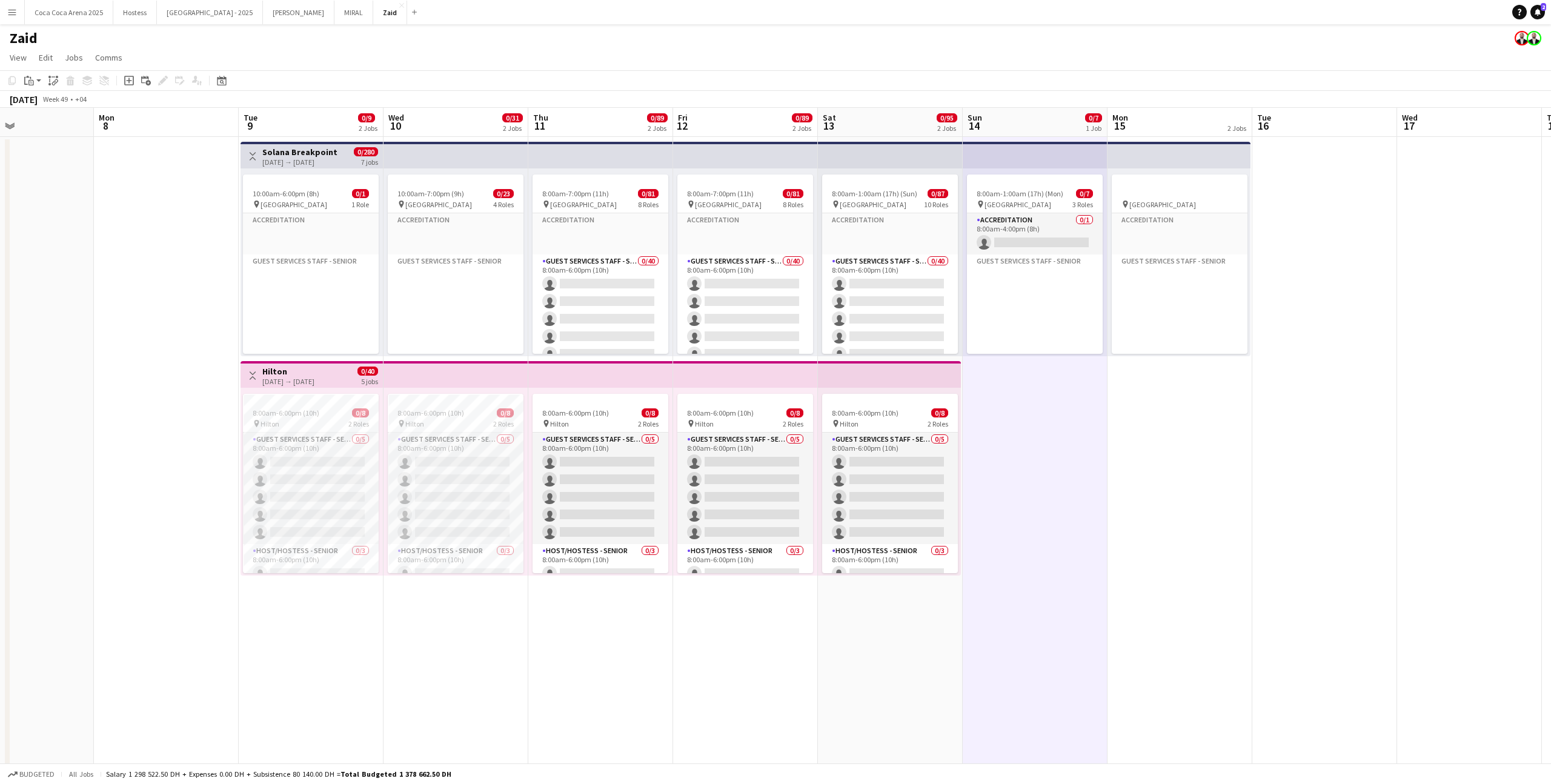
click at [1056, 151] on app-top-bar at bounding box center [1035, 155] width 144 height 27
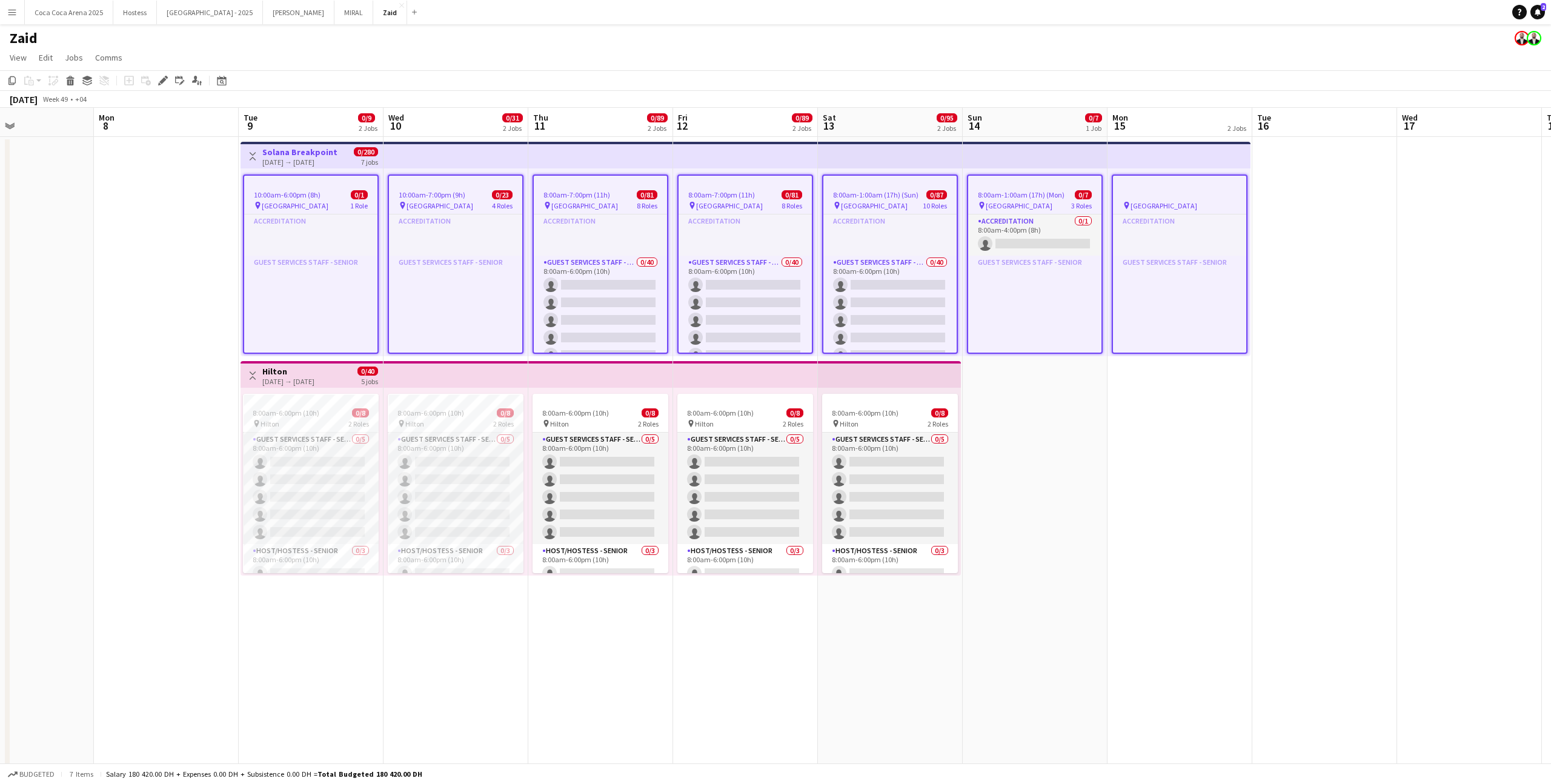
click at [1031, 183] on div at bounding box center [1035, 180] width 134 height 10
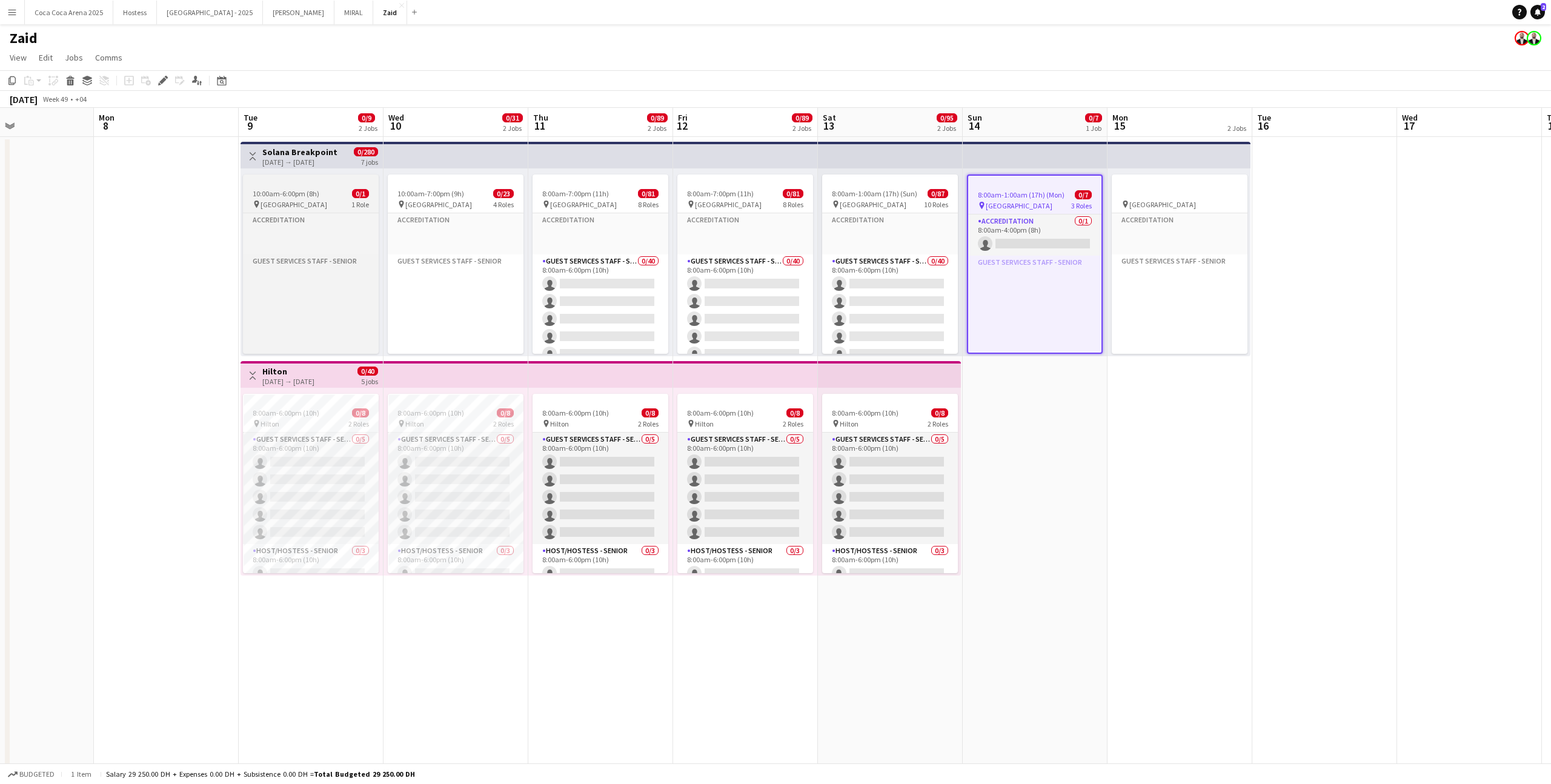
click at [261, 192] on span "10:00am-6:00pm (8h)" at bounding box center [286, 193] width 67 height 9
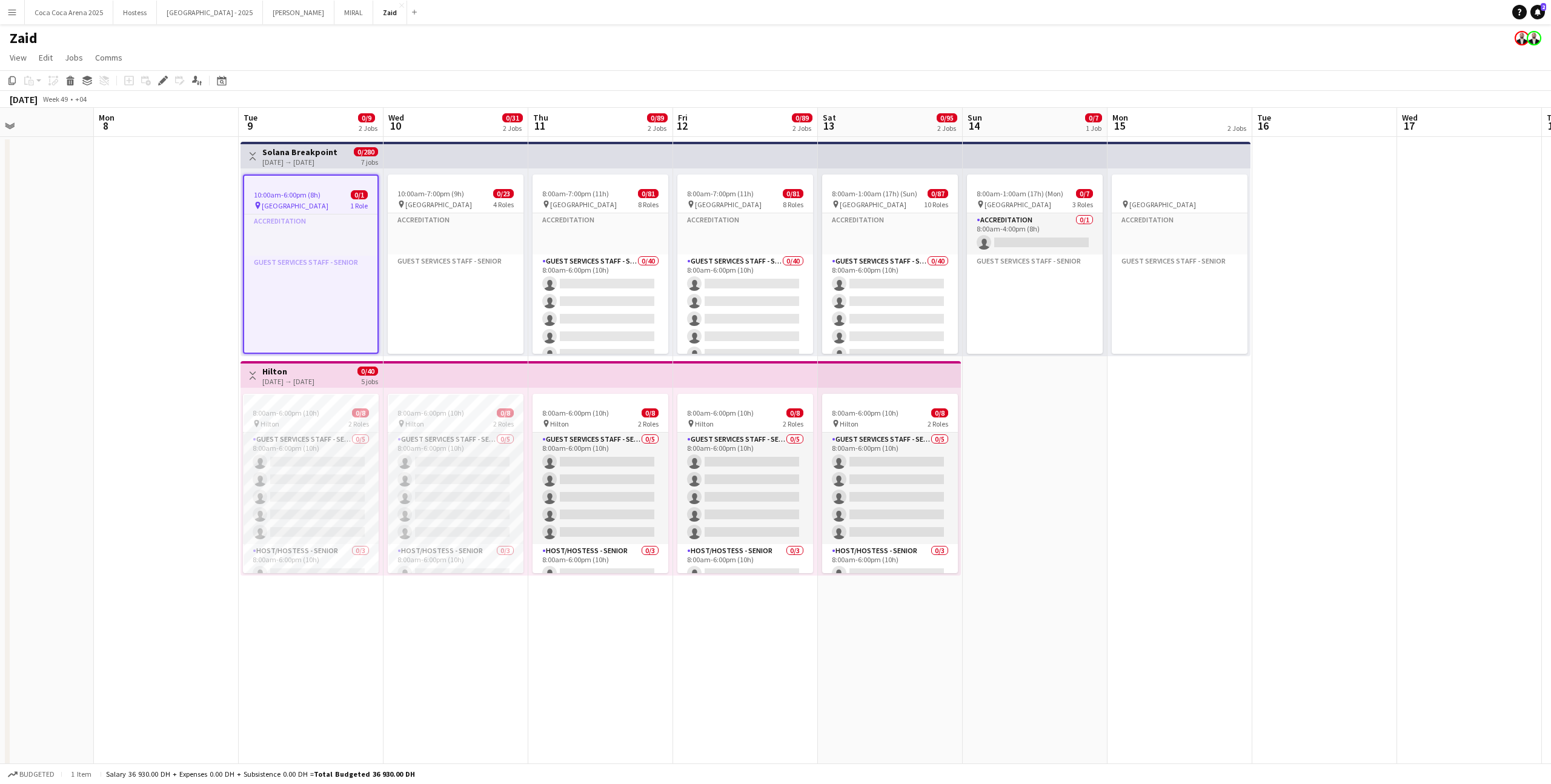
click at [282, 153] on h3 "Solana Breakpoint" at bounding box center [300, 152] width 75 height 11
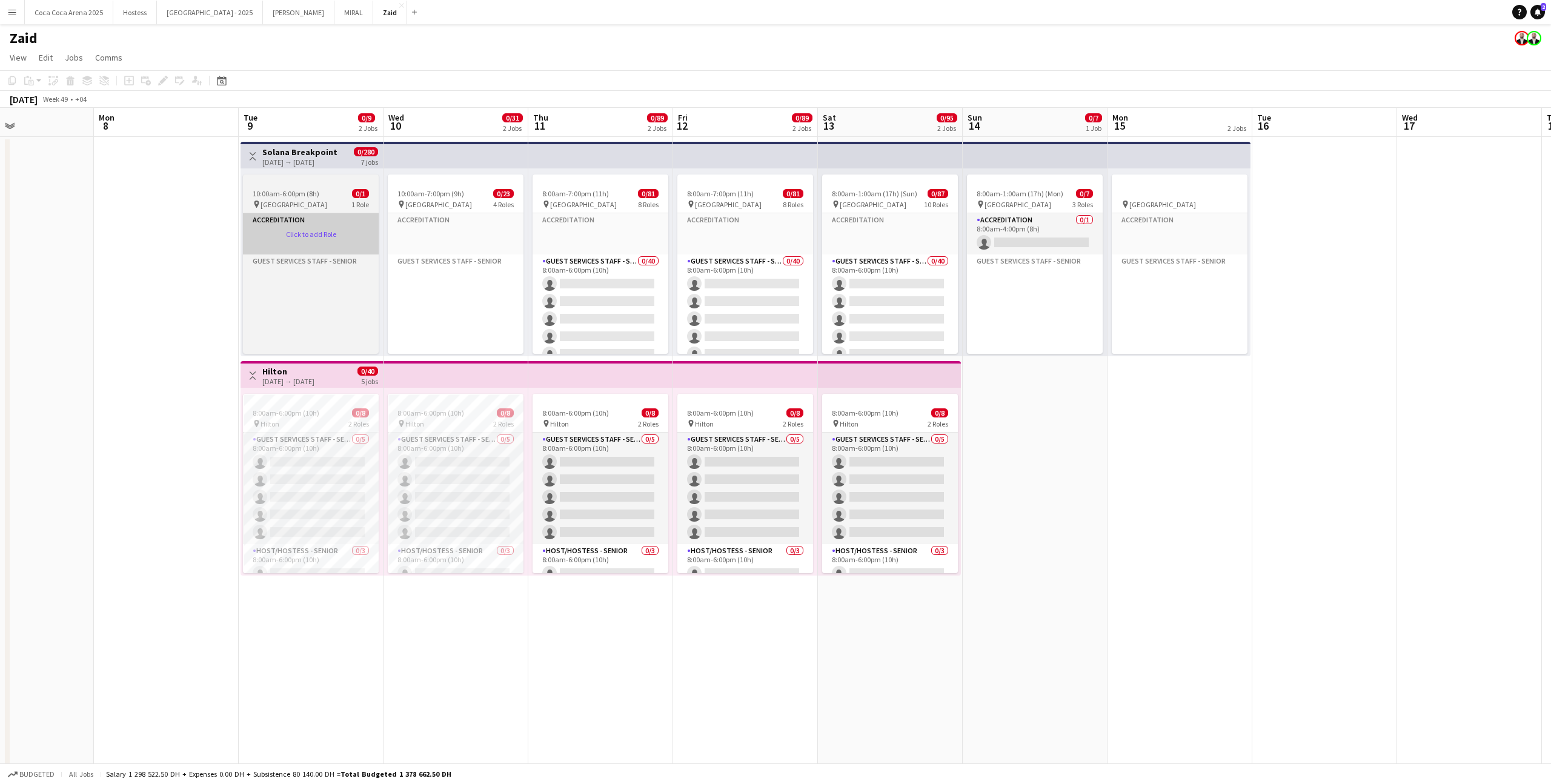
click at [326, 253] on app-card-role-placeholder "Accreditation Click to add Role" at bounding box center [311, 233] width 135 height 41
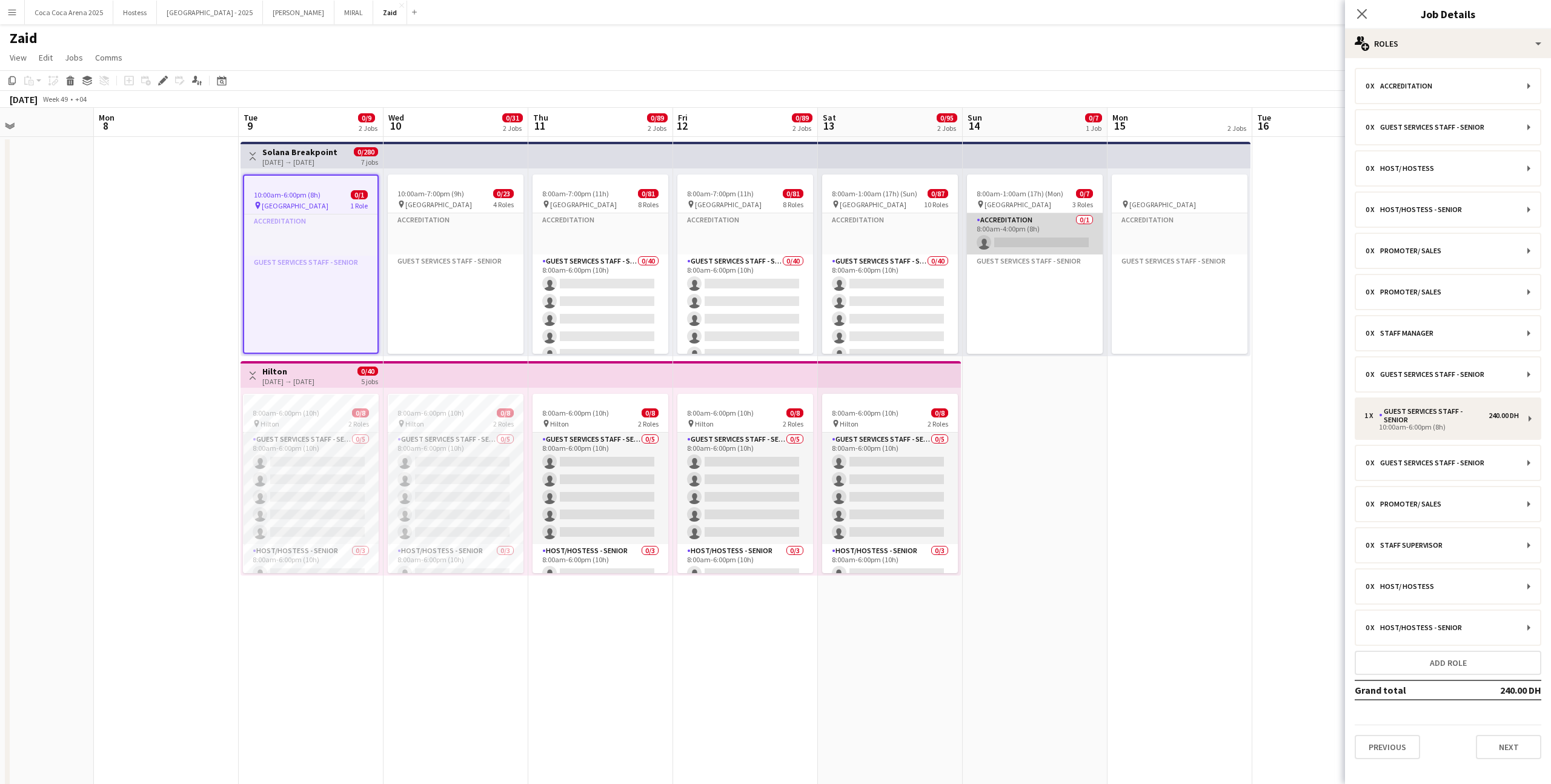
click at [1072, 228] on app-card-role "Accreditation 0/1 8:00am-4:00pm (8h) single-neutral-actions" at bounding box center [1035, 233] width 135 height 41
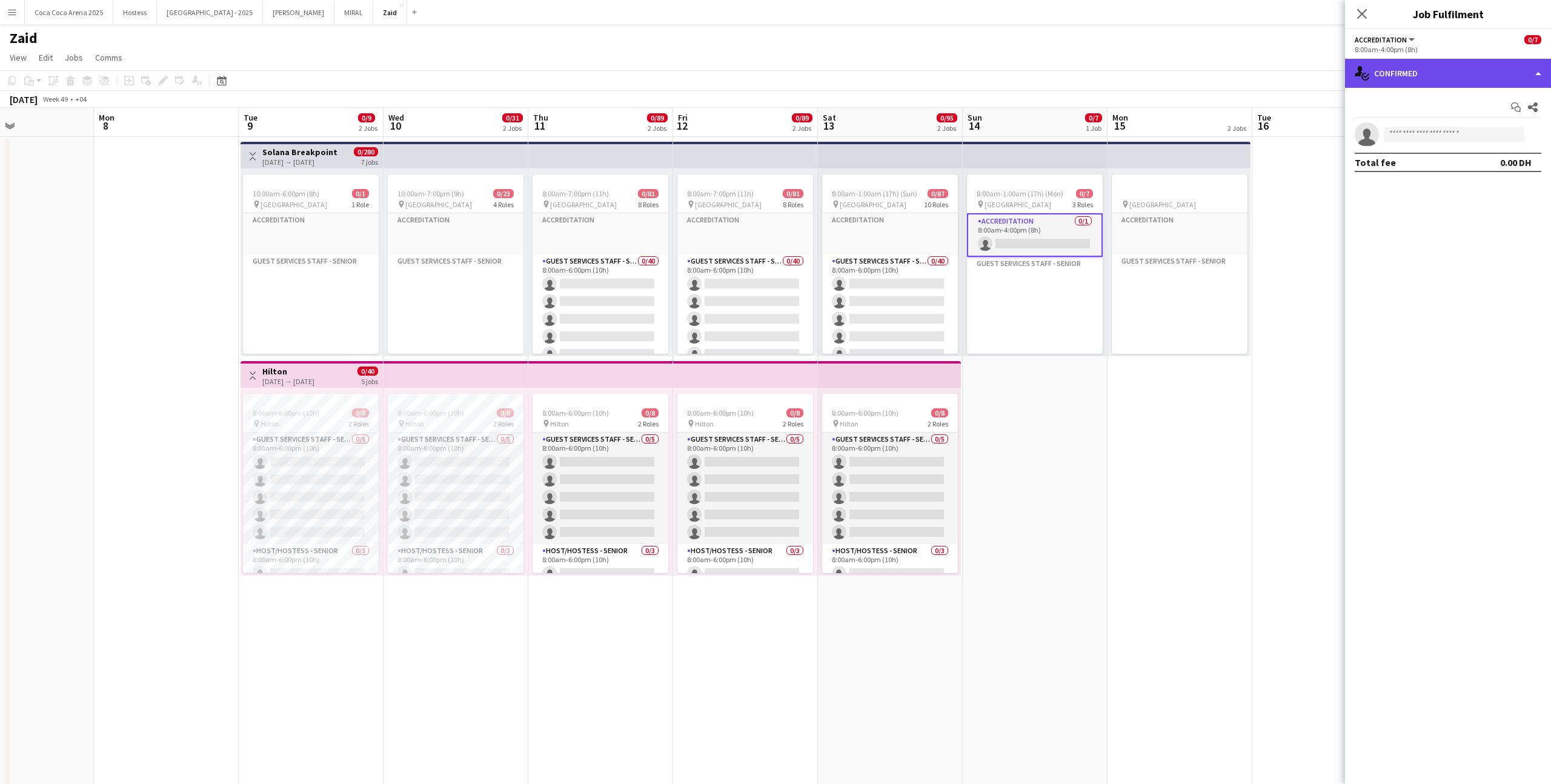
click at [1440, 74] on div "single-neutral-actions-check-2 Confirmed" at bounding box center [1447, 73] width 206 height 29
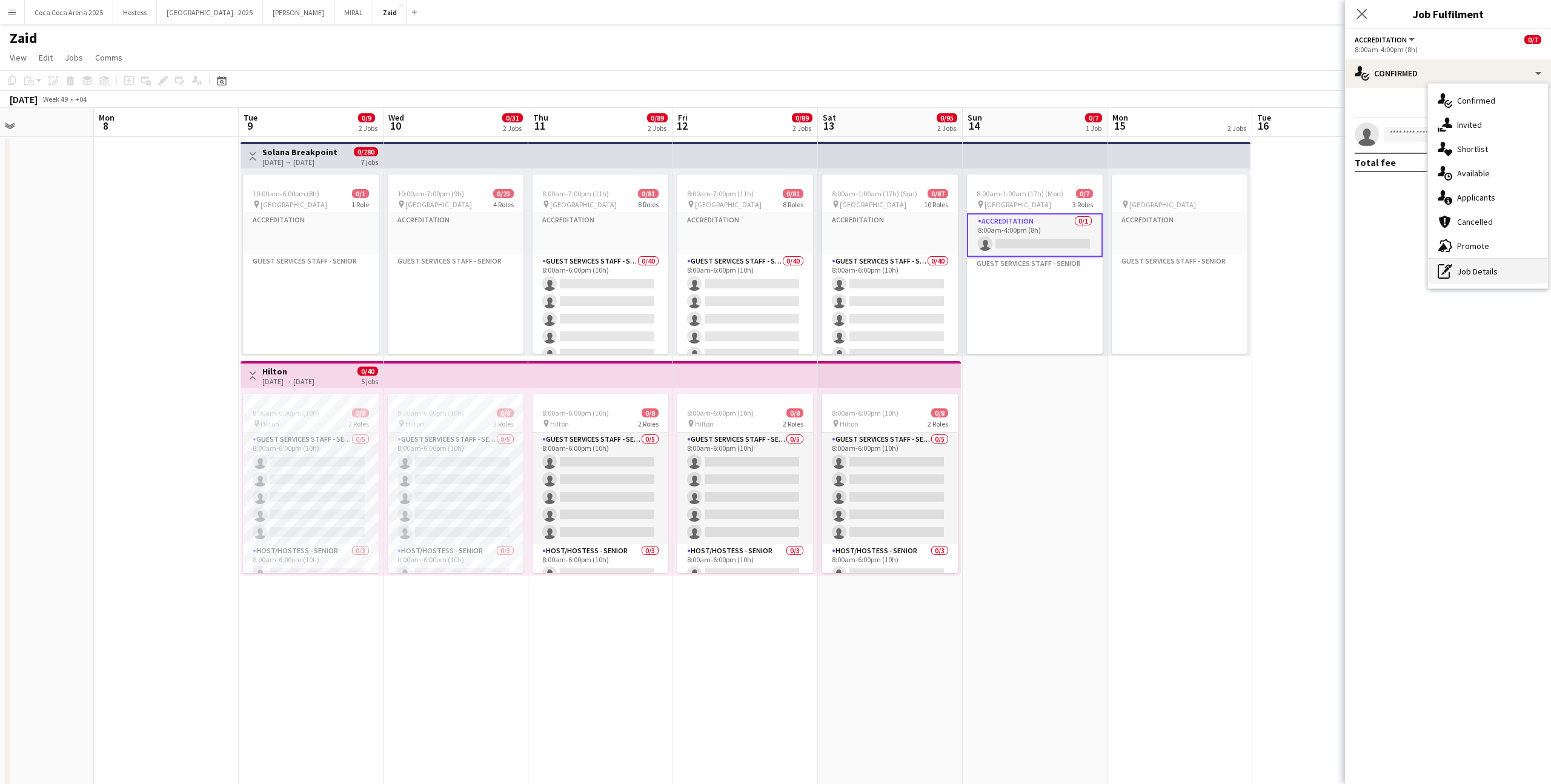
click at [1508, 260] on div "pen-write Job Details" at bounding box center [1488, 271] width 120 height 24
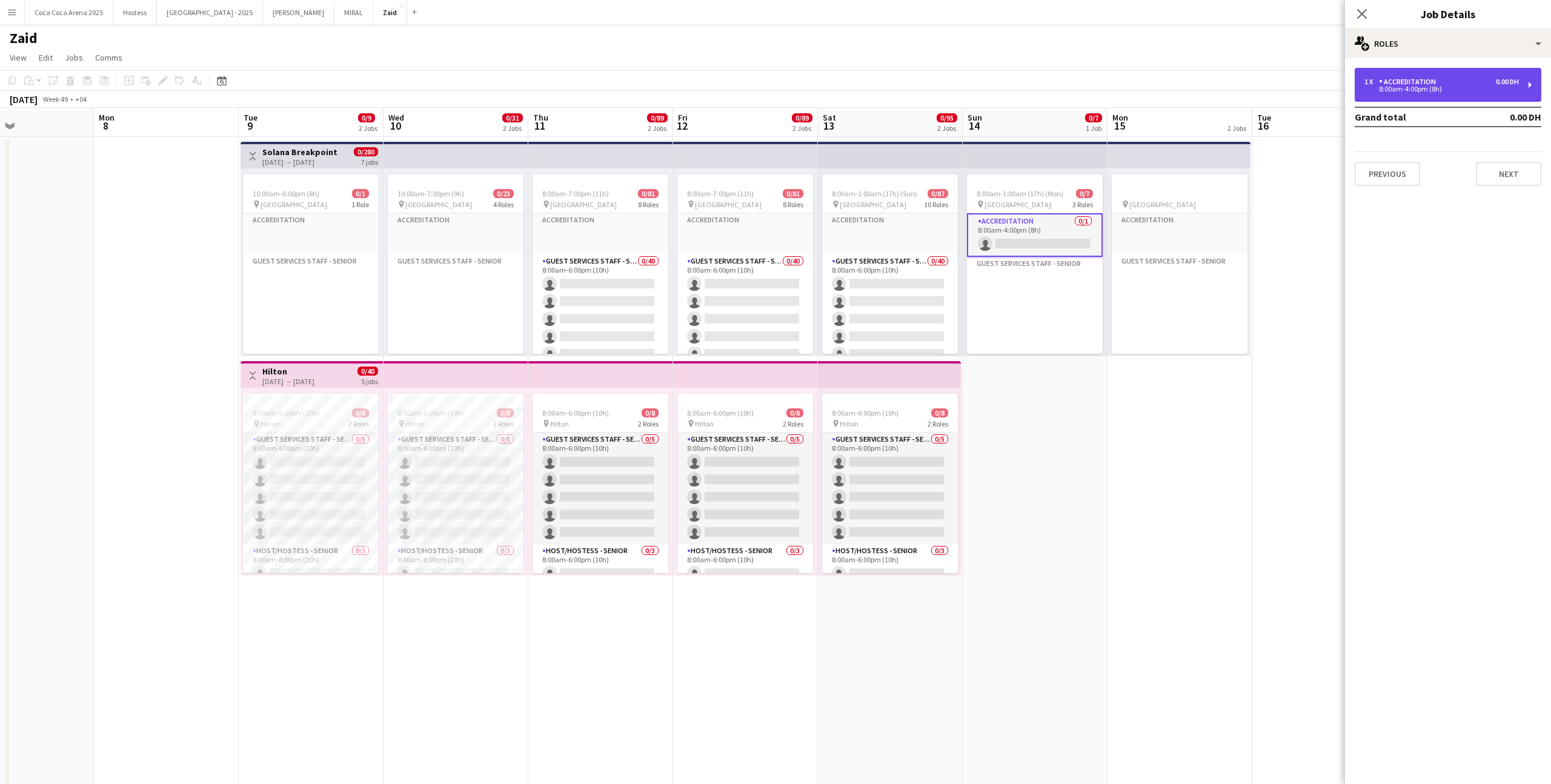
click at [1479, 101] on div "1 x Accreditation 0.00 DH 8:00am-4:00pm (8h)" at bounding box center [1447, 84] width 186 height 34
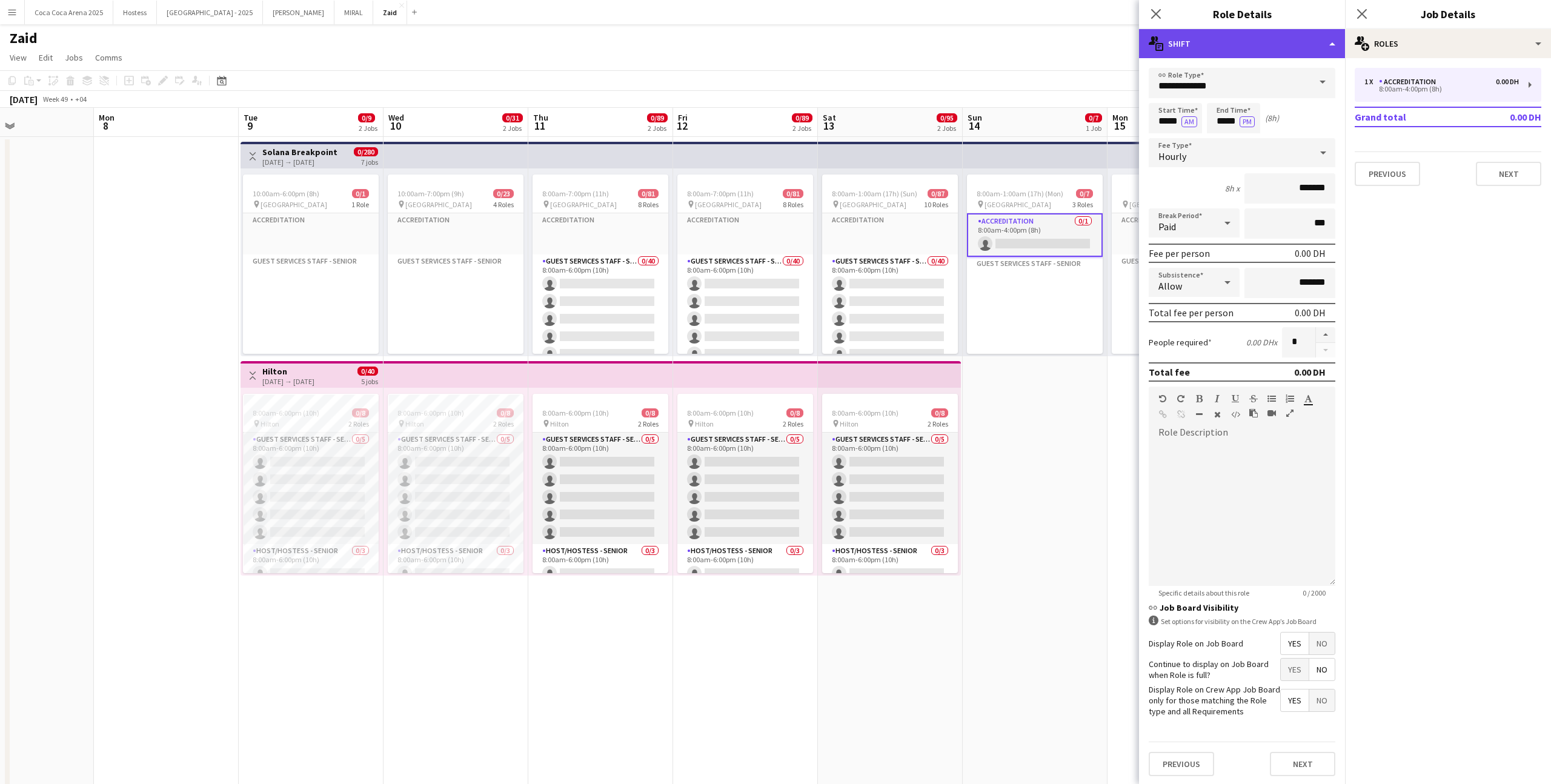
click at [1279, 53] on div "multiple-actions-text Shift" at bounding box center [1242, 43] width 206 height 29
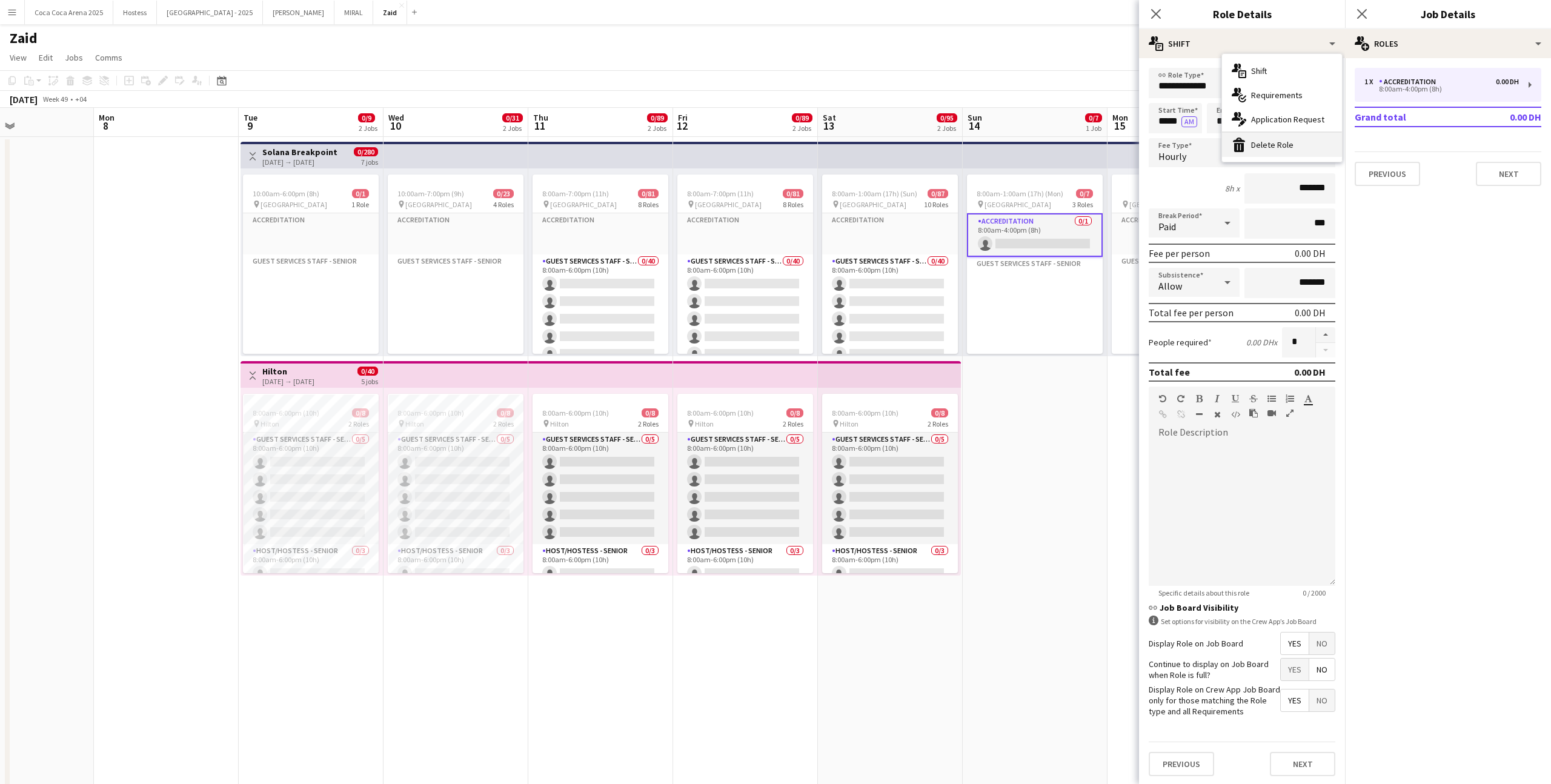
click at [1265, 144] on div "bin-2 Delete Role" at bounding box center [1282, 144] width 120 height 24
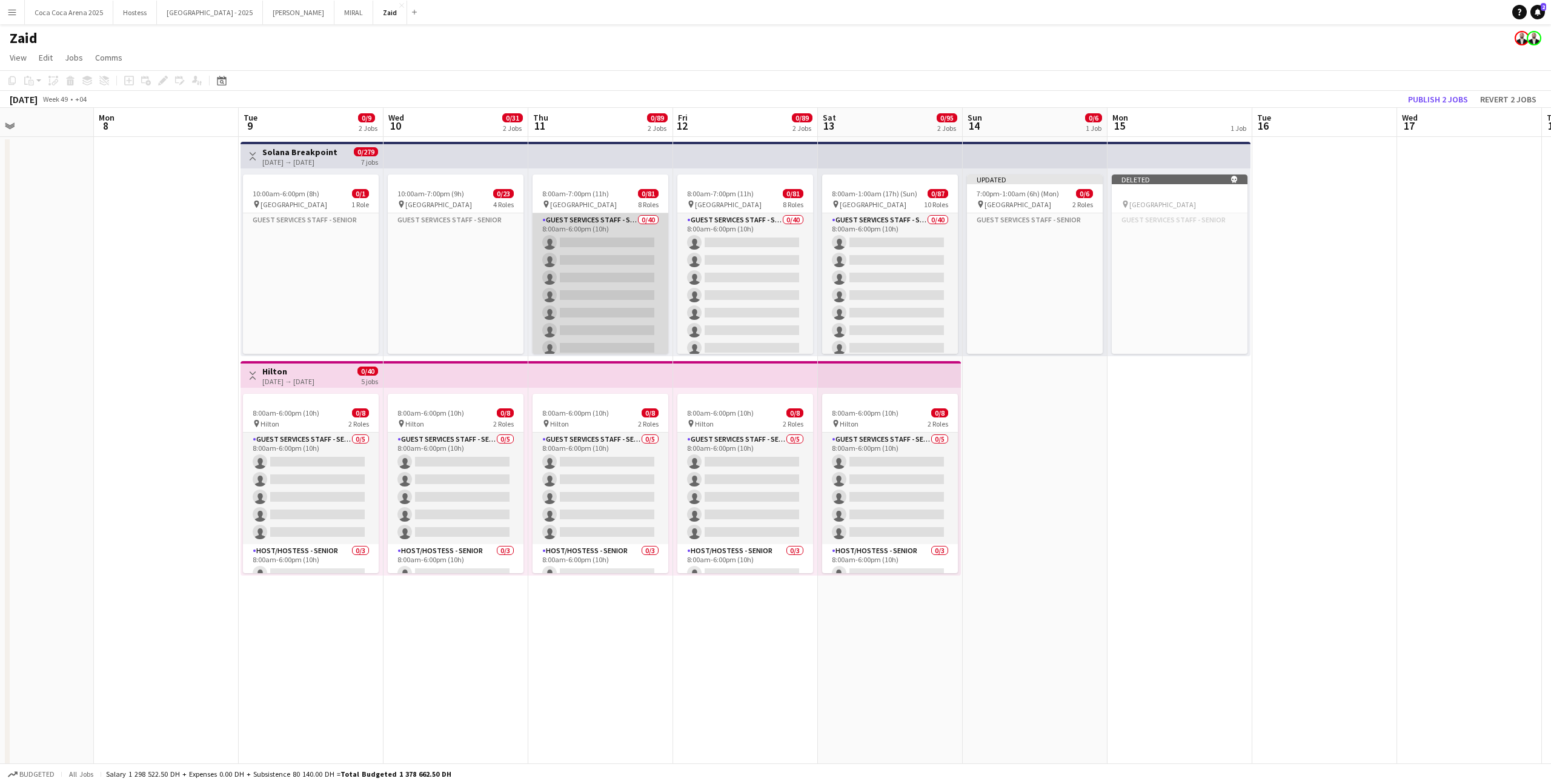
click at [575, 325] on app-card-role "Guest Services Staff - Senior 0/40 8:00am-6:00pm (10h) single-neutral-actions s…" at bounding box center [601, 576] width 135 height 726
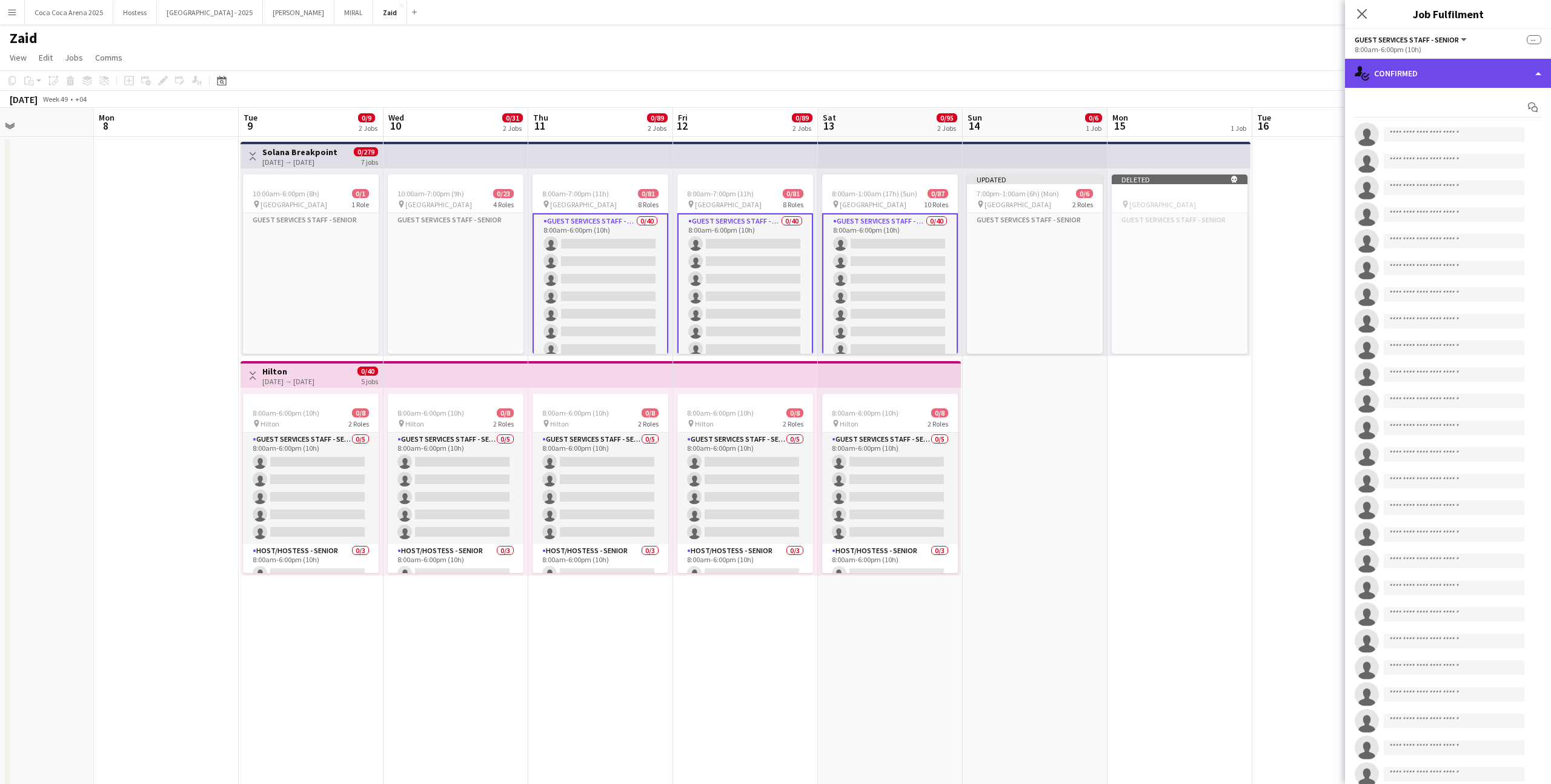
click at [1495, 73] on div "single-neutral-actions-check-2 Confirmed" at bounding box center [1447, 73] width 206 height 29
click at [1151, 390] on app-date-cell "Deleted skull pin Etihad Arena Guest Services Staff - Senior Click to add Role …" at bounding box center [1179, 640] width 144 height 1008
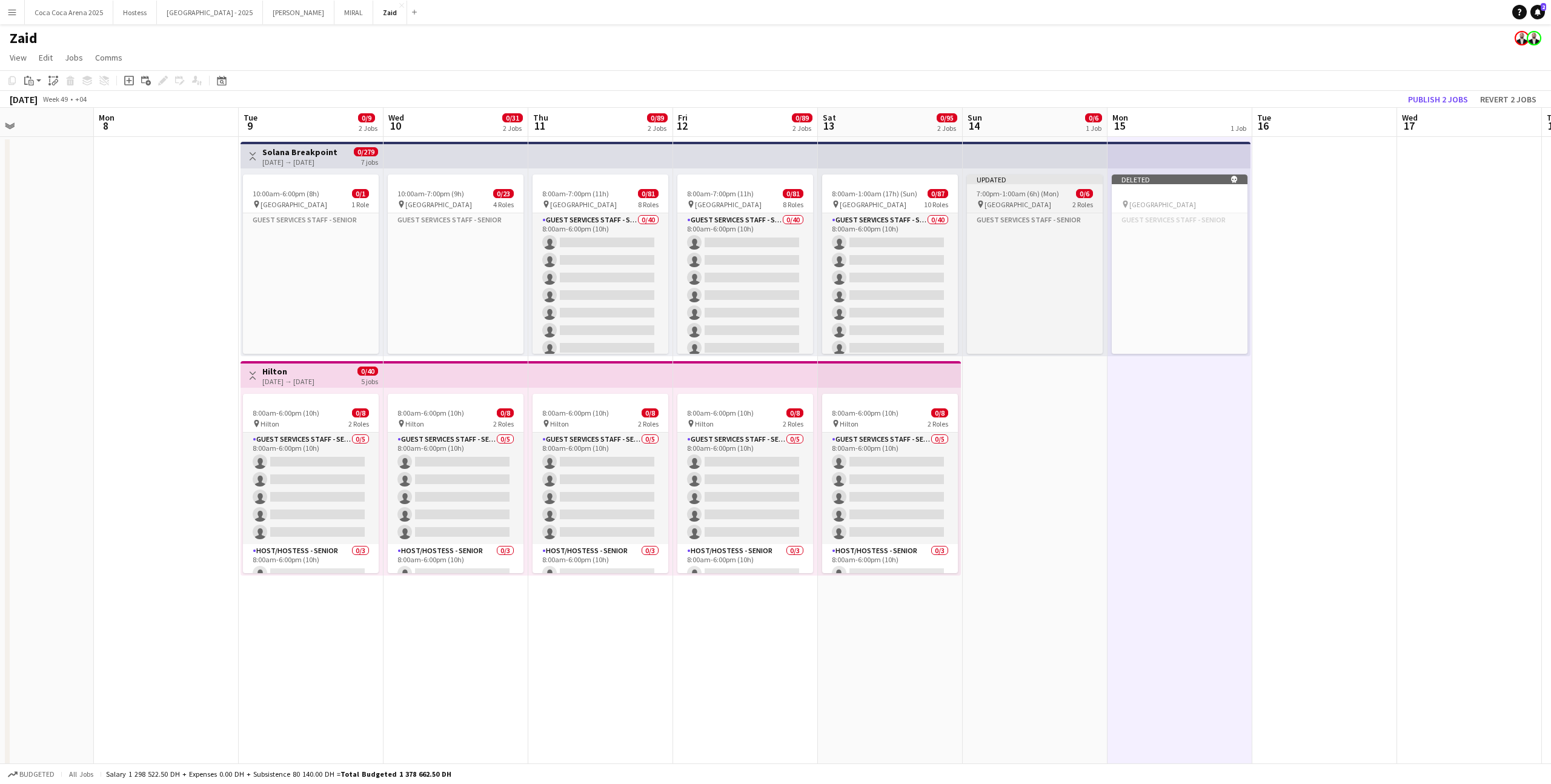
click at [1067, 177] on div "Updated" at bounding box center [1035, 180] width 135 height 10
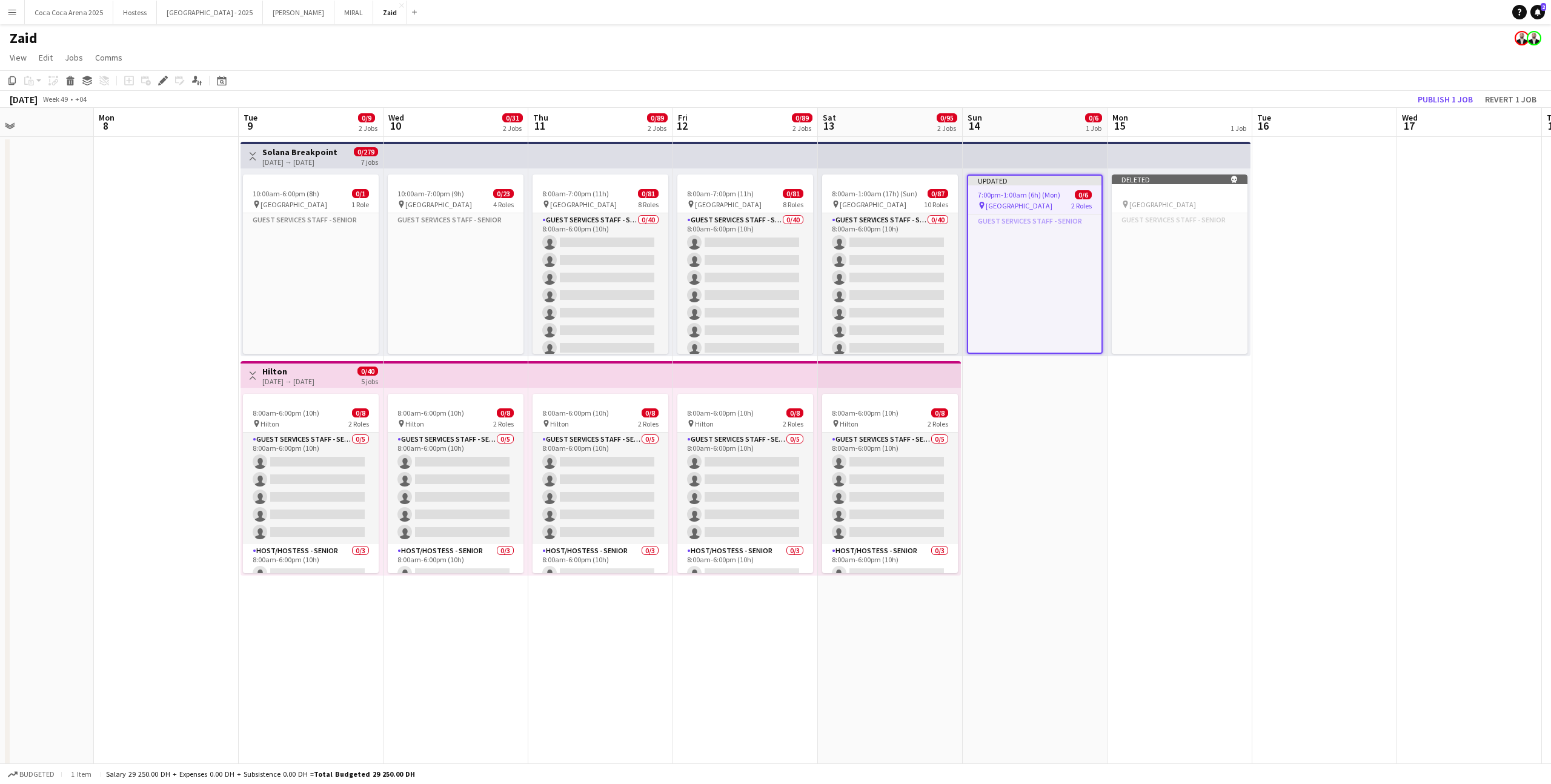
click at [1067, 152] on app-top-bar at bounding box center [1035, 155] width 144 height 27
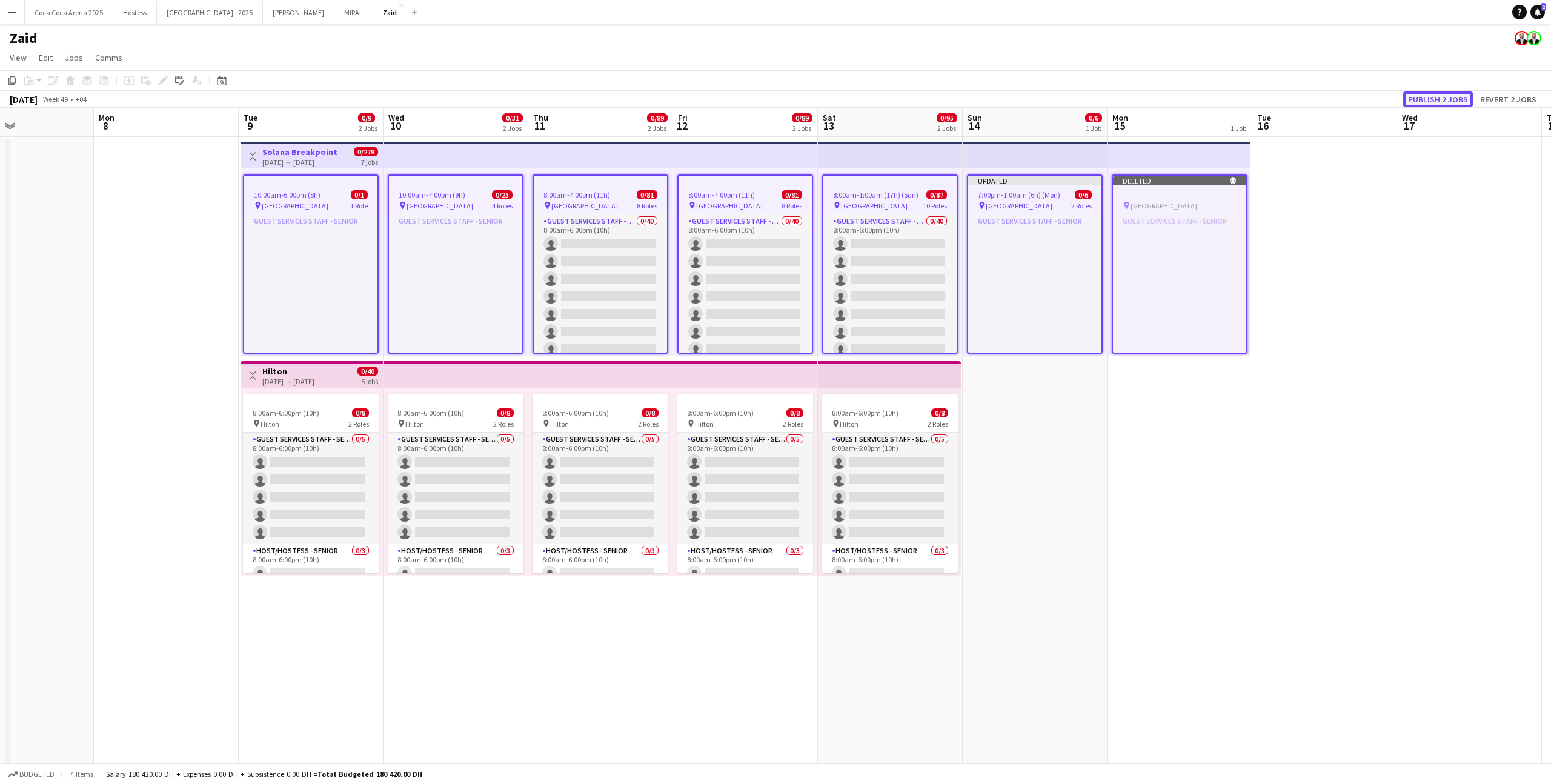
click at [1436, 107] on button "Publish 2 jobs" at bounding box center [1437, 99] width 69 height 16
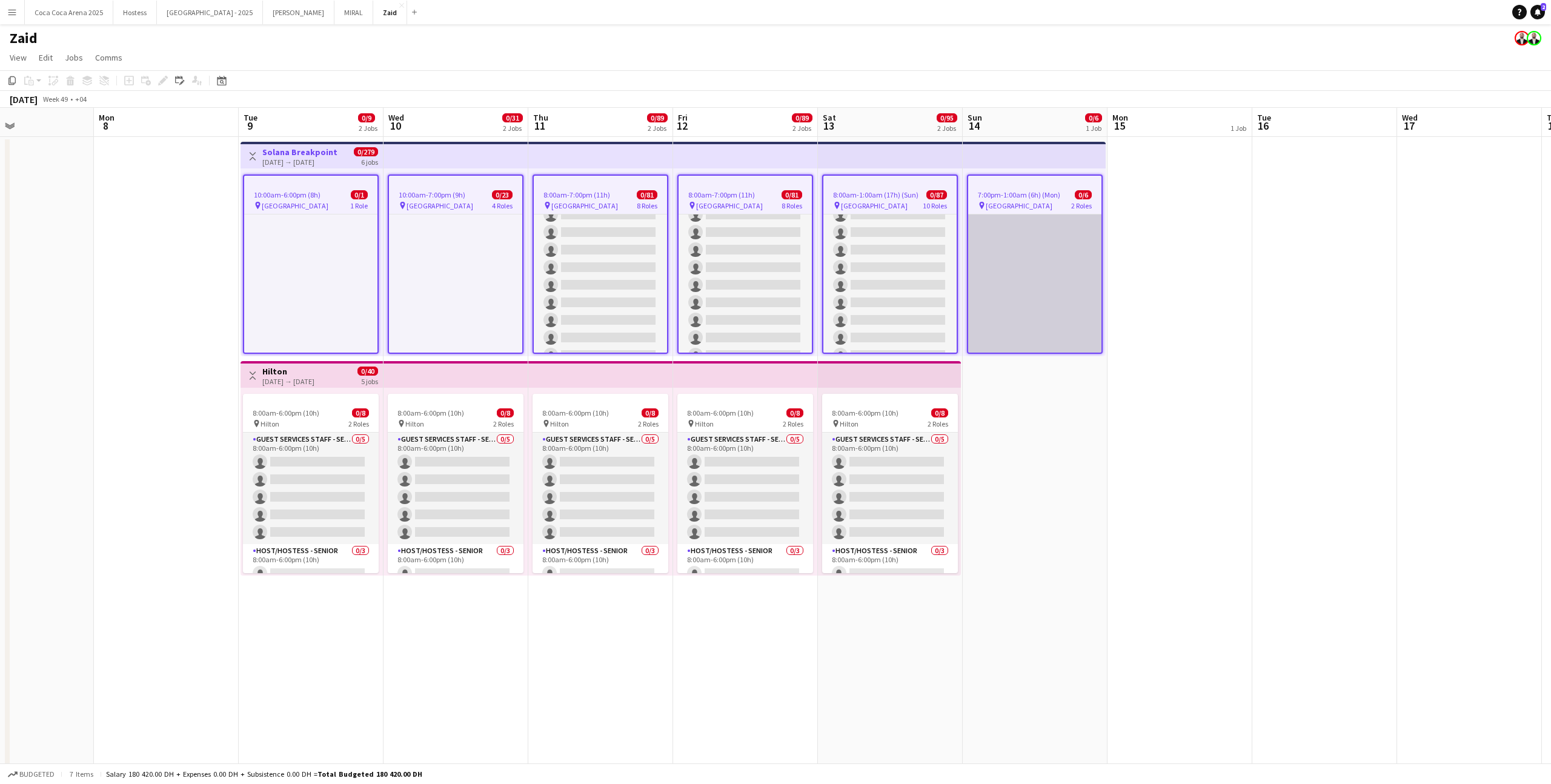
scroll to position [85, 0]
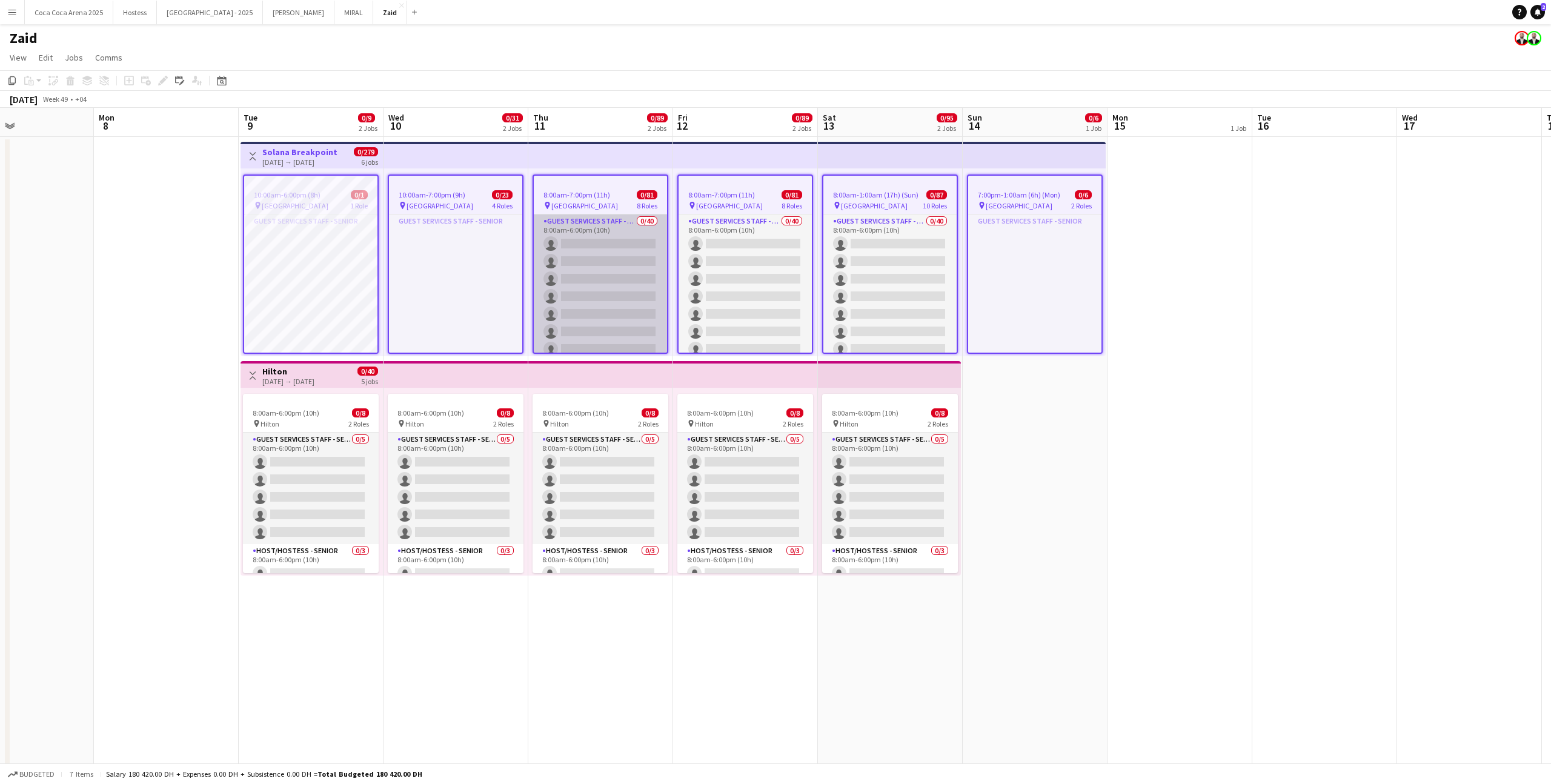
click at [542, 314] on app-card-role "Guest Services Staff - Senior 0/40 8:00am-6:00pm (10h) single-neutral-actions s…" at bounding box center [601, 578] width 134 height 726
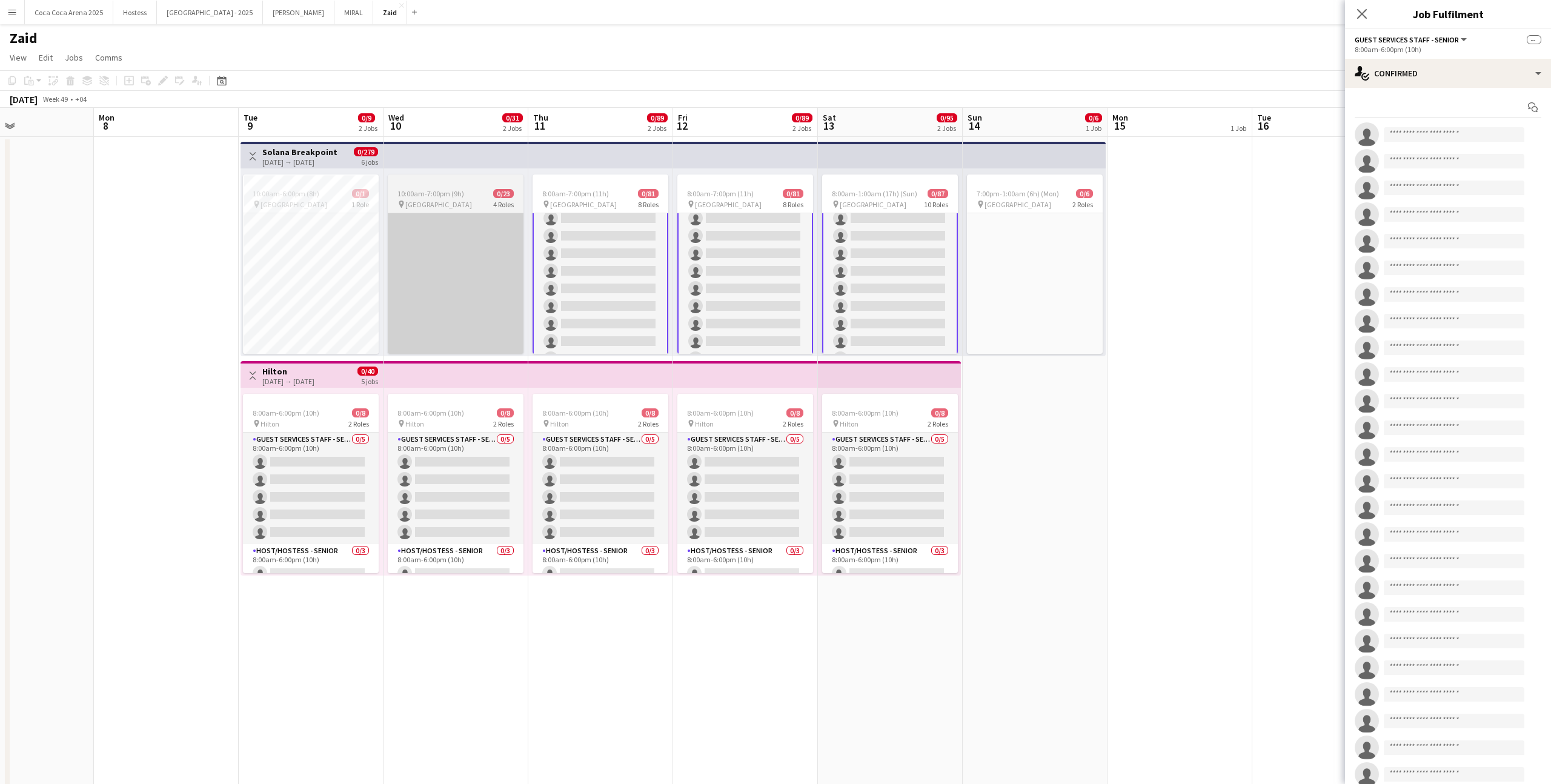
scroll to position [195, 0]
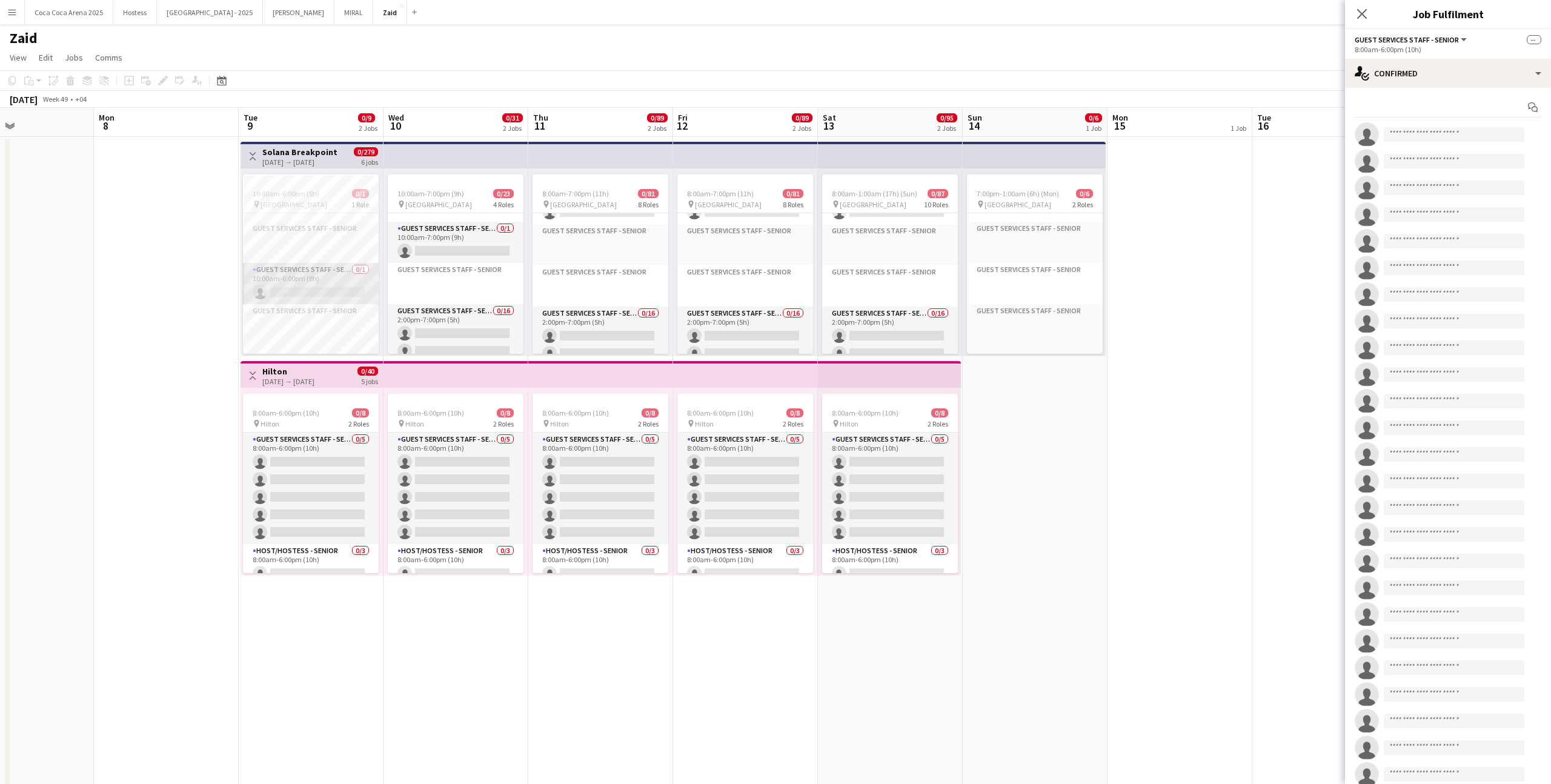
click at [346, 286] on app-card-role "Guest Services Staff - Senior 0/1 10:00am-6:00pm (8h) single-neutral-actions" at bounding box center [311, 283] width 135 height 41
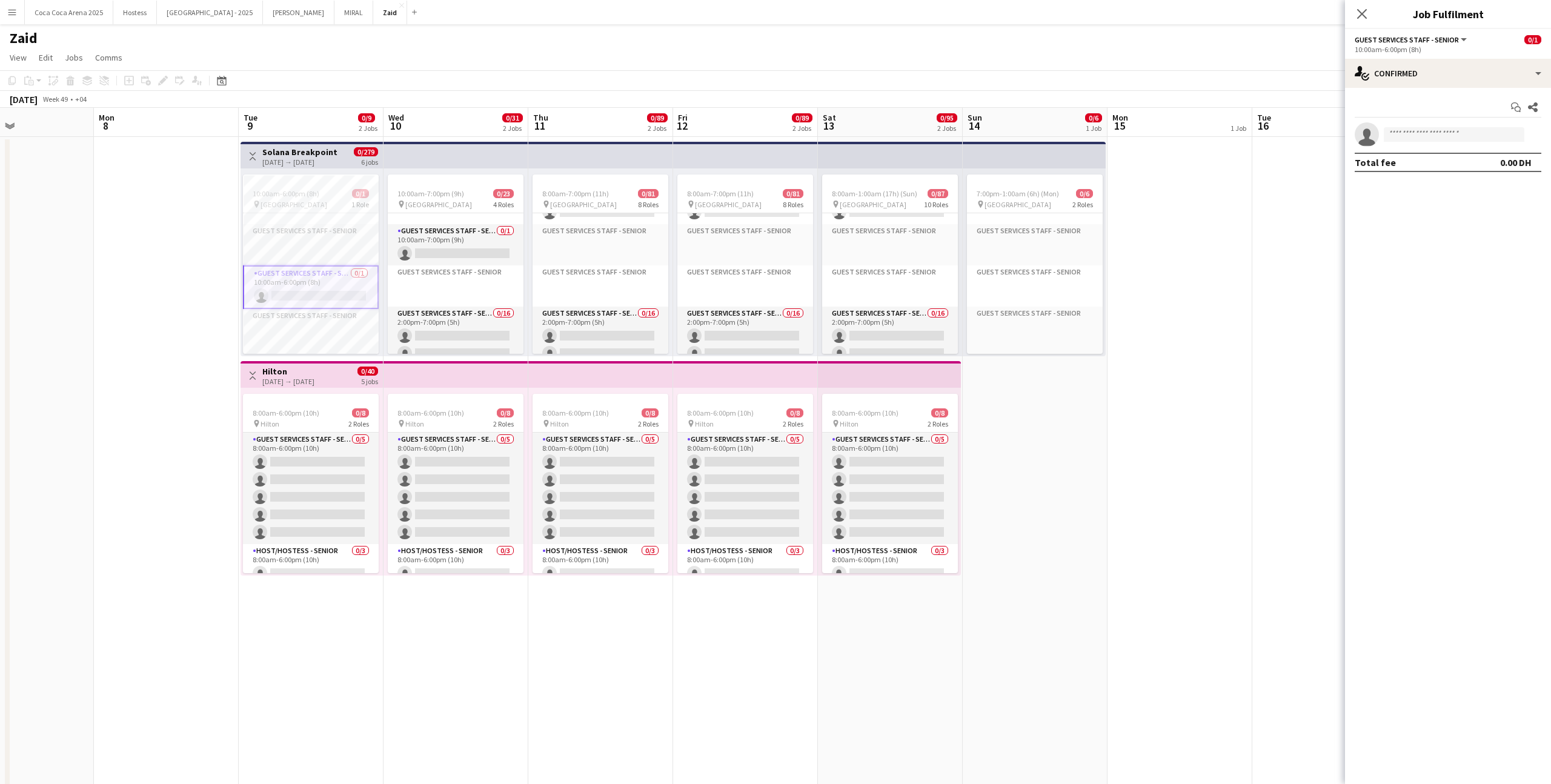
click at [347, 277] on app-card-role "Guest Services Staff - Senior 0/1 10:00am-6:00pm (8h) single-neutral-actions" at bounding box center [311, 287] width 135 height 43
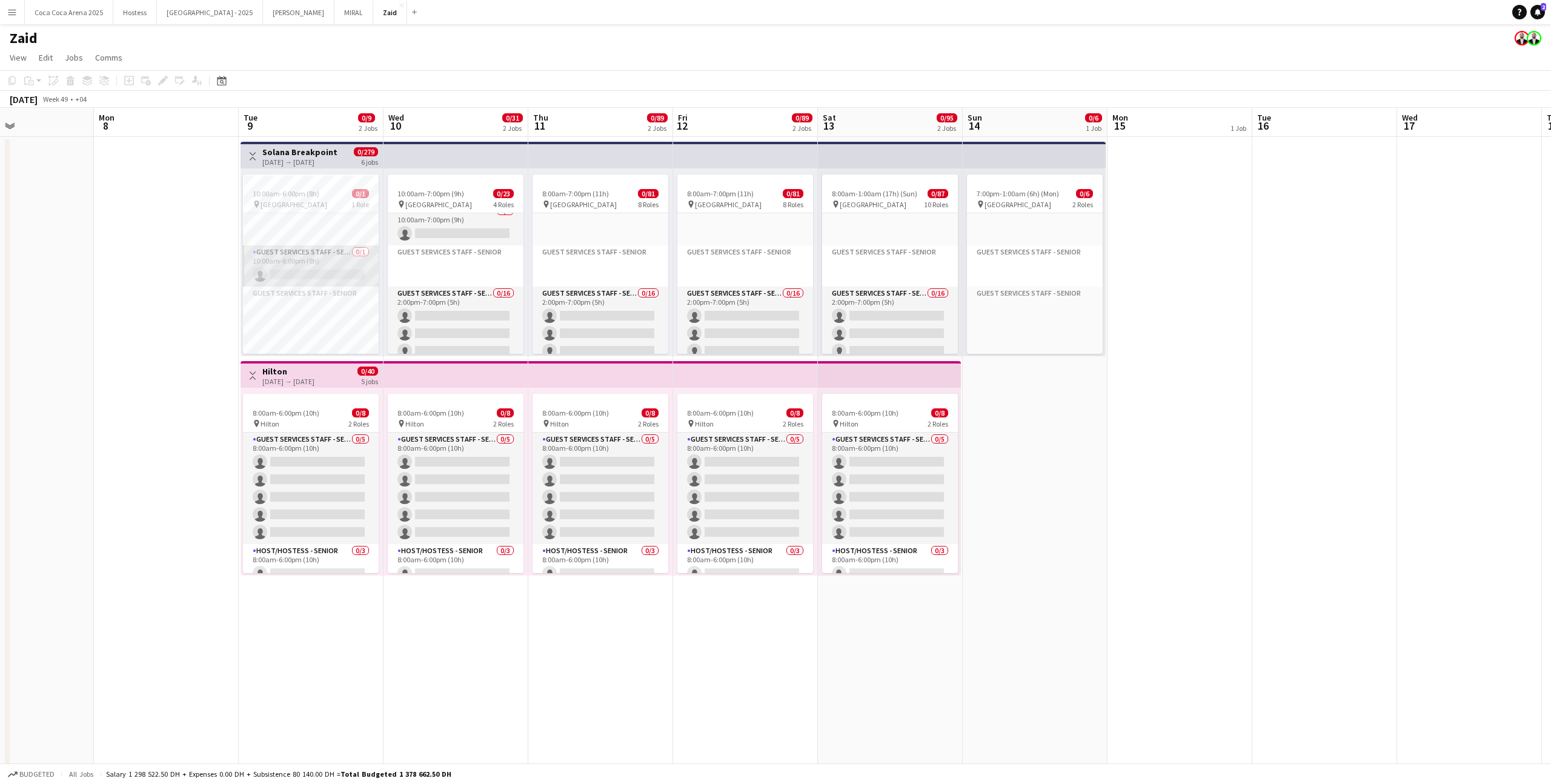
click at [328, 252] on app-card-role "Guest Services Staff - Senior 0/1 10:00am-6:00pm (8h) single-neutral-actions" at bounding box center [311, 266] width 135 height 41
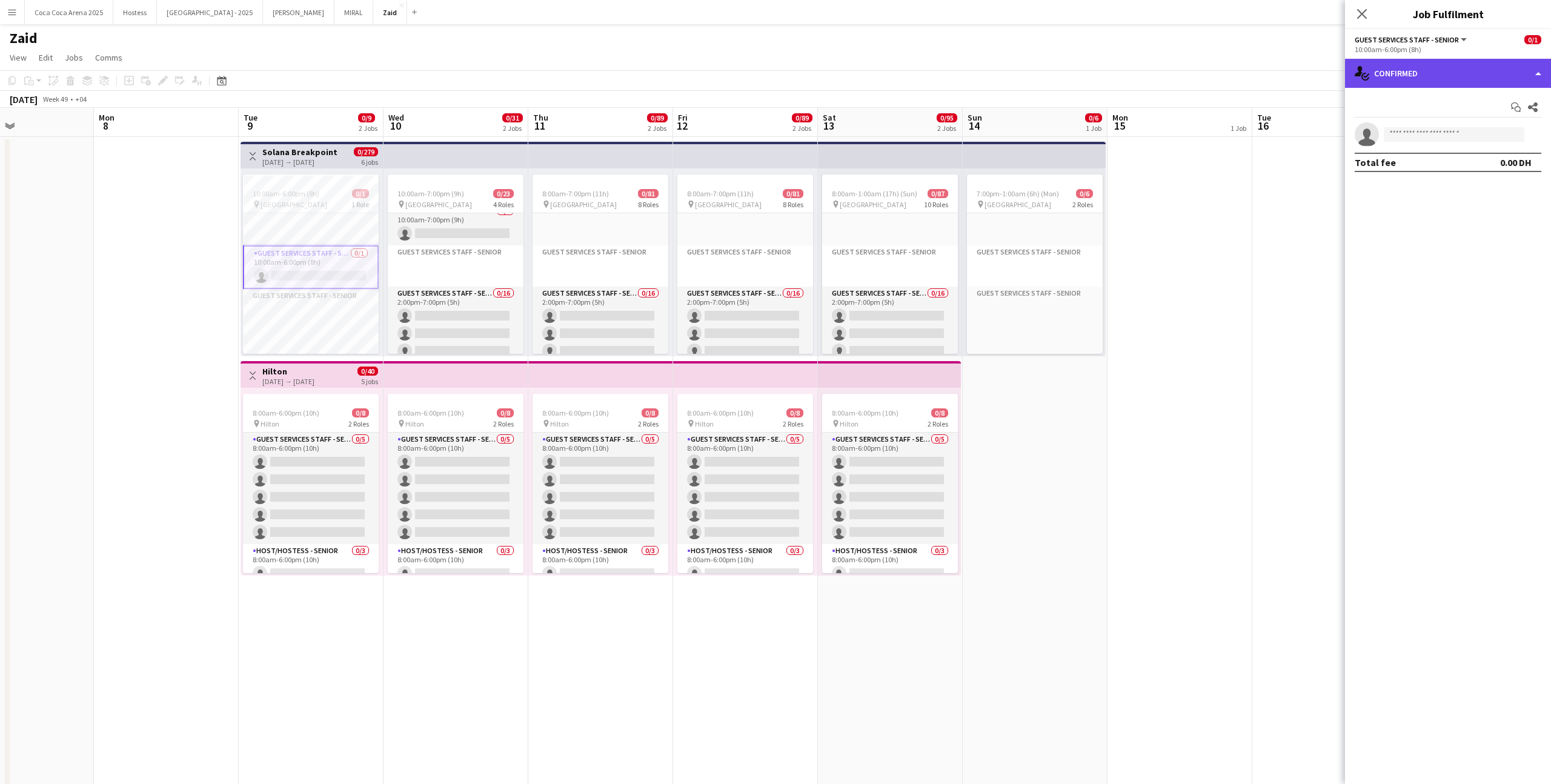
click at [1483, 71] on div "single-neutral-actions-check-2 Confirmed" at bounding box center [1447, 73] width 206 height 29
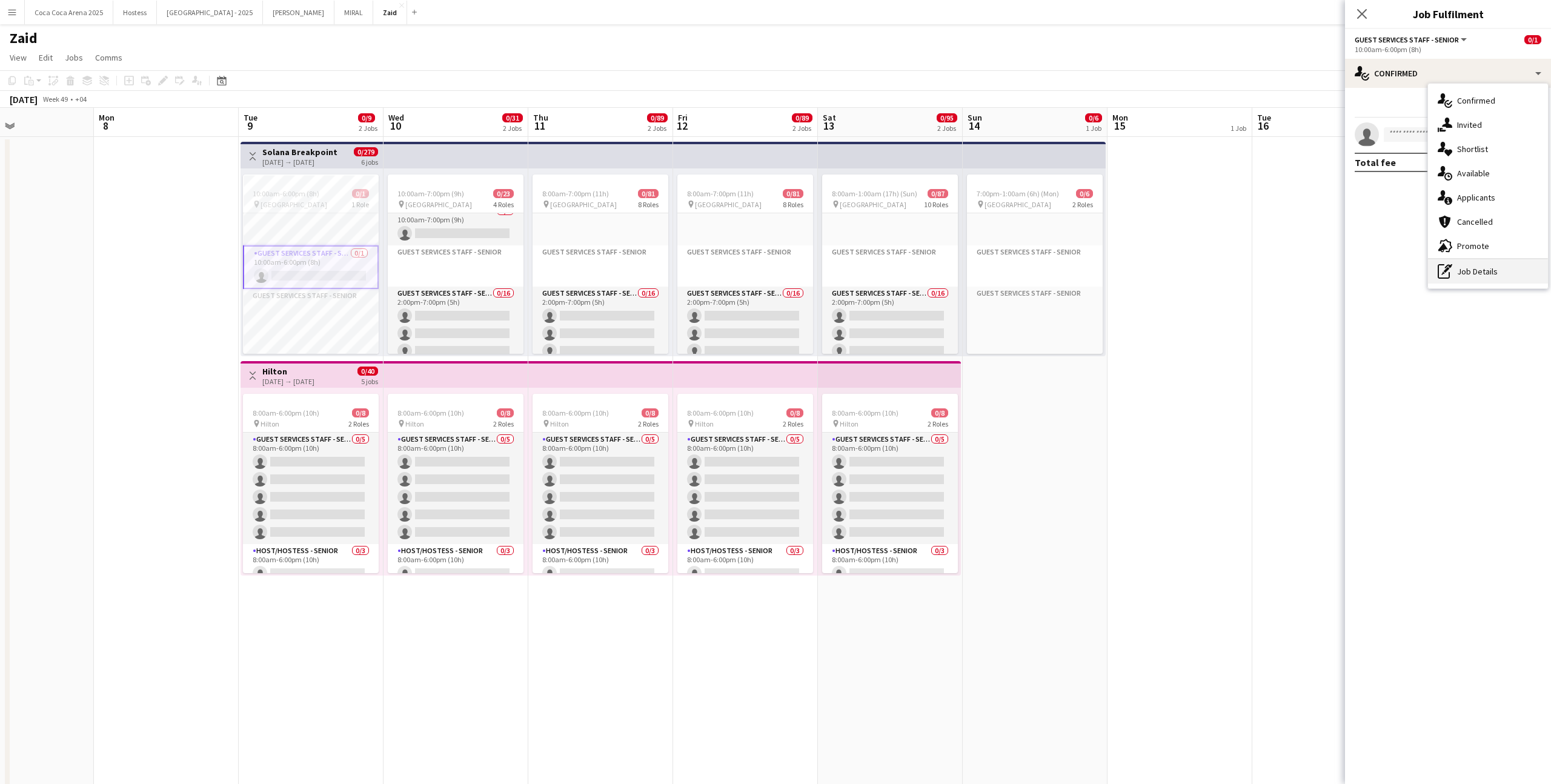
click at [1468, 276] on div "pen-write Job Details" at bounding box center [1488, 271] width 120 height 24
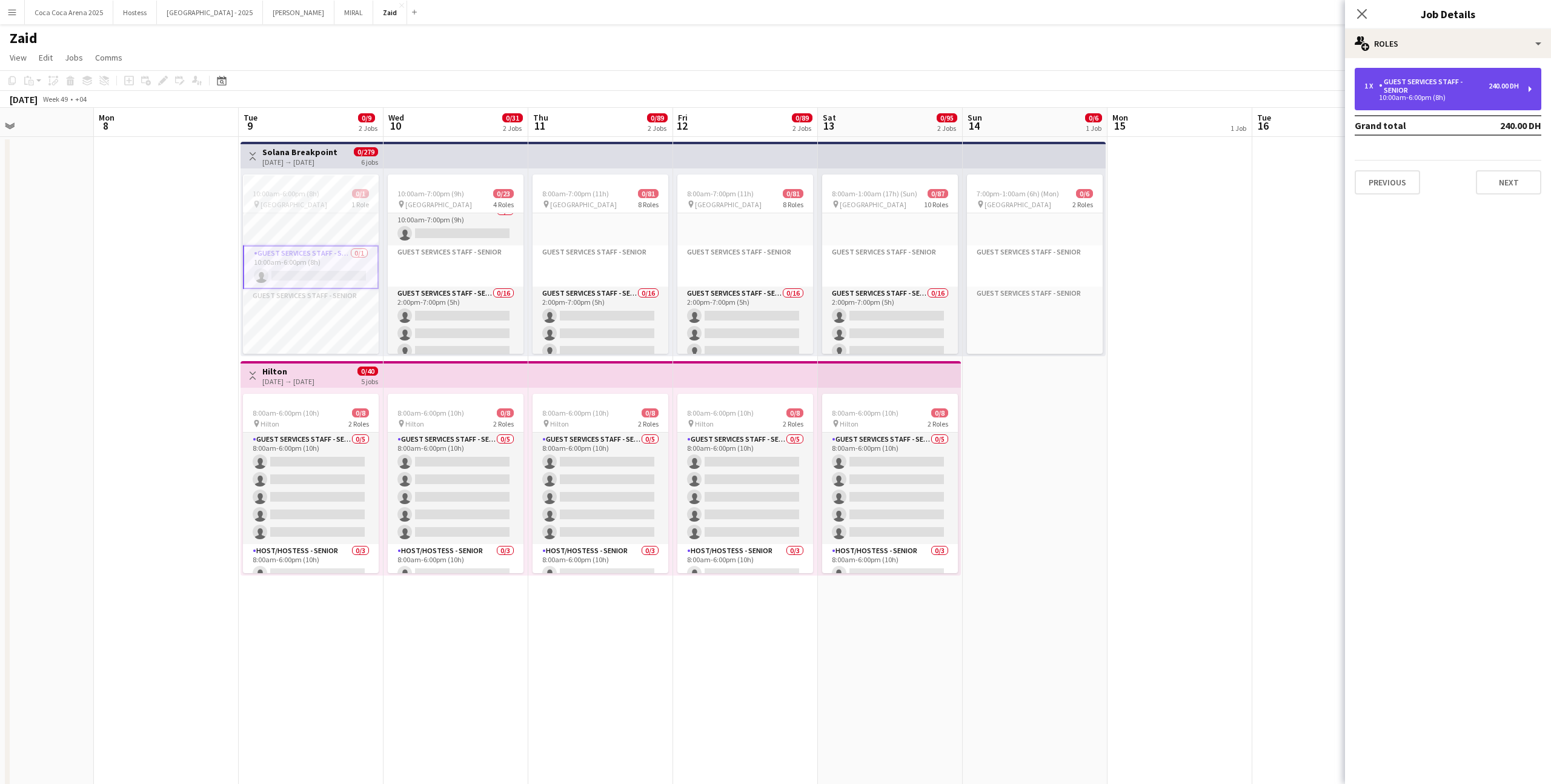
click at [1391, 87] on div "Guest Services Staff - Senior" at bounding box center [1433, 86] width 109 height 17
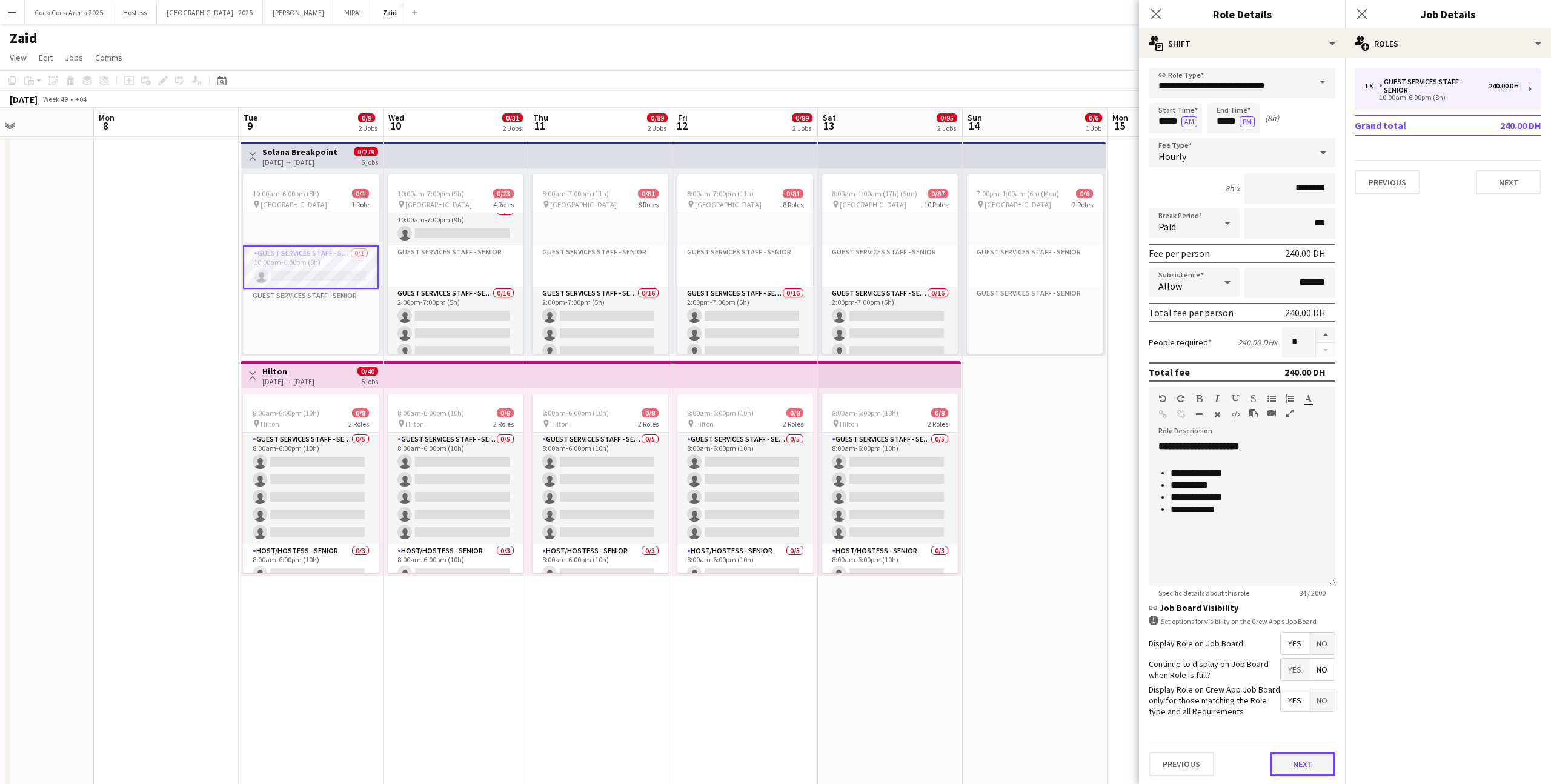
click at [1300, 769] on button "Next" at bounding box center [1302, 763] width 65 height 24
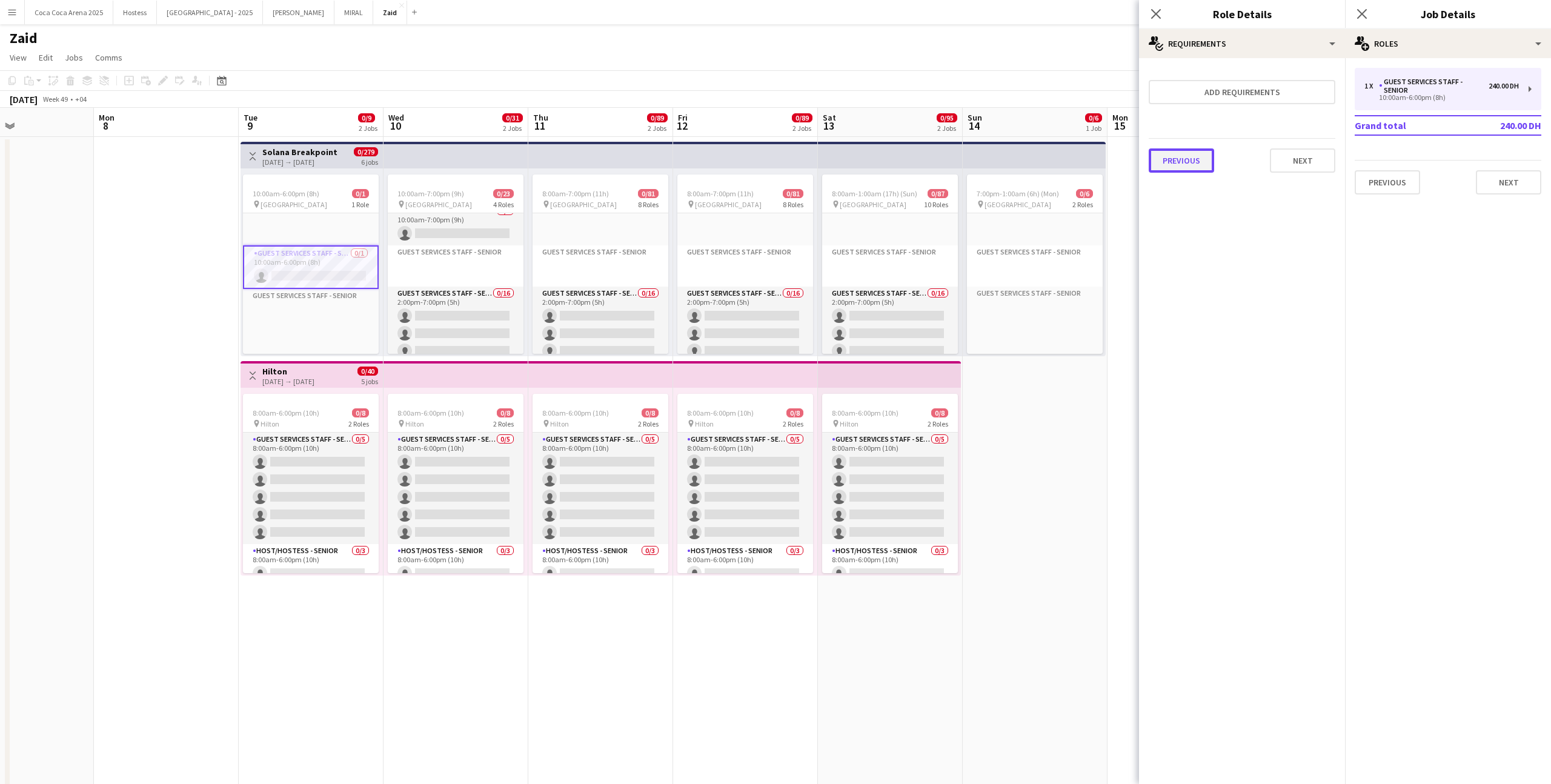
click at [1186, 166] on button "Previous" at bounding box center [1181, 160] width 65 height 24
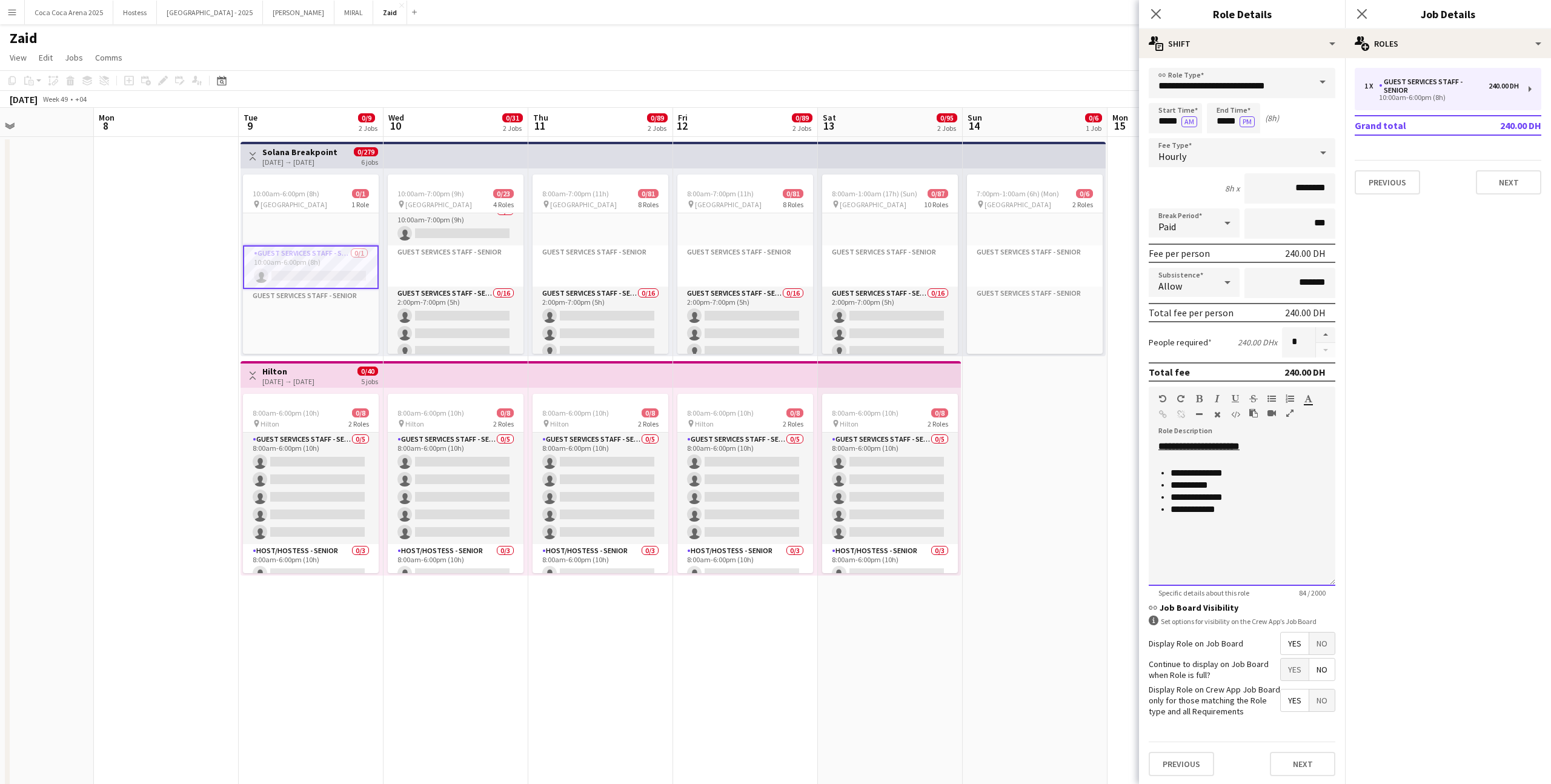
click at [1245, 514] on p "**********" at bounding box center [1249, 509] width 155 height 13
click at [1307, 775] on button "Next" at bounding box center [1302, 763] width 65 height 24
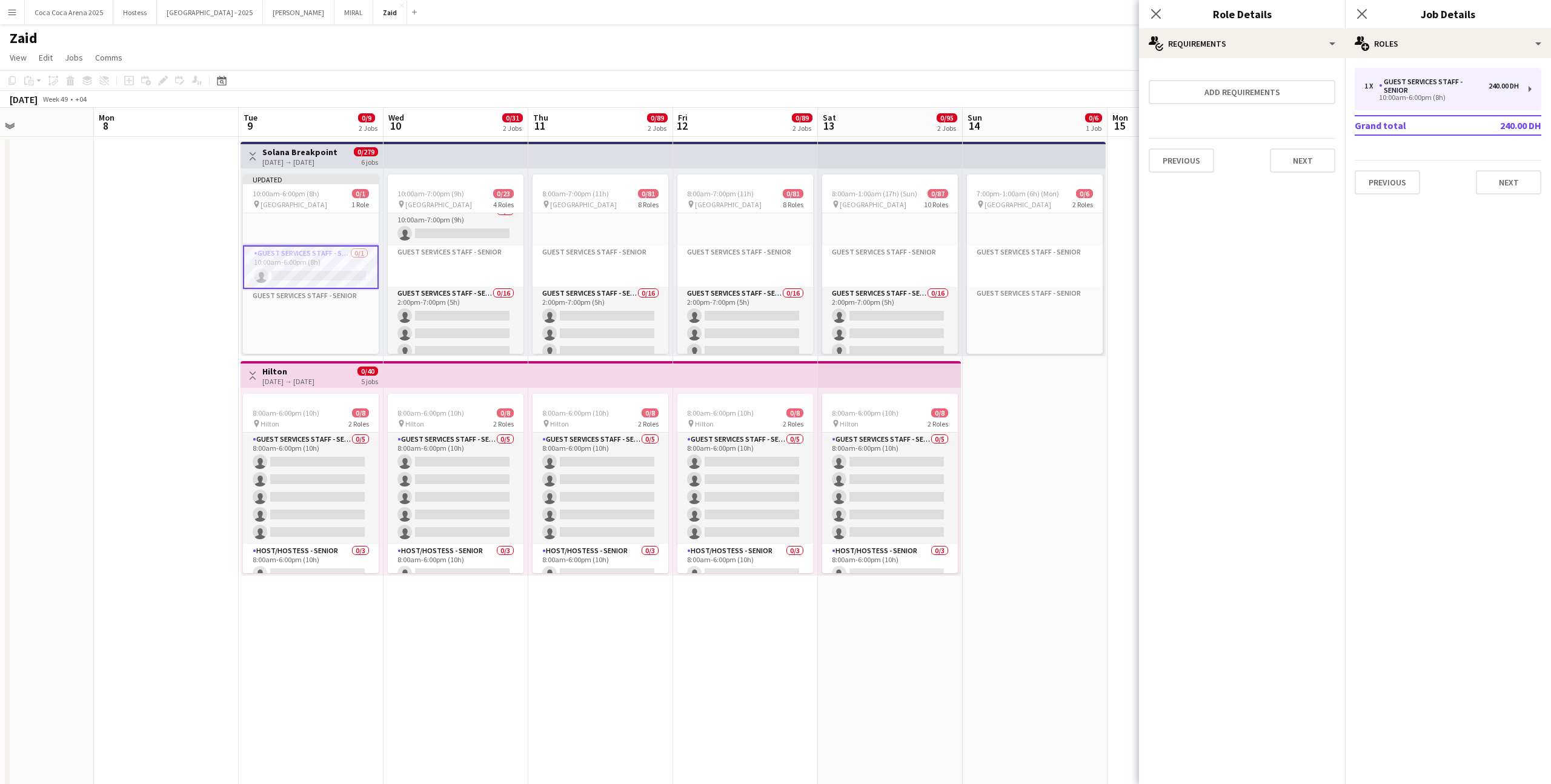
click at [1305, 144] on div "Previous Next" at bounding box center [1241, 159] width 186 height 44
click at [1306, 162] on button "Next" at bounding box center [1302, 160] width 65 height 24
click at [1208, 101] on label "Application request" at bounding box center [1204, 102] width 63 height 9
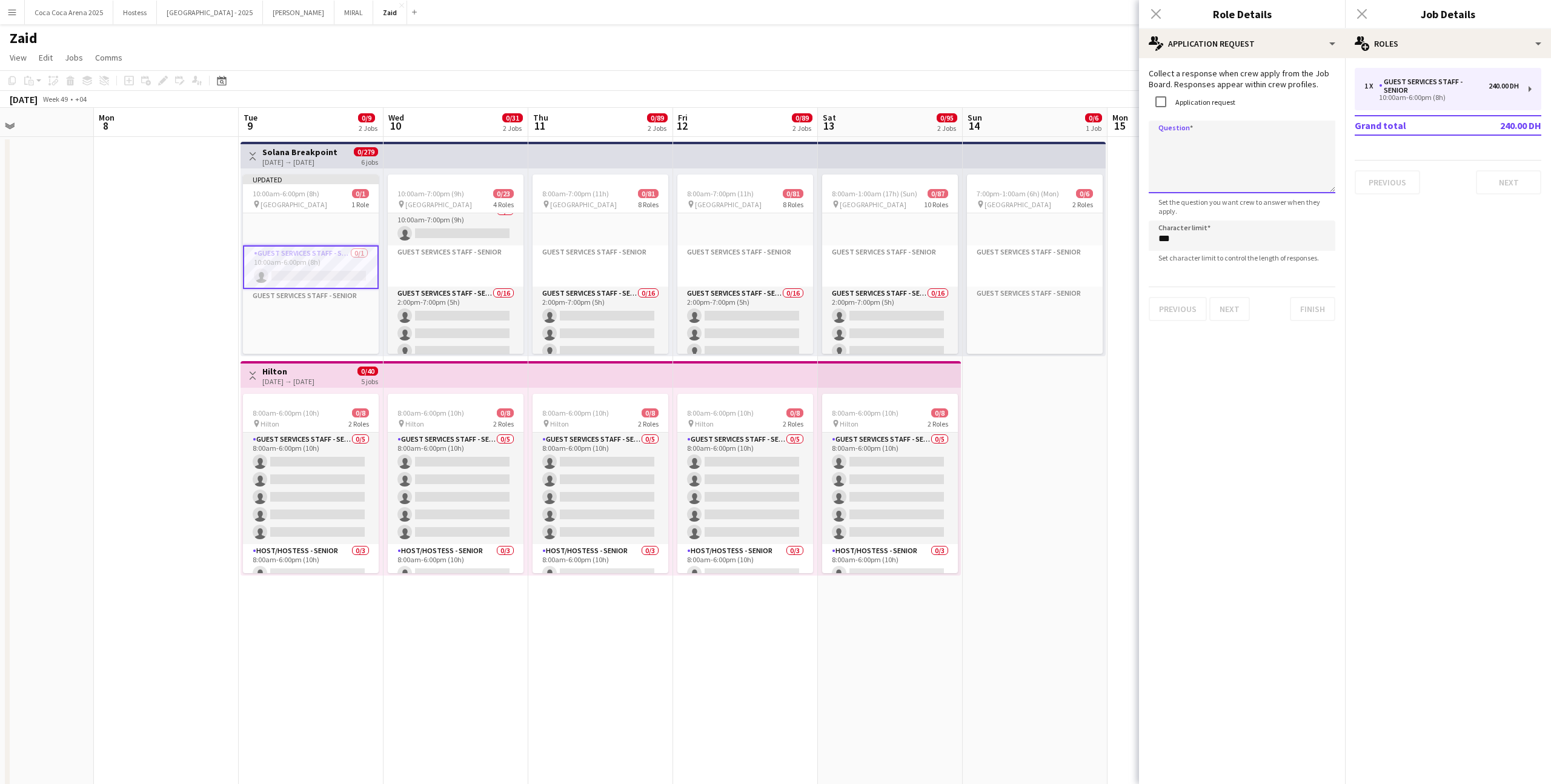
click at [1226, 144] on textarea "Question" at bounding box center [1241, 156] width 186 height 73
click at [1280, 177] on textarea "**********" at bounding box center [1241, 156] width 186 height 73
type textarea "**********"
click at [1091, 475] on app-date-cell "7:00pm-1:00am (6h) (Mon) 0/6 pin Etihad Arena 2 Roles Guest Services Staff - Se…" at bounding box center [1035, 640] width 144 height 1008
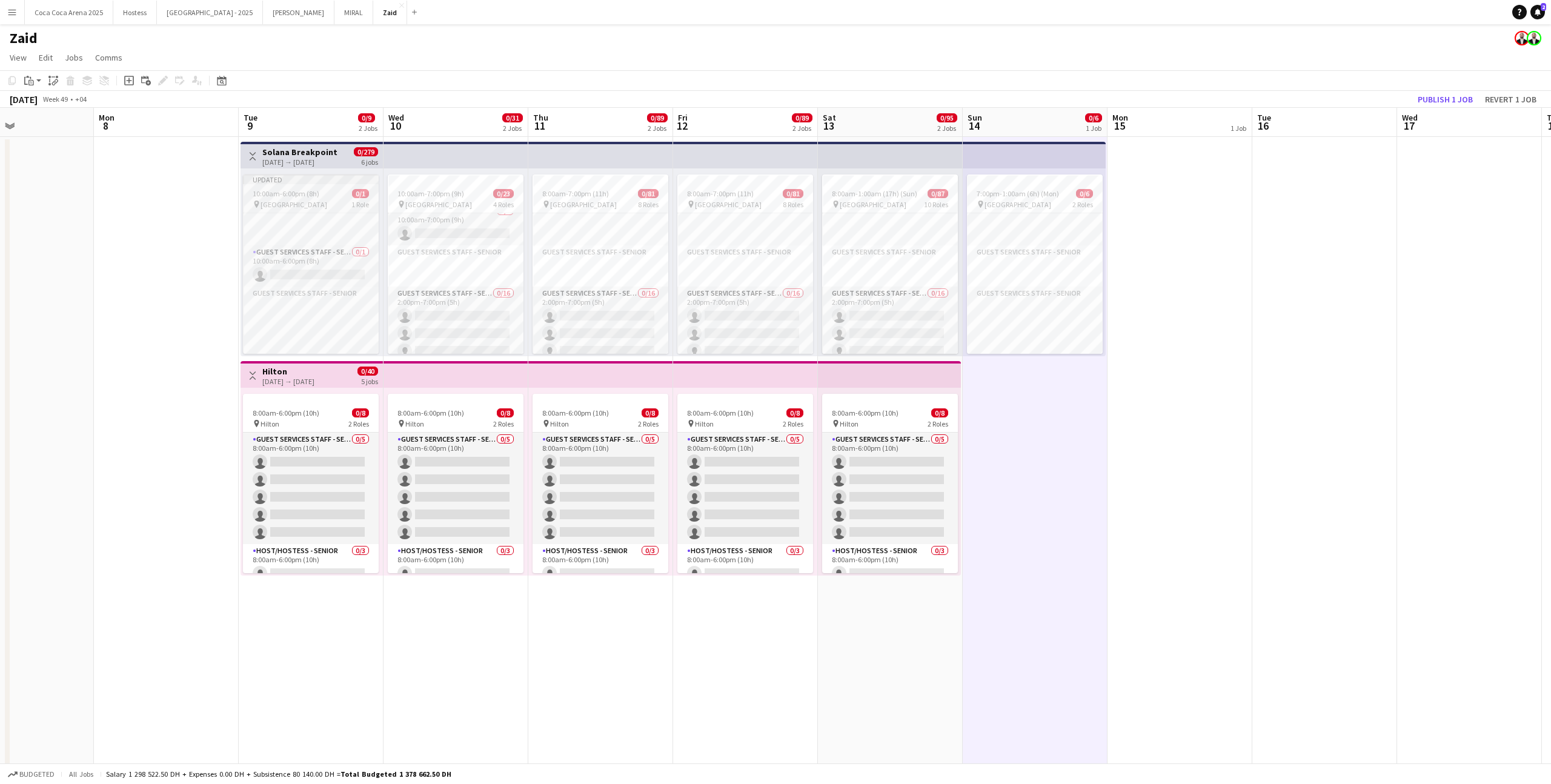
click at [343, 183] on div "Updated" at bounding box center [311, 180] width 135 height 10
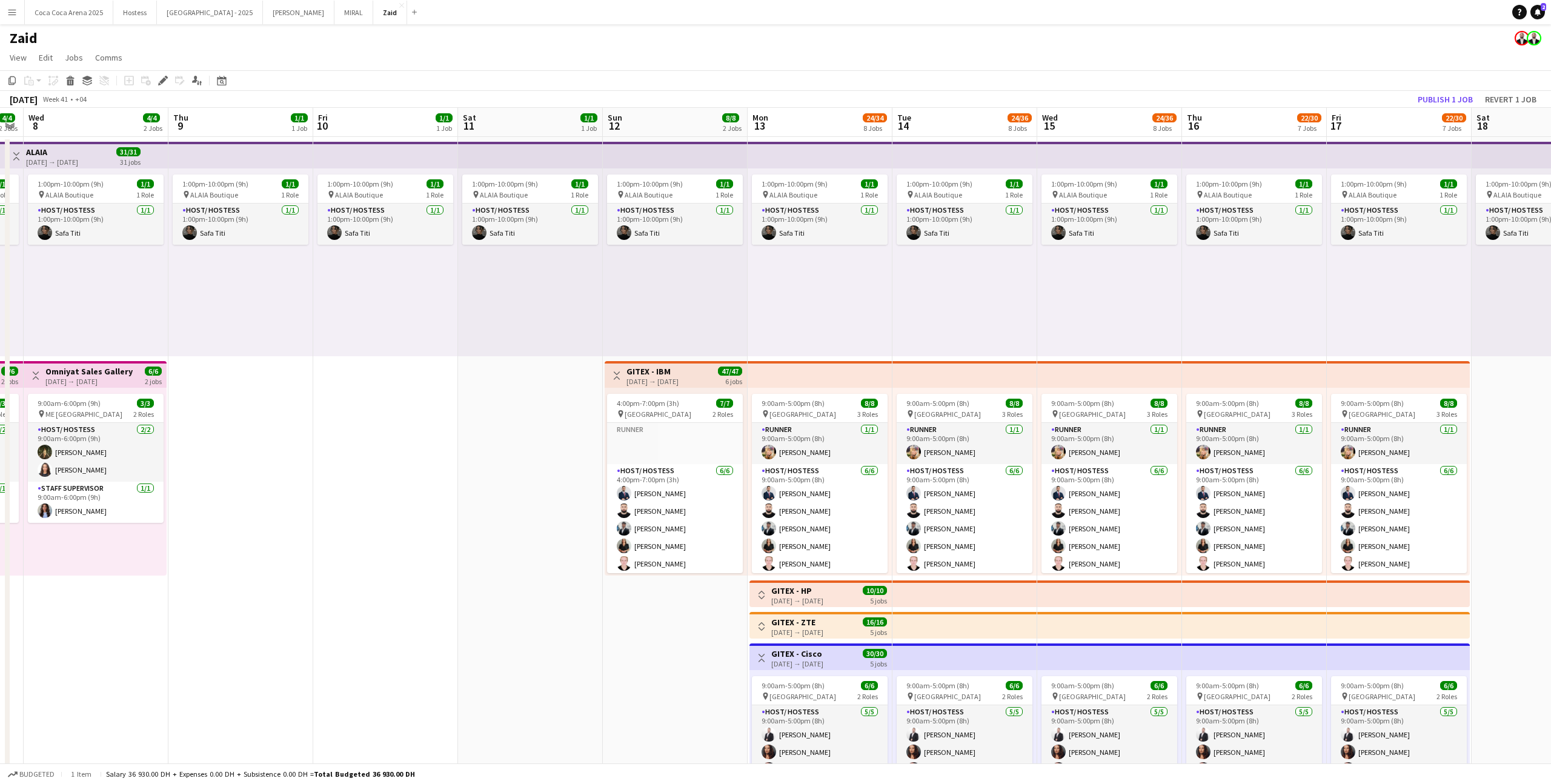
scroll to position [0, 380]
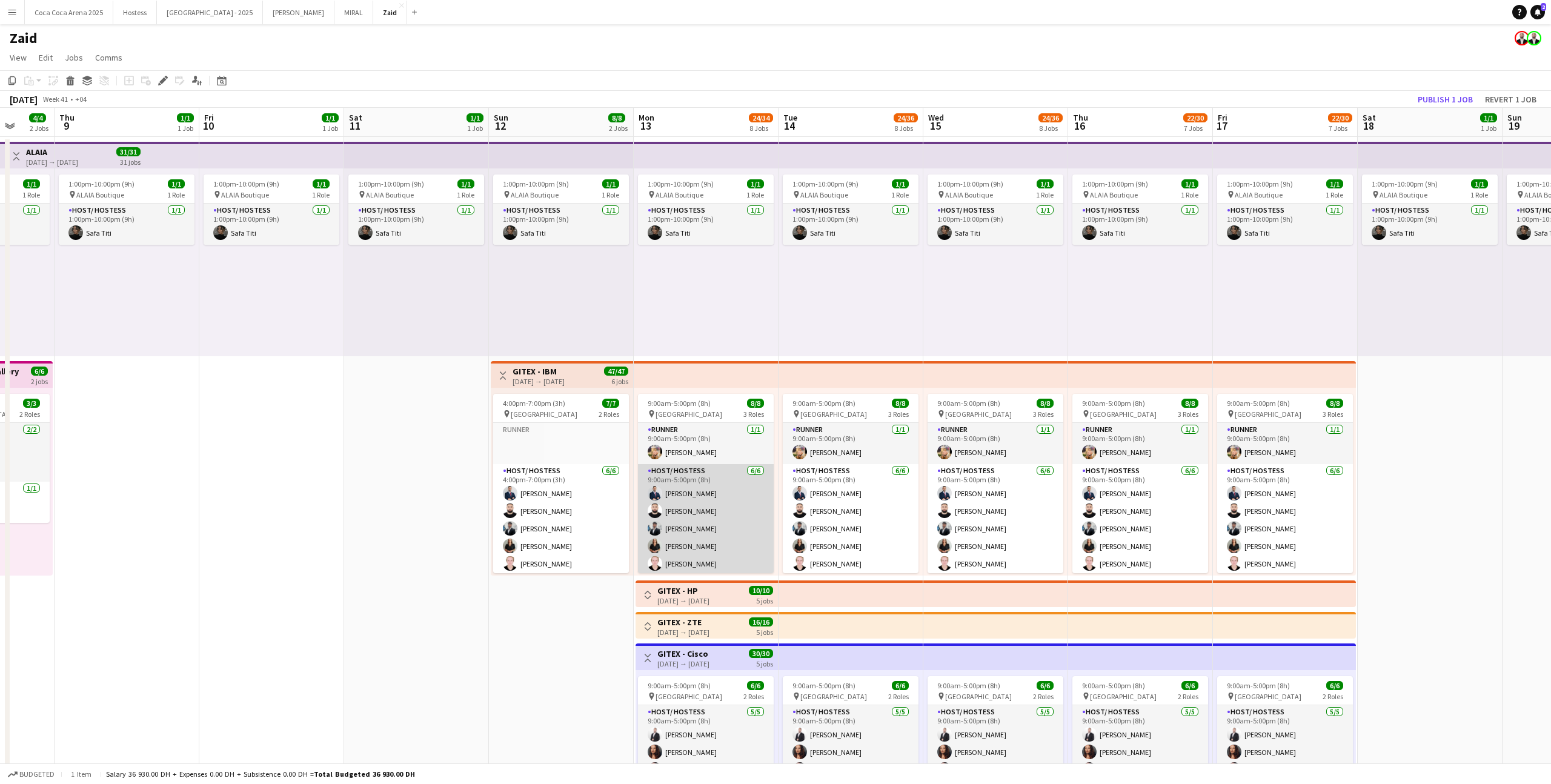
click at [698, 515] on app-card-role "Host/ Hostess 6/6 9:00am-5:00pm (8h) Mohammad Al Taweel Haitham Hammoud Osama H…" at bounding box center [706, 529] width 135 height 129
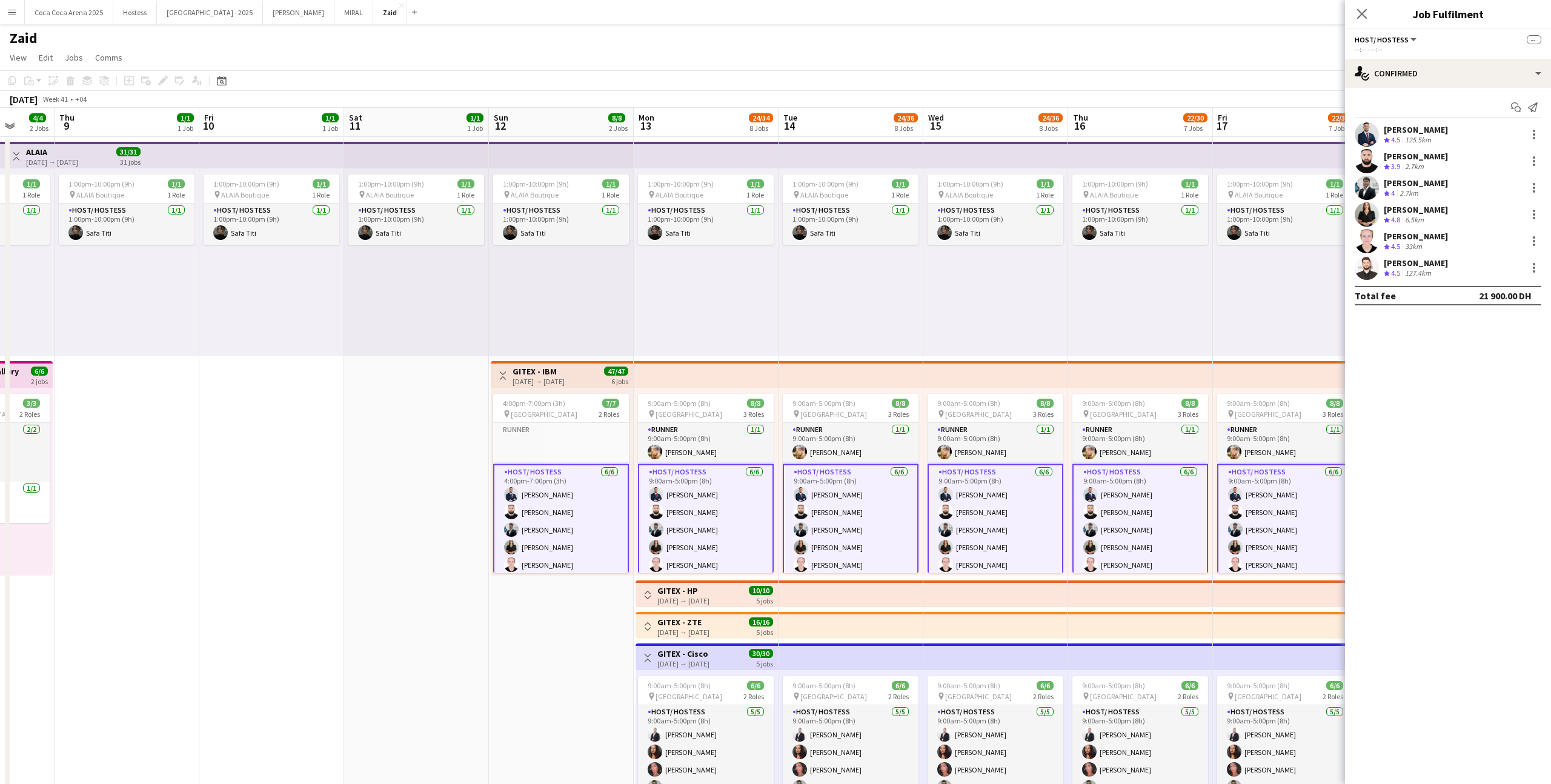
click at [1435, 128] on div "[PERSON_NAME]" at bounding box center [1416, 129] width 64 height 11
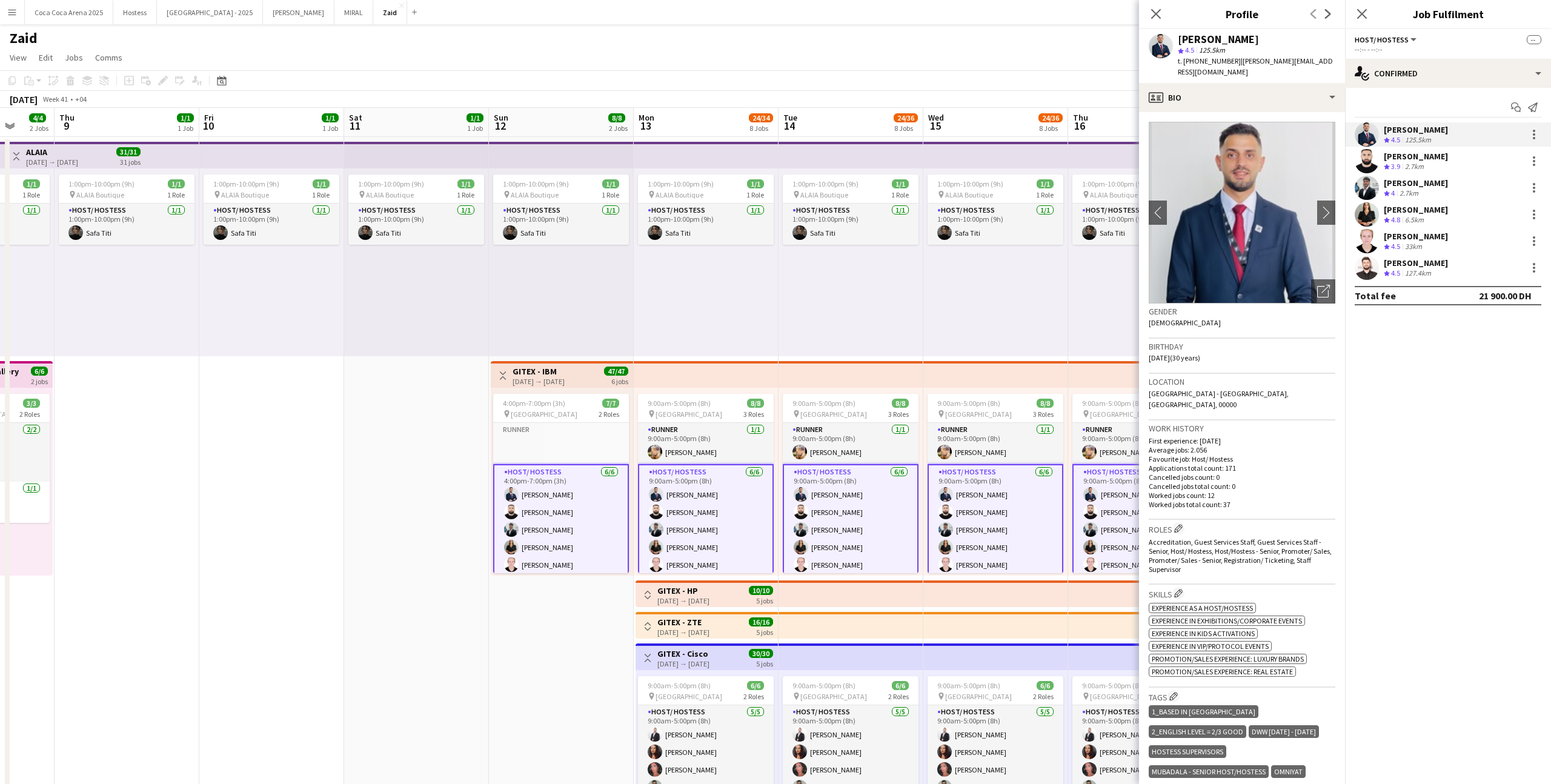
drag, startPoint x: 1178, startPoint y: 37, endPoint x: 1323, endPoint y: 41, distance: 145.1
click at [1323, 41] on div "Mohammad Al Taweel star 4.5 125.5km t. +9710547744223 | mohd.nafeth@hotmail.com" at bounding box center [1242, 56] width 206 height 54
copy div "[PERSON_NAME]"
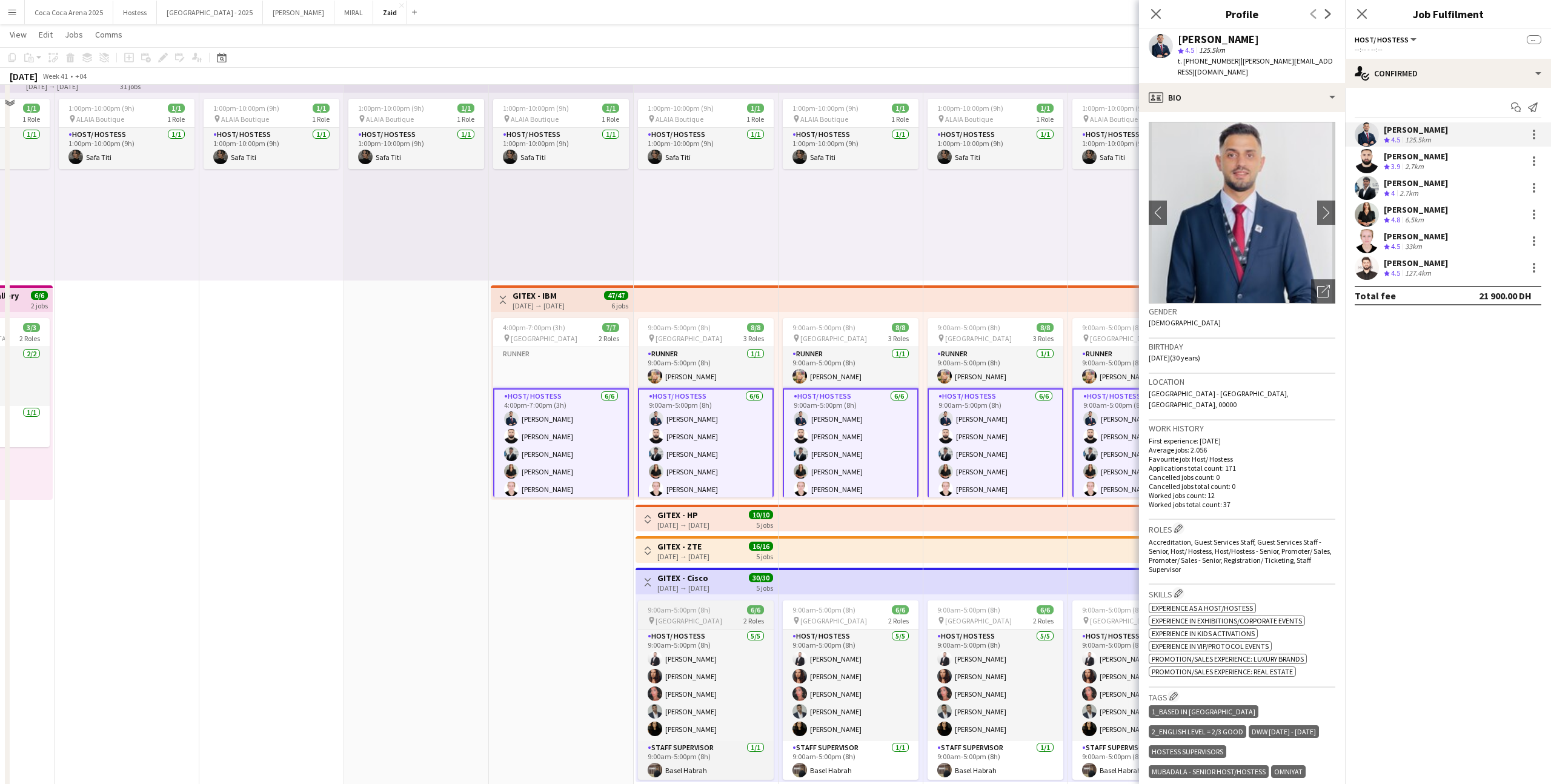
scroll to position [81, 0]
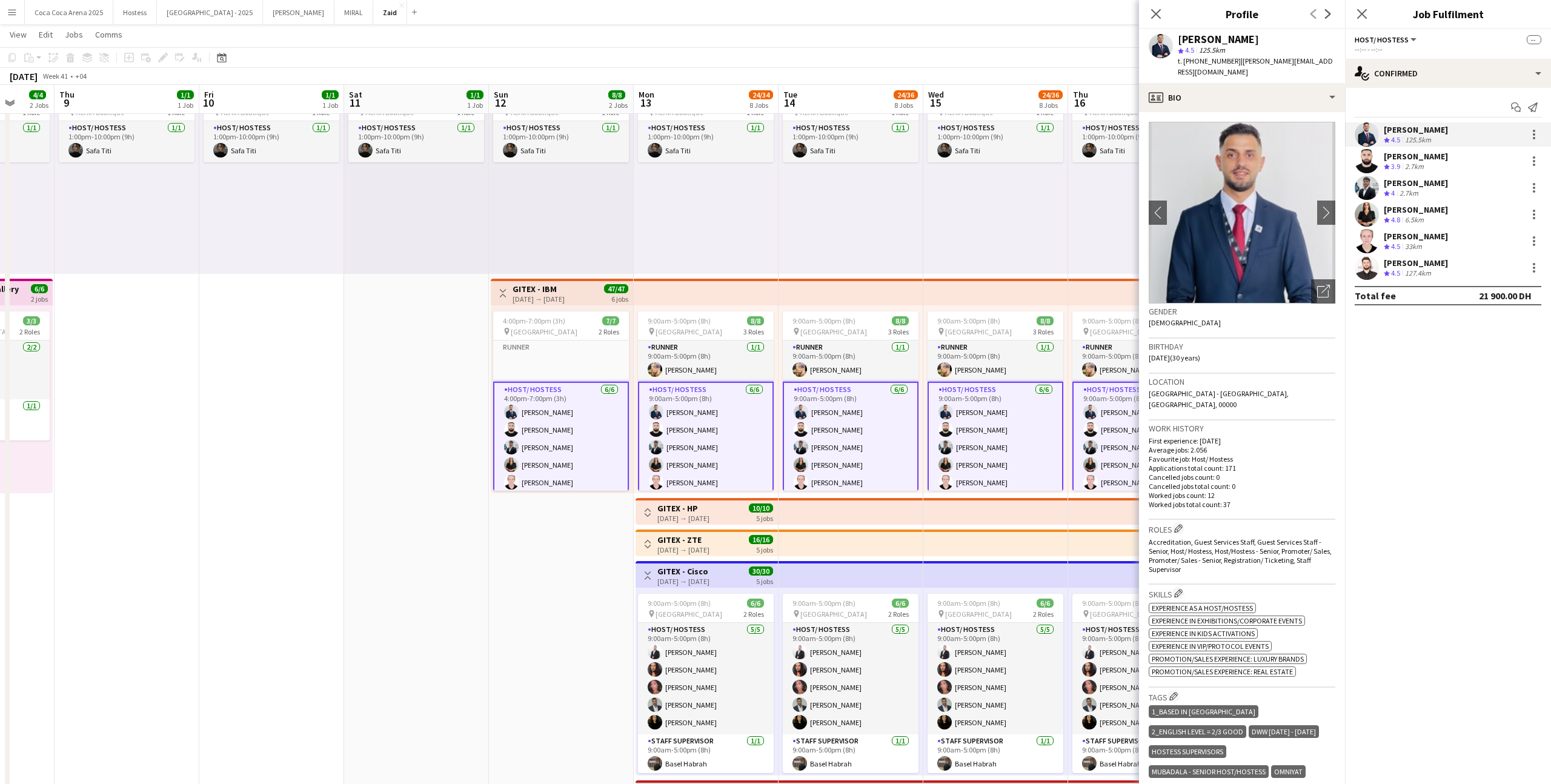
click at [655, 573] on div "Toggle View GITEX - Cisco 13-10-2025 → 17-10-2025 30/30 5 jobs" at bounding box center [707, 575] width 133 height 21
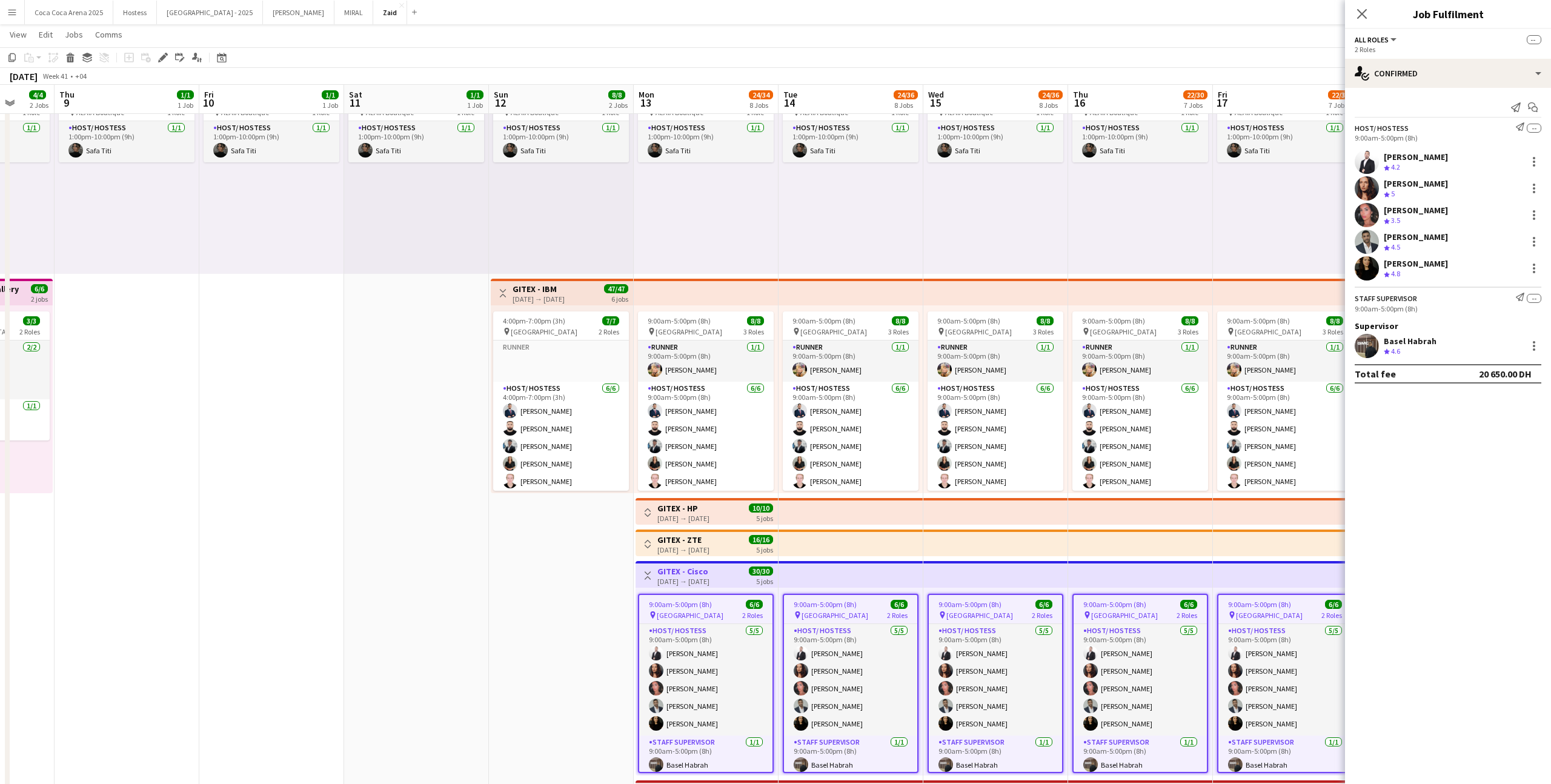
click at [648, 520] on div "Toggle View GITEX - HP 13-10-2025 → 17-10-2025 10/10 5 jobs" at bounding box center [707, 512] width 133 height 21
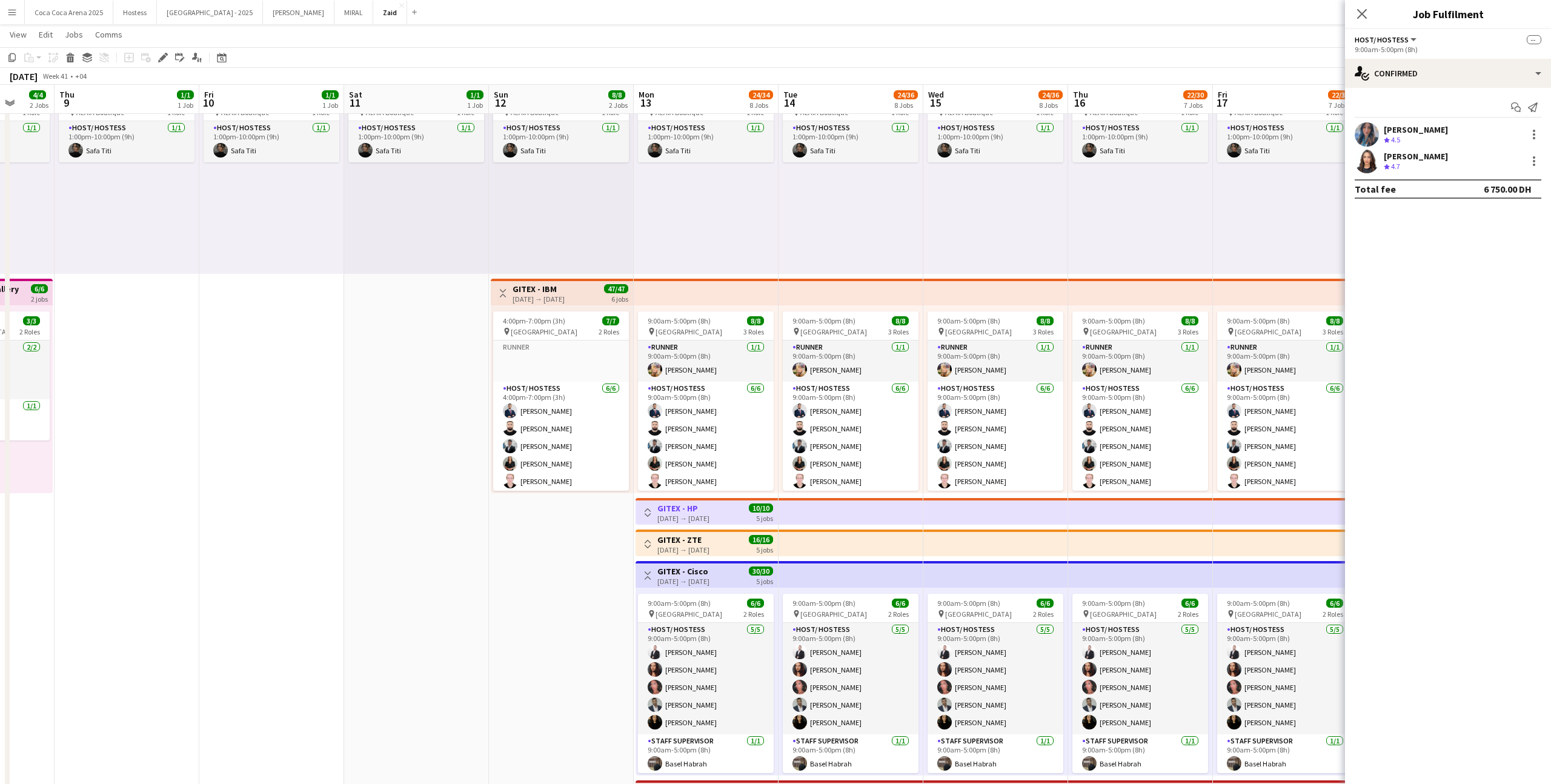
click at [651, 505] on button "Toggle View" at bounding box center [647, 512] width 14 height 14
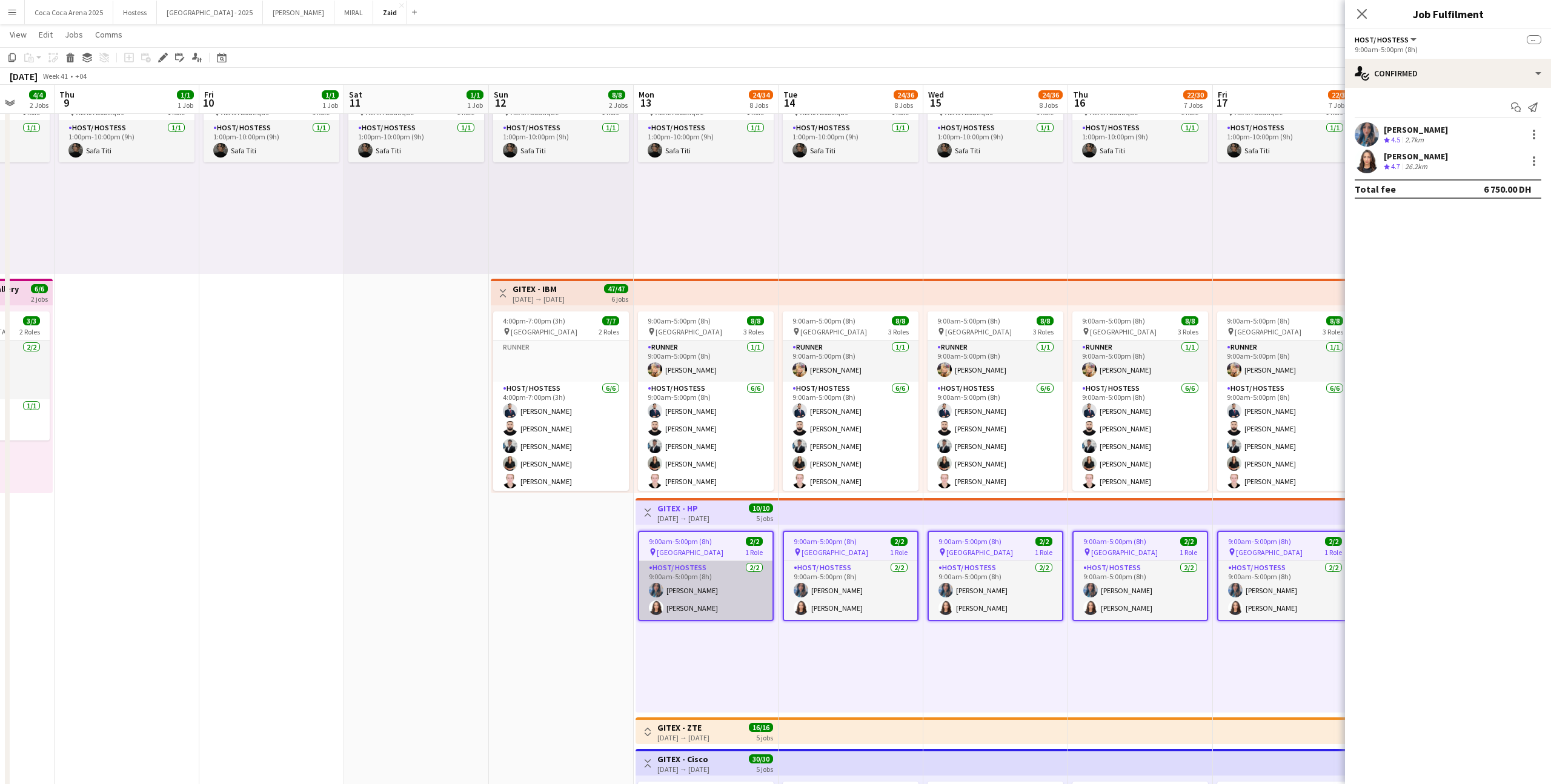
click at [712, 569] on app-card-role "Host/ Hostess 2/2 9:00am-5:00pm (8h) Ghadeer Naser Amira Malek" at bounding box center [706, 590] width 134 height 58
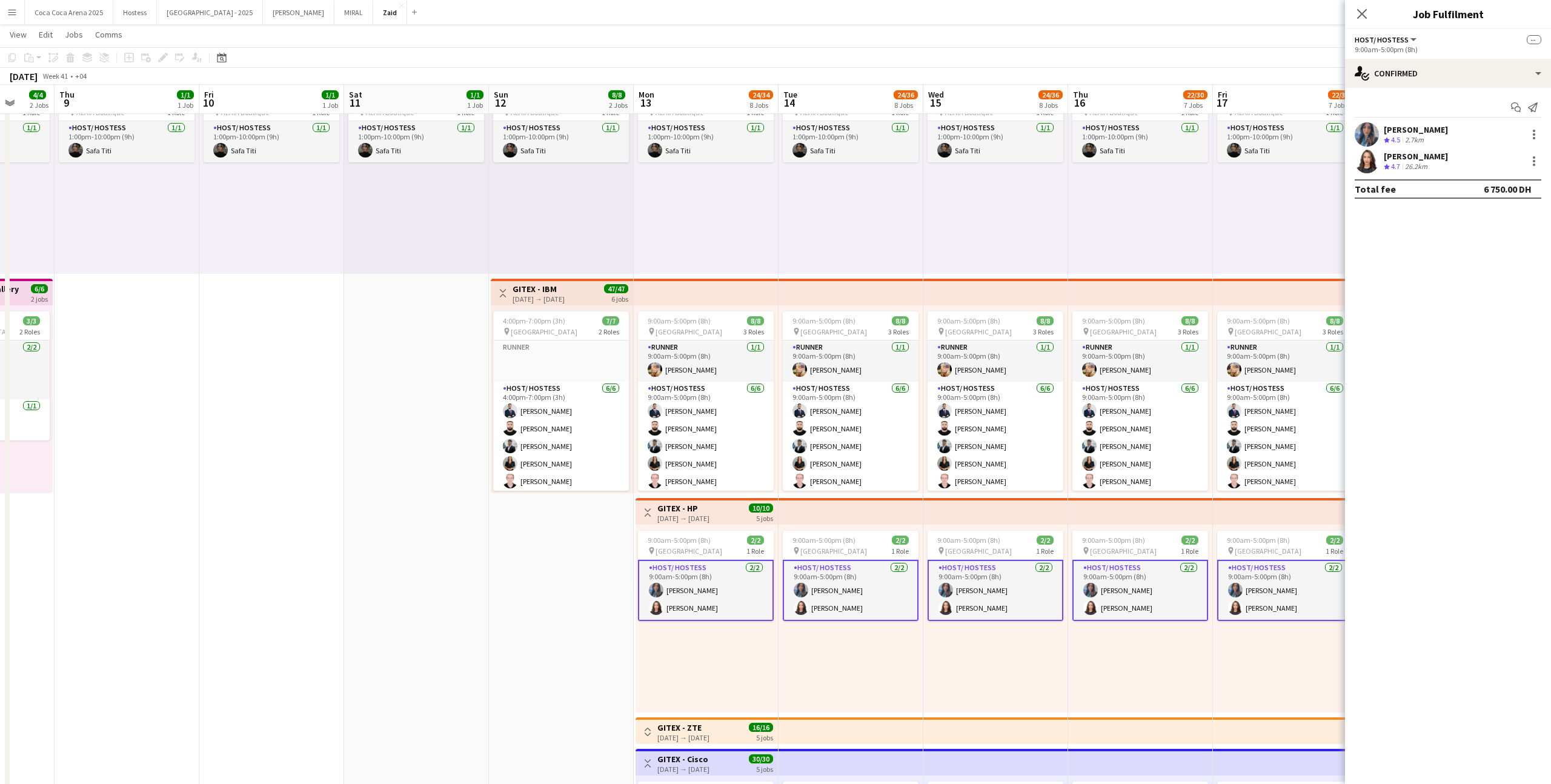
click at [1412, 127] on div "[PERSON_NAME]" at bounding box center [1416, 129] width 64 height 11
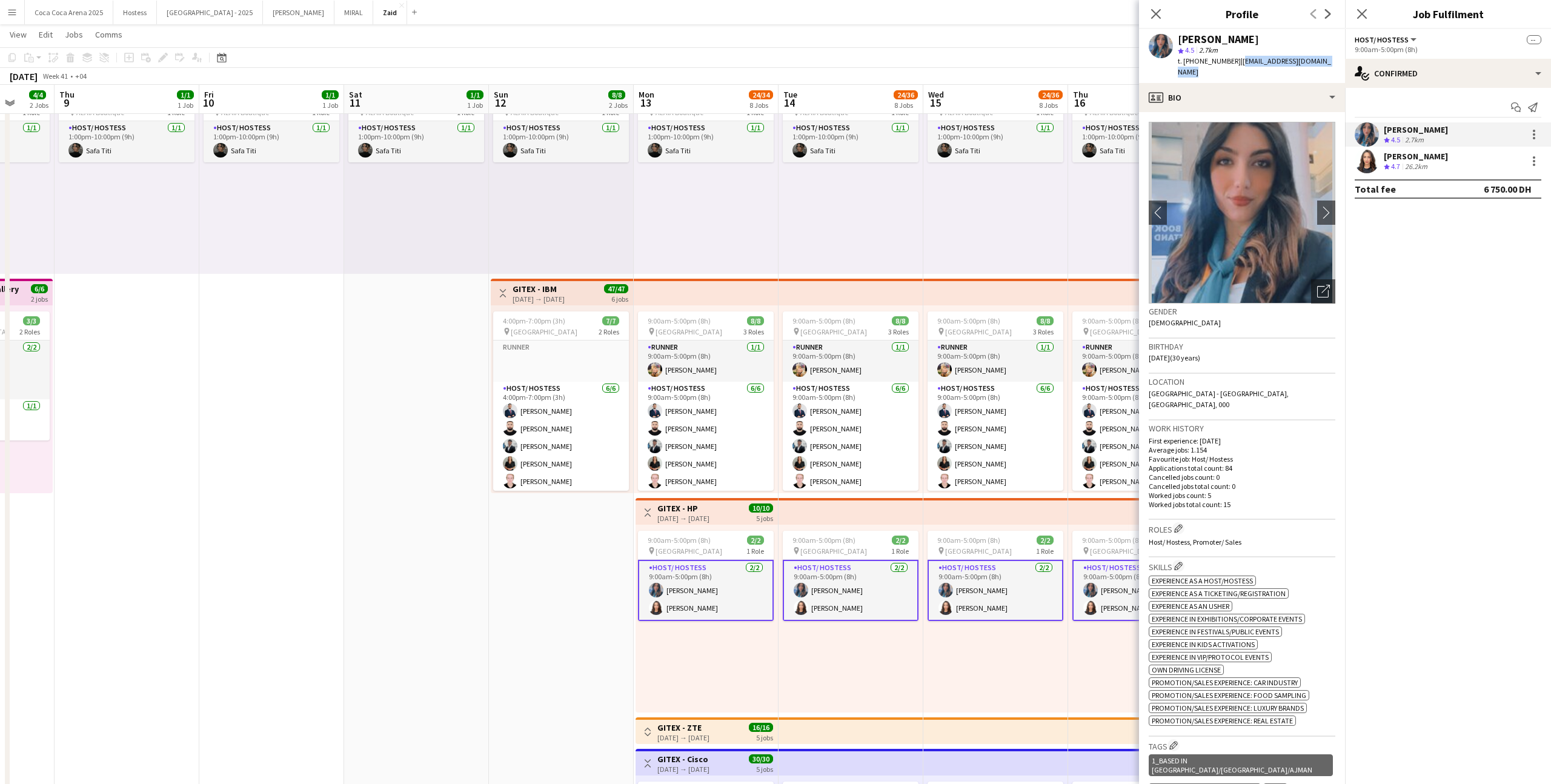
drag, startPoint x: 1237, startPoint y: 59, endPoint x: 1334, endPoint y: 65, distance: 97.2
click at [1334, 65] on div "Ghadeer Naser star 4.5 2.7km t. +971503525905 | ghadeer.nasser.95@gmail.com" at bounding box center [1242, 56] width 206 height 54
copy span "ghadeer.nasser.95@gmail.com"
click at [1444, 160] on div "Amira Malek Crew rating 4.7 26.2km" at bounding box center [1447, 160] width 206 height 24
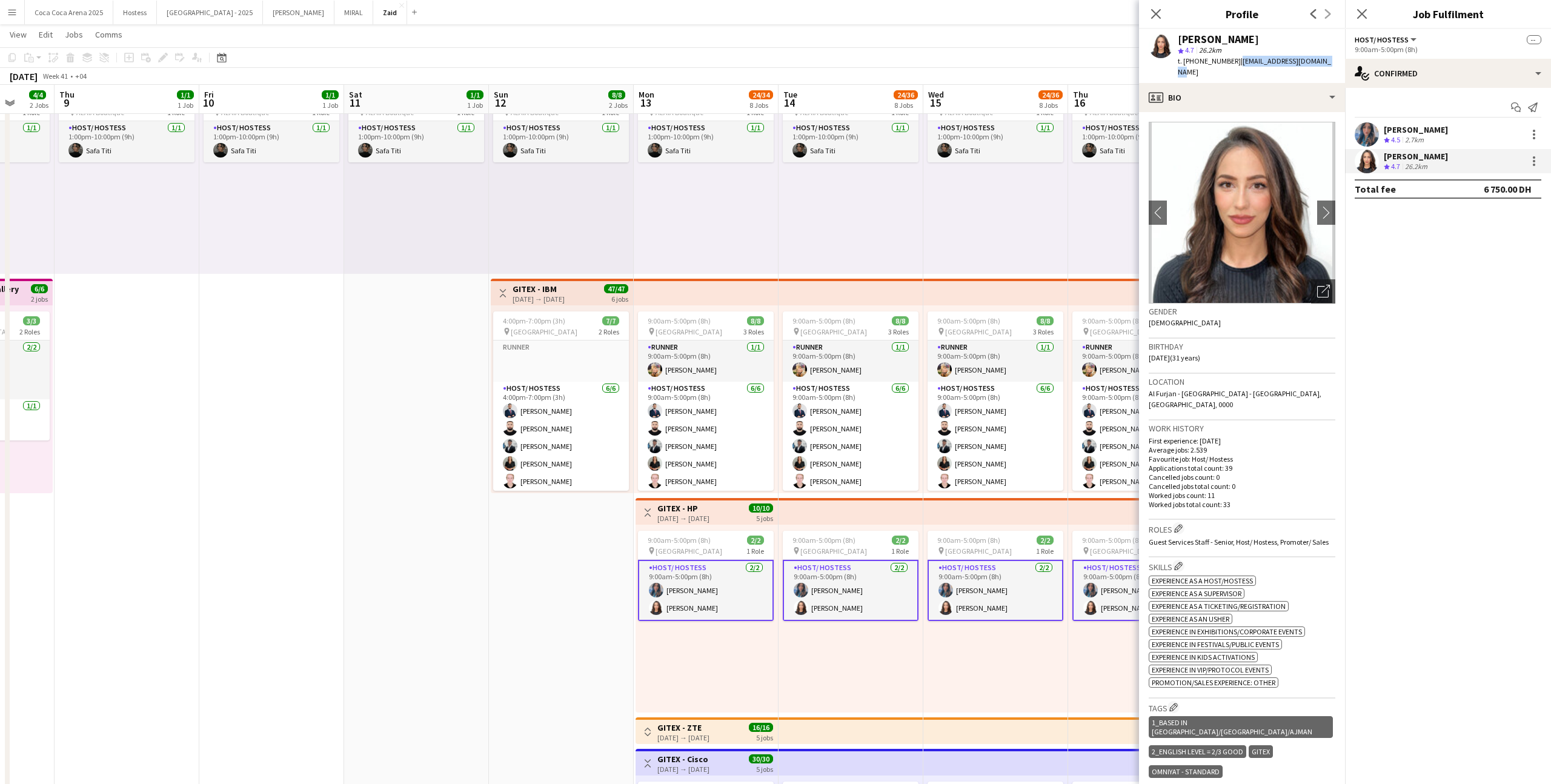
drag, startPoint x: 1233, startPoint y: 58, endPoint x: 1327, endPoint y: 67, distance: 94.4
click at [1327, 67] on div "Amira Malek star 4.7 26.2km t. +971523242867 | benkadjaamira@outlook.sa" at bounding box center [1242, 56] width 206 height 54
copy span "| benkadjaamira@outlook.sa"
click at [1410, 87] on div "single-neutral-actions-check-2 Confirmed" at bounding box center [1447, 73] width 206 height 29
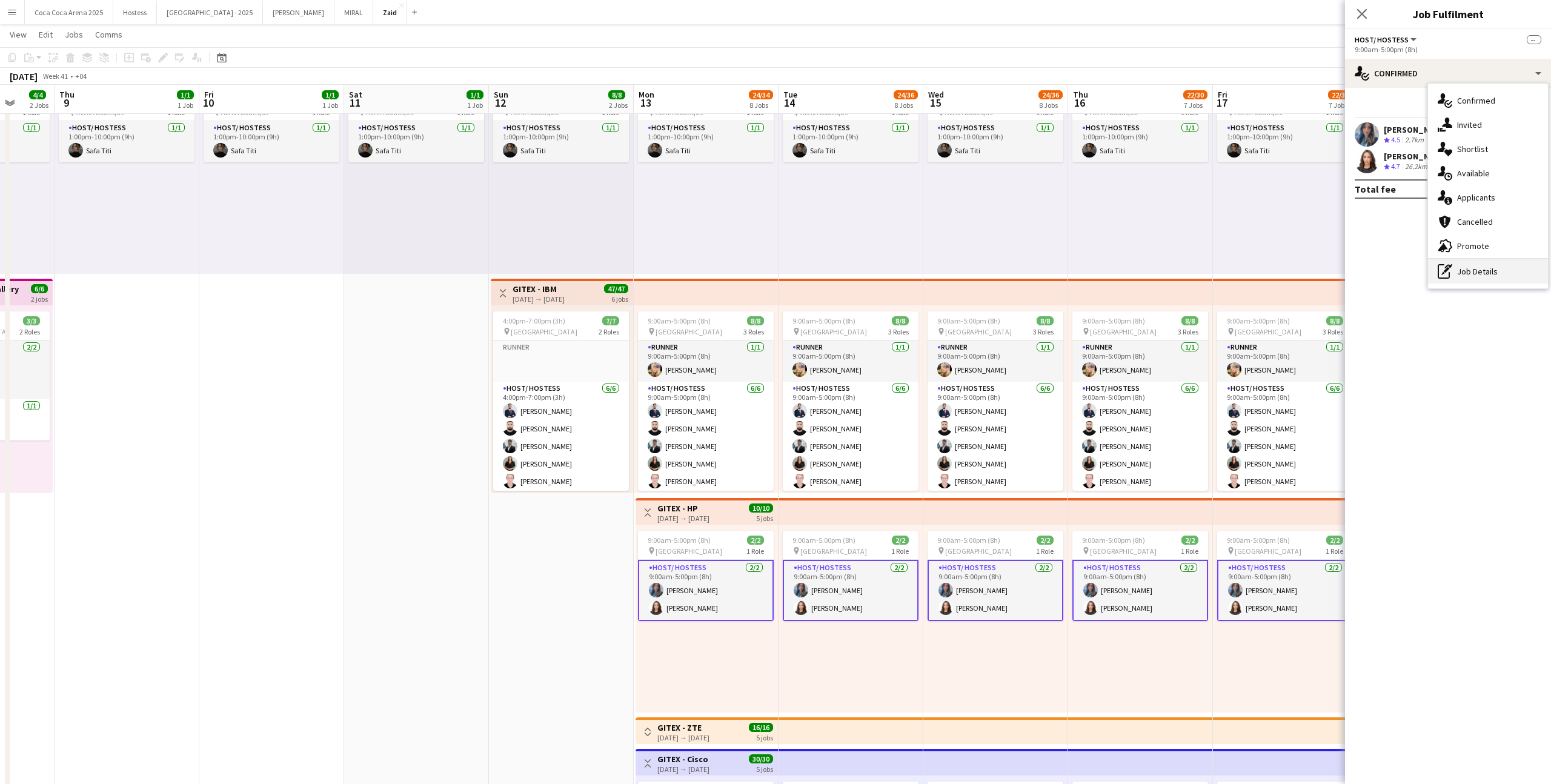
click at [1503, 269] on div "pen-write Job Details" at bounding box center [1488, 271] width 120 height 24
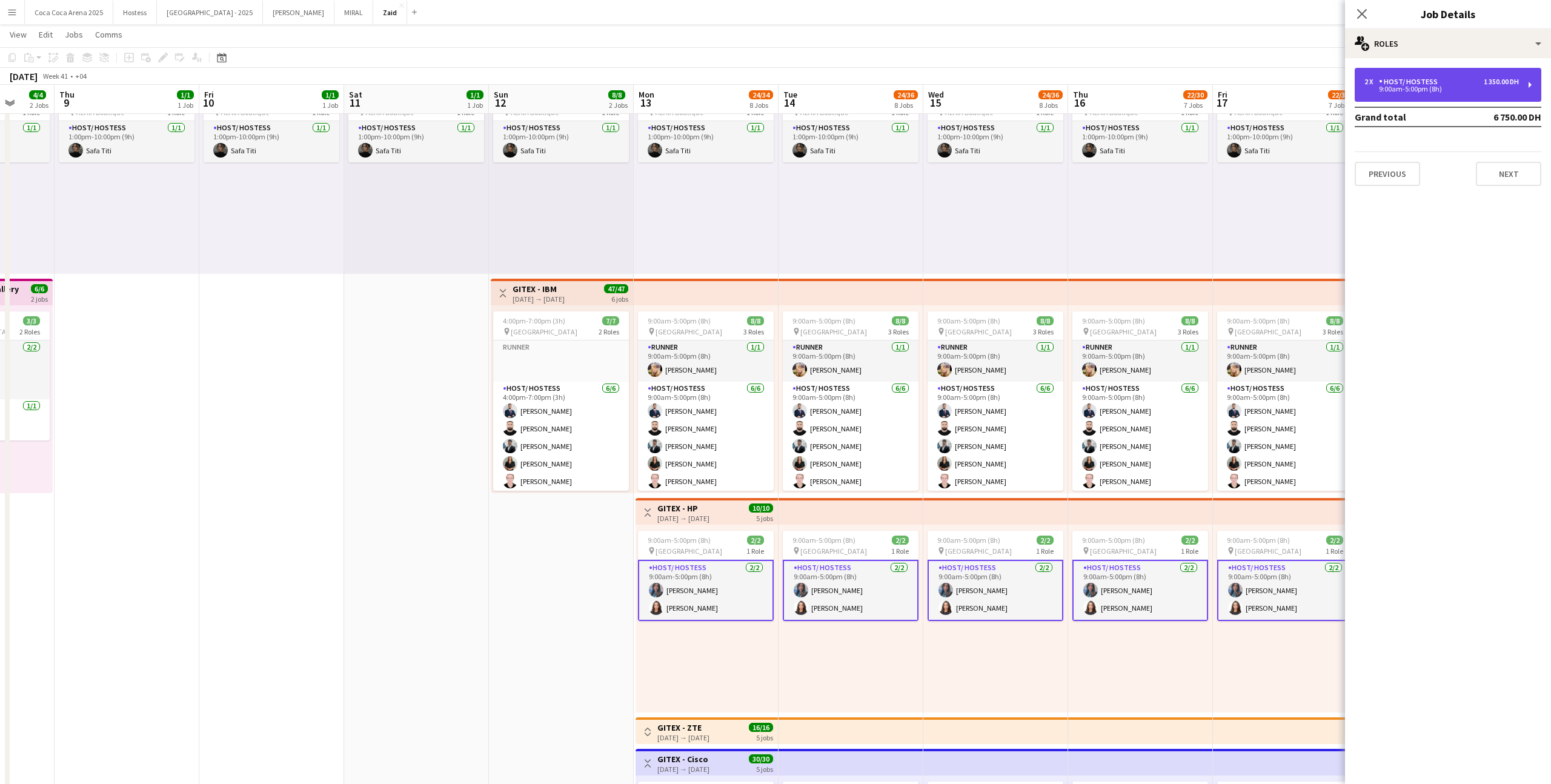
click at [1468, 84] on div "2 x Host/ Hostess 1 350.00 DH" at bounding box center [1442, 82] width 155 height 8
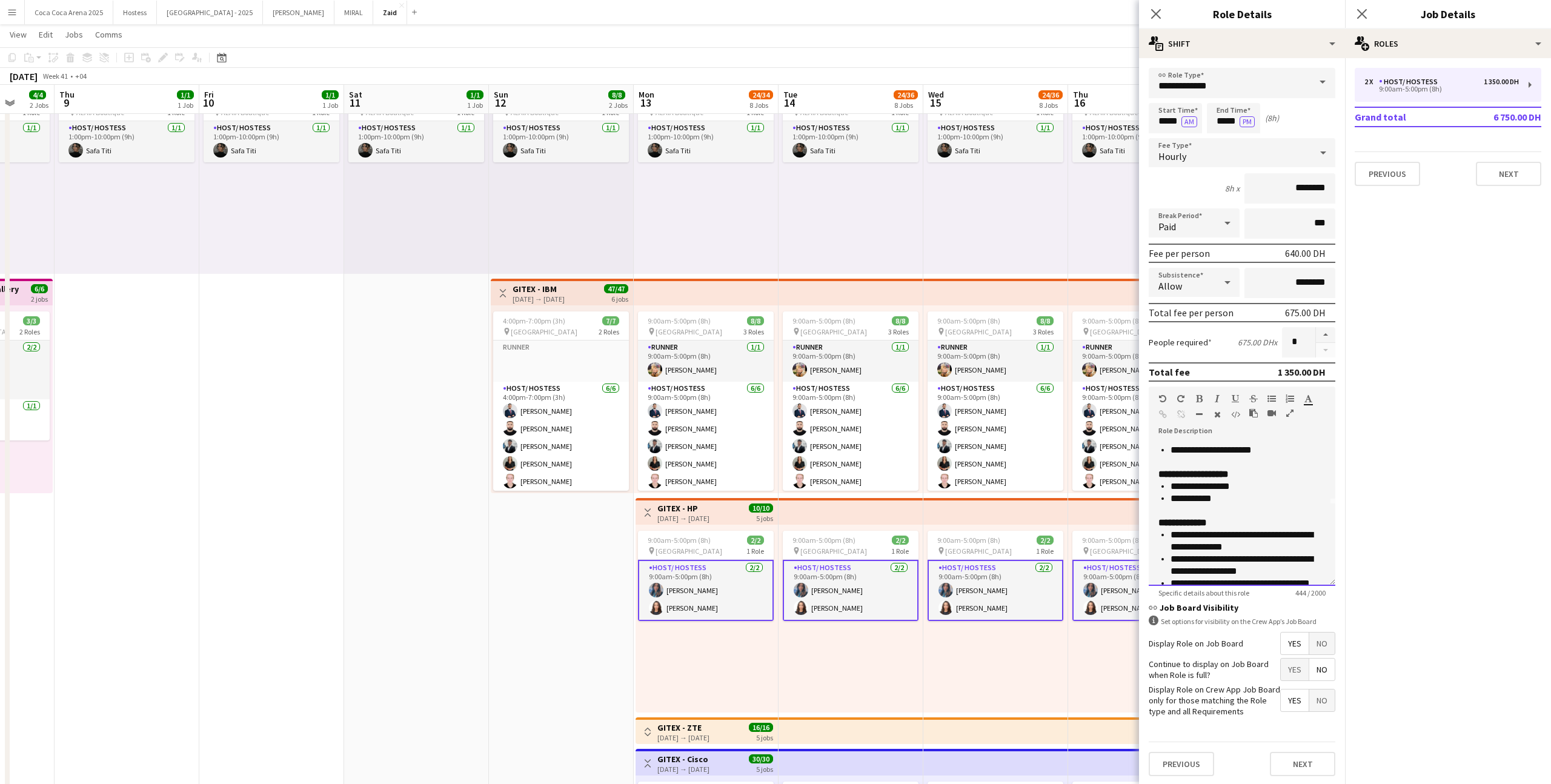
click at [1235, 493] on p "**********" at bounding box center [1249, 504] width 155 height 24
drag, startPoint x: 1230, startPoint y: 484, endPoint x: 1172, endPoint y: 488, distance: 58.1
click at [1172, 487] on p "**********" at bounding box center [1249, 486] width 155 height 13
click at [1219, 510] on p "**********" at bounding box center [1249, 516] width 155 height 24
click at [1226, 526] on p "**********" at bounding box center [1249, 516] width 155 height 24
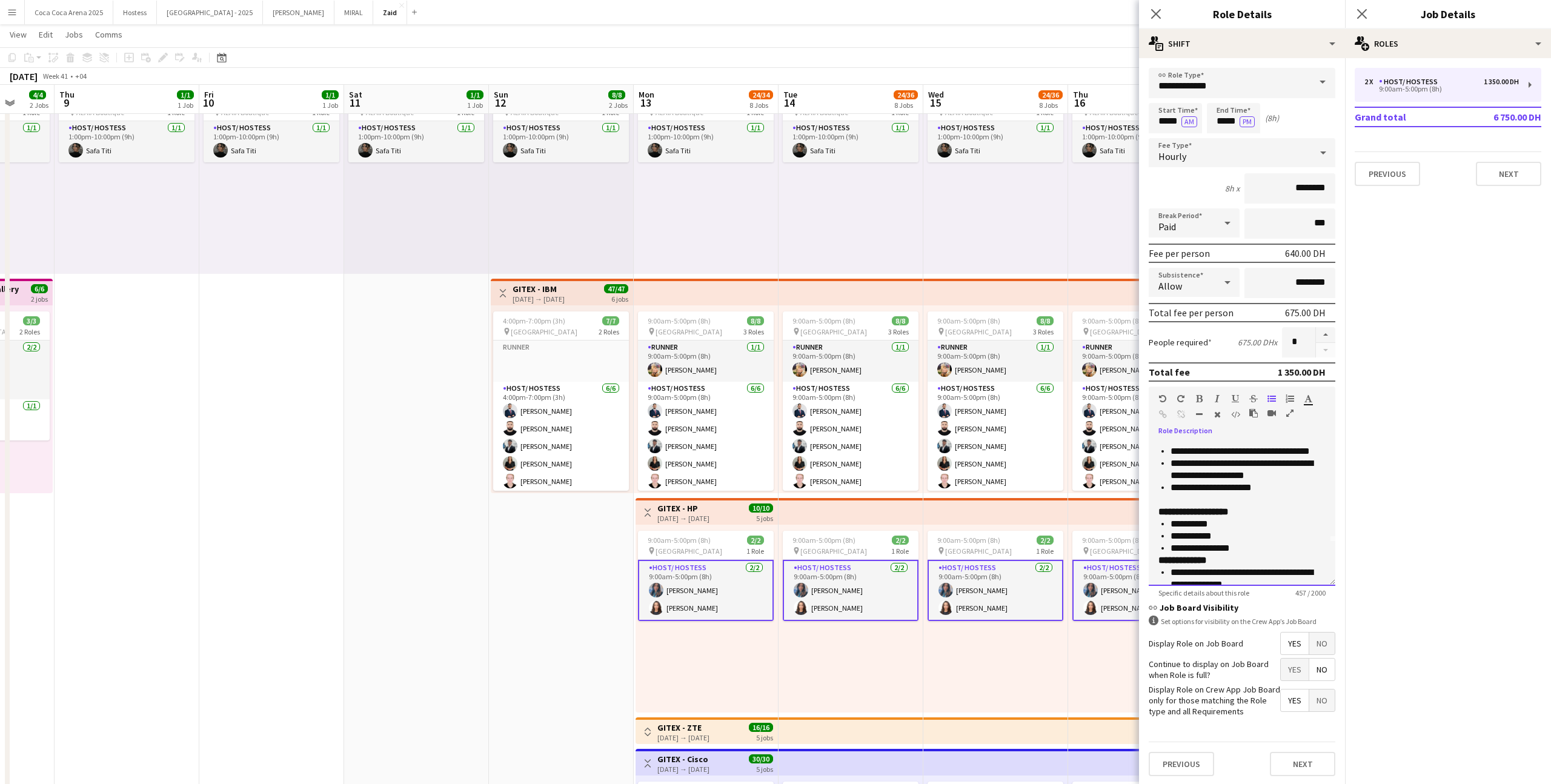
scroll to position [0, 0]
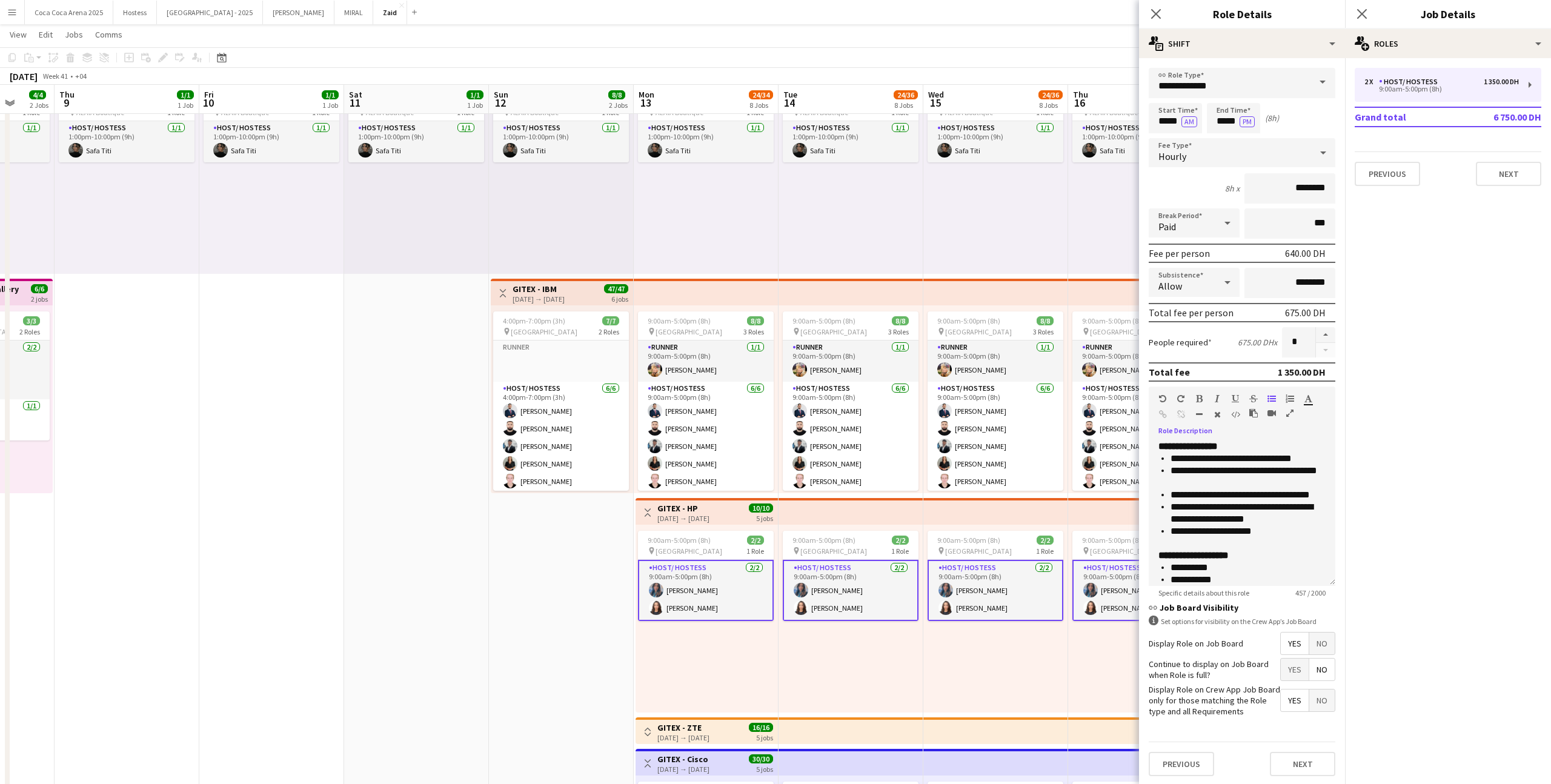
click at [934, 646] on div "9:00am-5:00pm (8h) 2/2 pin Dubai World Trade Center 1 Role Host/ Hostess 2/2 9:…" at bounding box center [996, 618] width 144 height 188
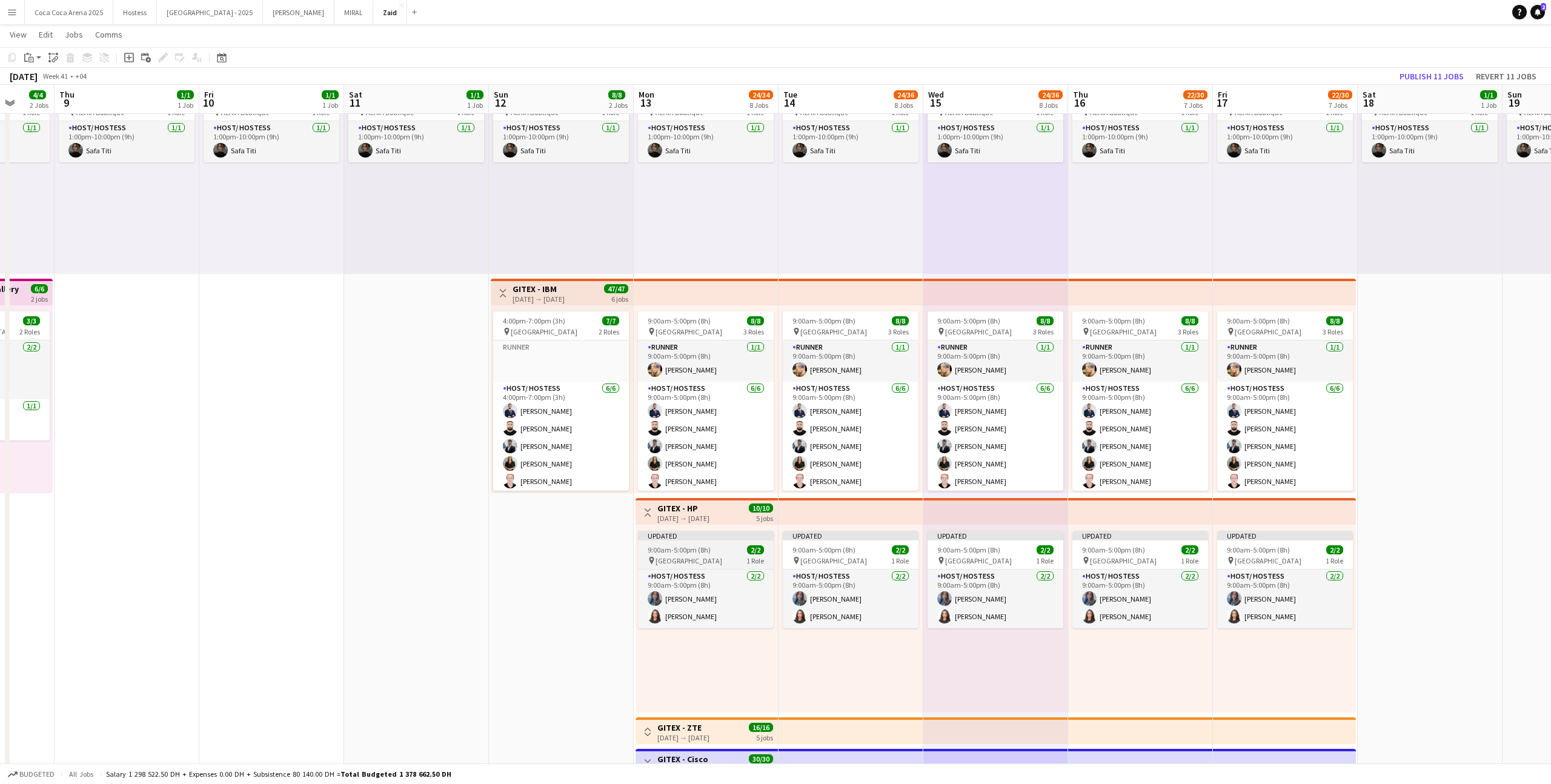
click at [702, 548] on span "9:00am-5:00pm (8h)" at bounding box center [678, 549] width 63 height 9
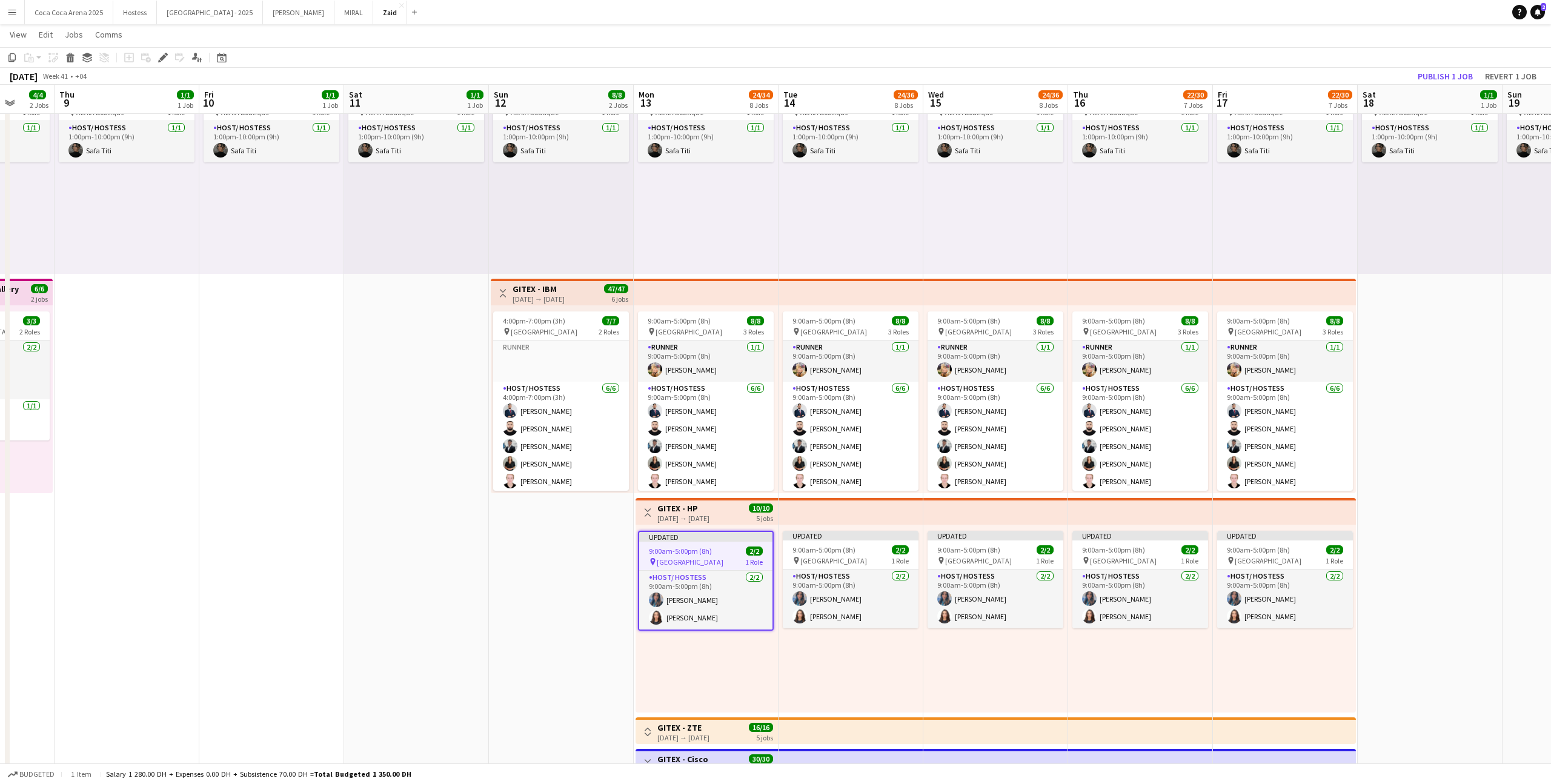
click at [699, 504] on h3 "GITEX - HP" at bounding box center [683, 508] width 52 height 11
click at [734, 516] on div "Toggle View GITEX - HP 13-10-2025 → 17-10-2025 10/10 5 jobs" at bounding box center [707, 512] width 133 height 21
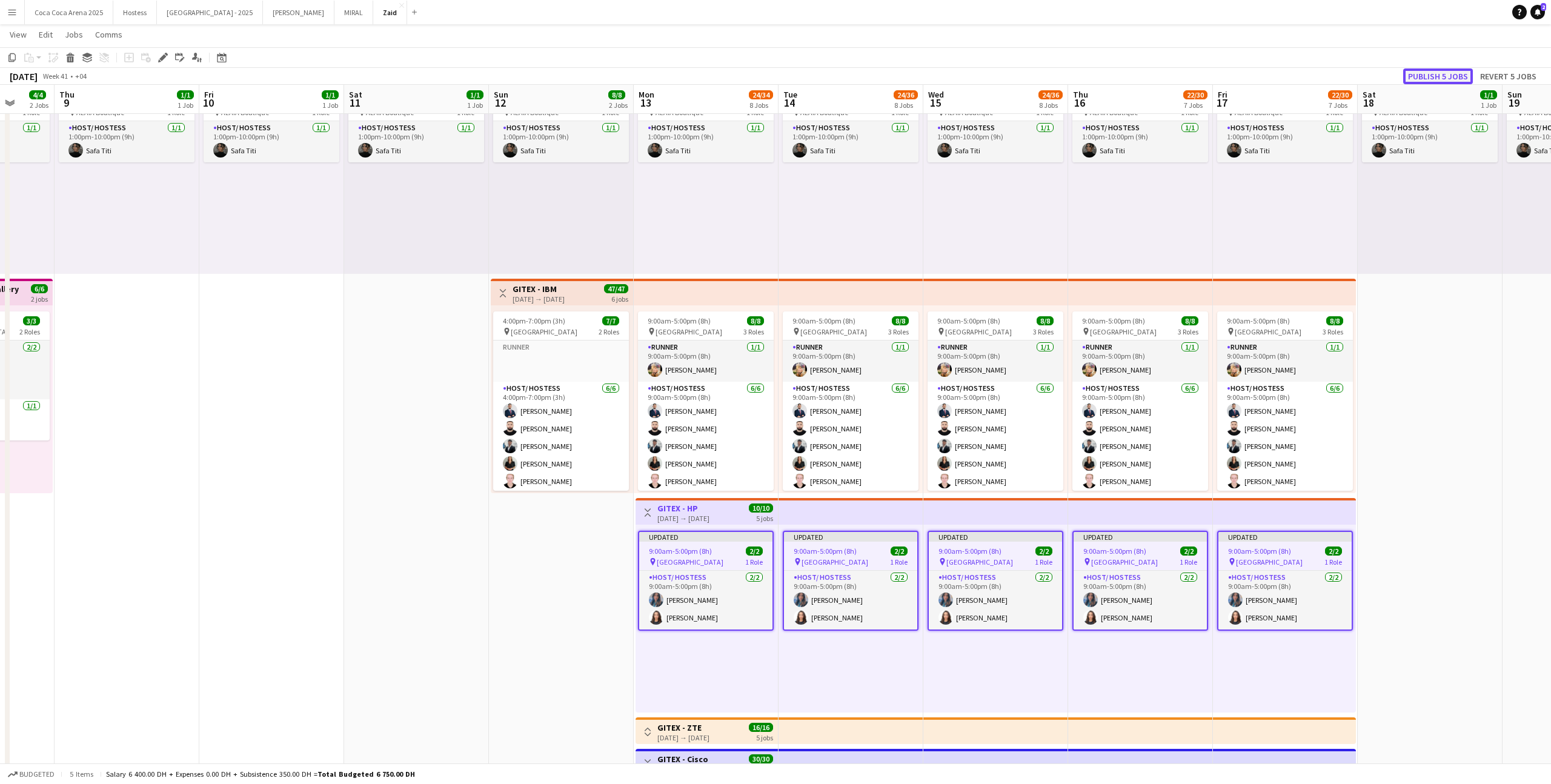
click at [1431, 76] on button "Publish 5 jobs" at bounding box center [1437, 76] width 69 height 16
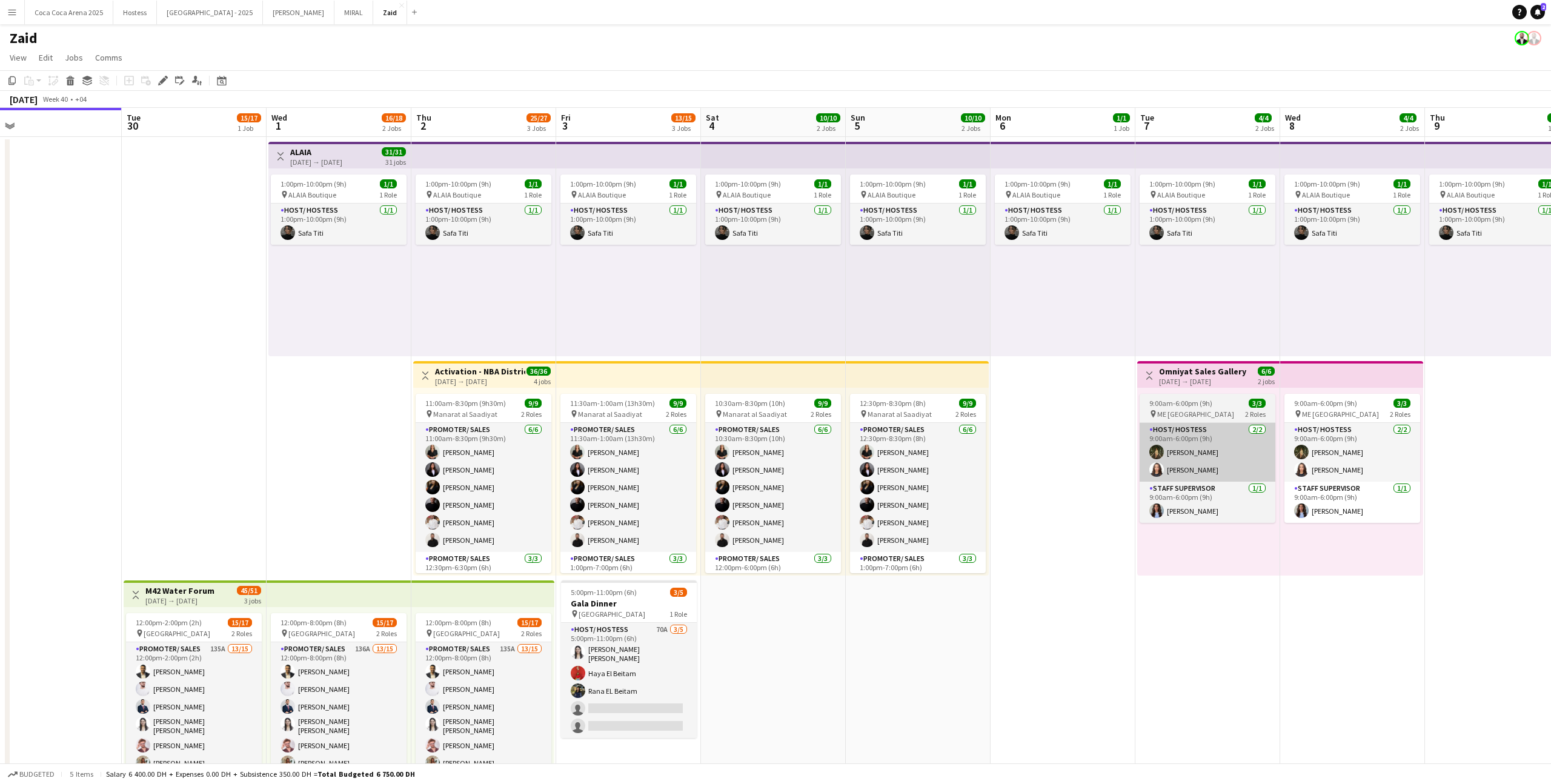
scroll to position [0, 362]
